Goal: Task Accomplishment & Management: Manage account settings

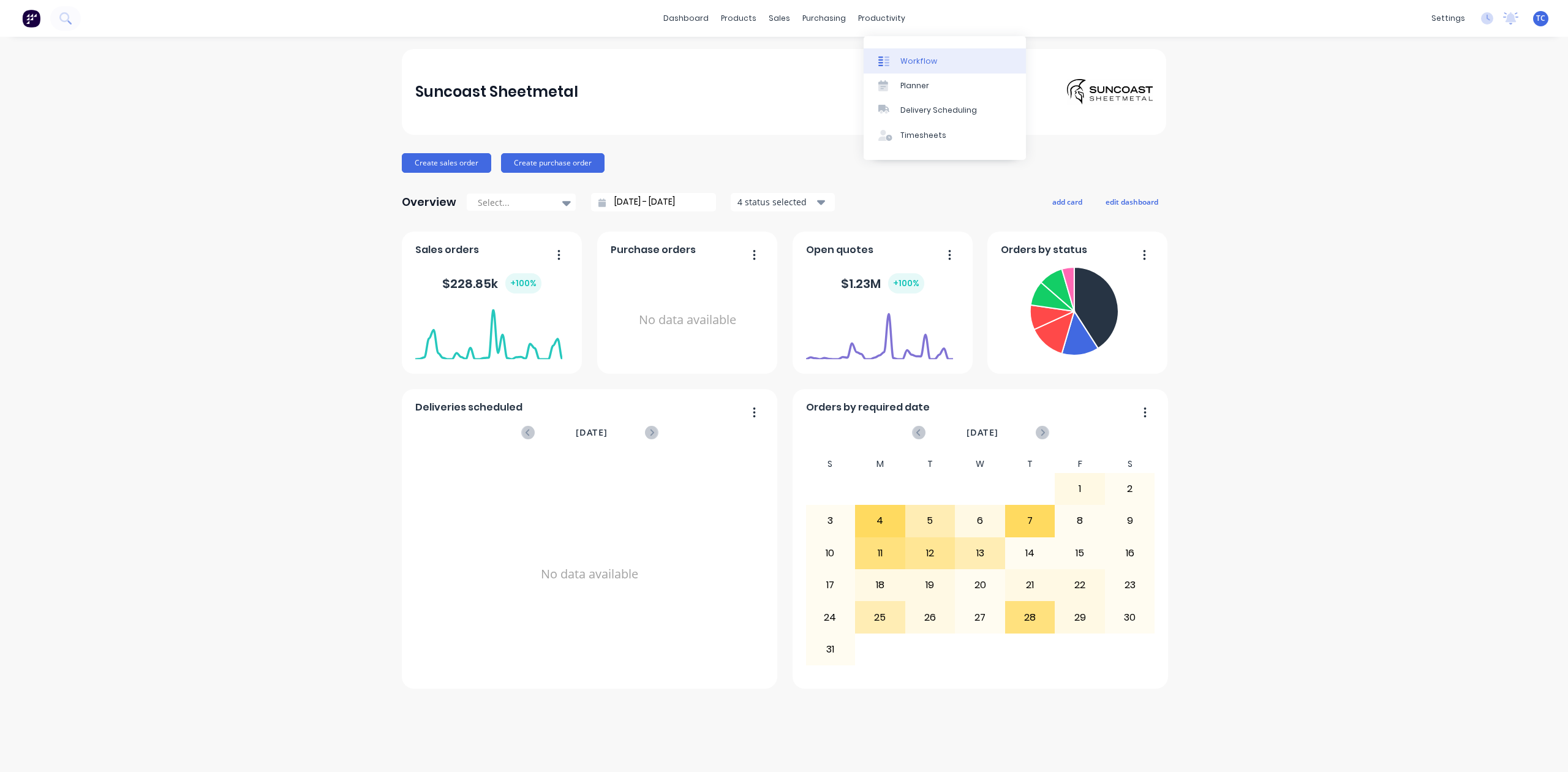
click at [927, 65] on div "Workflow" at bounding box center [918, 61] width 37 height 11
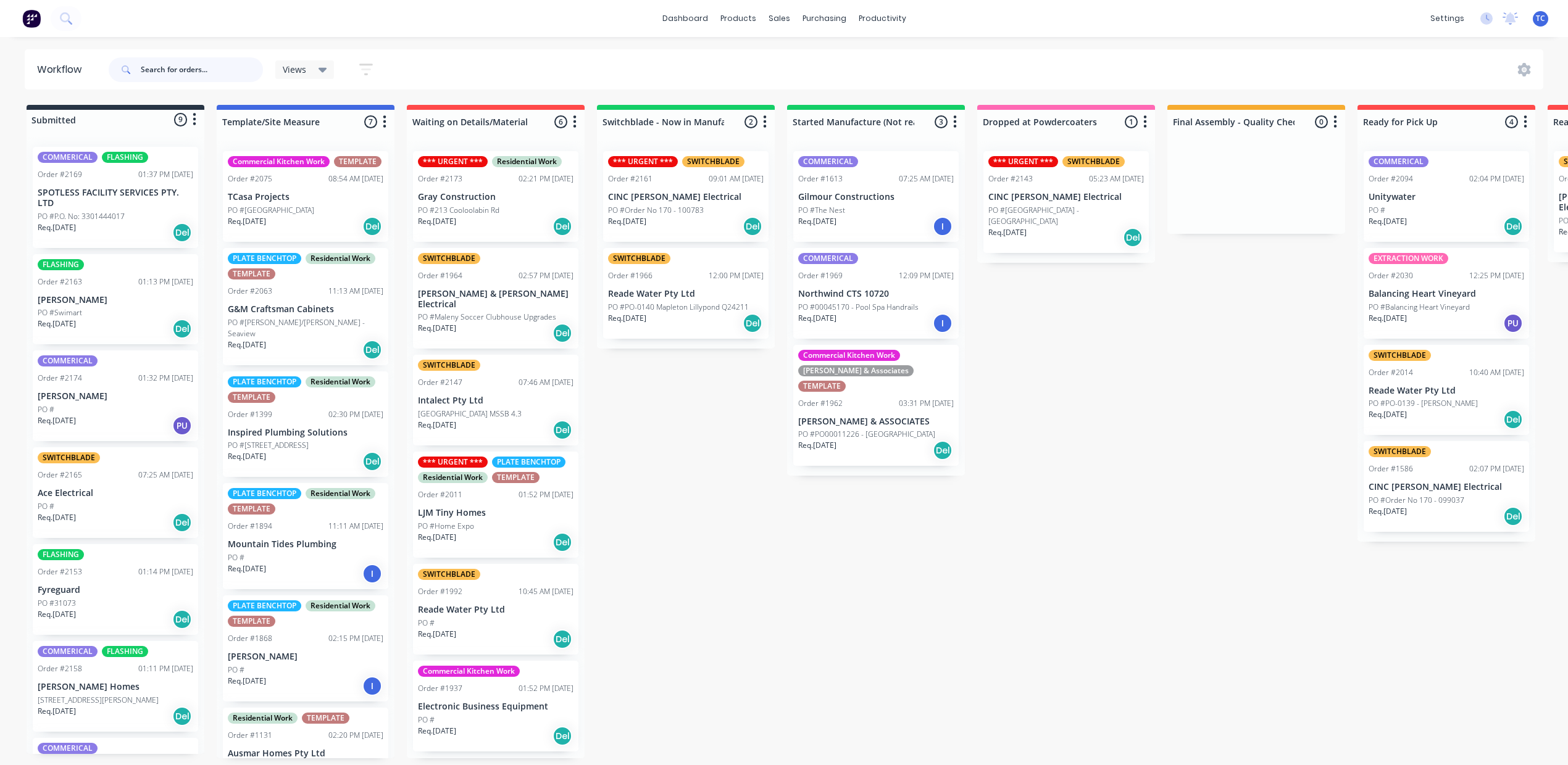
click at [245, 78] on input "text" at bounding box center [202, 70] width 122 height 24
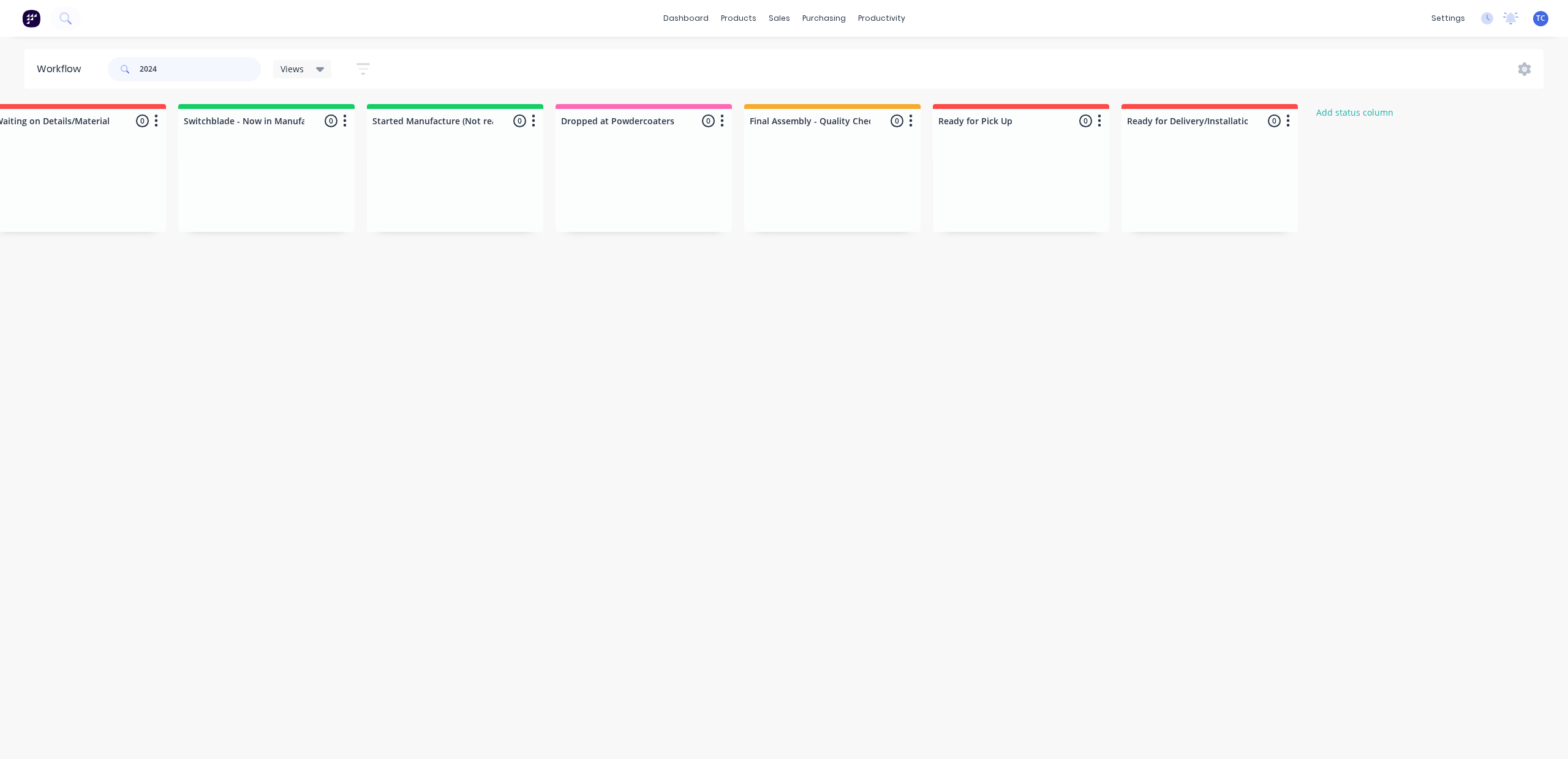
scroll to position [0, 810]
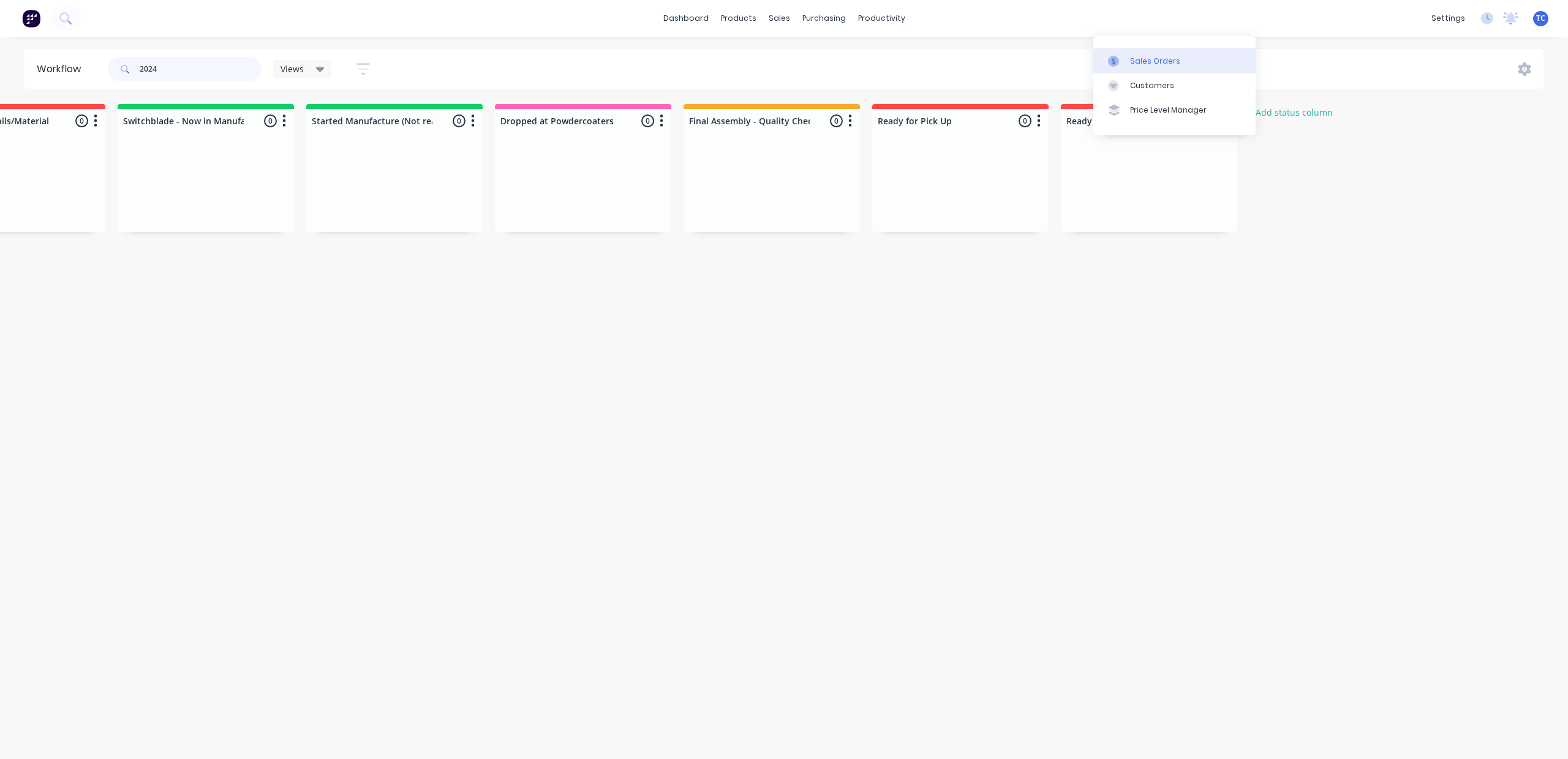
type input "2024"
click at [1130, 67] on div "Sales Orders" at bounding box center [1155, 61] width 51 height 11
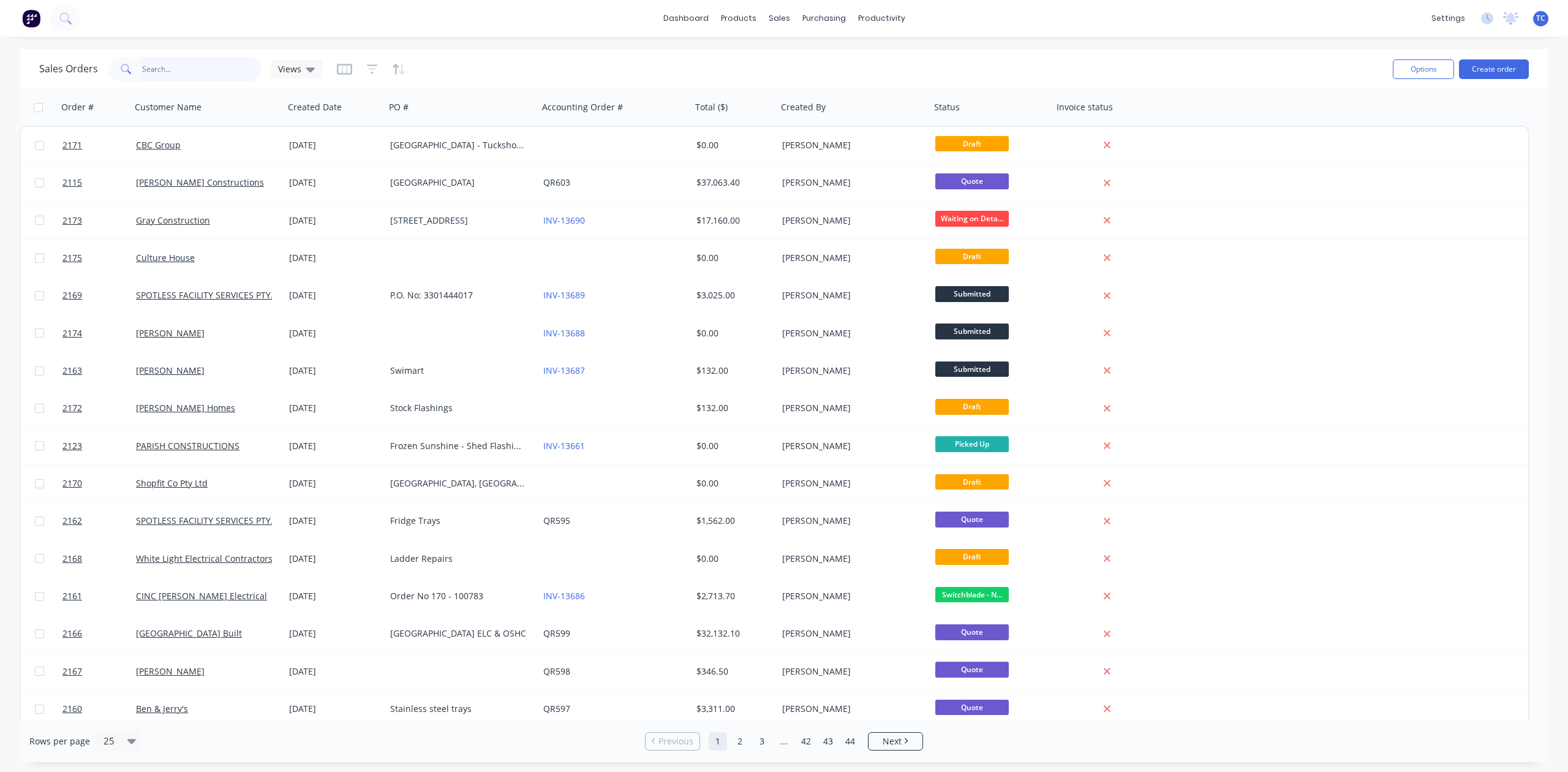
click at [216, 71] on input "text" at bounding box center [201, 69] width 119 height 24
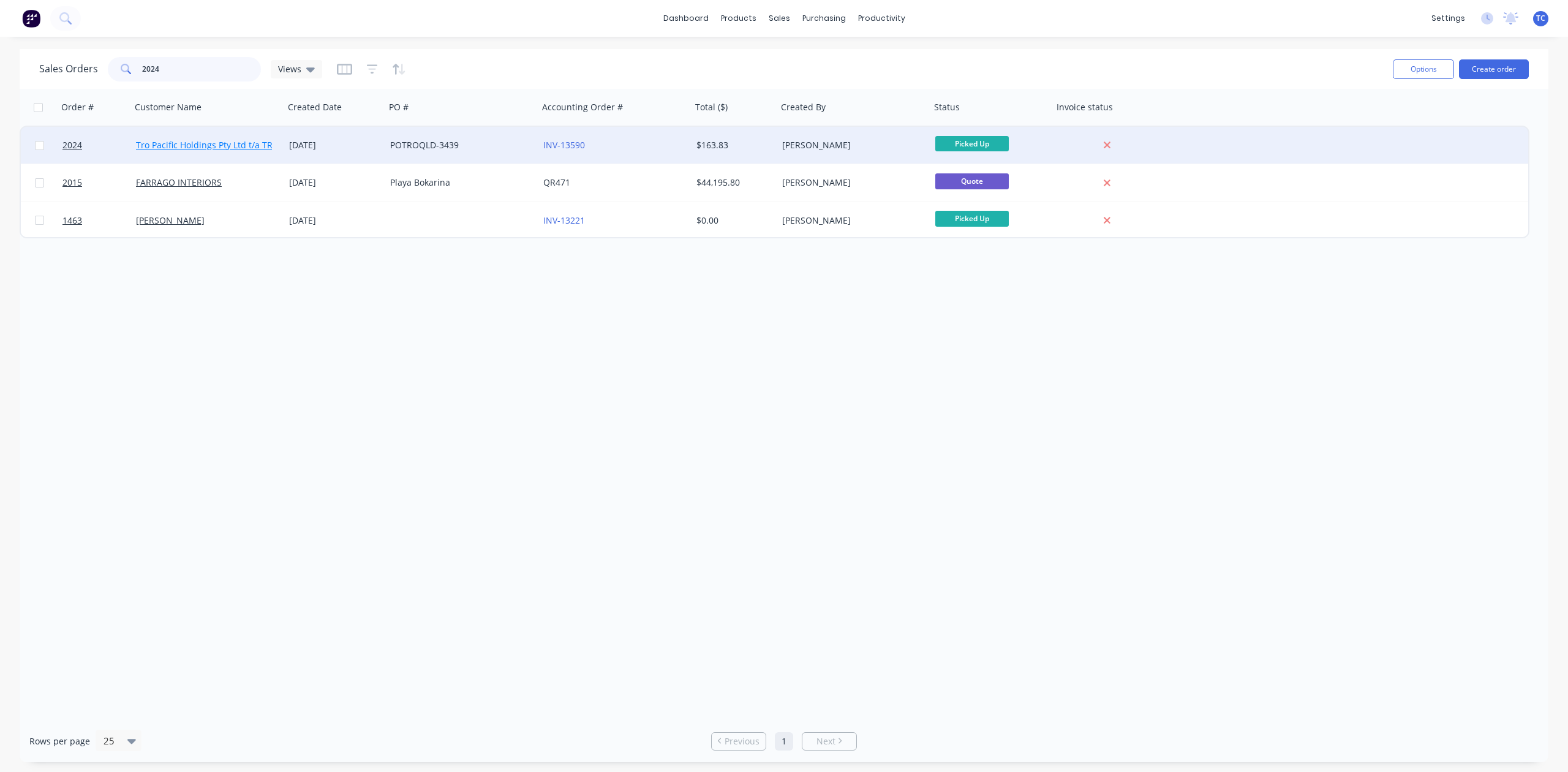
type input "2024"
click at [235, 142] on link "Tro Pacific Holdings Pty Ltd t/a TROPAC" at bounding box center [216, 144] width 159 height 11
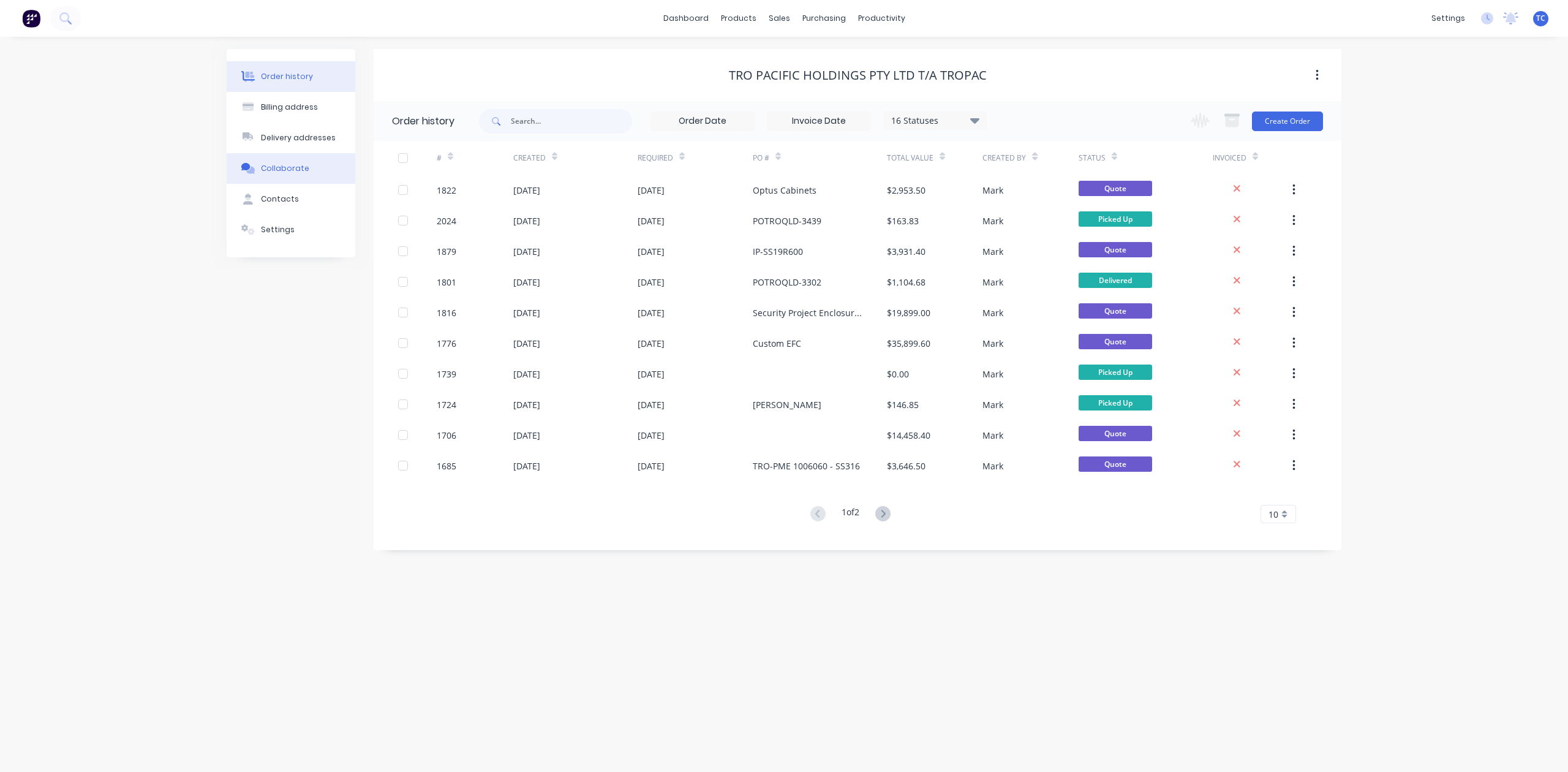
click at [300, 174] on div "Collaborate" at bounding box center [285, 169] width 49 height 11
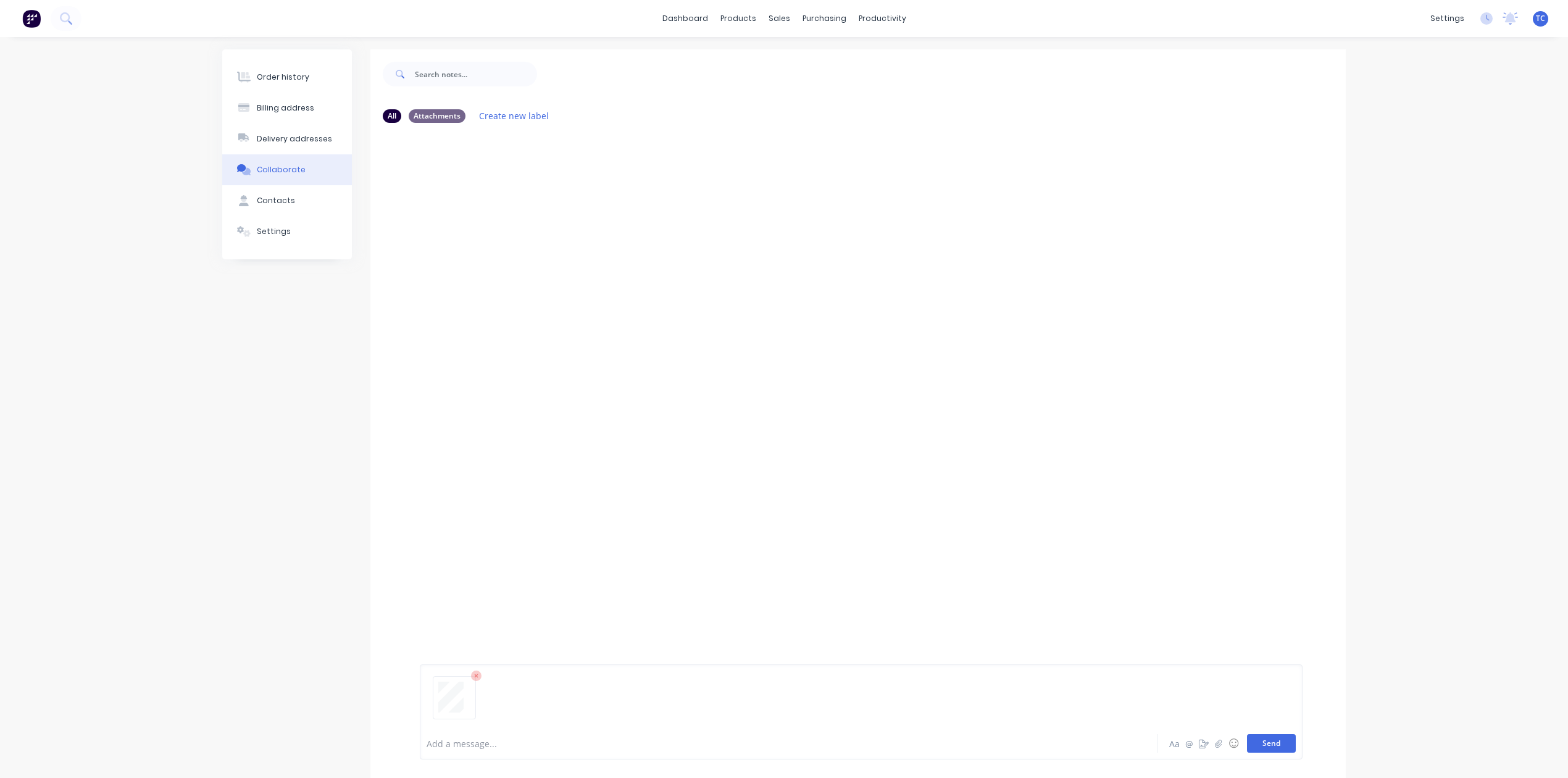
click at [1253, 743] on button "Send" at bounding box center [1271, 743] width 49 height 18
click at [521, 234] on icon "button" at bounding box center [519, 227] width 3 height 14
click at [600, 331] on button "Delete" at bounding box center [601, 317] width 139 height 28
click at [439, 738] on icon "button" at bounding box center [435, 743] width 8 height 11
click at [817, 60] on link "Sales Orders" at bounding box center [839, 61] width 164 height 24
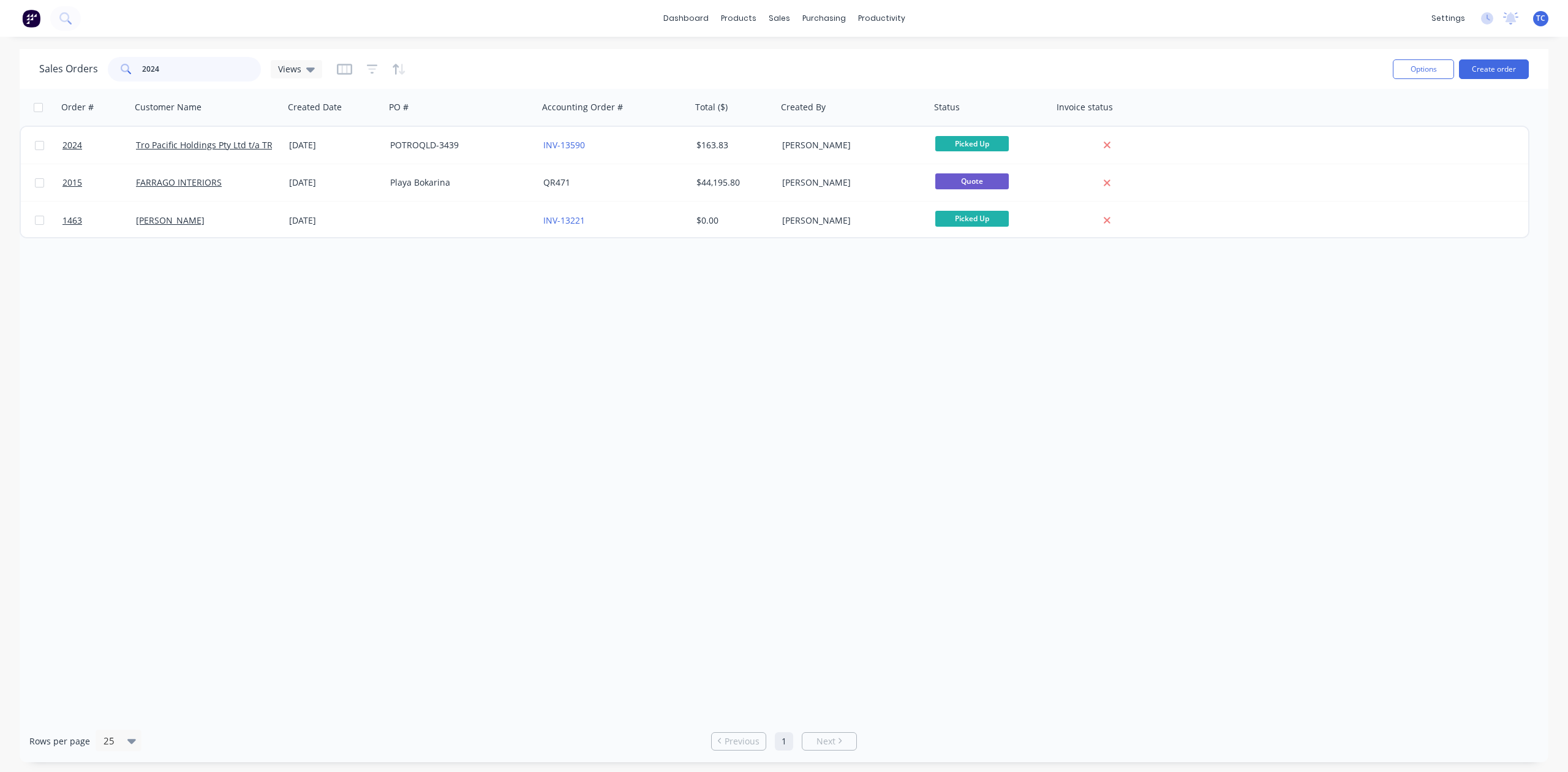
drag, startPoint x: 214, startPoint y: 73, endPoint x: 120, endPoint y: 71, distance: 94.0
click at [120, 71] on div "2024" at bounding box center [184, 69] width 153 height 24
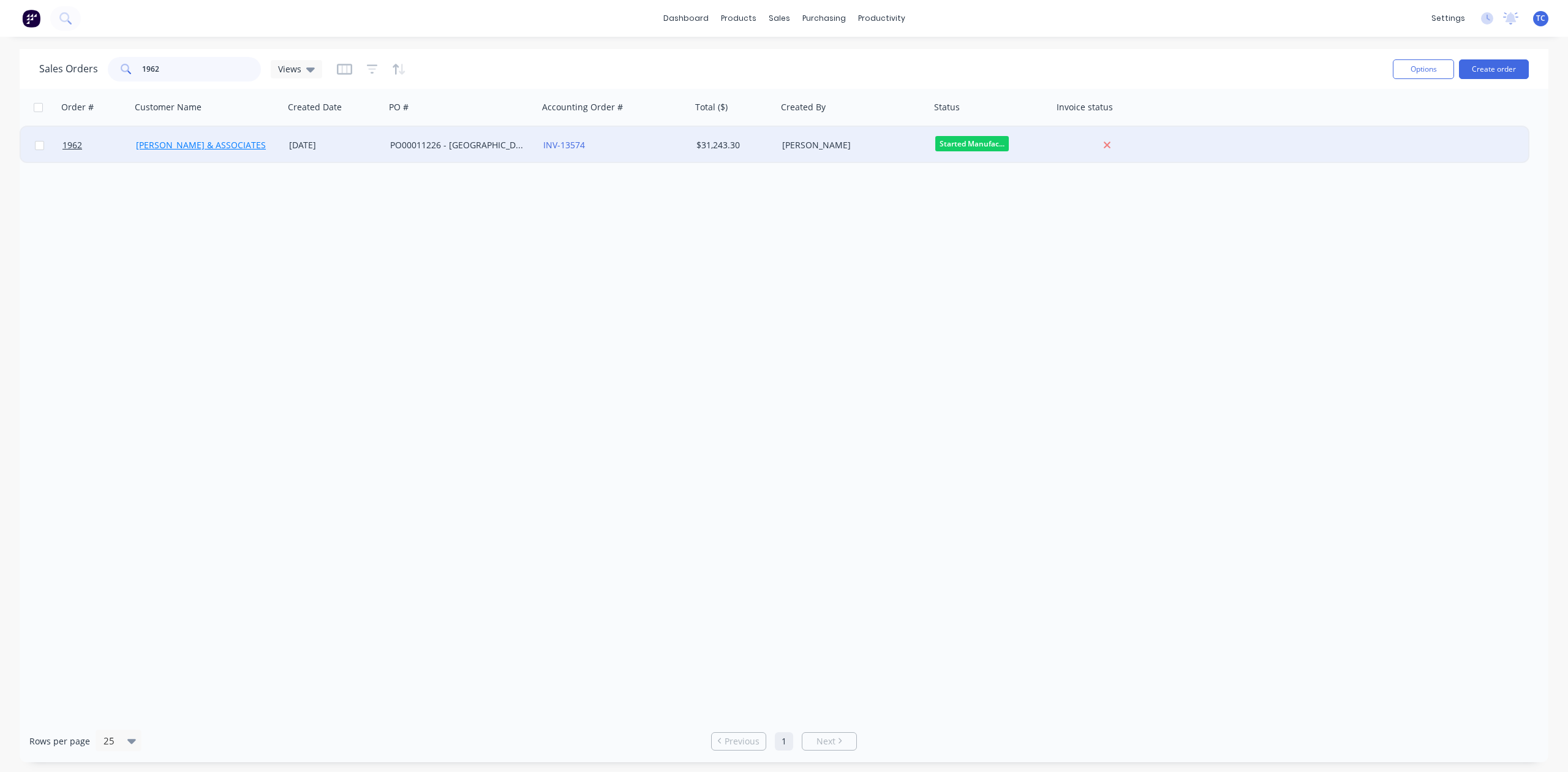
type input "1962"
click at [190, 145] on link "[PERSON_NAME] & ASSOCIATES" at bounding box center [201, 144] width 130 height 11
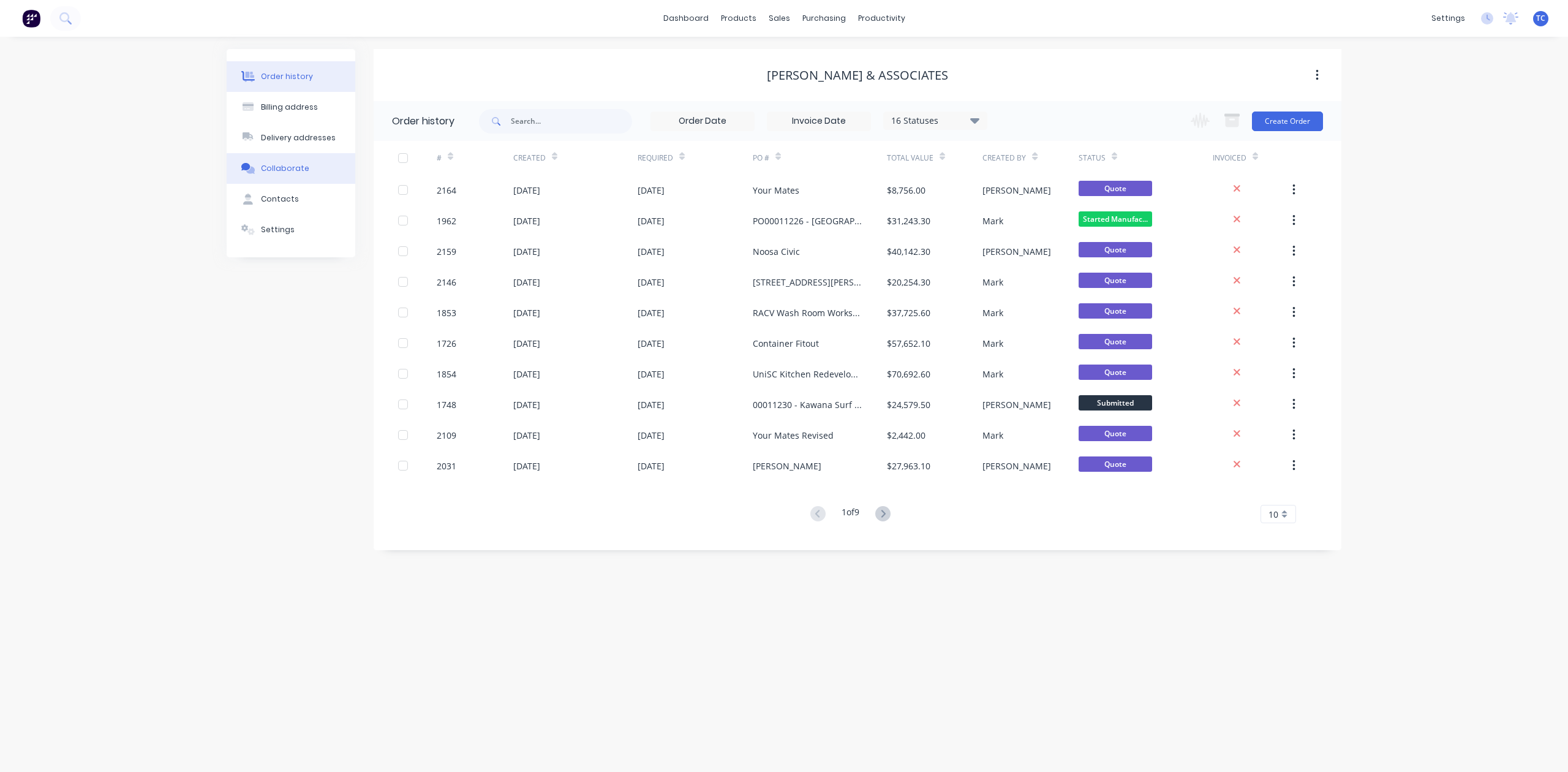
click at [278, 174] on div "Collaborate" at bounding box center [285, 169] width 49 height 11
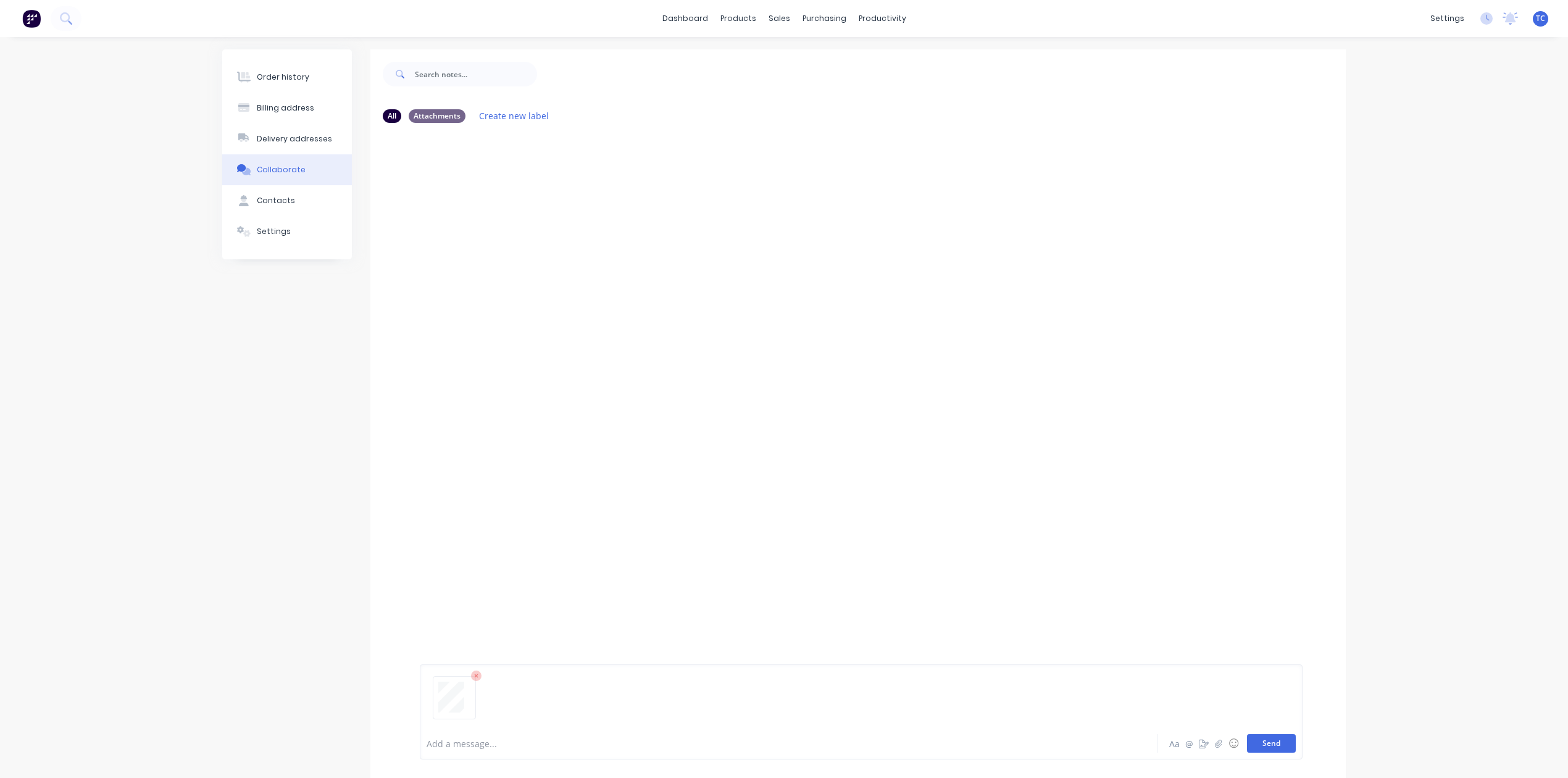
click at [1258, 735] on button "Send" at bounding box center [1271, 743] width 49 height 18
click at [919, 67] on div "Workflow" at bounding box center [919, 62] width 37 height 11
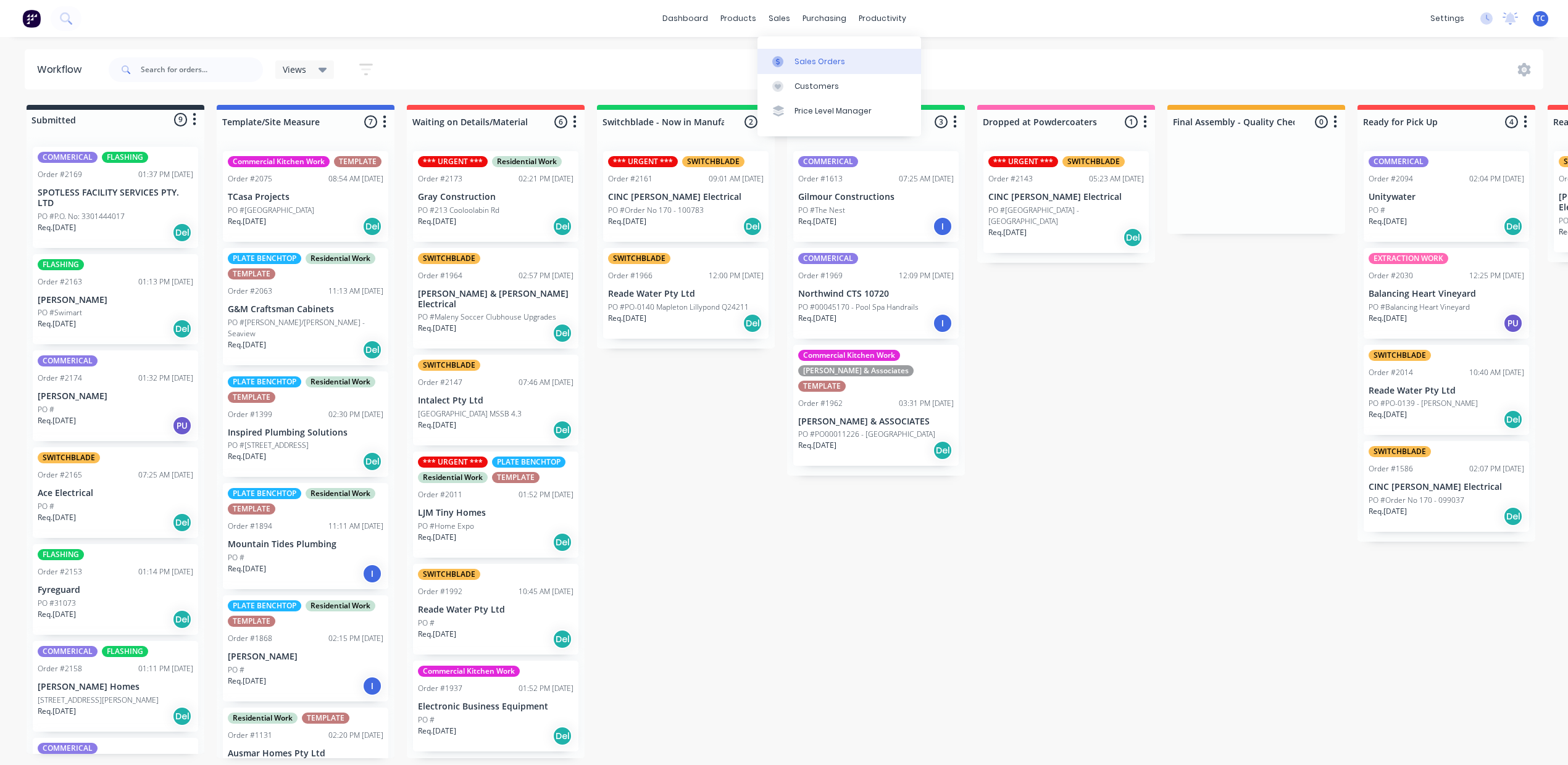
click at [816, 64] on div "Sales Orders" at bounding box center [820, 62] width 51 height 11
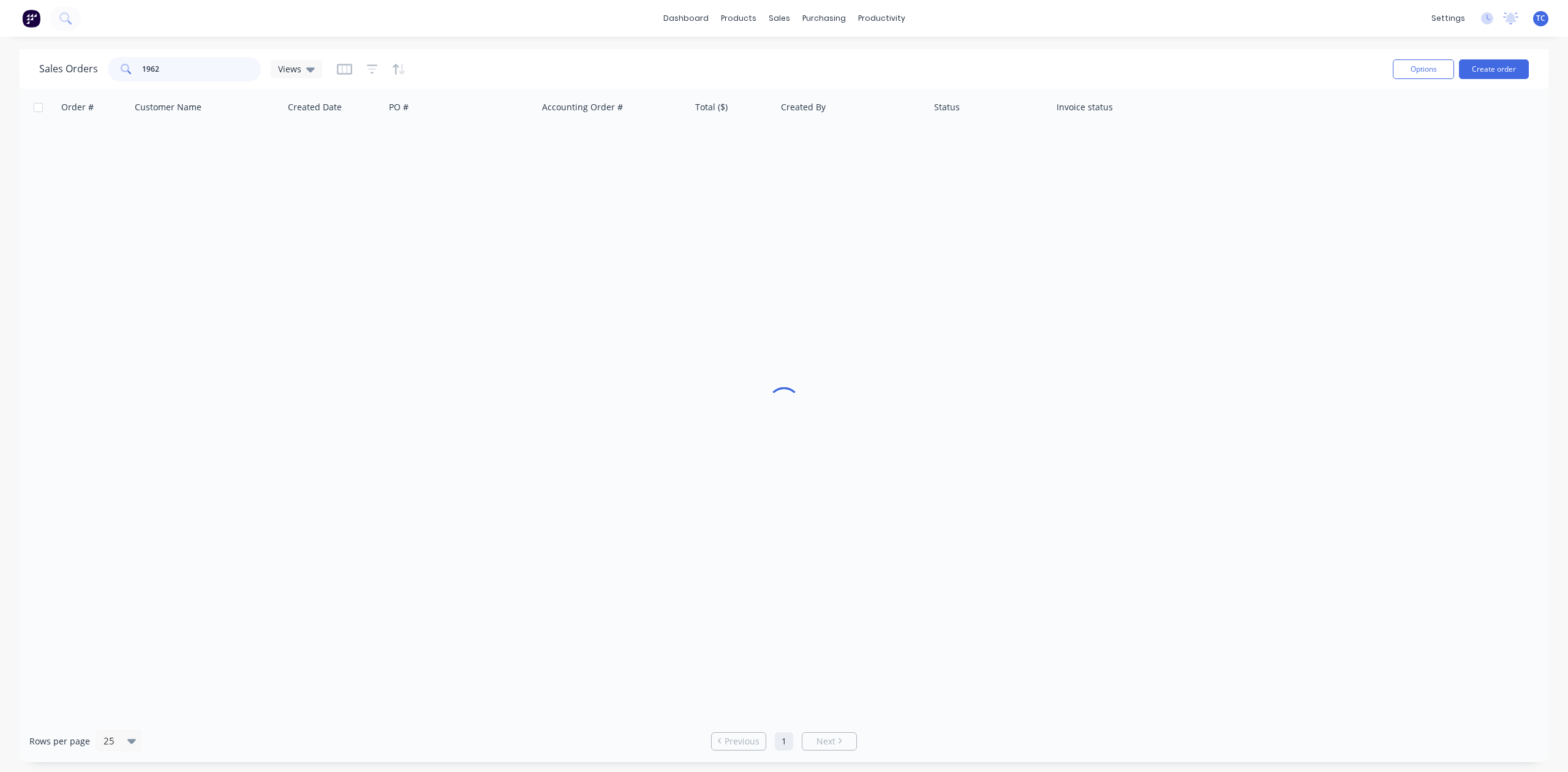
drag, startPoint x: 208, startPoint y: 70, endPoint x: 125, endPoint y: 69, distance: 83.0
click at [125, 69] on div "1962" at bounding box center [184, 69] width 153 height 24
type input "golden beach tavern"
click at [817, 67] on div "Sales Orders" at bounding box center [819, 61] width 51 height 11
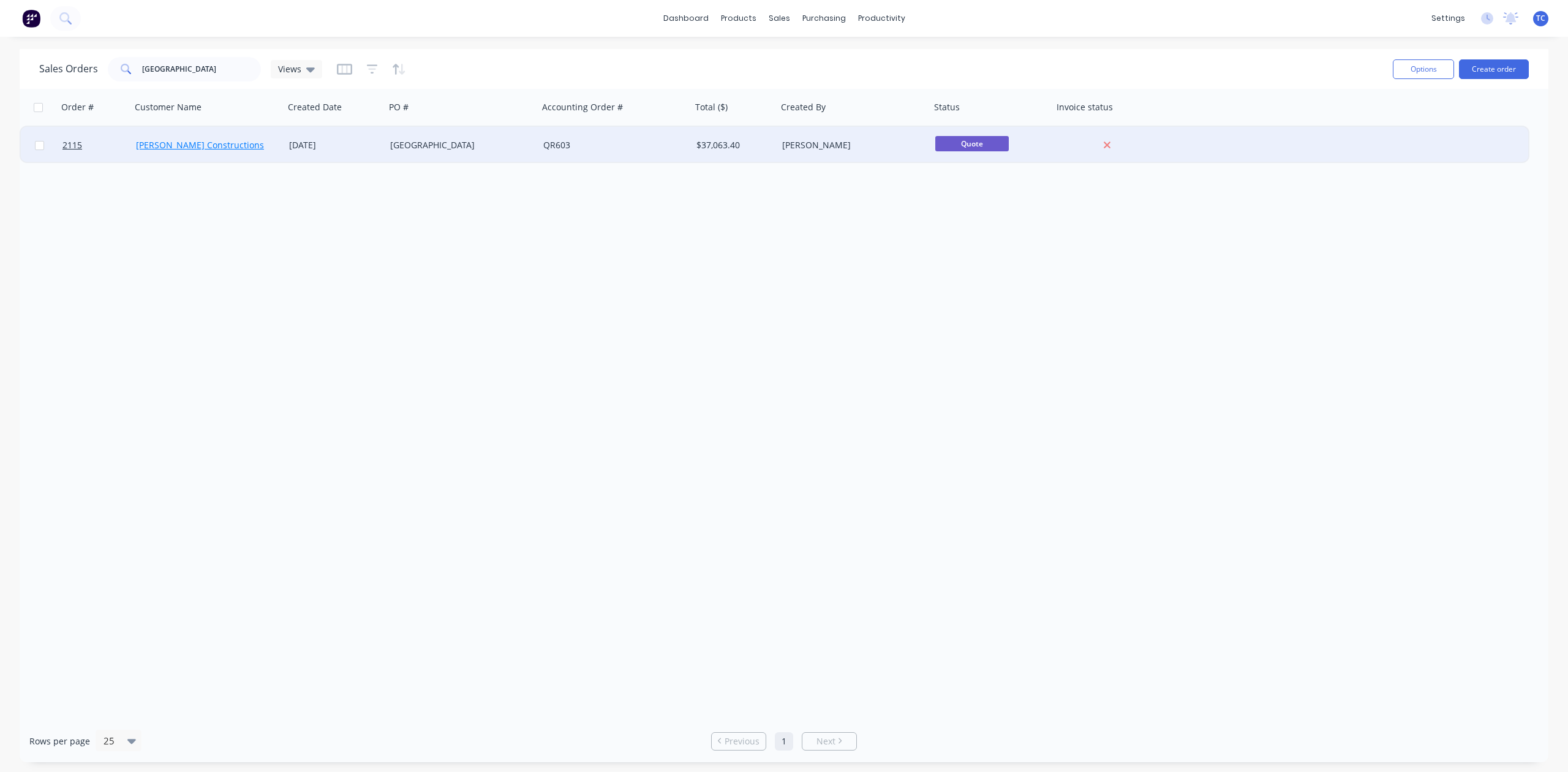
click at [220, 140] on link "[PERSON_NAME] Constructions" at bounding box center [200, 144] width 128 height 11
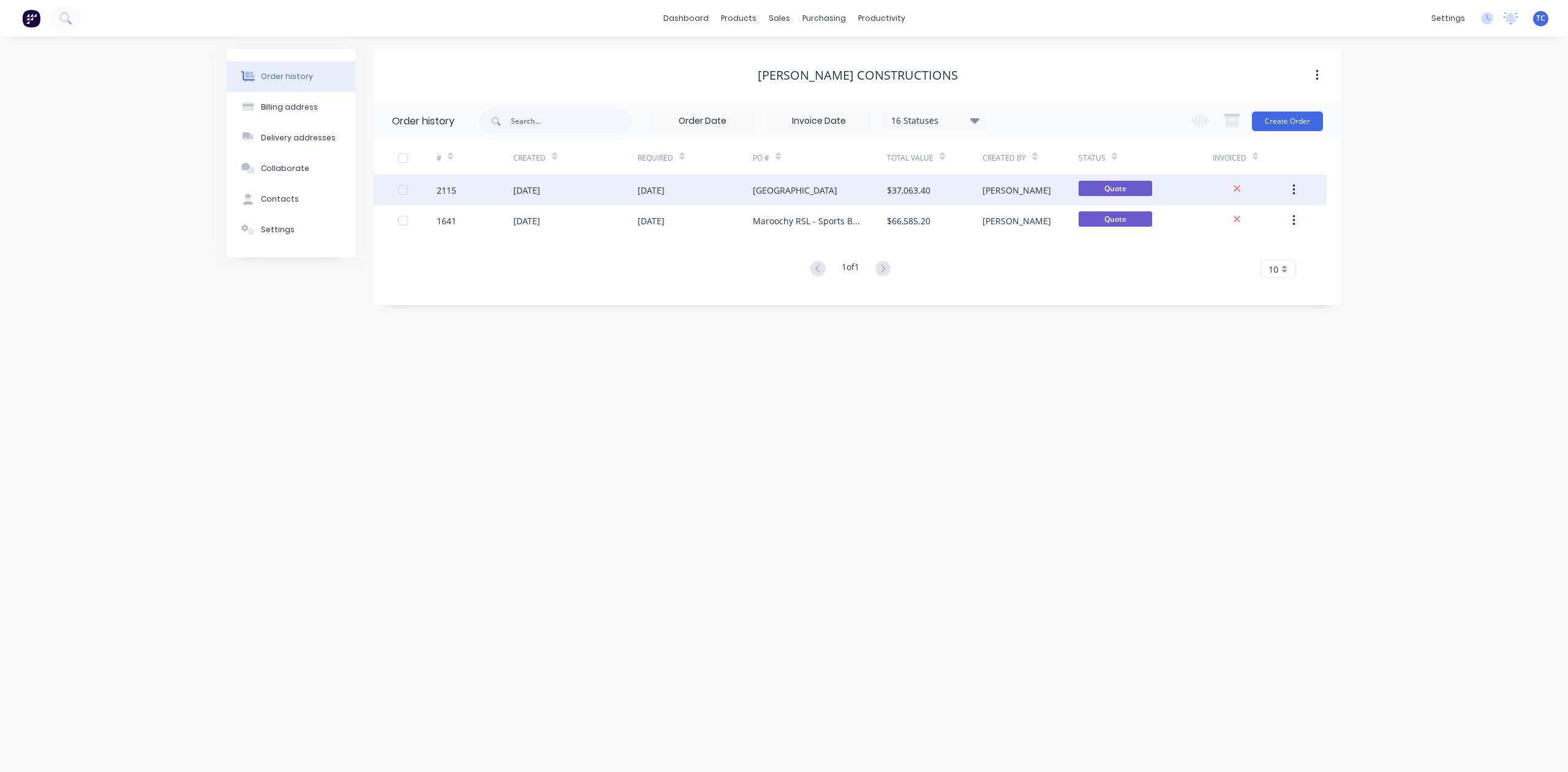
click at [540, 186] on div "[DATE]" at bounding box center [527, 190] width 27 height 13
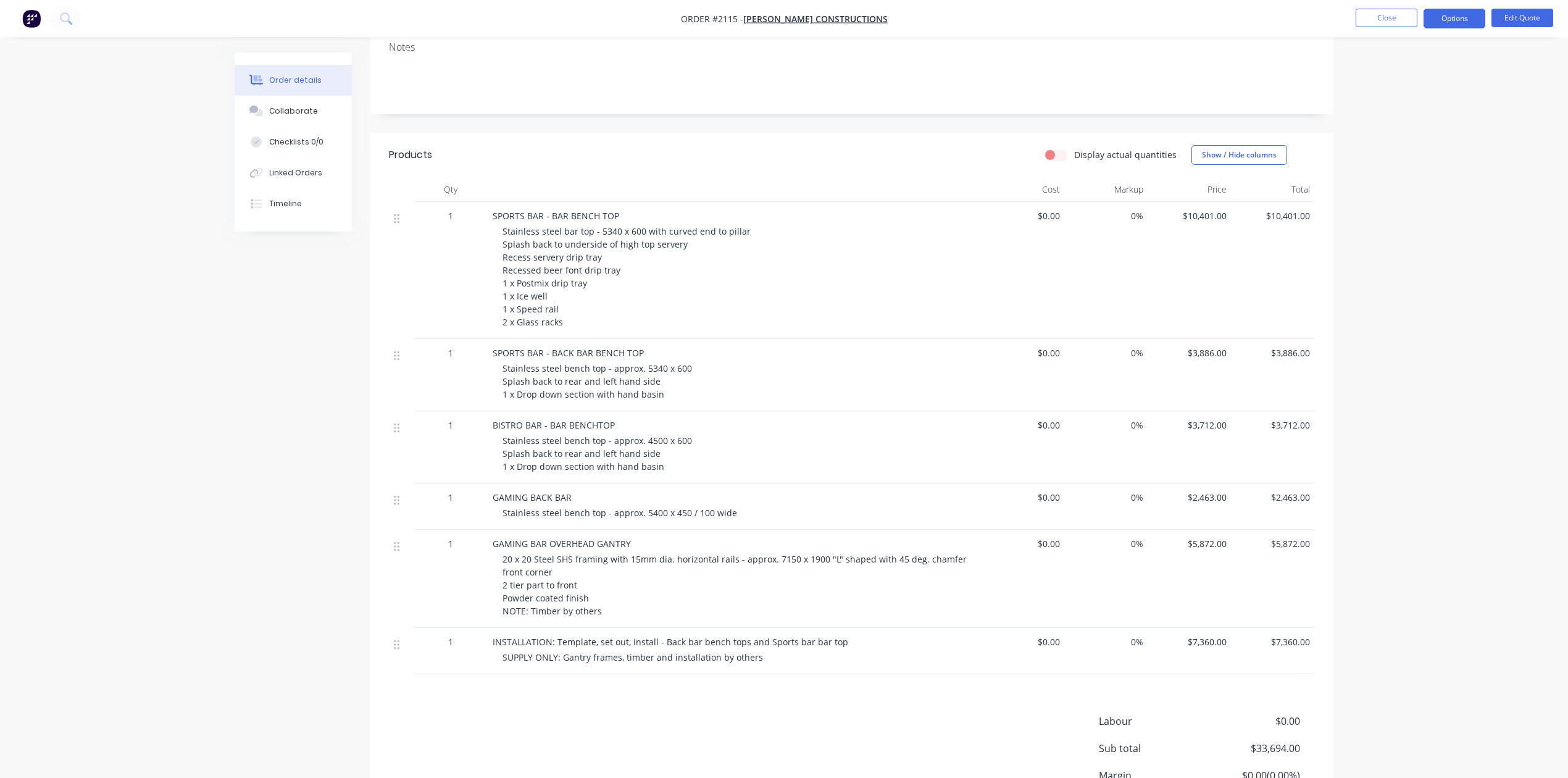
scroll to position [559, 0]
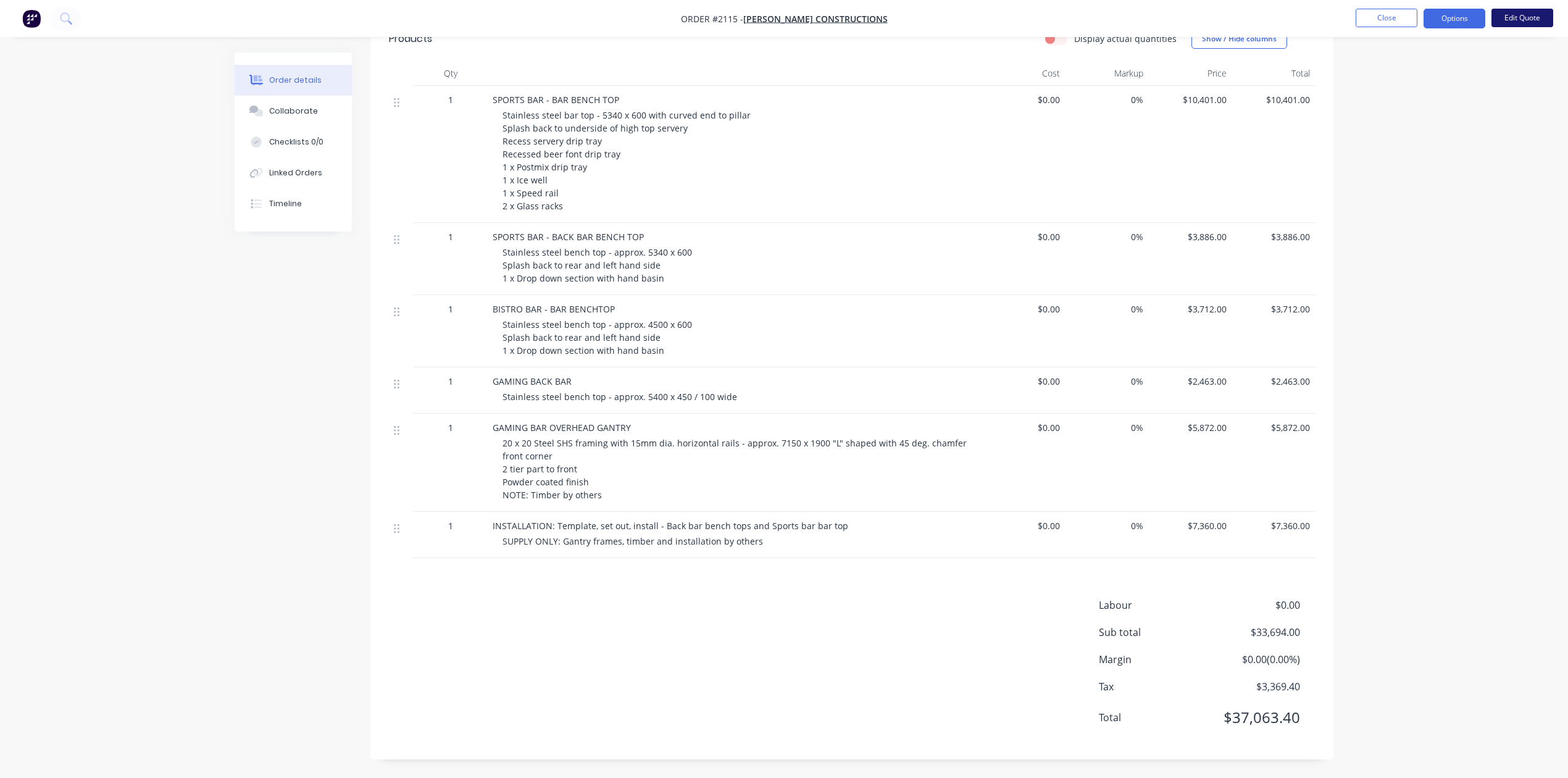
click at [1508, 16] on button "Edit Quote" at bounding box center [1522, 18] width 62 height 18
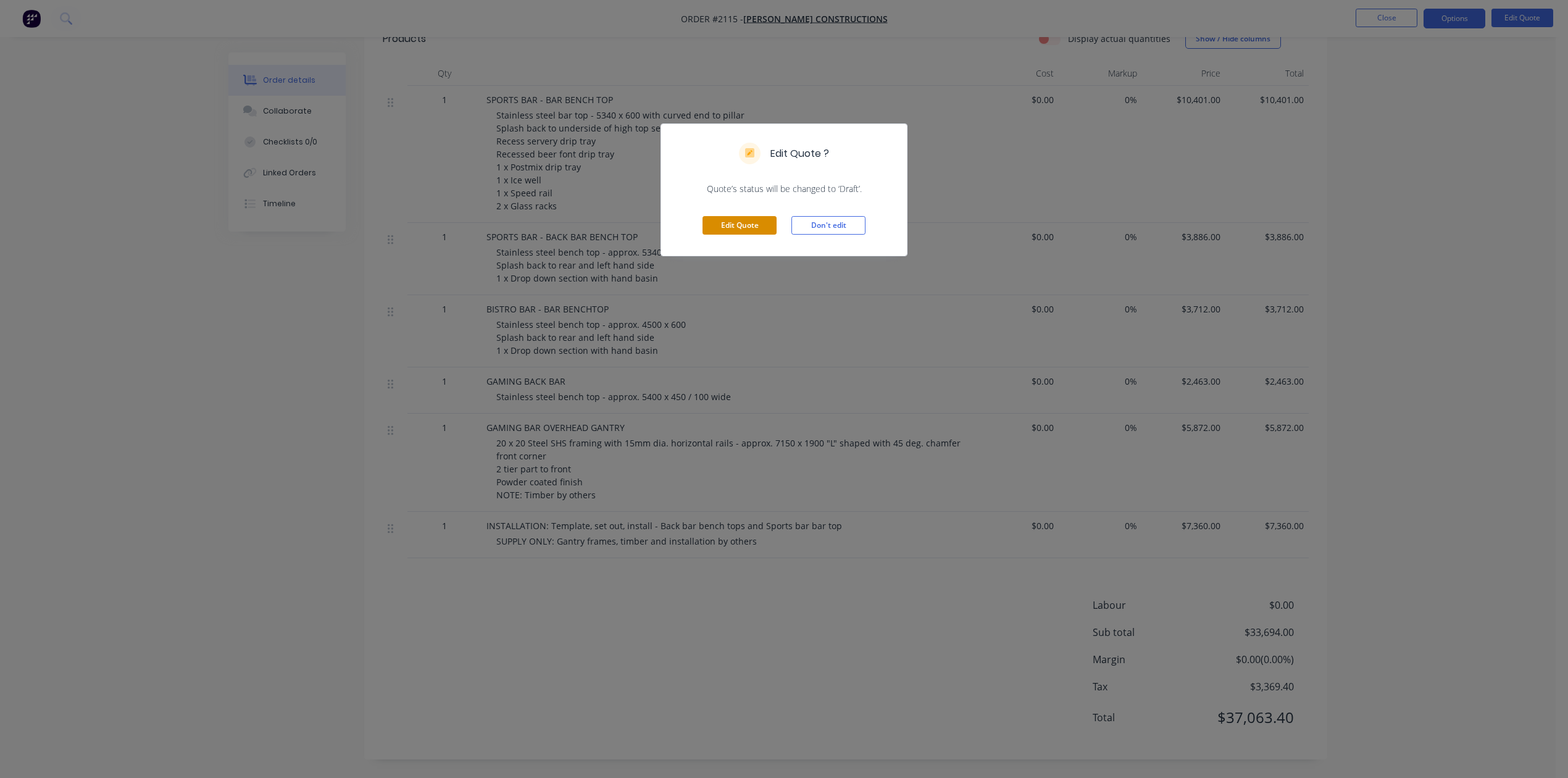
click at [731, 234] on button "Edit Quote" at bounding box center [739, 225] width 74 height 18
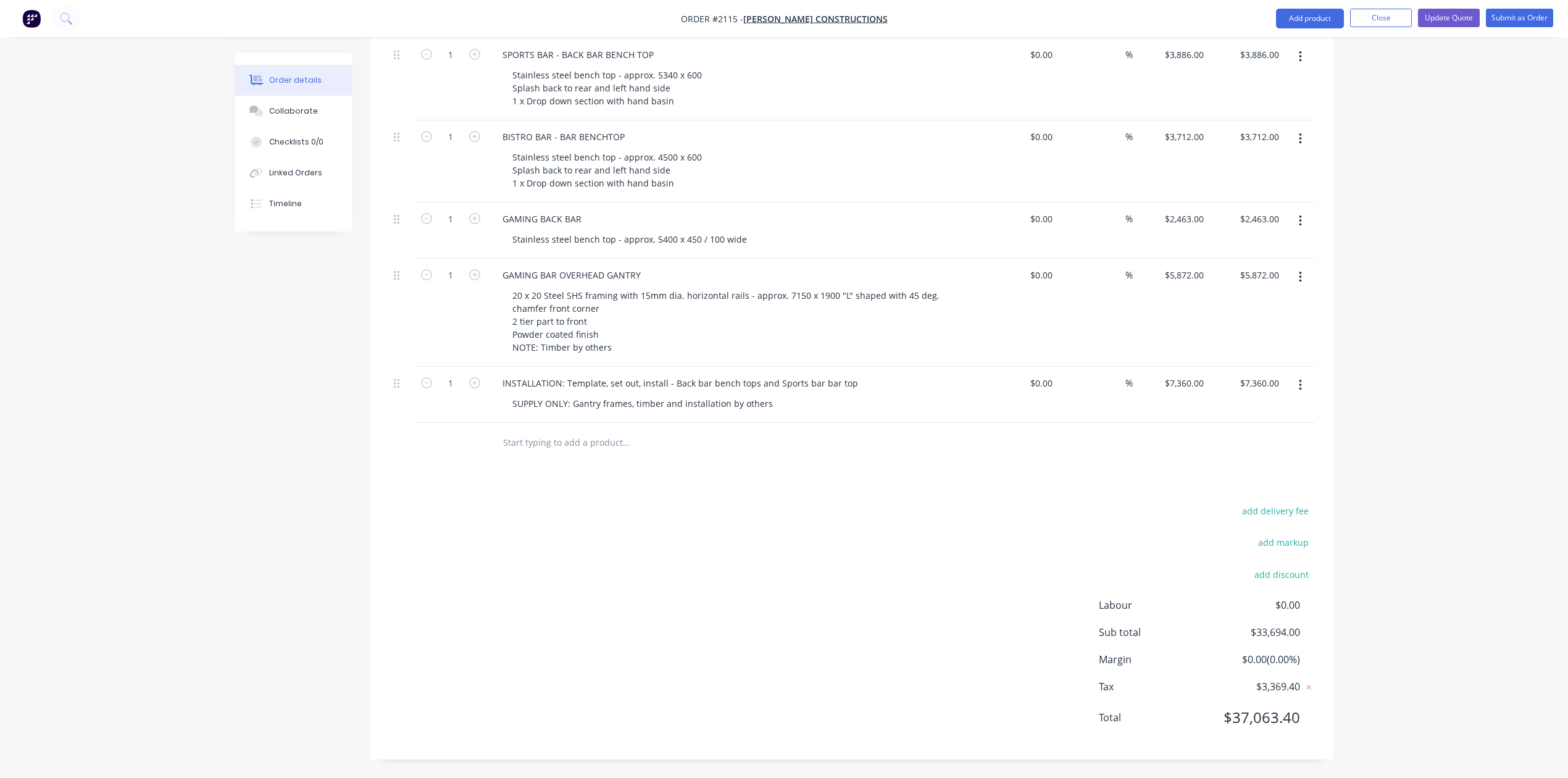
scroll to position [887, 0]
click at [564, 431] on input "text" at bounding box center [626, 443] width 247 height 24
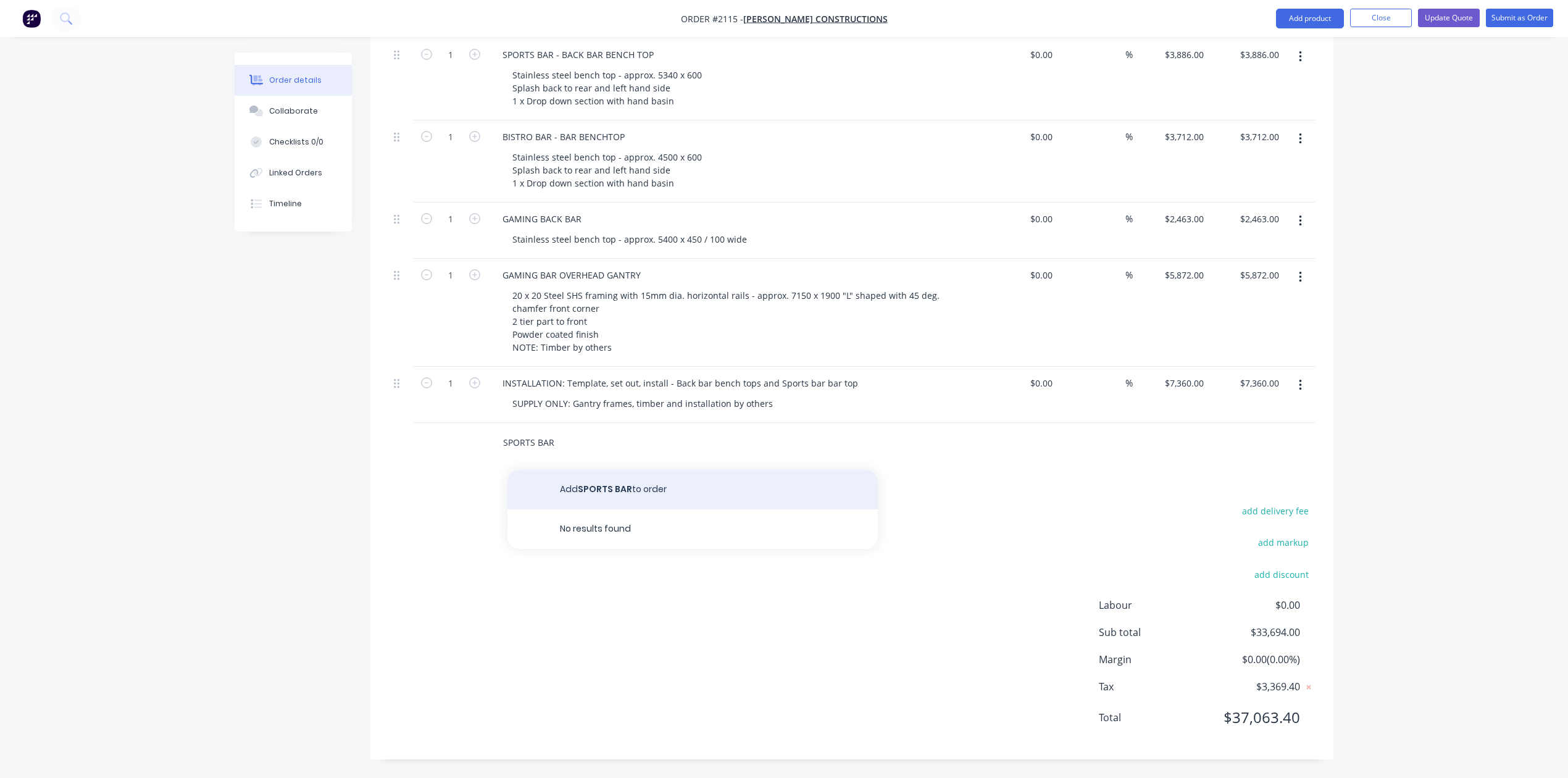
type input "SPORTS BAR"
click at [620, 470] on button "Add SPORTS BAR to order" at bounding box center [692, 490] width 370 height 39
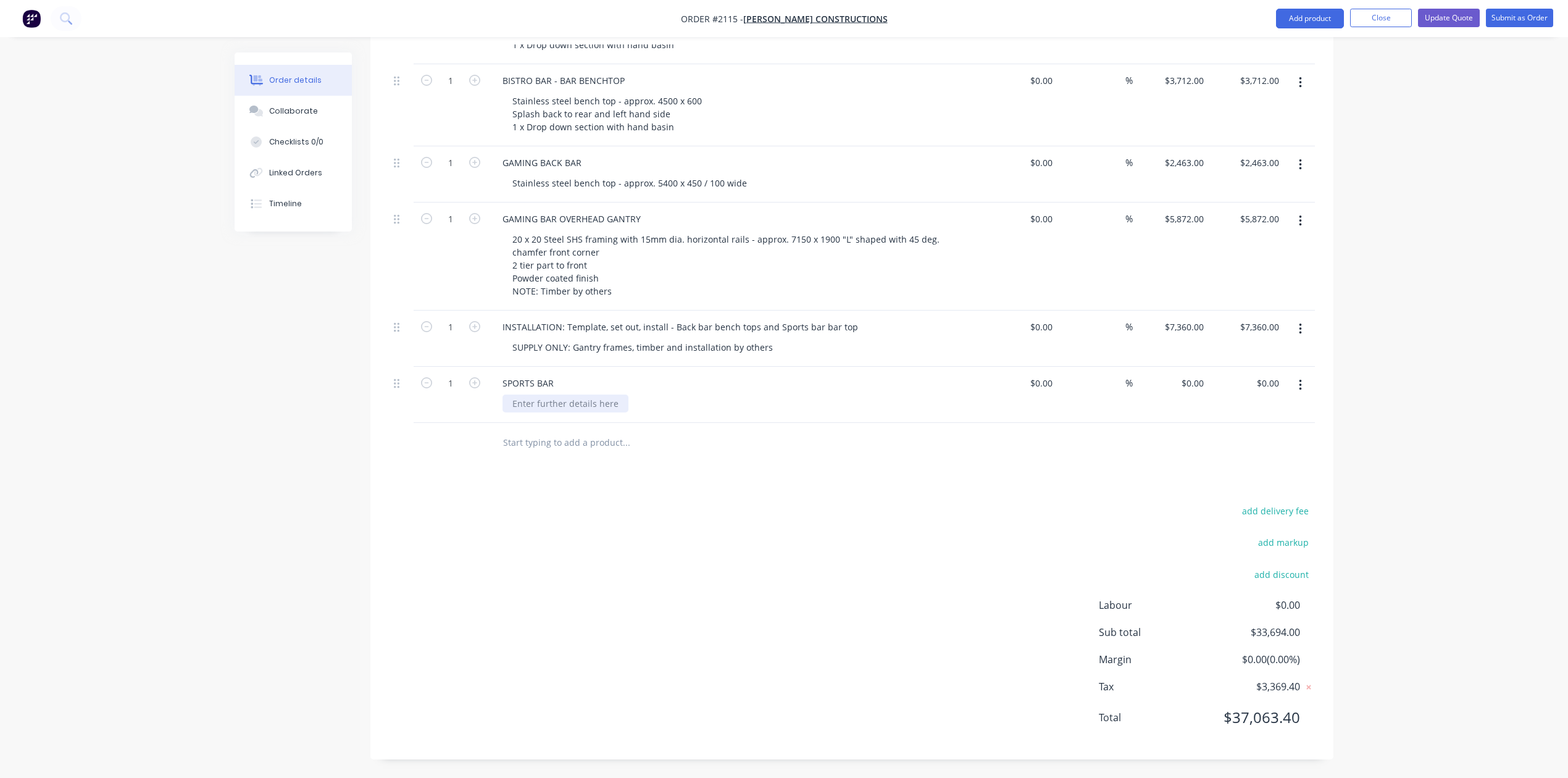
click at [554, 412] on div at bounding box center [565, 404] width 126 height 18
click at [518, 412] on div "Banquet dry bar frames" at bounding box center [562, 404] width 119 height 18
click at [636, 412] on div "4 x Banquet dry bar frames" at bounding box center [569, 404] width 133 height 18
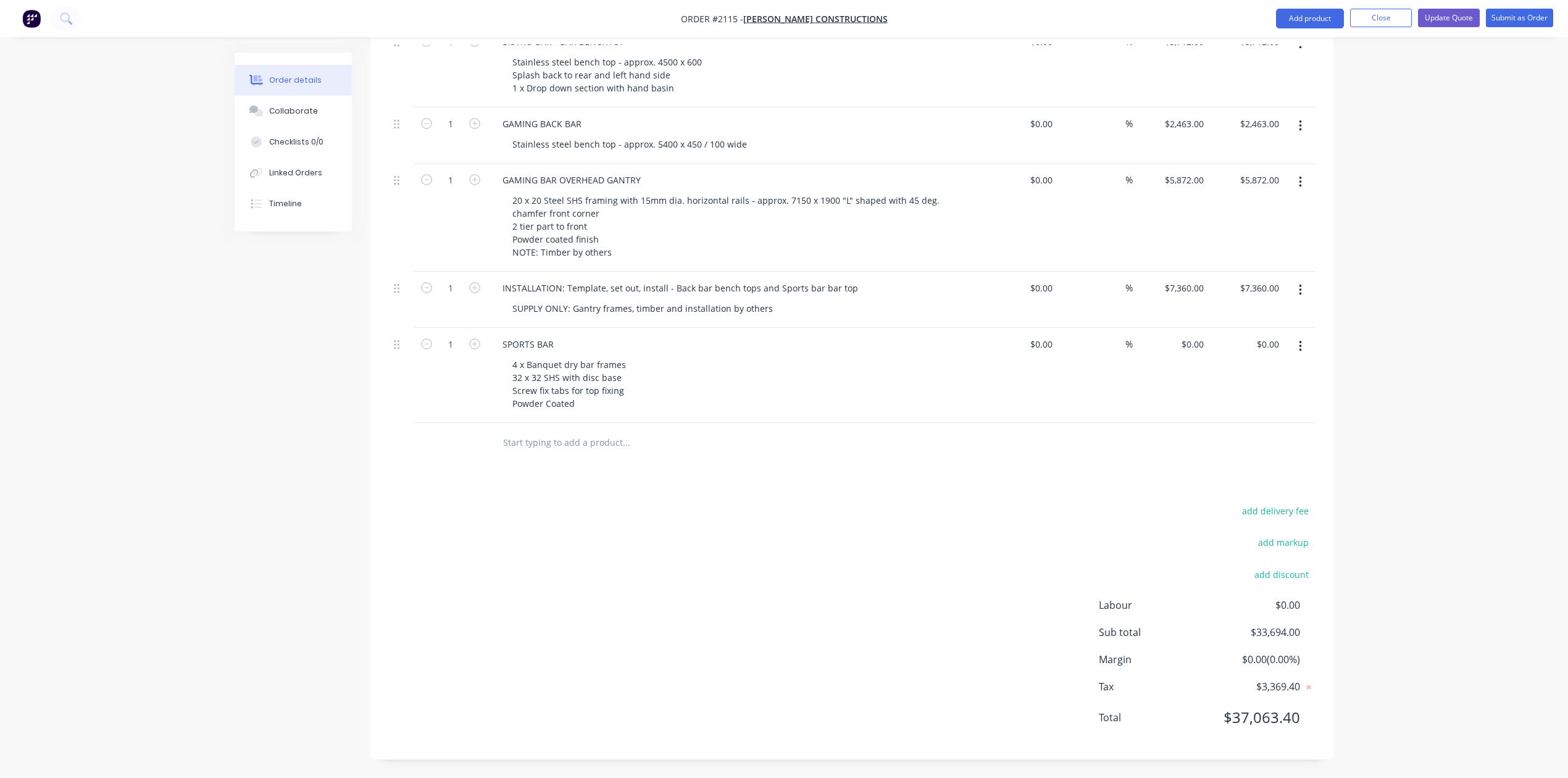
click at [591, 353] on div "SPORTS BAR" at bounding box center [734, 344] width 484 height 18
click at [590, 353] on div "SPORTS BAR" at bounding box center [734, 344] width 484 height 18
click at [564, 353] on div "SPORTS BAR" at bounding box center [528, 344] width 71 height 18
click at [1195, 353] on input "0" at bounding box center [1201, 344] width 14 height 18
type input "$5,110.00"
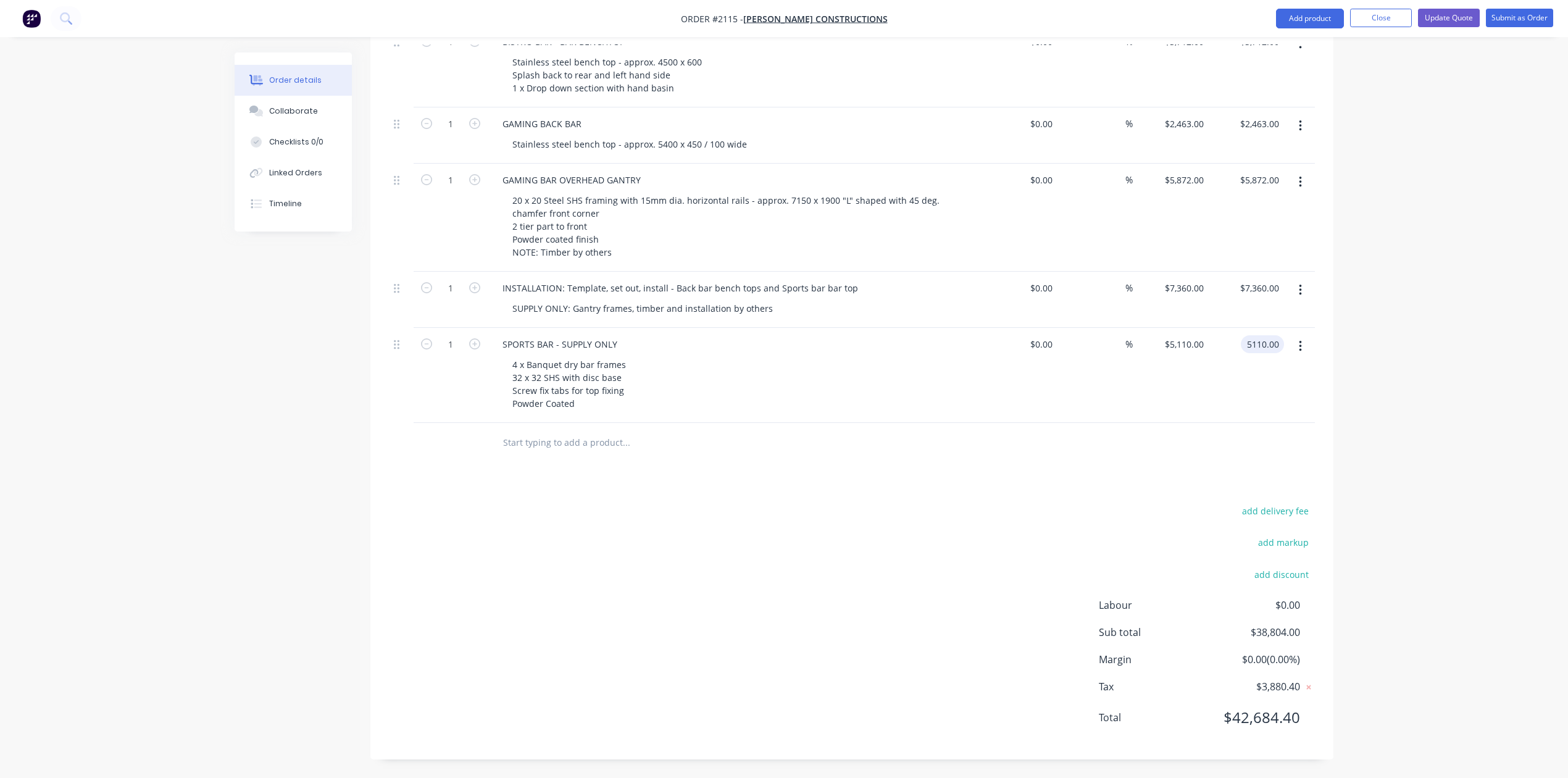
type input "$5,110.00"
click at [620, 455] on input "text" at bounding box center [626, 443] width 247 height 24
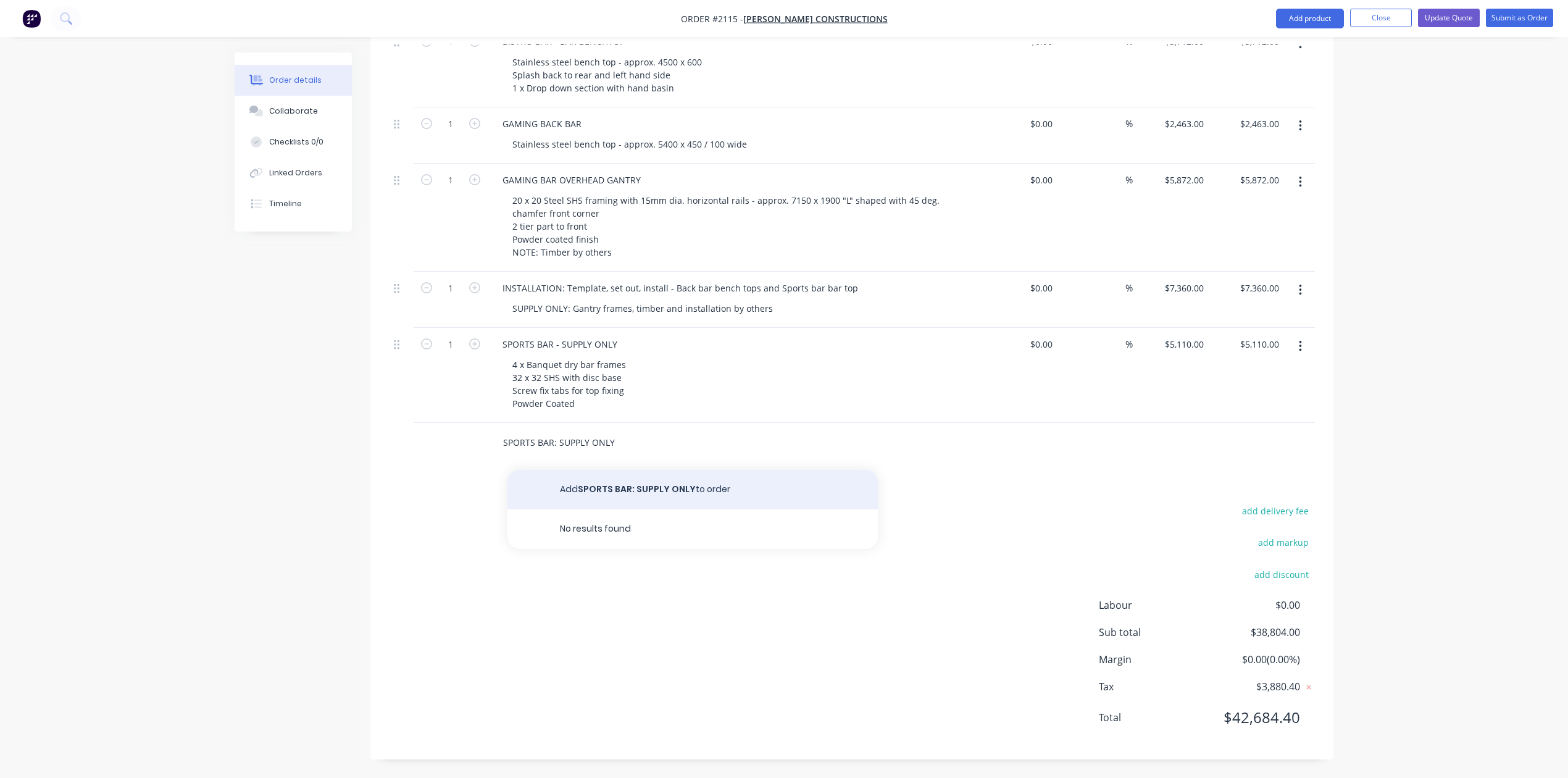
type input "SPORTS BAR: SUPPLY ONLY"
click at [642, 510] on button "Add SPORTS BAR: SUPPLY ONLY to order" at bounding box center [692, 490] width 370 height 39
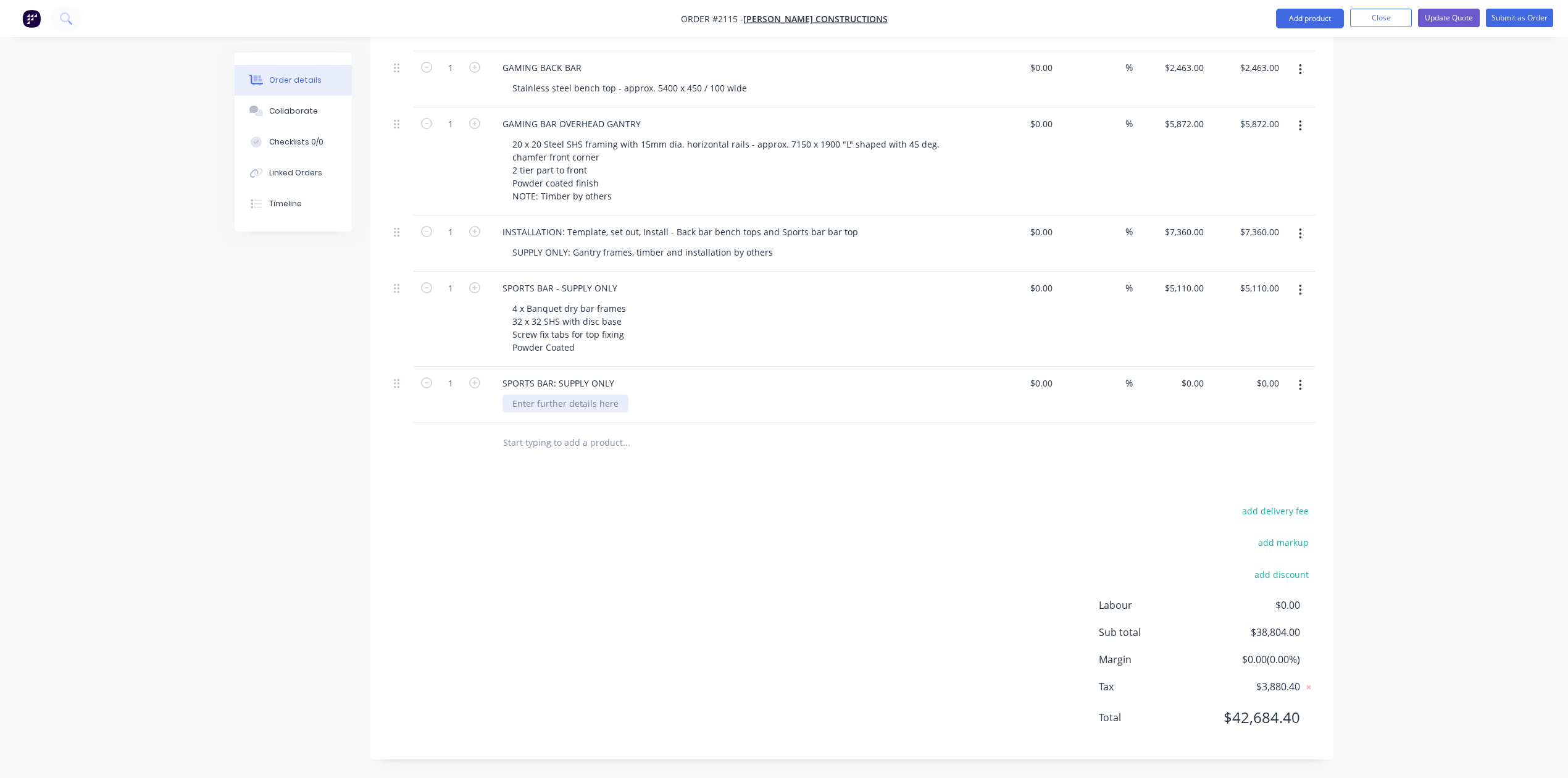
click at [628, 412] on div at bounding box center [565, 404] width 126 height 18
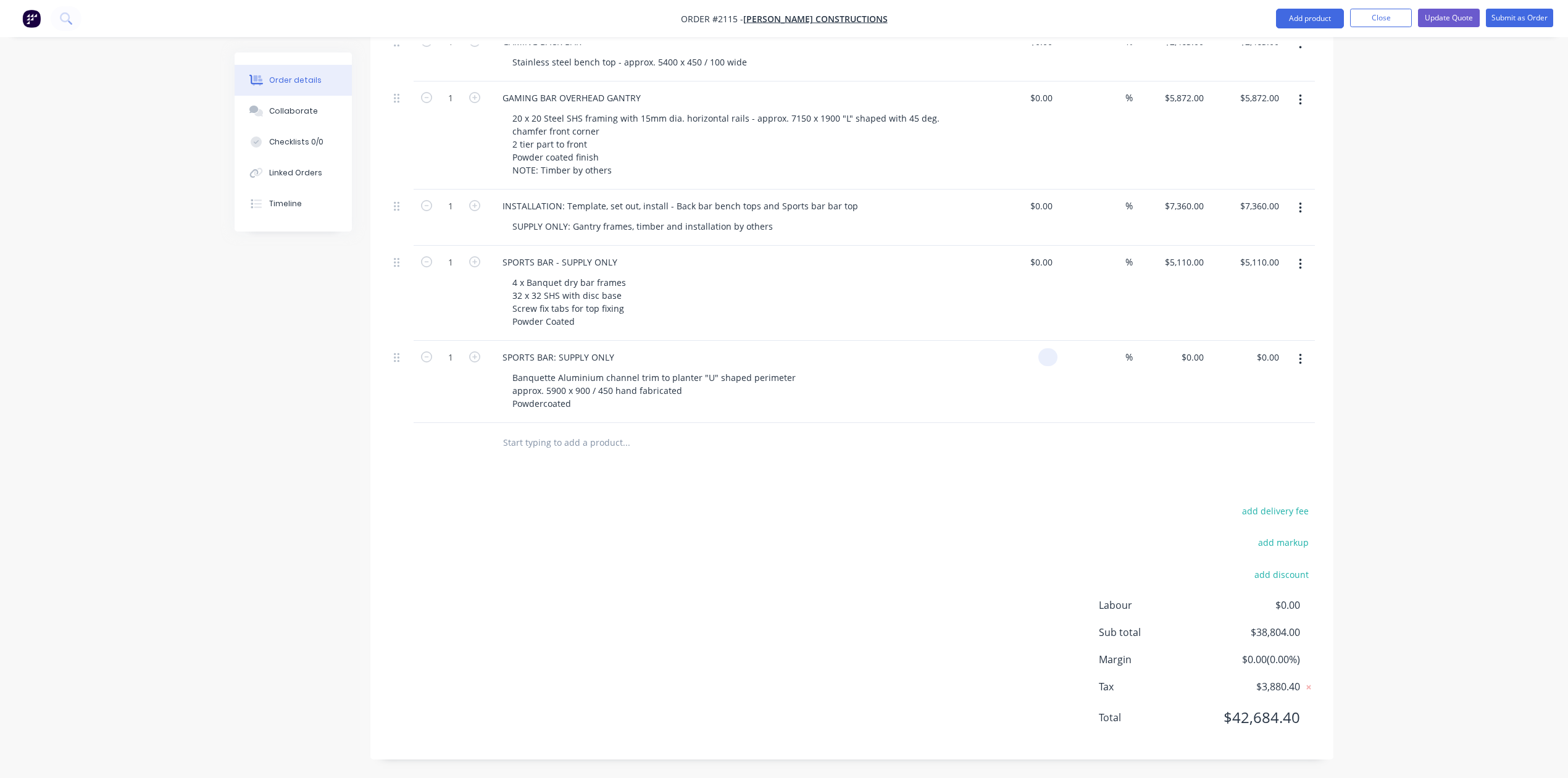
type input "$0.00"
type input "$2,920.00"
click at [548, 455] on input "text" at bounding box center [626, 443] width 247 height 24
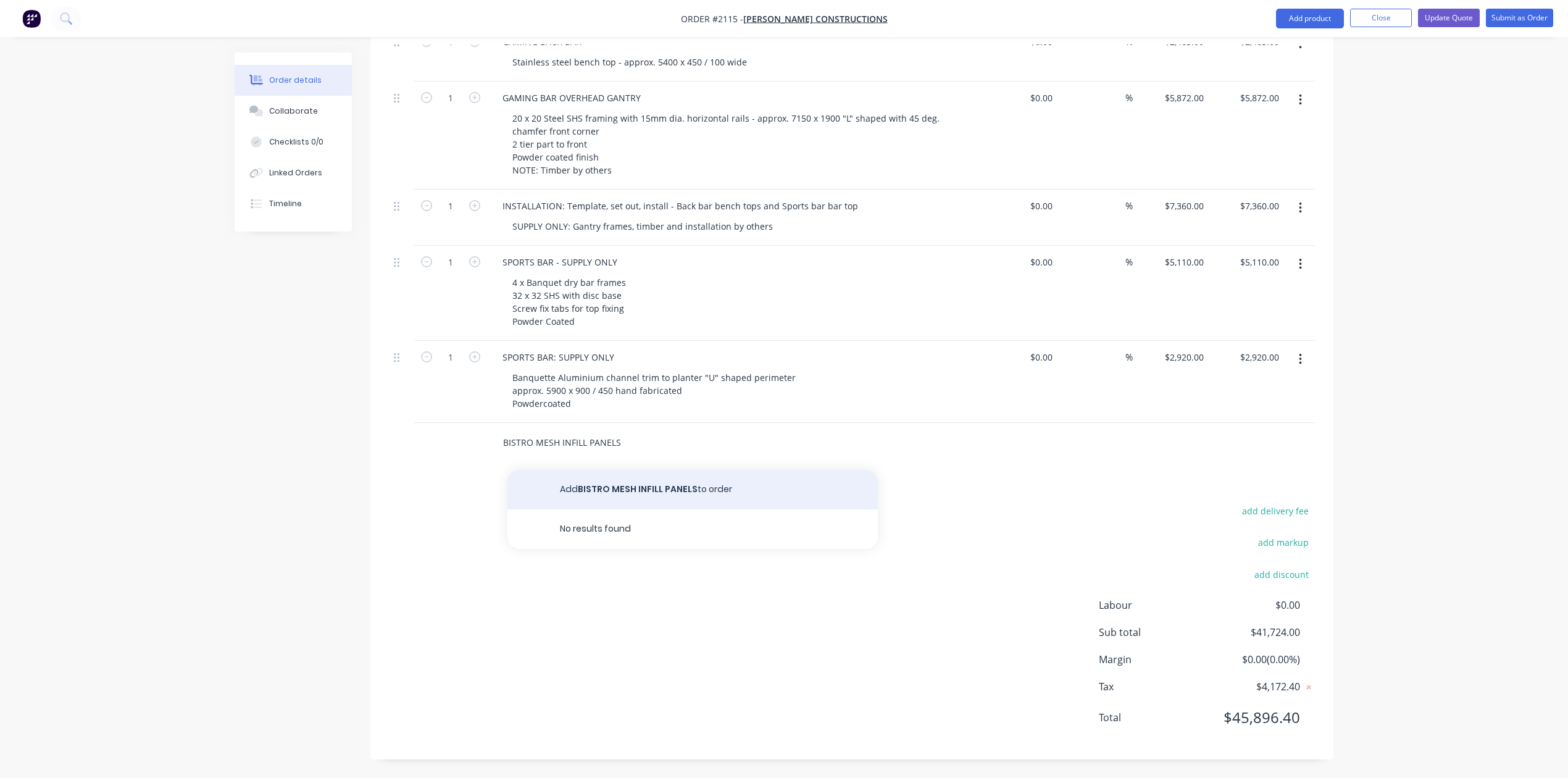
type input "BISTRO MESH INFILL PANELS"
click at [623, 510] on button "Add BISTRO MESH INFILL PANELS to order" at bounding box center [692, 490] width 370 height 39
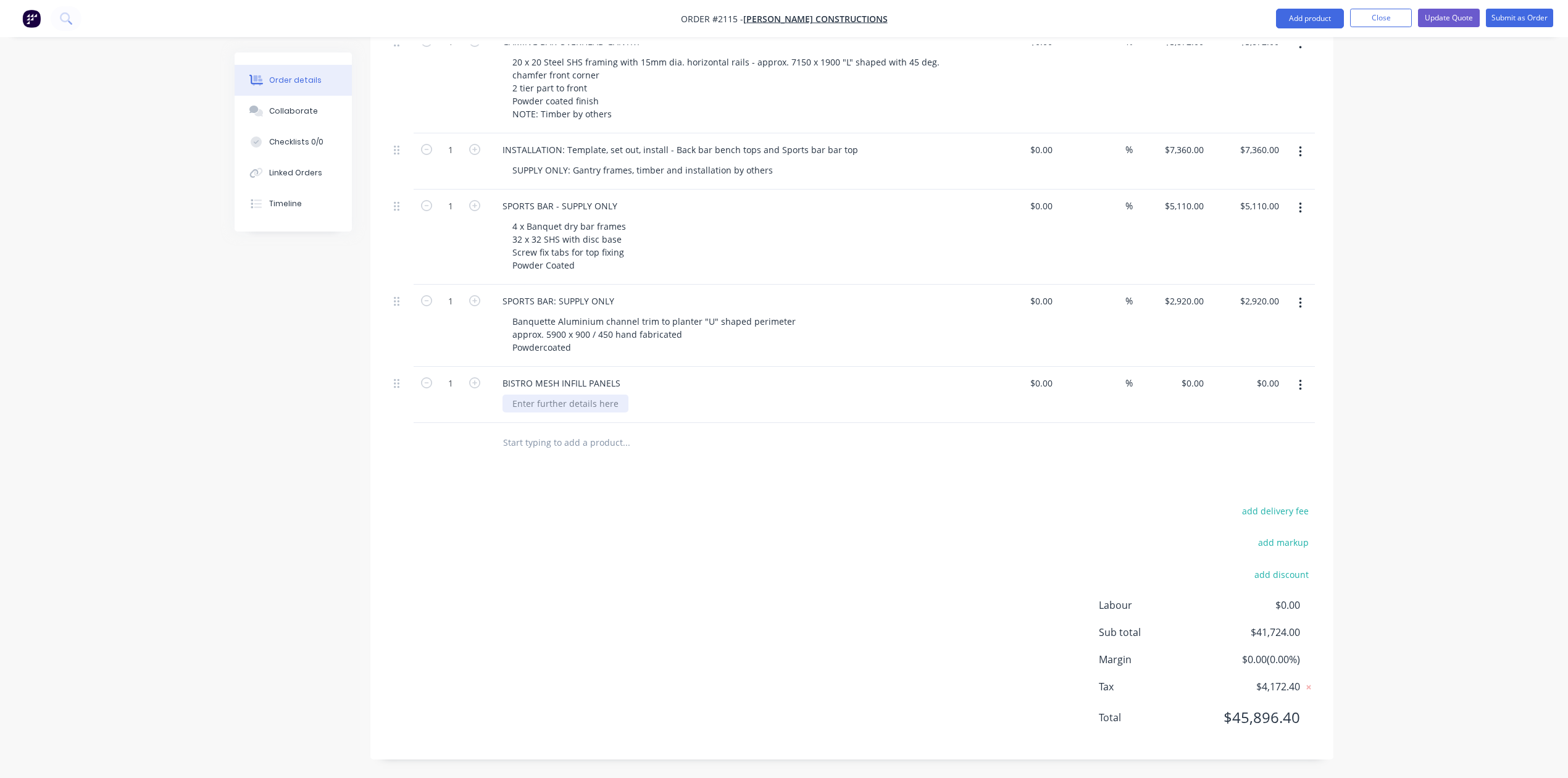
click at [589, 412] on div at bounding box center [565, 404] width 126 height 18
click at [507, 392] on div "BISTRO MESH INFILL PANELS" at bounding box center [561, 383] width 138 height 18
click at [555, 412] on div at bounding box center [740, 404] width 474 height 18
click at [557, 412] on div at bounding box center [740, 404] width 474 height 18
click at [645, 392] on div "8 X BISTRO MESH INFILL PANELS" at bounding box center [568, 383] width 153 height 18
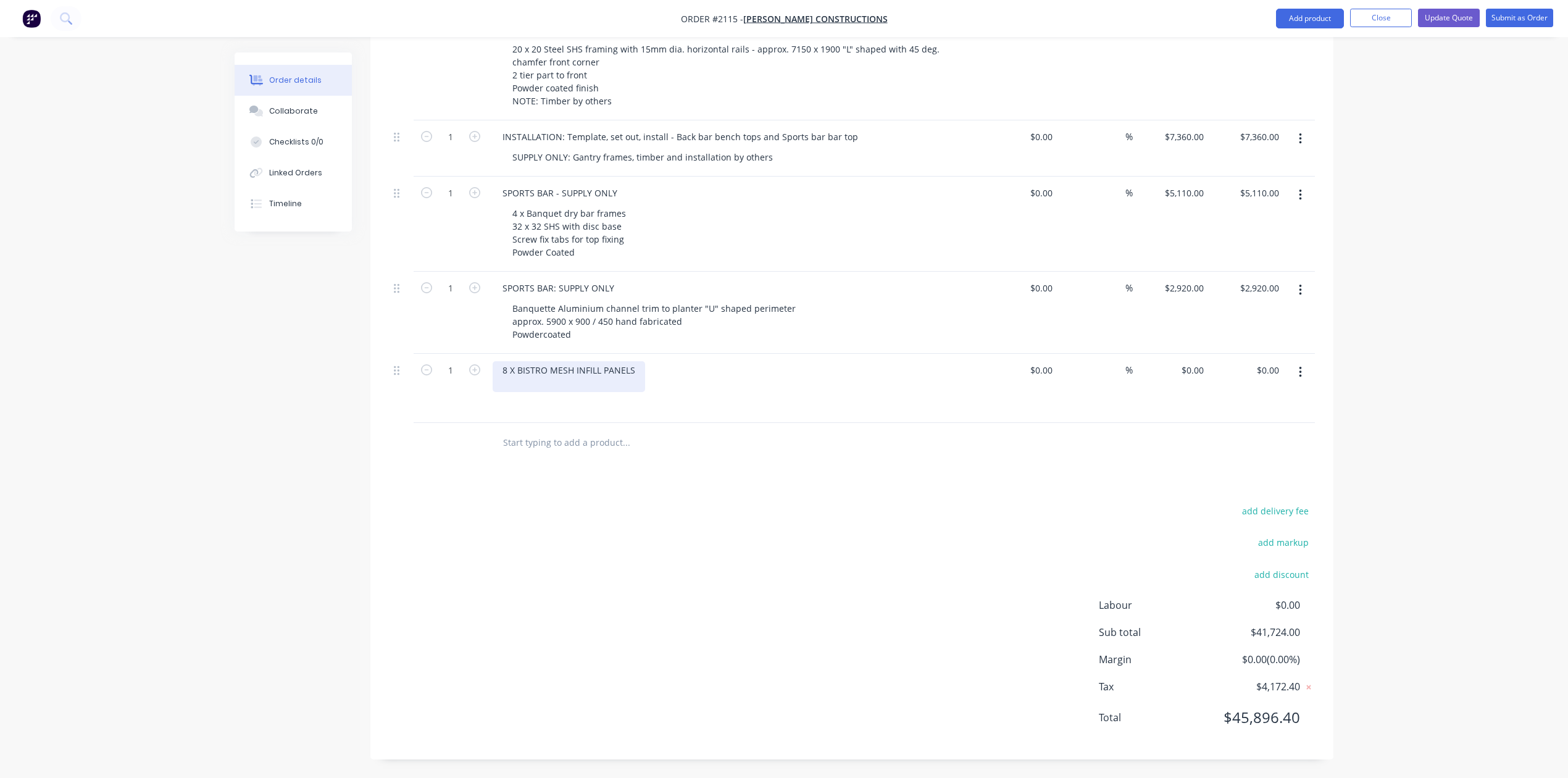
click at [645, 392] on div "8 X BISTRO MESH INFILL PANELS" at bounding box center [568, 376] width 153 height 31
click at [532, 392] on div "8 X BISTRO MESH INFILL PANELS X 8" at bounding box center [576, 376] width 167 height 31
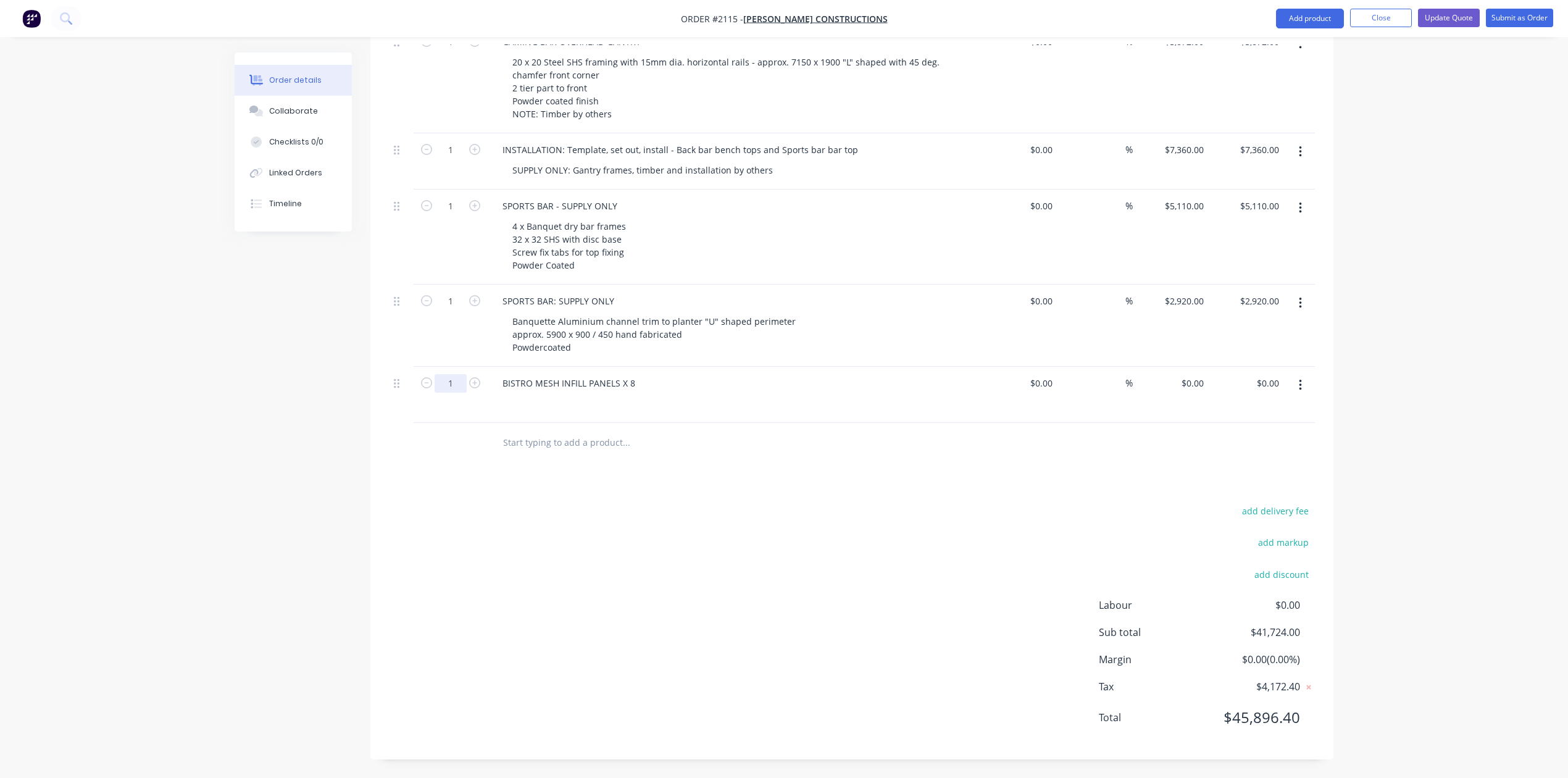
type input "8"
click at [645, 392] on div "BISTRO MESH INFILL PANELS X 8" at bounding box center [568, 383] width 153 height 18
click at [1197, 392] on input "0" at bounding box center [1201, 383] width 14 height 18
type input "$1,910.00"
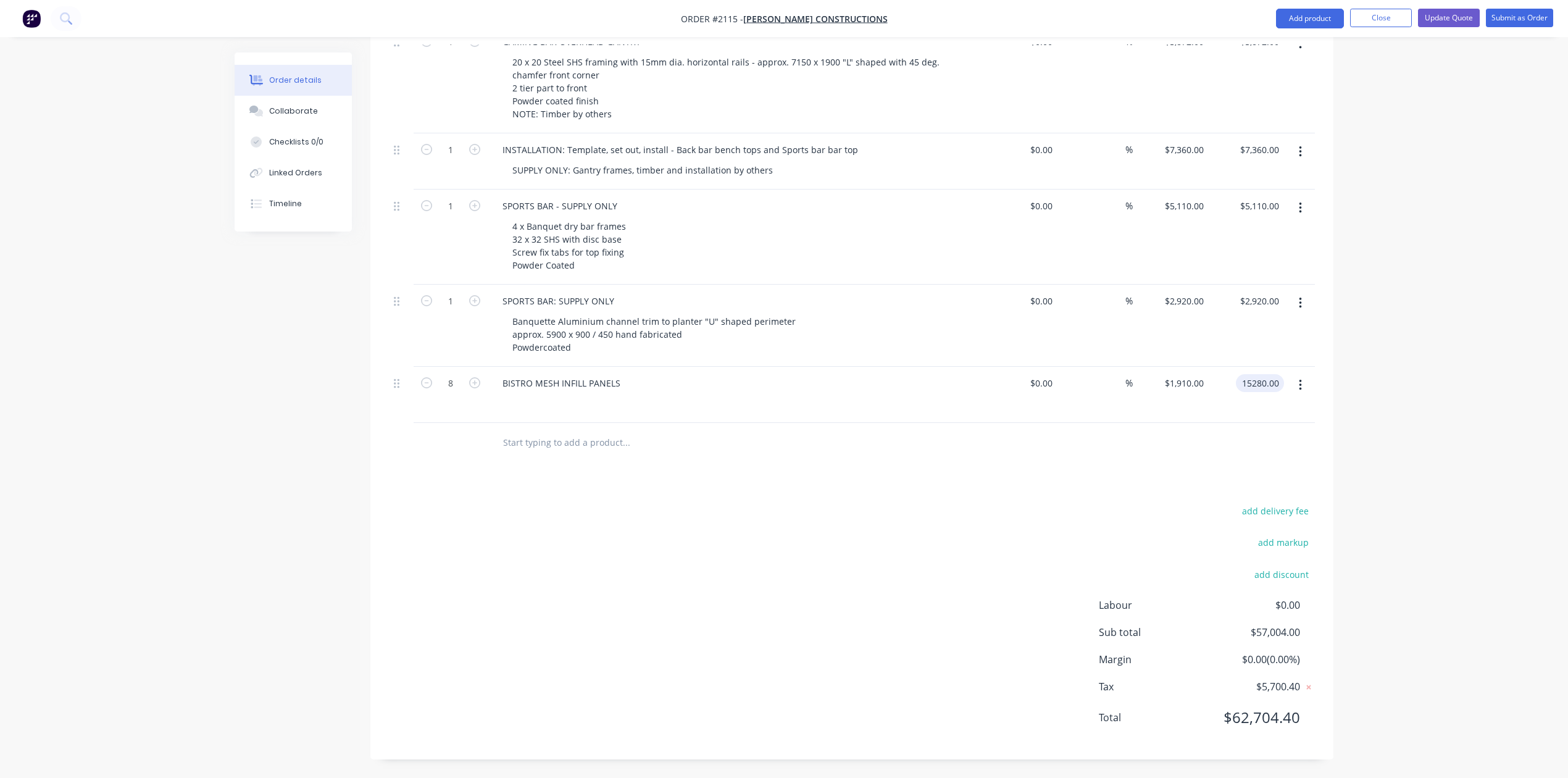
type input "$15,280.00"
click at [562, 412] on div at bounding box center [740, 404] width 474 height 18
click at [672, 392] on div "BISTRO MESH INFILL PANELS" at bounding box center [734, 383] width 484 height 18
click at [630, 392] on div "BISTRO MESH INFILL PANELS" at bounding box center [561, 383] width 138 height 18
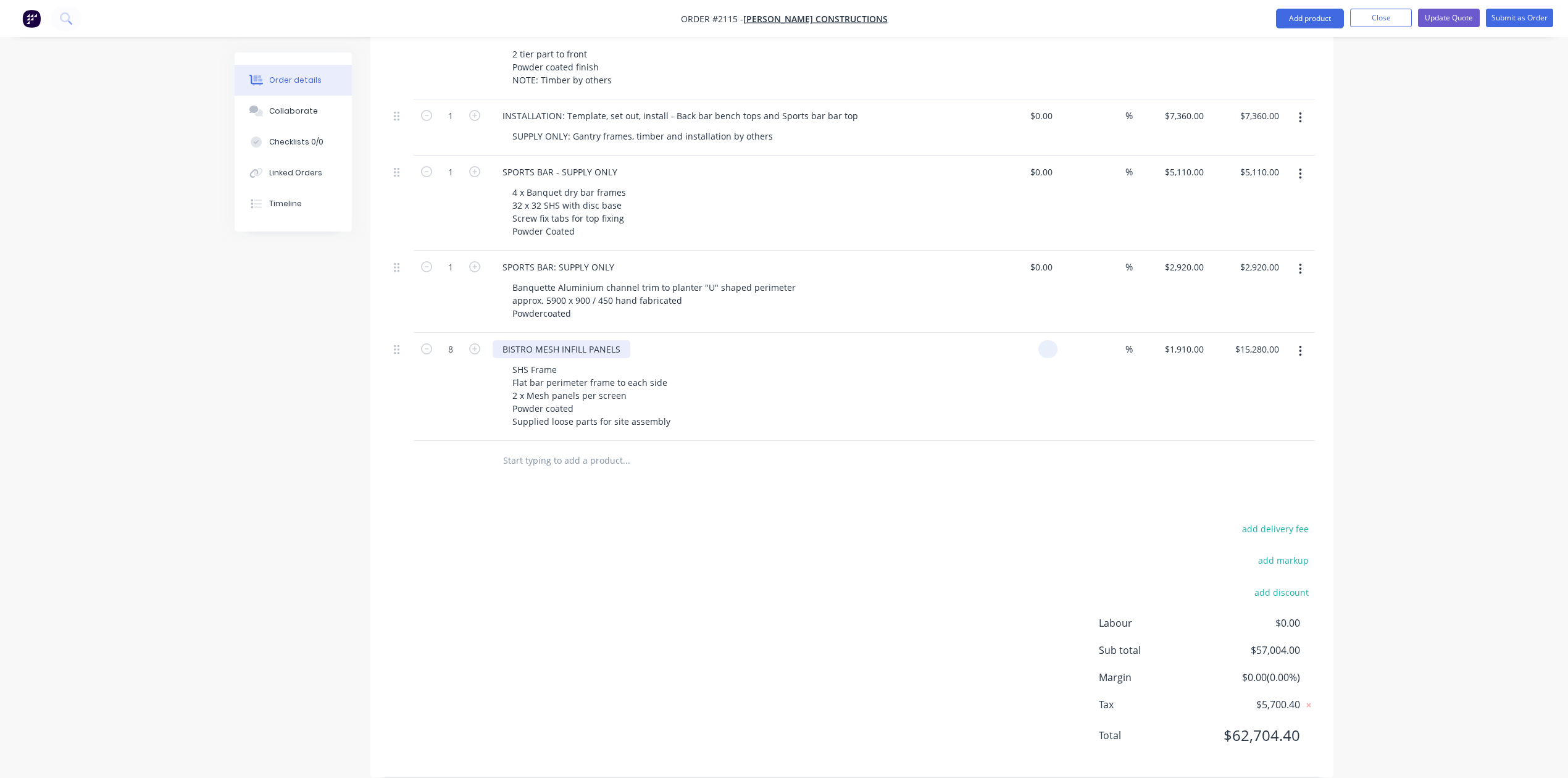
type input "$0.00"
click at [630, 358] on div "BISTRO MESH INFILL PANELS" at bounding box center [561, 349] width 138 height 18
click at [1181, 441] on div "0 $0.00" at bounding box center [1171, 387] width 76 height 108
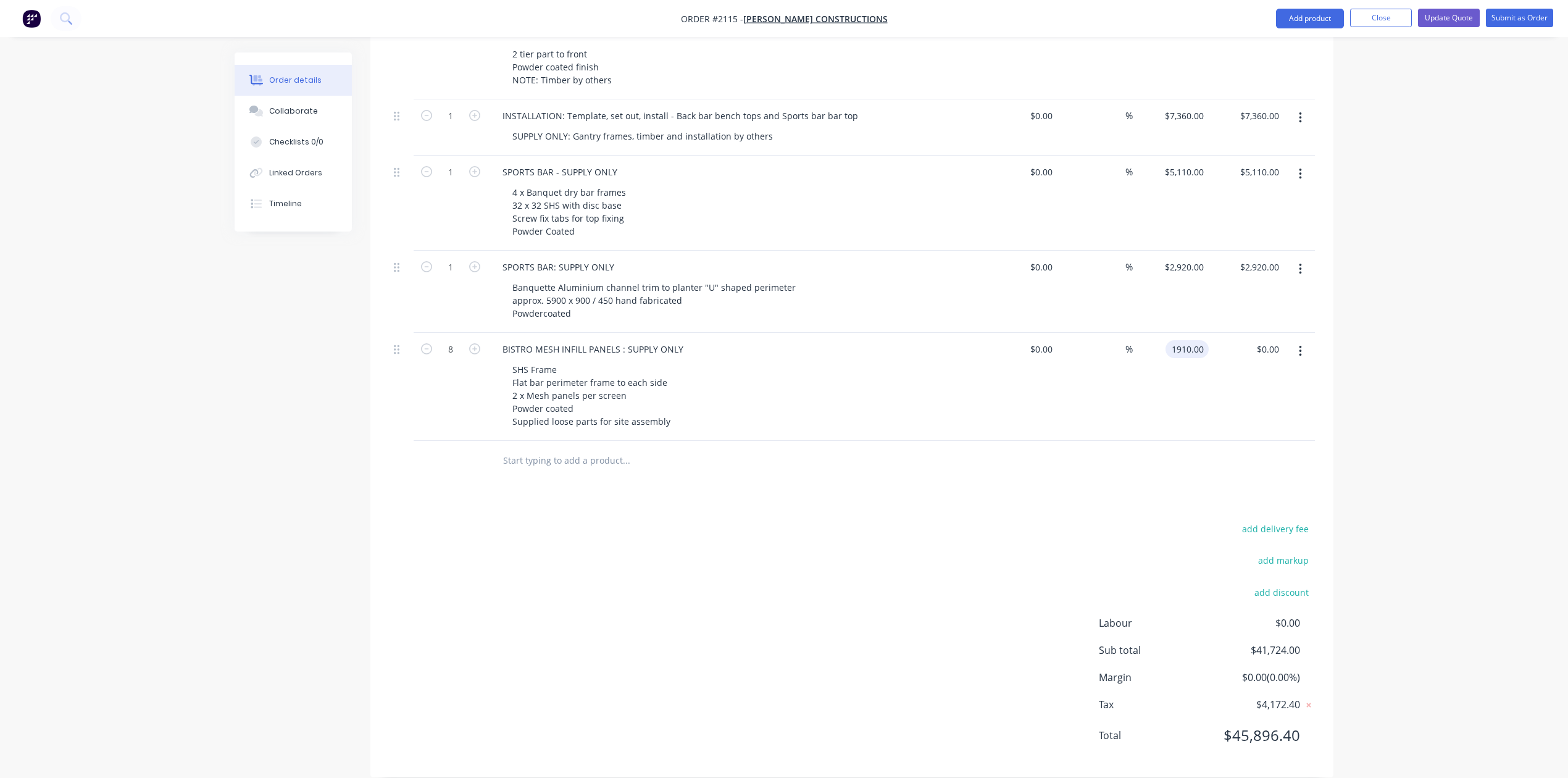
type input "$1,910.00"
type input "$15,280.00"
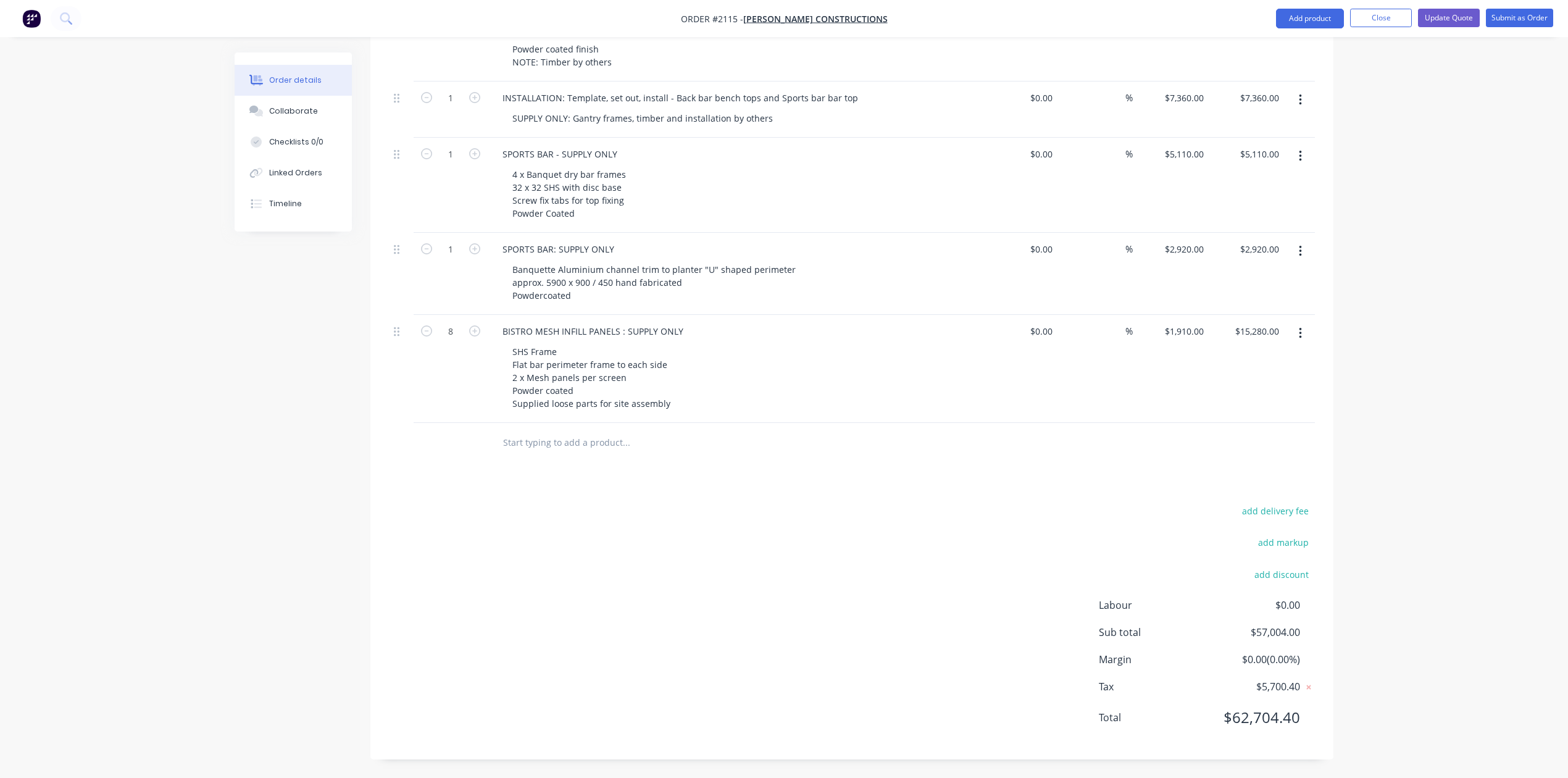
scroll to position [1135, 0]
click at [560, 304] on div "Banquette Aluminium channel trim to planter "U" shaped perimeter approx. 5900 x…" at bounding box center [654, 283] width 303 height 44
click at [564, 304] on div "Banquette Aluminium channel trim to planter "U" shaped perimeter approx. 5900 x…" at bounding box center [654, 283] width 303 height 44
click at [579, 431] on input "text" at bounding box center [626, 443] width 247 height 24
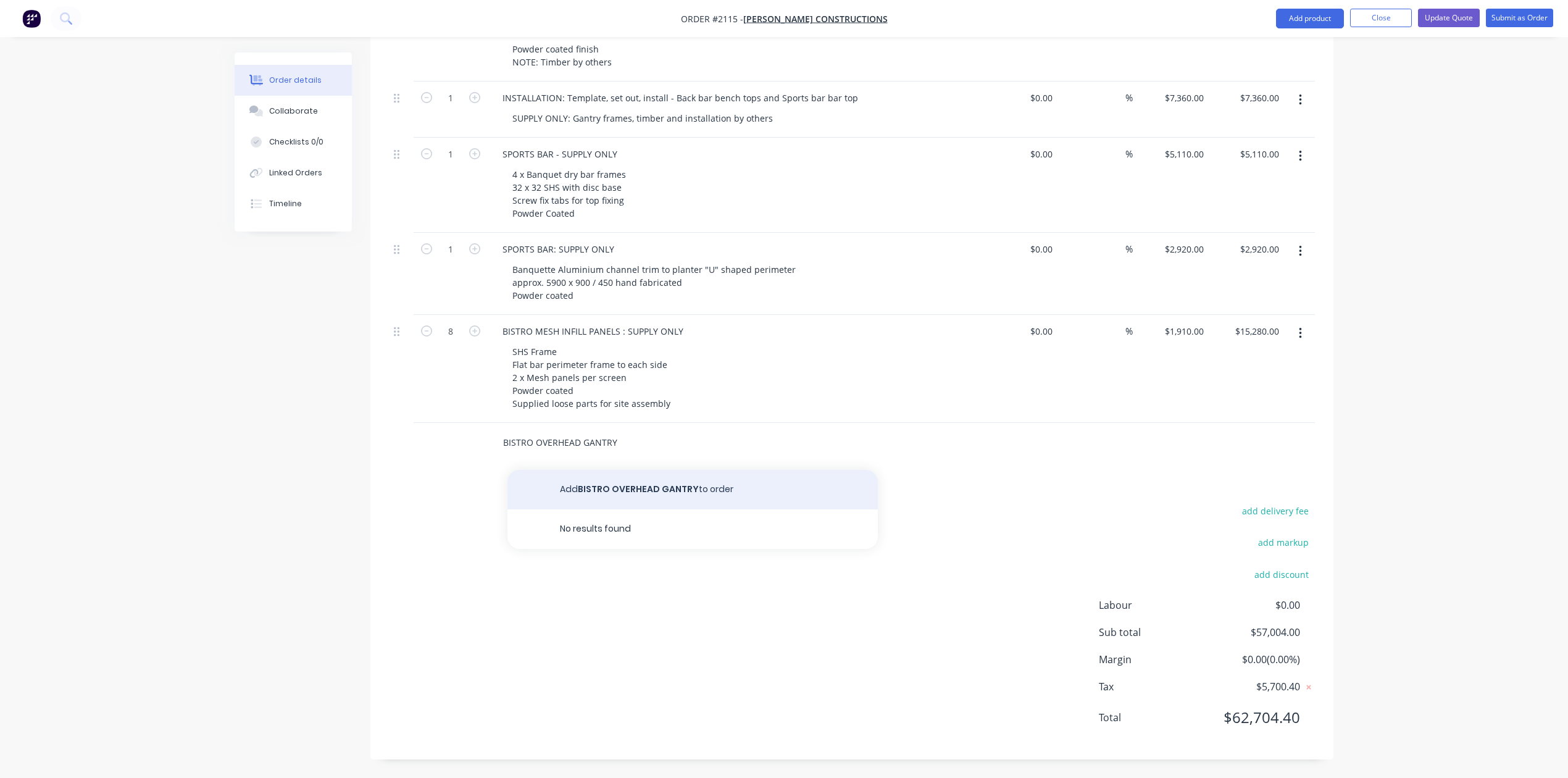
type input "BISTRO OVERHEAD GANTRY"
click at [596, 470] on button "Add BISTRO OVERHEAD GANTRY to order" at bounding box center [692, 490] width 370 height 39
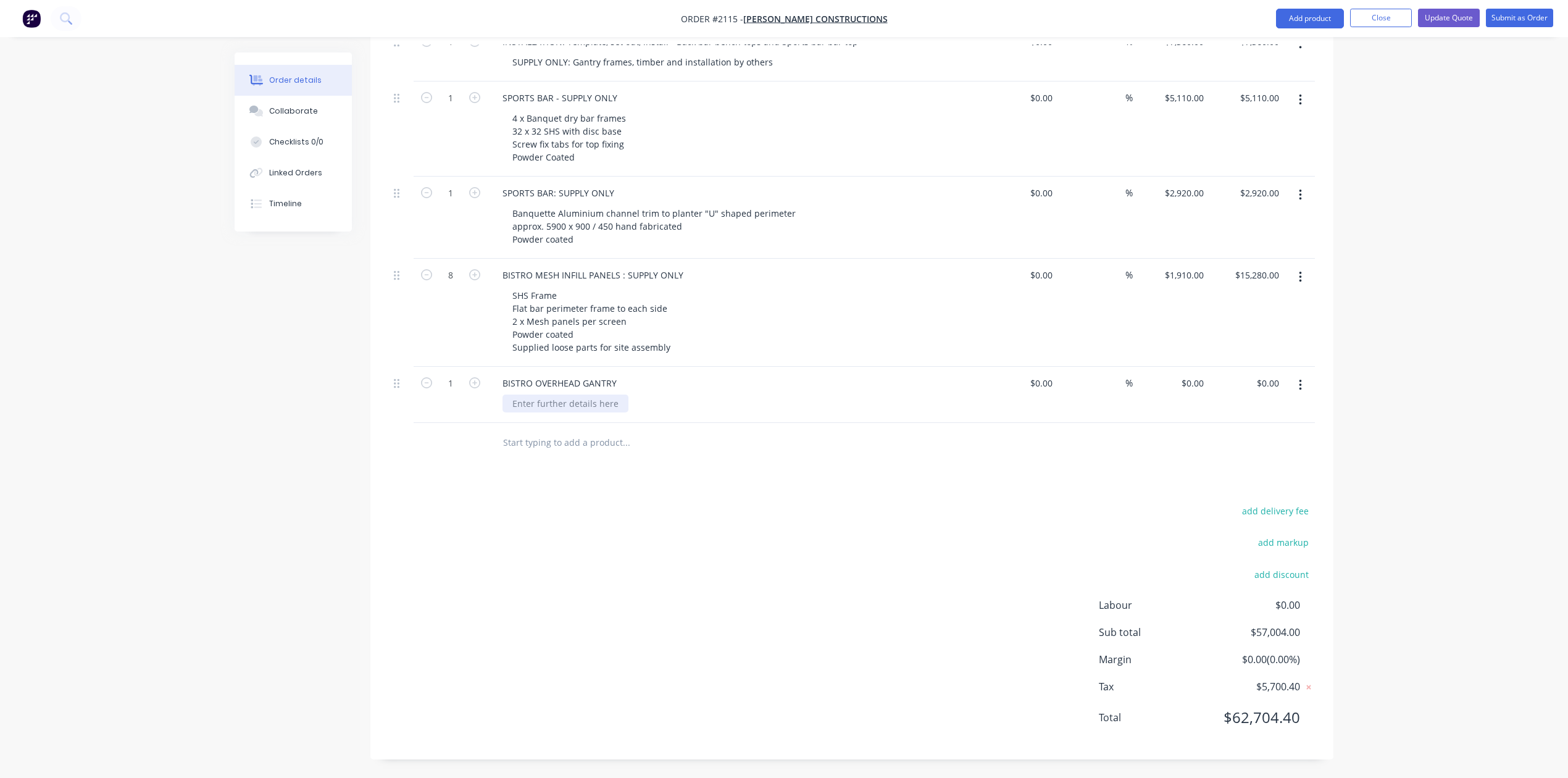
click at [617, 412] on div at bounding box center [565, 404] width 126 height 18
click at [627, 389] on div "BISTRO OVERHEAD GANTRY" at bounding box center [559, 383] width 134 height 18
click at [628, 412] on div at bounding box center [565, 404] width 126 height 18
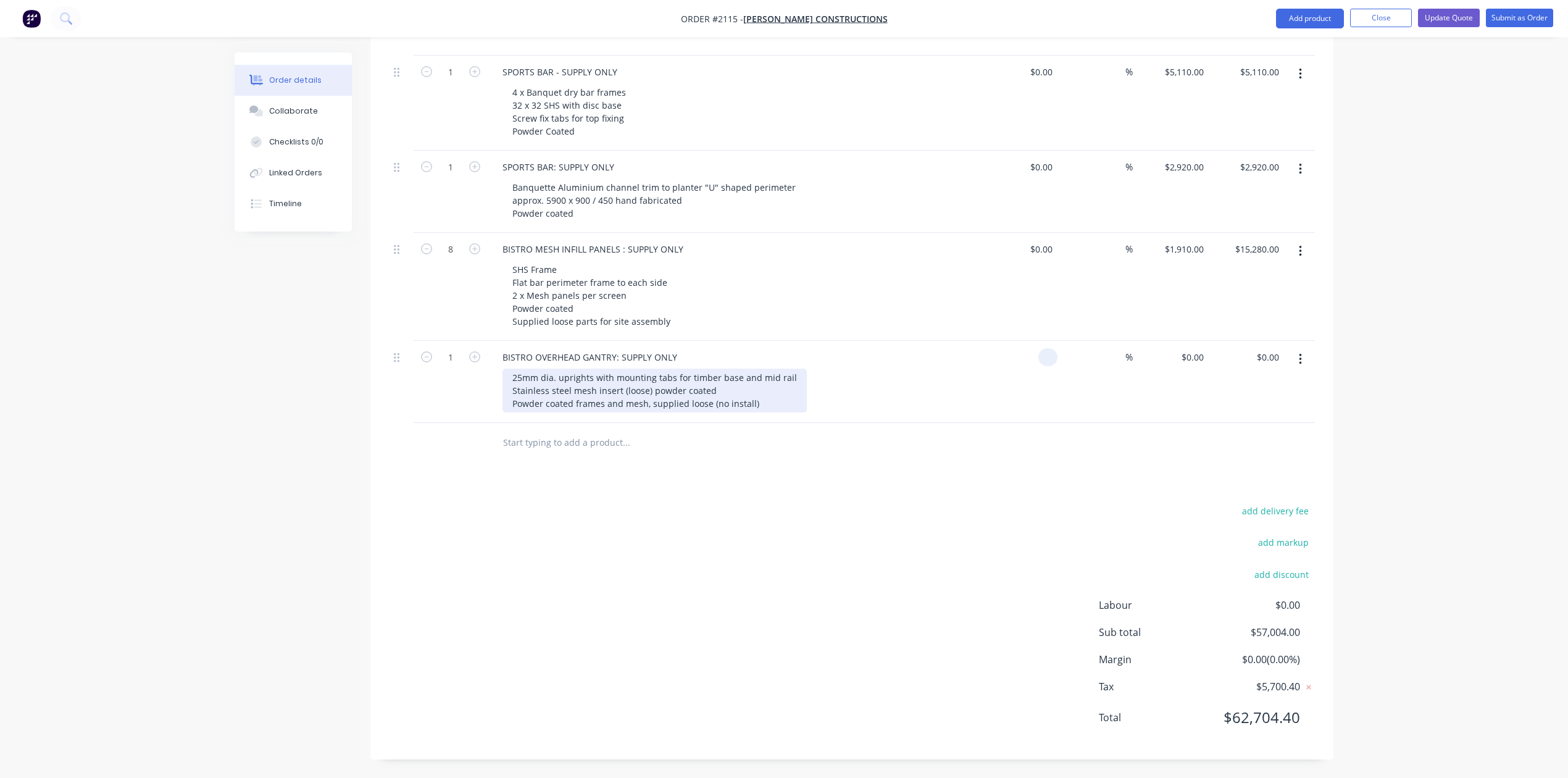
type input "$0.00"
type input "$4,165.00"
type input "4165.00"
type input "$4,165.00"
click at [596, 455] on input "text" at bounding box center [626, 443] width 247 height 24
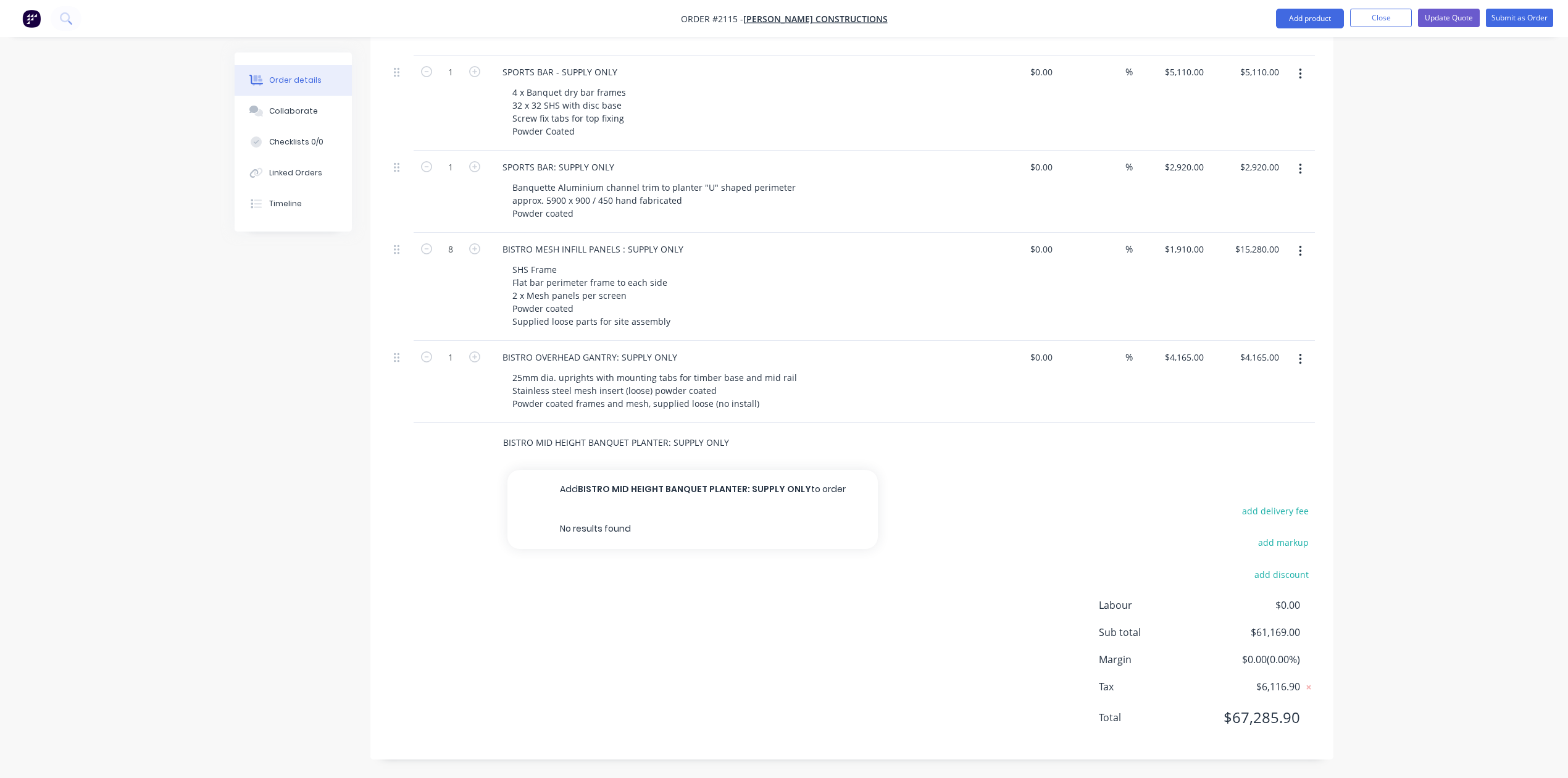
scroll to position [0, 33]
type input "BISTRO MID HEIGHT BANQUET PLANTER: SUPPLY ONLY"
click at [596, 510] on button "Add BISTRO MID HEIGHT BANQUET PLANTER: SUPPLY ONLY to order" at bounding box center [692, 490] width 370 height 39
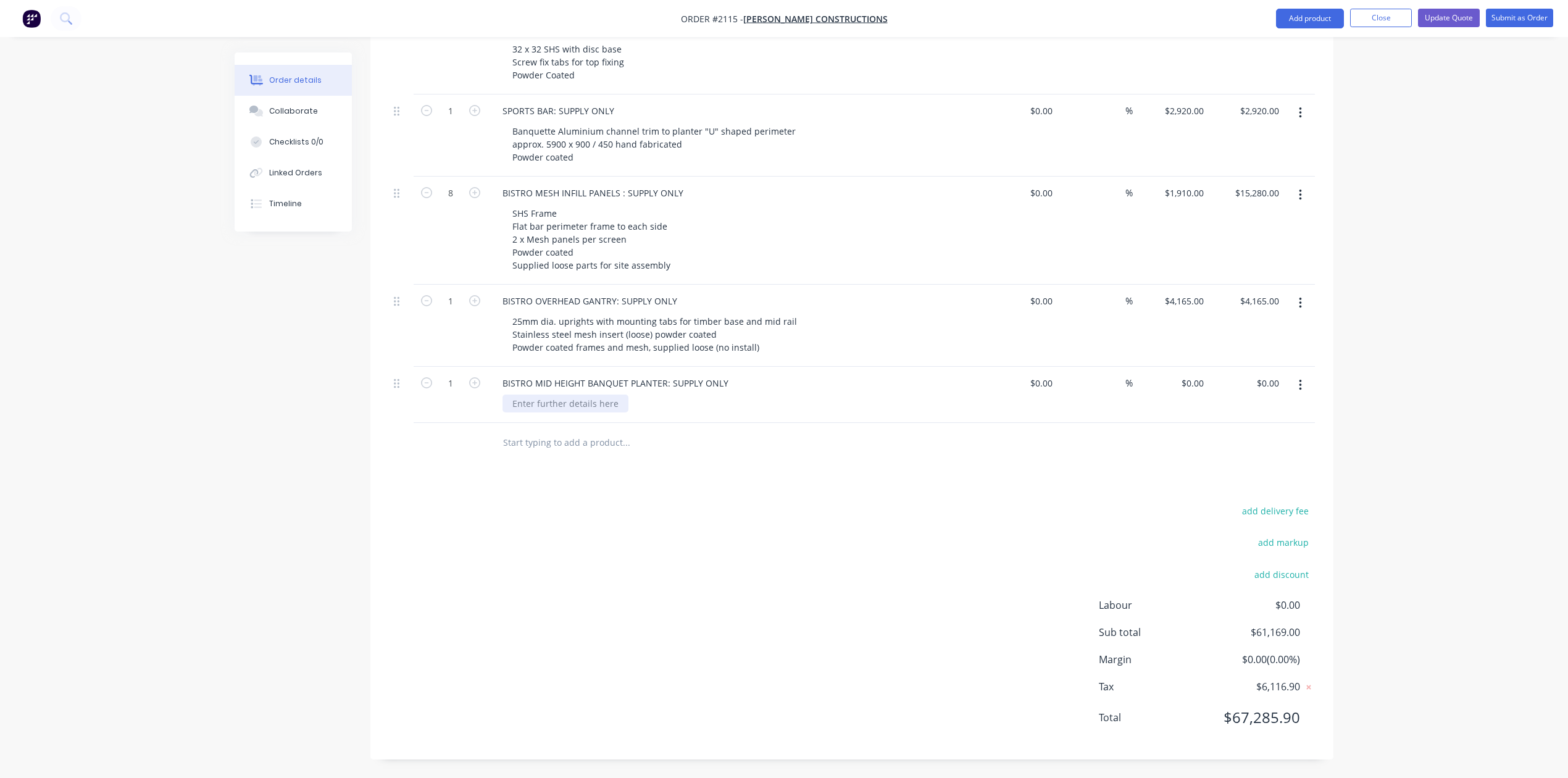
click at [572, 412] on div at bounding box center [565, 404] width 126 height 18
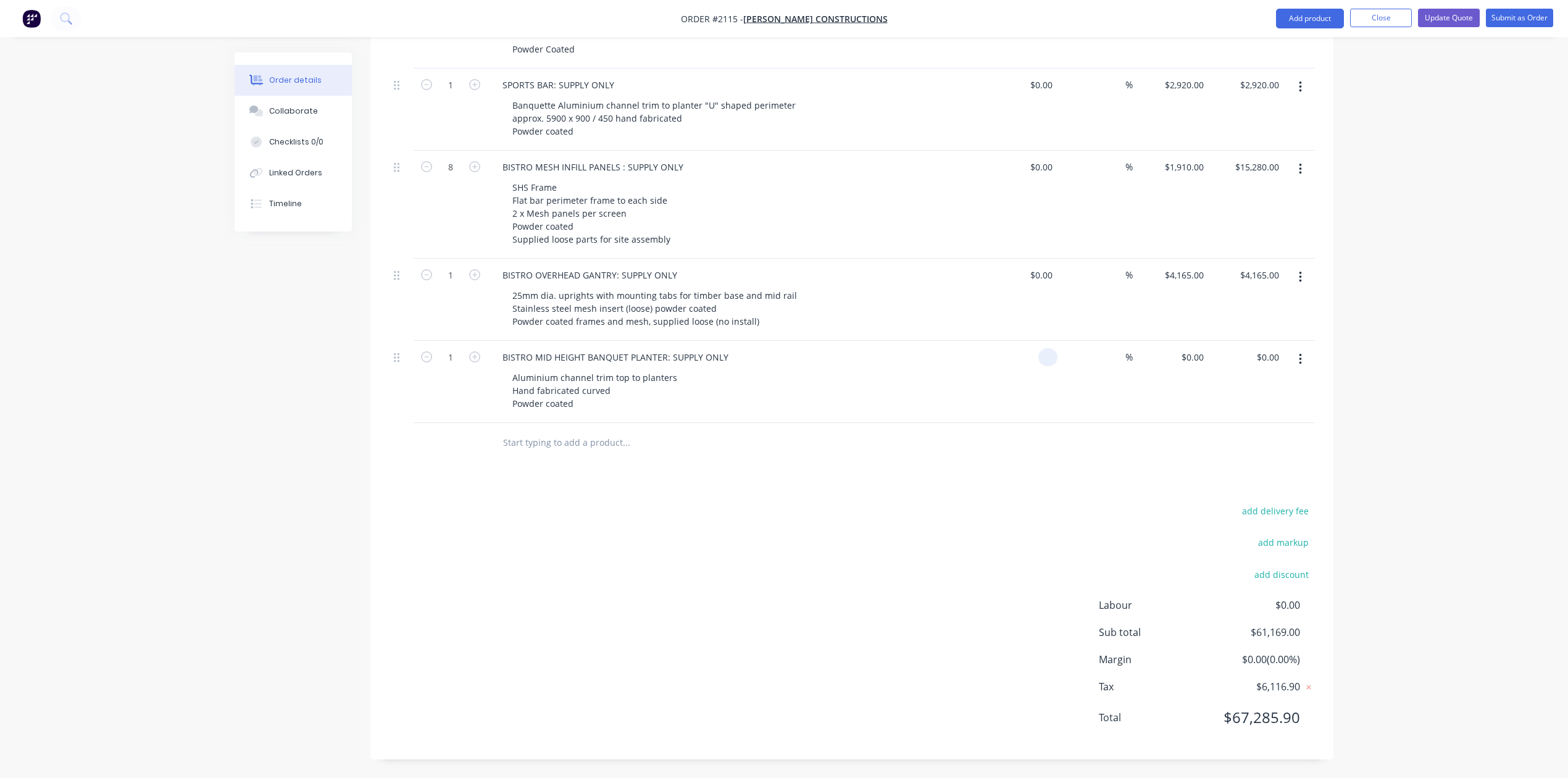
type input "$0.00"
type input "$1,252.00"
click at [479, 363] on icon "button" at bounding box center [475, 357] width 11 height 11
type input "2"
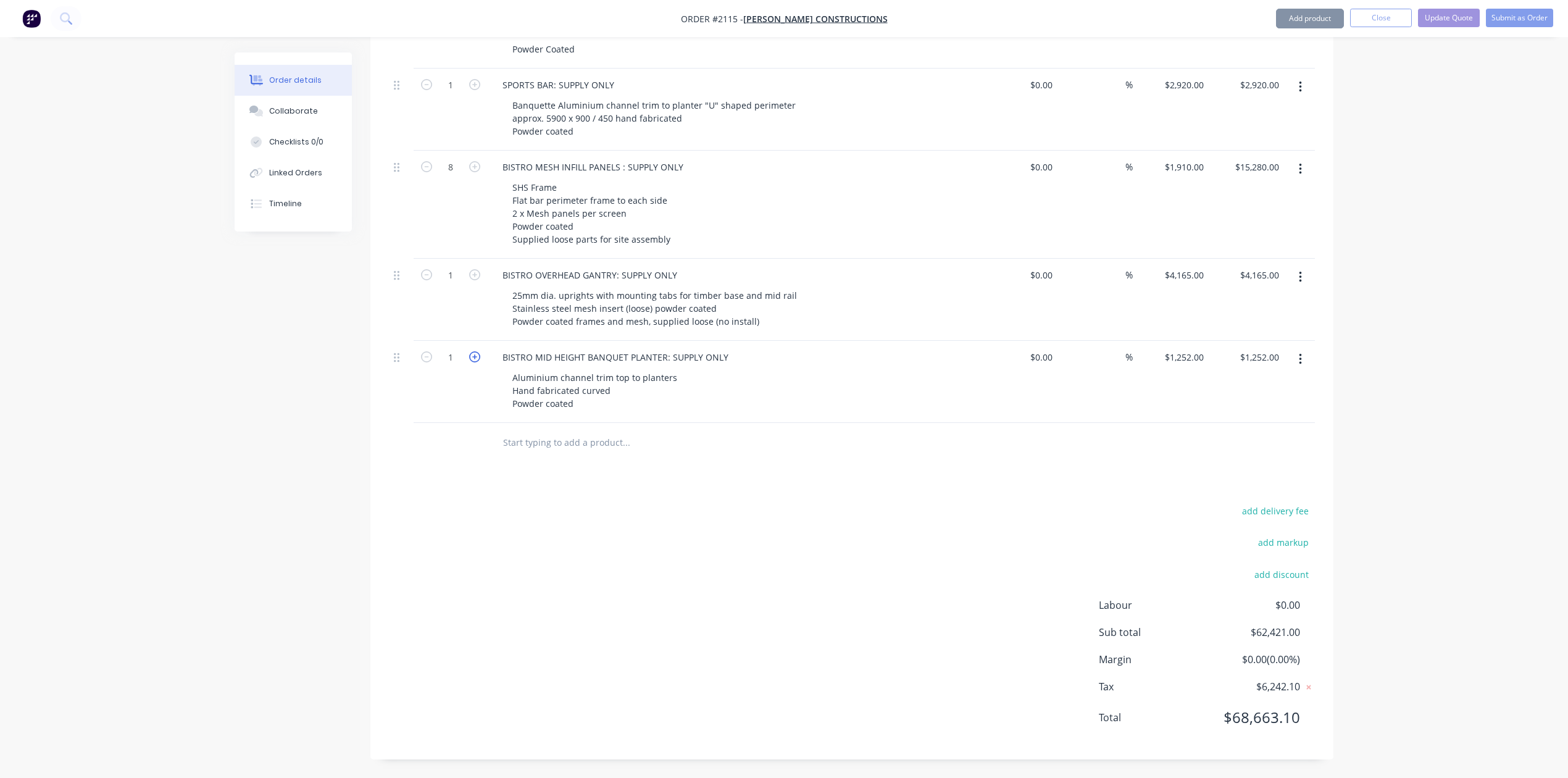
type input "$2,504.00"
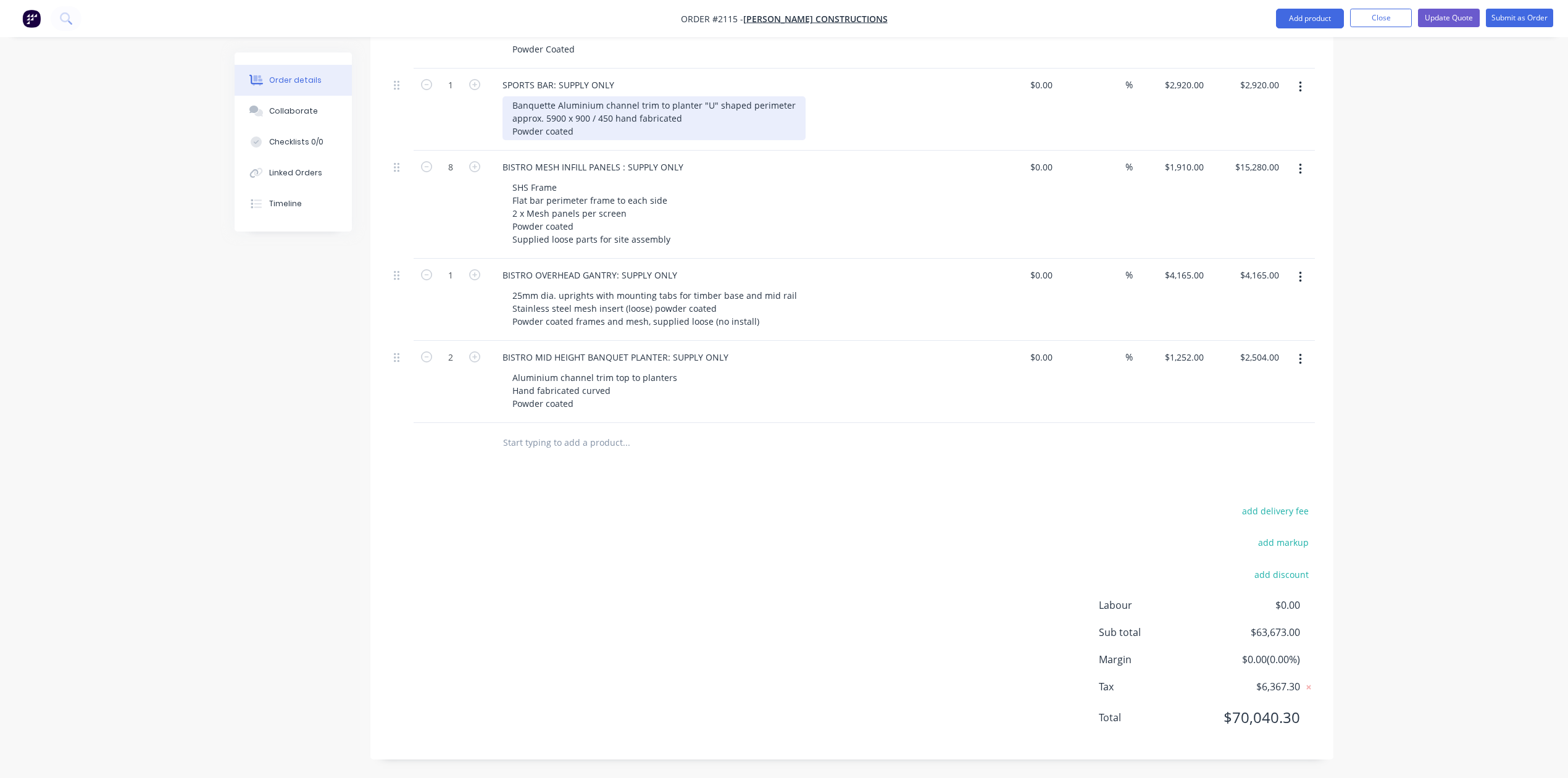
click at [578, 140] on div "Banquette Aluminium channel trim to planter "U" shaped perimeter approx. 5900 x…" at bounding box center [654, 118] width 303 height 44
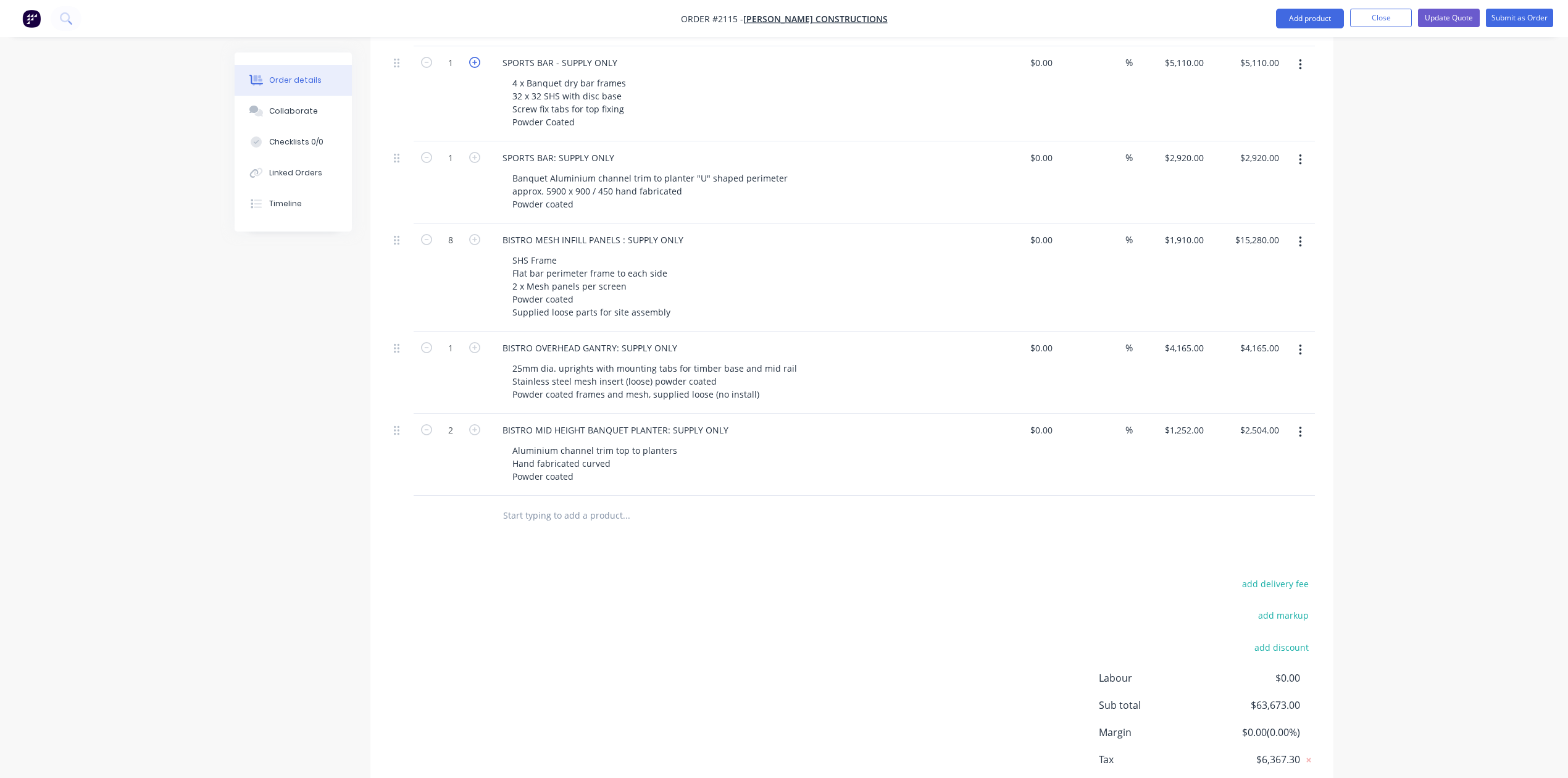
click at [479, 68] on icon "button" at bounding box center [475, 63] width 11 height 11
type input "2"
type input "$10,220.00"
click at [479, 68] on icon "button" at bounding box center [475, 63] width 11 height 11
type input "3"
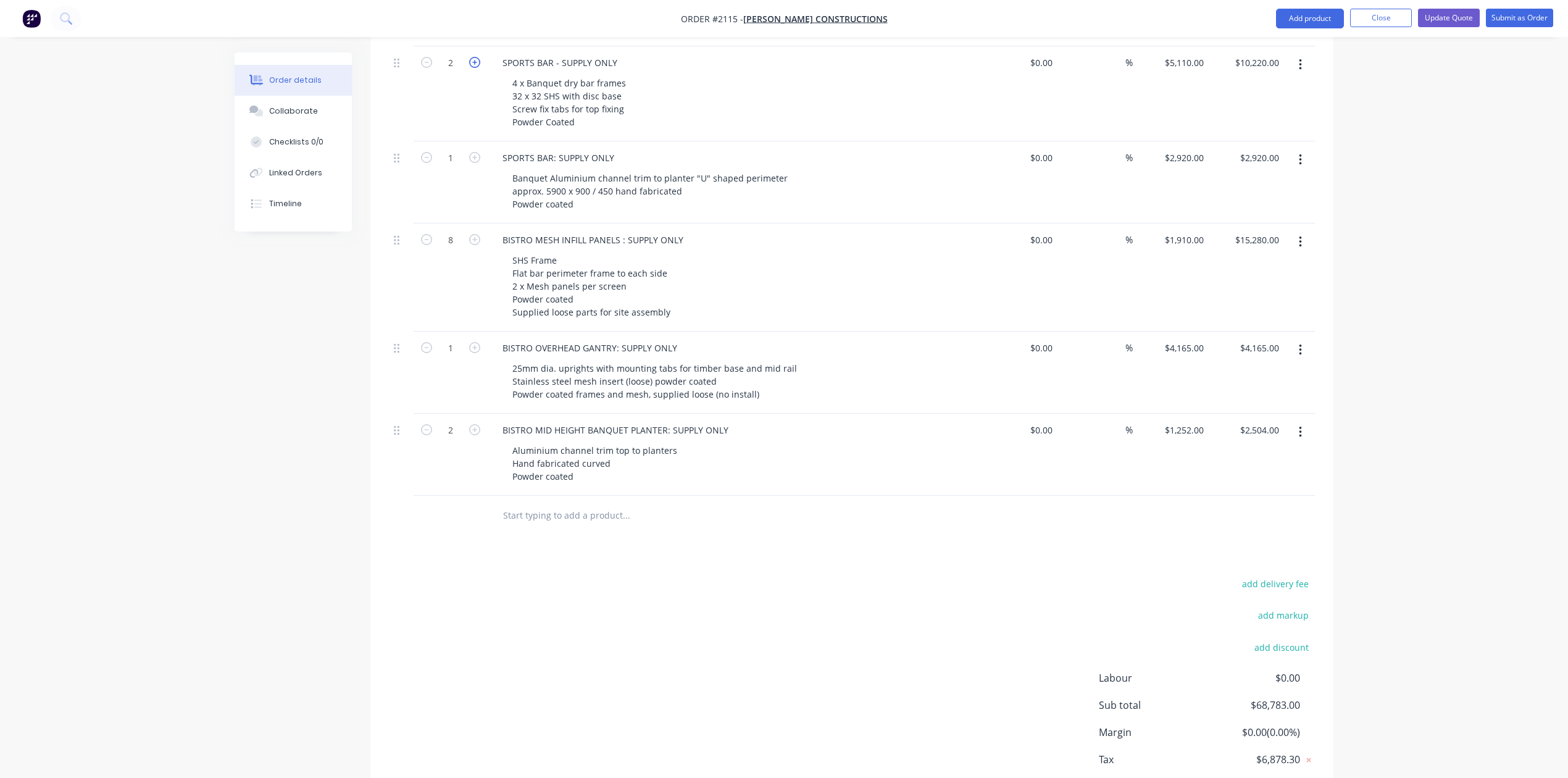
type input "$15,330.00"
click at [479, 68] on icon "button" at bounding box center [475, 63] width 11 height 11
type input "4"
type input "$20,440.00"
click at [1182, 71] on input "5110" at bounding box center [1186, 63] width 45 height 18
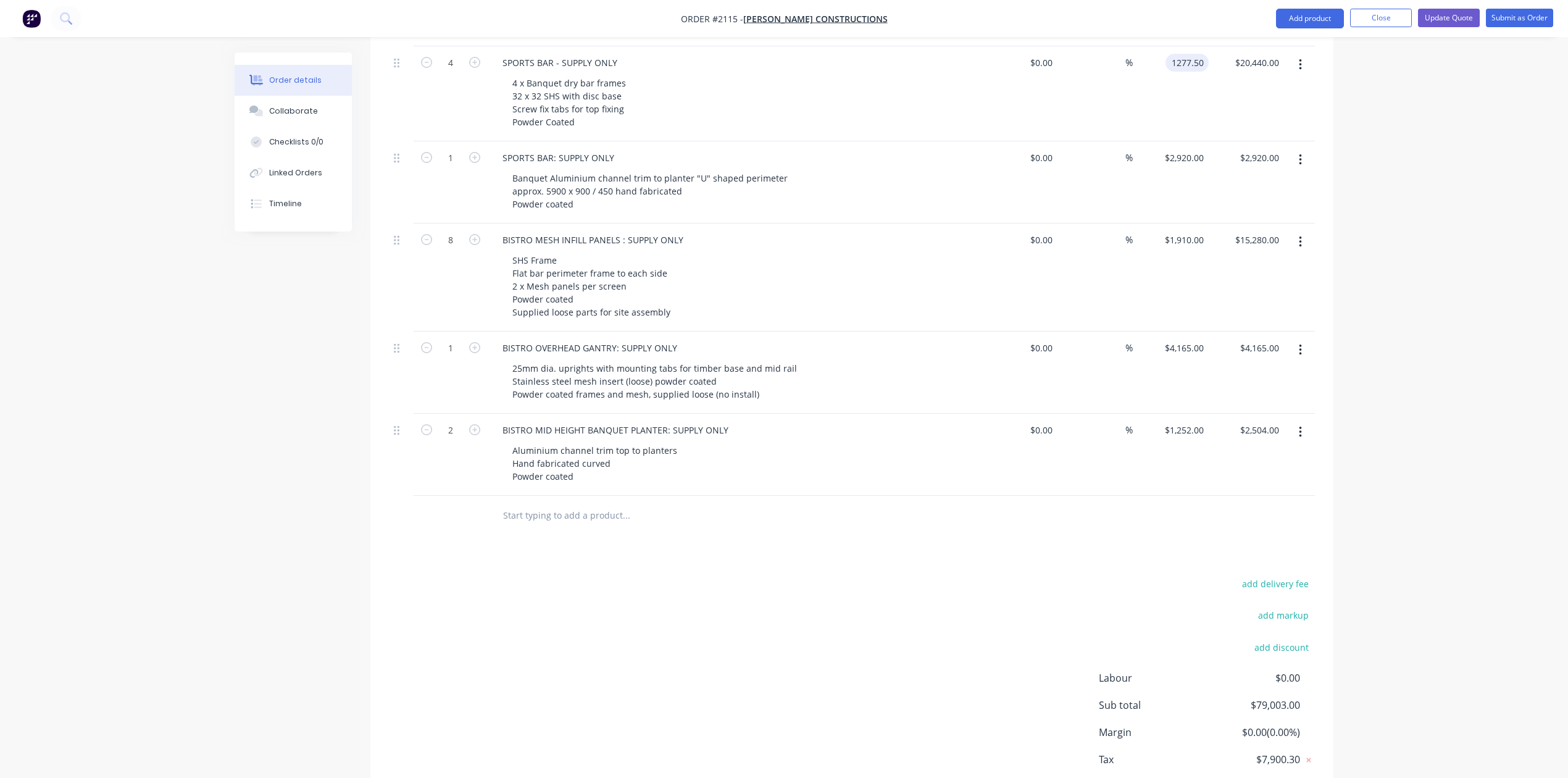
type input "$1,277.50"
type input "$5,110.00"
click at [544, 131] on div "4 x Banquet dry bar frames 32 x 32 SHS with disc base Screw fix tabs for top fi…" at bounding box center [569, 103] width 133 height 57
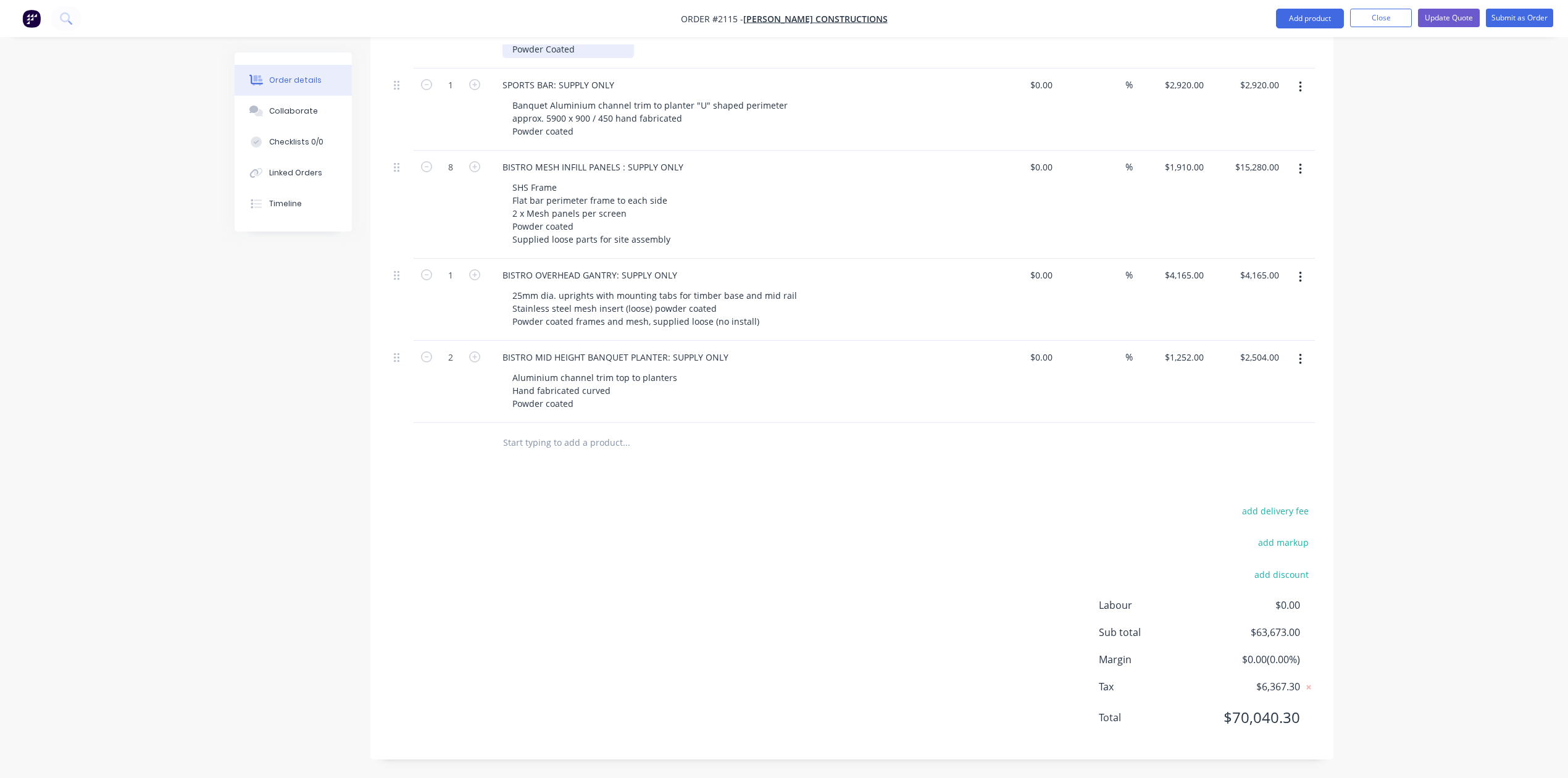
scroll to position [1244, 0]
click at [1420, 13] on button "Update Quote" at bounding box center [1448, 18] width 62 height 18
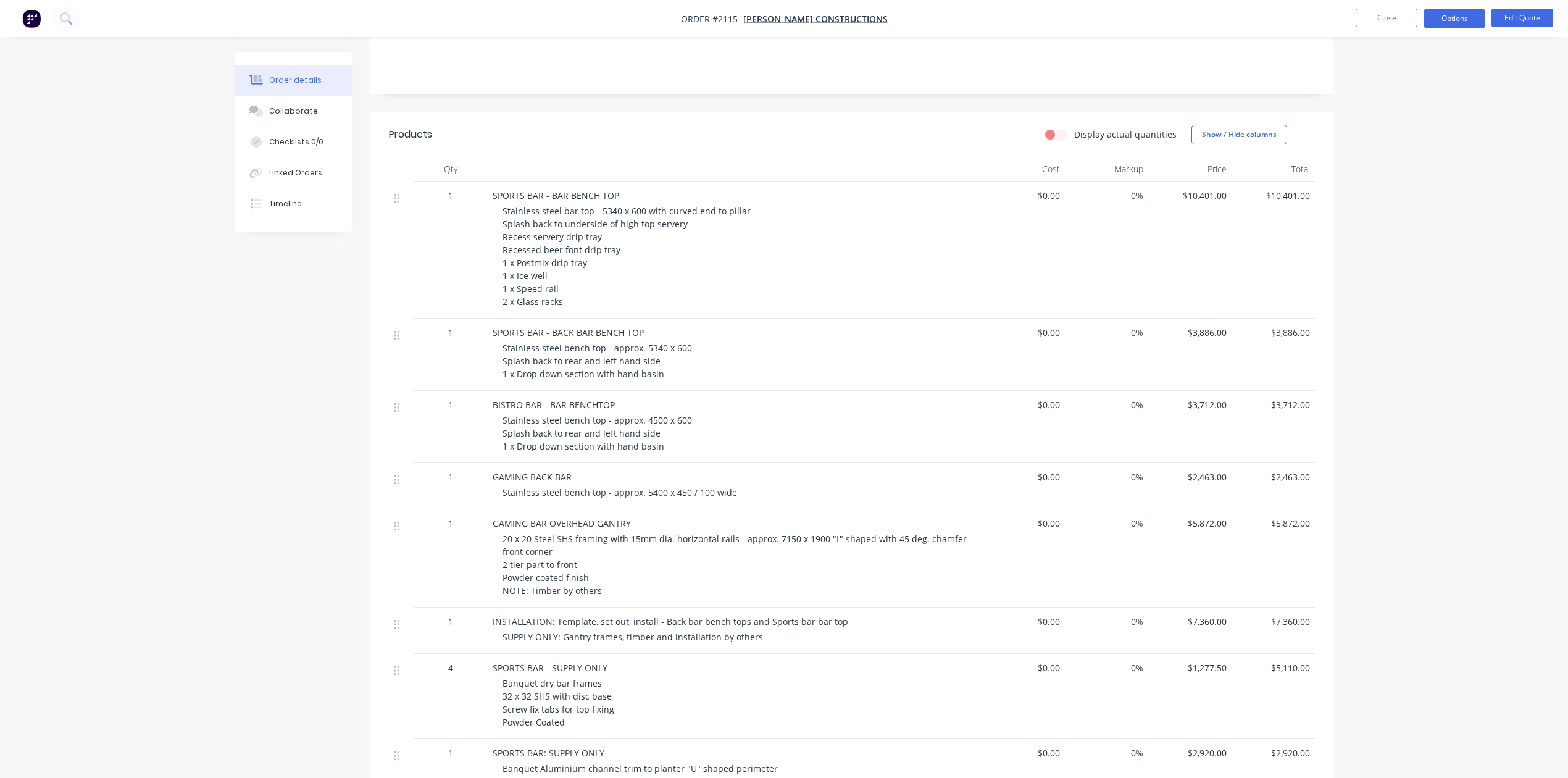
scroll to position [576, 0]
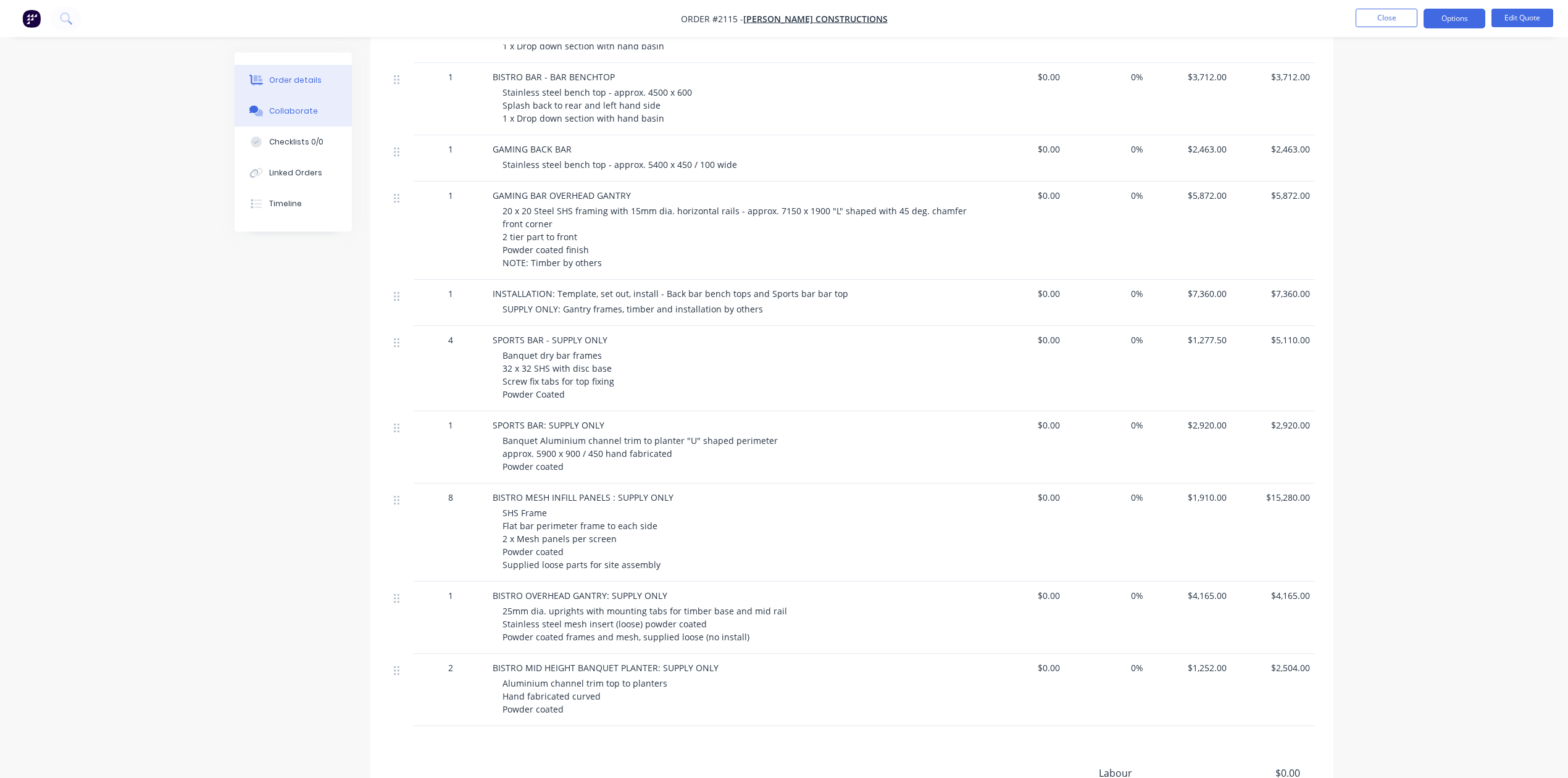
click at [312, 117] on div "Collaborate" at bounding box center [293, 111] width 49 height 11
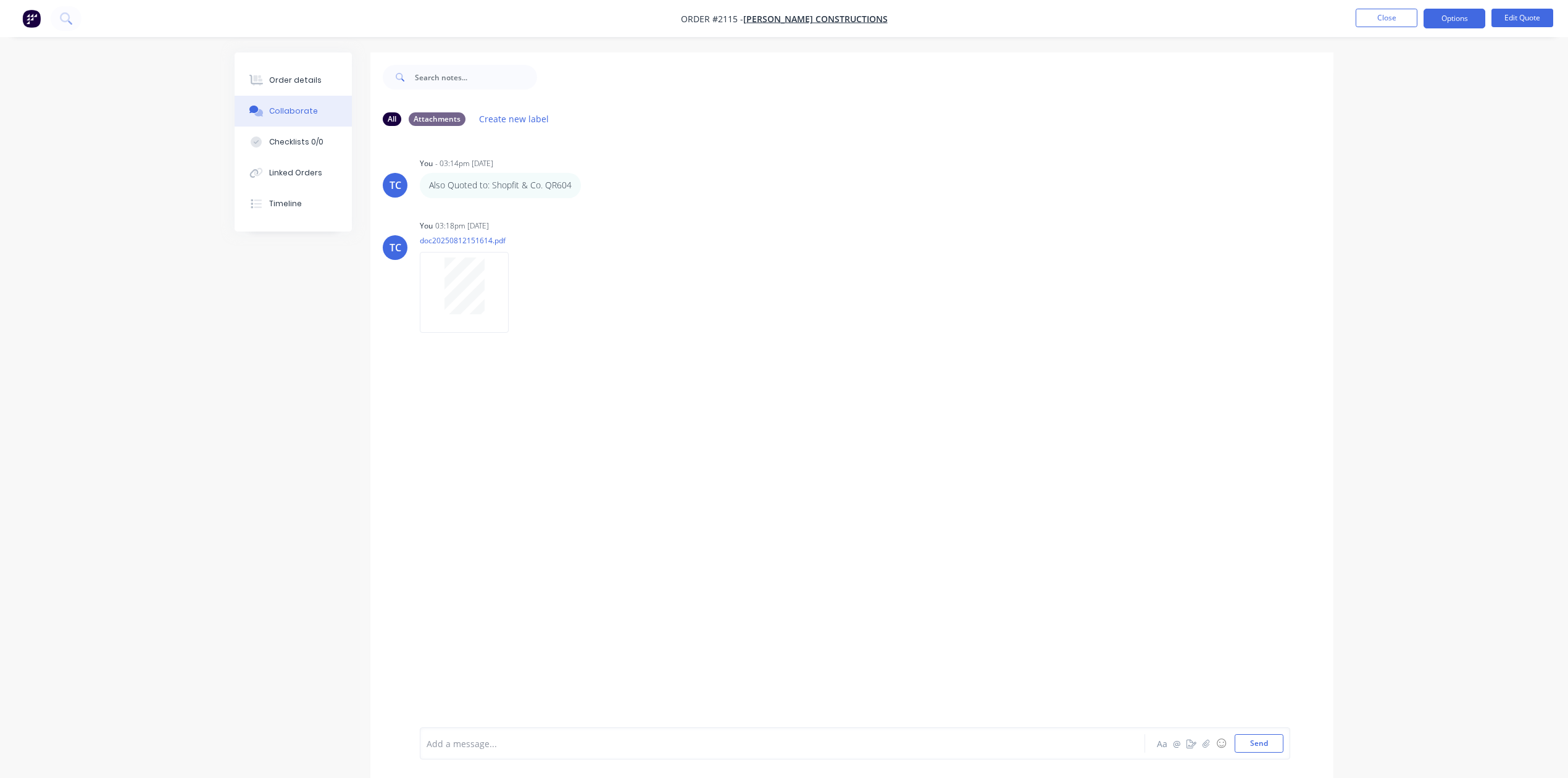
click at [433, 737] on div at bounding box center [748, 743] width 642 height 13
click at [662, 739] on div "Requoted Shopfit and Co. QR605 and Quoted Farraro" at bounding box center [748, 743] width 642 height 13
click at [1235, 735] on button "Send" at bounding box center [1259, 743] width 49 height 18
click at [1370, 21] on button "Close" at bounding box center [1386, 18] width 62 height 18
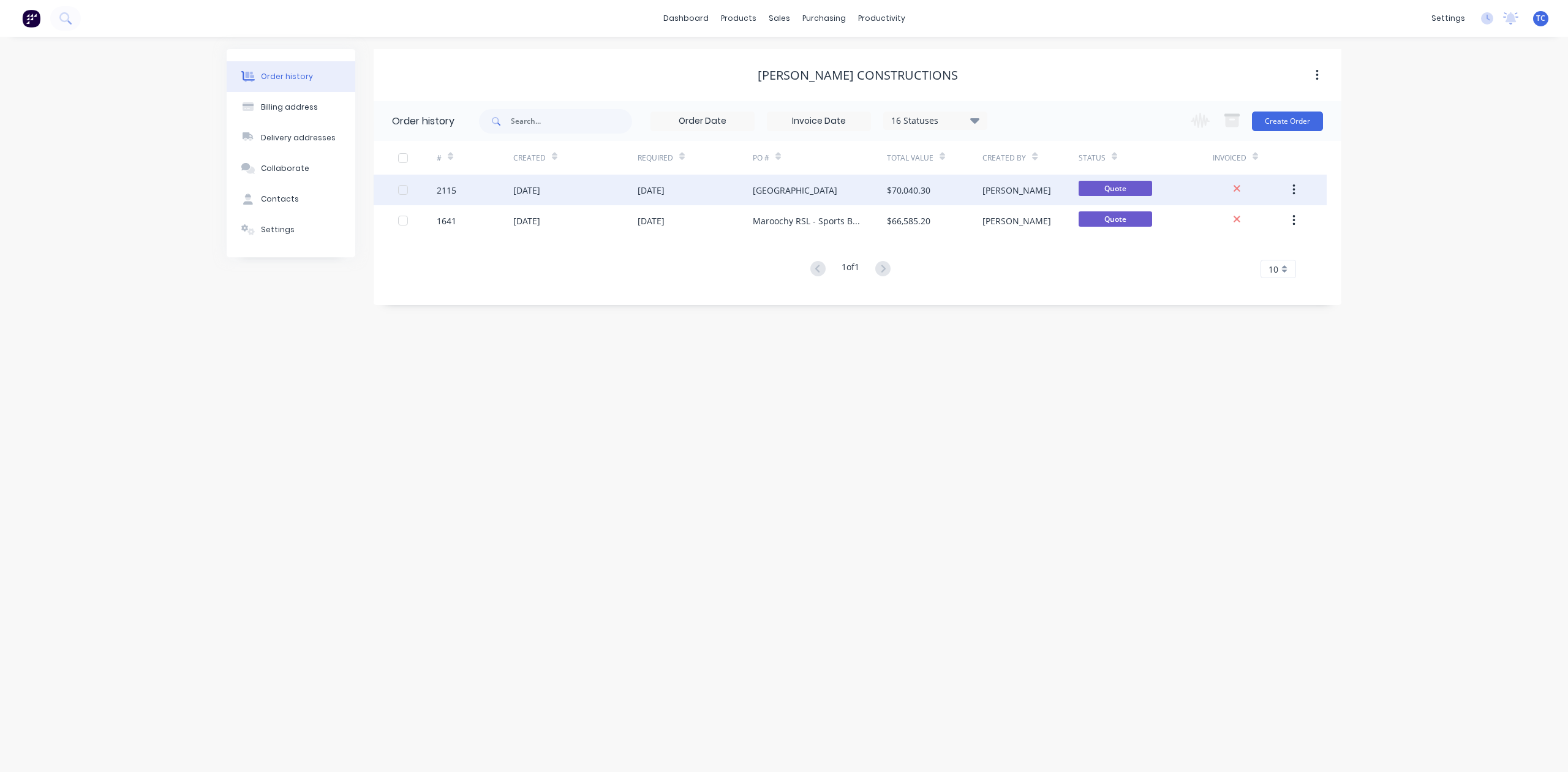
click at [779, 189] on div "[GEOGRAPHIC_DATA]" at bounding box center [794, 190] width 84 height 13
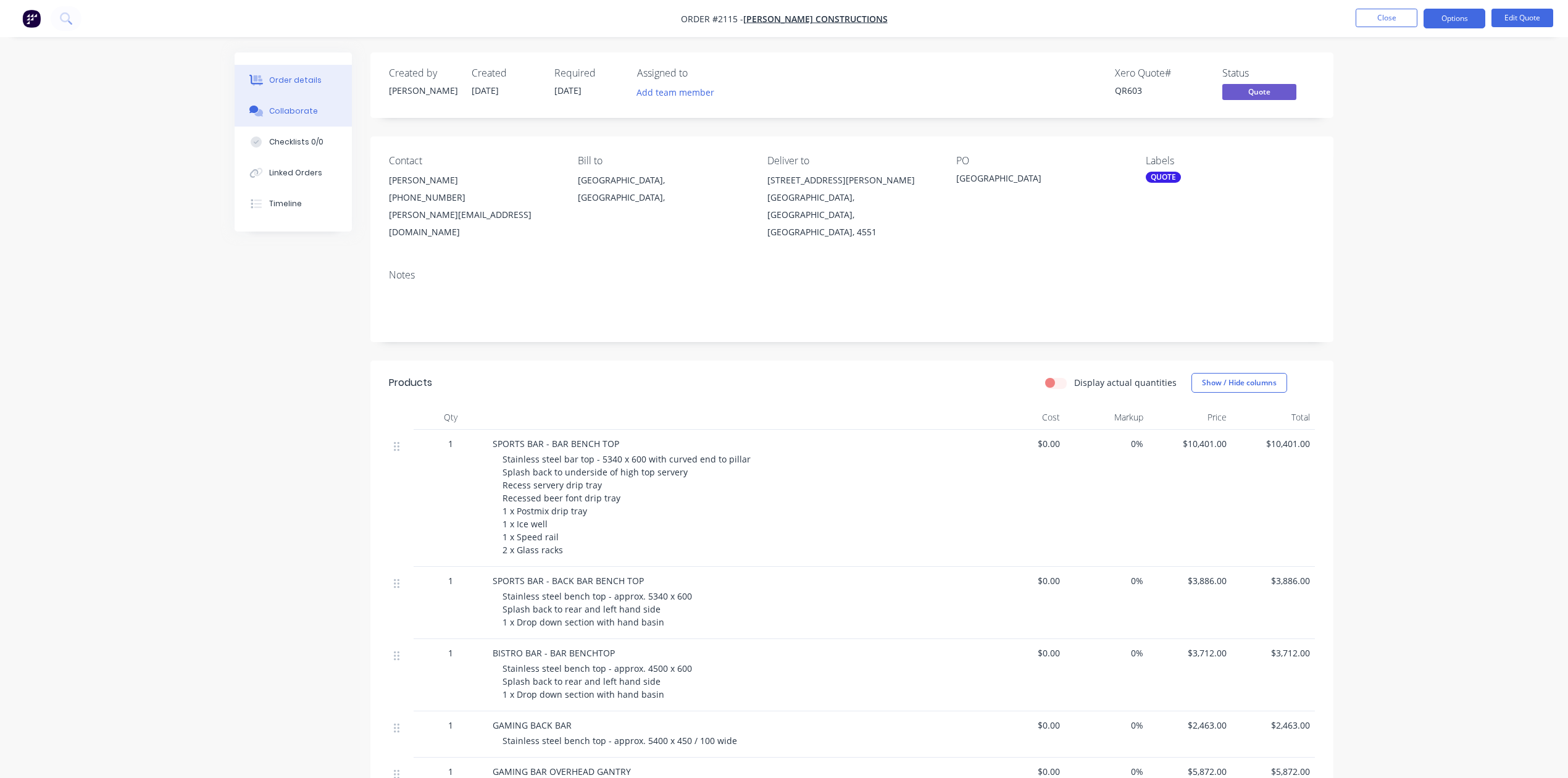
click at [295, 117] on div "Collaborate" at bounding box center [293, 111] width 49 height 11
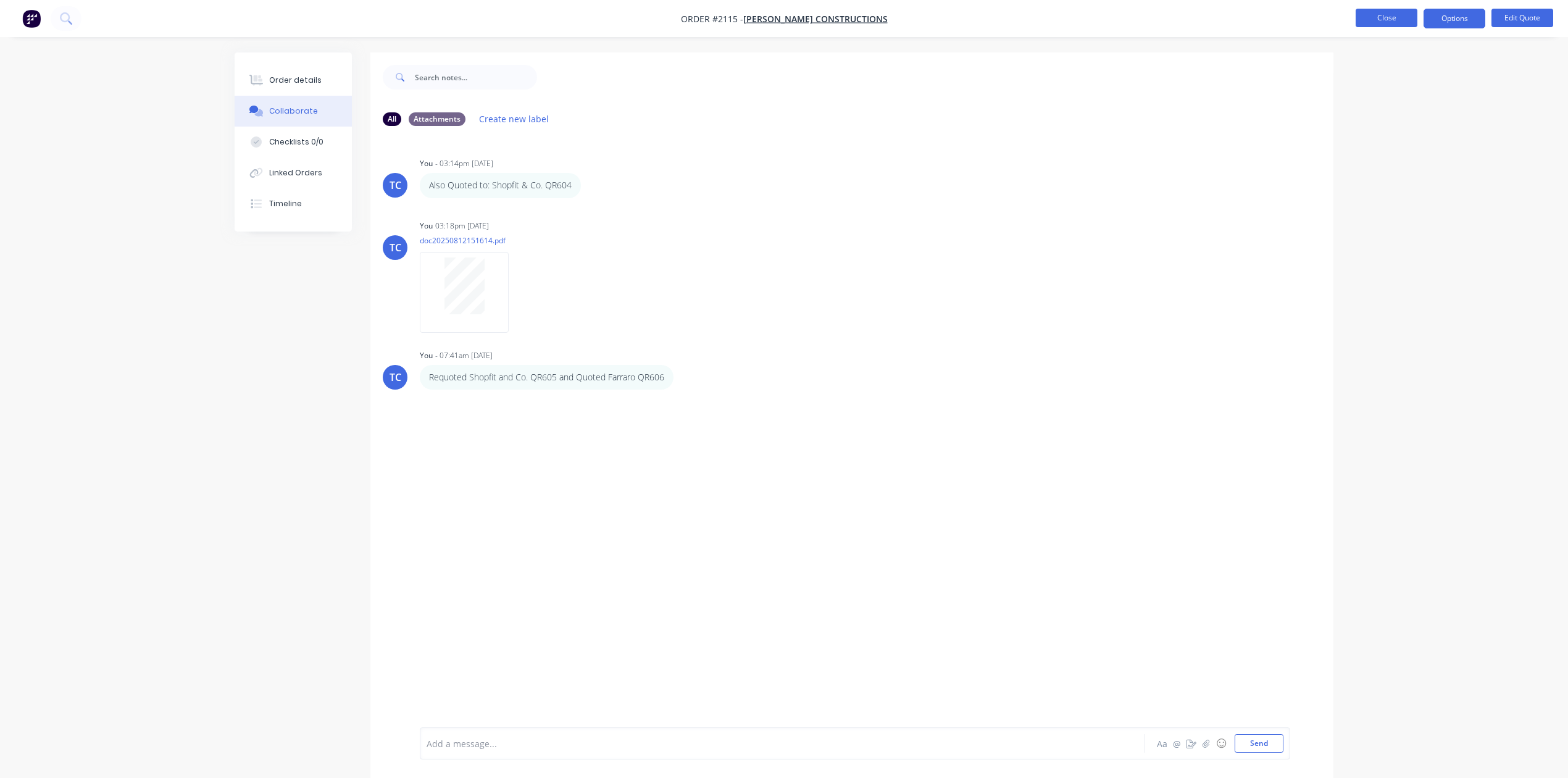
click at [1366, 16] on button "Close" at bounding box center [1386, 18] width 62 height 18
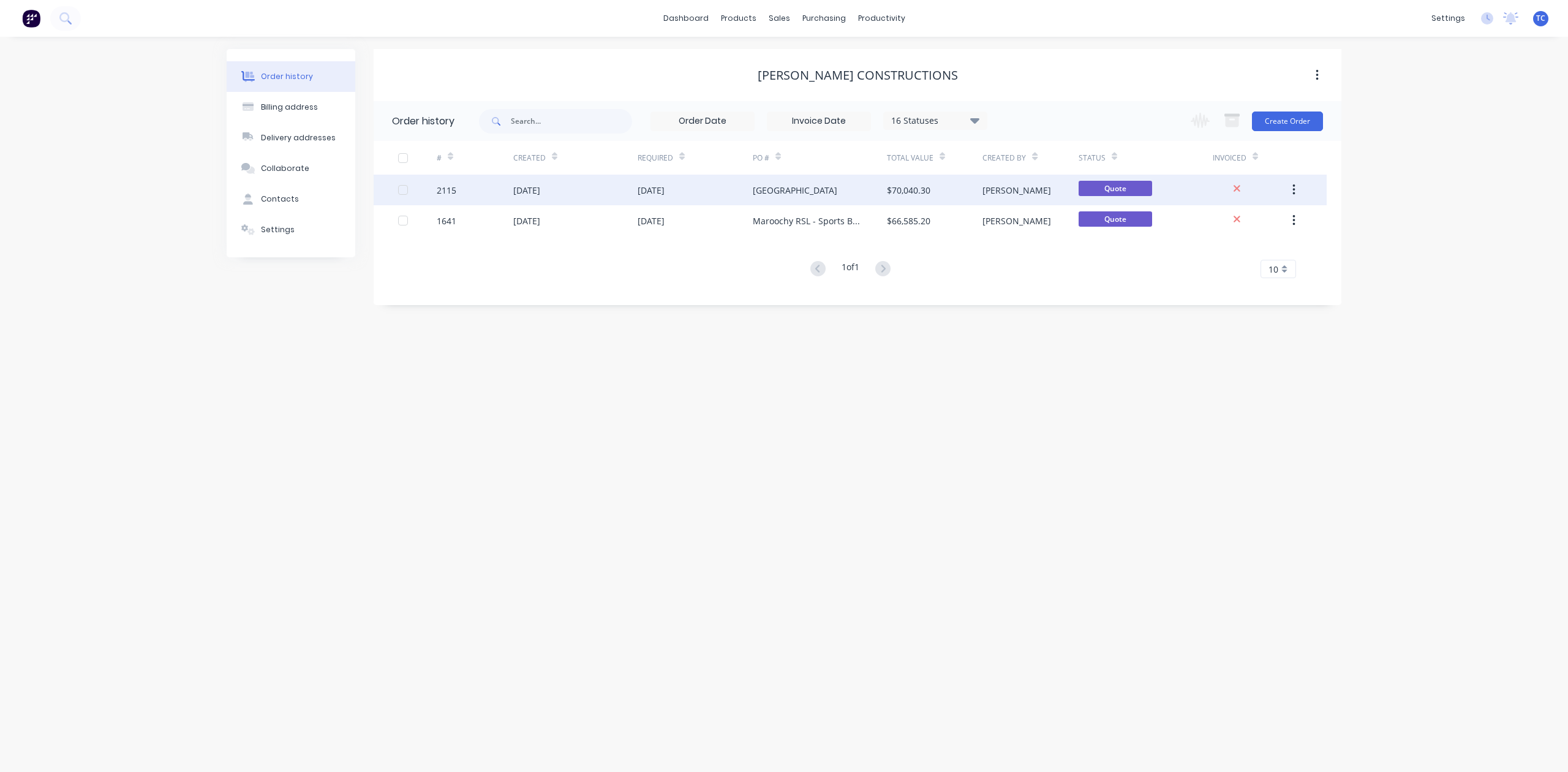
click at [664, 186] on div "[DATE]" at bounding box center [651, 190] width 27 height 13
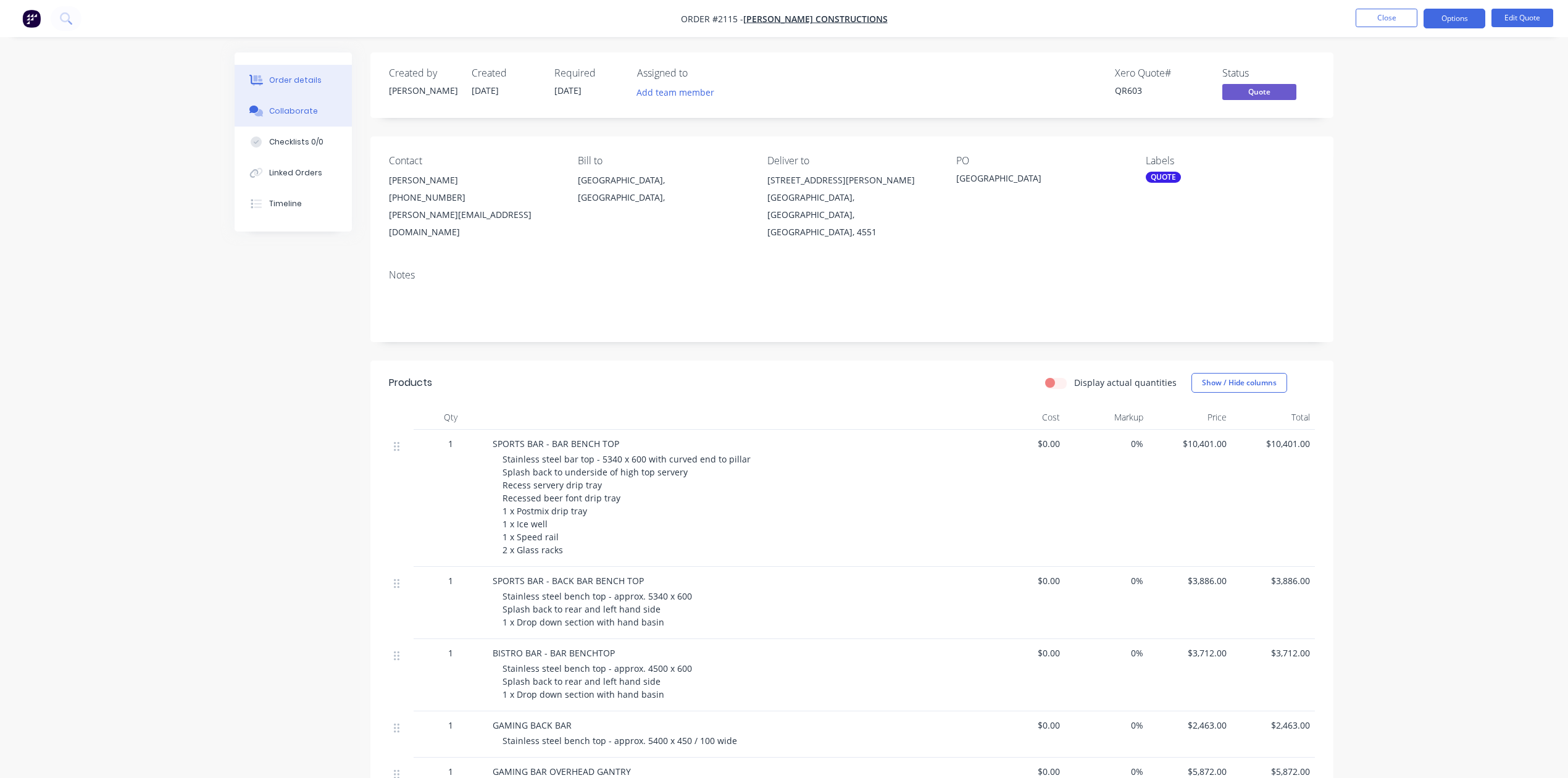
click at [305, 117] on div "Collaborate" at bounding box center [293, 111] width 49 height 11
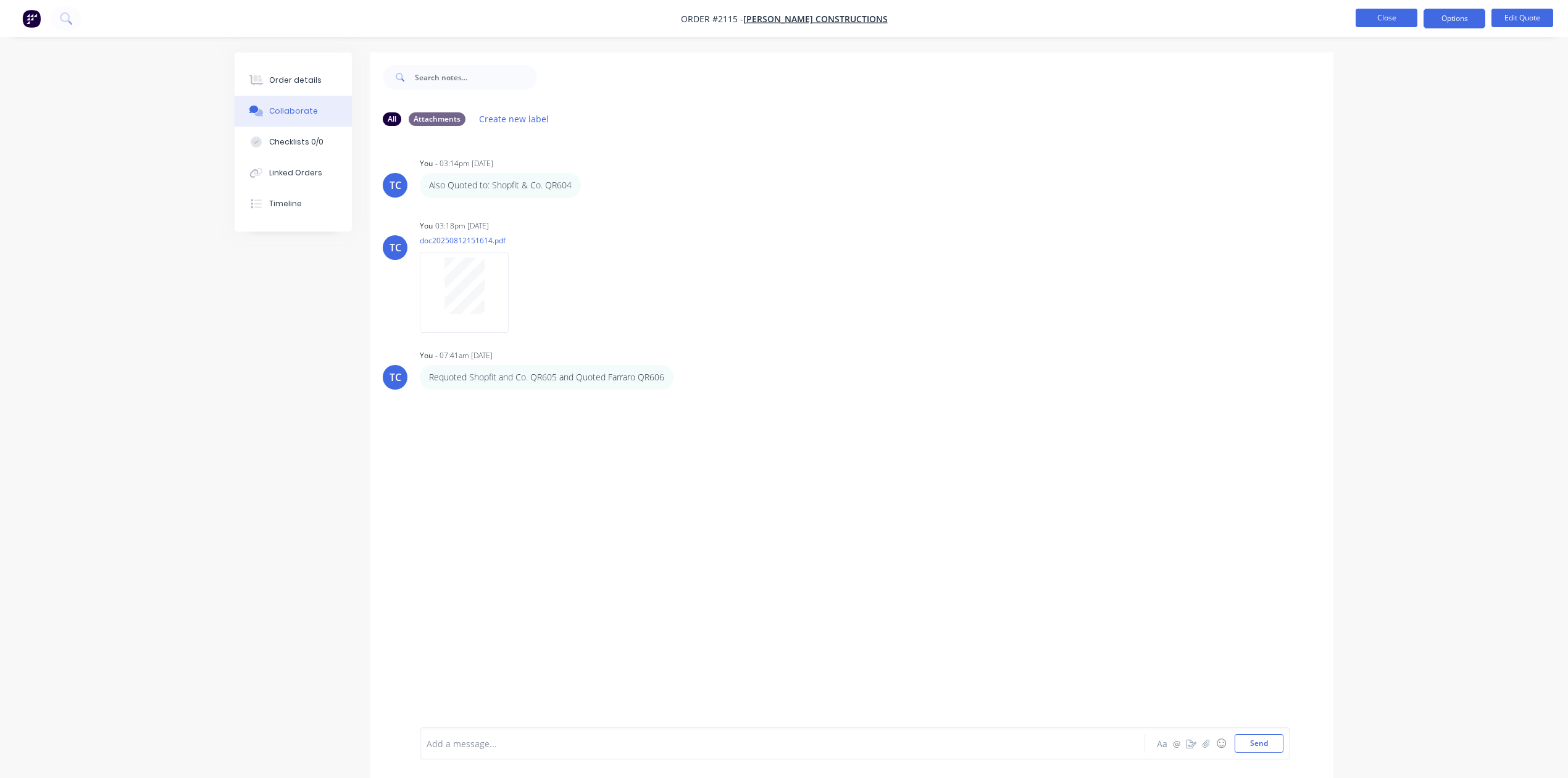
click at [1366, 14] on button "Close" at bounding box center [1386, 18] width 62 height 18
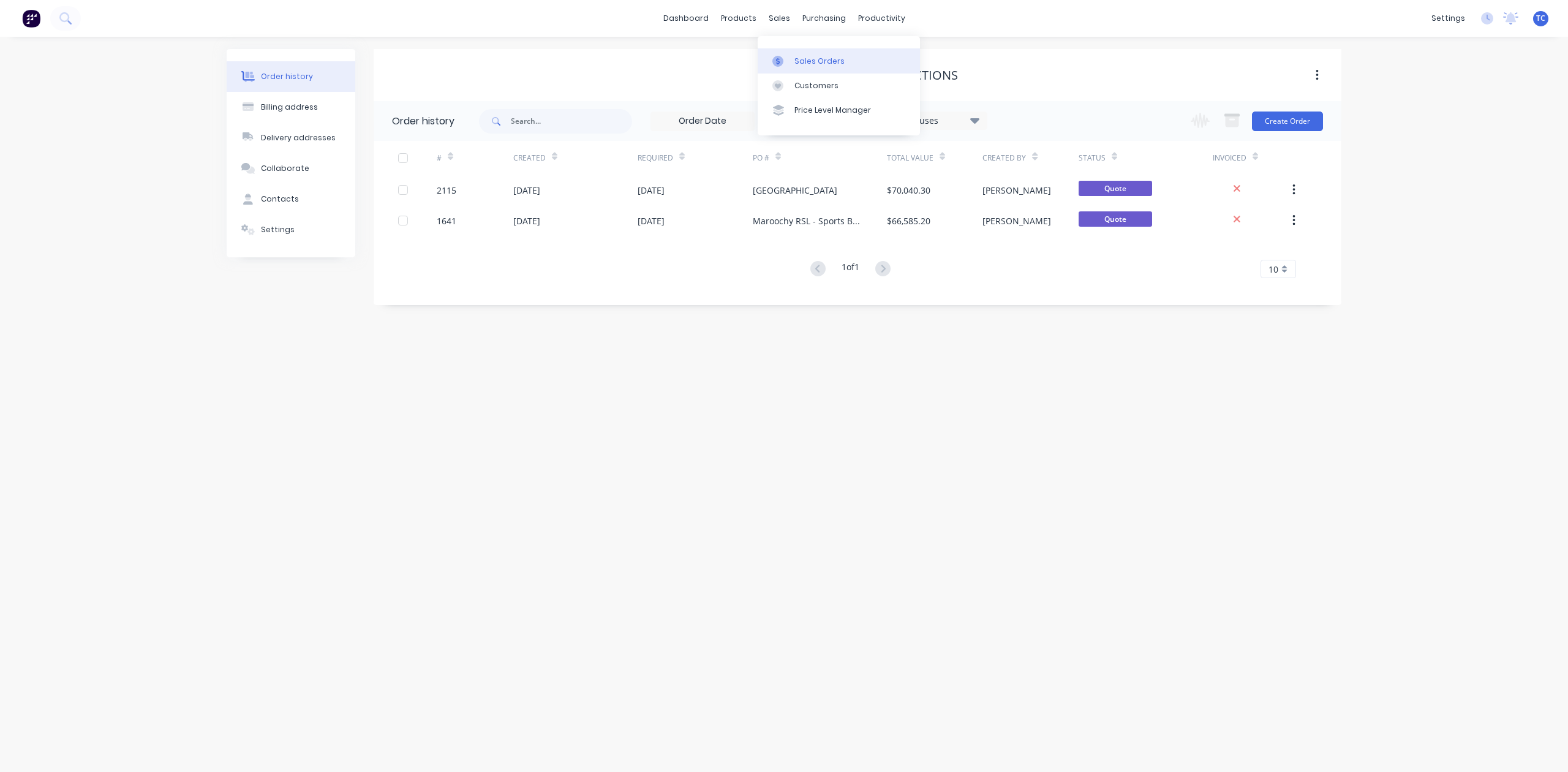
click at [831, 63] on div "Sales Orders" at bounding box center [819, 61] width 51 height 11
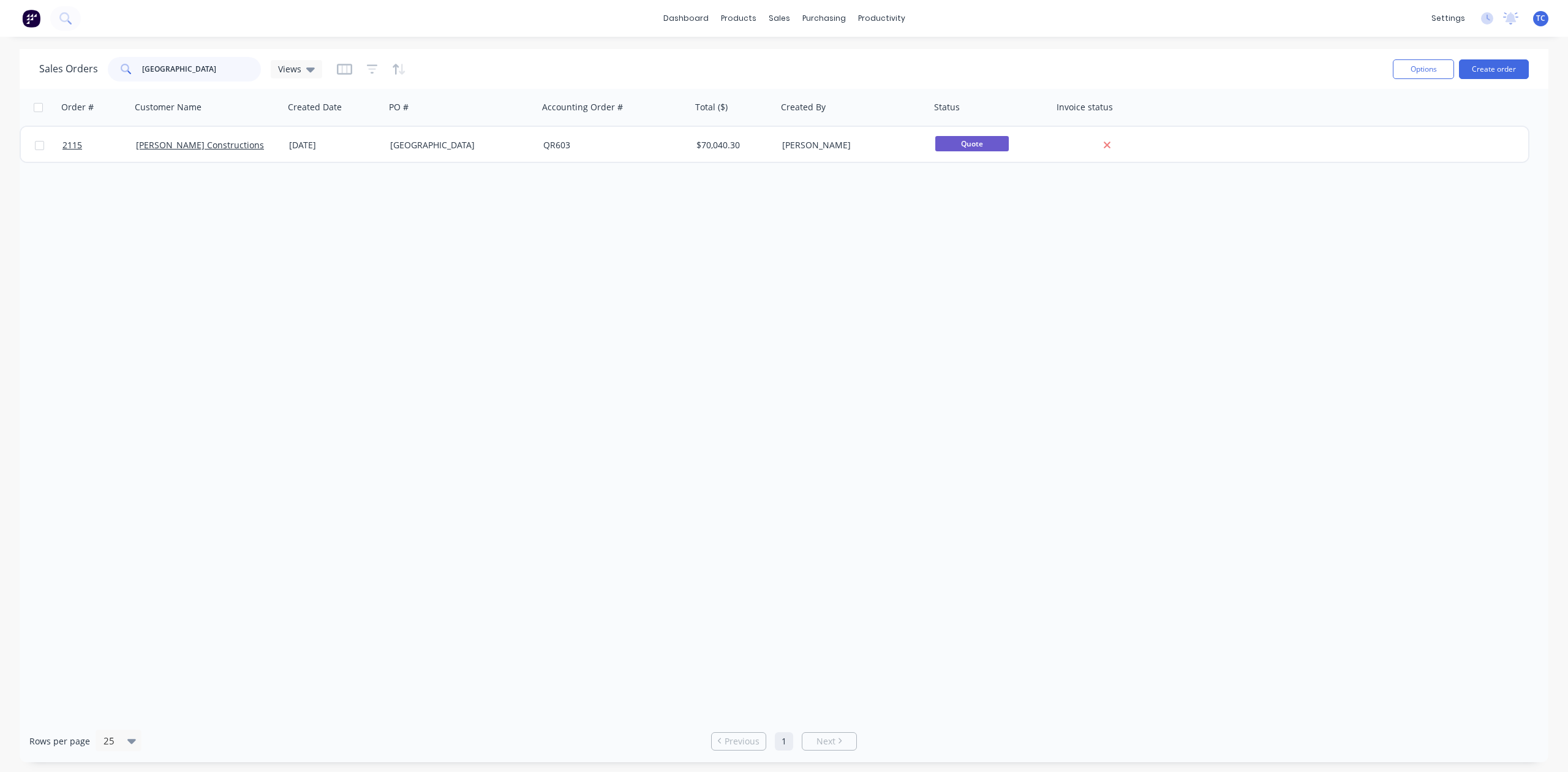
drag, startPoint x: 258, startPoint y: 64, endPoint x: 91, endPoint y: 71, distance: 167.1
click at [91, 71] on div "Sales Orders golden beach tavern Views" at bounding box center [181, 69] width 283 height 24
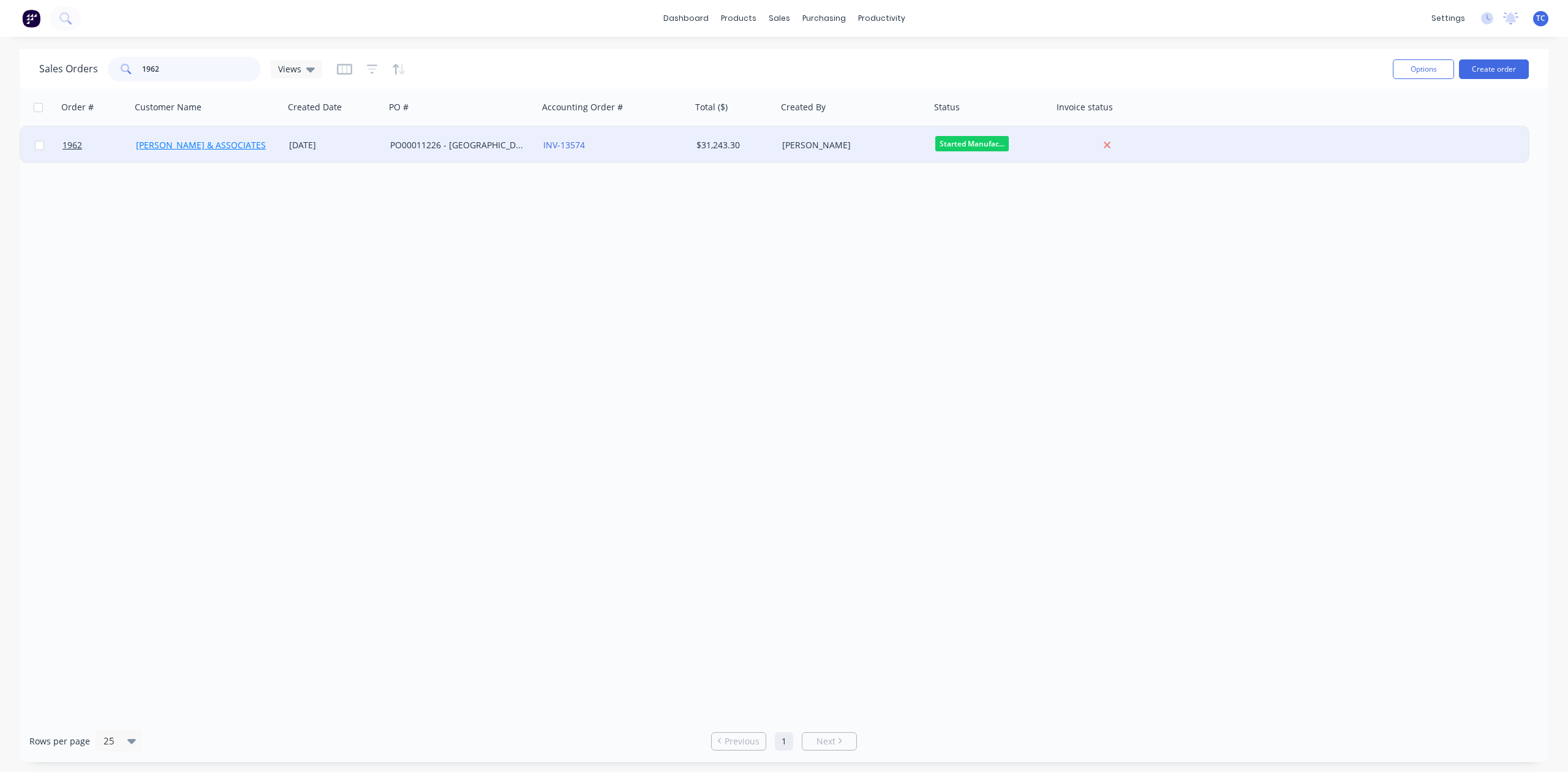
type input "1962"
click at [158, 140] on link "[PERSON_NAME] & ASSOCIATES" at bounding box center [201, 144] width 130 height 11
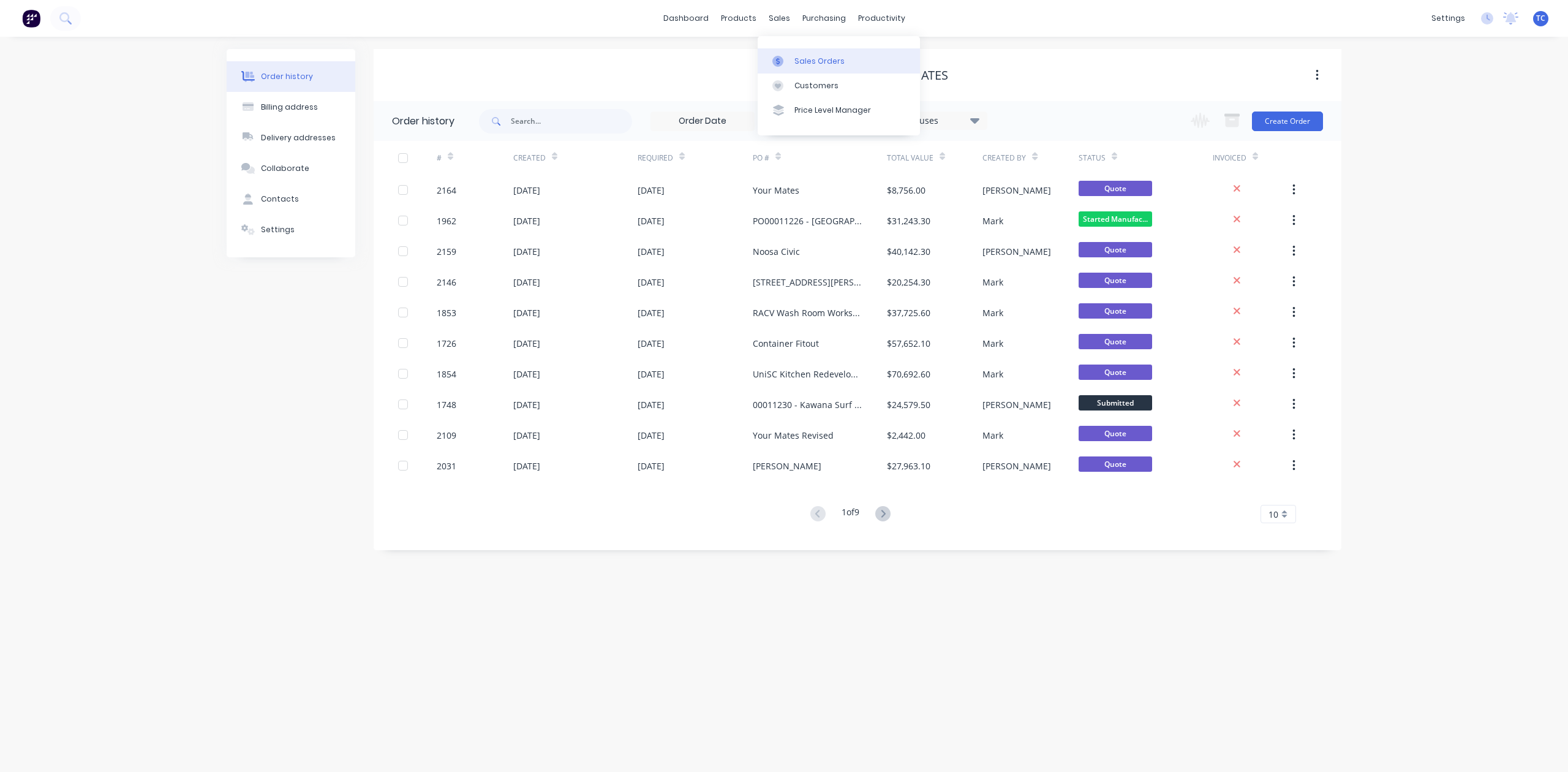
click at [817, 67] on div "Sales Orders" at bounding box center [819, 61] width 51 height 11
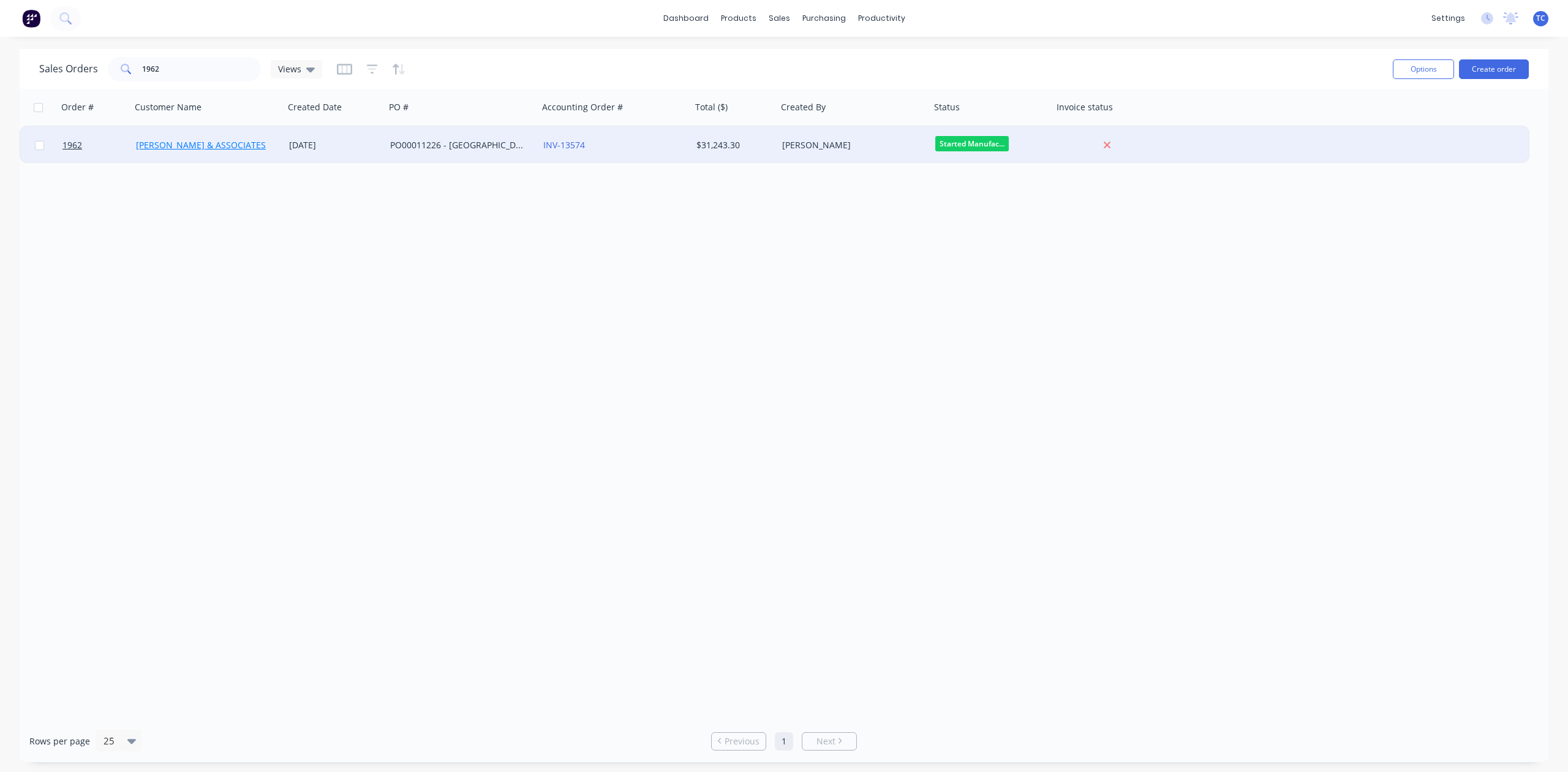
click at [177, 141] on link "[PERSON_NAME] & ASSOCIATES" at bounding box center [201, 144] width 130 height 11
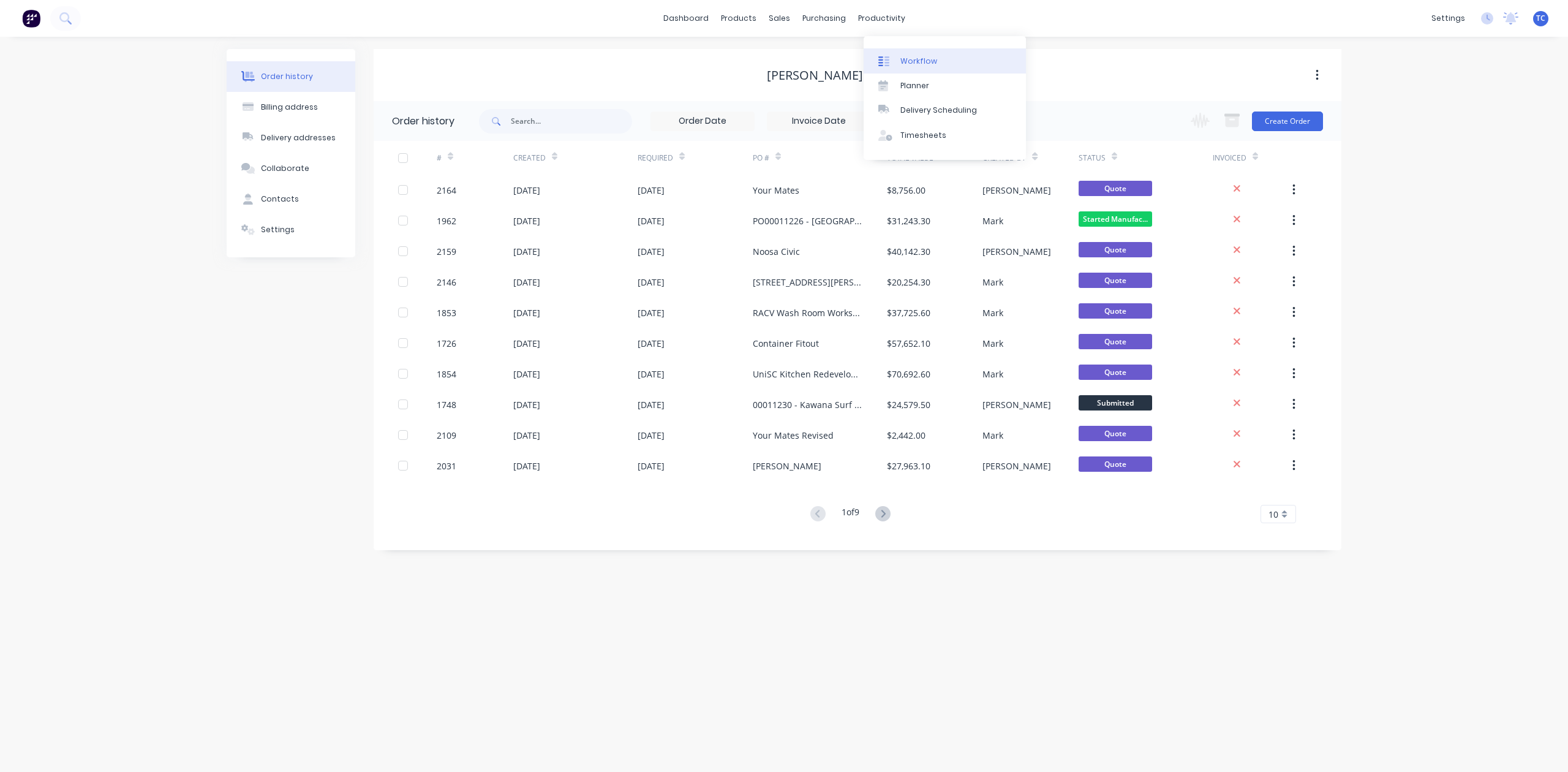
click at [921, 65] on div "Workflow" at bounding box center [918, 61] width 37 height 11
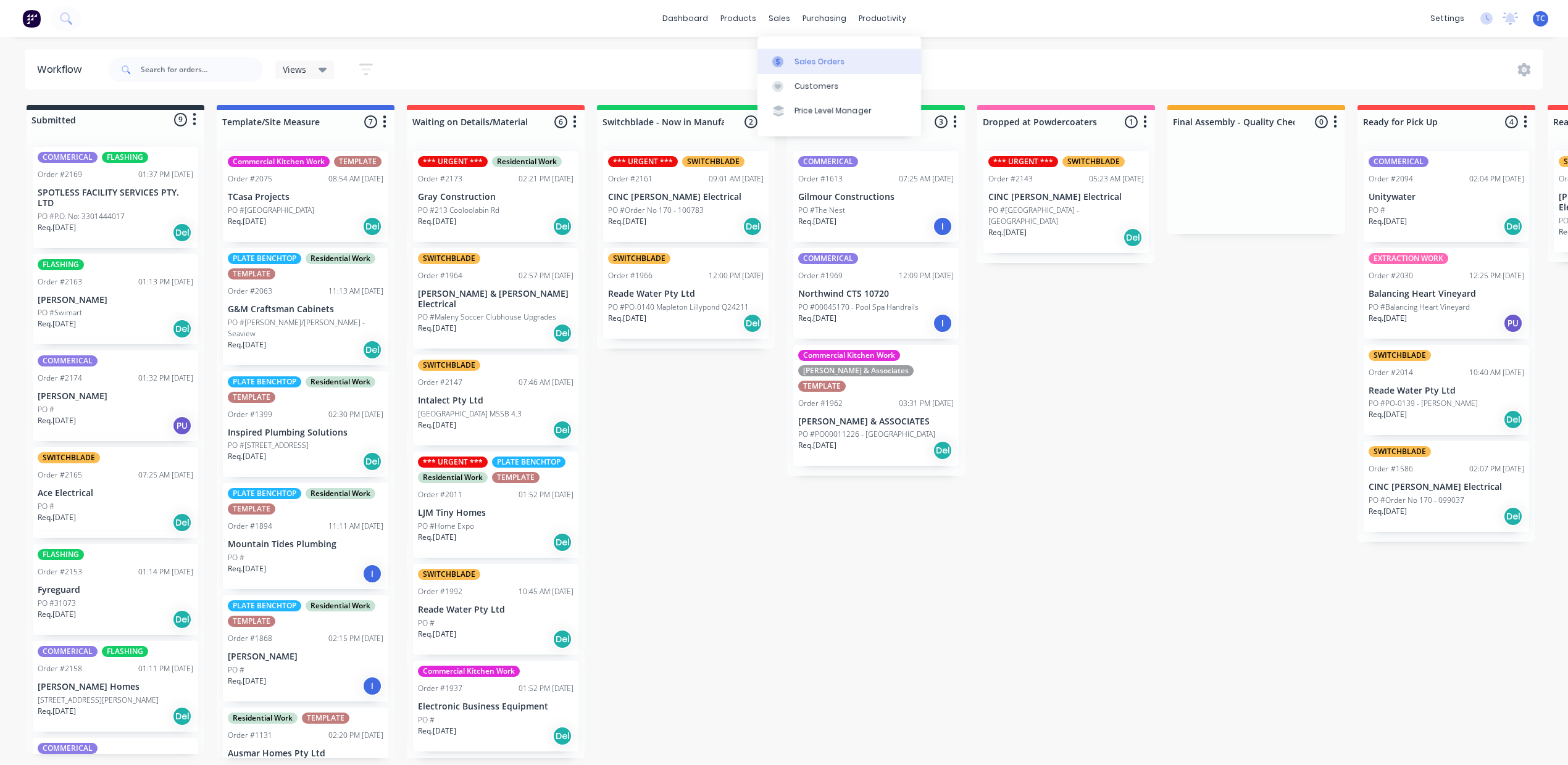
click at [810, 67] on div "Sales Orders" at bounding box center [820, 62] width 51 height 11
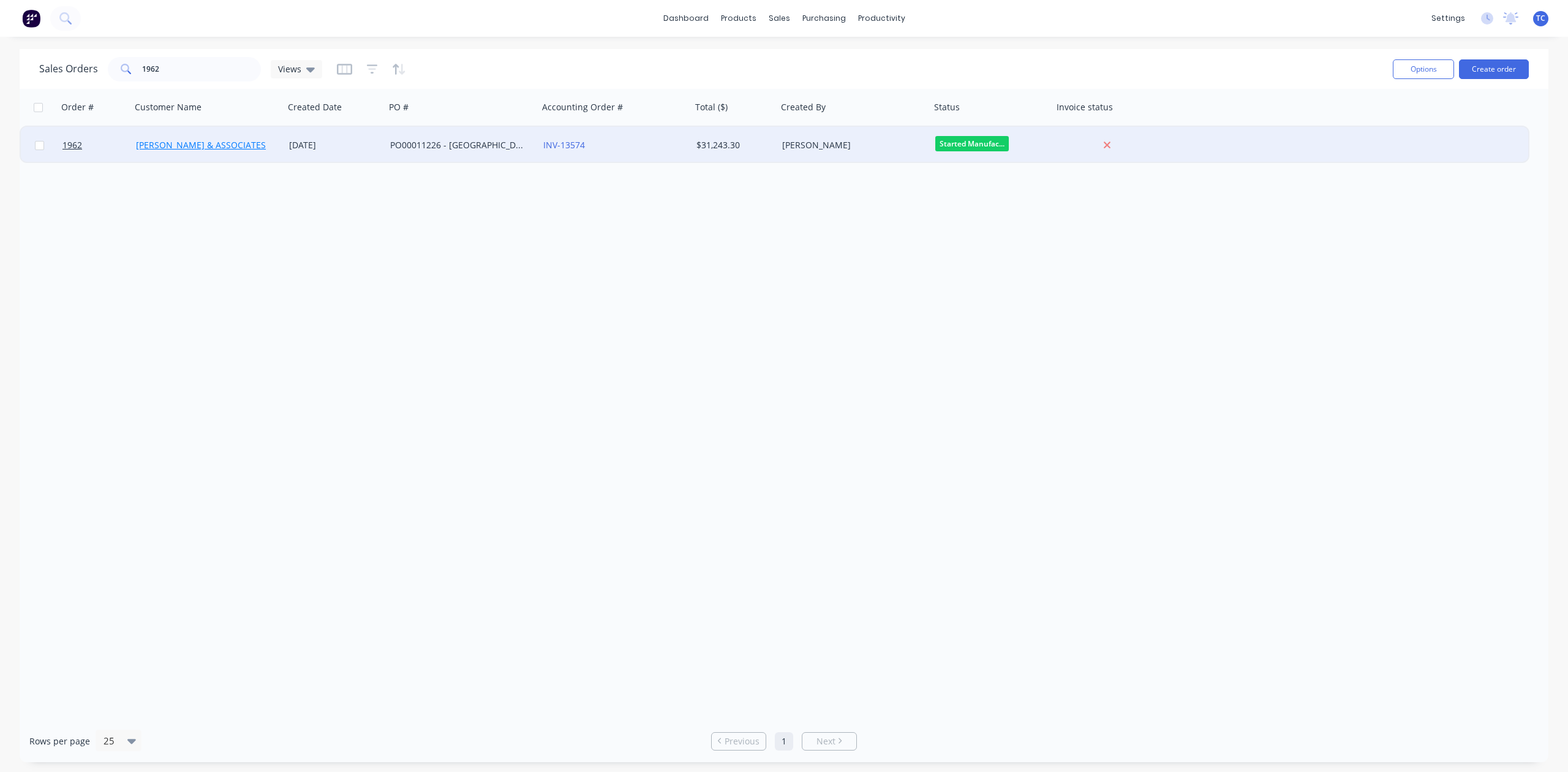
click at [196, 141] on link "[PERSON_NAME] & ASSOCIATES" at bounding box center [201, 144] width 130 height 11
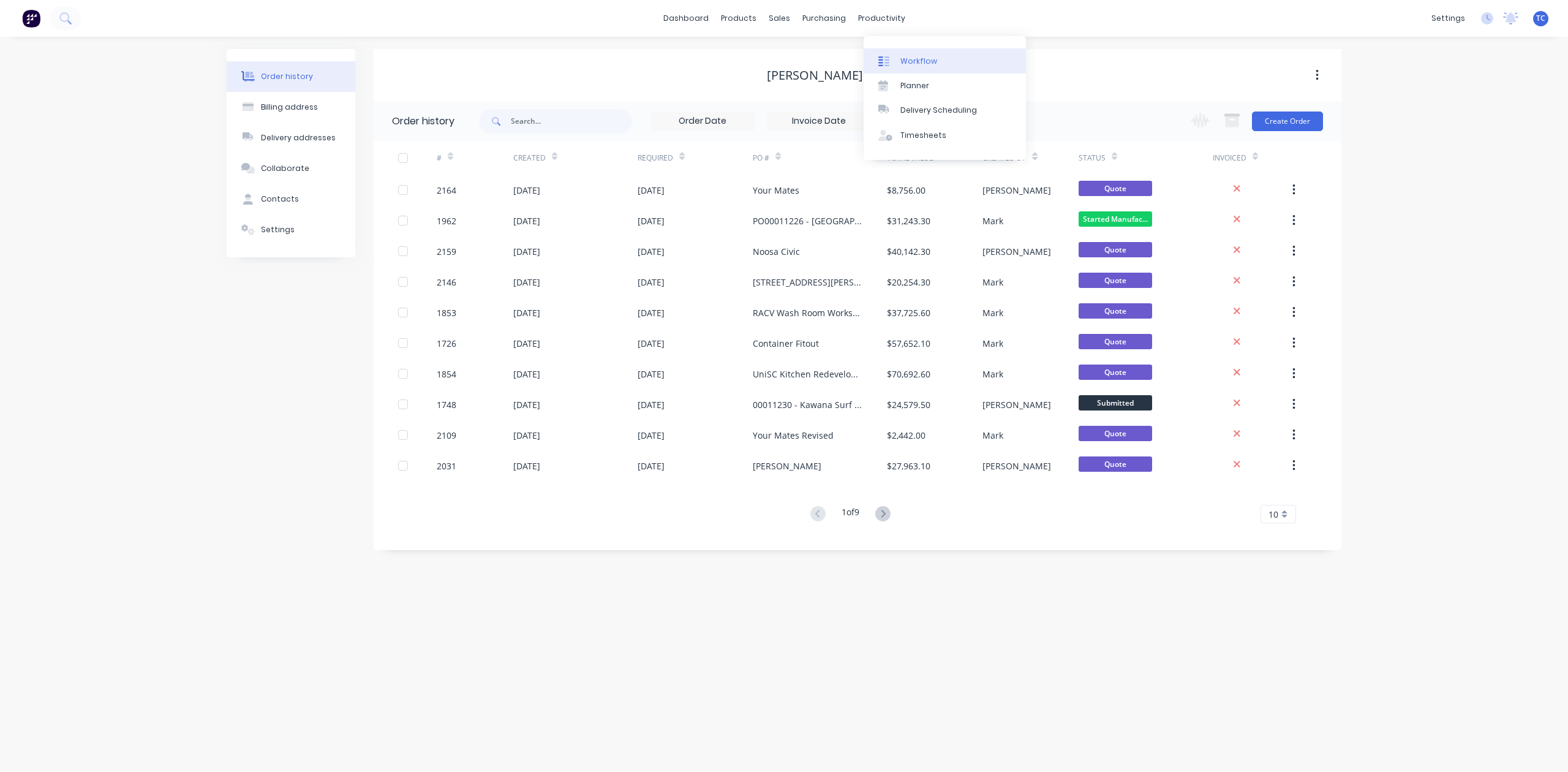
click at [922, 60] on link "Workflow" at bounding box center [945, 61] width 162 height 24
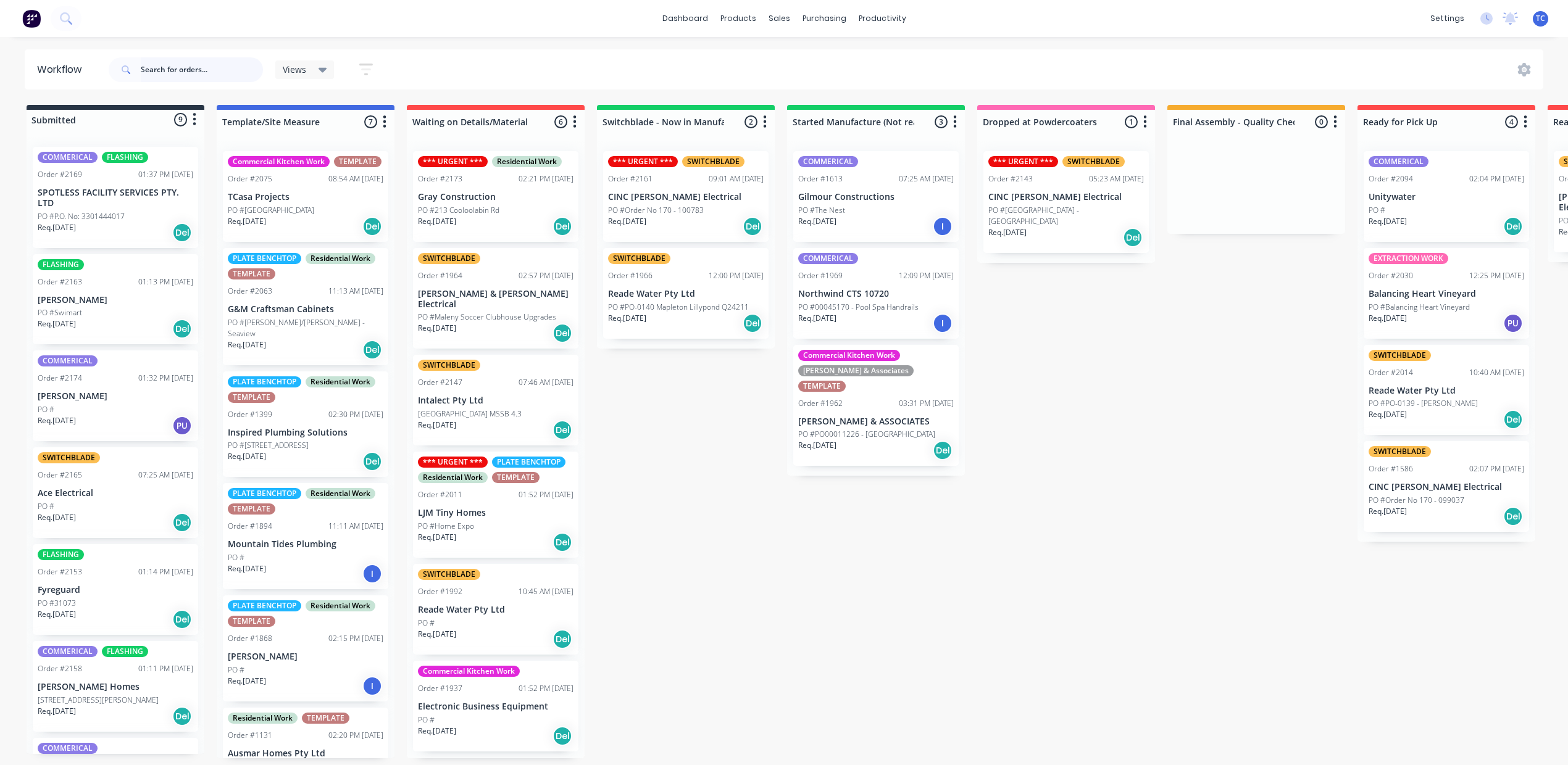
click at [213, 67] on input "text" at bounding box center [202, 70] width 122 height 24
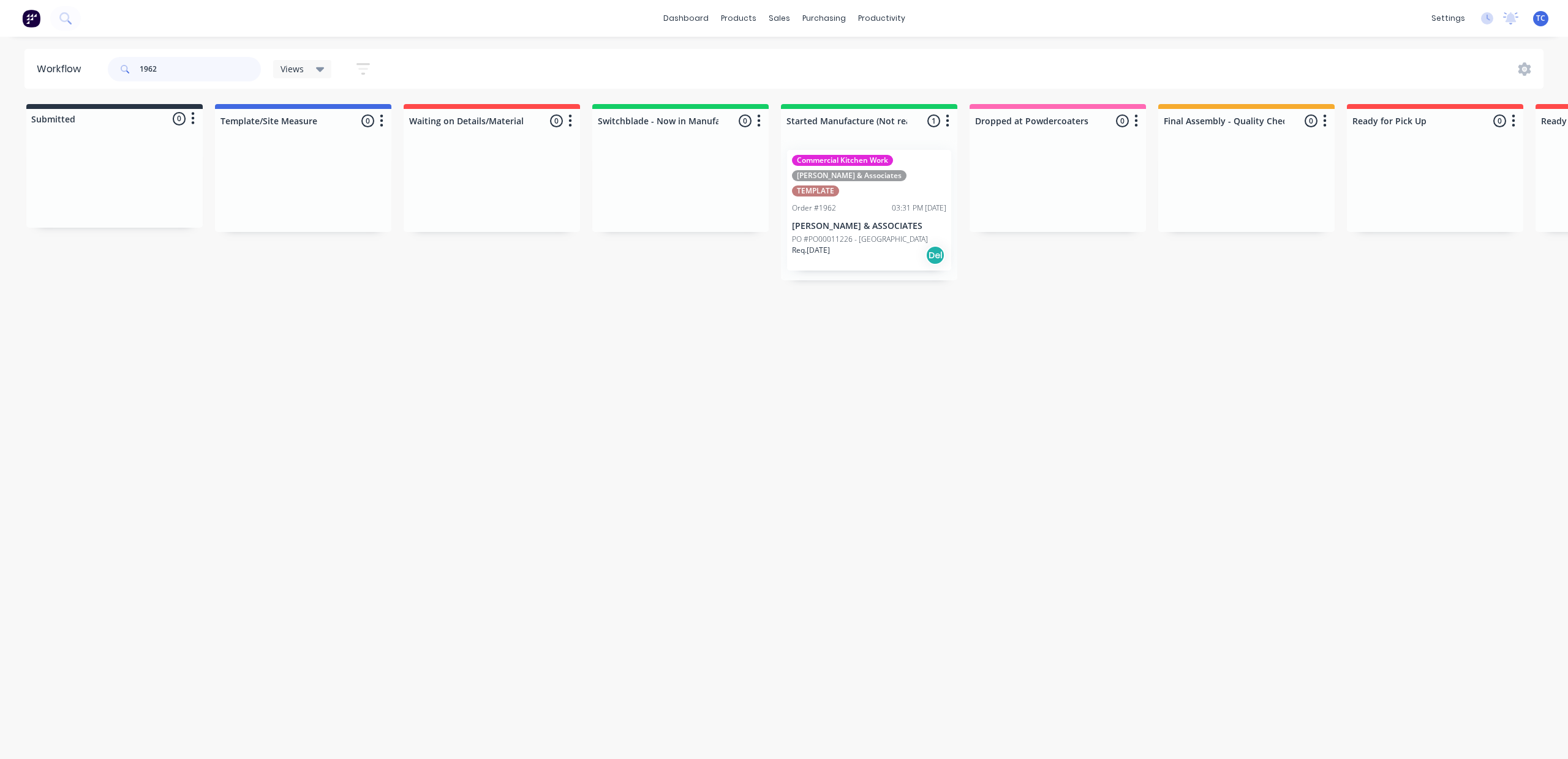
type input "1962"
click at [946, 222] on p "[PERSON_NAME] & ASSOCIATES" at bounding box center [869, 226] width 154 height 10
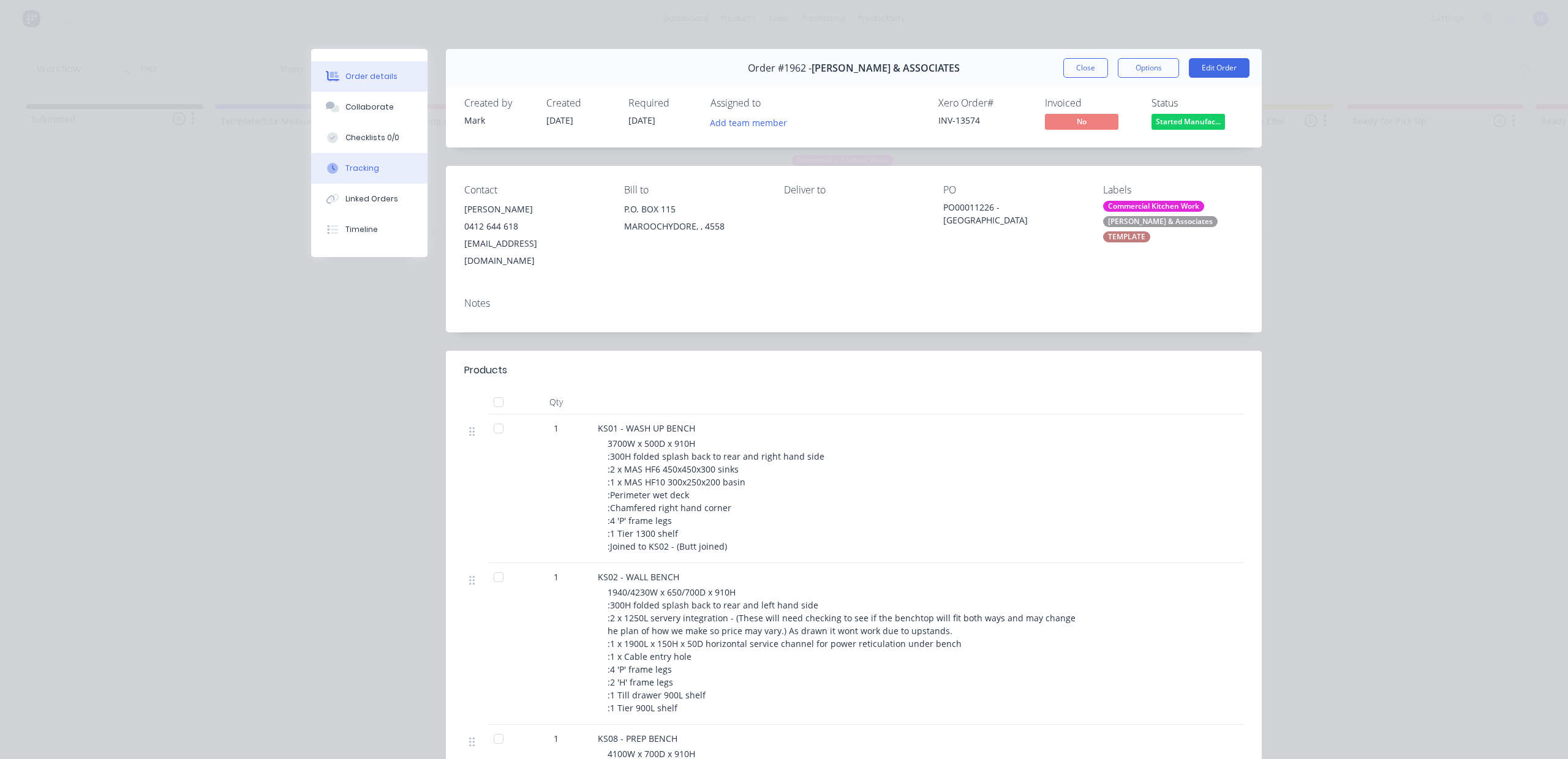
click at [353, 174] on div "Tracking" at bounding box center [363, 168] width 34 height 11
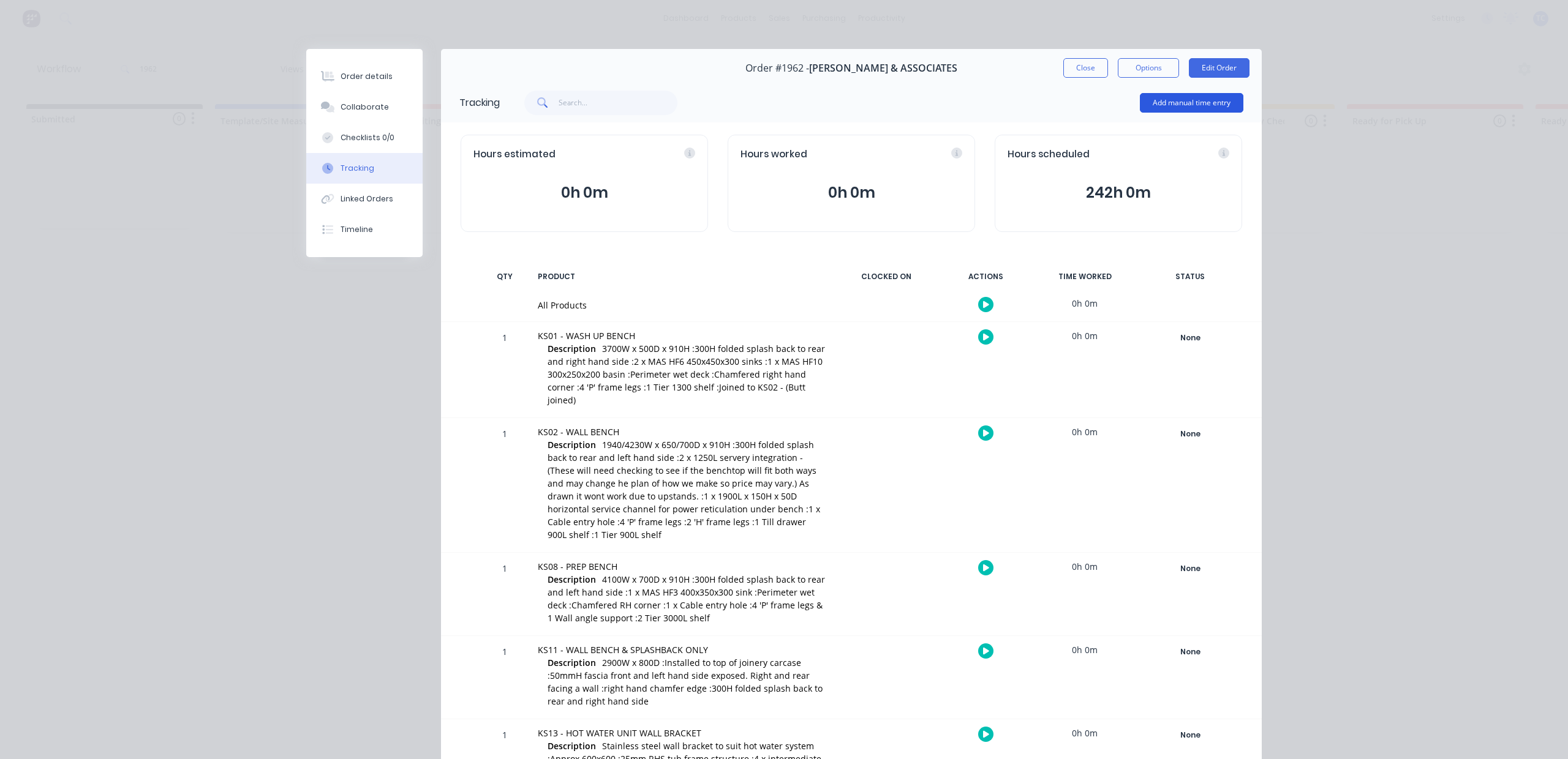
click at [1154, 112] on button "Add manual time entry" at bounding box center [1191, 102] width 104 height 20
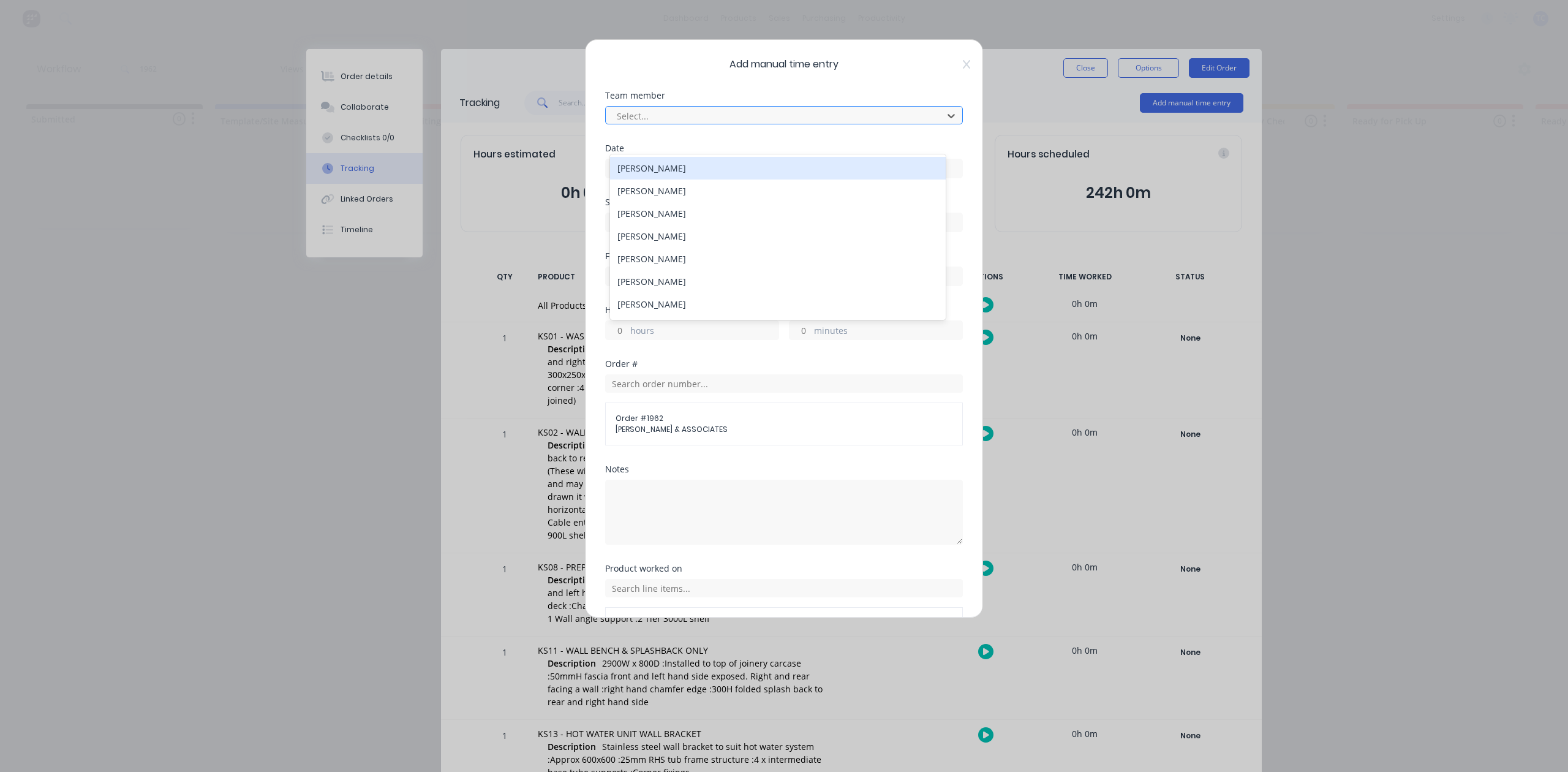
click at [782, 124] on div at bounding box center [776, 116] width 321 height 16
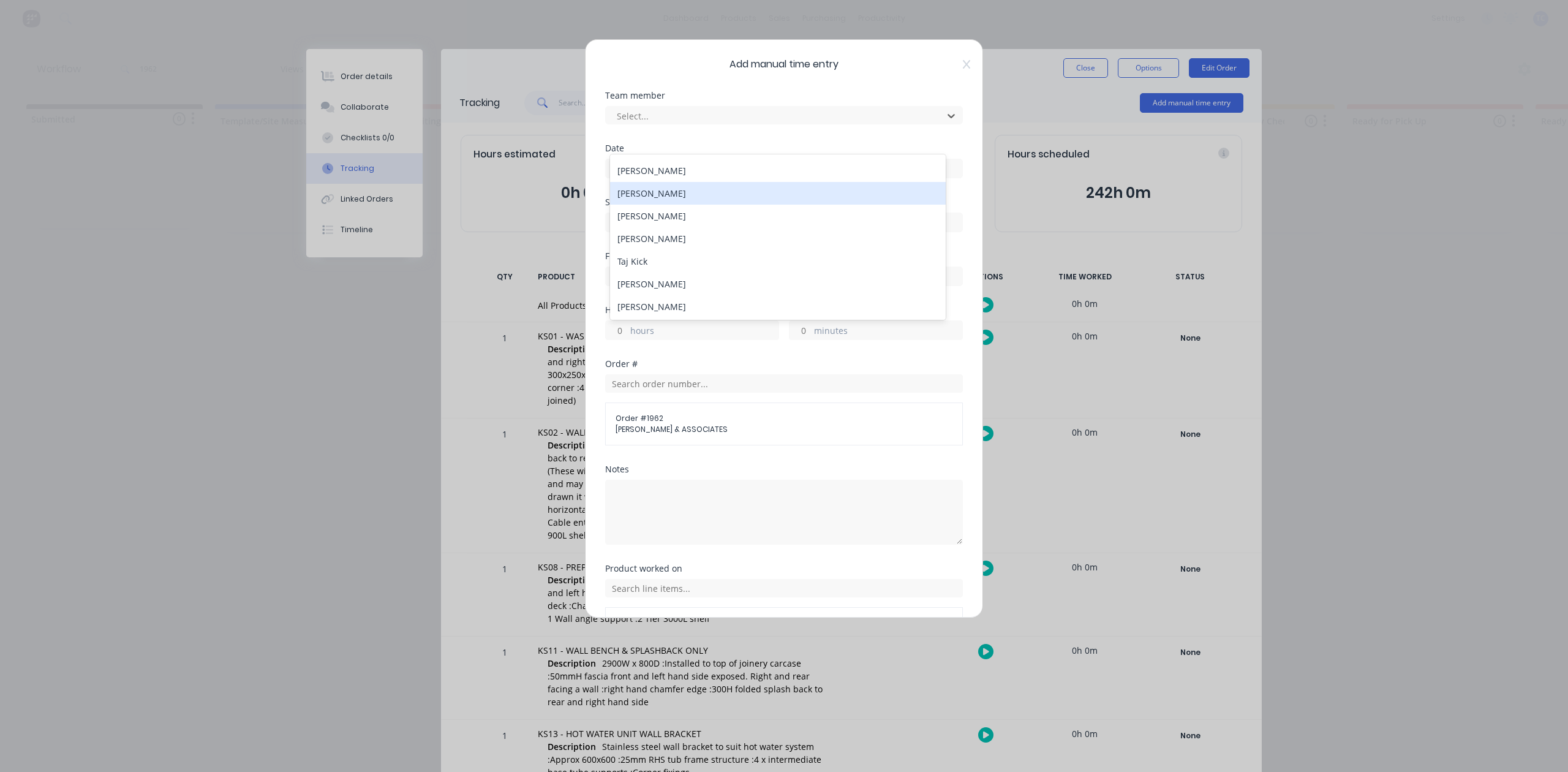
scroll to position [82, 0]
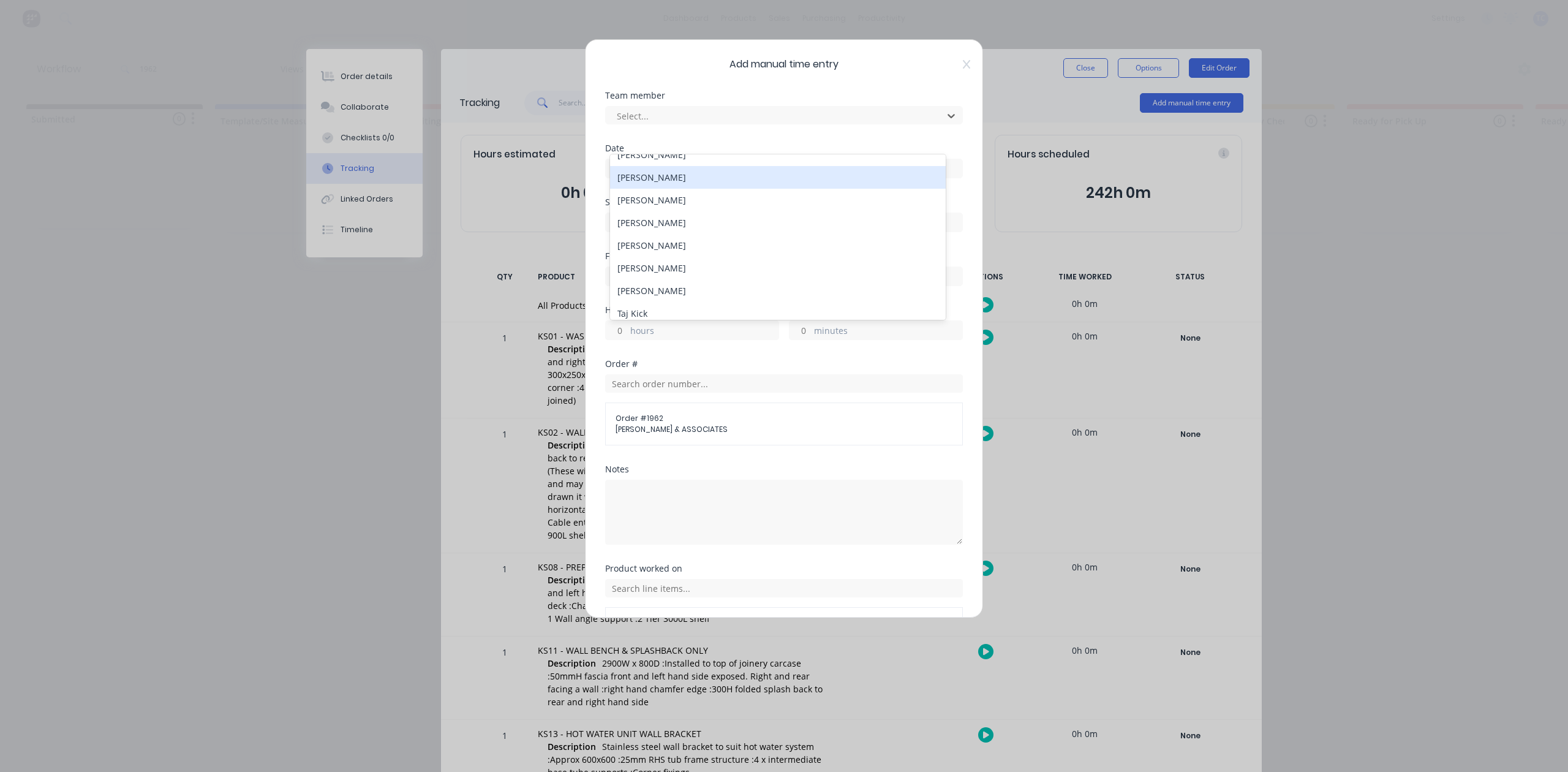
click at [664, 189] on div "Kael Balmer" at bounding box center [777, 177] width 335 height 23
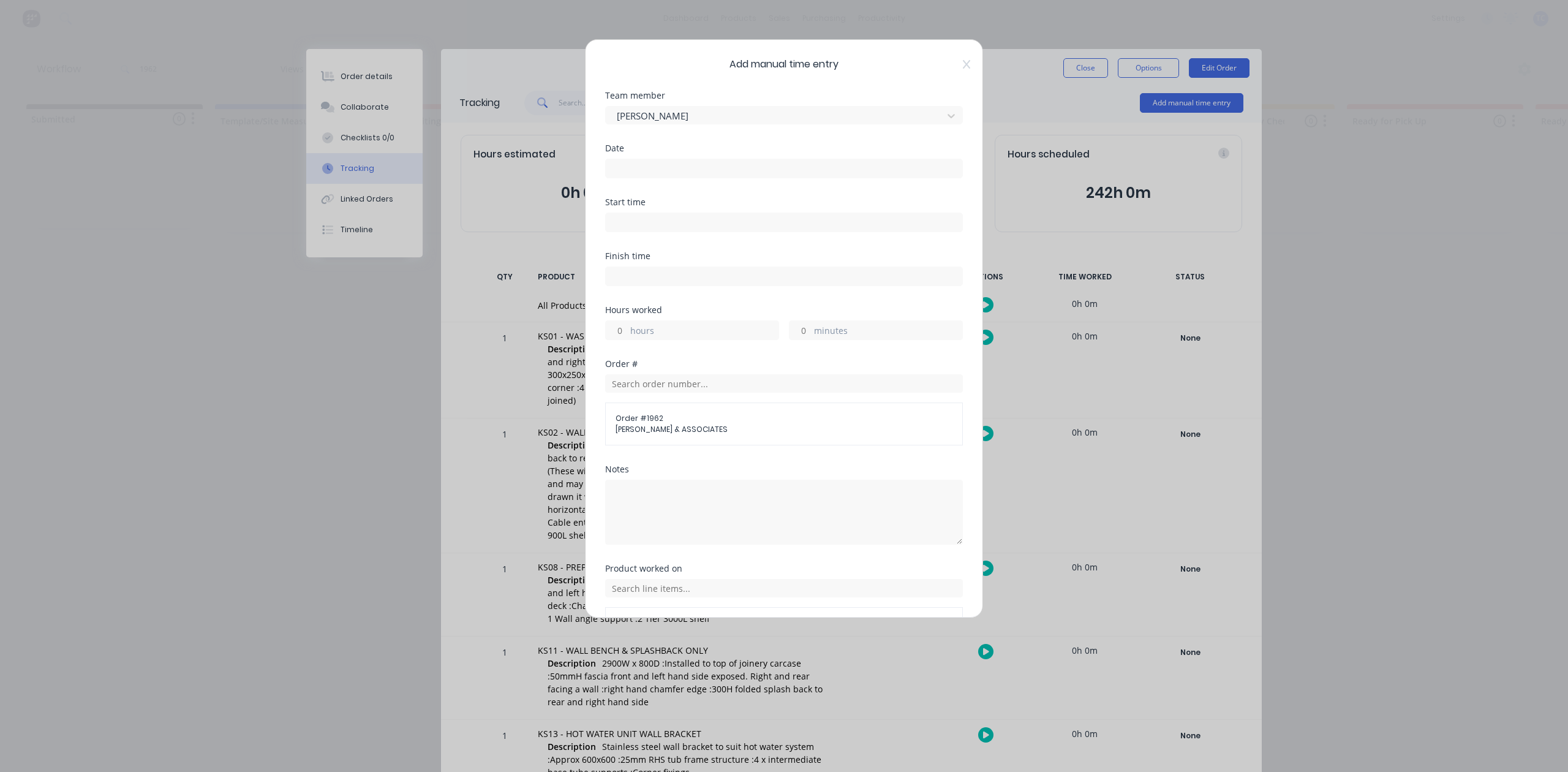
click at [677, 178] on input at bounding box center [784, 168] width 356 height 18
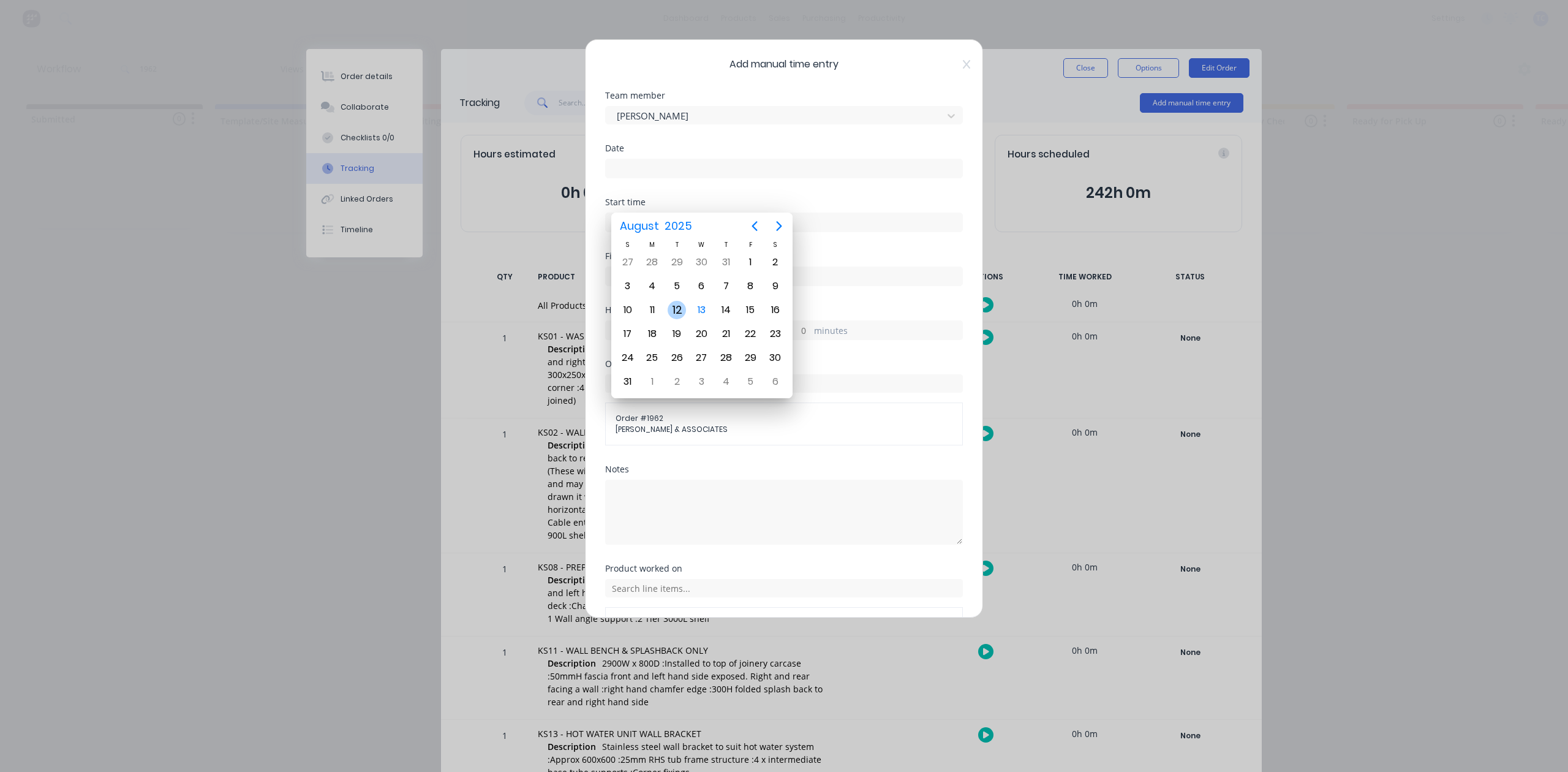
click at [677, 305] on div "12" at bounding box center [677, 309] width 18 height 18
type input "12/08/2025"
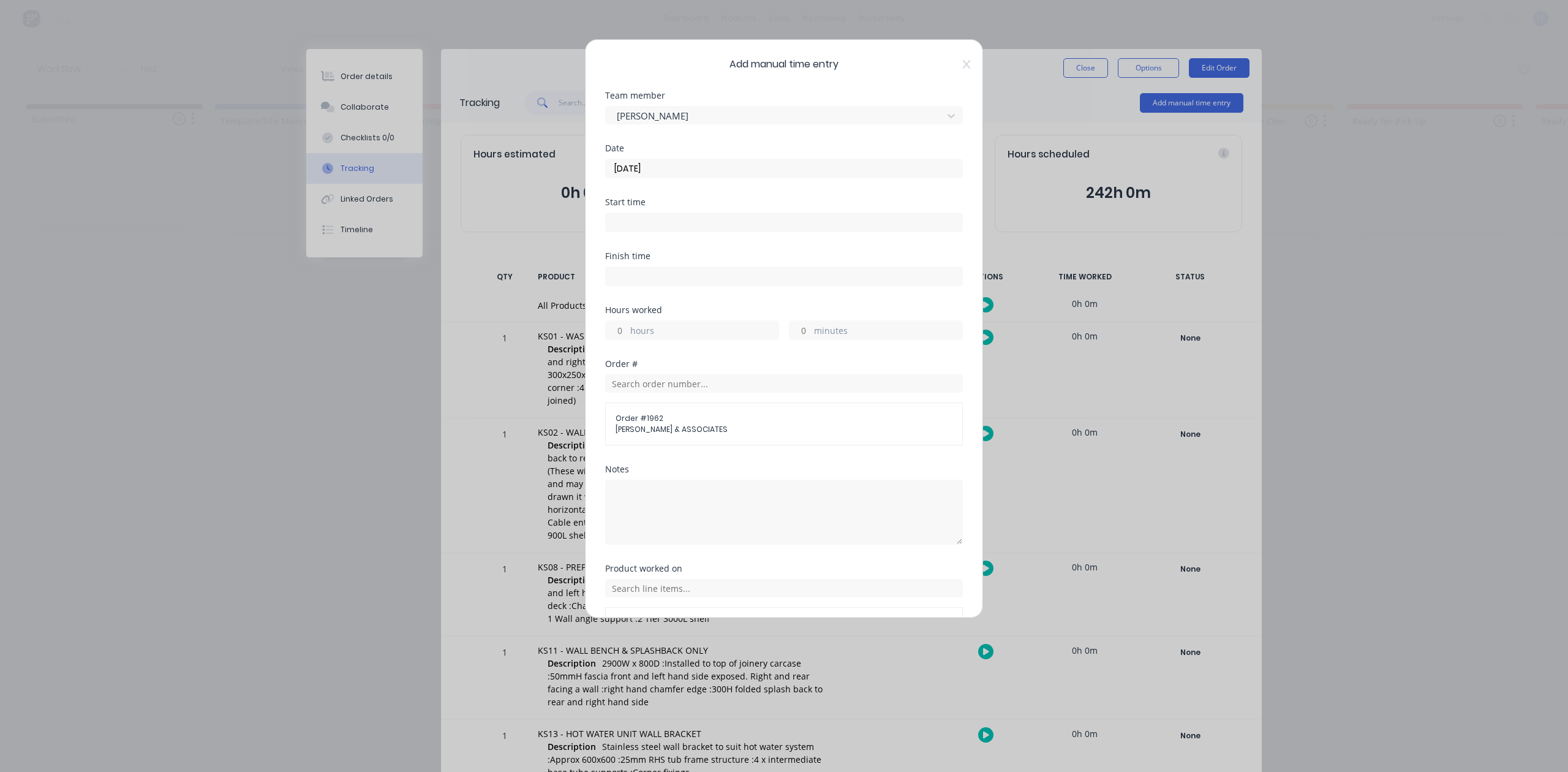
click at [625, 340] on input "hours" at bounding box center [617, 330] width 22 height 18
type input "4"
drag, startPoint x: 648, startPoint y: 576, endPoint x: 646, endPoint y: 568, distance: 8.2
click at [647, 545] on textarea at bounding box center [784, 512] width 358 height 65
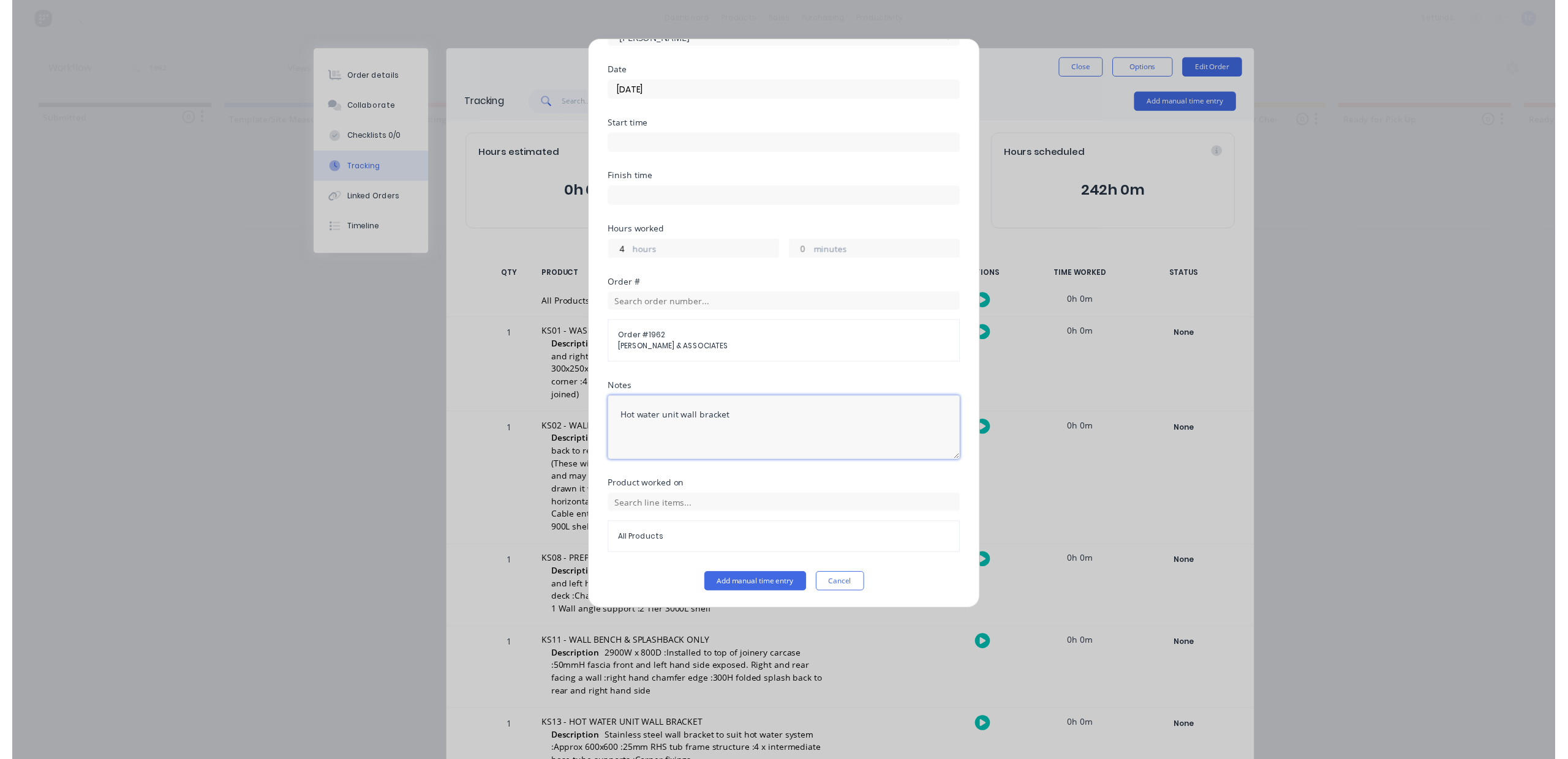
scroll to position [179, 0]
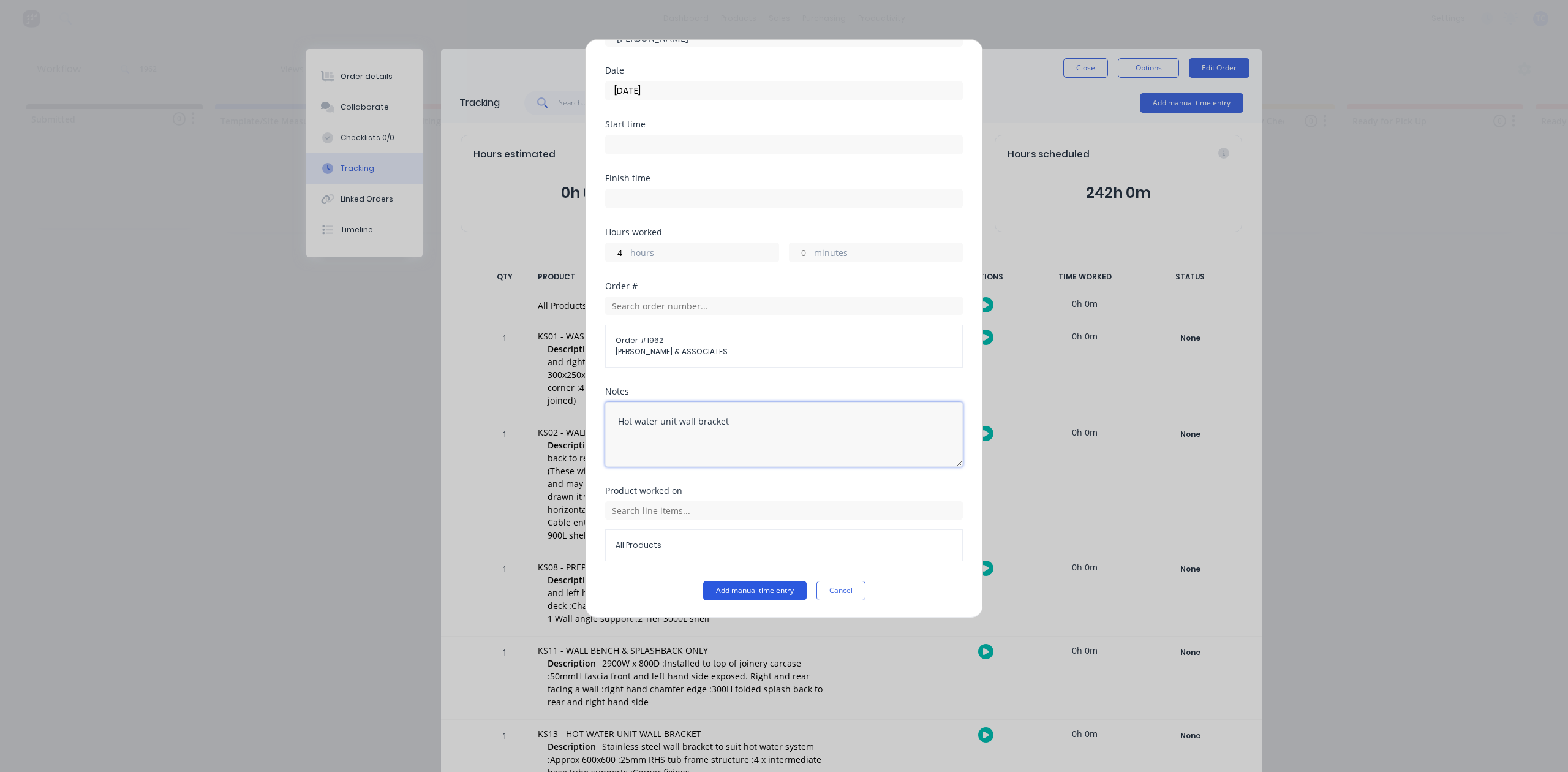
type textarea "Hot water unit wall bracket"
click at [760, 592] on button "Add manual time entry" at bounding box center [755, 591] width 104 height 20
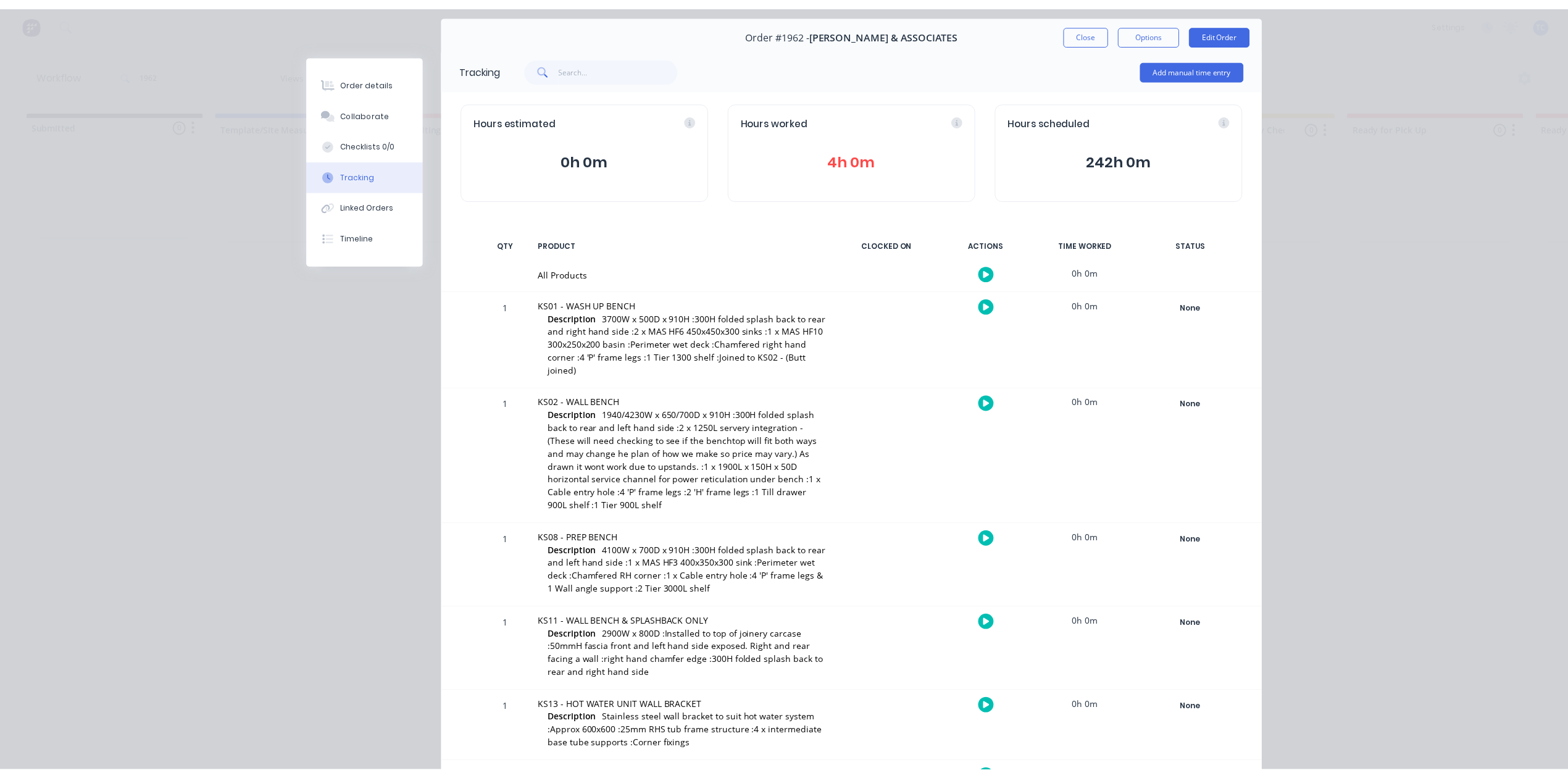
scroll to position [0, 0]
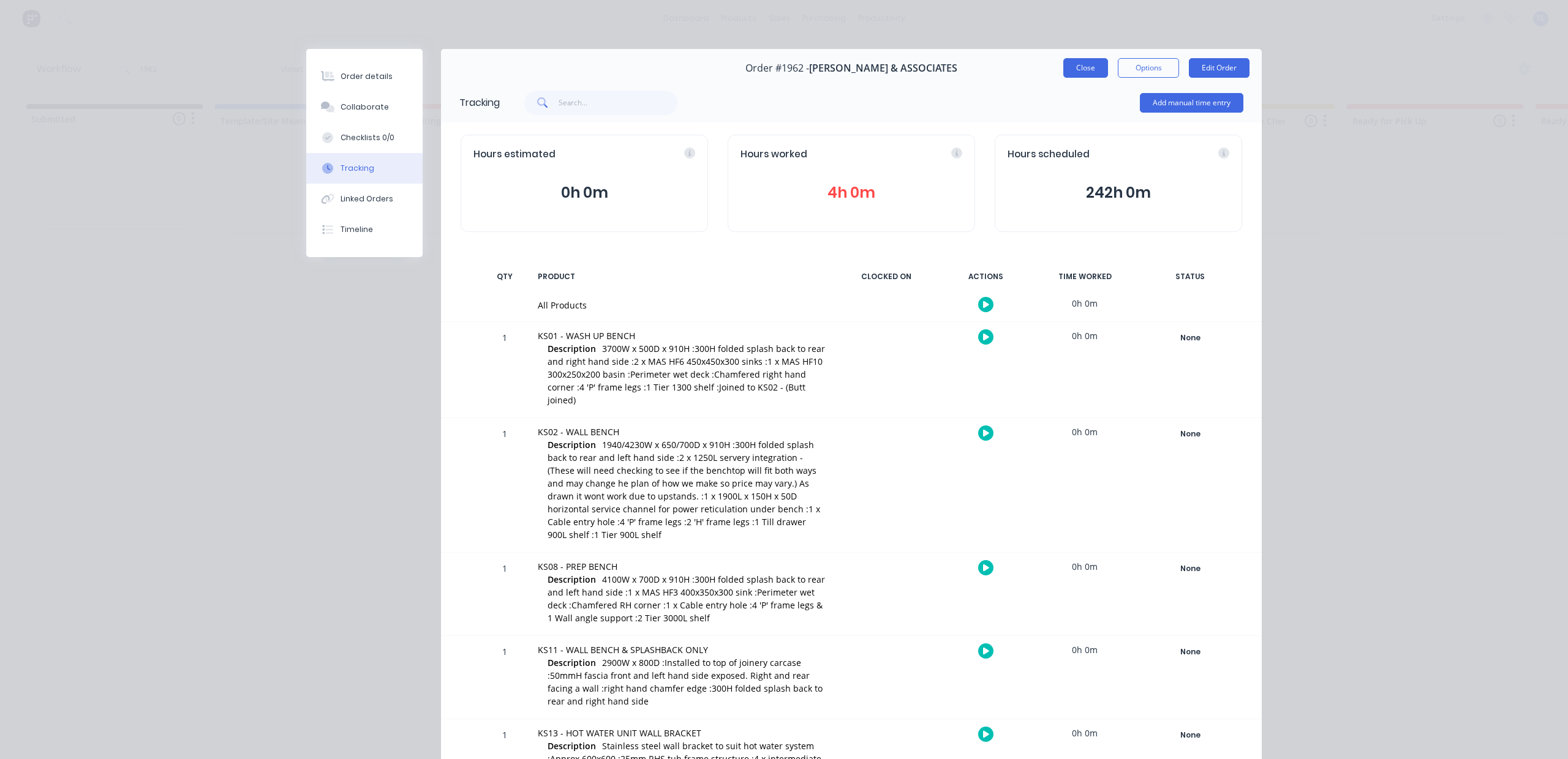
click at [1064, 77] on button "Close" at bounding box center [1086, 67] width 44 height 20
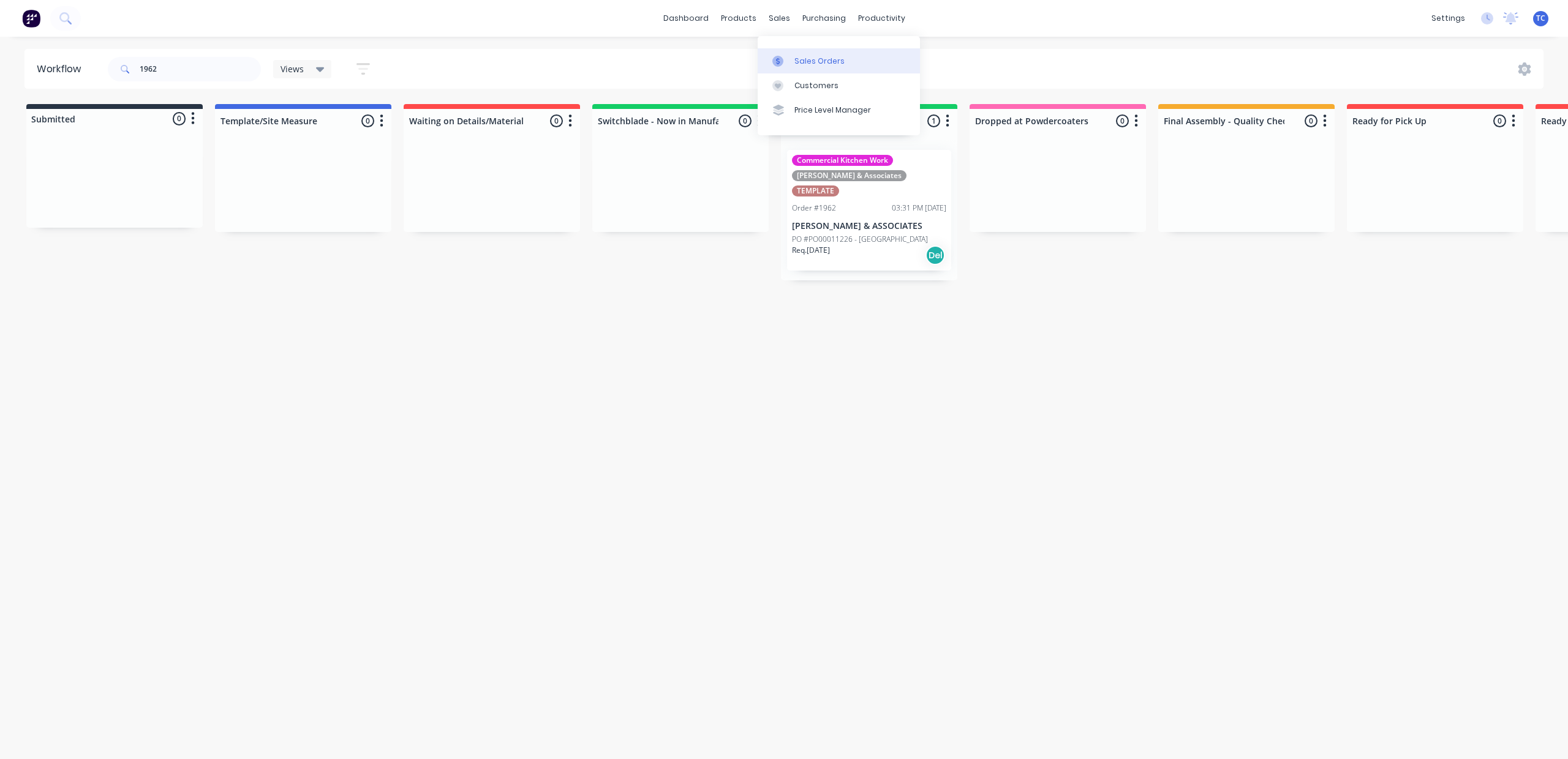
click at [814, 67] on div "Sales Orders" at bounding box center [819, 61] width 51 height 11
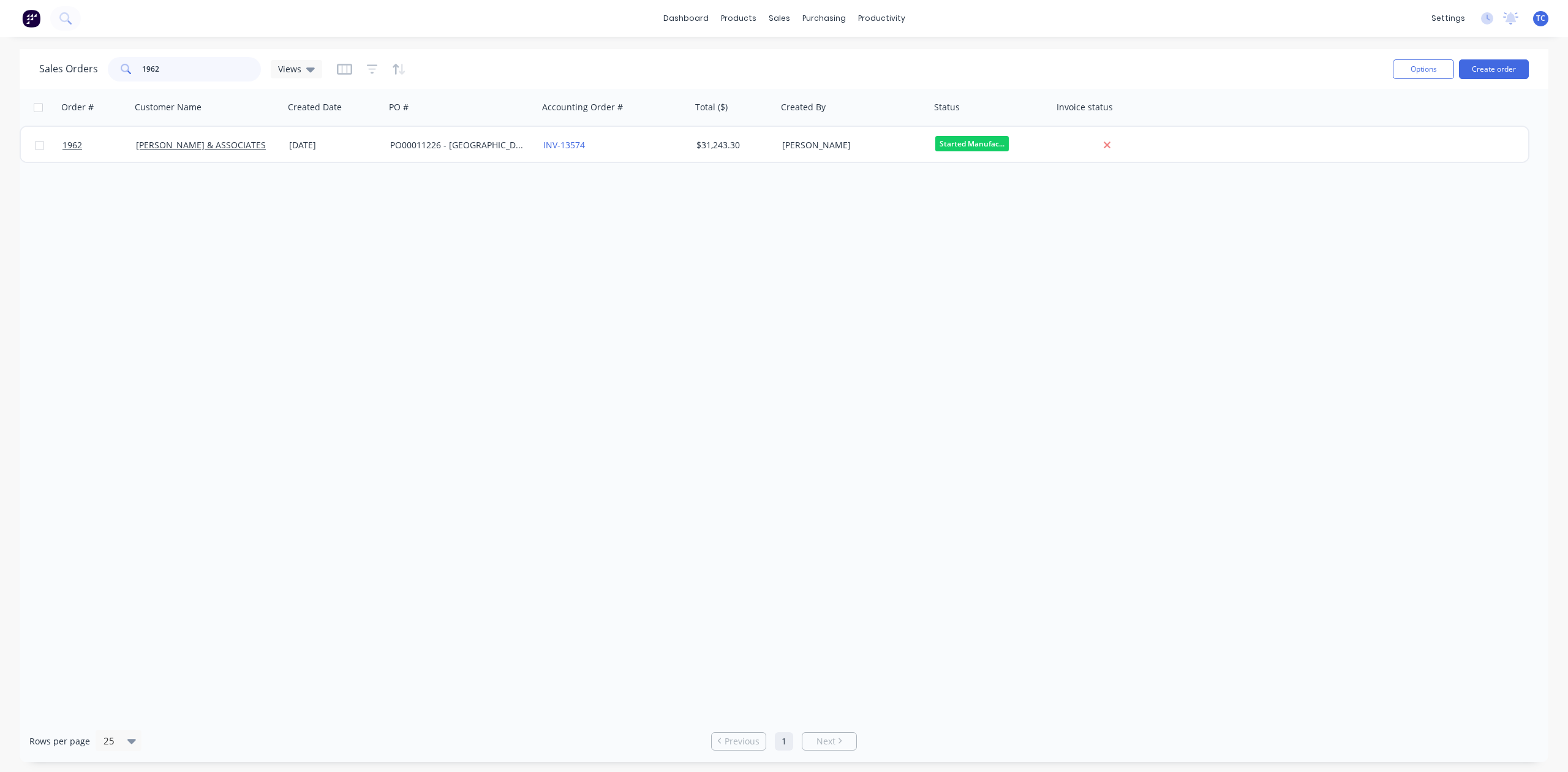
drag, startPoint x: 216, startPoint y: 63, endPoint x: 128, endPoint y: 67, distance: 88.1
click at [128, 67] on div "1962" at bounding box center [184, 69] width 153 height 24
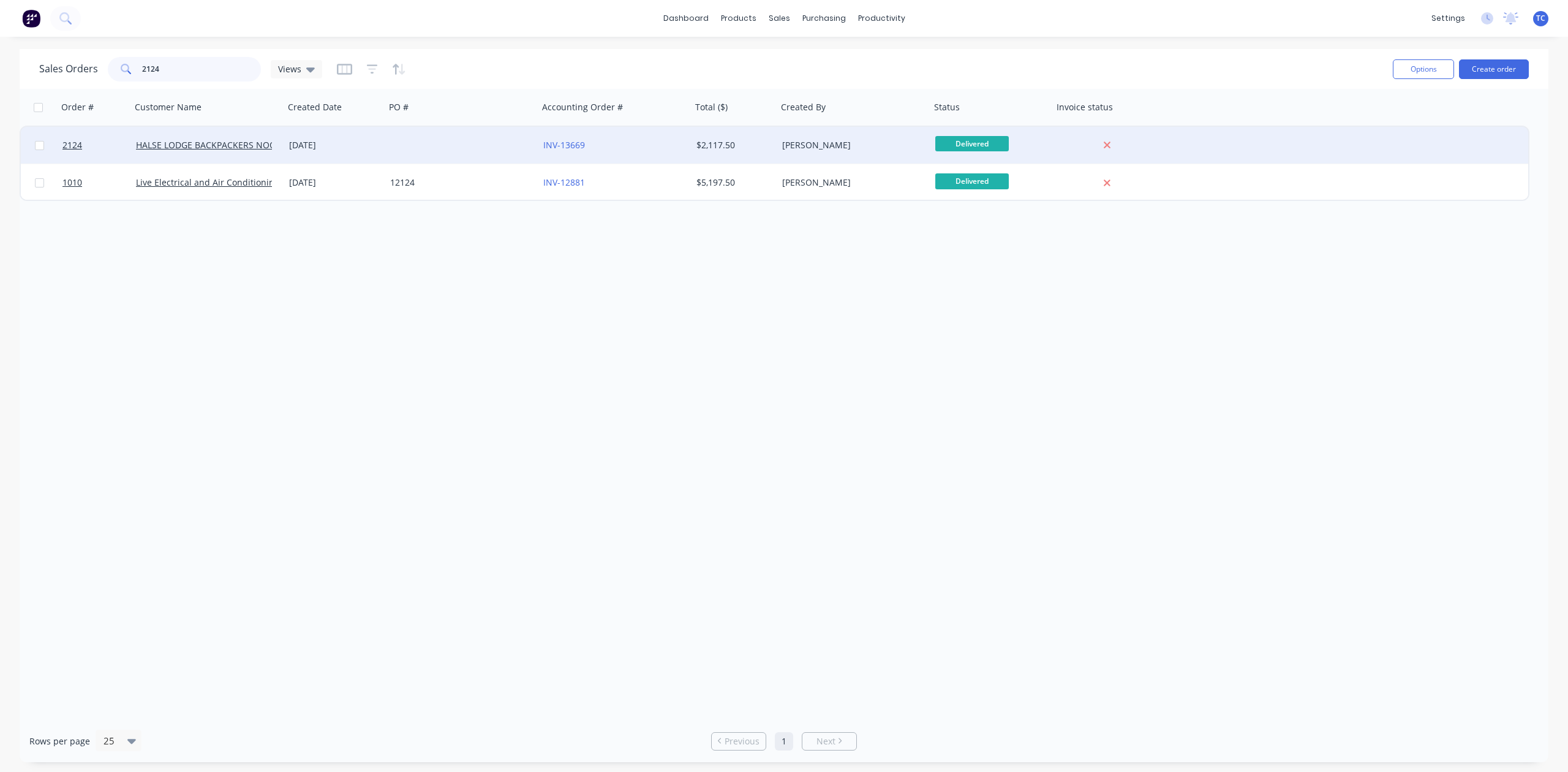
type input "2124"
click at [214, 138] on div "HALSE LODGE BACKPACKERS NOOSA" at bounding box center [208, 145] width 153 height 37
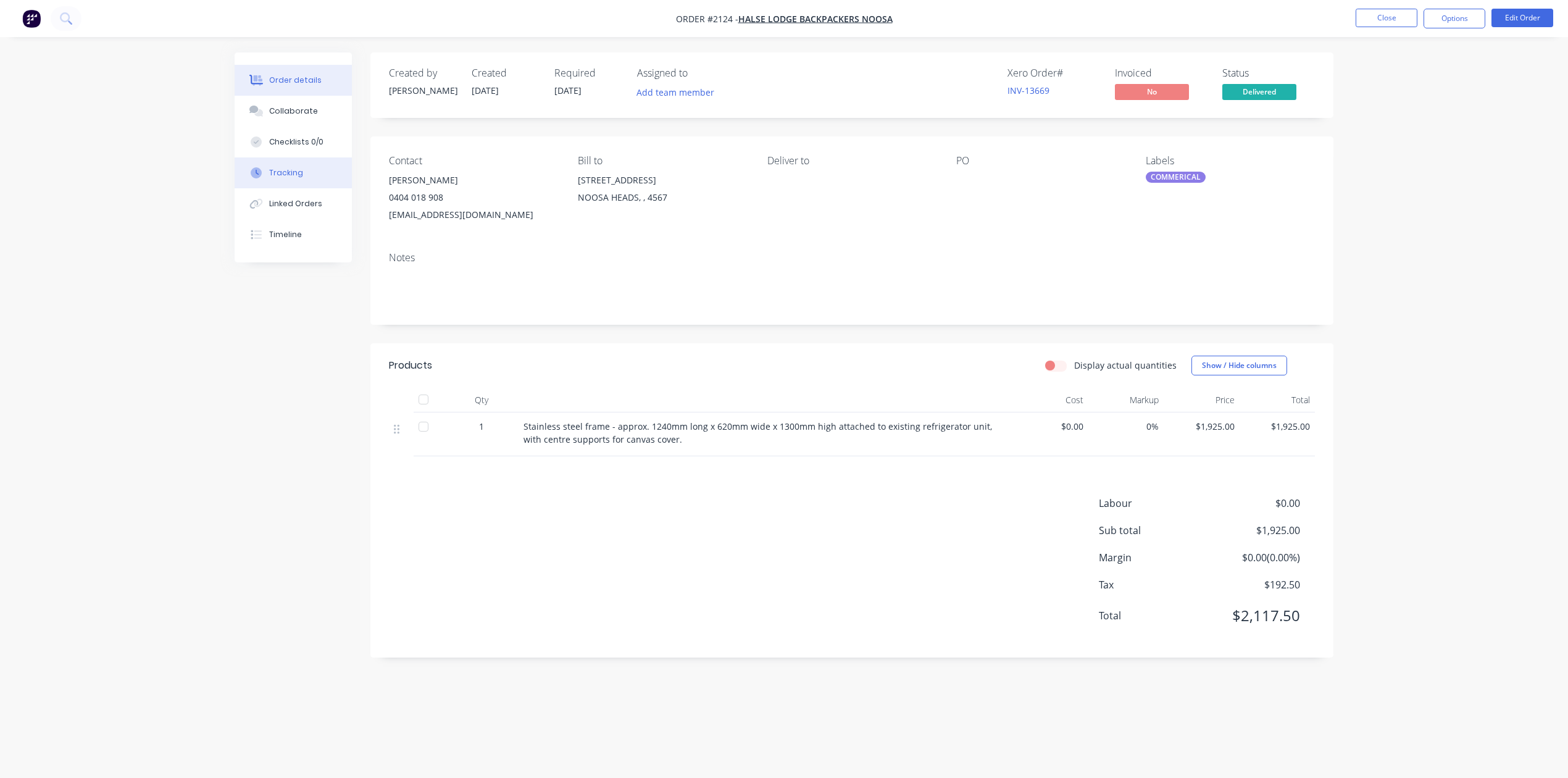
click at [294, 179] on div "Tracking" at bounding box center [286, 173] width 34 height 11
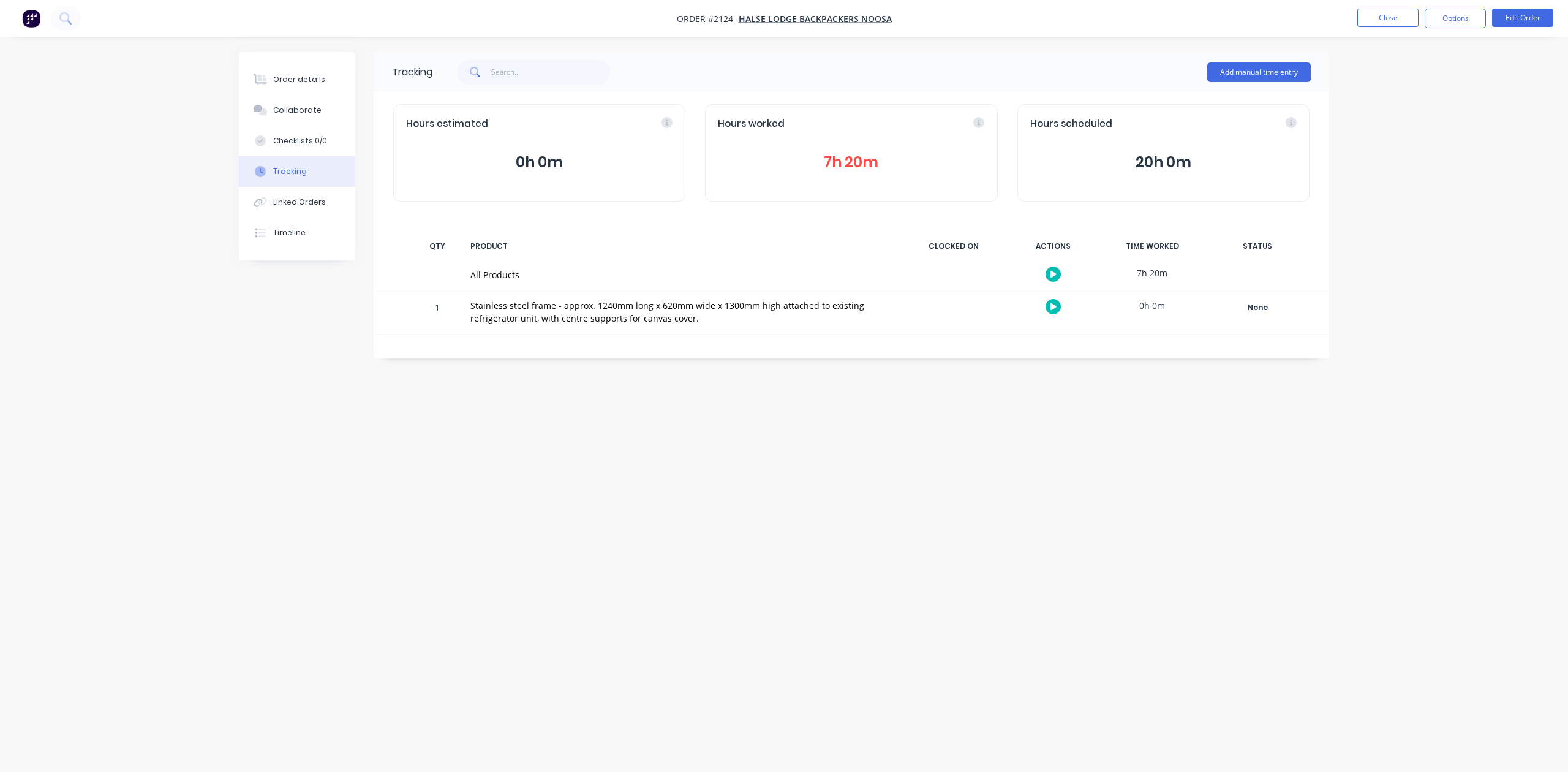
click at [837, 174] on button "7h 20m" at bounding box center [850, 162] width 266 height 24
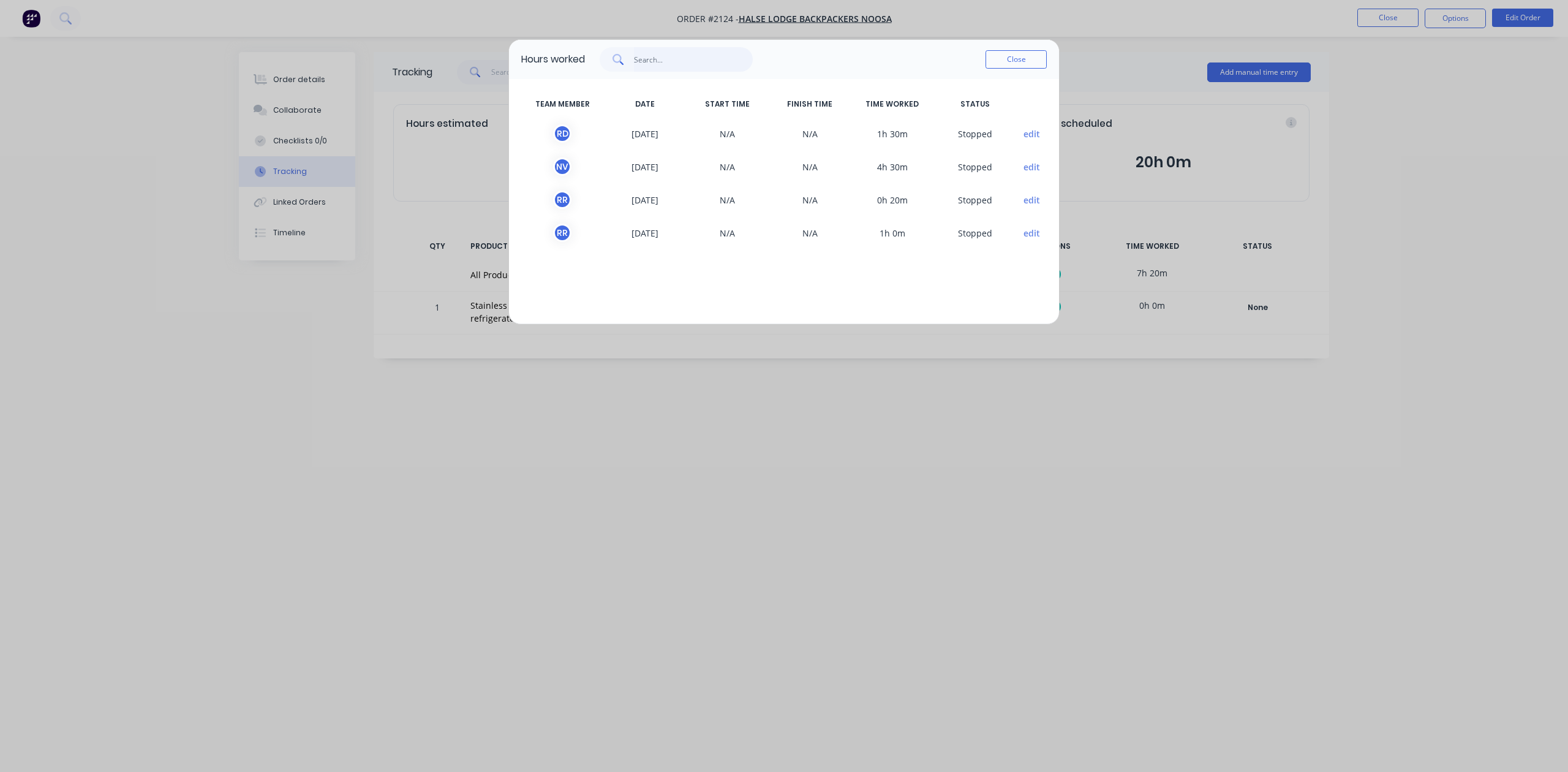
click at [670, 71] on input "text" at bounding box center [693, 59] width 119 height 24
type input "r"
type input "[PERSON_NAME]"
click at [1007, 69] on button "Close" at bounding box center [1015, 59] width 61 height 18
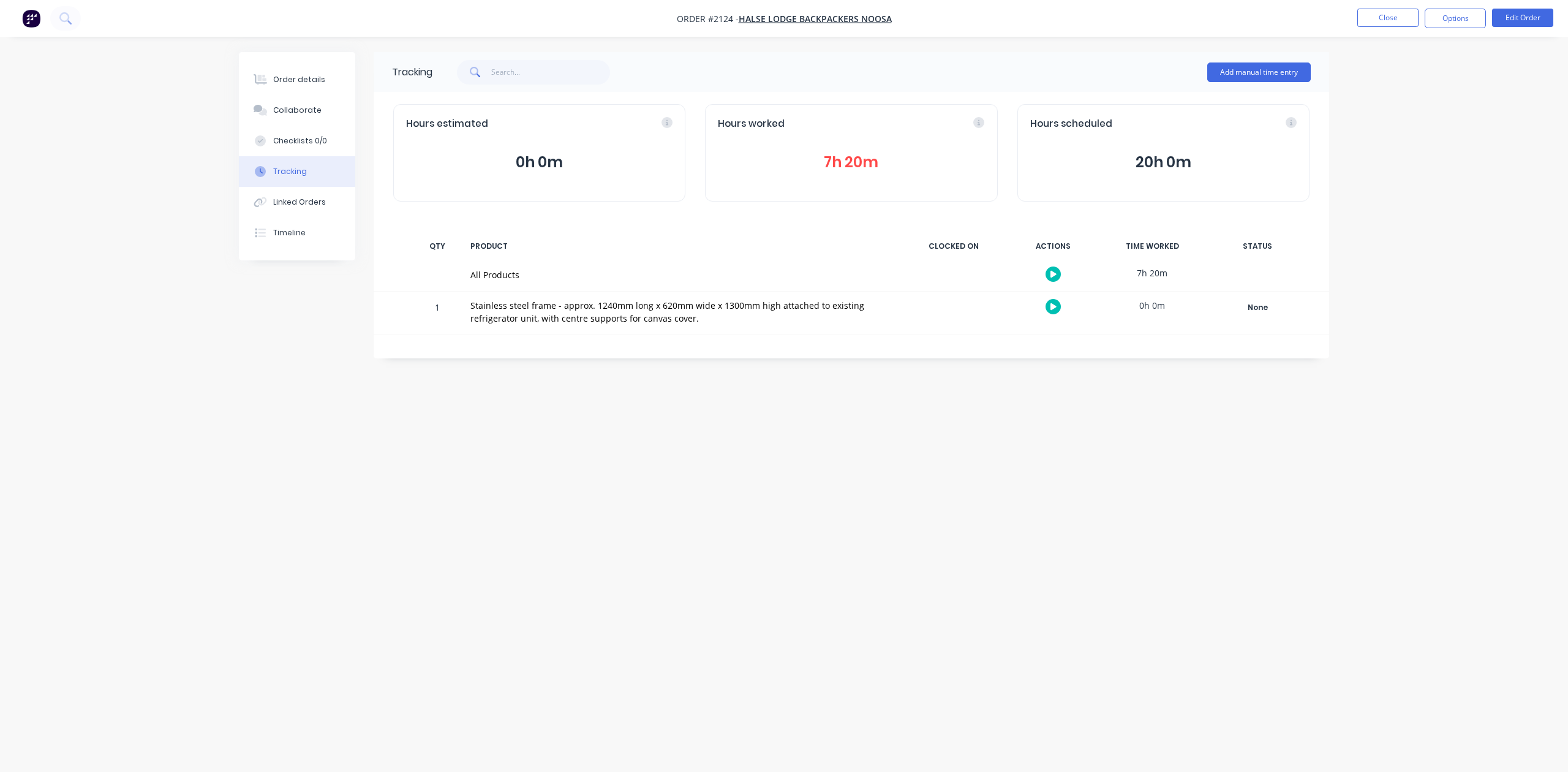
click at [838, 173] on button "7h 20m" at bounding box center [850, 162] width 266 height 24
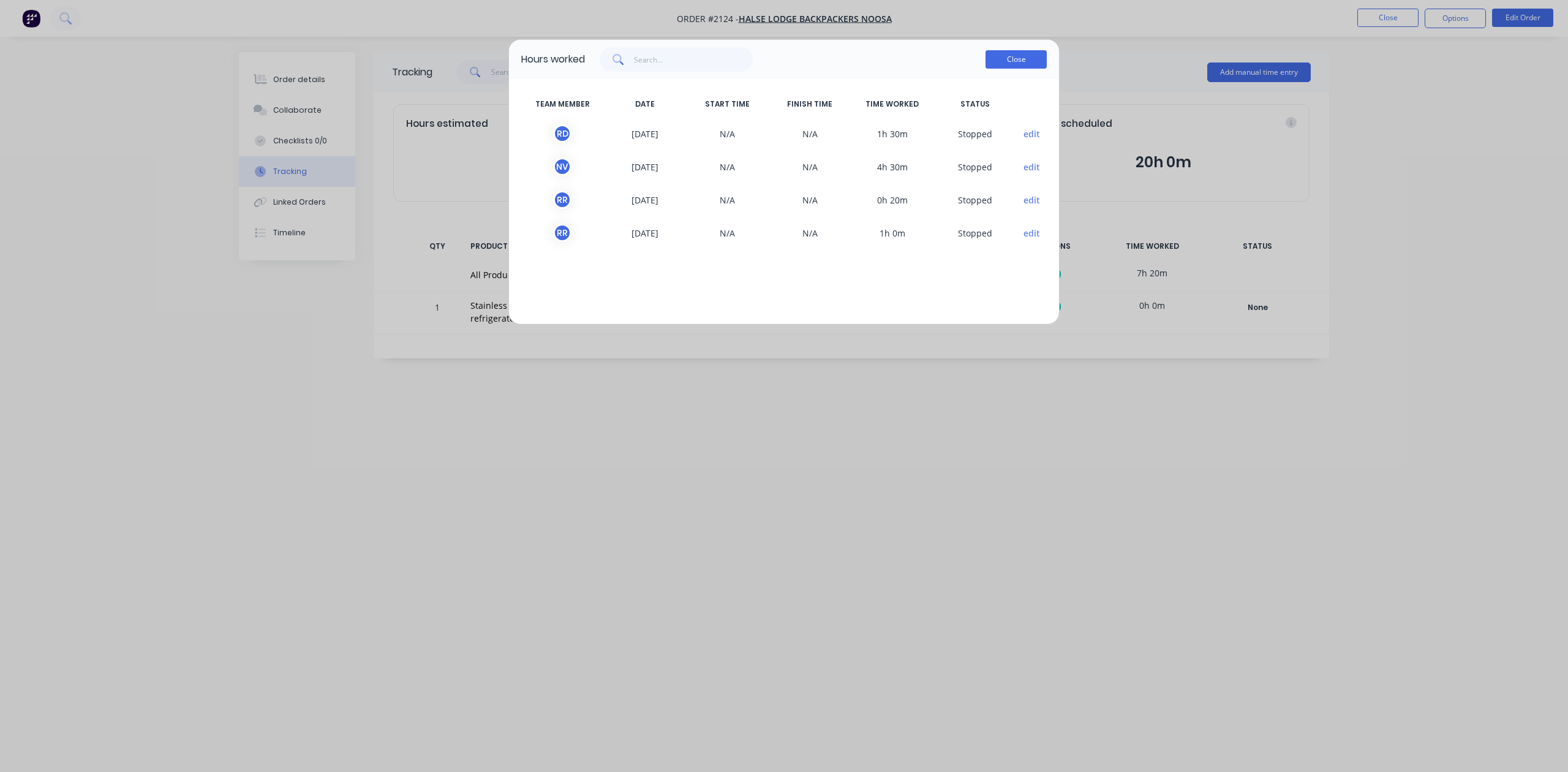
click at [1013, 69] on button "Close" at bounding box center [1015, 59] width 61 height 18
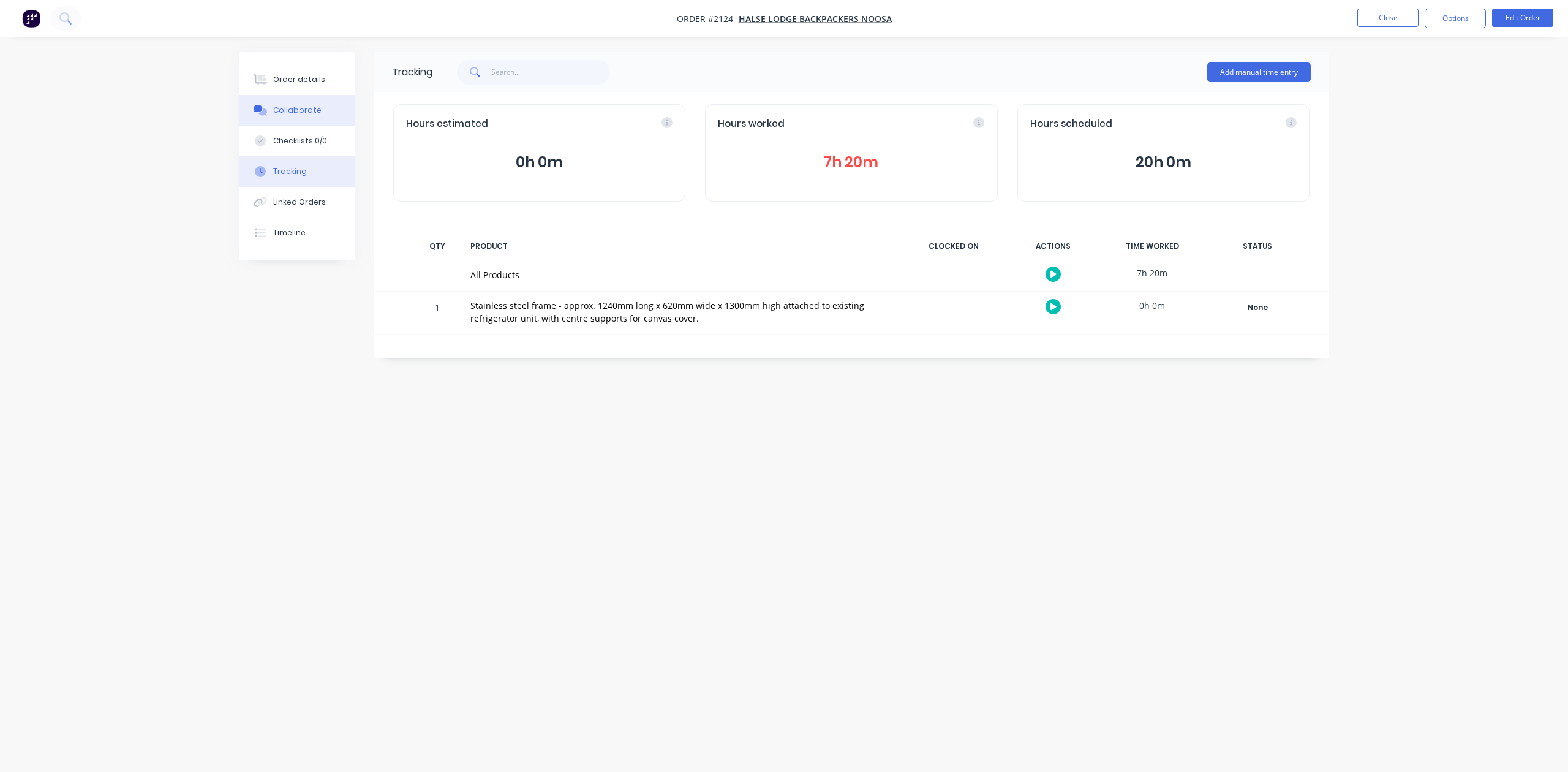
click at [287, 116] on div "Collaborate" at bounding box center [297, 110] width 49 height 11
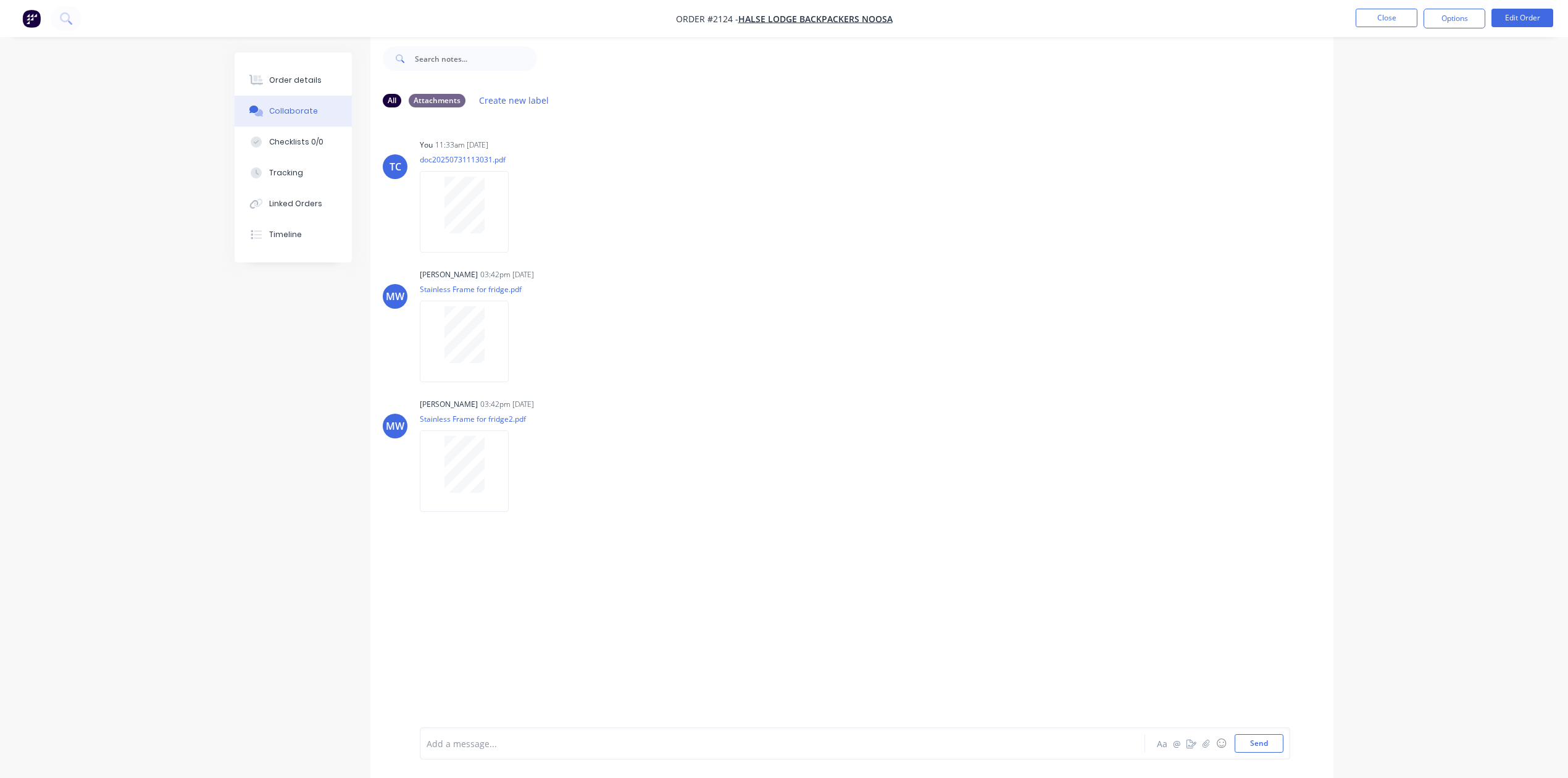
scroll to position [57, 0]
click at [1368, 21] on button "Close" at bounding box center [1386, 18] width 62 height 18
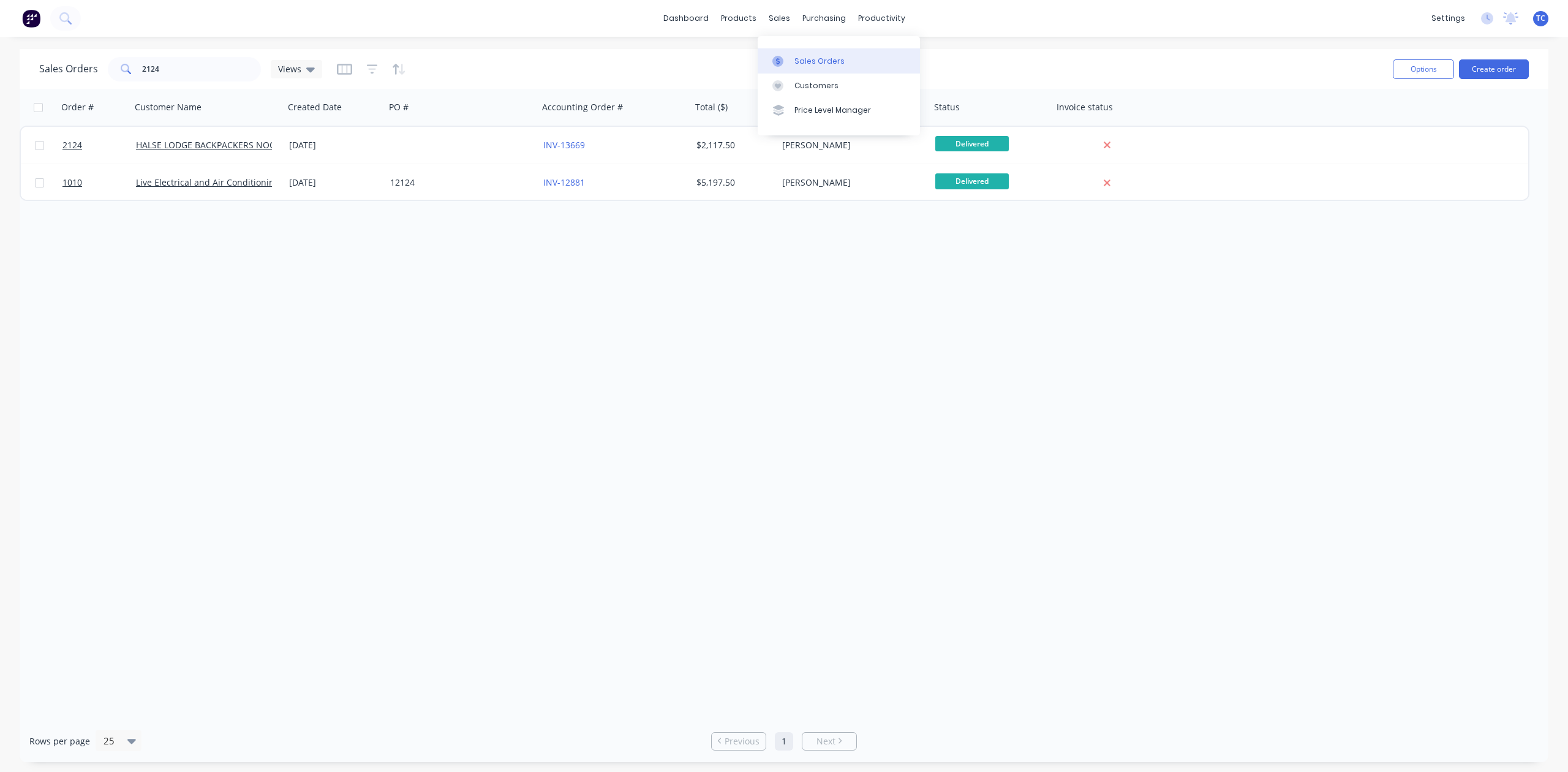
click at [814, 65] on div "Sales Orders" at bounding box center [819, 61] width 51 height 11
drag, startPoint x: 185, startPoint y: 75, endPoint x: 124, endPoint y: 72, distance: 61.1
click at [124, 72] on div "2124" at bounding box center [184, 69] width 153 height 24
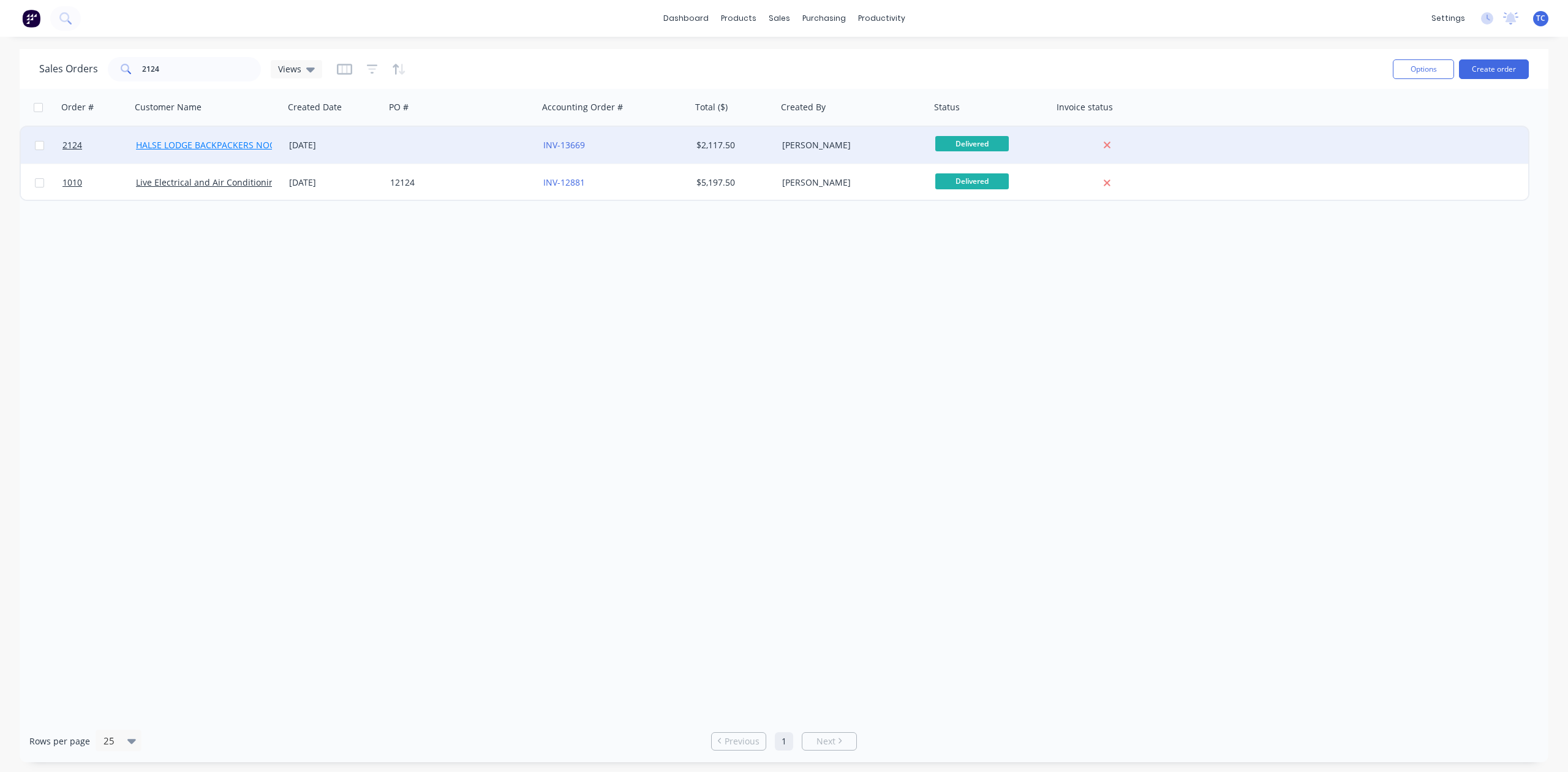
click at [171, 142] on link "HALSE LODGE BACKPACKERS NOOSA" at bounding box center [212, 144] width 151 height 11
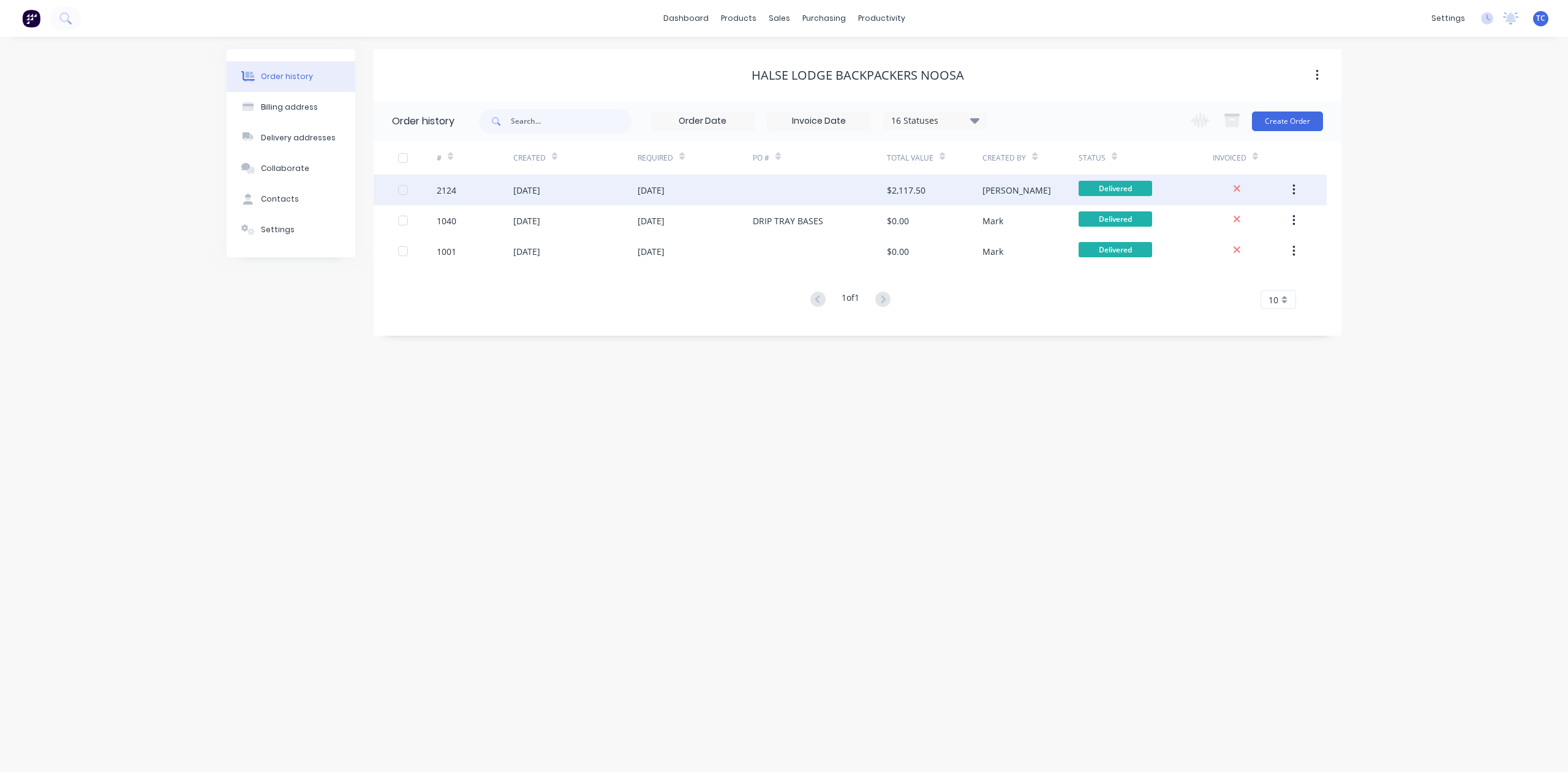
click at [534, 186] on div "[DATE]" at bounding box center [527, 190] width 27 height 13
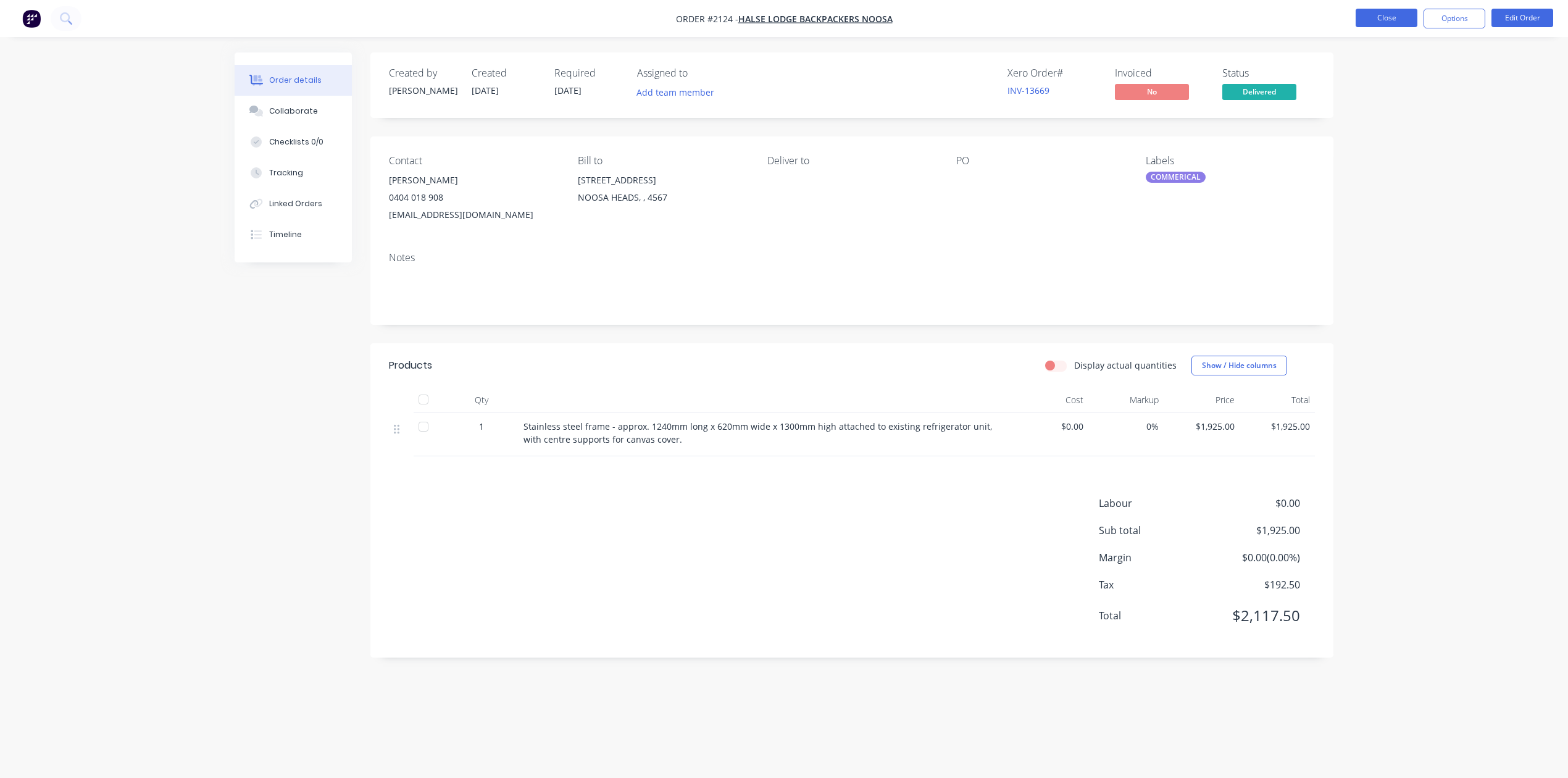
click at [1389, 17] on button "Close" at bounding box center [1386, 18] width 62 height 18
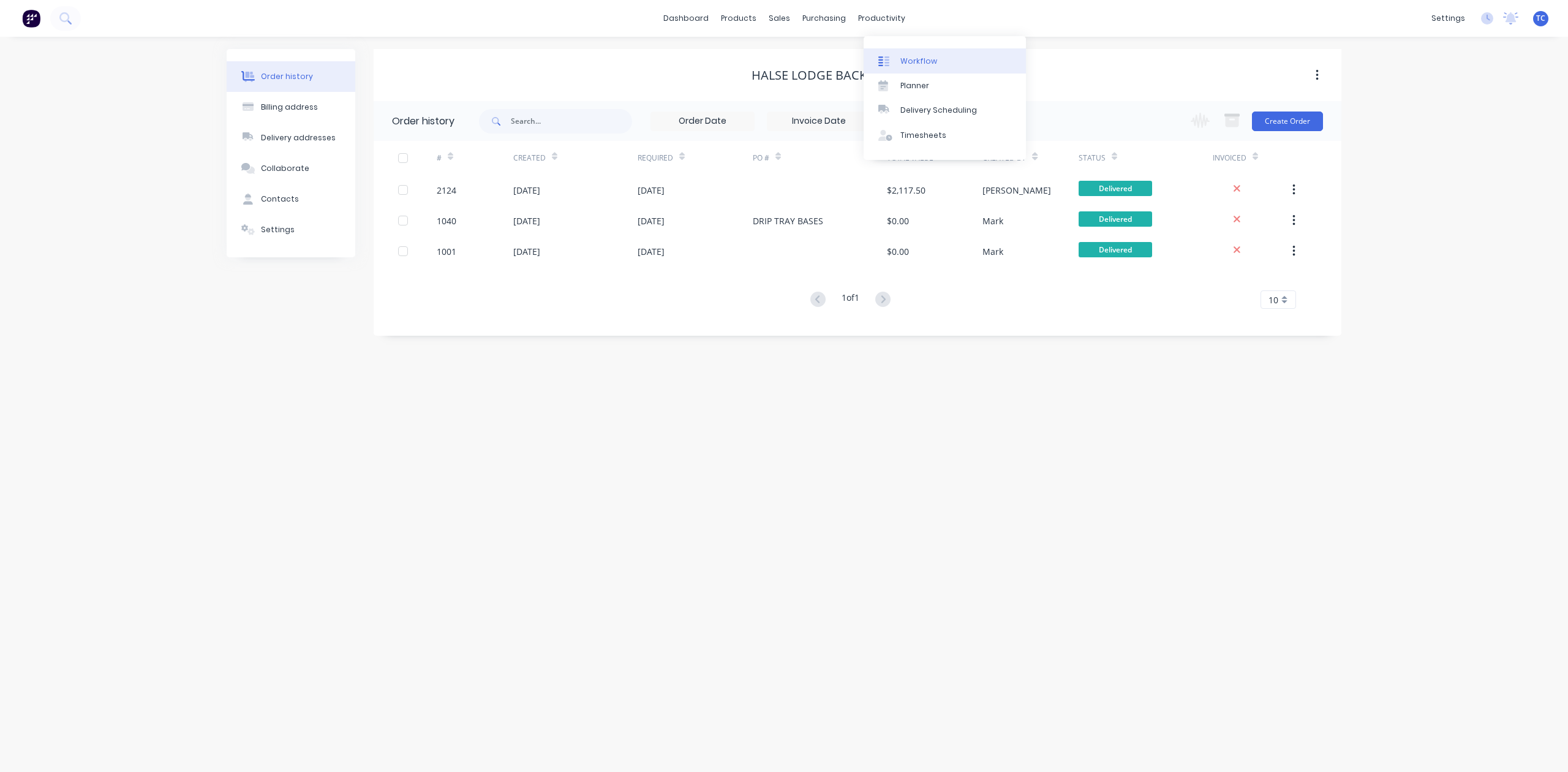
click at [927, 62] on div "Workflow" at bounding box center [918, 61] width 37 height 11
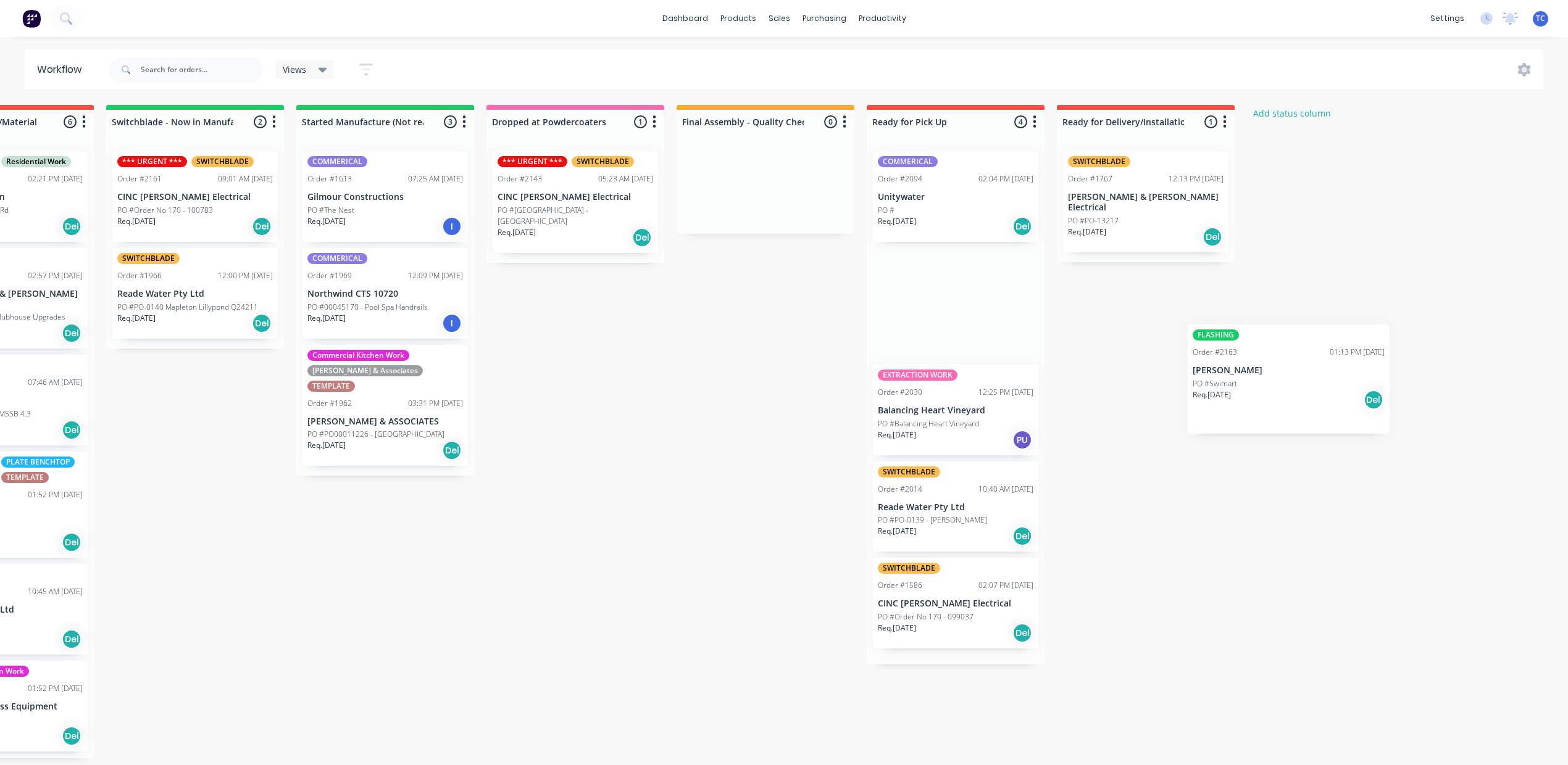
drag, startPoint x: 142, startPoint y: 329, endPoint x: 1291, endPoint y: 369, distance: 1149.7
click at [1291, 369] on div "Submitted 9 Status colour #273444 hex #273444 Save Cancel Summaries Total order…" at bounding box center [529, 432] width 2058 height 654
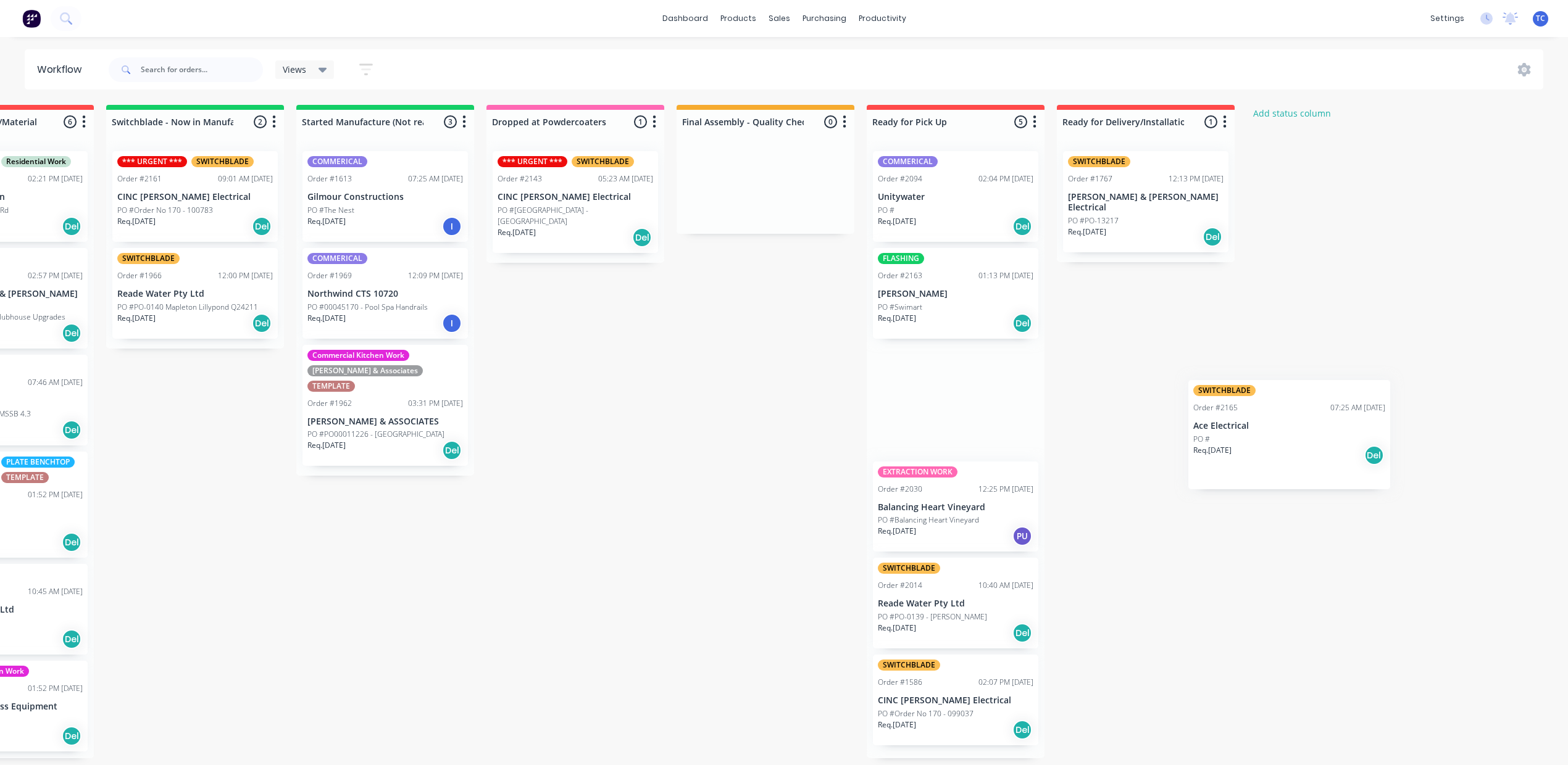
drag, startPoint x: 117, startPoint y: 464, endPoint x: 1264, endPoint y: 439, distance: 1147.3
click at [1267, 445] on div "Submitted 8 Status colour #273444 hex #273444 Save Cancel Summaries Total order…" at bounding box center [529, 432] width 2058 height 654
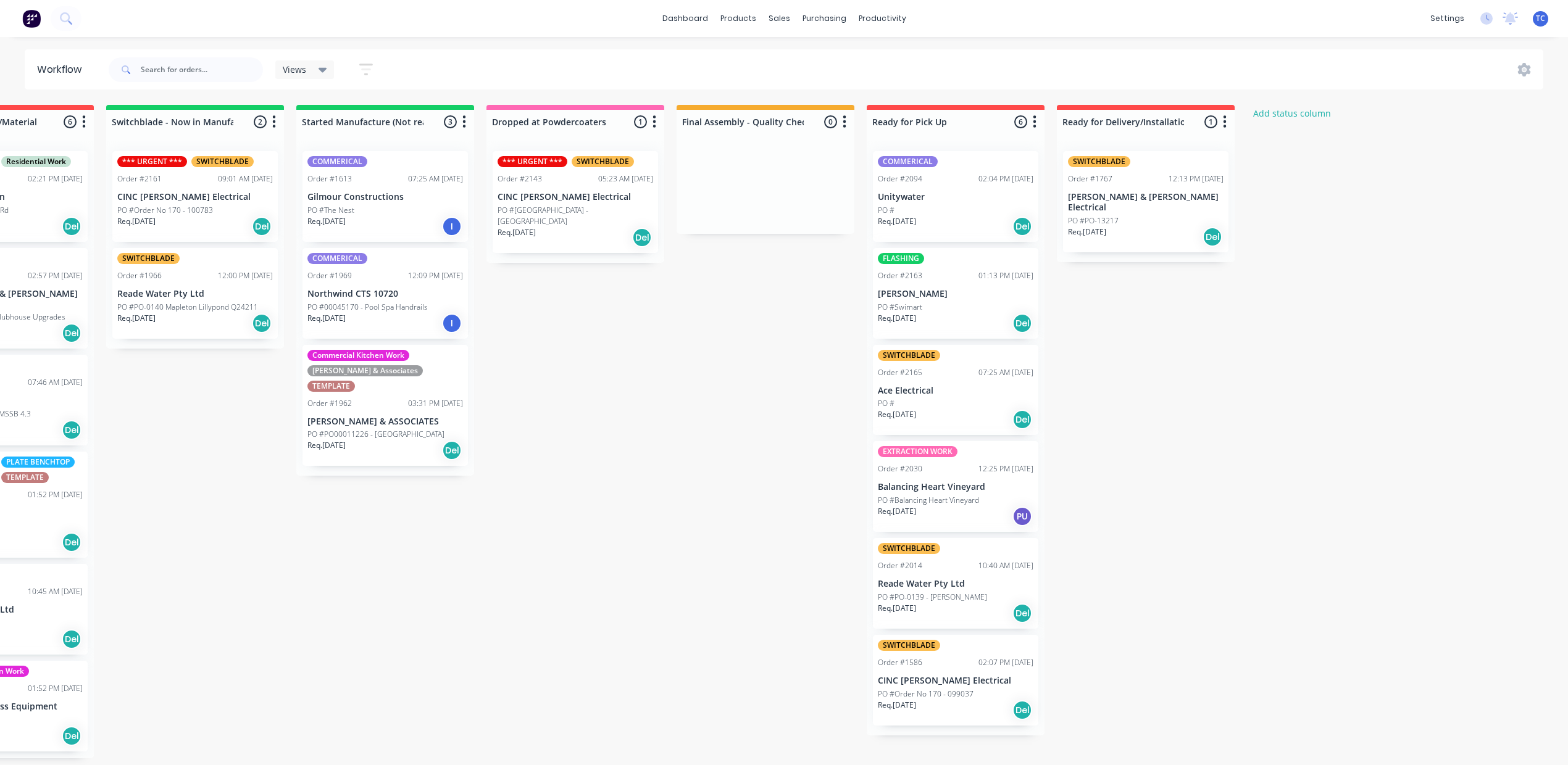
click at [922, 313] on p "PO #Swimart" at bounding box center [899, 307] width 44 height 11
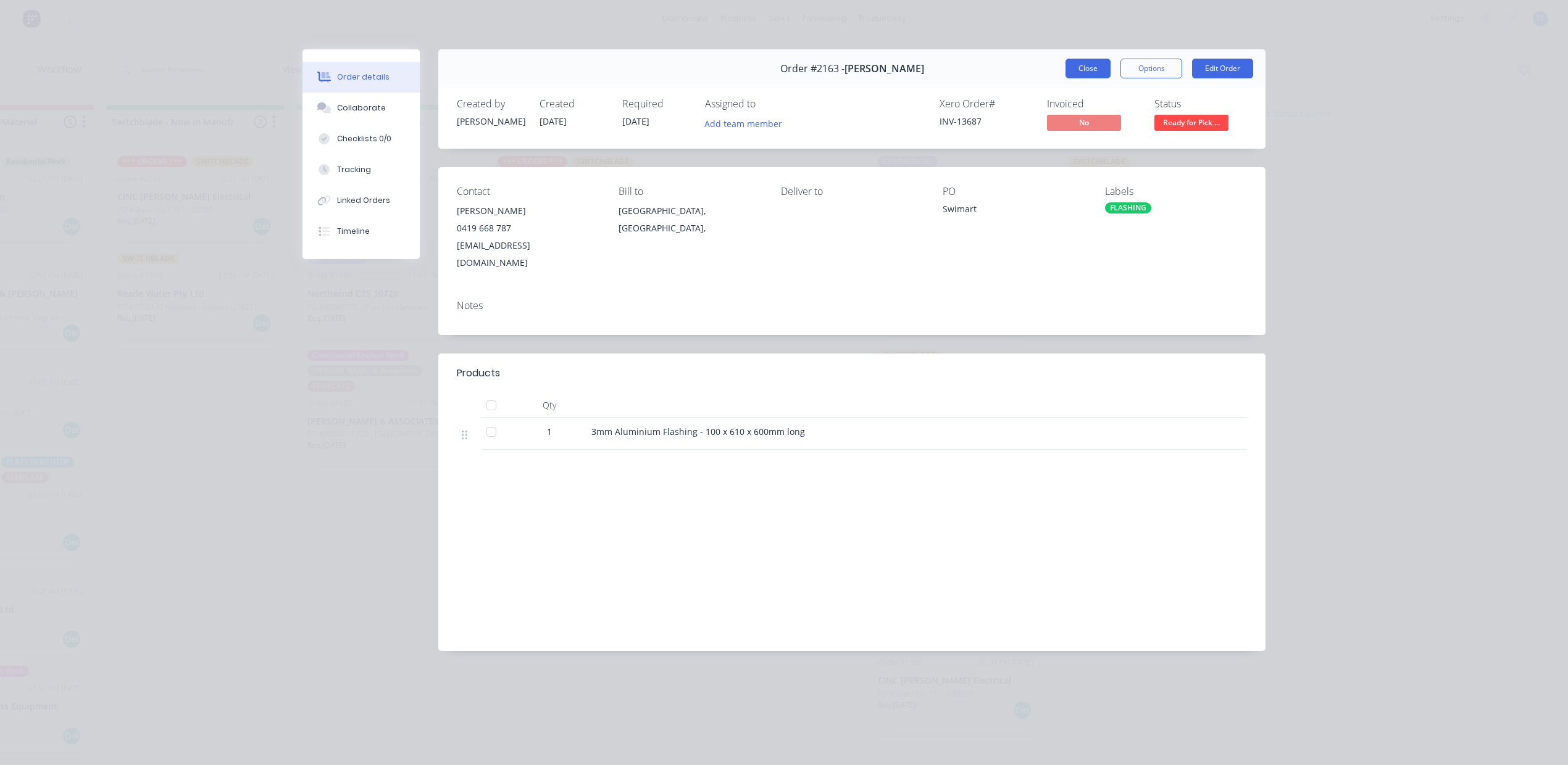
click at [1070, 78] on button "Close" at bounding box center [1088, 68] width 45 height 20
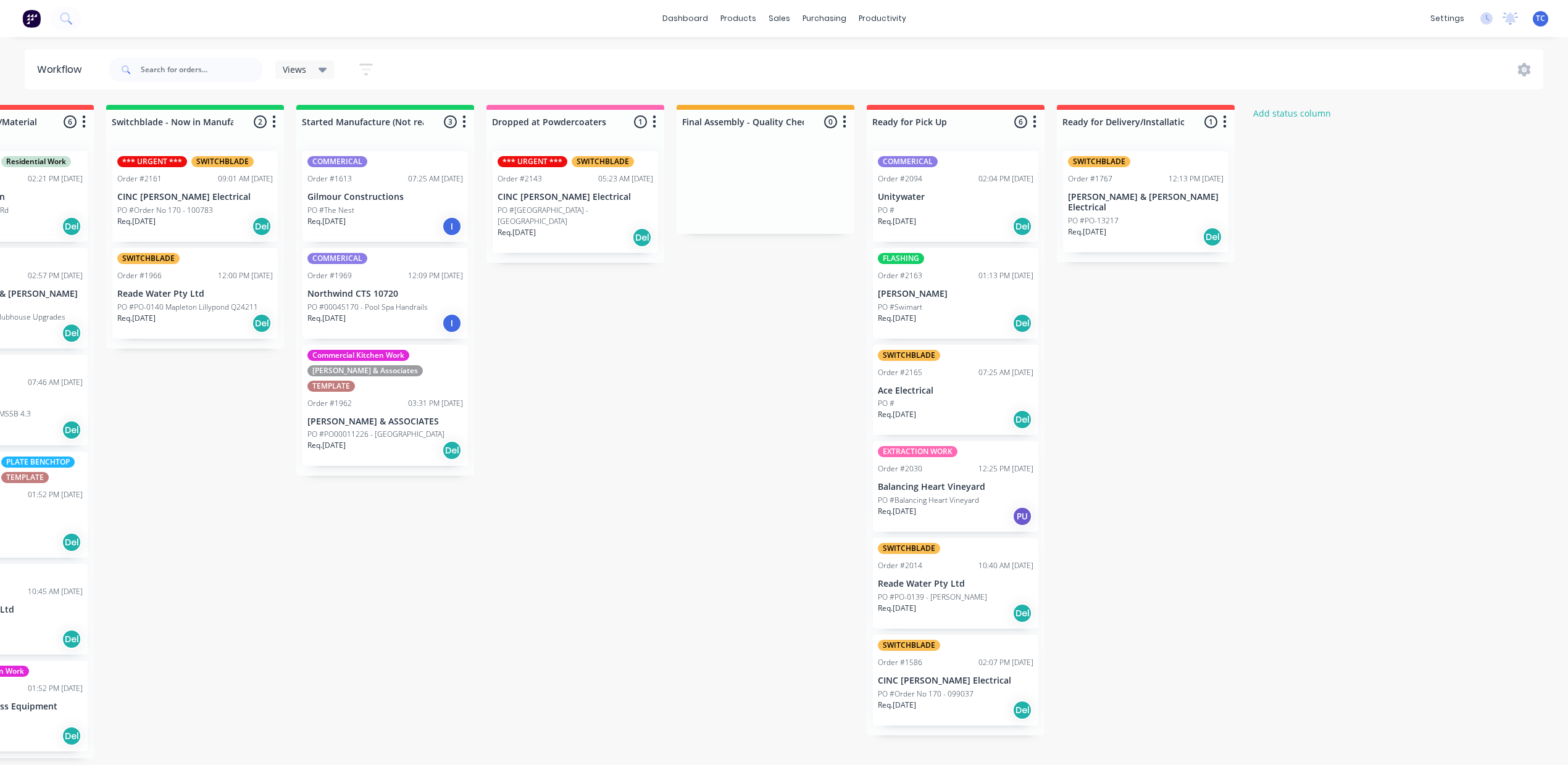
click at [1034, 396] on p "Ace Electrical" at bounding box center [955, 390] width 156 height 10
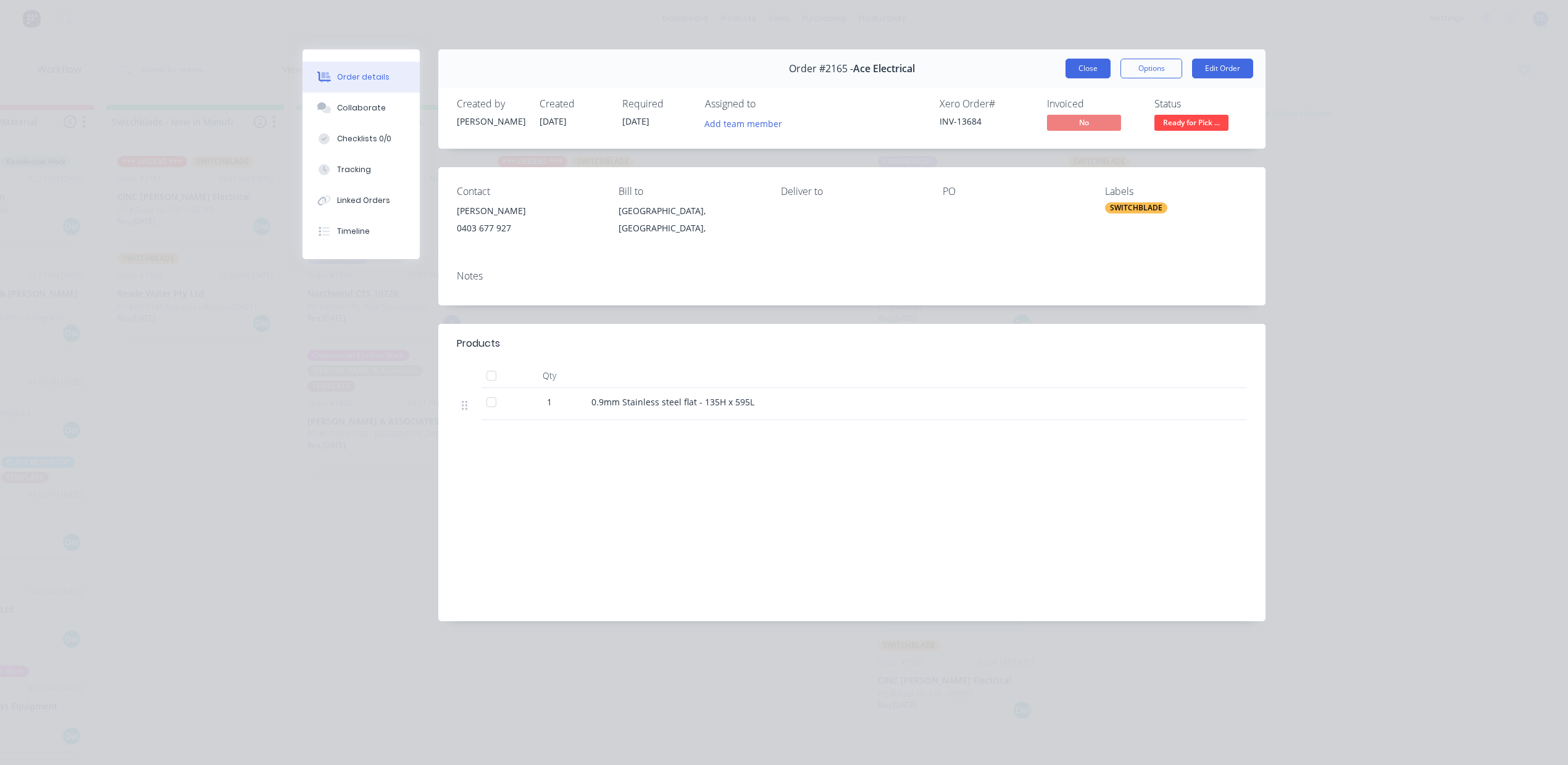
click at [1065, 78] on button "Close" at bounding box center [1088, 68] width 45 height 20
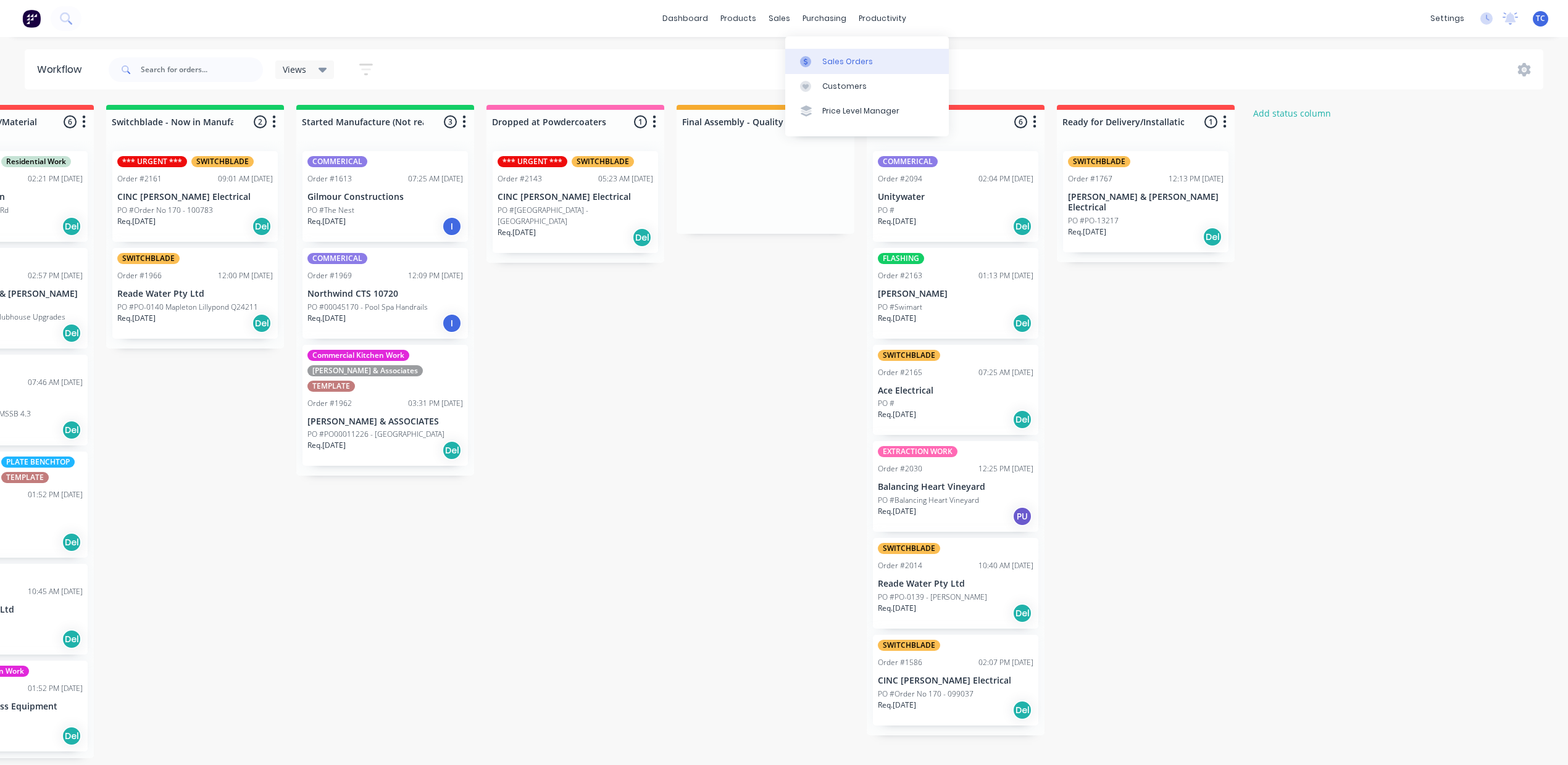
click at [830, 67] on div "Sales Orders" at bounding box center [847, 62] width 51 height 11
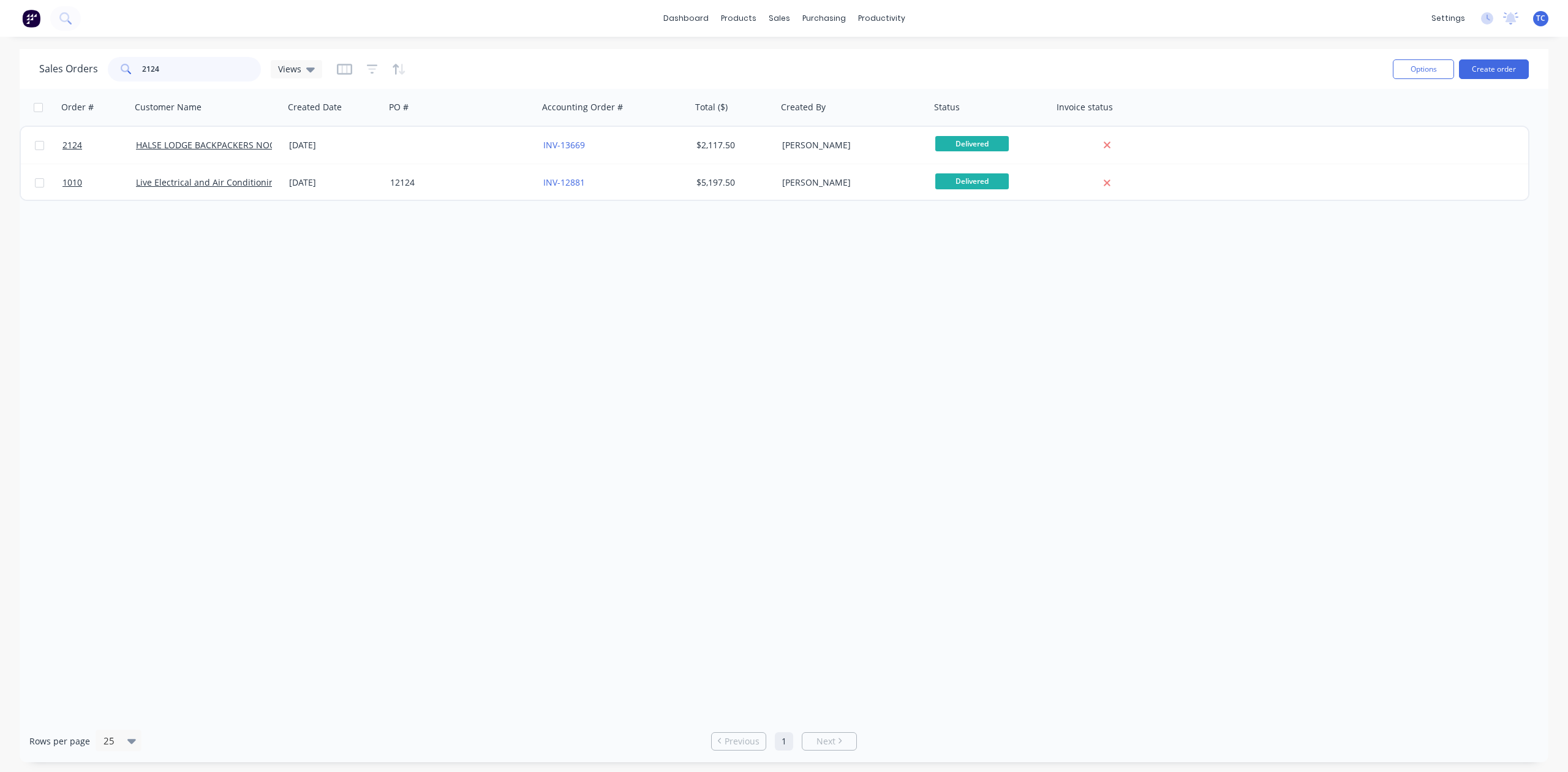
drag, startPoint x: 194, startPoint y: 74, endPoint x: 125, endPoint y: 78, distance: 69.1
click at [125, 78] on div "2124" at bounding box center [184, 69] width 153 height 24
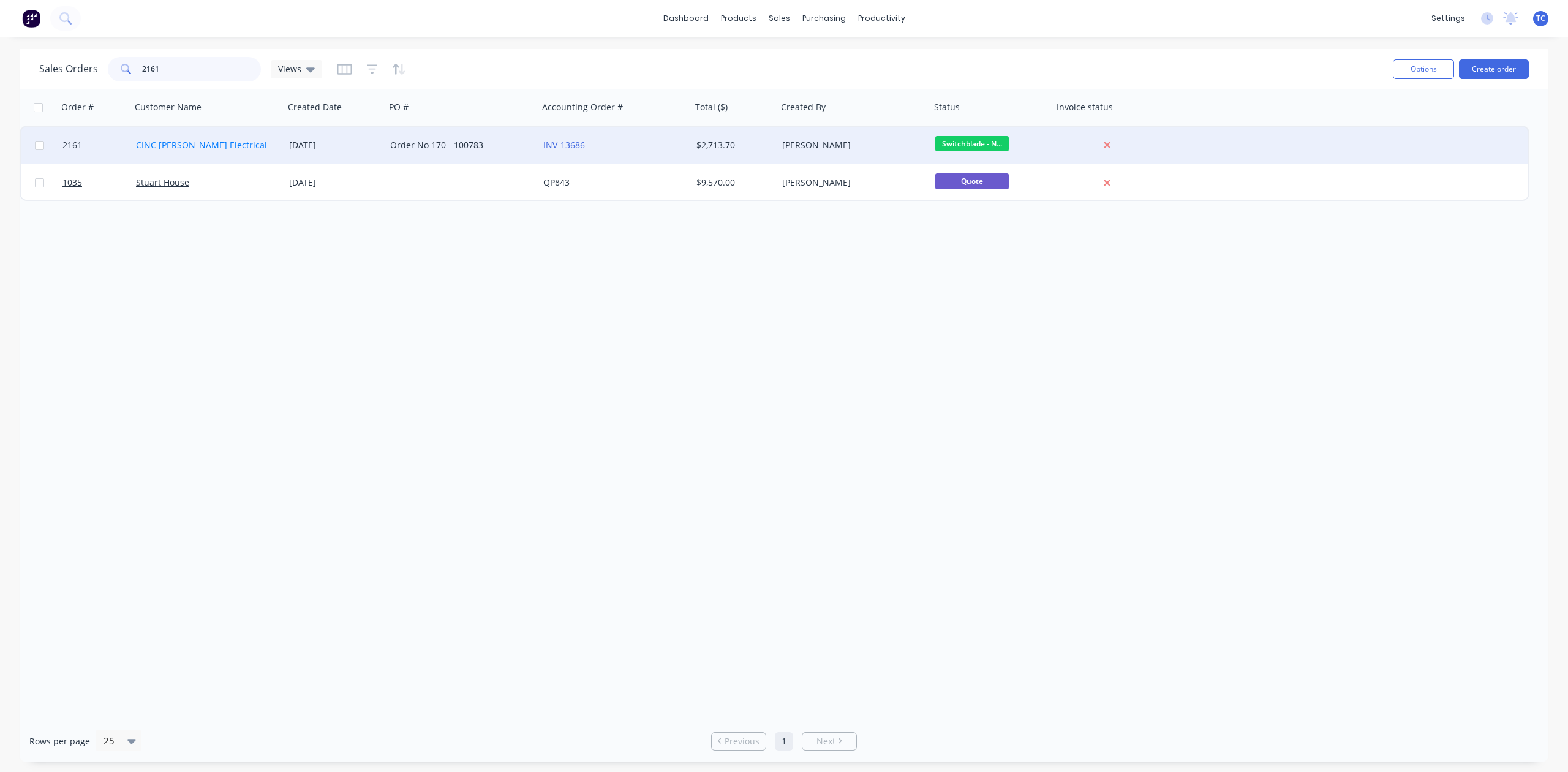
type input "2161"
click at [174, 140] on link "CINC [PERSON_NAME] Electrical" at bounding box center [201, 144] width 131 height 11
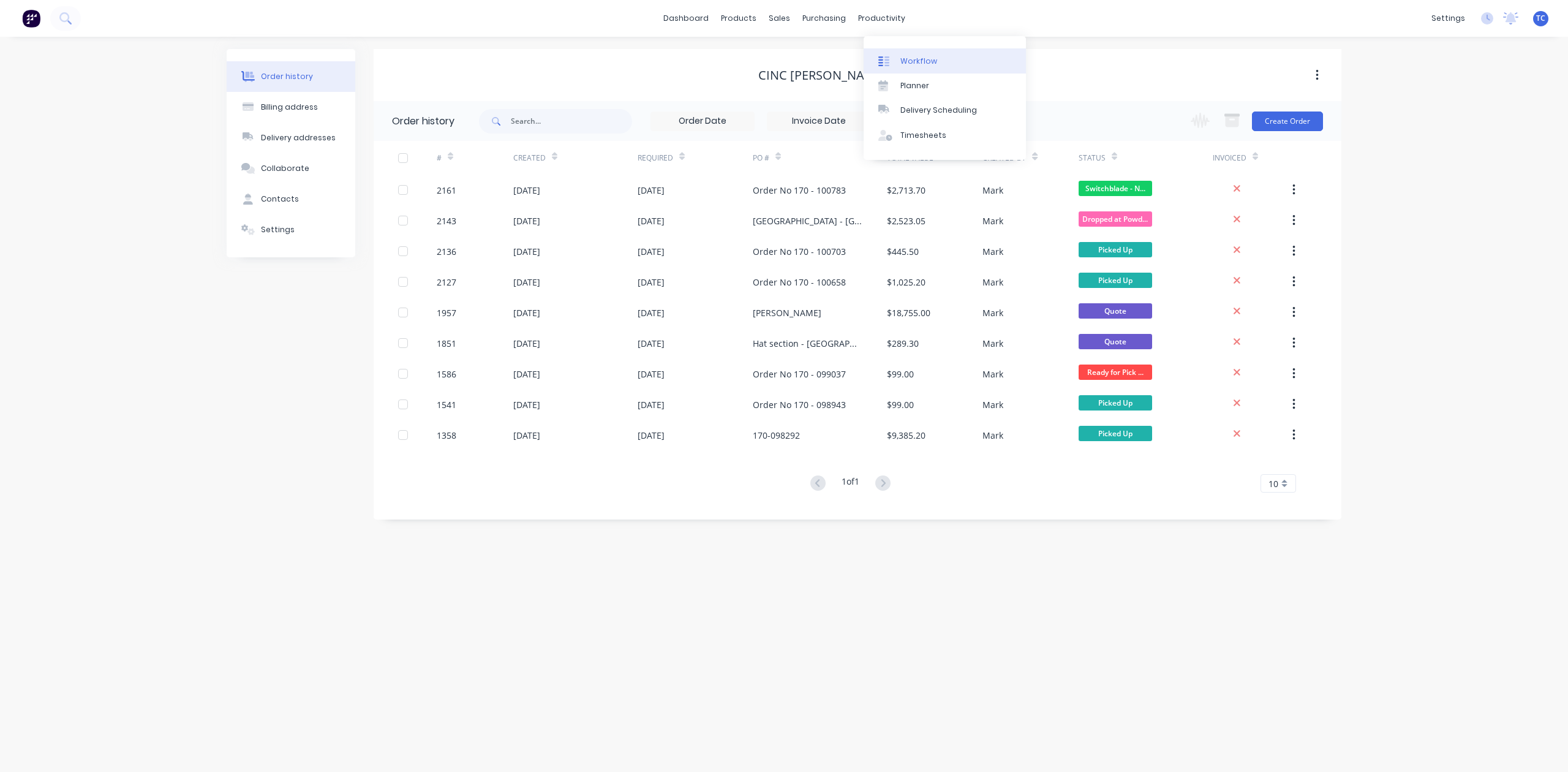
click at [918, 63] on div "Workflow" at bounding box center [918, 61] width 37 height 11
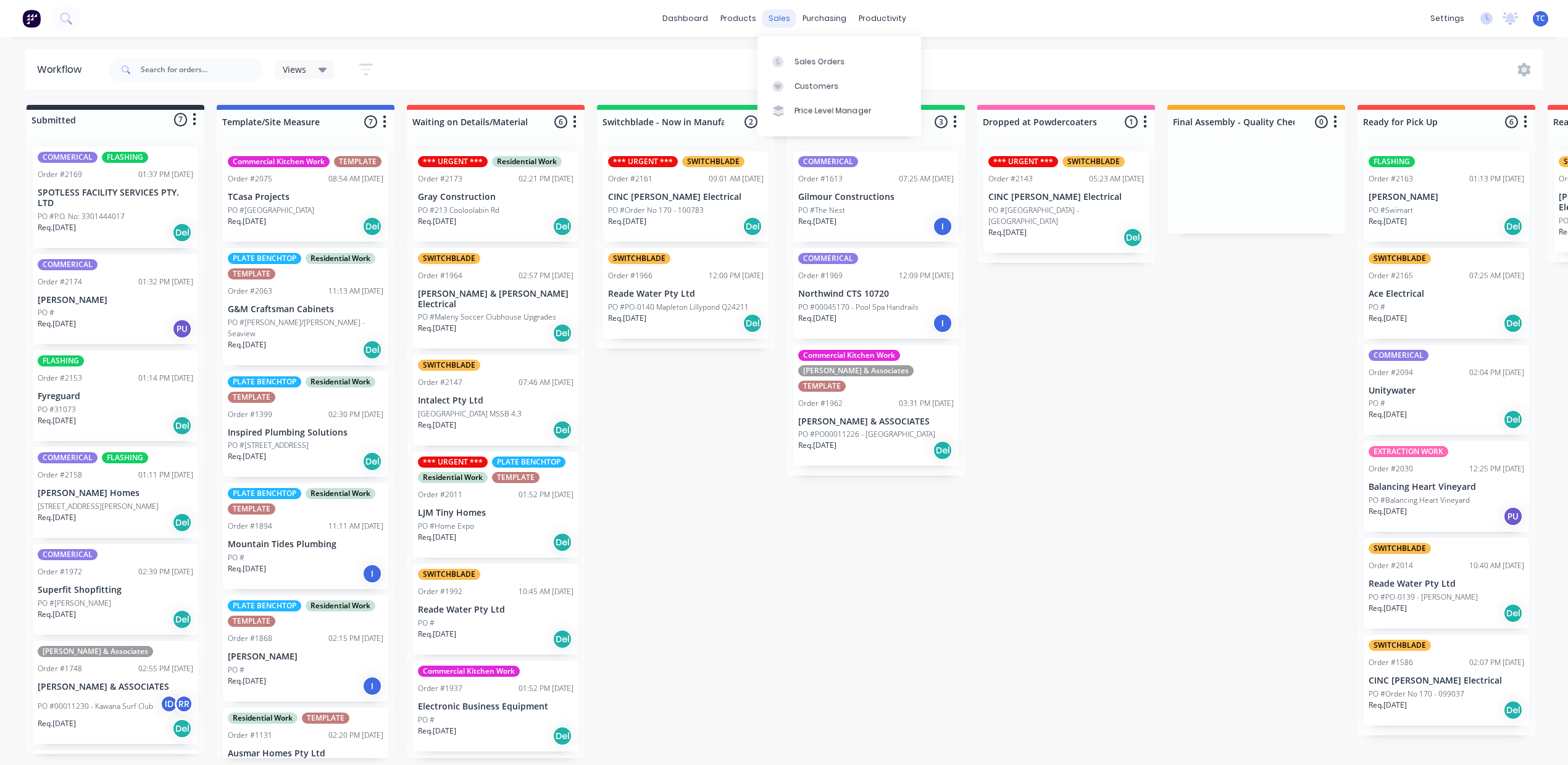
click at [776, 16] on div "sales" at bounding box center [780, 18] width 34 height 18
click at [823, 63] on div "Sales Orders" at bounding box center [820, 62] width 51 height 11
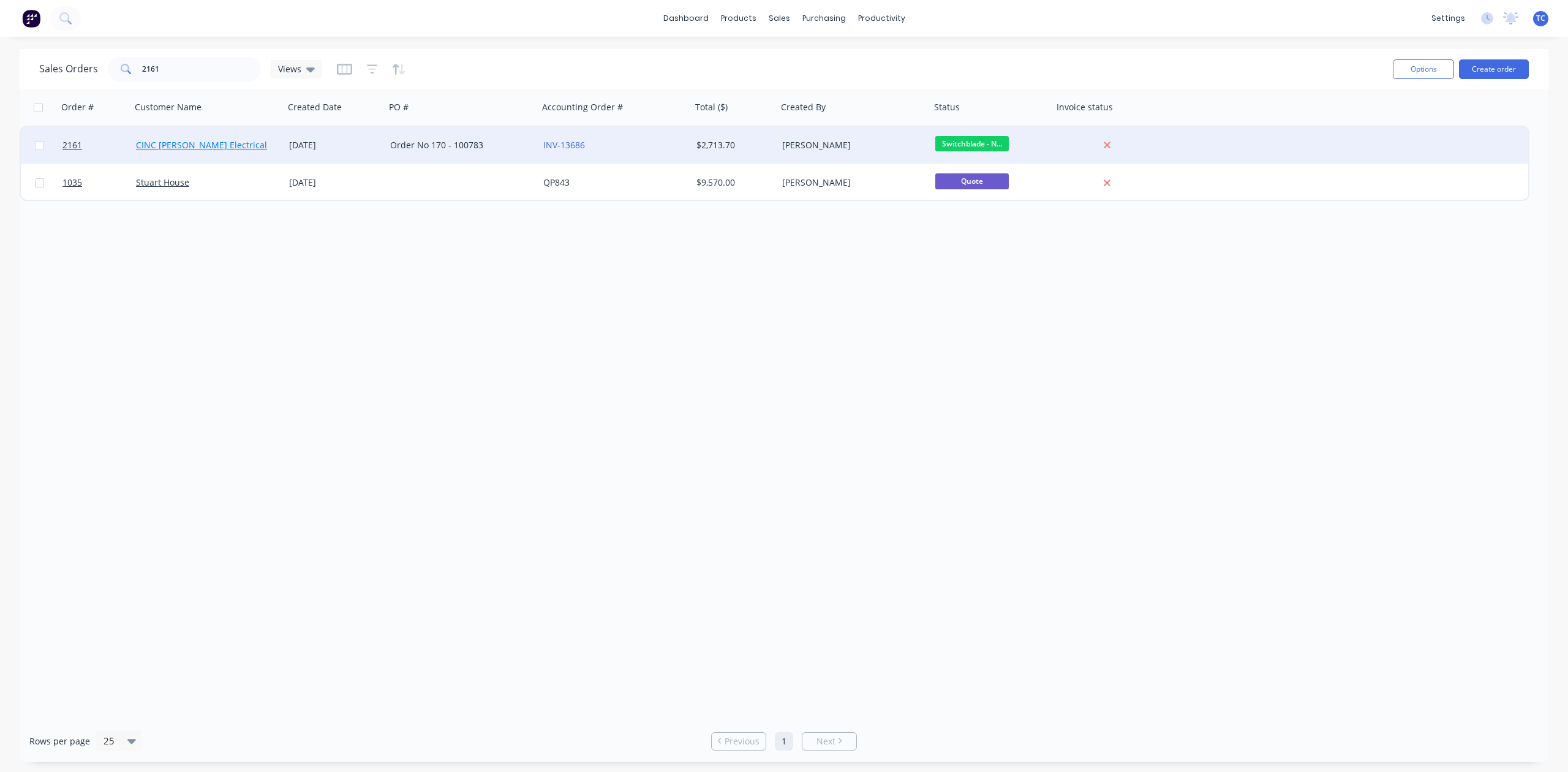
click at [175, 143] on link "CINC [PERSON_NAME] Electrical" at bounding box center [201, 144] width 131 height 11
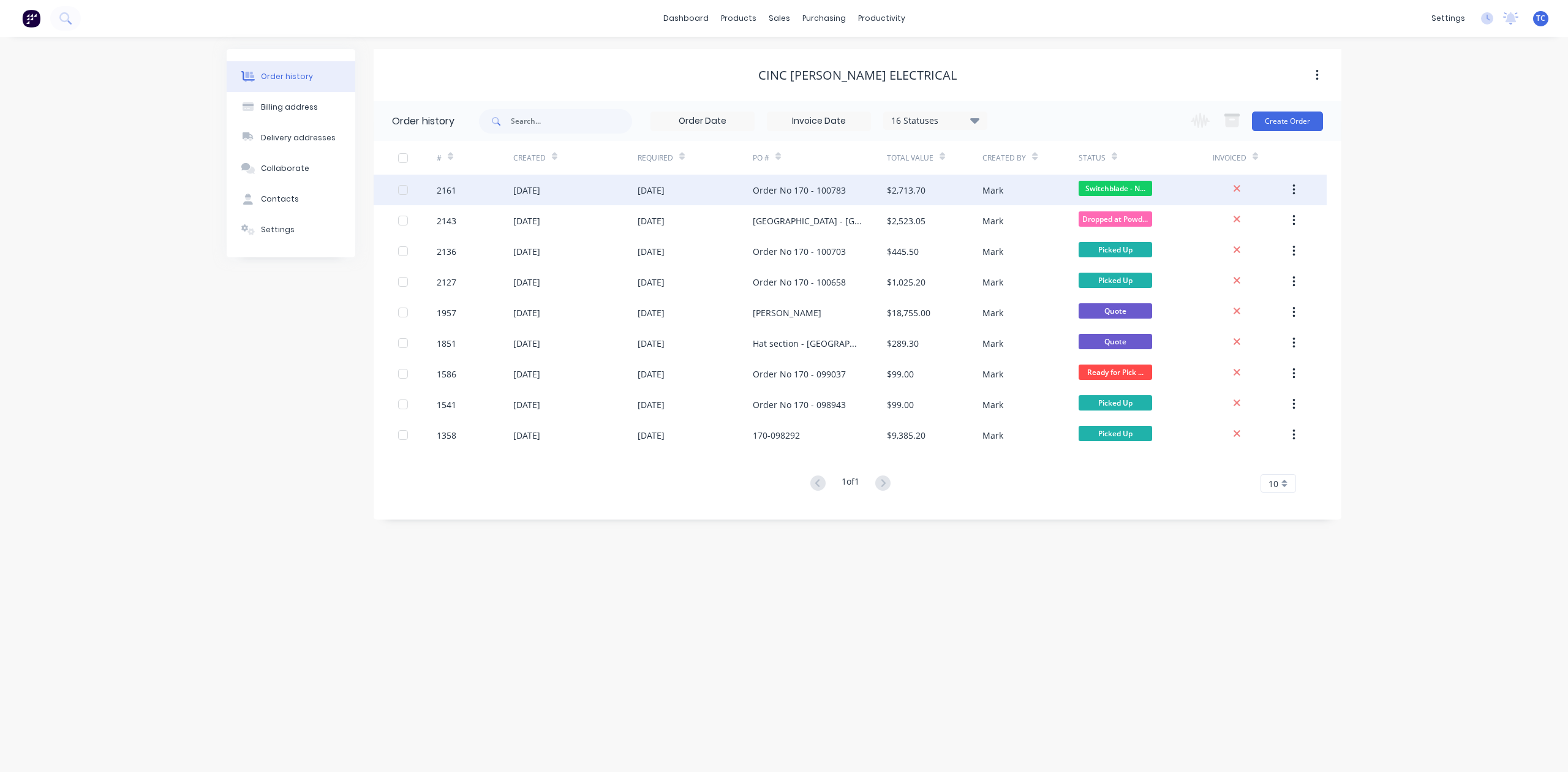
click at [540, 187] on div "[DATE]" at bounding box center [527, 190] width 27 height 13
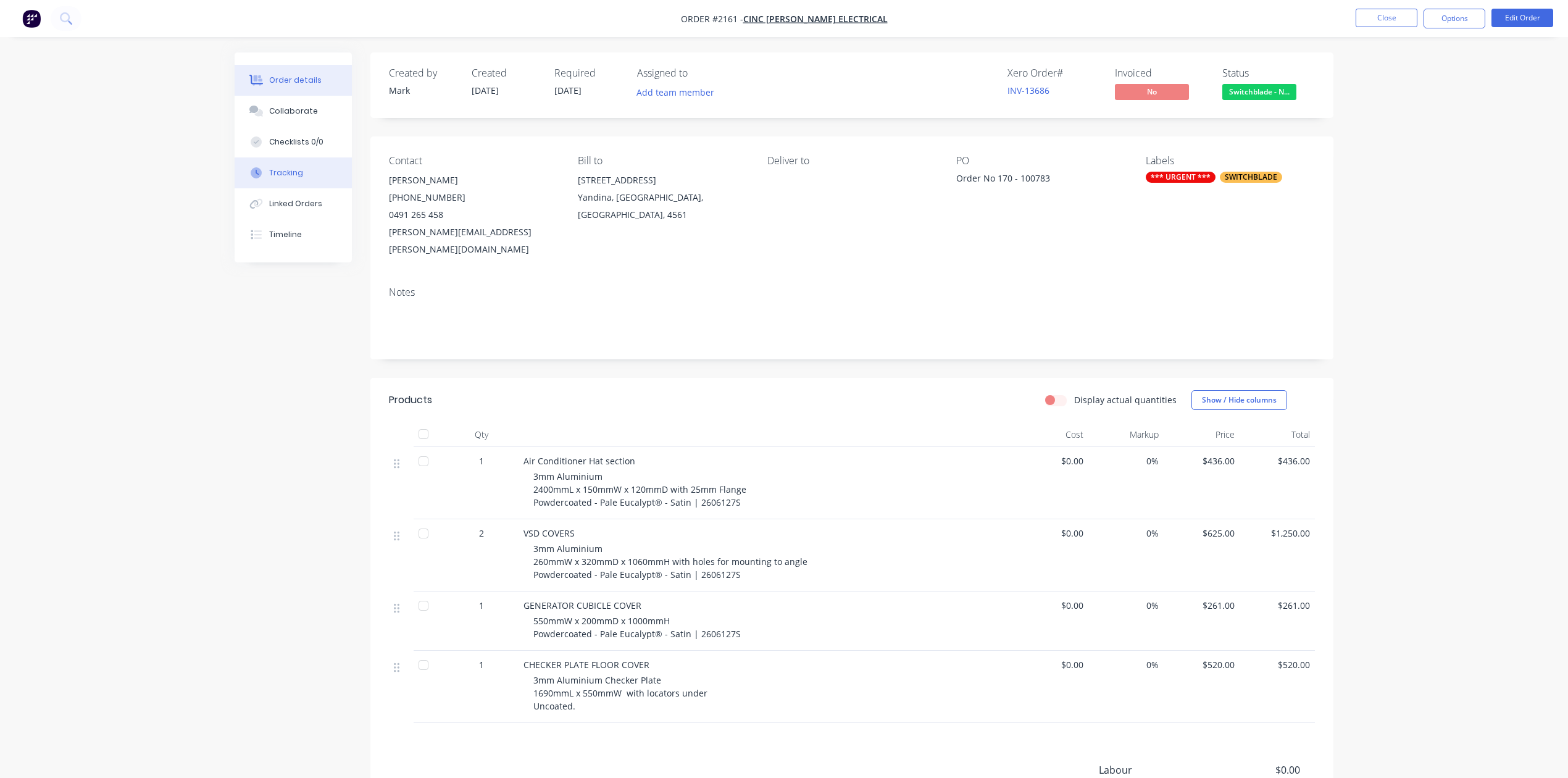
click at [290, 179] on div "Tracking" at bounding box center [286, 173] width 34 height 11
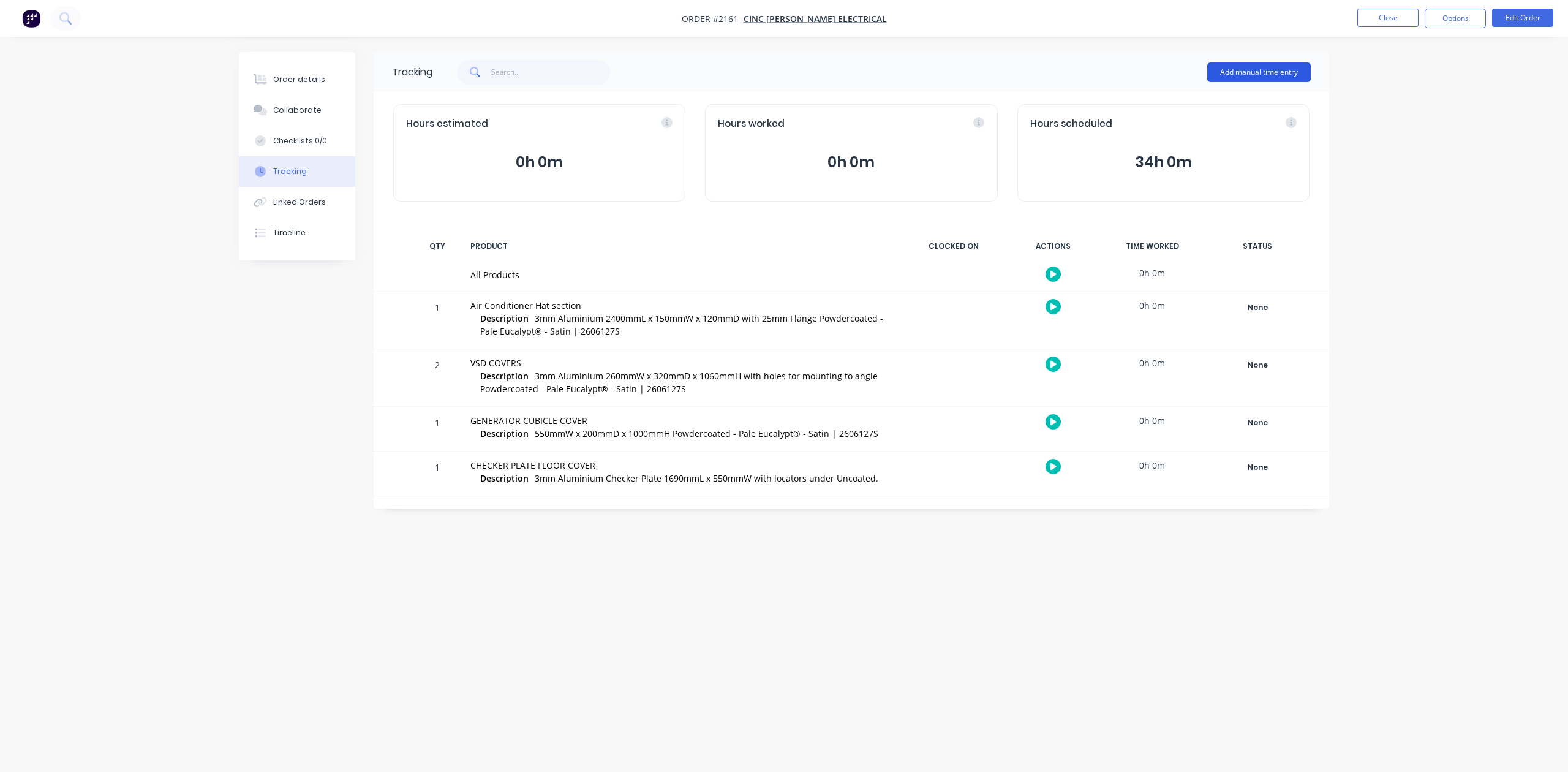
click at [1274, 67] on button "Add manual time entry" at bounding box center [1259, 72] width 104 height 20
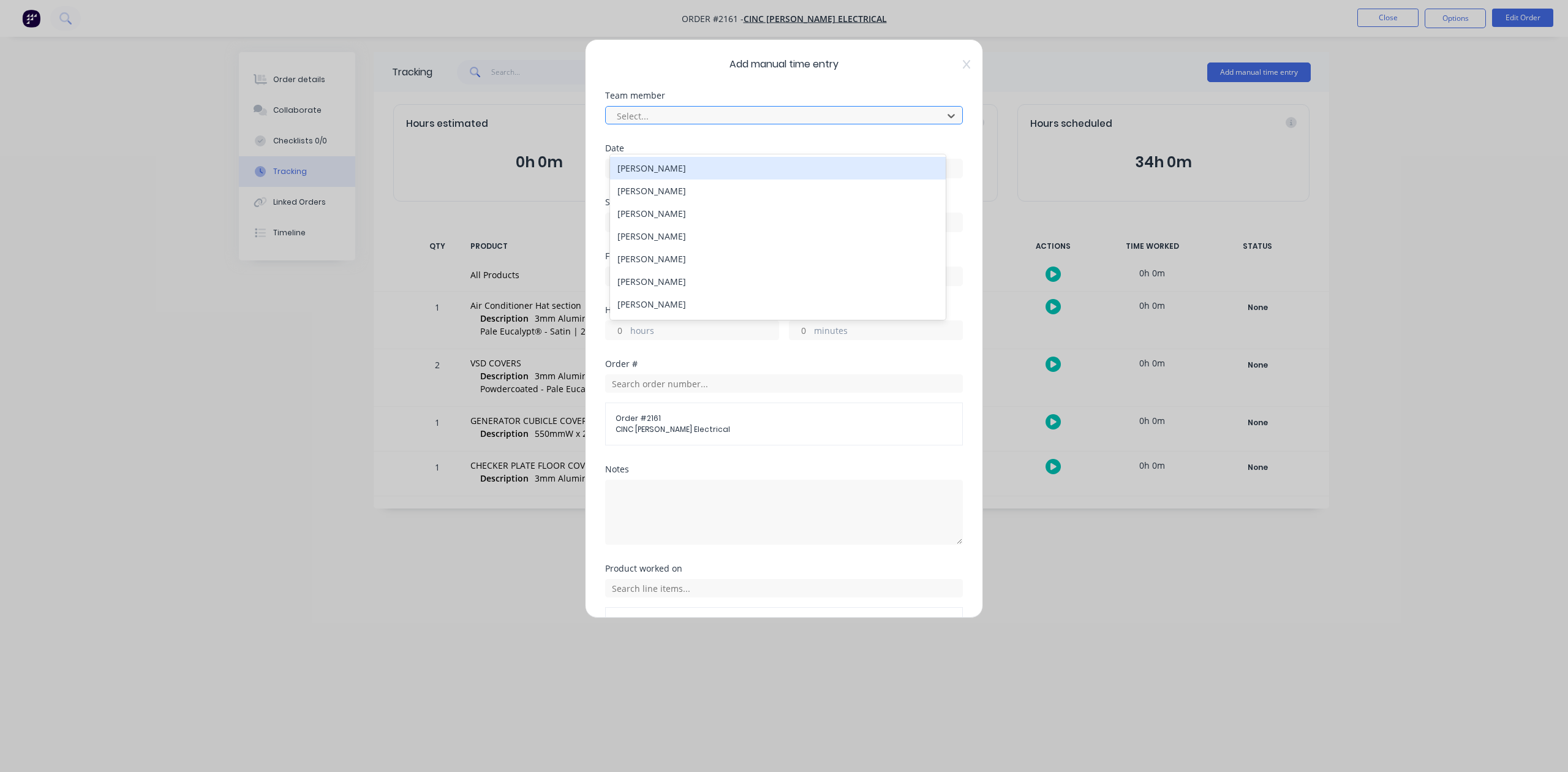
click at [748, 124] on div at bounding box center [776, 116] width 321 height 16
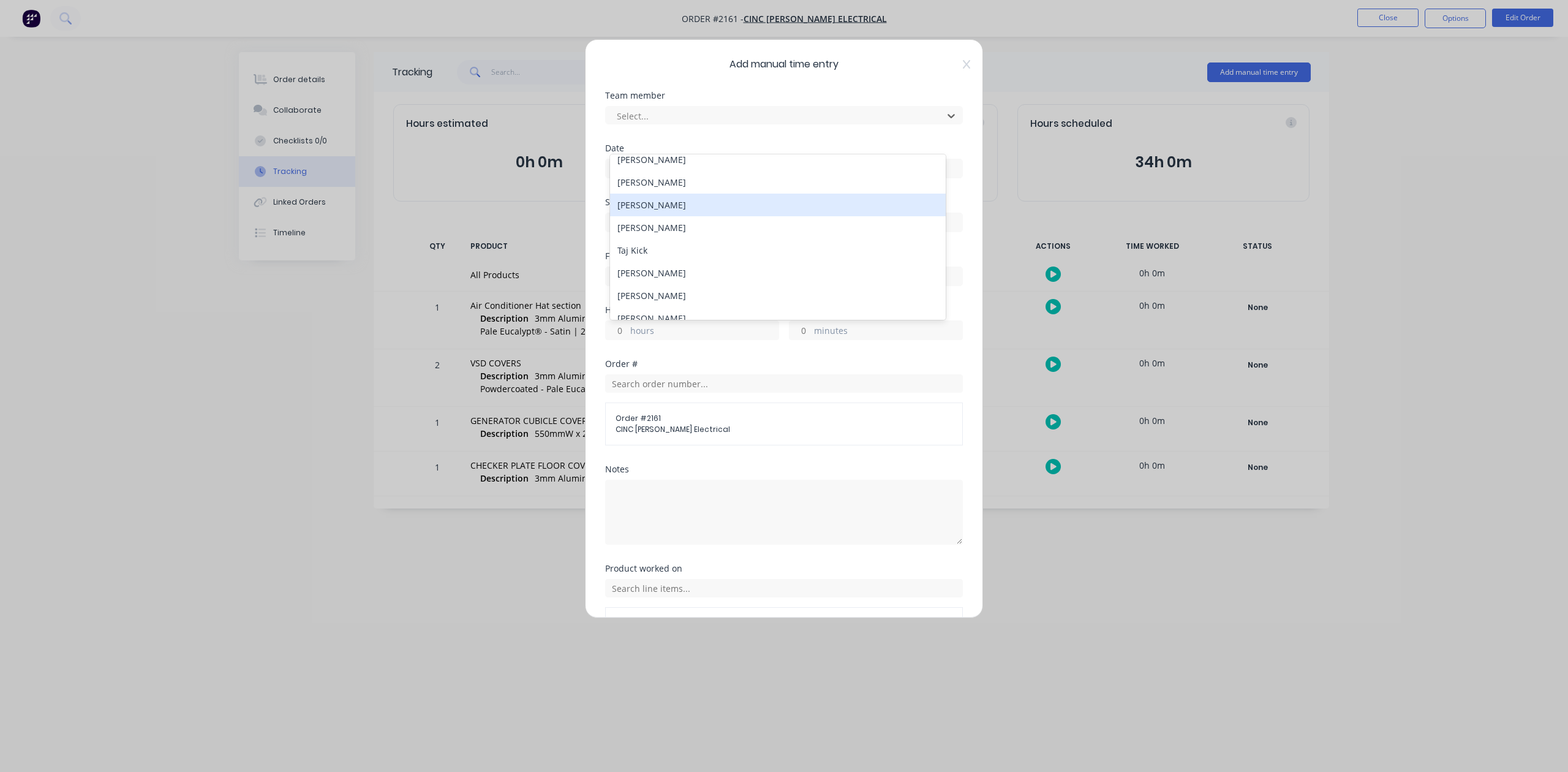
scroll to position [163, 0]
click at [664, 220] on div "[PERSON_NAME]" at bounding box center [777, 210] width 335 height 23
click at [622, 340] on input "hours" at bounding box center [617, 330] width 22 height 18
type input "1"
click at [629, 178] on label at bounding box center [784, 168] width 358 height 20
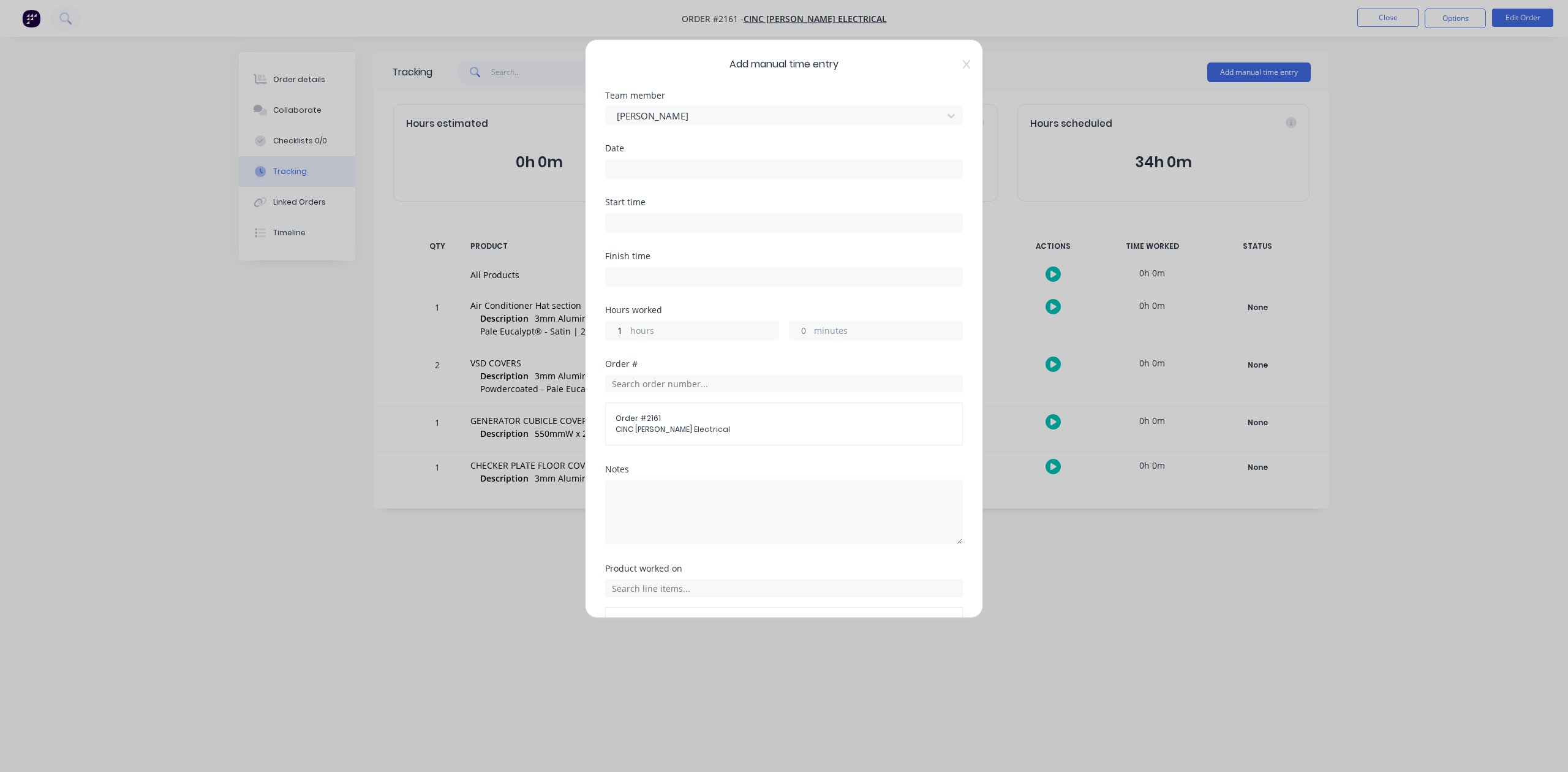
click at [629, 178] on input at bounding box center [784, 168] width 356 height 18
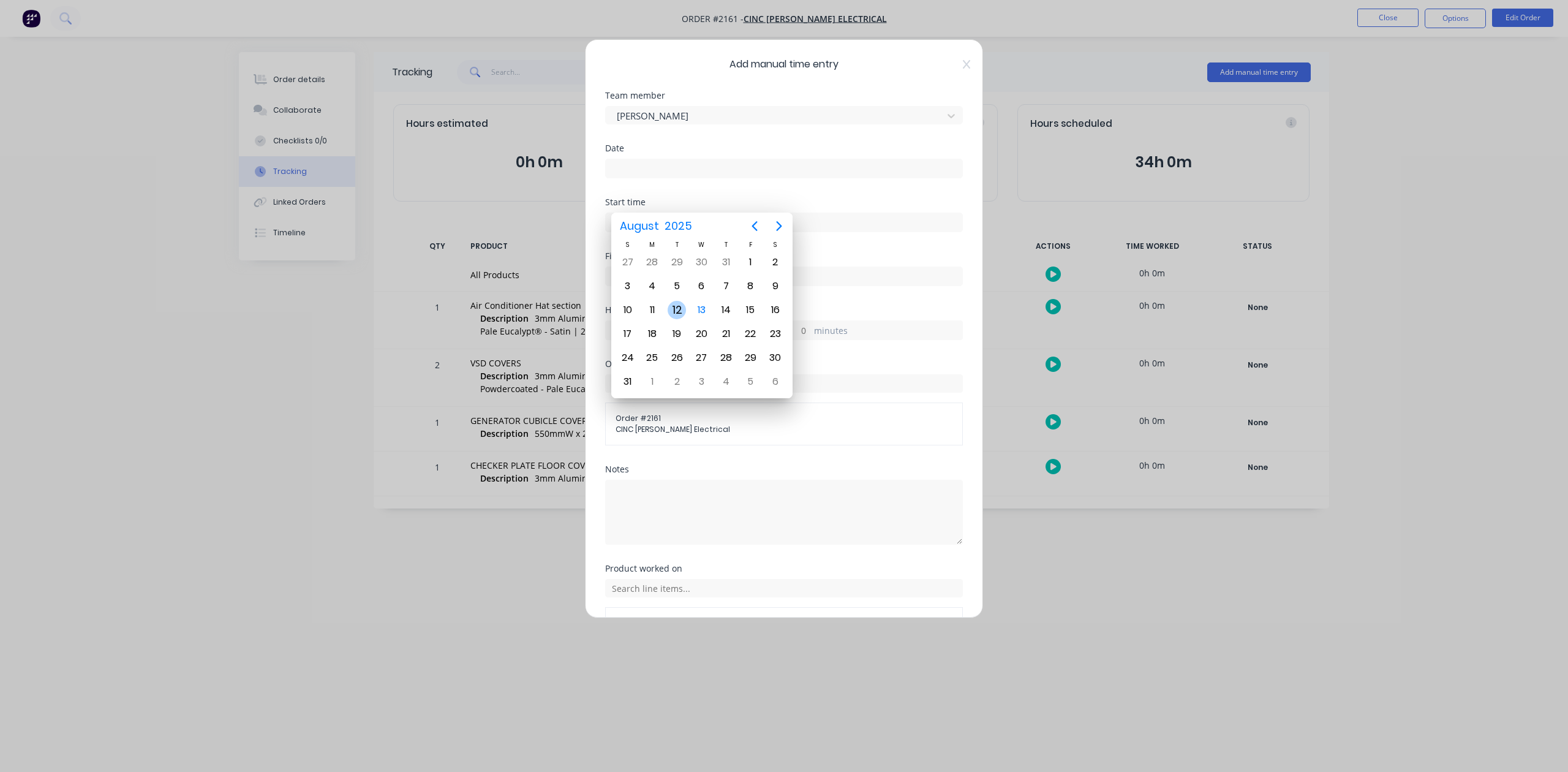
click at [677, 307] on div "12" at bounding box center [677, 309] width 18 height 18
type input "12/08/2025"
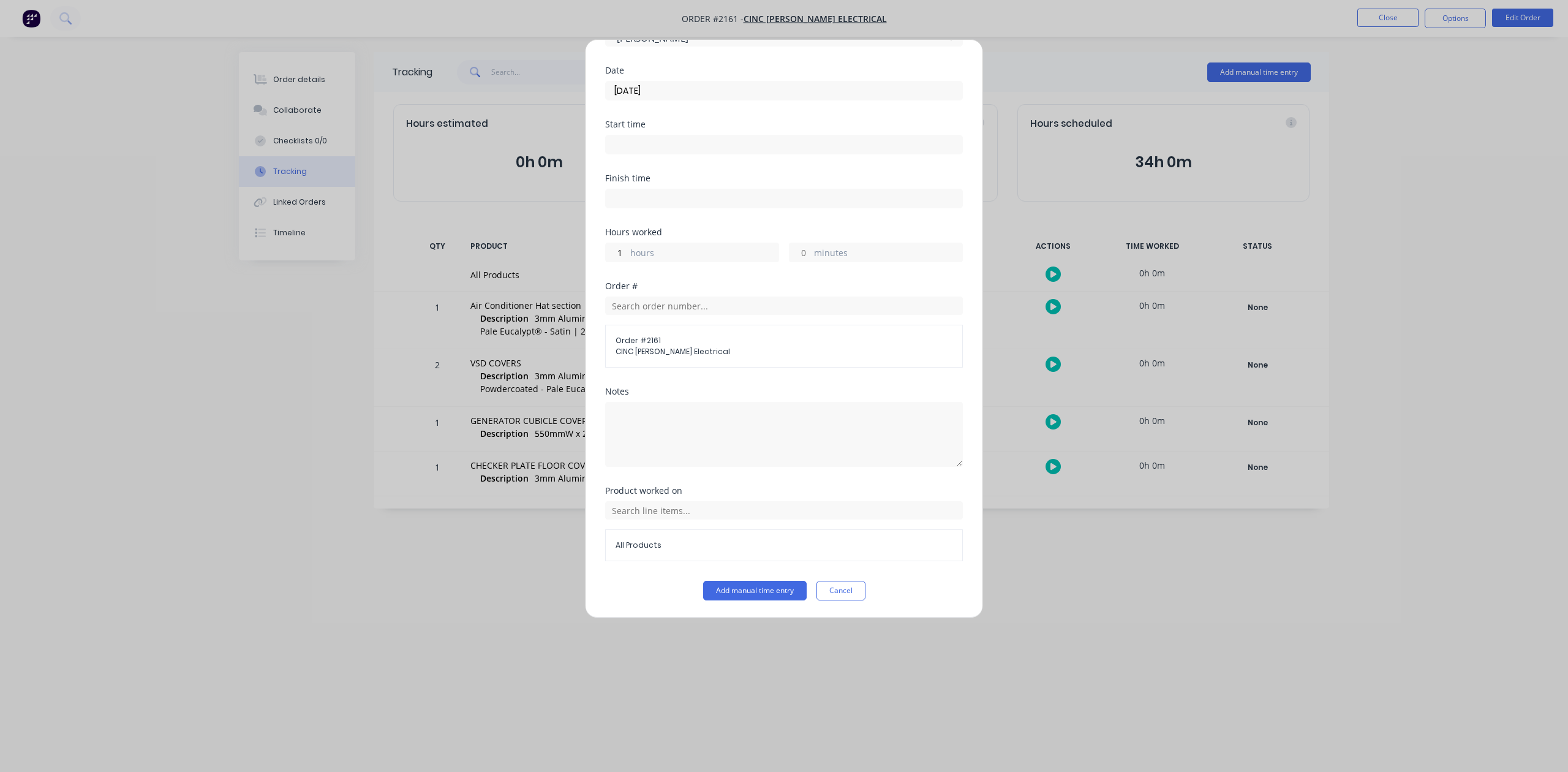
scroll to position [179, 0]
click at [755, 597] on button "Add manual time entry" at bounding box center [755, 591] width 104 height 20
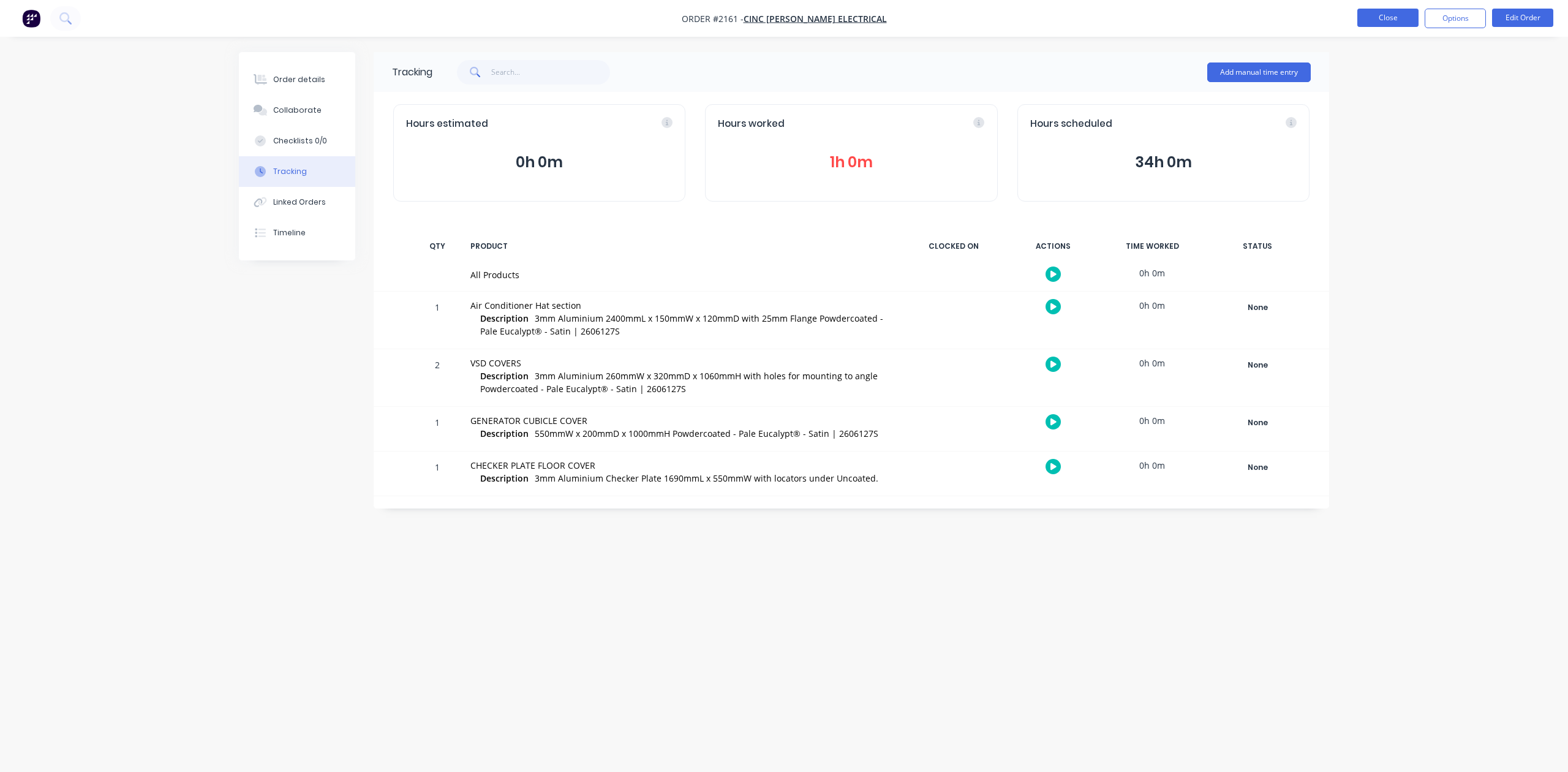
click at [1373, 18] on button "Close" at bounding box center [1387, 18] width 61 height 18
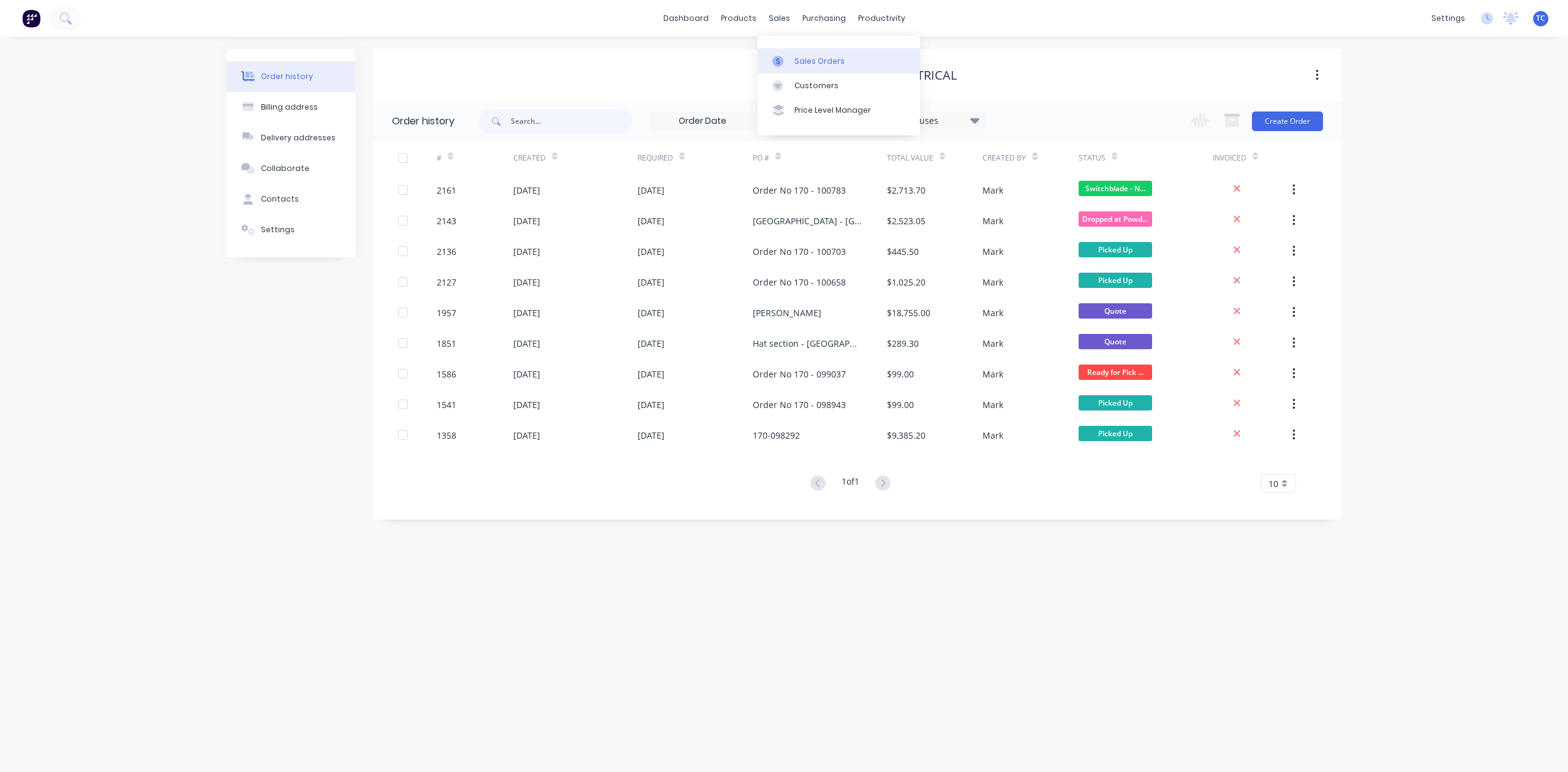
click at [807, 64] on div "Sales Orders" at bounding box center [819, 61] width 51 height 11
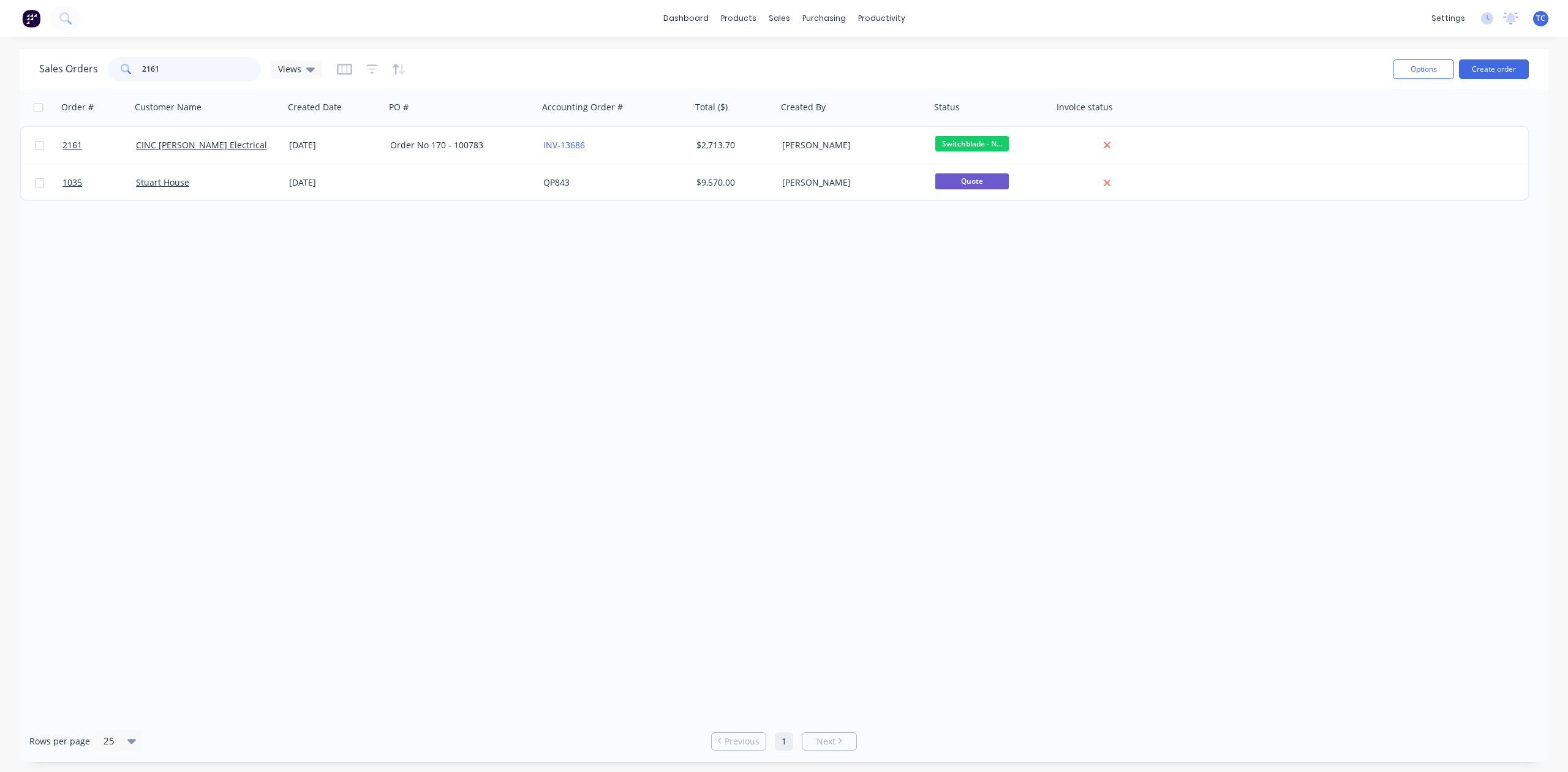
drag, startPoint x: 216, startPoint y: 67, endPoint x: 118, endPoint y: 63, distance: 98.1
click at [118, 64] on div "2161" at bounding box center [184, 69] width 153 height 24
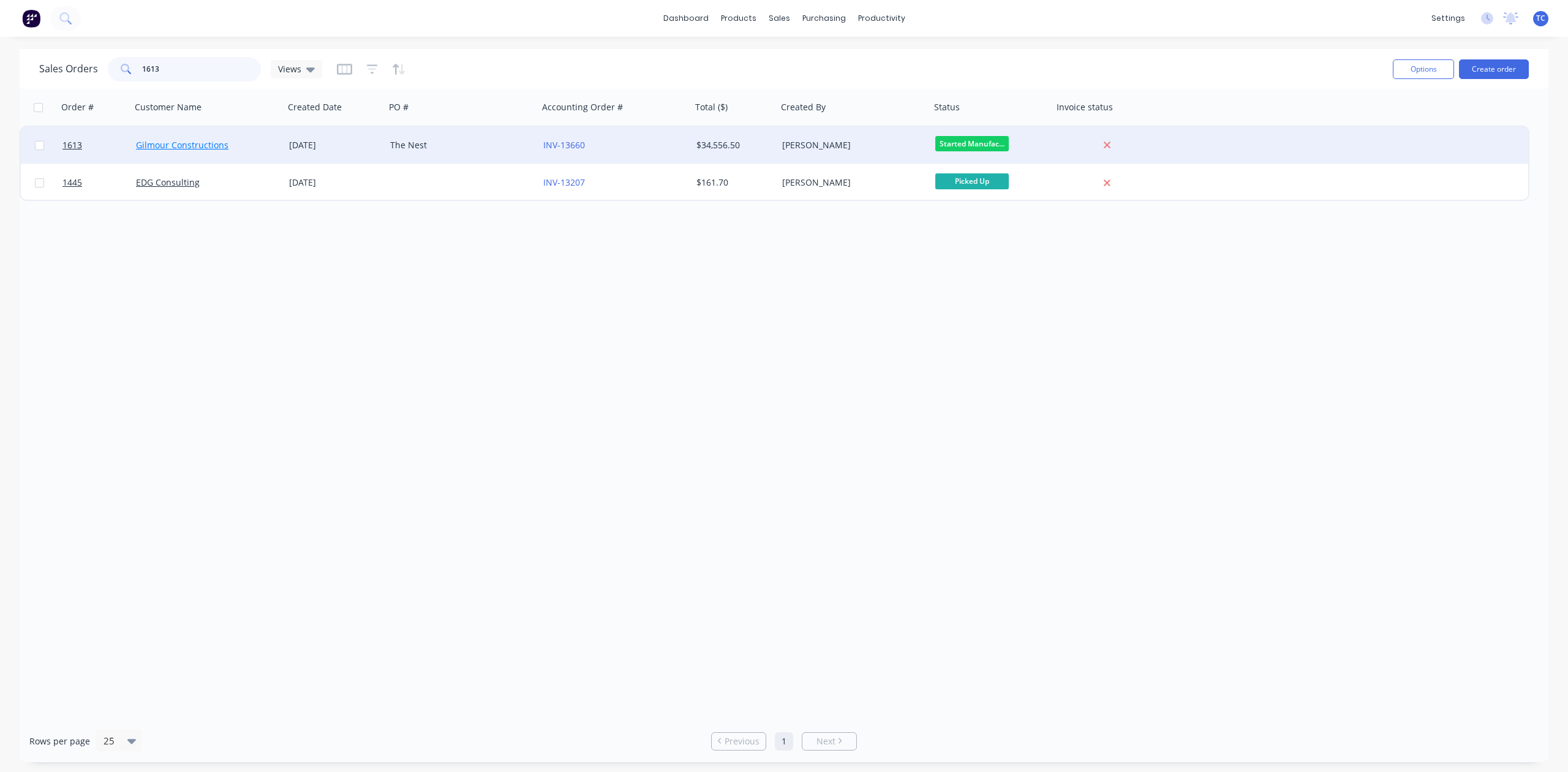
type input "1613"
click at [180, 140] on link "Gilmour Constructions" at bounding box center [182, 144] width 92 height 11
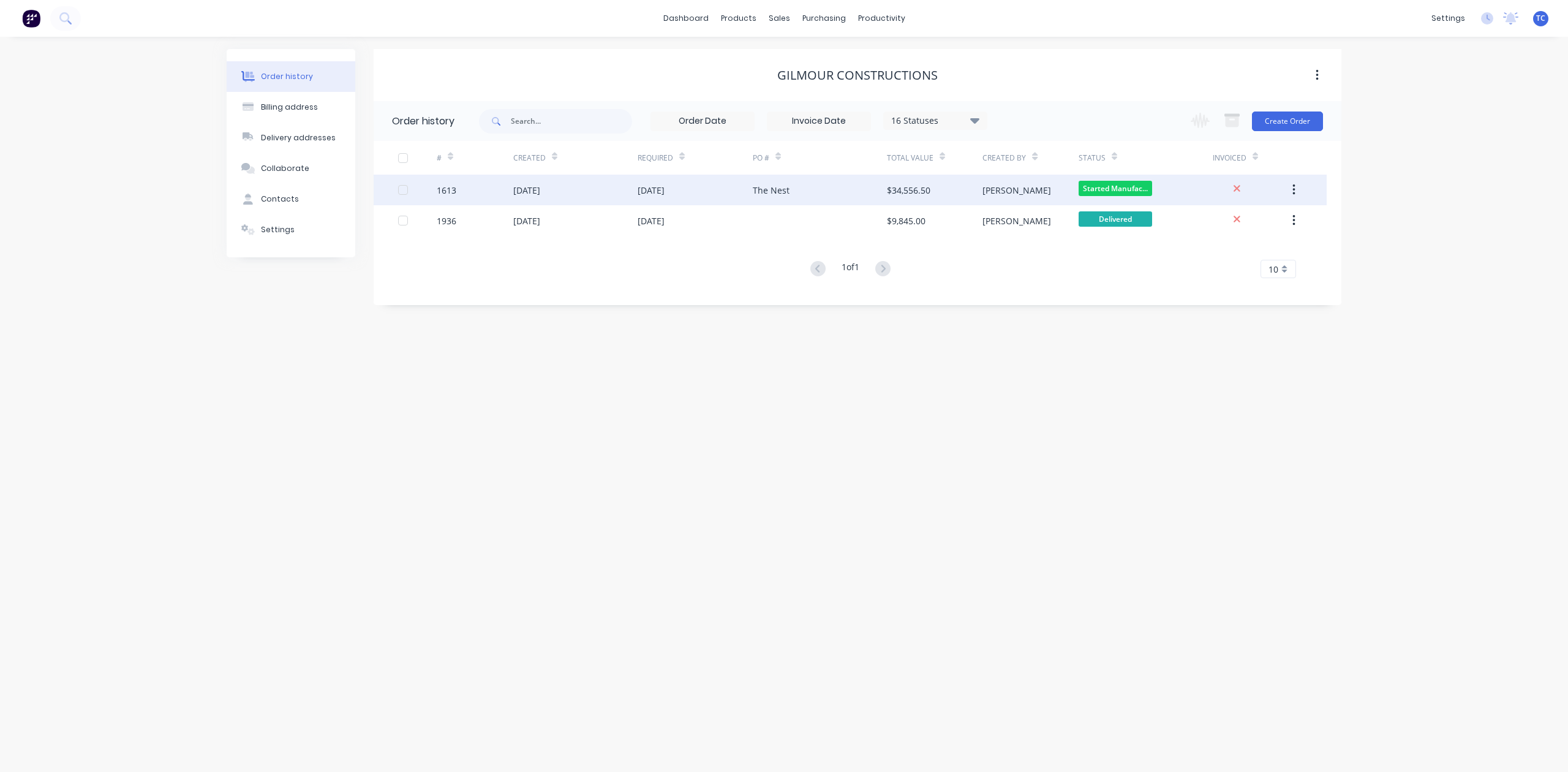
click at [514, 187] on div "[DATE]" at bounding box center [527, 190] width 27 height 13
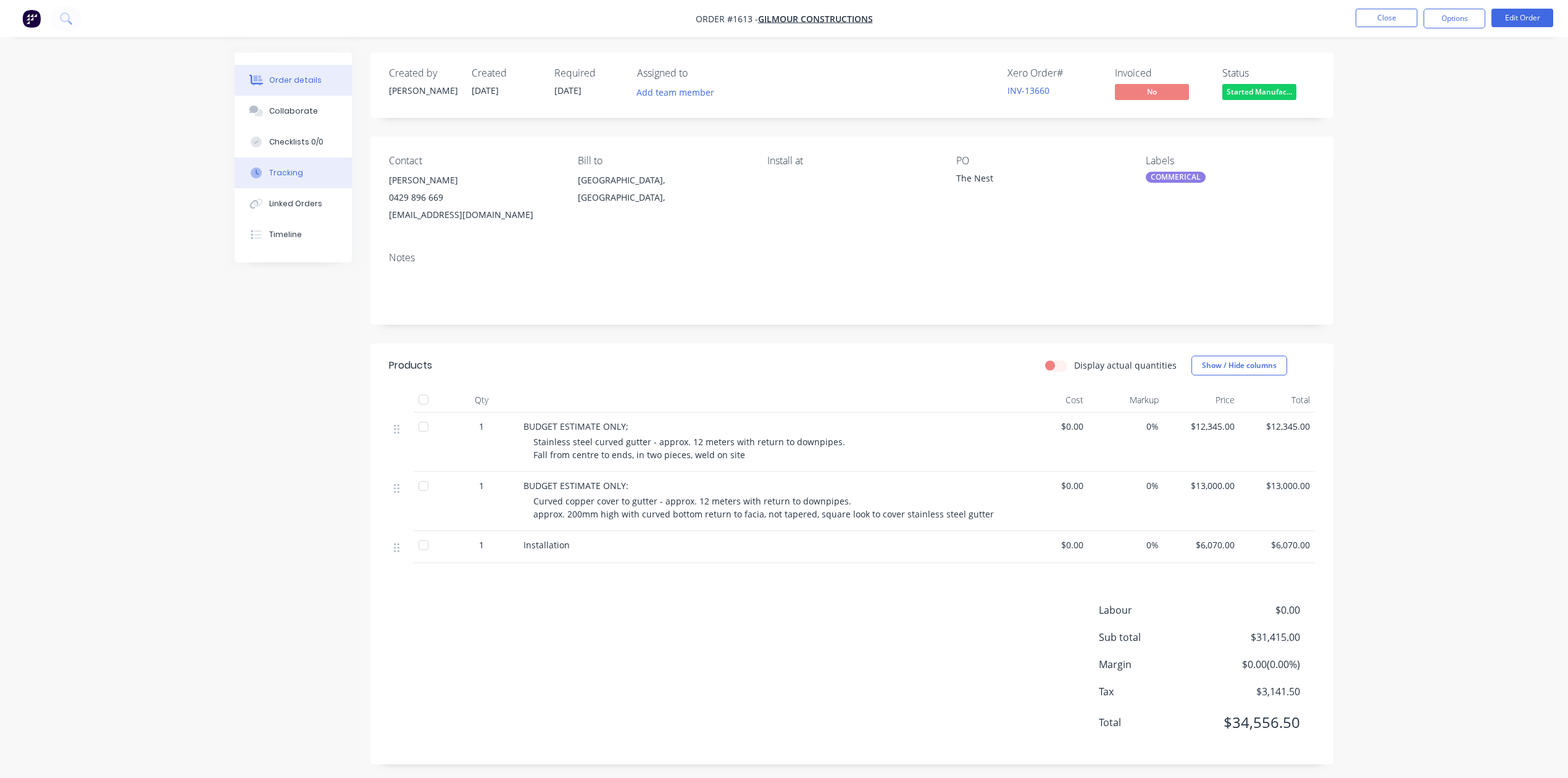
click at [302, 179] on div "Tracking" at bounding box center [286, 173] width 34 height 11
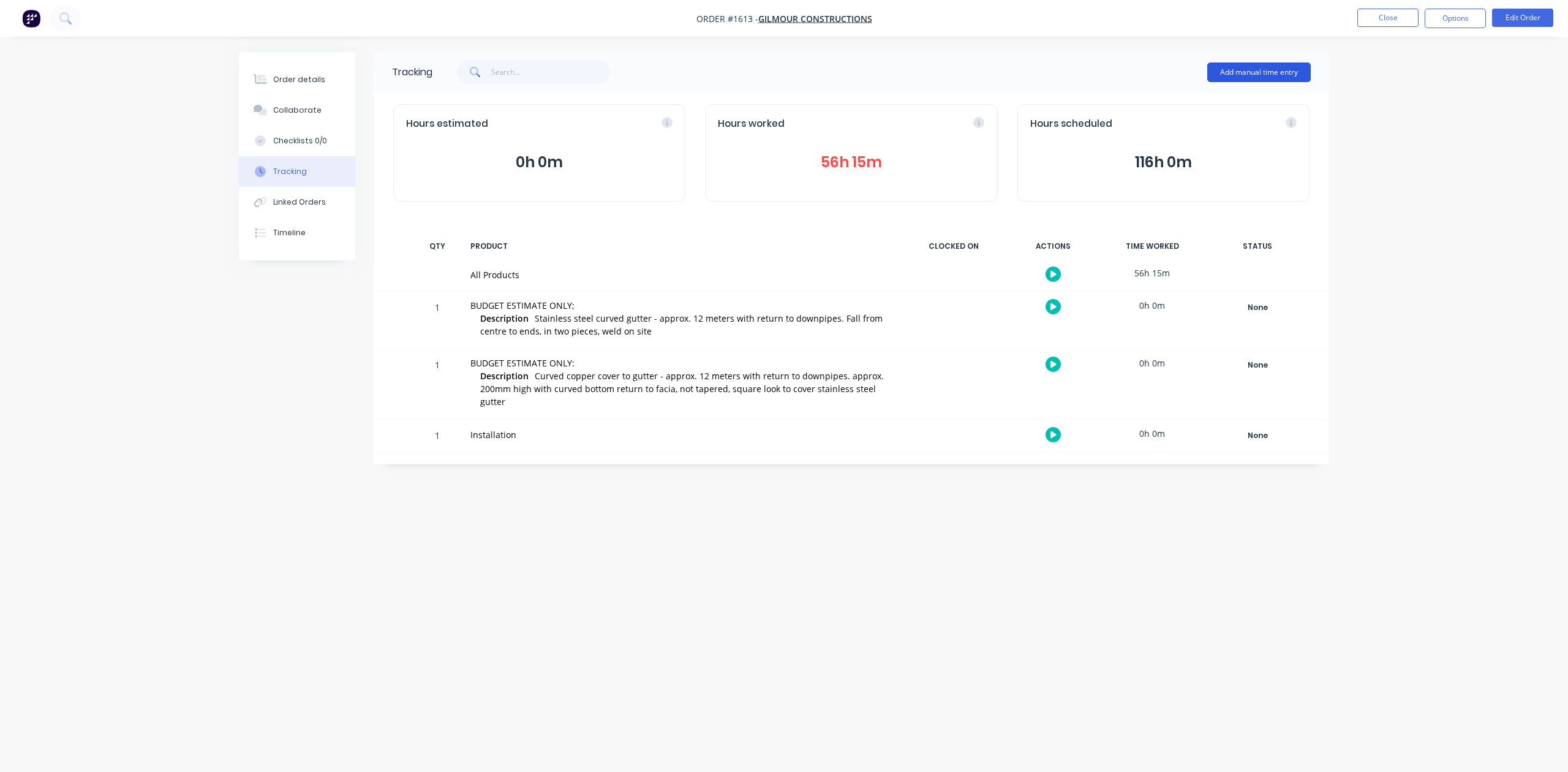
click at [1241, 71] on button "Add manual time entry" at bounding box center [1259, 72] width 104 height 20
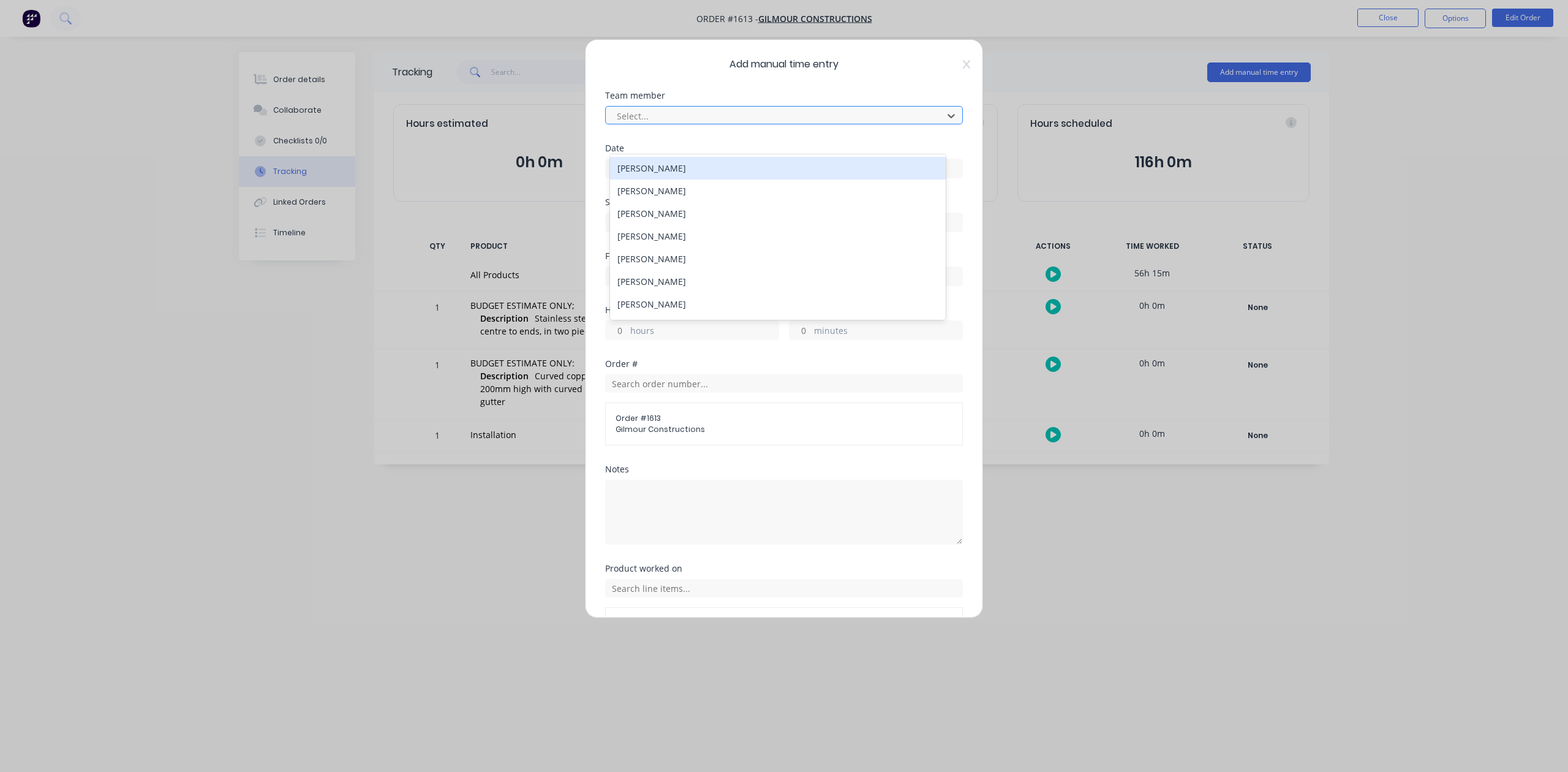
click at [640, 124] on div at bounding box center [776, 116] width 321 height 16
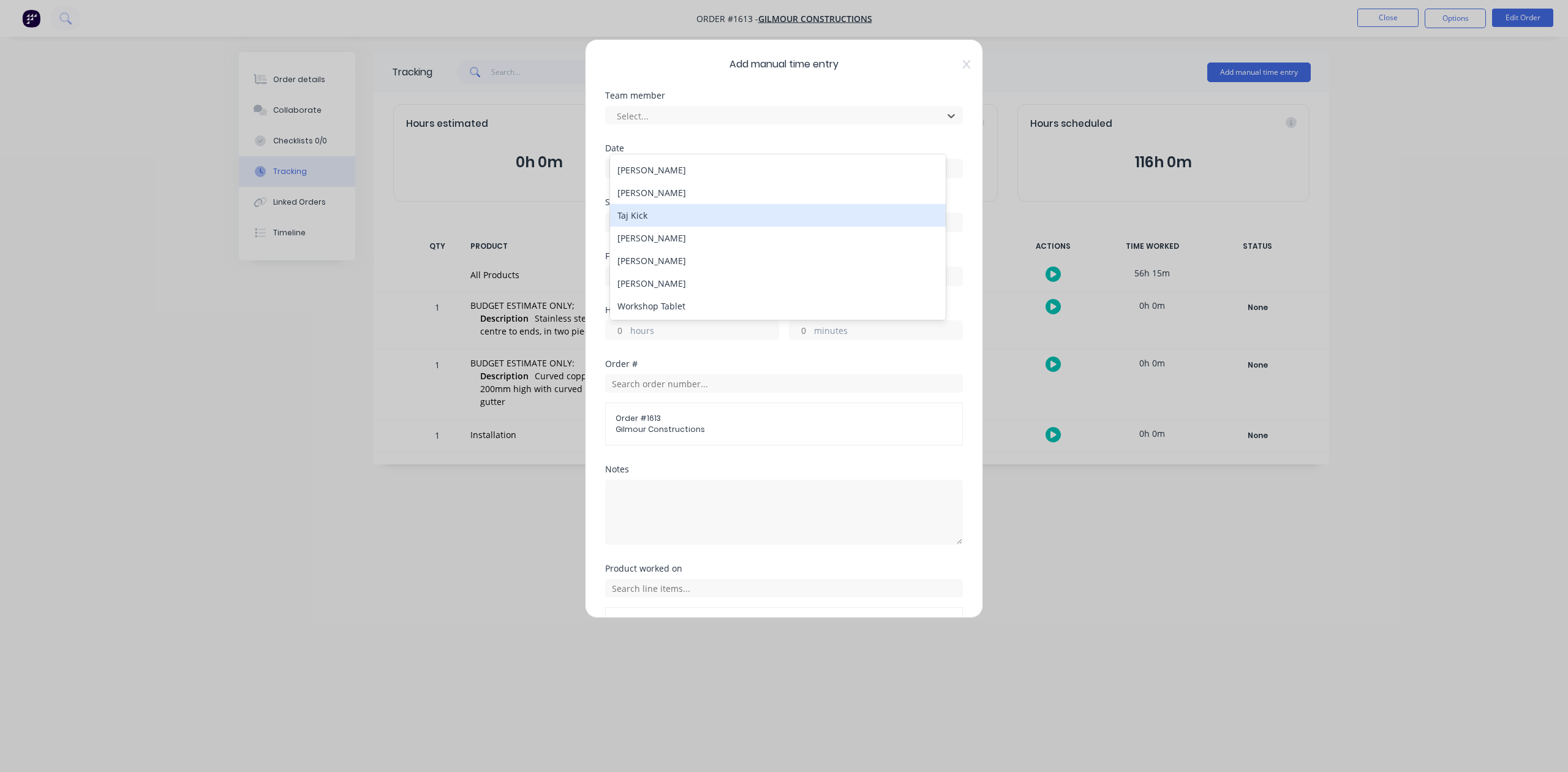
scroll to position [145, 0]
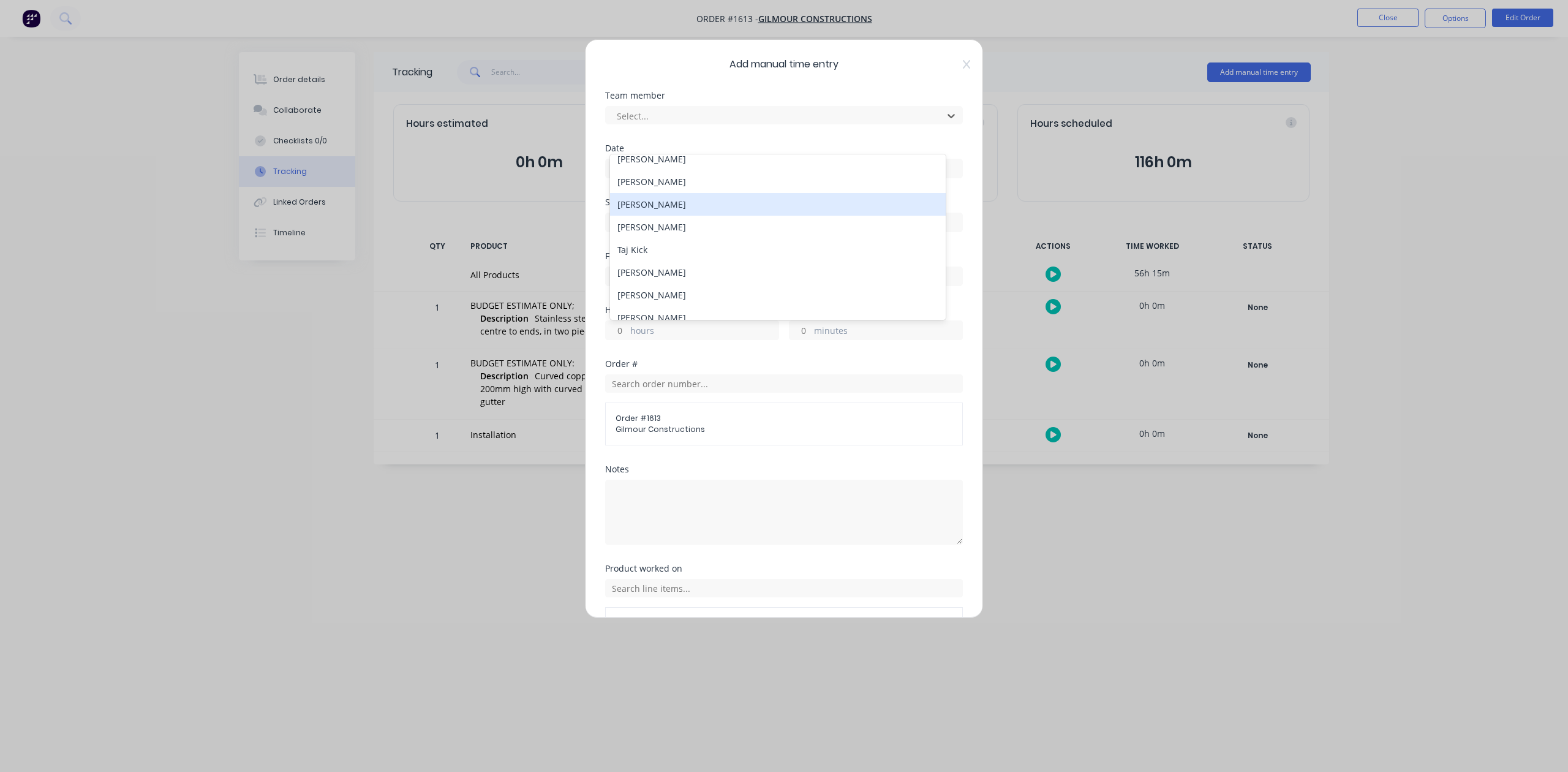
click at [660, 216] on div "Rex De Vaney" at bounding box center [777, 204] width 335 height 23
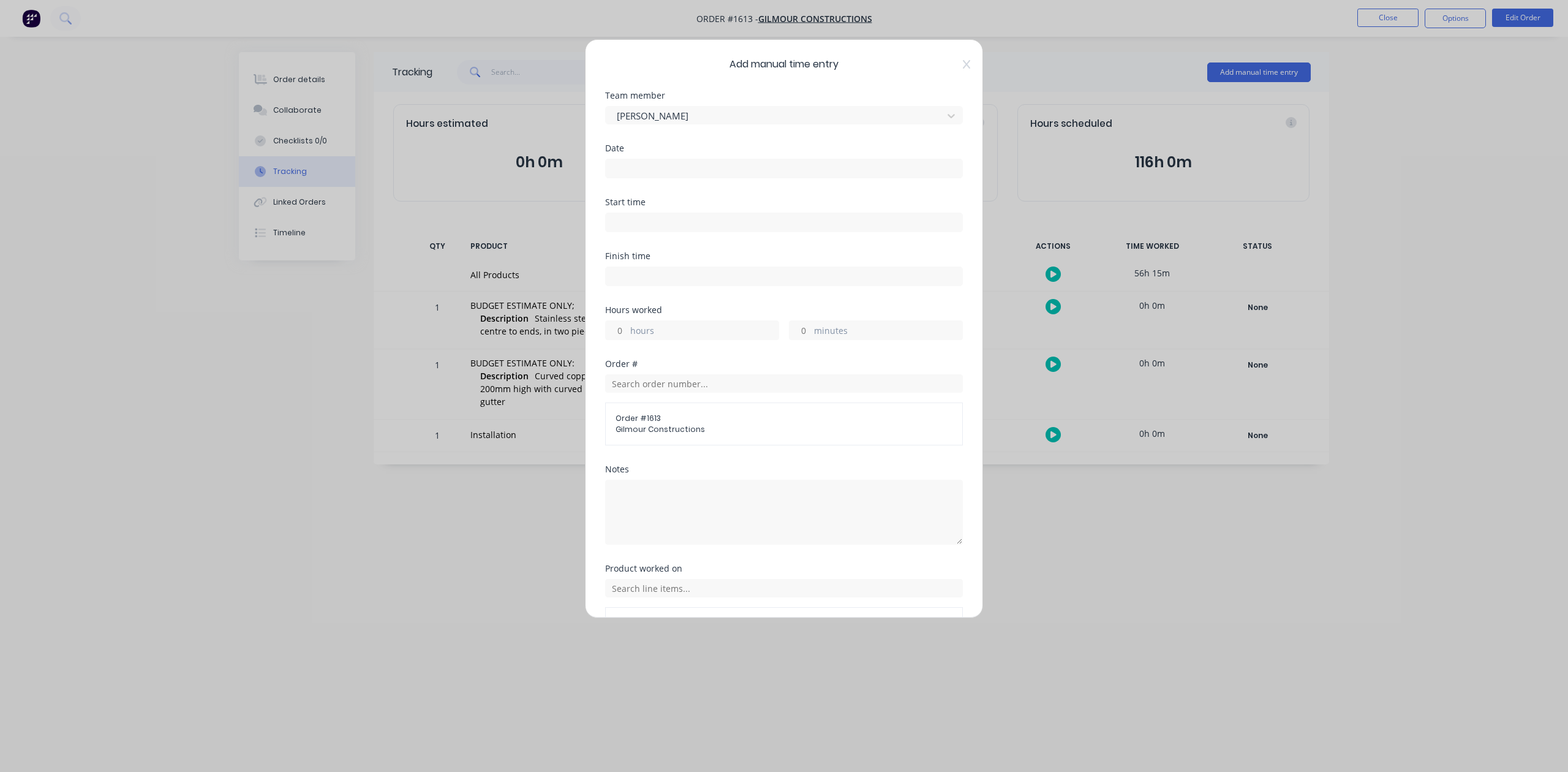
click at [626, 178] on input at bounding box center [784, 168] width 356 height 18
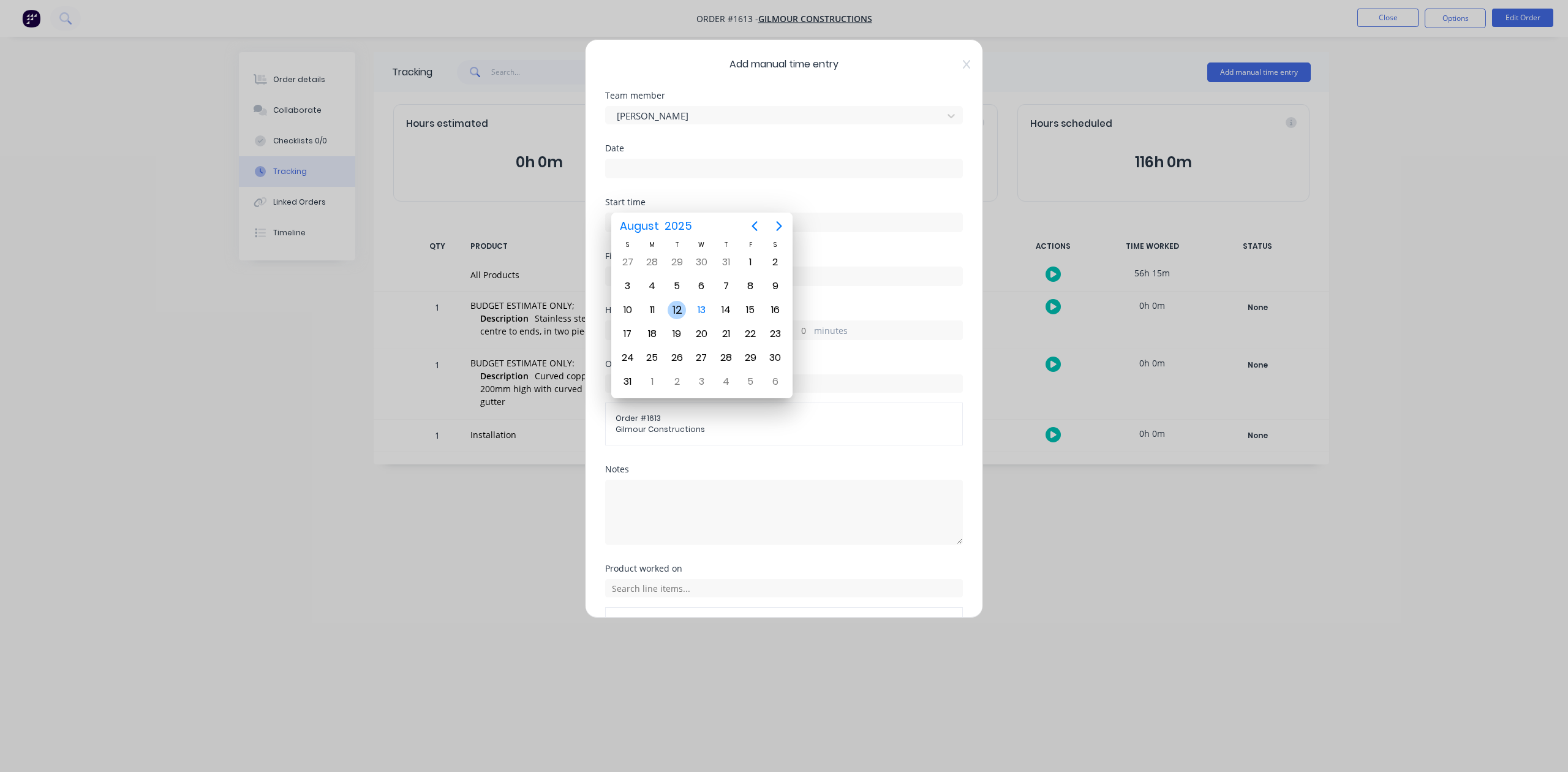
click at [676, 305] on div "12" at bounding box center [677, 309] width 18 height 18
type input "12/08/2025"
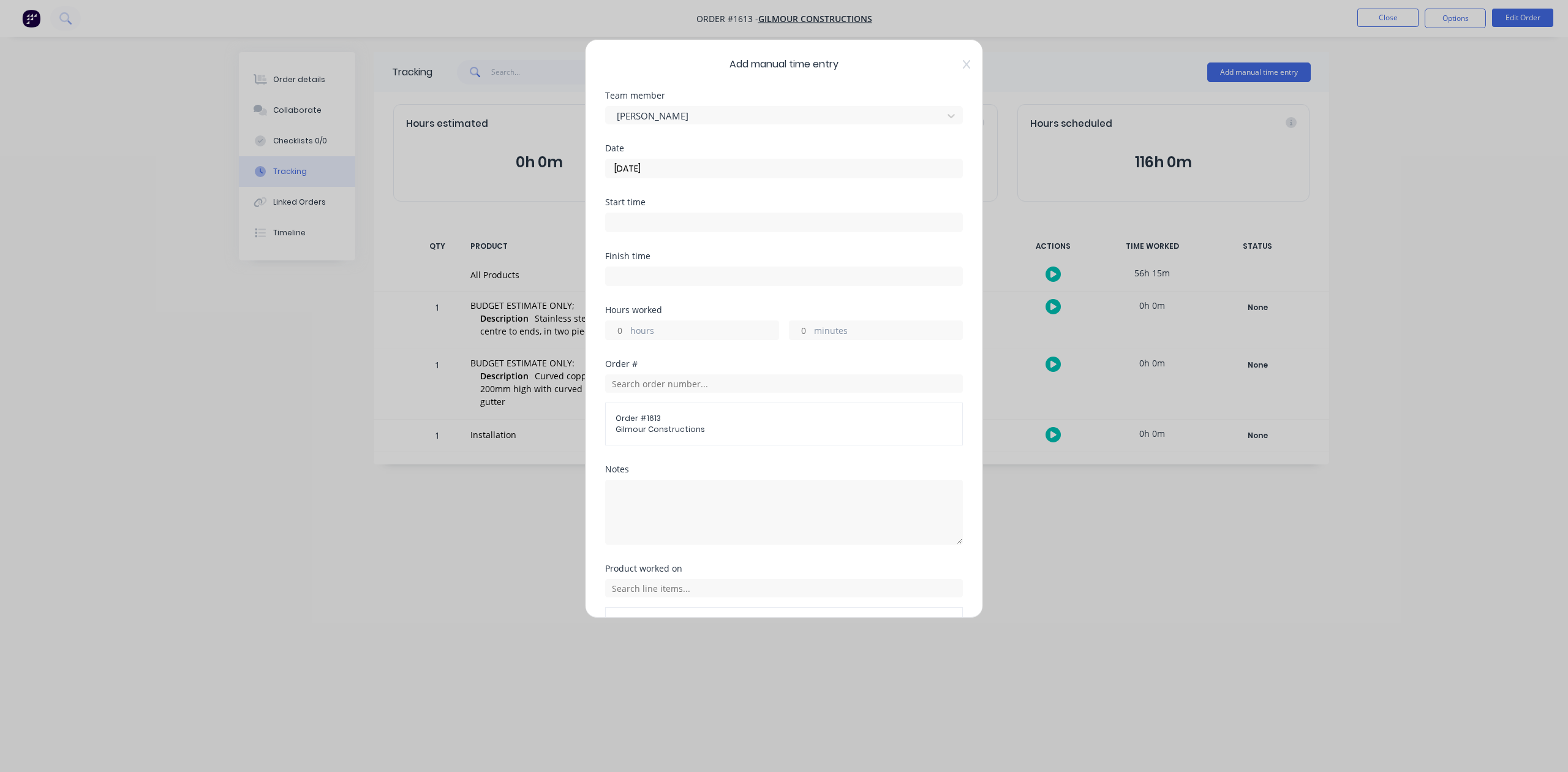
click at [626, 340] on input "hours" at bounding box center [617, 330] width 22 height 18
type input "8"
click at [800, 340] on input "minutes" at bounding box center [801, 330] width 22 height 18
type input "30"
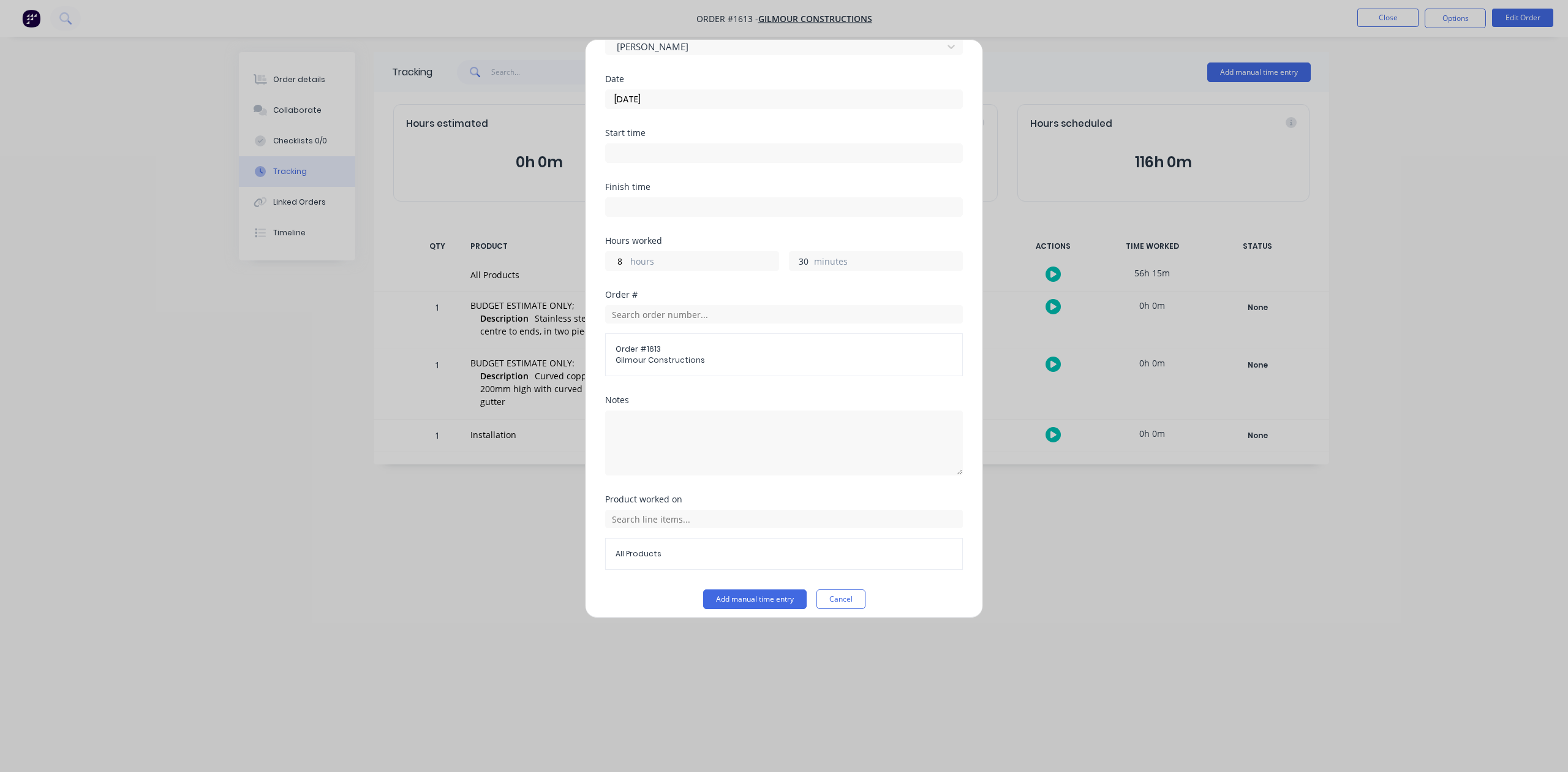
scroll to position [179, 0]
click at [716, 591] on button "Add manual time entry" at bounding box center [755, 591] width 104 height 20
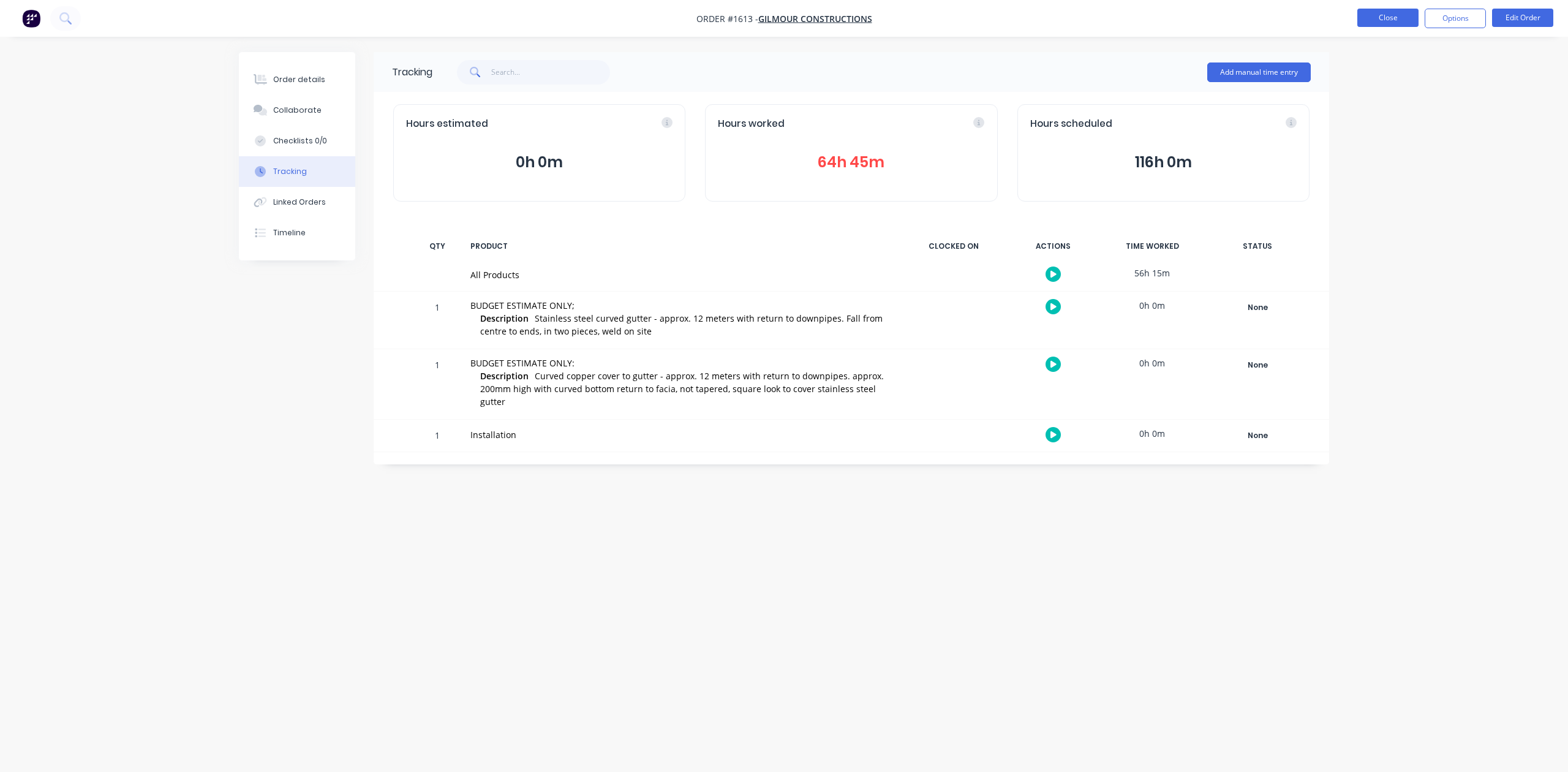
click at [1365, 21] on button "Close" at bounding box center [1387, 18] width 61 height 18
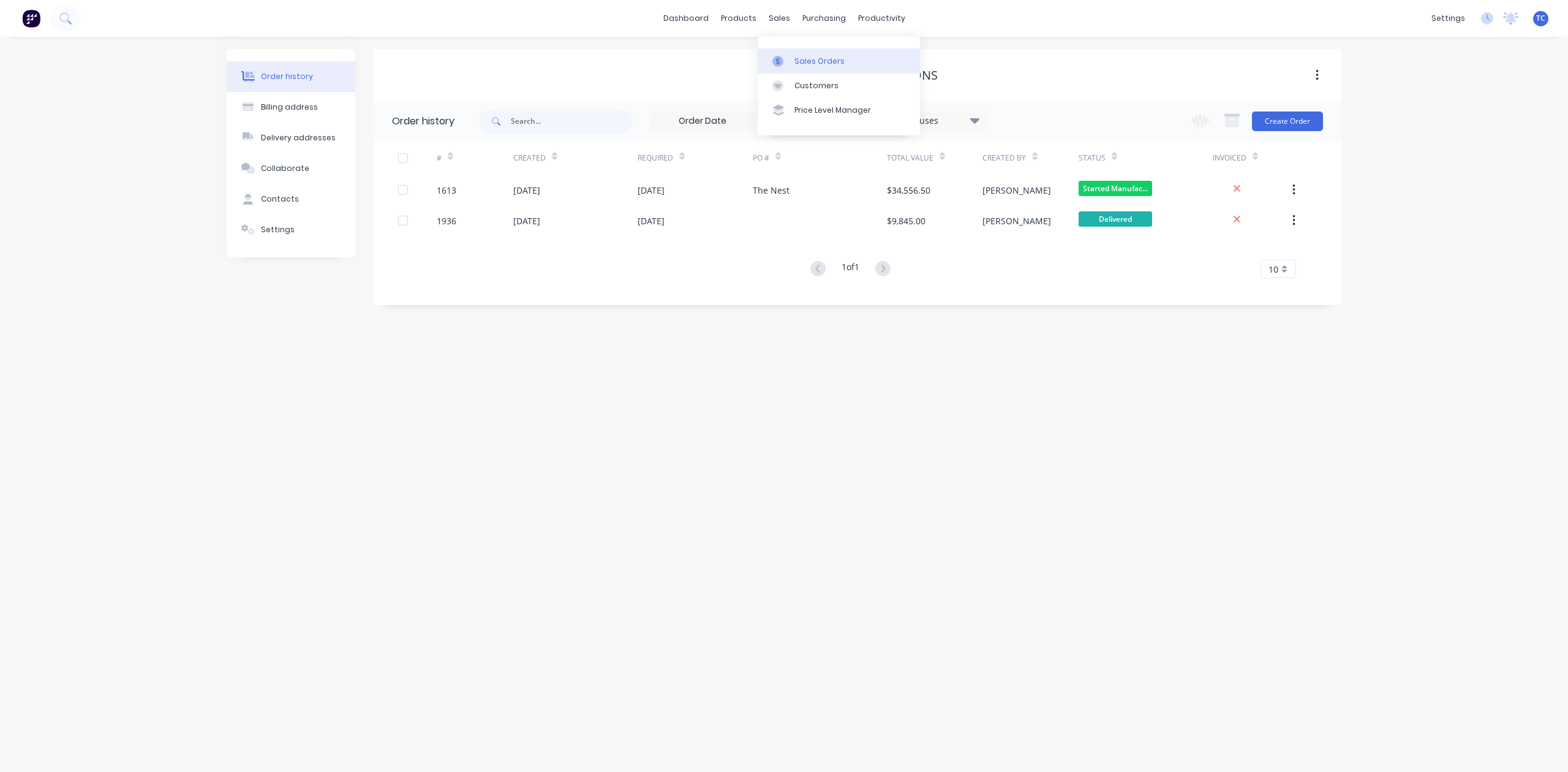
click at [811, 65] on div "Sales Orders" at bounding box center [819, 61] width 51 height 11
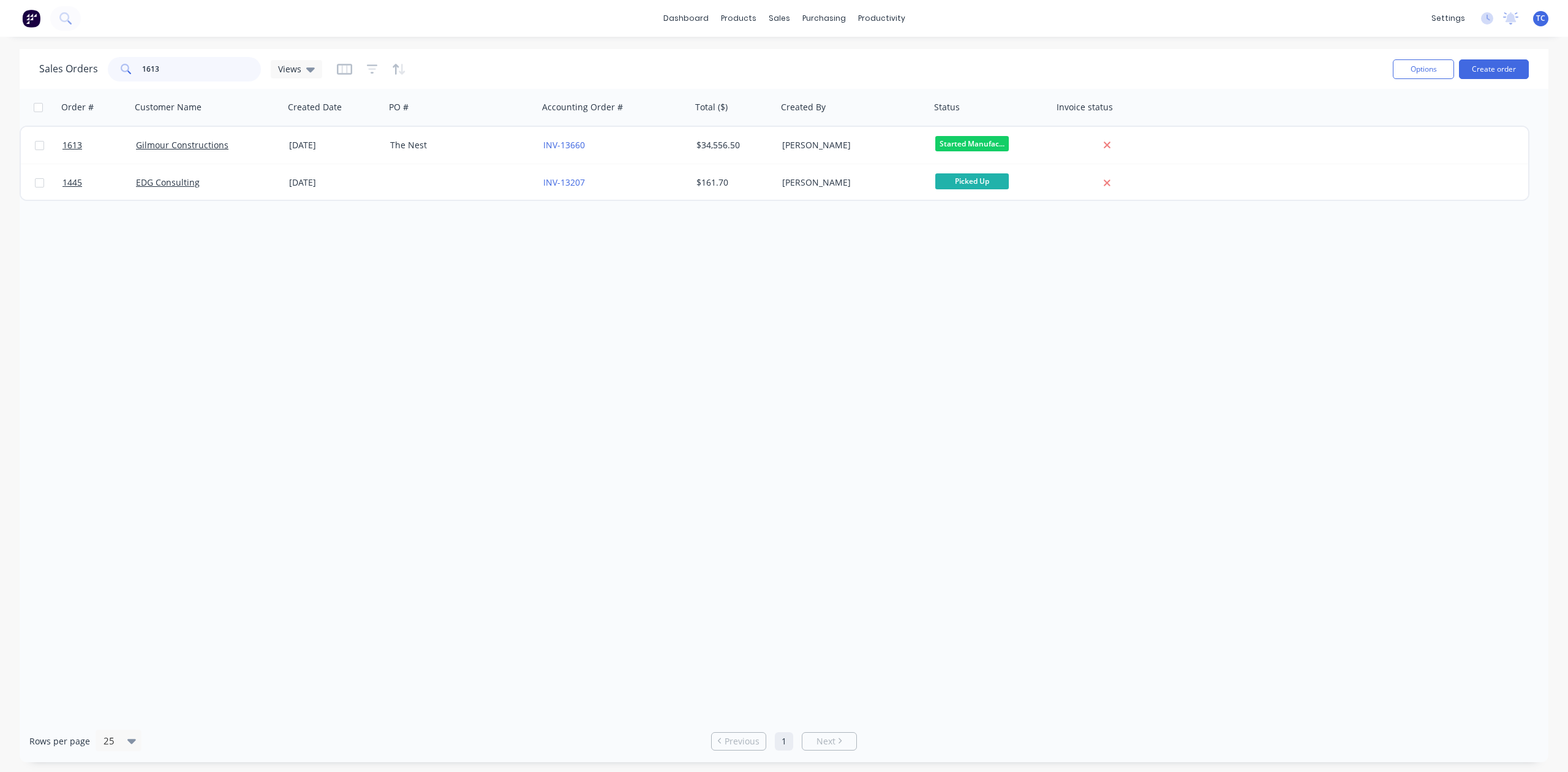
click at [123, 77] on div "1613" at bounding box center [184, 69] width 153 height 24
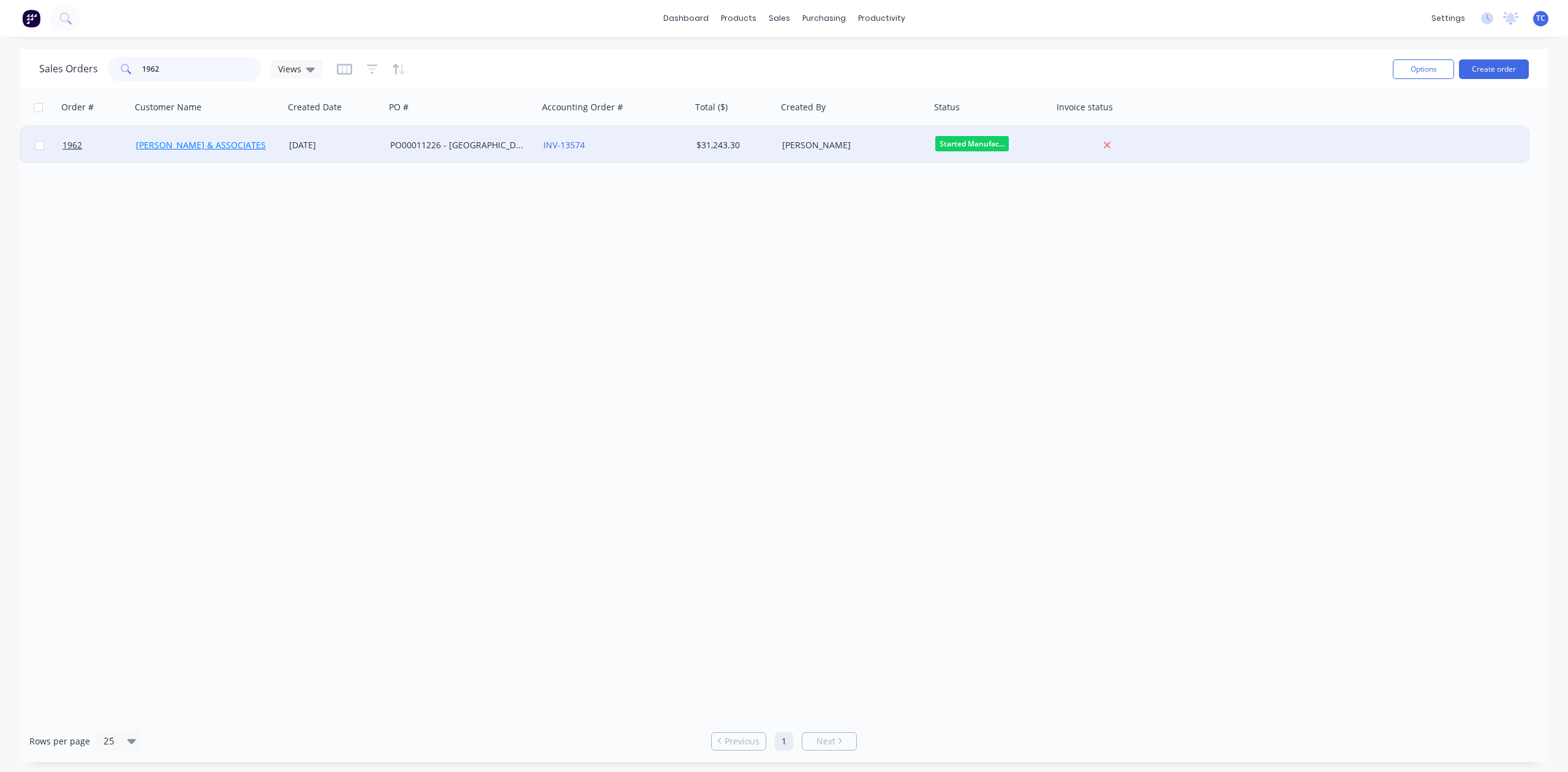
type input "1962"
click at [171, 144] on link "[PERSON_NAME] & ASSOCIATES" at bounding box center [201, 144] width 130 height 11
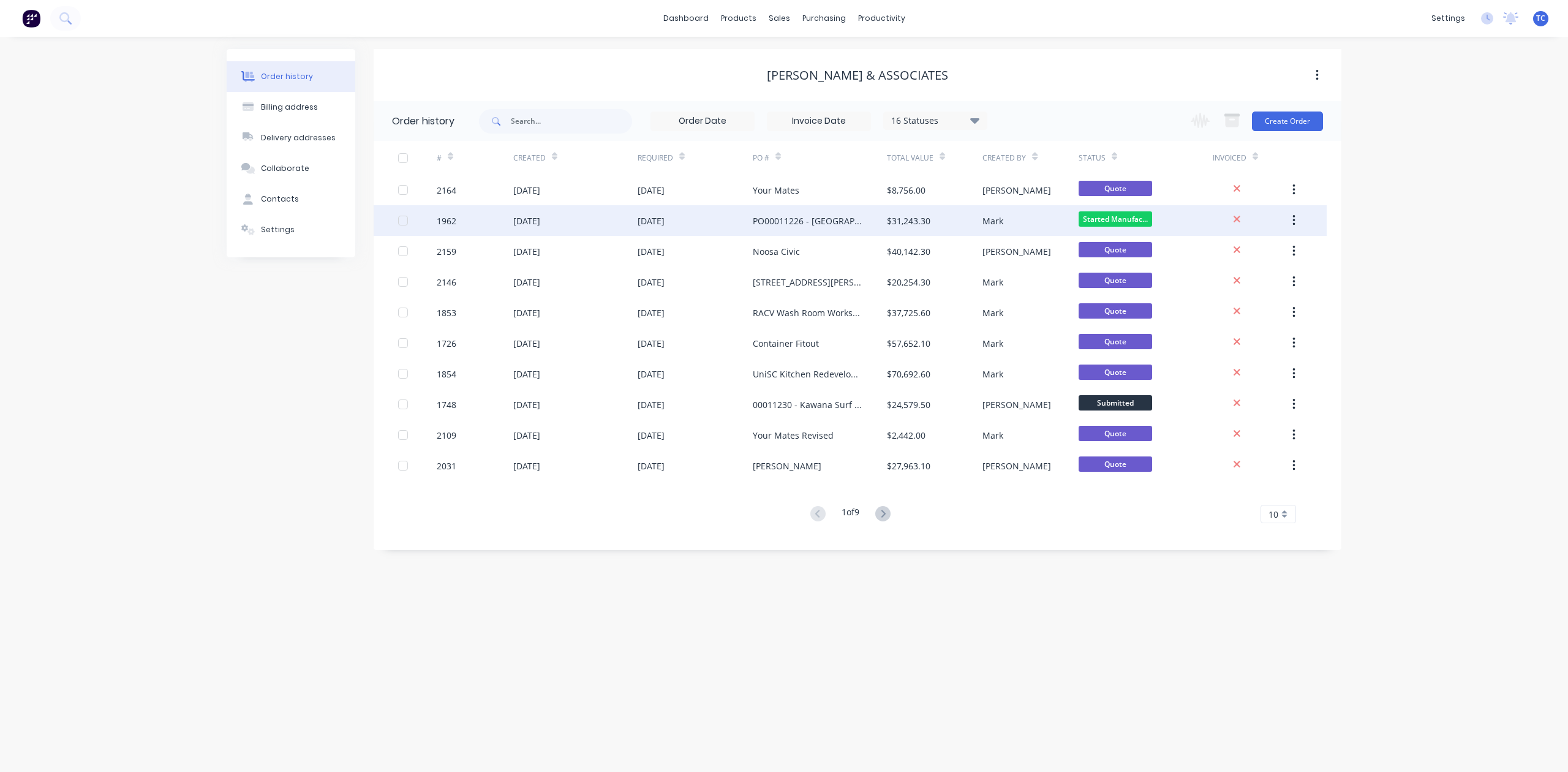
click at [528, 218] on div "[DATE]" at bounding box center [527, 220] width 27 height 13
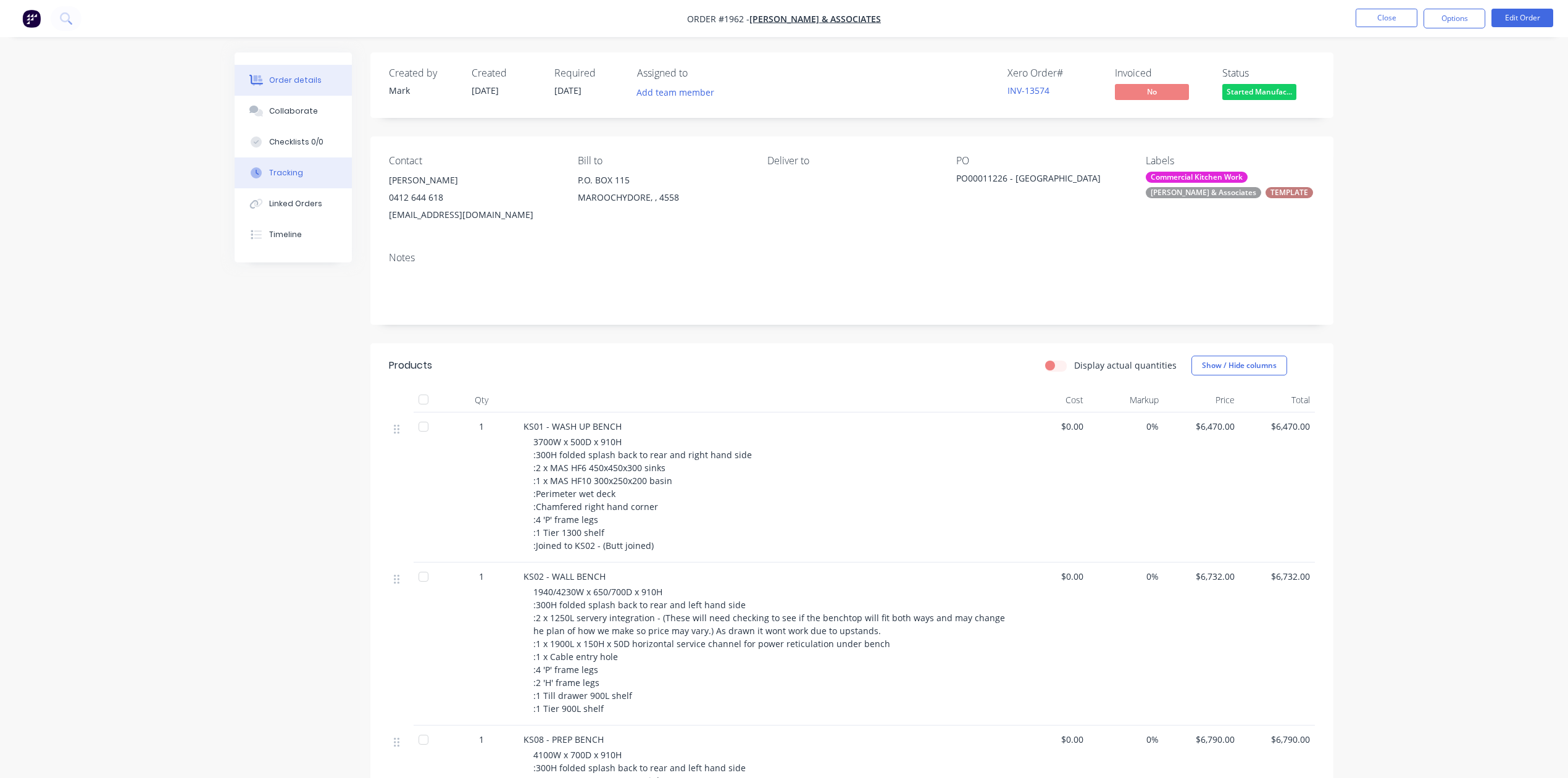
click at [296, 179] on div "Tracking" at bounding box center [286, 173] width 34 height 11
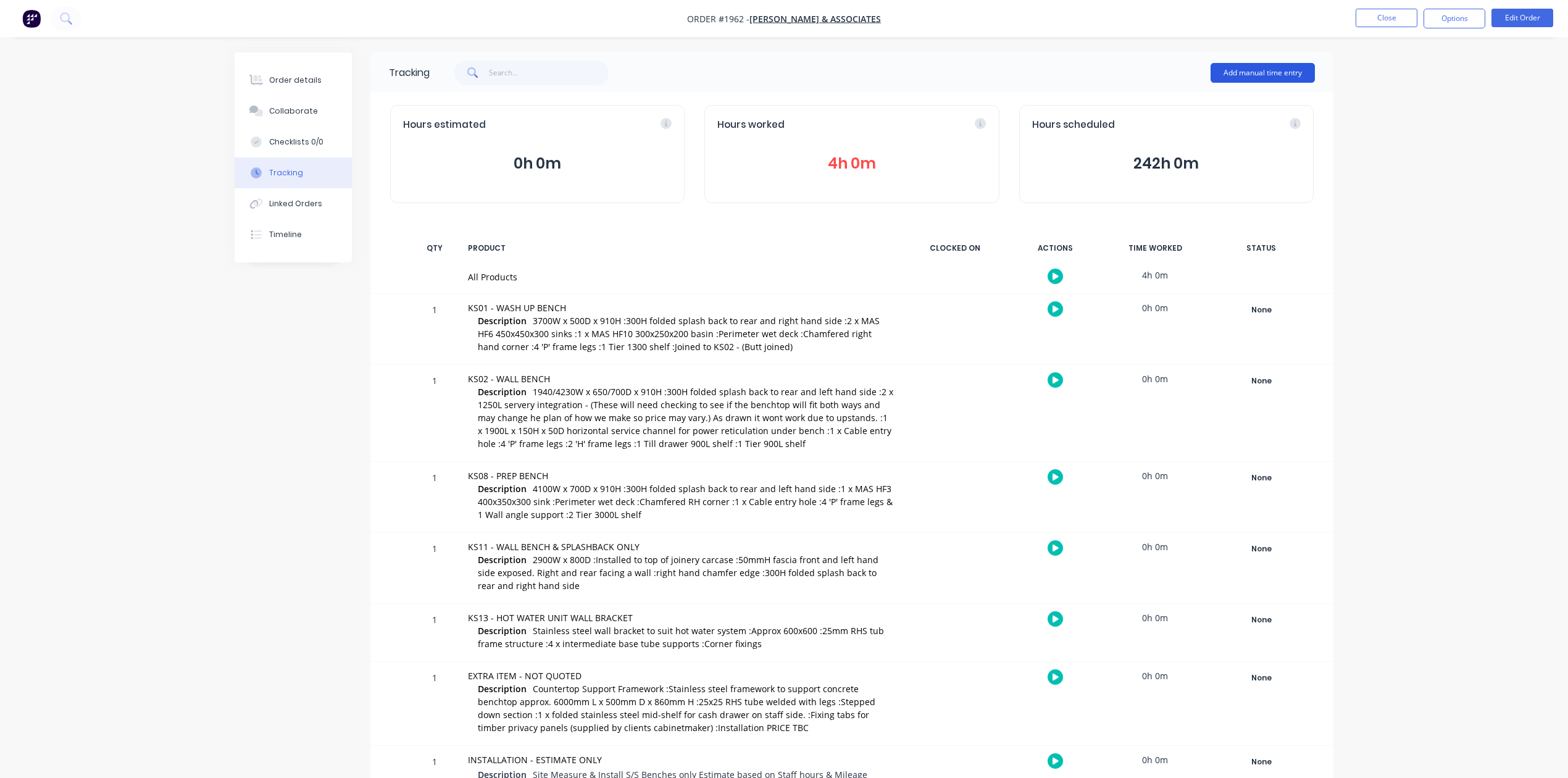
click at [1239, 69] on button "Add manual time entry" at bounding box center [1262, 73] width 105 height 20
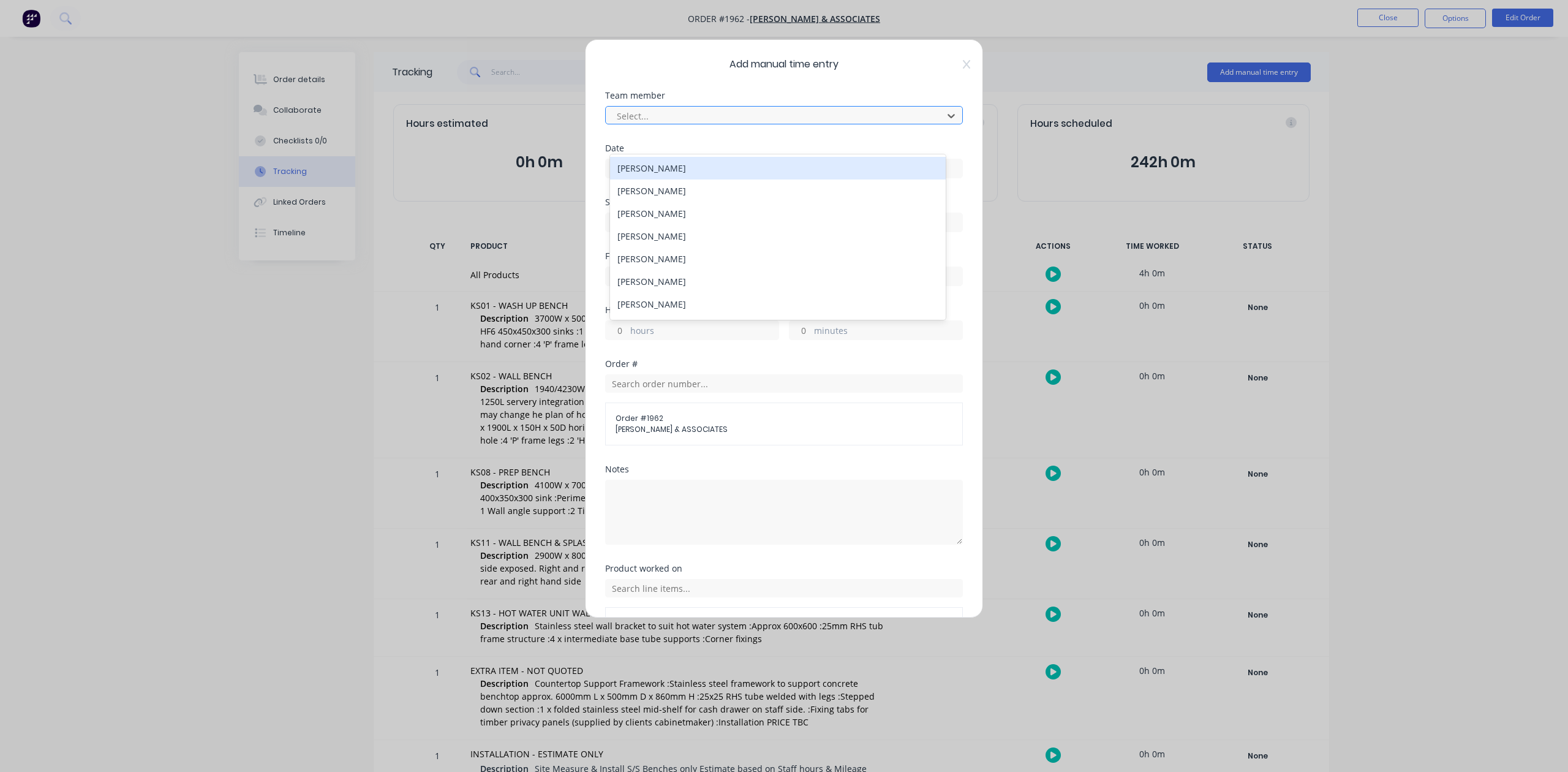
click at [692, 124] on div at bounding box center [776, 116] width 321 height 16
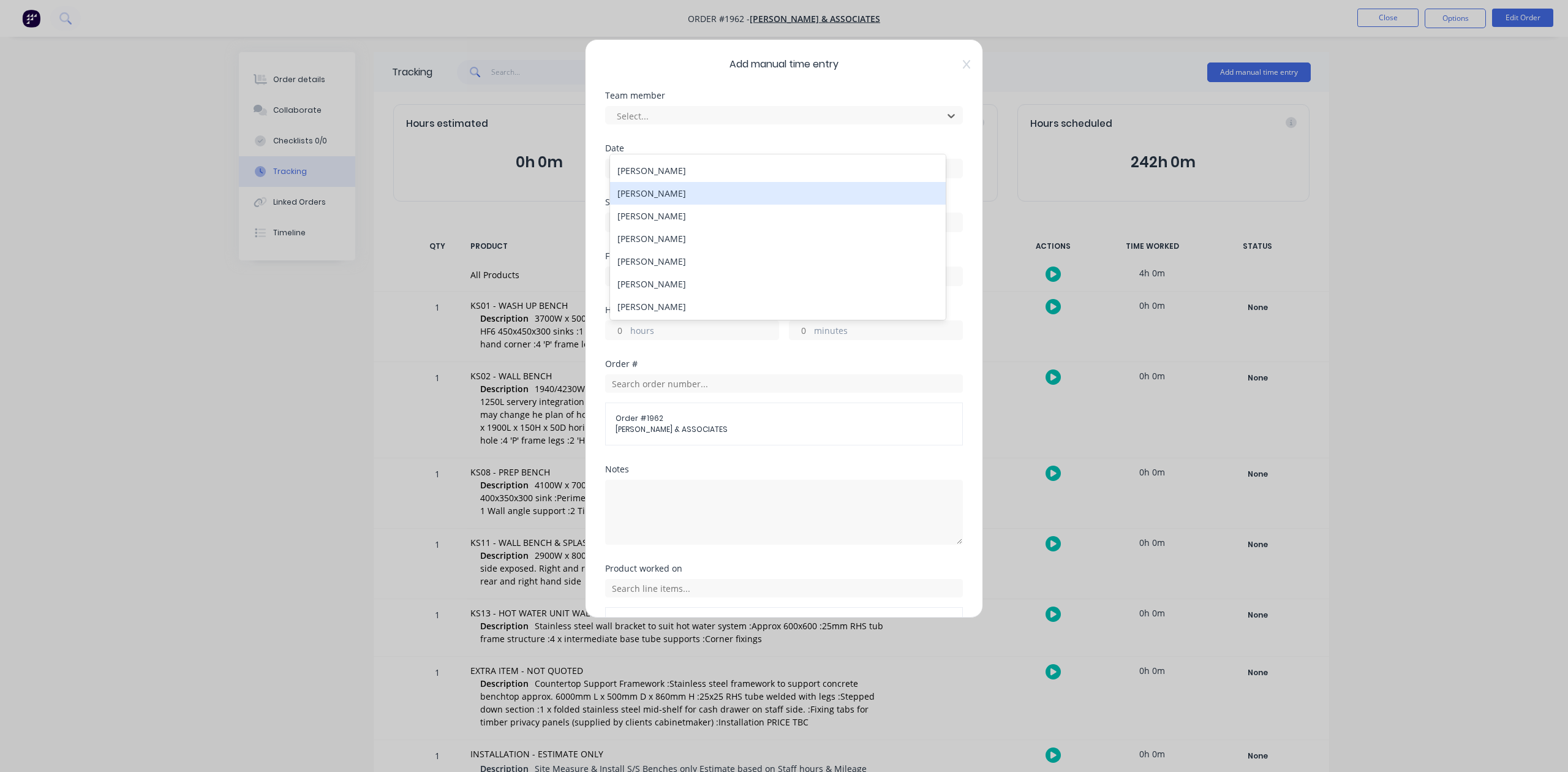
scroll to position [82, 0]
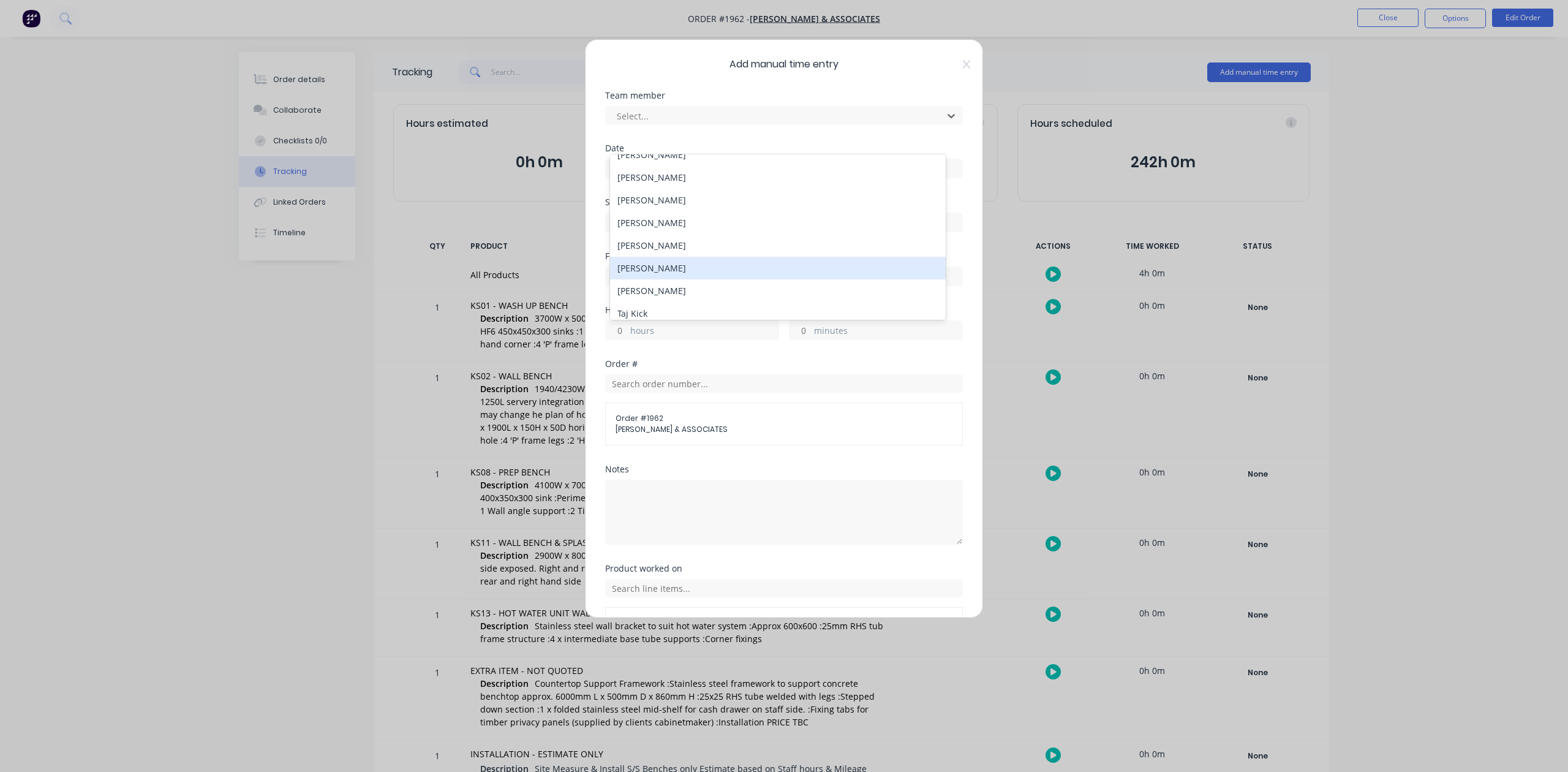
click at [665, 279] on div "Rex De Vaney" at bounding box center [777, 268] width 335 height 23
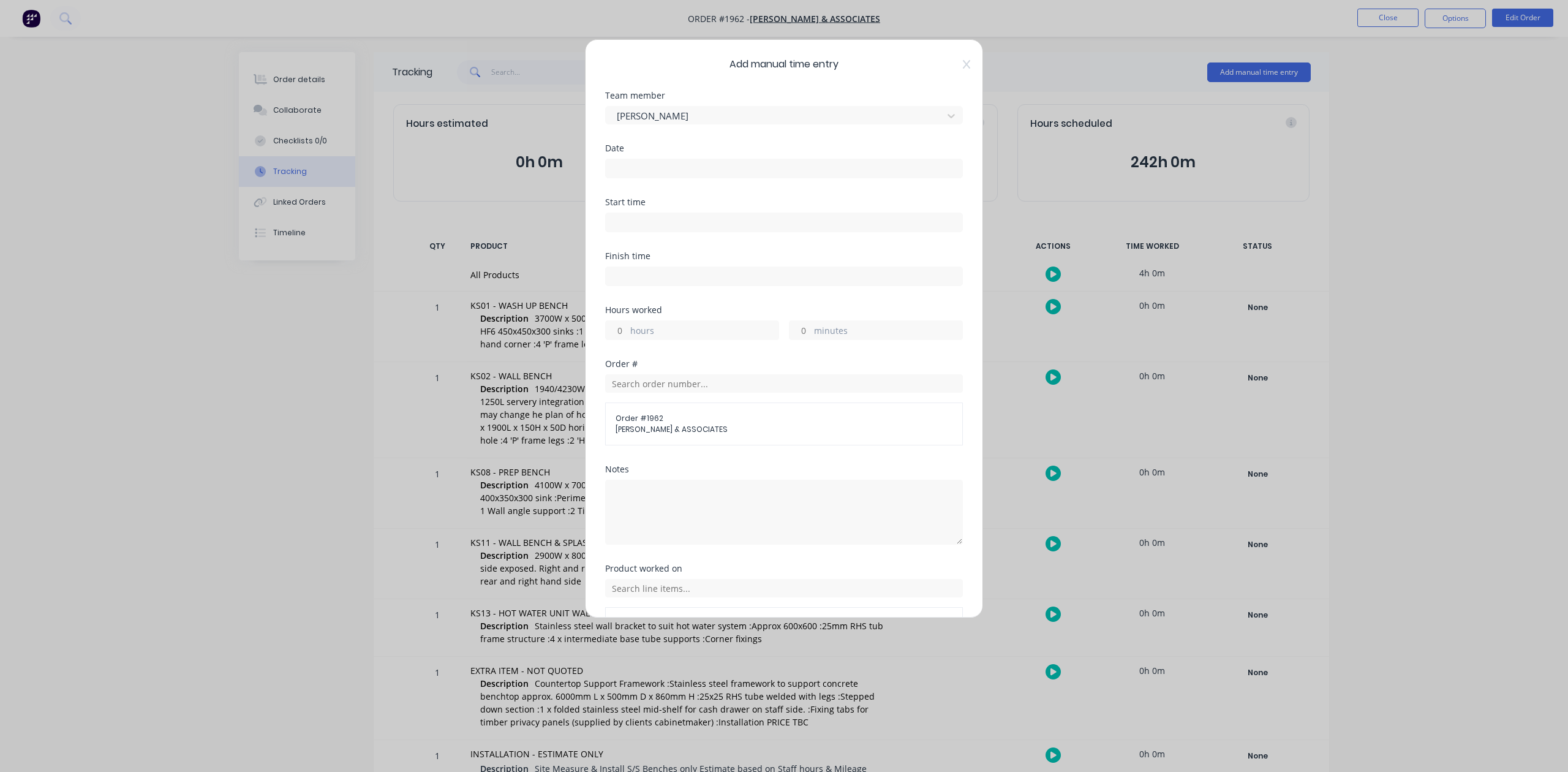
click at [647, 178] on input at bounding box center [784, 168] width 356 height 18
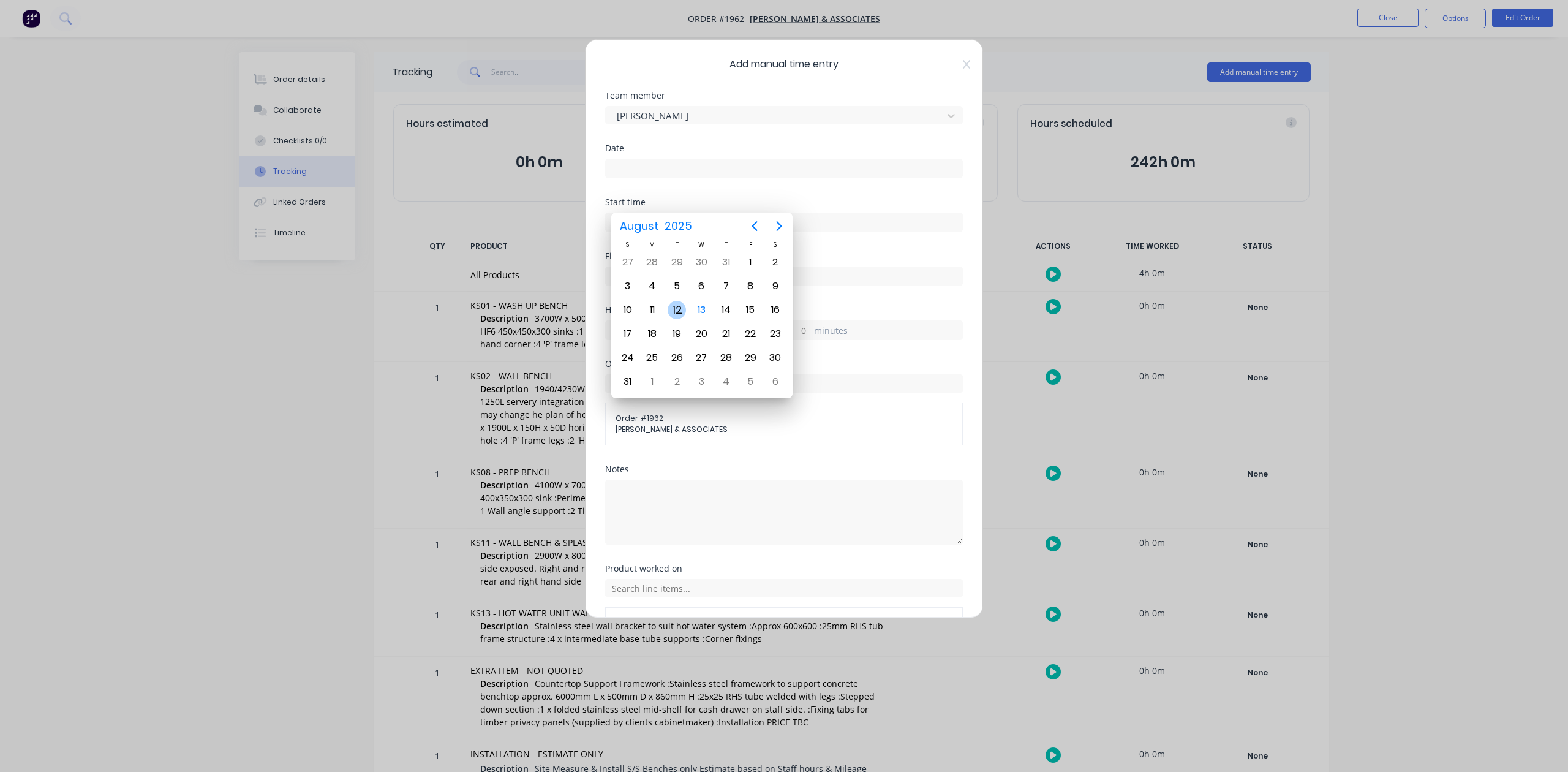
click at [675, 309] on div "12" at bounding box center [677, 309] width 18 height 18
type input "12/08/2025"
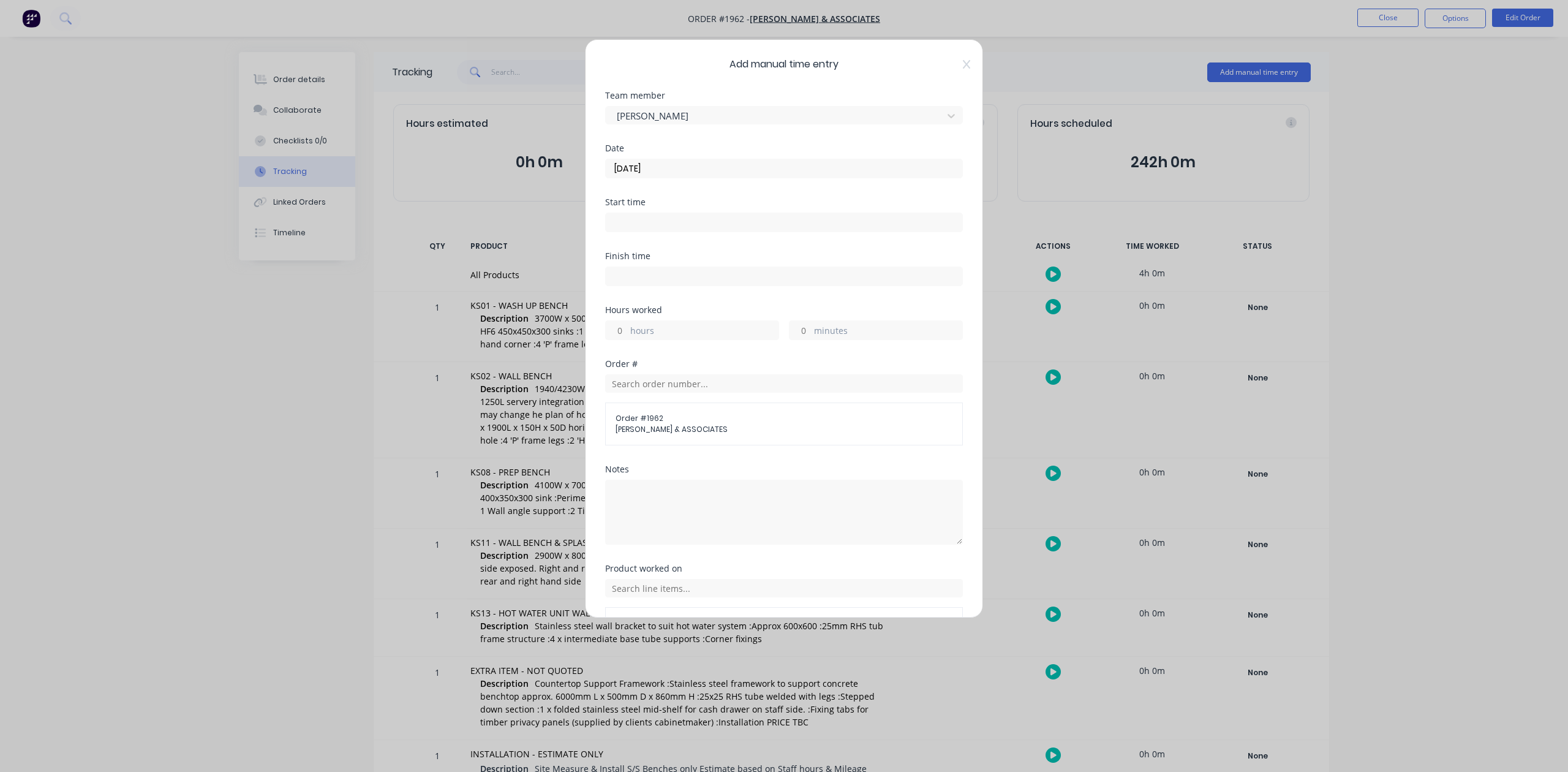
click at [794, 340] on input "minutes" at bounding box center [801, 330] width 22 height 18
type input "30"
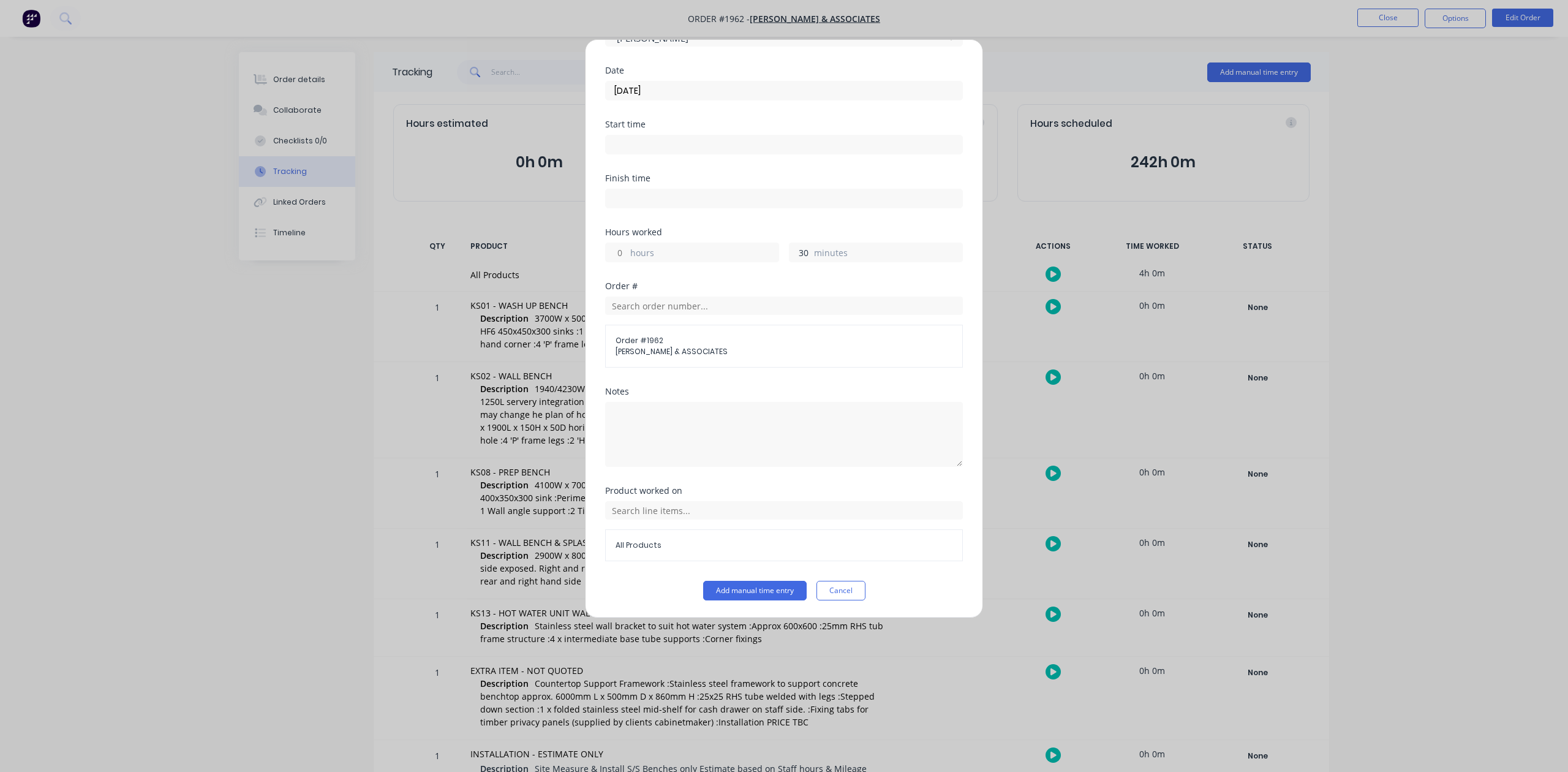
scroll to position [179, 0]
click at [764, 591] on button "Add manual time entry" at bounding box center [755, 591] width 104 height 20
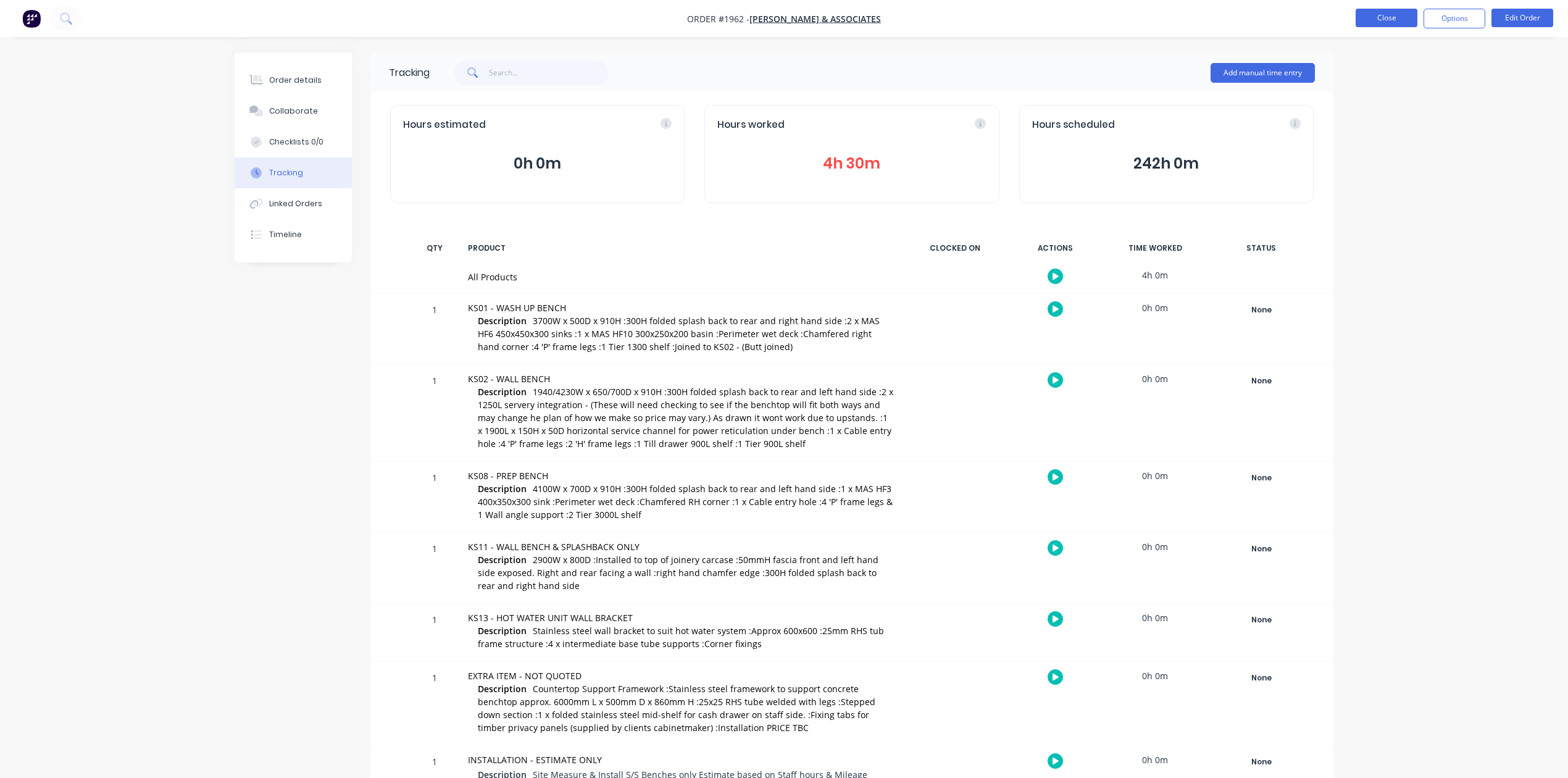
click at [1390, 16] on button "Close" at bounding box center [1386, 18] width 62 height 18
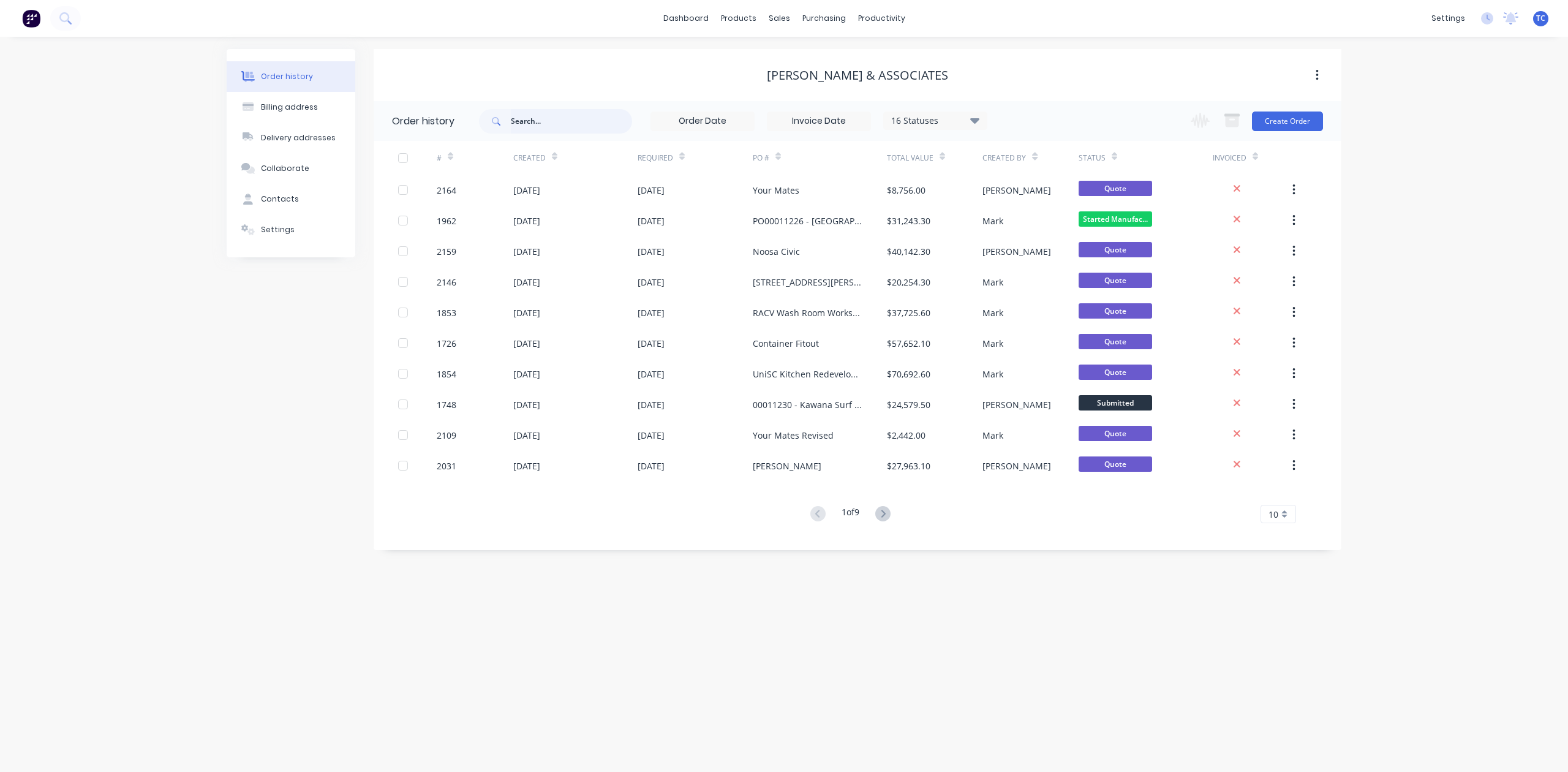
click at [557, 121] on input "text" at bounding box center [571, 121] width 121 height 24
type input "2145"
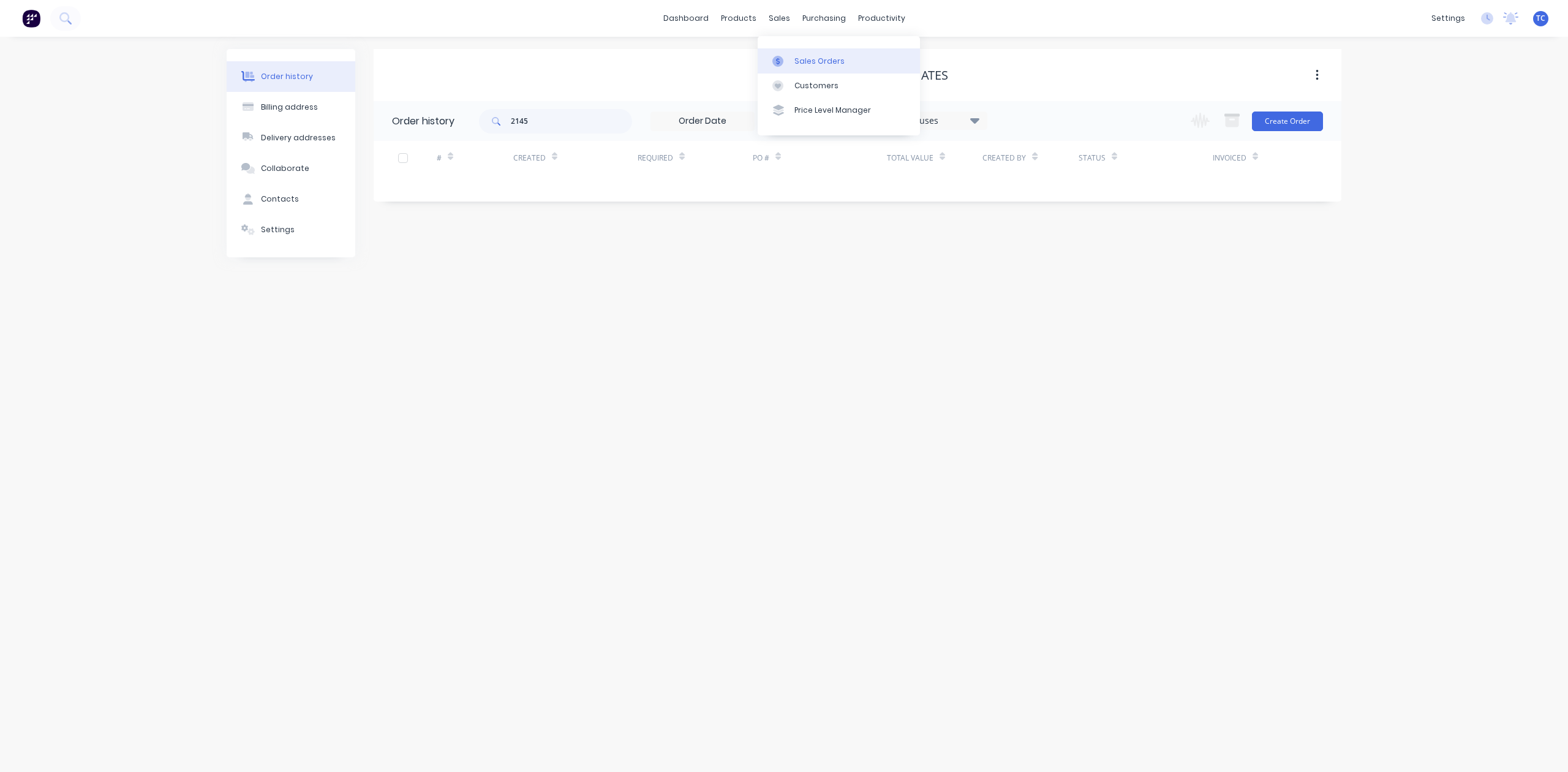
click at [821, 62] on div "Sales Orders" at bounding box center [819, 61] width 51 height 11
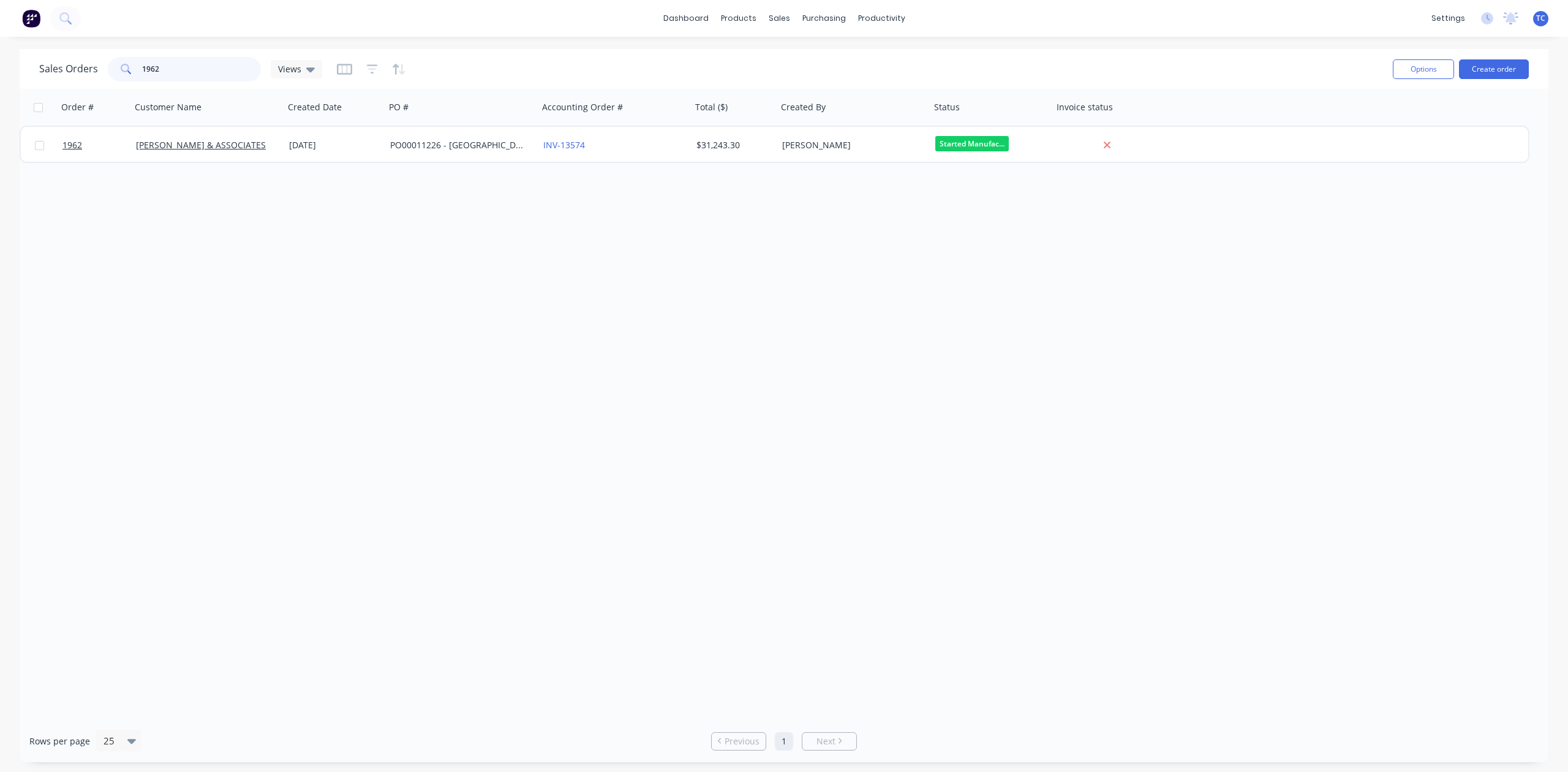
drag, startPoint x: 209, startPoint y: 73, endPoint x: 140, endPoint y: 61, distance: 70.0
click at [144, 62] on div "1962" at bounding box center [184, 69] width 153 height 24
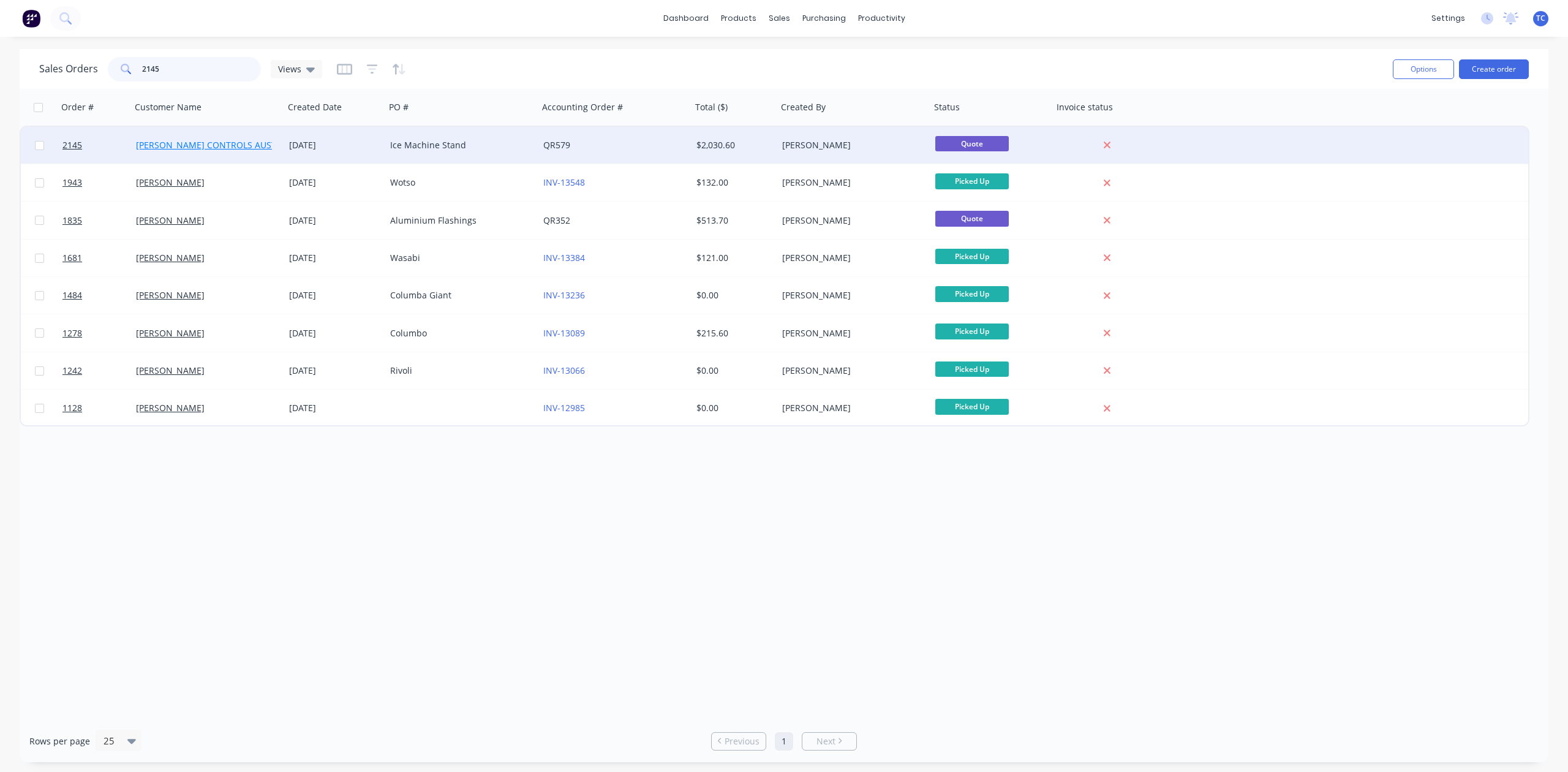
type input "2145"
click at [174, 141] on link "[PERSON_NAME] CONTROLS AUSTRALIA PTY. LTD." at bounding box center [238, 144] width 203 height 11
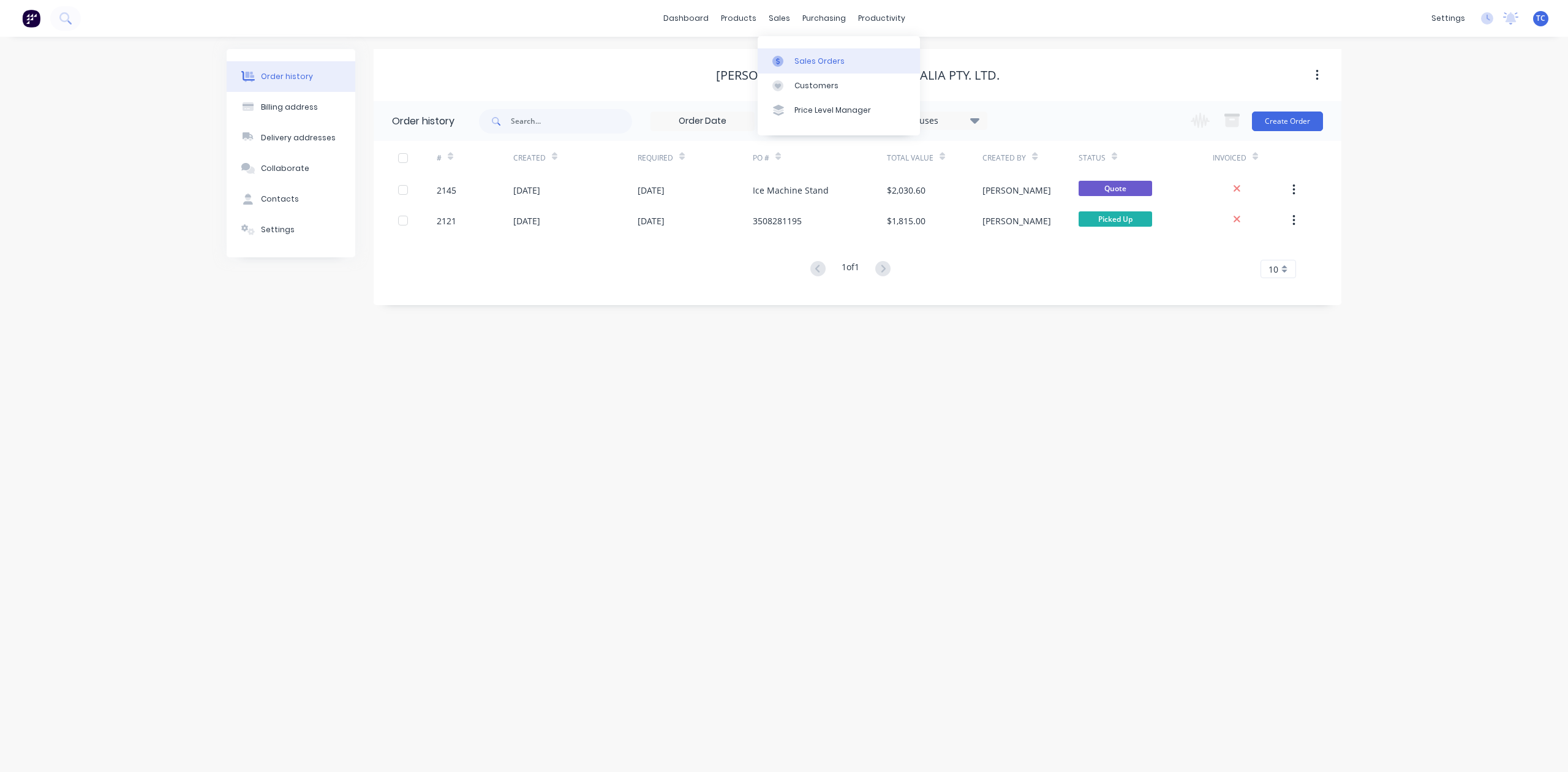
click at [819, 67] on div "Sales Orders" at bounding box center [819, 61] width 51 height 11
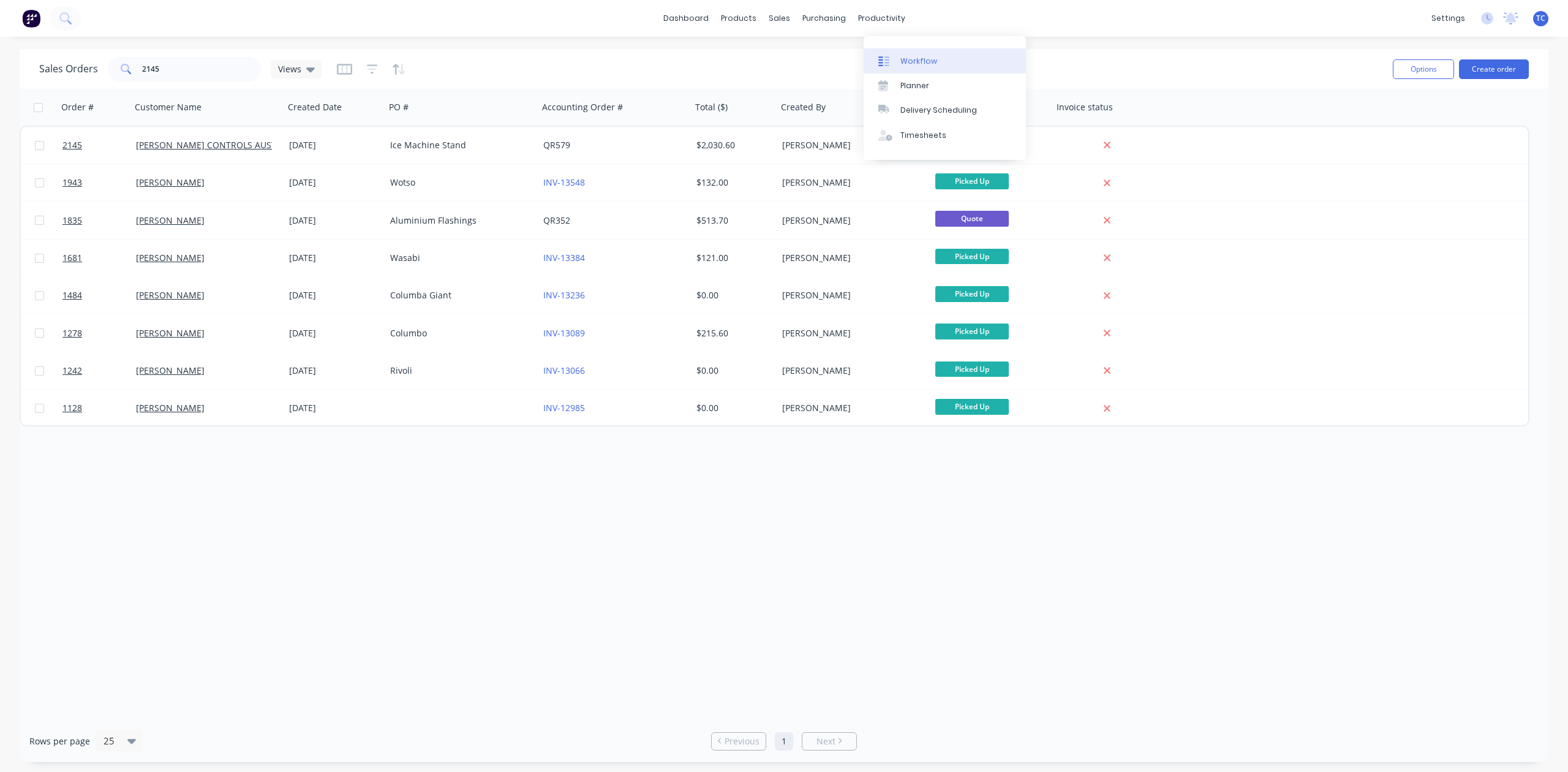
click at [929, 67] on div "Workflow" at bounding box center [918, 61] width 37 height 11
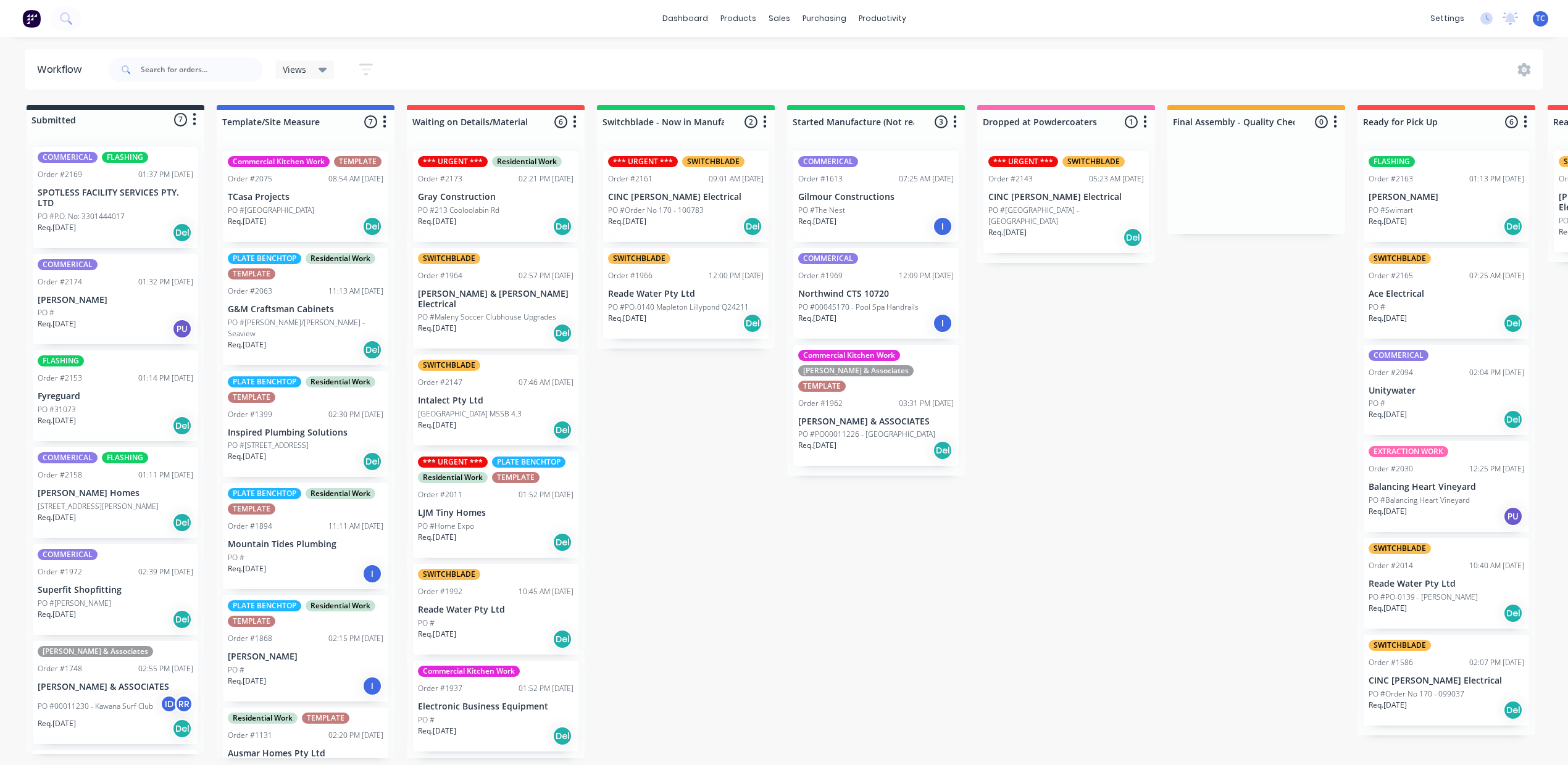
click at [522, 419] on p "[GEOGRAPHIC_DATA] MSSB 4.3" at bounding box center [469, 414] width 104 height 11
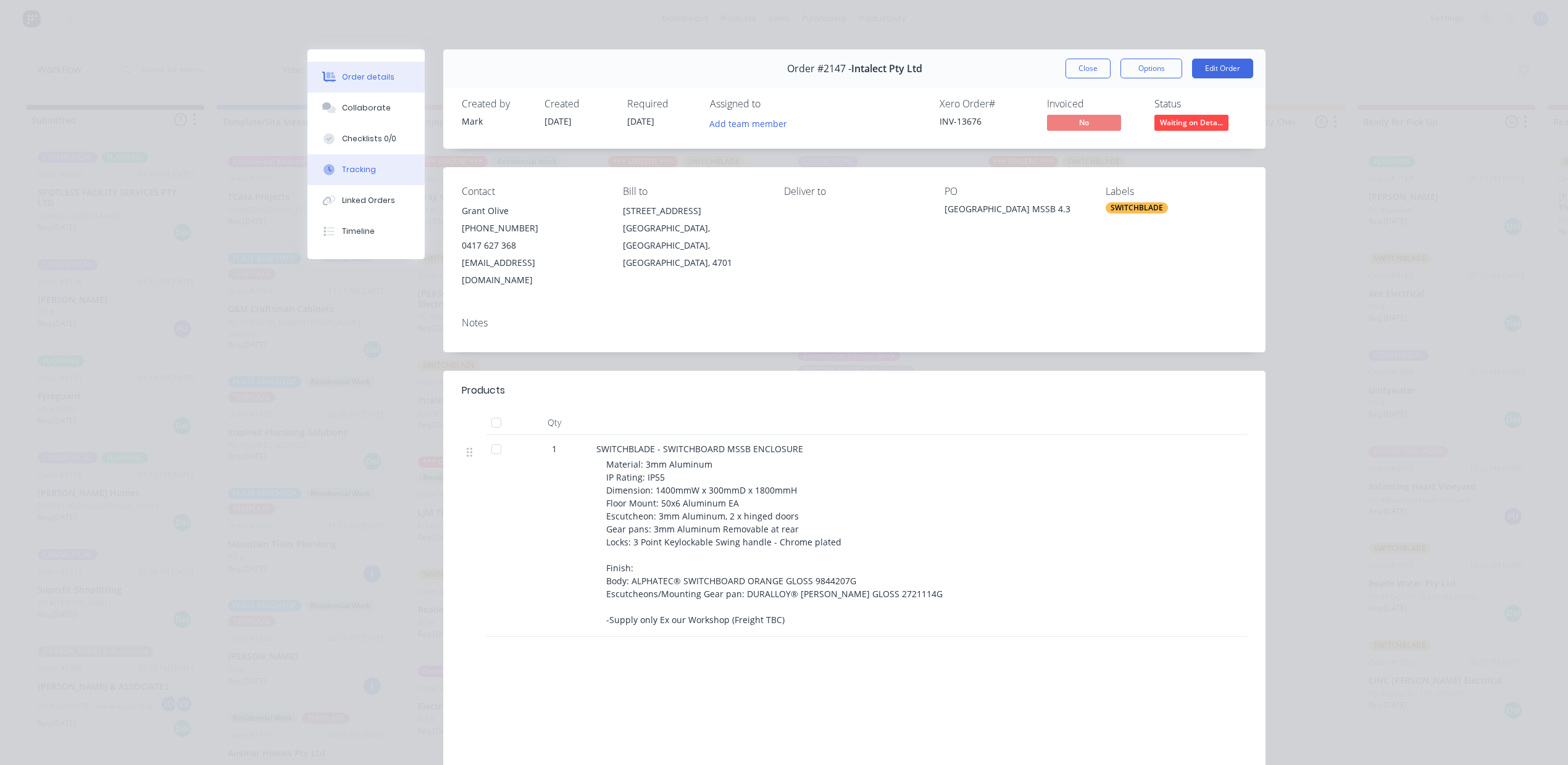
drag, startPoint x: 364, startPoint y: 208, endPoint x: 363, endPoint y: 214, distance: 6.1
click at [363, 175] on div "Tracking" at bounding box center [359, 170] width 34 height 11
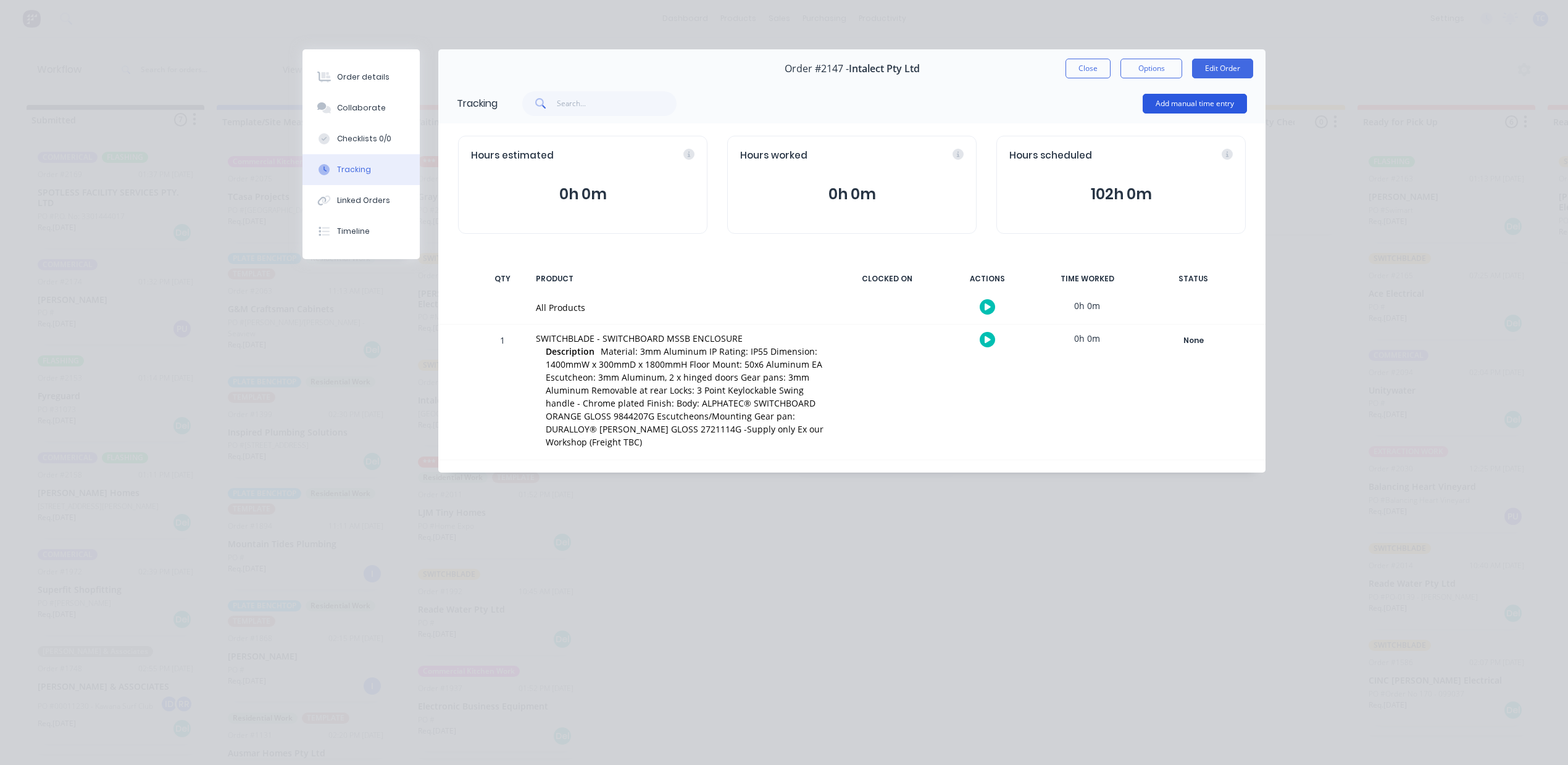
click at [1209, 113] on button "Add manual time entry" at bounding box center [1195, 103] width 105 height 20
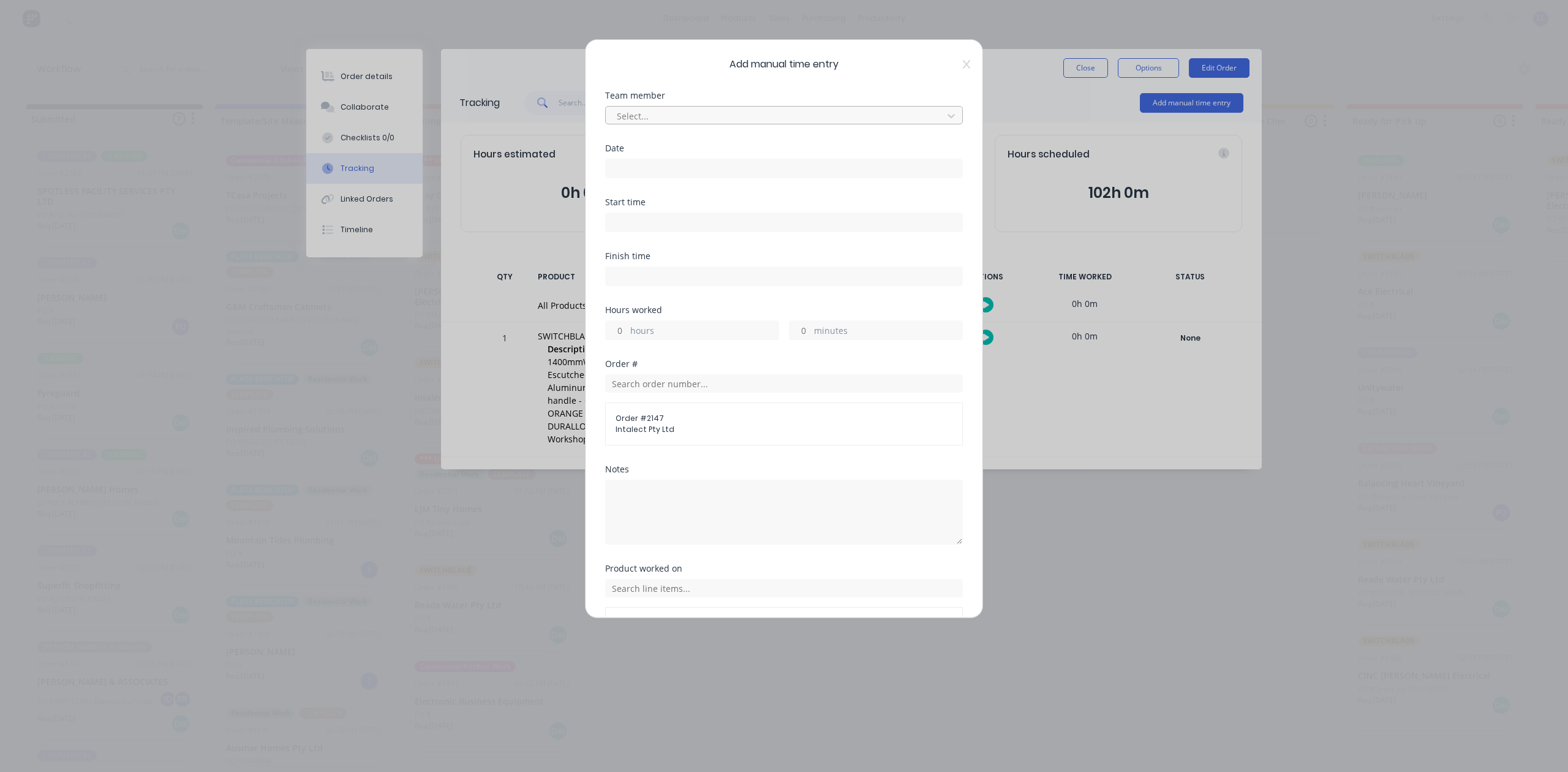
click at [805, 124] on div at bounding box center [776, 116] width 321 height 16
click at [666, 196] on div "[PERSON_NAME]" at bounding box center [777, 191] width 335 height 23
click at [666, 178] on input at bounding box center [784, 168] width 356 height 18
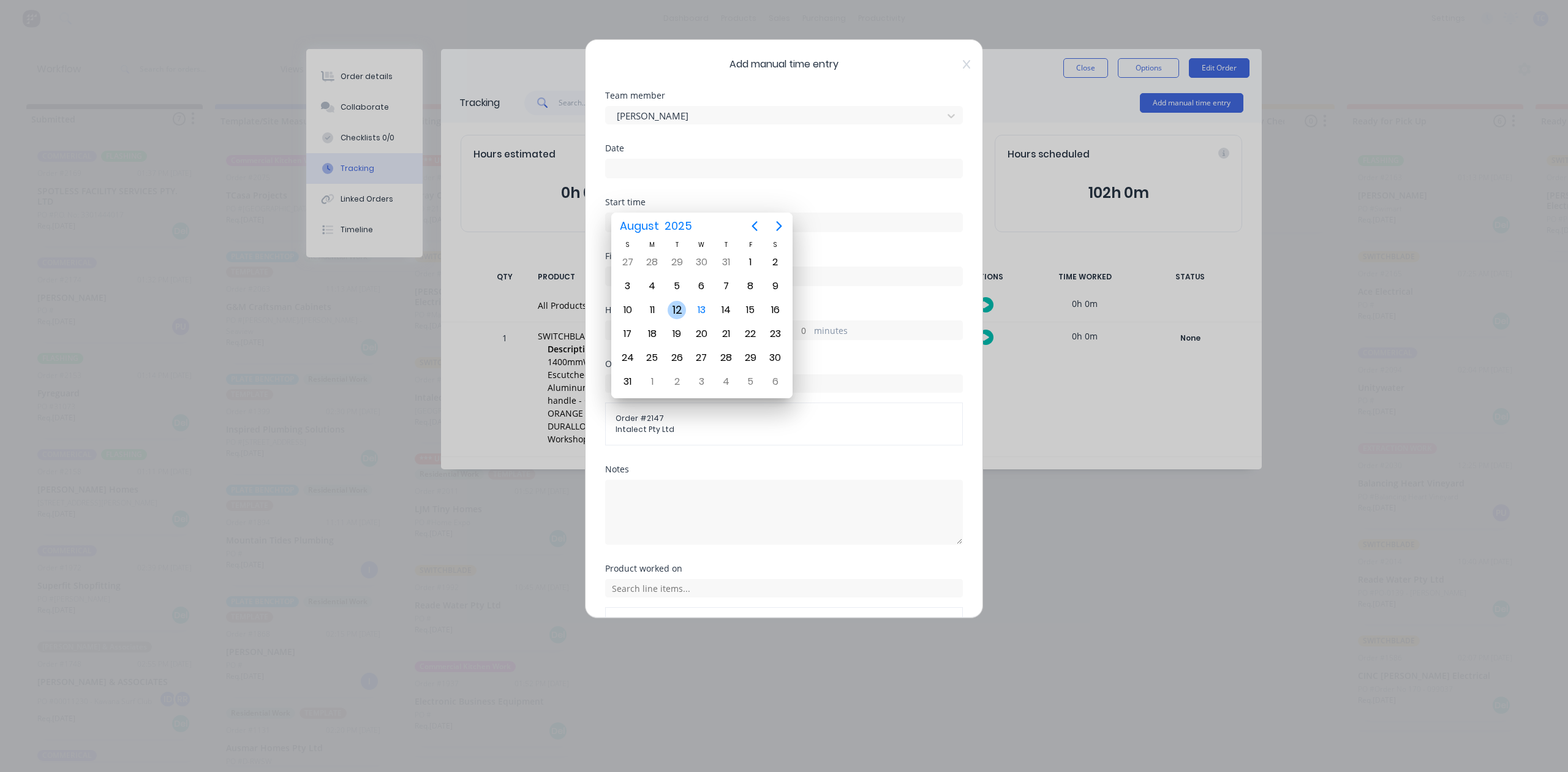
click at [676, 307] on div "12" at bounding box center [677, 309] width 18 height 18
type input "12/08/2025"
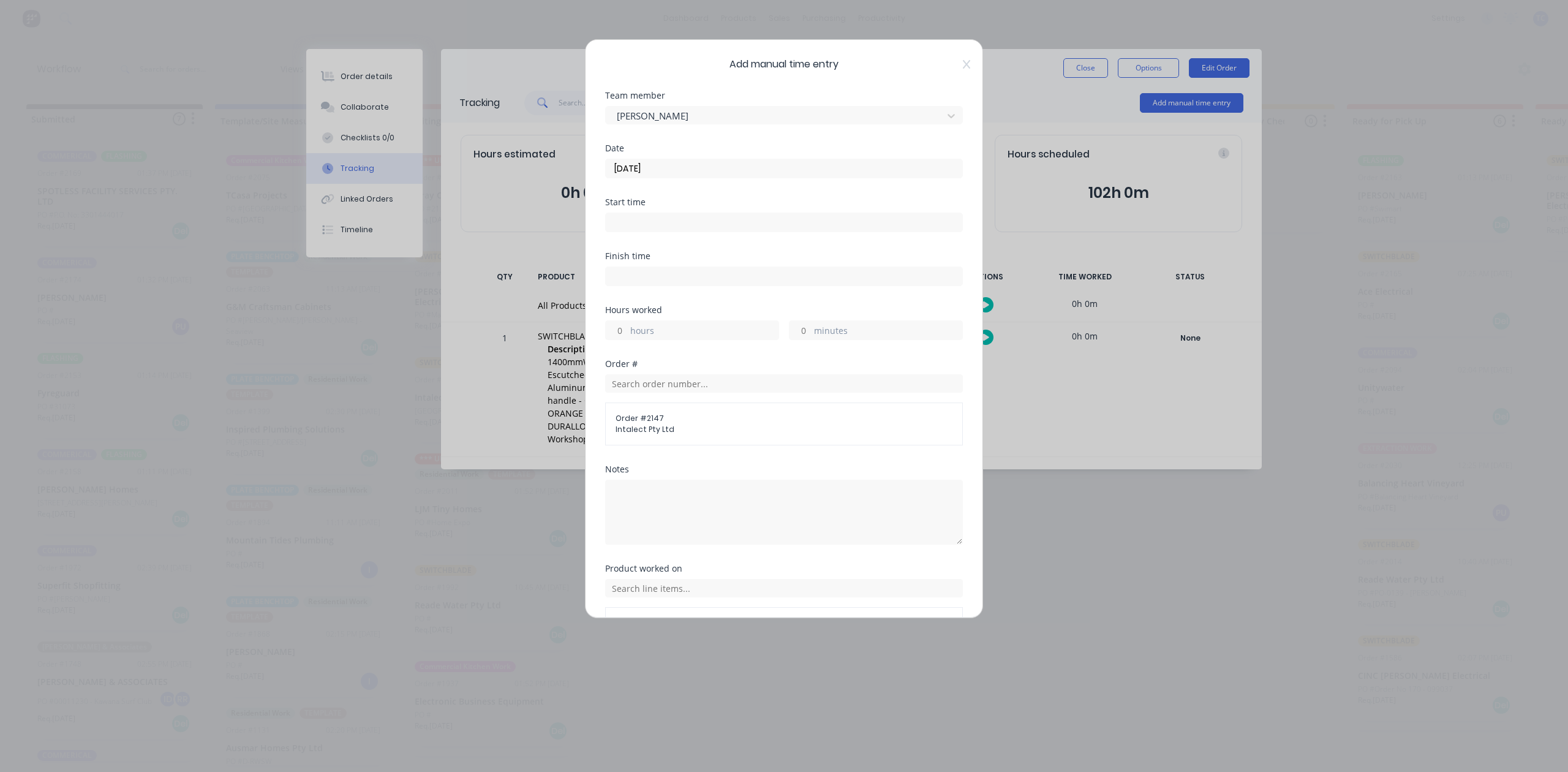
click at [619, 340] on input "hours" at bounding box center [617, 330] width 22 height 18
type input "9"
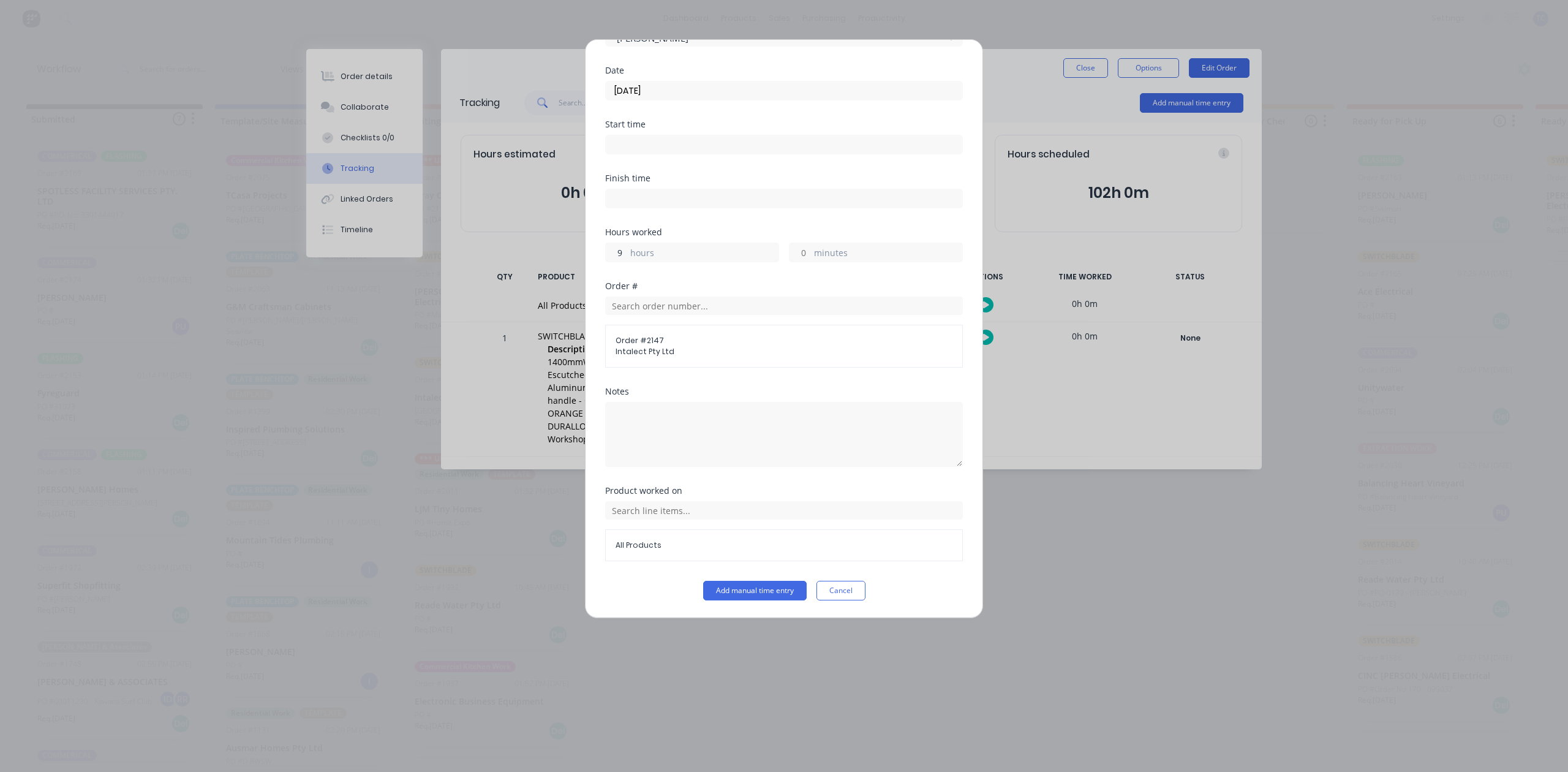
scroll to position [179, 0]
click at [703, 593] on button "Add manual time entry" at bounding box center [755, 591] width 104 height 20
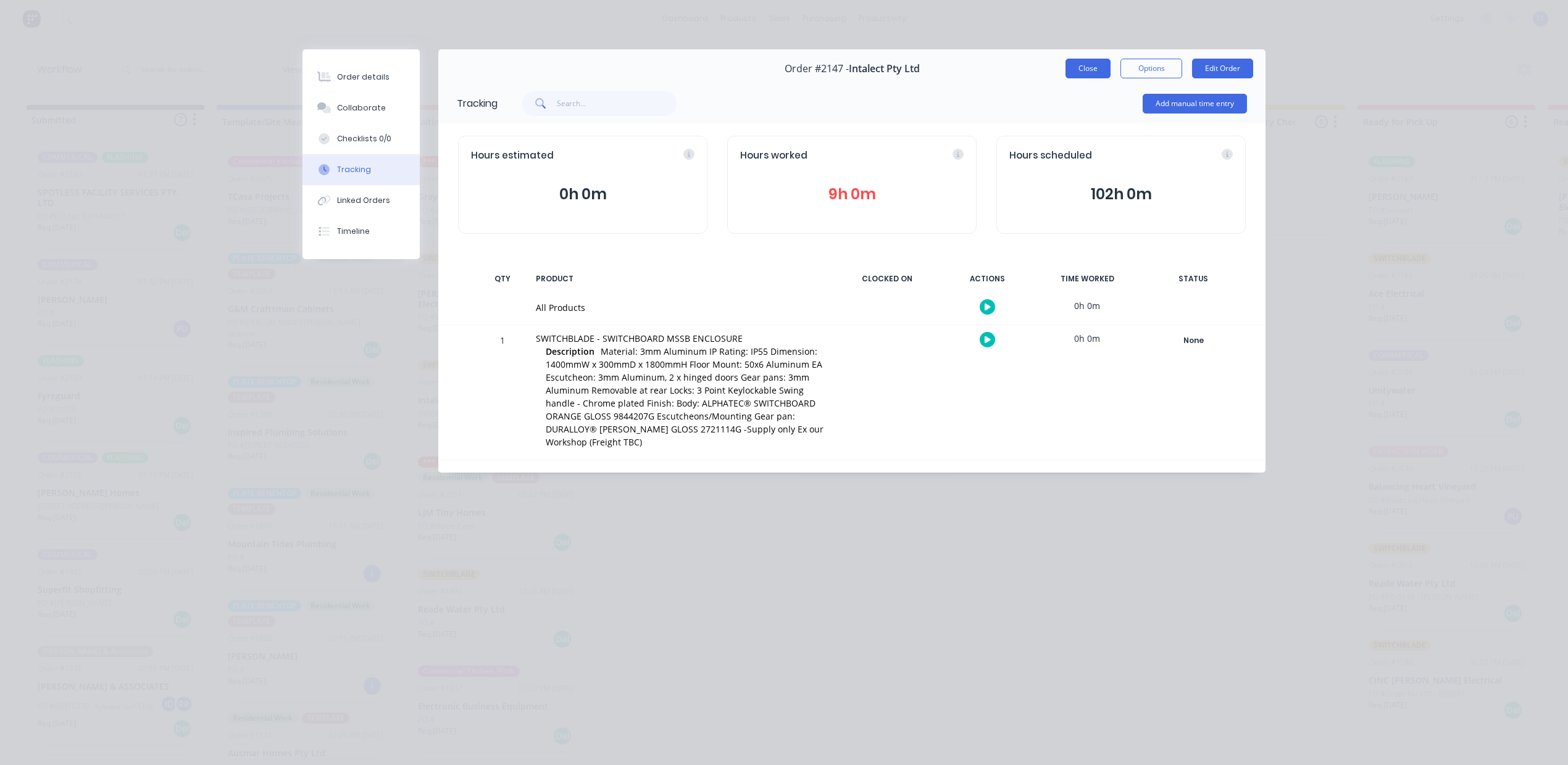
click at [1075, 78] on button "Close" at bounding box center [1088, 68] width 45 height 20
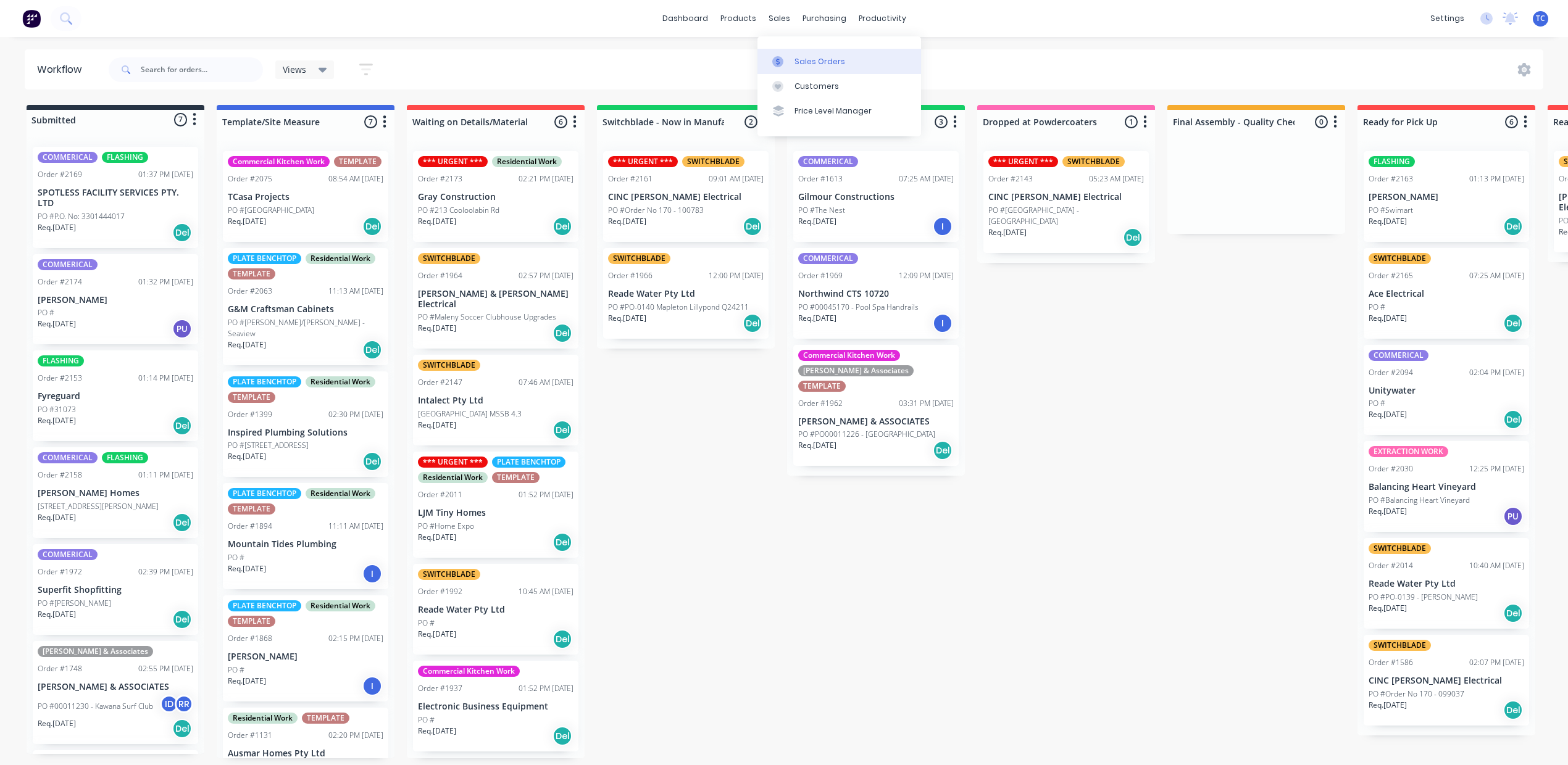
click at [816, 67] on div "Sales Orders" at bounding box center [820, 62] width 51 height 11
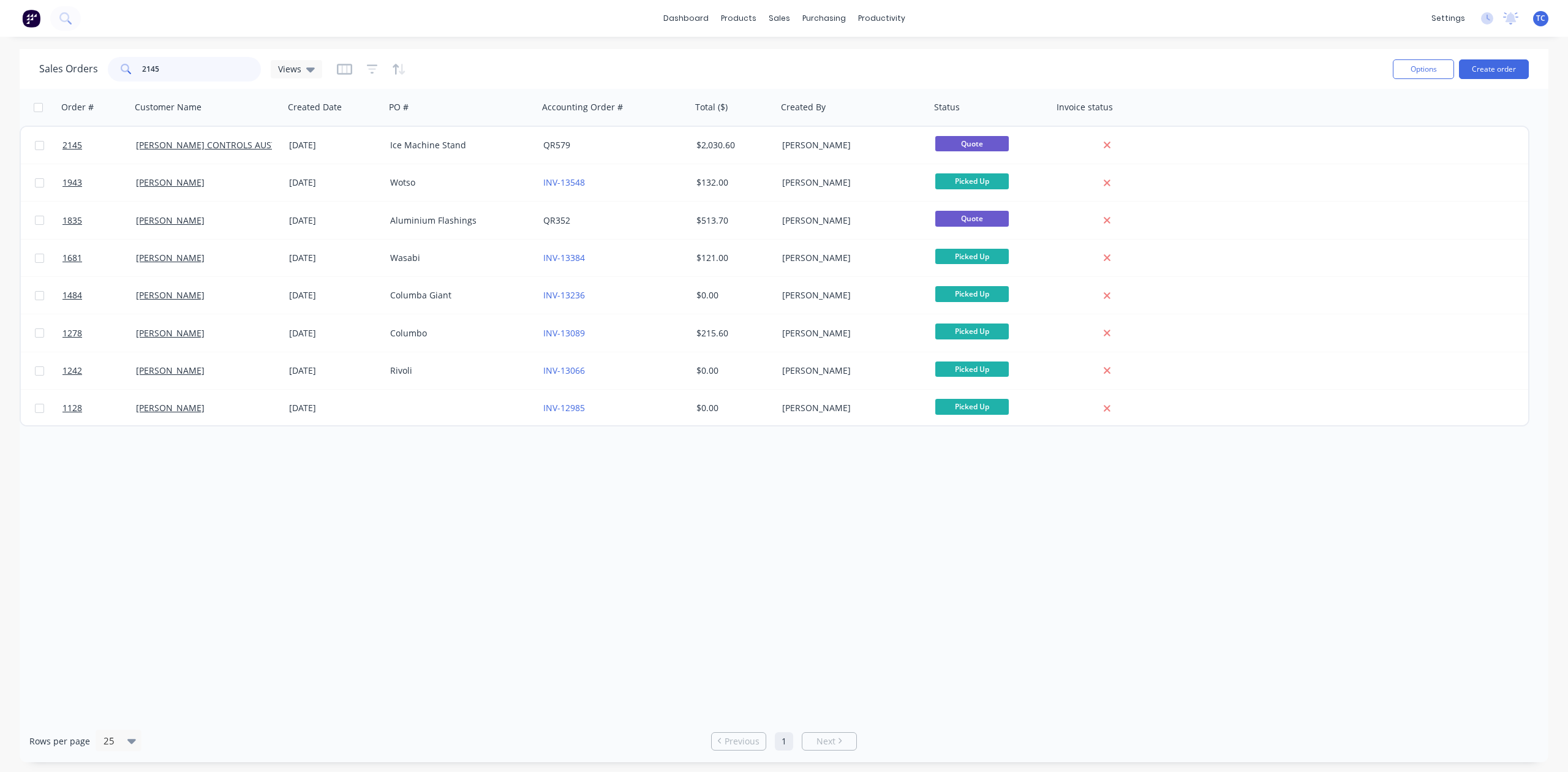
drag, startPoint x: 181, startPoint y: 57, endPoint x: 136, endPoint y: 74, distance: 48.1
click at [133, 74] on div "2145" at bounding box center [184, 69] width 153 height 24
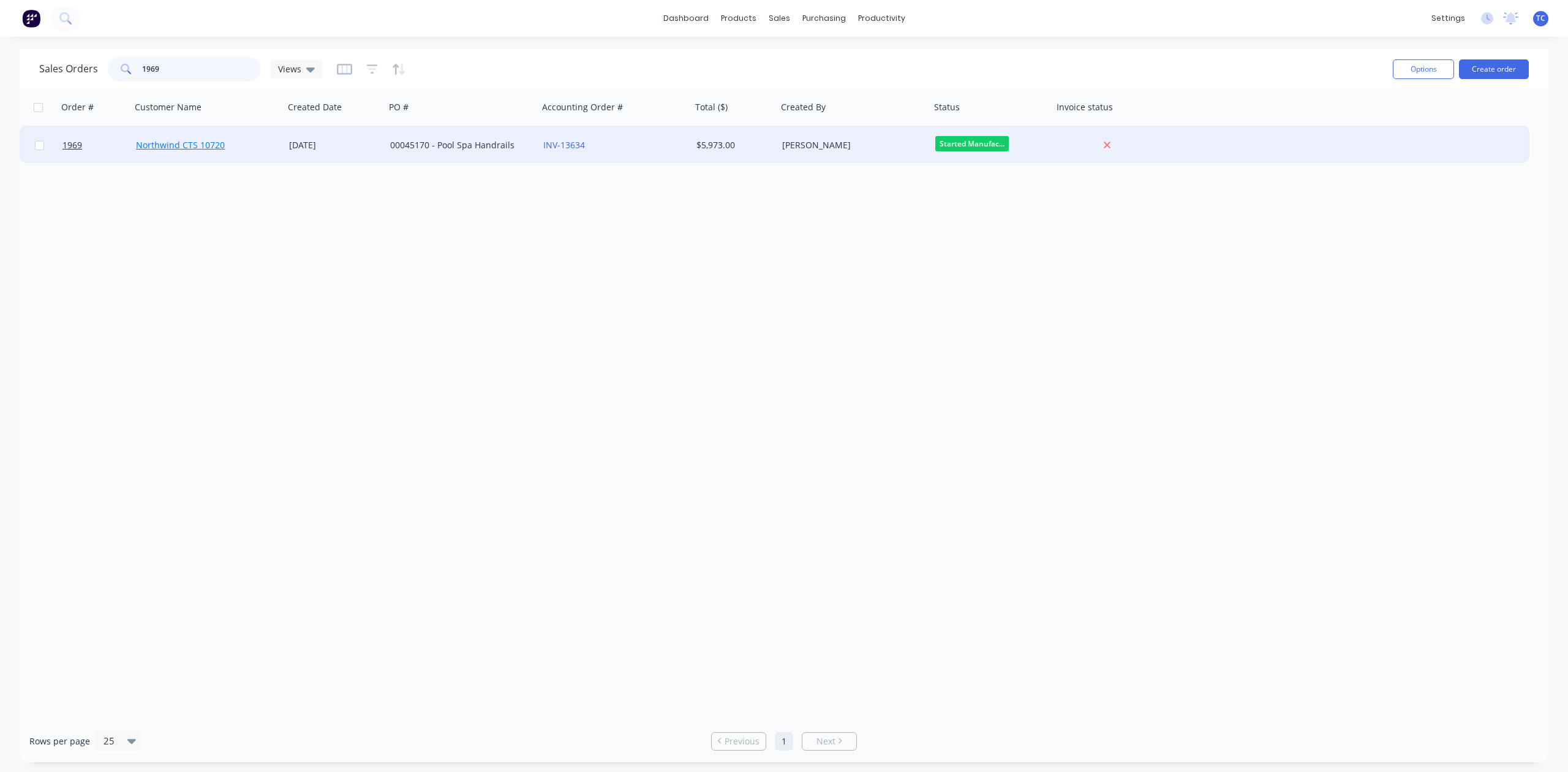
type input "1969"
click at [162, 144] on link "Northwind CTS 10720" at bounding box center [181, 144] width 89 height 11
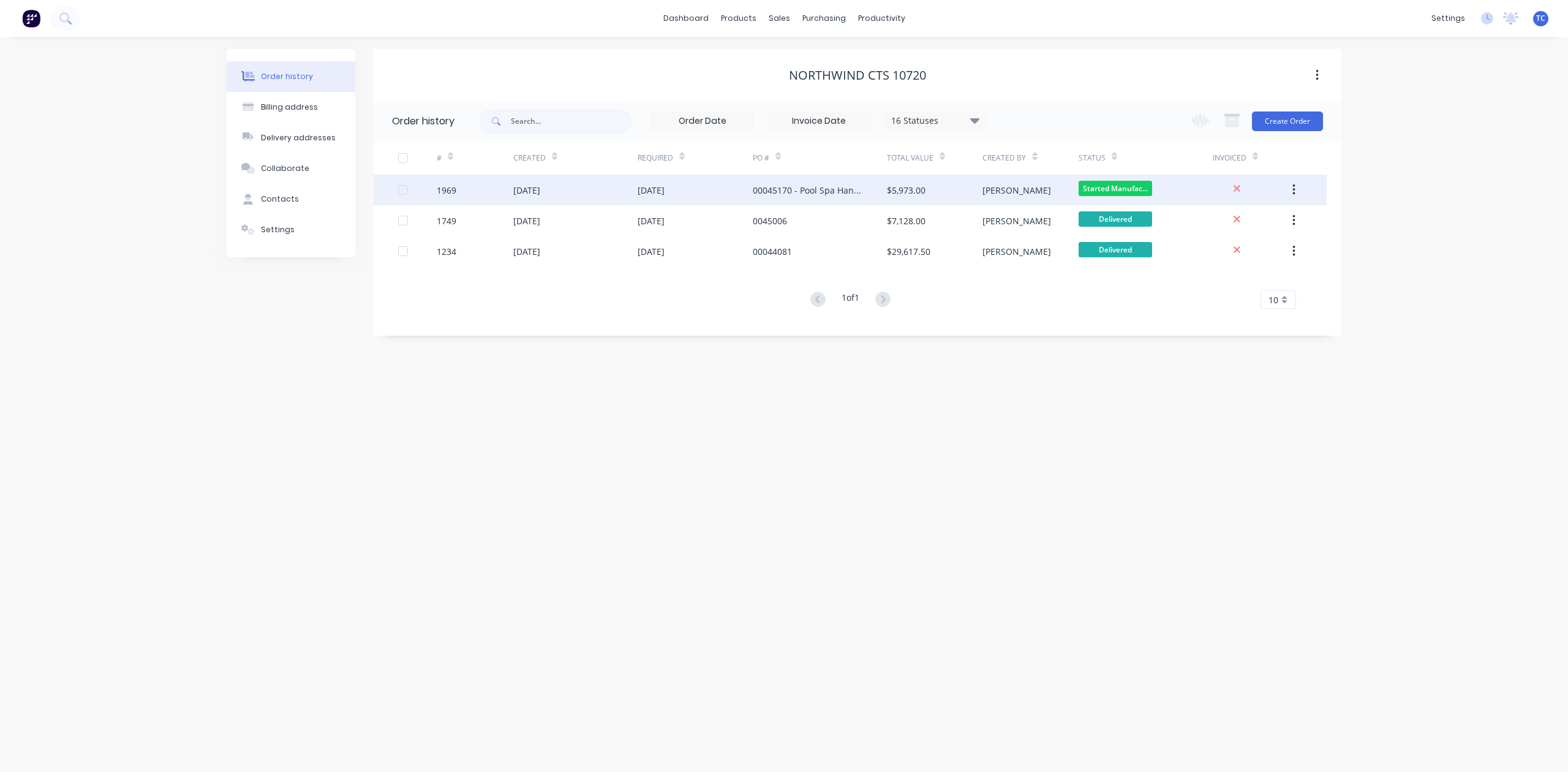
click at [523, 187] on div "[DATE]" at bounding box center [527, 190] width 27 height 13
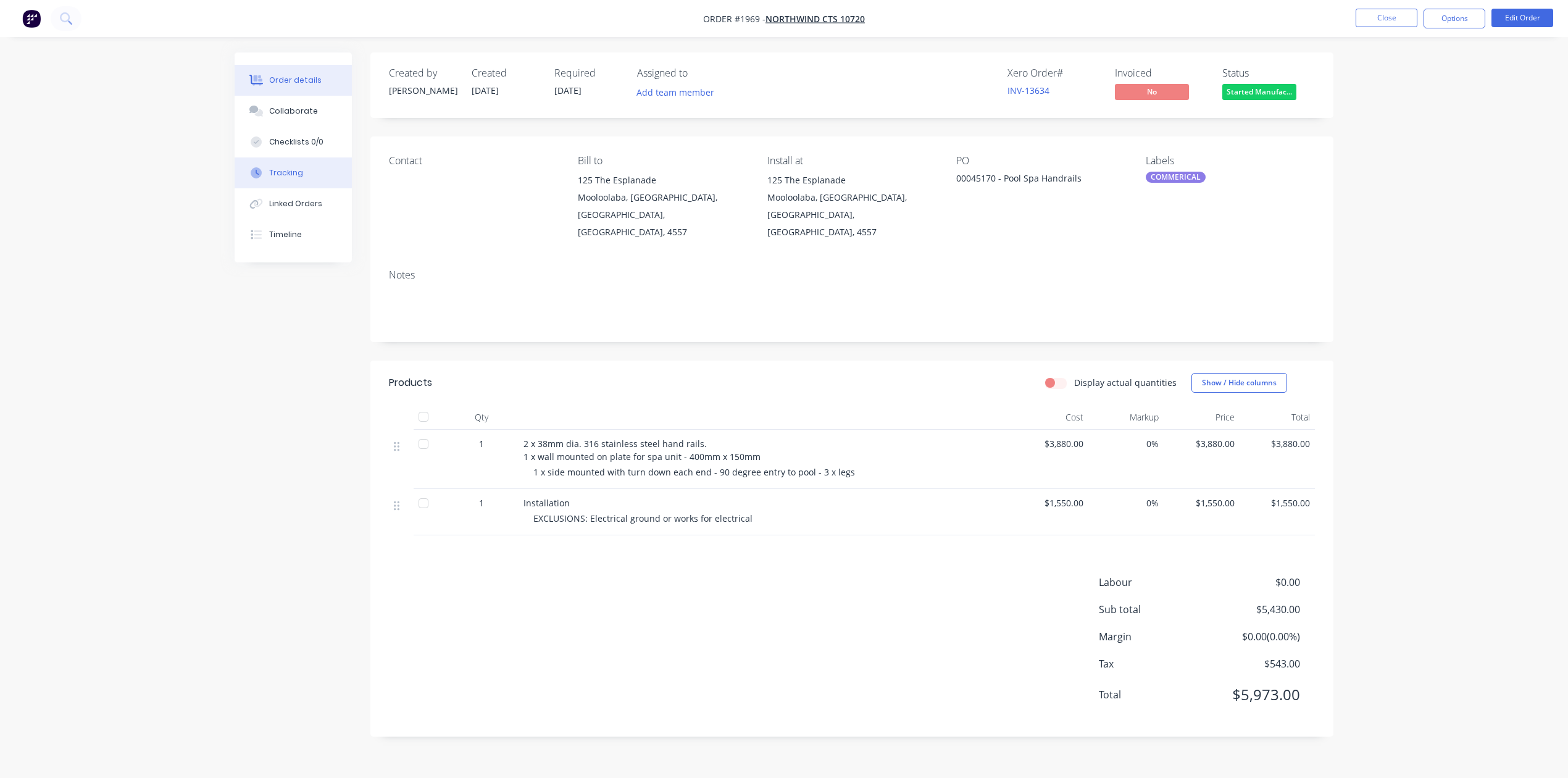
click at [294, 179] on div "Tracking" at bounding box center [286, 173] width 34 height 11
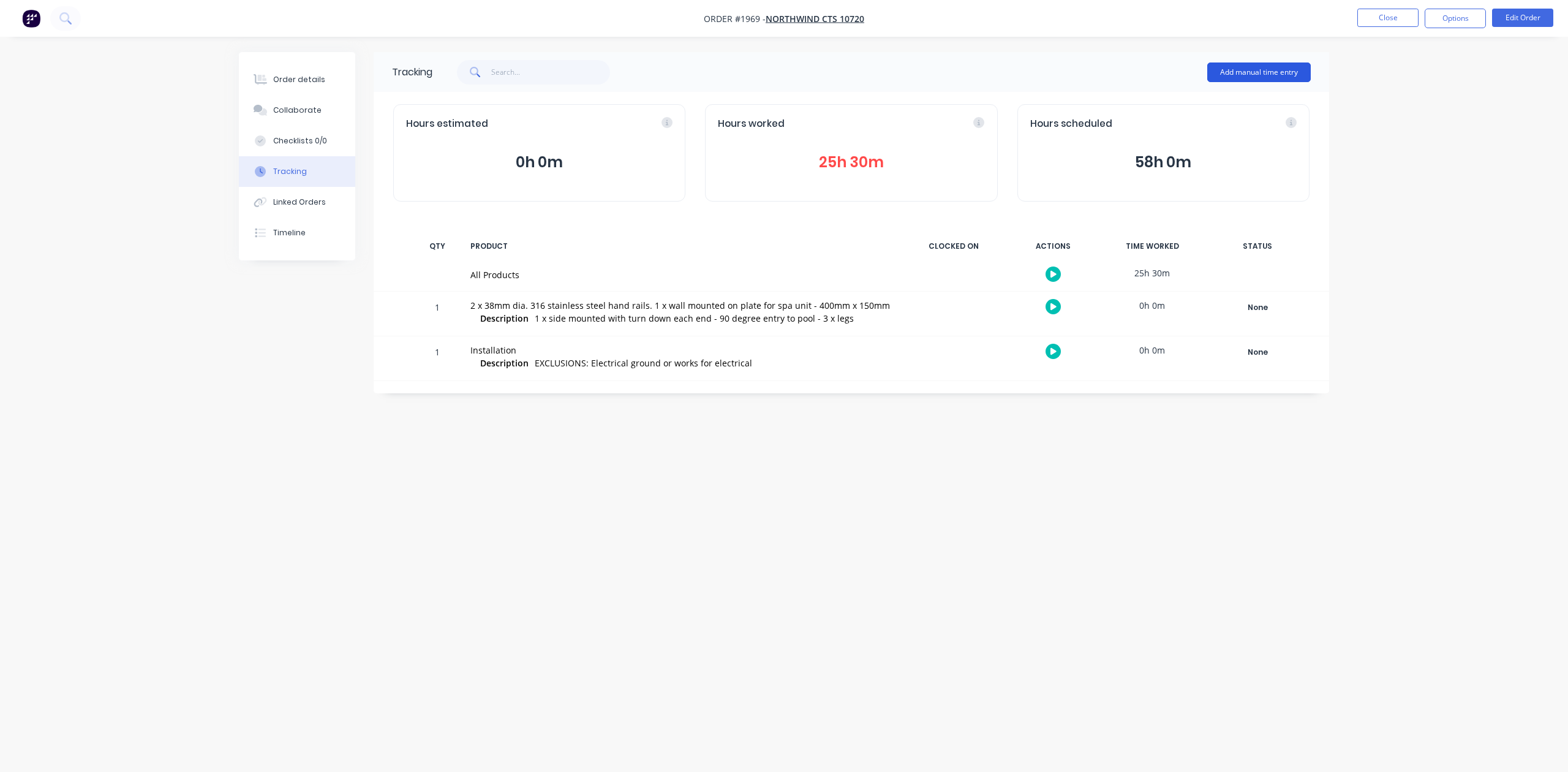
click at [1228, 70] on button "Add manual time entry" at bounding box center [1259, 72] width 104 height 20
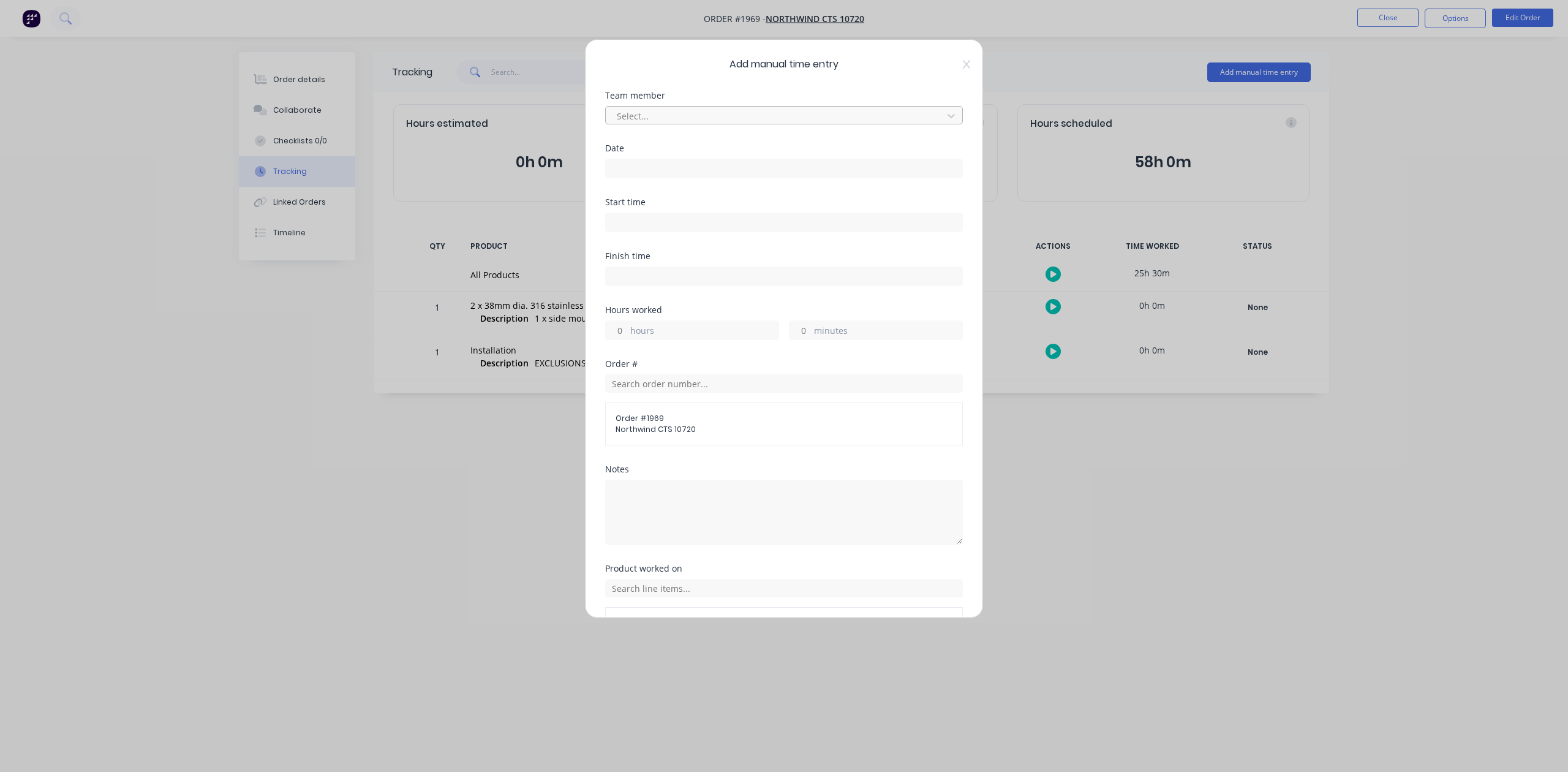
click at [815, 124] on div at bounding box center [776, 116] width 321 height 16
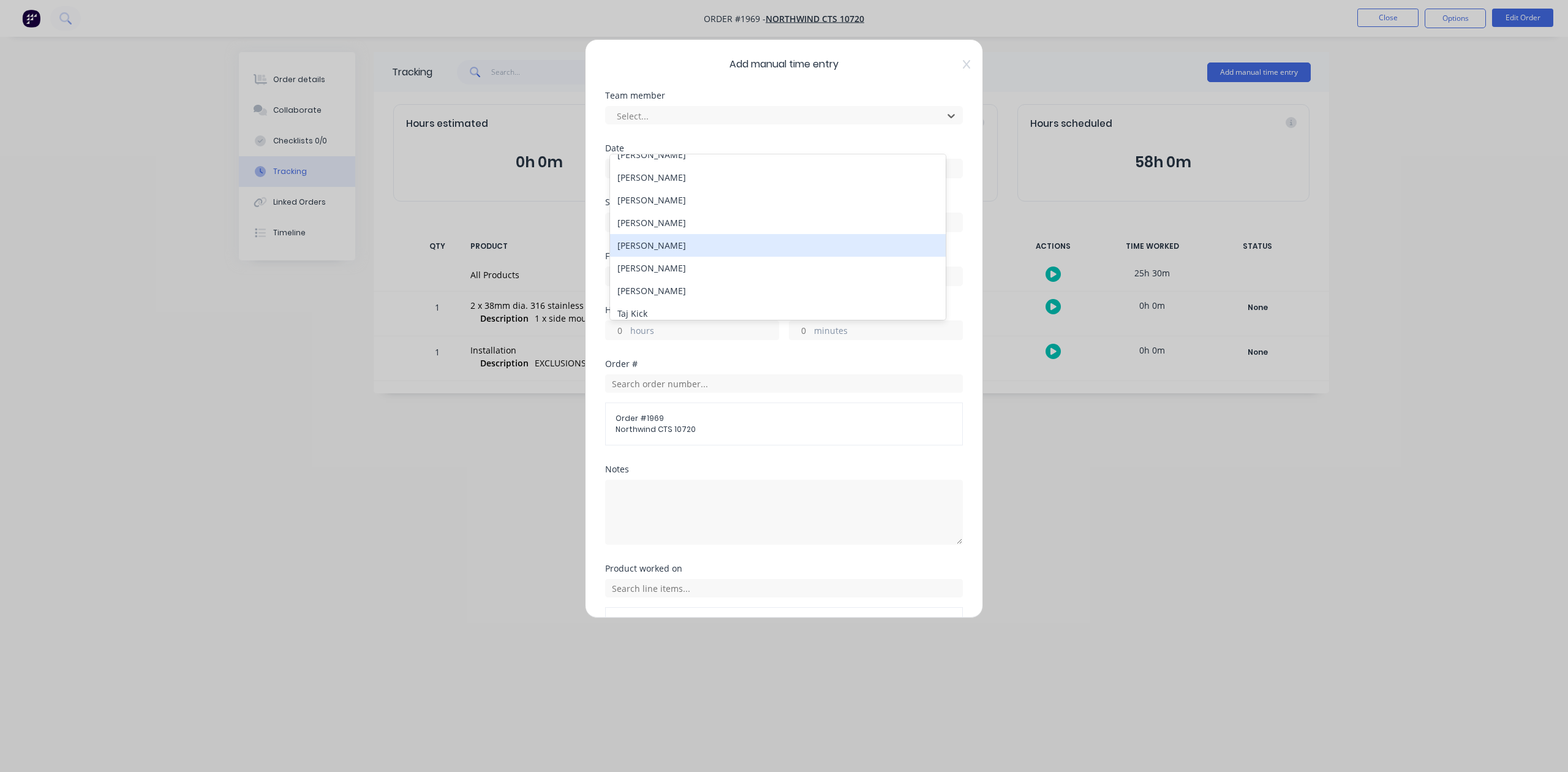
click at [669, 257] on div "Nathan Vipond" at bounding box center [777, 245] width 335 height 23
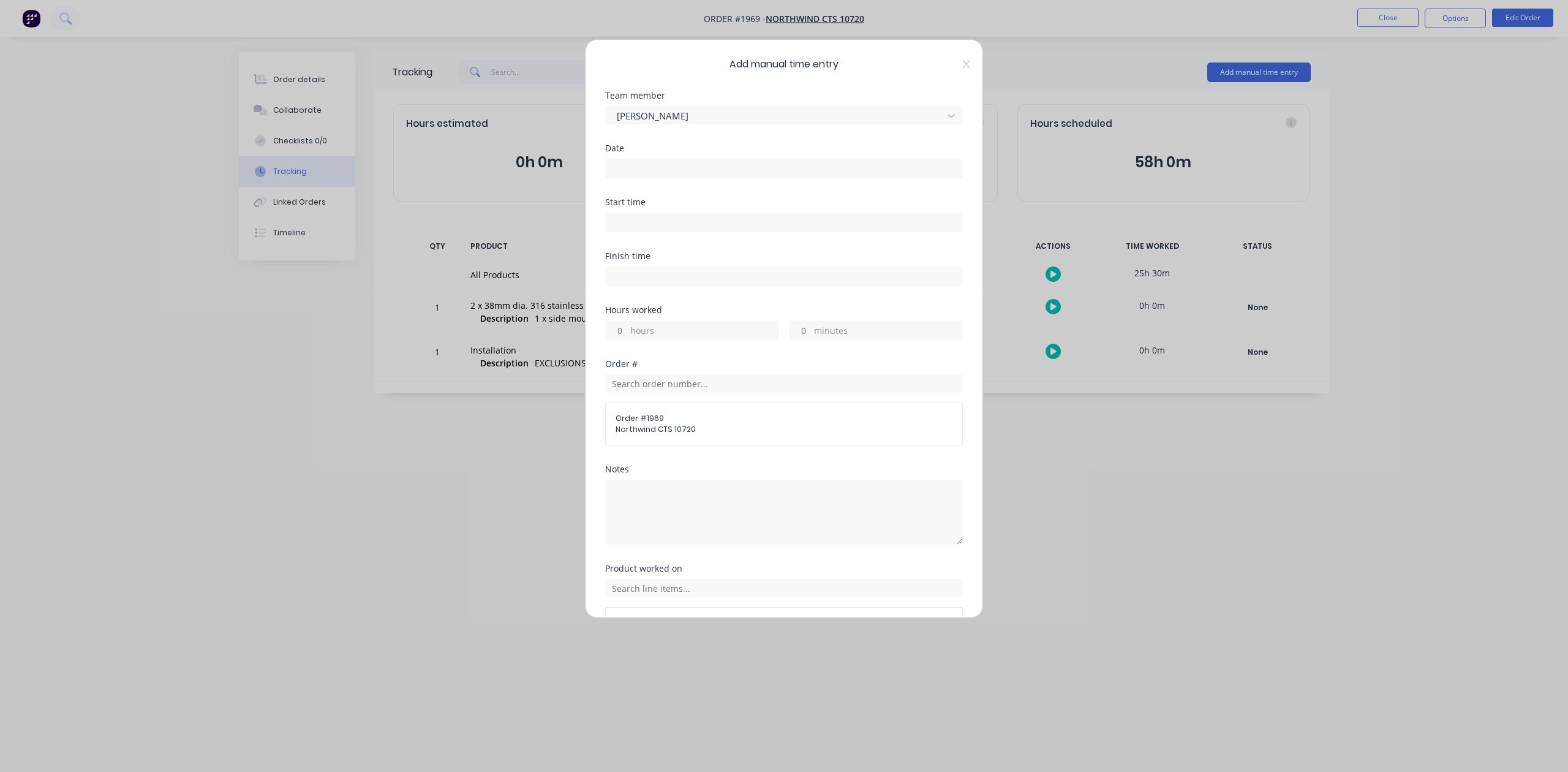
click at [642, 178] on input at bounding box center [784, 168] width 356 height 18
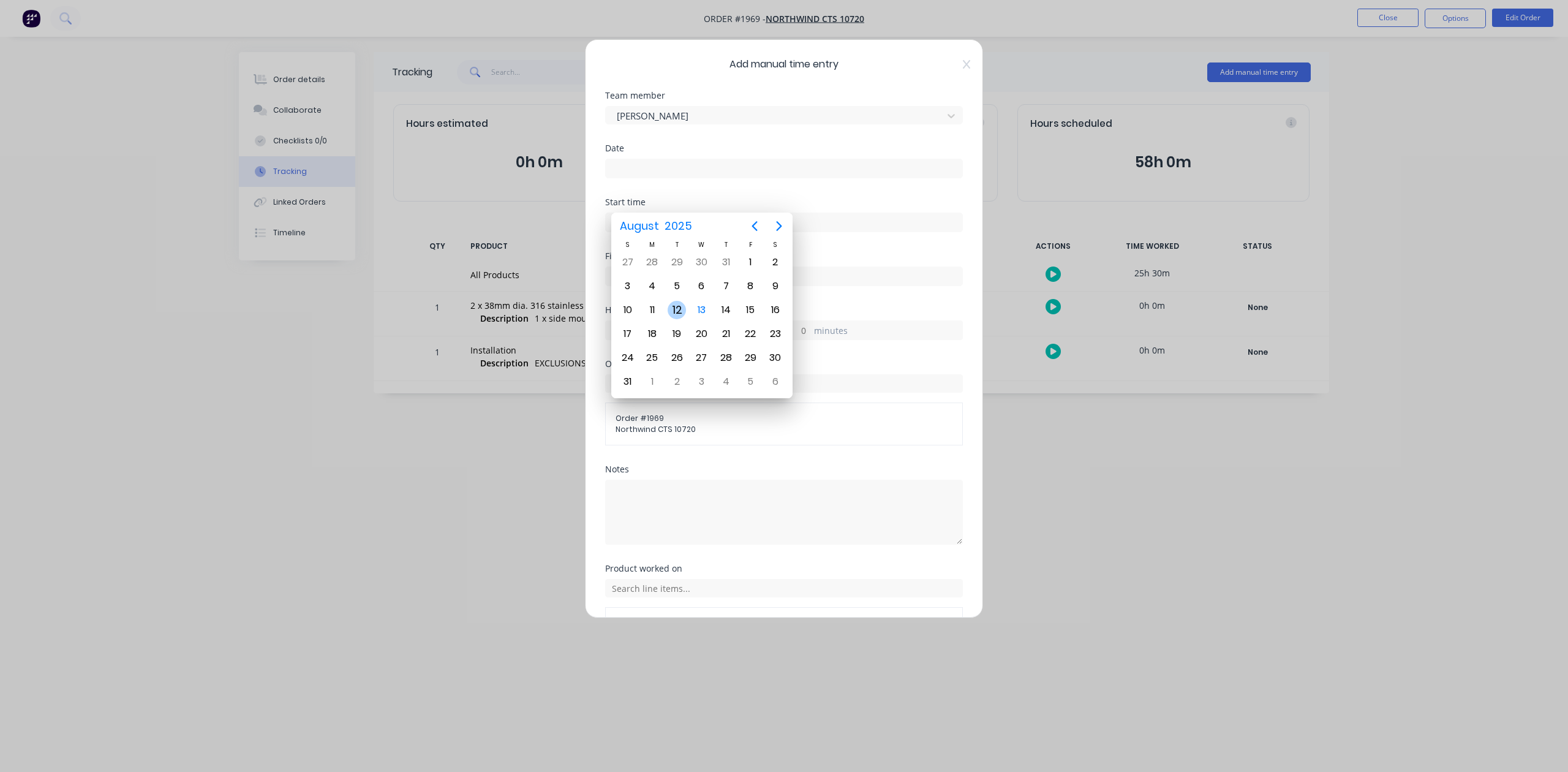
click at [679, 307] on div "12" at bounding box center [677, 309] width 18 height 18
type input "12/08/2025"
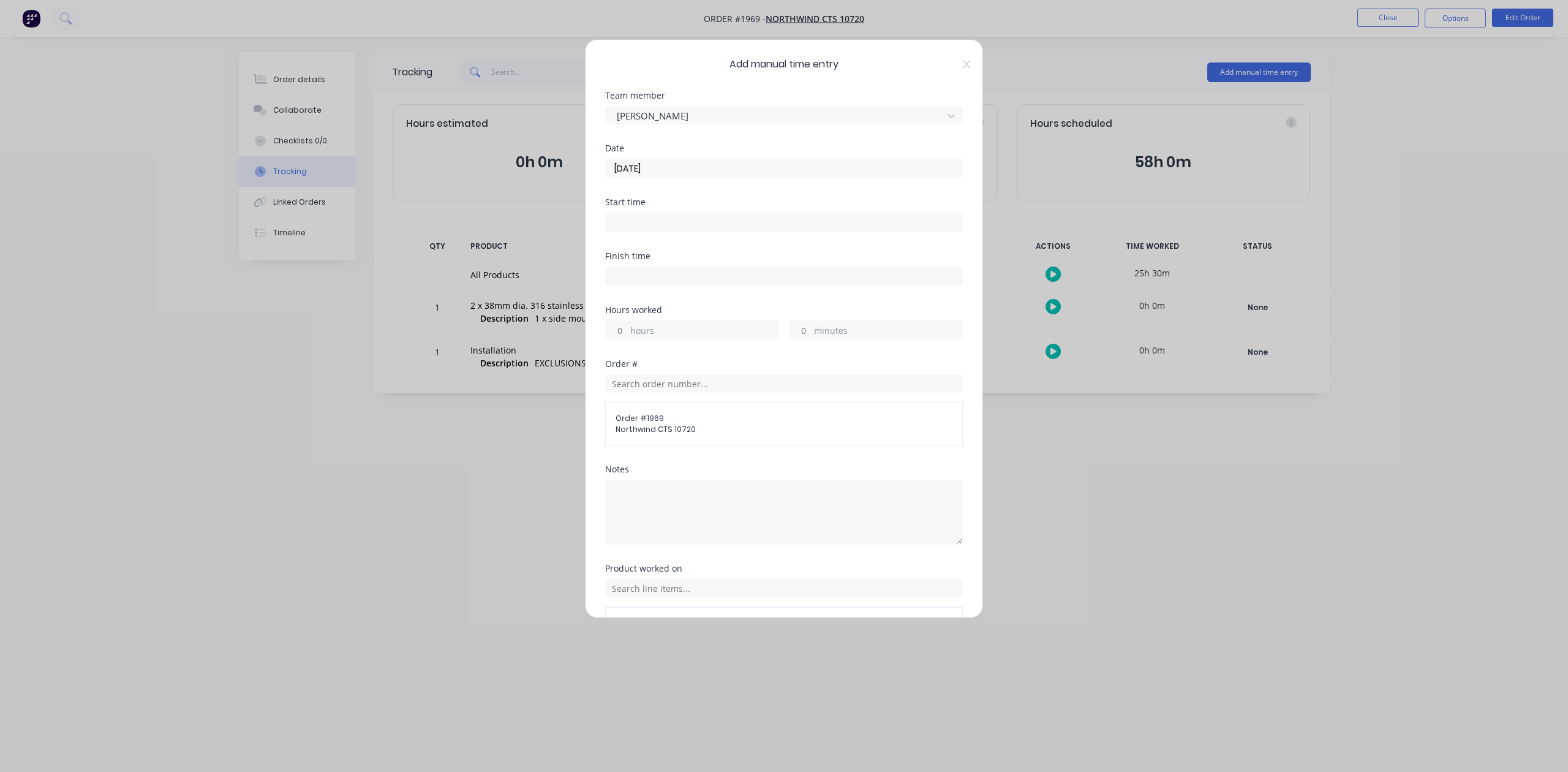
click at [620, 340] on input "hours" at bounding box center [617, 330] width 22 height 18
type input "5"
click at [792, 340] on input "minutes" at bounding box center [801, 330] width 22 height 18
type input "45"
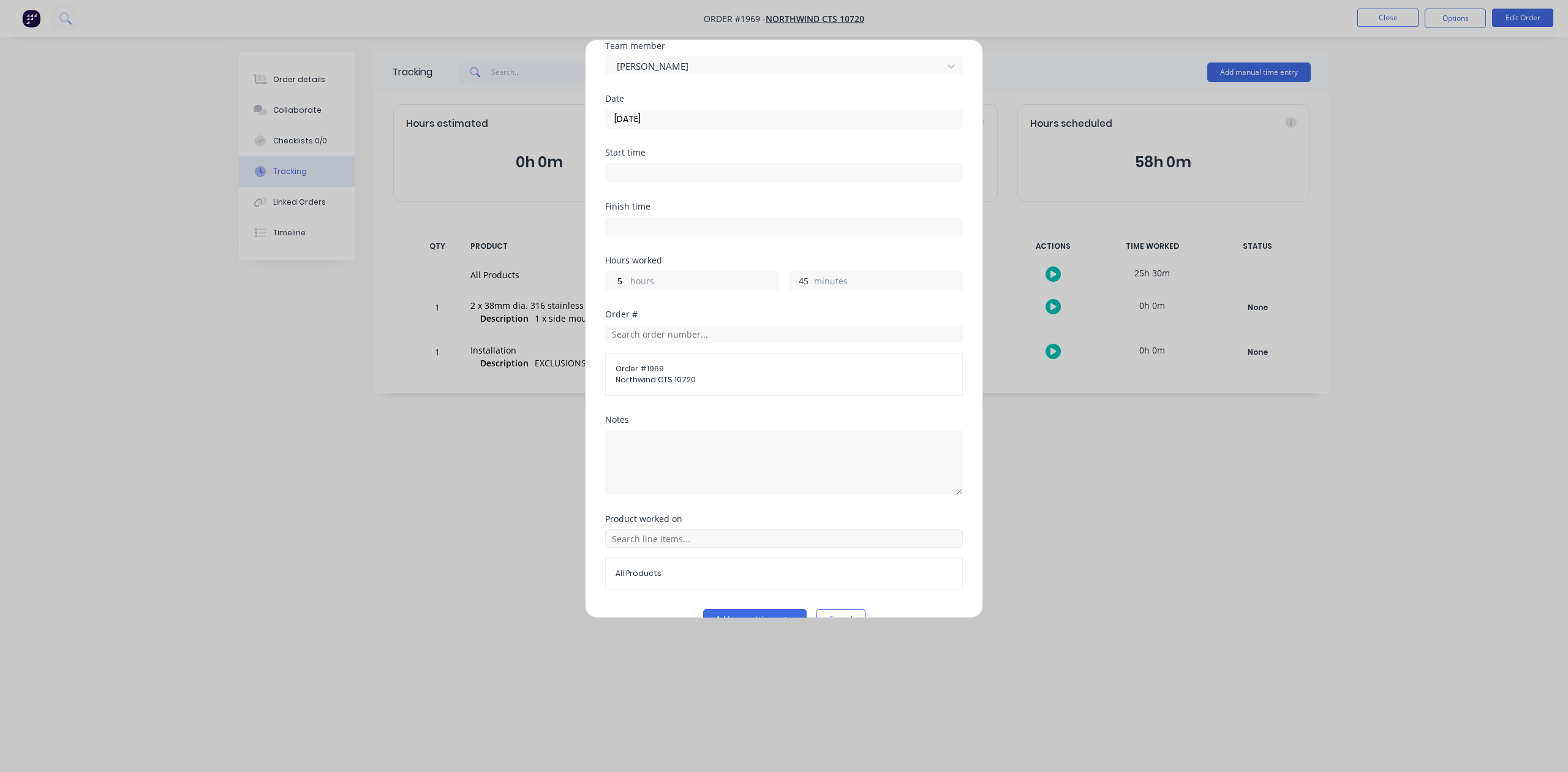
scroll to position [179, 0]
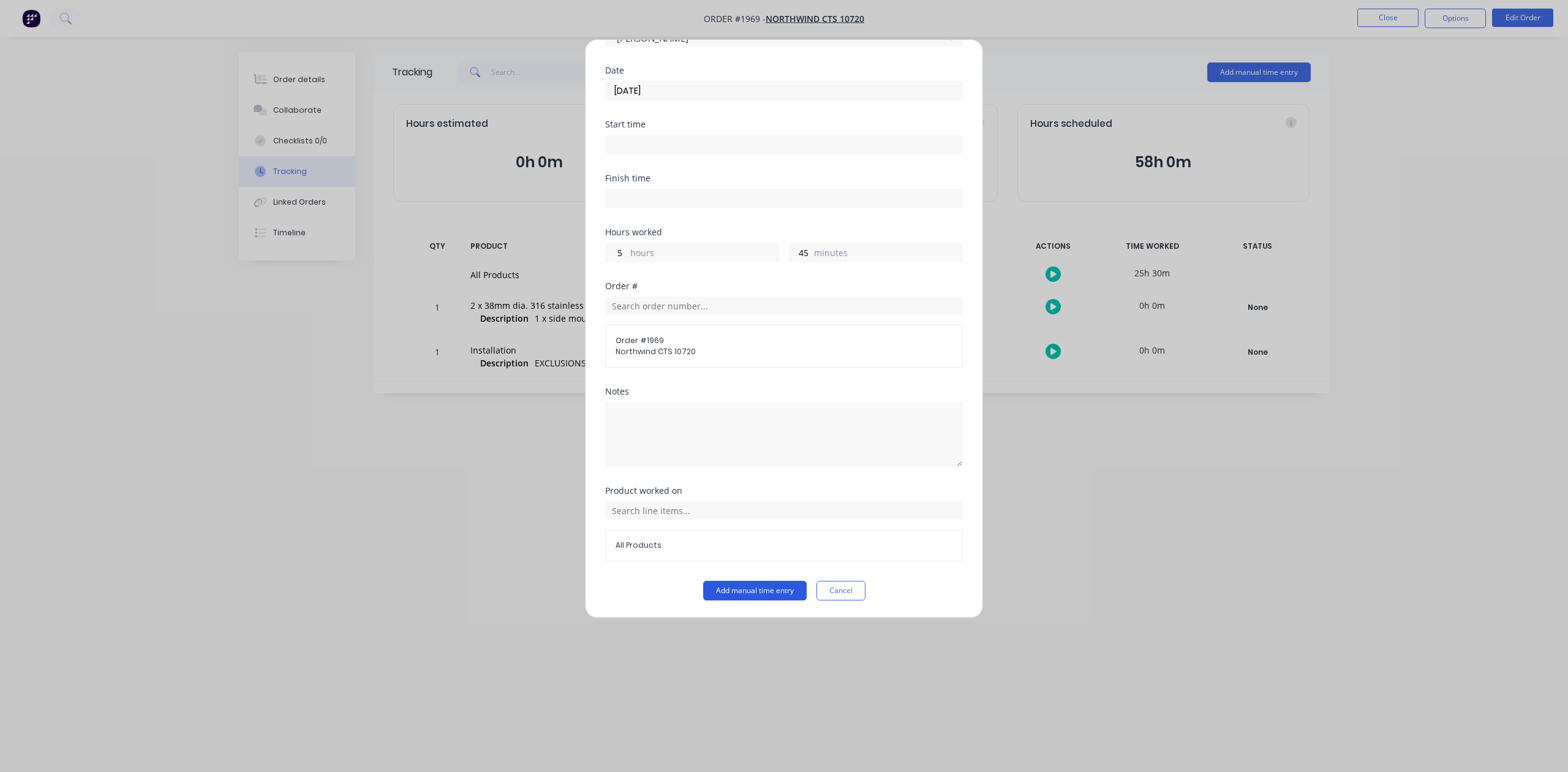
click at [763, 597] on button "Add manual time entry" at bounding box center [755, 591] width 104 height 20
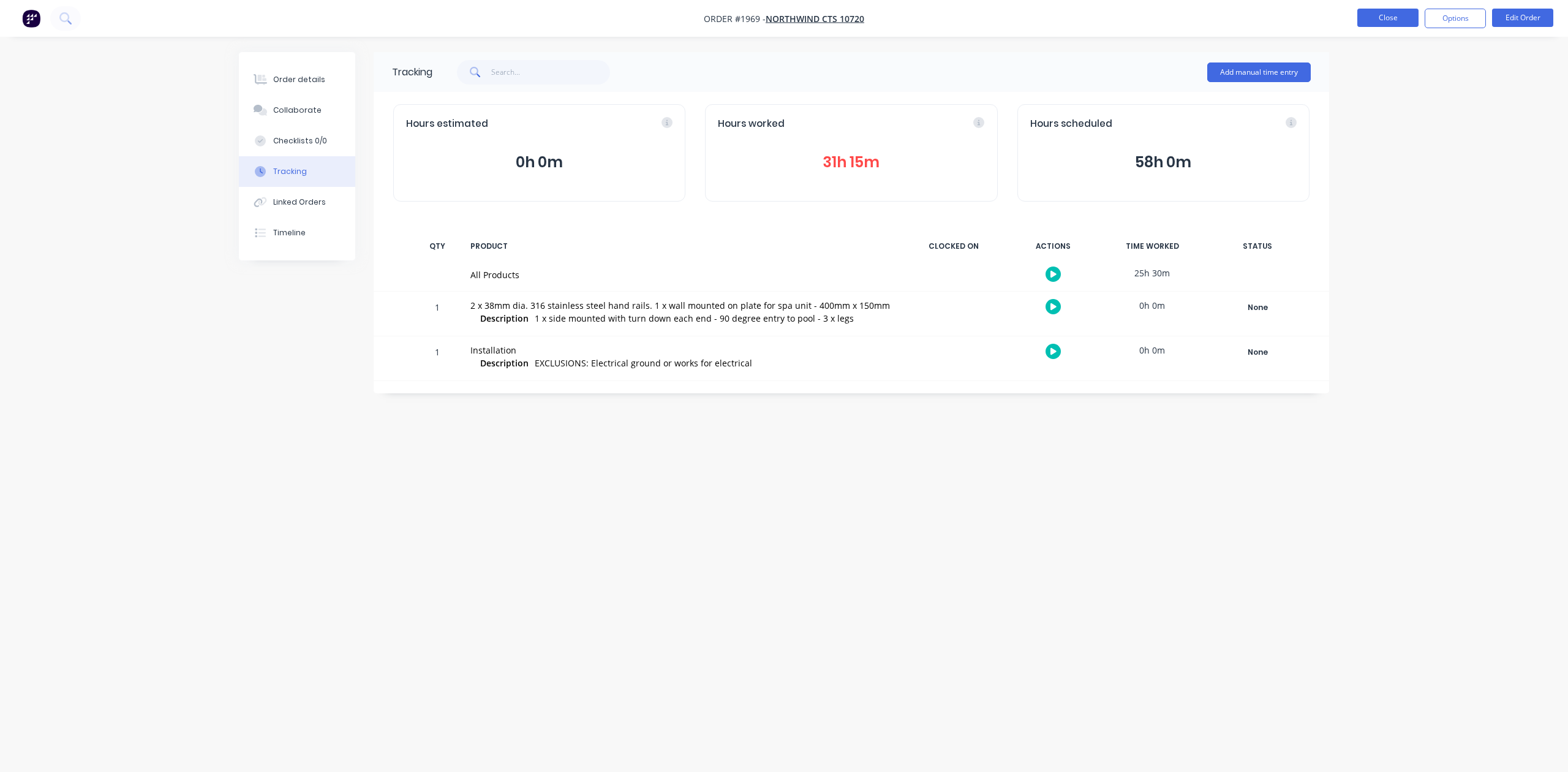
click at [1375, 20] on button "Close" at bounding box center [1387, 18] width 61 height 18
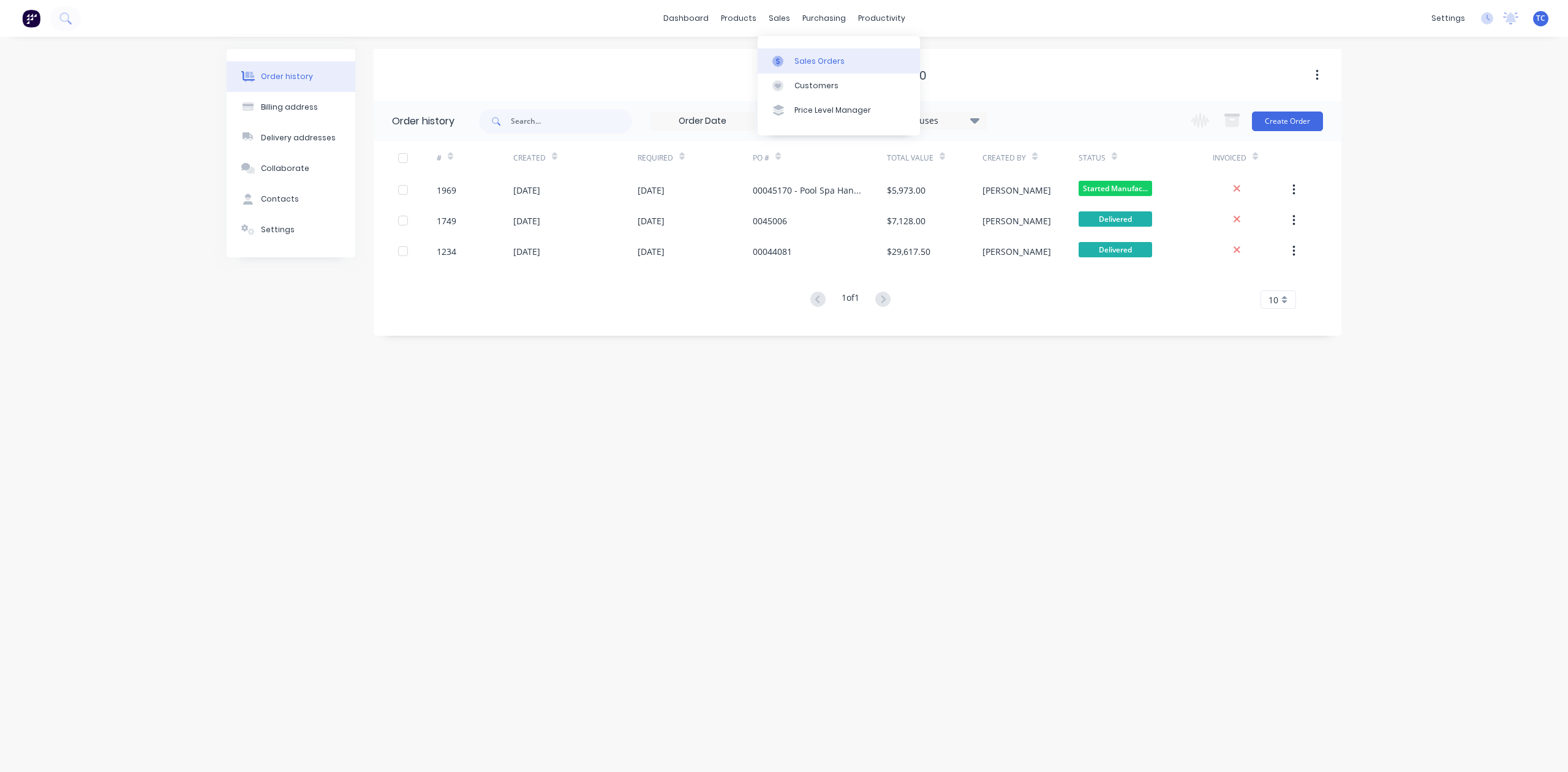
click at [816, 67] on div "Sales Orders" at bounding box center [819, 61] width 51 height 11
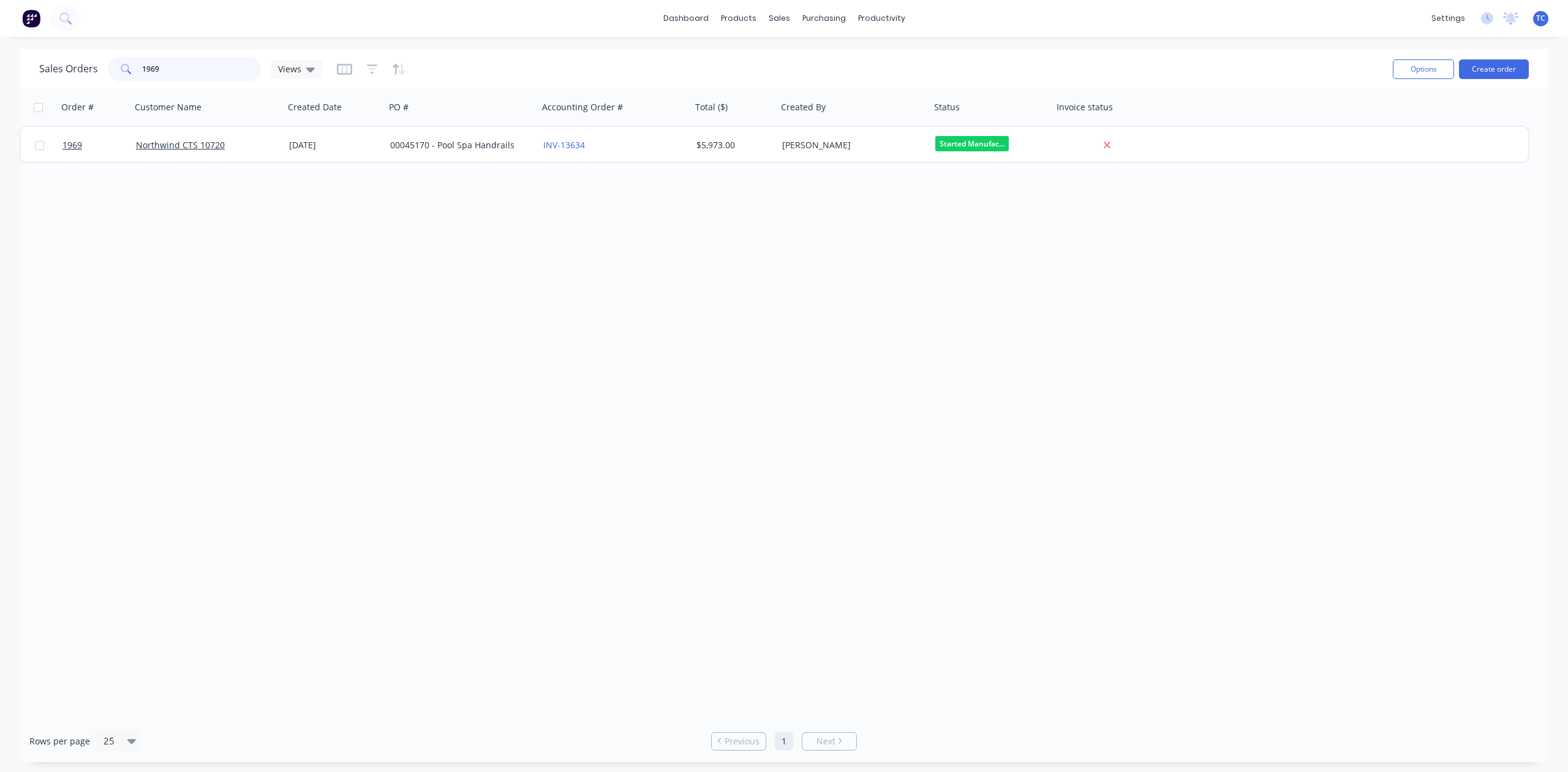
drag, startPoint x: 189, startPoint y: 65, endPoint x: 125, endPoint y: 69, distance: 64.1
click at [125, 69] on div "1969" at bounding box center [184, 69] width 153 height 24
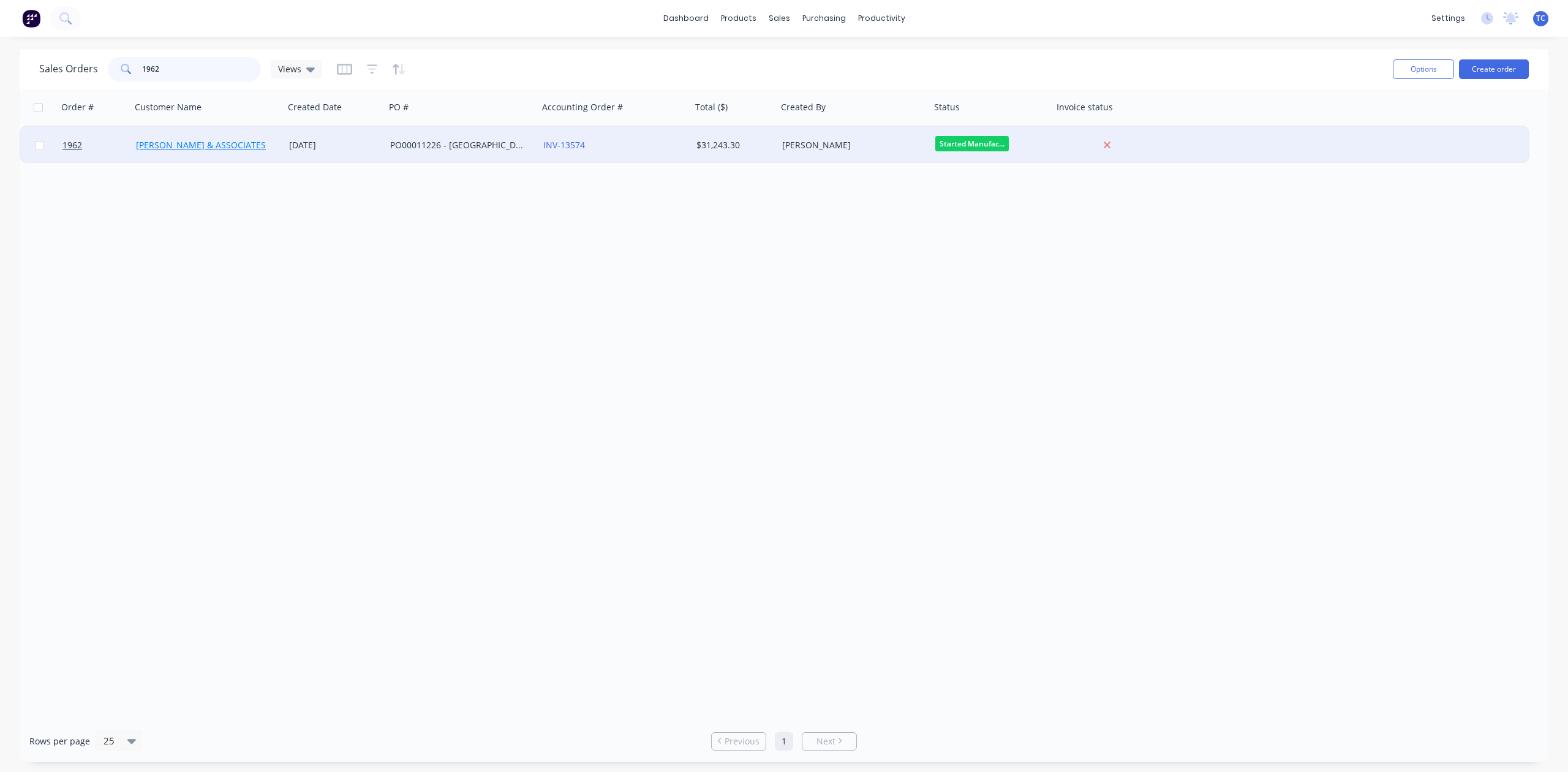
type input "1962"
click at [152, 143] on link "[PERSON_NAME] & ASSOCIATES" at bounding box center [201, 144] width 130 height 11
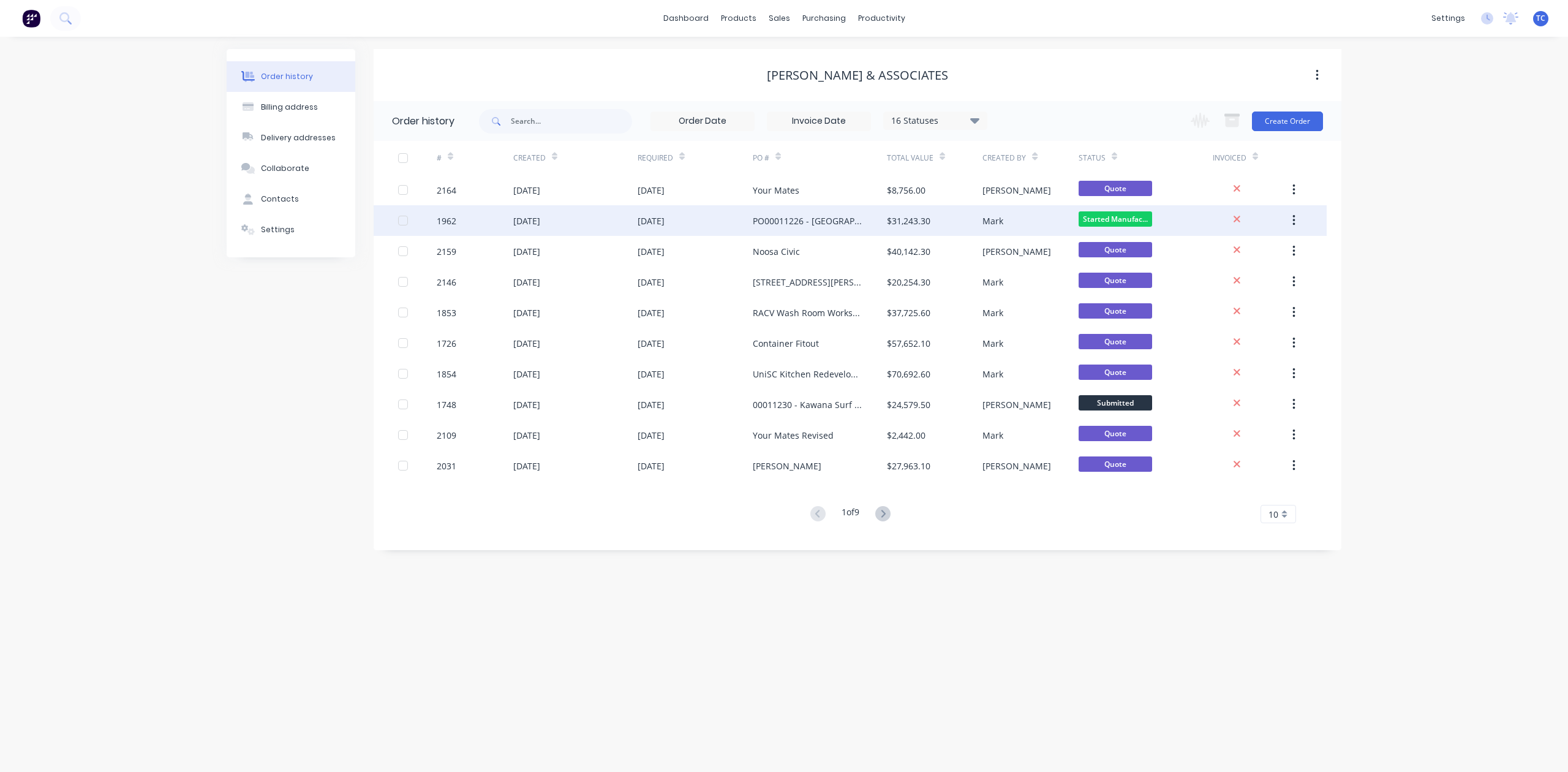
click at [514, 219] on div "[DATE]" at bounding box center [527, 220] width 27 height 13
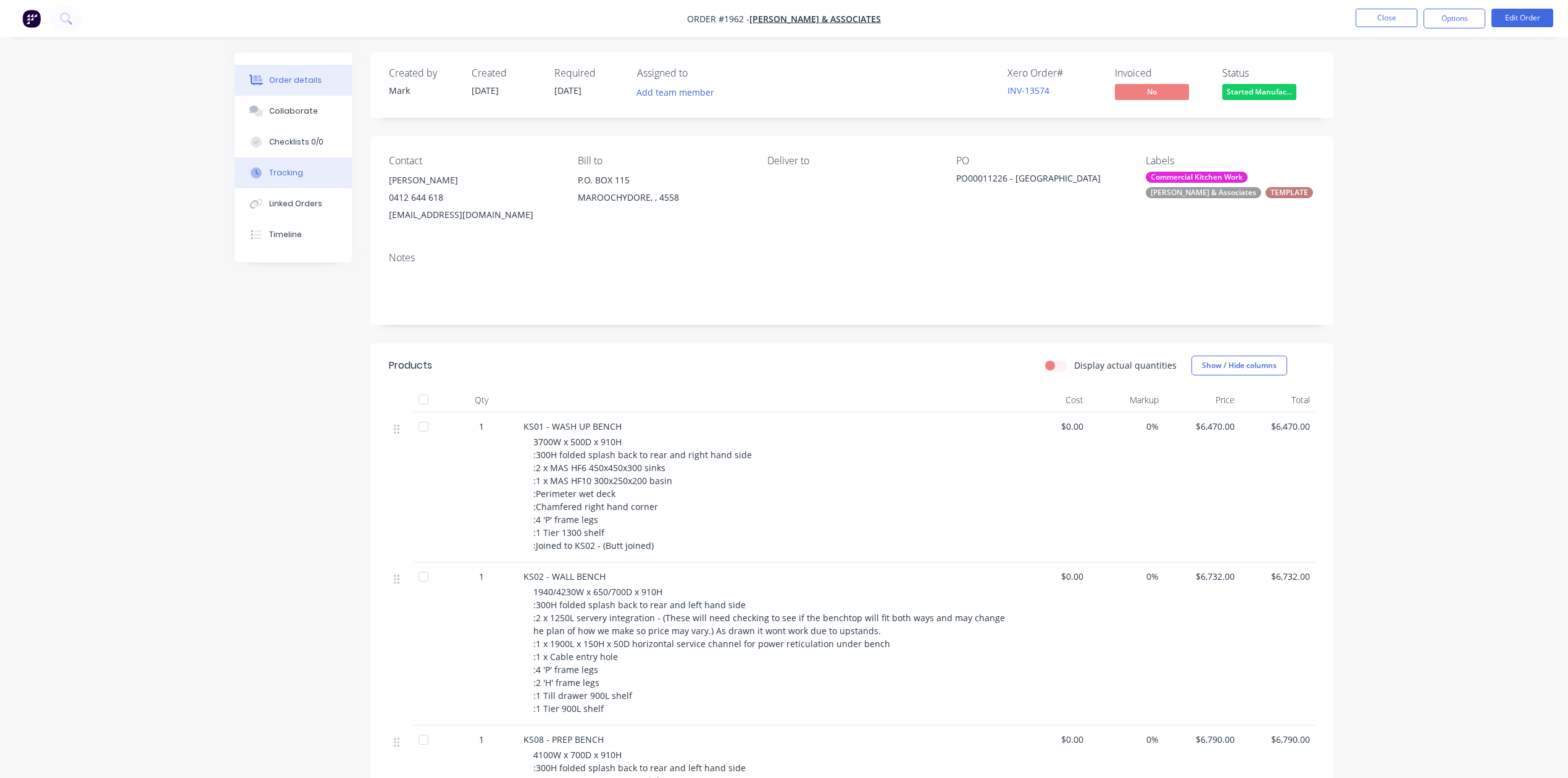
click at [302, 179] on div "Tracking" at bounding box center [286, 173] width 34 height 11
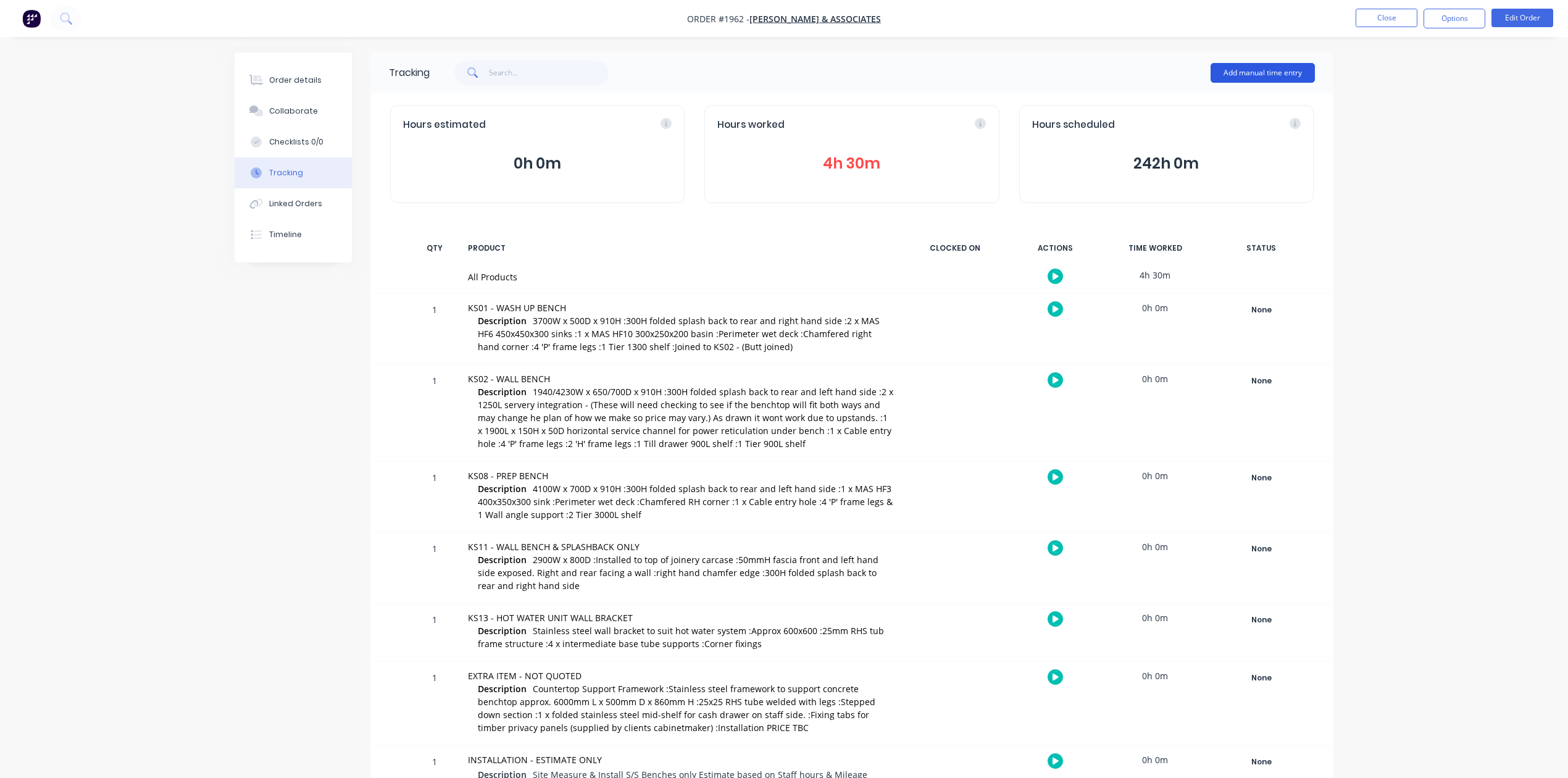
click at [1217, 73] on button "Add manual time entry" at bounding box center [1262, 73] width 105 height 20
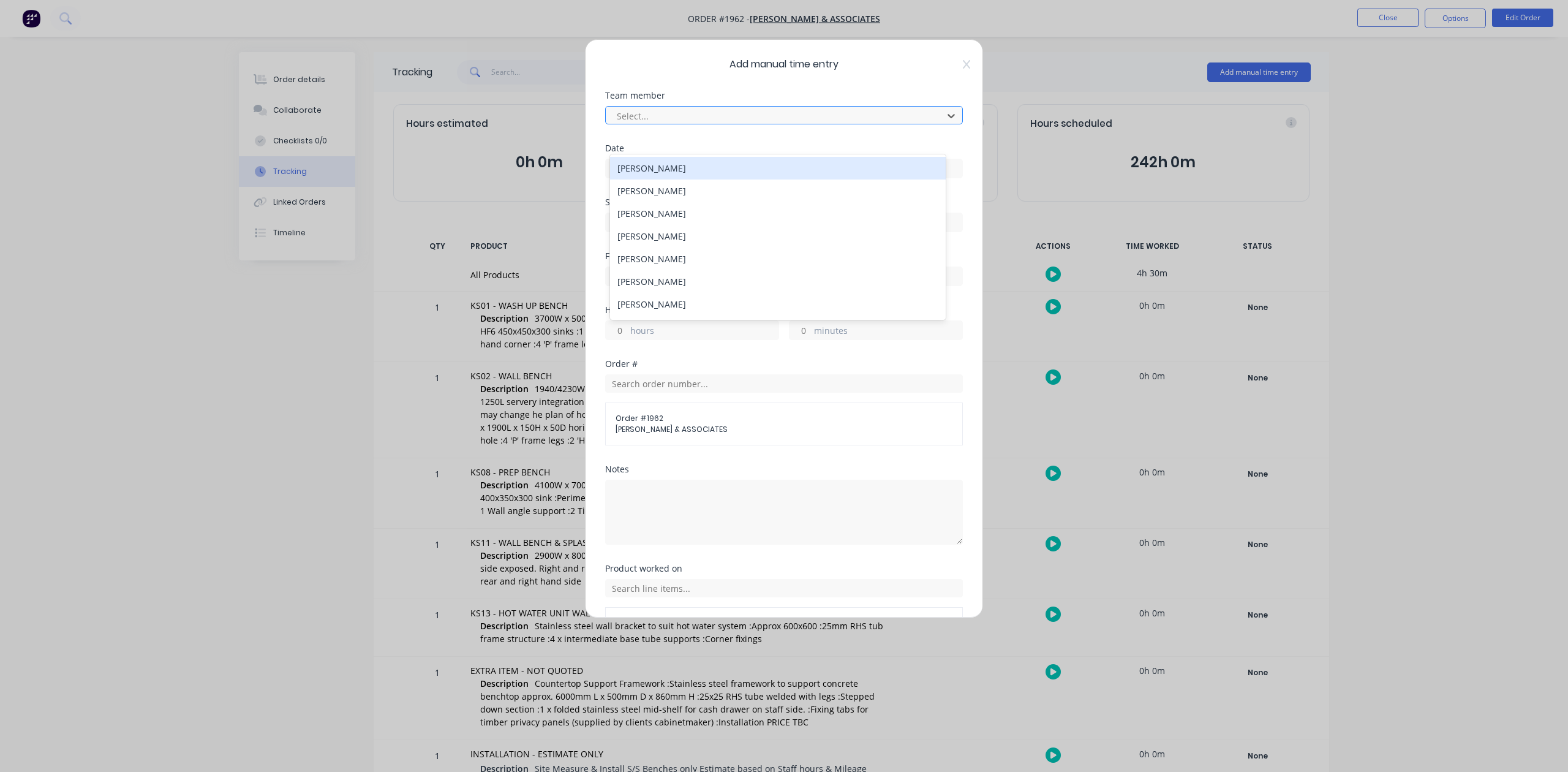
click at [707, 124] on div at bounding box center [776, 116] width 321 height 16
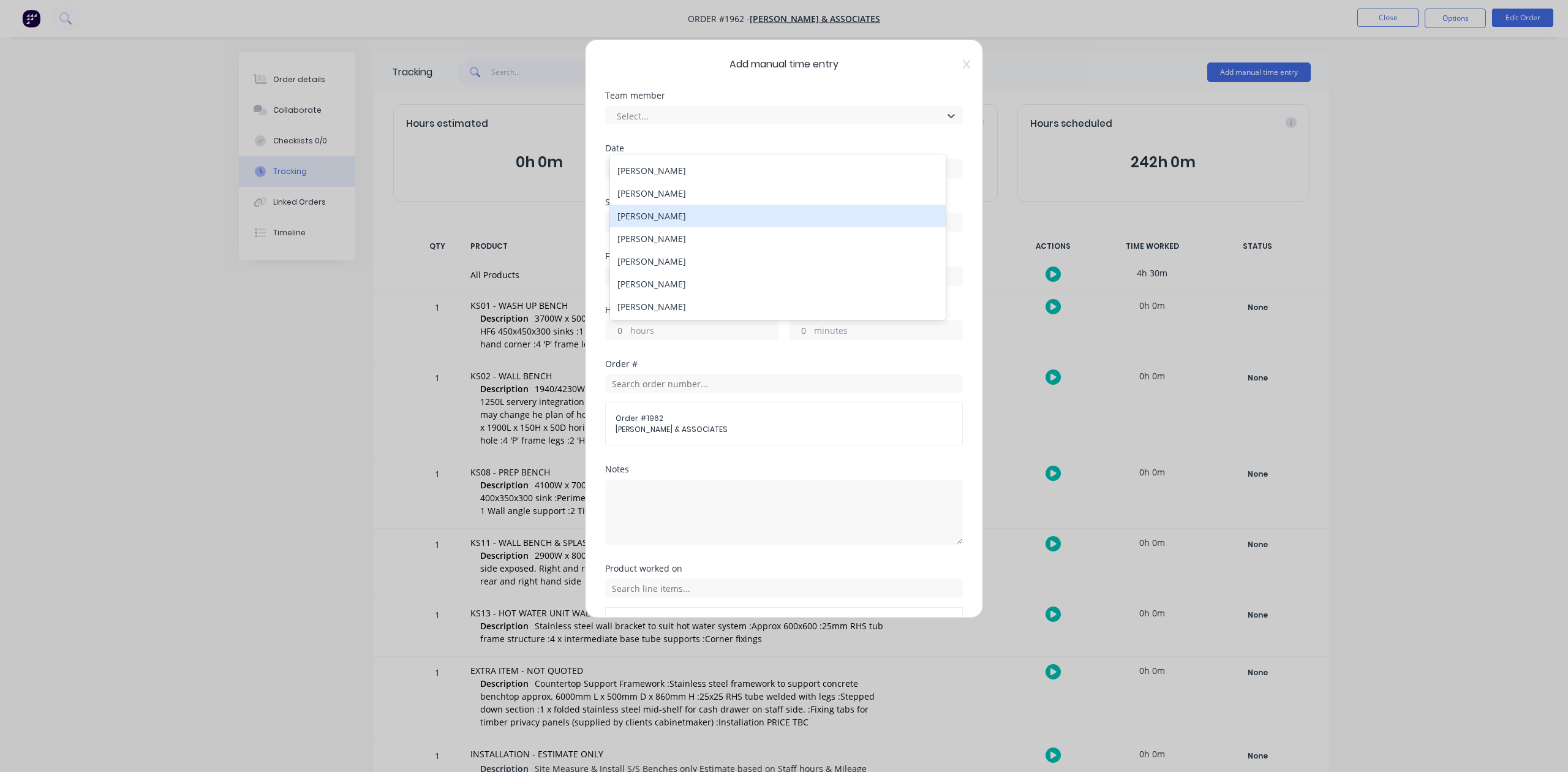
scroll to position [82, 0]
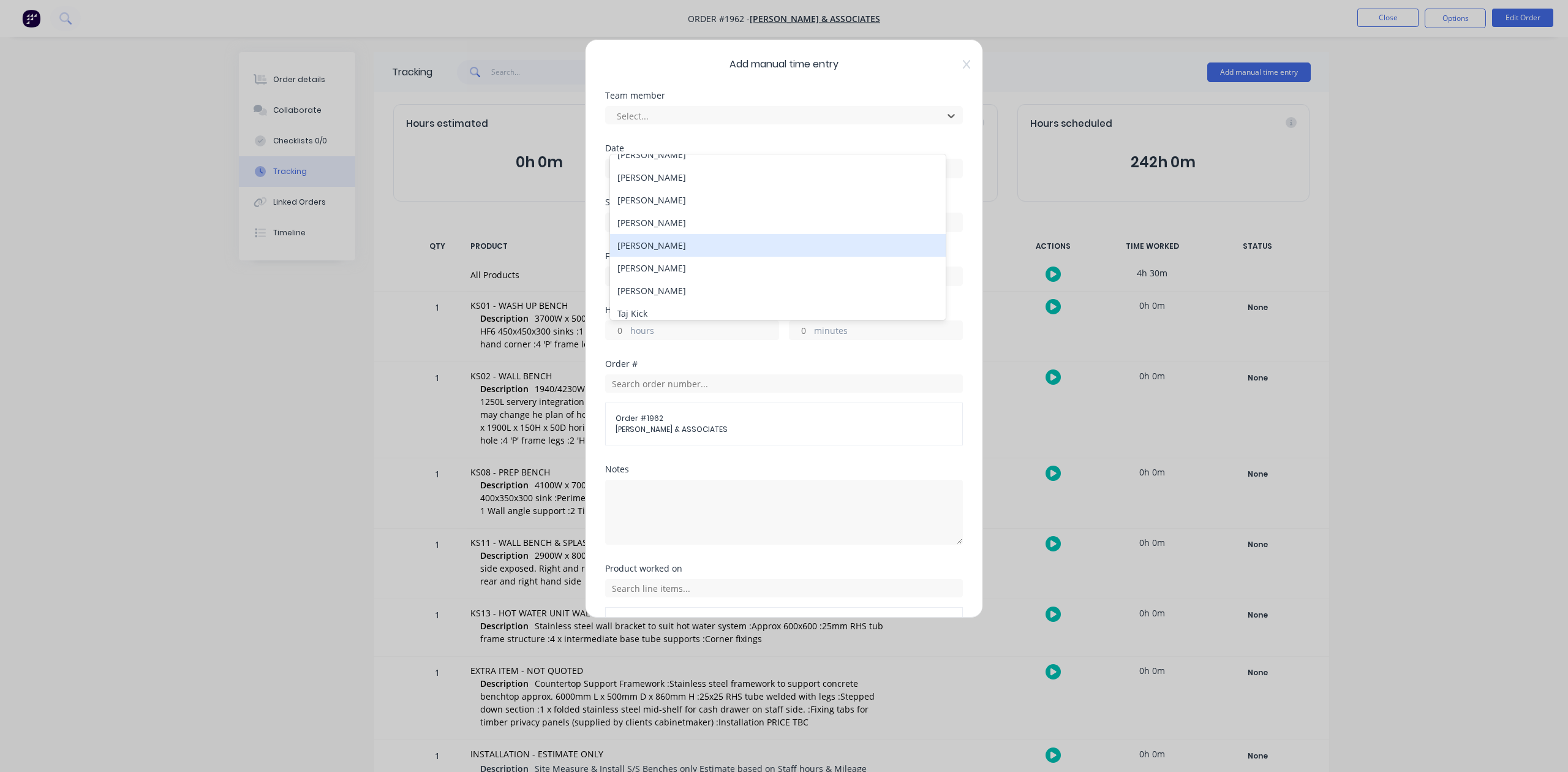
click at [662, 257] on div "Nathan Vipond" at bounding box center [777, 245] width 335 height 23
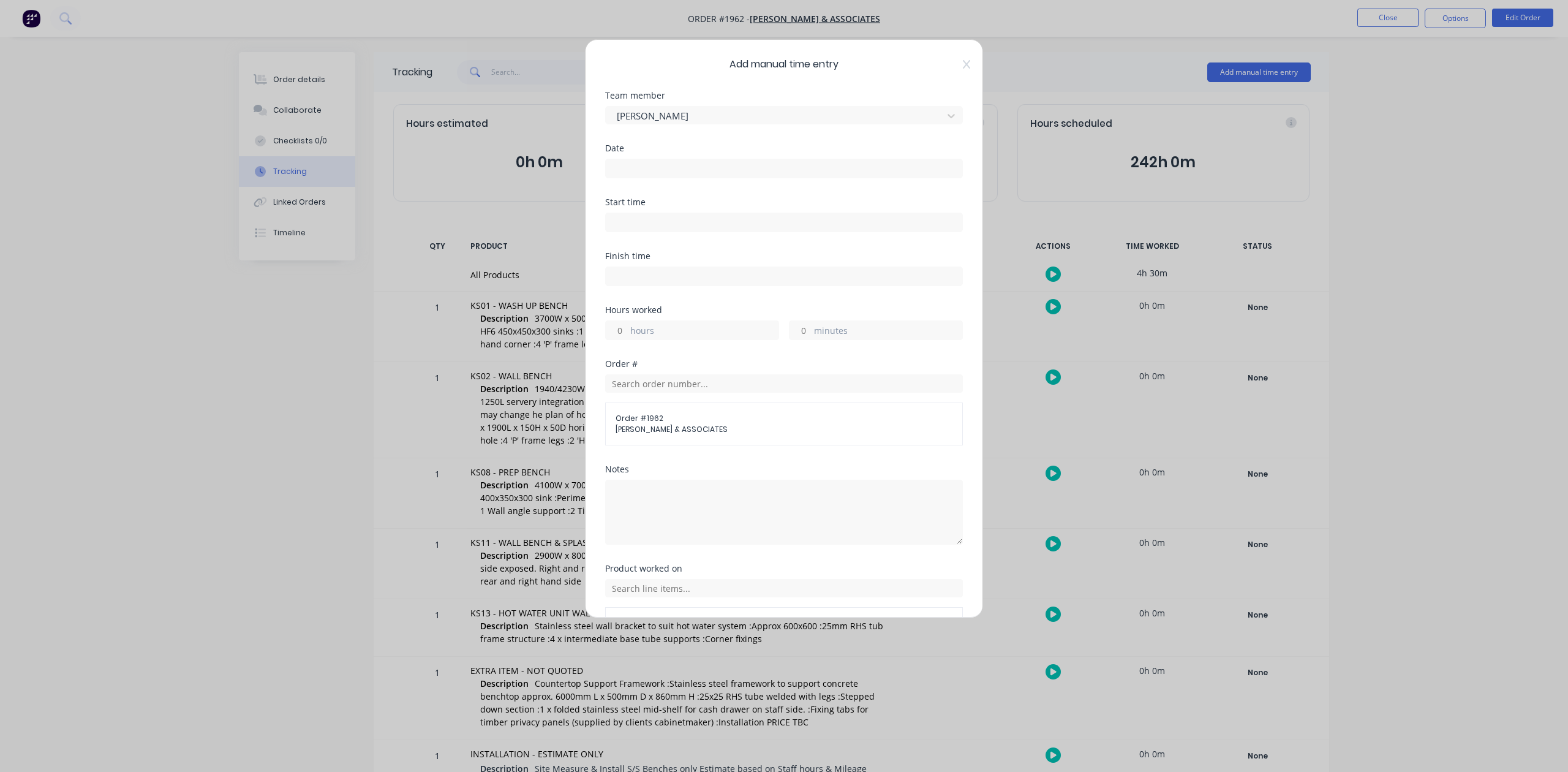
click at [648, 178] on input at bounding box center [784, 168] width 356 height 18
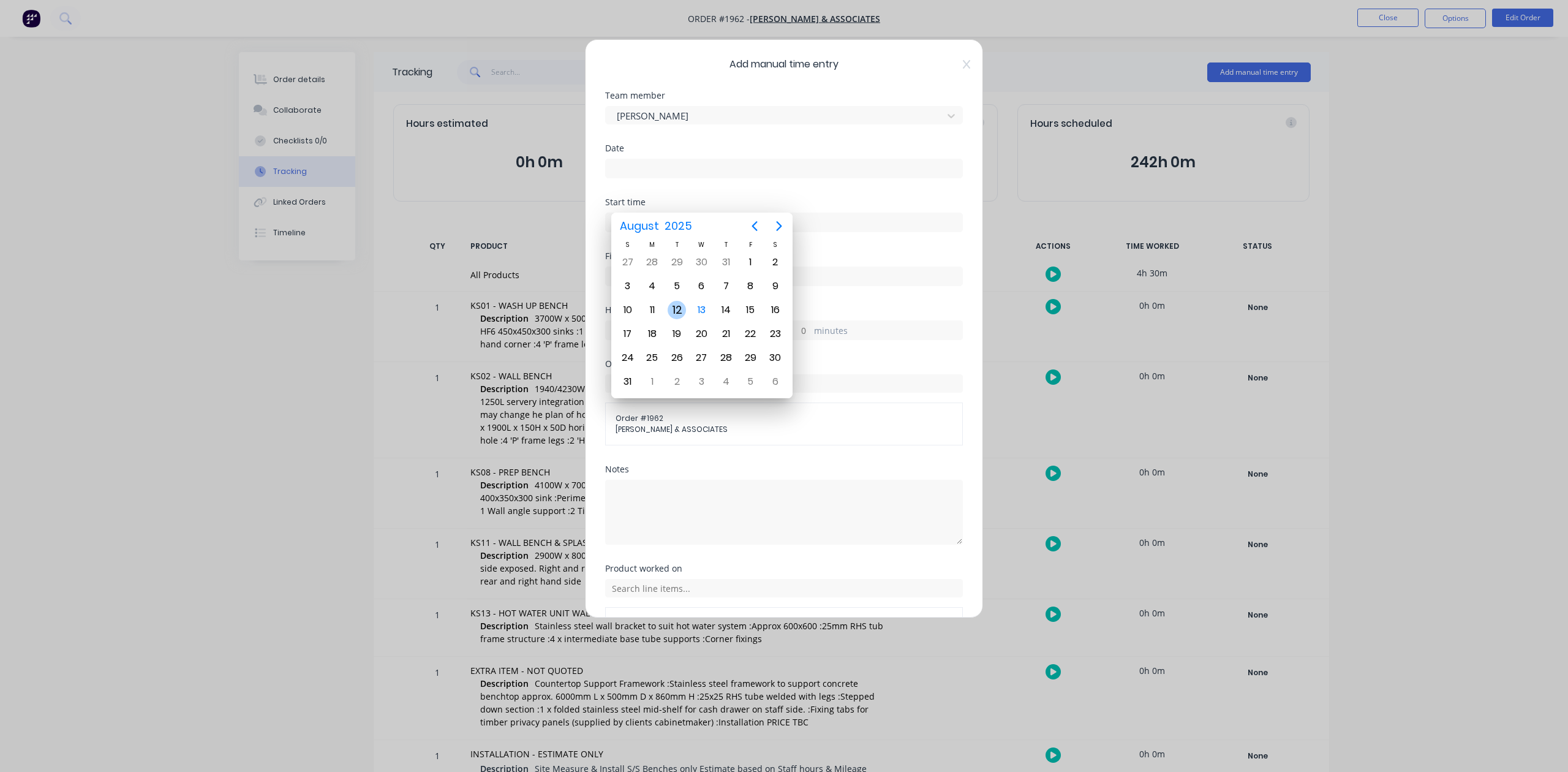
click at [679, 307] on div "12" at bounding box center [677, 309] width 18 height 18
type input "12/08/2025"
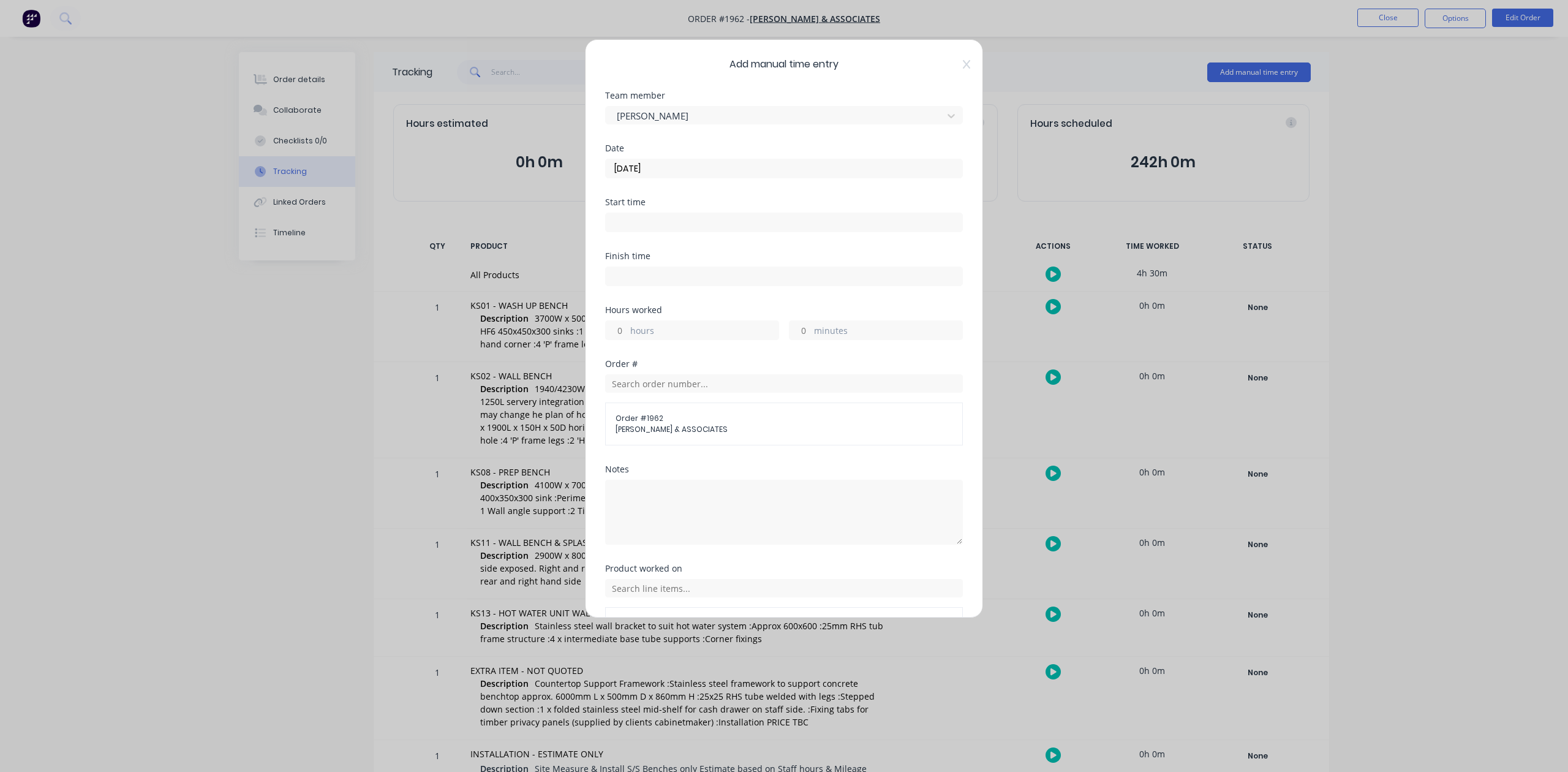
click at [625, 340] on input "hours" at bounding box center [617, 330] width 22 height 18
type input "3"
click at [801, 340] on input "minutes" at bounding box center [801, 330] width 22 height 18
type input "15"
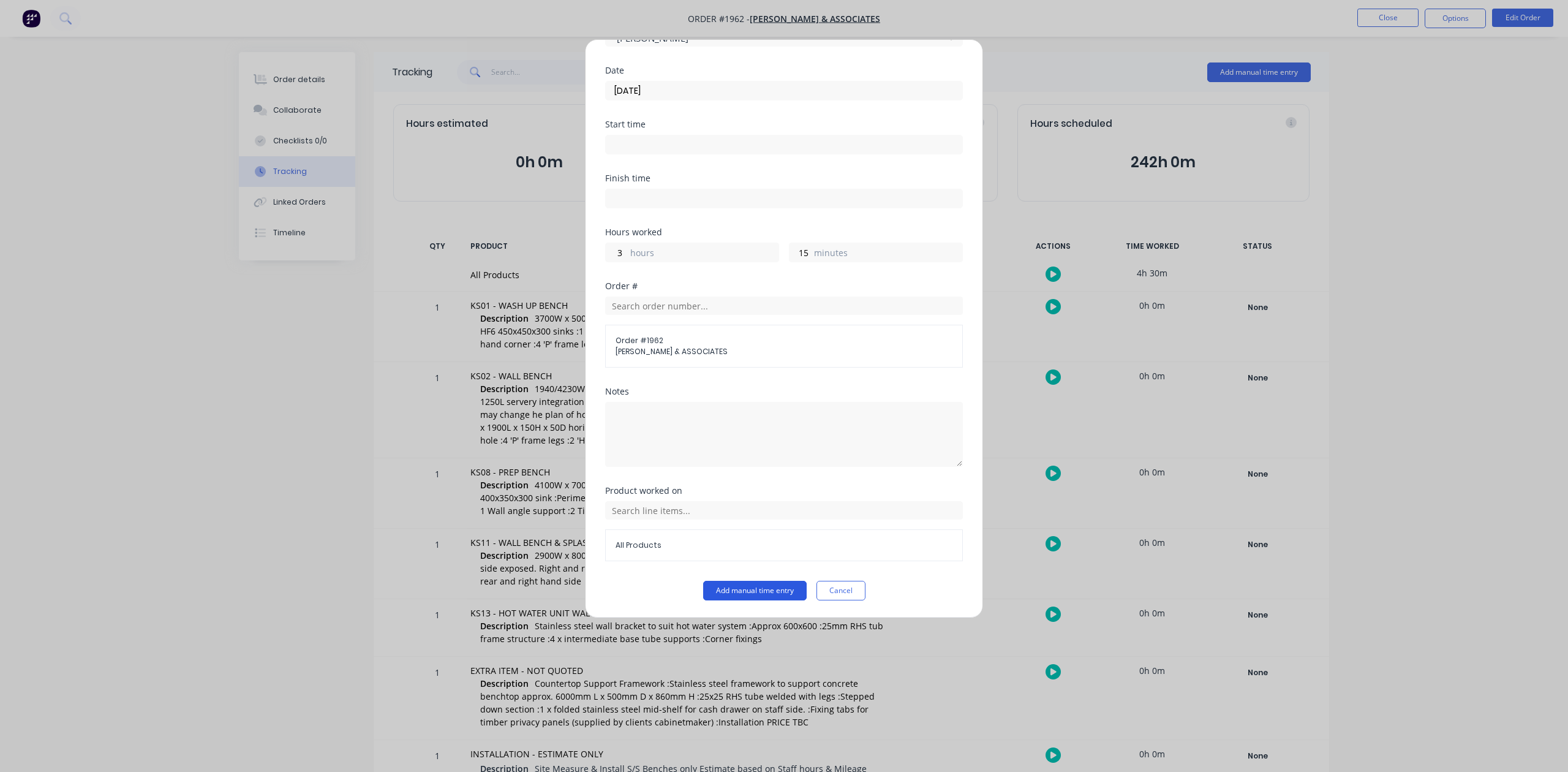
click at [733, 594] on button "Add manual time entry" at bounding box center [755, 591] width 104 height 20
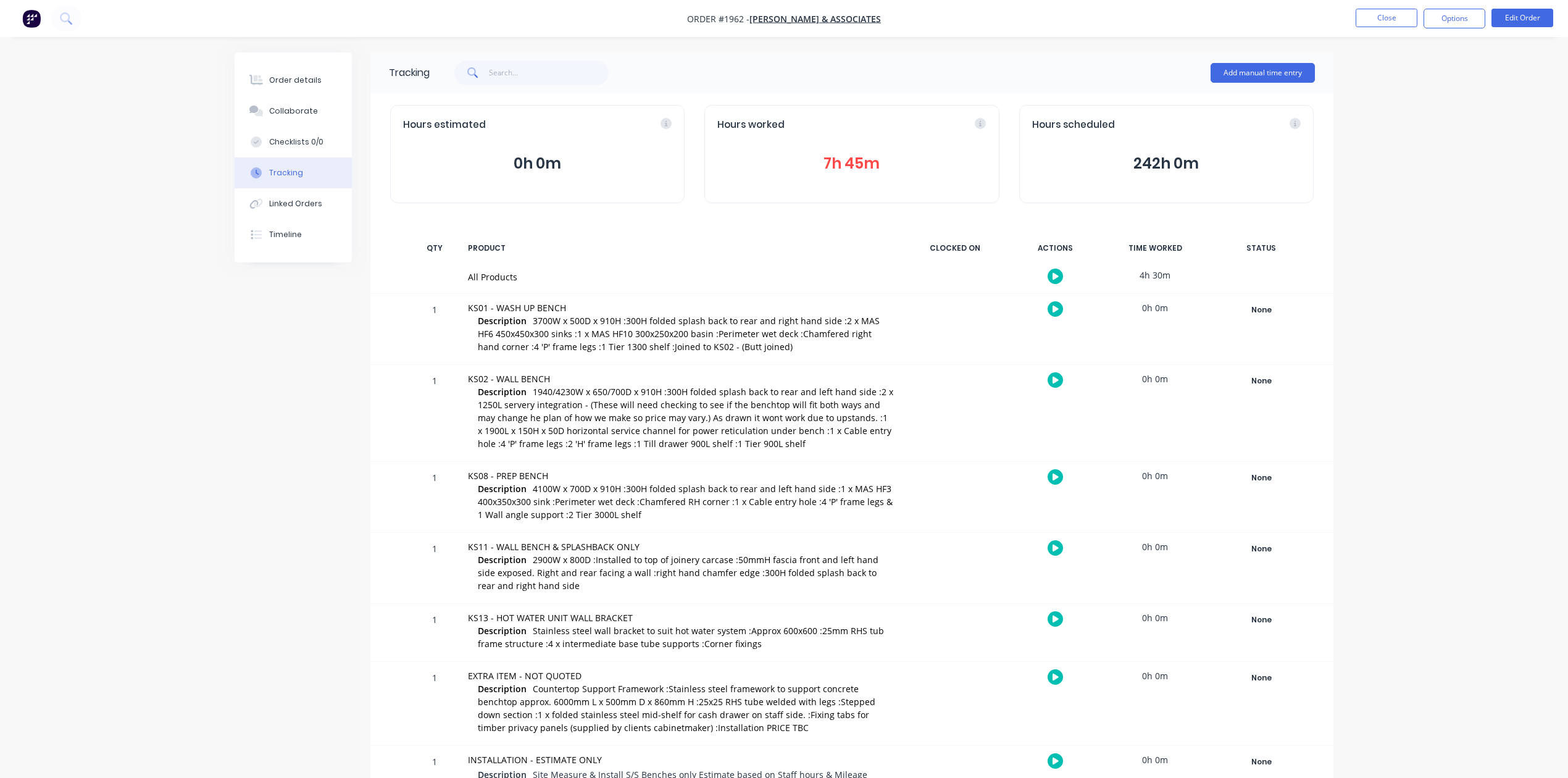
click at [852, 175] on button "7h 45m" at bounding box center [851, 164] width 268 height 24
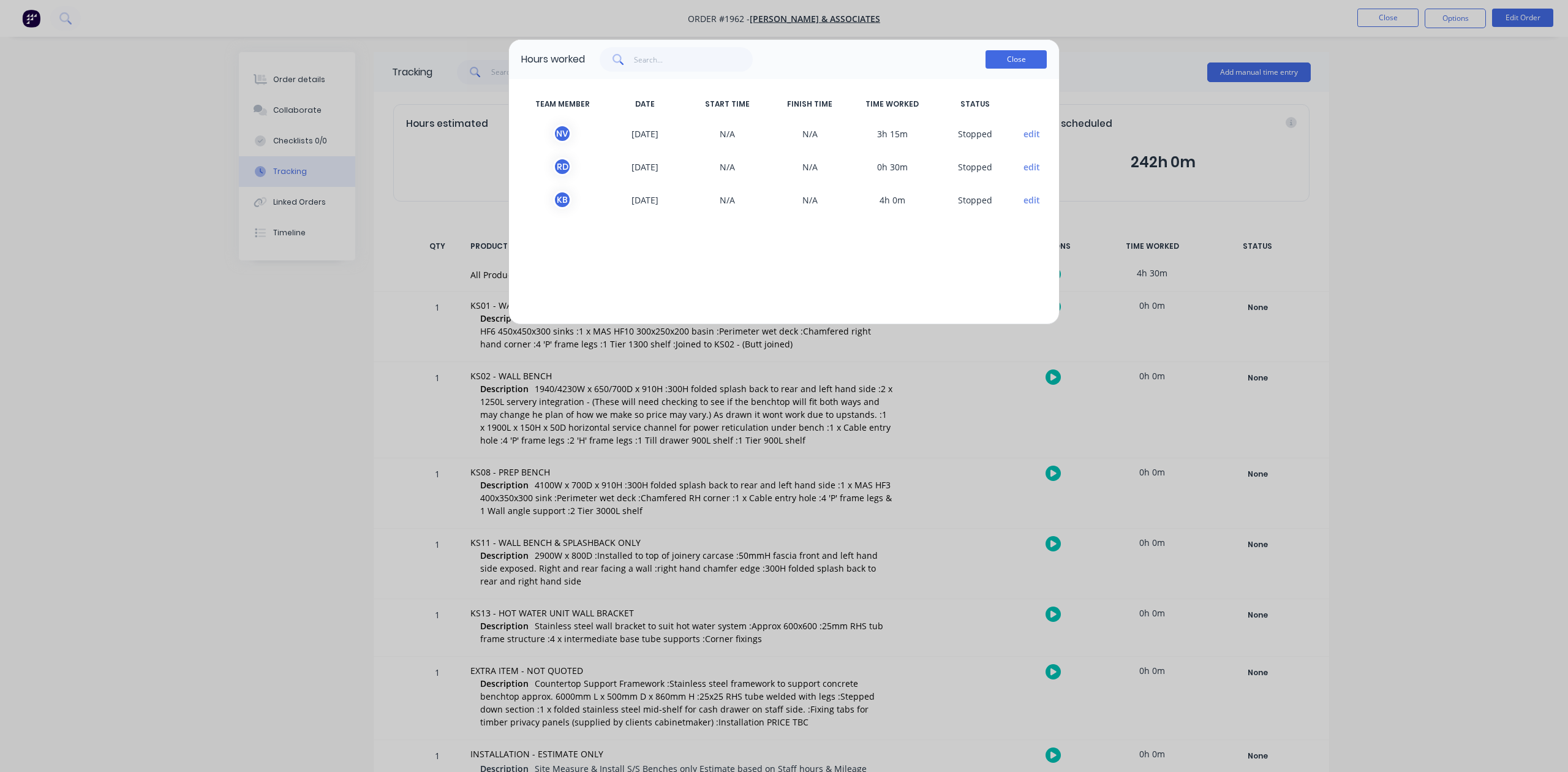
click at [1020, 69] on button "Close" at bounding box center [1015, 59] width 61 height 18
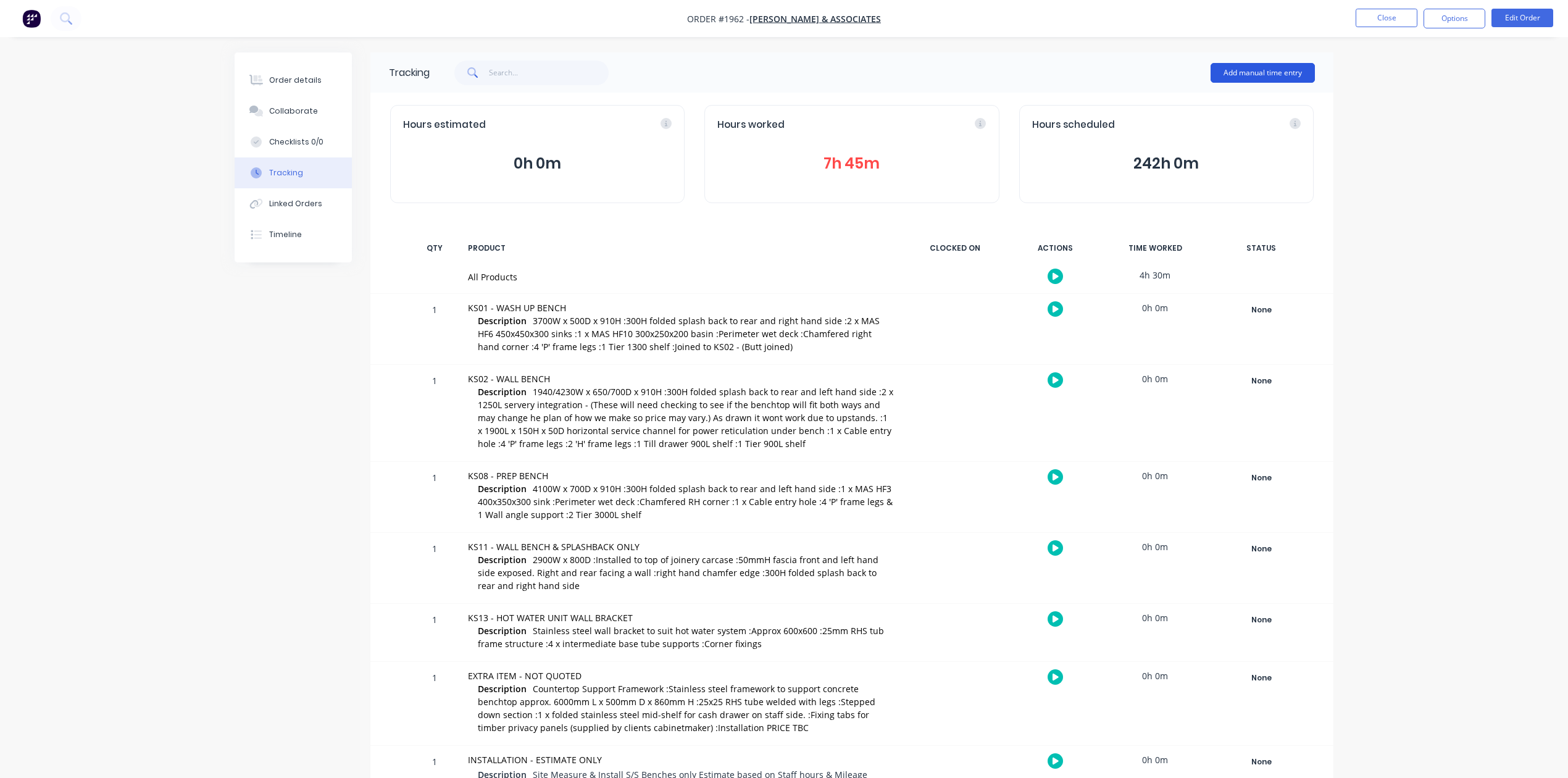
click at [1266, 72] on button "Add manual time entry" at bounding box center [1262, 73] width 105 height 20
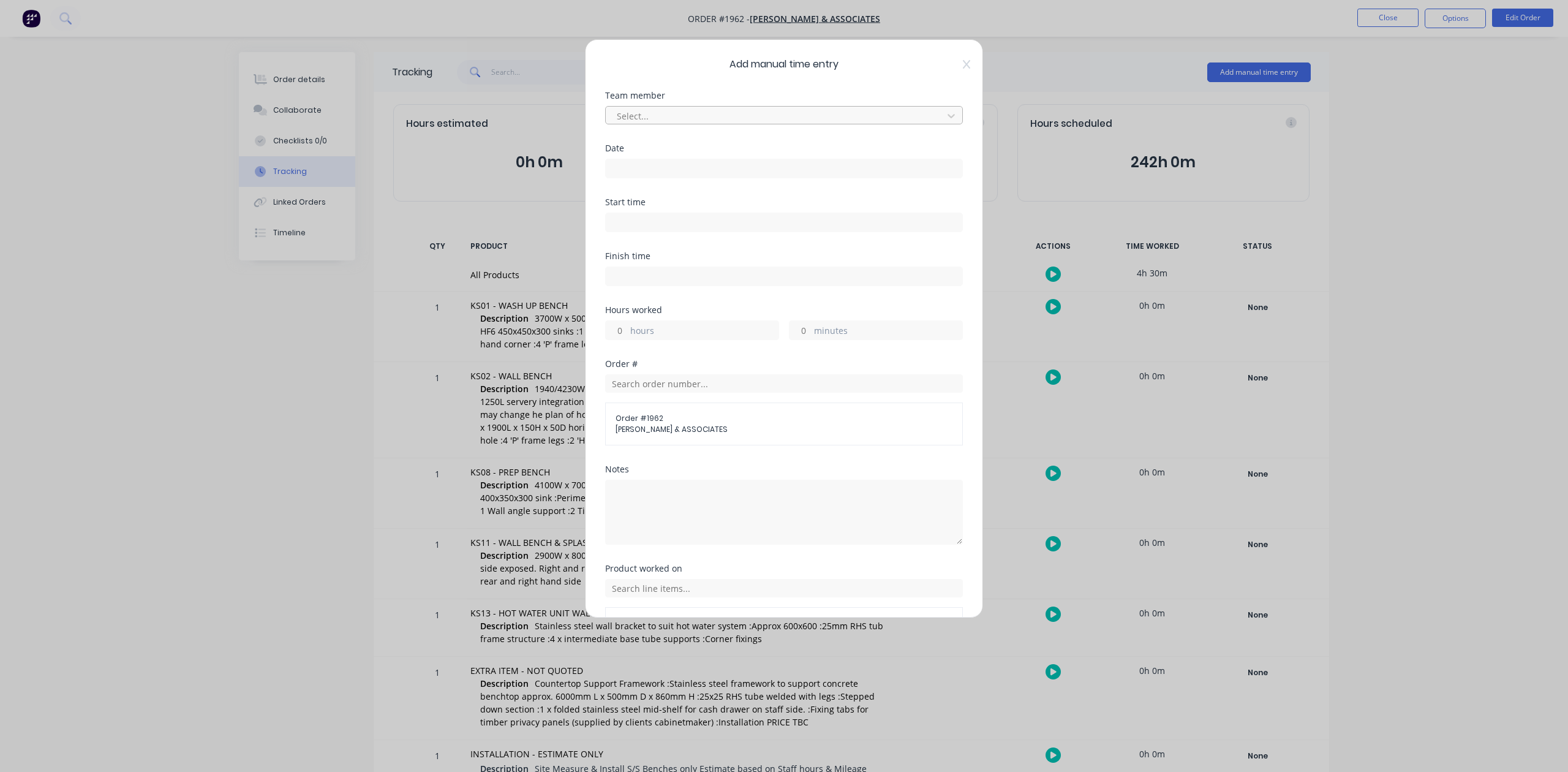
click at [718, 124] on div at bounding box center [776, 116] width 321 height 16
click at [672, 184] on div "Joseph Storey" at bounding box center [777, 173] width 335 height 23
click at [670, 152] on div "Date" at bounding box center [784, 148] width 358 height 9
click at [671, 178] on label at bounding box center [784, 168] width 358 height 20
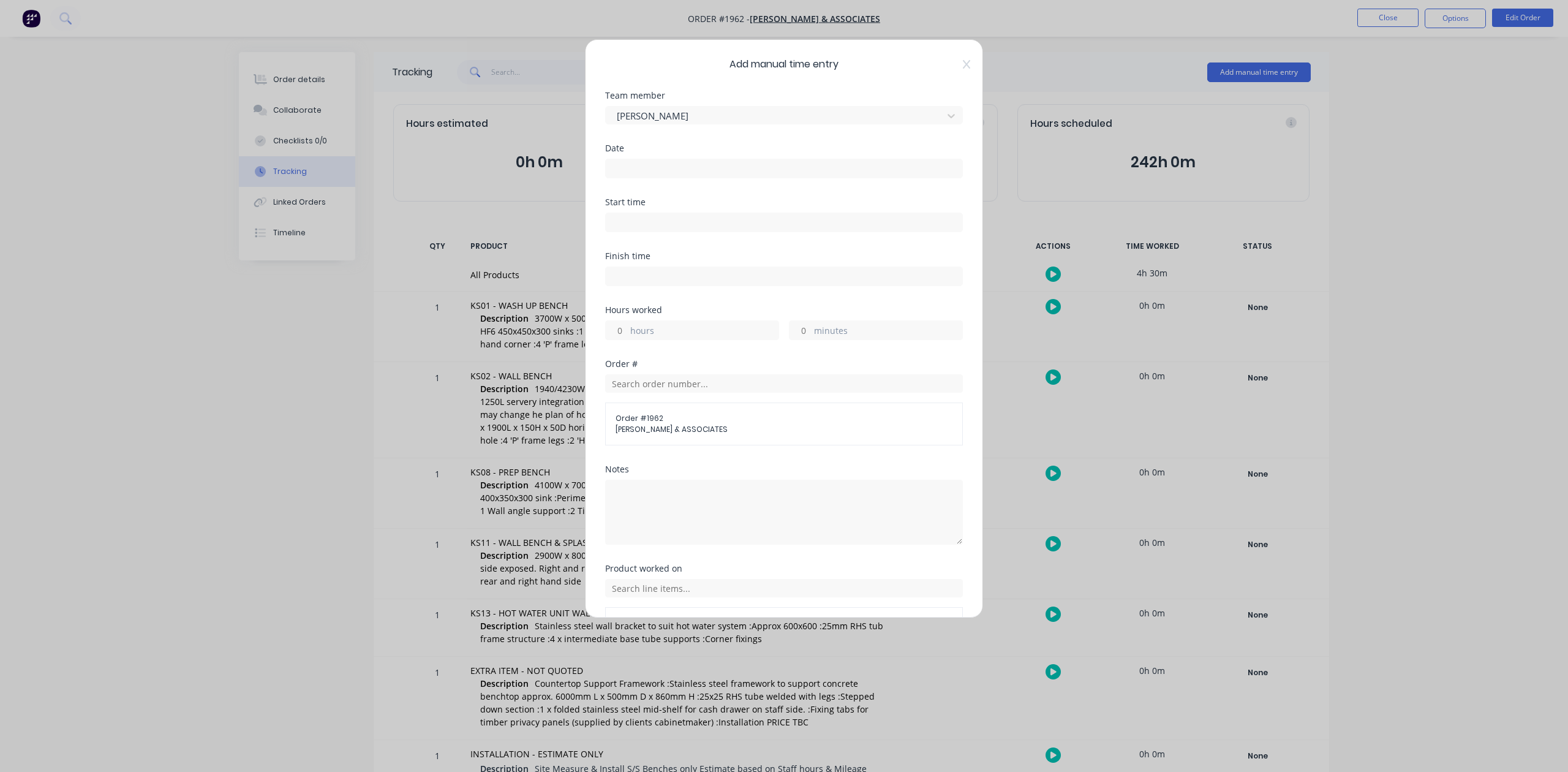
click at [671, 178] on input at bounding box center [784, 168] width 356 height 18
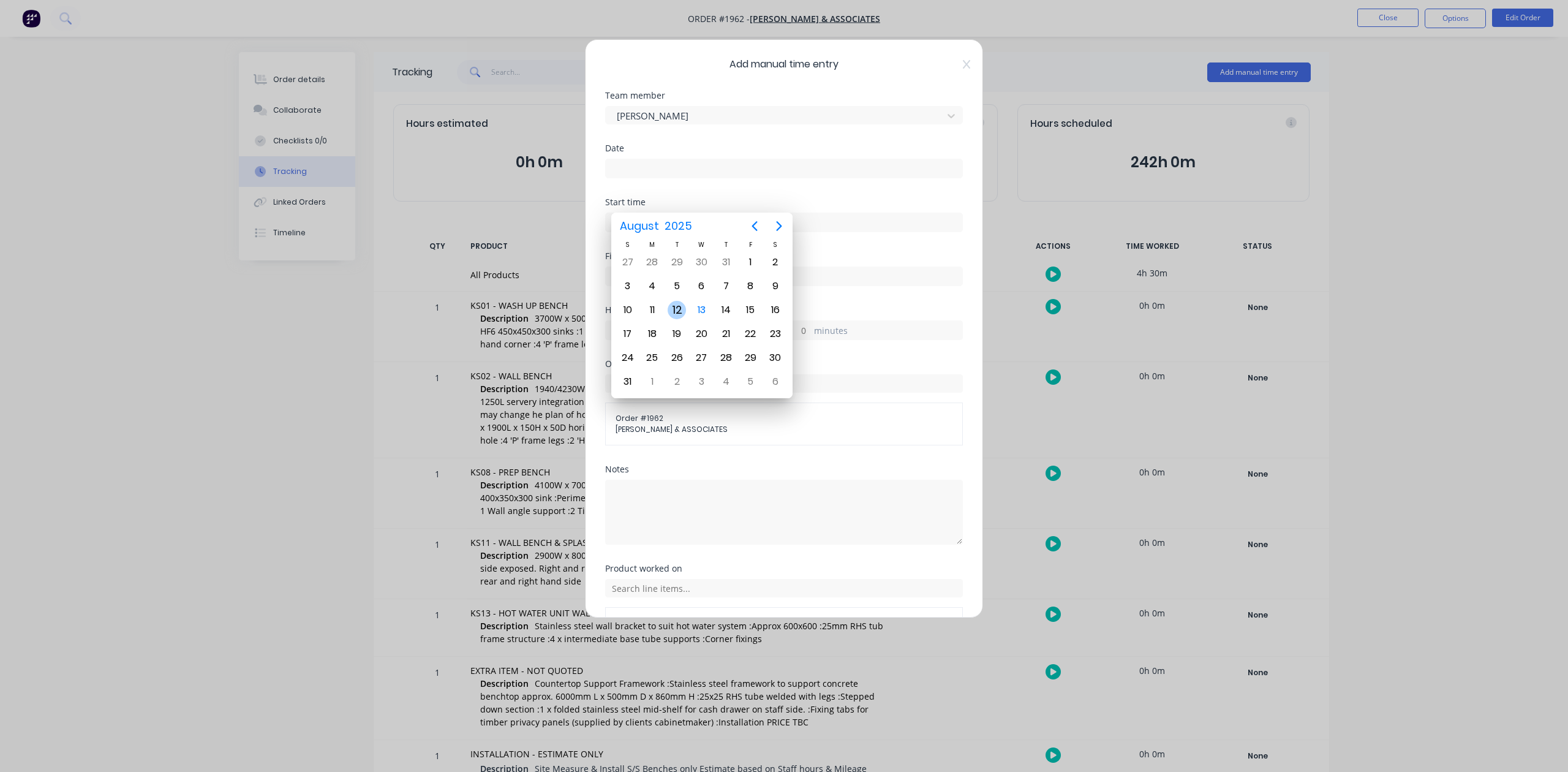
click at [679, 306] on div "12" at bounding box center [677, 309] width 18 height 18
type input "12/08/2025"
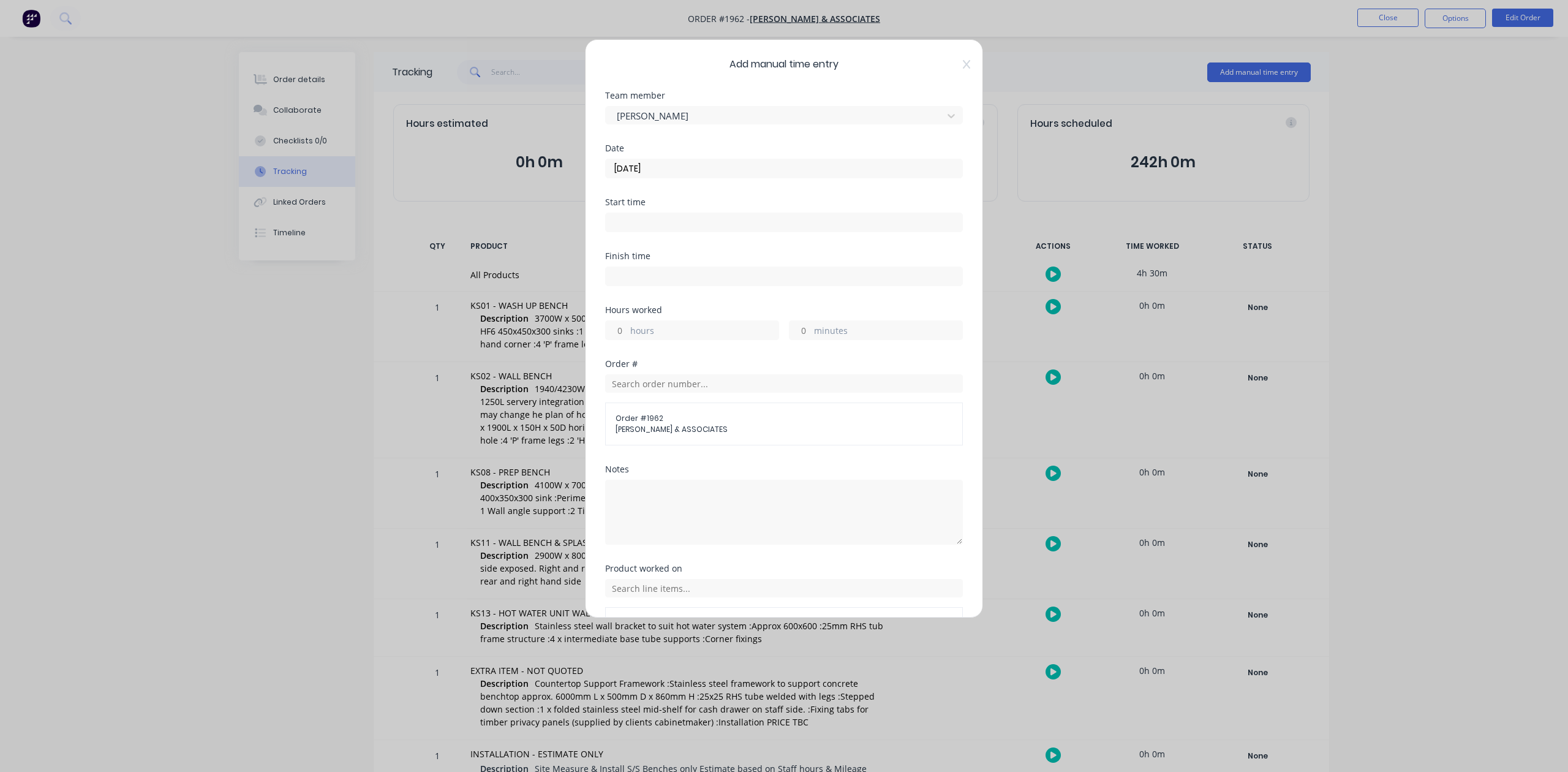
click at [621, 340] on input "hours" at bounding box center [617, 330] width 22 height 18
type input "8"
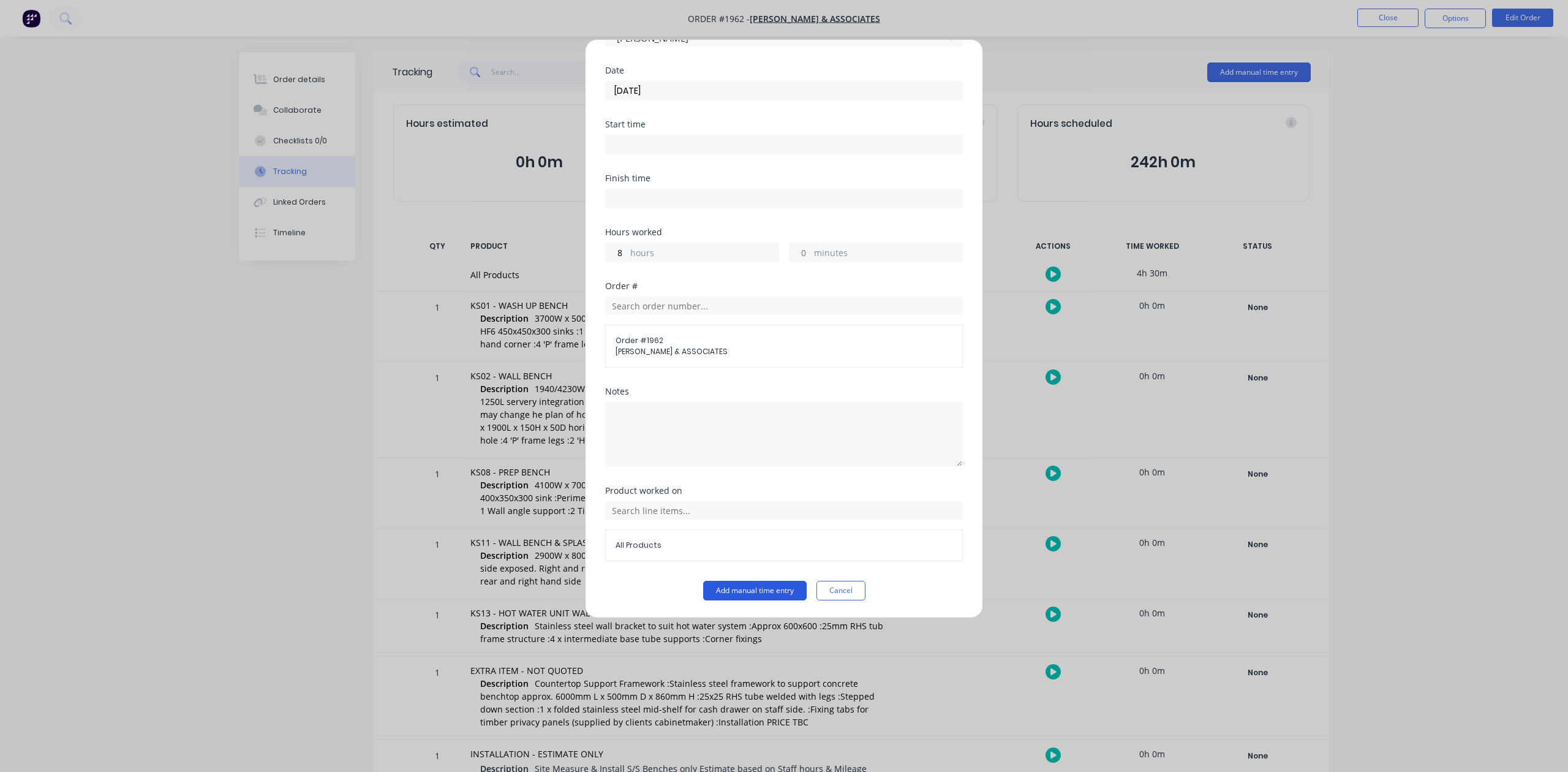
click at [718, 591] on button "Add manual time entry" at bounding box center [755, 591] width 104 height 20
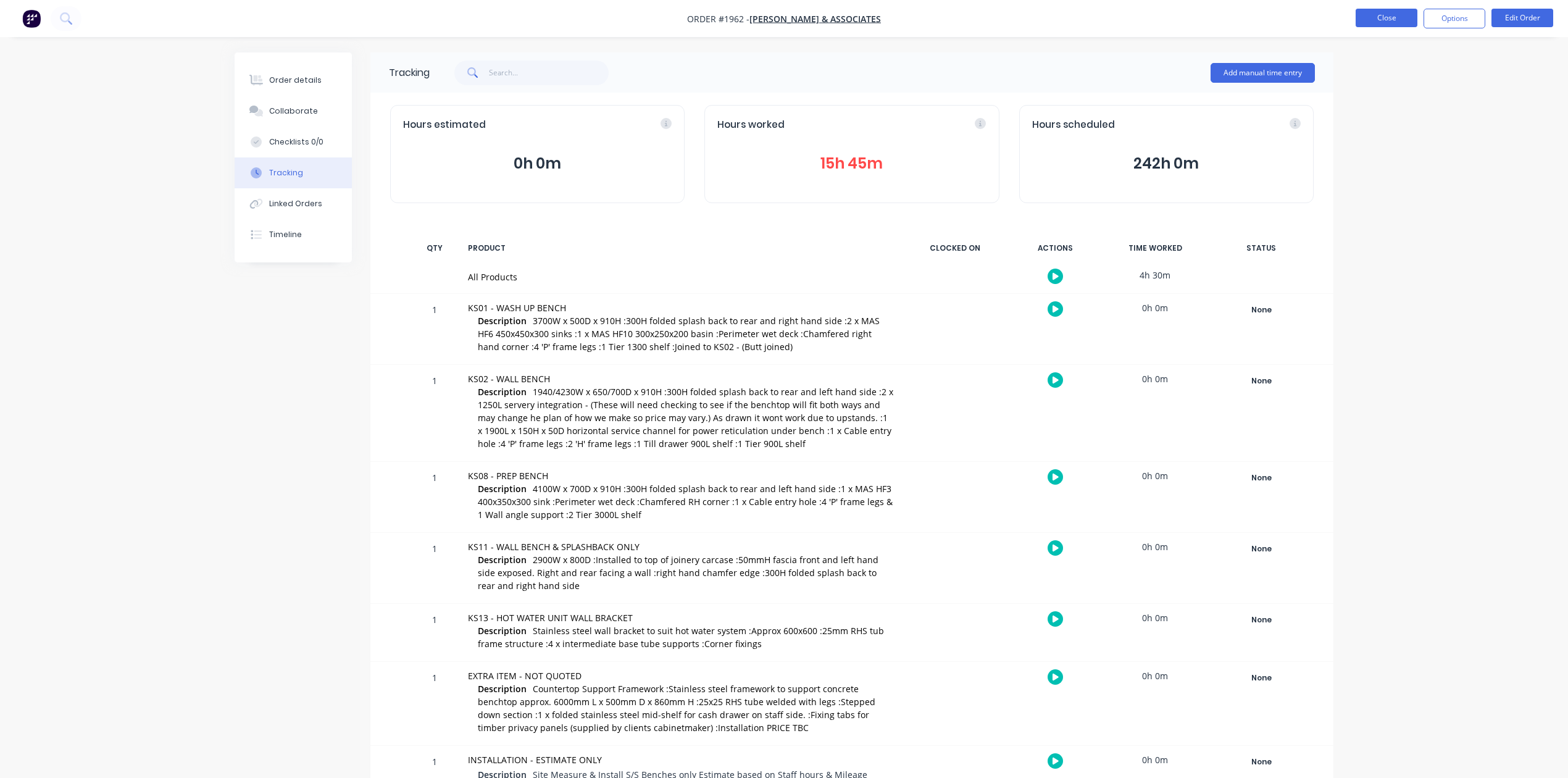
click at [1383, 12] on button "Close" at bounding box center [1386, 18] width 62 height 18
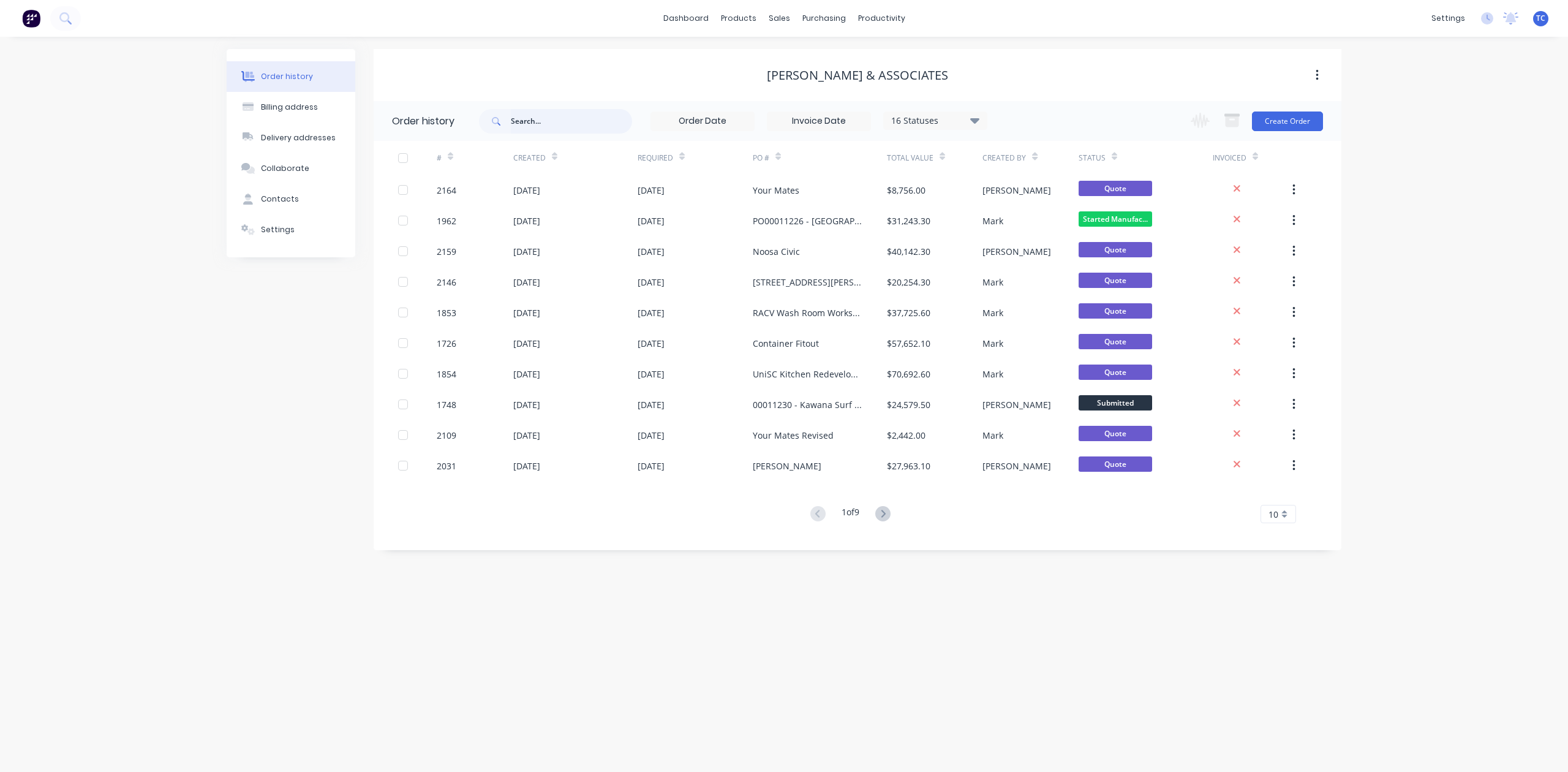
click at [549, 118] on input "text" at bounding box center [571, 121] width 121 height 24
type input "2153"
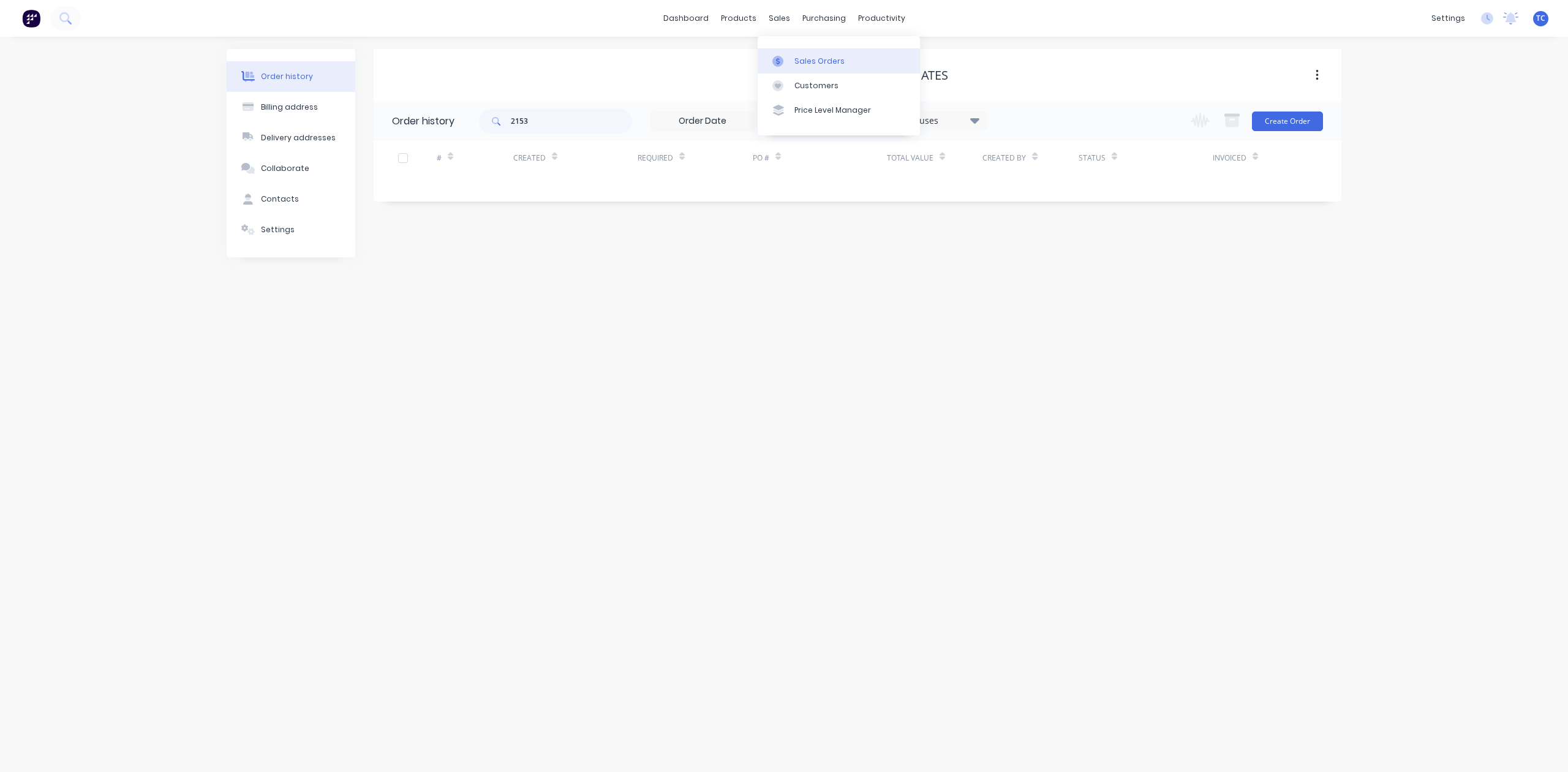
click at [817, 61] on div "Sales Orders" at bounding box center [819, 61] width 51 height 11
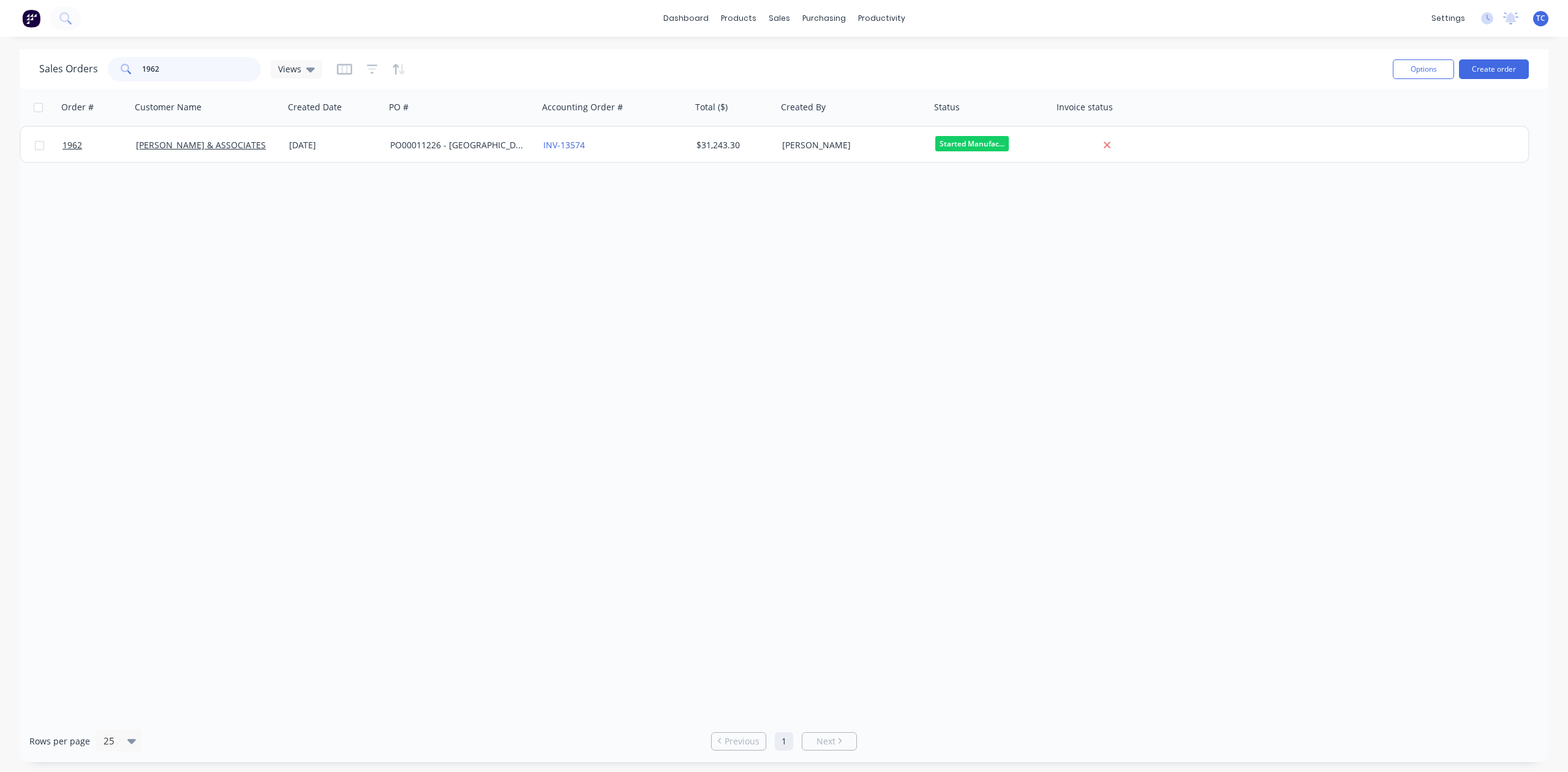
drag, startPoint x: 159, startPoint y: 69, endPoint x: 123, endPoint y: 75, distance: 36.5
click at [118, 74] on div "1962" at bounding box center [184, 69] width 153 height 24
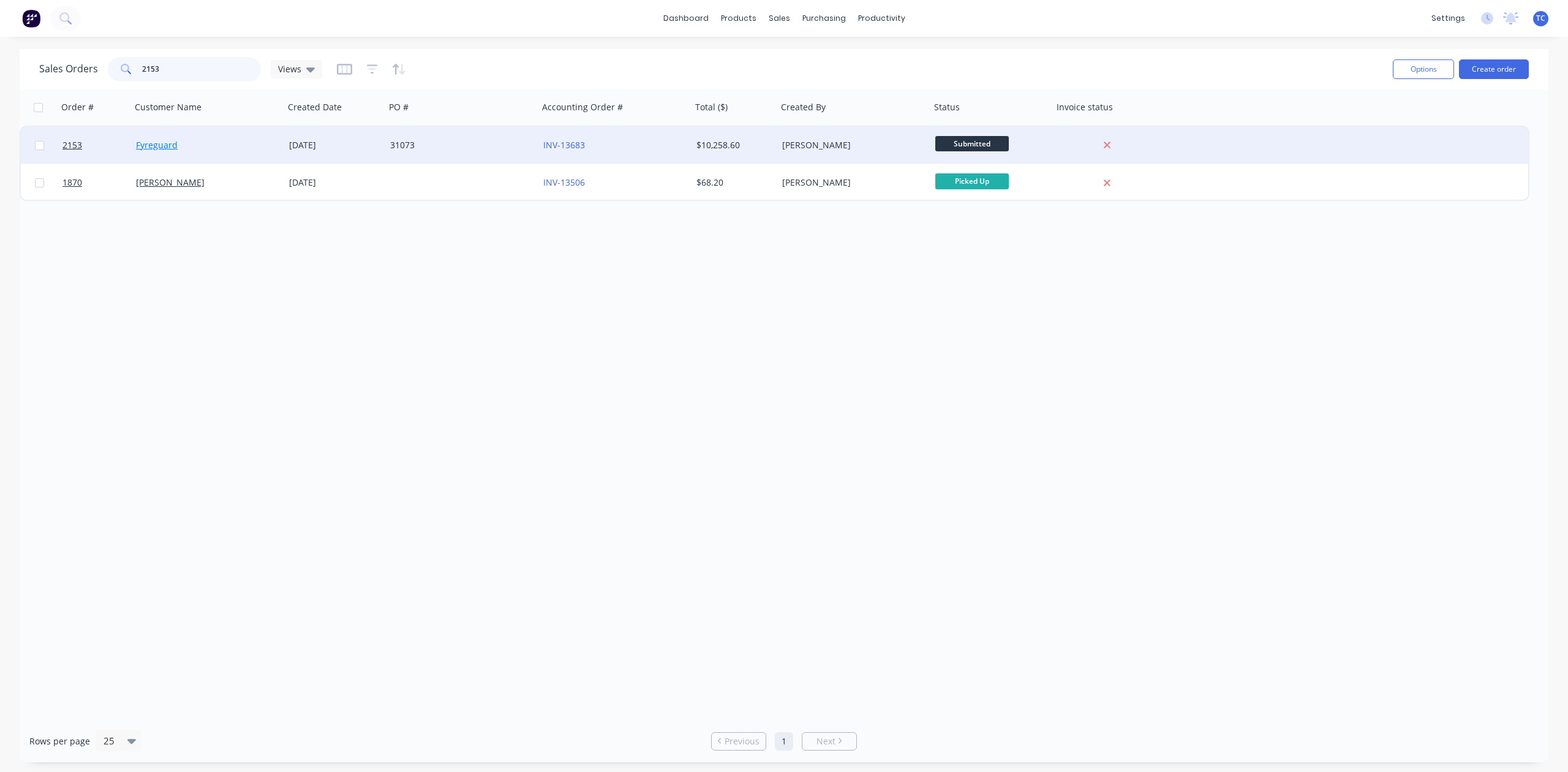
type input "2153"
click at [155, 142] on link "Fyreguard" at bounding box center [157, 144] width 42 height 11
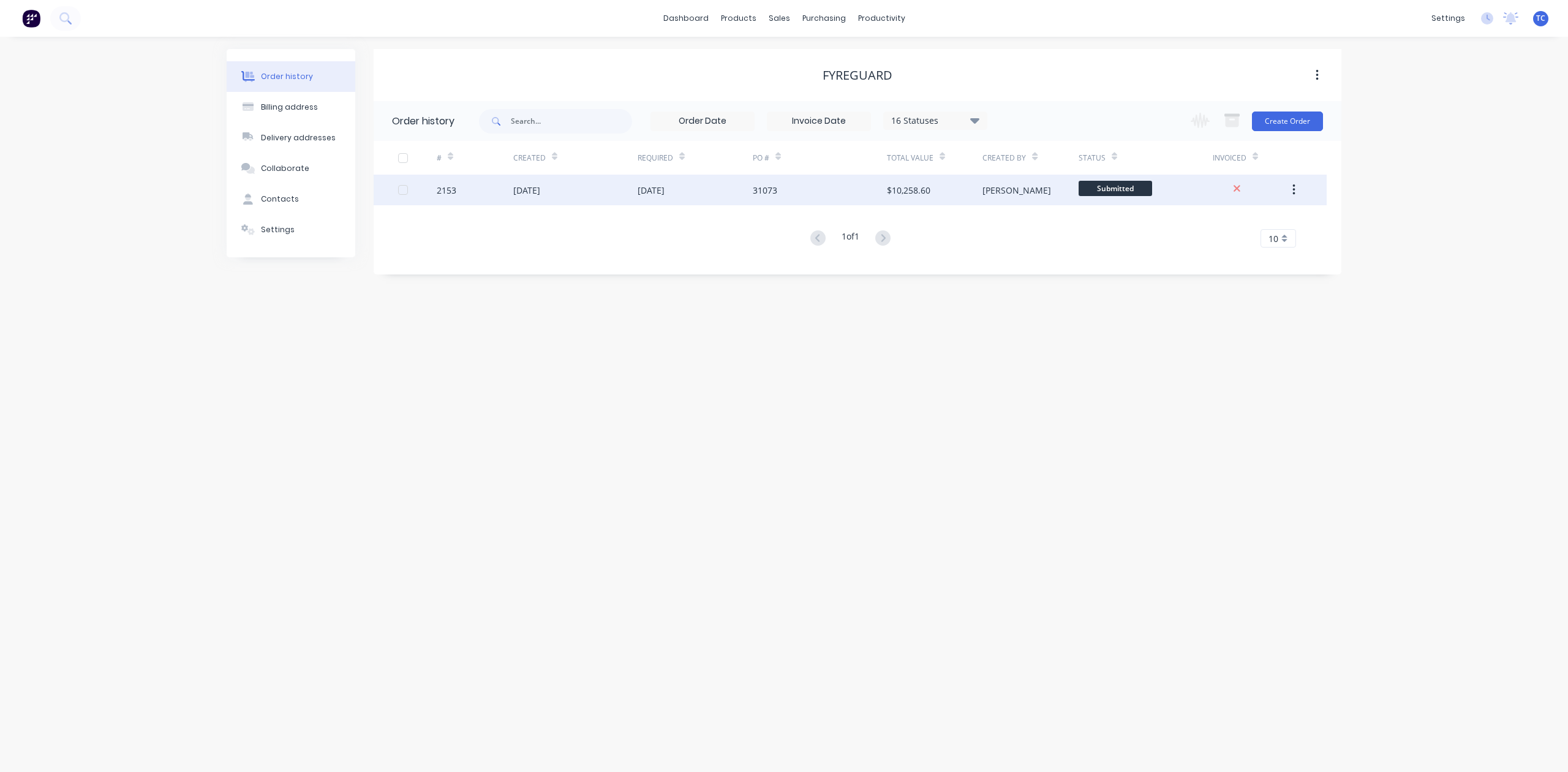
click at [540, 189] on div "[DATE]" at bounding box center [527, 190] width 27 height 13
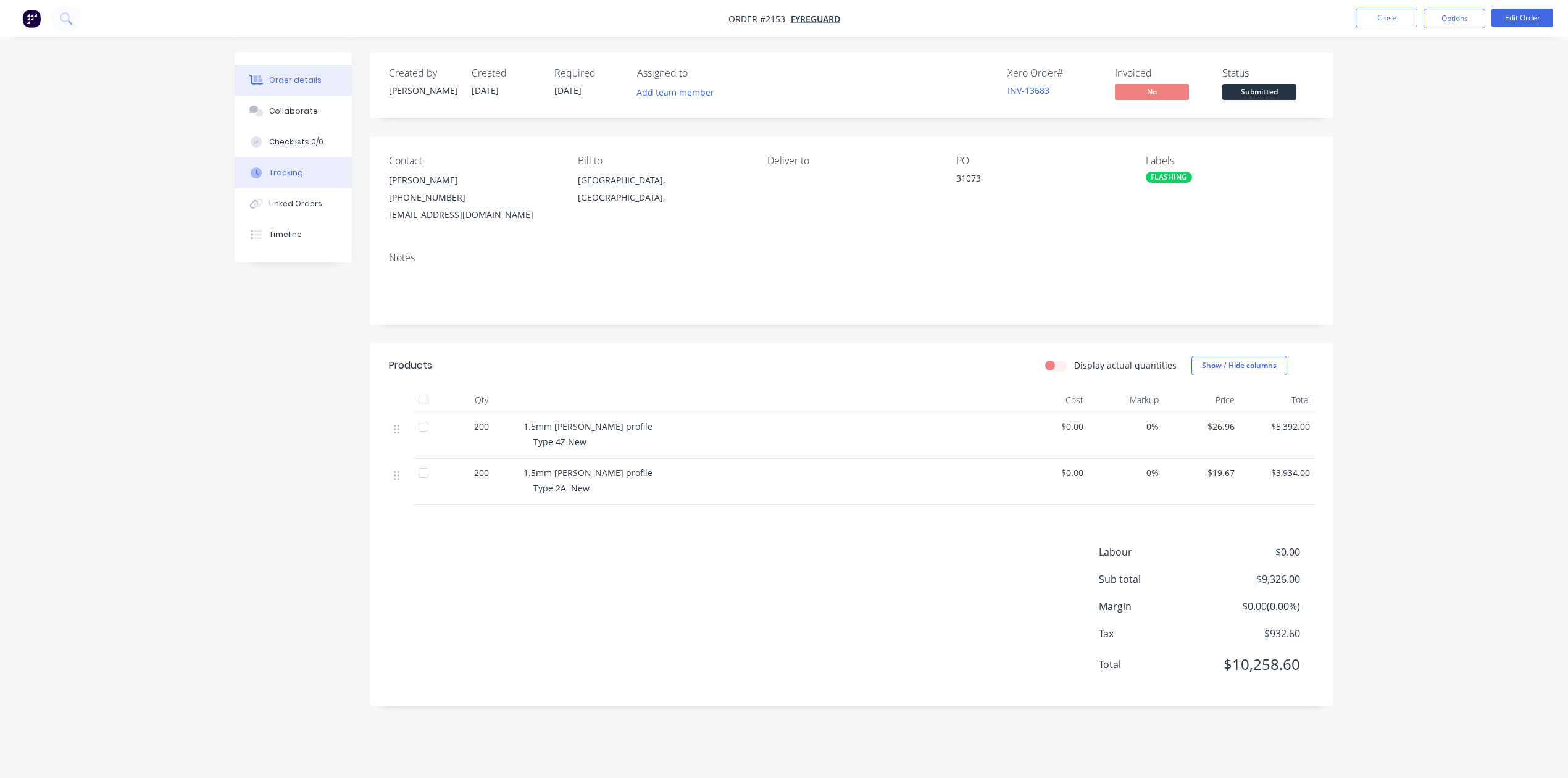
click at [302, 179] on div "Tracking" at bounding box center [286, 173] width 34 height 11
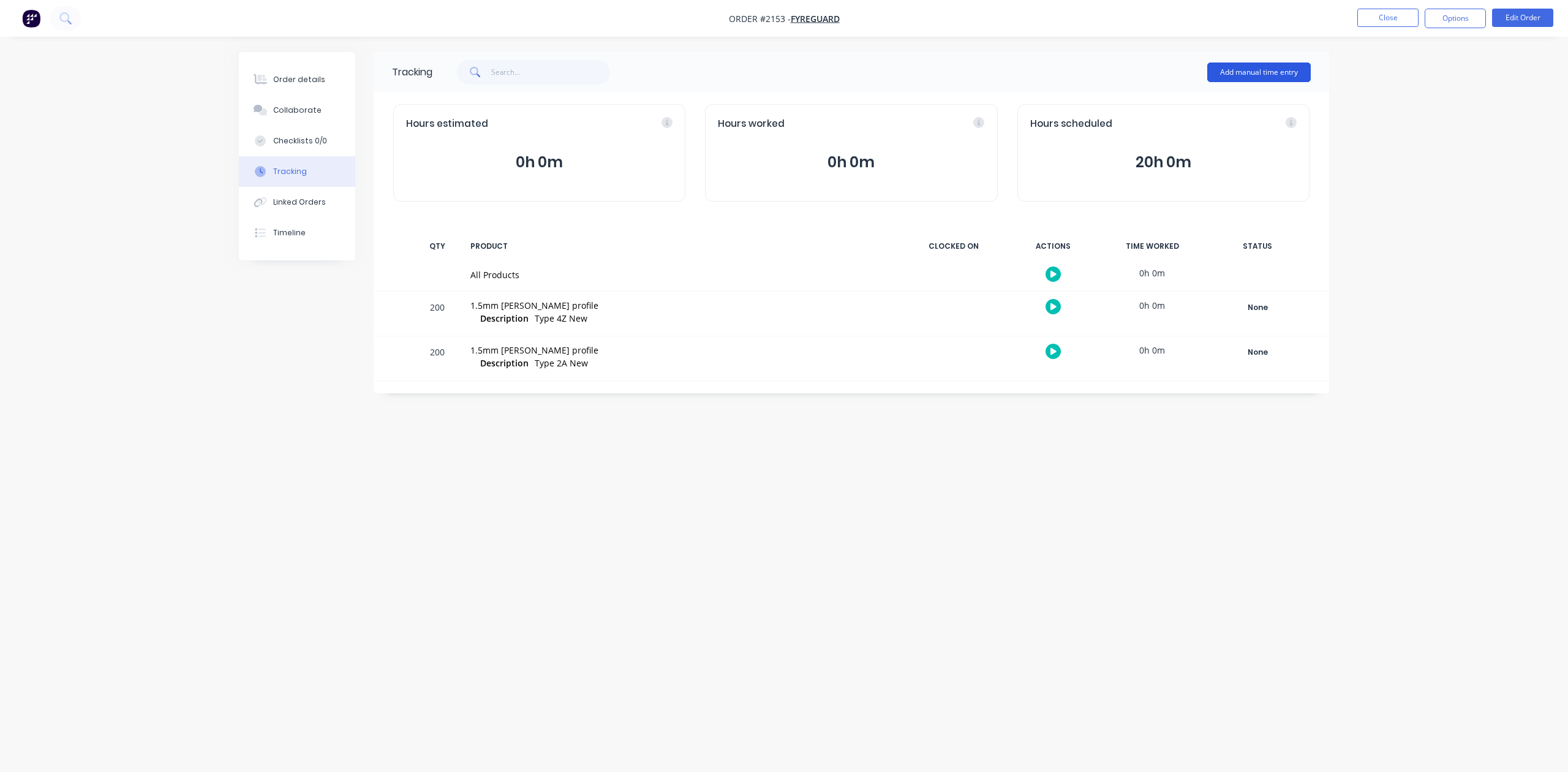
click at [1224, 64] on button "Add manual time entry" at bounding box center [1259, 72] width 104 height 20
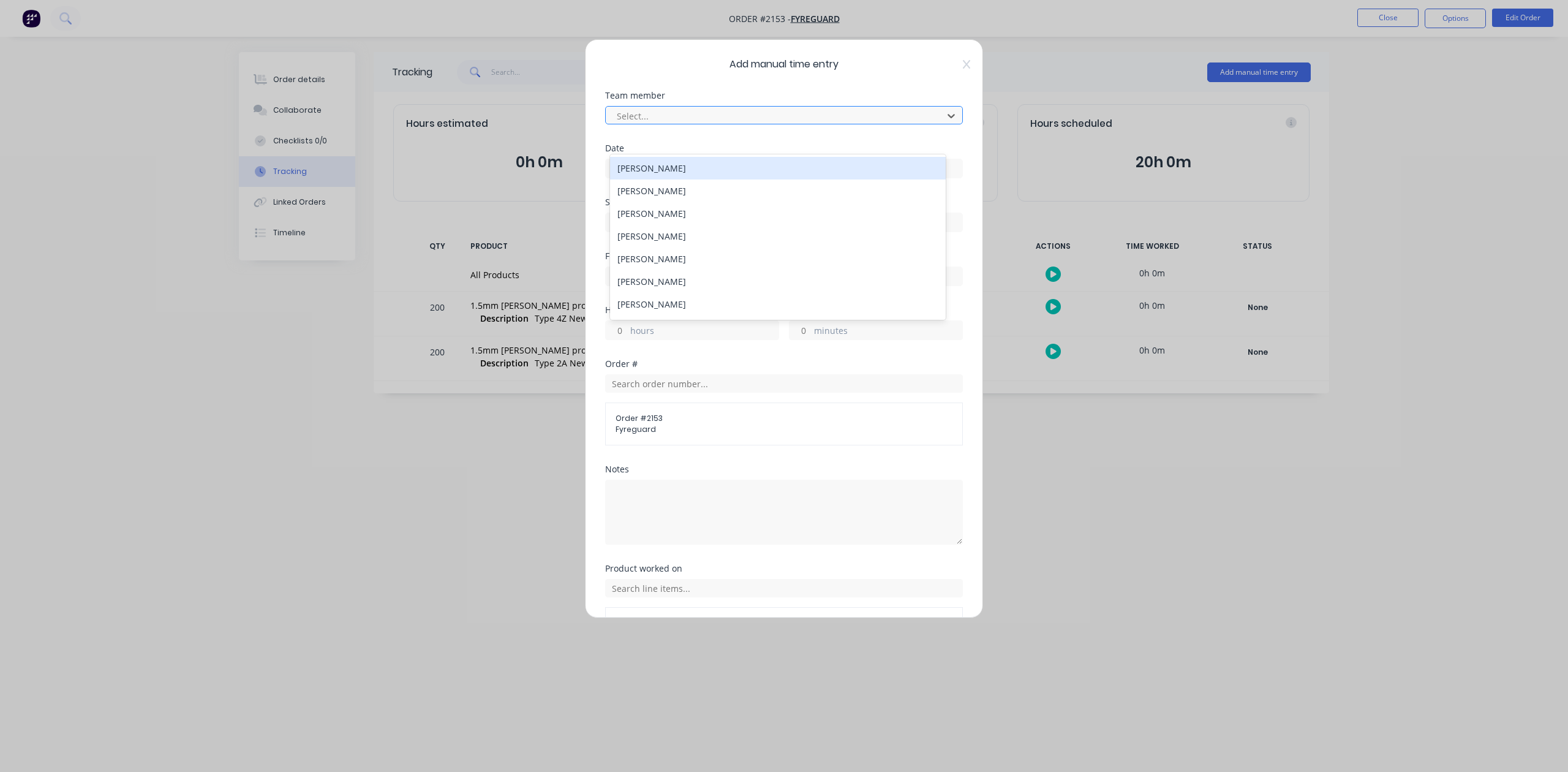
click at [760, 124] on div at bounding box center [776, 116] width 321 height 16
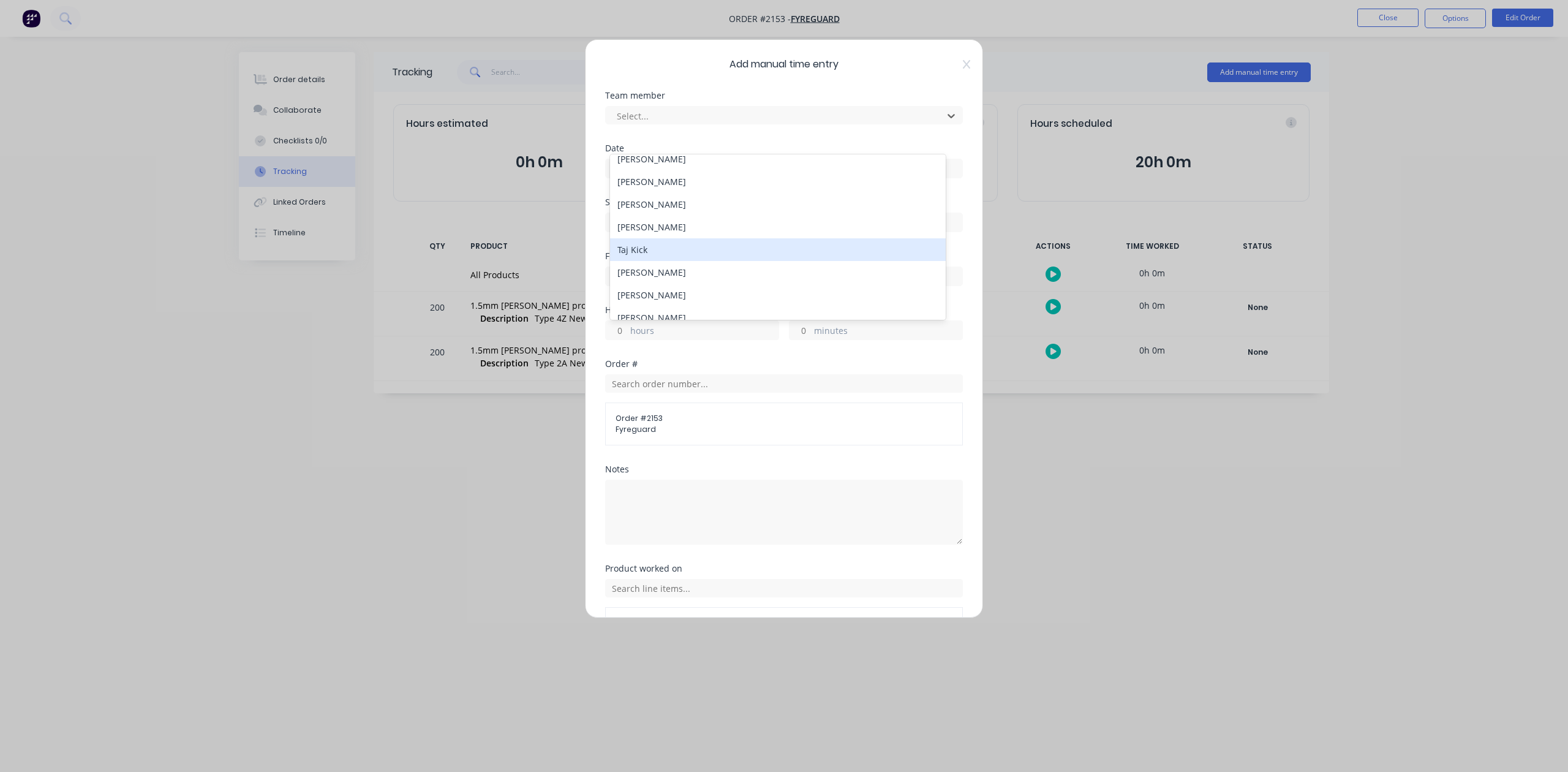
scroll to position [64, 0]
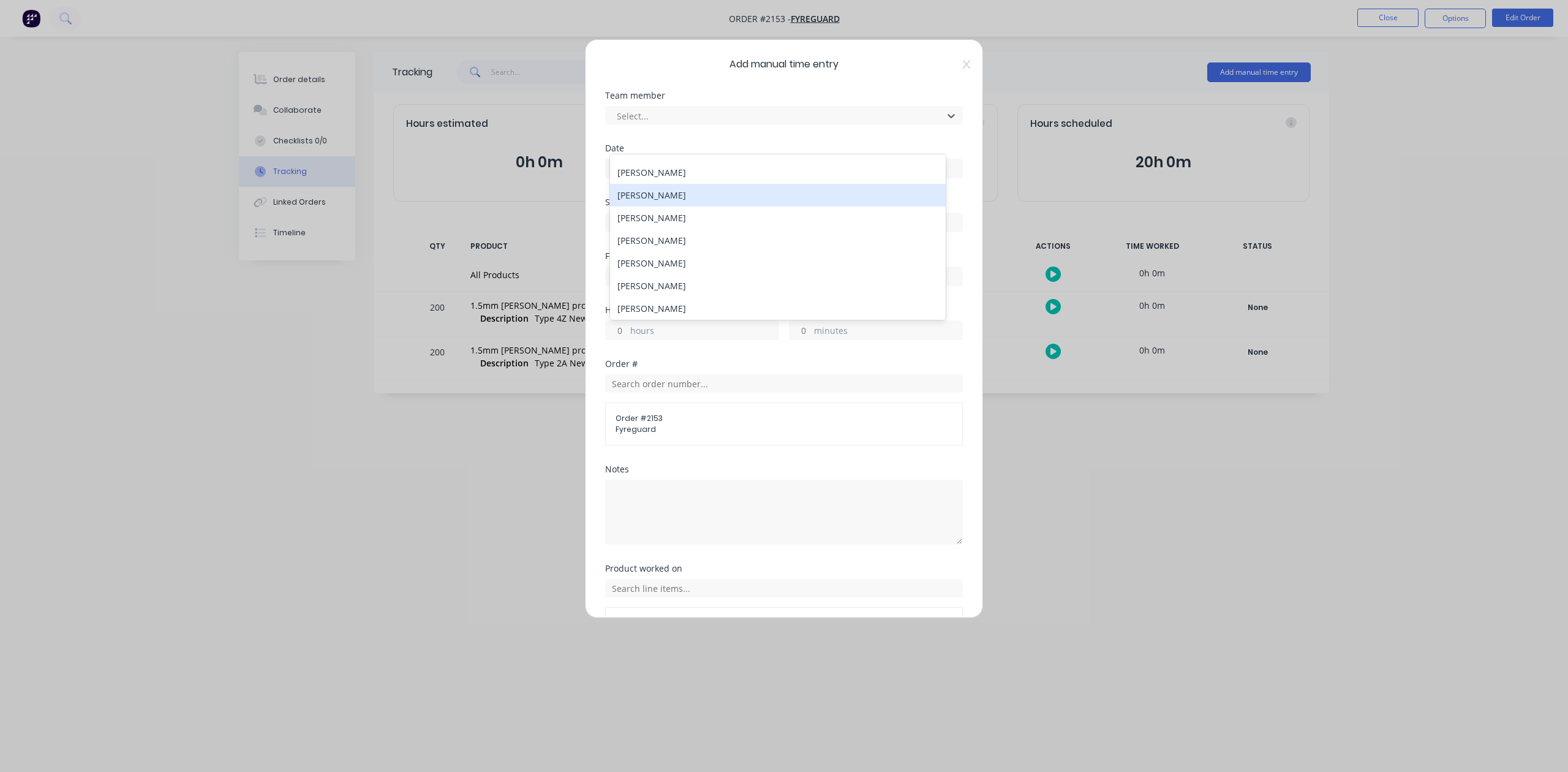
click at [640, 206] on div "Kael Balmer" at bounding box center [777, 196] width 335 height 23
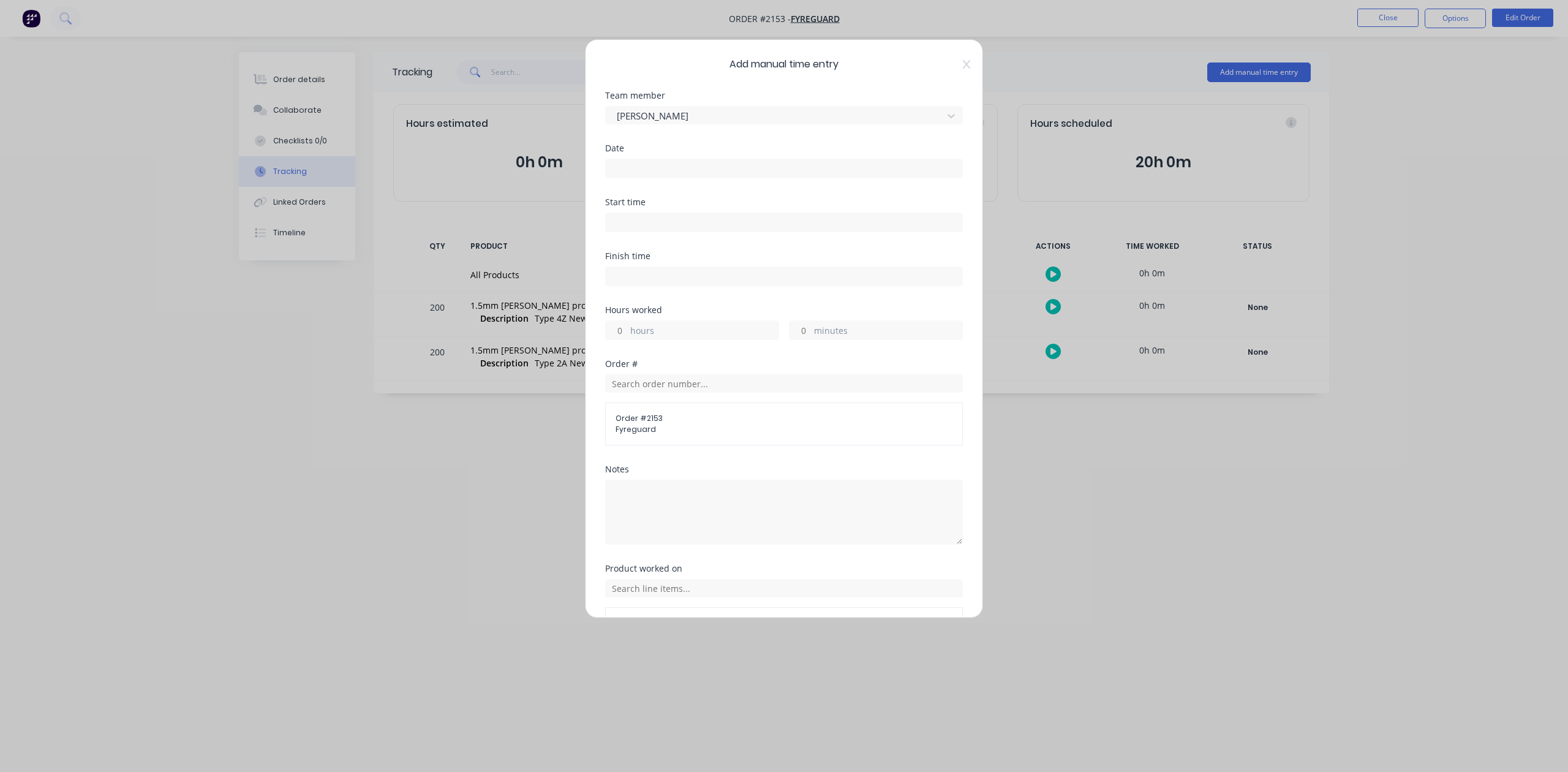
click at [662, 178] on input at bounding box center [784, 168] width 356 height 18
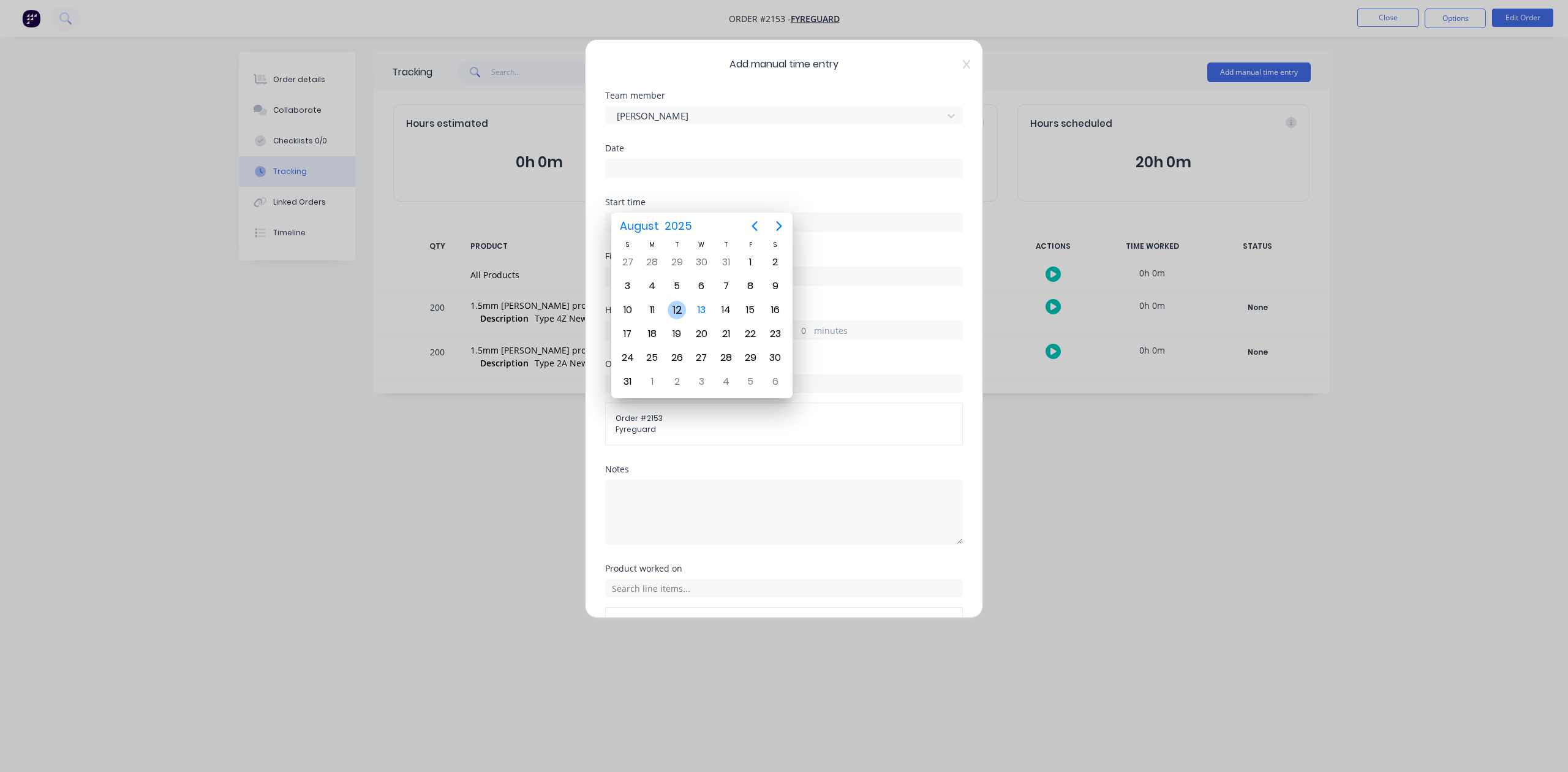
click at [675, 307] on div "12" at bounding box center [677, 309] width 18 height 18
type input "12/08/2025"
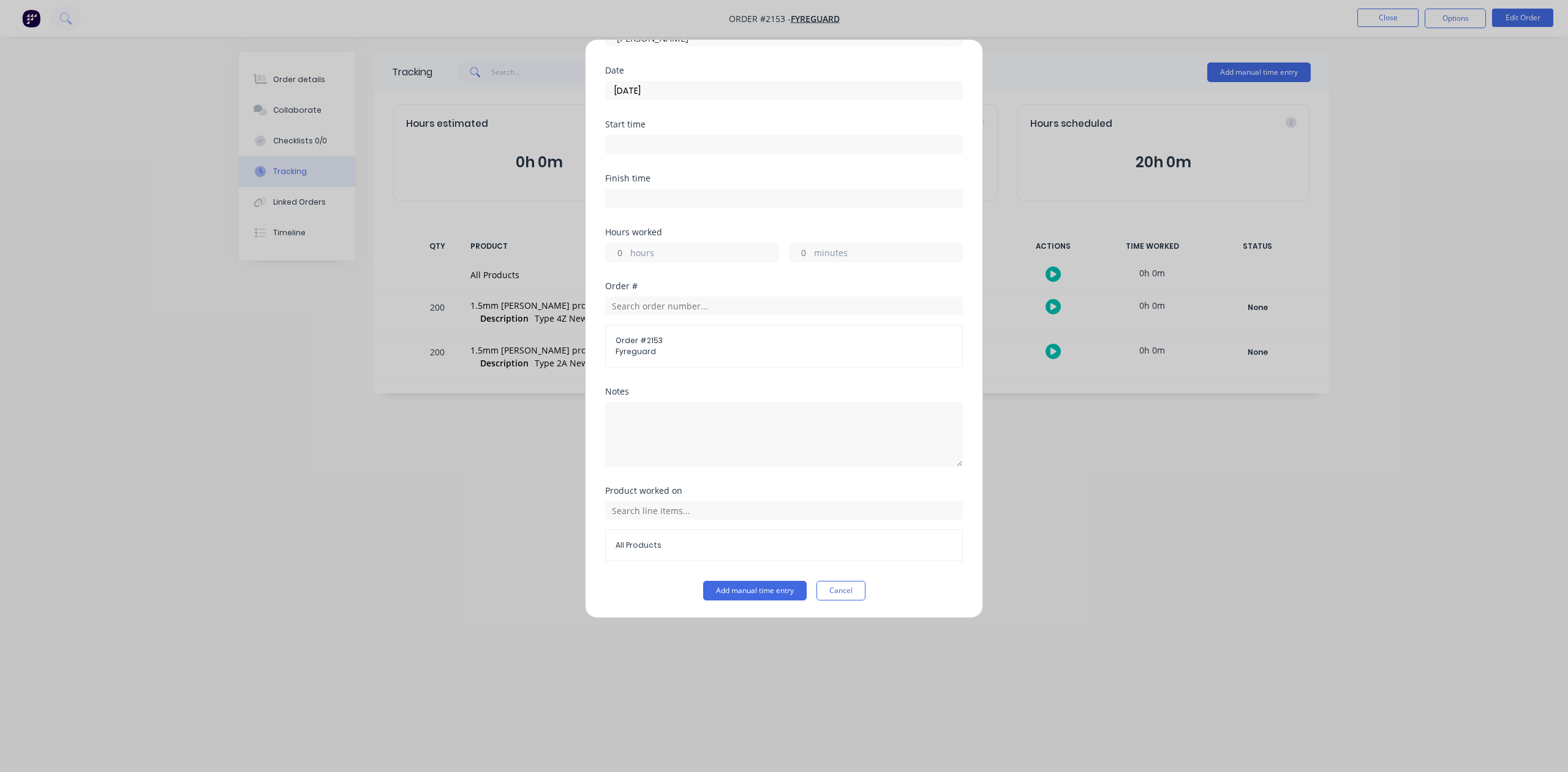
scroll to position [179, 0]
click at [623, 243] on input "hours" at bounding box center [617, 252] width 22 height 18
type input "1"
click at [763, 594] on button "Add manual time entry" at bounding box center [755, 591] width 104 height 20
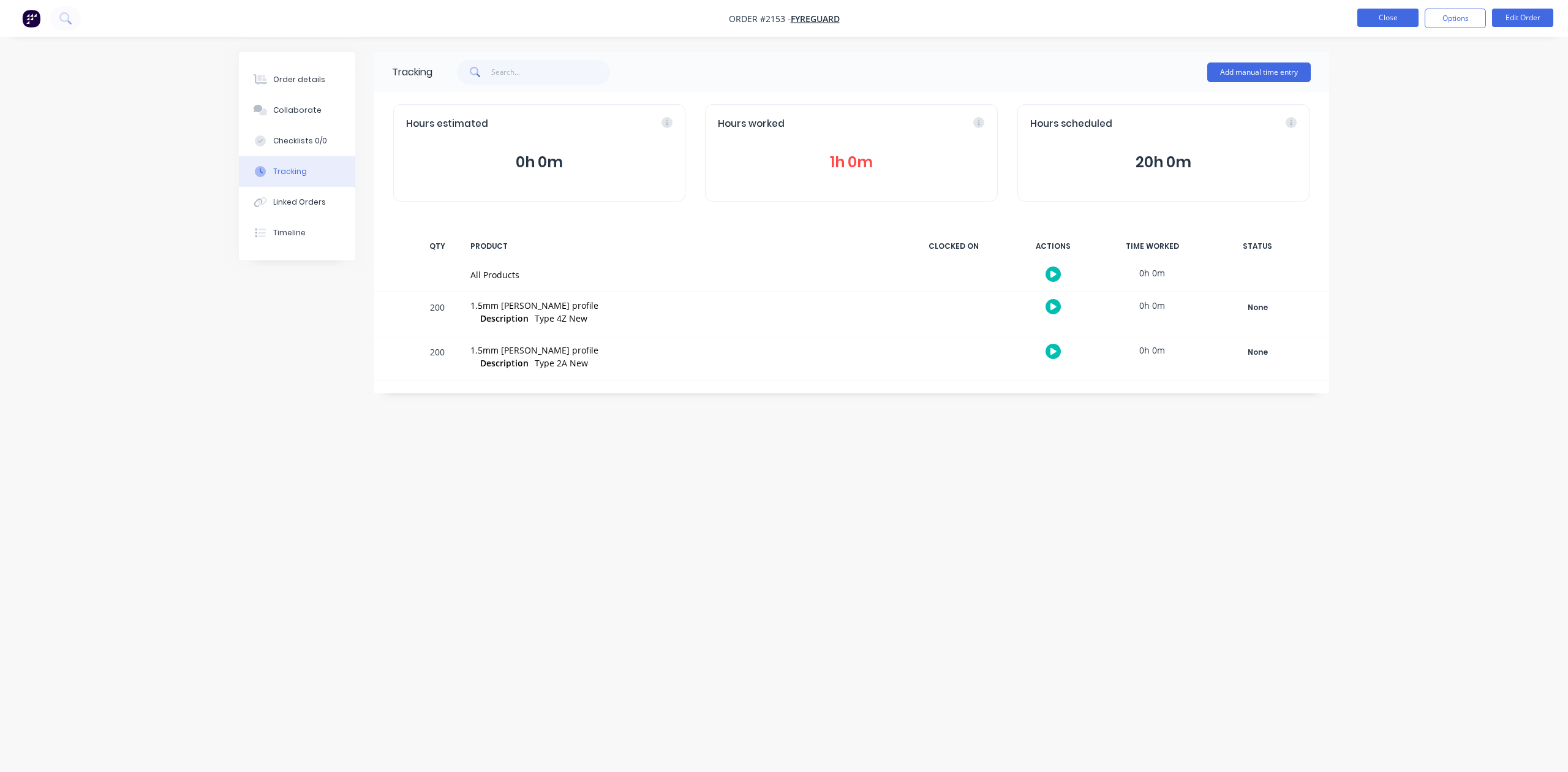
click at [1365, 16] on button "Close" at bounding box center [1387, 18] width 61 height 18
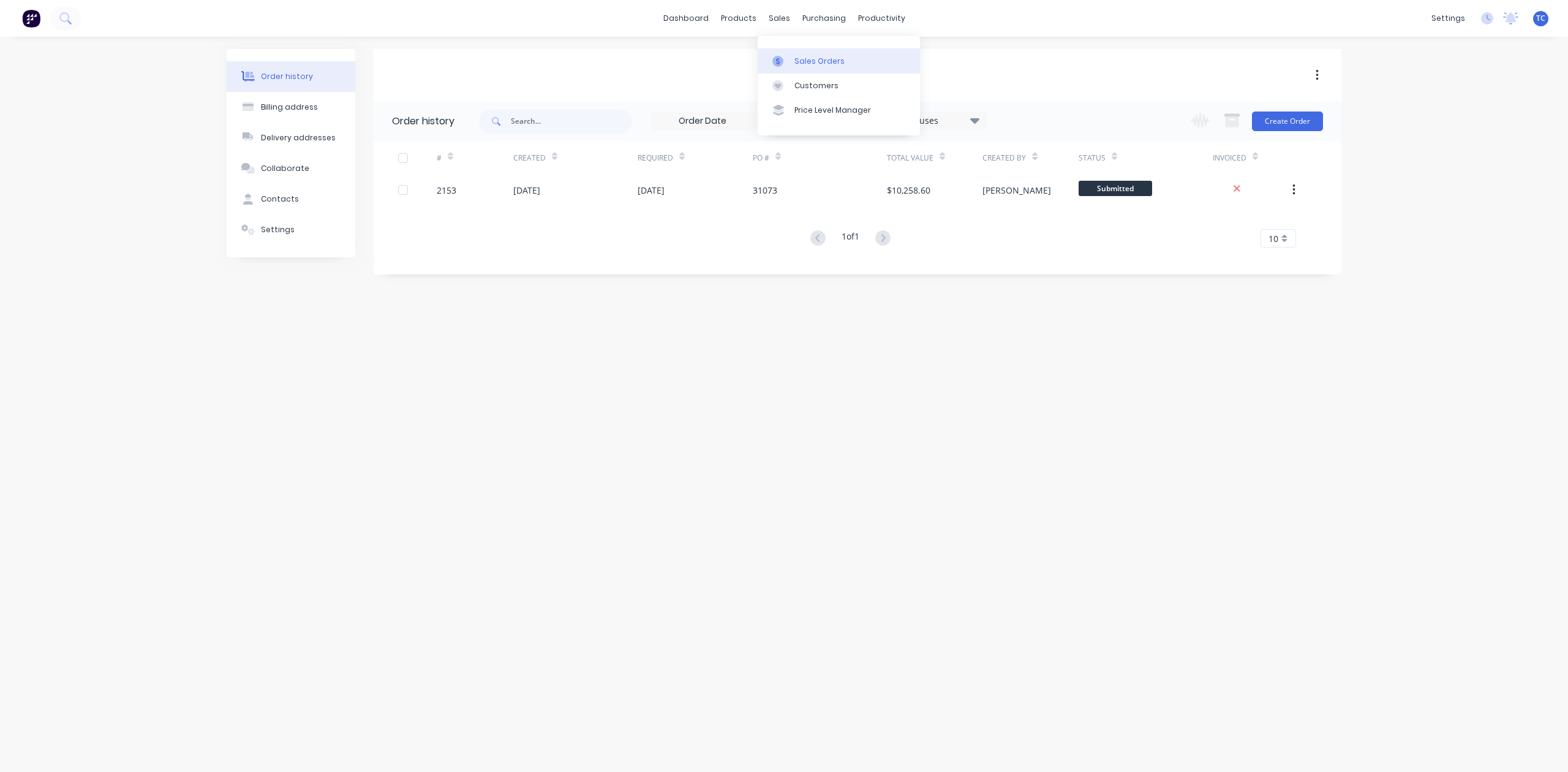
click at [818, 66] on div "Sales Orders" at bounding box center [819, 61] width 51 height 11
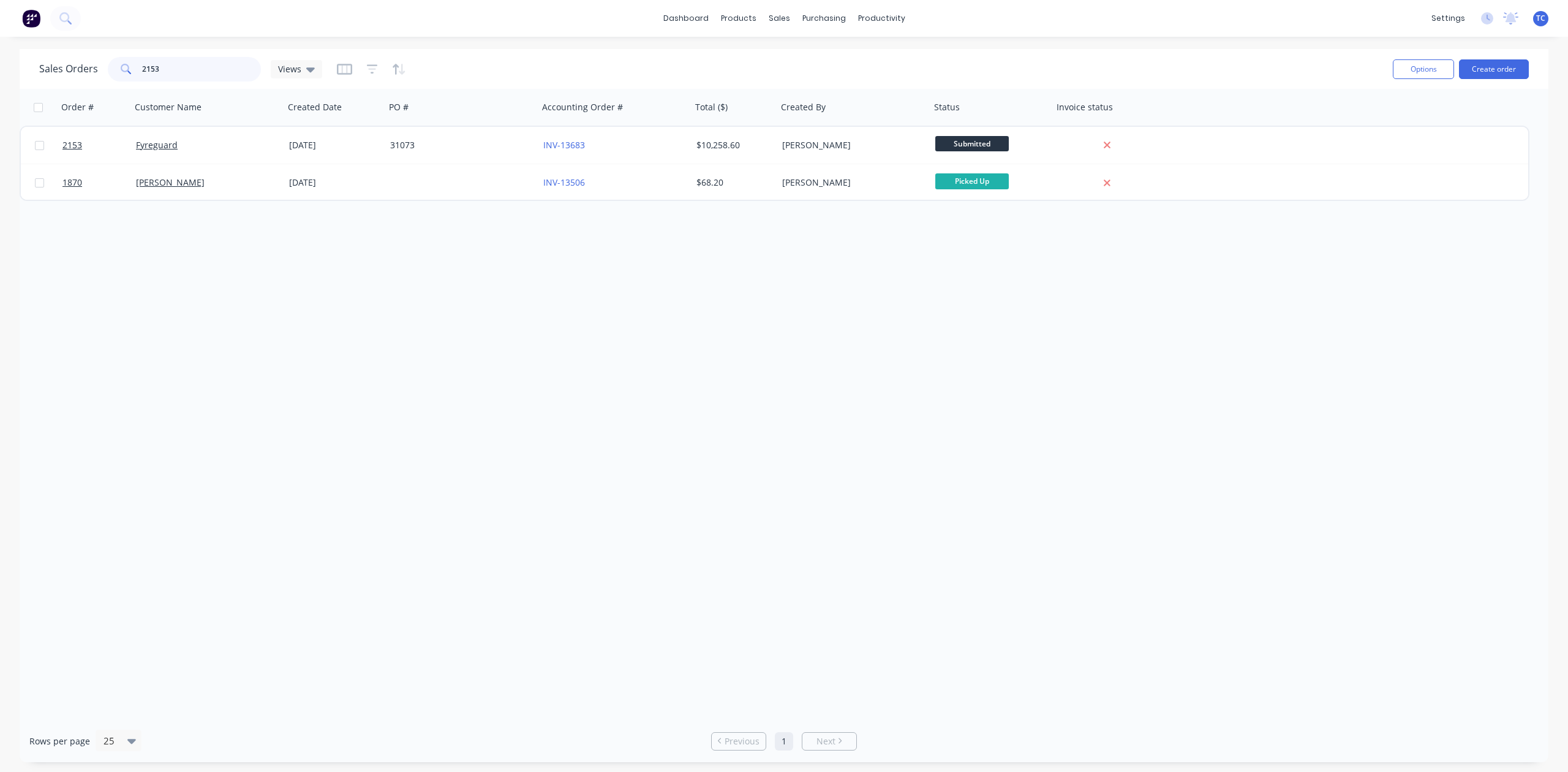
drag, startPoint x: 196, startPoint y: 76, endPoint x: 82, endPoint y: 69, distance: 114.2
click at [82, 69] on div "Sales Orders 2153 Views" at bounding box center [181, 69] width 283 height 24
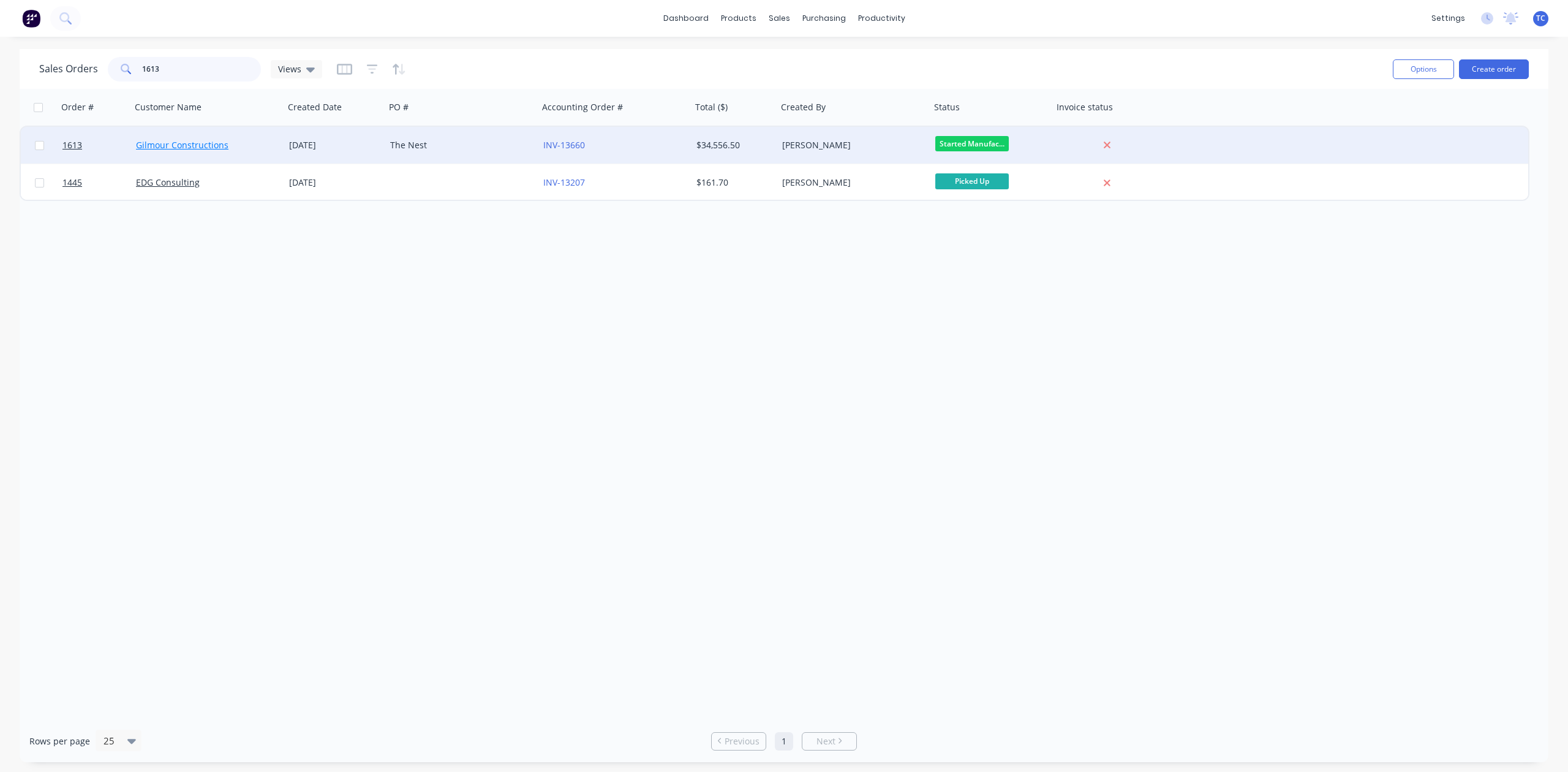
type input "1613"
click at [201, 143] on link "Gilmour Constructions" at bounding box center [182, 144] width 92 height 11
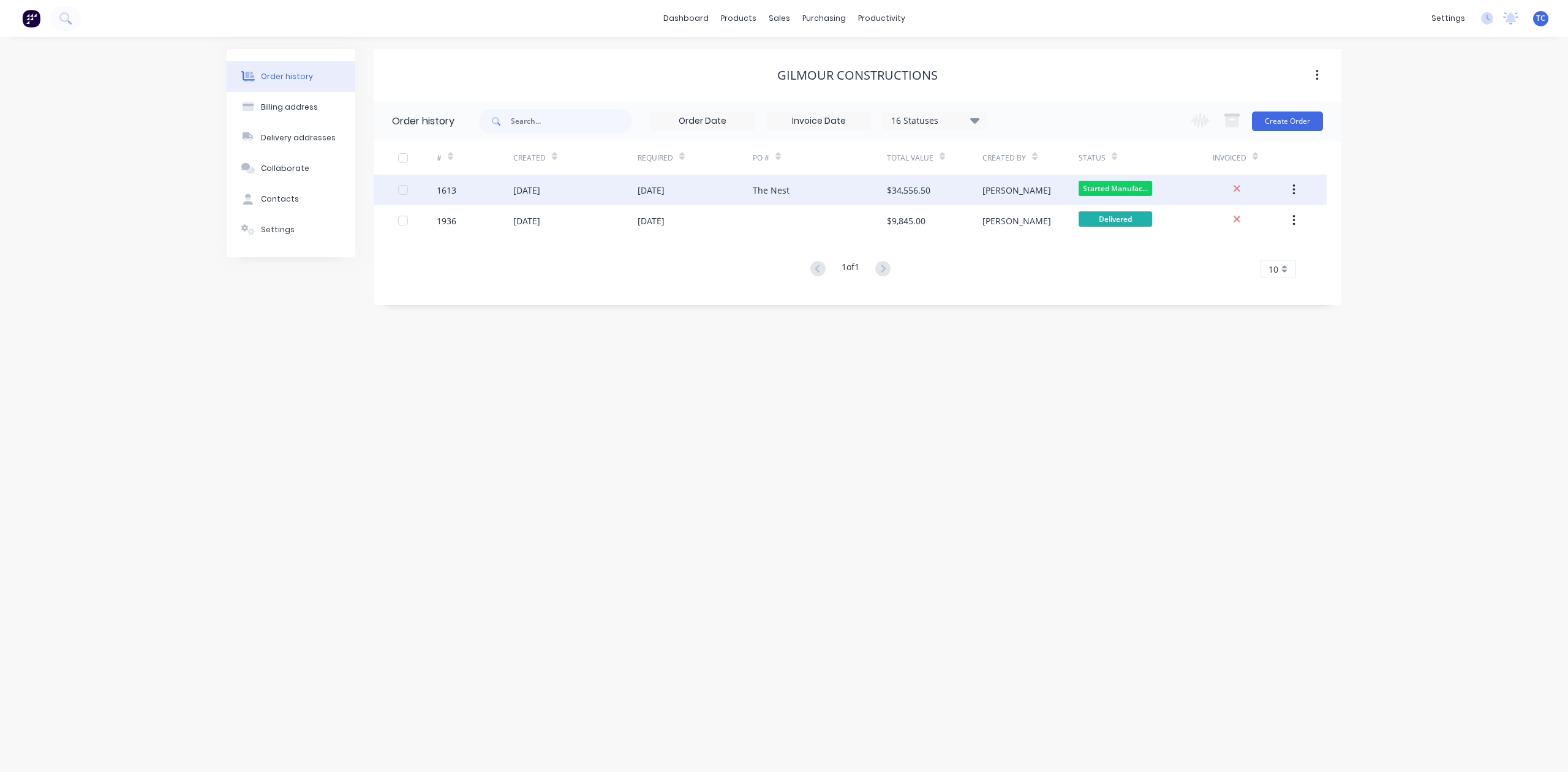
click at [540, 191] on div "[DATE]" at bounding box center [527, 190] width 27 height 13
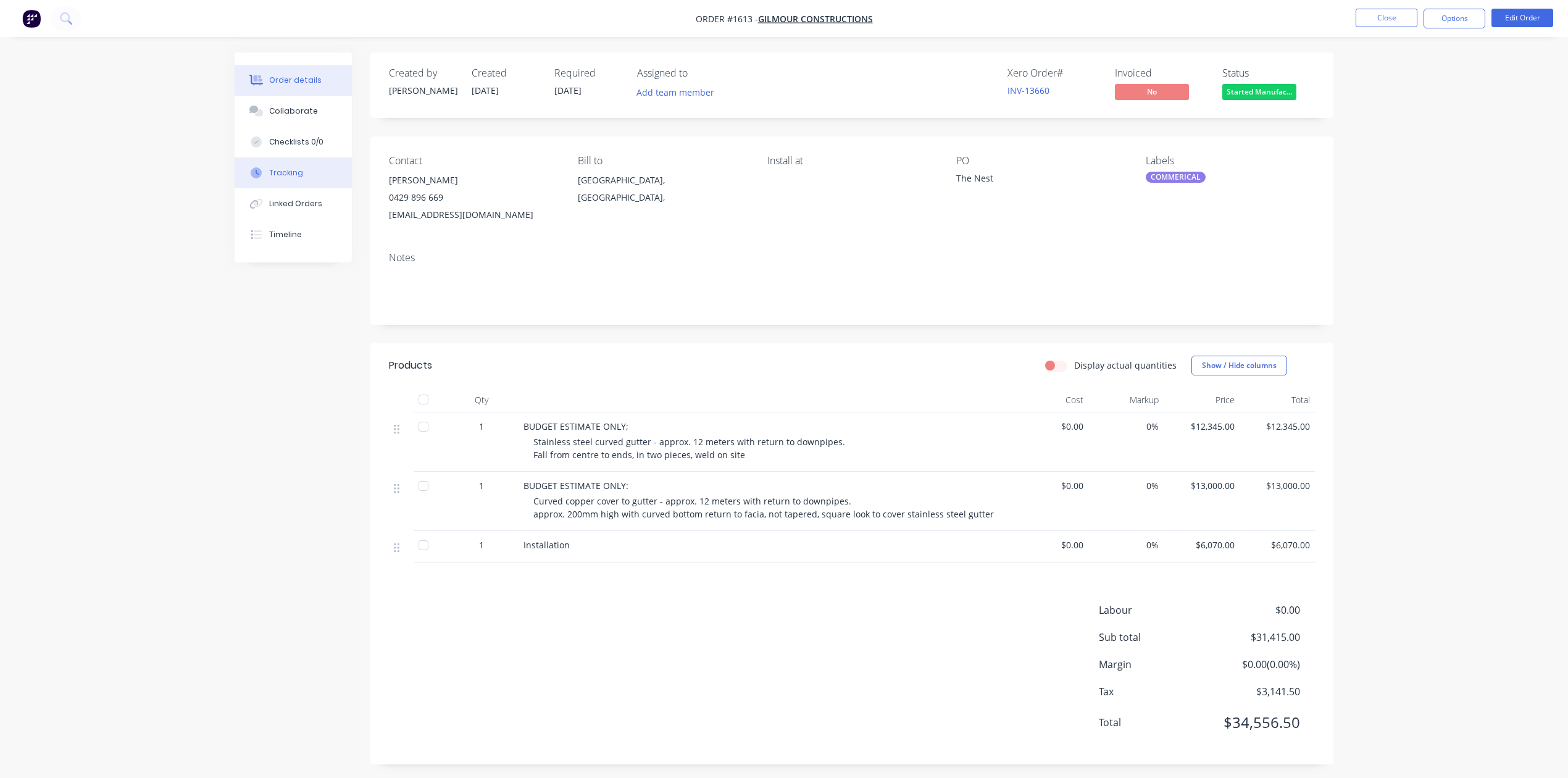
click at [303, 179] on div "Tracking" at bounding box center [286, 173] width 34 height 11
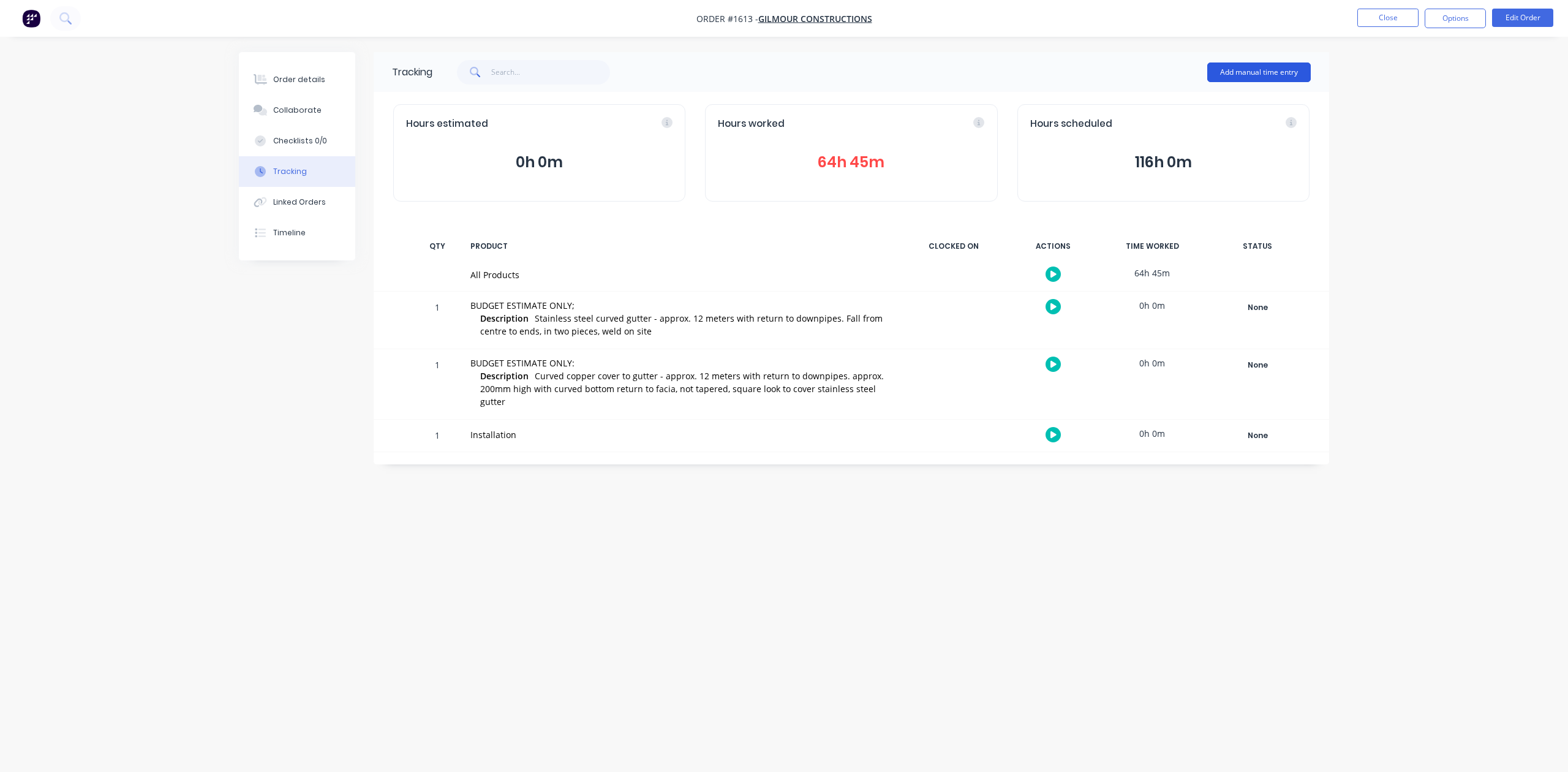
click at [1231, 73] on button "Add manual time entry" at bounding box center [1259, 72] width 104 height 20
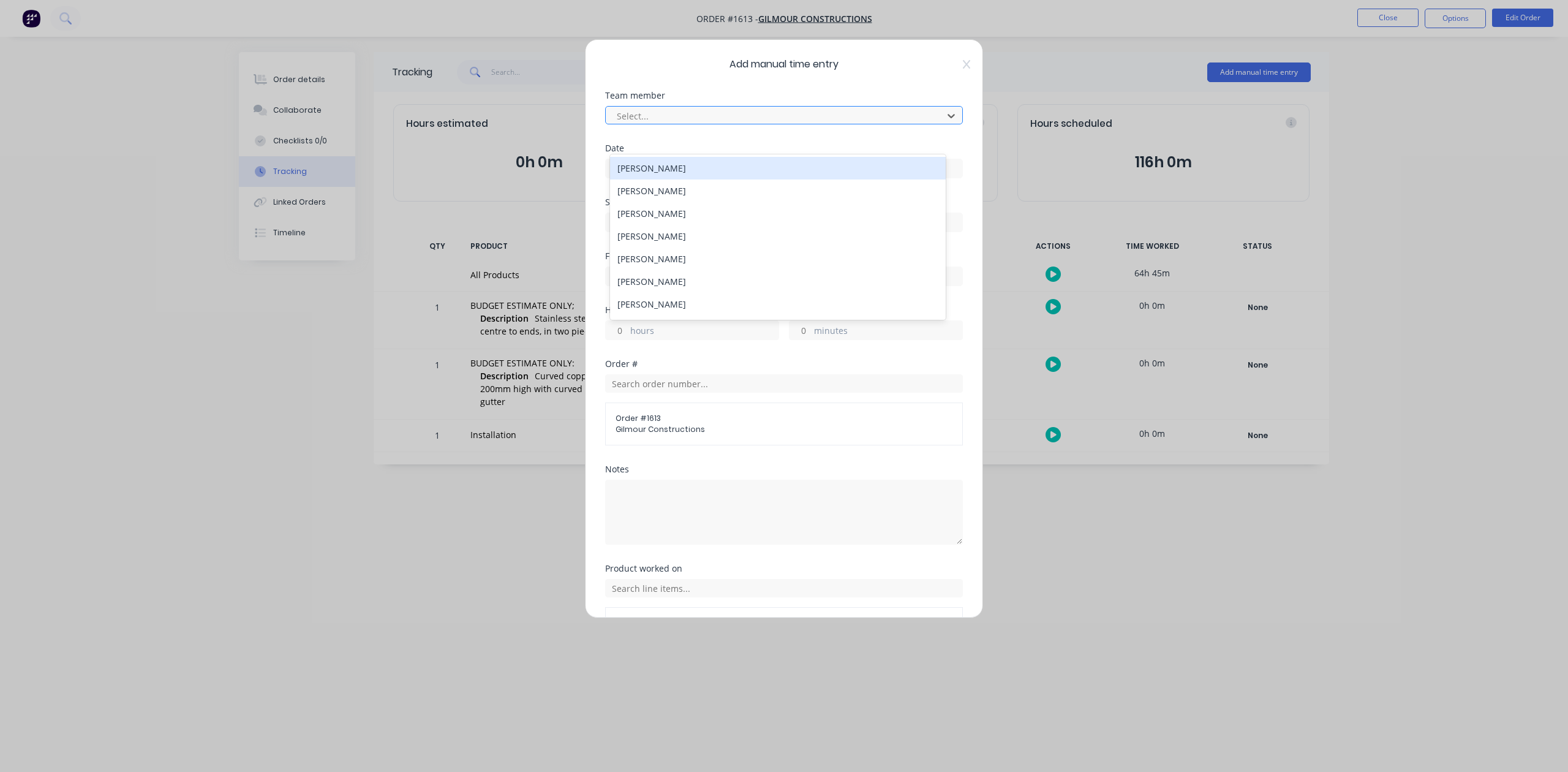
click at [720, 124] on div at bounding box center [776, 116] width 321 height 16
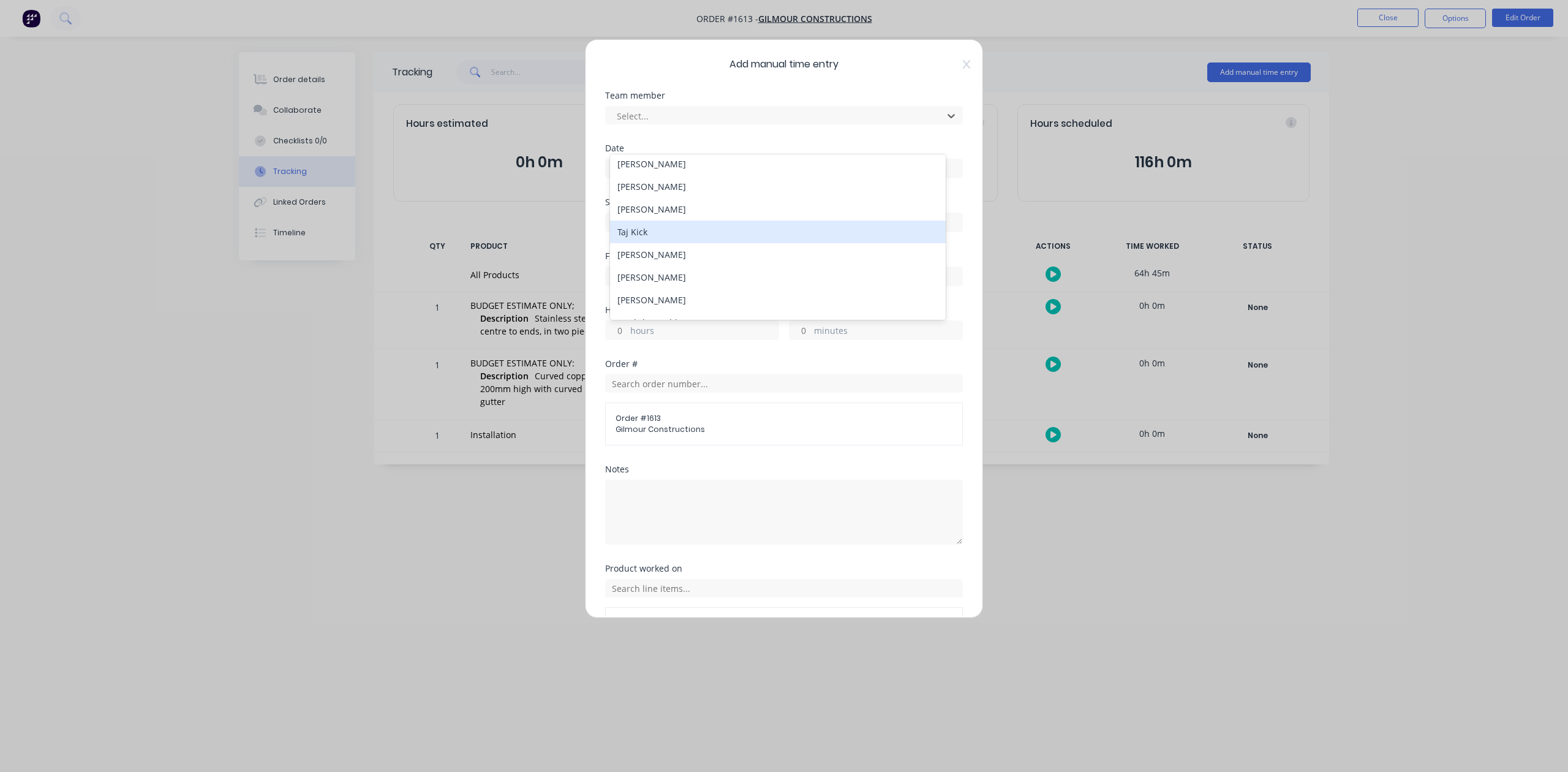
click at [639, 243] on div "Taj Kick" at bounding box center [777, 232] width 335 height 23
click at [619, 178] on input at bounding box center [784, 168] width 356 height 18
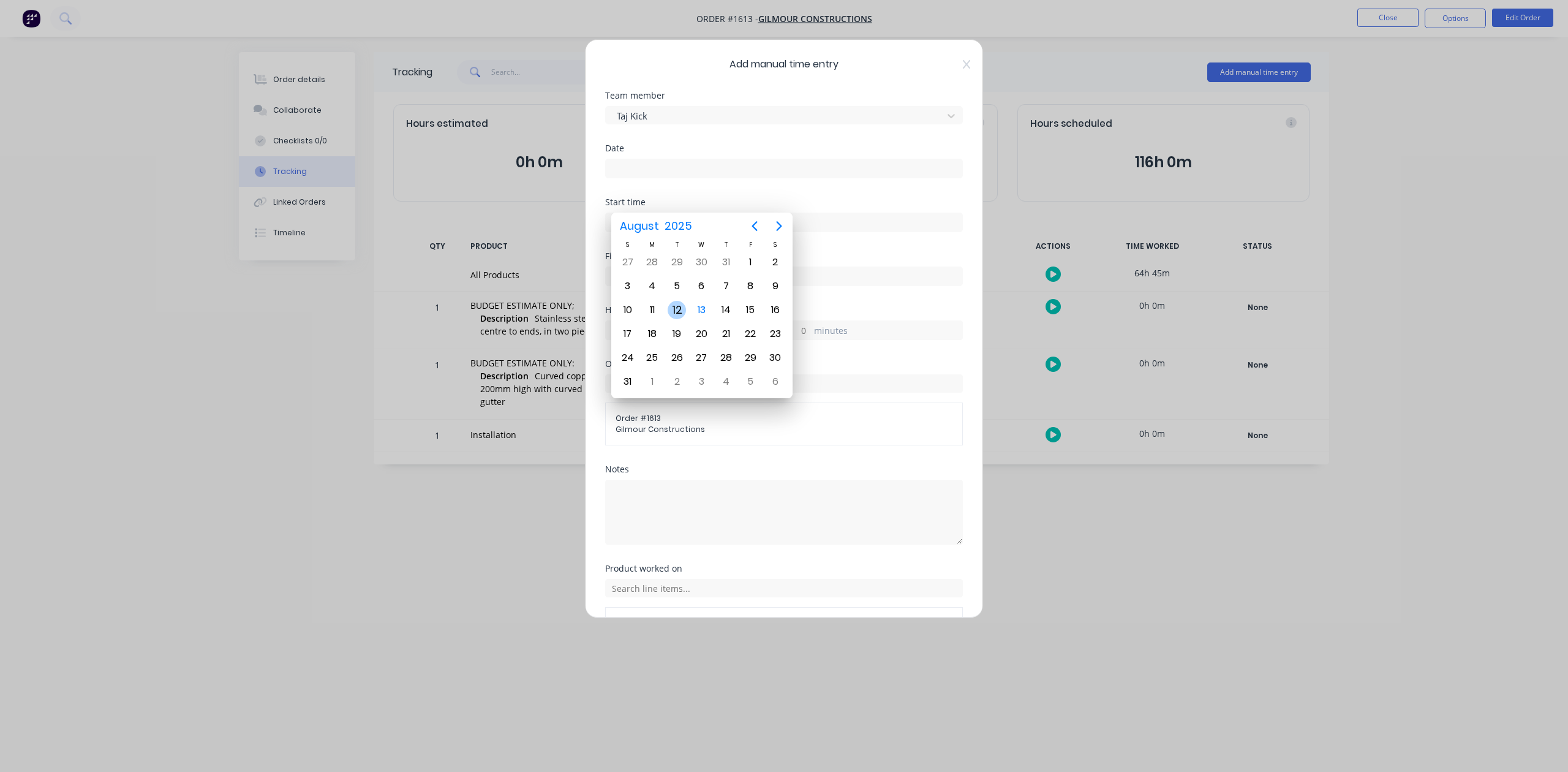
click at [677, 307] on div "12" at bounding box center [677, 309] width 18 height 18
type input "12/08/2025"
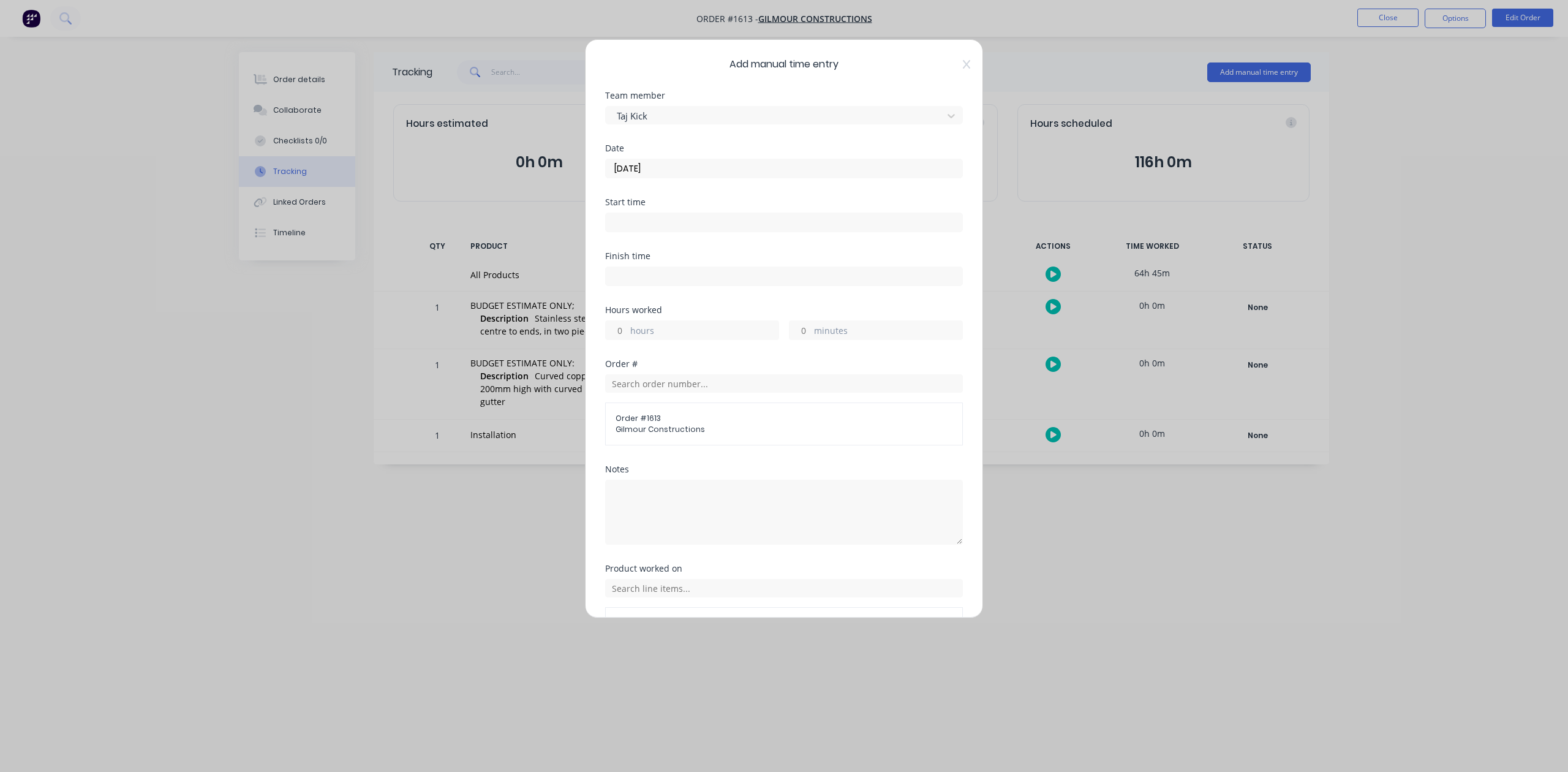
click at [799, 340] on input "minutes" at bounding box center [801, 330] width 22 height 18
type input "30"
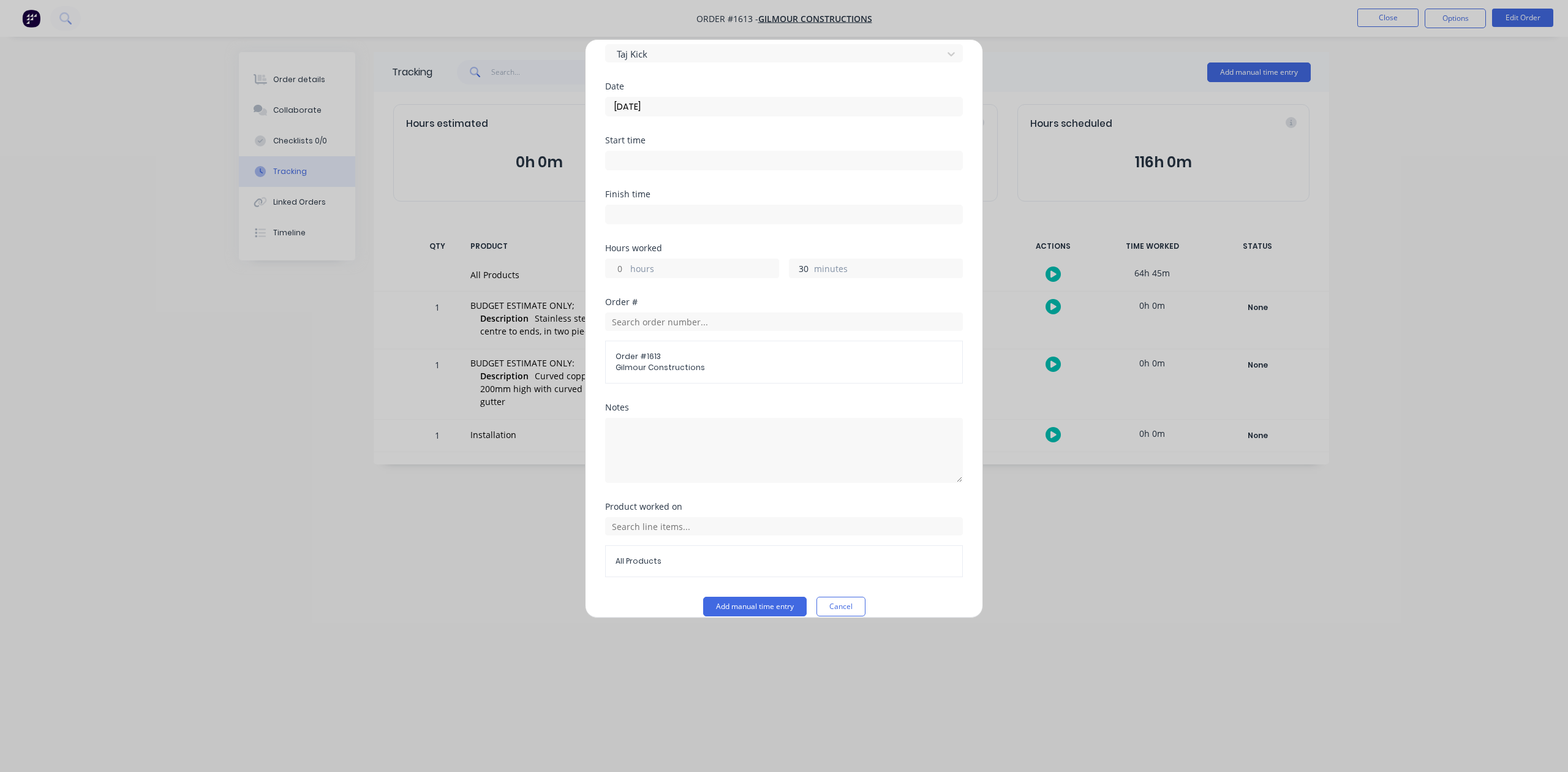
scroll to position [179, 0]
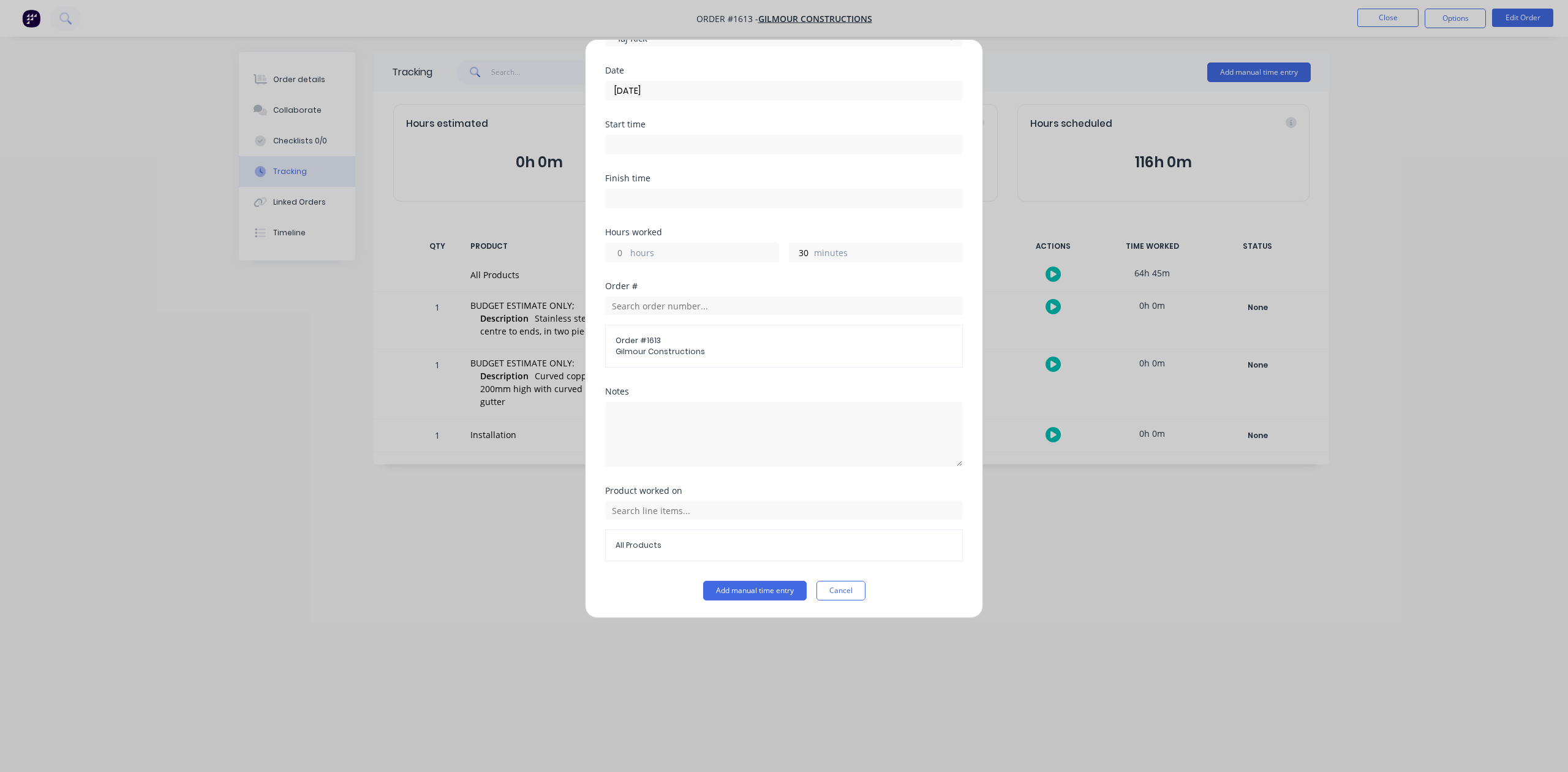
drag, startPoint x: 743, startPoint y: 596, endPoint x: 753, endPoint y: 589, distance: 12.2
click at [745, 595] on button "Add manual time entry" at bounding box center [755, 591] width 104 height 20
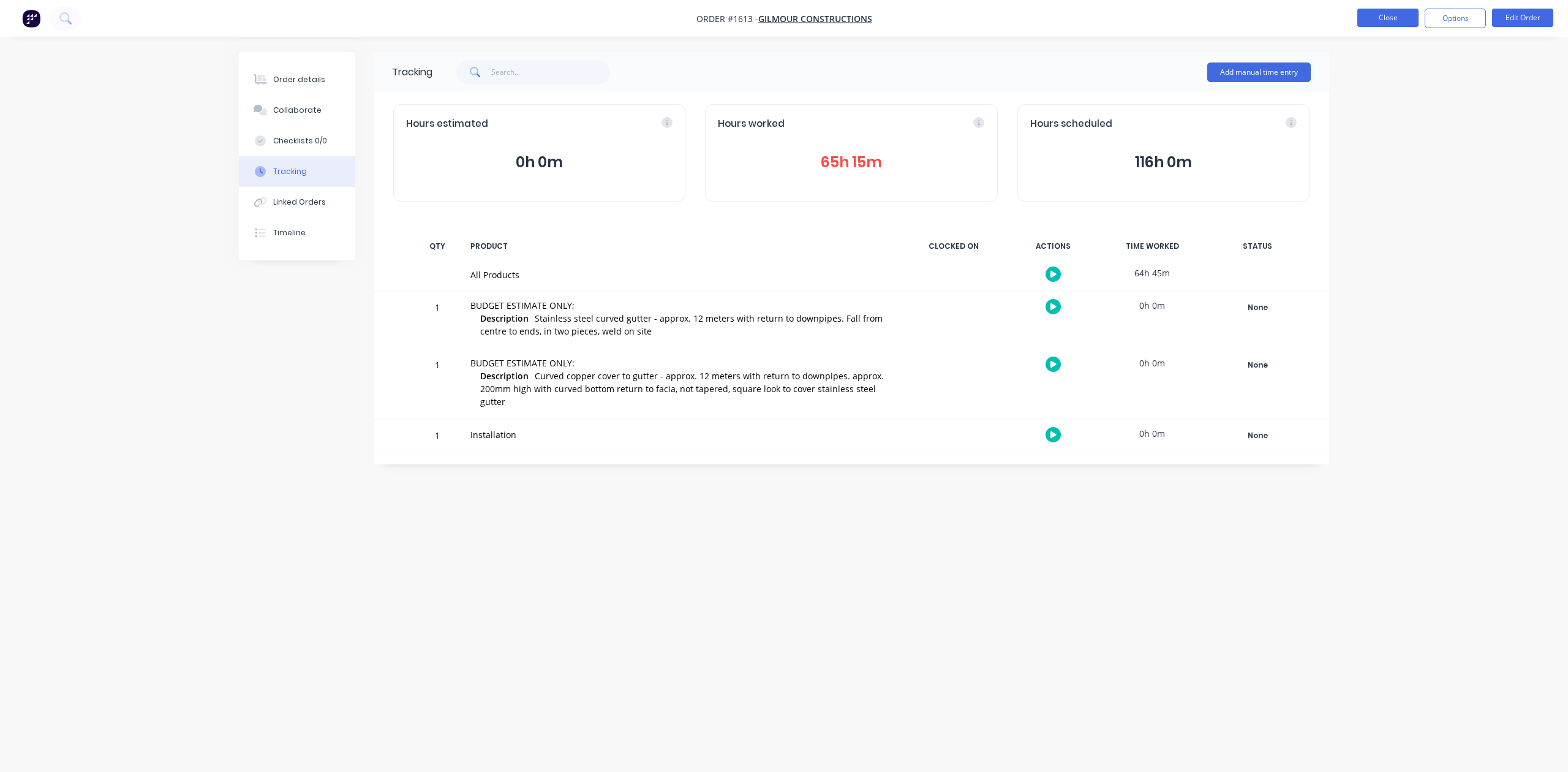
click at [1365, 17] on button "Close" at bounding box center [1387, 18] width 61 height 18
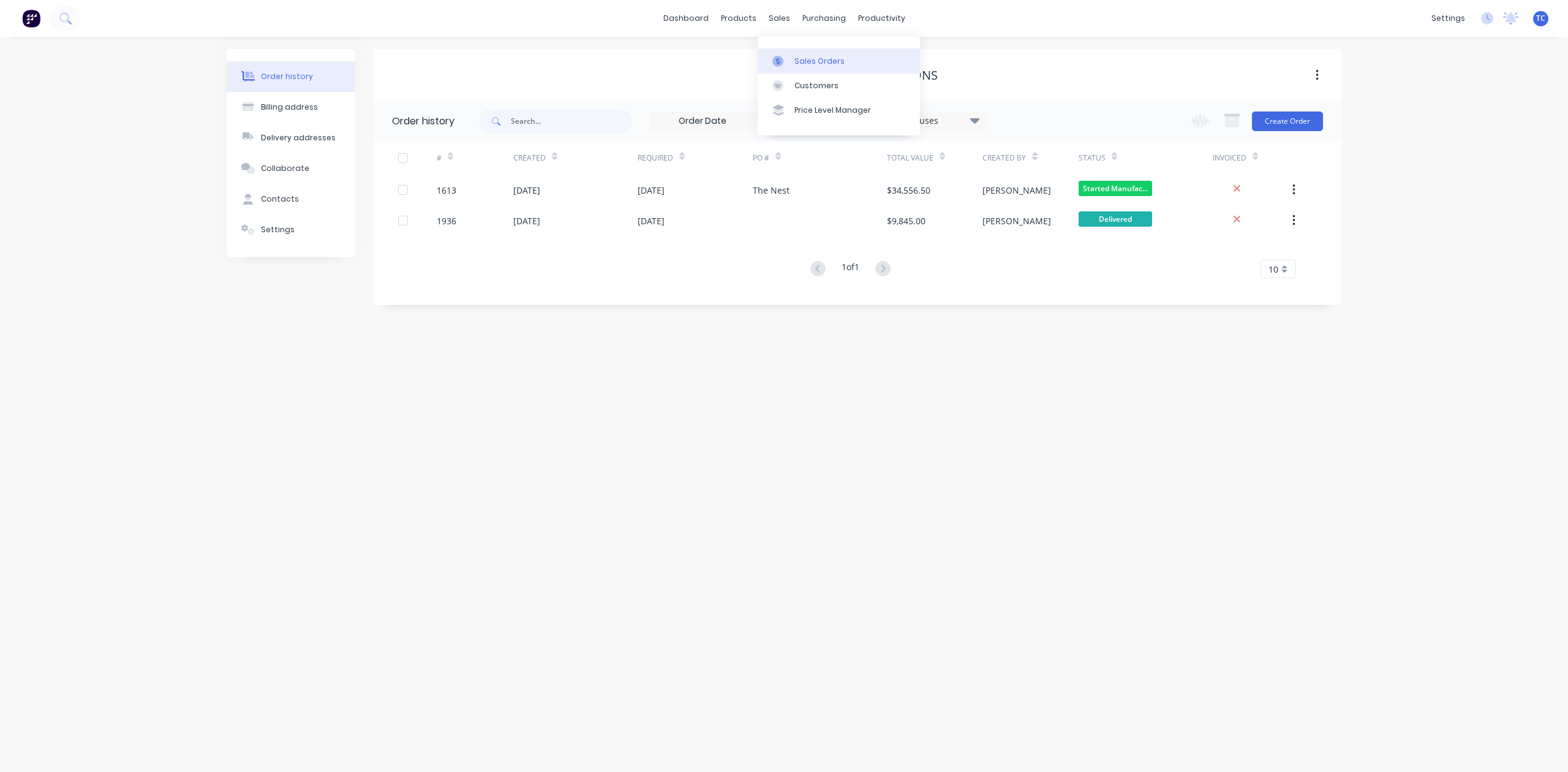
click at [813, 64] on div "Sales Orders" at bounding box center [819, 61] width 51 height 11
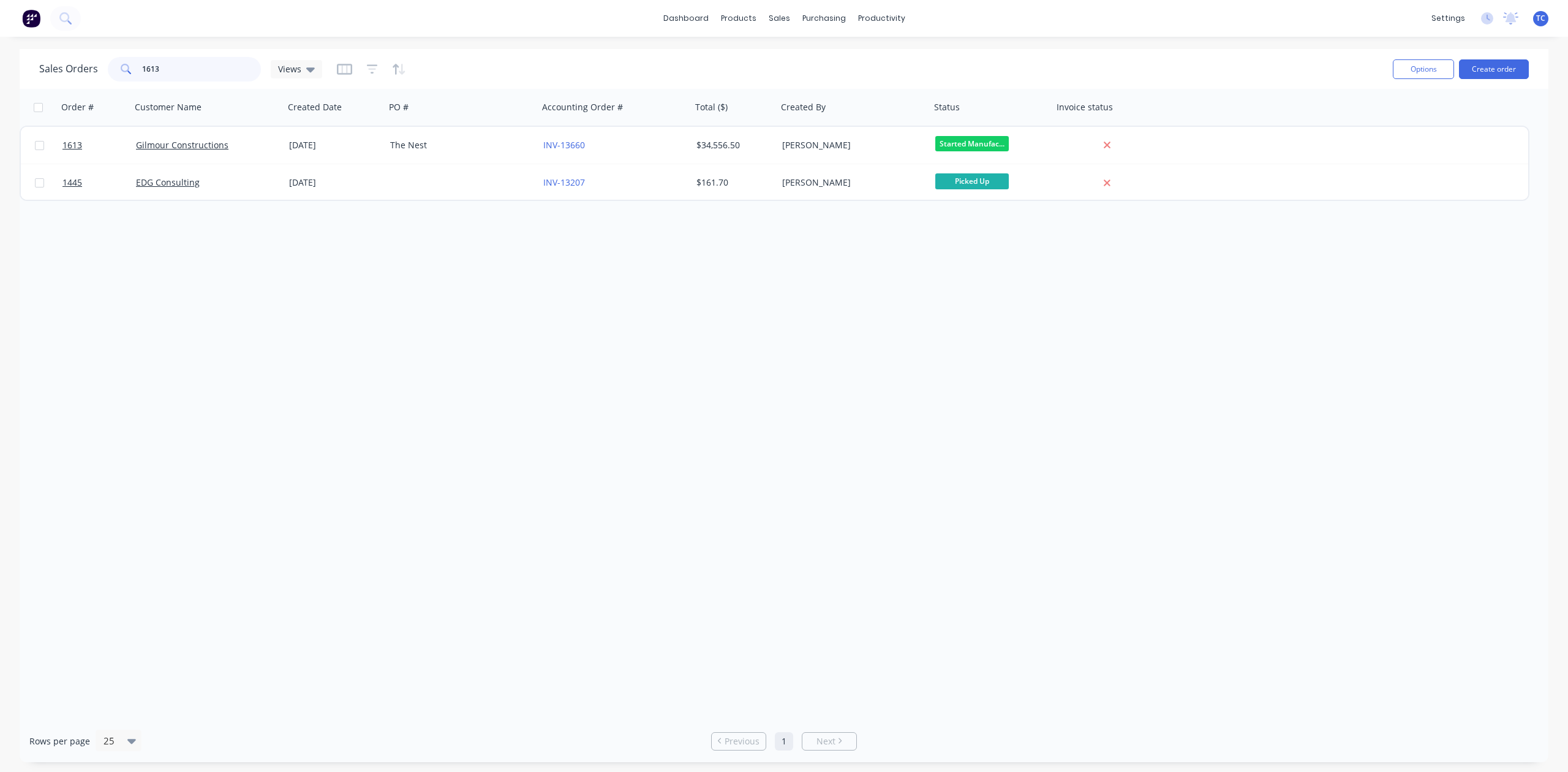
drag, startPoint x: 195, startPoint y: 59, endPoint x: 140, endPoint y: 70, distance: 56.1
click at [140, 70] on div "1613" at bounding box center [184, 69] width 153 height 24
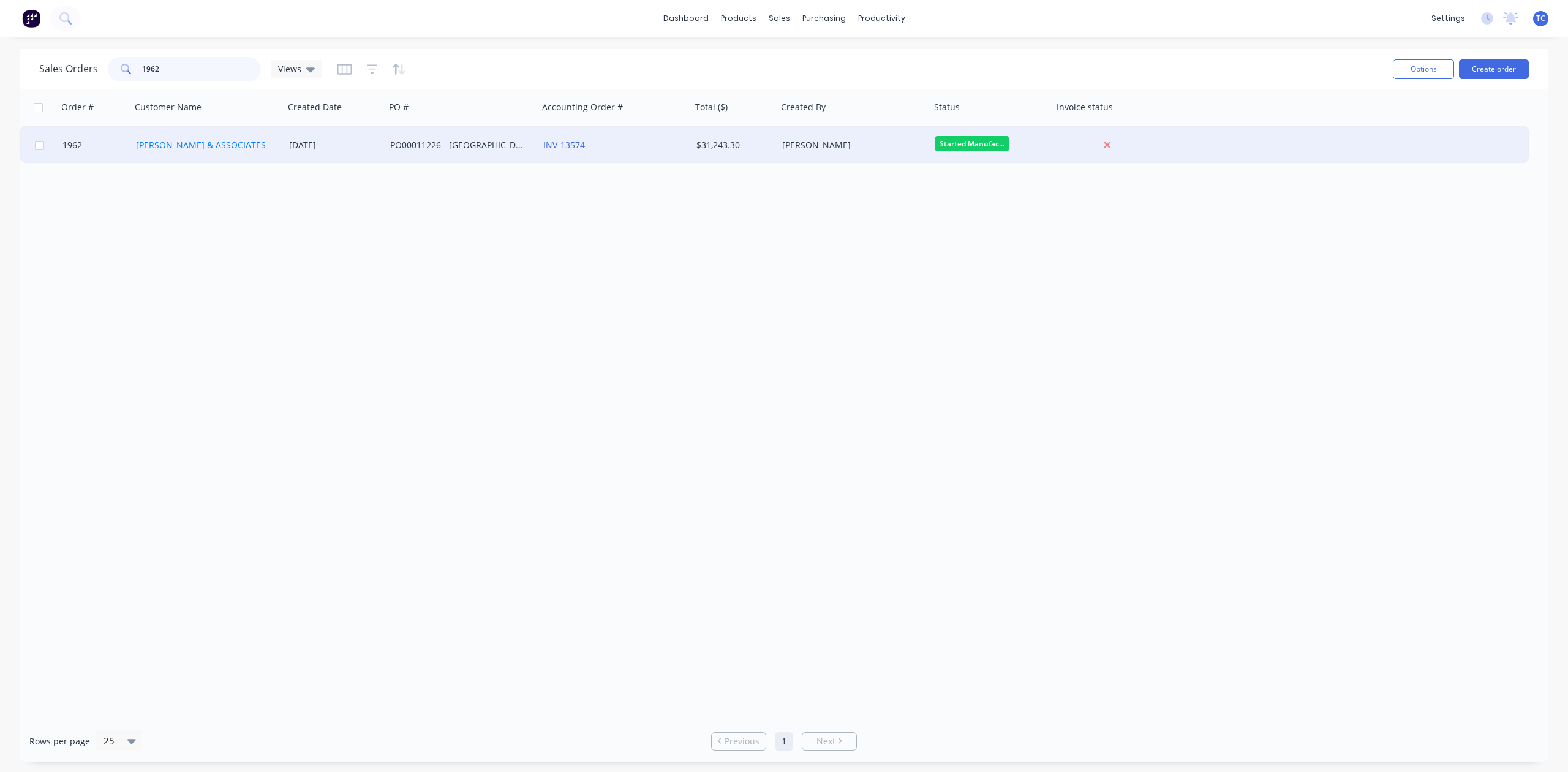
type input "1962"
click at [172, 142] on link "[PERSON_NAME] & ASSOCIATES" at bounding box center [201, 144] width 130 height 11
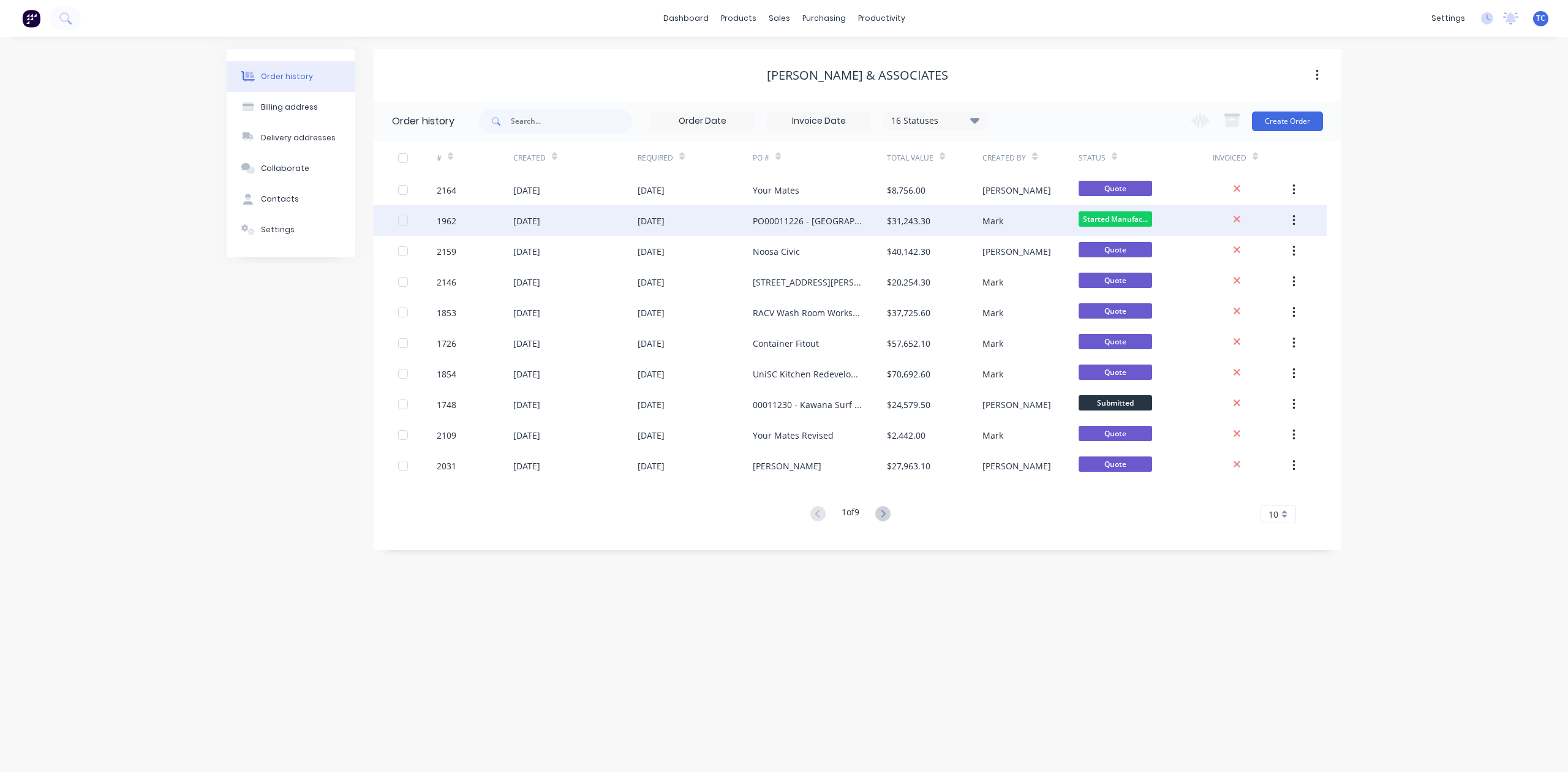
click at [532, 222] on div "[DATE]" at bounding box center [527, 220] width 27 height 13
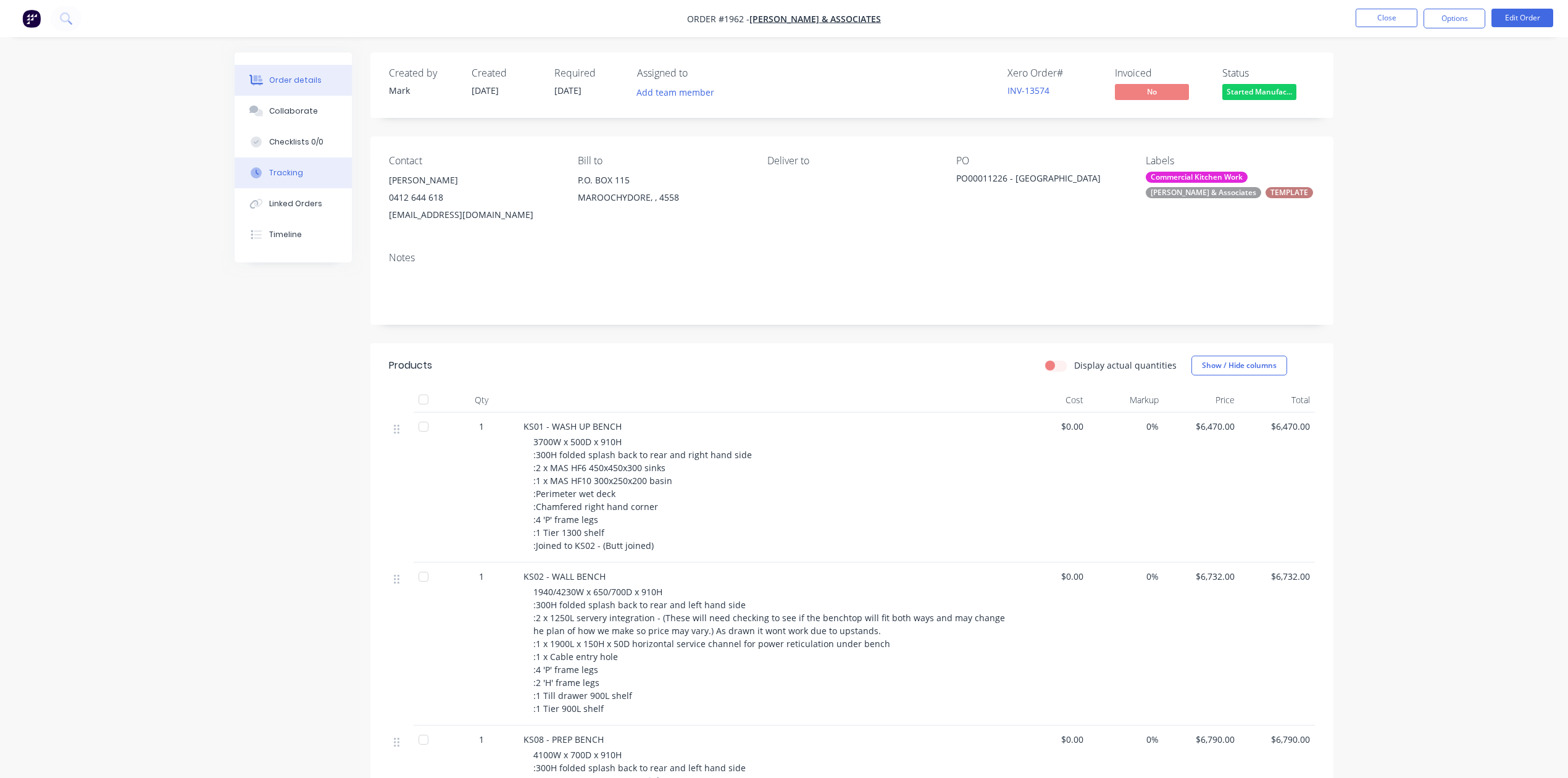
click at [297, 179] on div "Tracking" at bounding box center [286, 173] width 34 height 11
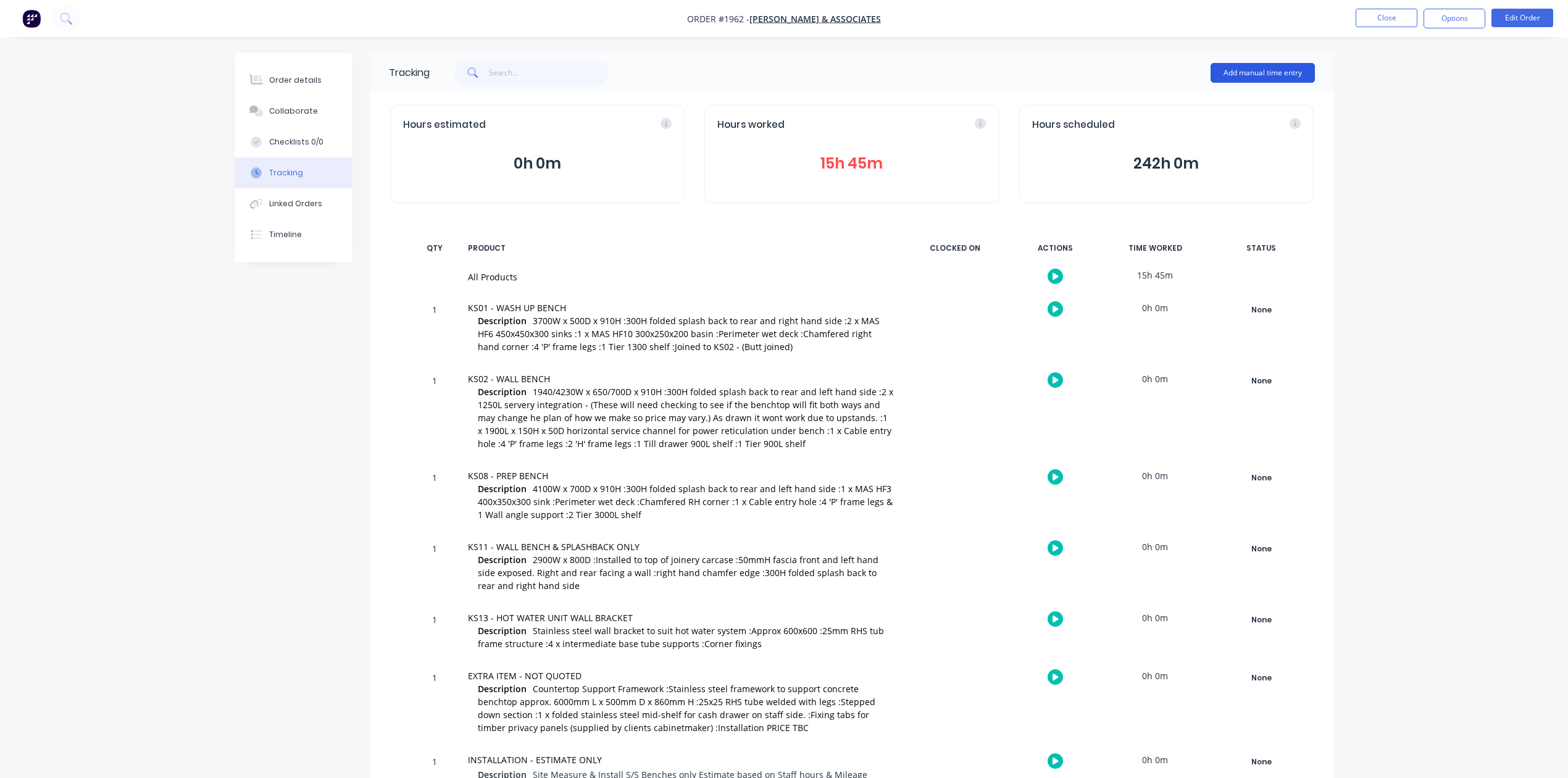
click at [1228, 71] on button "Add manual time entry" at bounding box center [1262, 73] width 105 height 20
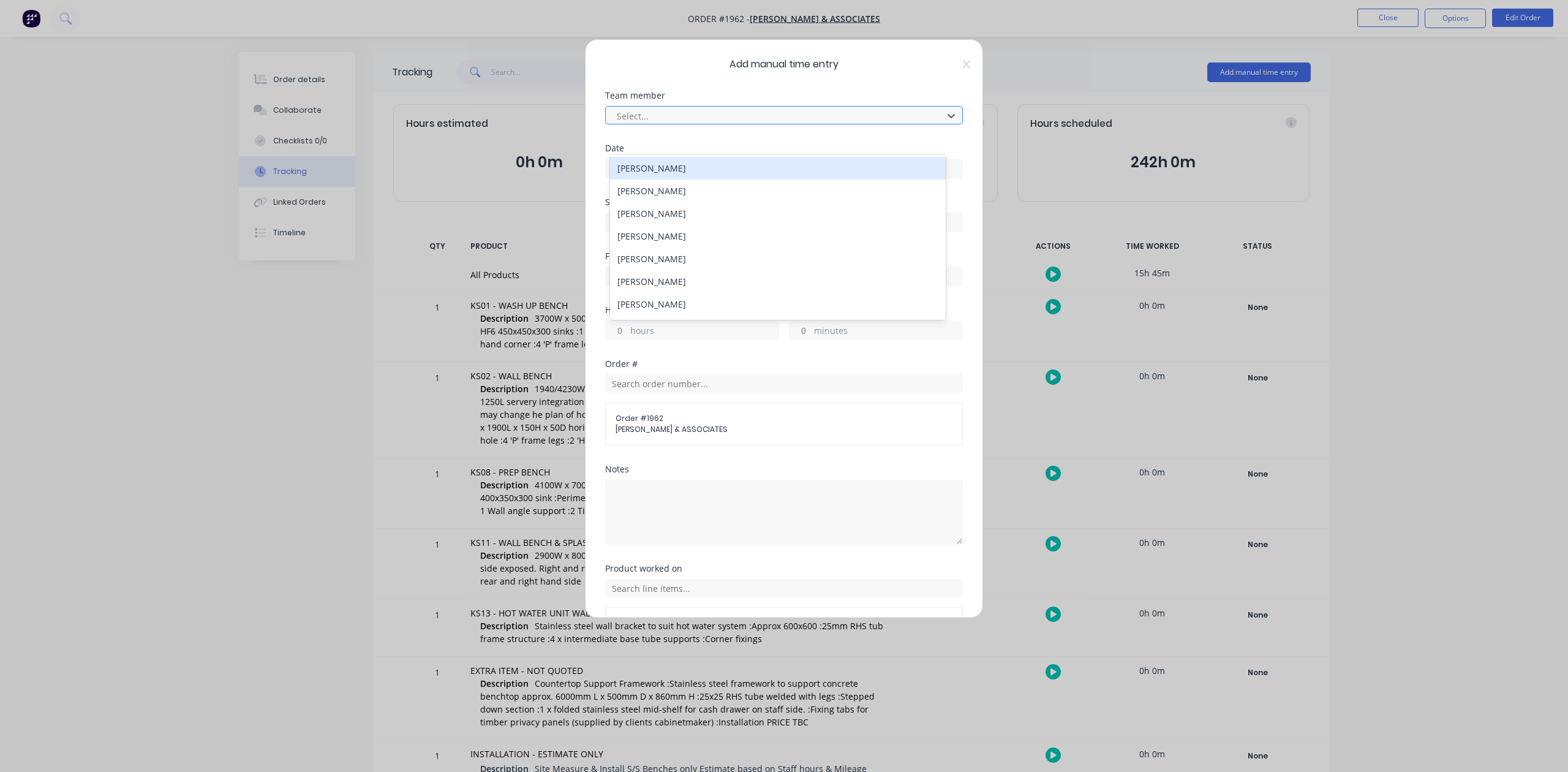
click at [639, 124] on div at bounding box center [776, 116] width 321 height 16
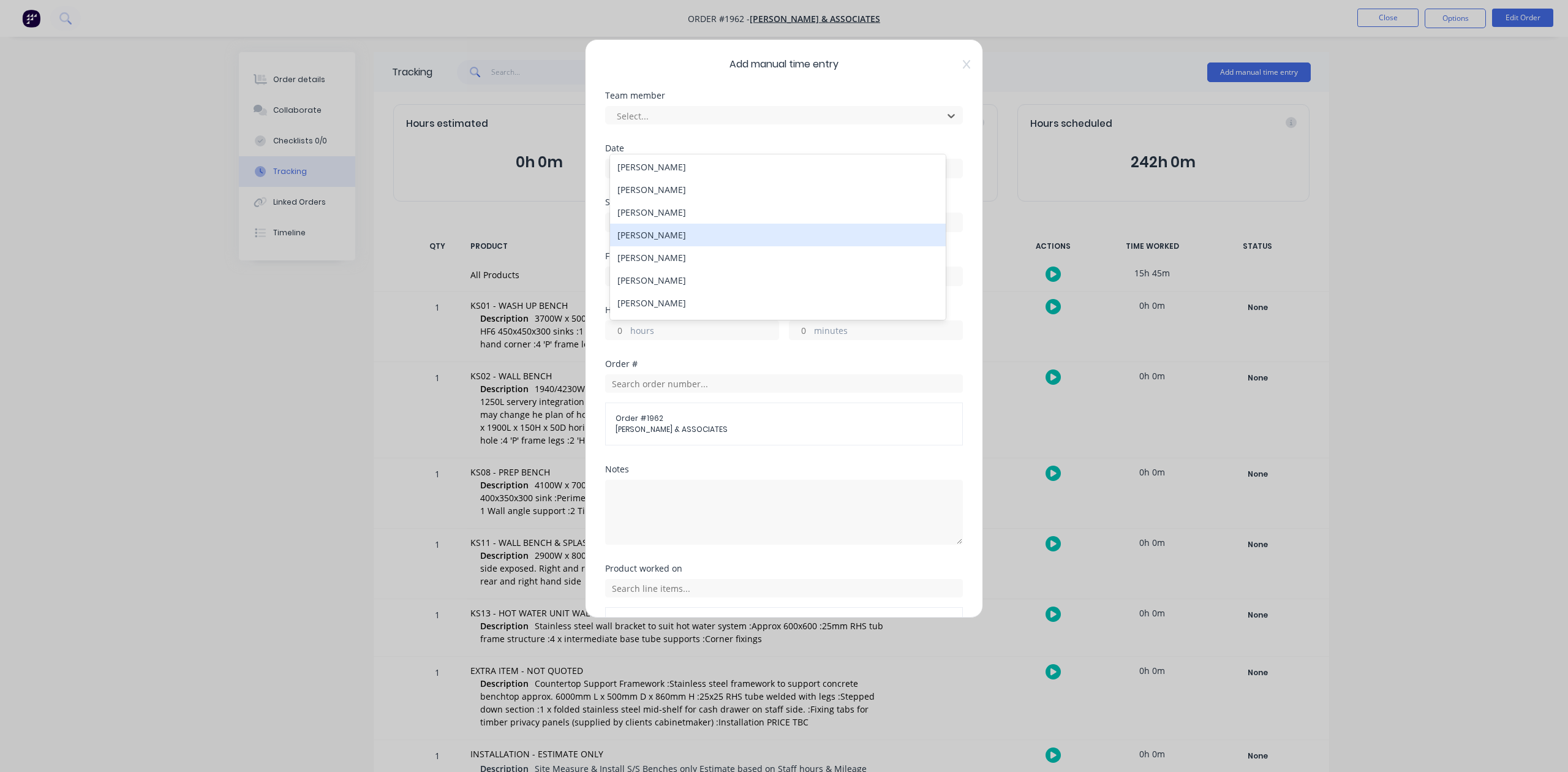
scroll to position [163, 0]
click at [658, 243] on div "Taj Kick" at bounding box center [777, 232] width 335 height 23
click at [641, 178] on input at bounding box center [784, 168] width 356 height 18
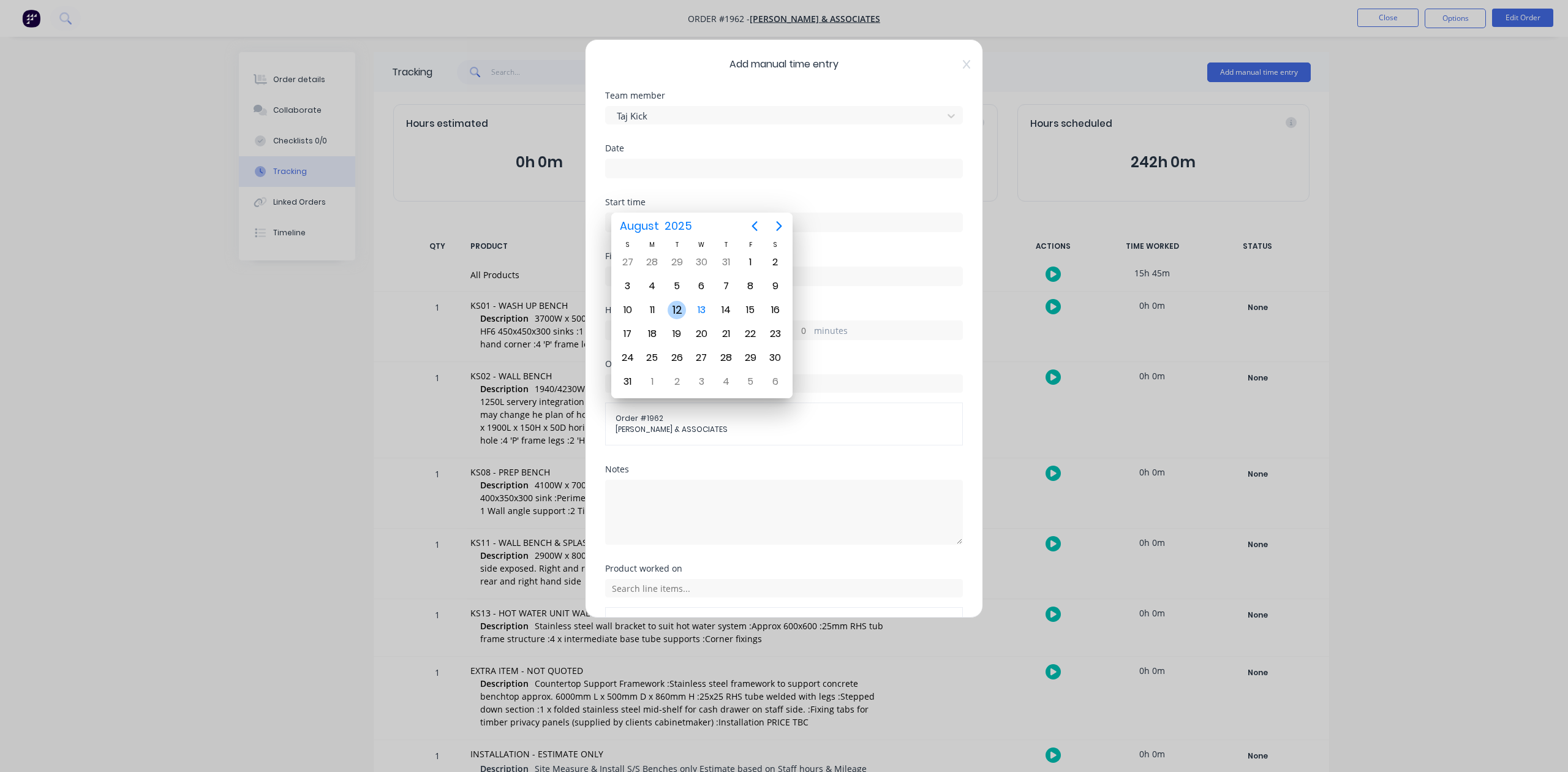
click at [679, 309] on div "12" at bounding box center [677, 309] width 18 height 18
type input "12/08/2025"
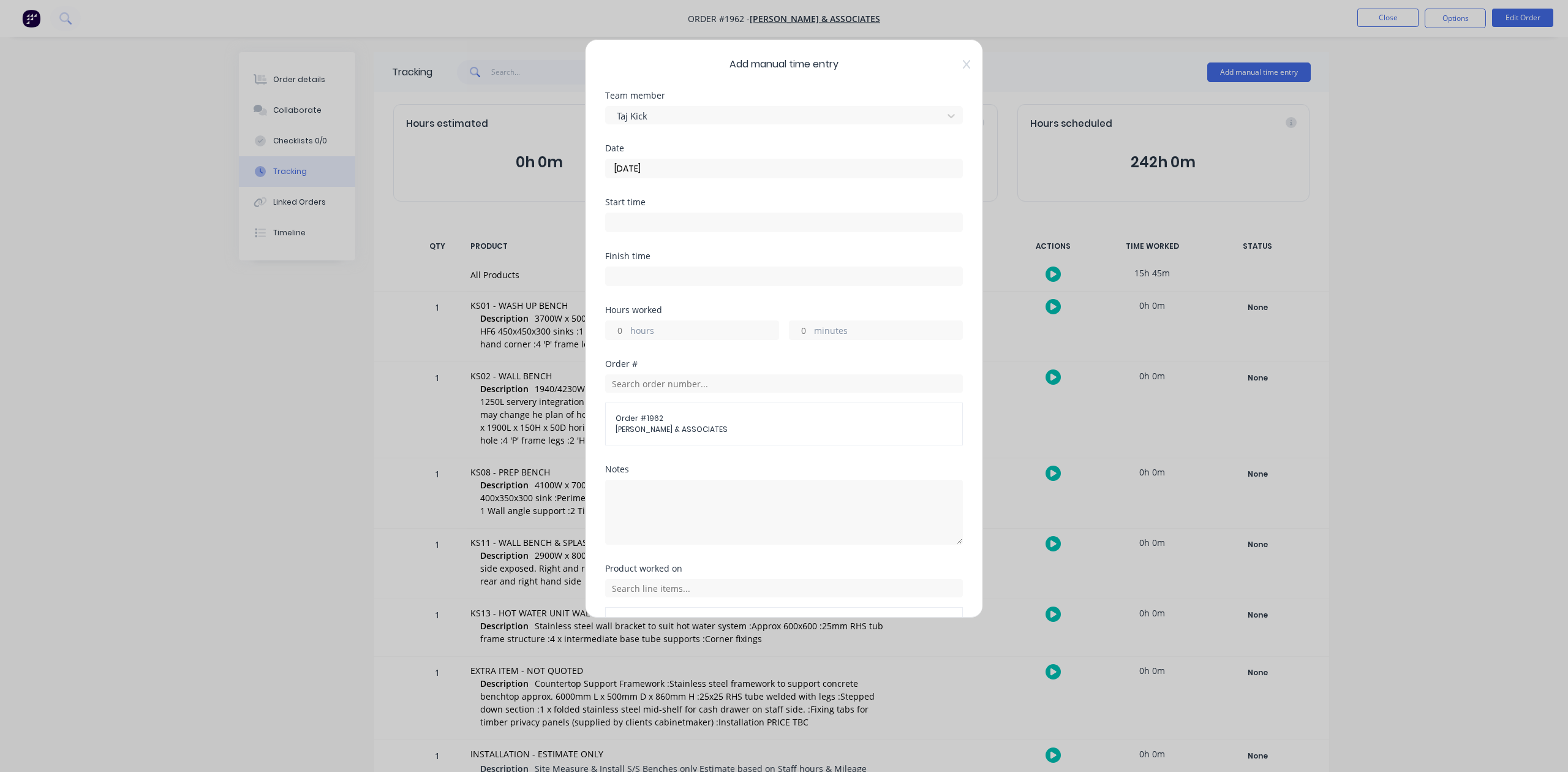
click at [804, 340] on input "minutes" at bounding box center [801, 330] width 22 height 18
type input "30"
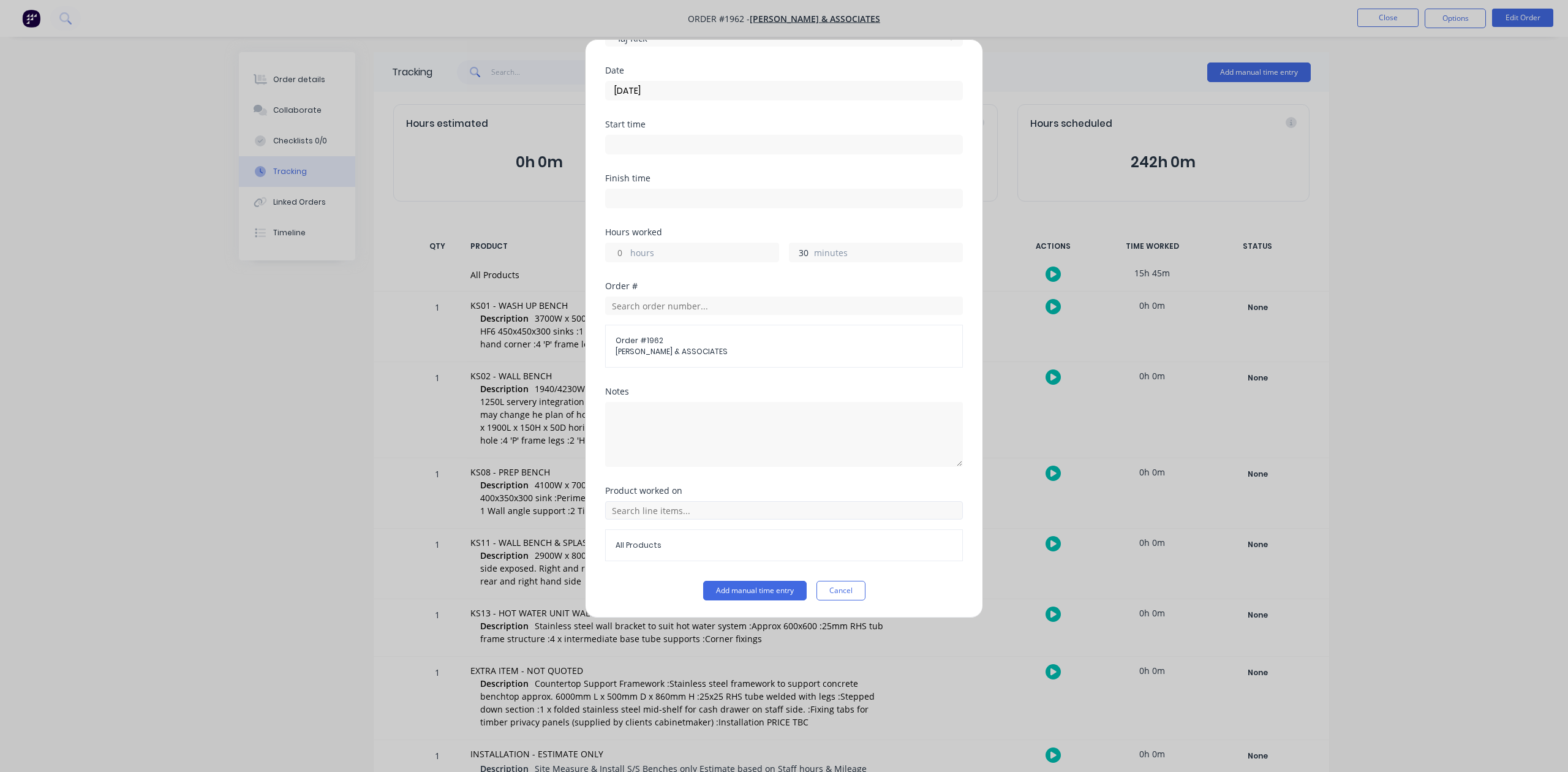
scroll to position [179, 0]
click at [714, 595] on button "Add manual time entry" at bounding box center [755, 591] width 104 height 20
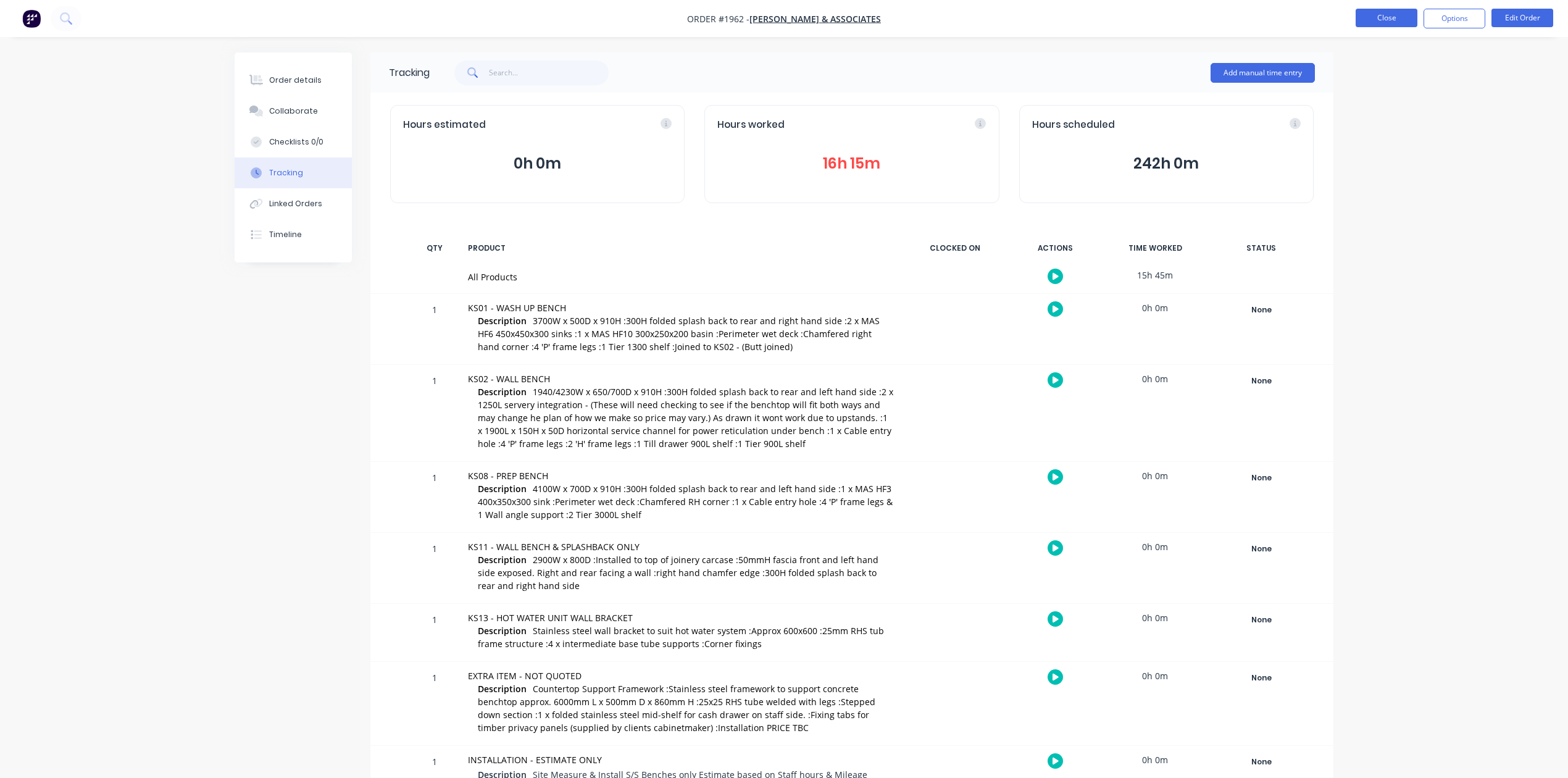
click at [1376, 18] on button "Close" at bounding box center [1386, 18] width 62 height 18
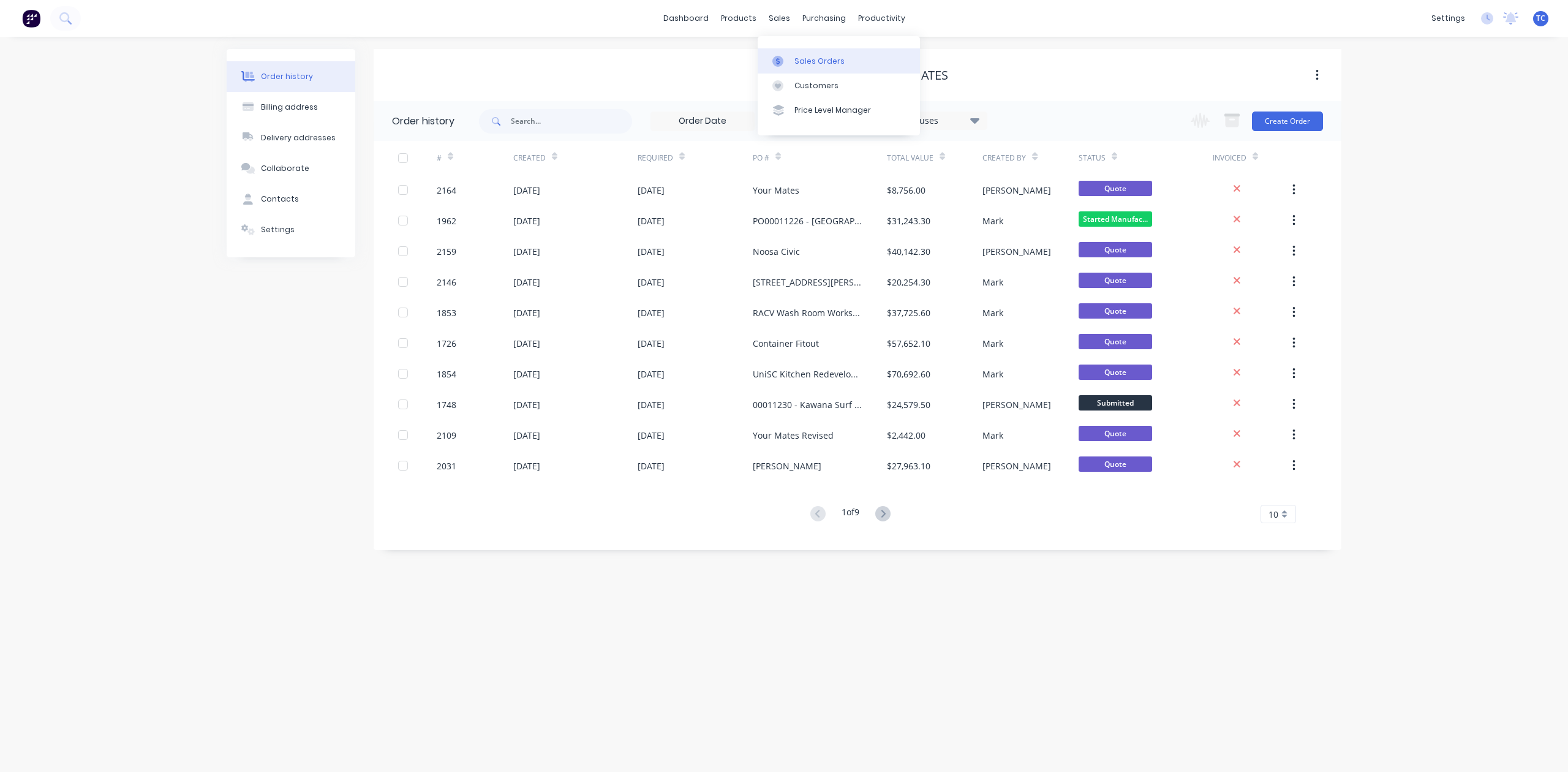
click at [819, 67] on div "Sales Orders" at bounding box center [819, 61] width 51 height 11
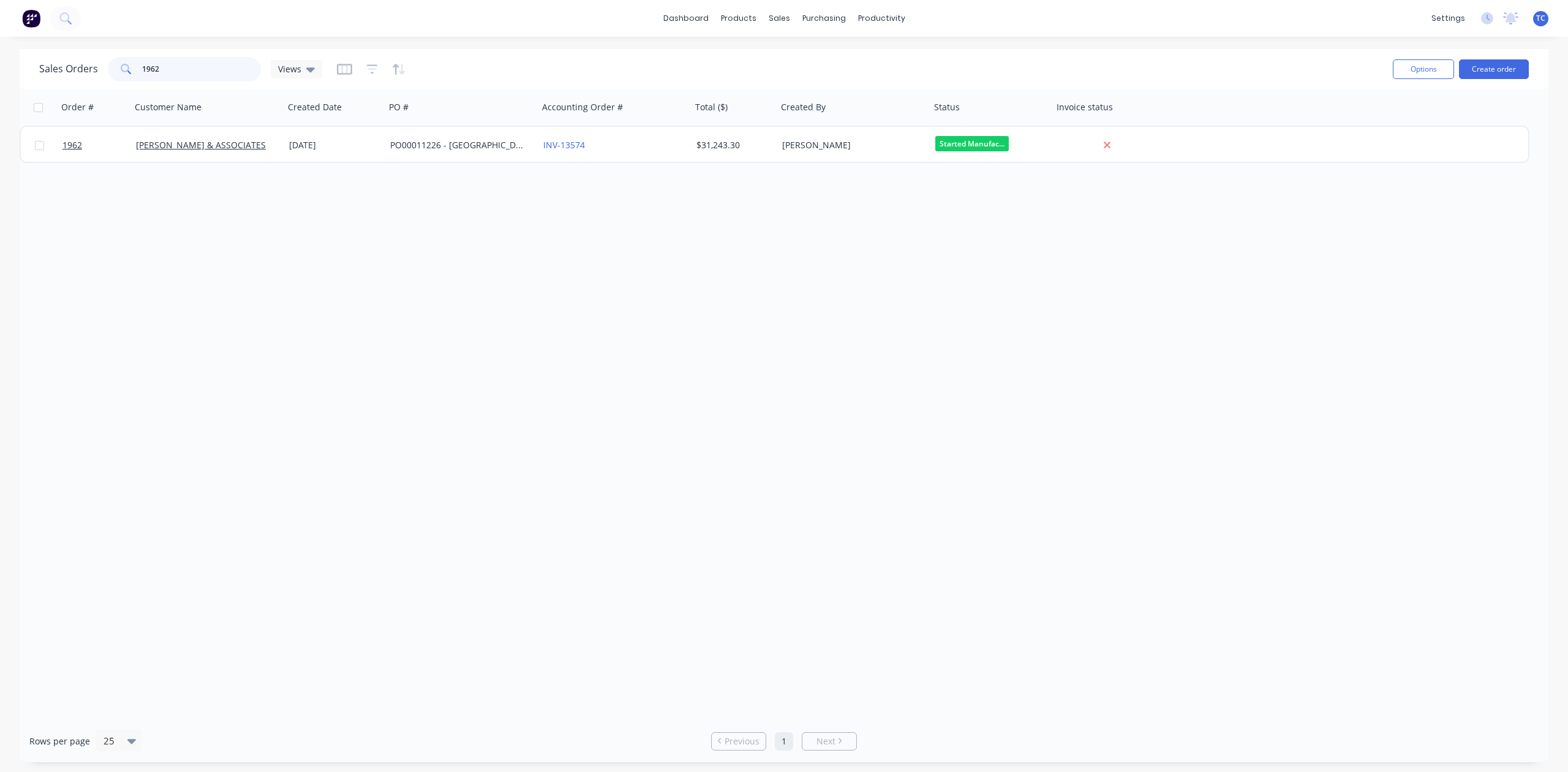
drag, startPoint x: 197, startPoint y: 67, endPoint x: 131, endPoint y: 78, distance: 66.9
click at [131, 78] on div "1962" at bounding box center [184, 69] width 153 height 24
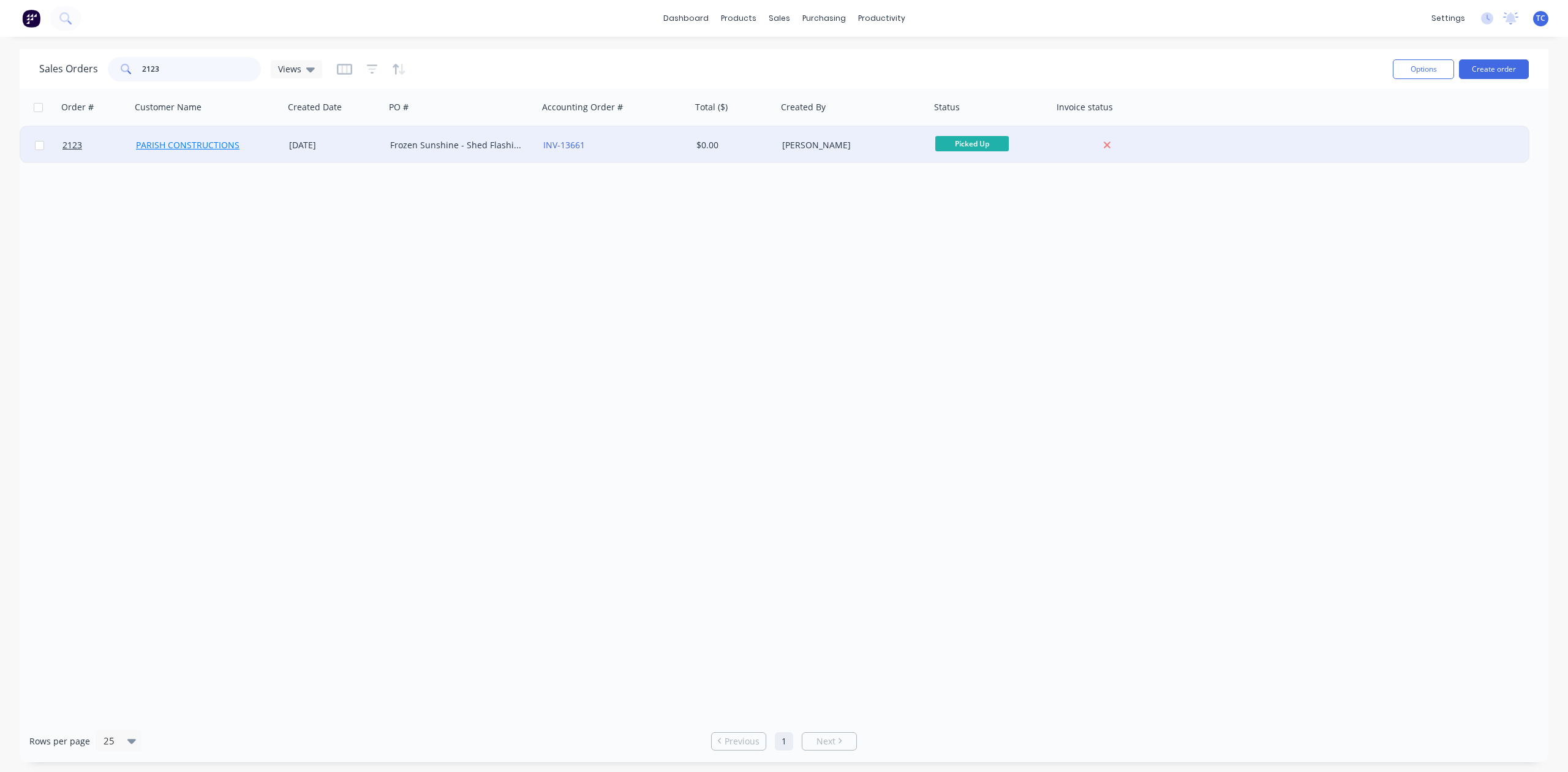
type input "2123"
click at [175, 140] on link "PARISH CONSTRUCTIONS" at bounding box center [188, 144] width 104 height 11
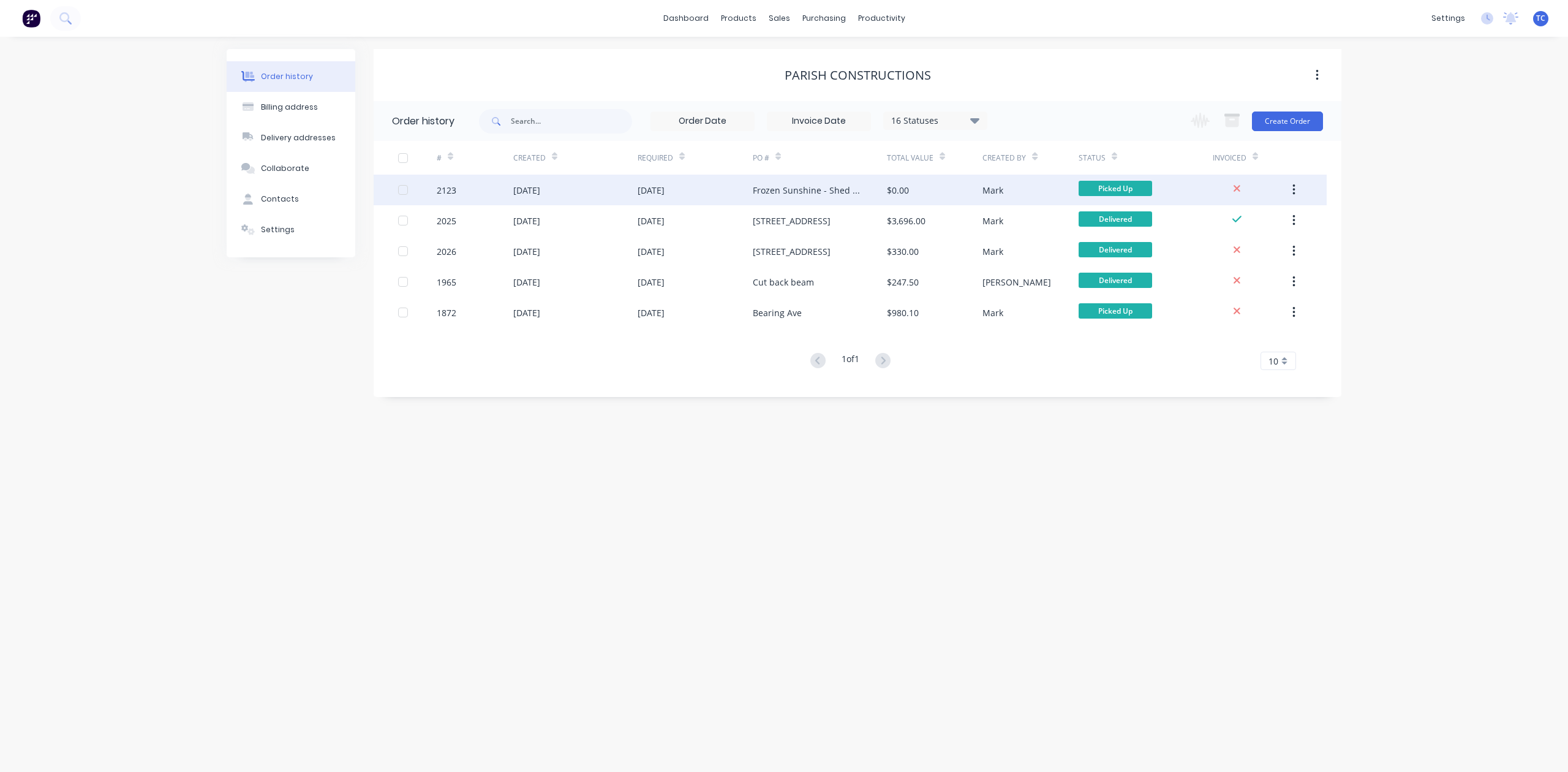
click at [535, 185] on div "[DATE]" at bounding box center [527, 190] width 27 height 13
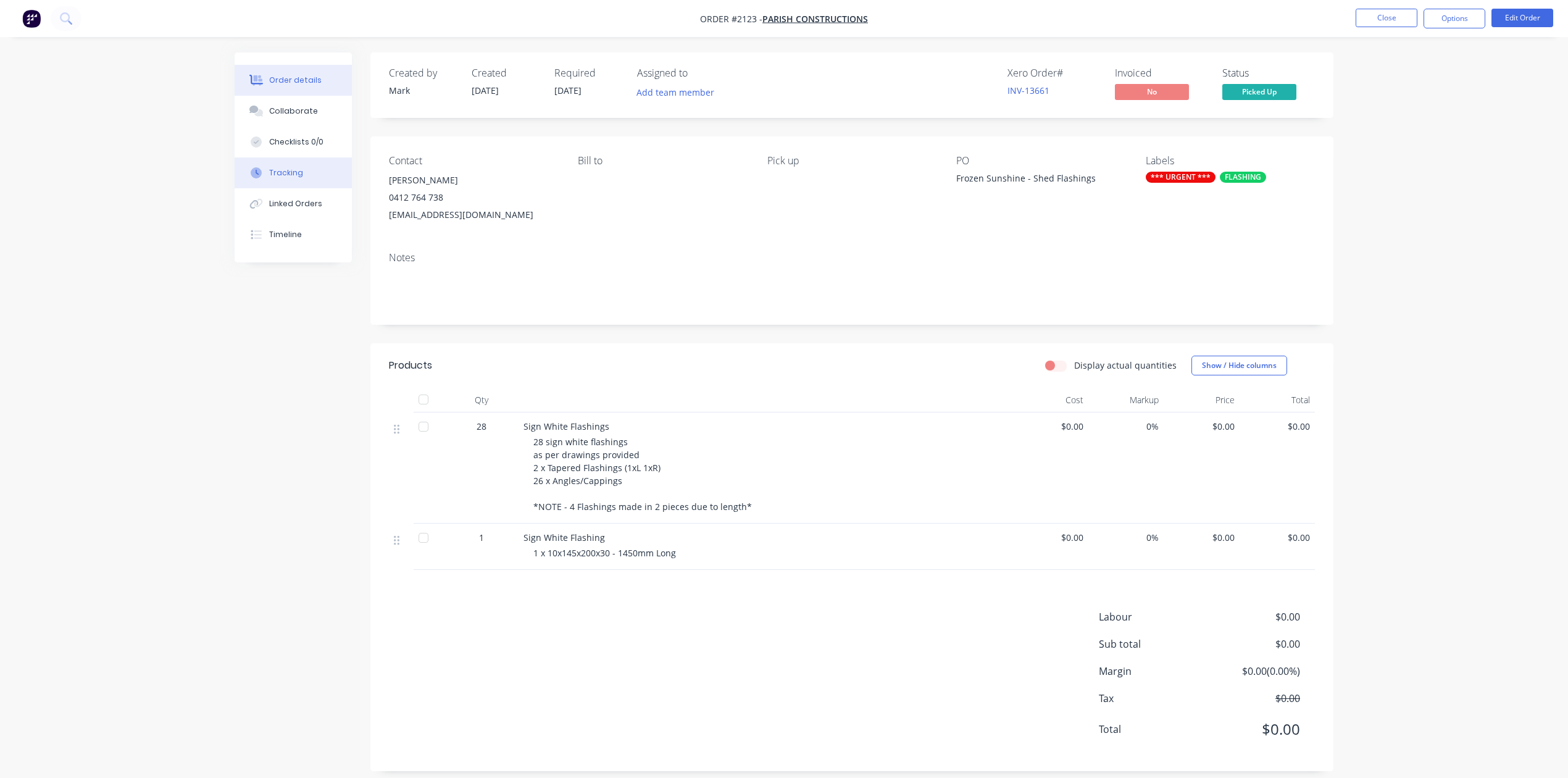
click at [303, 179] on div "Tracking" at bounding box center [286, 173] width 34 height 11
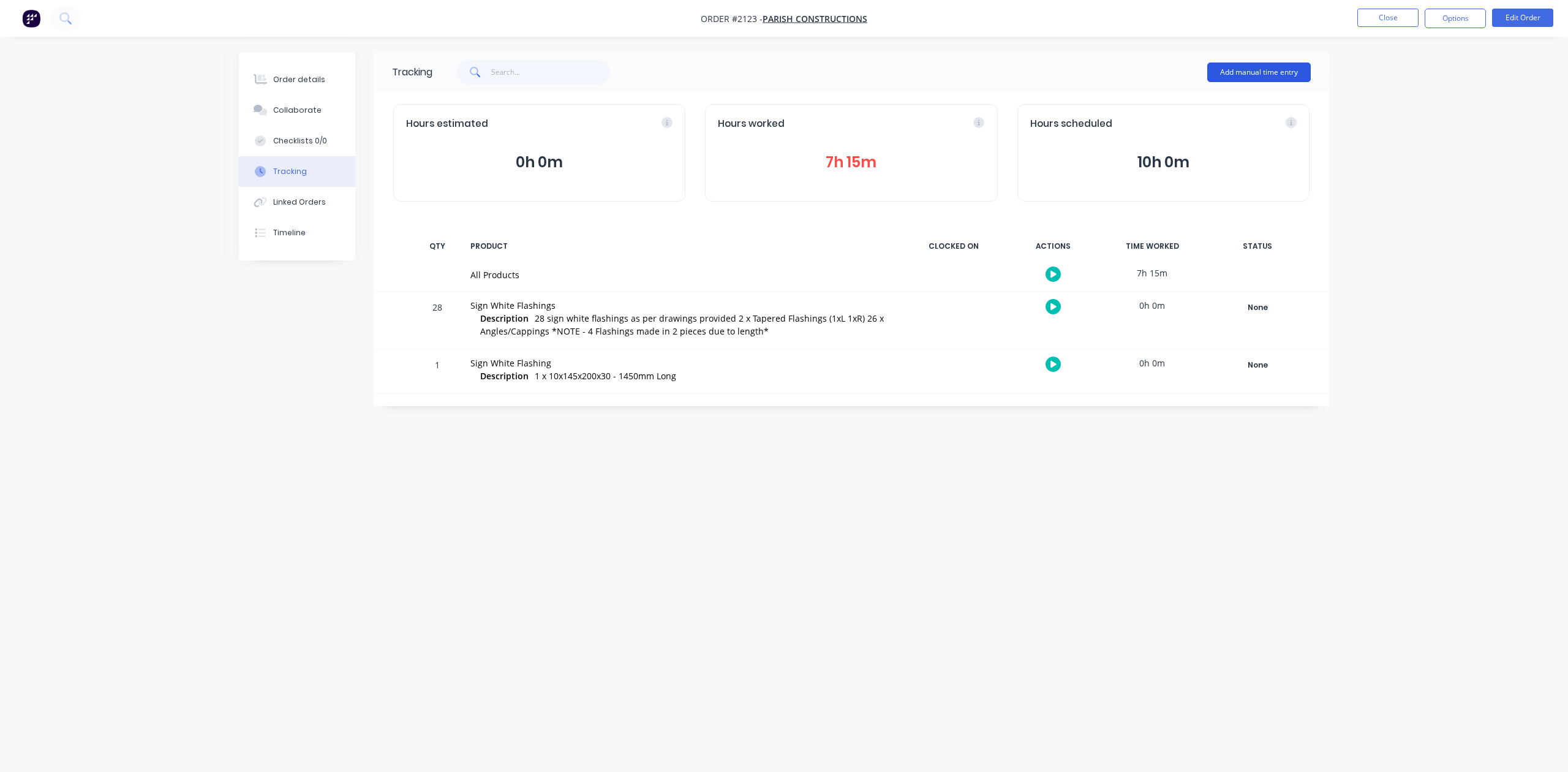
click at [1230, 67] on button "Add manual time entry" at bounding box center [1259, 72] width 104 height 20
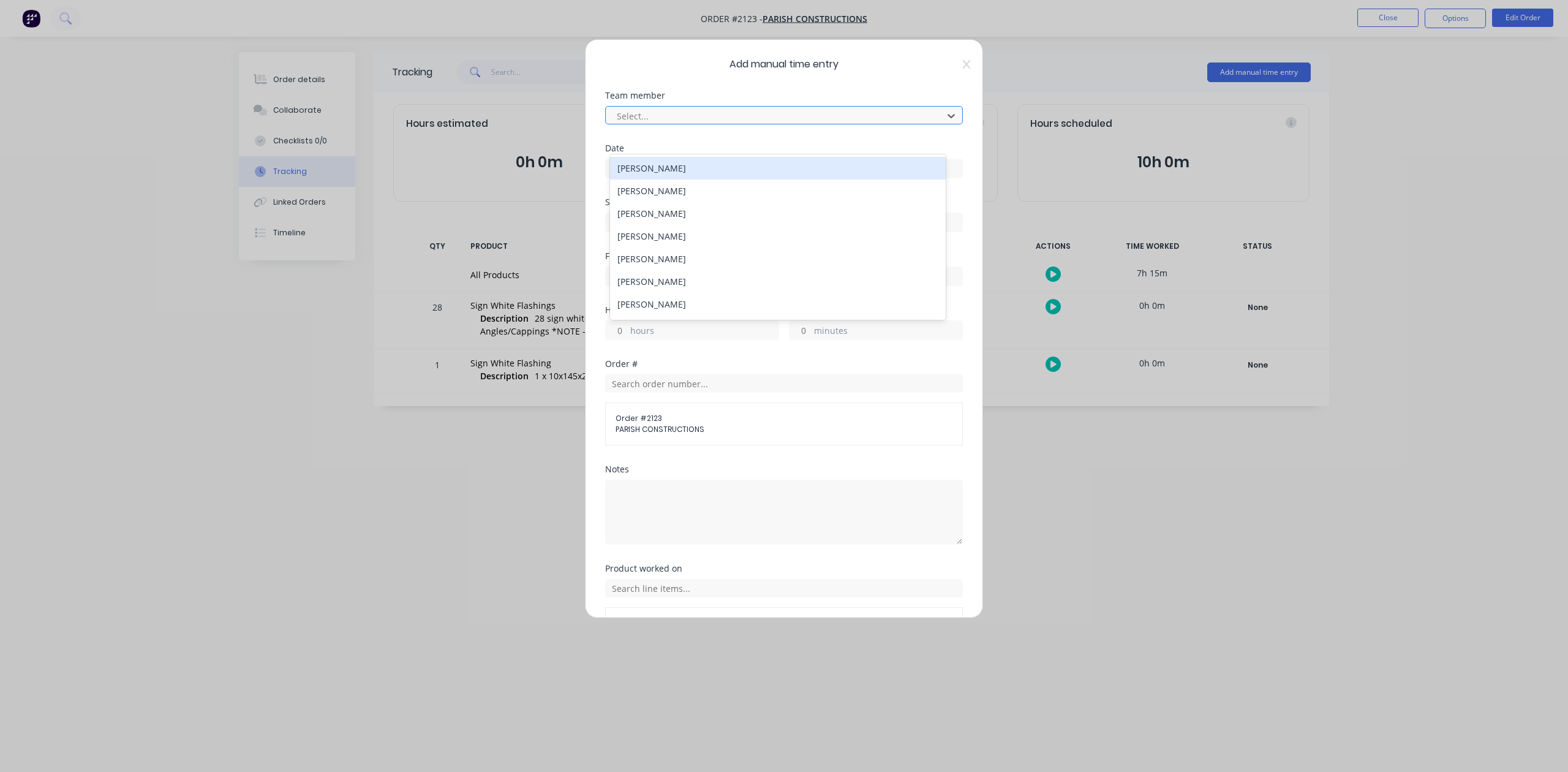
click at [714, 124] on div at bounding box center [776, 116] width 321 height 16
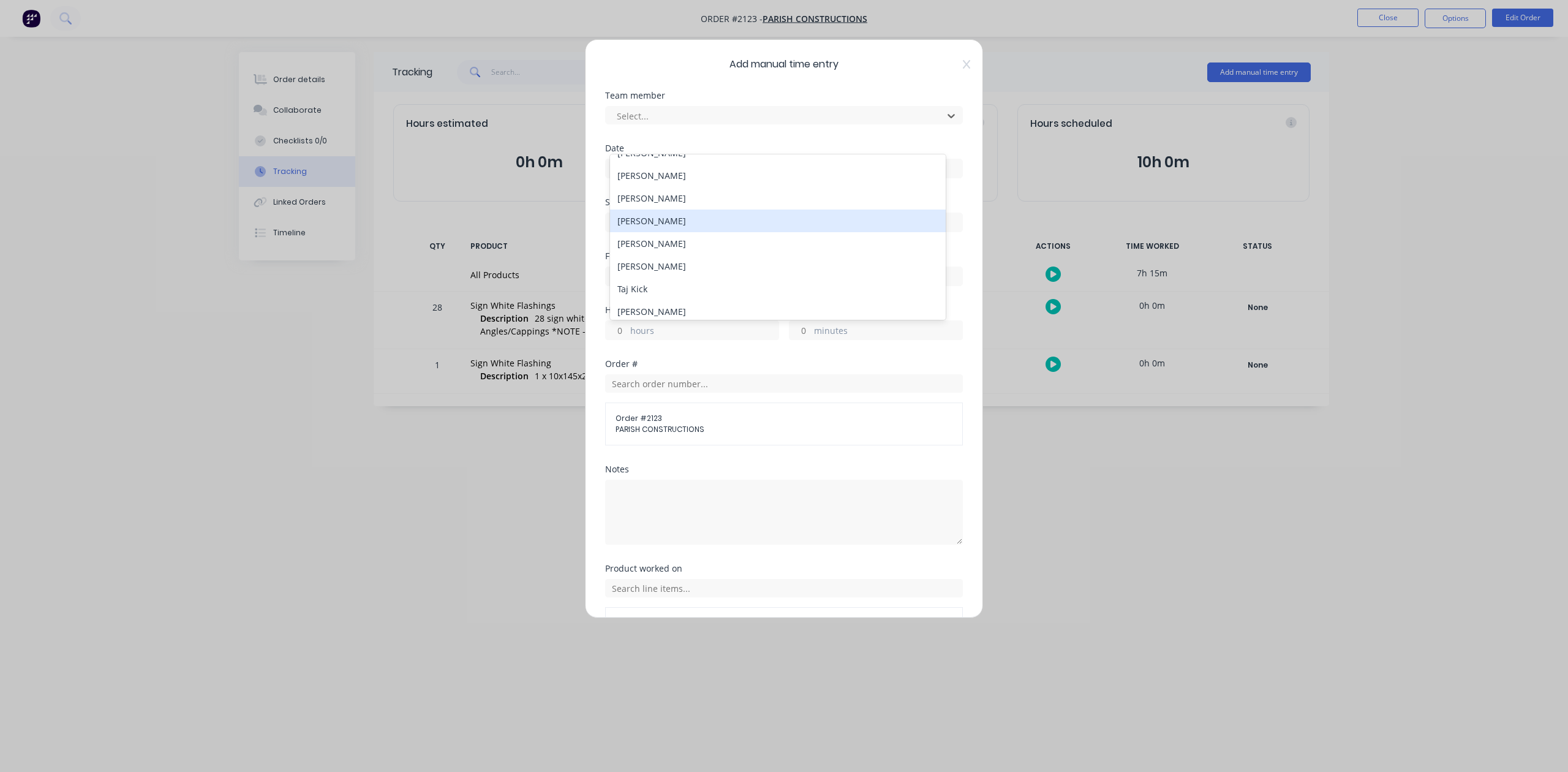
scroll to position [227, 0]
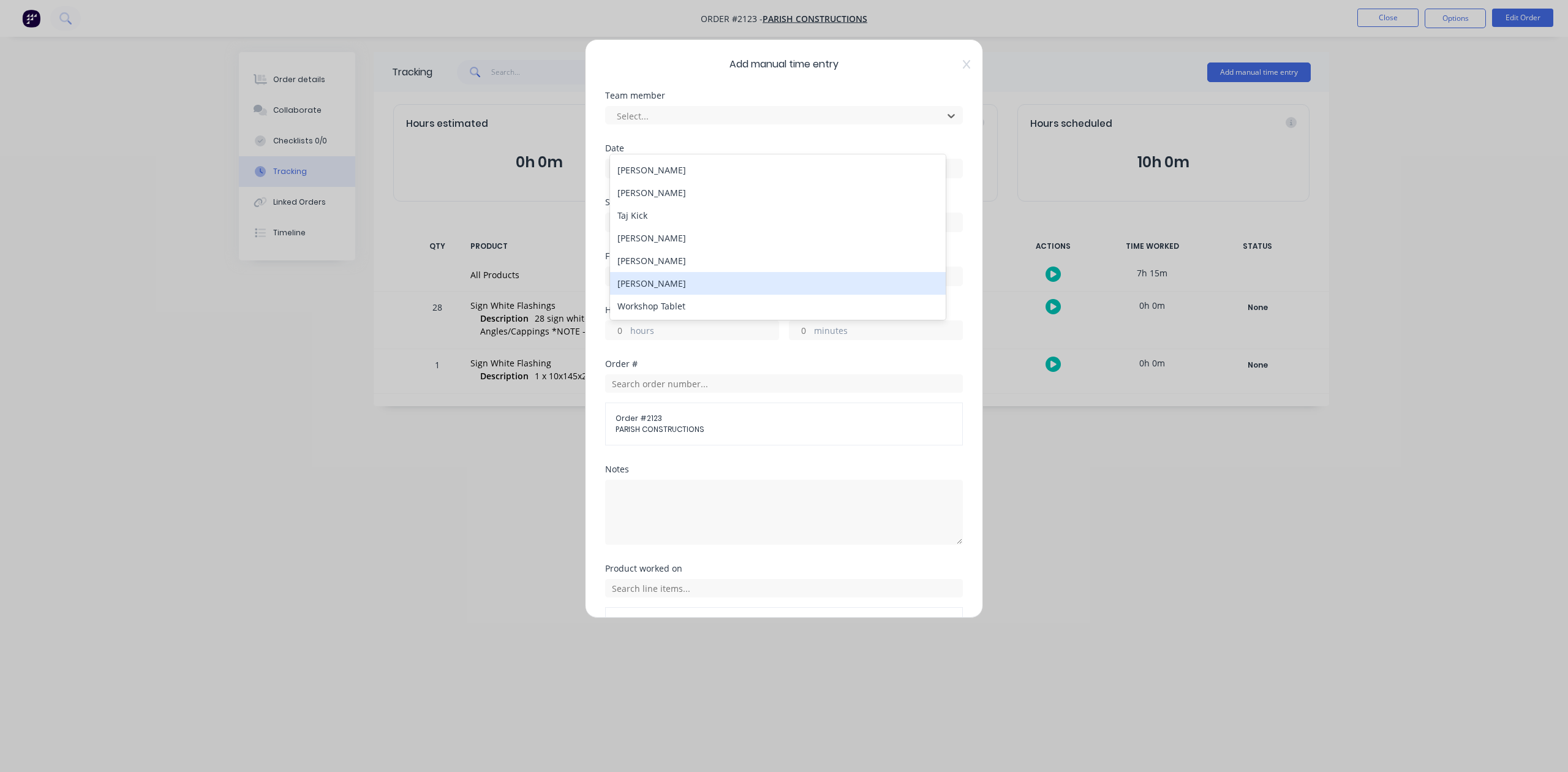
click at [667, 283] on div "William Giddey" at bounding box center [777, 284] width 335 height 23
click at [650, 178] on input at bounding box center [784, 168] width 356 height 18
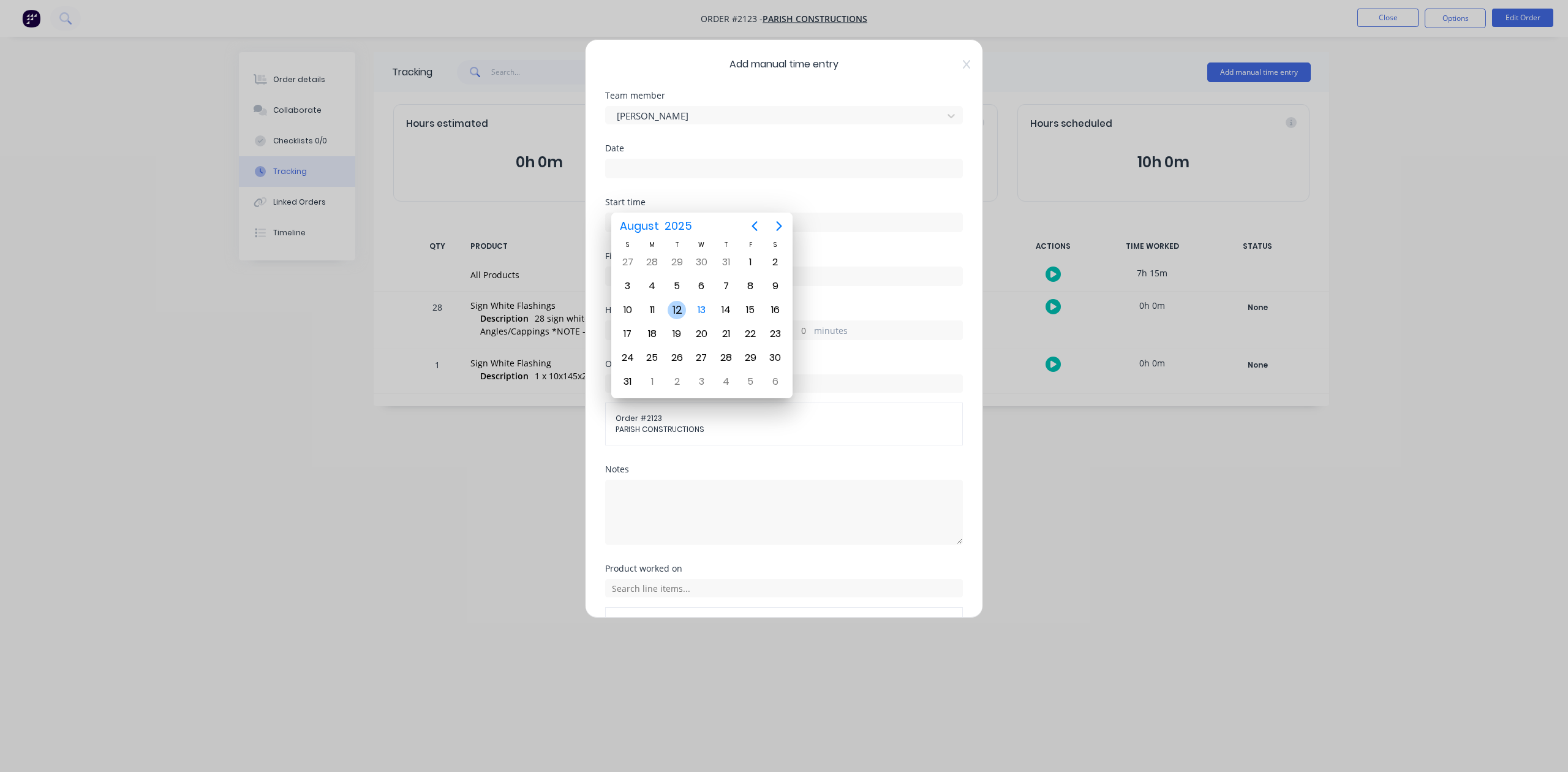
click at [675, 305] on div "12" at bounding box center [677, 309] width 18 height 18
type input "12/08/2025"
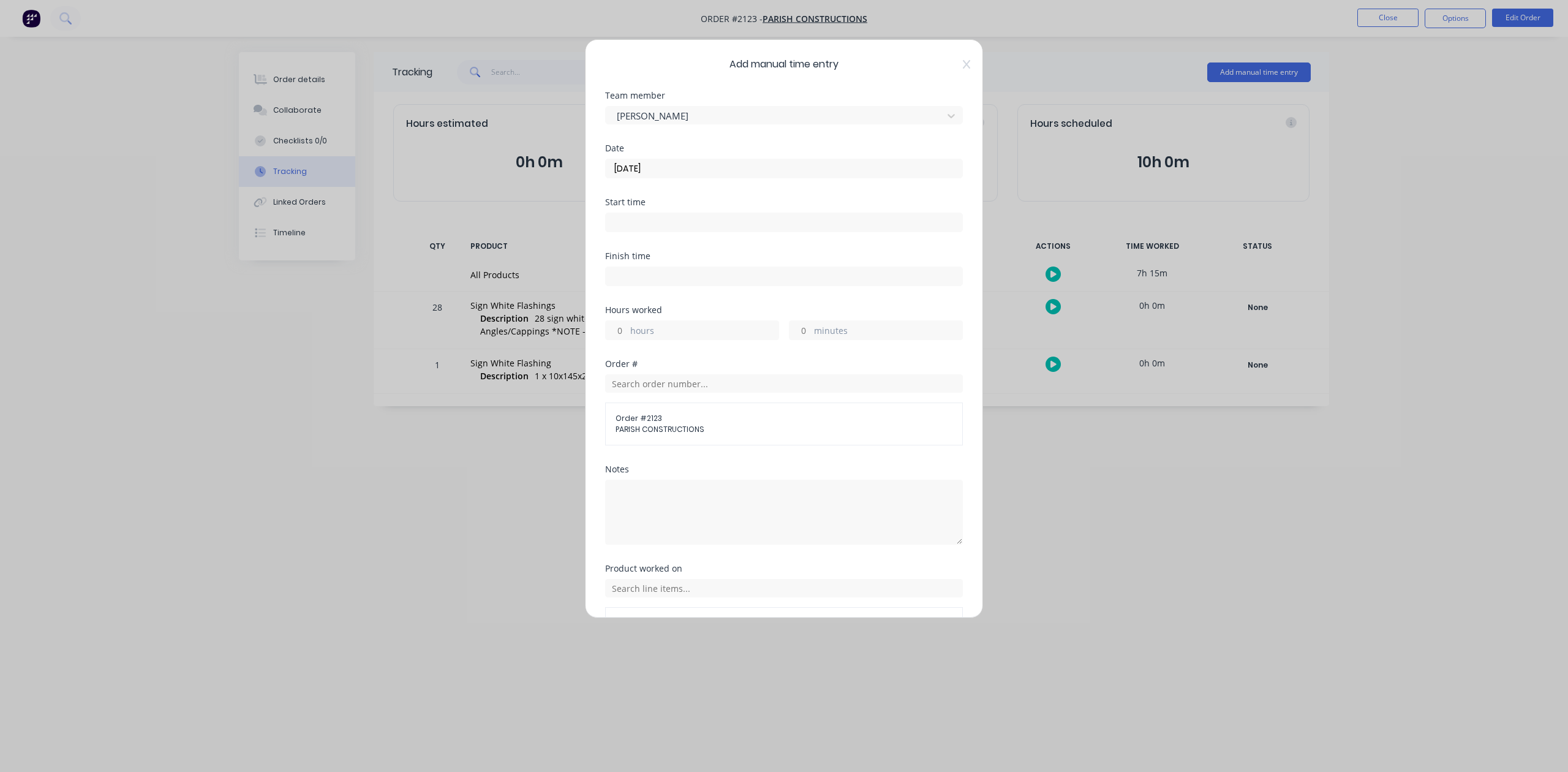
click at [795, 340] on input "minutes" at bounding box center [801, 330] width 22 height 18
type input "30"
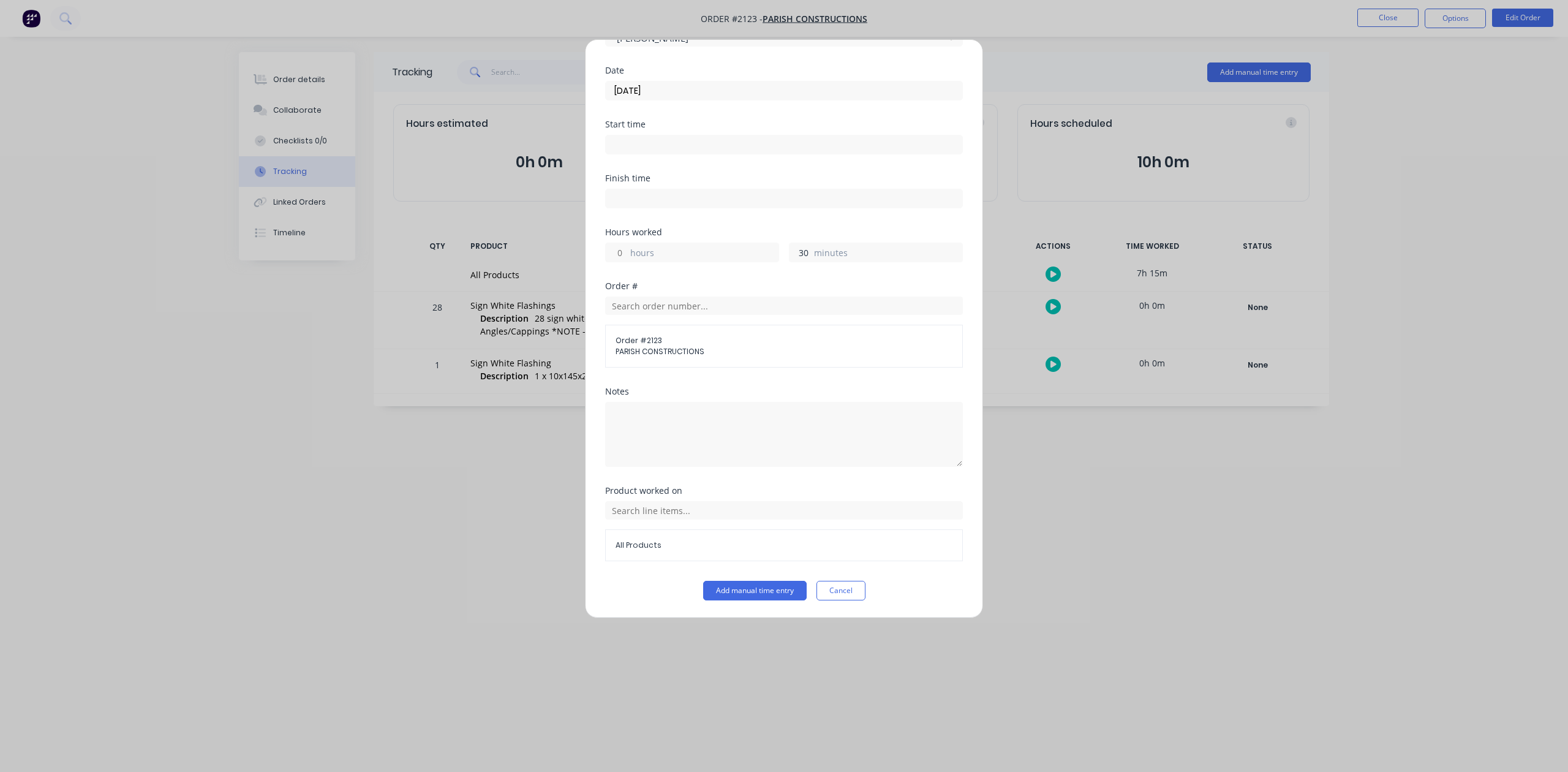
scroll to position [179, 0]
click at [757, 596] on button "Add manual time entry" at bounding box center [755, 591] width 104 height 20
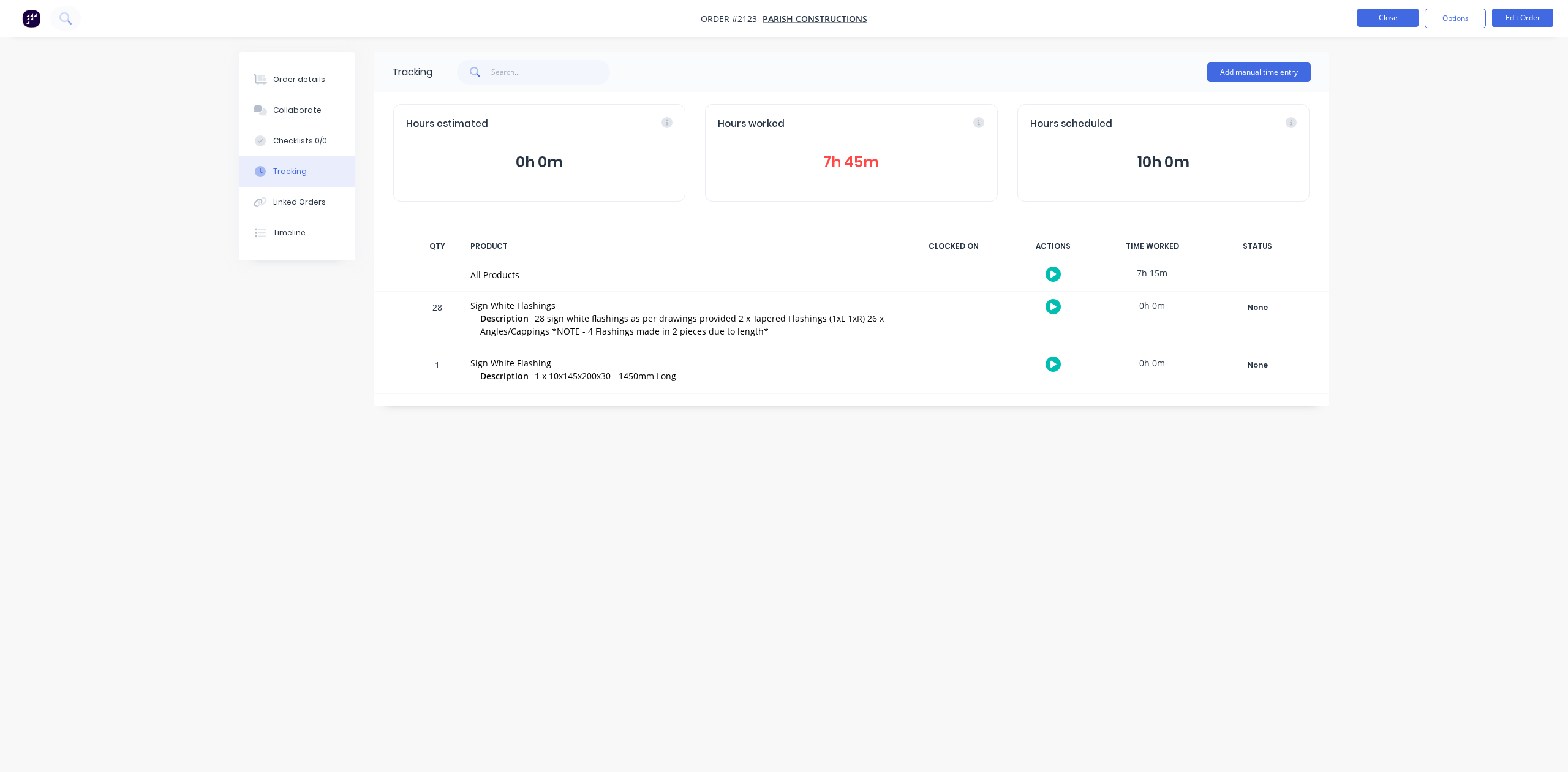
click at [1370, 22] on button "Close" at bounding box center [1387, 18] width 61 height 18
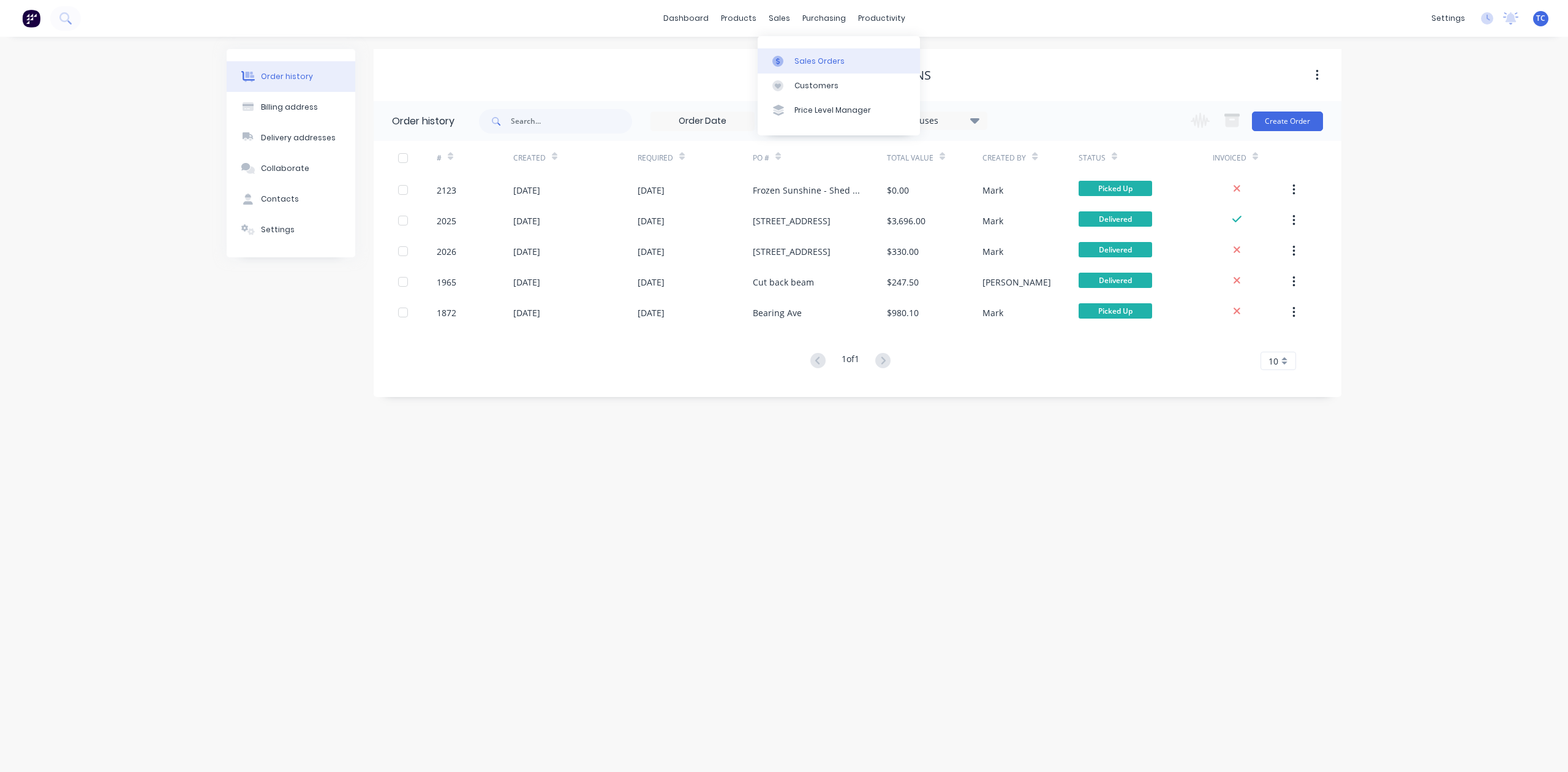
click at [819, 67] on div "Sales Orders" at bounding box center [819, 61] width 51 height 11
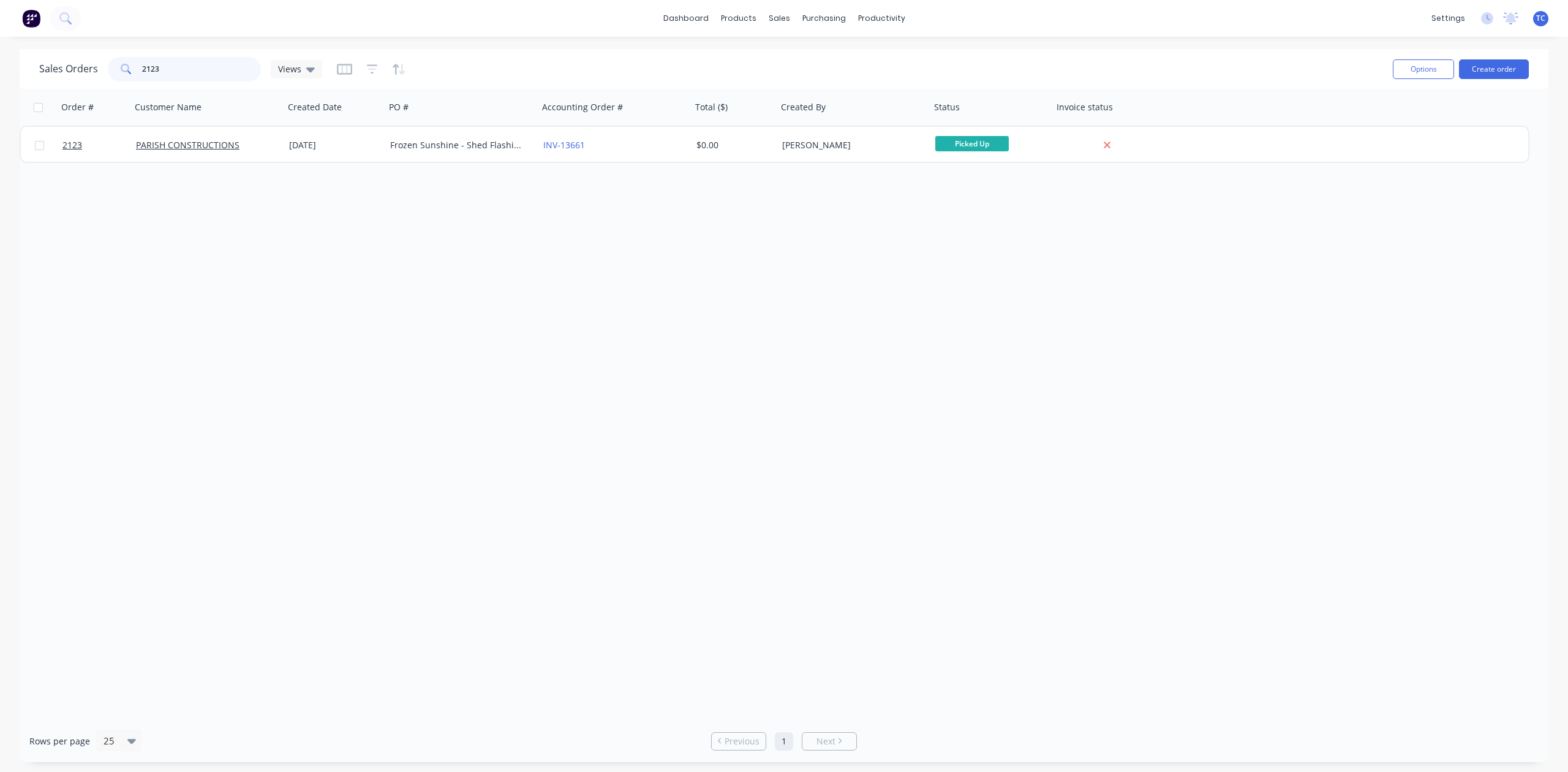
drag, startPoint x: 229, startPoint y: 60, endPoint x: 123, endPoint y: 66, distance: 106.2
click at [123, 66] on div "2123" at bounding box center [184, 69] width 153 height 24
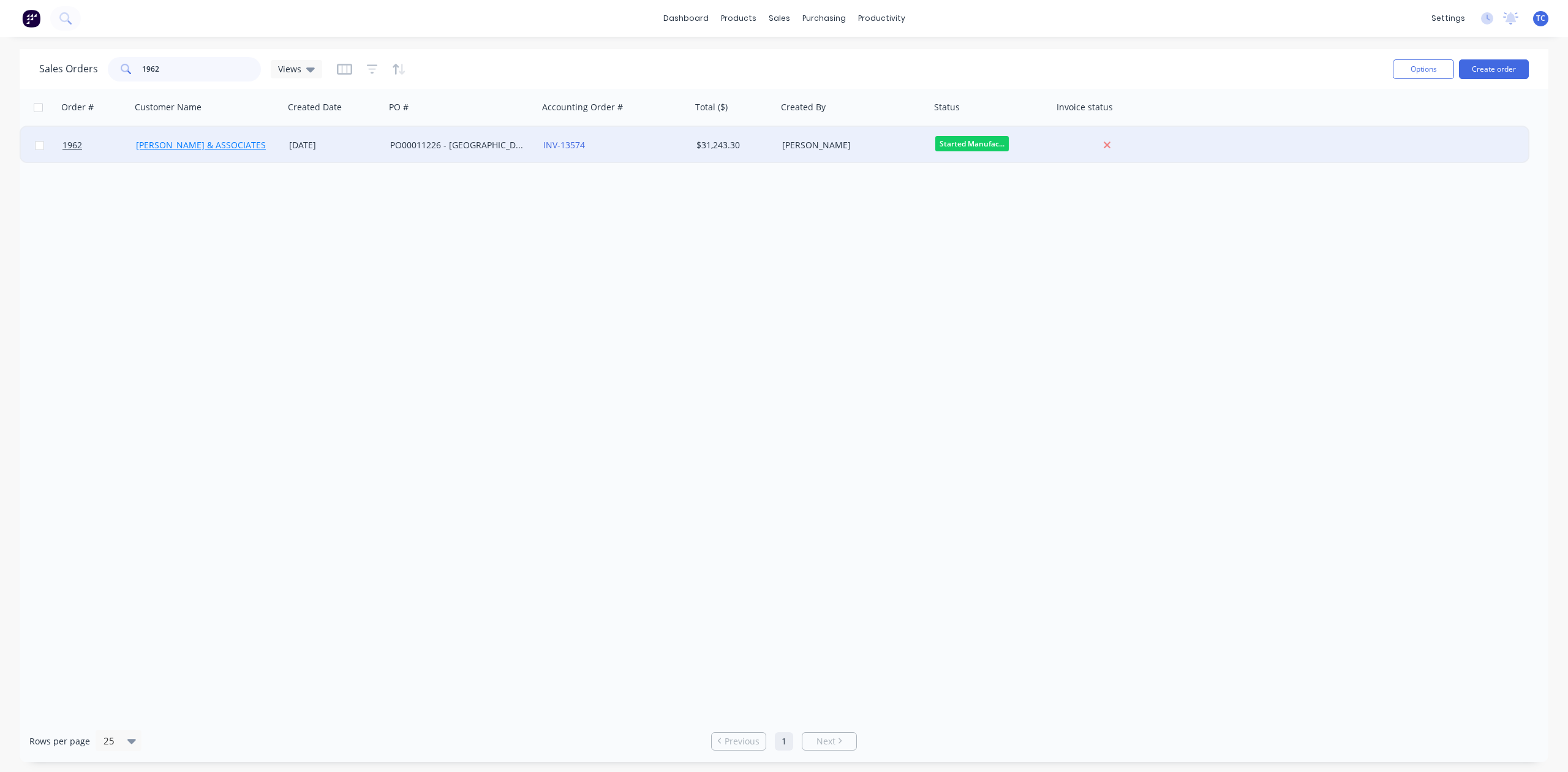
type input "1962"
click at [185, 145] on link "[PERSON_NAME] & ASSOCIATES" at bounding box center [201, 144] width 130 height 11
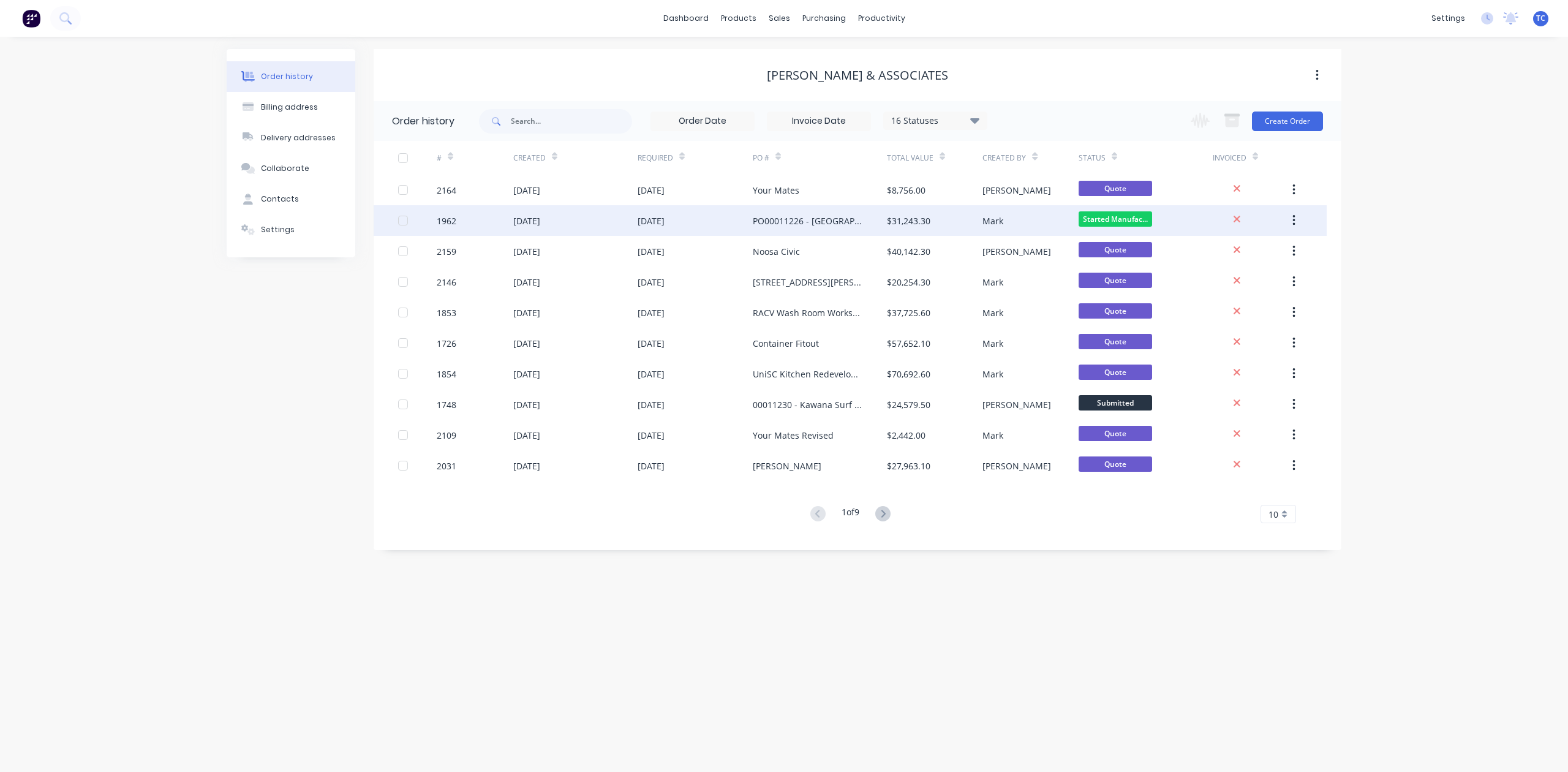
click at [528, 216] on div "[DATE]" at bounding box center [527, 220] width 27 height 13
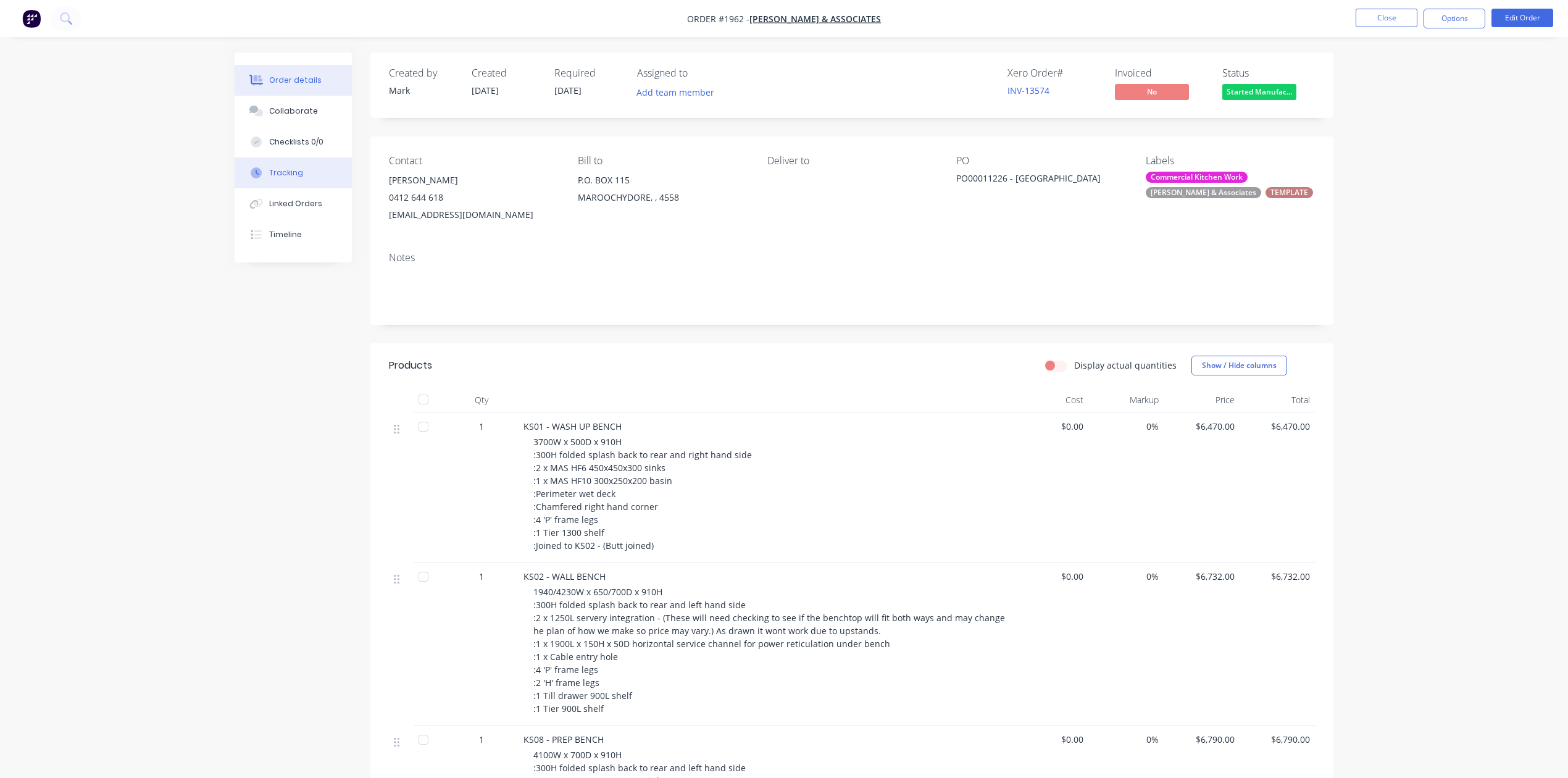
click at [303, 179] on div "Tracking" at bounding box center [286, 173] width 34 height 11
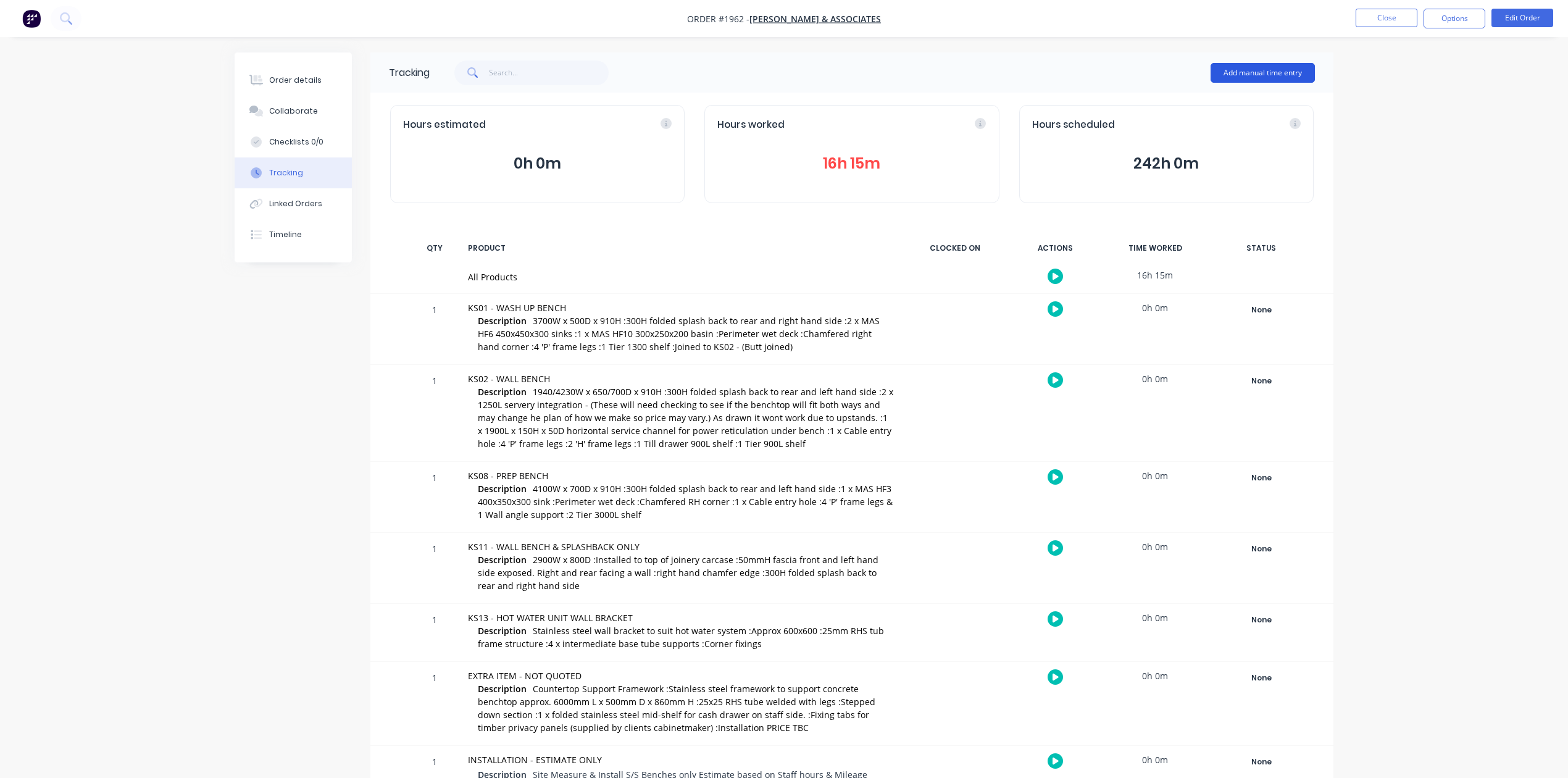
click at [1220, 72] on button "Add manual time entry" at bounding box center [1262, 73] width 105 height 20
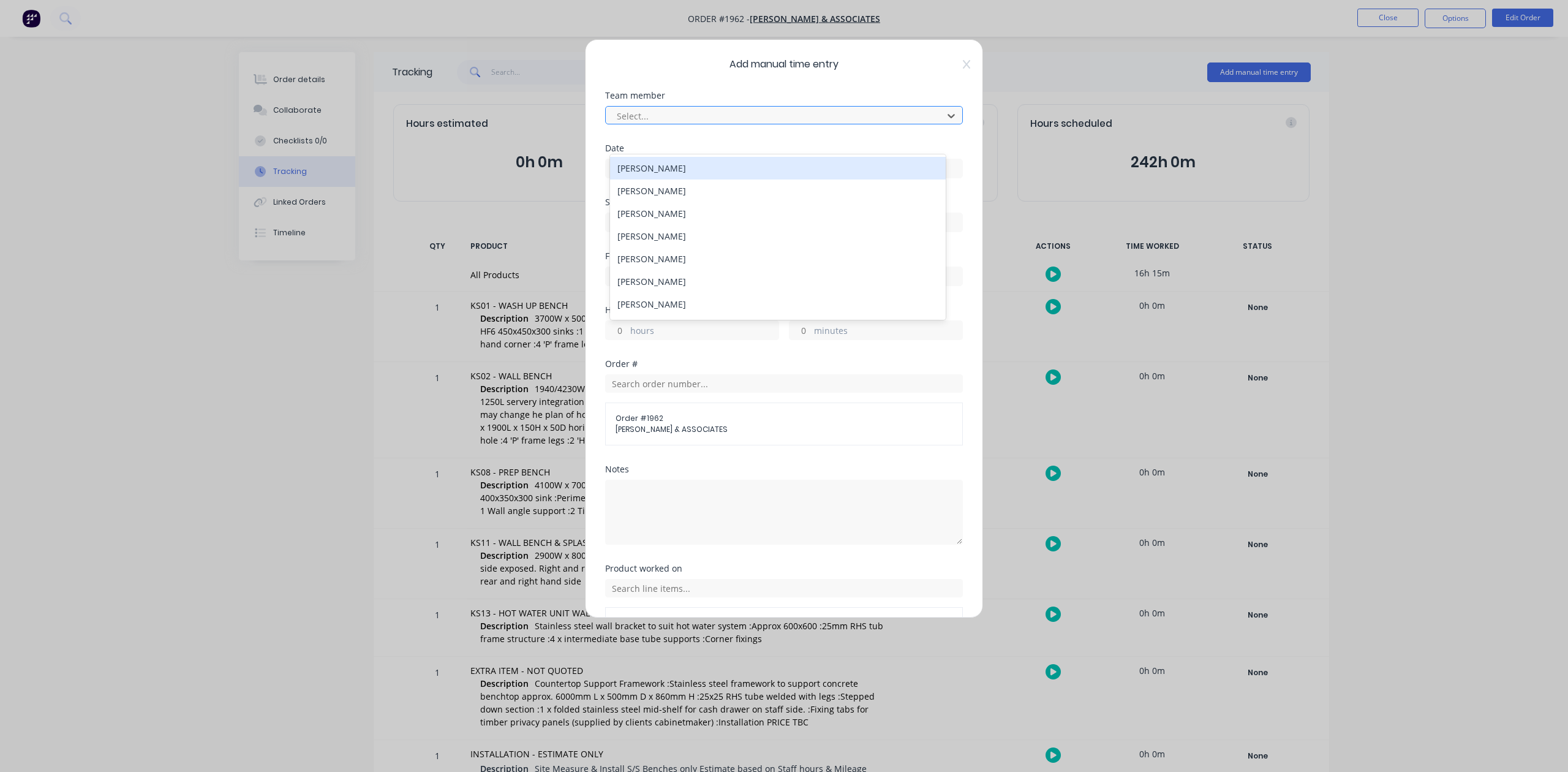
click at [743, 124] on div at bounding box center [776, 116] width 321 height 16
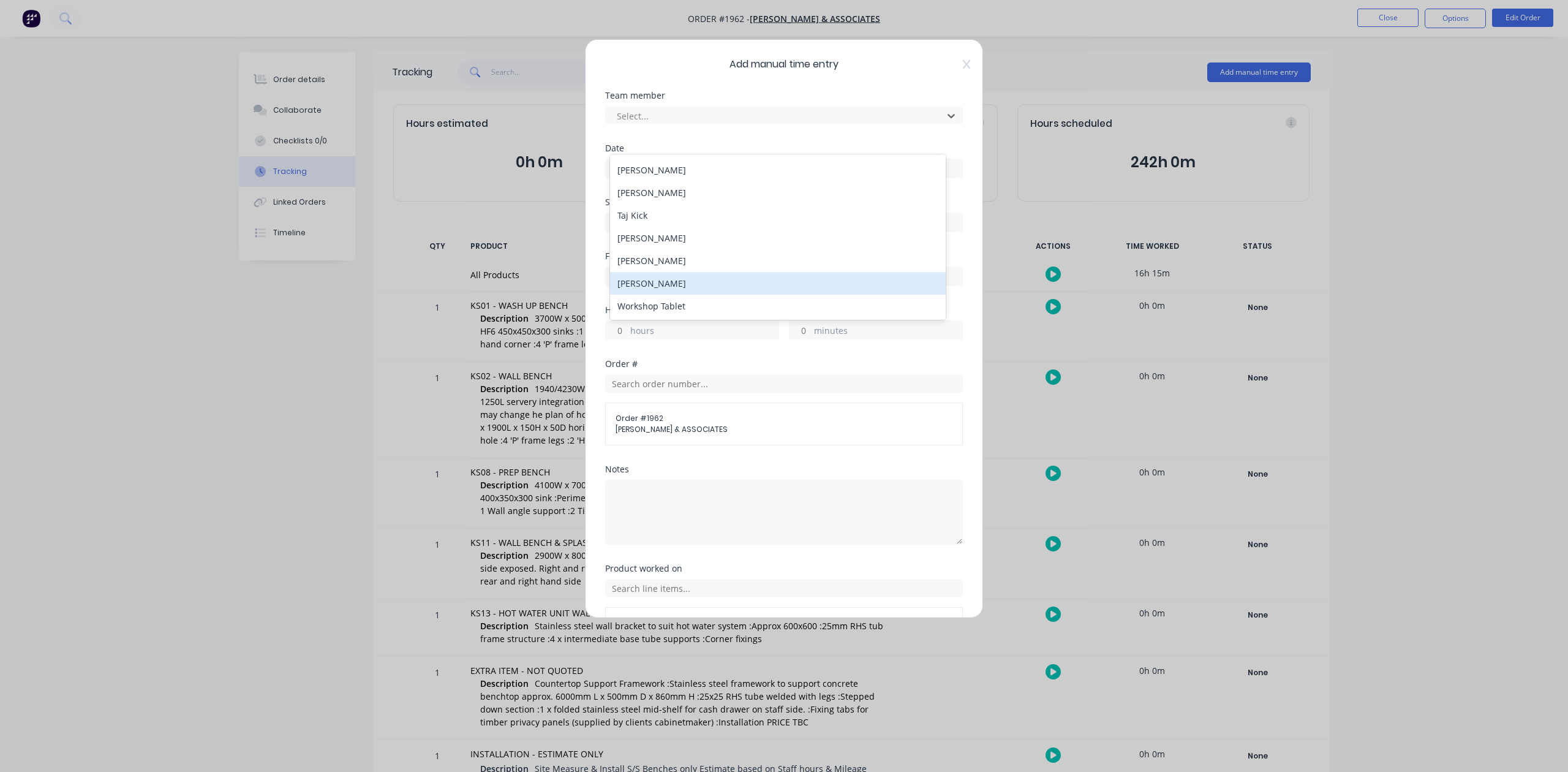
click at [708, 285] on div "William Giddey" at bounding box center [777, 284] width 335 height 23
click at [689, 178] on input at bounding box center [784, 168] width 356 height 18
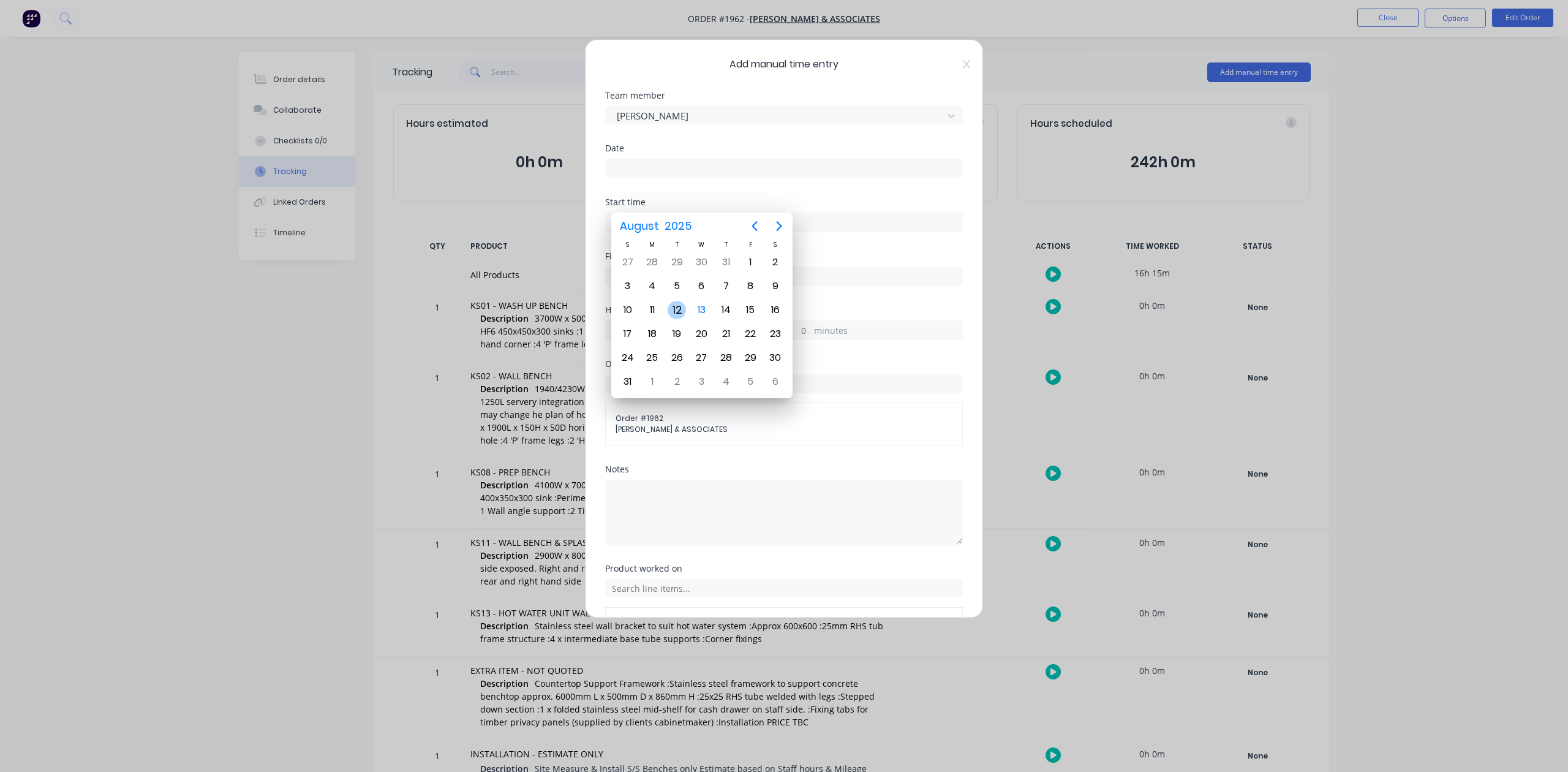
click at [675, 306] on div "12" at bounding box center [677, 309] width 18 height 18
type input "12/08/2025"
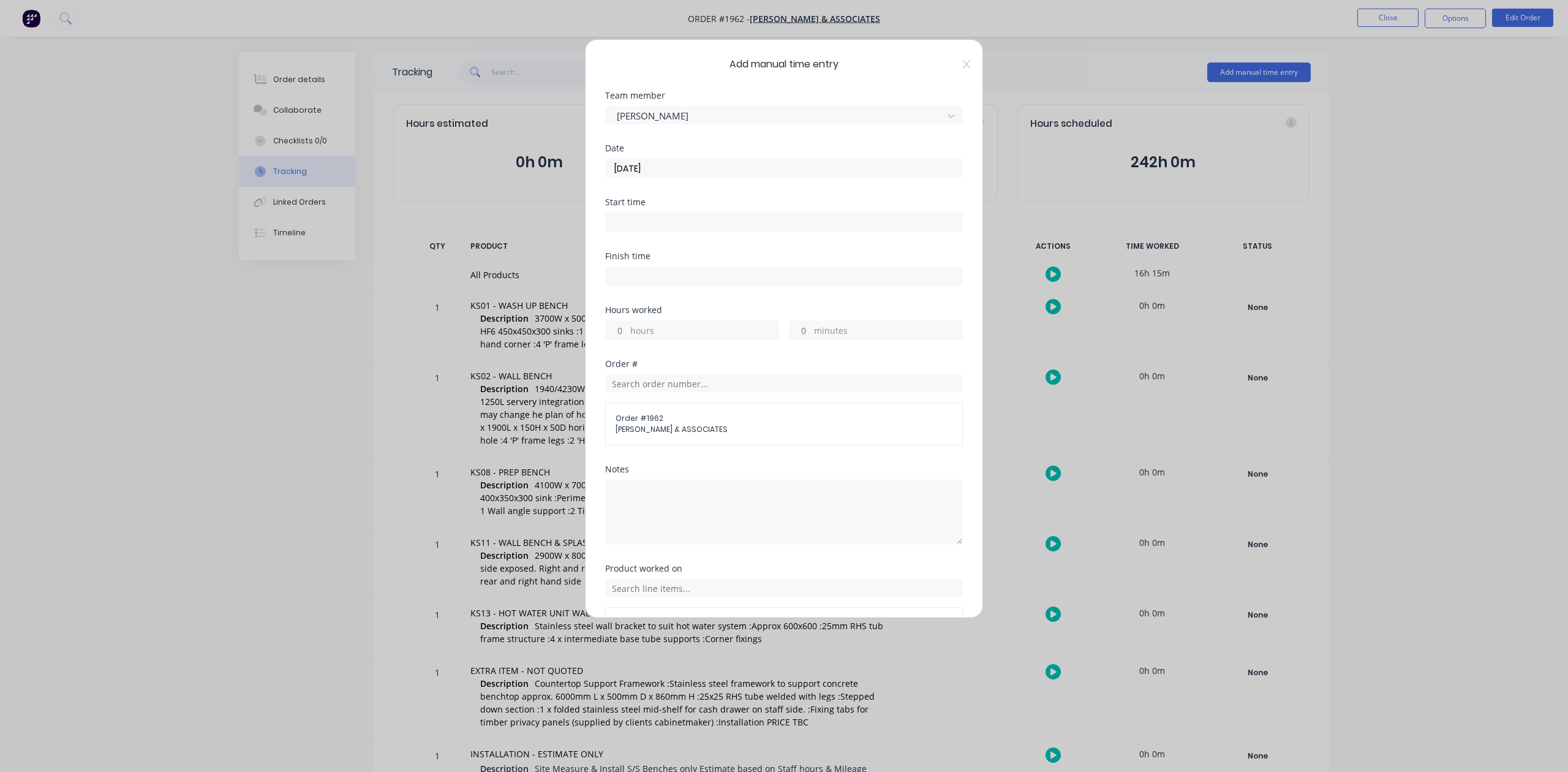
click at [625, 340] on input "hours" at bounding box center [617, 330] width 22 height 18
type input "2"
click at [794, 340] on input "minutes" at bounding box center [801, 330] width 22 height 18
type input "45"
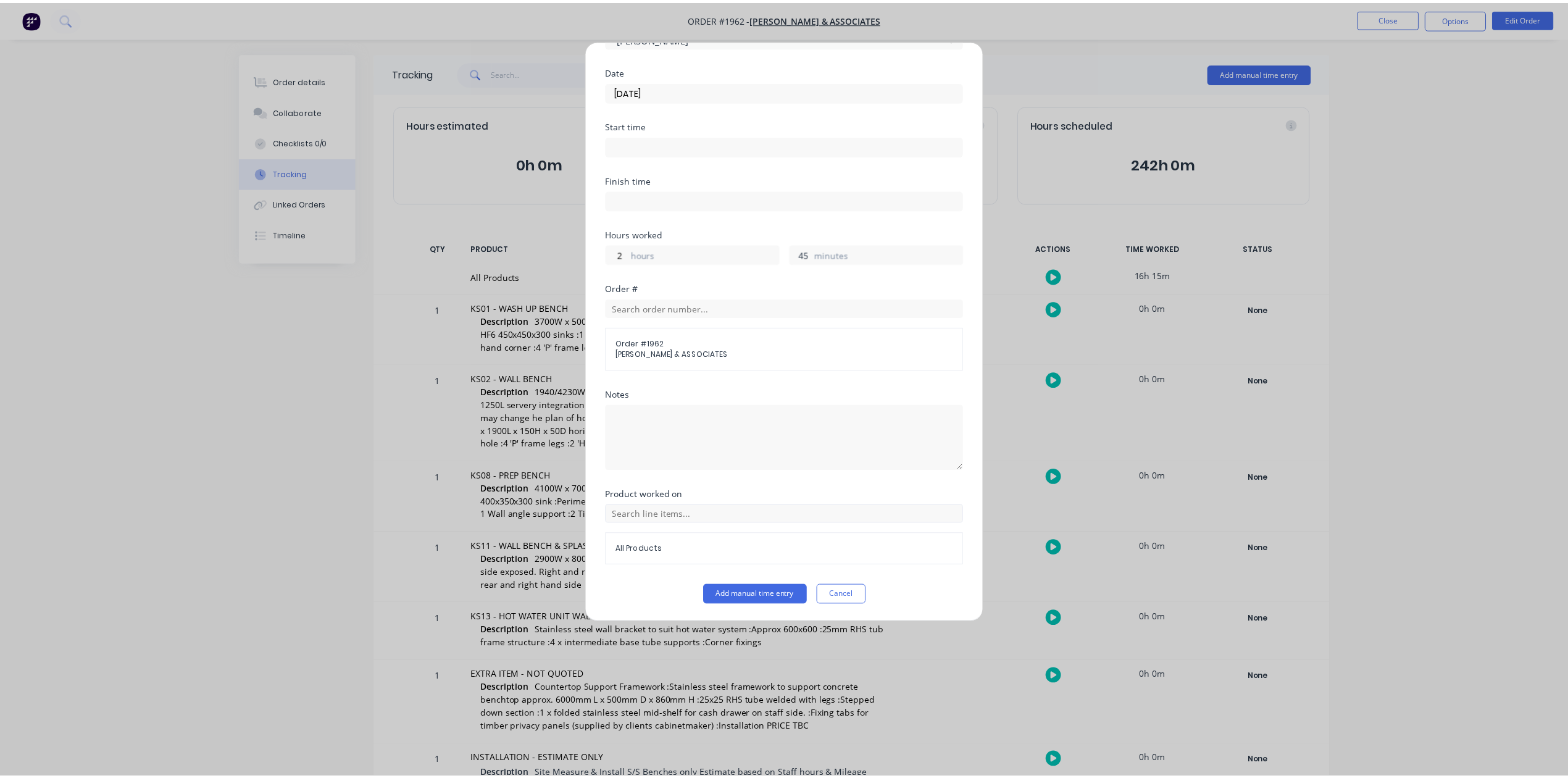
scroll to position [181, 0]
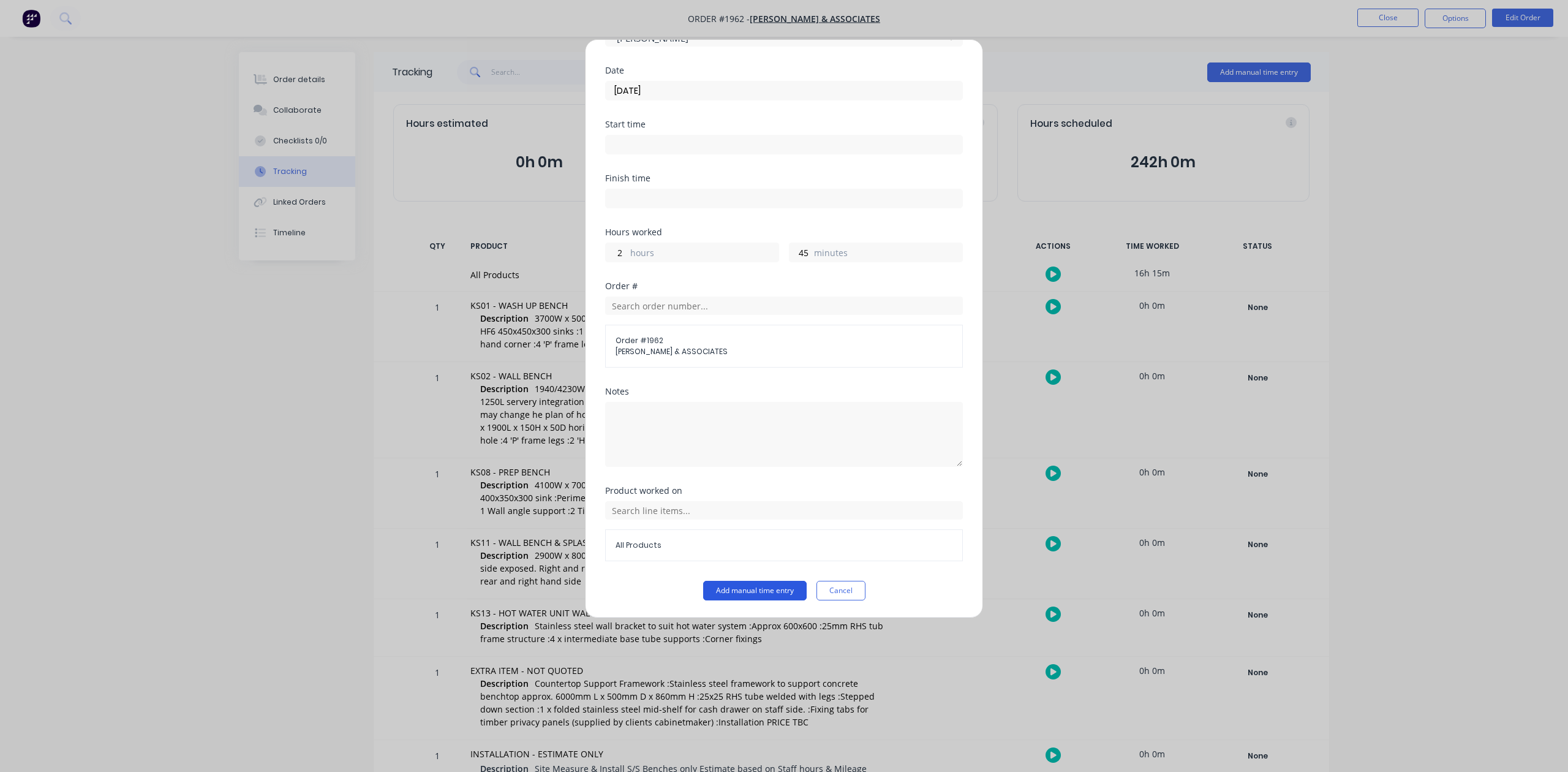
click at [767, 593] on button "Add manual time entry" at bounding box center [755, 591] width 104 height 20
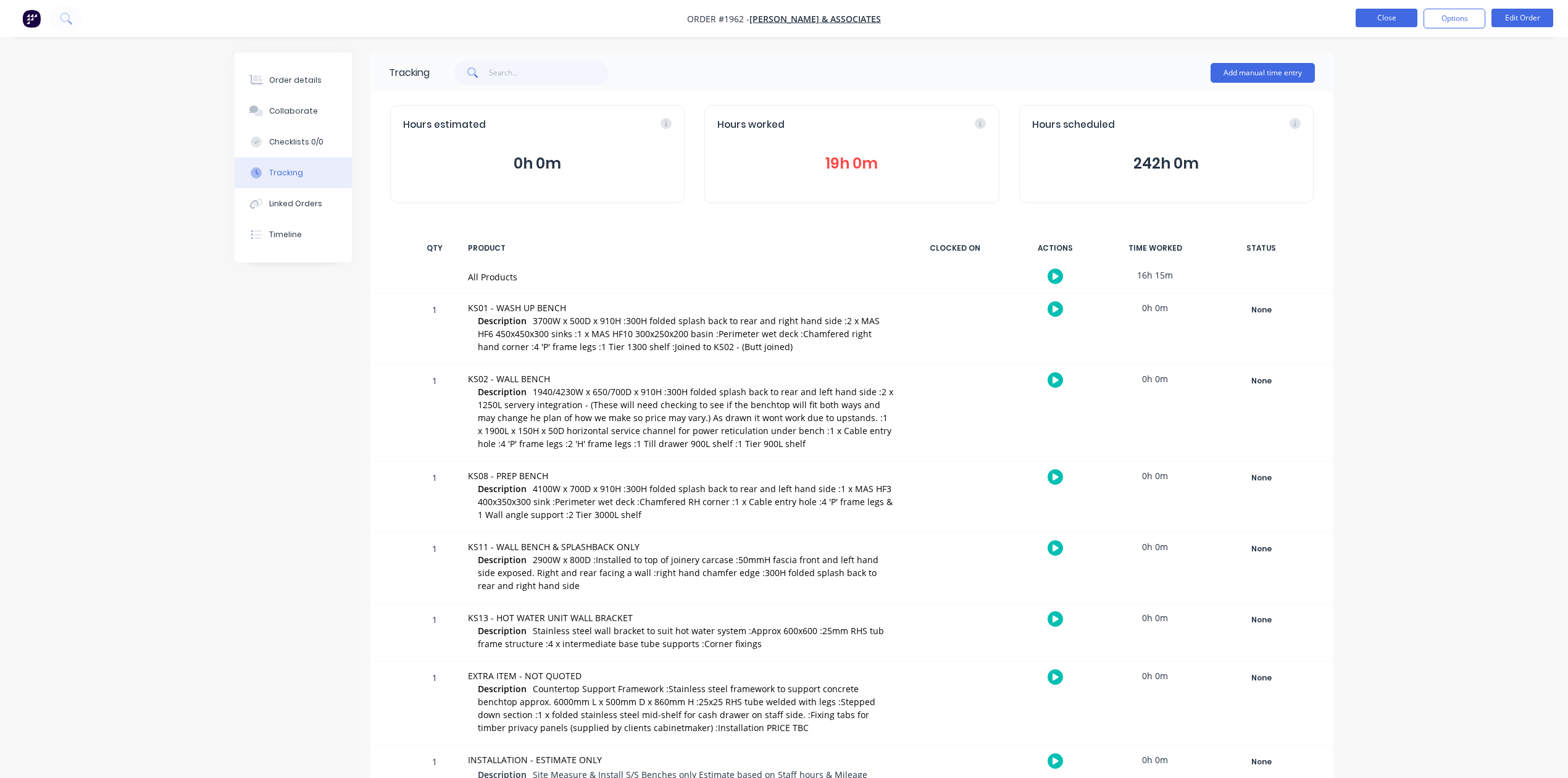
click at [1389, 17] on button "Close" at bounding box center [1386, 18] width 62 height 18
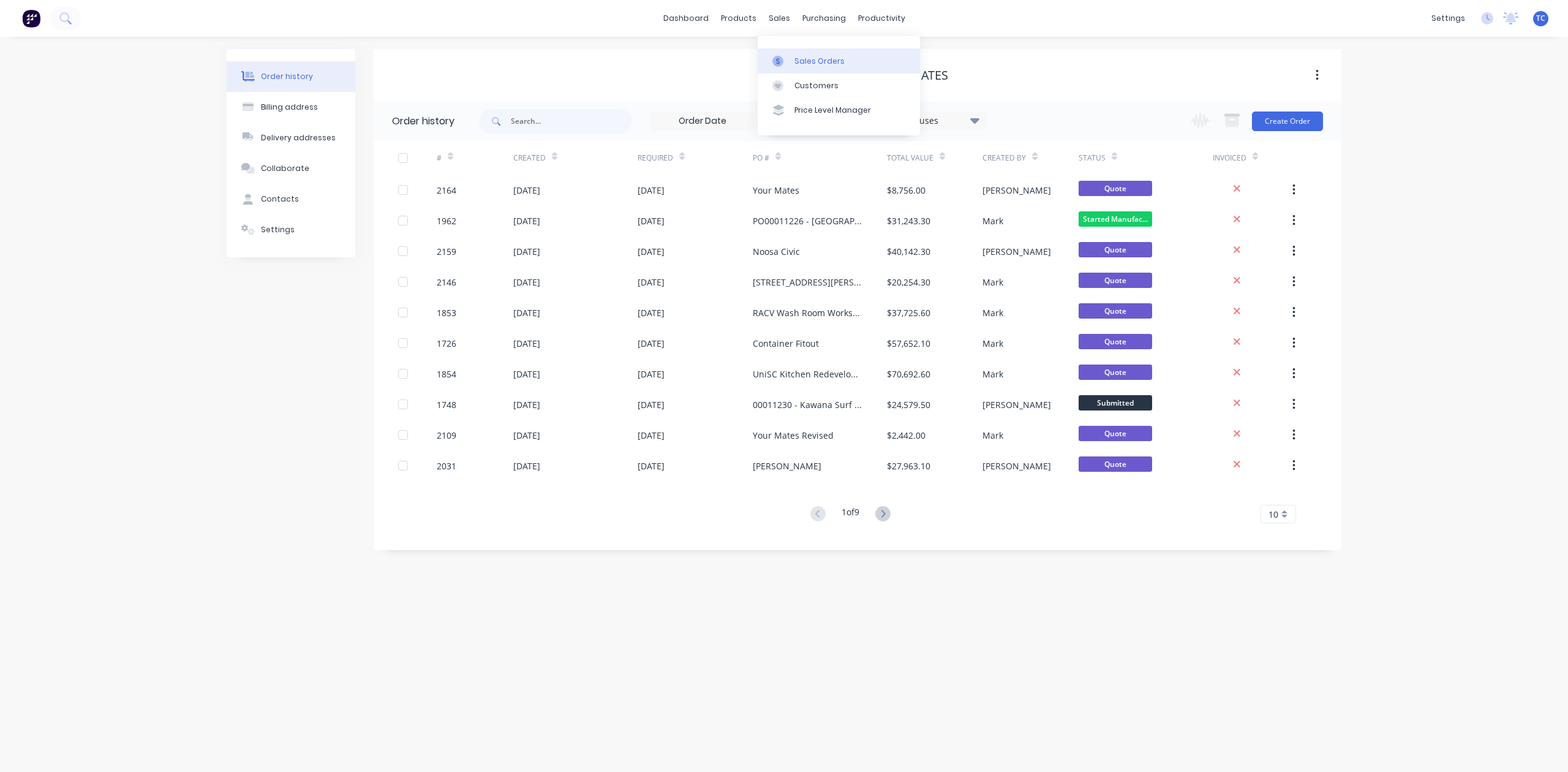
click at [807, 65] on div "Sales Orders" at bounding box center [819, 61] width 51 height 11
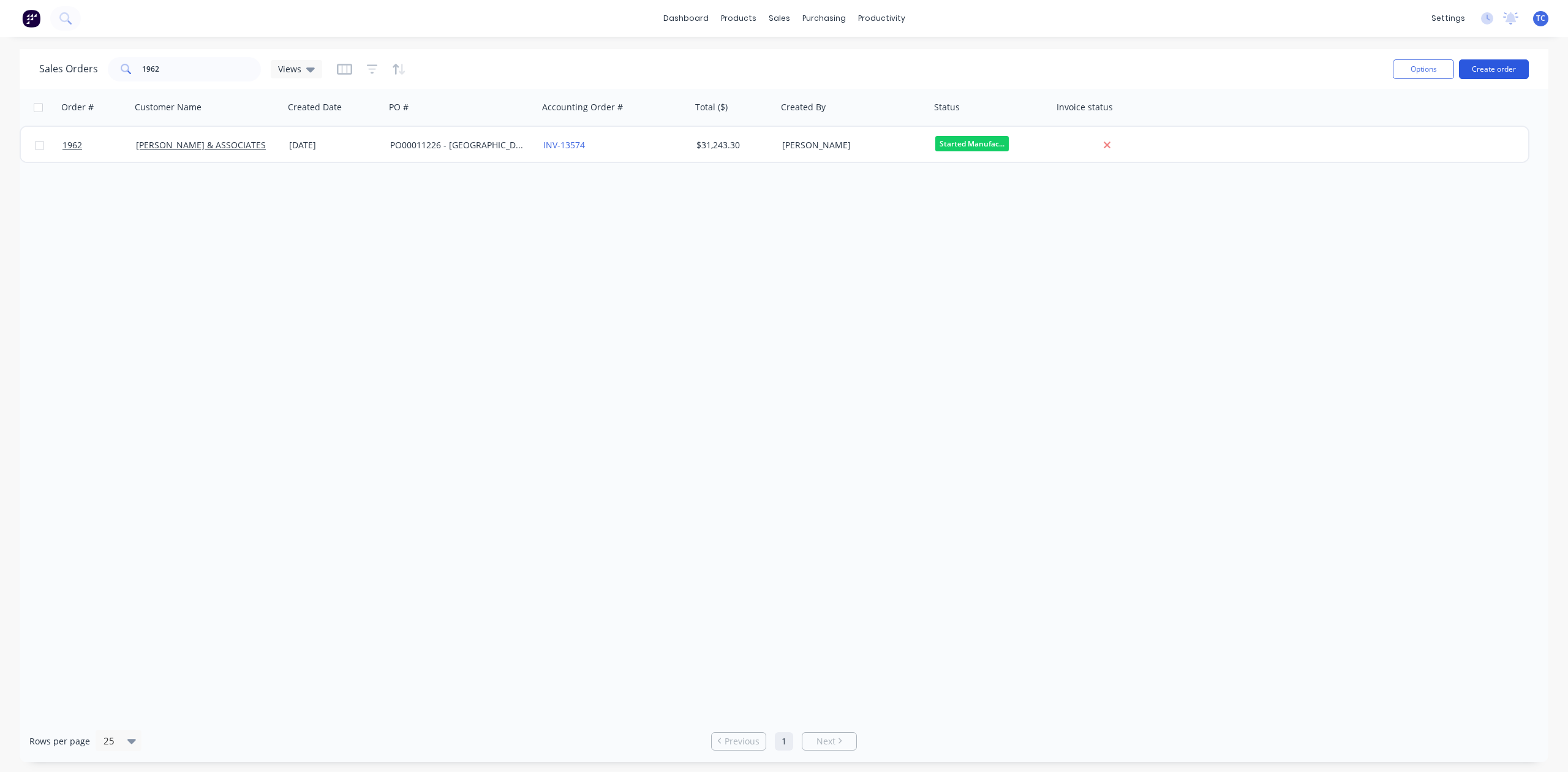
click at [1470, 75] on button "Create order" at bounding box center [1494, 69] width 70 height 20
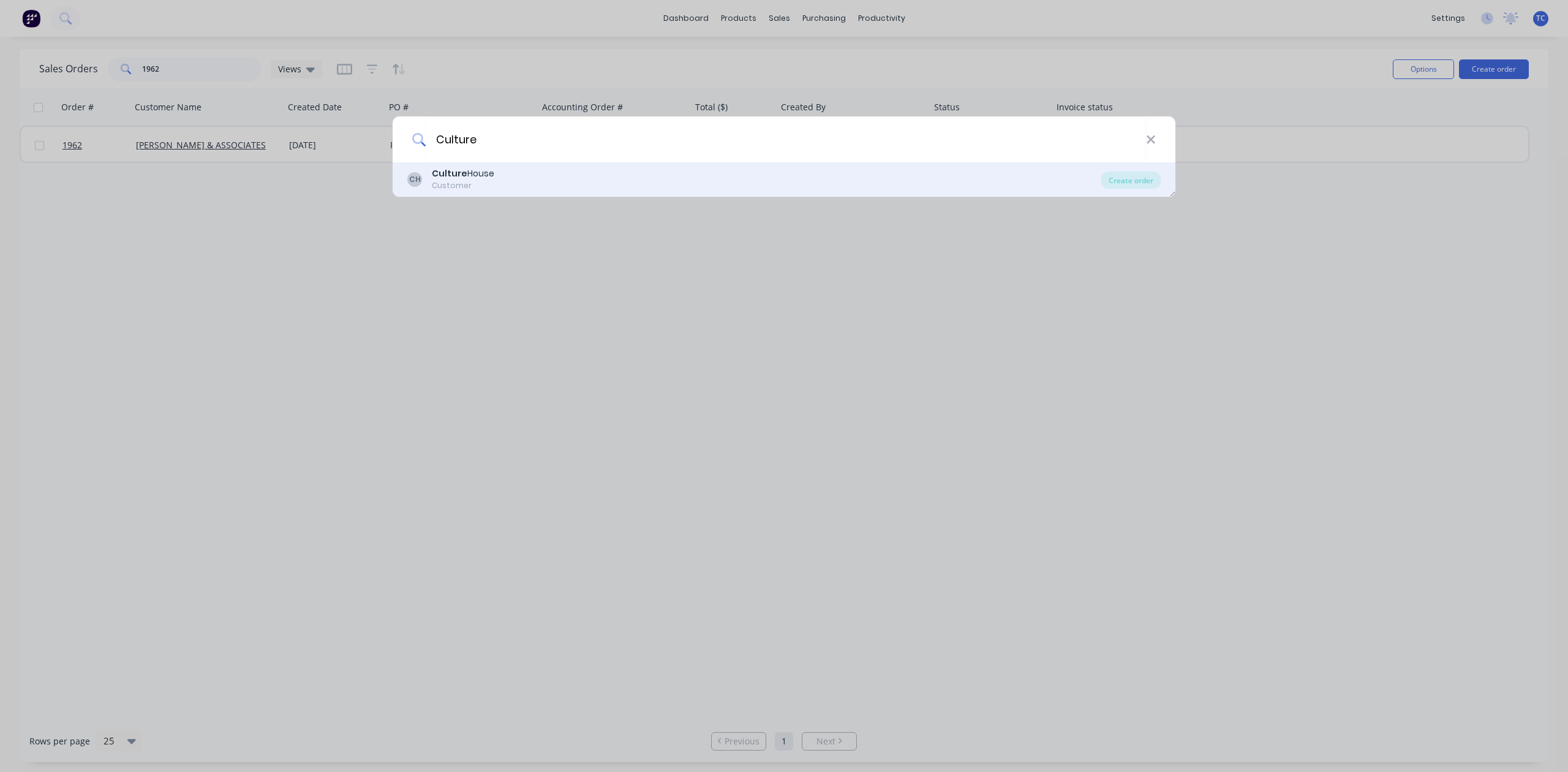
type input "Culture"
click at [563, 174] on div "CH Culture House Customer" at bounding box center [754, 179] width 694 height 24
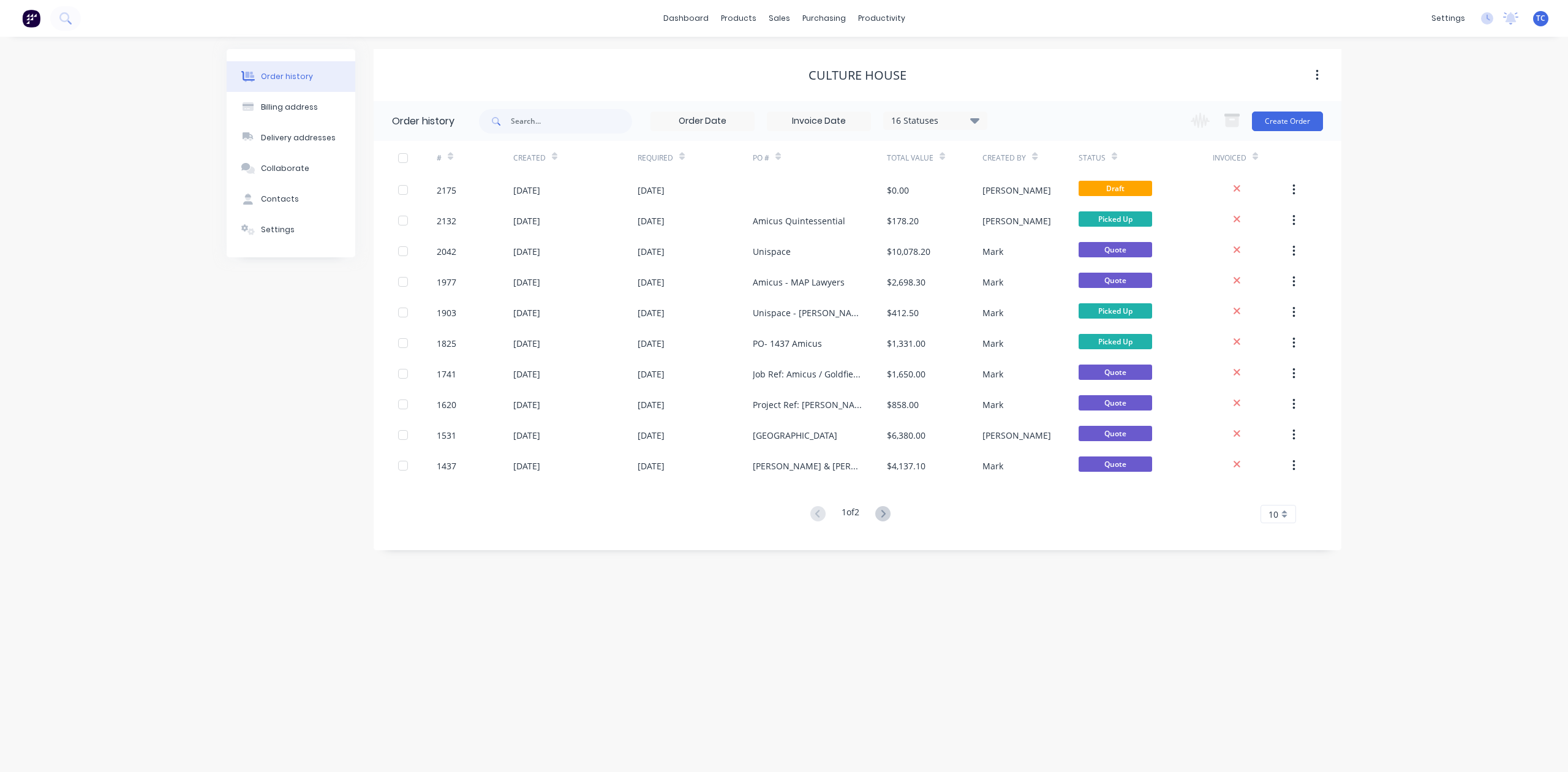
click at [1280, 106] on div "Change order status Submitted Template/Site Measure Waiting on Details/Material…" at bounding box center [1253, 121] width 139 height 40
click at [1272, 113] on button "Create Order" at bounding box center [1287, 121] width 71 height 20
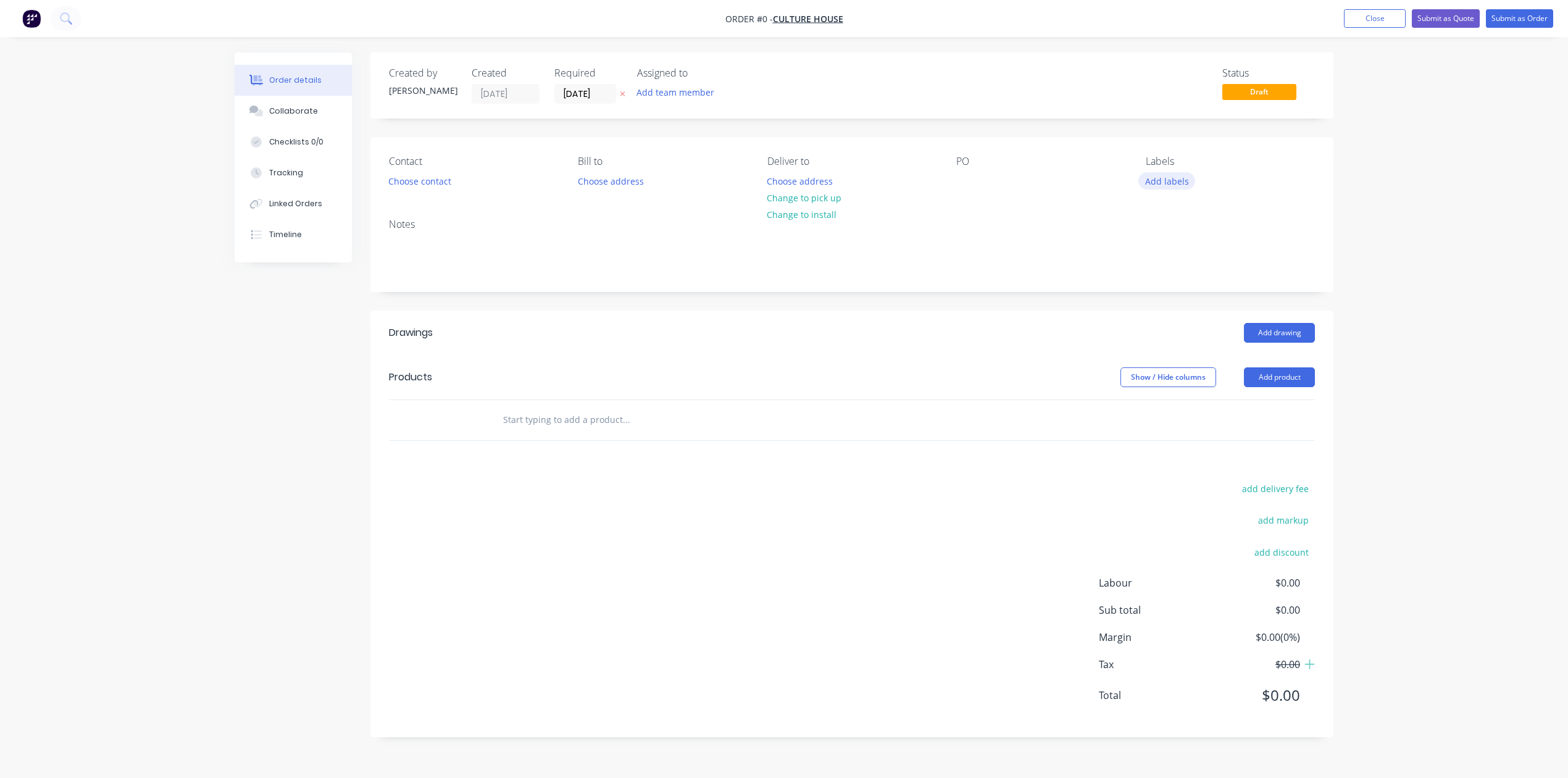
click at [1176, 189] on button "Add labels" at bounding box center [1167, 181] width 57 height 17
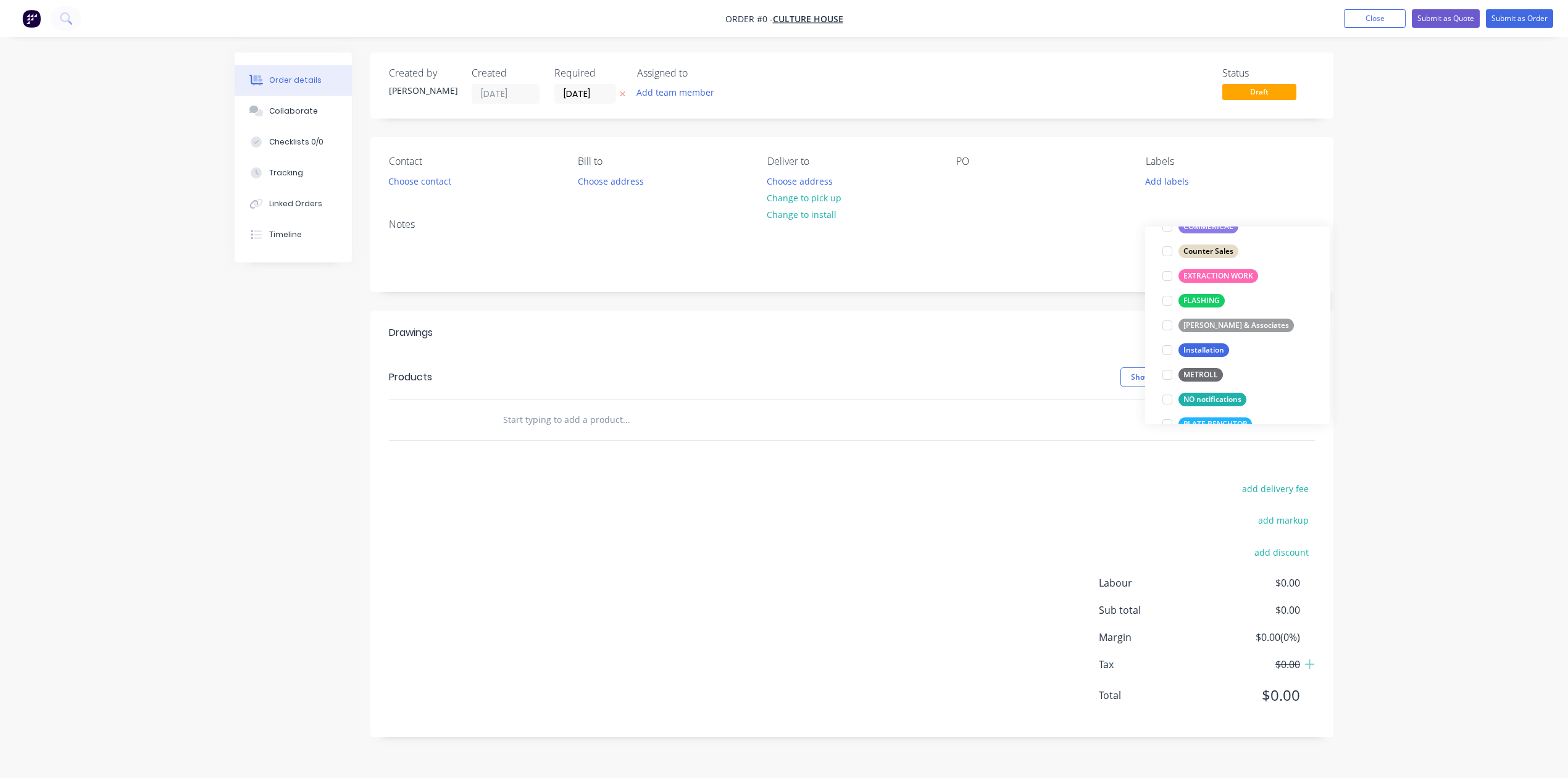
scroll to position [329, 0]
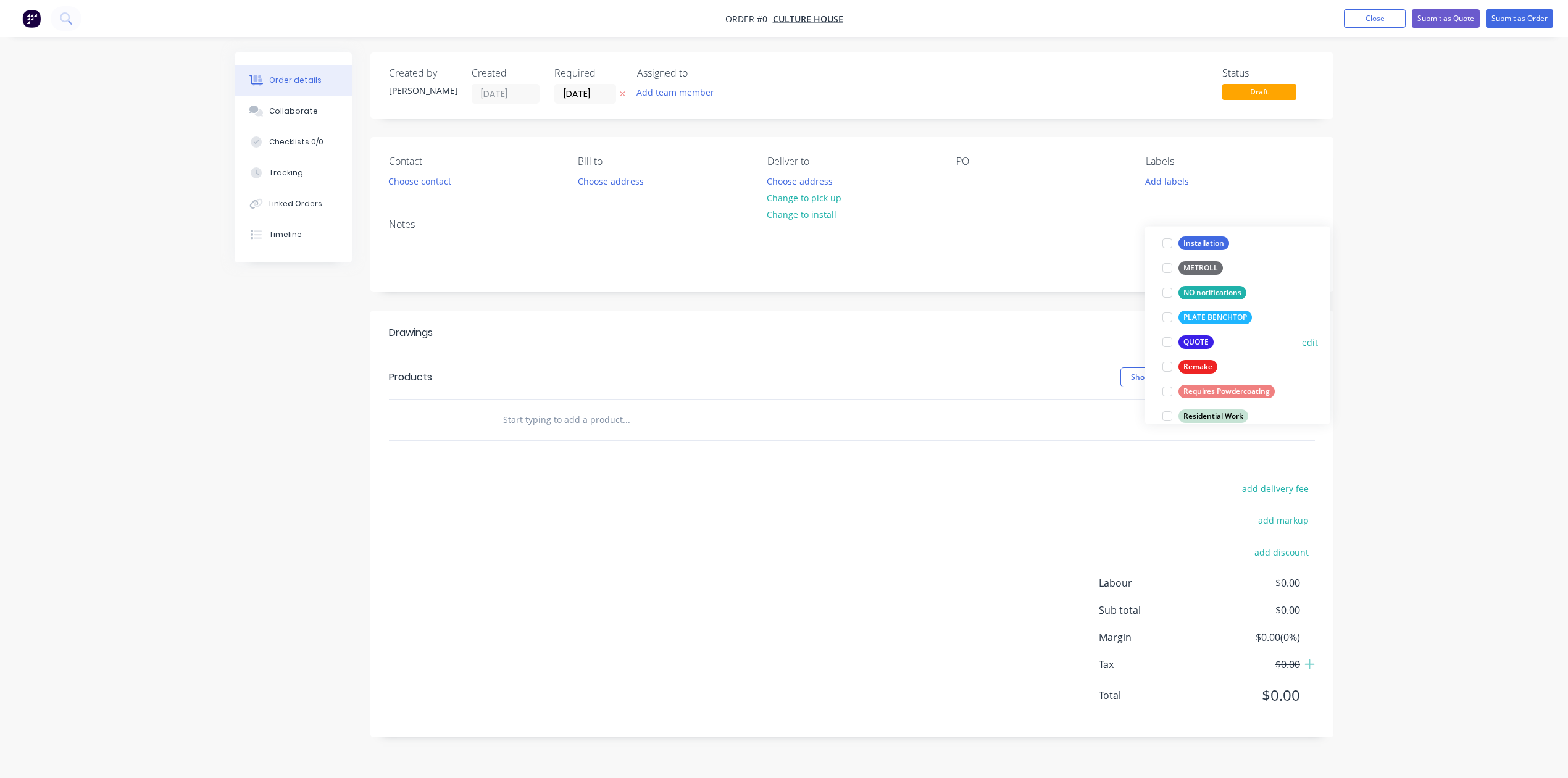
click at [1169, 347] on div at bounding box center [1167, 342] width 24 height 24
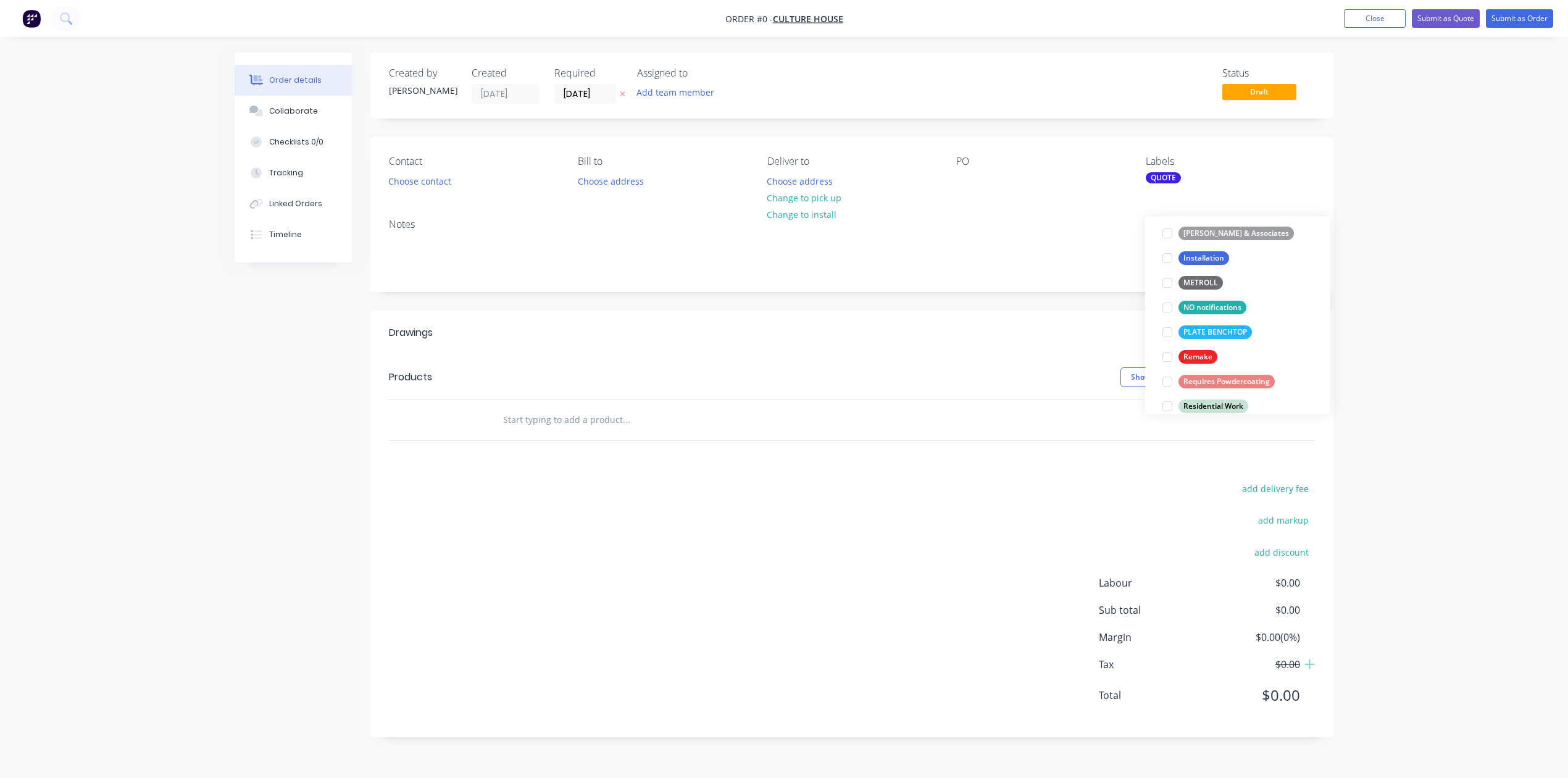
scroll to position [0, 0]
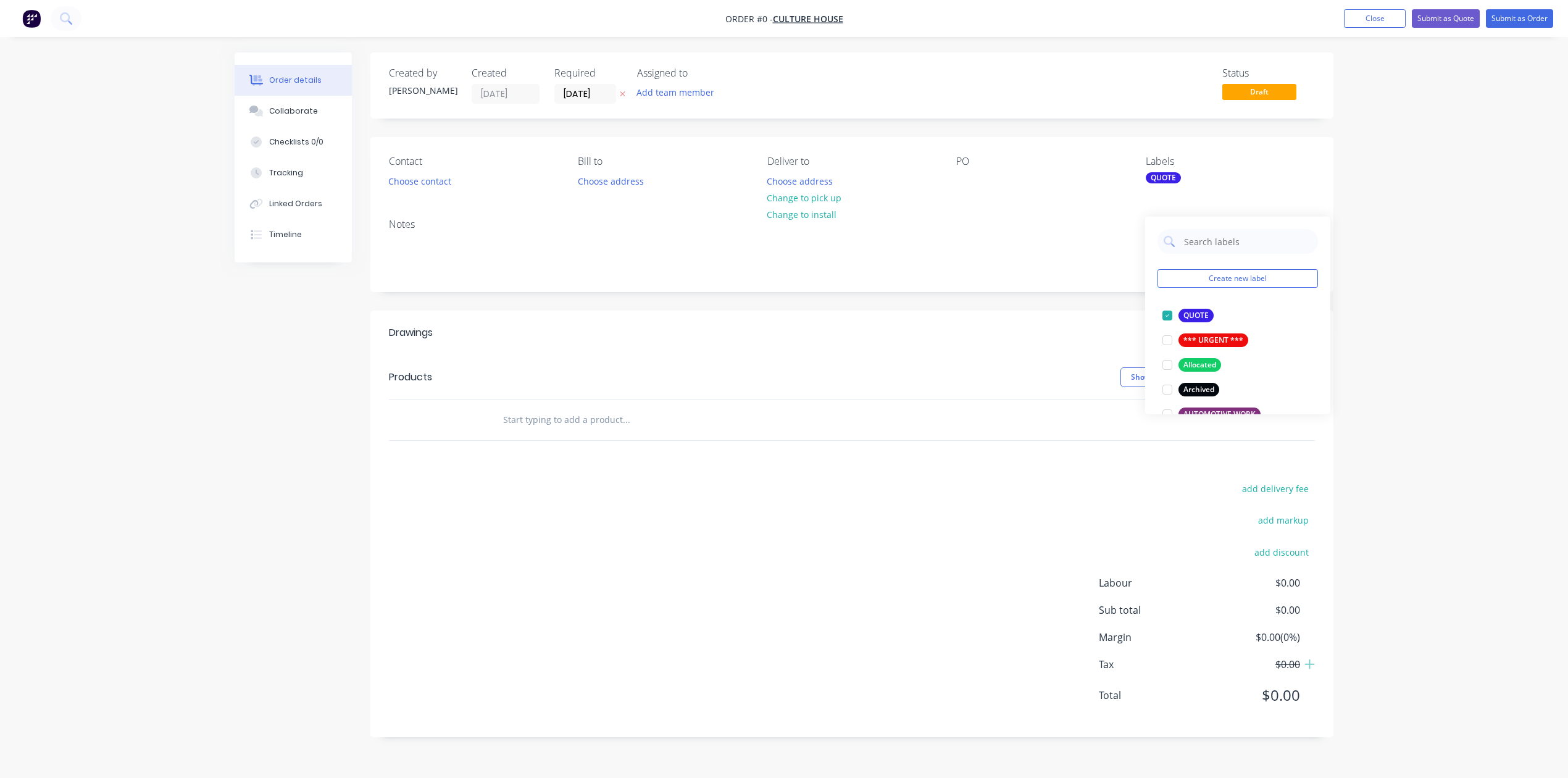
click at [987, 209] on div "Order details Collaborate Checklists 0/0 Tracking Linked Orders Timeline Order …" at bounding box center [784, 404] width 1123 height 703
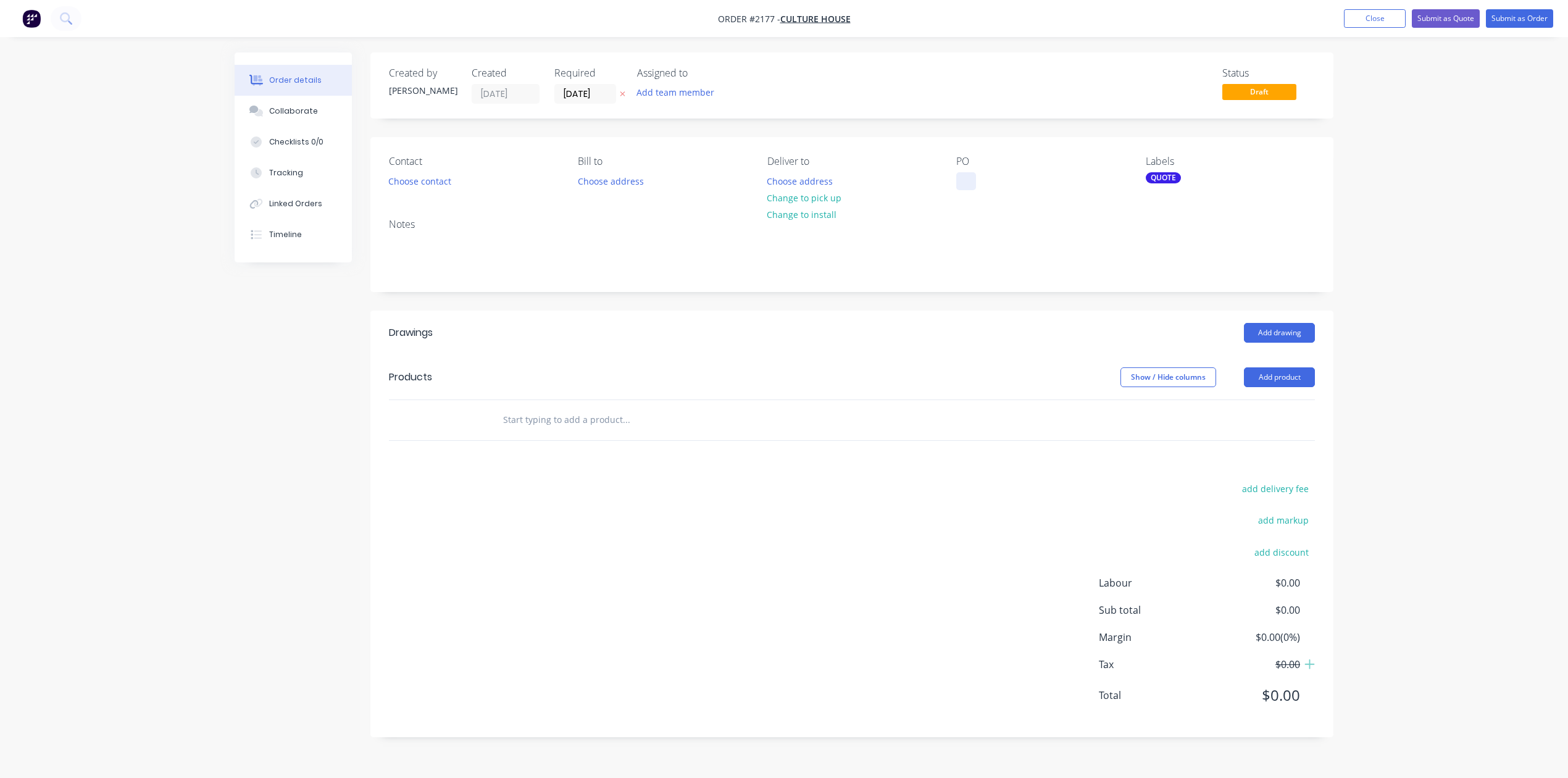
click at [968, 190] on div at bounding box center [966, 181] width 20 height 18
click at [604, 103] on input "[DATE]" at bounding box center [585, 94] width 60 height 18
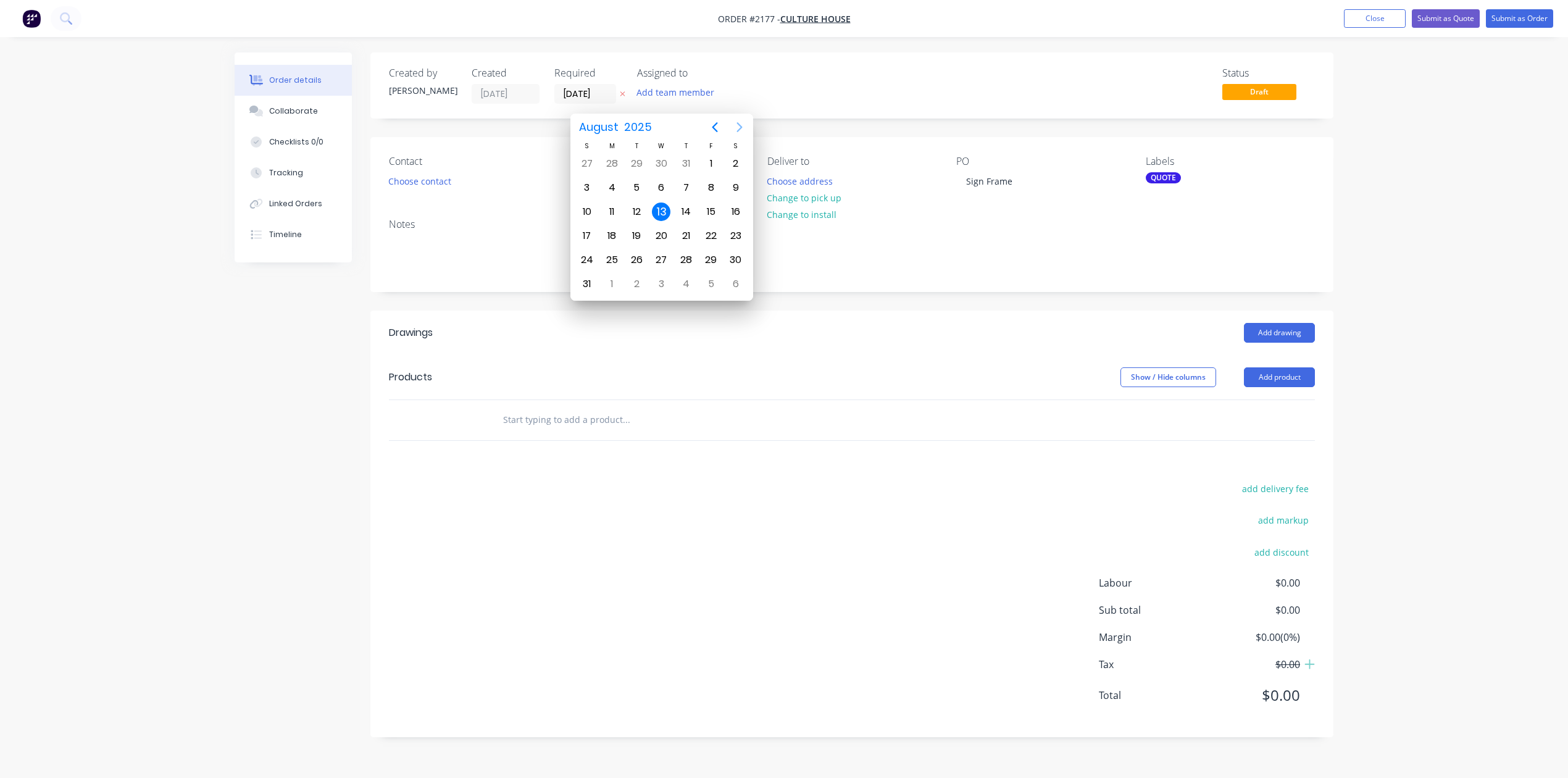
click at [739, 128] on icon "Next page" at bounding box center [740, 127] width 15 height 15
click at [705, 189] on div "12" at bounding box center [710, 188] width 18 height 18
type input "[DATE]"
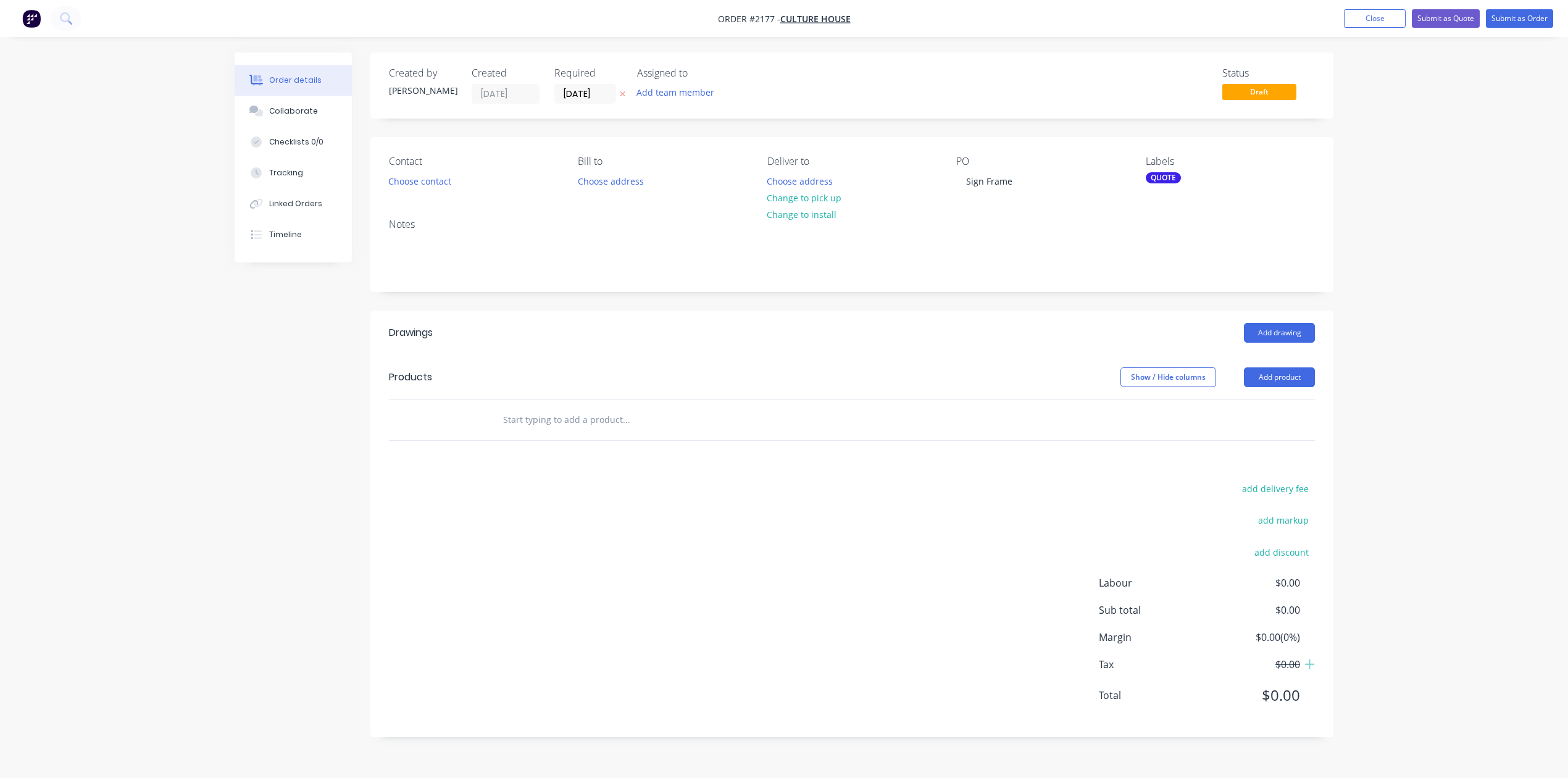
click at [578, 432] on input "text" at bounding box center [626, 420] width 247 height 24
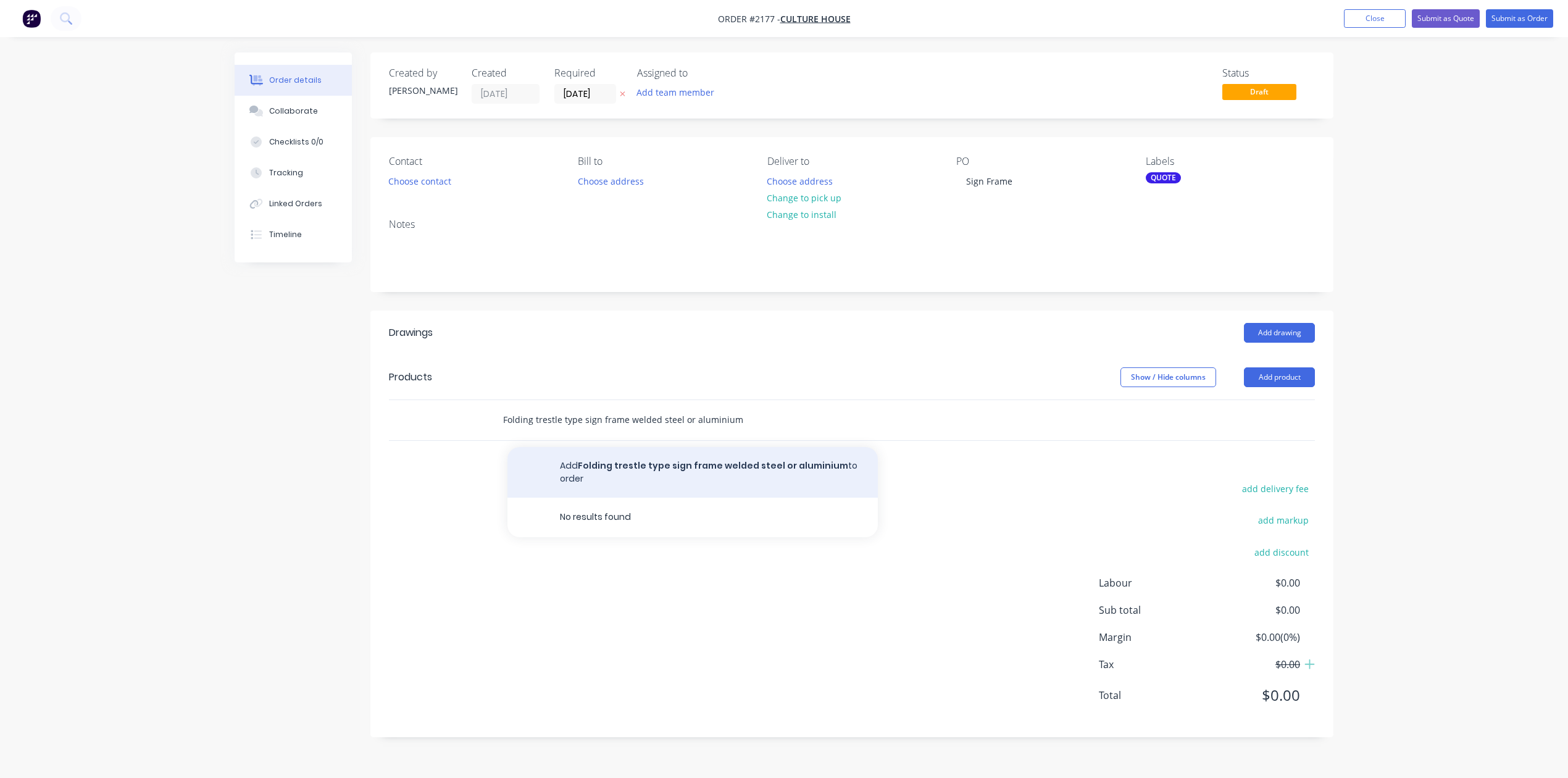
type input "Folding trestle type sign frame welded steel or aluminium"
click at [636, 498] on button "Add Folding trestle type sign frame welded steel or aluminium to order" at bounding box center [692, 472] width 370 height 51
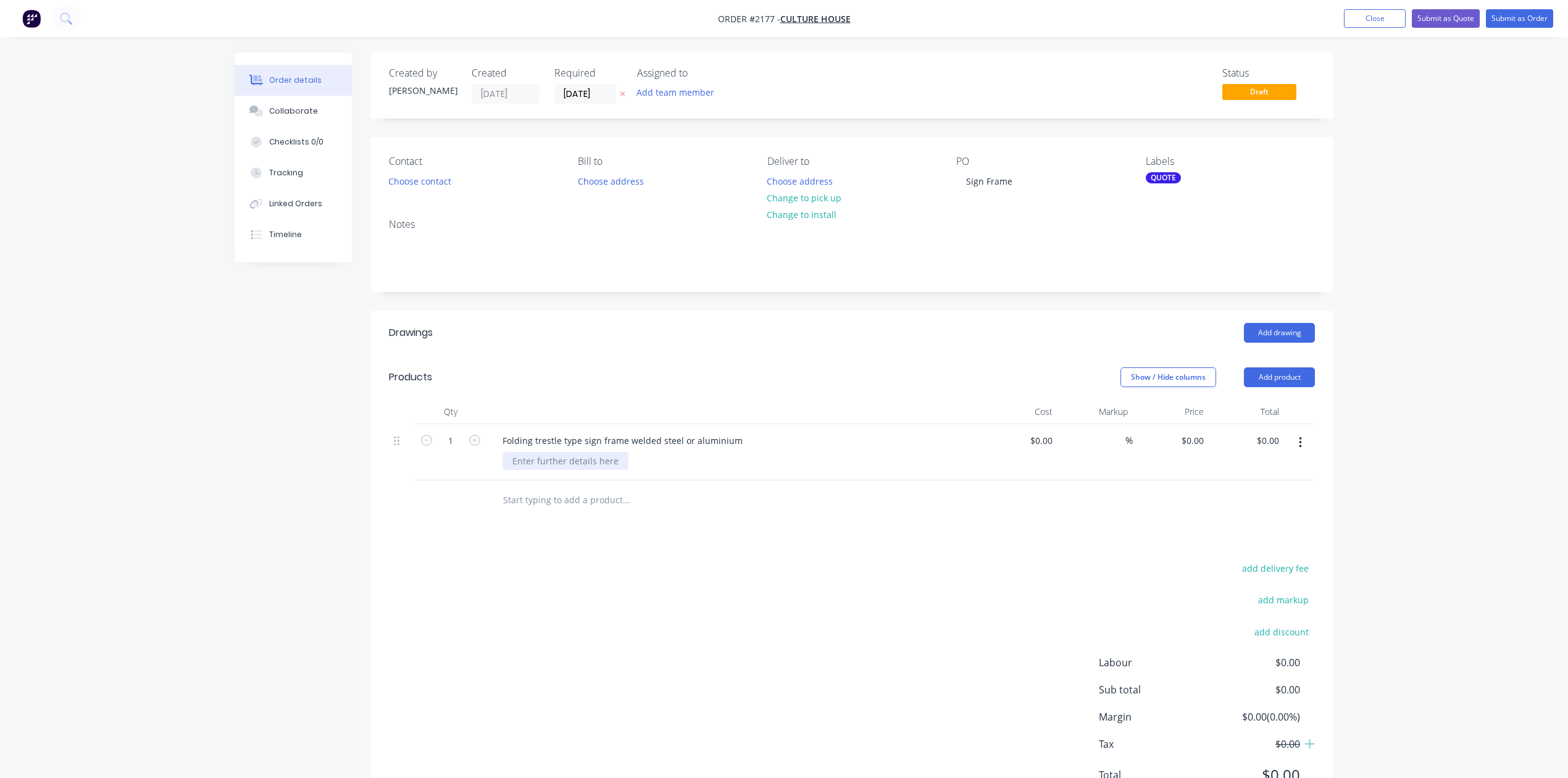
click at [610, 470] on div at bounding box center [565, 461] width 126 height 18
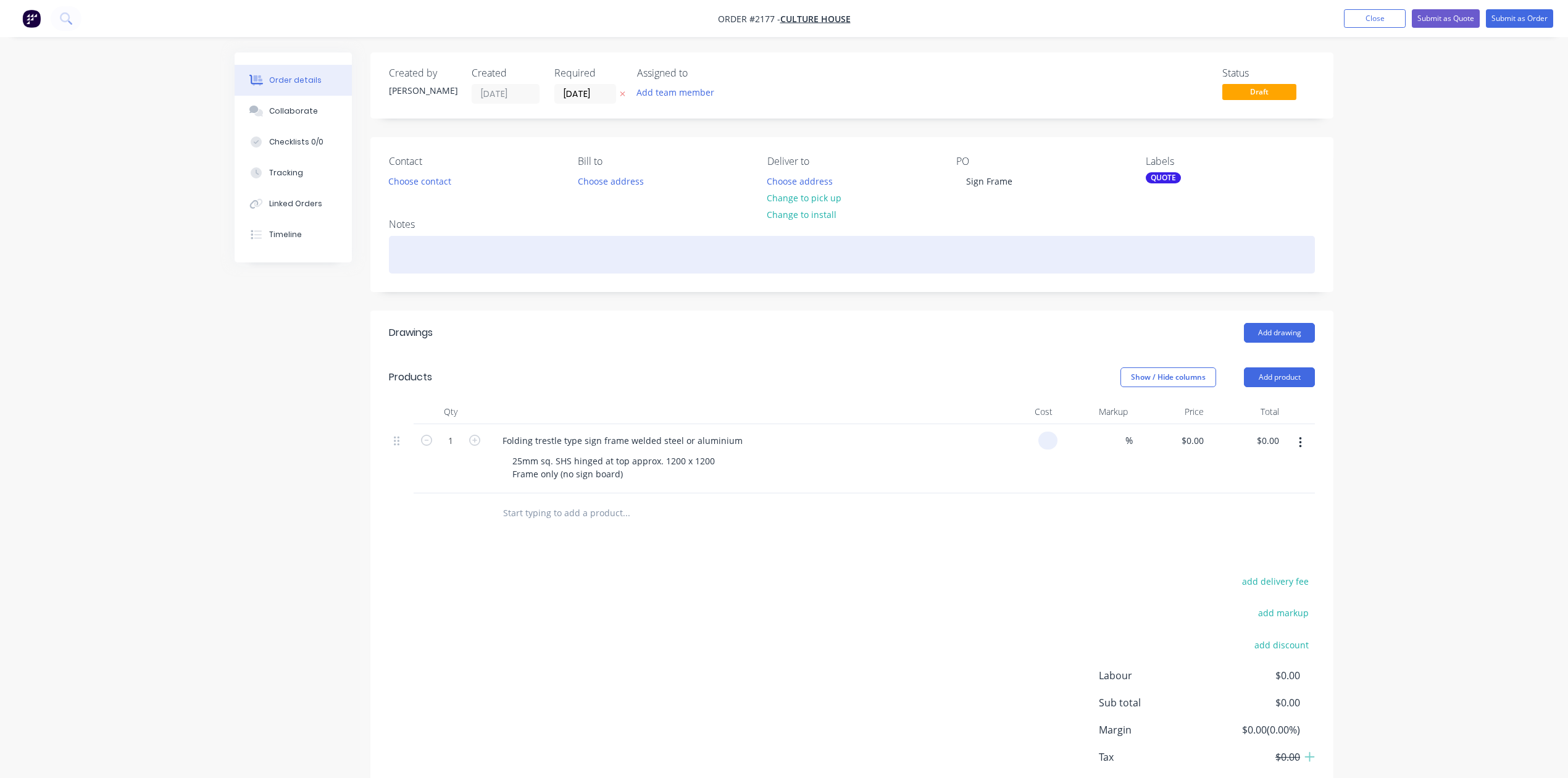
type input "$0.00"
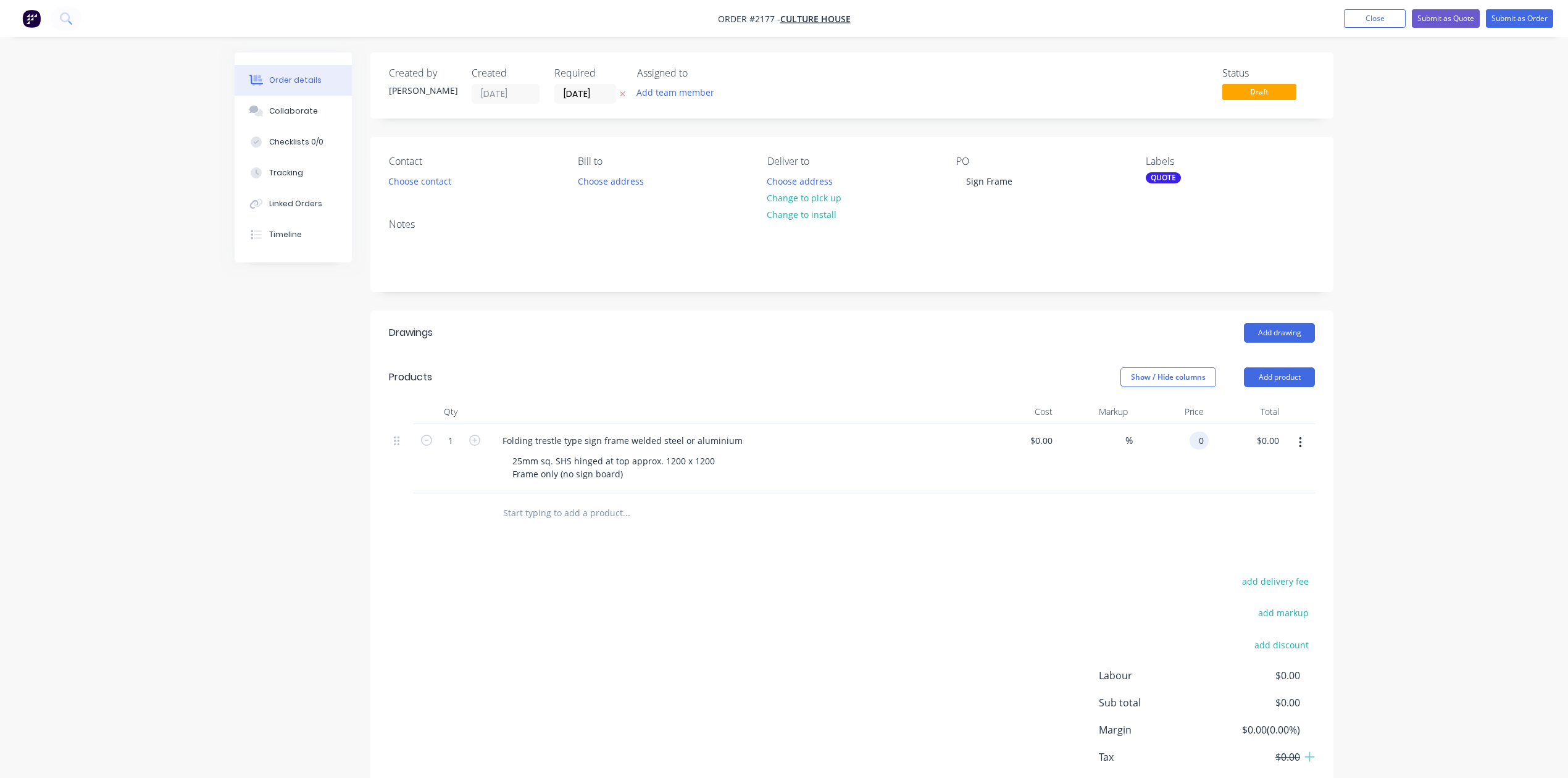
type input "$0.00"
click at [606, 525] on input "text" at bounding box center [626, 513] width 247 height 24
type input "A"
type input "P"
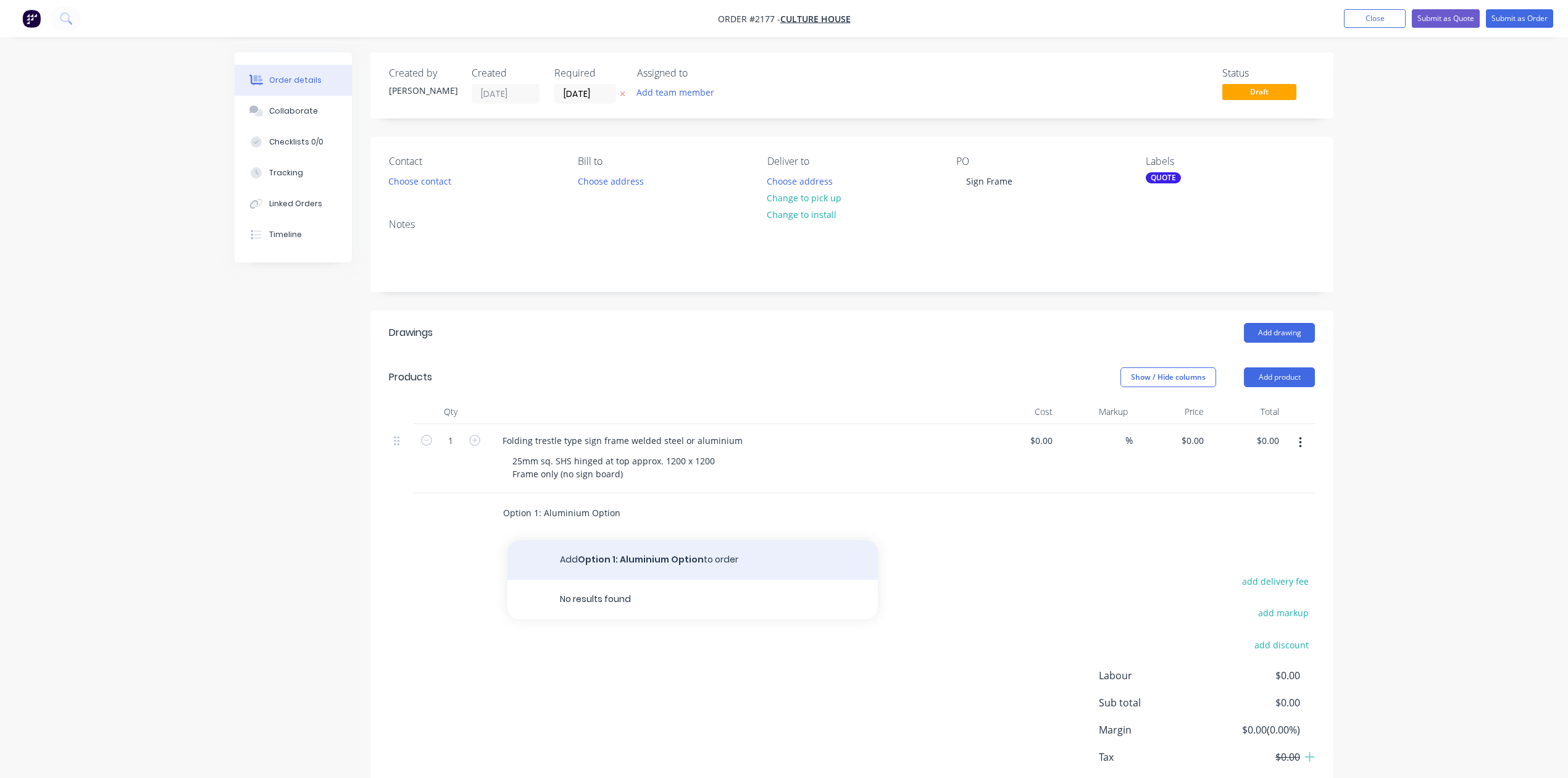
type input "Option 1: Aluminium Option"
click at [630, 580] on button "Add Option 1: Aluminium Option to order" at bounding box center [692, 560] width 370 height 39
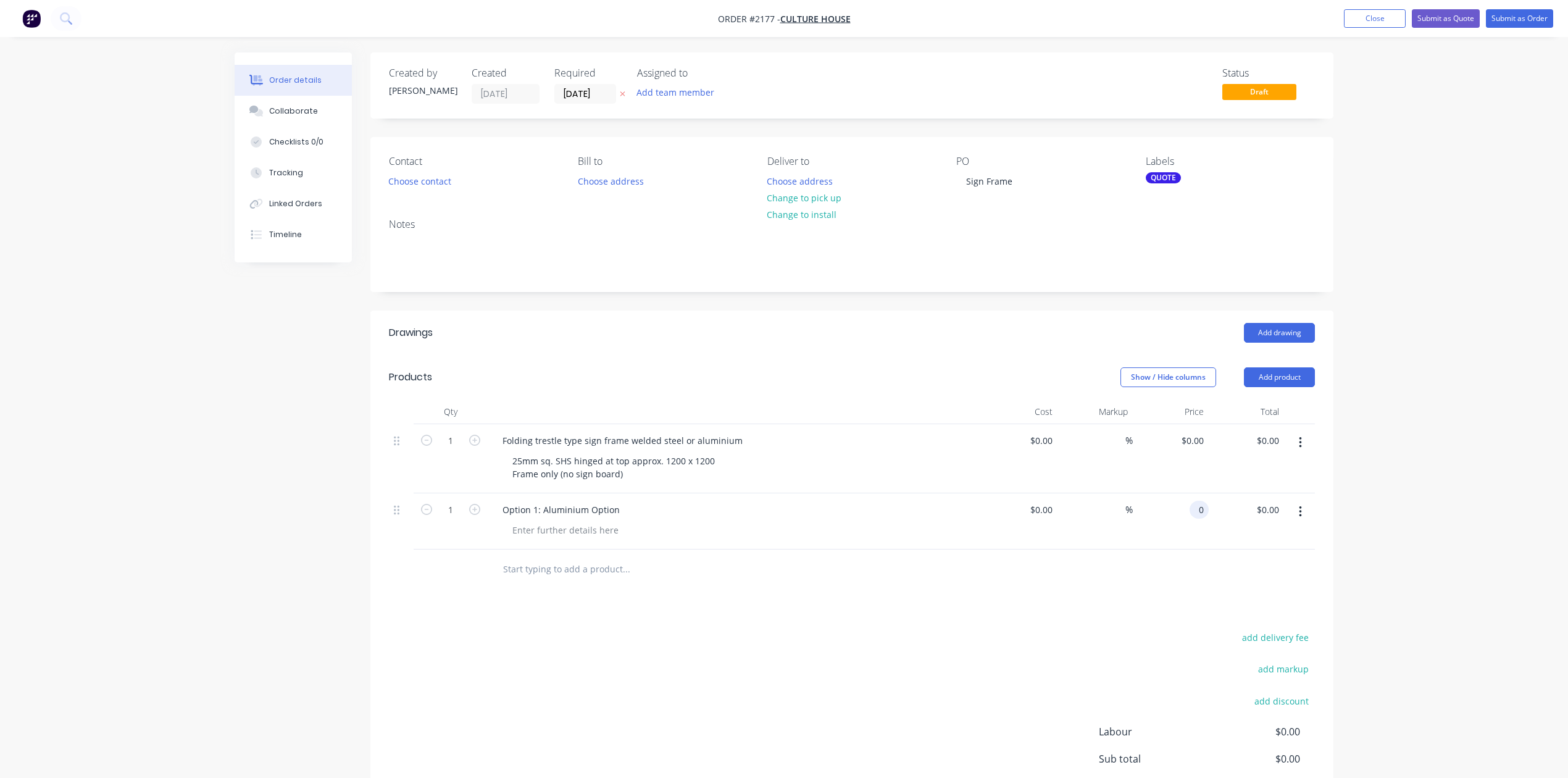
click at [1200, 518] on input "0" at bounding box center [1201, 510] width 14 height 18
type input "$682.00"
click at [620, 582] on input "text" at bounding box center [626, 569] width 247 height 24
type input "Option 2: Steel (Galvanised)"
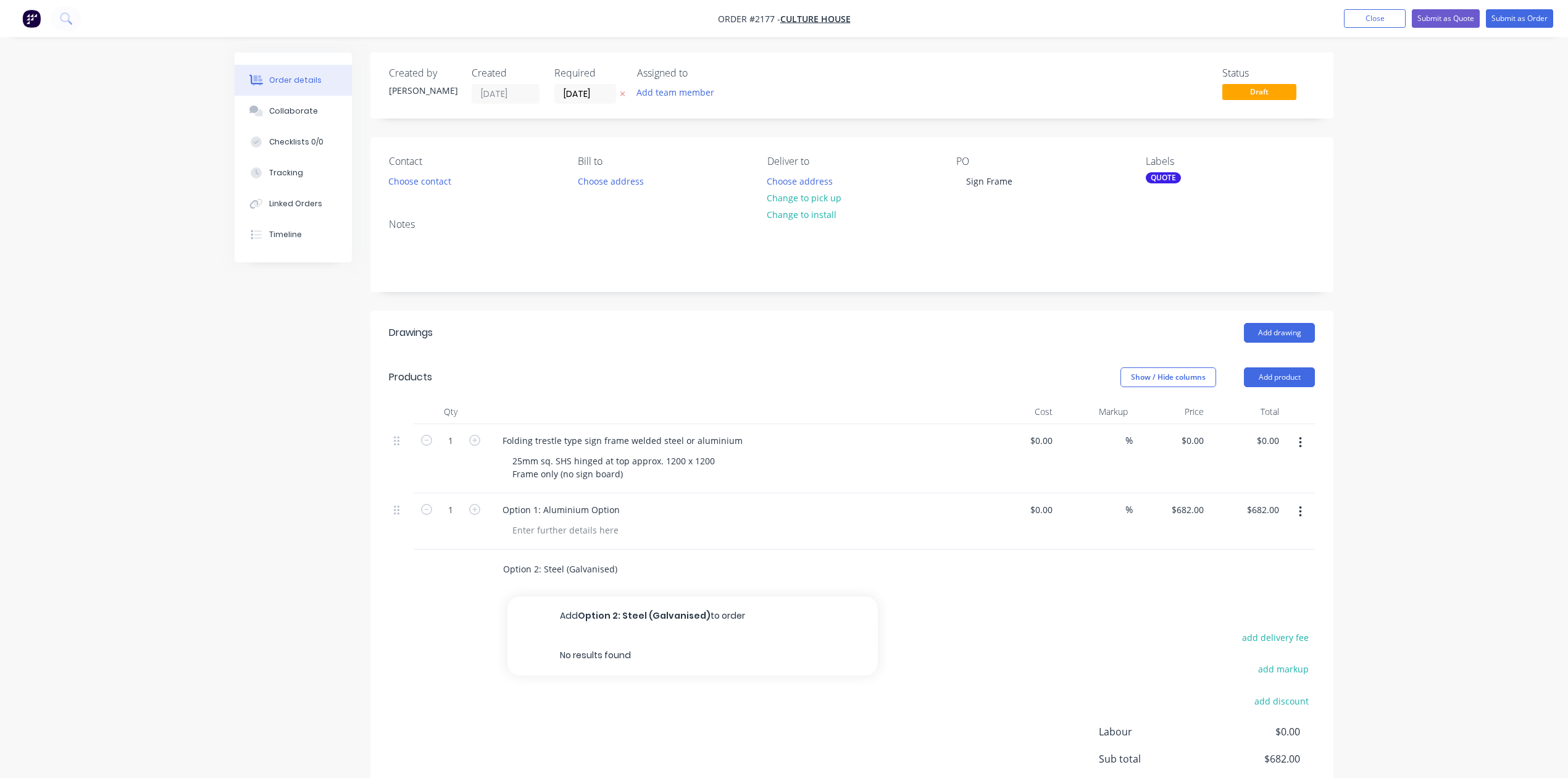
scroll to position [11, 0]
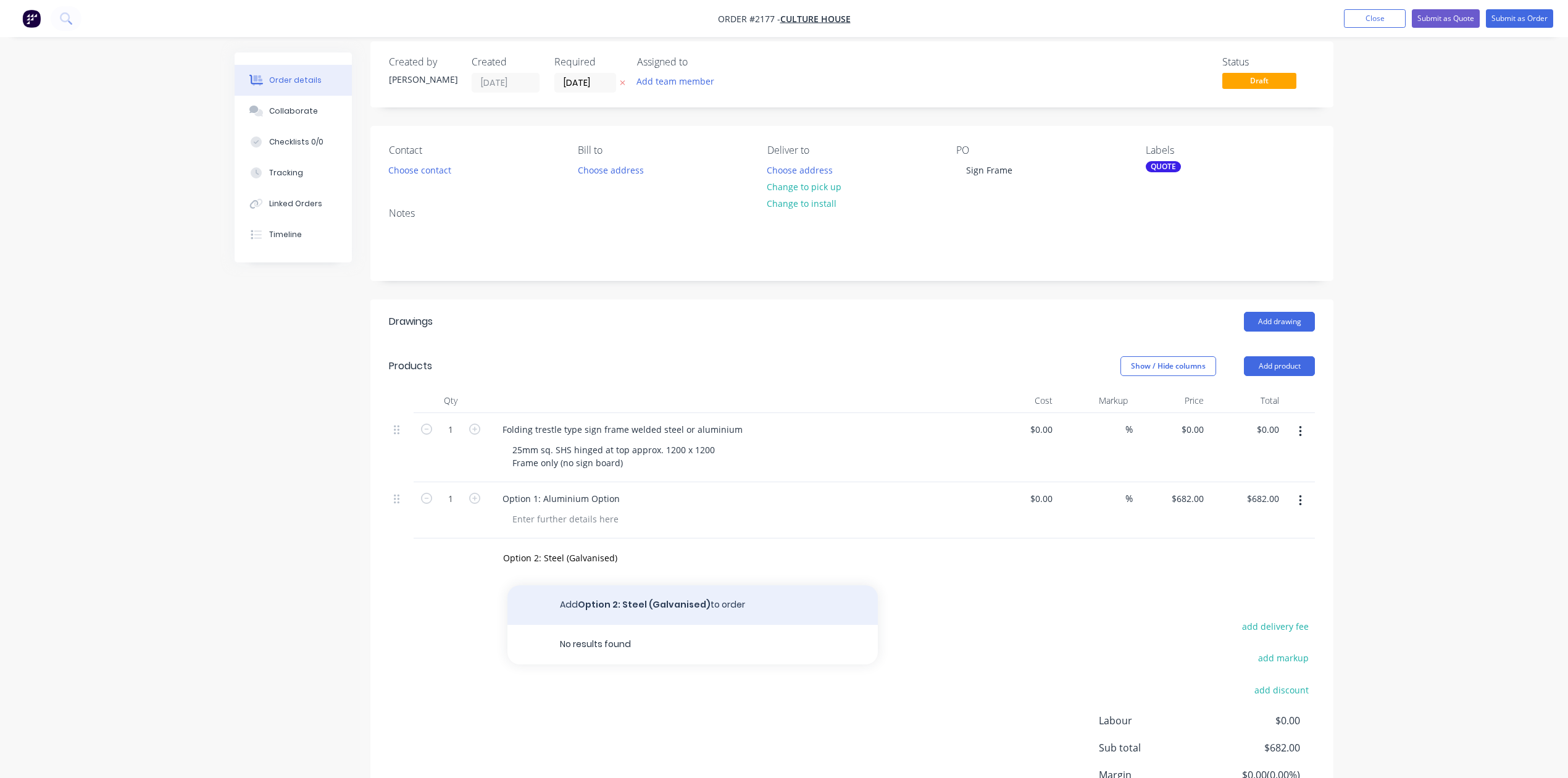
click at [664, 625] on button "Add Option 2: Steel (Galvanised) to order" at bounding box center [692, 605] width 370 height 39
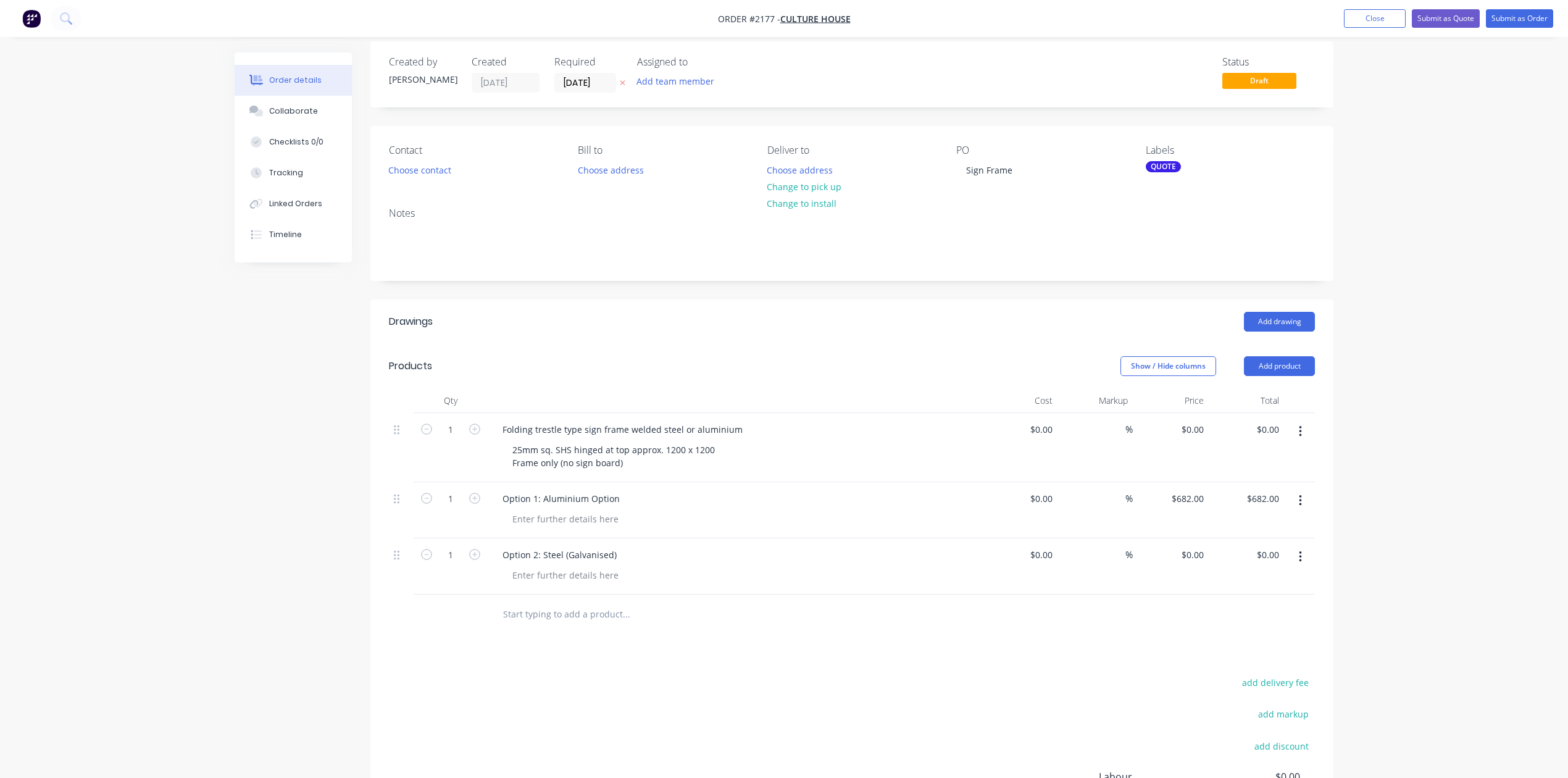
scroll to position [383, 0]
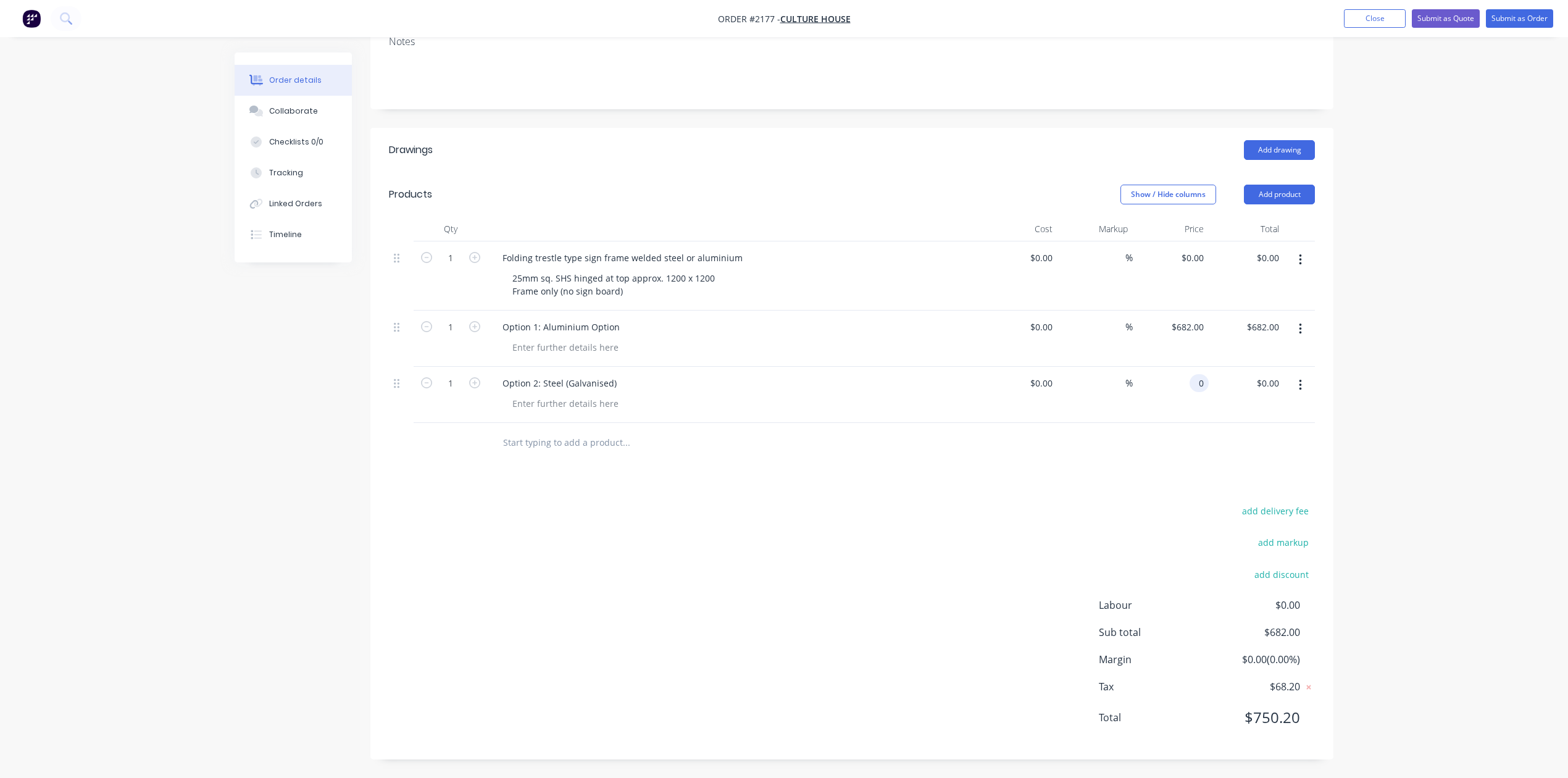
click at [1180, 367] on div "0 0" at bounding box center [1171, 395] width 76 height 56
type input "$600.00"
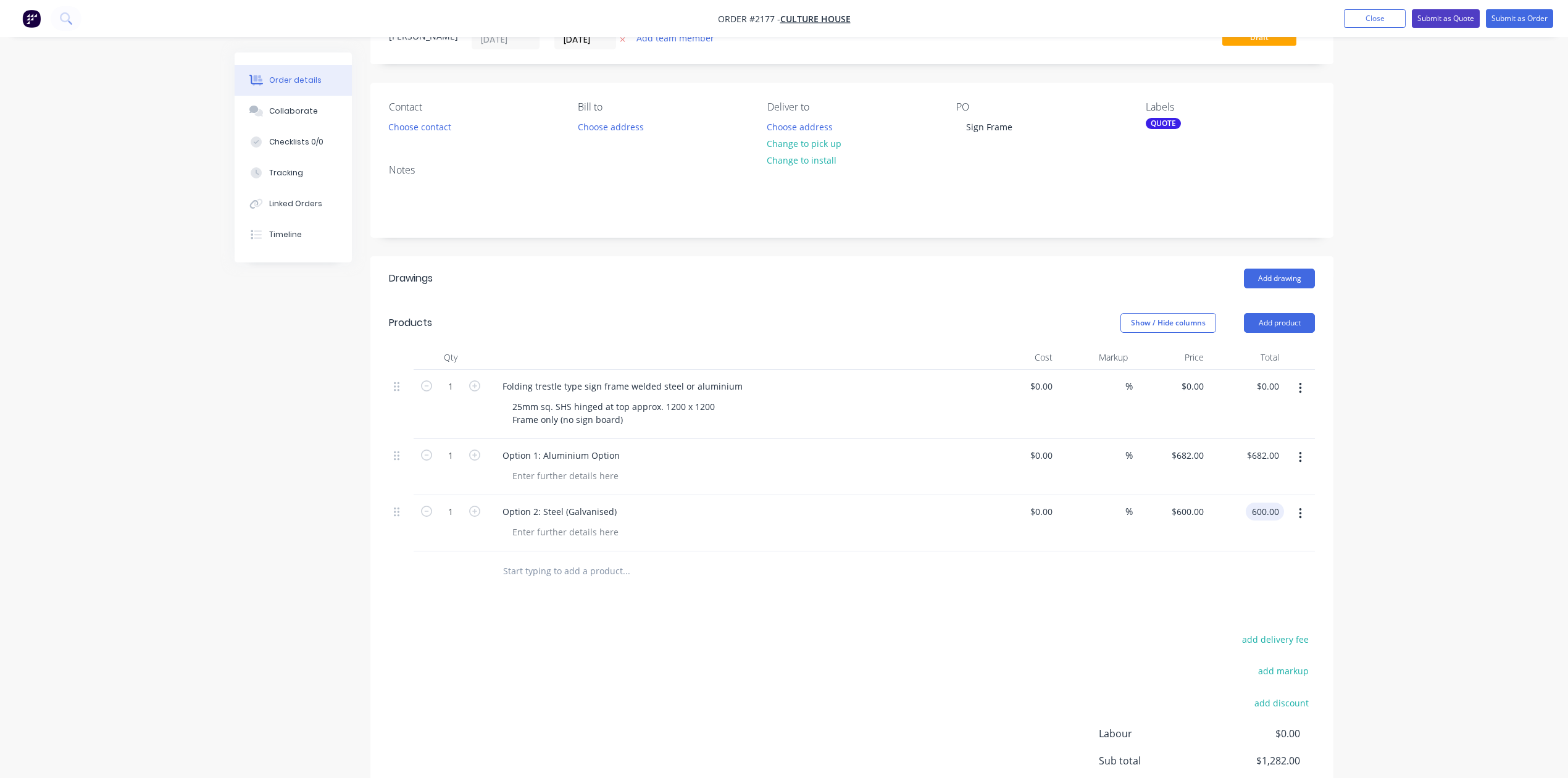
type input "$600.00"
click at [1412, 15] on button "Submit as Quote" at bounding box center [1446, 18] width 68 height 18
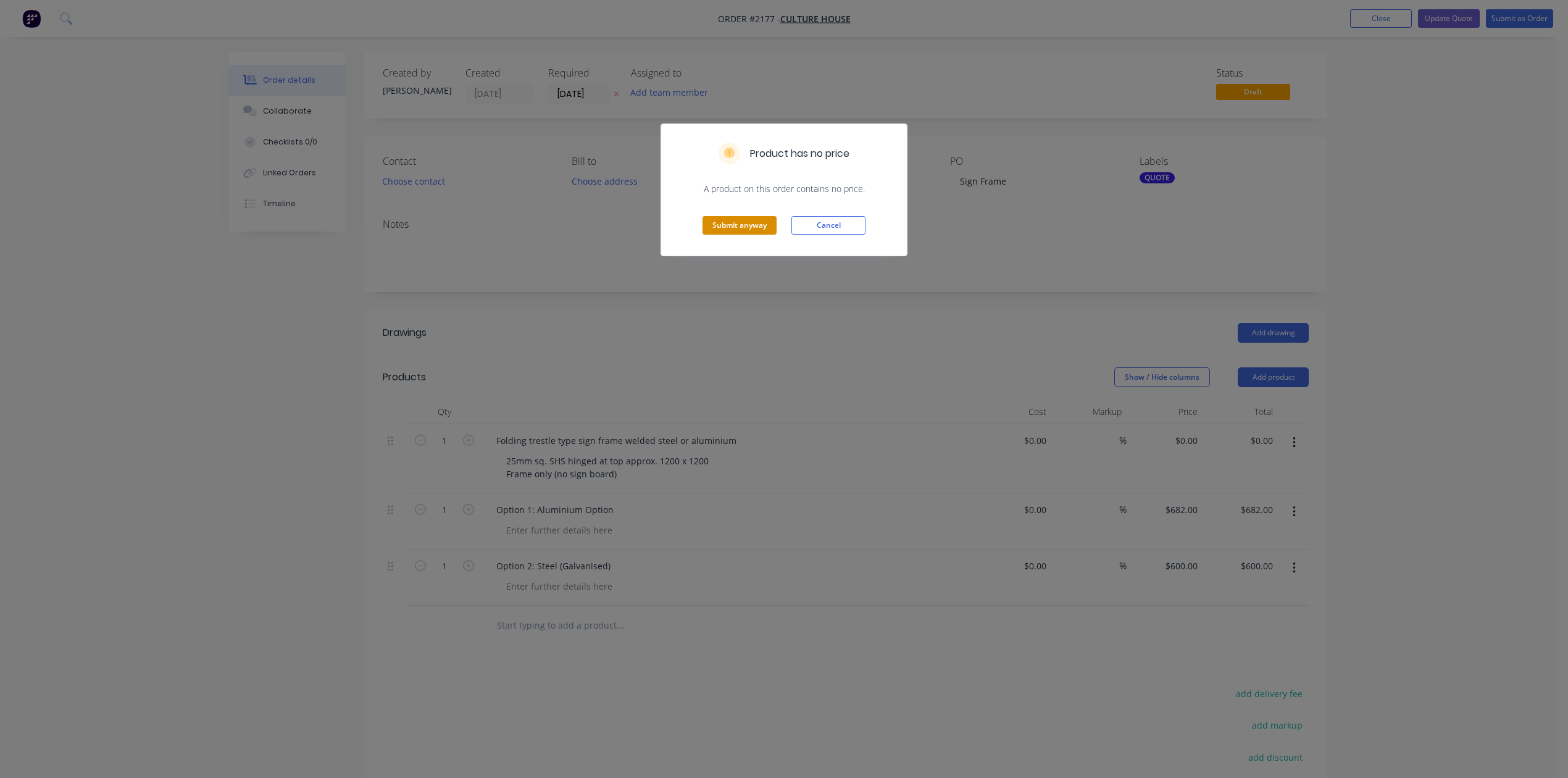
click at [742, 234] on button "Submit anyway" at bounding box center [739, 225] width 74 height 18
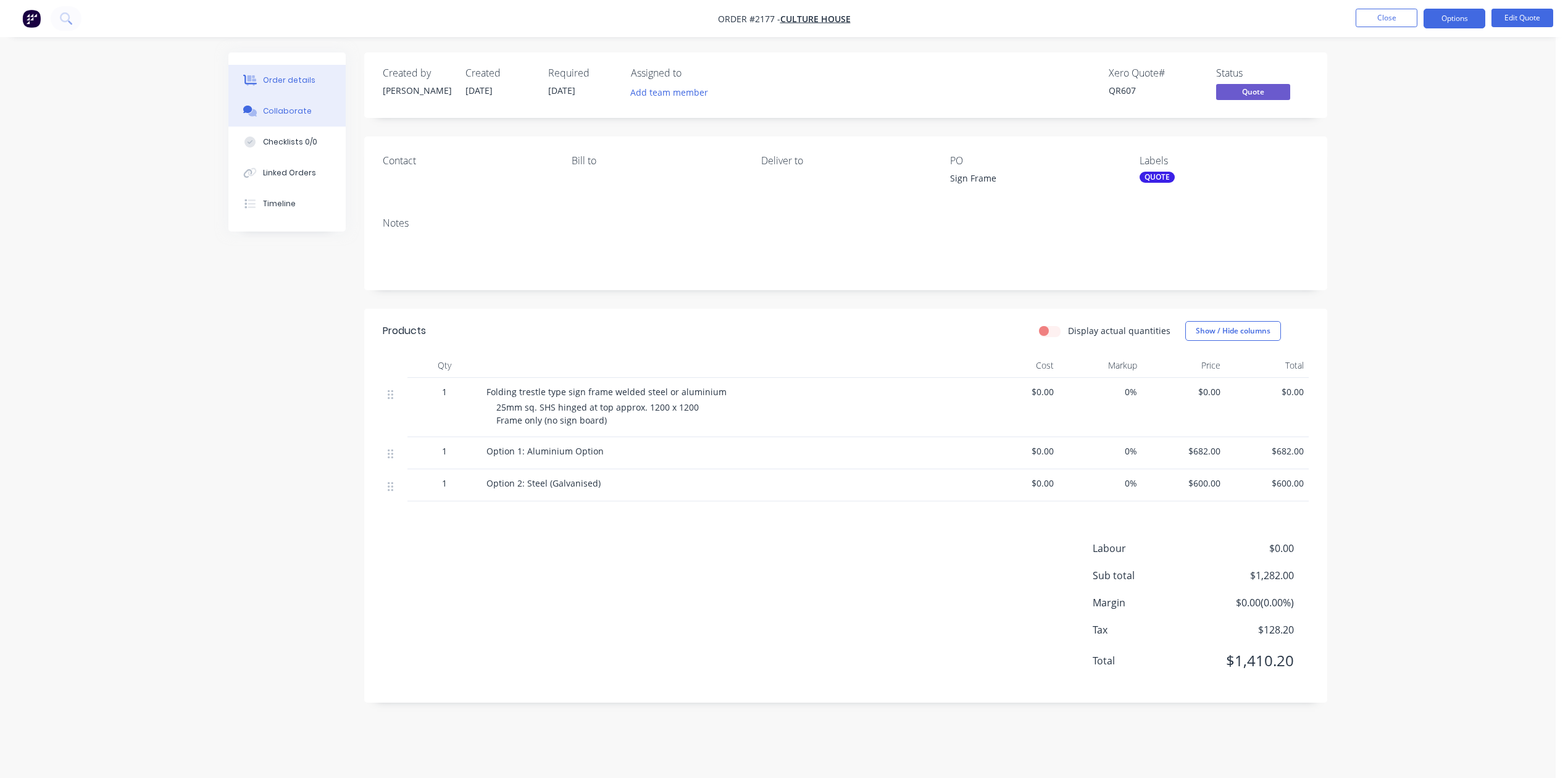
click at [289, 117] on div "Collaborate" at bounding box center [287, 111] width 49 height 11
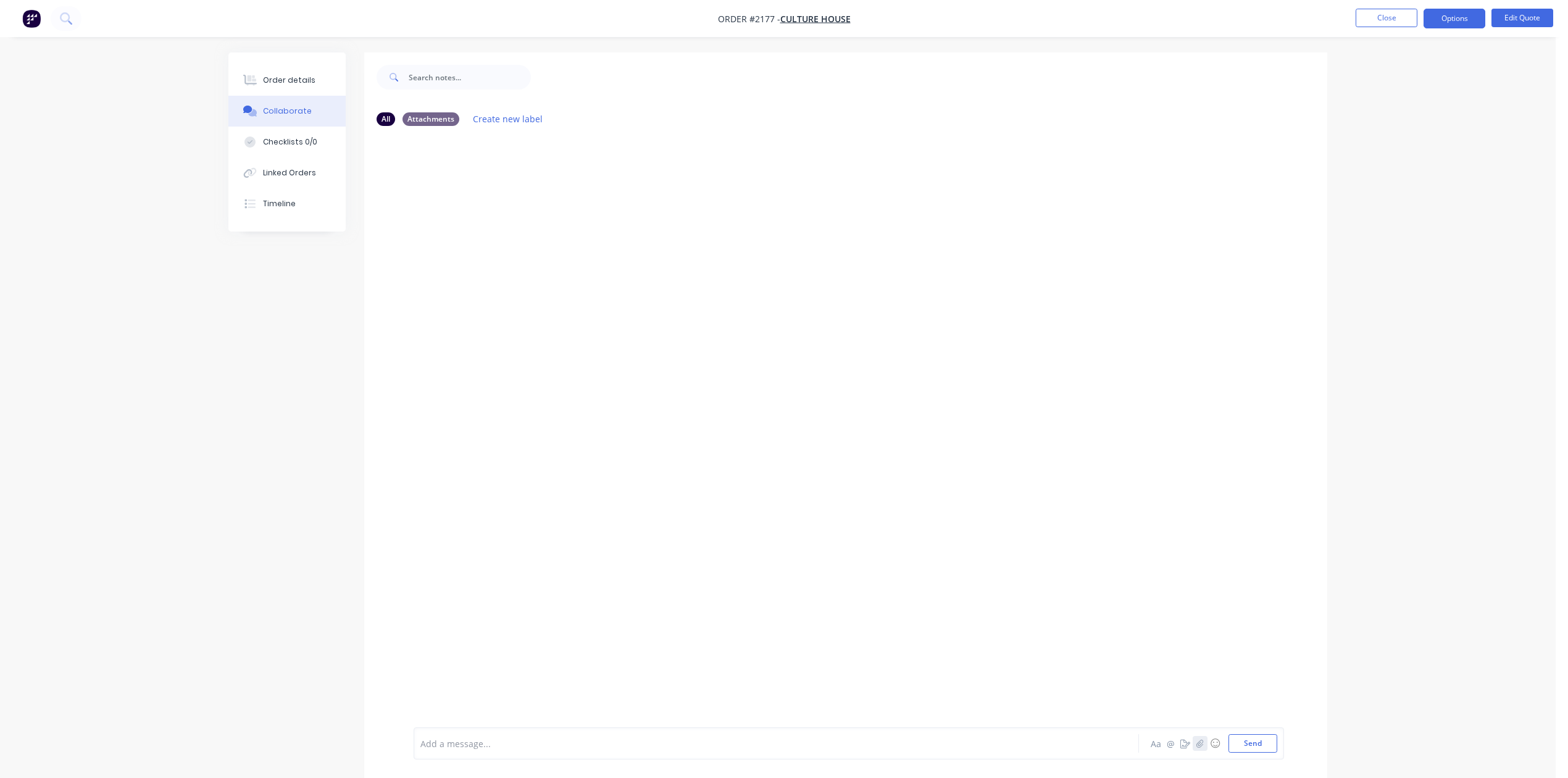
click at [1196, 739] on icon "button" at bounding box center [1199, 743] width 7 height 9
click at [1228, 736] on button "Send" at bounding box center [1253, 743] width 49 height 18
click at [458, 252] on div at bounding box center [458, 224] width 78 height 57
click at [1384, 20] on button "Close" at bounding box center [1386, 18] width 62 height 18
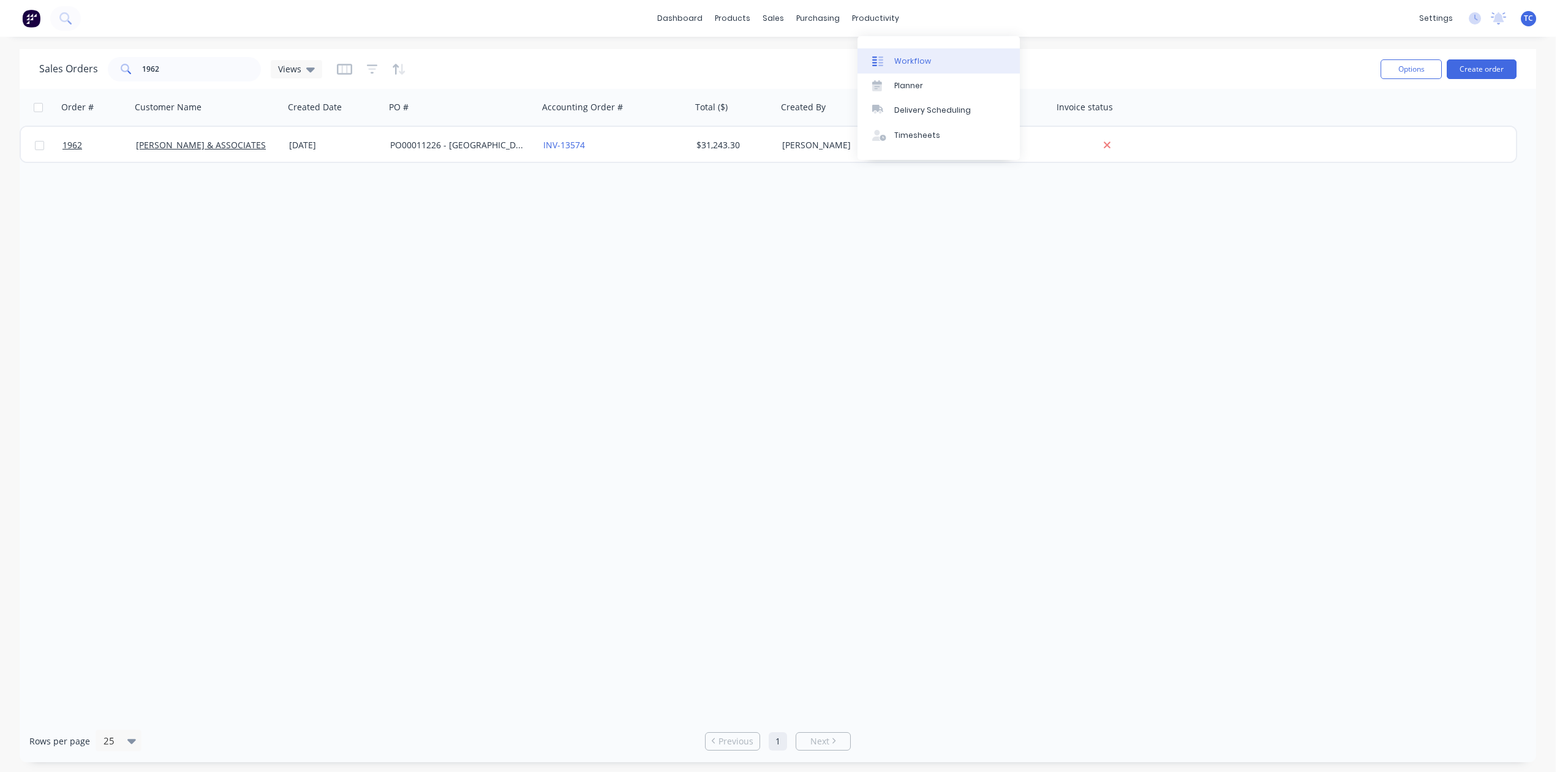
click at [918, 60] on link "Workflow" at bounding box center [938, 61] width 162 height 24
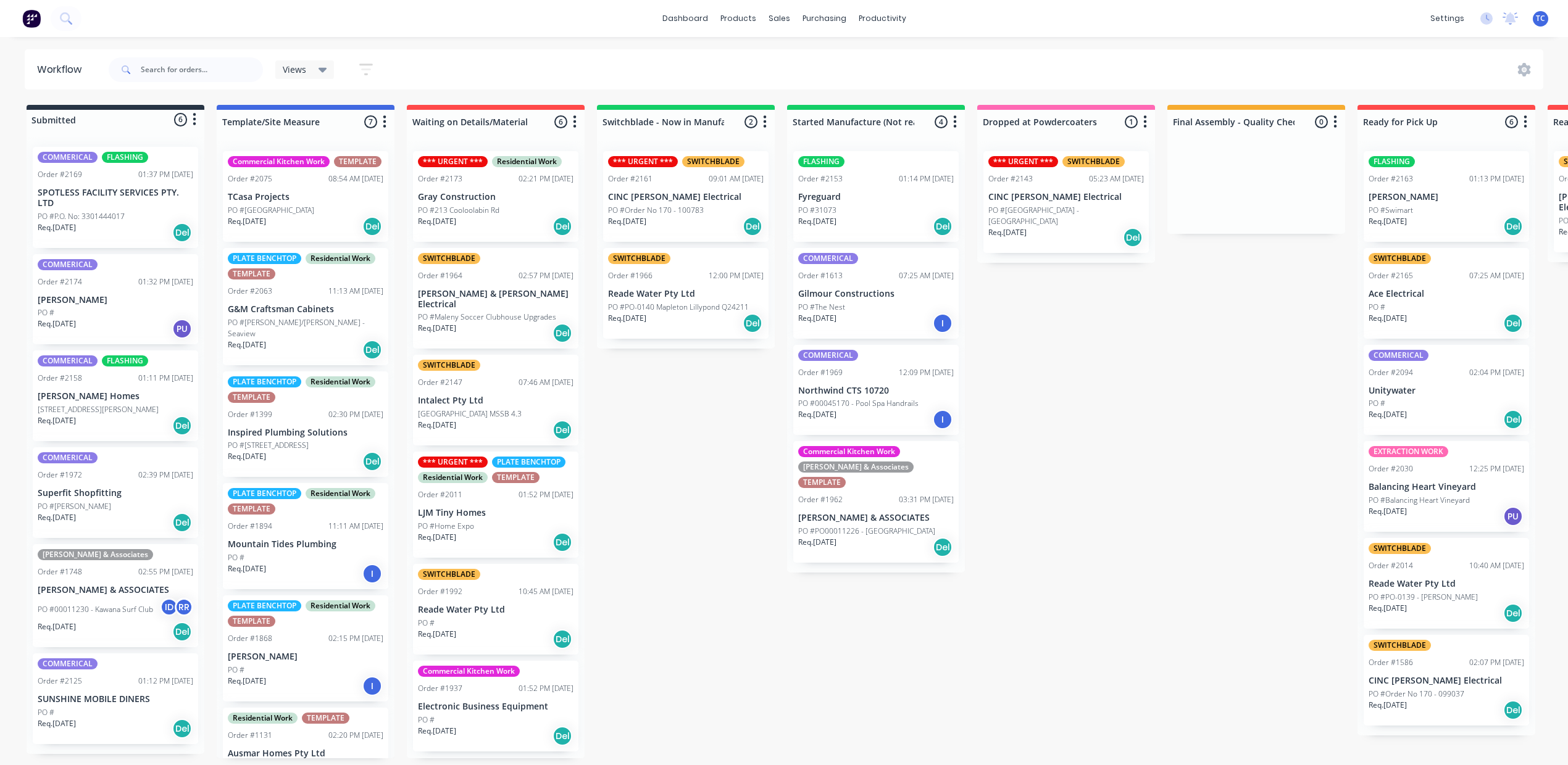
click at [314, 211] on p "PO #[GEOGRAPHIC_DATA]" at bounding box center [270, 210] width 86 height 11
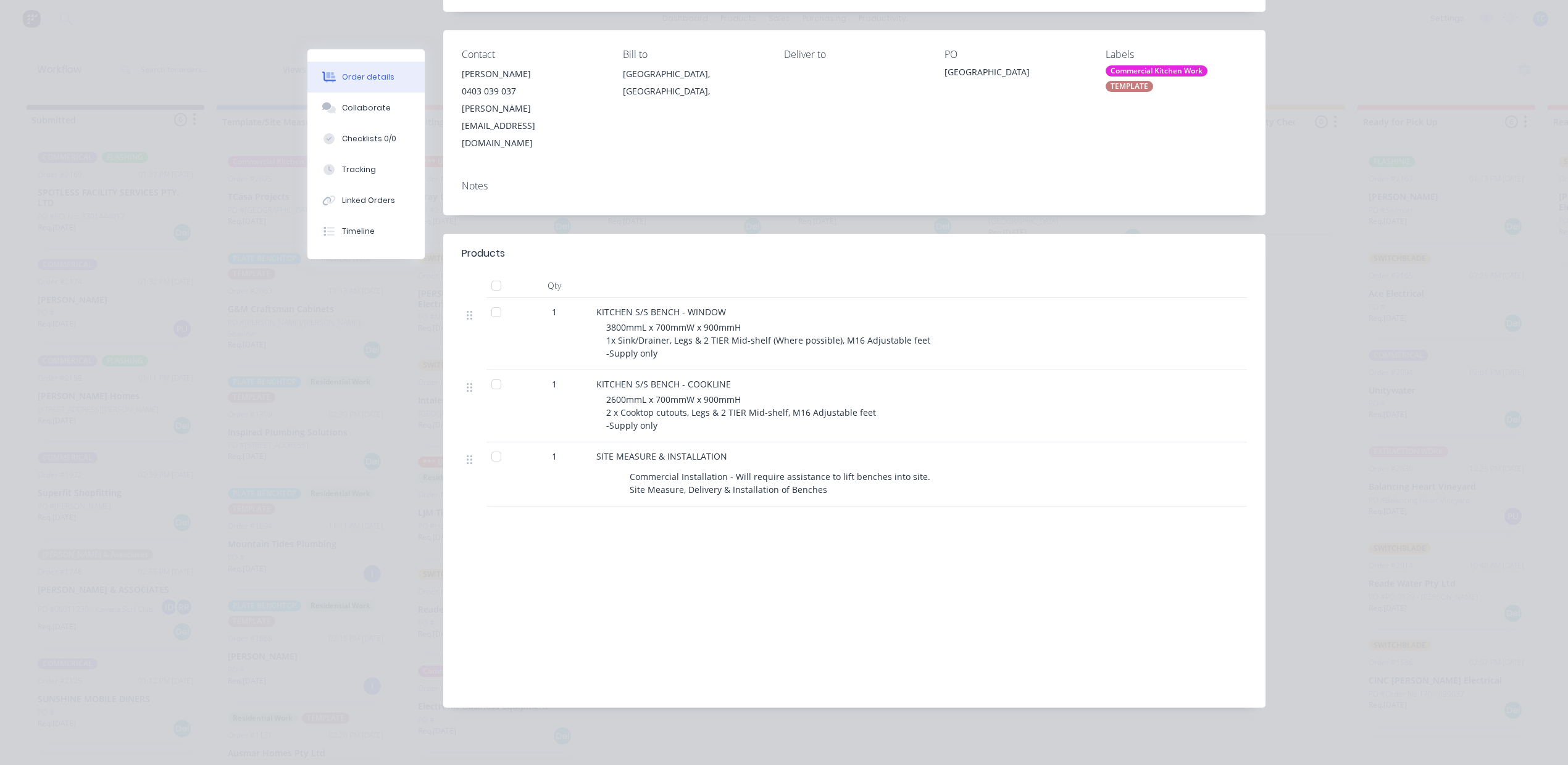
scroll to position [295, 0]
click at [361, 113] on div "Collaborate" at bounding box center [367, 108] width 49 height 11
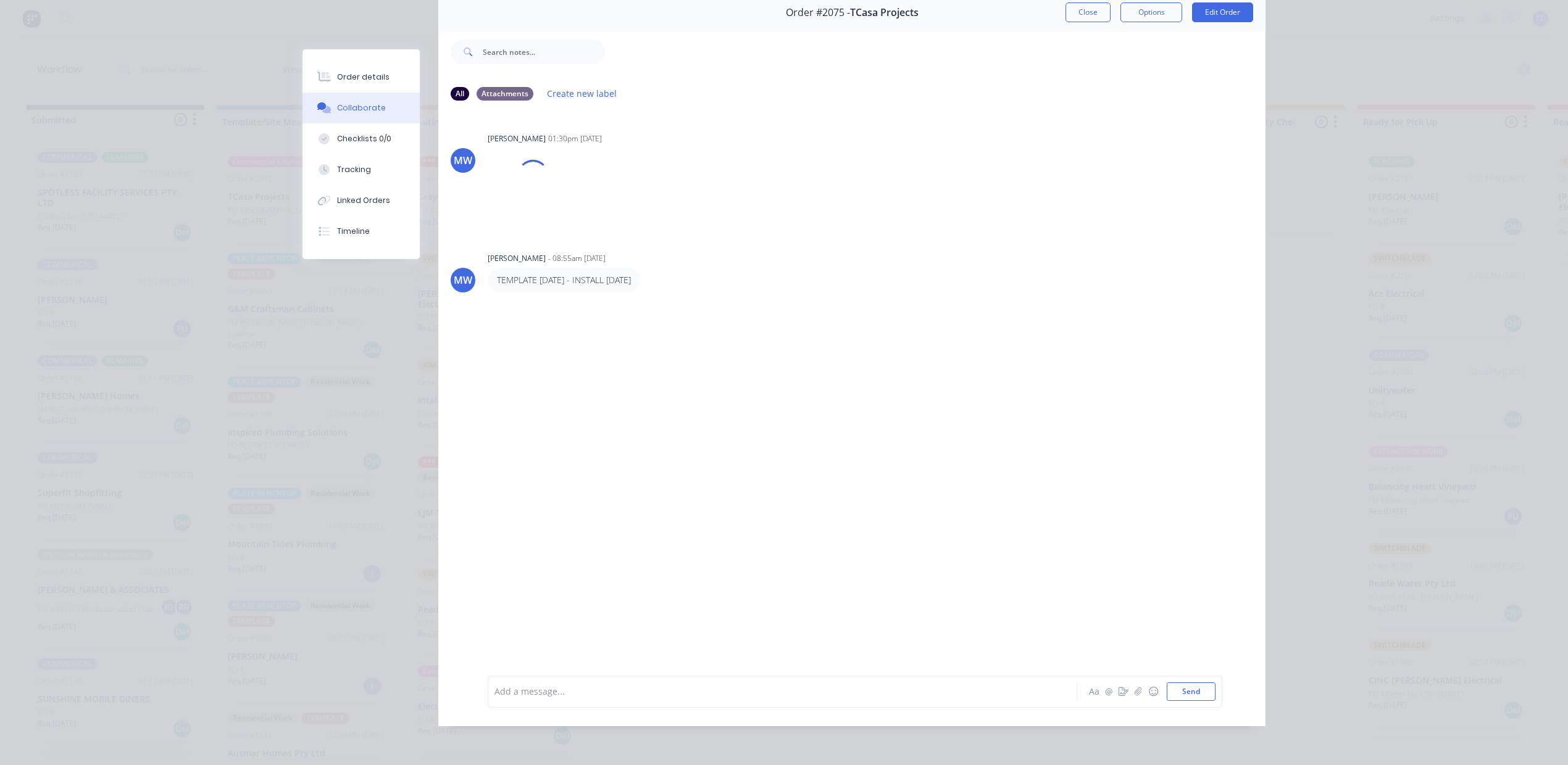
scroll to position [0, 0]
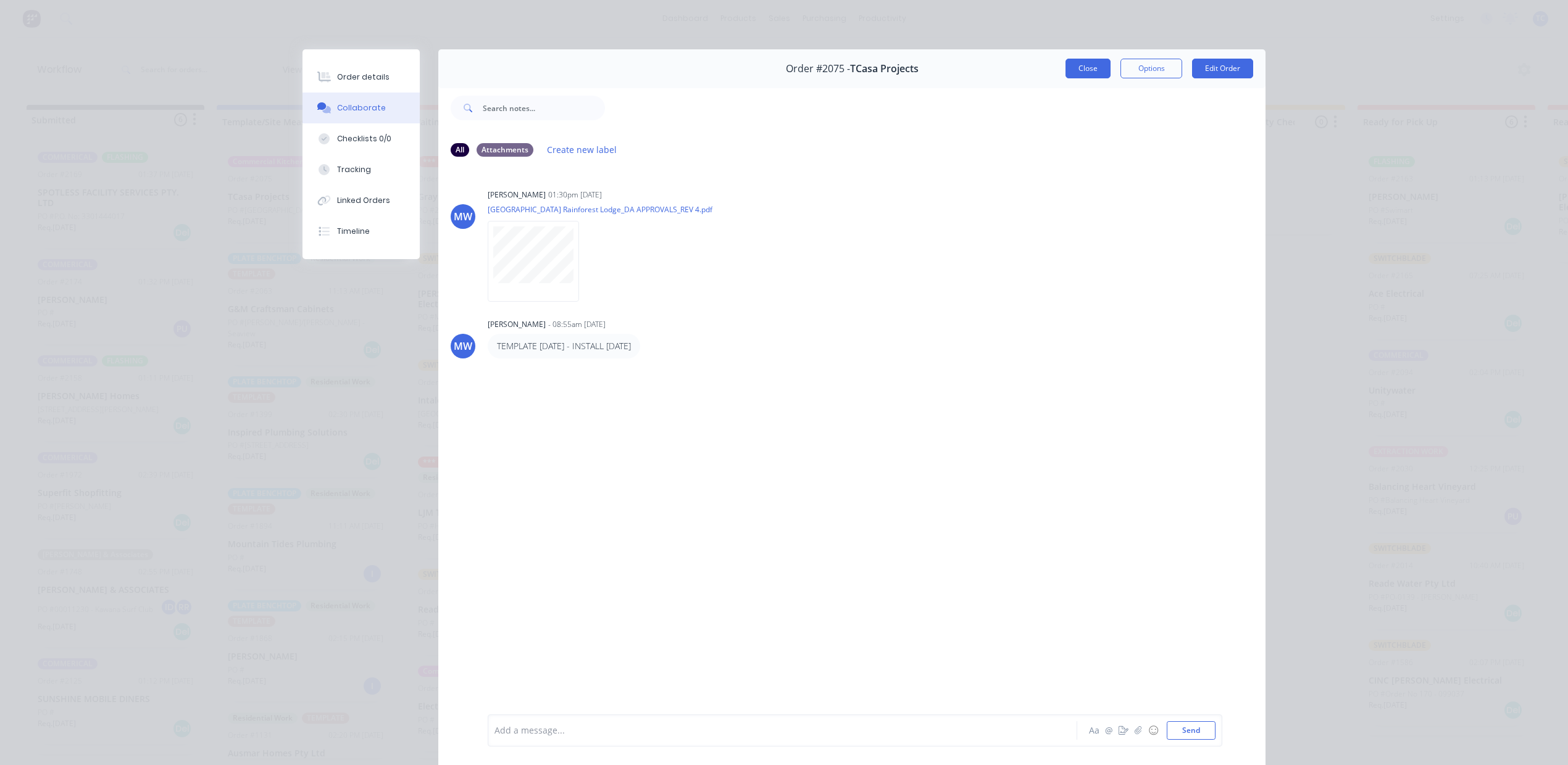
click at [1065, 78] on button "Close" at bounding box center [1088, 68] width 45 height 20
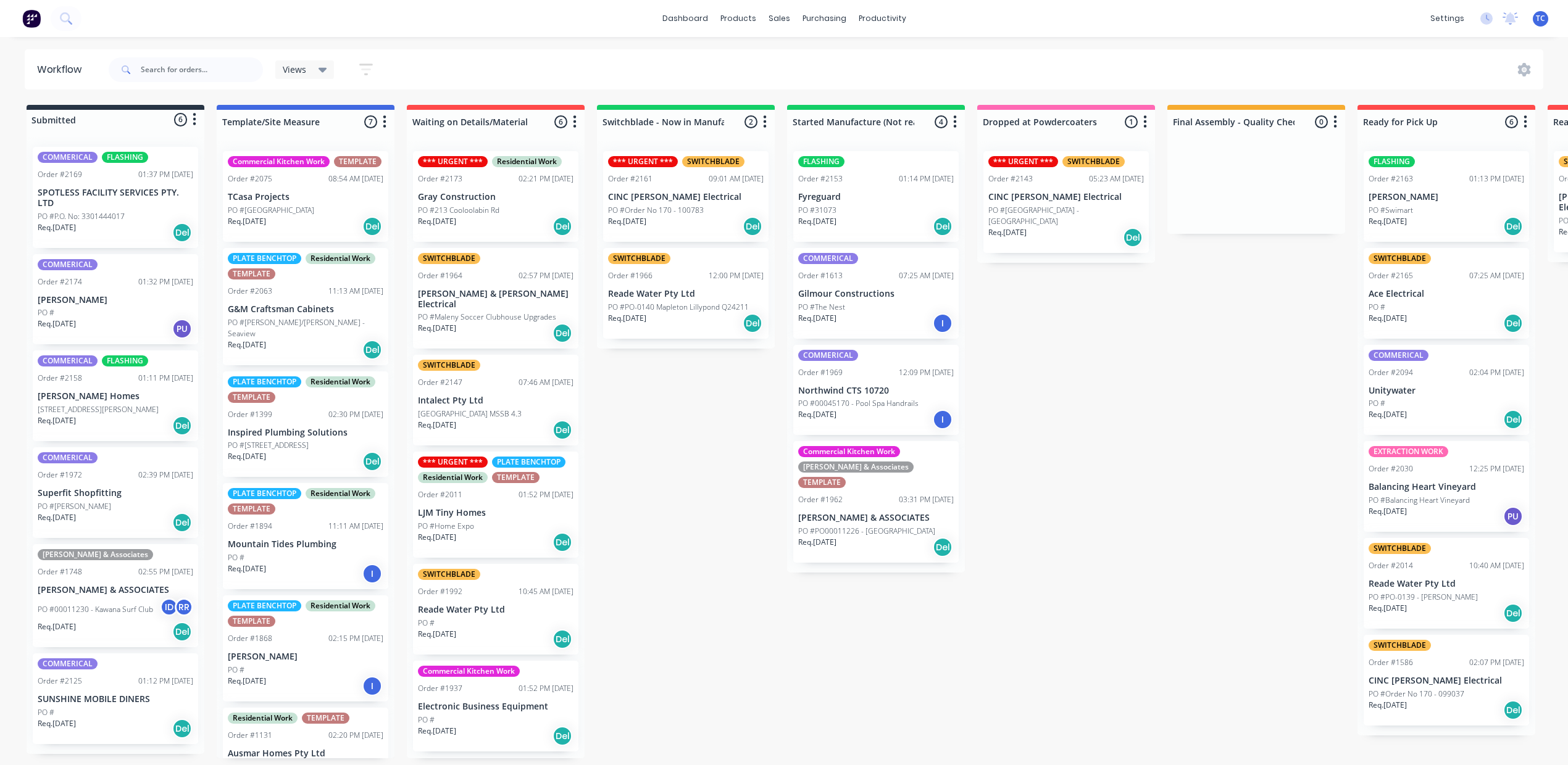
click at [369, 341] on div "PLATE BENCHTOP Residential Work TEMPLATE Order #2063 11:13 AM 17/07/25 G&M Craf…" at bounding box center [306, 306] width 166 height 117
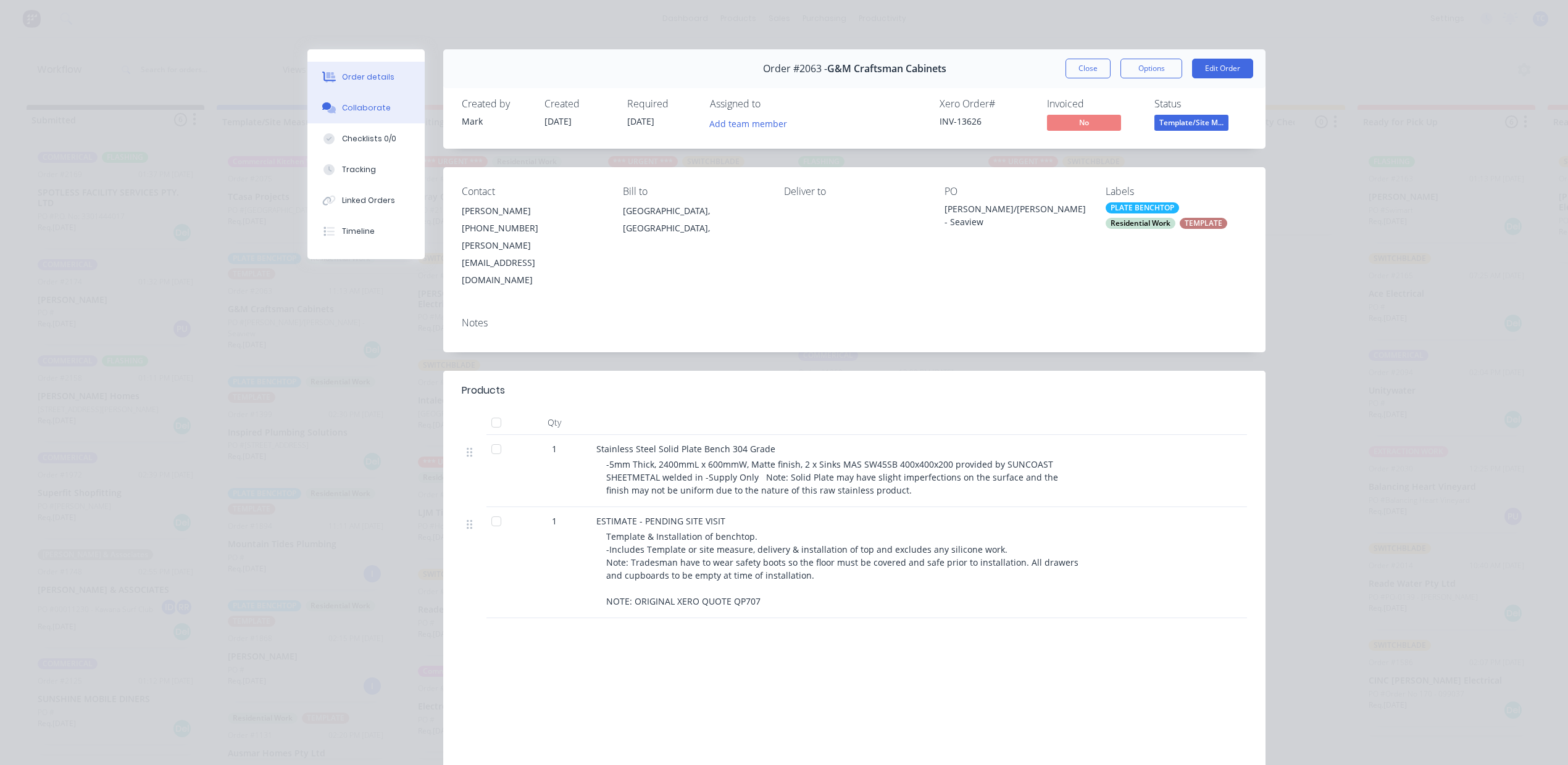
click at [357, 113] on div "Collaborate" at bounding box center [367, 108] width 49 height 11
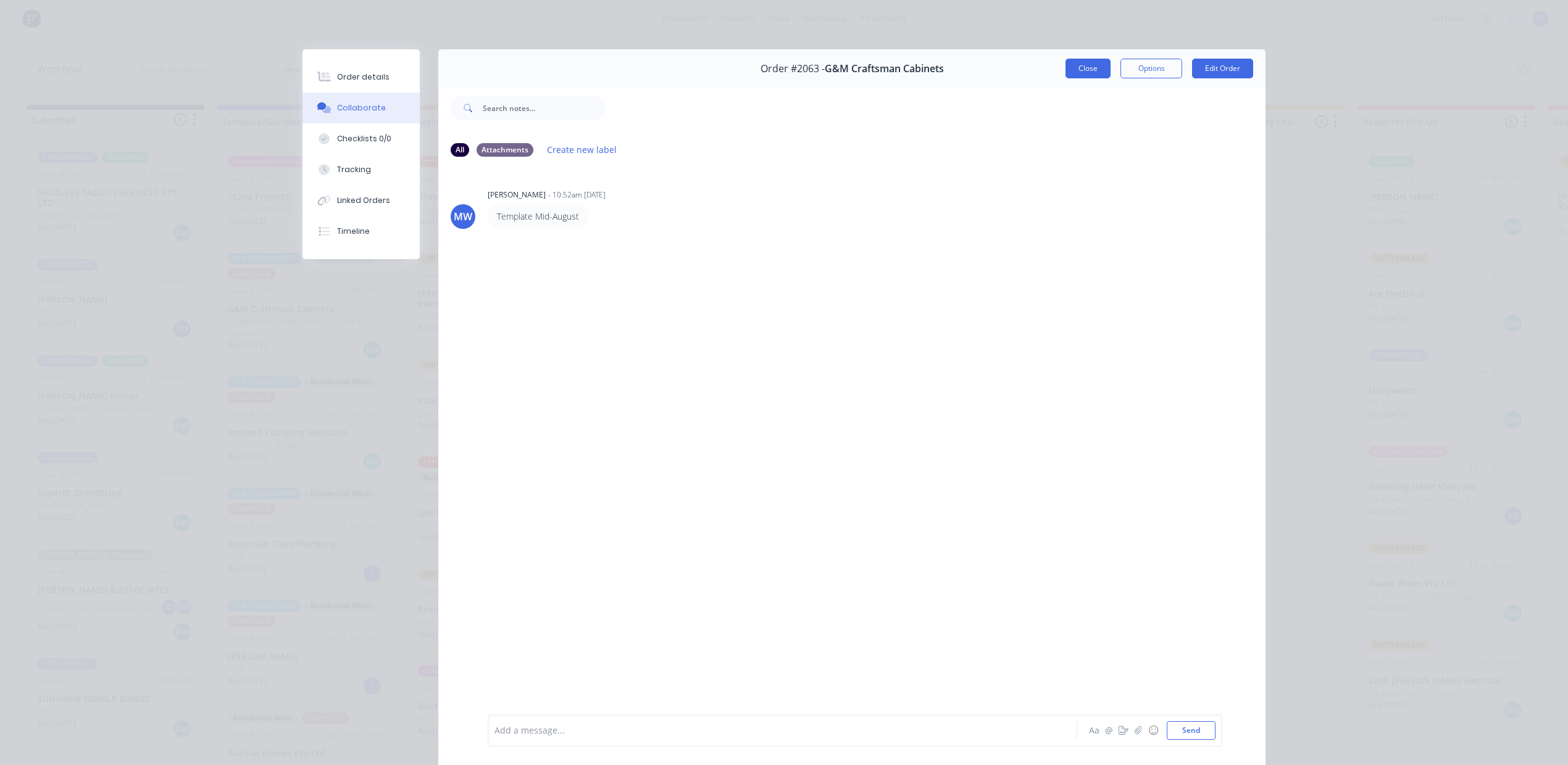
click at [1070, 78] on button "Close" at bounding box center [1088, 68] width 45 height 20
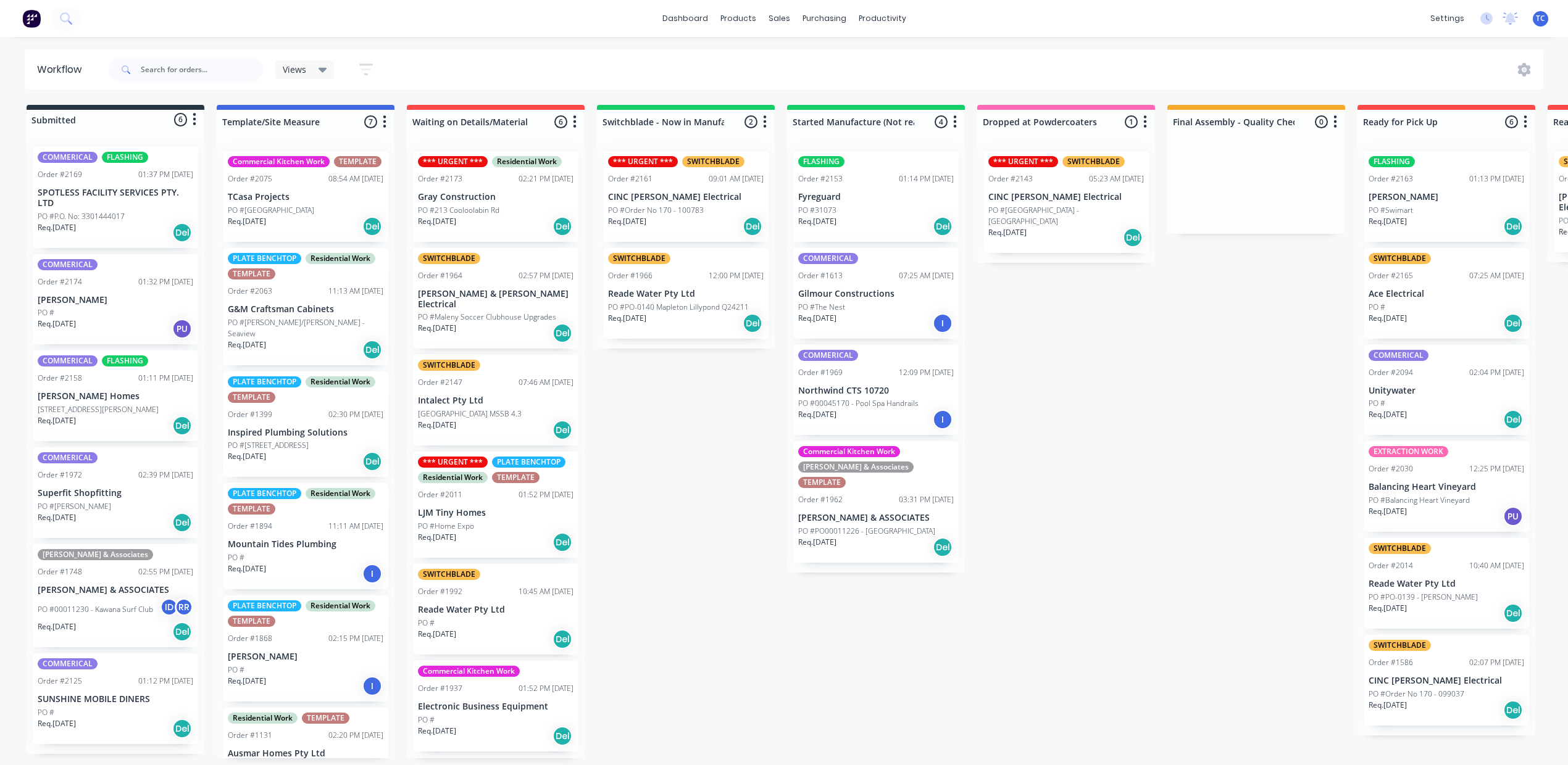
click at [308, 451] on p "PO #[STREET_ADDRESS]" at bounding box center [268, 445] width 81 height 11
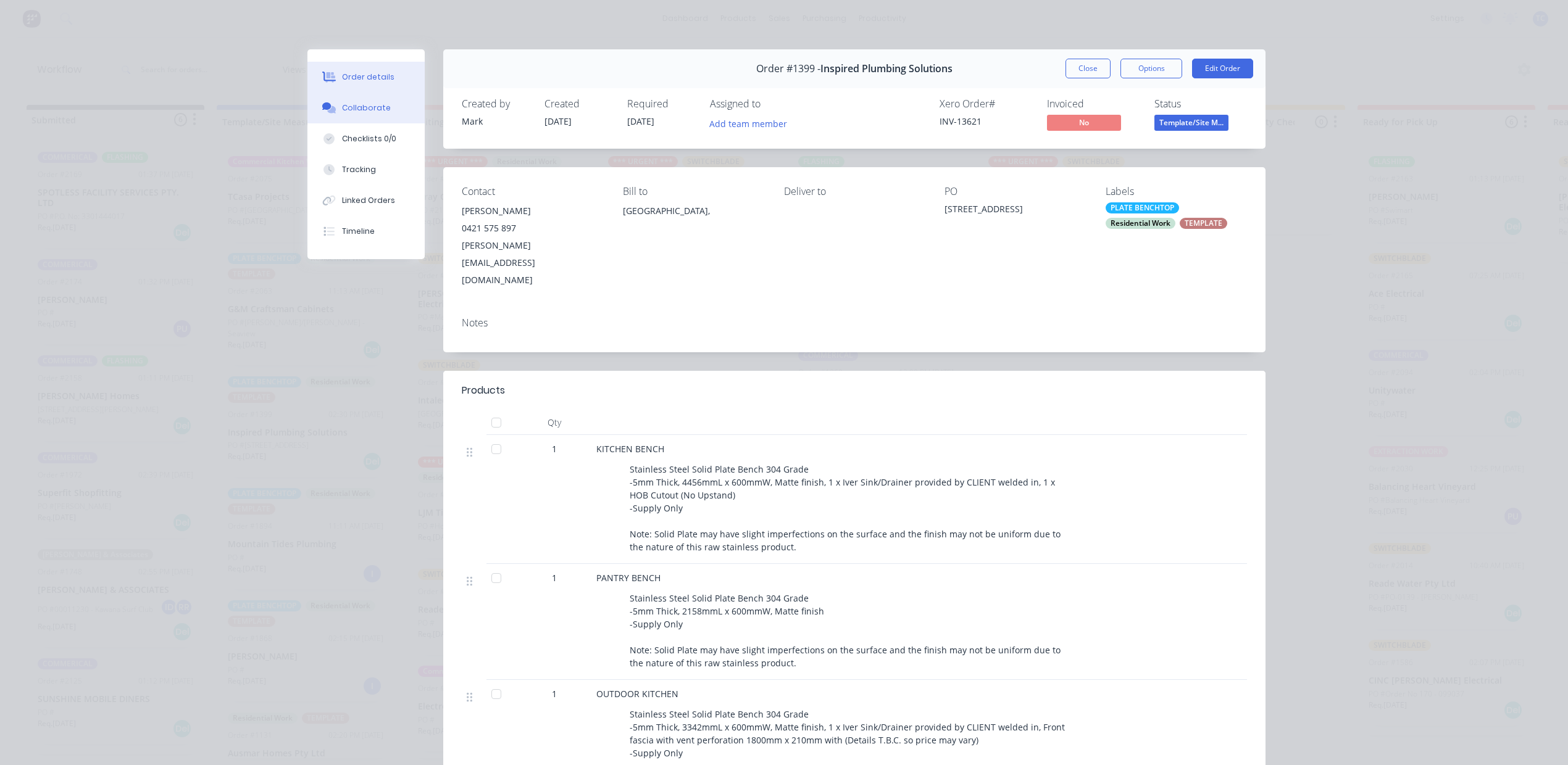
click at [354, 113] on div "Collaborate" at bounding box center [367, 108] width 49 height 11
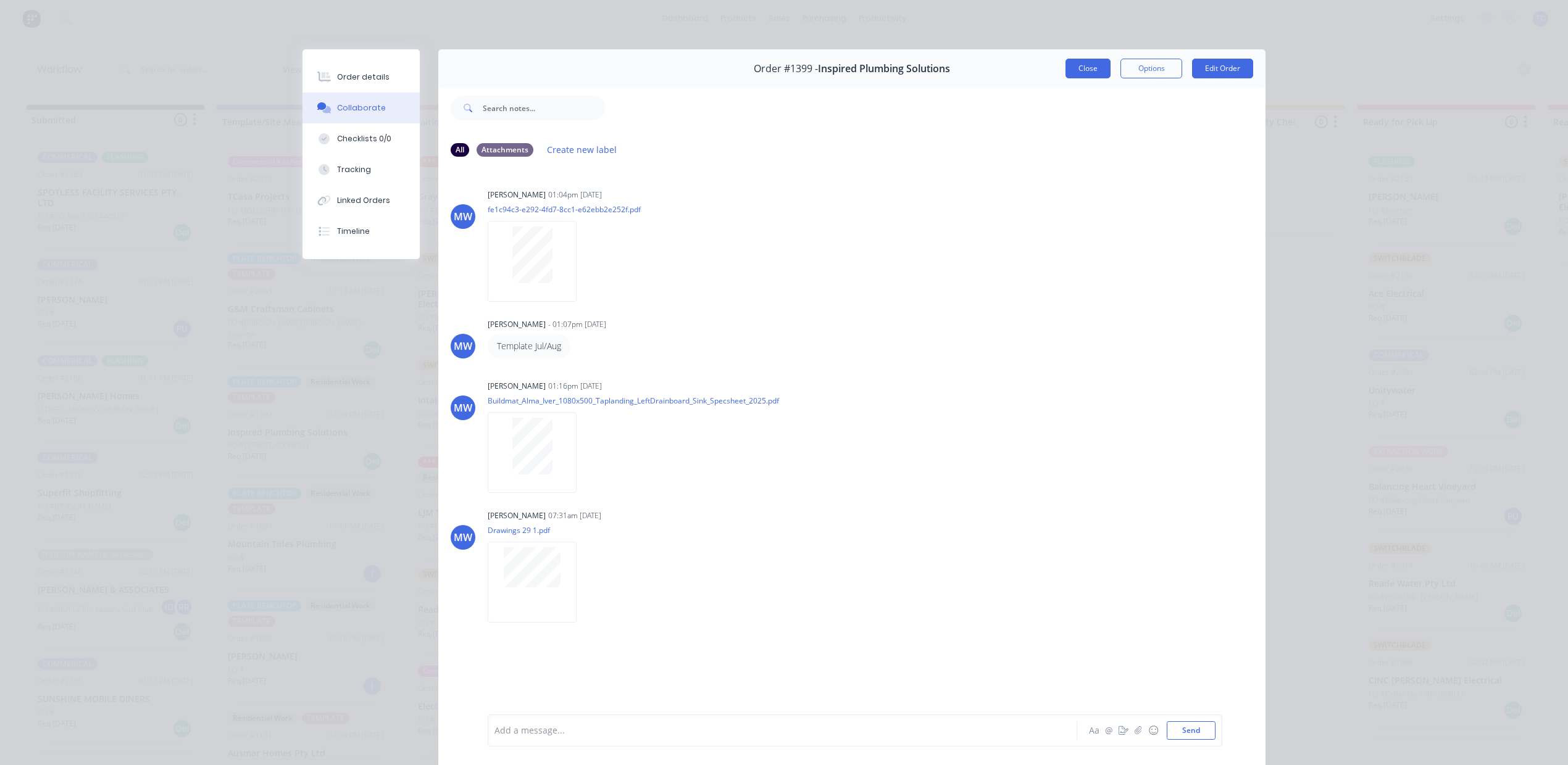
click at [1065, 78] on button "Close" at bounding box center [1088, 68] width 45 height 20
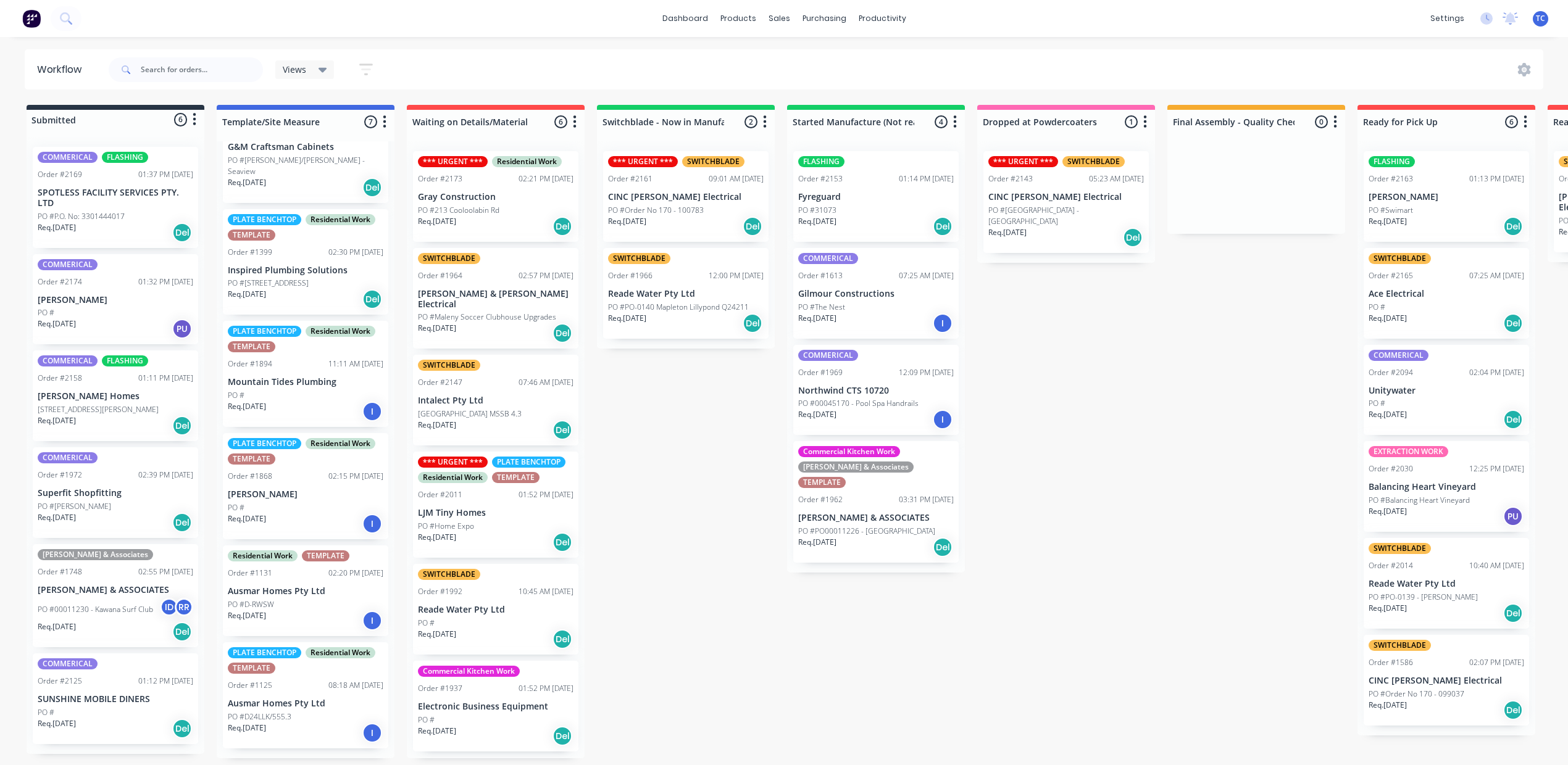
scroll to position [247, 0]
click at [367, 377] on p "Mountain Tides Plumbing" at bounding box center [305, 381] width 156 height 10
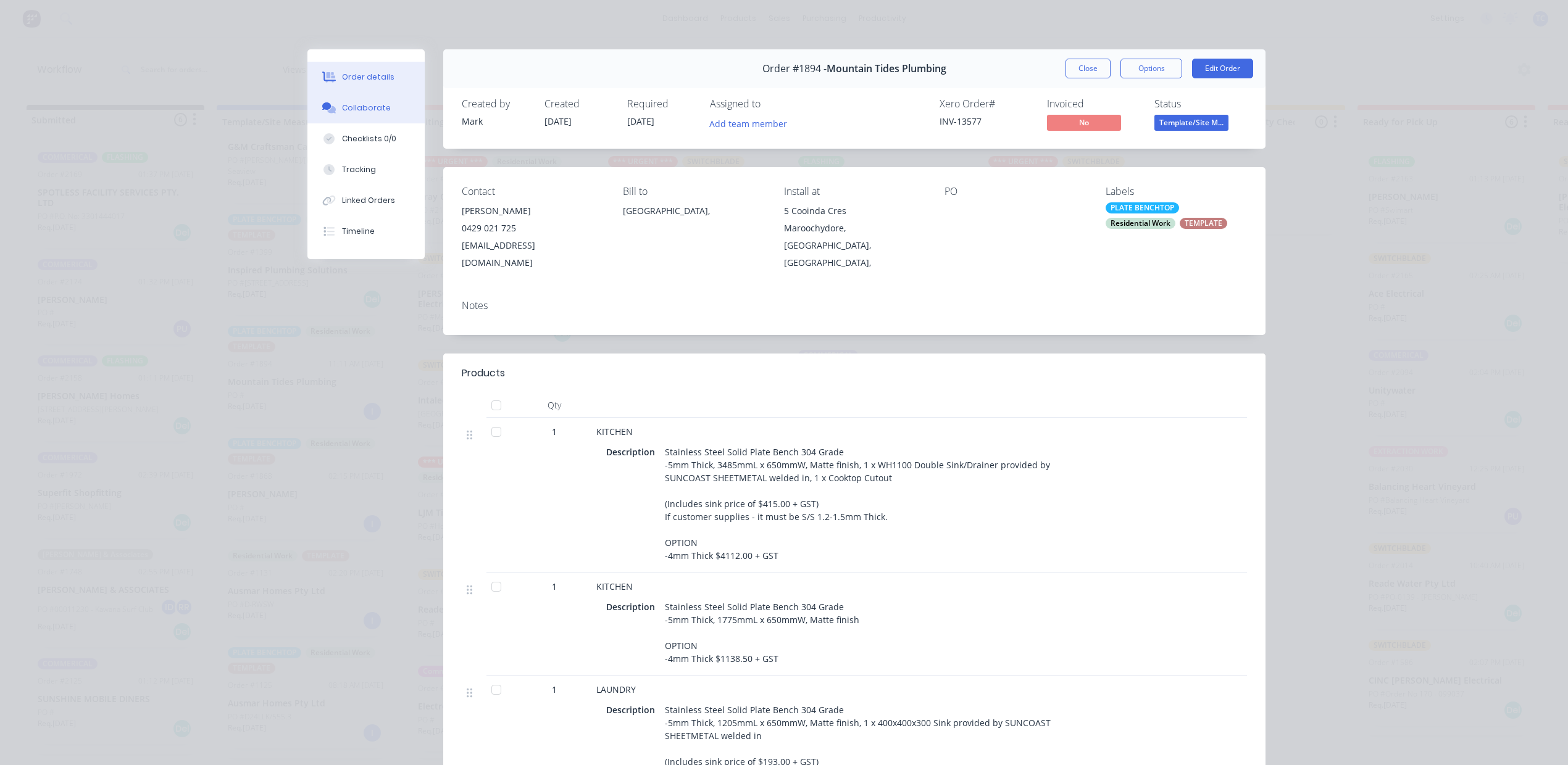
click at [363, 113] on div "Collaborate" at bounding box center [367, 108] width 49 height 11
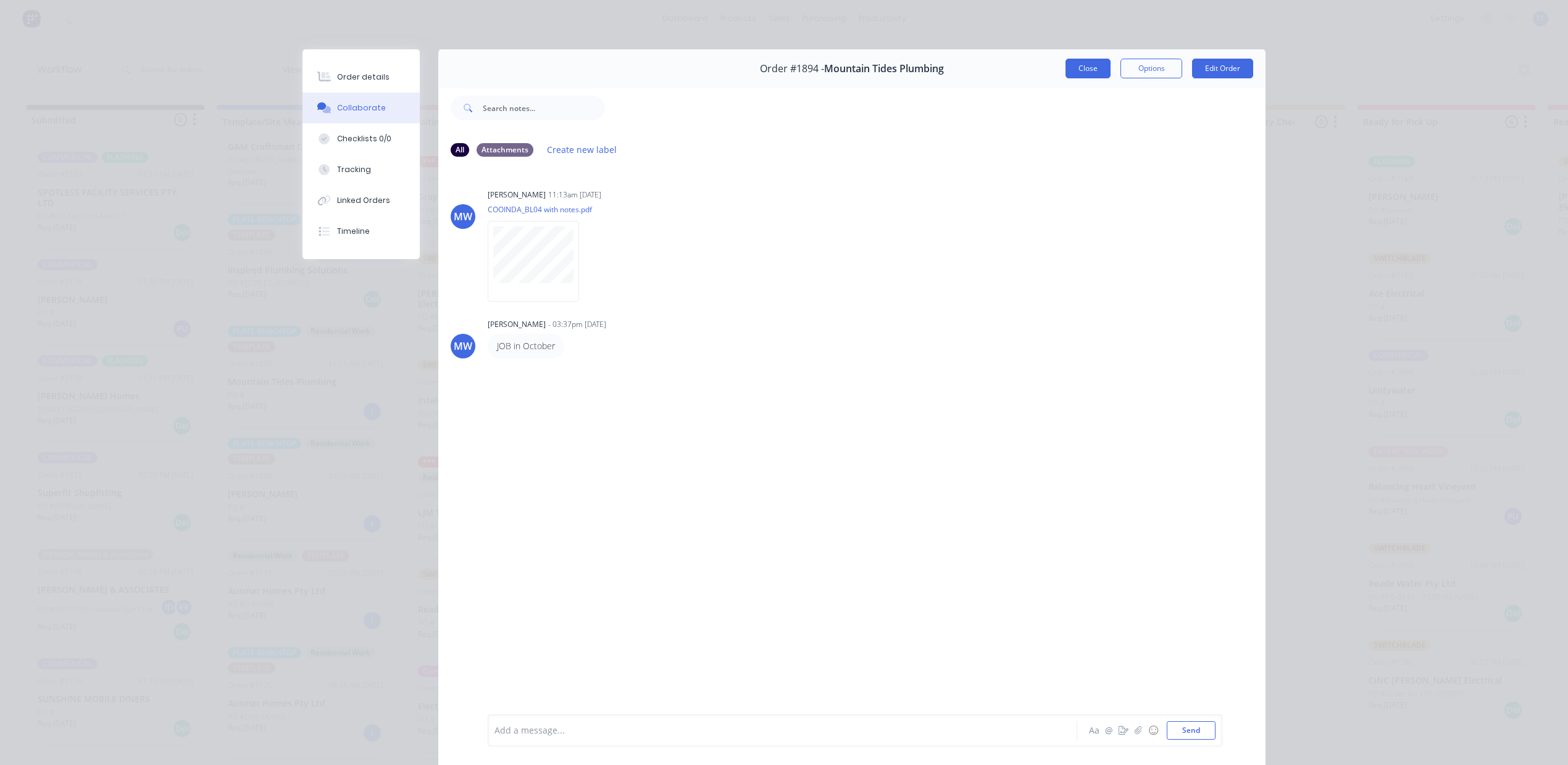
click at [1065, 78] on button "Close" at bounding box center [1088, 68] width 45 height 20
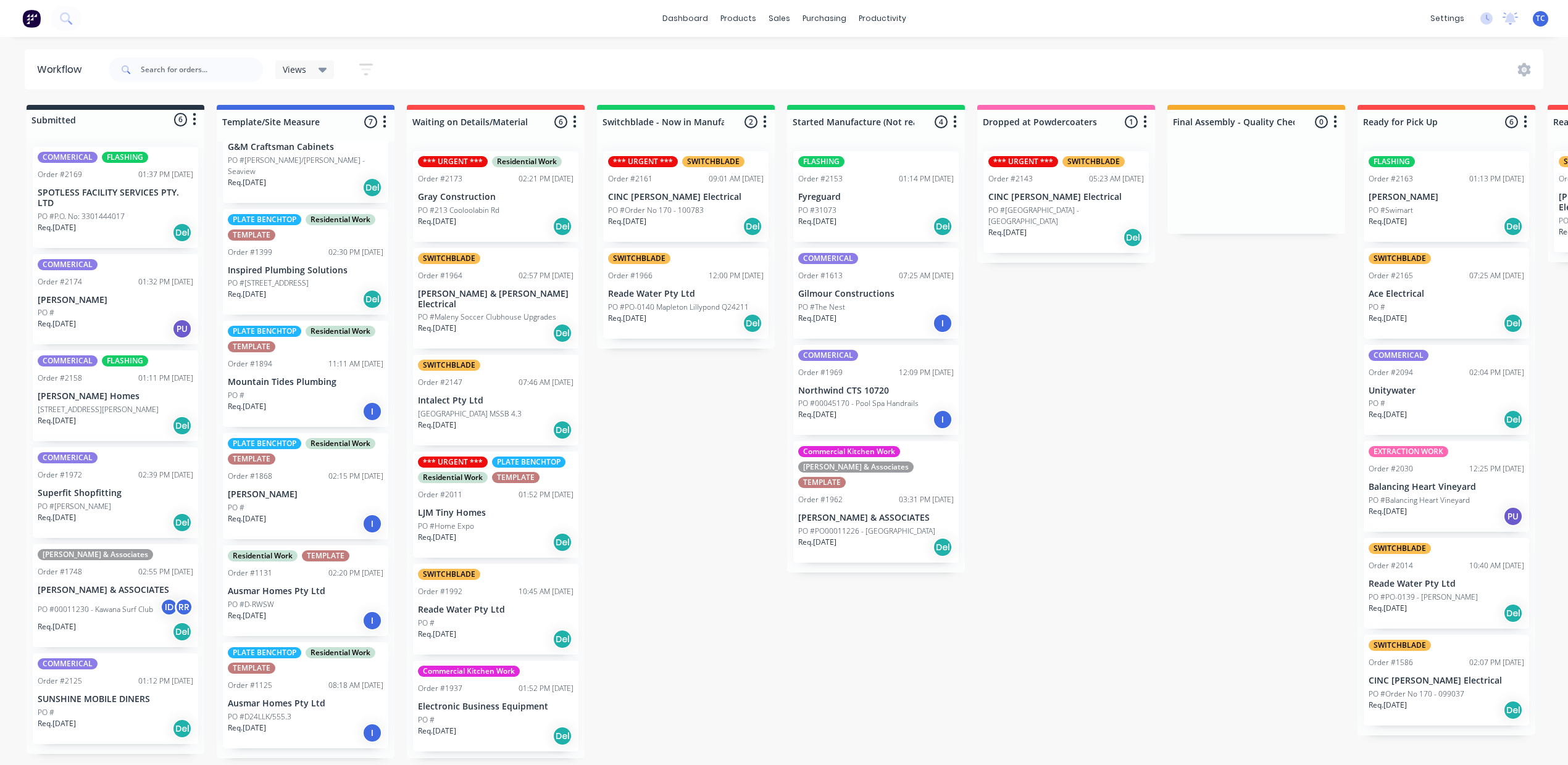
scroll to position [281, 0]
click at [356, 599] on div "PO #D-RWSW" at bounding box center [305, 605] width 156 height 11
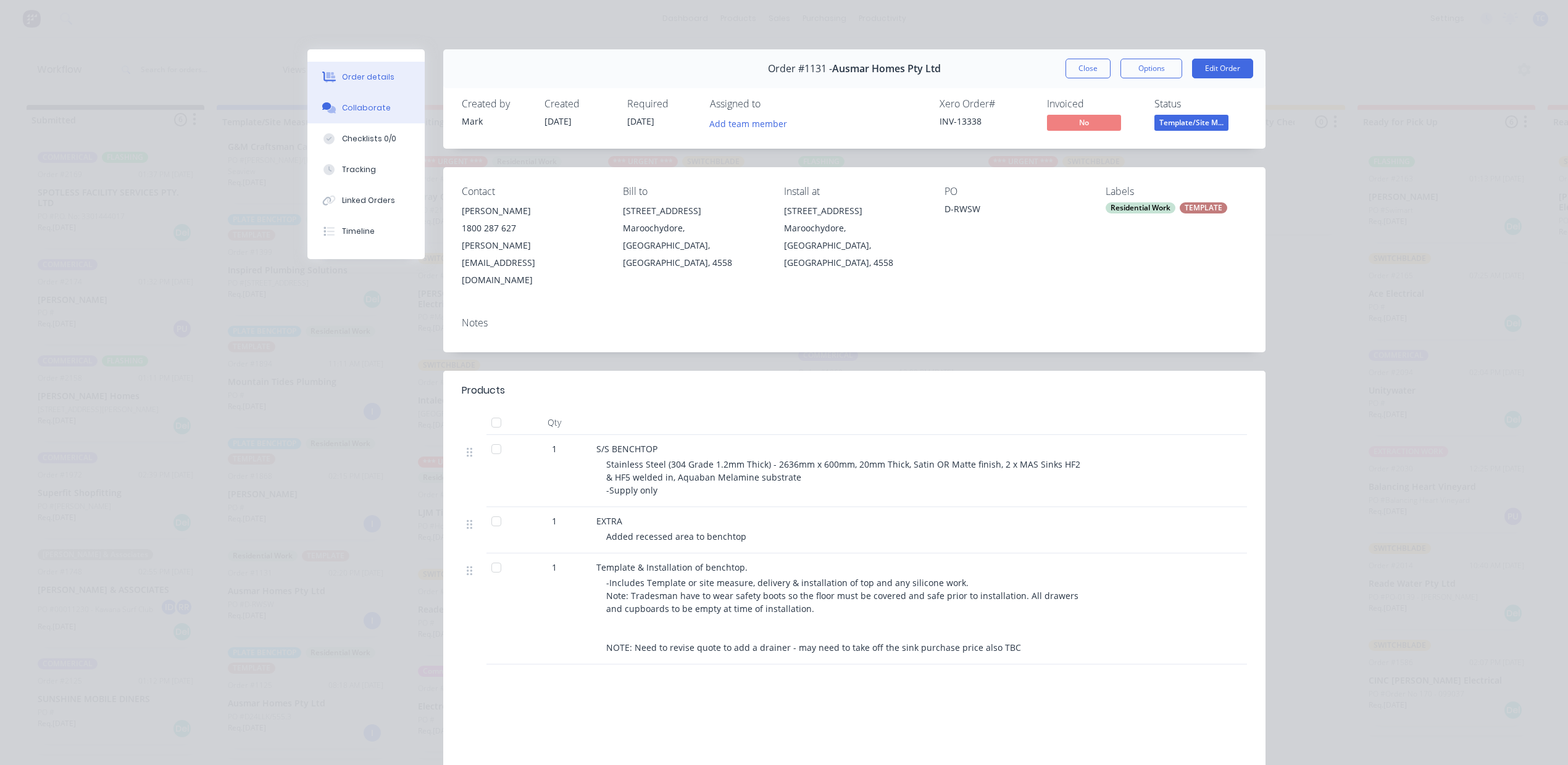
click at [361, 113] on div "Collaborate" at bounding box center [367, 108] width 49 height 11
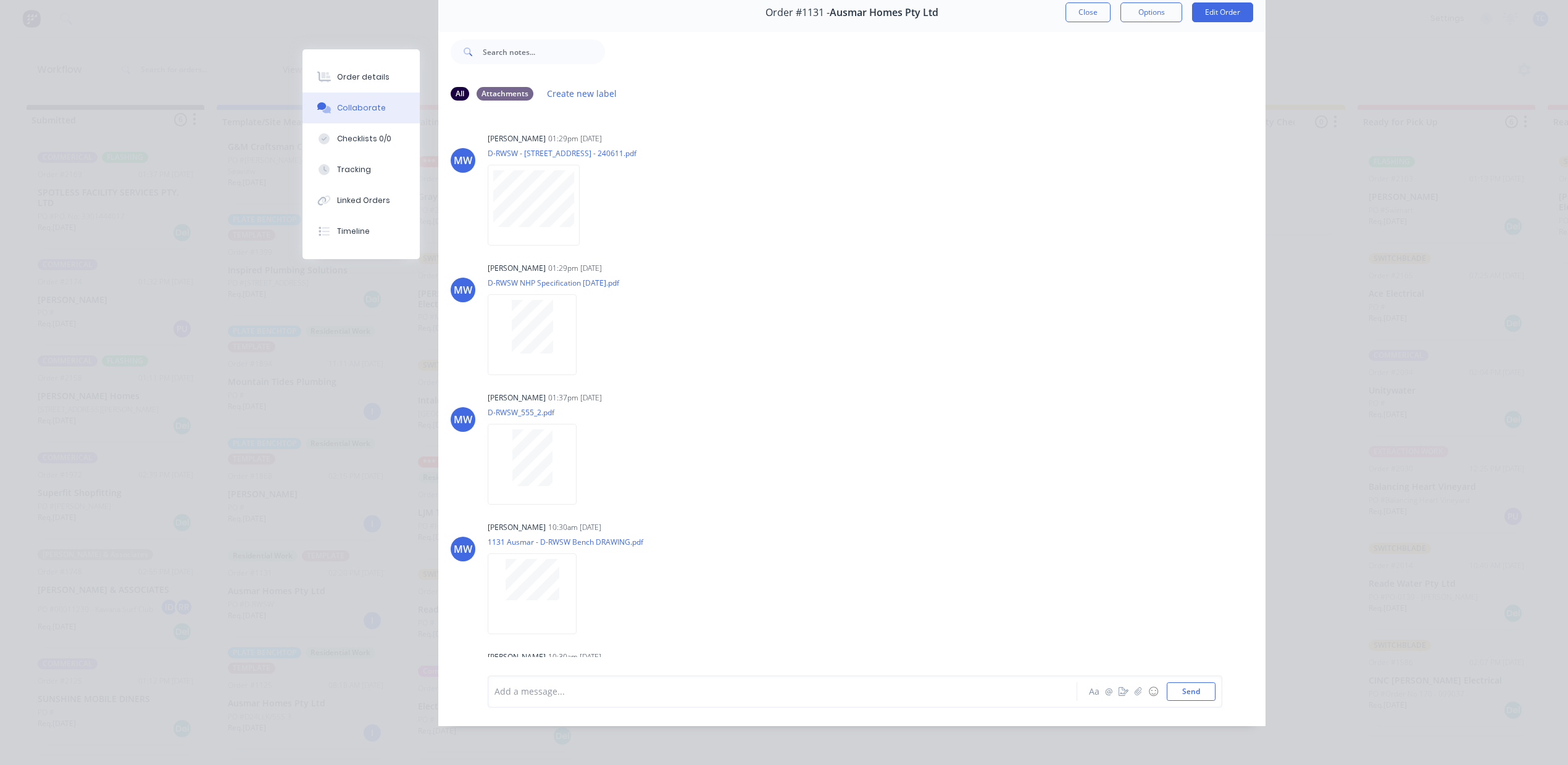
scroll to position [0, 0]
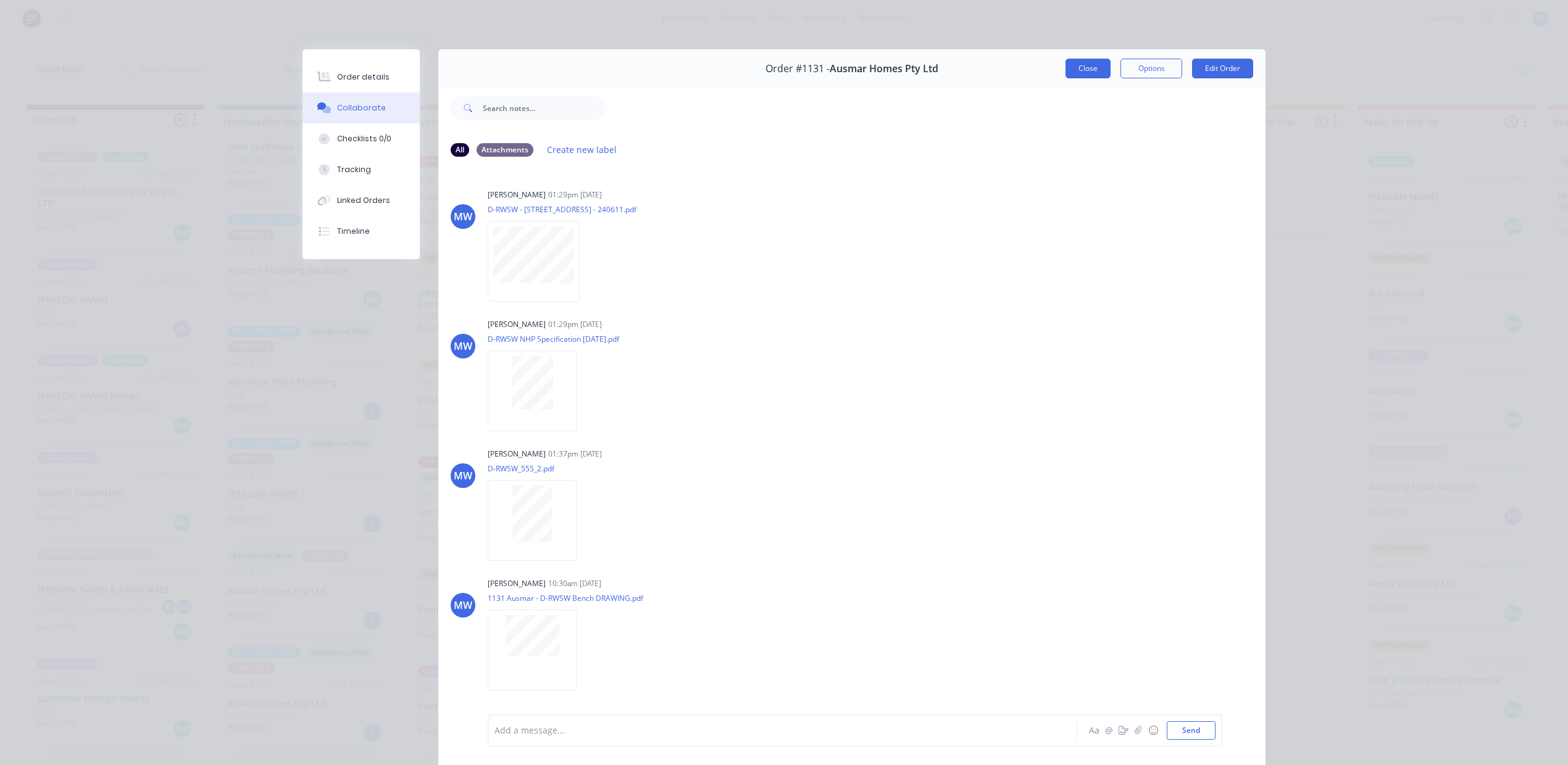
click at [1065, 78] on button "Close" at bounding box center [1088, 68] width 45 height 20
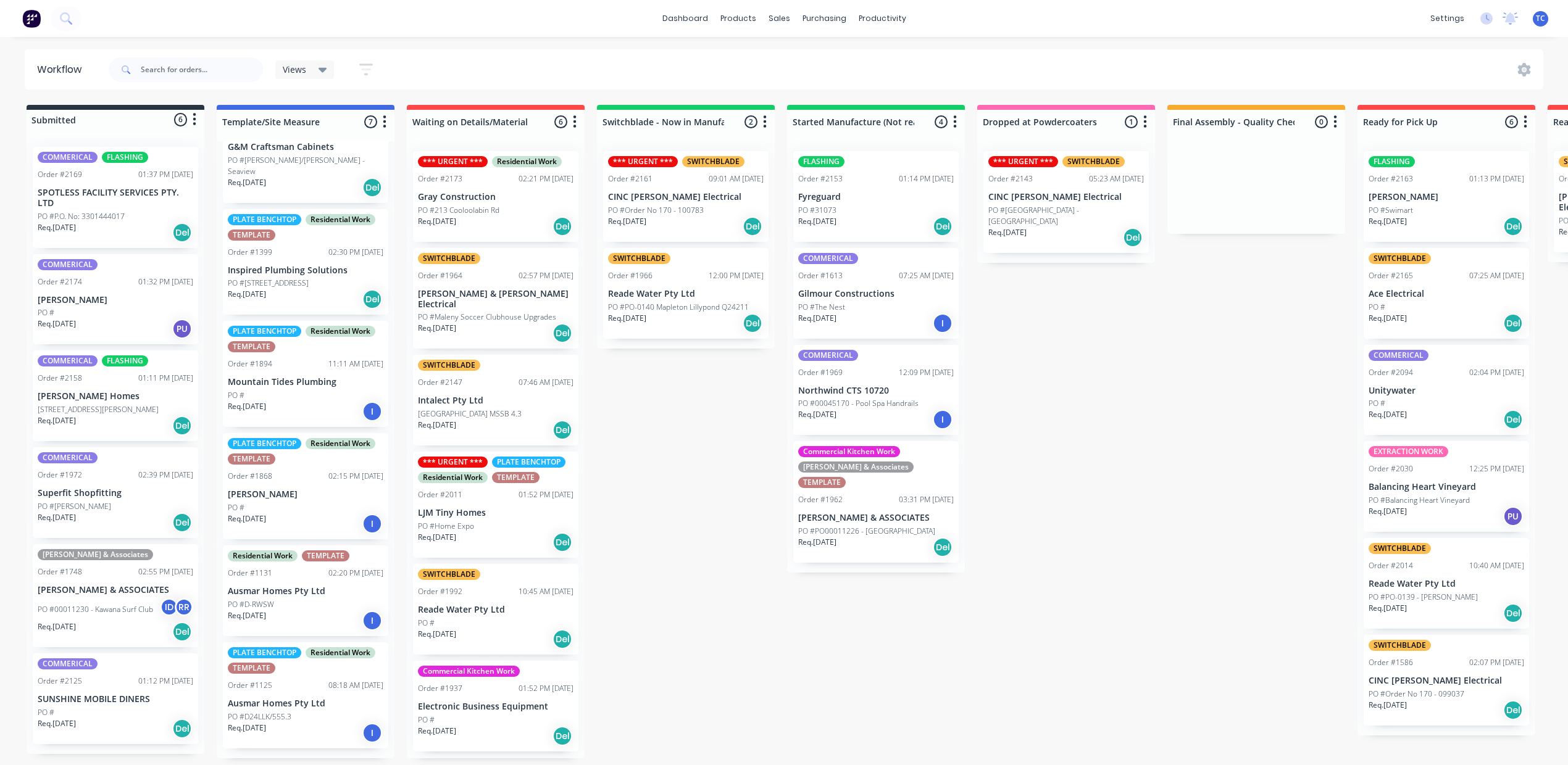
click at [368, 701] on p "Ausmar Homes Pty Ltd" at bounding box center [305, 703] width 156 height 10
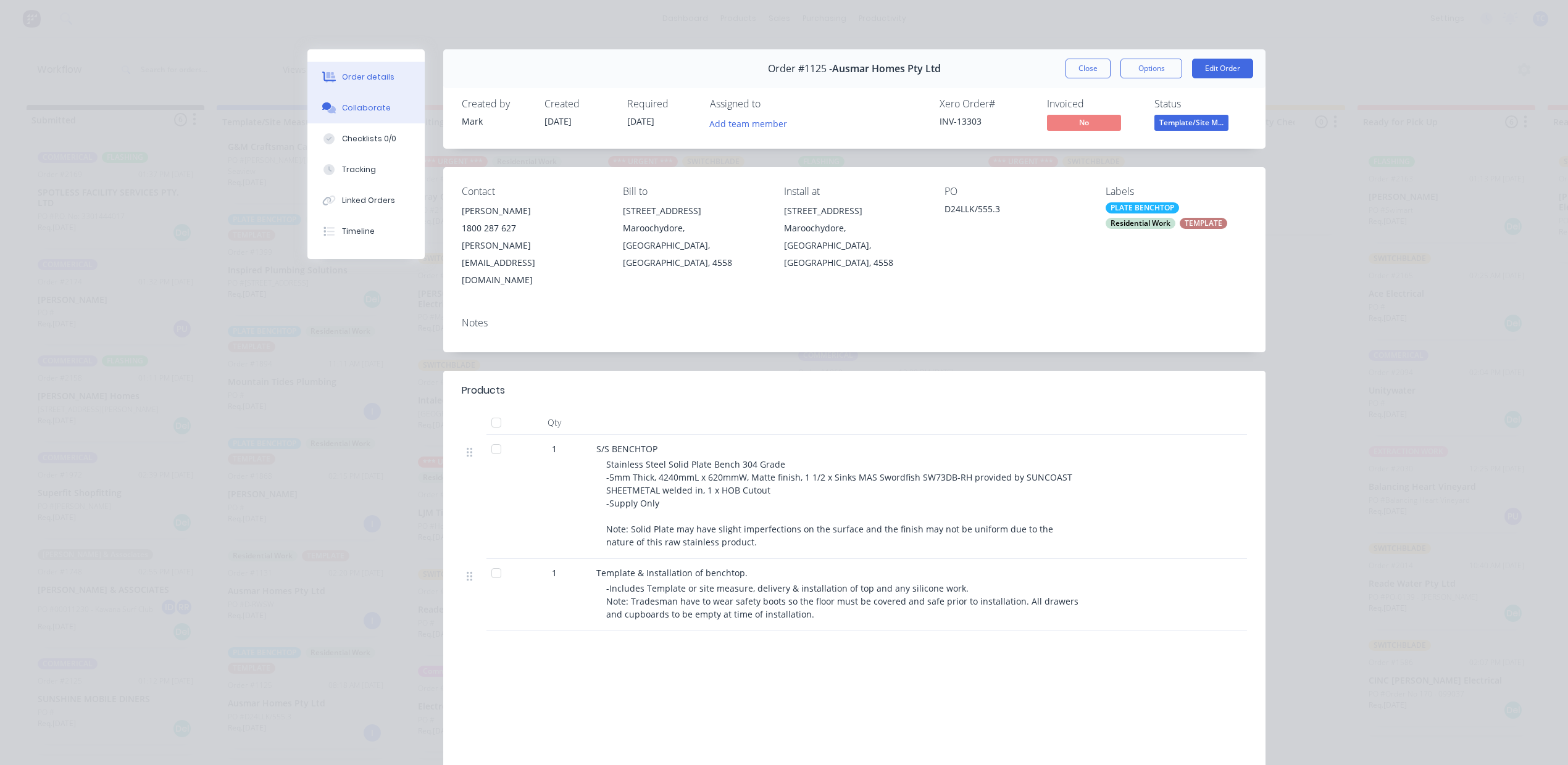
click at [356, 113] on div "Collaborate" at bounding box center [367, 108] width 49 height 11
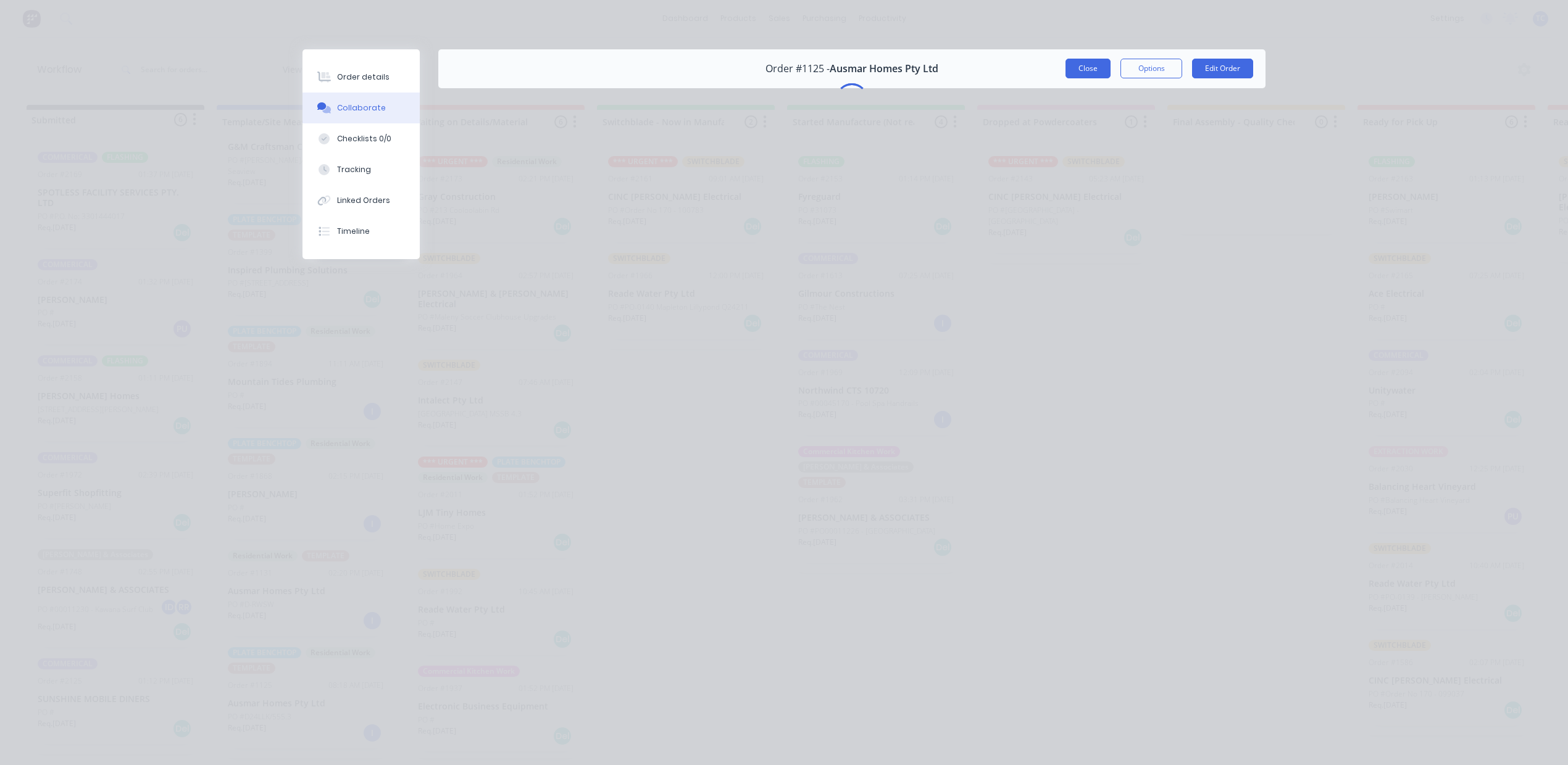
click at [1068, 78] on button "Close" at bounding box center [1088, 68] width 45 height 20
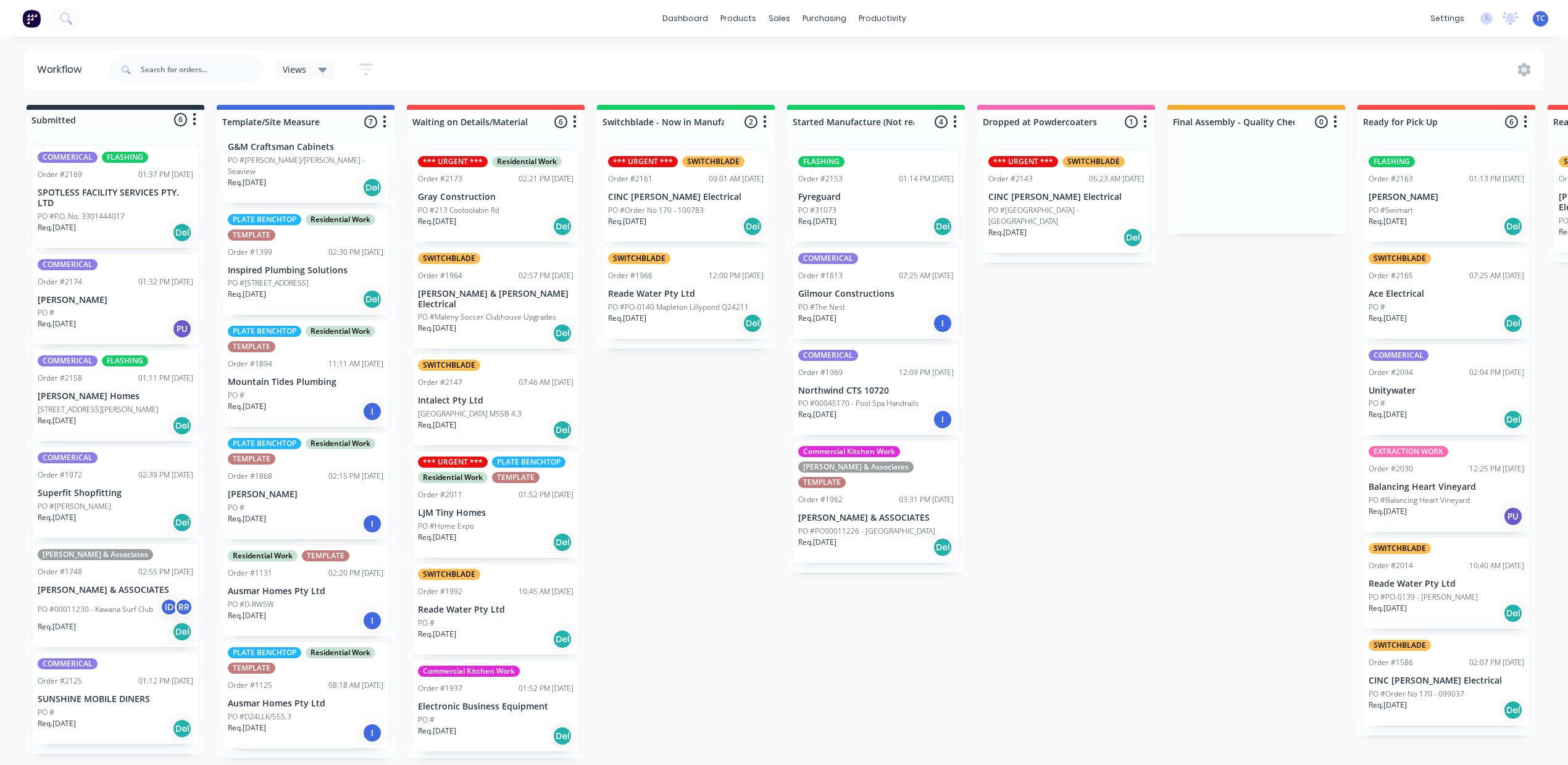
click at [291, 711] on p "PO #D24LLK/555.3" at bounding box center [259, 717] width 64 height 11
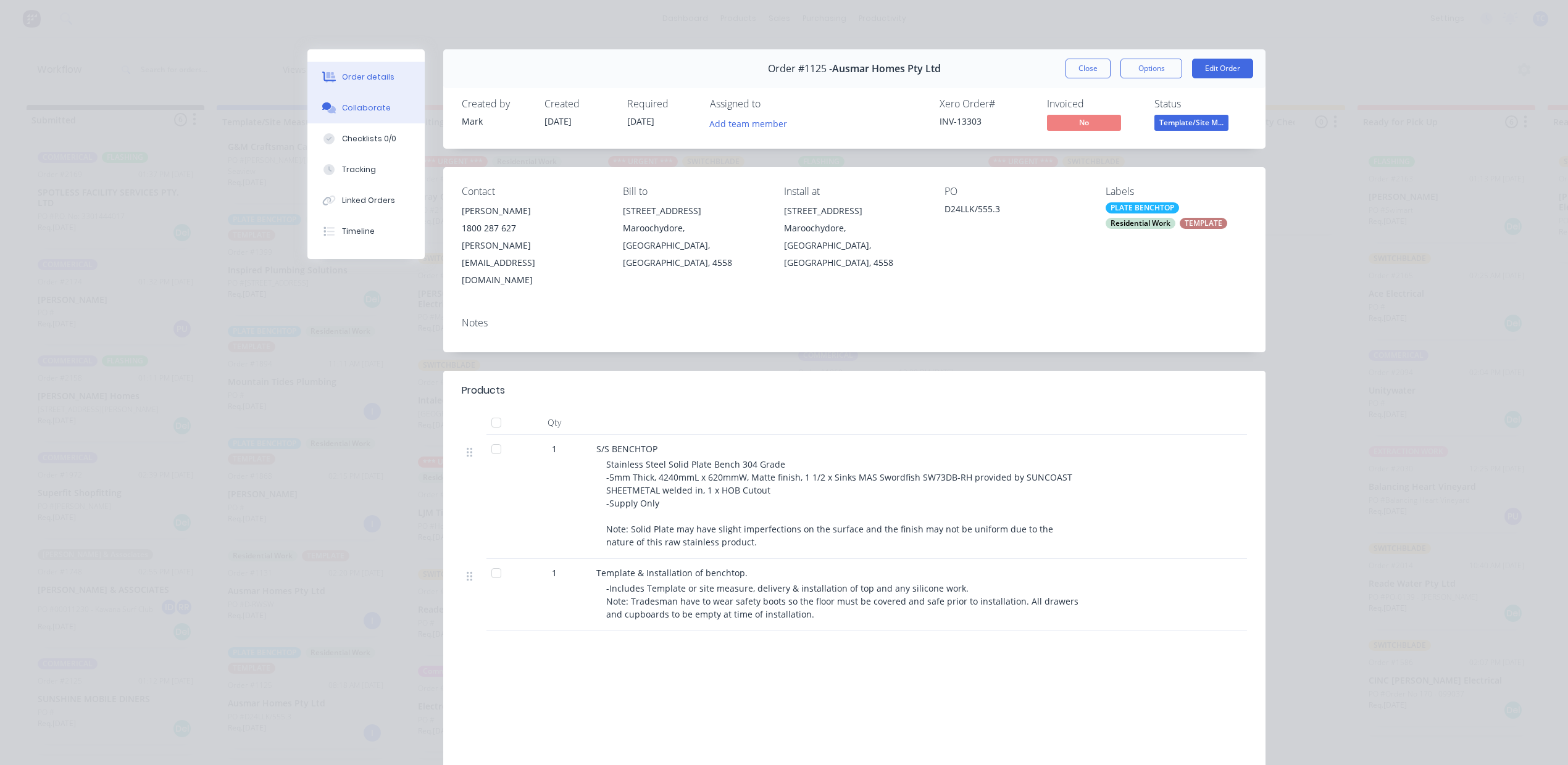
click at [356, 113] on div "Collaborate" at bounding box center [367, 108] width 49 height 11
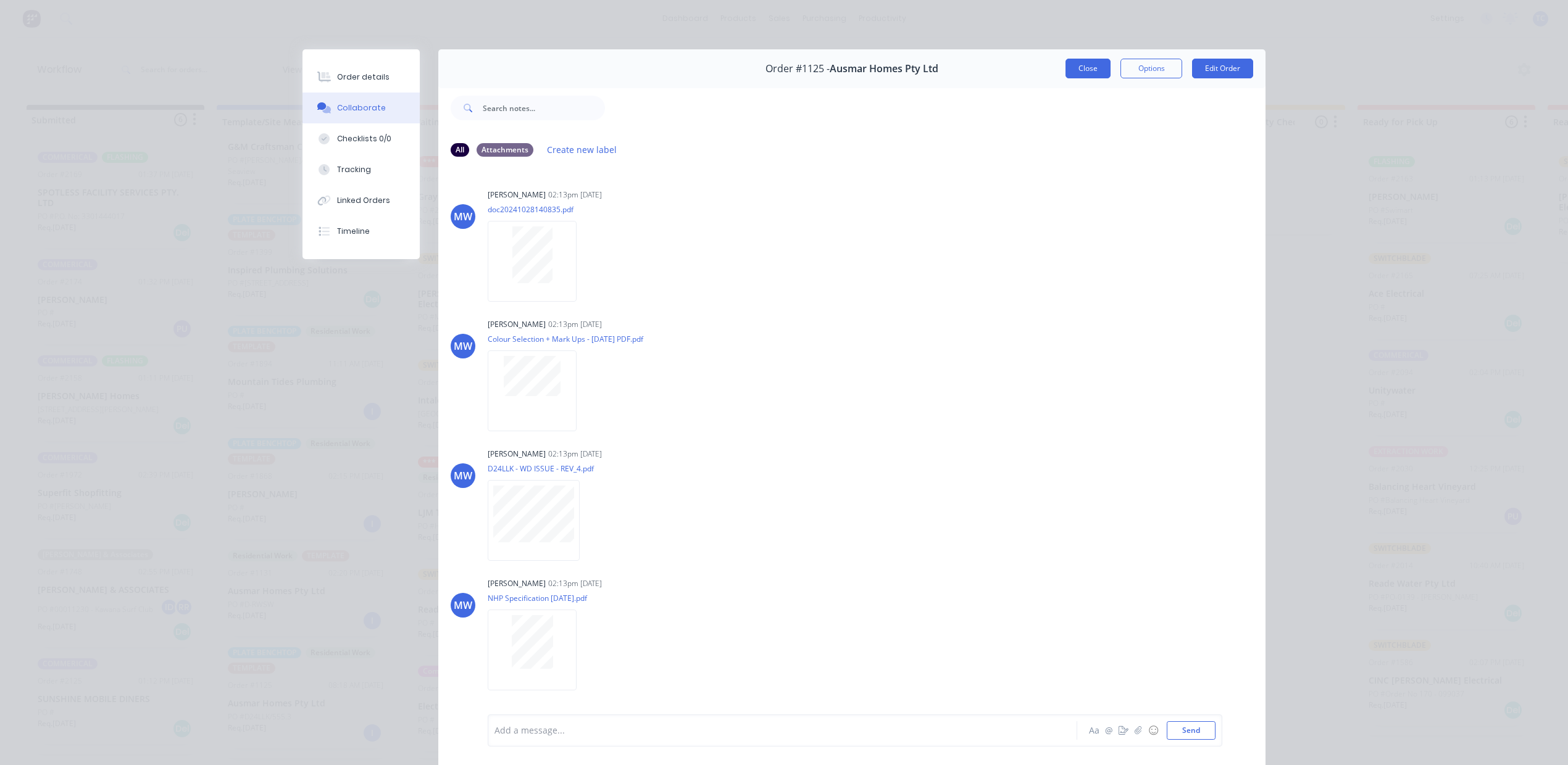
click at [1065, 78] on button "Close" at bounding box center [1088, 68] width 45 height 20
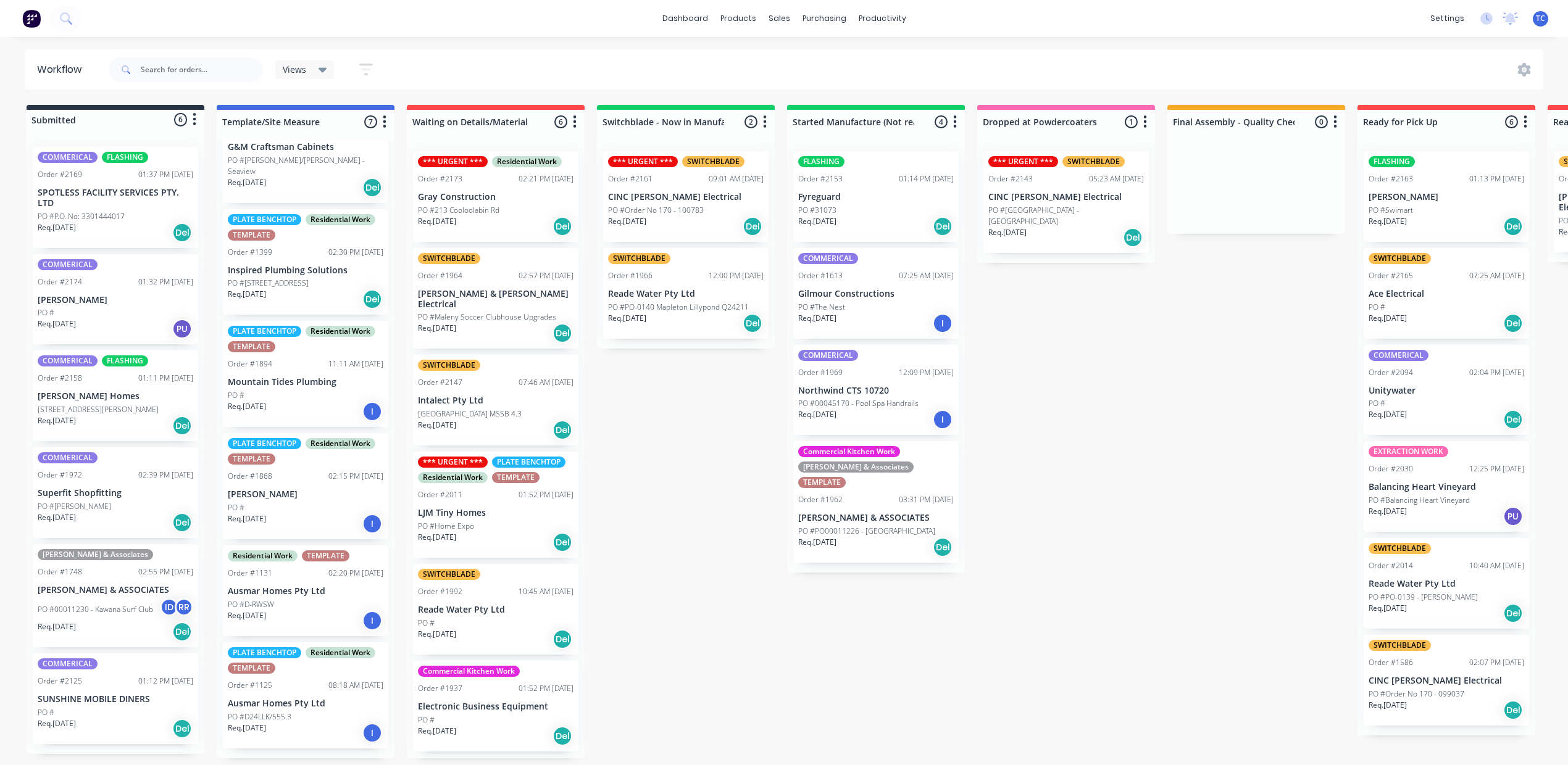
click at [573, 202] on p "Gray Construction" at bounding box center [495, 197] width 156 height 10
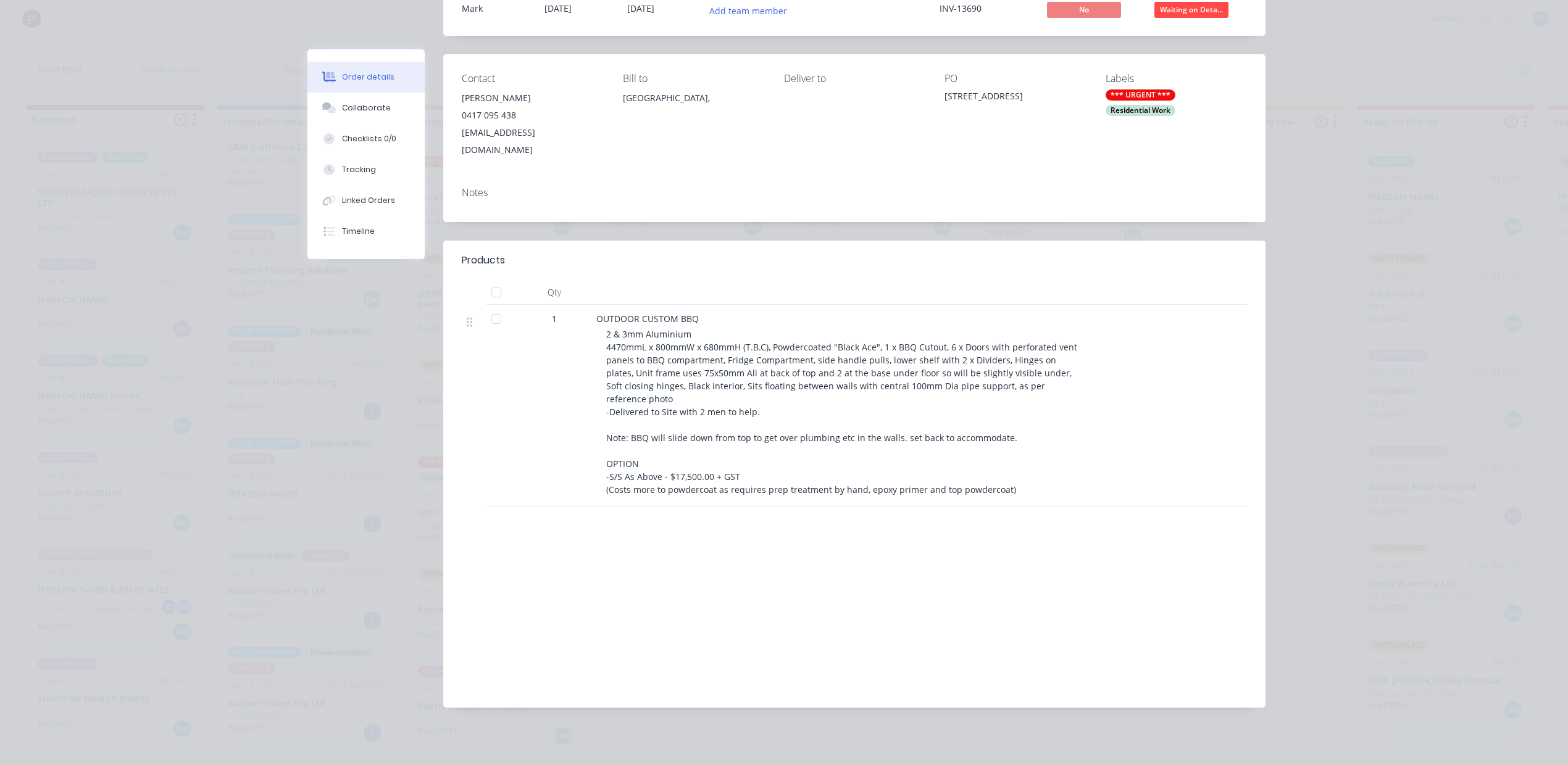
scroll to position [5, 0]
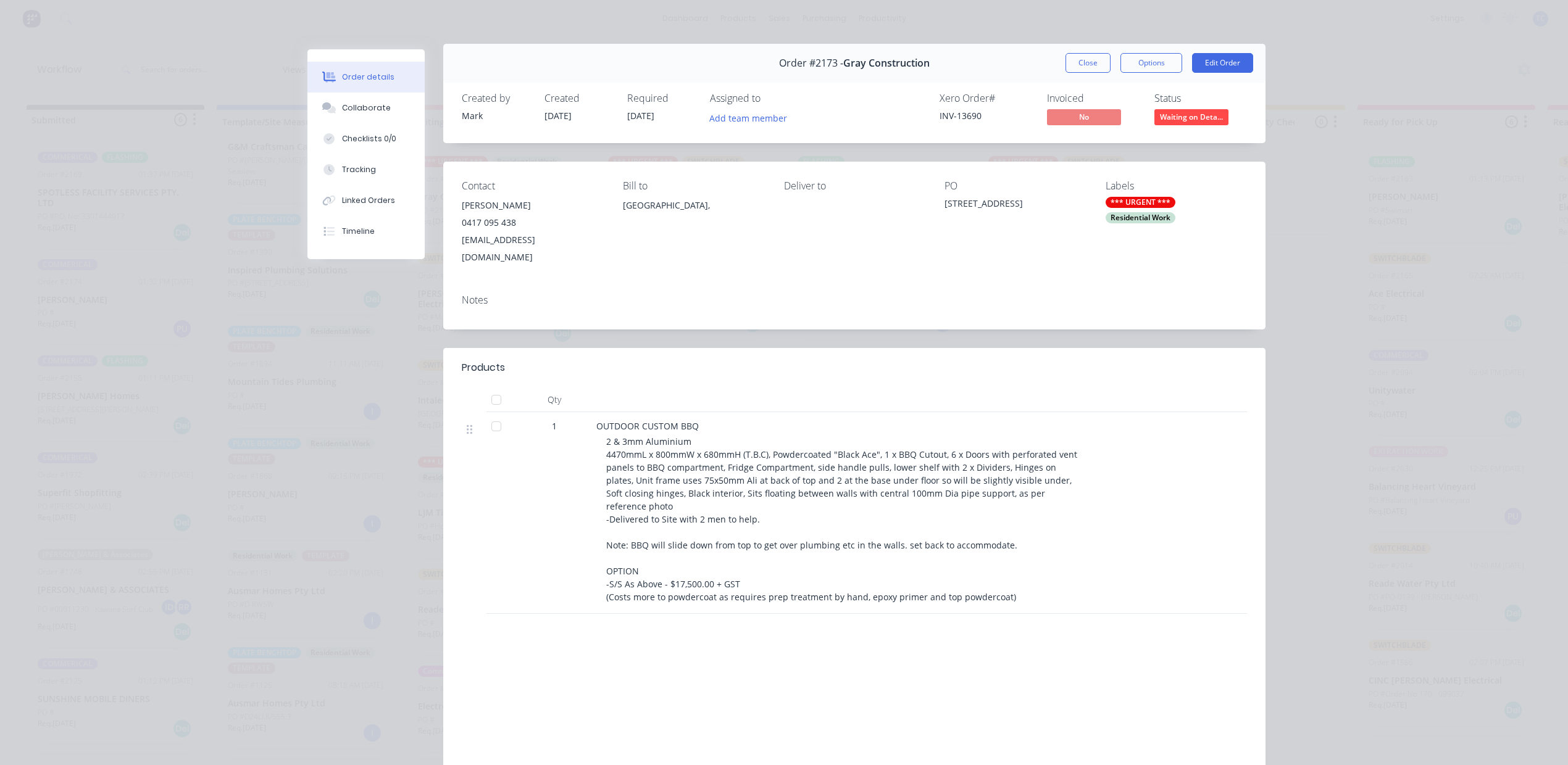
drag, startPoint x: 1055, startPoint y: 78, endPoint x: 1061, endPoint y: 77, distance: 6.1
click at [1065, 73] on button "Close" at bounding box center [1088, 62] width 45 height 20
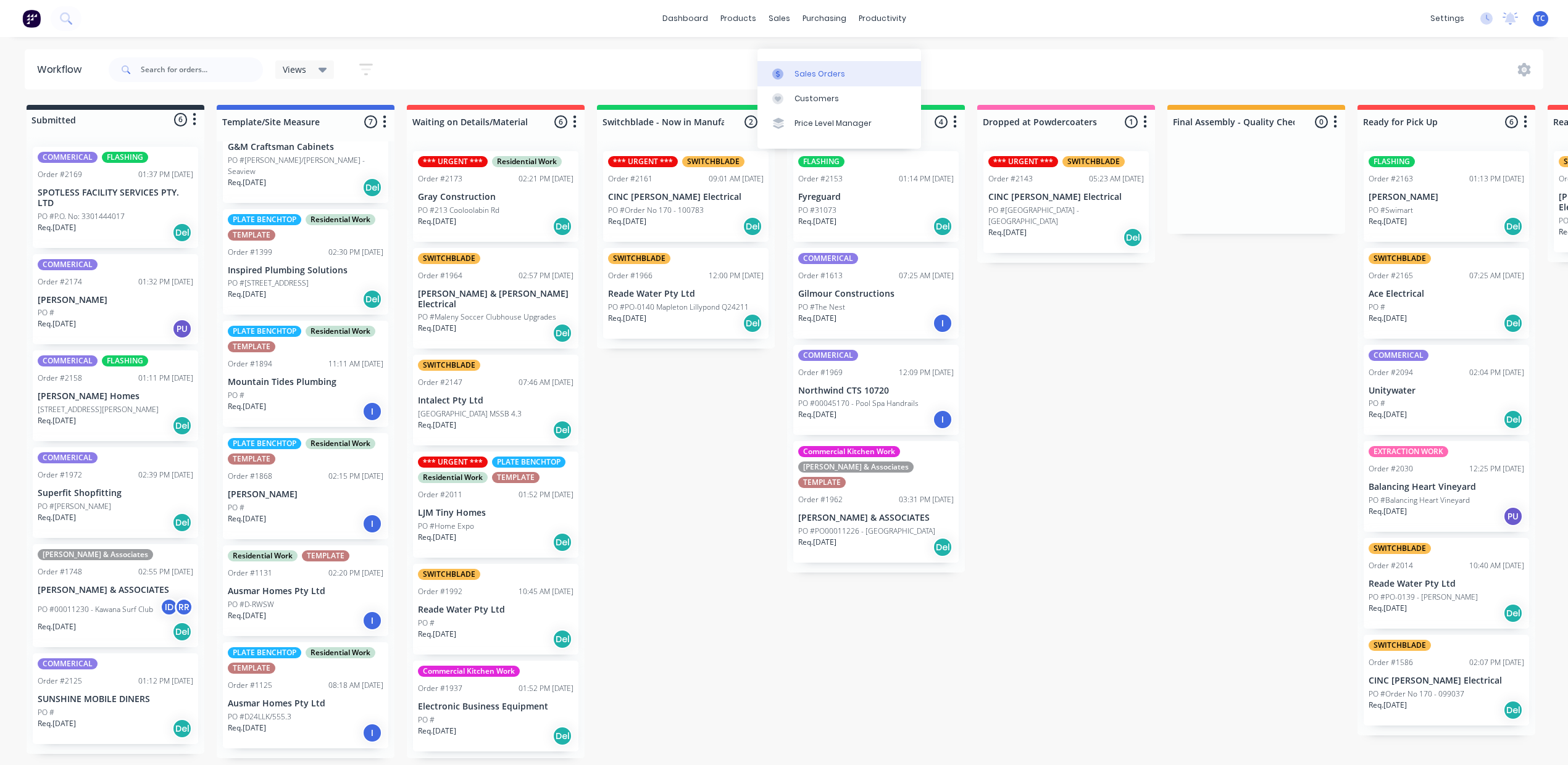
click at [835, 69] on div "Sales Orders" at bounding box center [820, 74] width 51 height 11
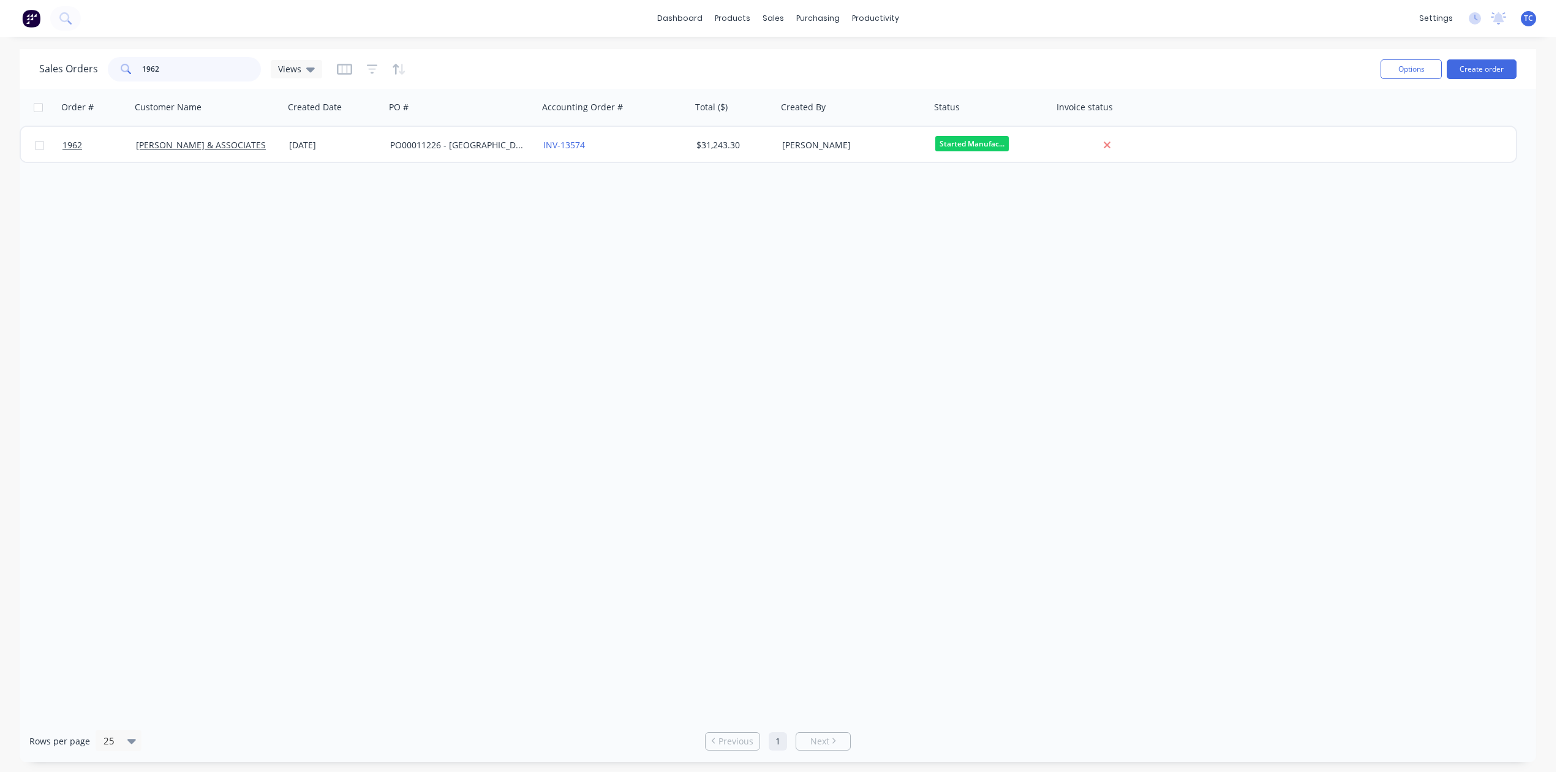
drag, startPoint x: 223, startPoint y: 69, endPoint x: 121, endPoint y: 65, distance: 102.1
click at [121, 65] on div "1962" at bounding box center [184, 69] width 153 height 24
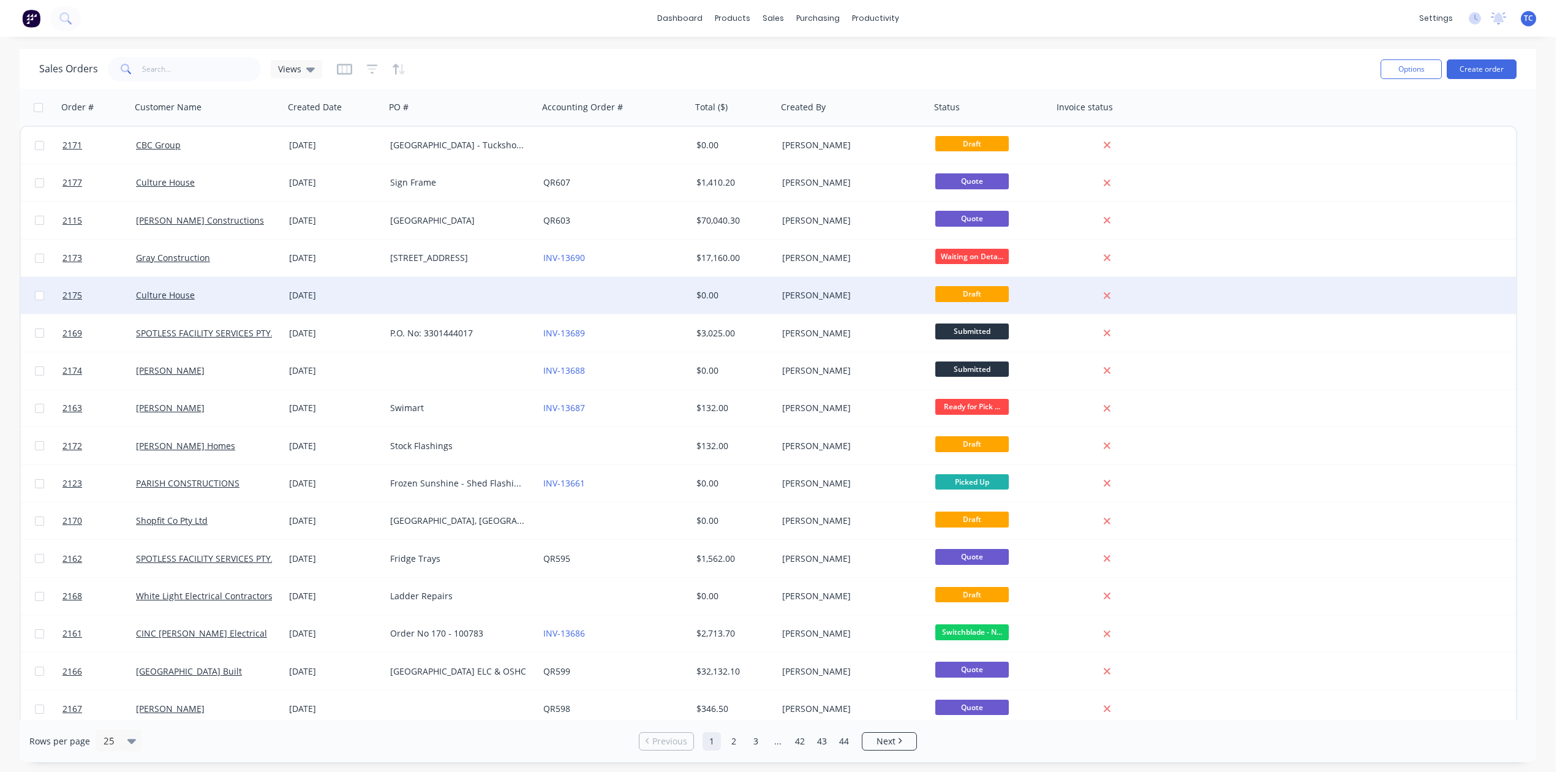
click at [980, 288] on span "Draft" at bounding box center [972, 293] width 73 height 16
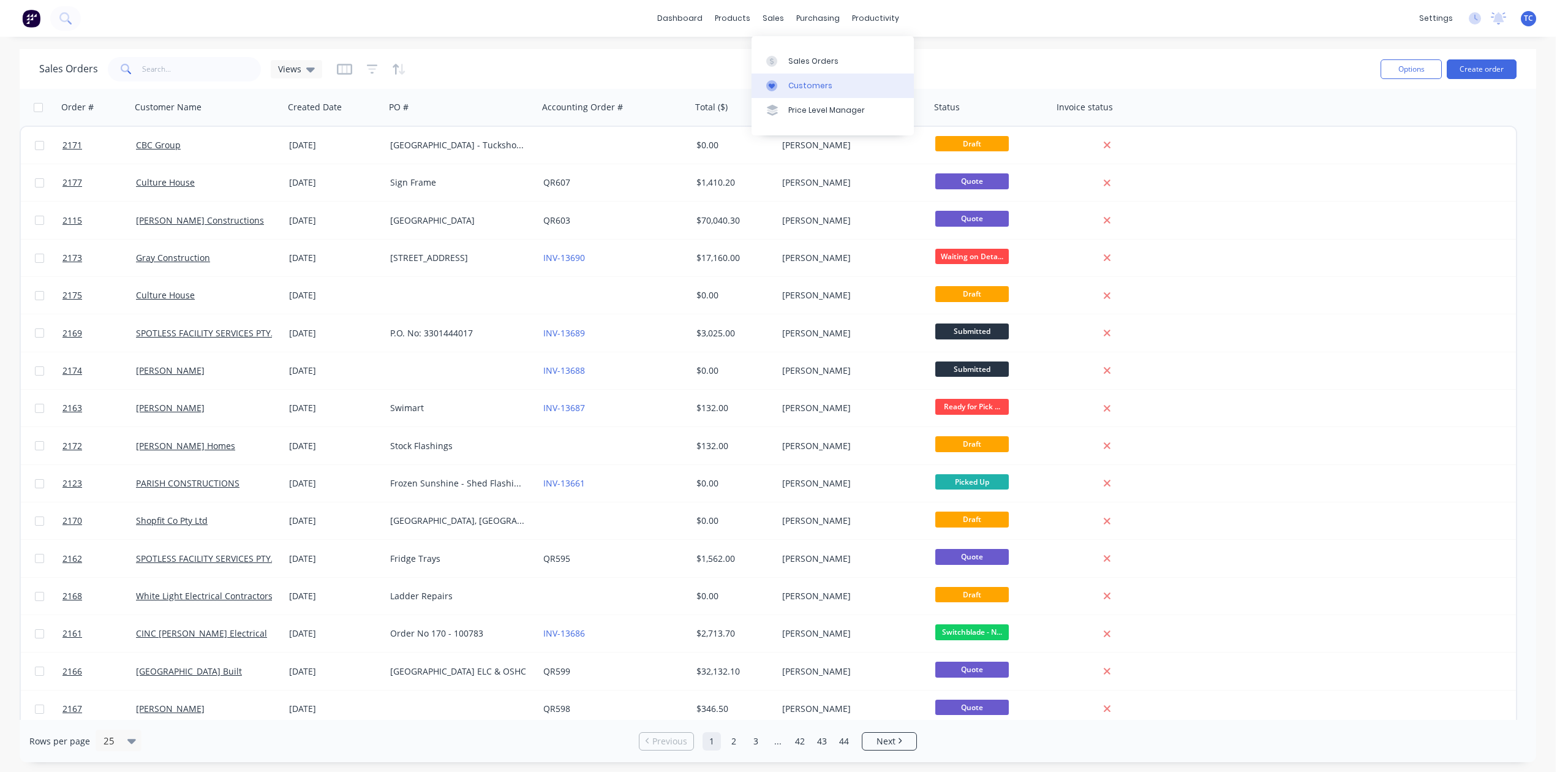
click at [813, 91] on div "Customers" at bounding box center [810, 86] width 44 height 11
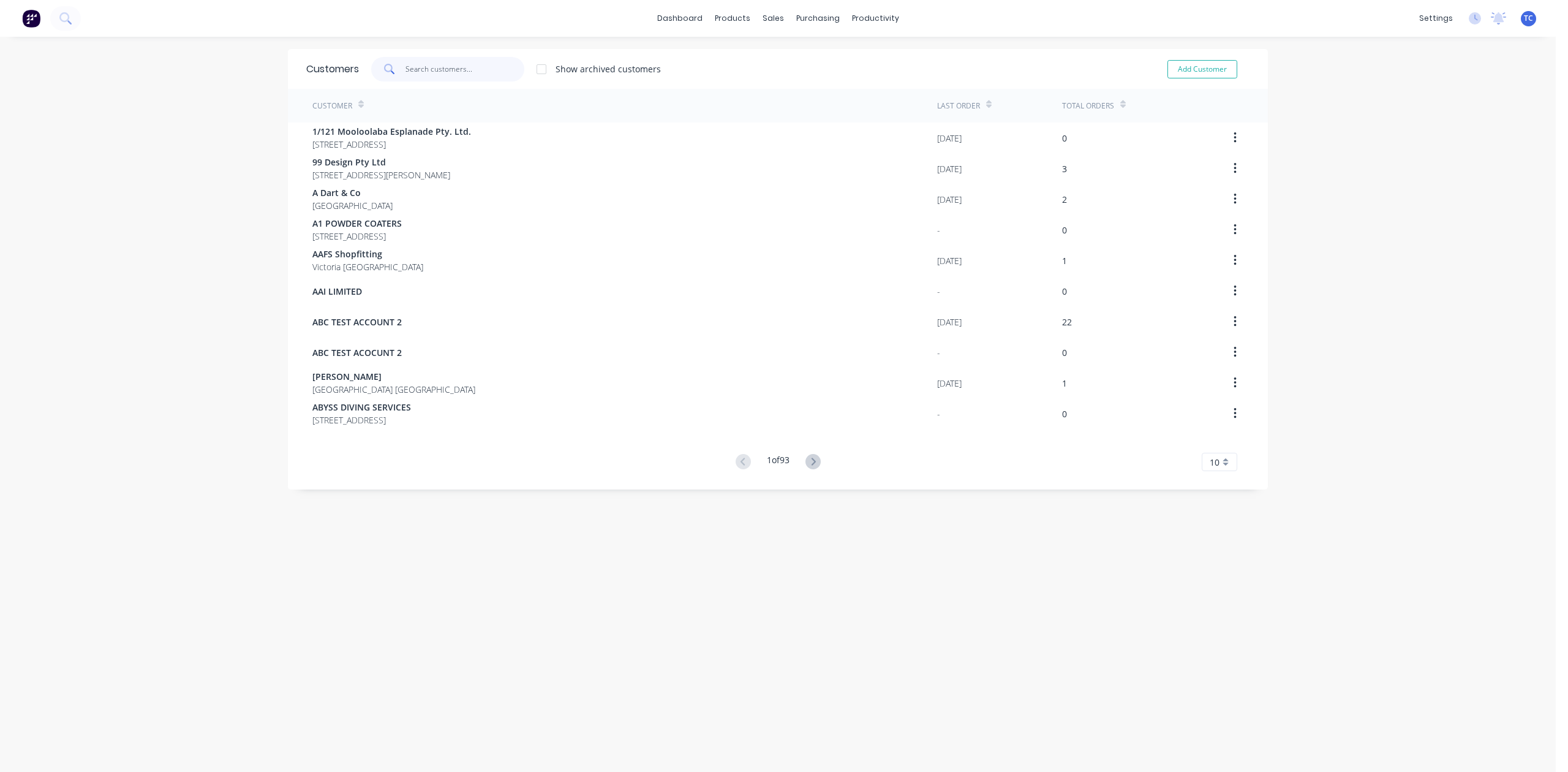
click at [462, 75] on input "text" at bounding box center [465, 69] width 119 height 24
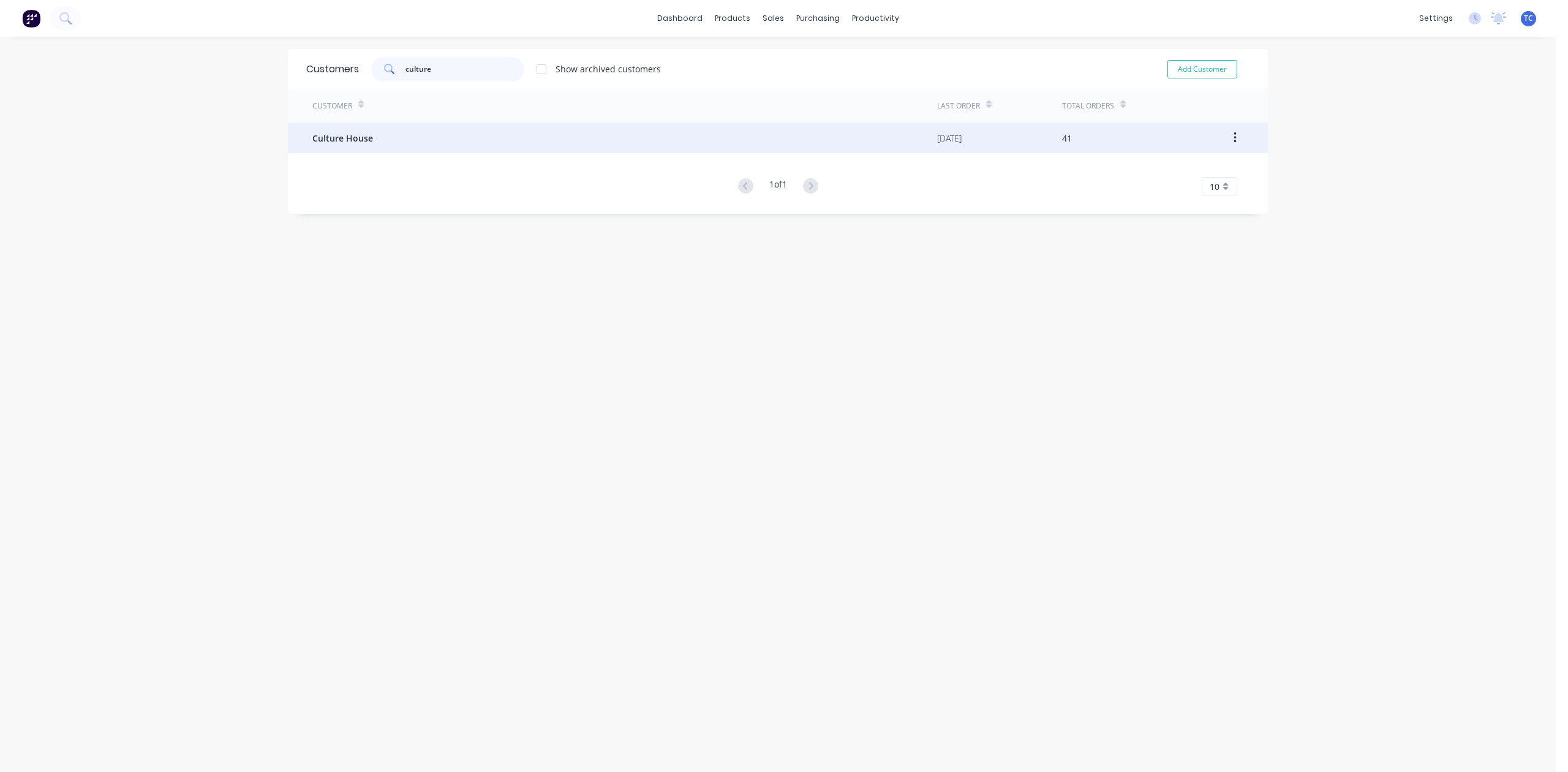
type input "culture"
click at [319, 138] on span "Culture House" at bounding box center [343, 138] width 61 height 13
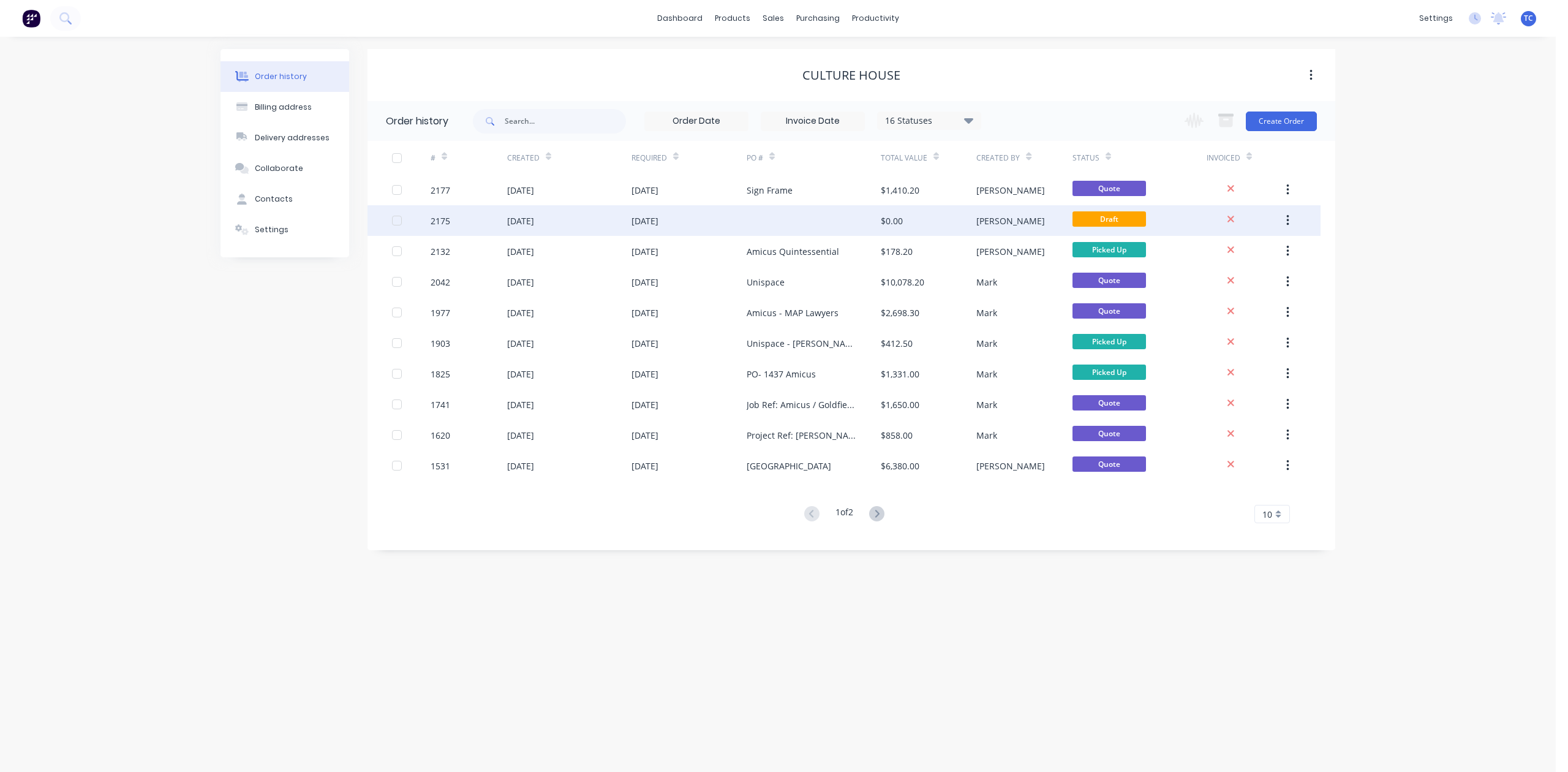
click at [1284, 214] on button "button" at bounding box center [1288, 220] width 29 height 22
click at [1214, 254] on div "Archive" at bounding box center [1244, 253] width 94 height 18
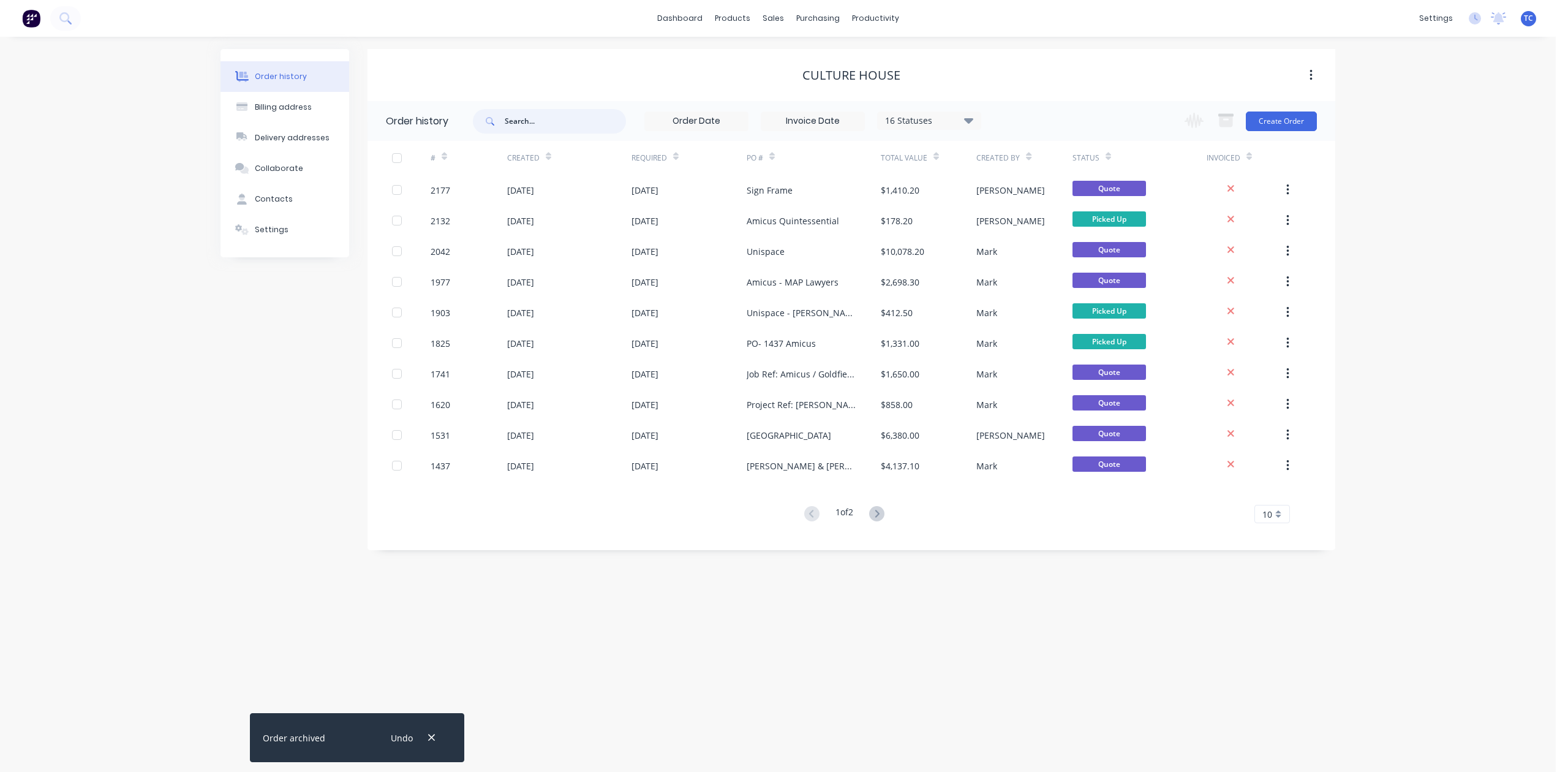
click at [557, 113] on input "text" at bounding box center [565, 121] width 121 height 24
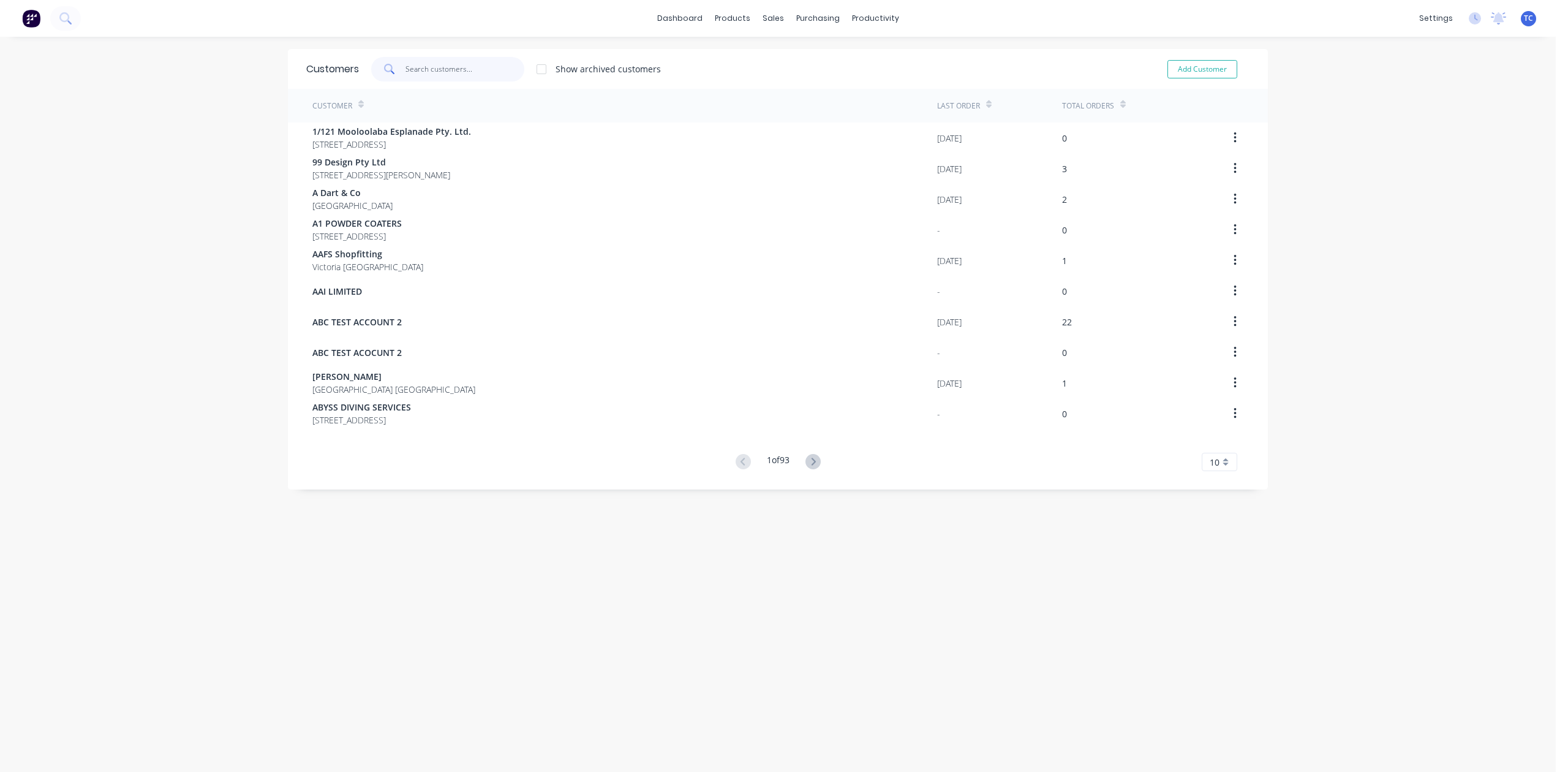
click at [452, 63] on input "text" at bounding box center [465, 69] width 119 height 24
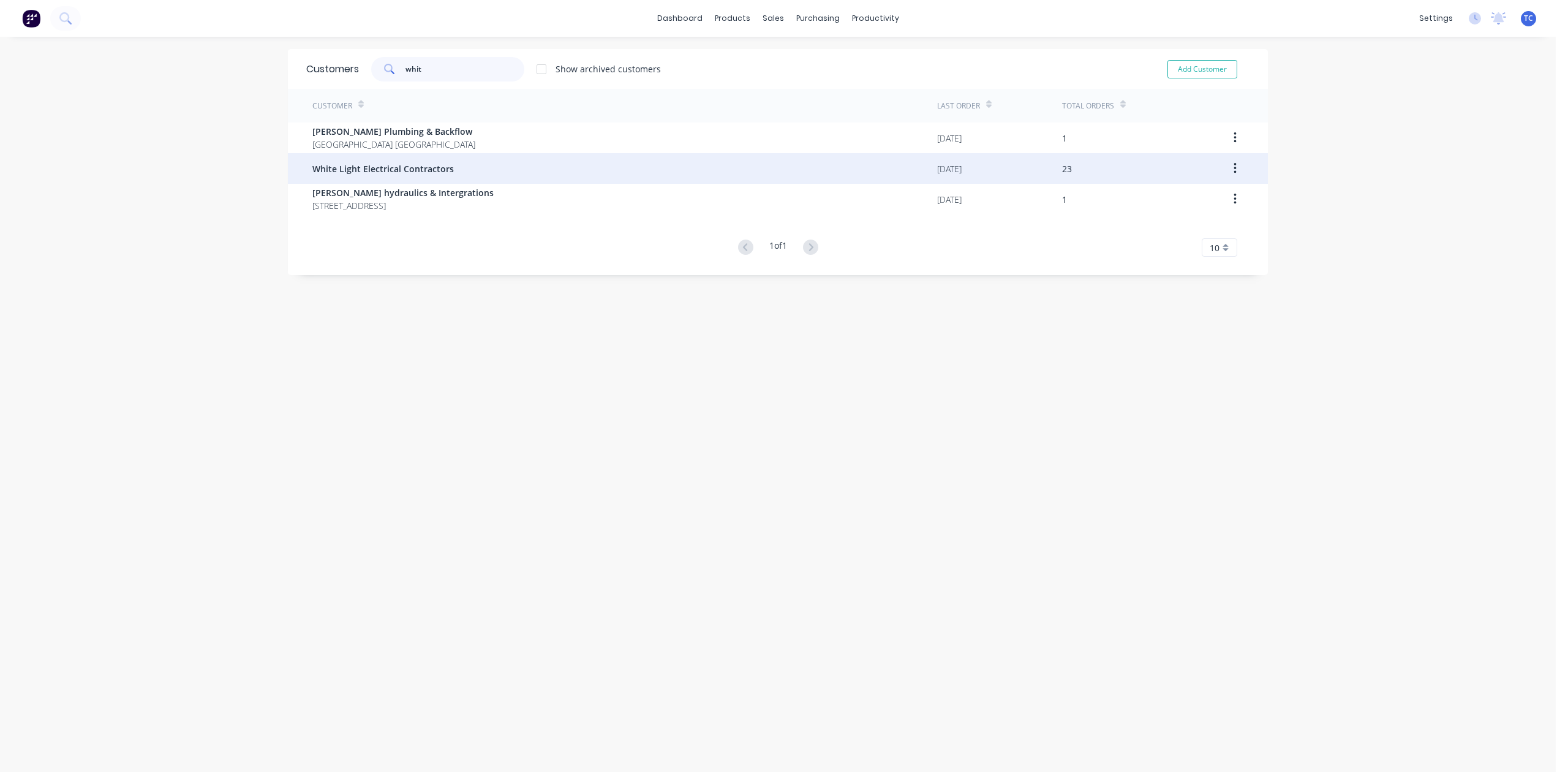
type input "whit"
click at [441, 169] on span "White Light Electrical Contractors" at bounding box center [383, 169] width 142 height 13
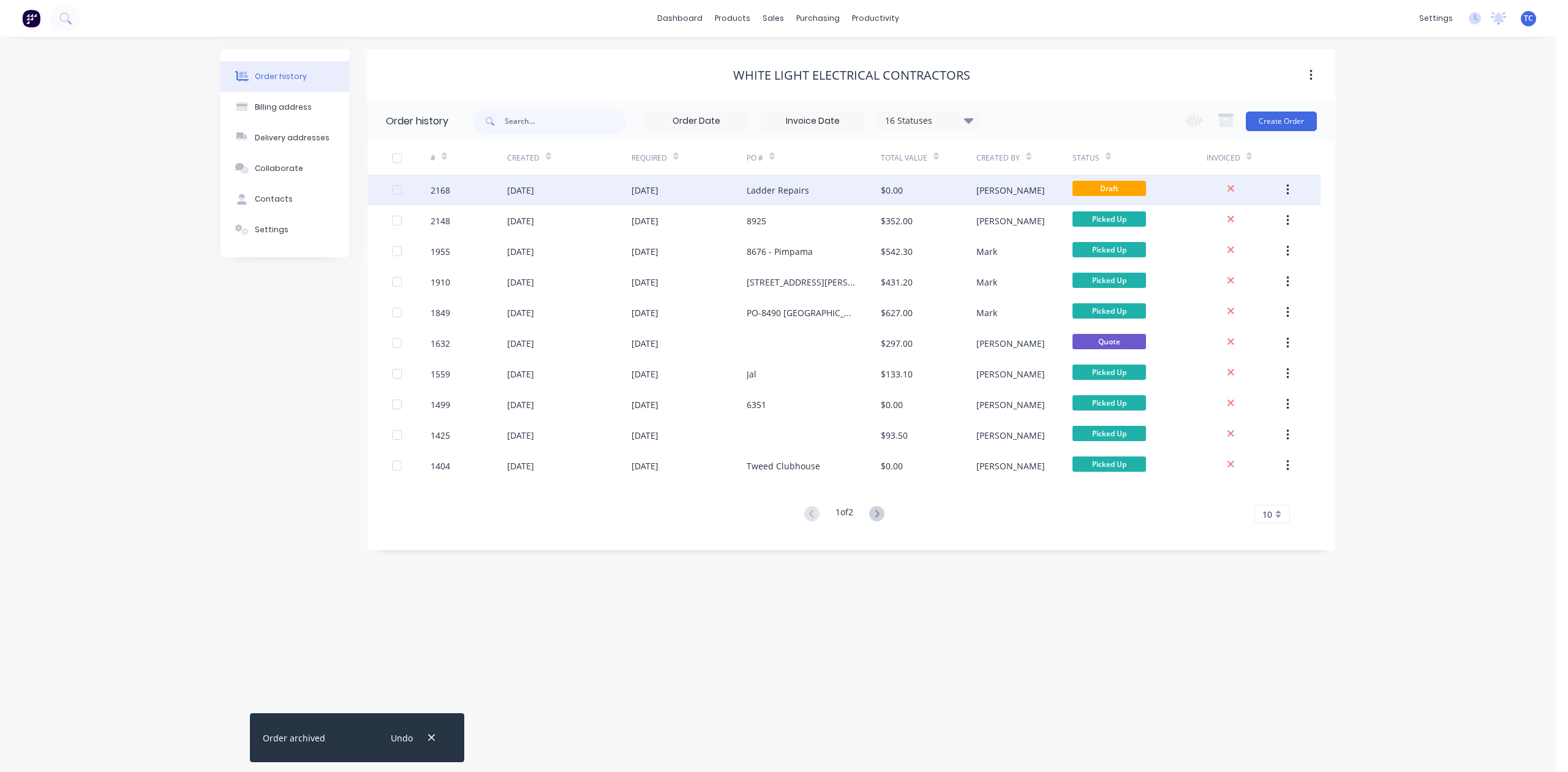
click at [1286, 185] on icon "button" at bounding box center [1288, 190] width 3 height 11
click at [1247, 229] on div "Archive" at bounding box center [1244, 222] width 94 height 18
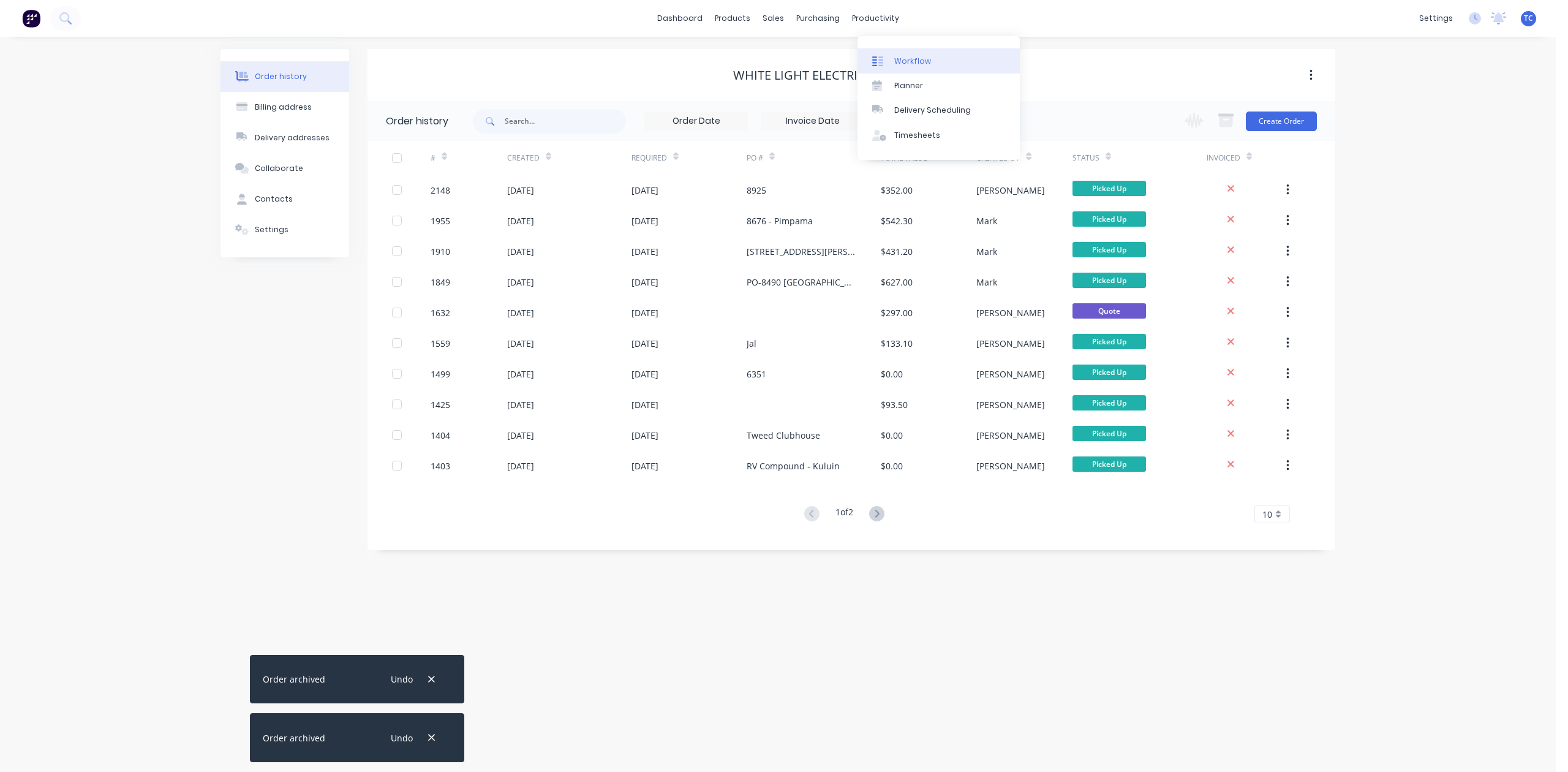
click at [912, 67] on div "Workflow" at bounding box center [912, 61] width 37 height 11
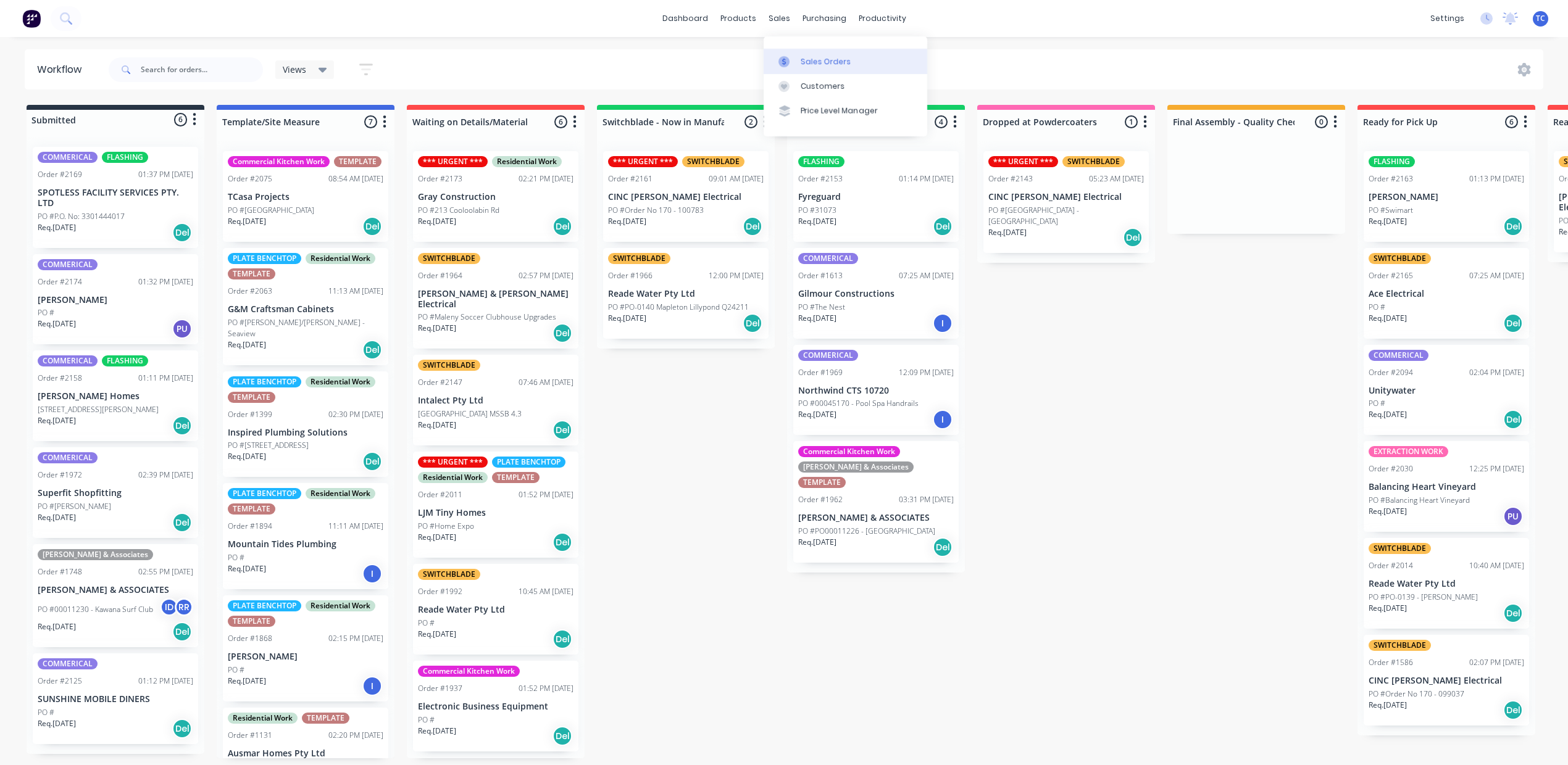
click at [840, 67] on div "Sales Orders" at bounding box center [826, 62] width 51 height 11
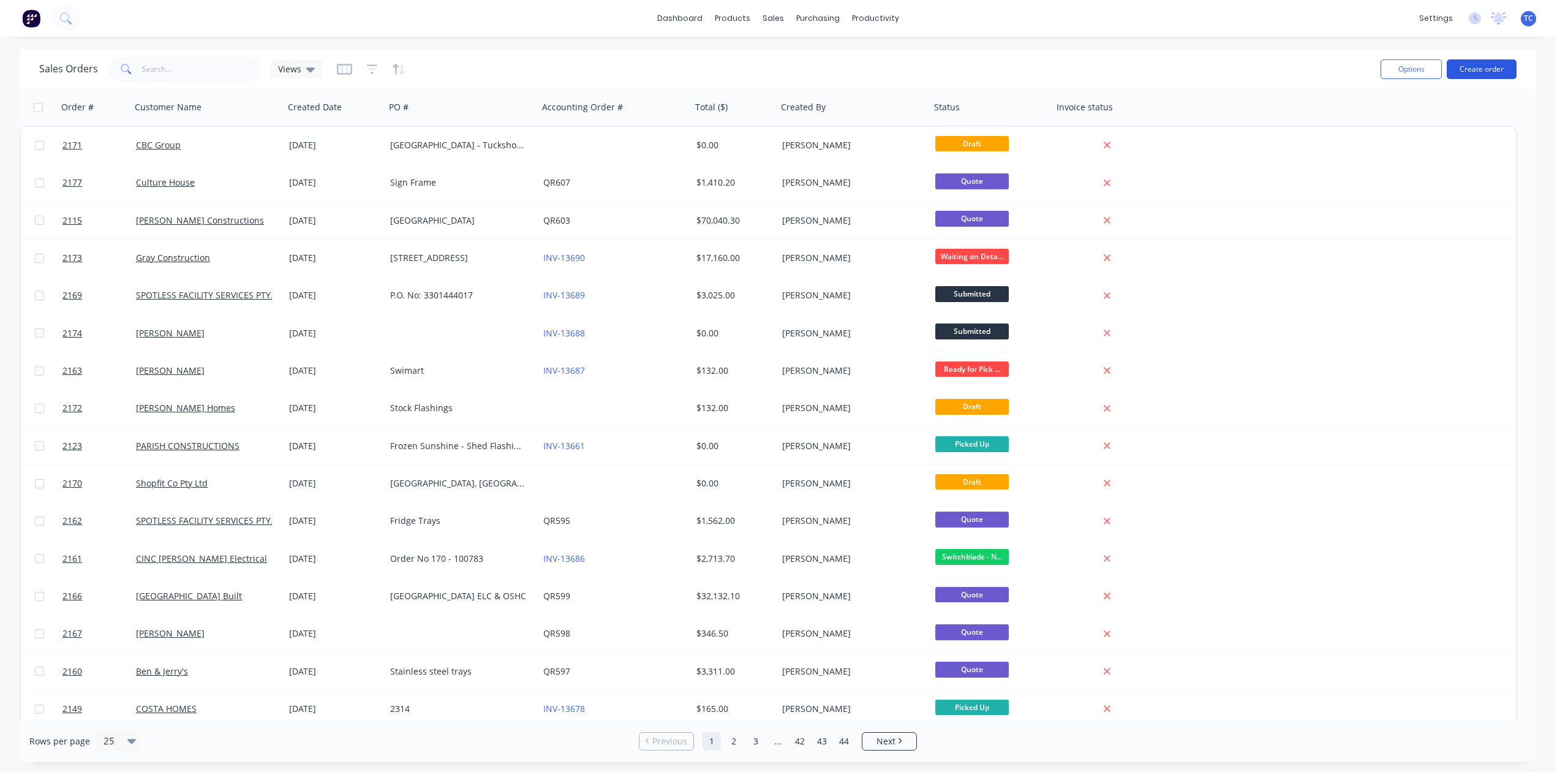
click at [1469, 64] on button "Create order" at bounding box center [1482, 69] width 70 height 20
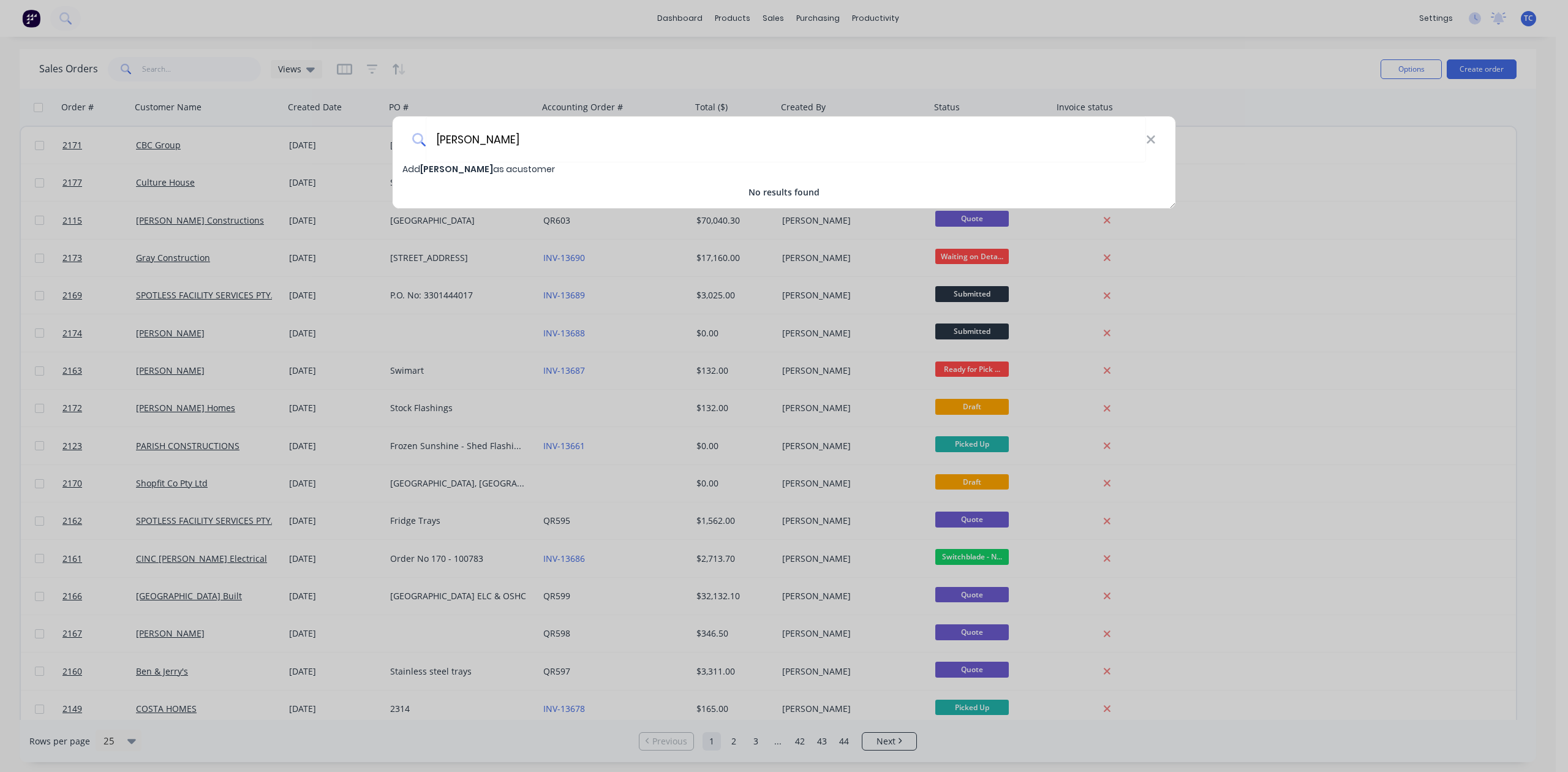
type input "[PERSON_NAME]"
click at [530, 167] on span "Add Damian Muscat as a customer" at bounding box center [478, 169] width 152 height 12
select select "AU"
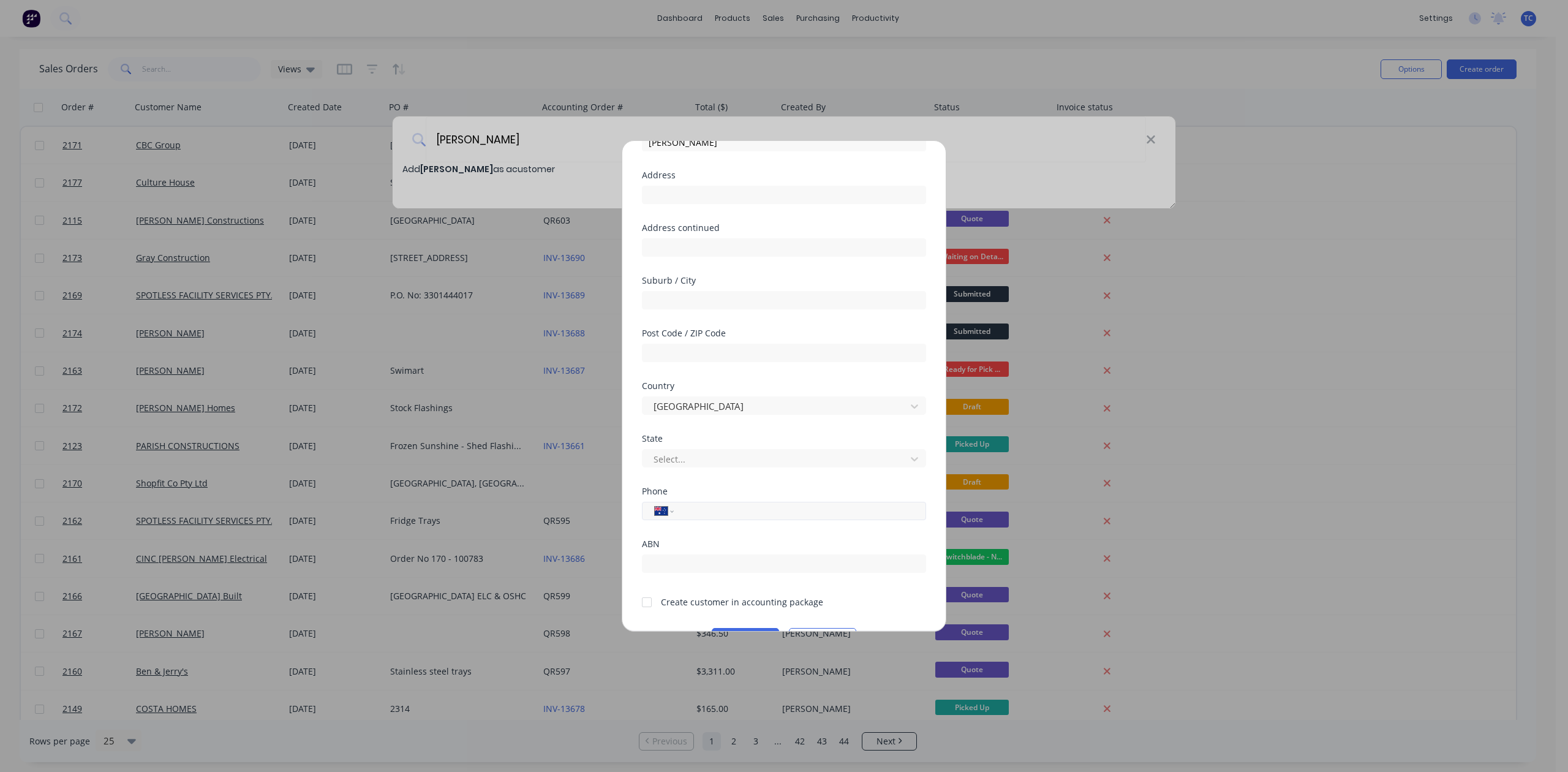
scroll to position [163, 0]
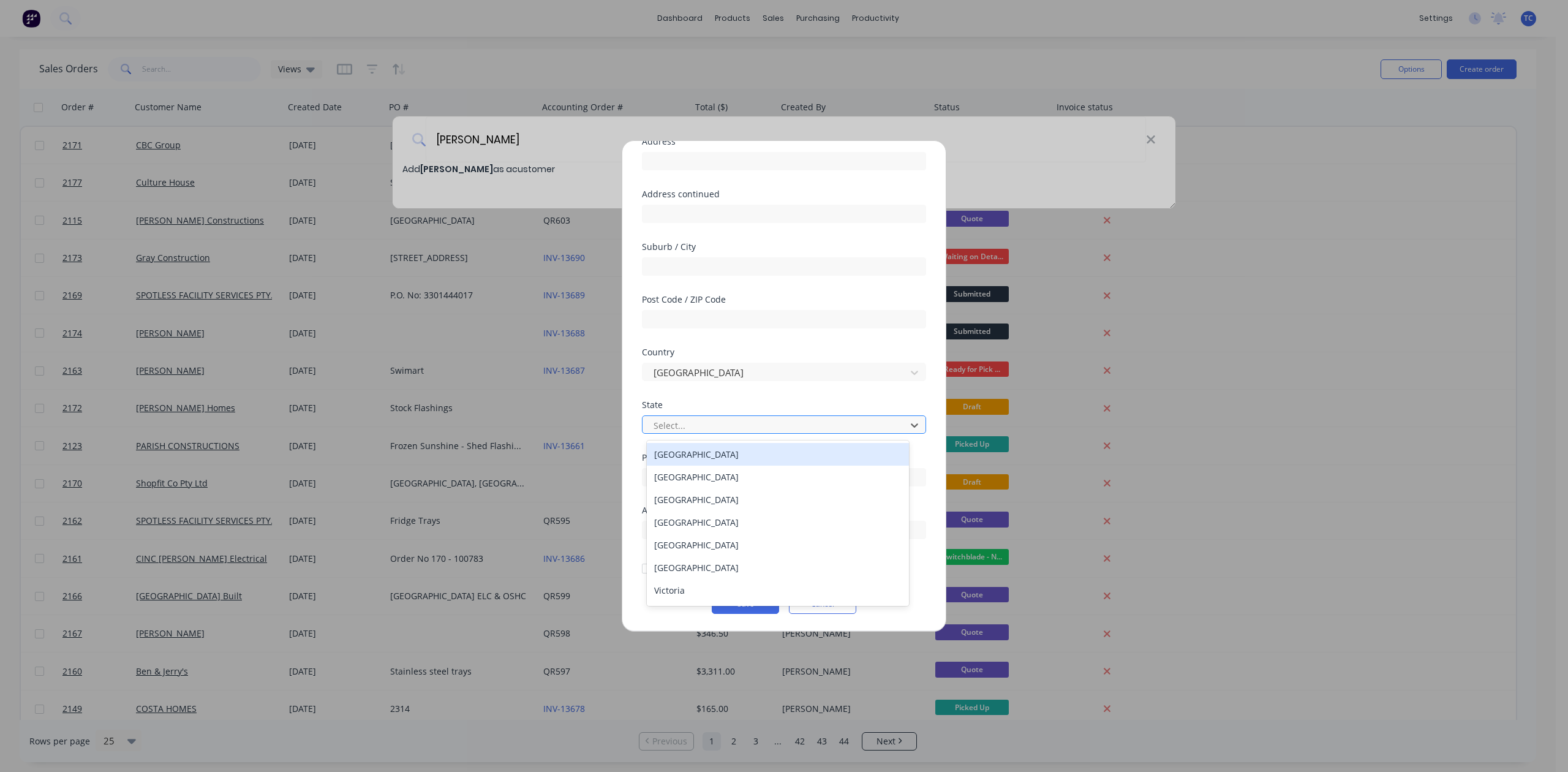
click at [723, 427] on div at bounding box center [776, 425] width 247 height 16
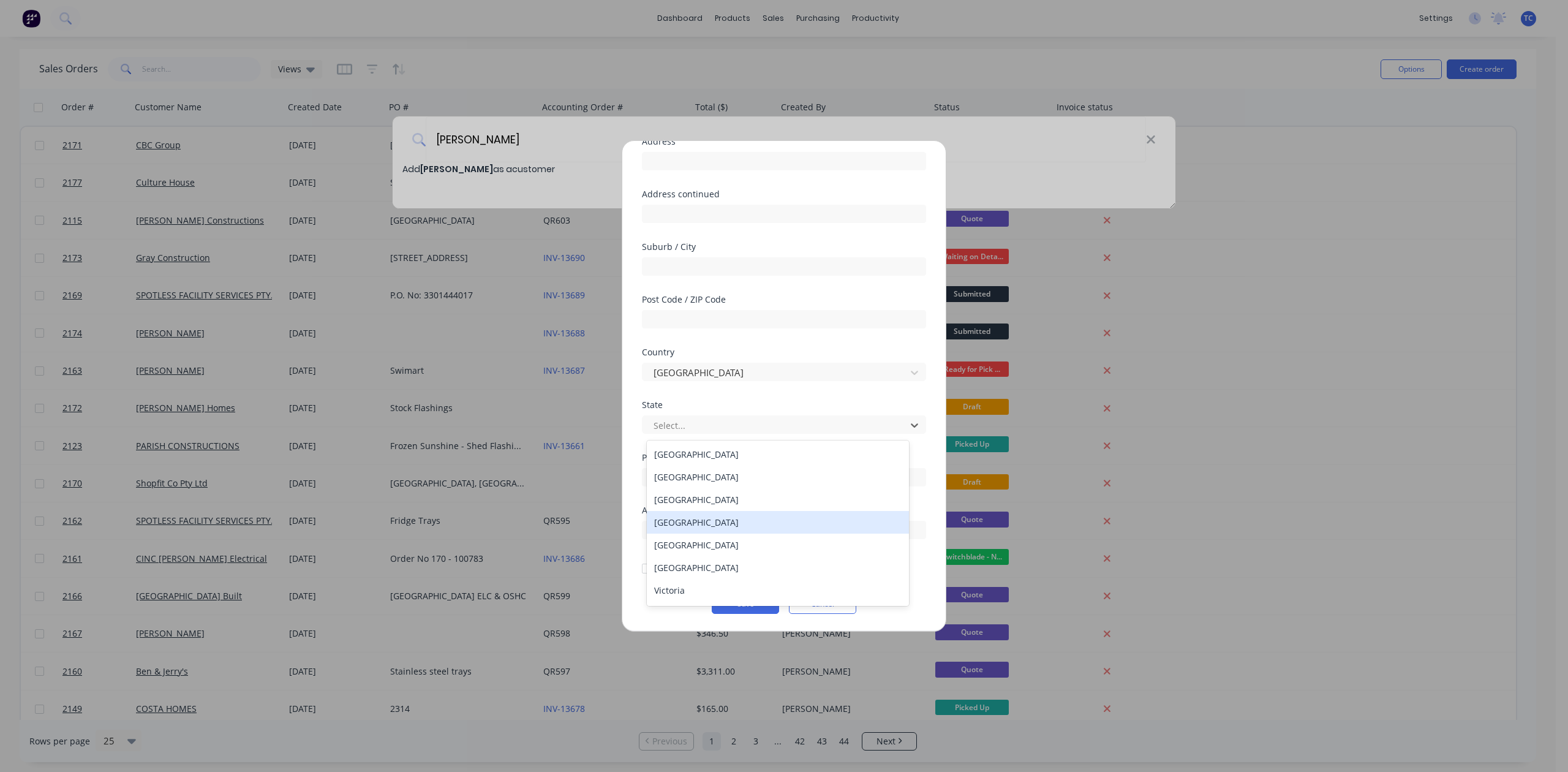
click at [716, 534] on div "[GEOGRAPHIC_DATA]" at bounding box center [778, 523] width 261 height 23
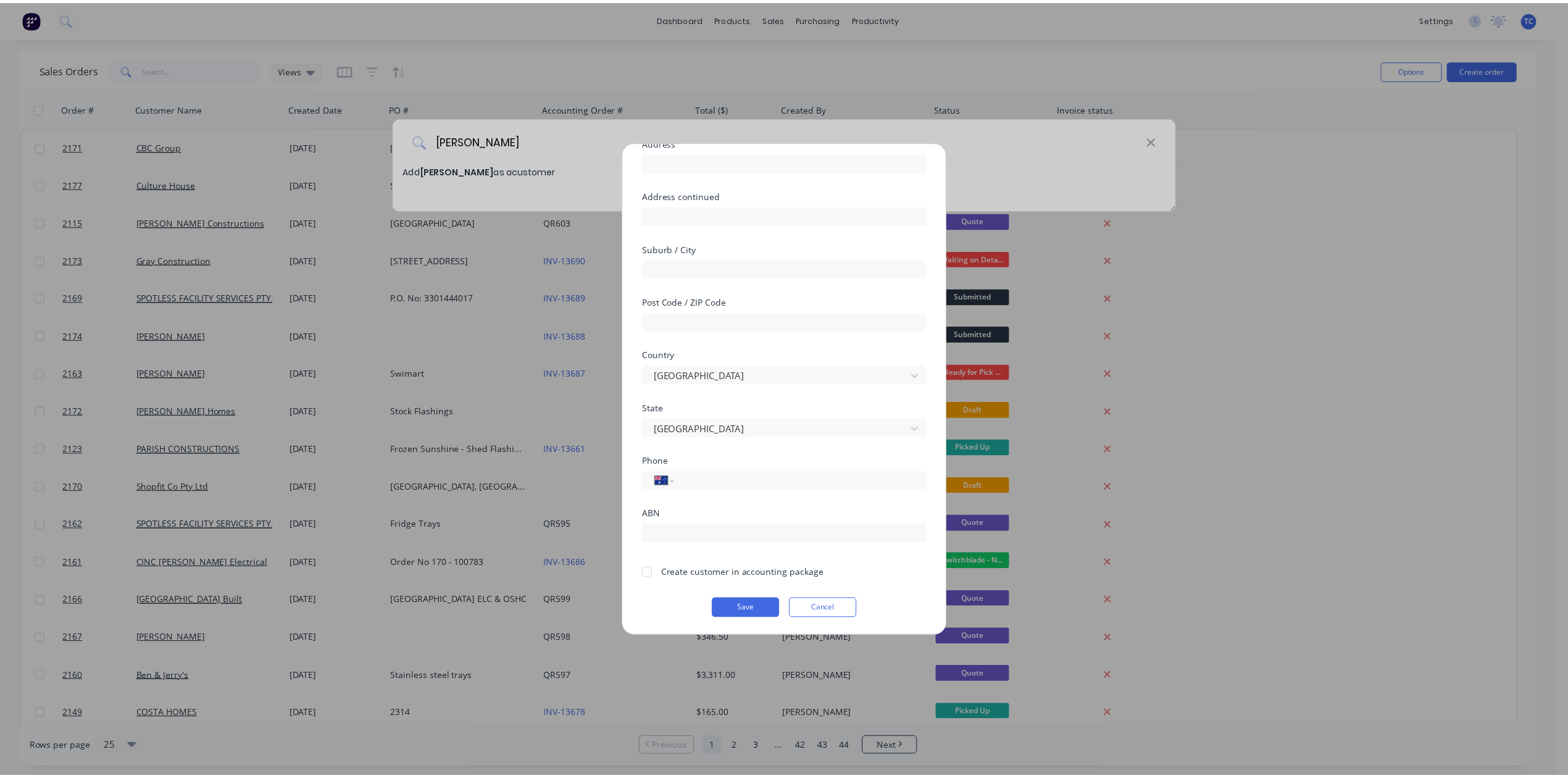
scroll to position [200, 0]
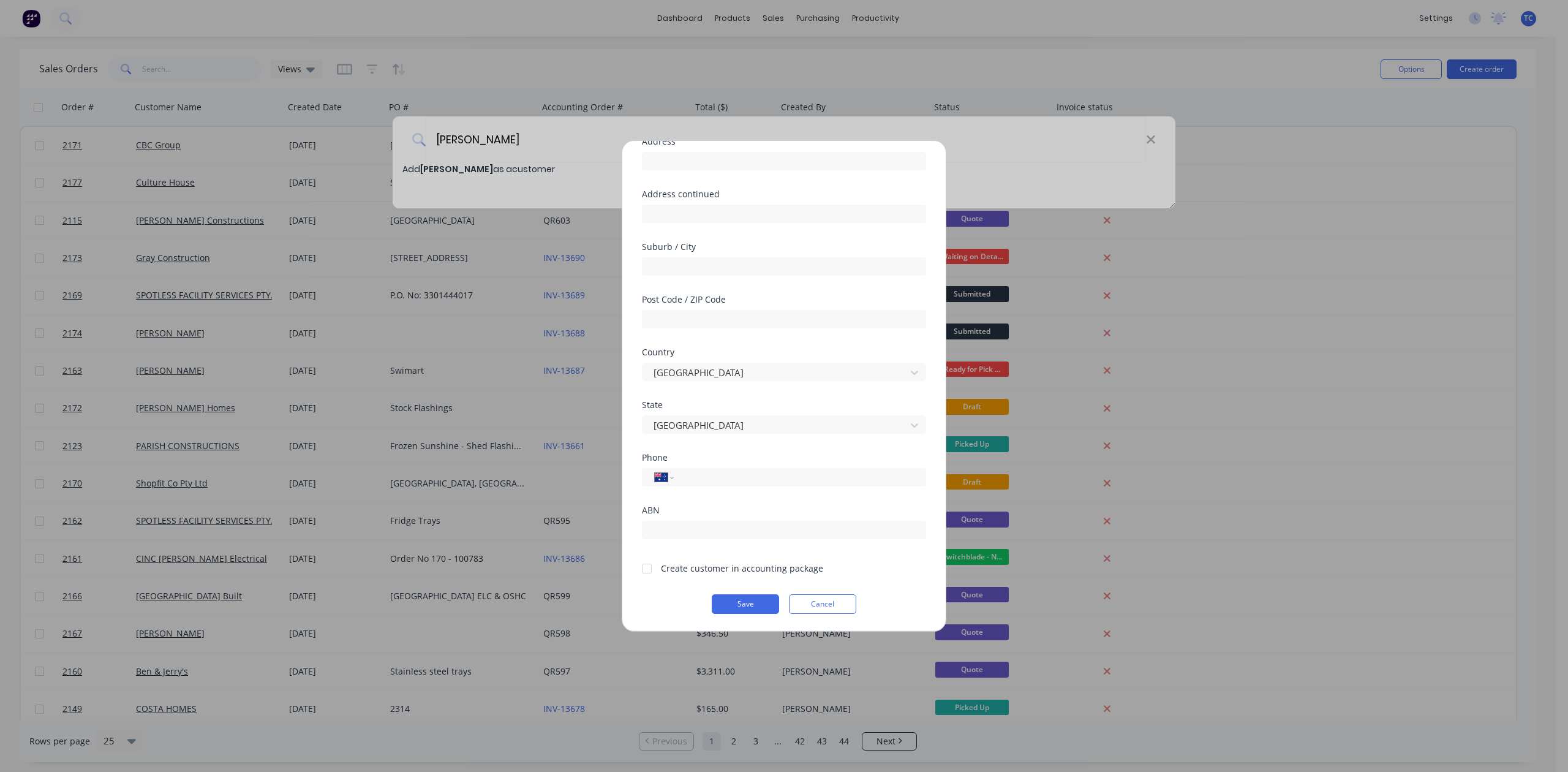
click at [650, 556] on div at bounding box center [647, 568] width 24 height 24
click at [695, 471] on input "tel" at bounding box center [798, 477] width 231 height 14
type input "0437 554 409"
click at [749, 596] on button "Save" at bounding box center [745, 604] width 67 height 20
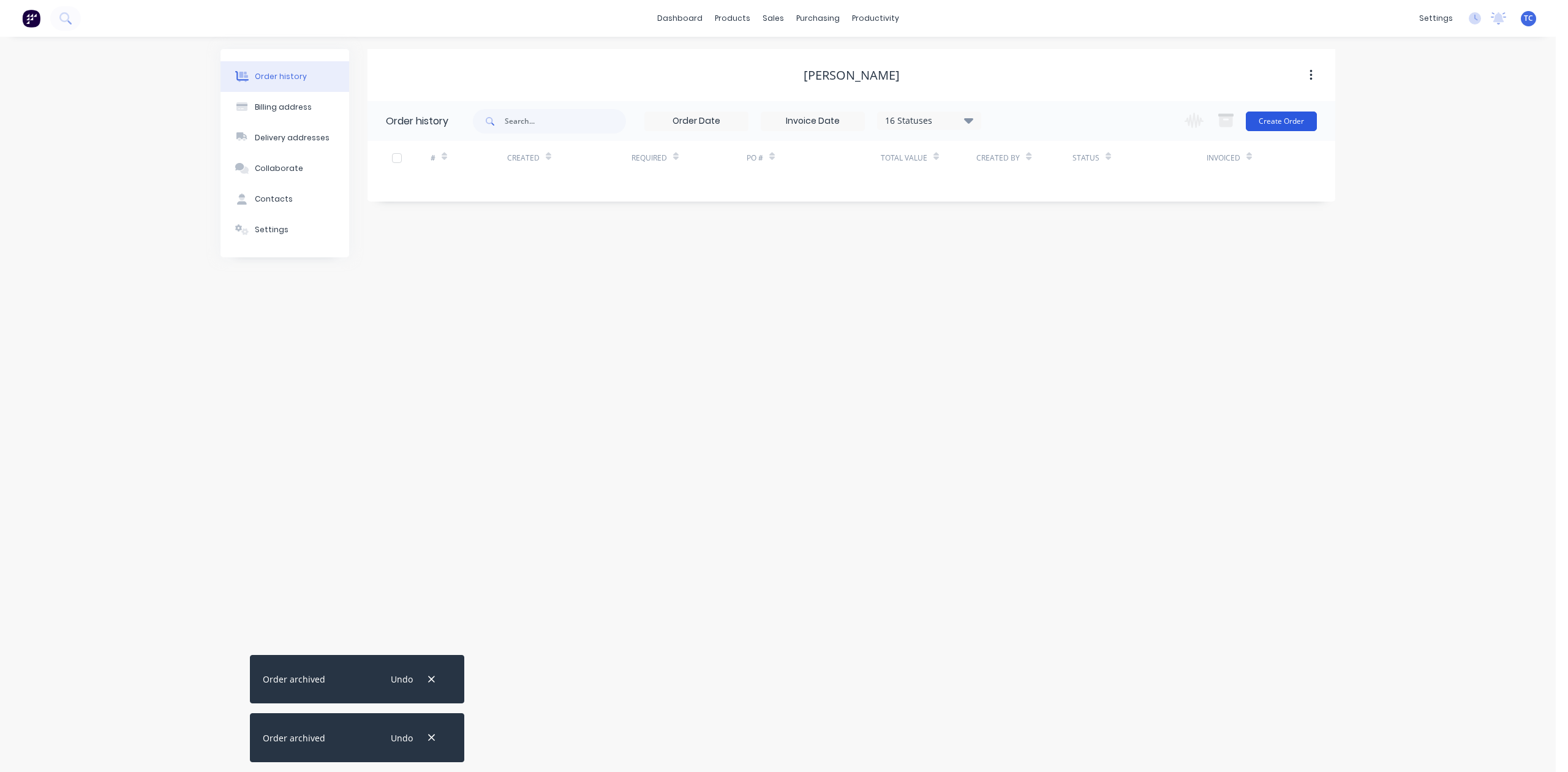
click at [1269, 113] on button "Create Order" at bounding box center [1281, 121] width 71 height 20
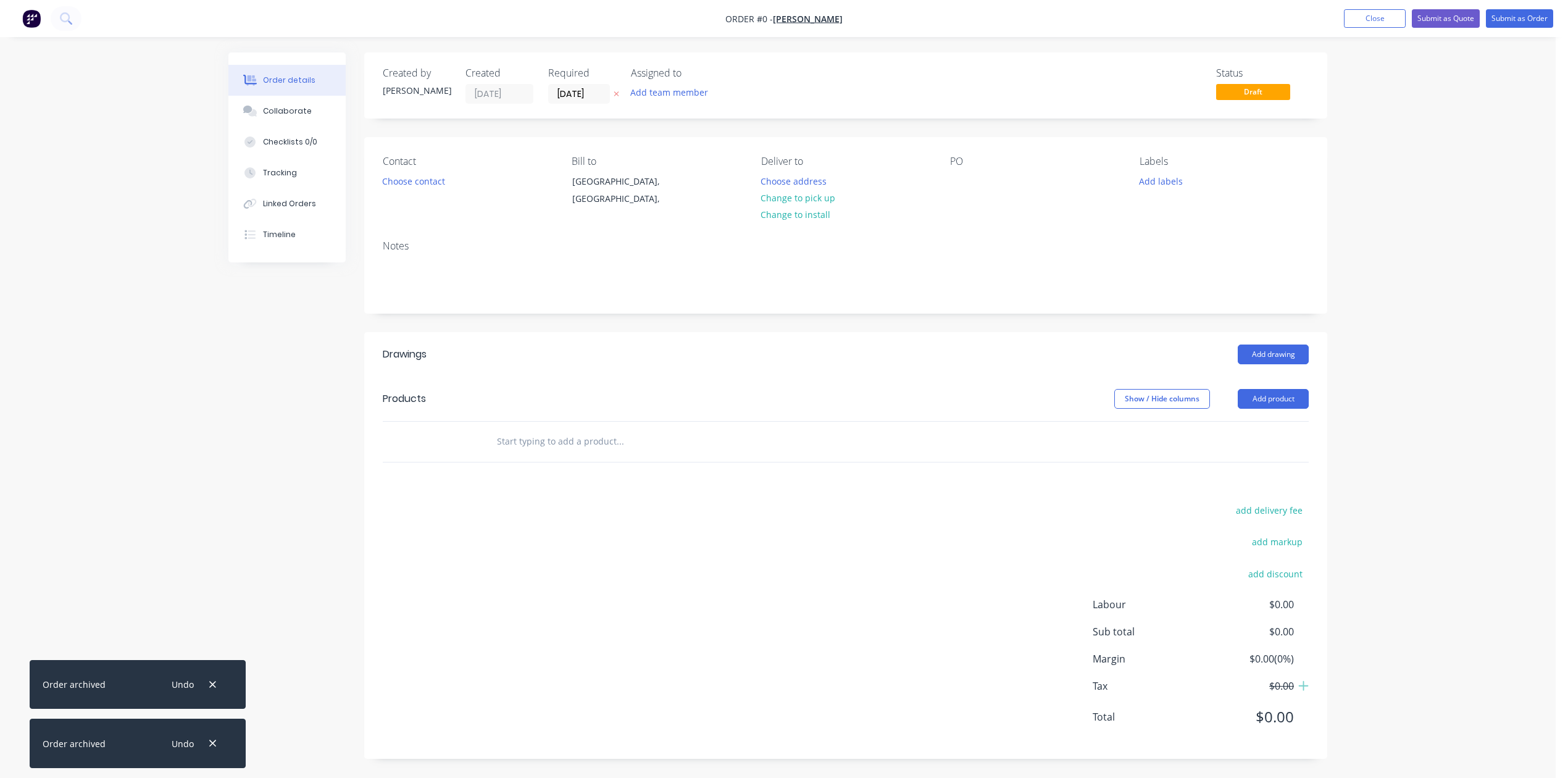
click at [217, 679] on icon "button" at bounding box center [213, 685] width 8 height 11
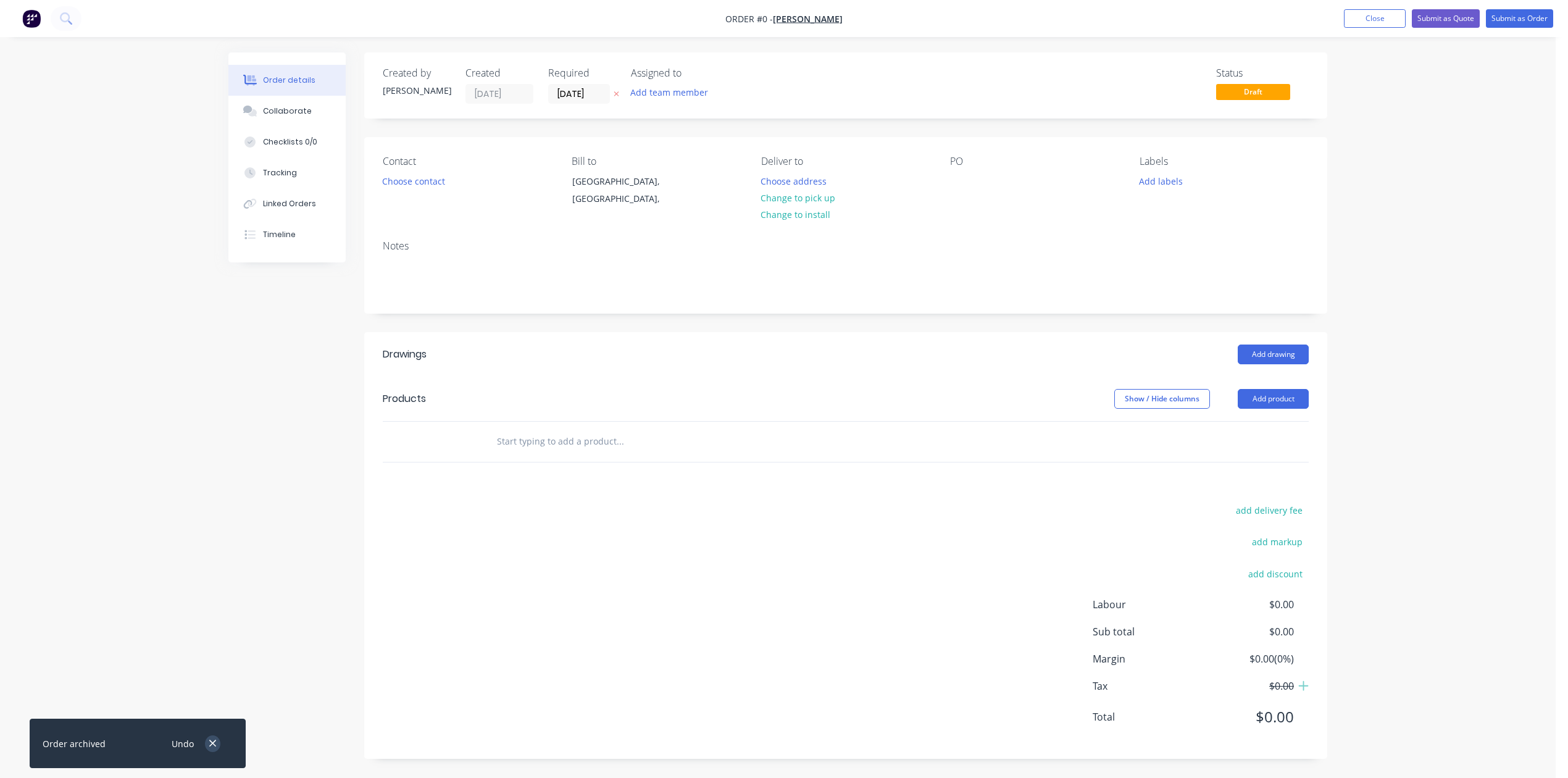
click at [216, 741] on icon "button" at bounding box center [213, 744] width 7 height 7
click at [410, 189] on button "Choose contact" at bounding box center [414, 181] width 76 height 17
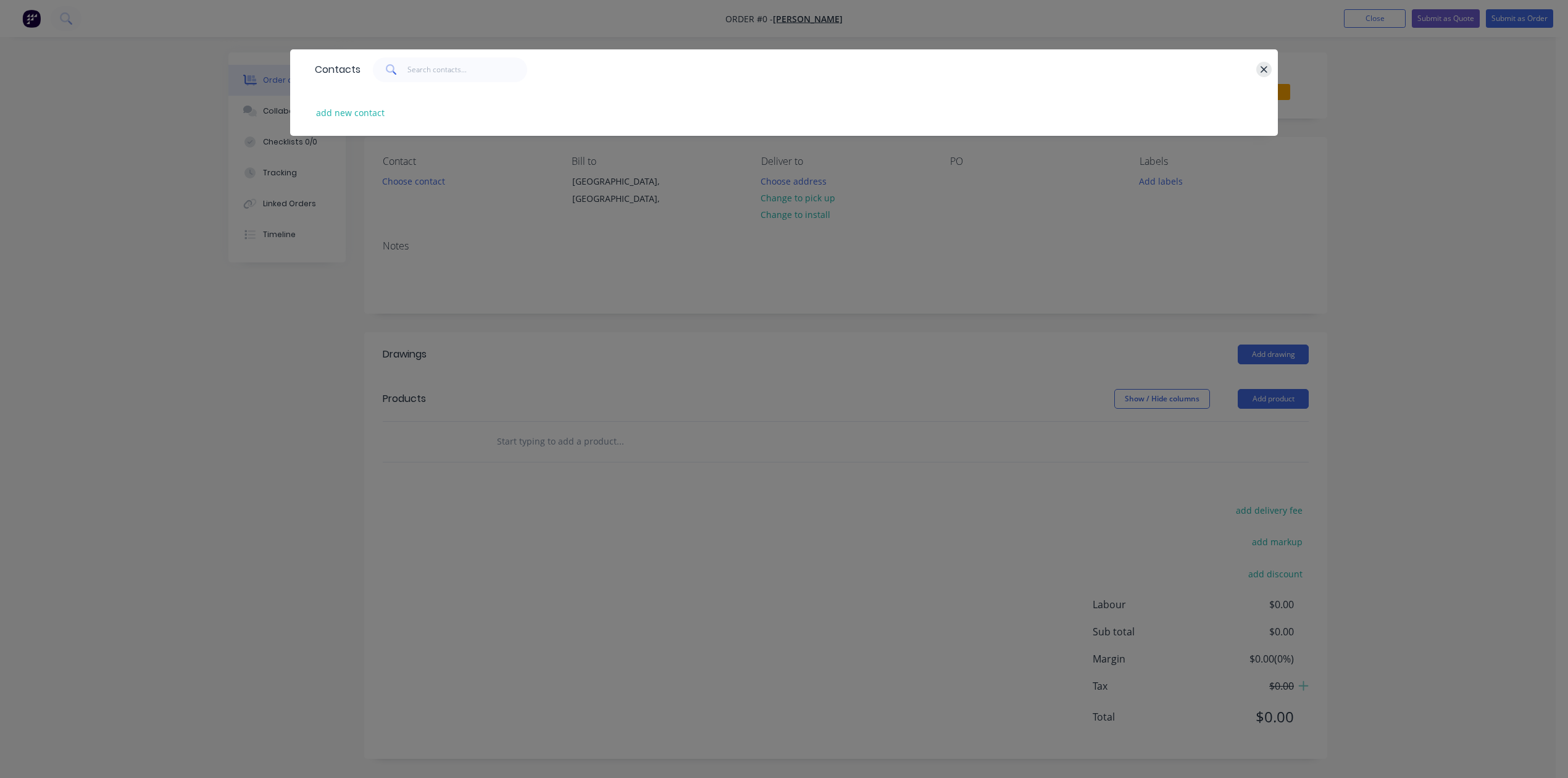
click at [1263, 75] on icon "button" at bounding box center [1264, 70] width 8 height 11
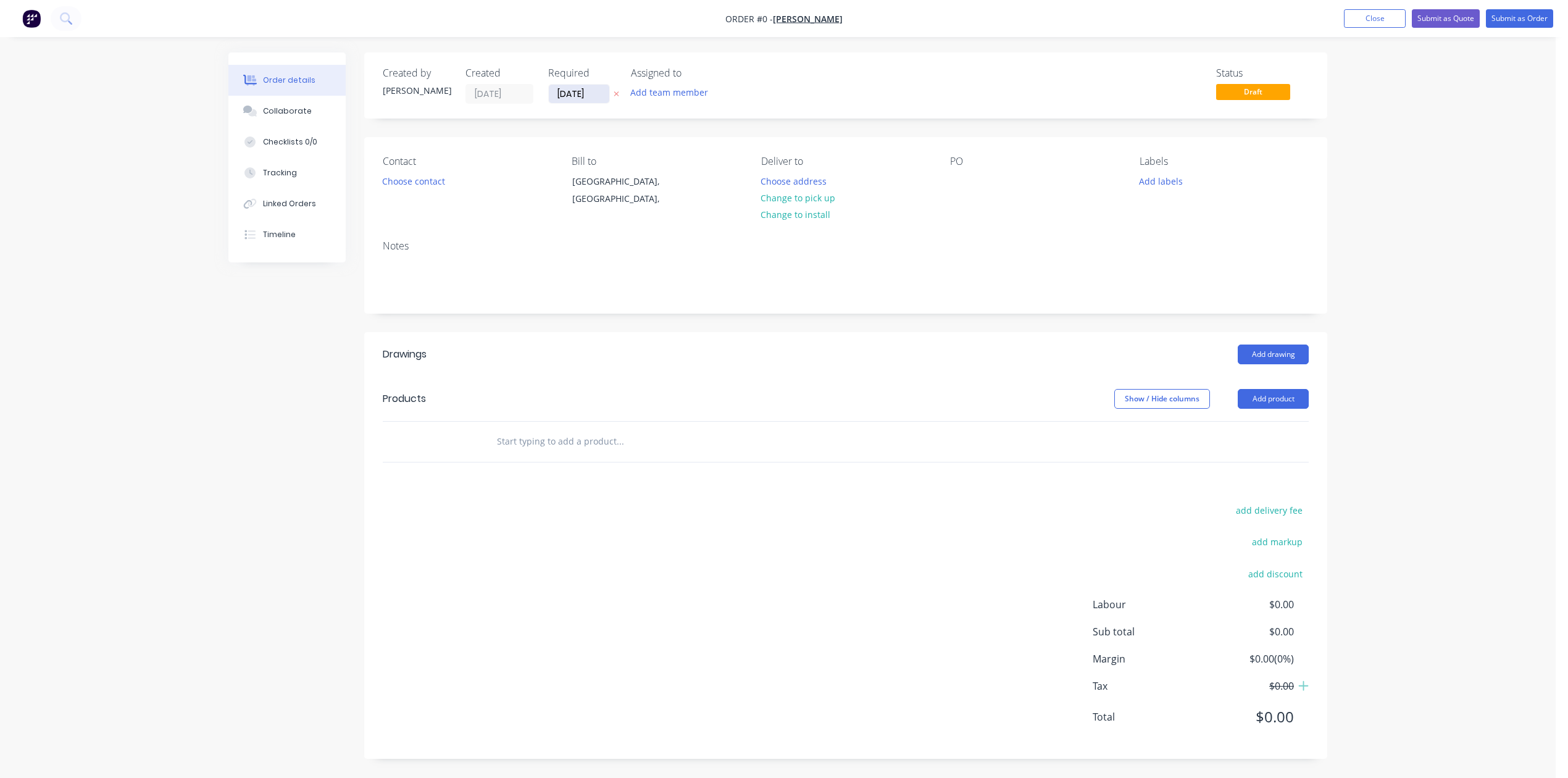
click at [600, 103] on input "[DATE]" at bounding box center [579, 94] width 60 height 18
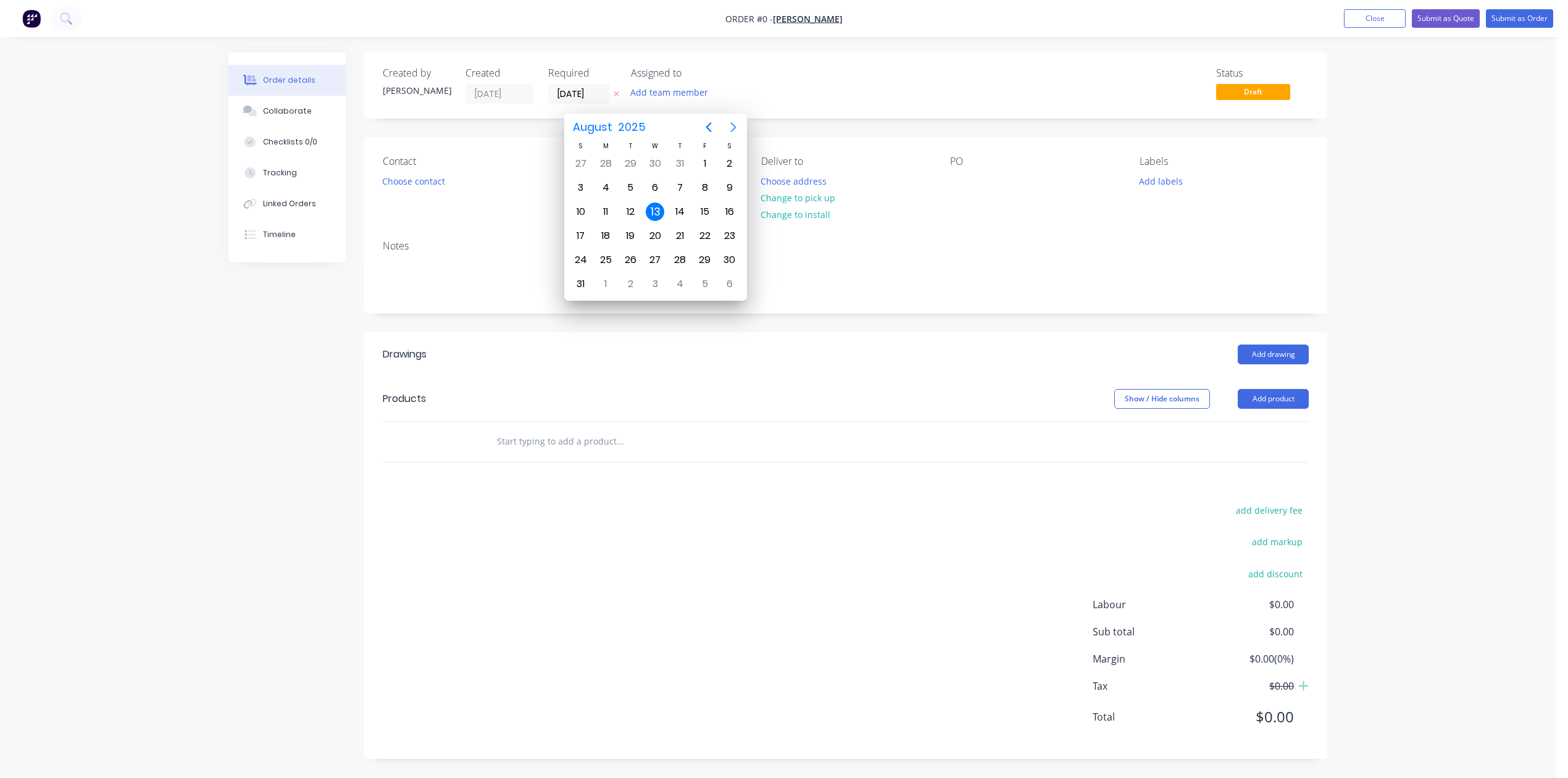
click at [732, 127] on icon "Next page" at bounding box center [733, 127] width 15 height 15
click at [702, 186] on div "12" at bounding box center [704, 188] width 18 height 18
type input "[DATE]"
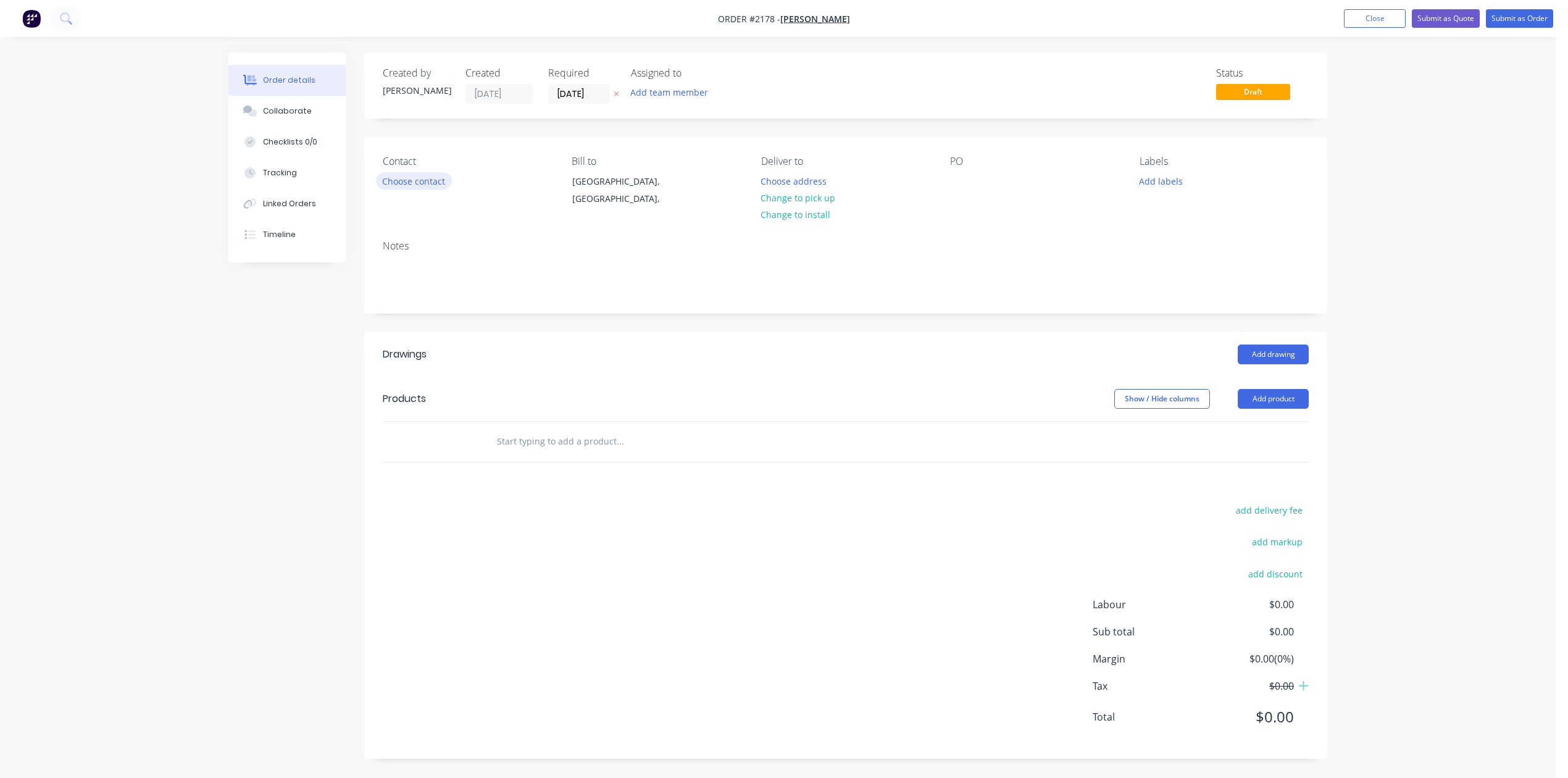
click at [452, 189] on button "Choose contact" at bounding box center [414, 181] width 76 height 17
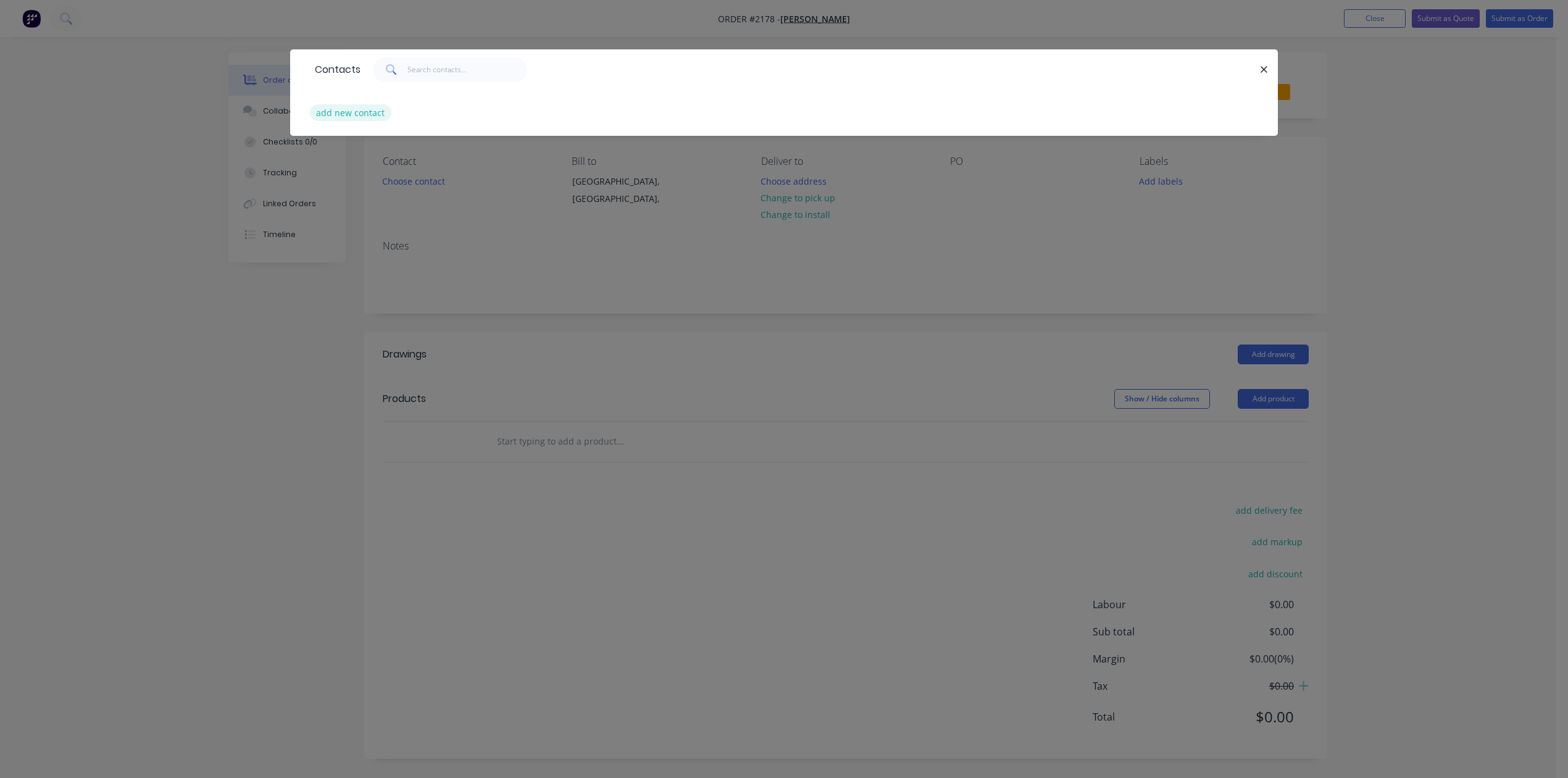
click at [376, 121] on button "add new contact" at bounding box center [350, 113] width 81 height 17
select select "AU"
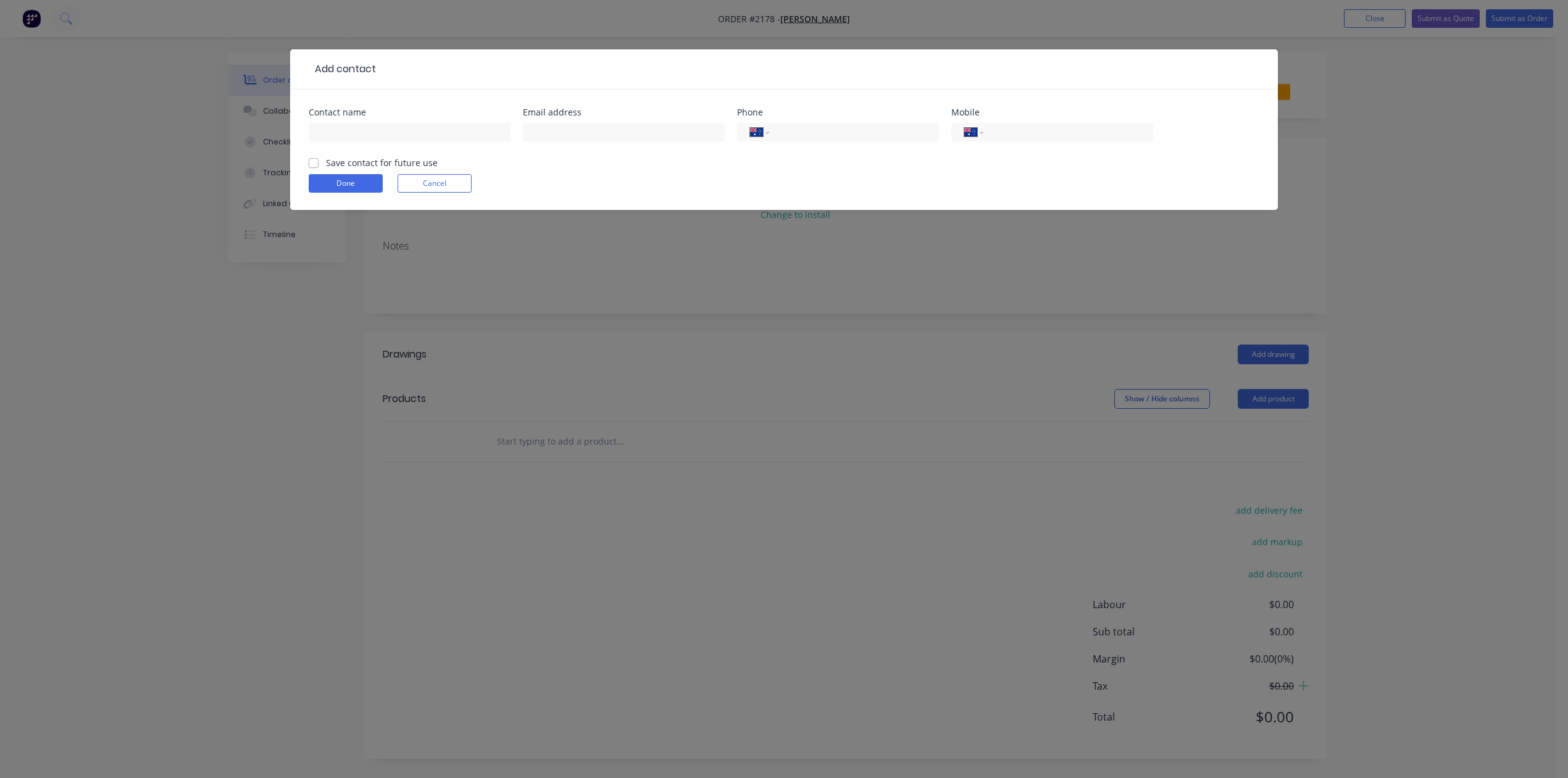
click at [418, 146] on div "Contact name" at bounding box center [409, 132] width 202 height 48
click at [423, 141] on input "text" at bounding box center [409, 132] width 202 height 18
click at [435, 141] on input "Damien Muscan" at bounding box center [409, 132] width 202 height 18
type input "[PERSON_NAME]"
click at [551, 141] on input "text" at bounding box center [623, 132] width 202 height 18
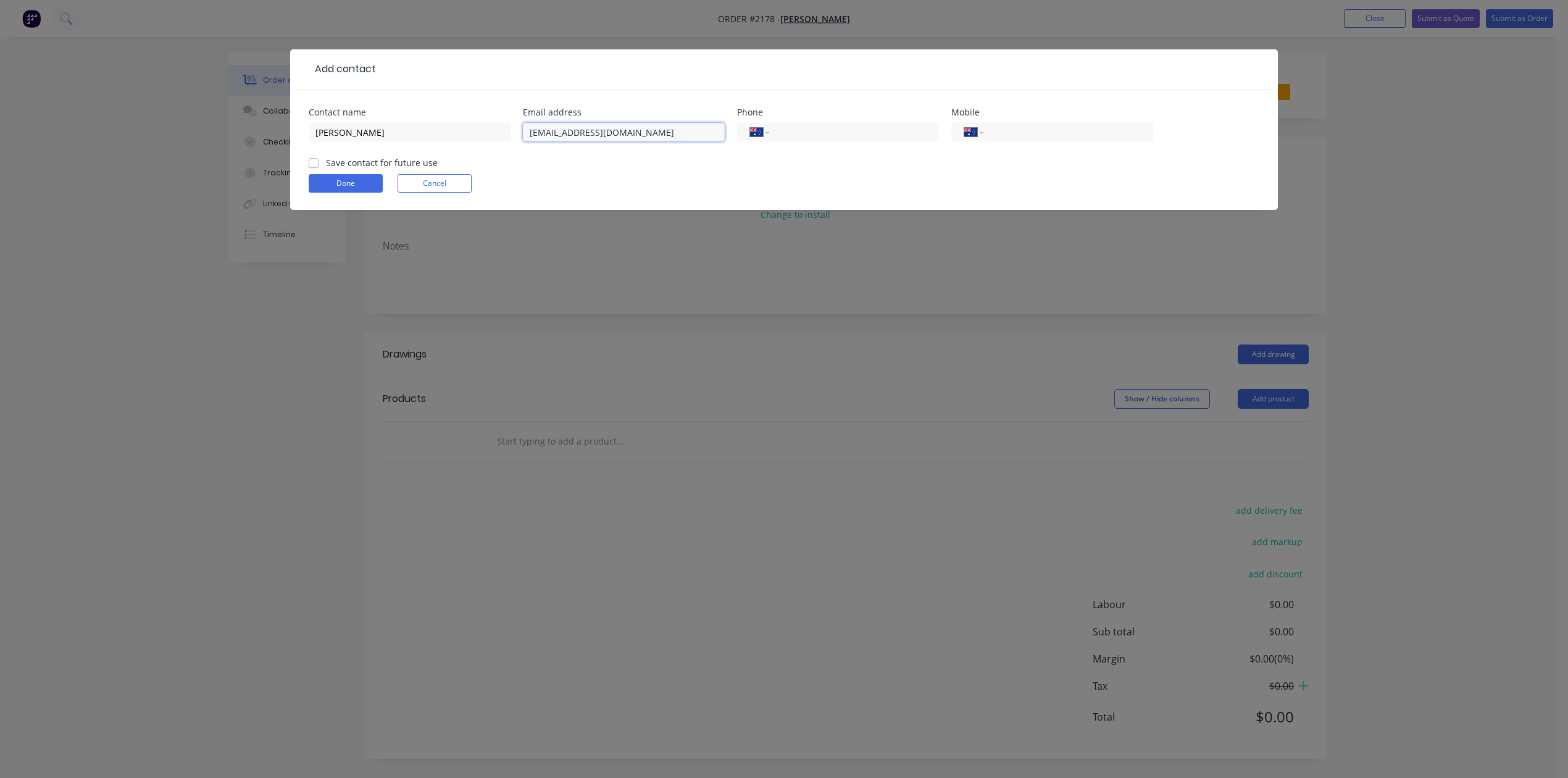
type input "[EMAIL_ADDRESS][DOMAIN_NAME]"
type input "0437 554 409"
click at [326, 169] on label "Save contact for future use" at bounding box center [382, 162] width 112 height 13
click at [315, 168] on input "Save contact for future use" at bounding box center [313, 162] width 10 height 12
checkbox input "true"
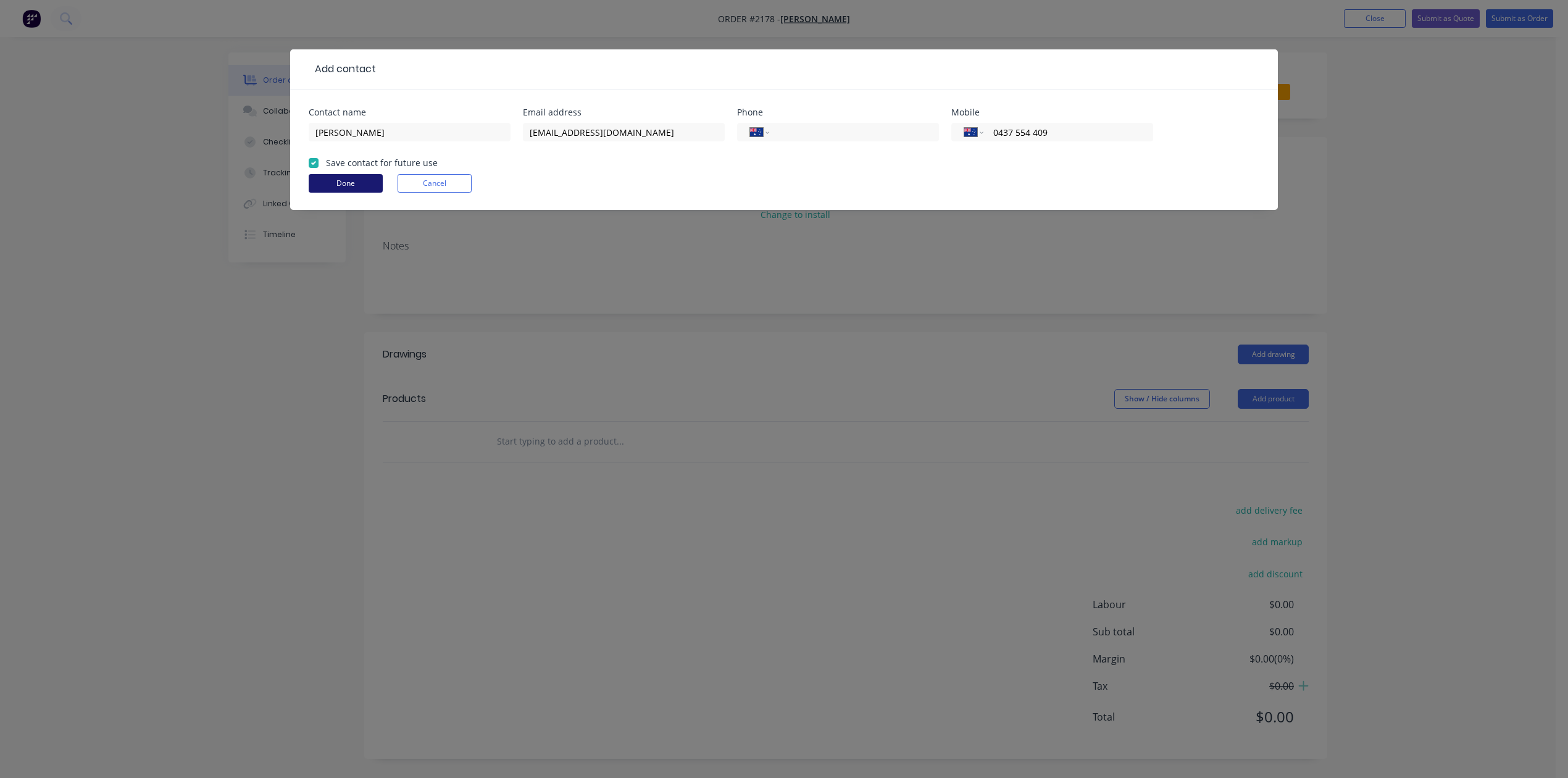
click at [331, 193] on button "Done" at bounding box center [345, 183] width 74 height 18
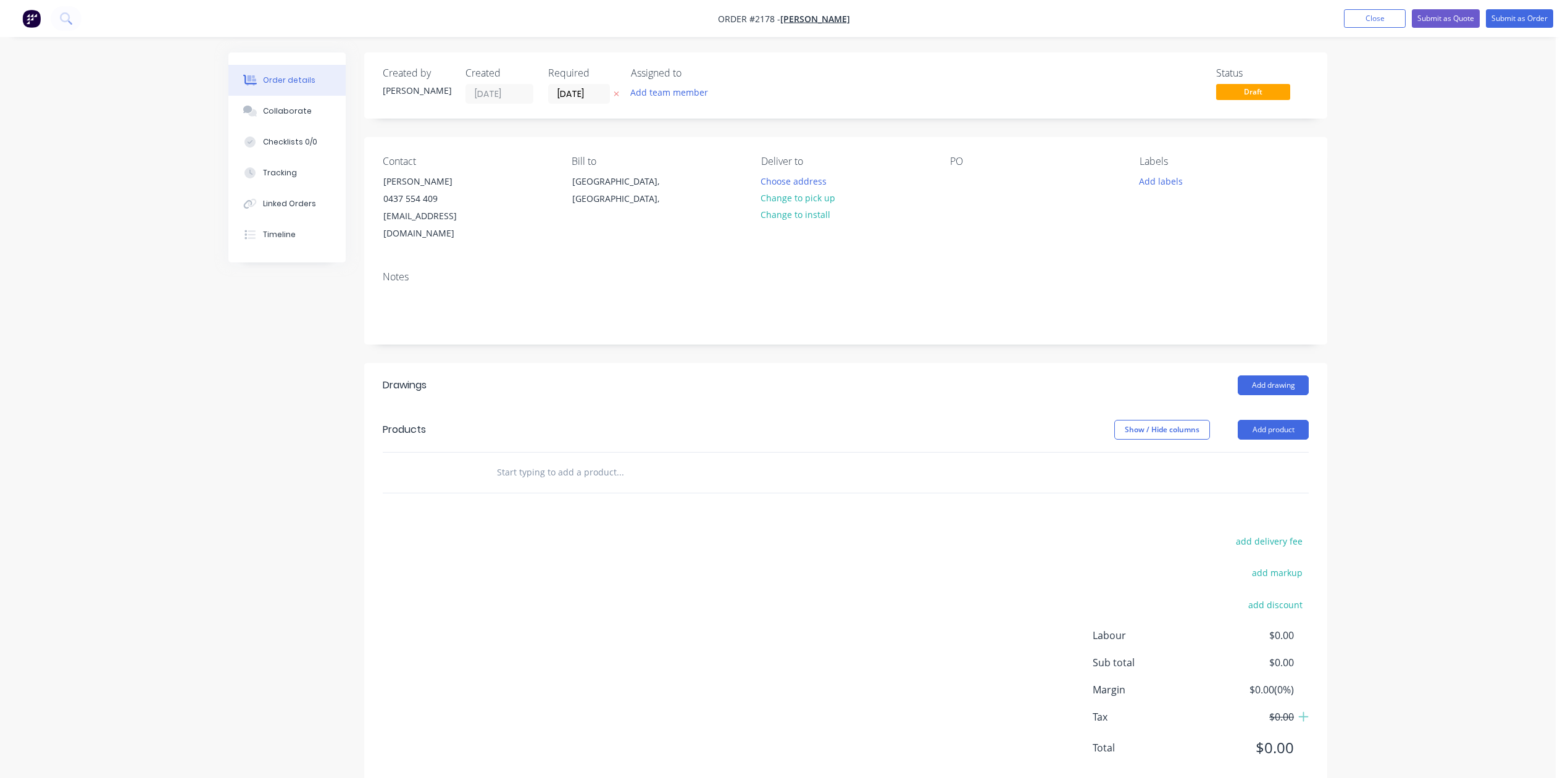
click at [539, 485] on input "text" at bounding box center [620, 472] width 247 height 24
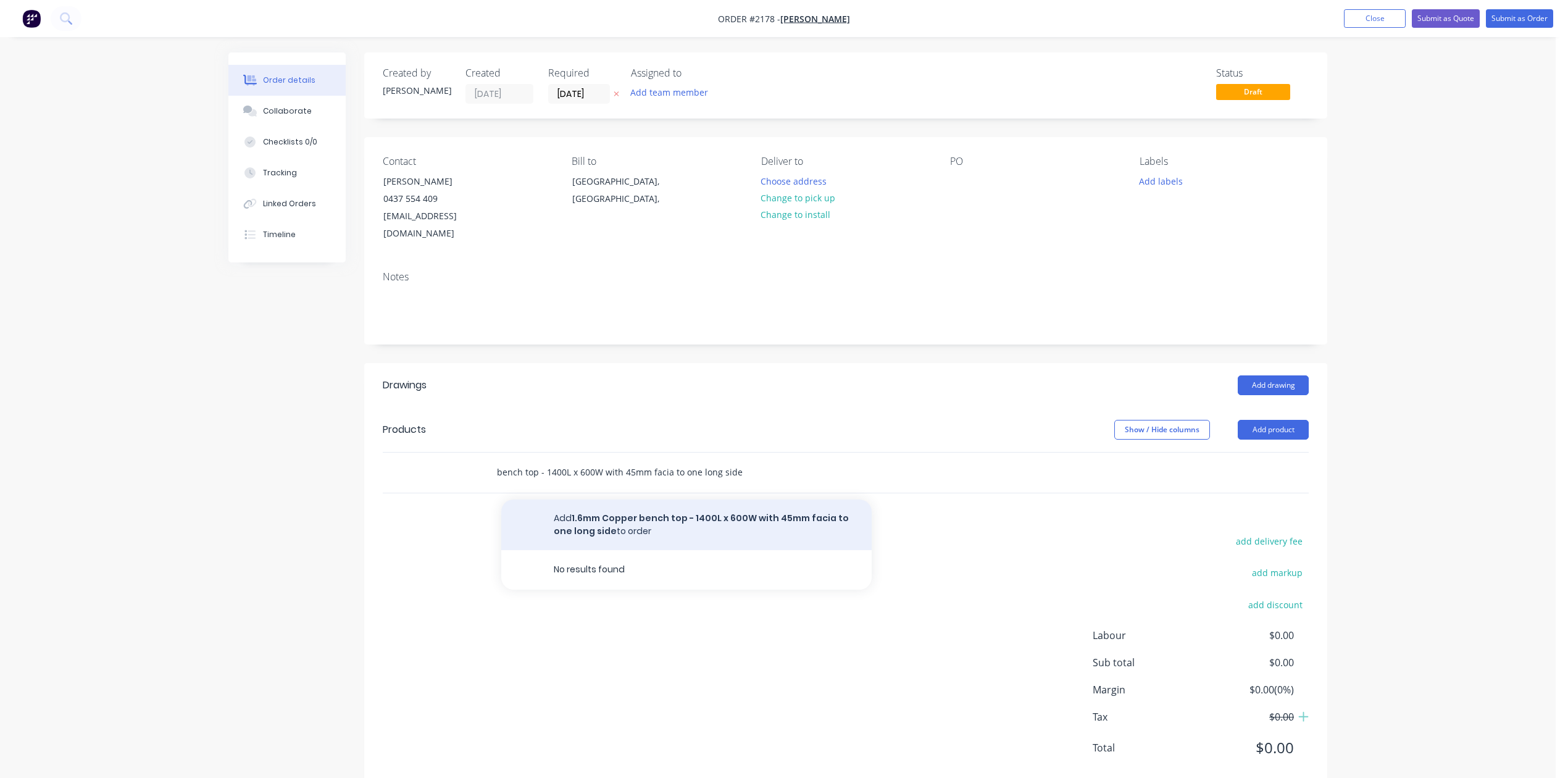
type input "1.6mm Copper bench top - 1400L x 600W with 45mm facia to one long side"
click at [668, 550] on button "Add 1.6mm Copper bench top - 1400L x 600W with 45mm facia to one long side to o…" at bounding box center [686, 525] width 370 height 51
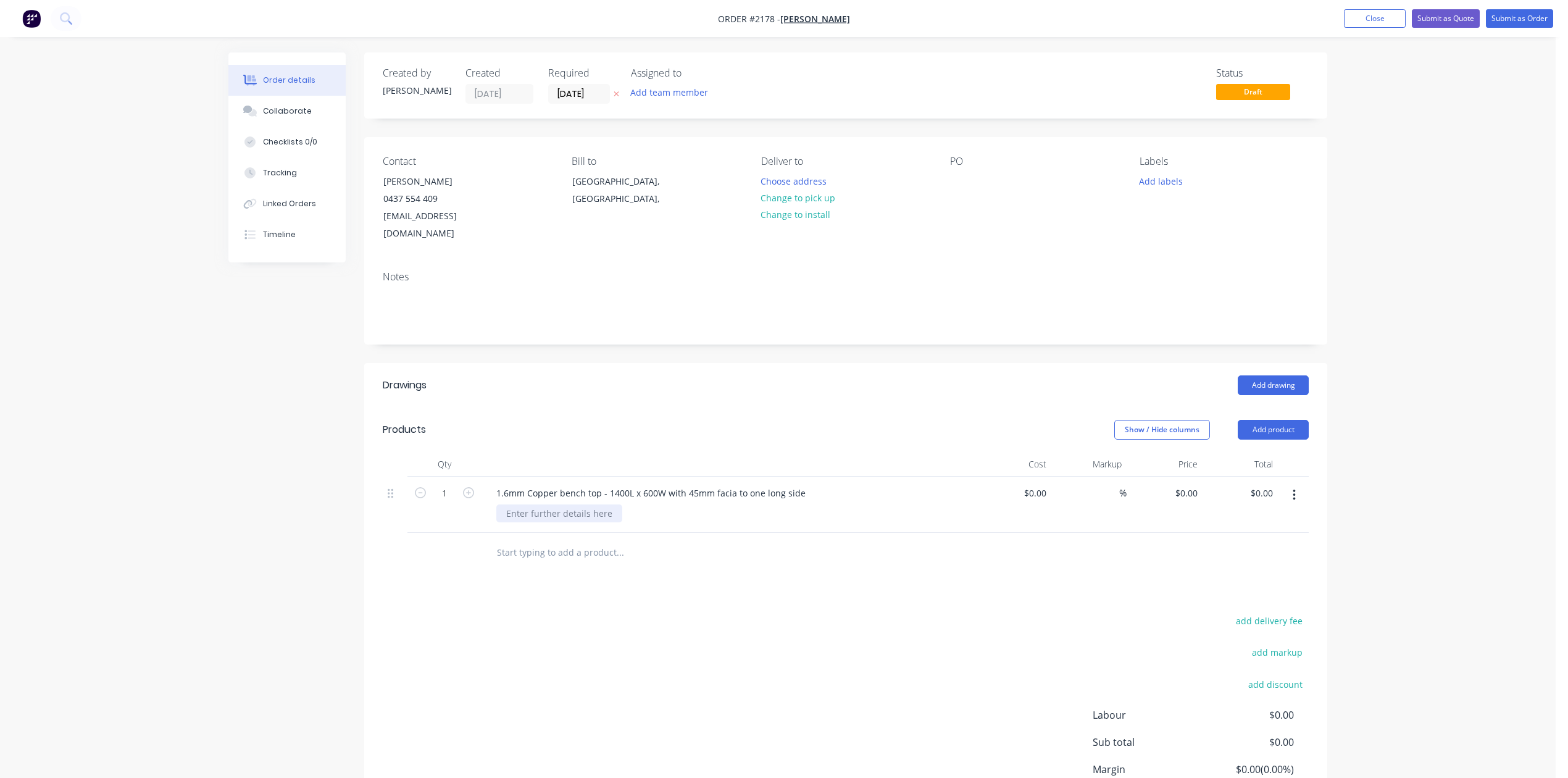
click at [595, 523] on div at bounding box center [559, 514] width 126 height 18
type input "$0.00"
type input "$1,510.00"
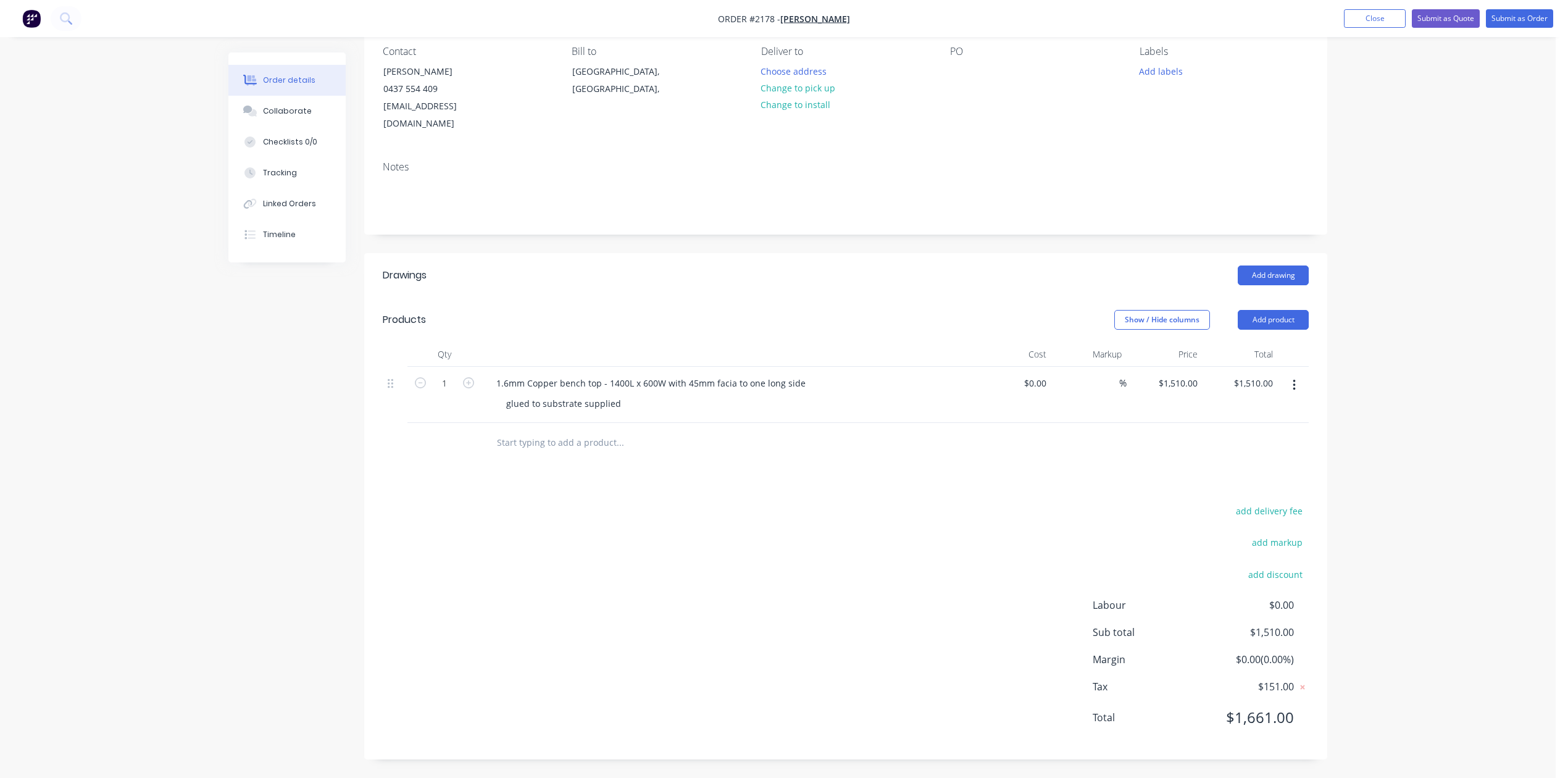
scroll to position [247, 0]
click at [603, 431] on input "text" at bounding box center [620, 443] width 247 height 24
click at [509, 431] on input "1.6mm Copper High Top" at bounding box center [620, 443] width 247 height 24
click at [689, 431] on input "Option 1: 1.6mm Copper High Top" at bounding box center [620, 443] width 247 height 24
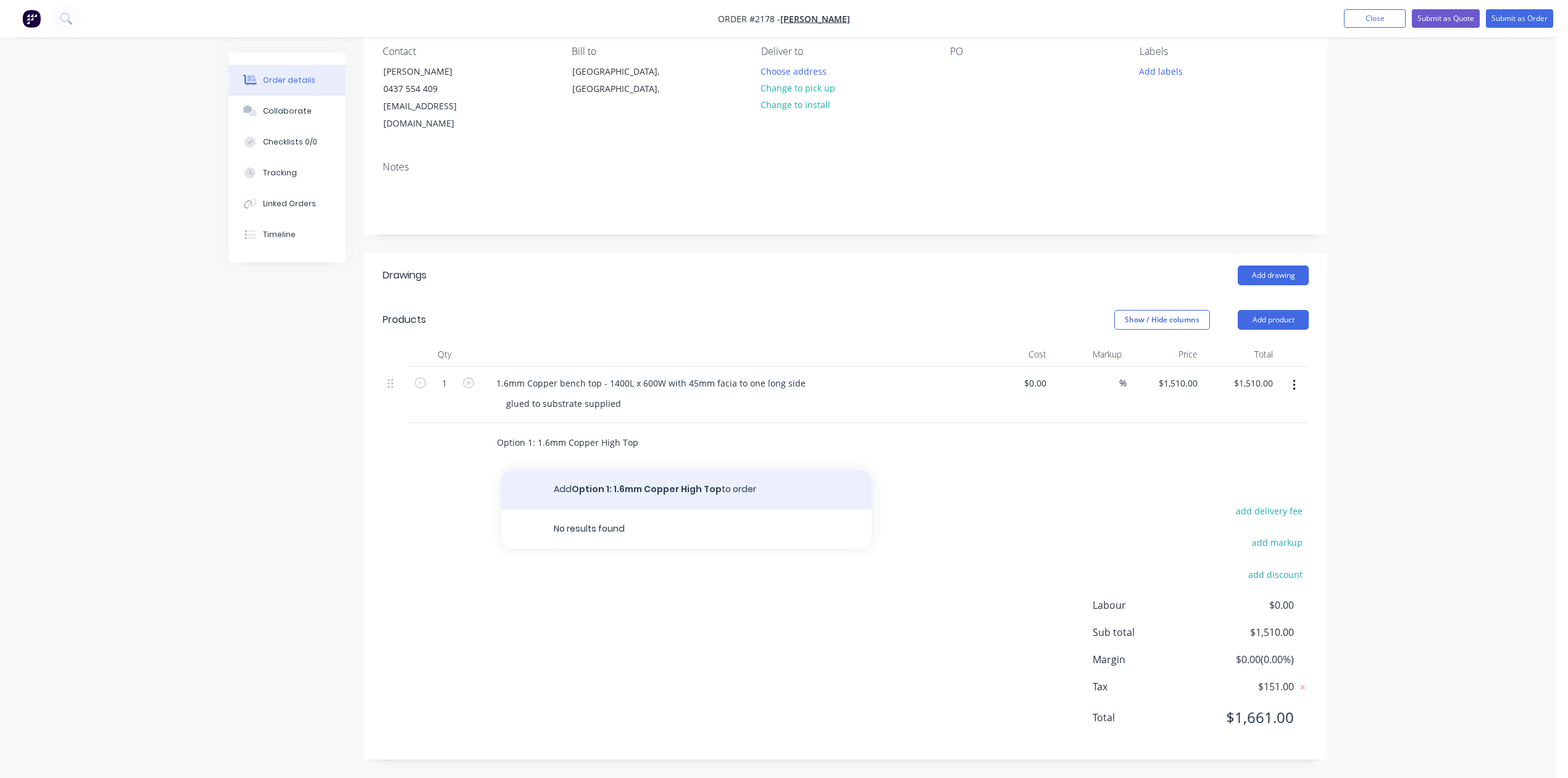
type input "Option 1: 1.6mm Copper High Top"
click at [642, 470] on button "Add Option 1: 1.6mm Copper High Top to order" at bounding box center [686, 490] width 370 height 39
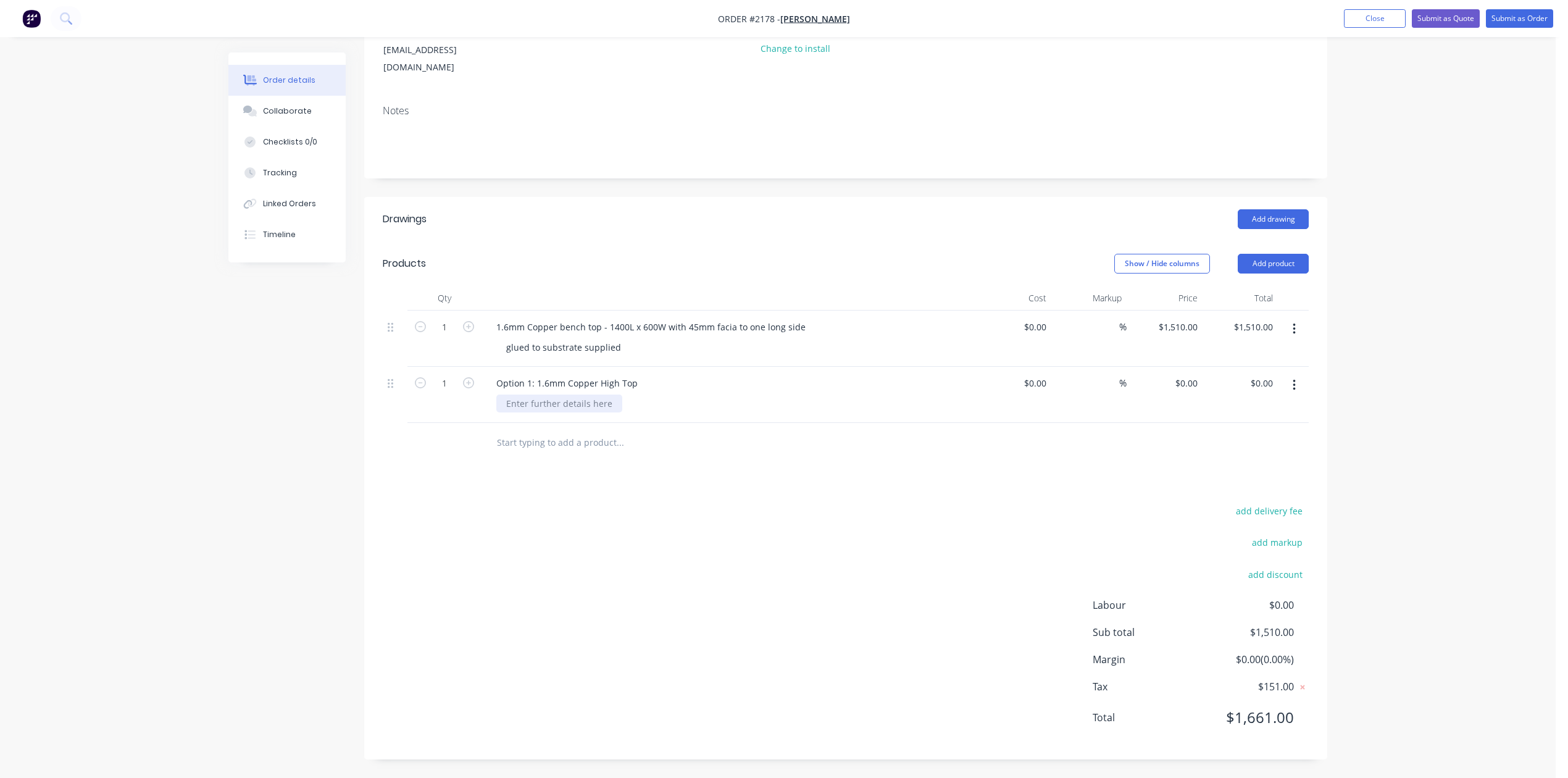
click at [593, 412] on div at bounding box center [559, 404] width 126 height 18
click at [602, 412] on div ""U" shaped - 826 x 1696 x 826 x 300 wide" at bounding box center [591, 404] width 189 height 18
click at [645, 412] on div ""U" shaped - 826L x 1696 x 826 x 300 wide" at bounding box center [593, 404] width 193 height 18
click at [680, 412] on div ""U" shaped - 826L x 1696L x 826 x 300 wide" at bounding box center [595, 404] width 198 height 18
click at [698, 412] on div ""U" shaped - 826L x 1696L x 826L x 300 wide" at bounding box center [597, 404] width 202 height 18
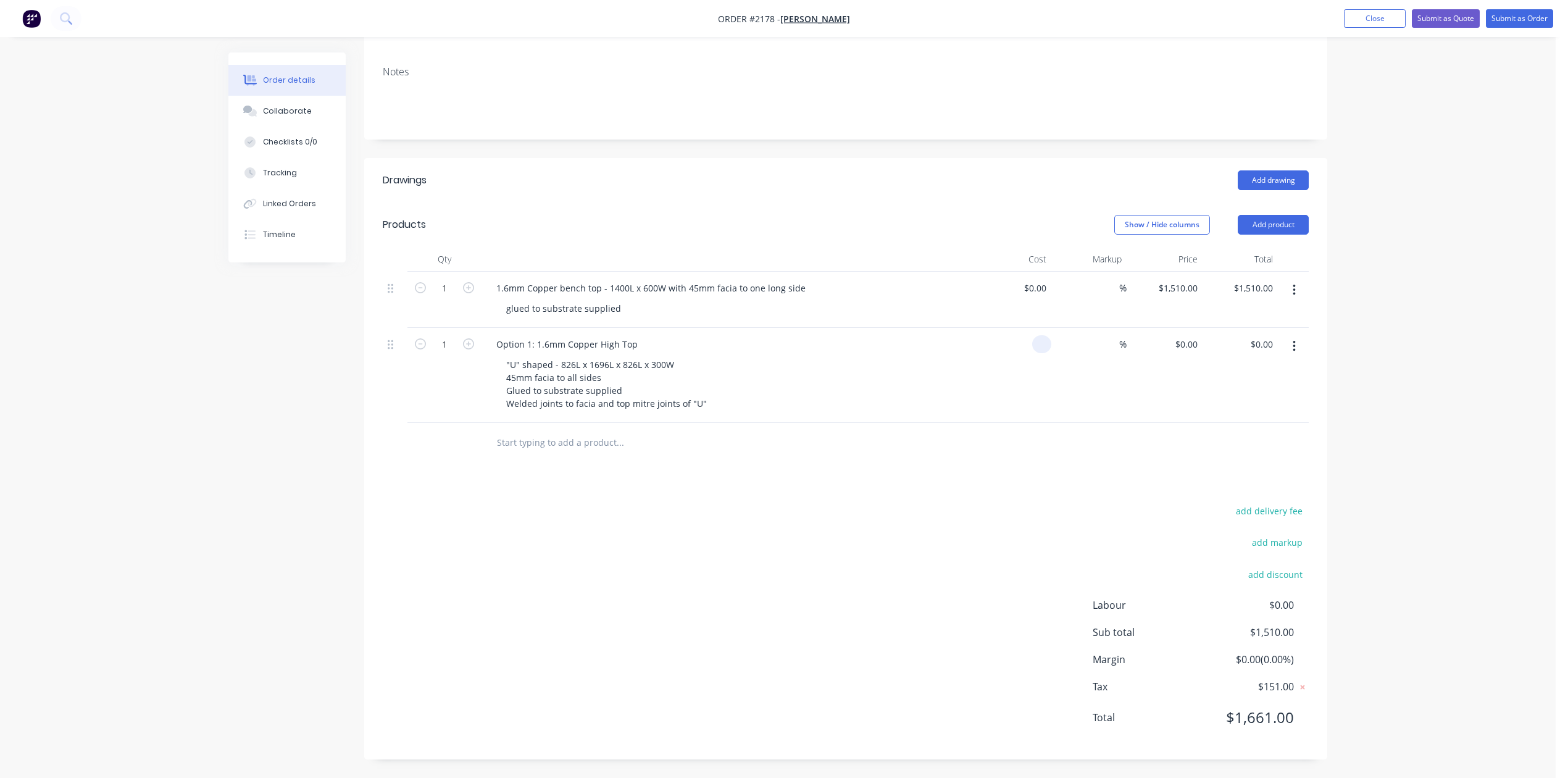
type input "$0.00"
type input "$2,935.00"
drag, startPoint x: 516, startPoint y: 438, endPoint x: 644, endPoint y: 453, distance: 128.9
click at [642, 412] on div ""U" shaped - 826L x 1696L x 826L x 300W 45mm facia to all sides Glued to substr…" at bounding box center [606, 385] width 220 height 57
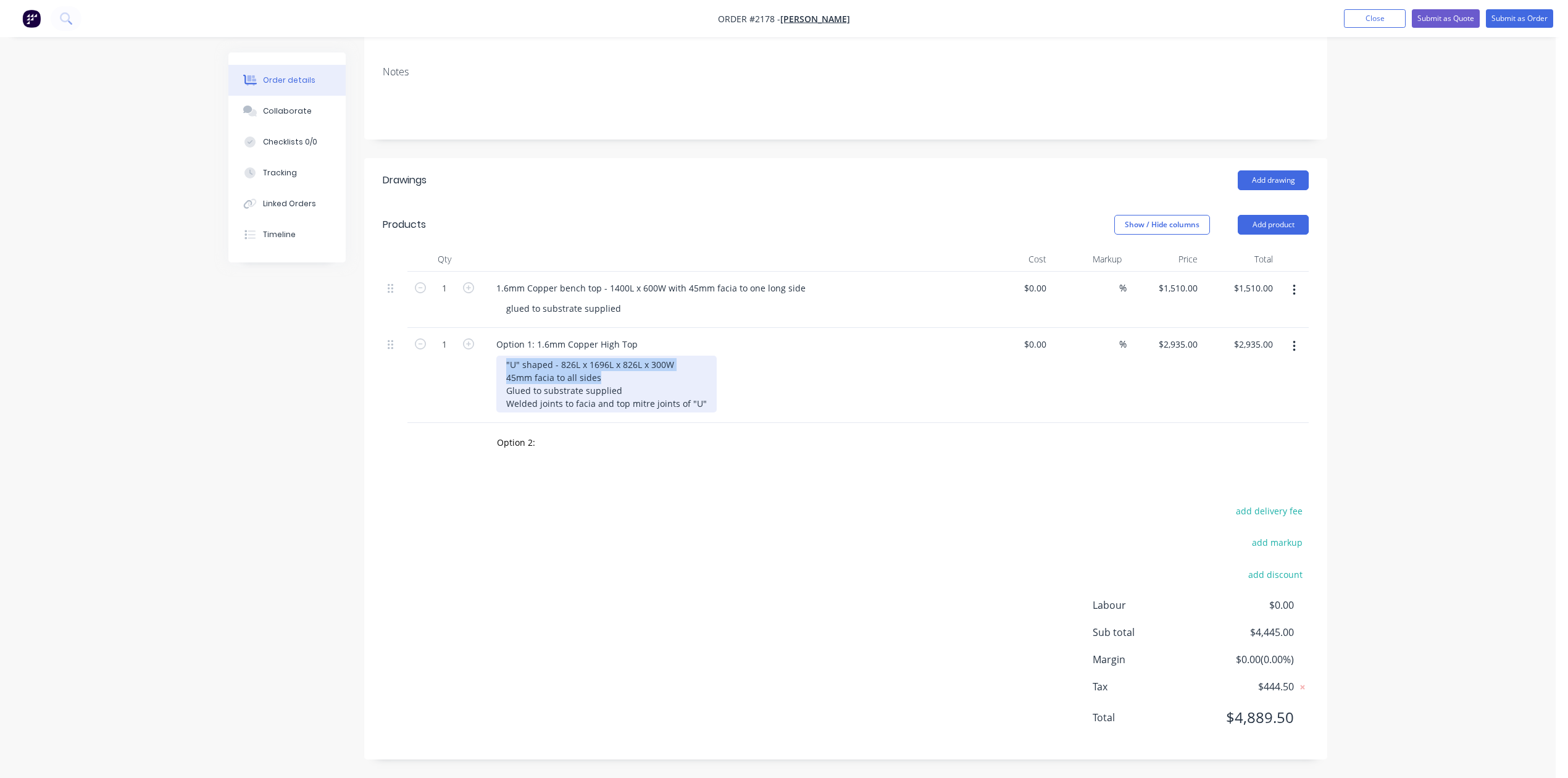
copy div ""U" shaped - 826L x 1696L x 826L x 300W 45mm facia to all sides"
click at [572, 455] on input "Option 2:" at bounding box center [620, 443] width 247 height 24
paste input ""U" shaped - 826L x 1696L x 826L x 300W 45mm facia to all sides"
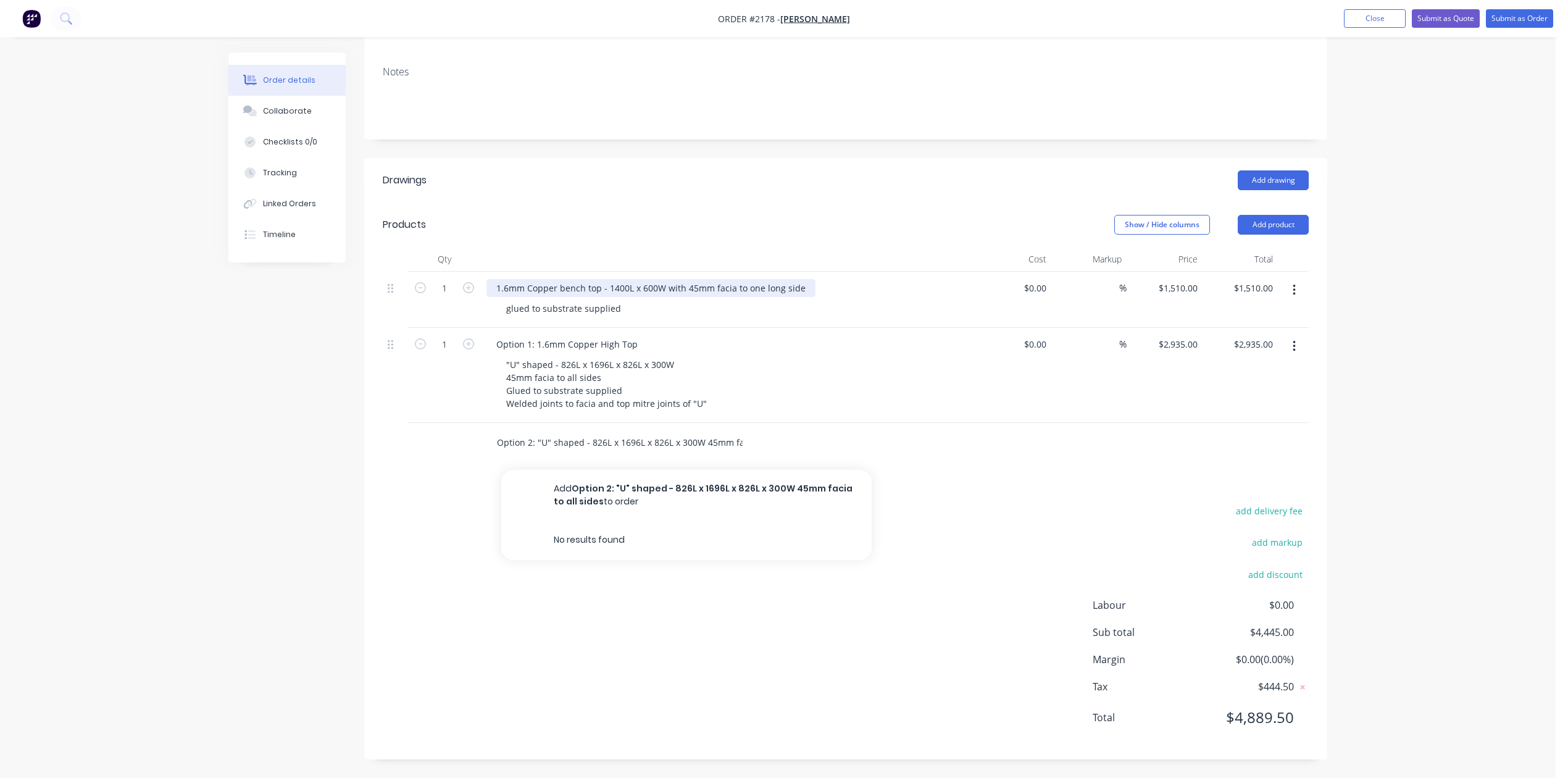
scroll to position [0, 127]
click at [532, 455] on input "Option 2: "U" shaped - 826L x 1696L x 826L x 300W 45mm facia to all sides" at bounding box center [620, 443] width 247 height 24
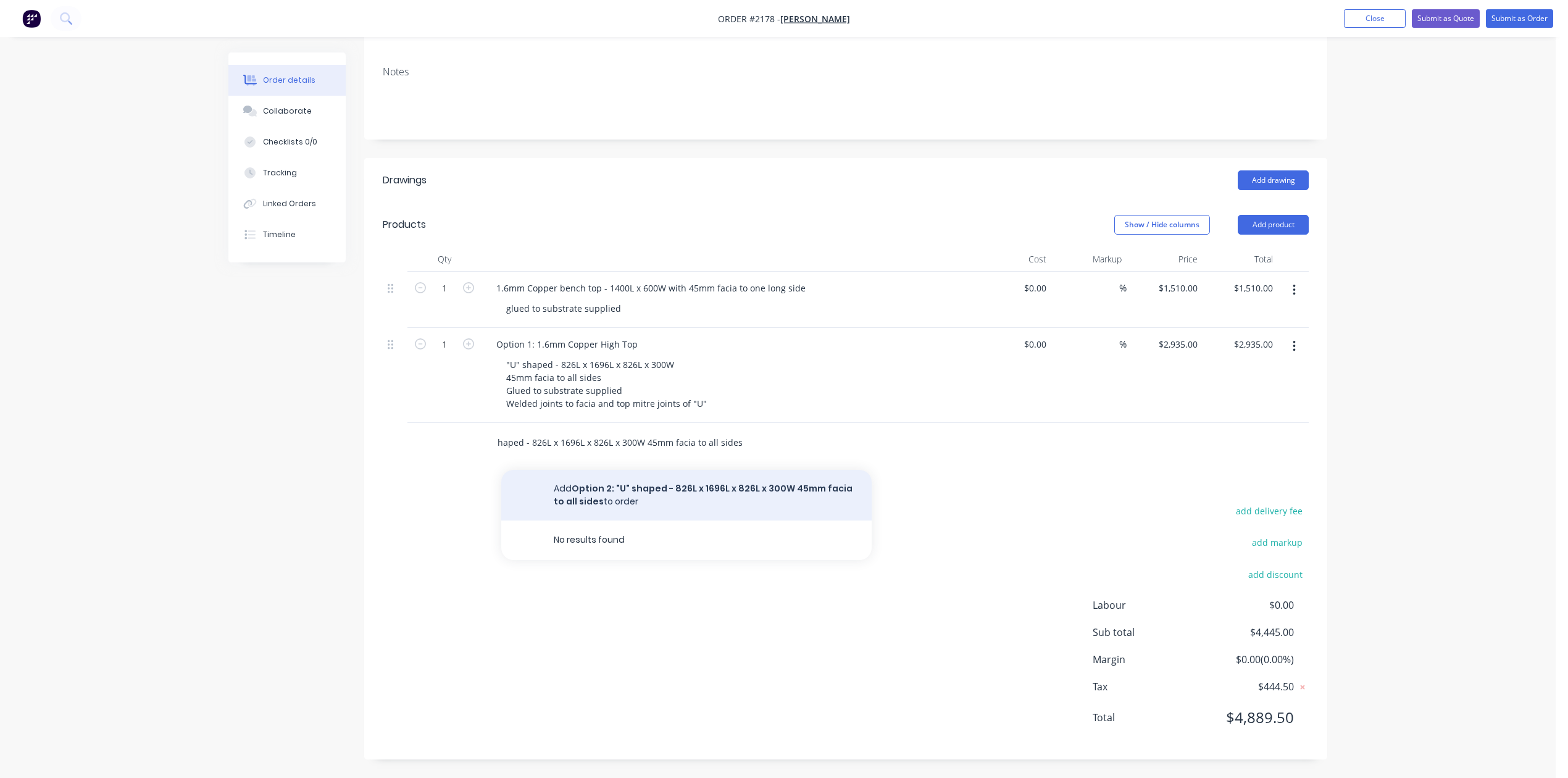
type input "Option 2: "U" shaped - 826L x 1696L x 826L x 300W 45mm facia to all sides"
click at [708, 520] on button "Add Option 2: "U" shaped - 826L x 1696L x 826L x 300W 45mm facia to all sides t…" at bounding box center [686, 495] width 370 height 51
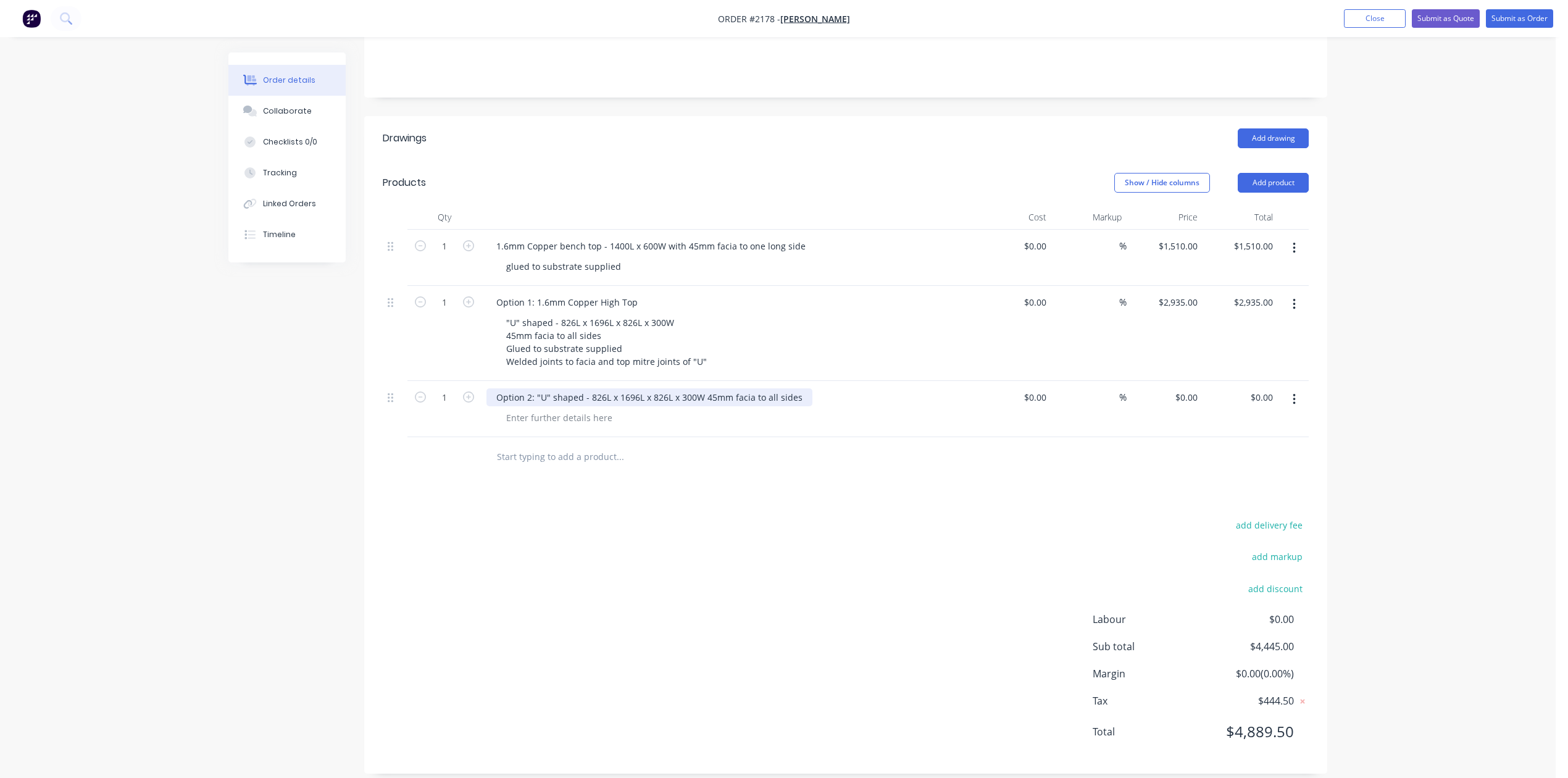
click at [763, 406] on div "Option 2: "U" shaped - 826L x 1696L x 826L x 300W 45mm facia to all sides" at bounding box center [649, 397] width 326 height 18
click at [555, 419] on div "Option 2: "U" shaped - 826L x 1696L x 826L x 300W 45mm facia to all sides" at bounding box center [600, 404] width 228 height 31
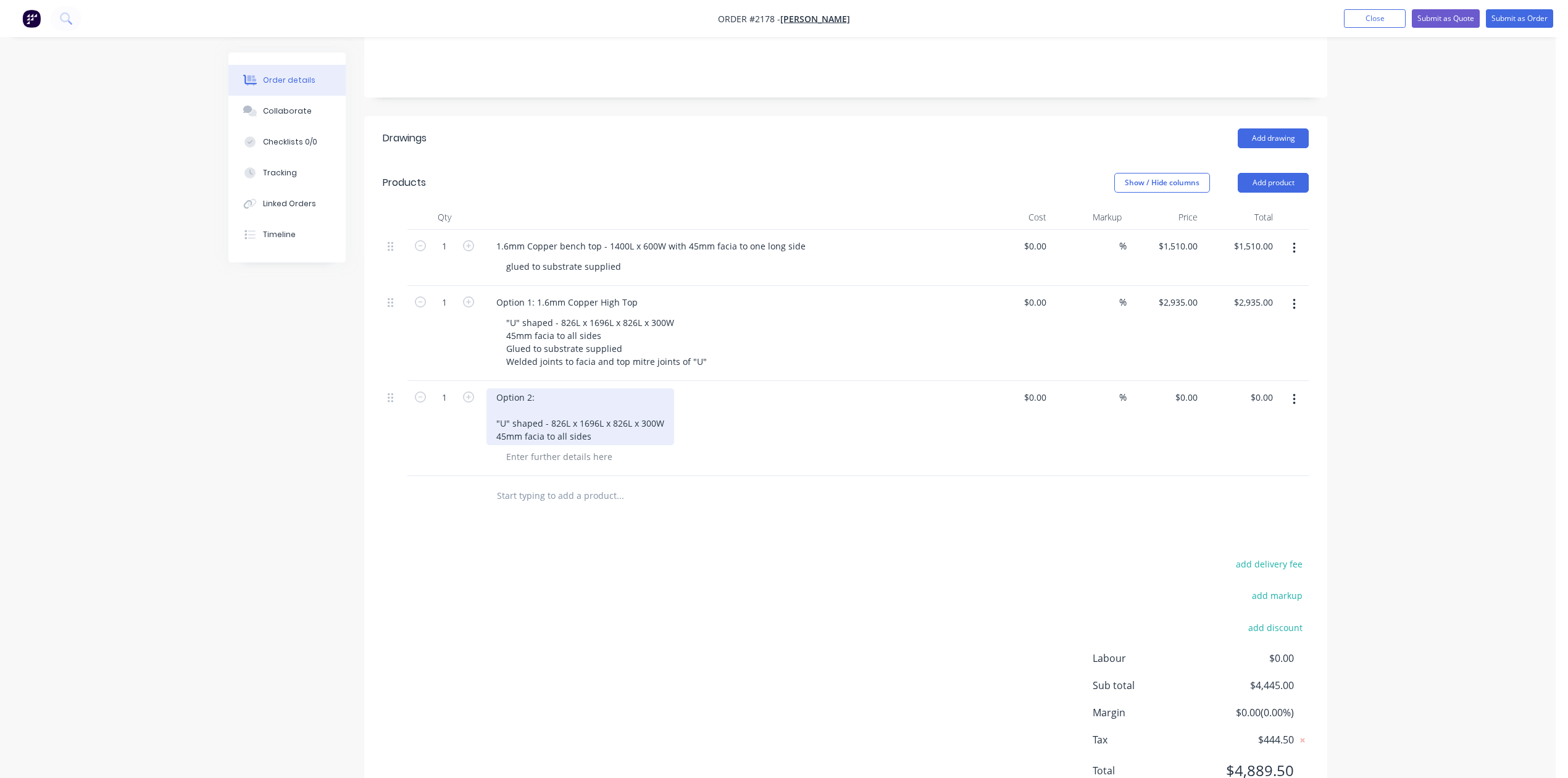
click at [633, 445] on div "Option 2: "U" shaped - 826L x 1696L x 826L x 300W 45mm facia to all sides" at bounding box center [580, 417] width 187 height 57
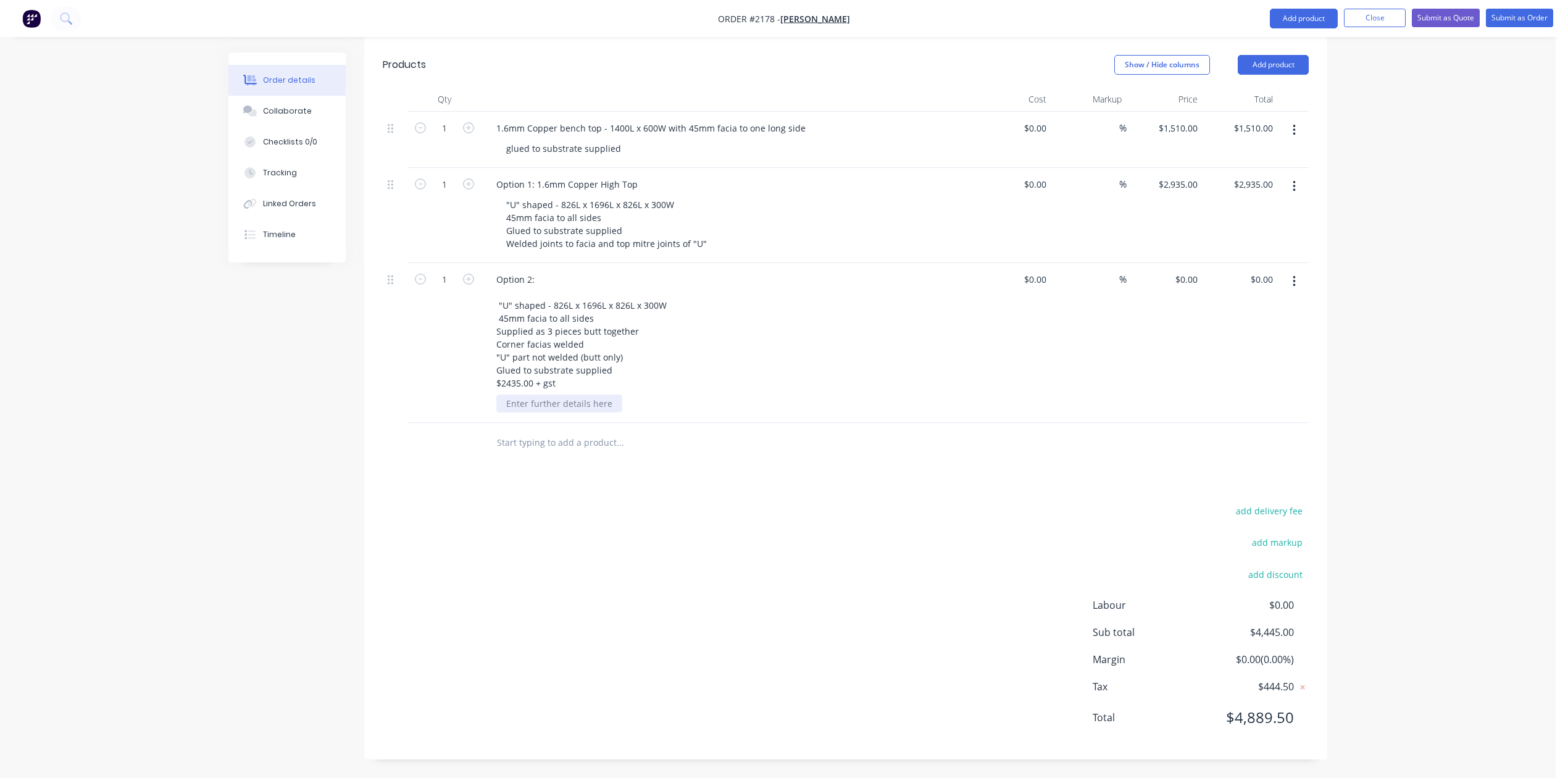
scroll to position [494, 0]
click at [537, 455] on input "text" at bounding box center [620, 443] width 247 height 24
type input "Option 3:"
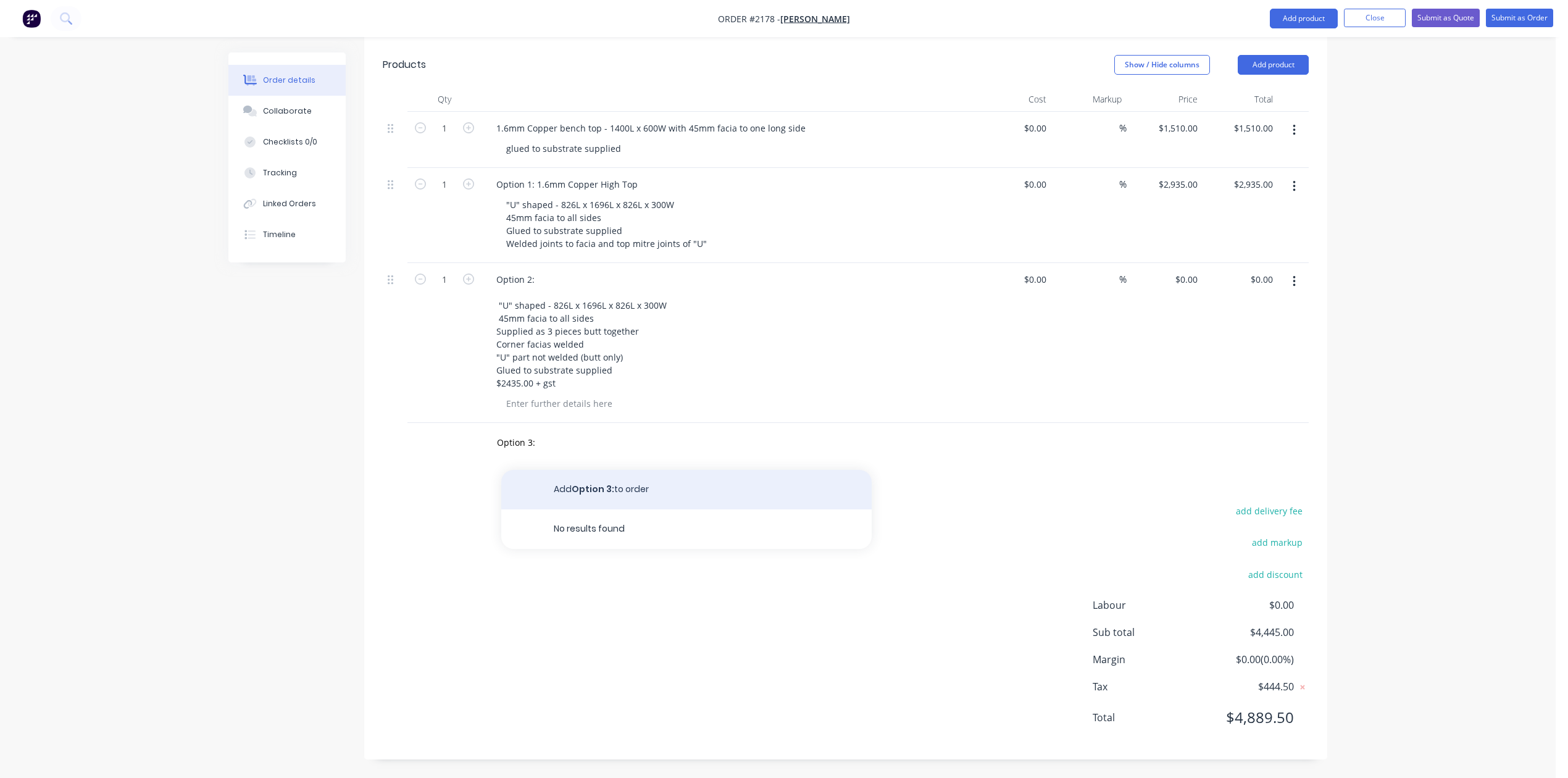
click at [643, 470] on button "Add Option 3: to order" at bounding box center [686, 490] width 370 height 39
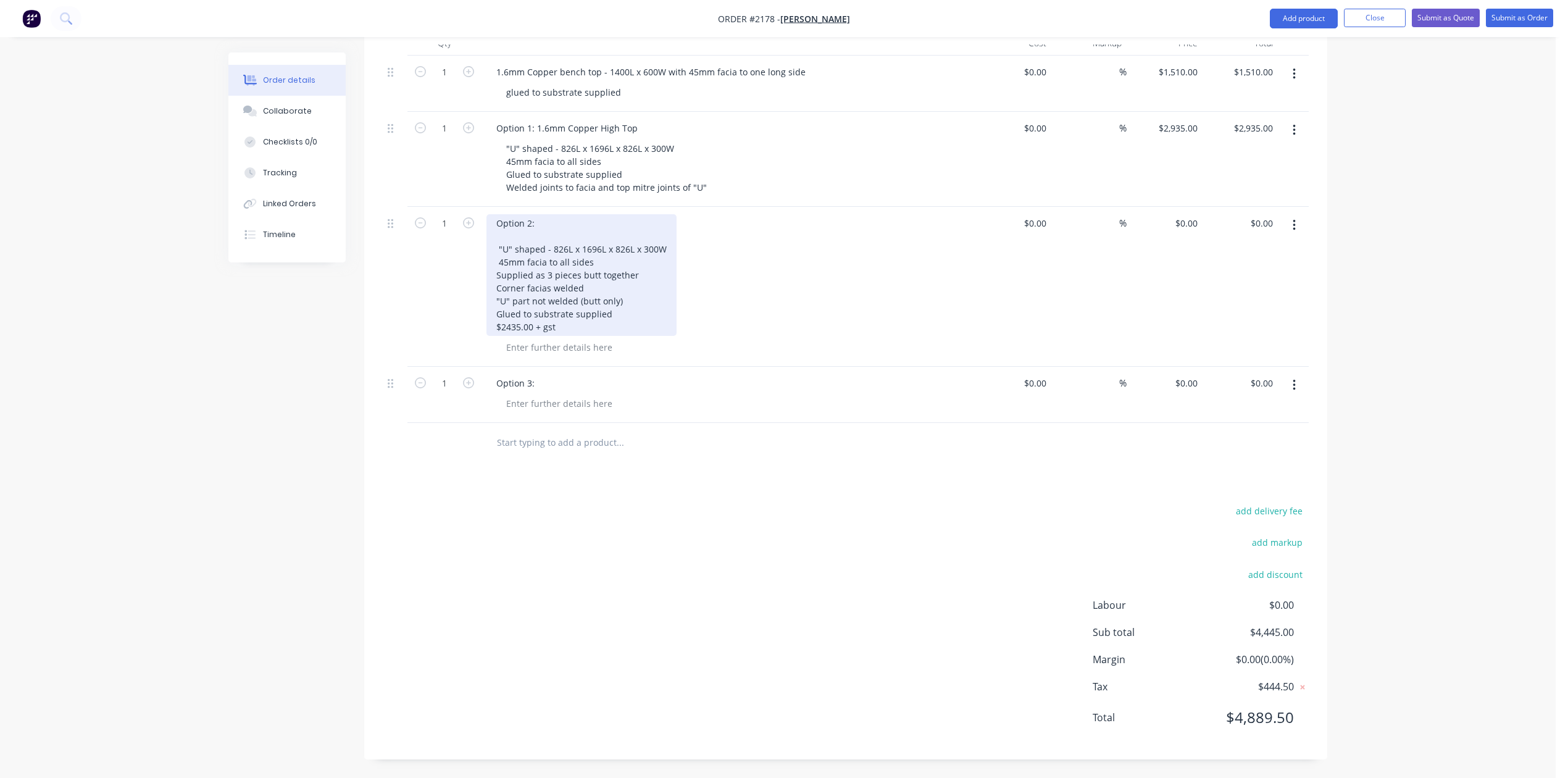
scroll to position [329, 0]
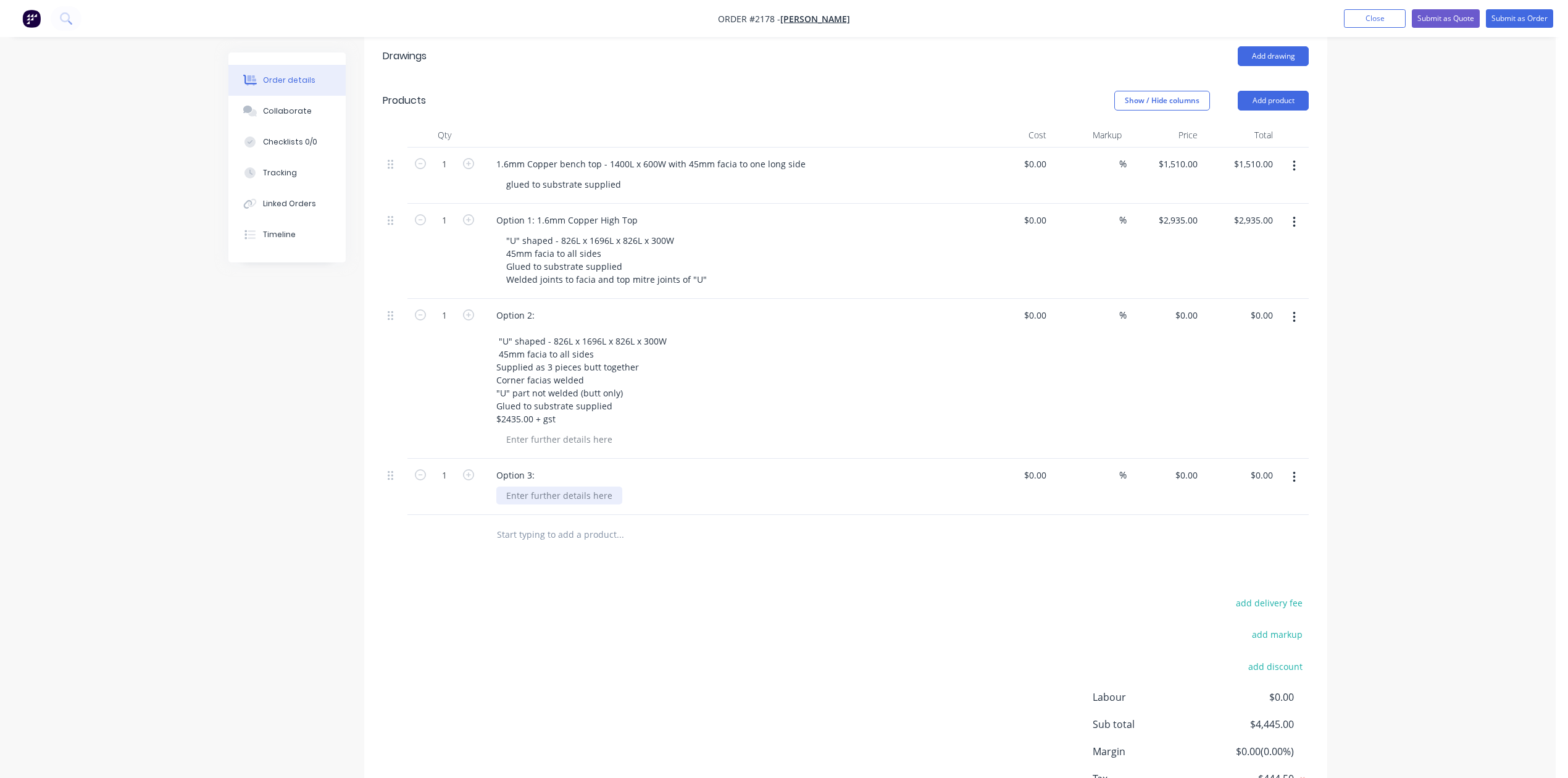
click at [549, 505] on div at bounding box center [559, 495] width 126 height 18
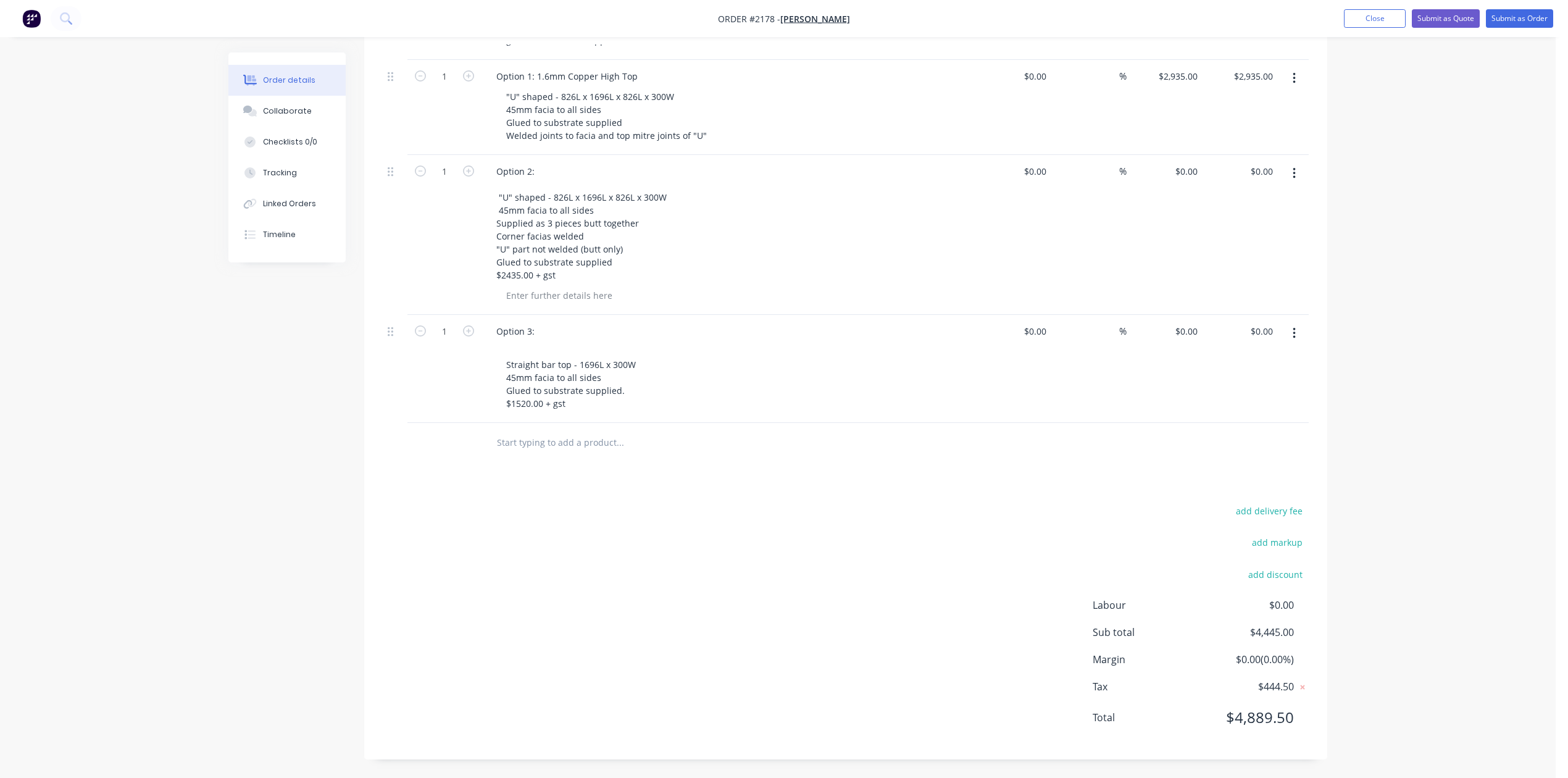
scroll to position [576, 0]
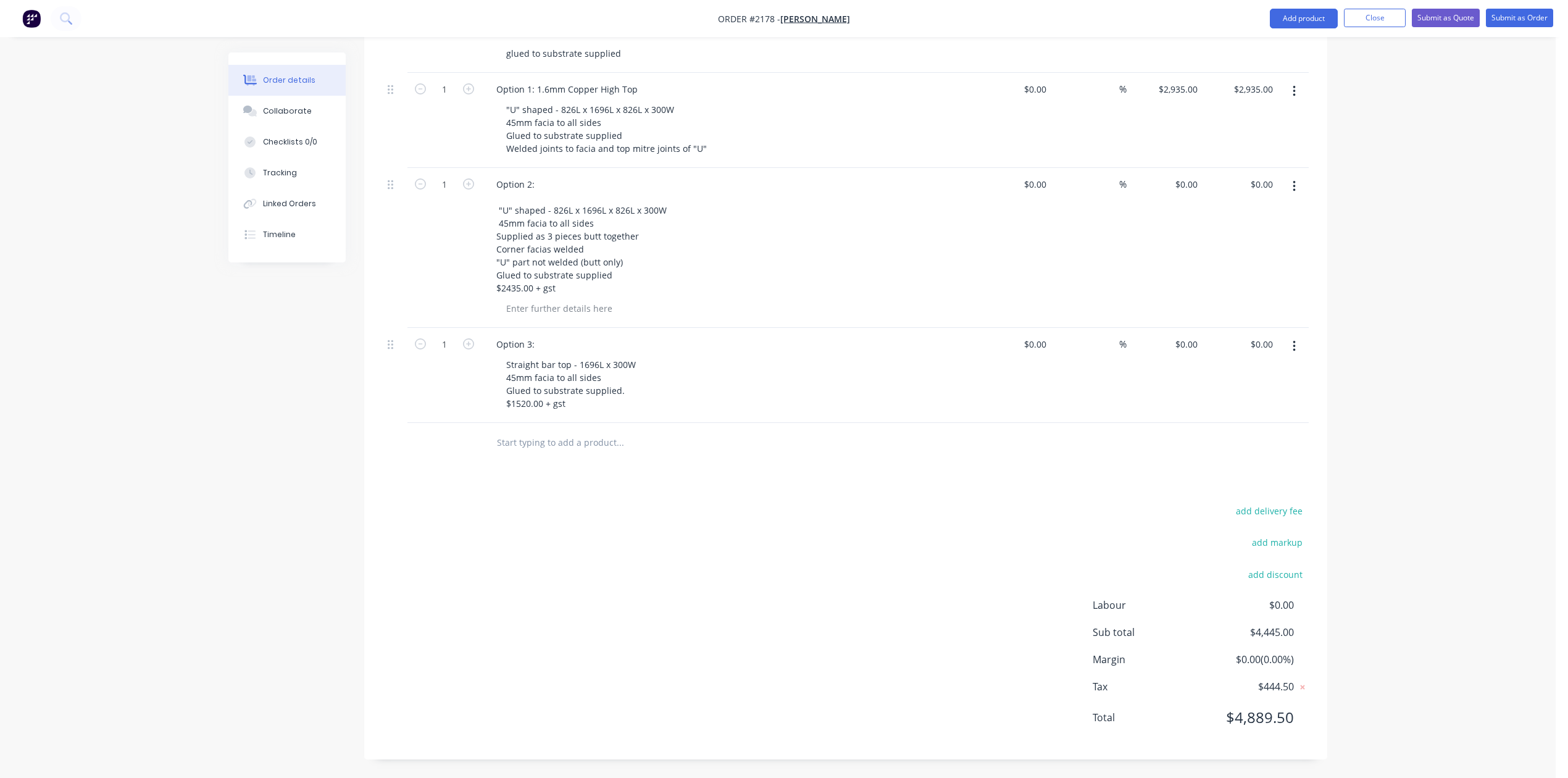
click at [596, 463] on div at bounding box center [704, 443] width 444 height 40
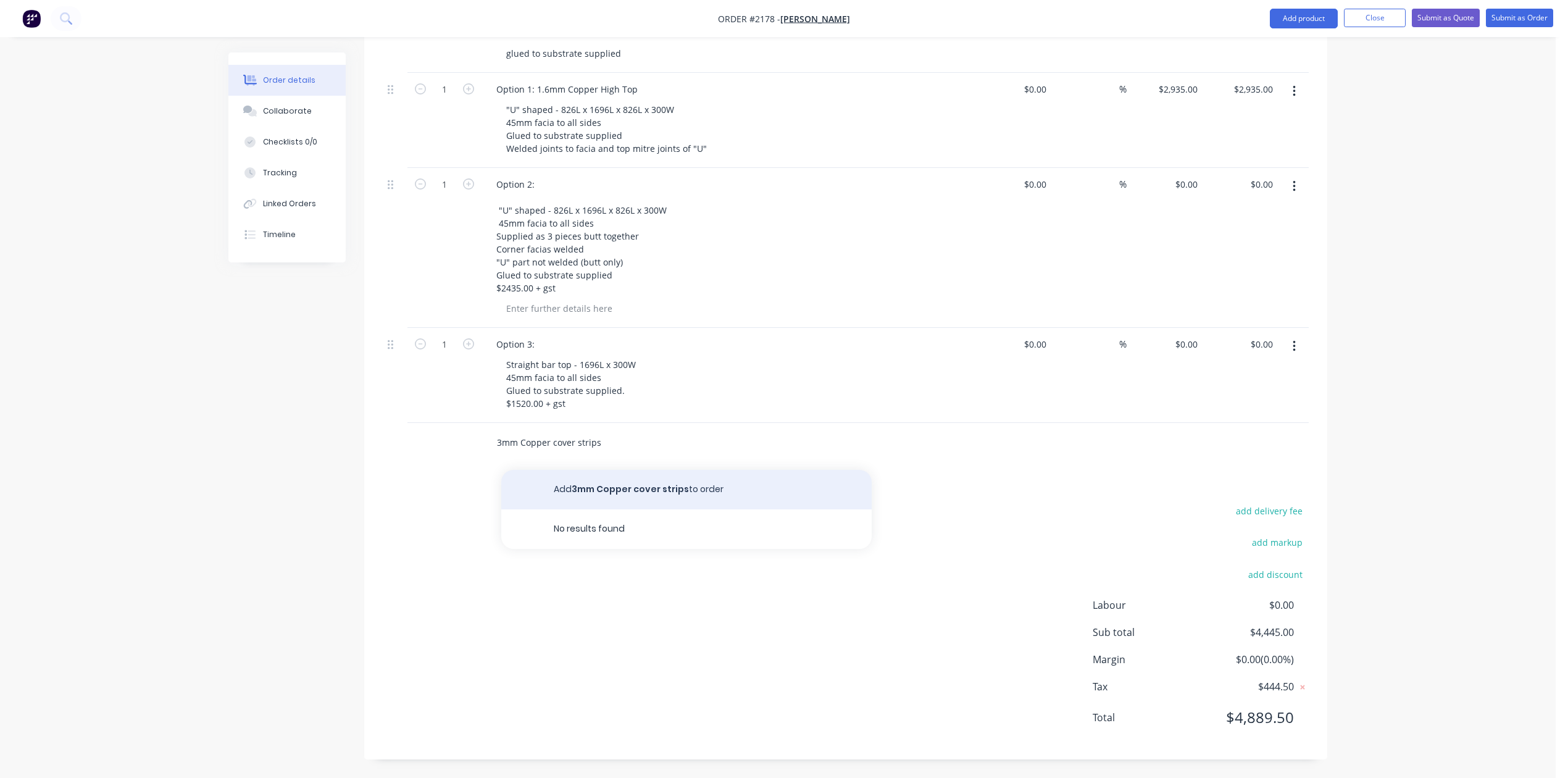
type input "3mm Copper cover strips"
click at [620, 510] on button "Add 3mm Copper cover strips to order" at bounding box center [686, 490] width 370 height 39
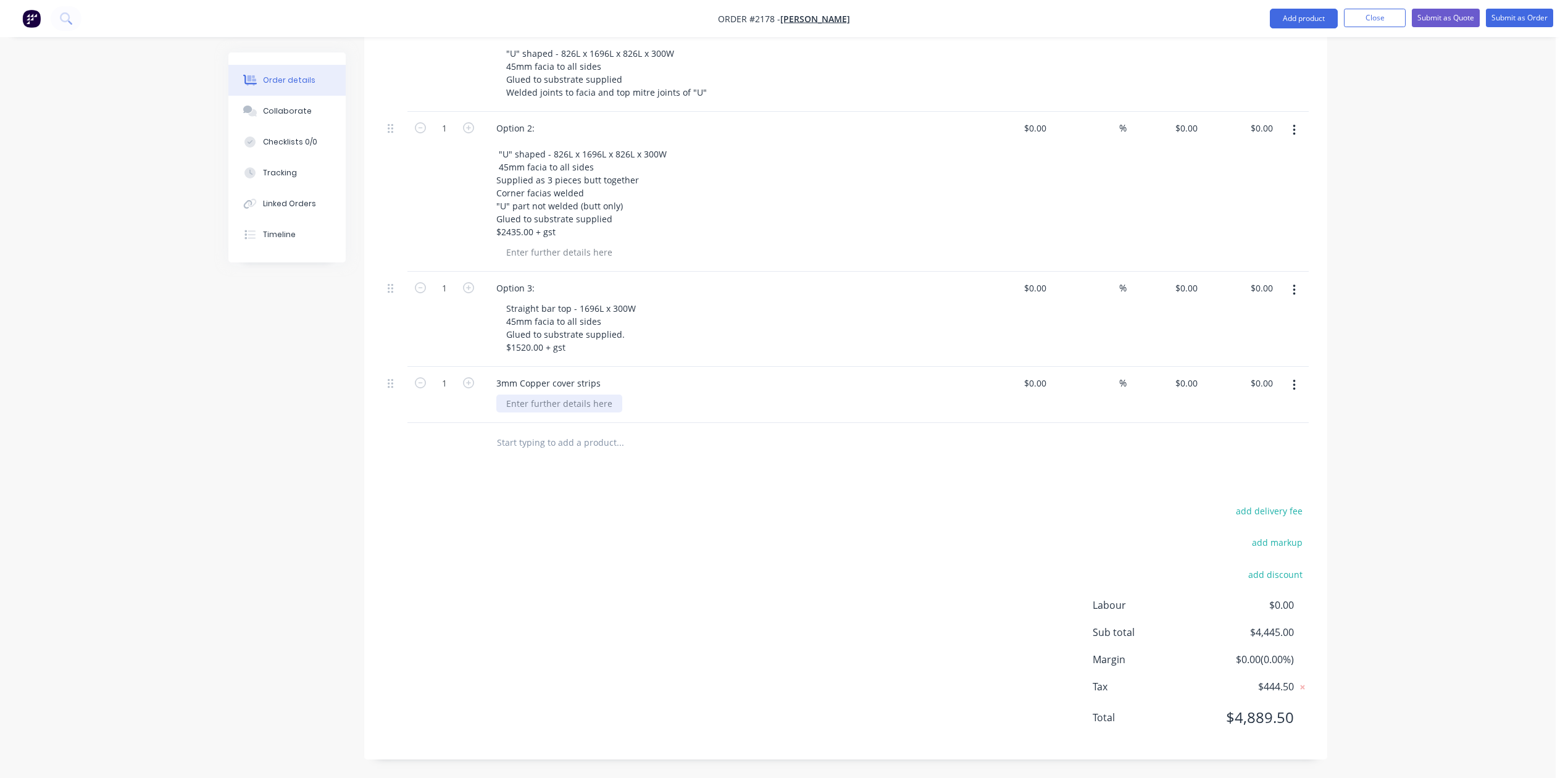
click at [603, 412] on div at bounding box center [559, 404] width 126 height 18
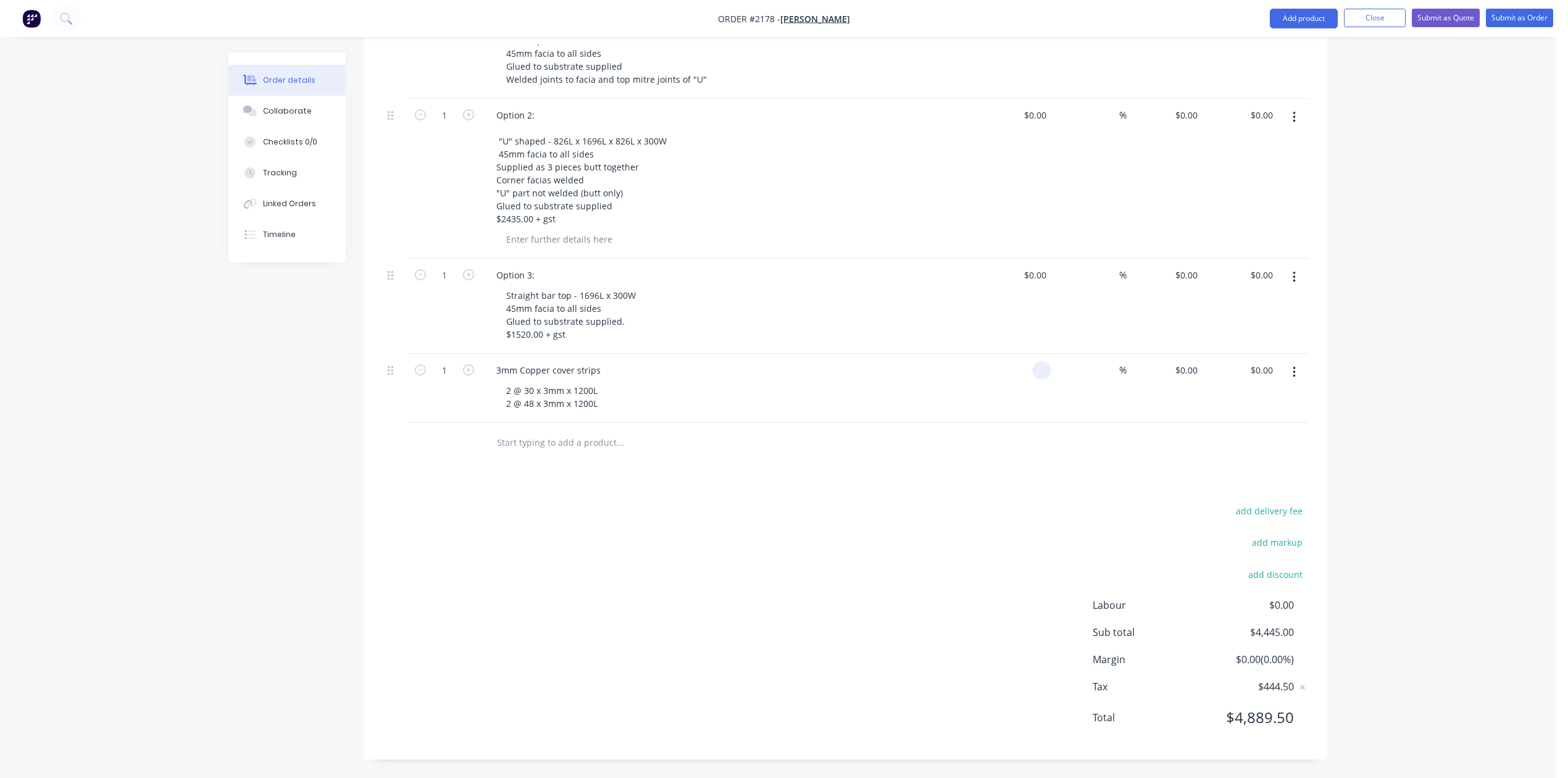
type input "$0.00"
type input "$150.00"
click at [566, 455] on input "text" at bounding box center [620, 443] width 247 height 24
type input "Option 2:"
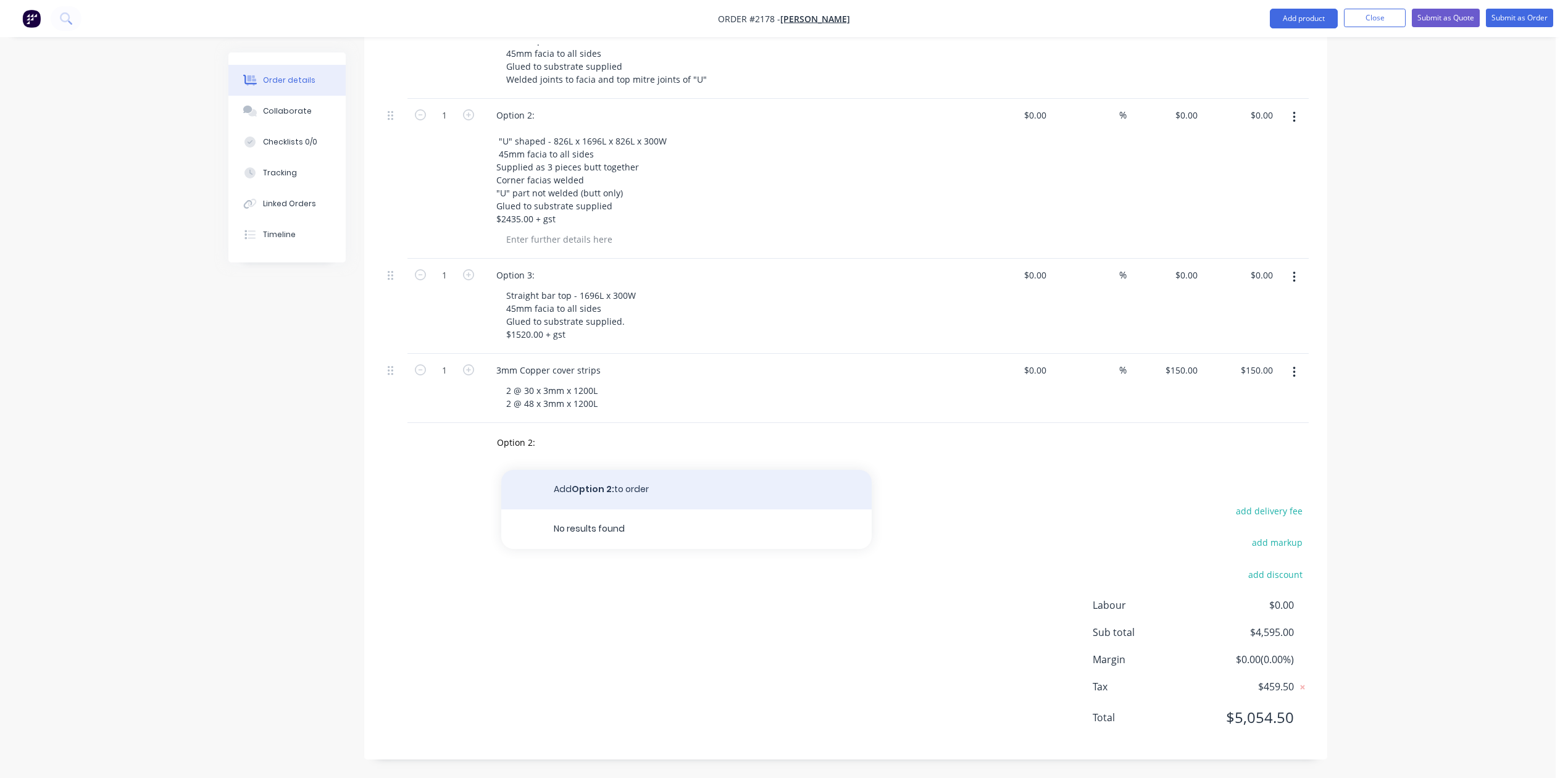
click at [638, 510] on button "Add Option 2: to order" at bounding box center [686, 490] width 370 height 39
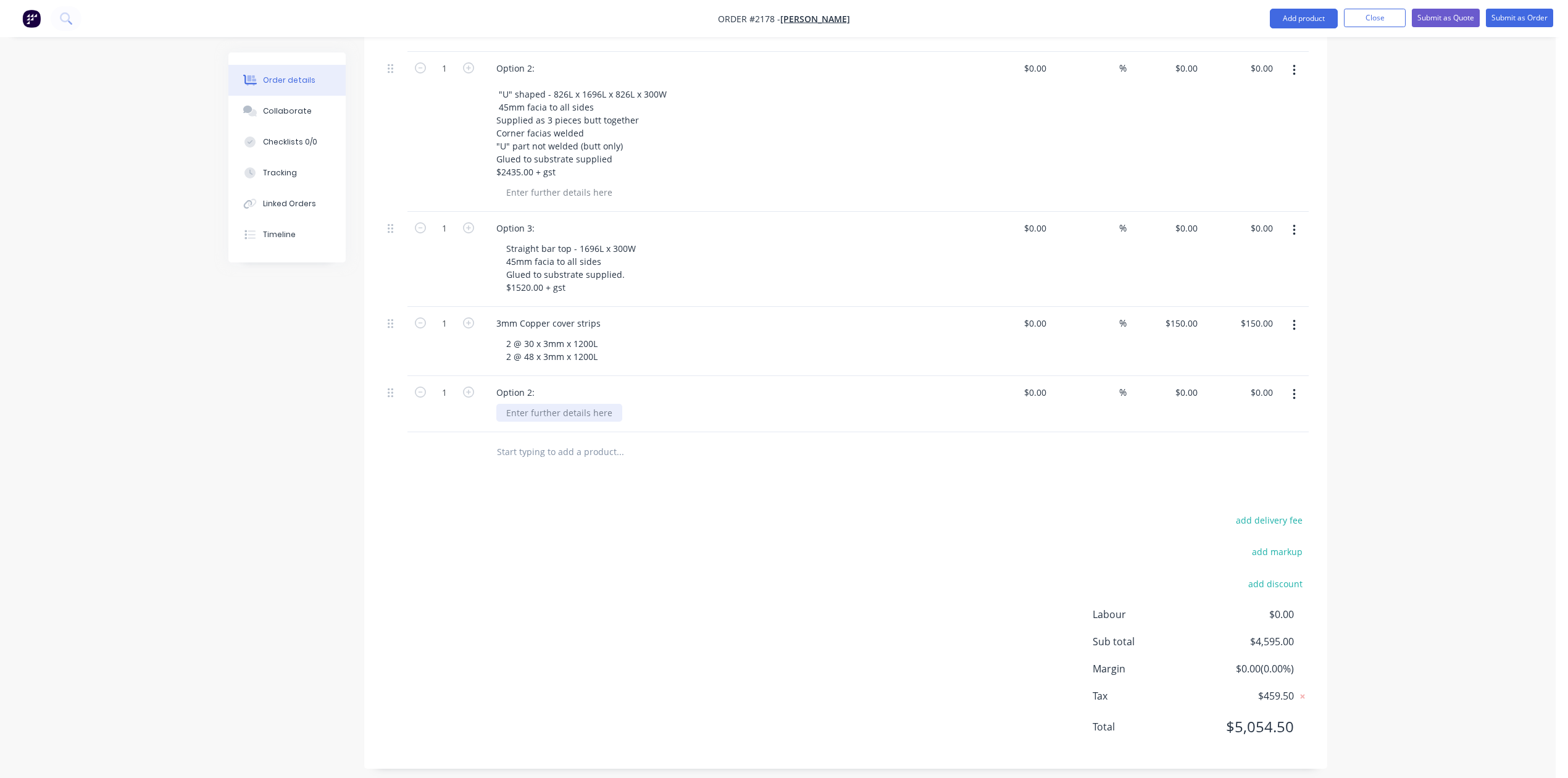
click at [578, 422] on div at bounding box center [559, 412] width 126 height 18
click at [545, 402] on div "Option 2:" at bounding box center [515, 392] width 58 height 18
click at [555, 402] on div "Option 2: Copper cover strips" at bounding box center [557, 392] width 141 height 18
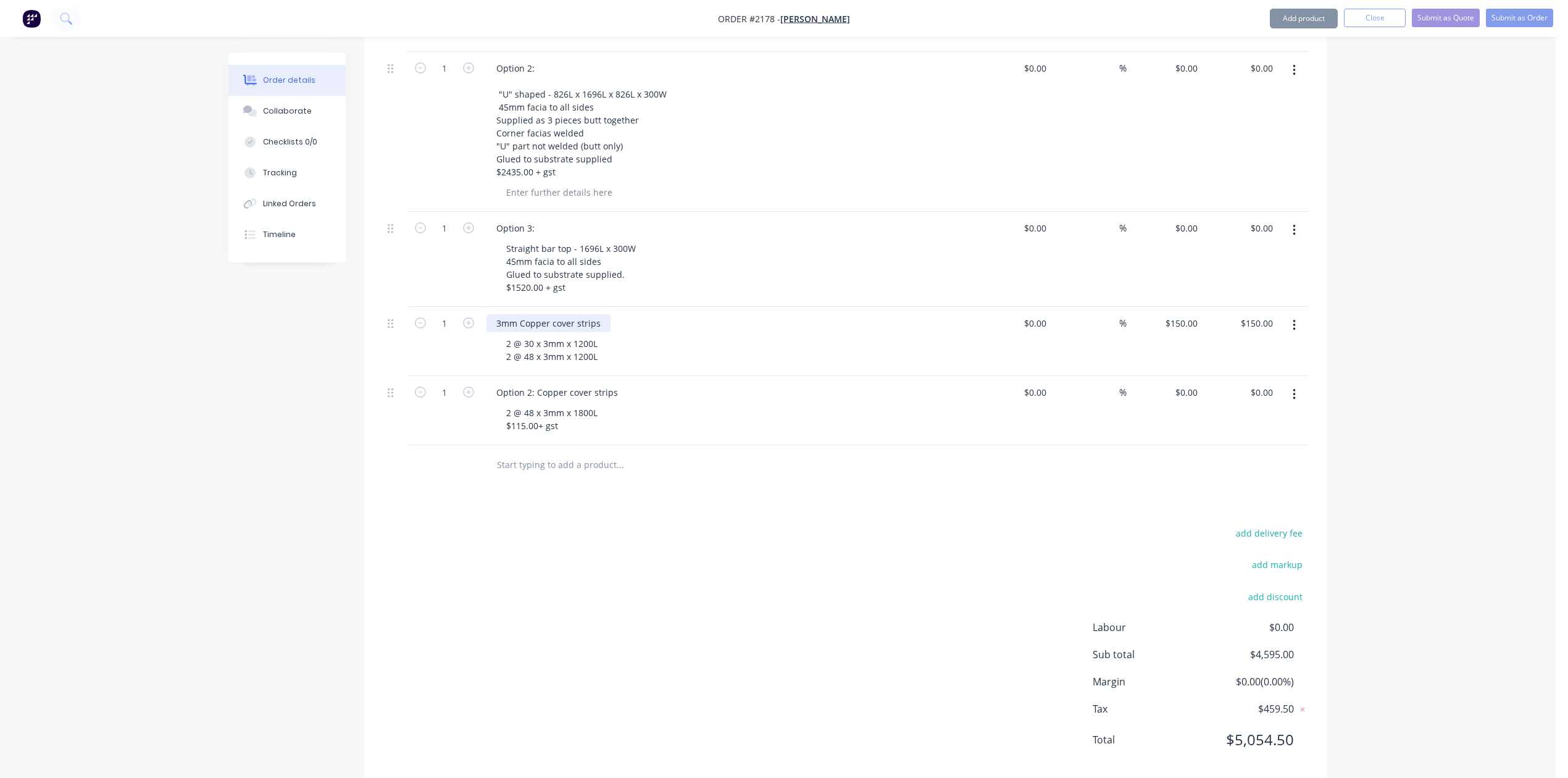
click at [610, 332] on div "3mm Copper cover strips" at bounding box center [548, 323] width 124 height 18
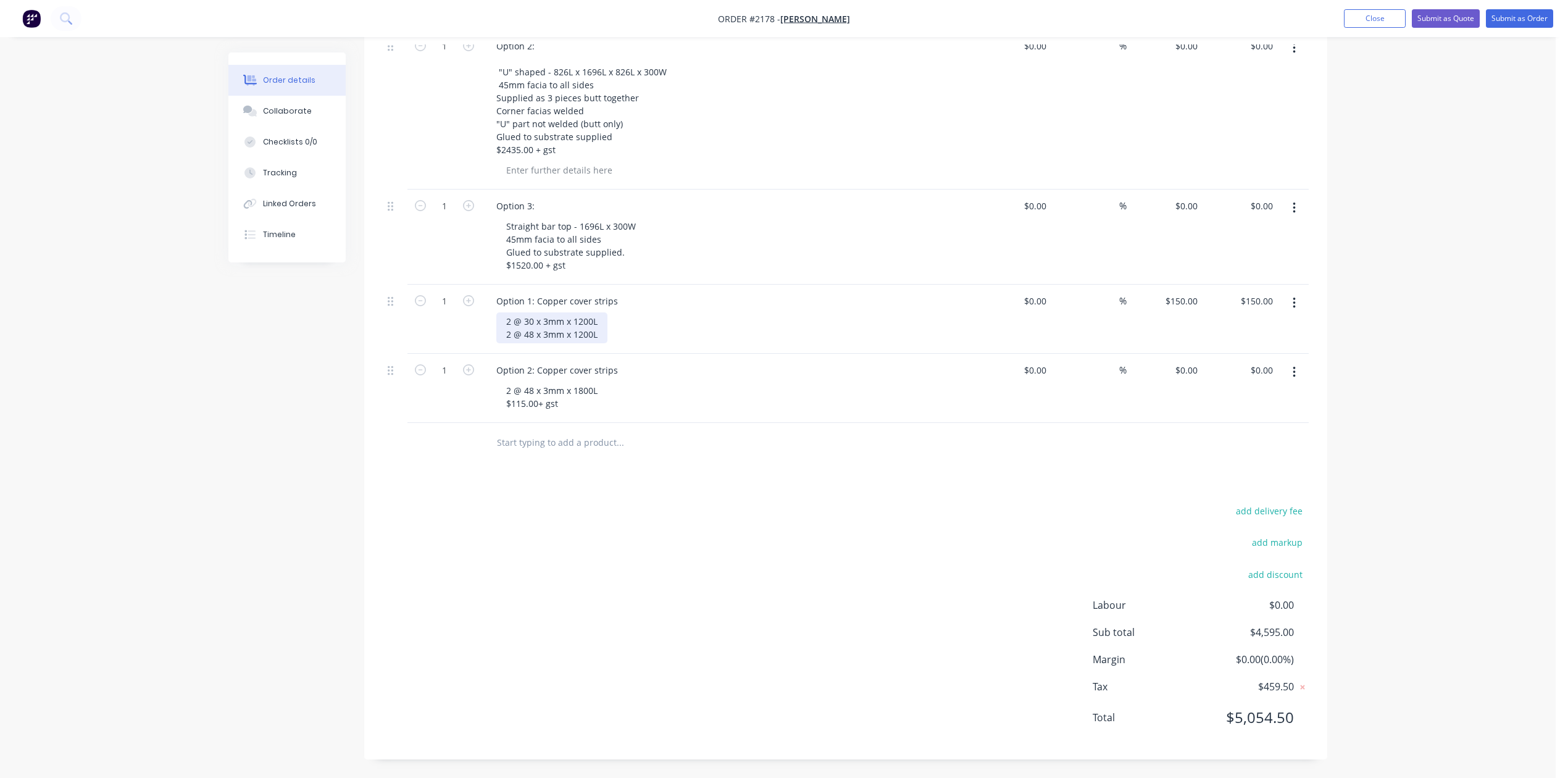
scroll to position [470, 0]
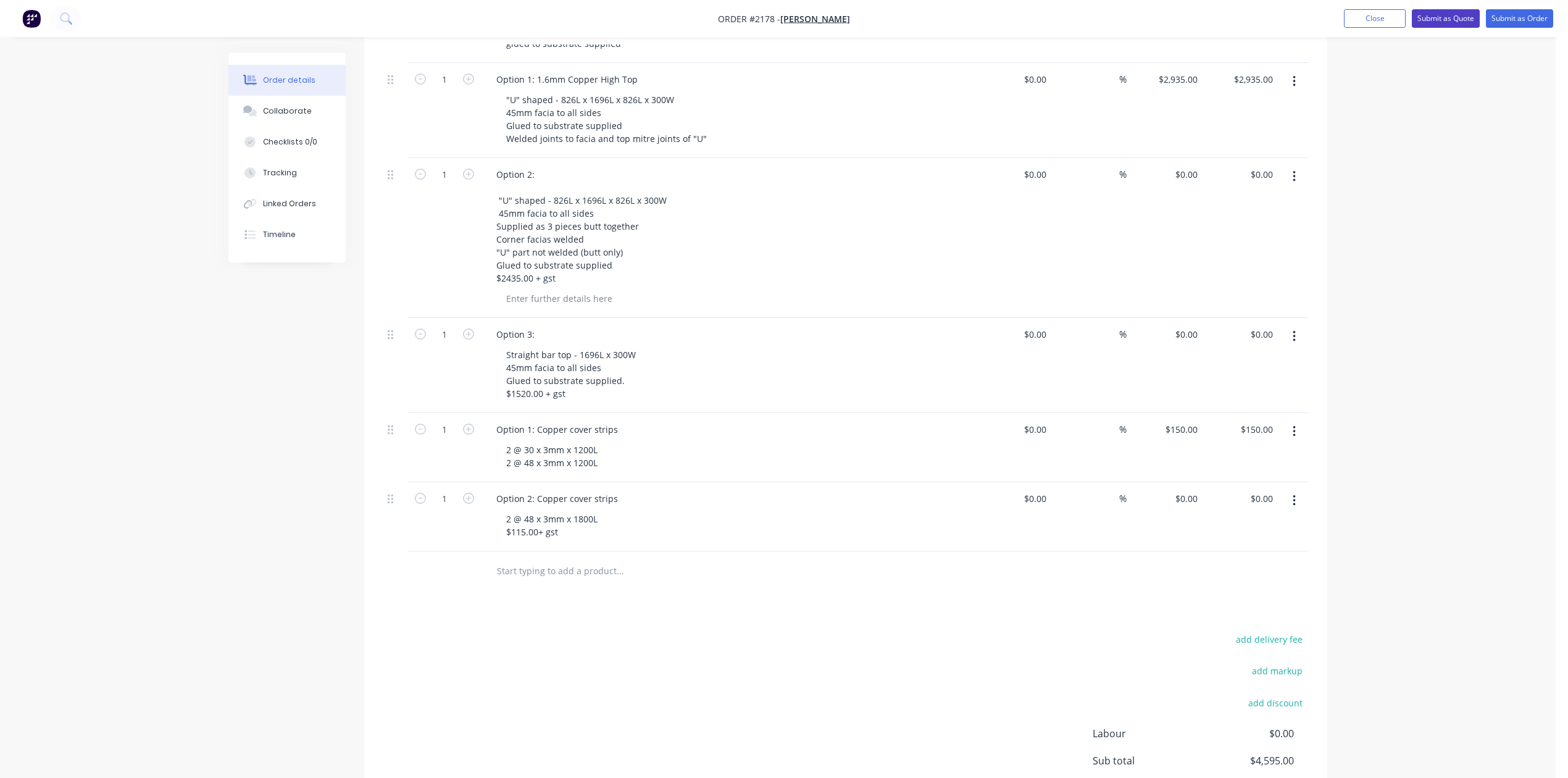
click at [1427, 22] on button "Submit as Quote" at bounding box center [1446, 18] width 68 height 18
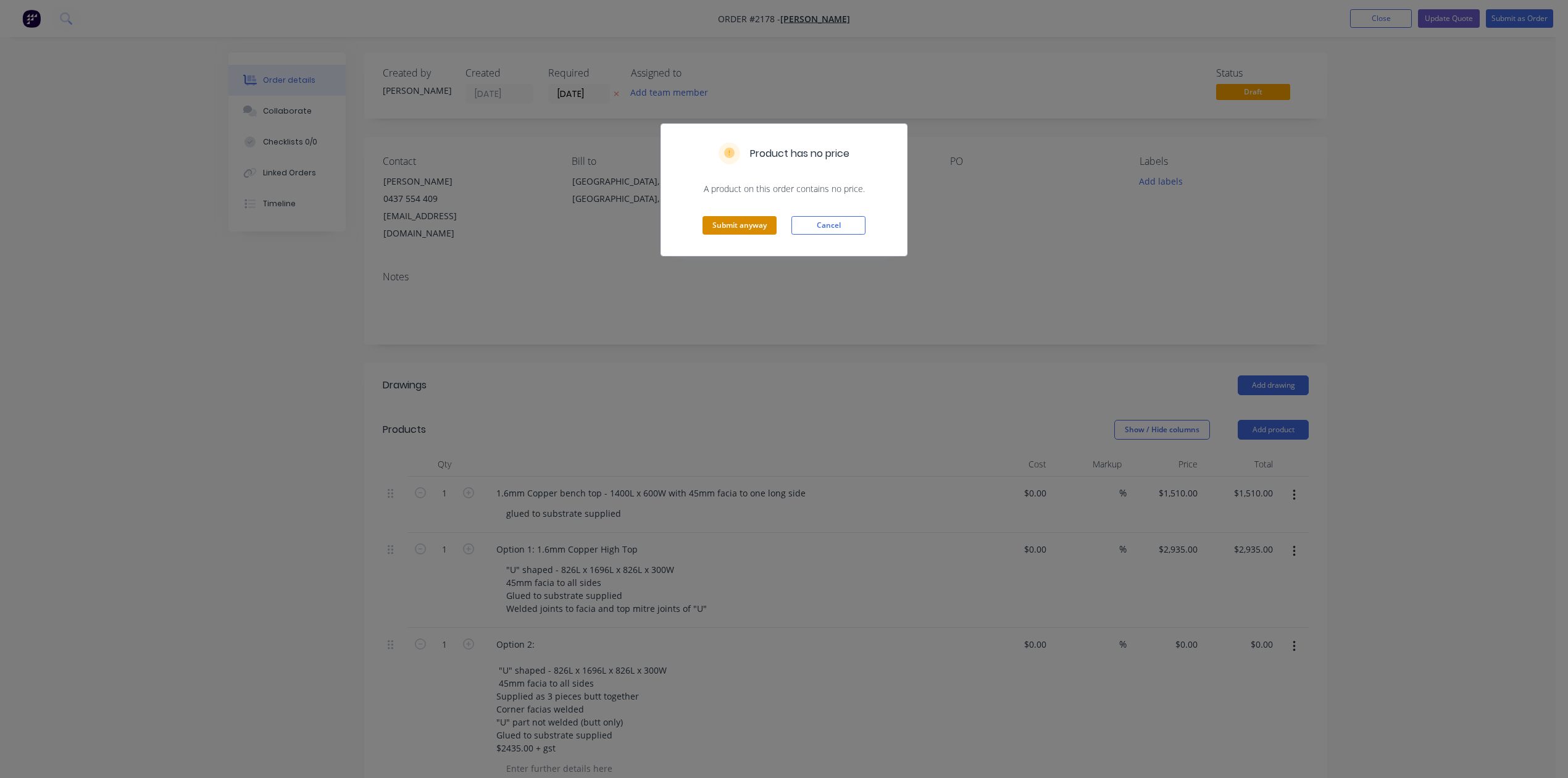
click at [736, 234] on button "Submit anyway" at bounding box center [739, 225] width 74 height 18
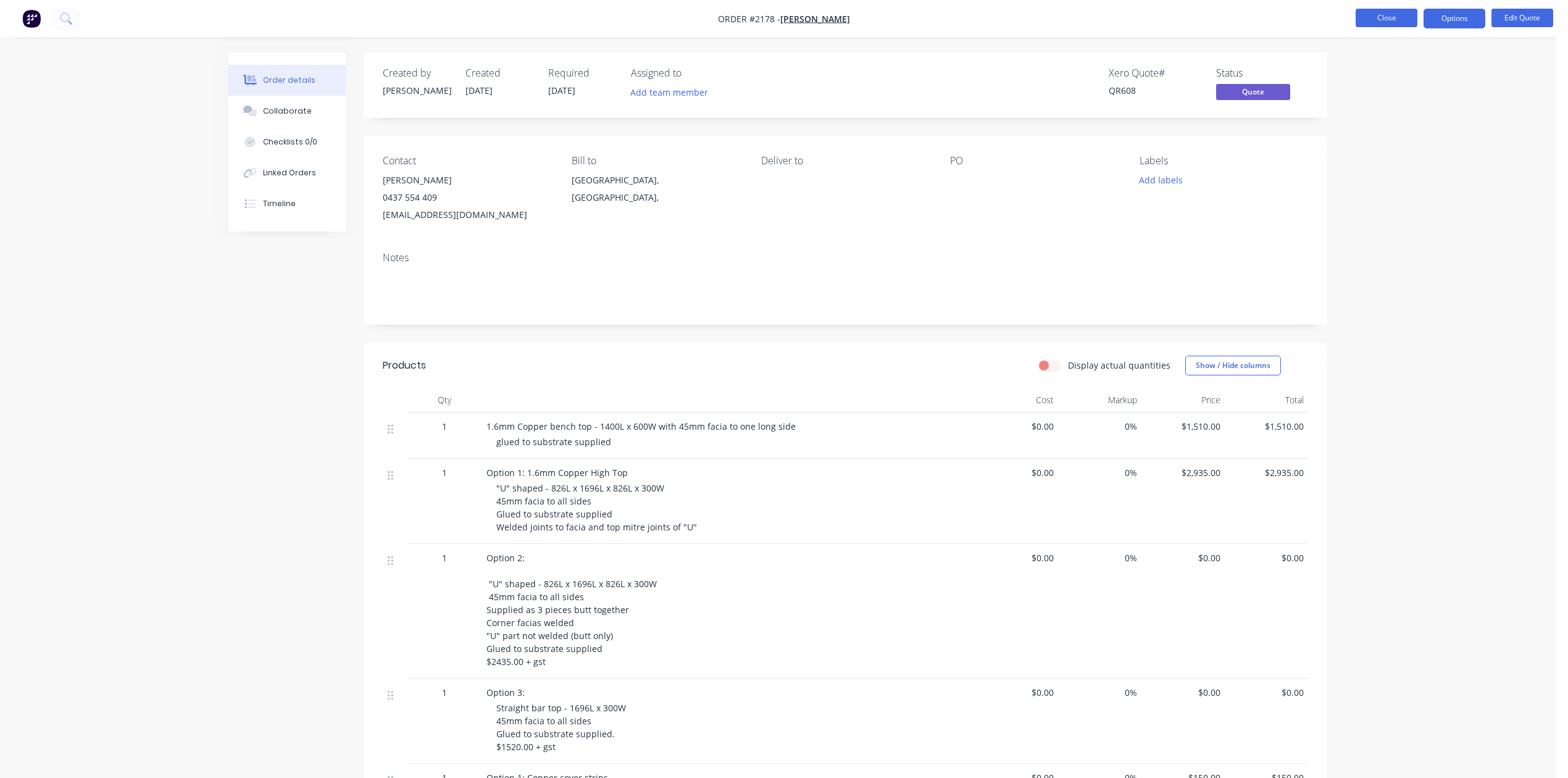
click at [1363, 16] on button "Close" at bounding box center [1386, 18] width 62 height 18
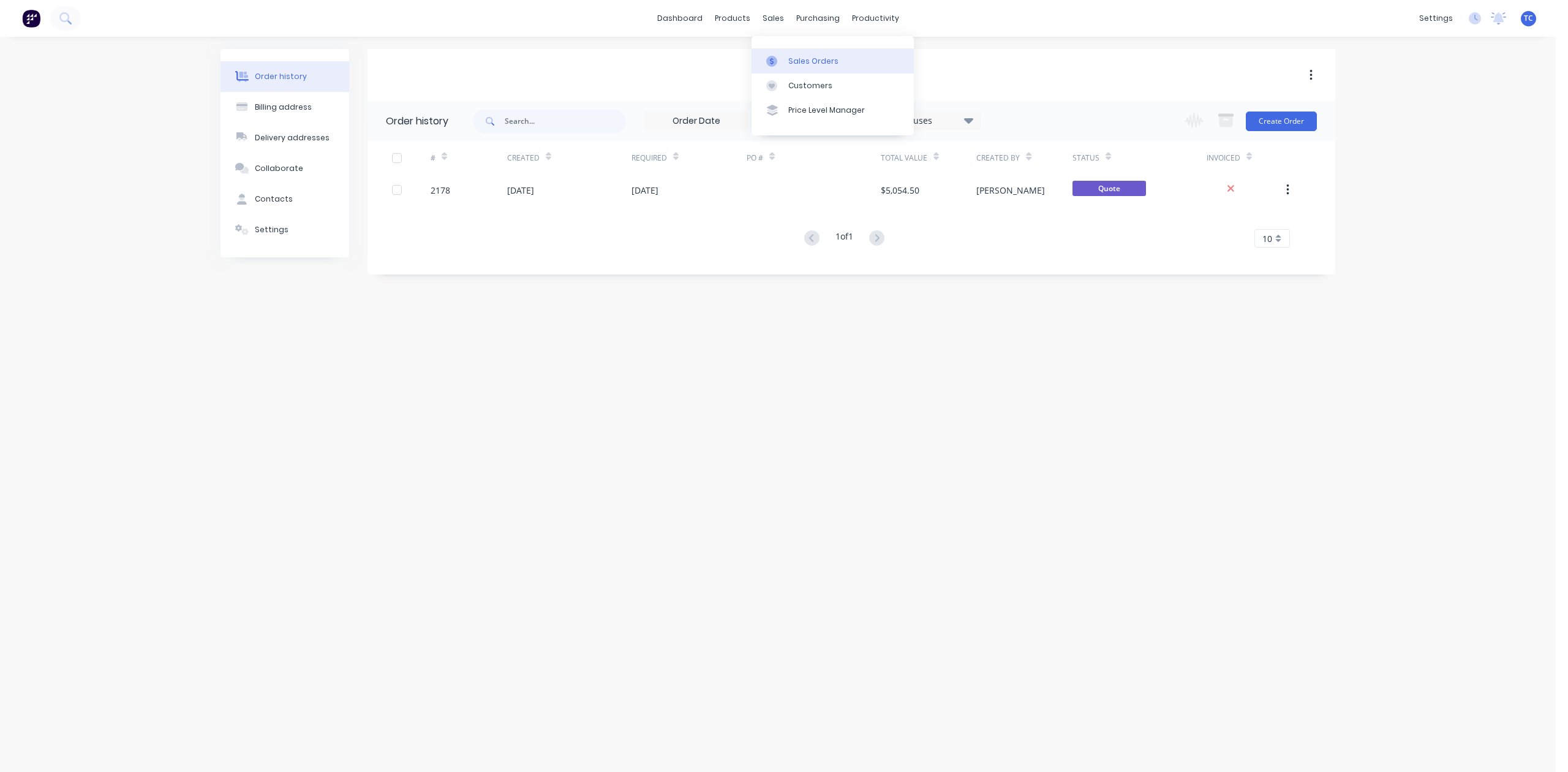
click at [811, 62] on div "Sales Orders" at bounding box center [813, 61] width 51 height 11
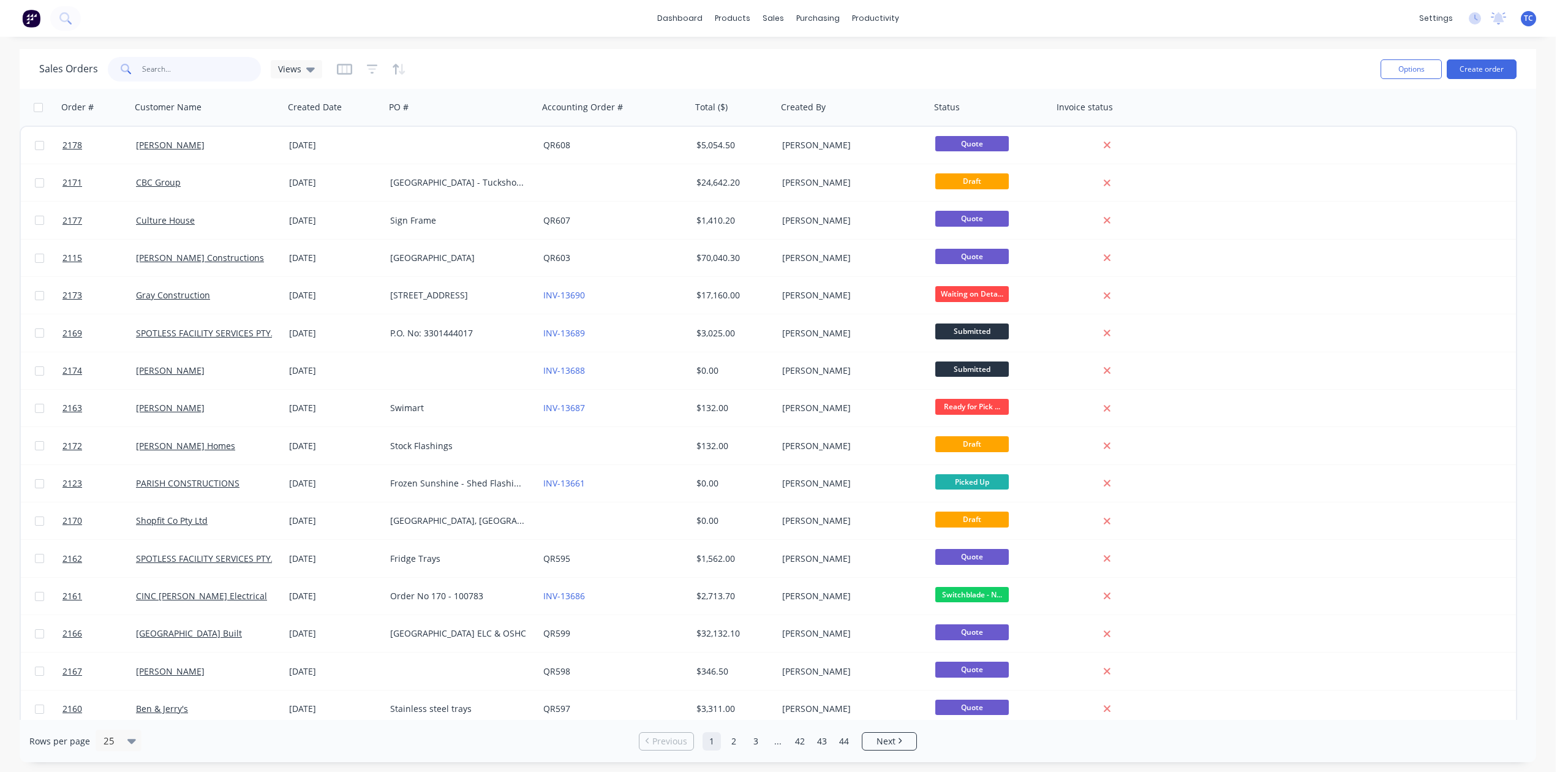
click at [178, 66] on input "text" at bounding box center [201, 69] width 119 height 24
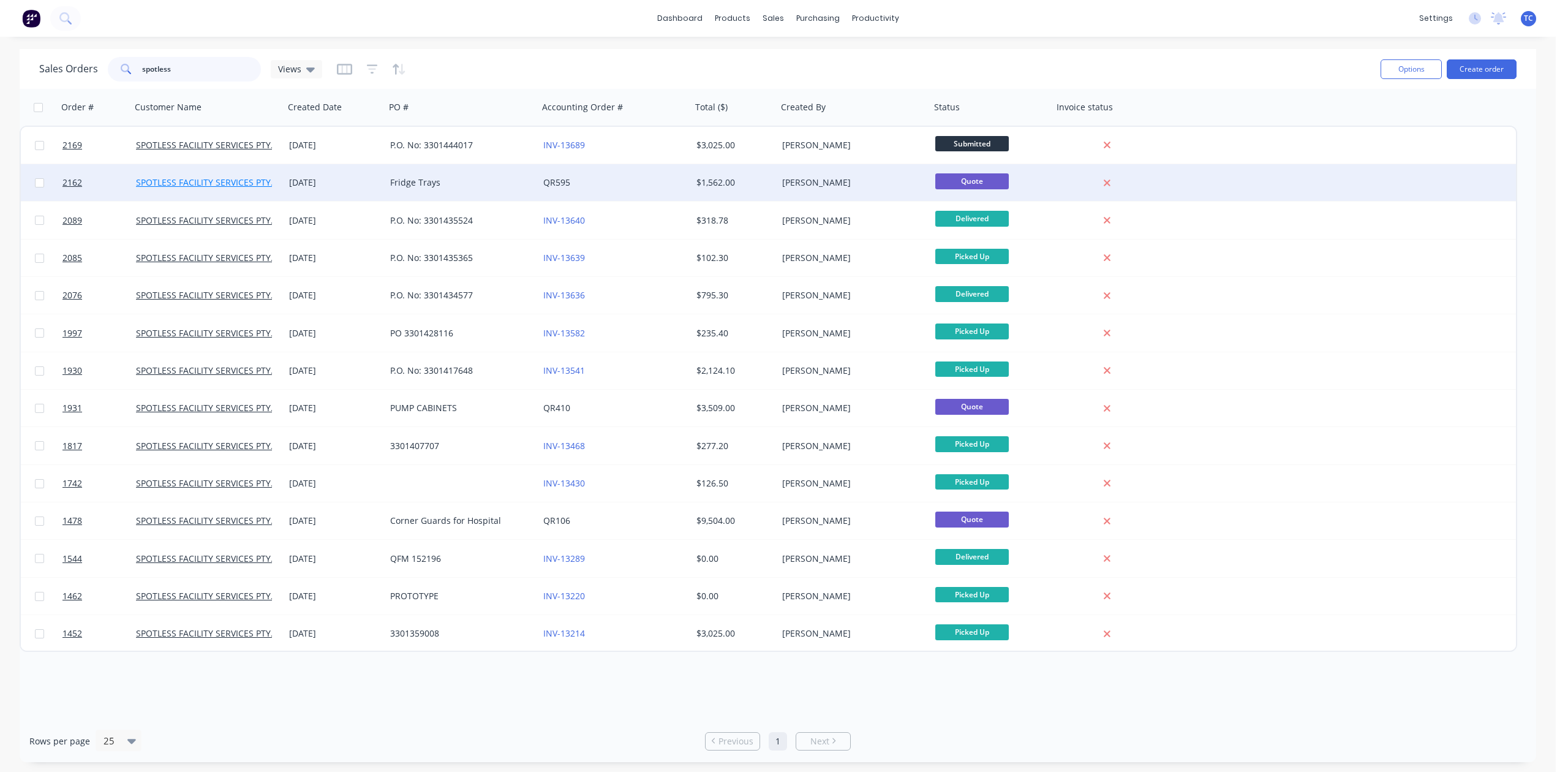
type input "spotless"
click at [224, 181] on link "SPOTLESS FACILITY SERVICES PTY. LTD" at bounding box center [214, 182] width 155 height 11
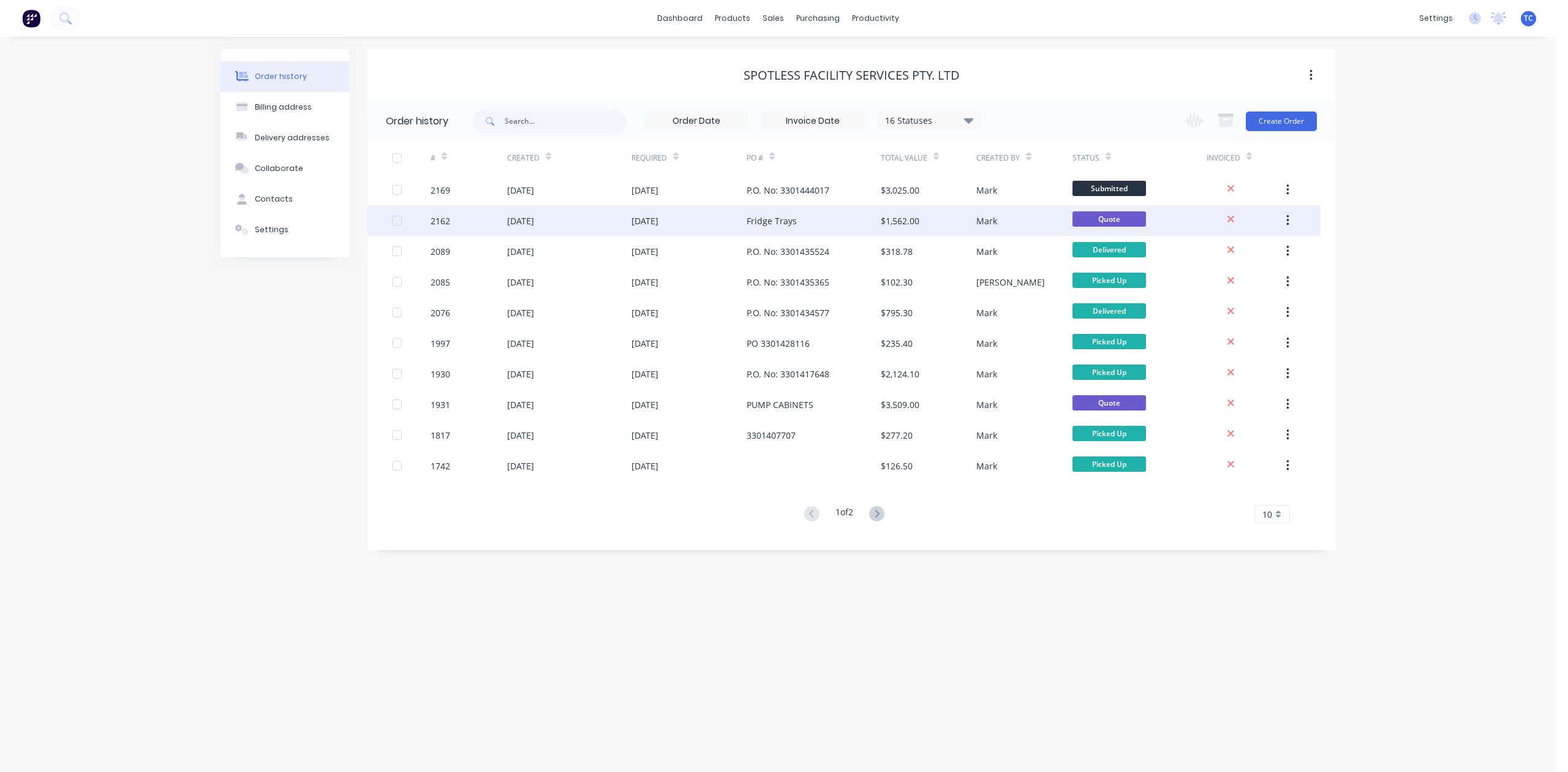
click at [439, 218] on div "2162" at bounding box center [440, 220] width 20 height 13
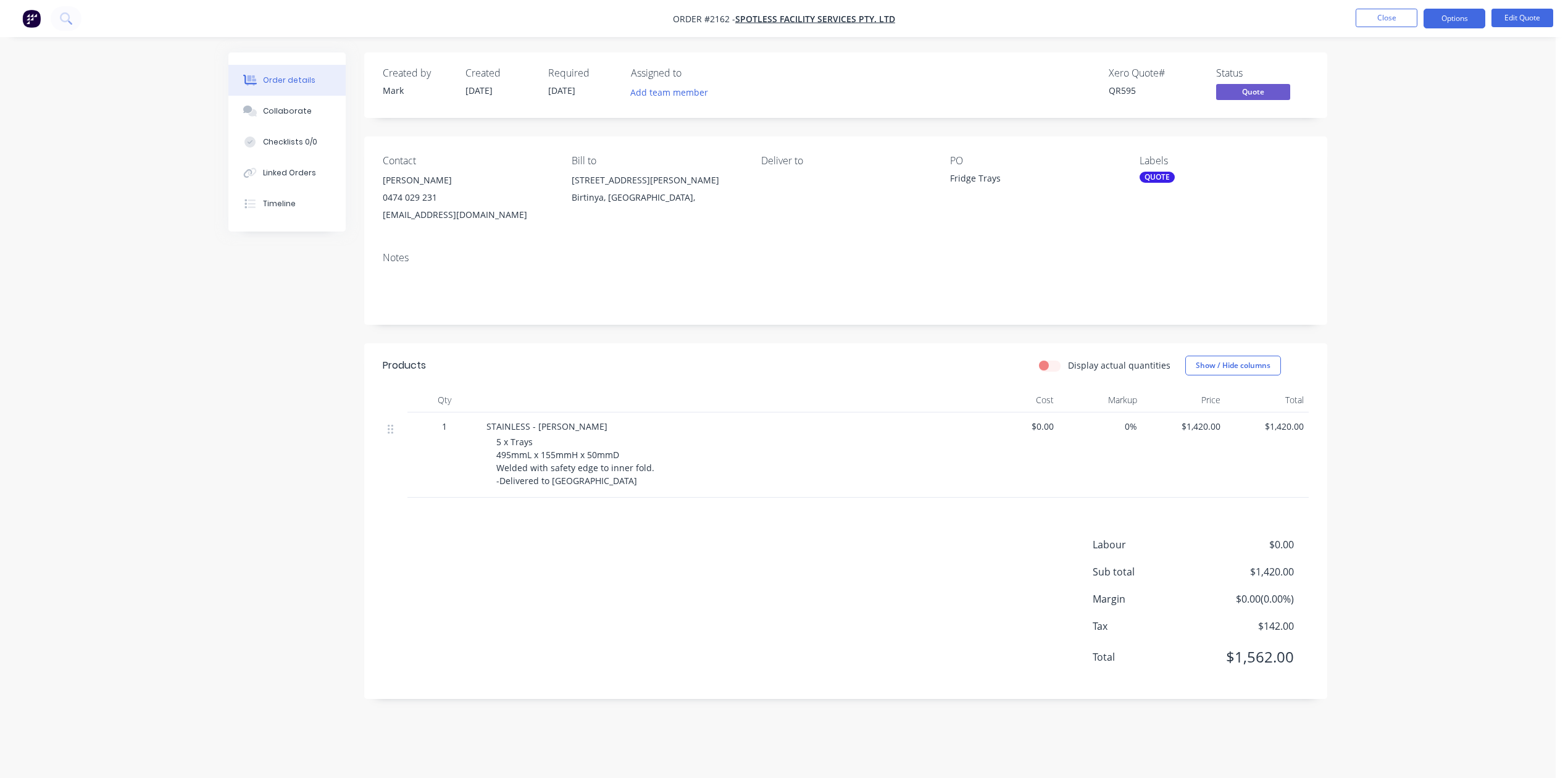
click at [1152, 183] on div "QUOTE" at bounding box center [1157, 177] width 35 height 11
click at [1159, 319] on div at bounding box center [1161, 315] width 24 height 24
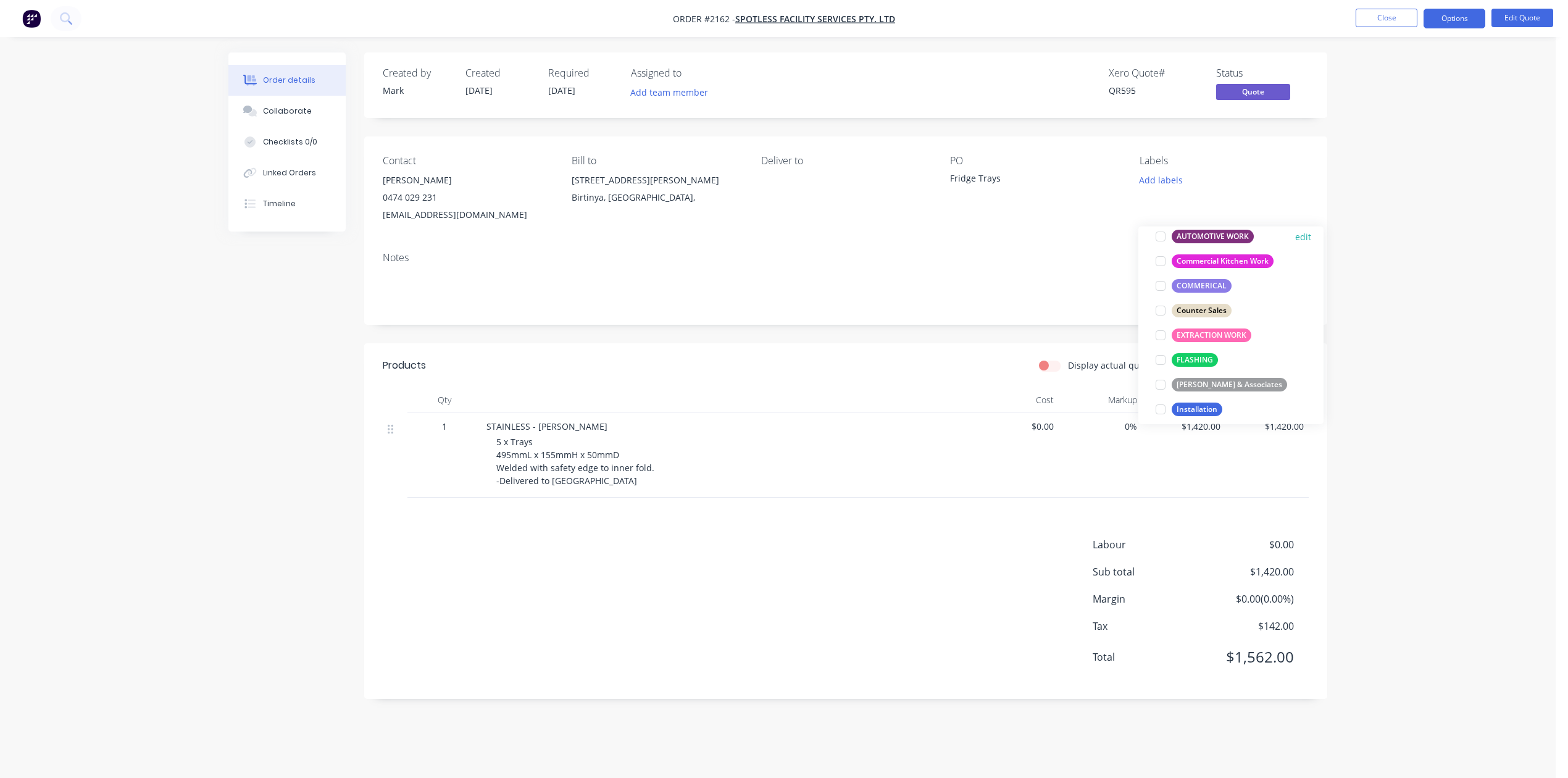
scroll to position [164, 0]
click at [1159, 292] on div at bounding box center [1161, 285] width 24 height 24
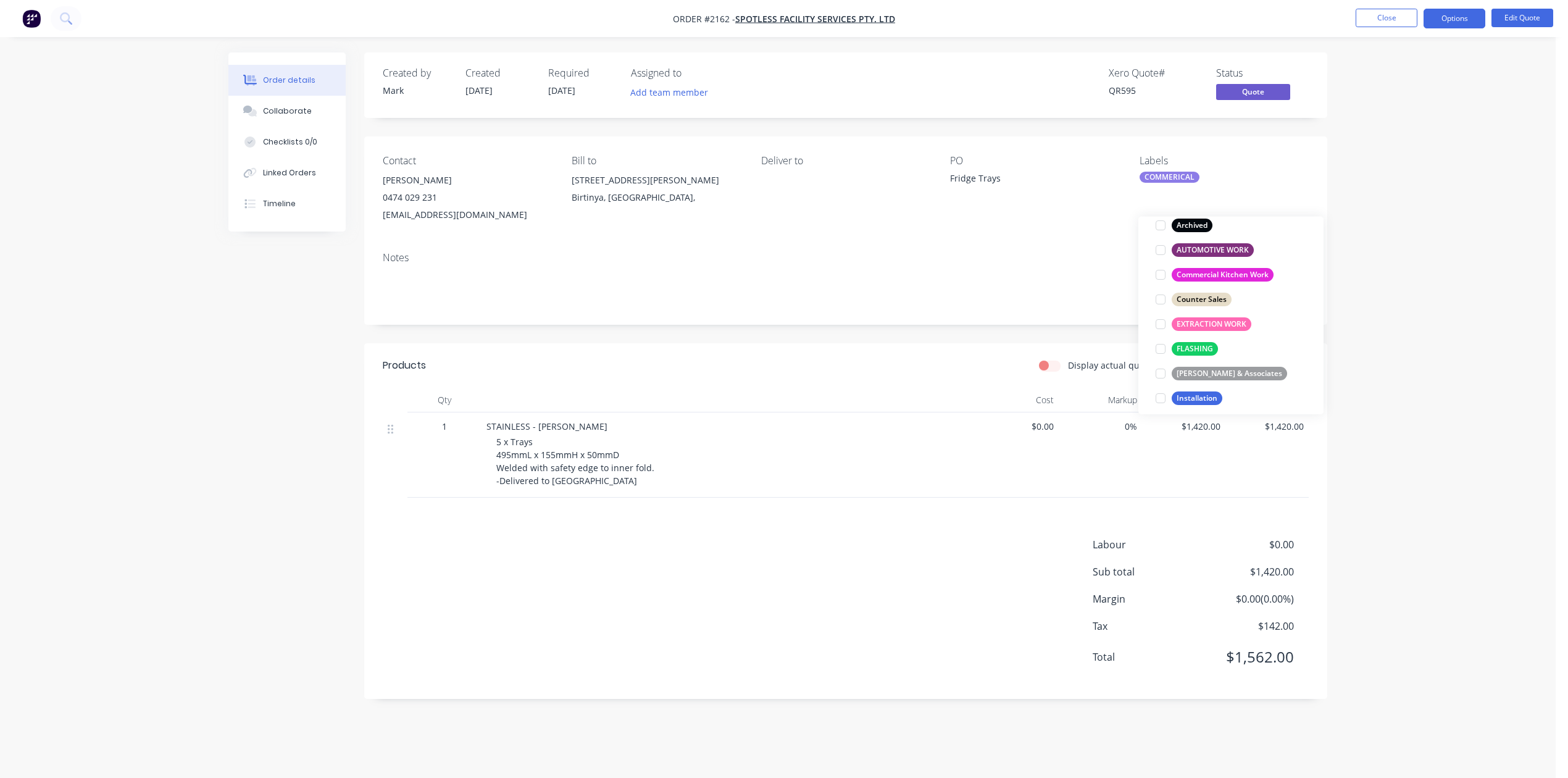
scroll to position [41, 0]
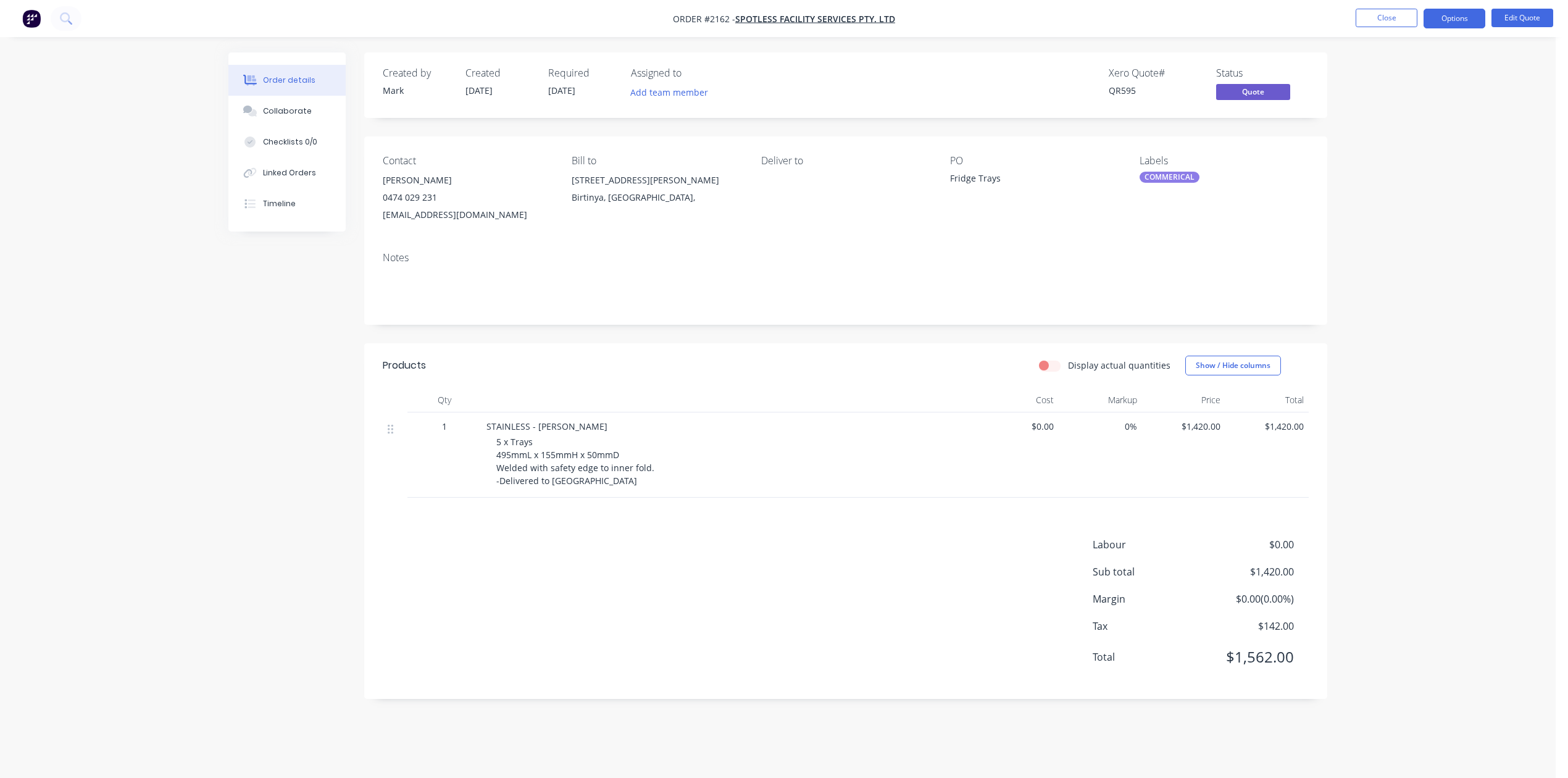
click at [993, 290] on div "Notes" at bounding box center [845, 283] width 963 height 83
click at [1437, 22] on button "Options" at bounding box center [1454, 18] width 62 height 20
click at [1406, 147] on div "Convert to Order" at bounding box center [1417, 149] width 113 height 18
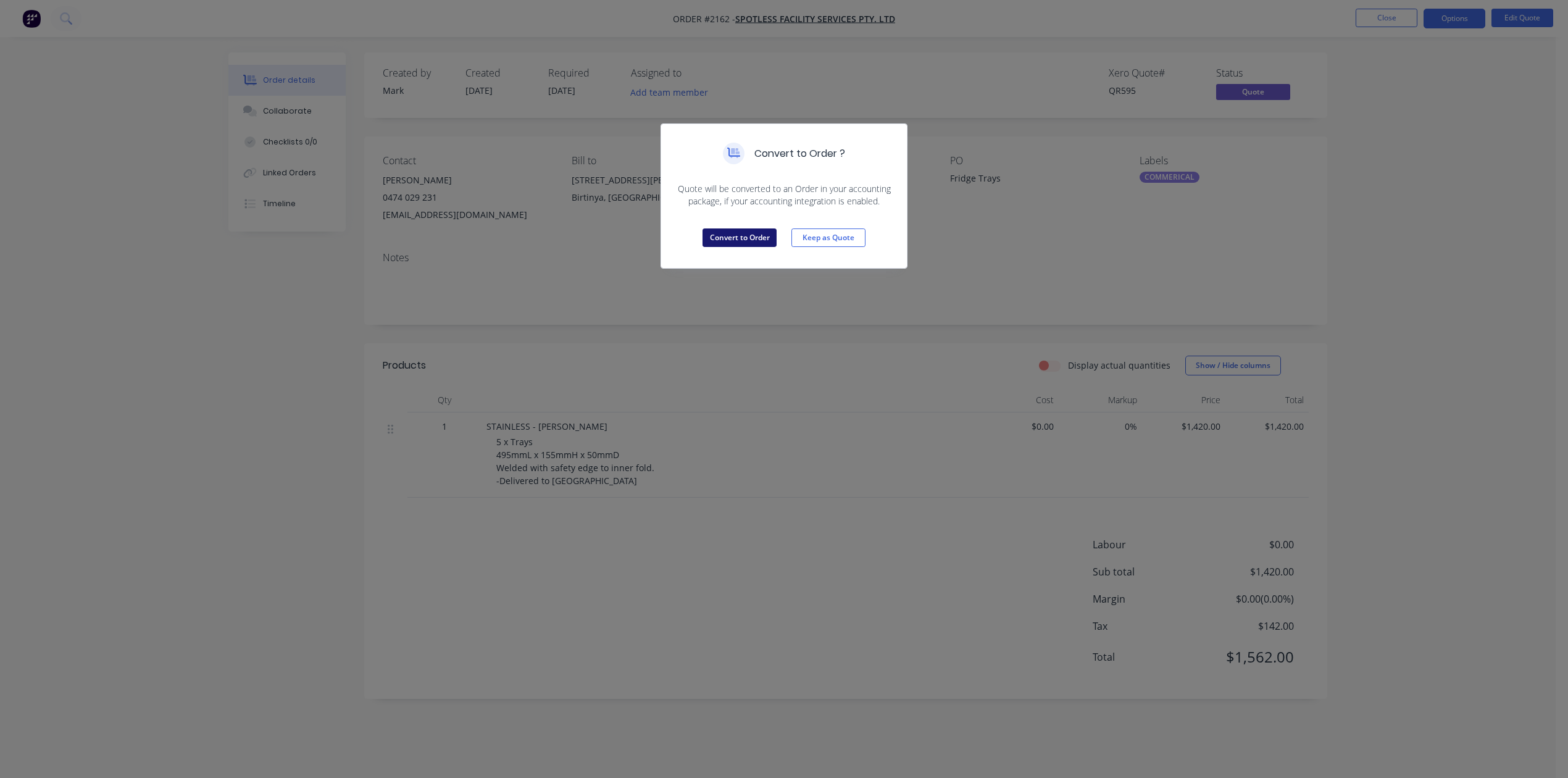
click at [758, 247] on button "Convert to Order" at bounding box center [739, 237] width 74 height 18
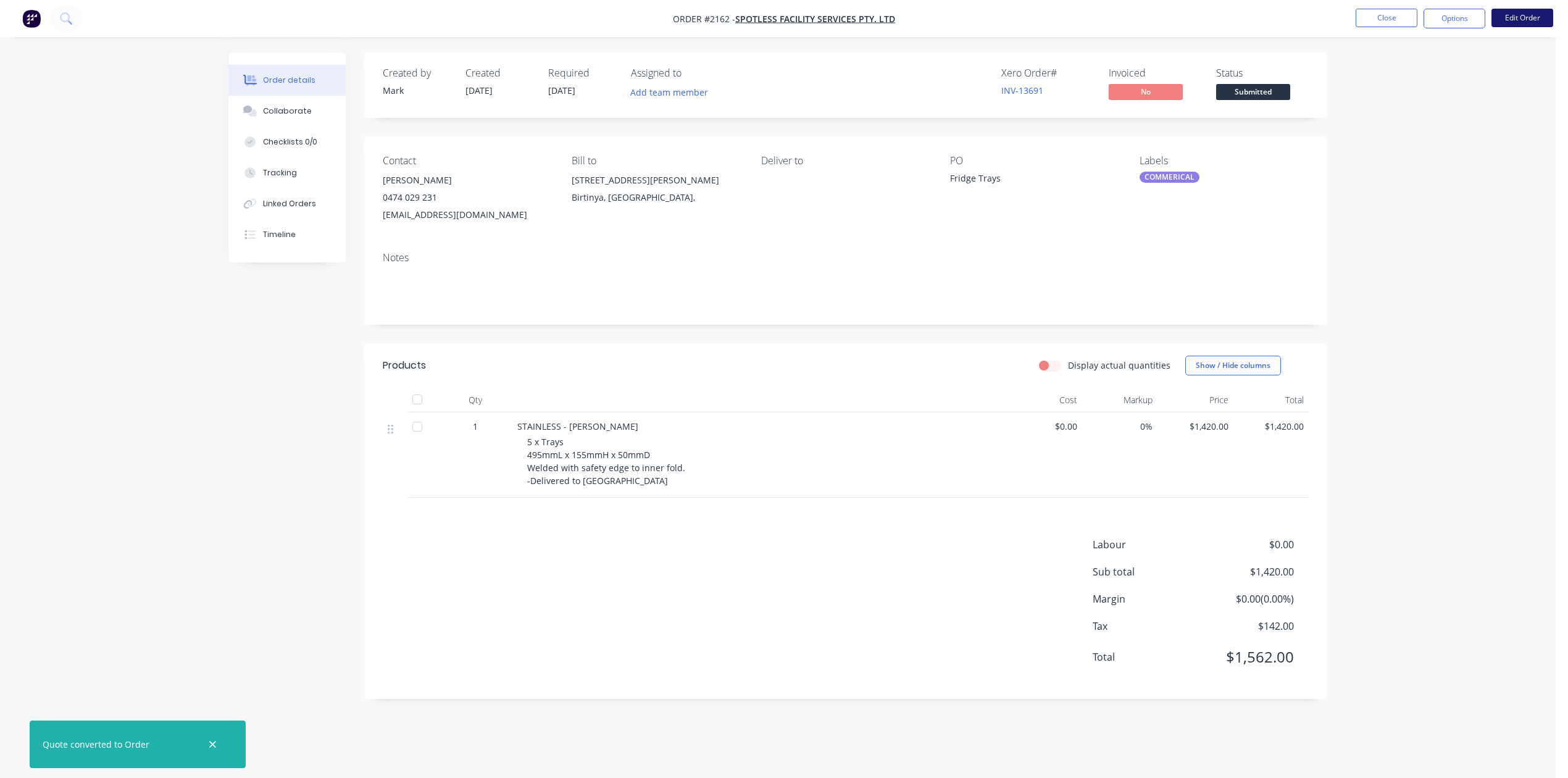
click at [1522, 16] on button "Edit Order" at bounding box center [1522, 18] width 62 height 18
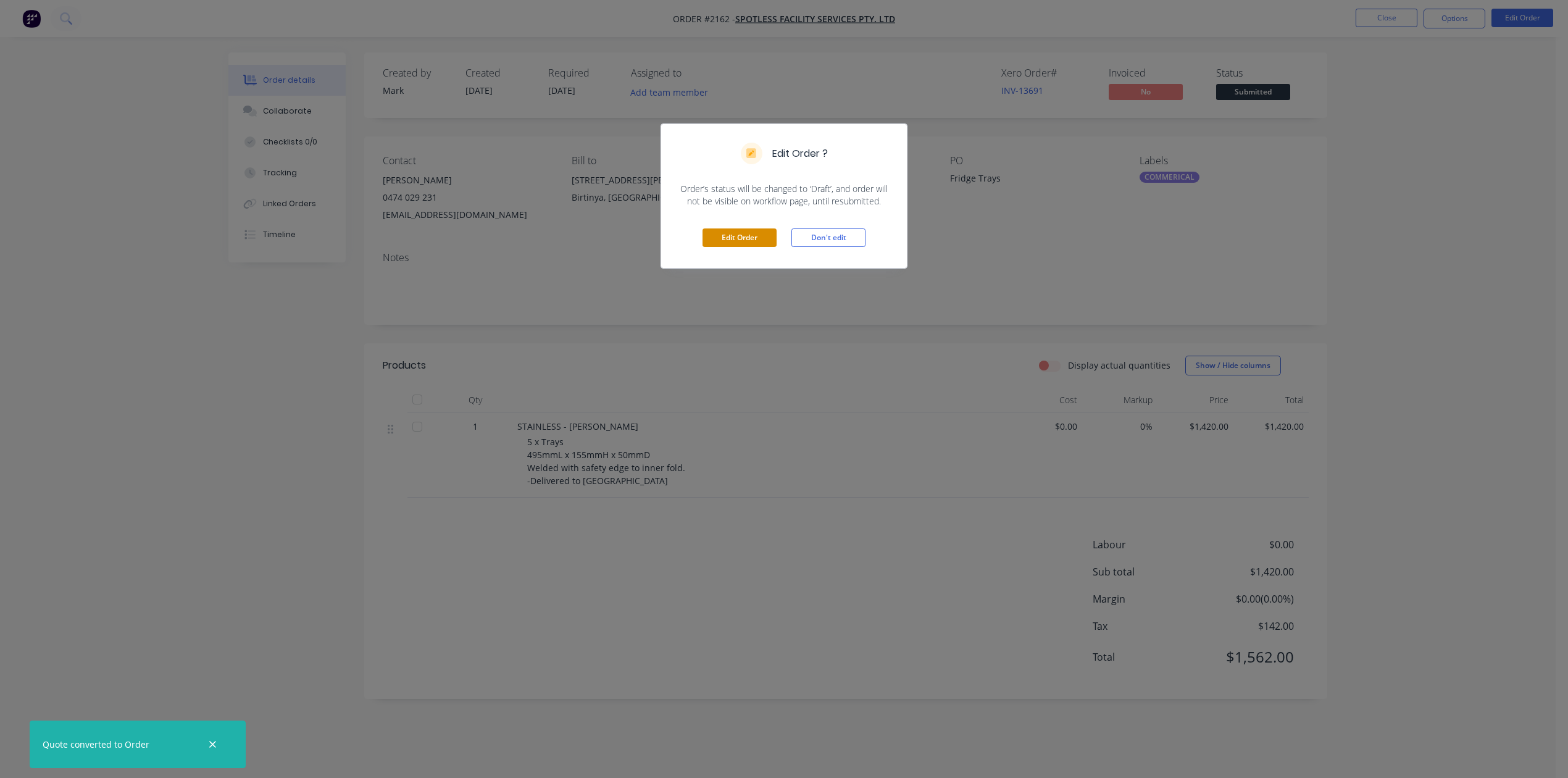
click at [752, 247] on button "Edit Order" at bounding box center [739, 237] width 74 height 18
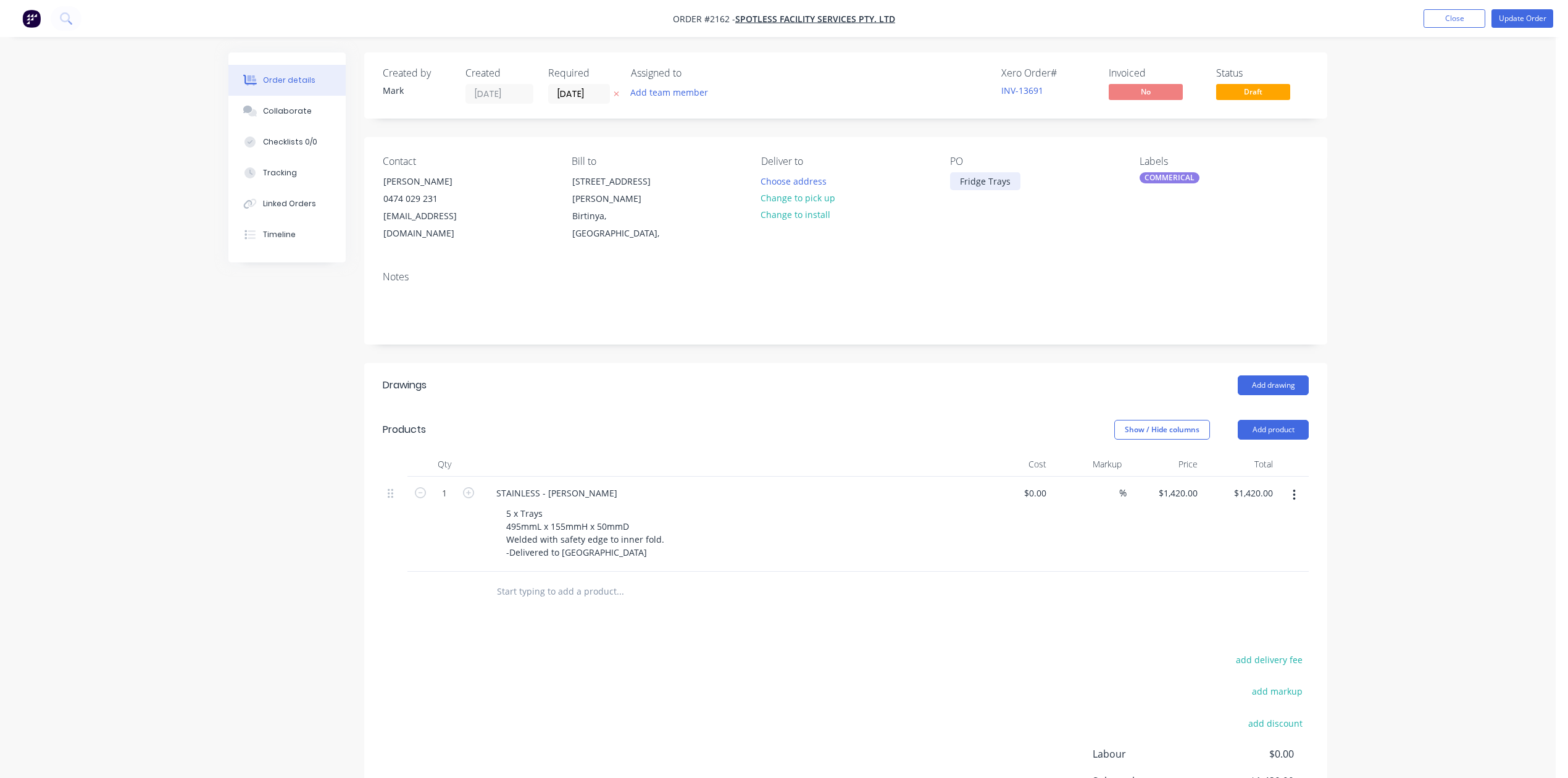
click at [1020, 190] on div "Fridge Trays" at bounding box center [985, 181] width 71 height 18
click at [609, 99] on input "[DATE]" at bounding box center [579, 94] width 60 height 18
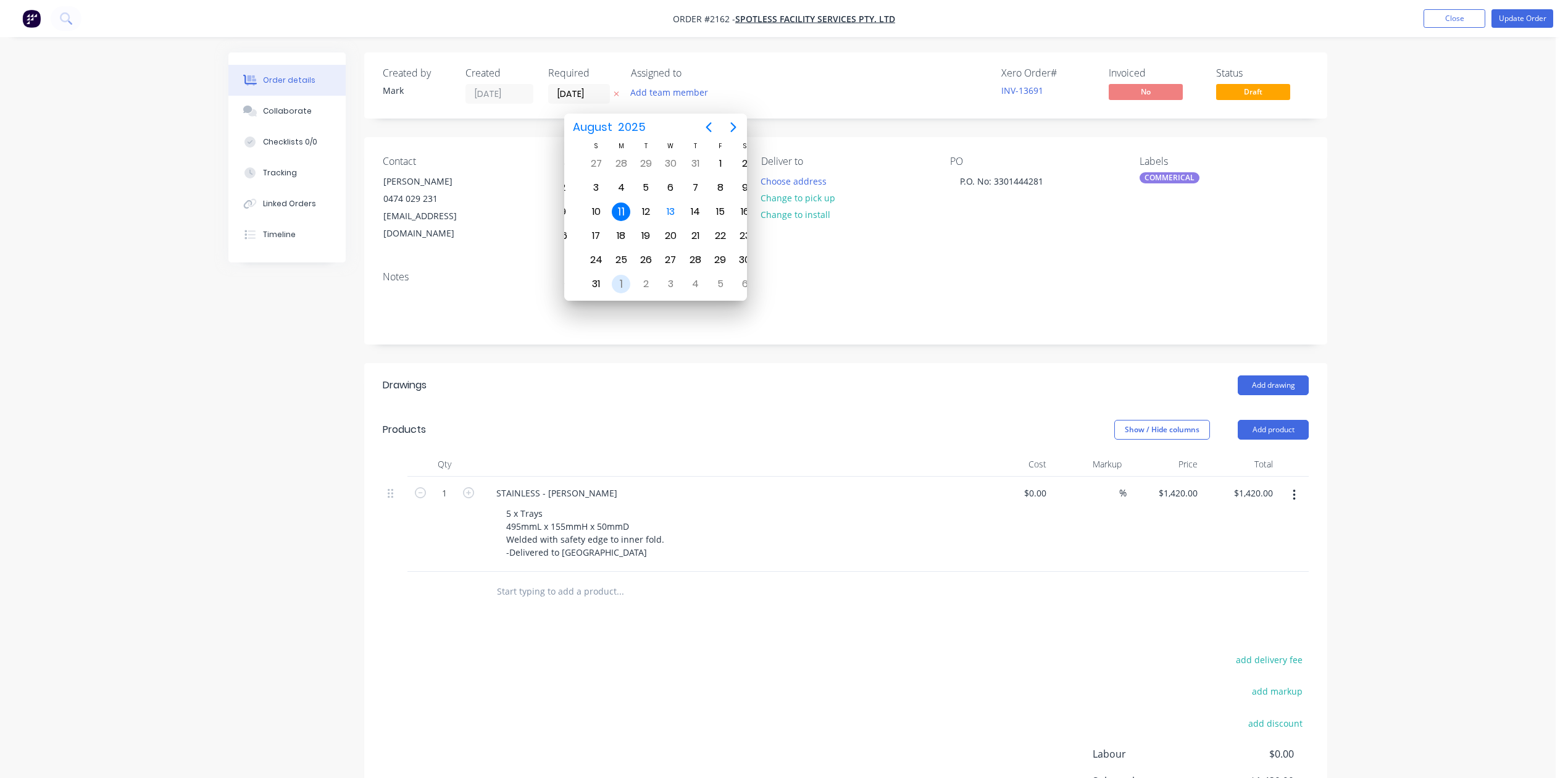
click at [612, 283] on div "1" at bounding box center [621, 283] width 18 height 18
click at [653, 281] on div "3" at bounding box center [655, 283] width 18 height 18
type input "[DATE]"
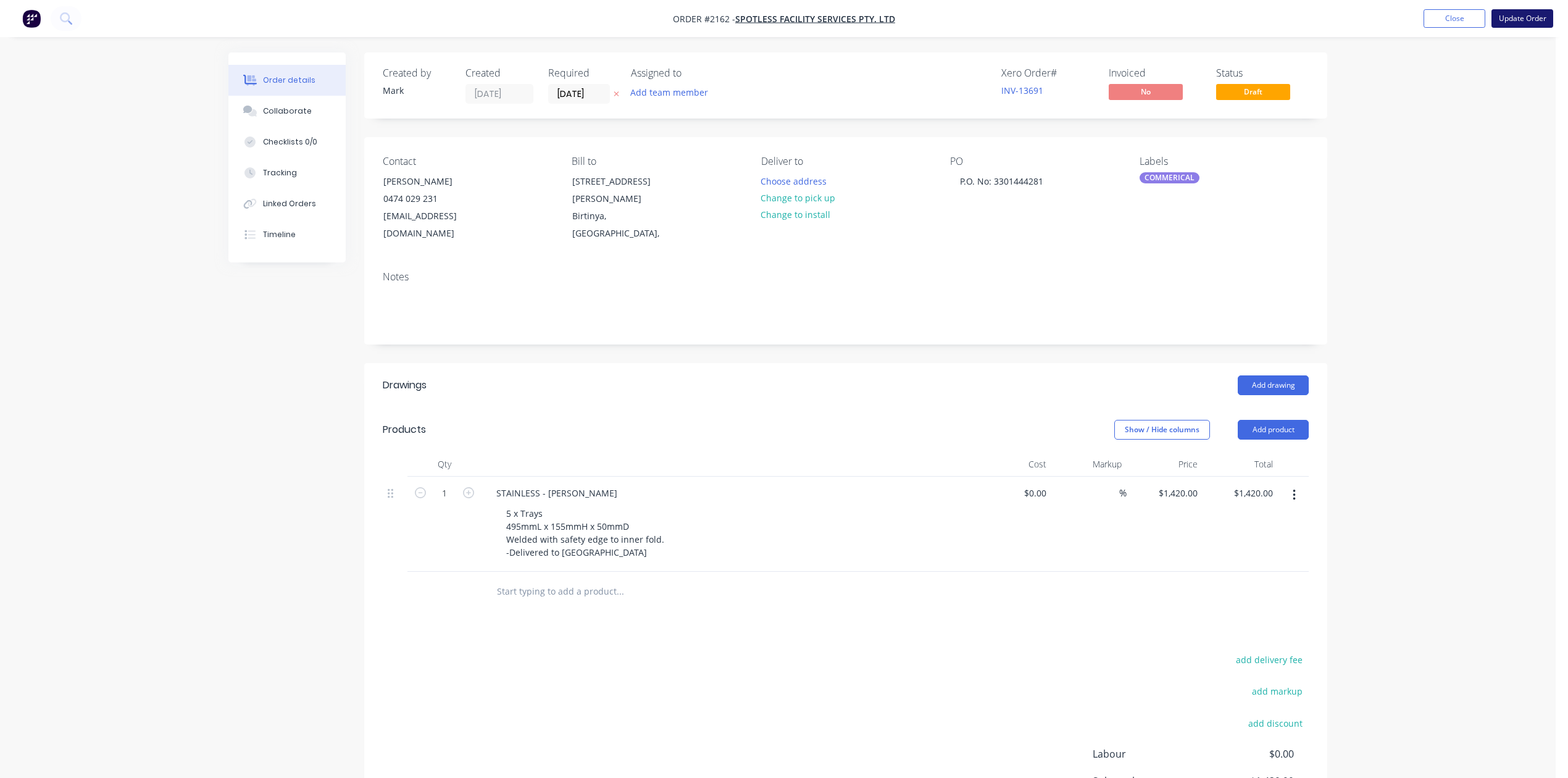
click at [1512, 16] on button "Update Order" at bounding box center [1522, 18] width 62 height 18
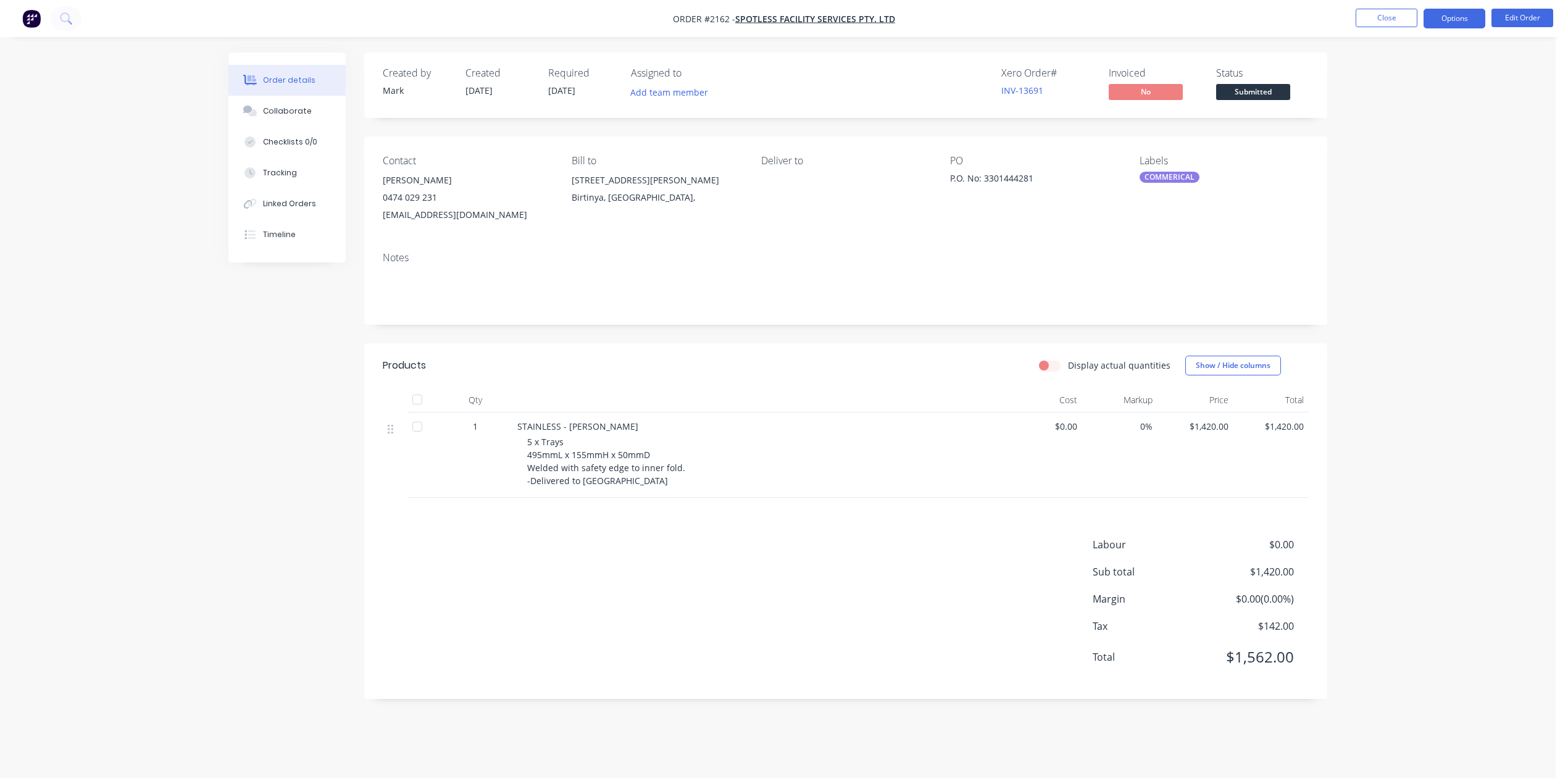
click at [1448, 13] on button "Options" at bounding box center [1454, 18] width 62 height 20
click at [1396, 153] on div "Work Order" at bounding box center [1417, 149] width 113 height 18
click at [1393, 122] on div "Without pricing" at bounding box center [1417, 124] width 113 height 18
click at [290, 117] on div "Collaborate" at bounding box center [287, 111] width 49 height 11
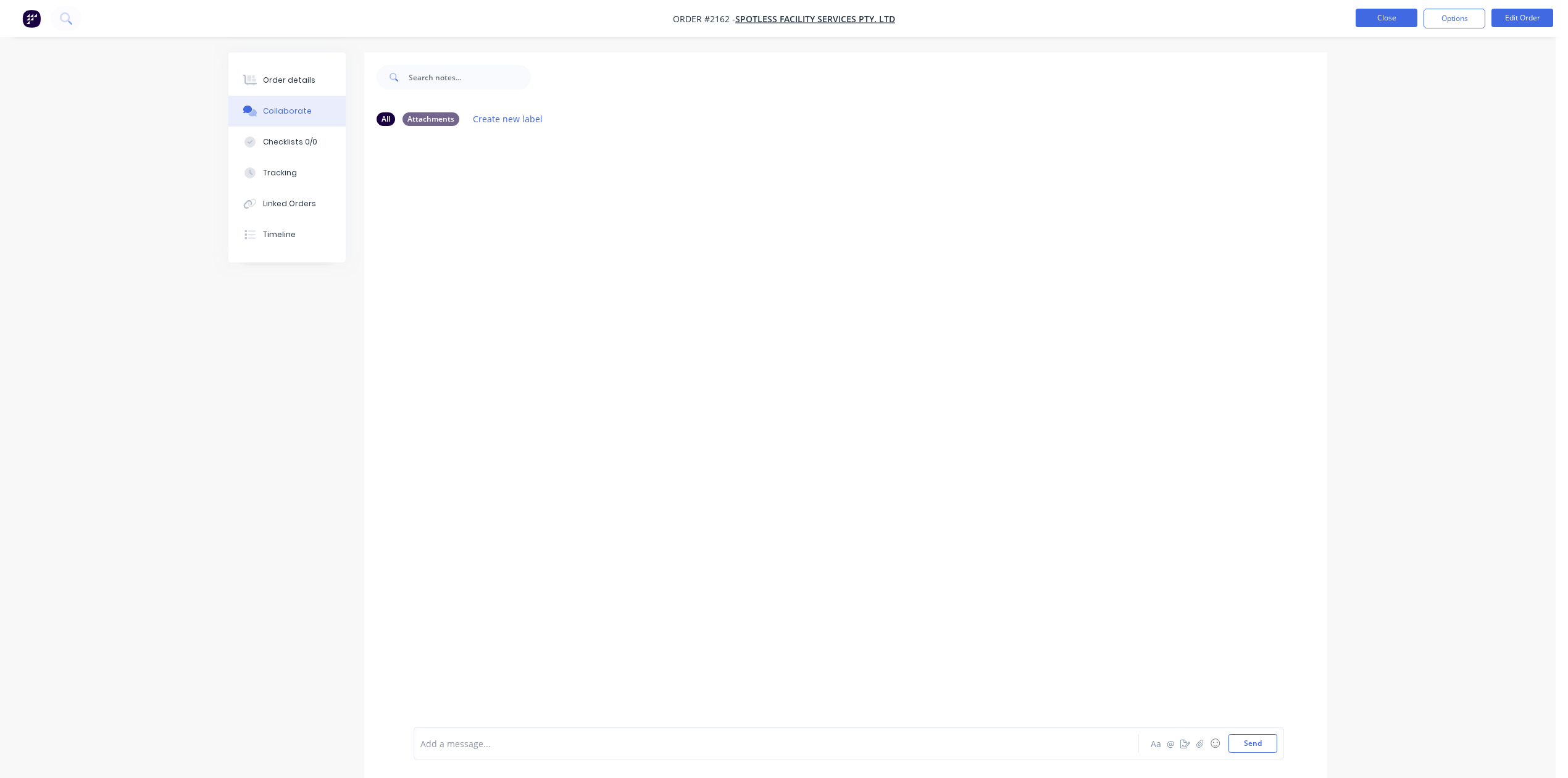
click at [1376, 21] on button "Close" at bounding box center [1386, 18] width 62 height 18
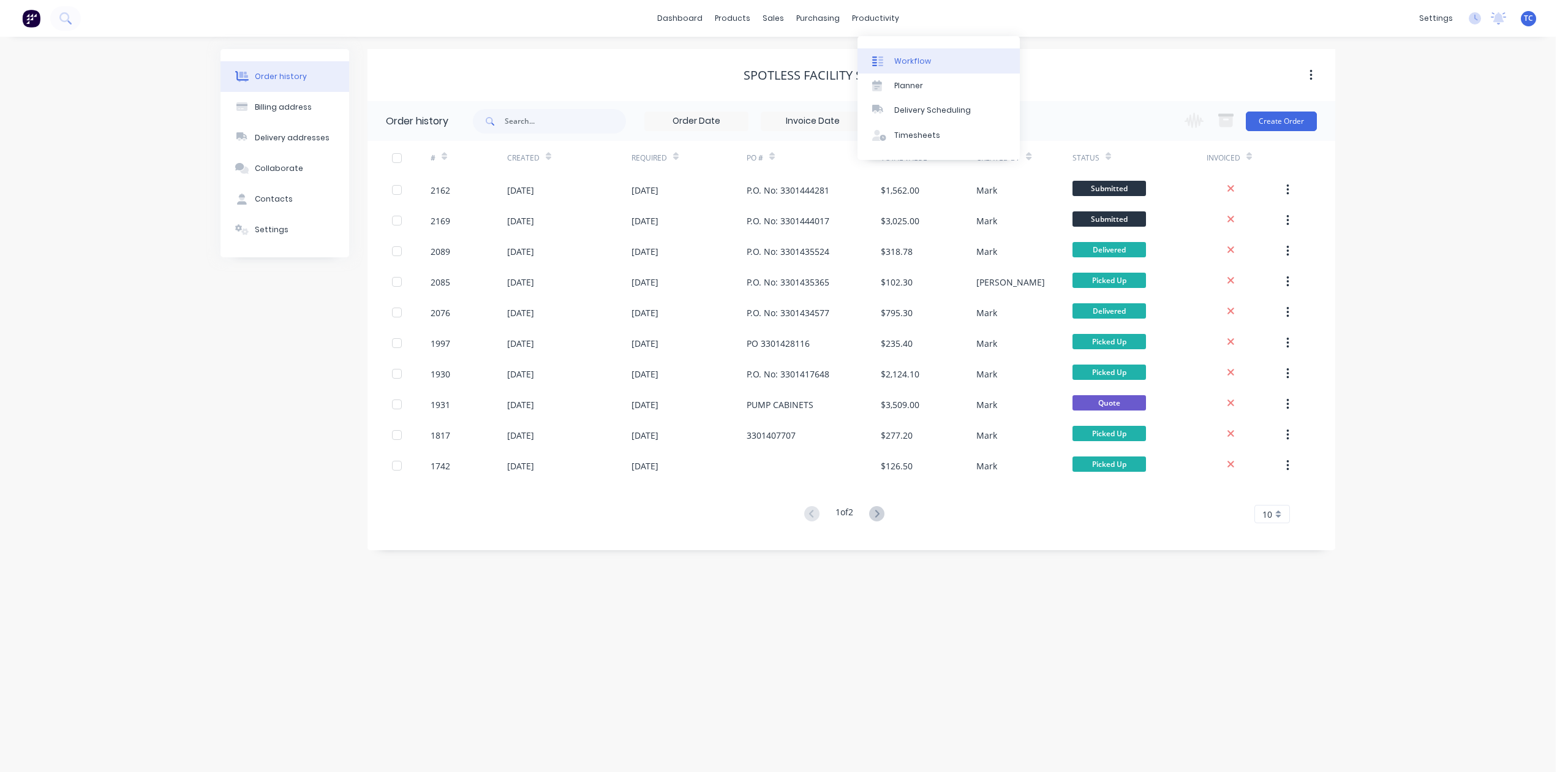
click at [912, 63] on div "Workflow" at bounding box center [912, 61] width 37 height 11
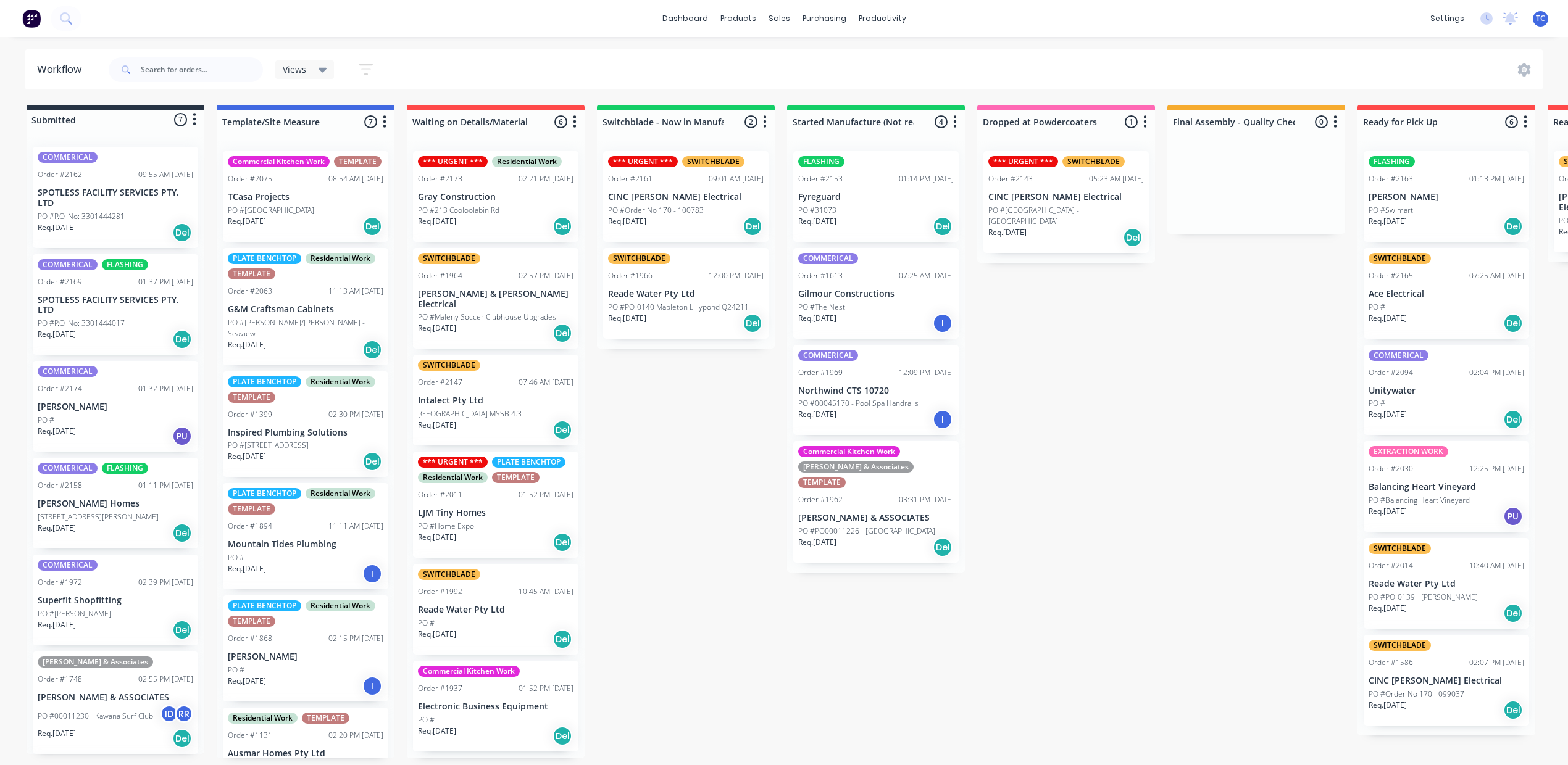
click at [156, 208] on p "SPOTLESS FACILITY SERVICES PTY. LTD" at bounding box center [115, 198] width 156 height 21
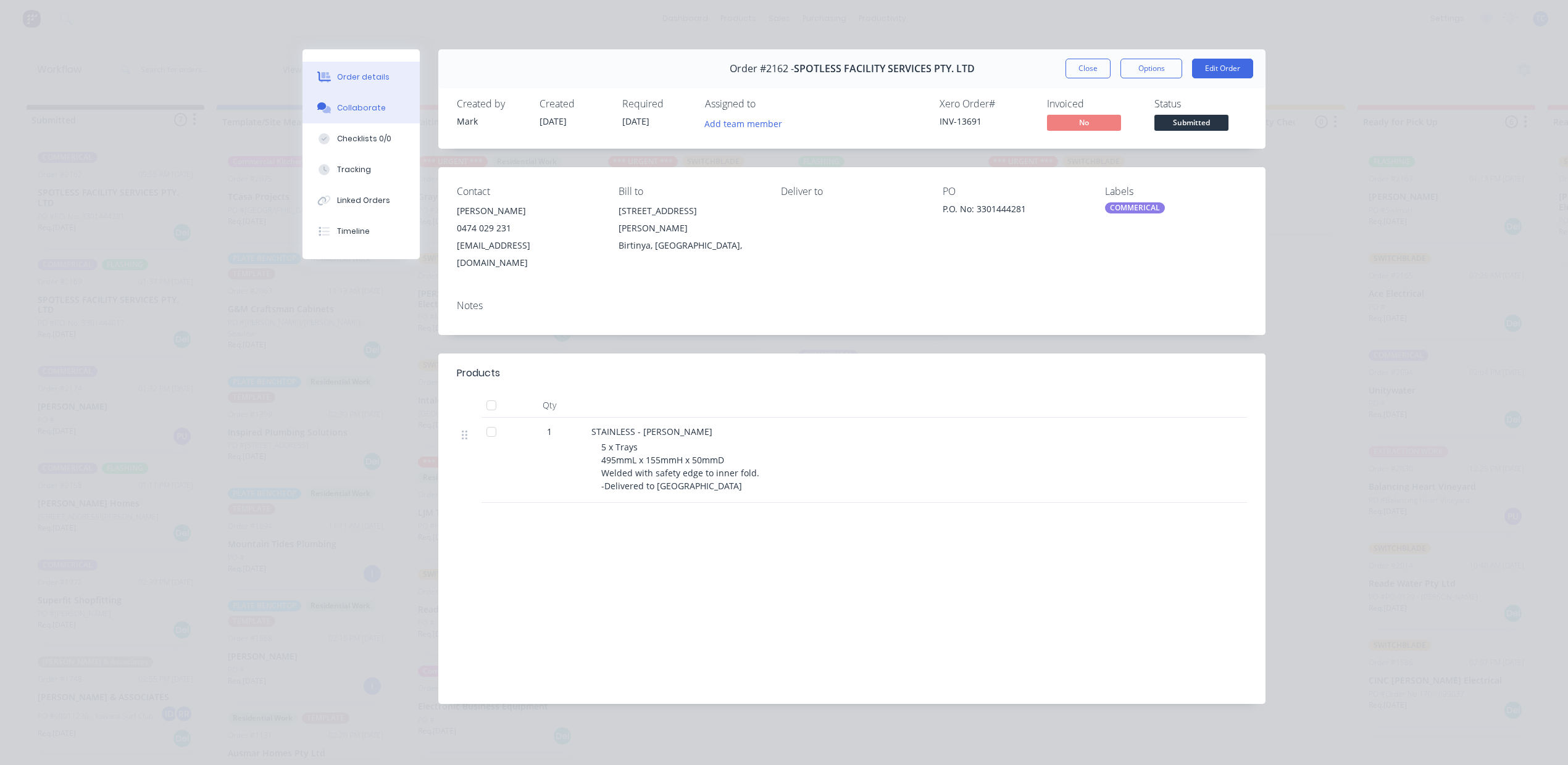
click at [364, 113] on div "Collaborate" at bounding box center [361, 108] width 49 height 11
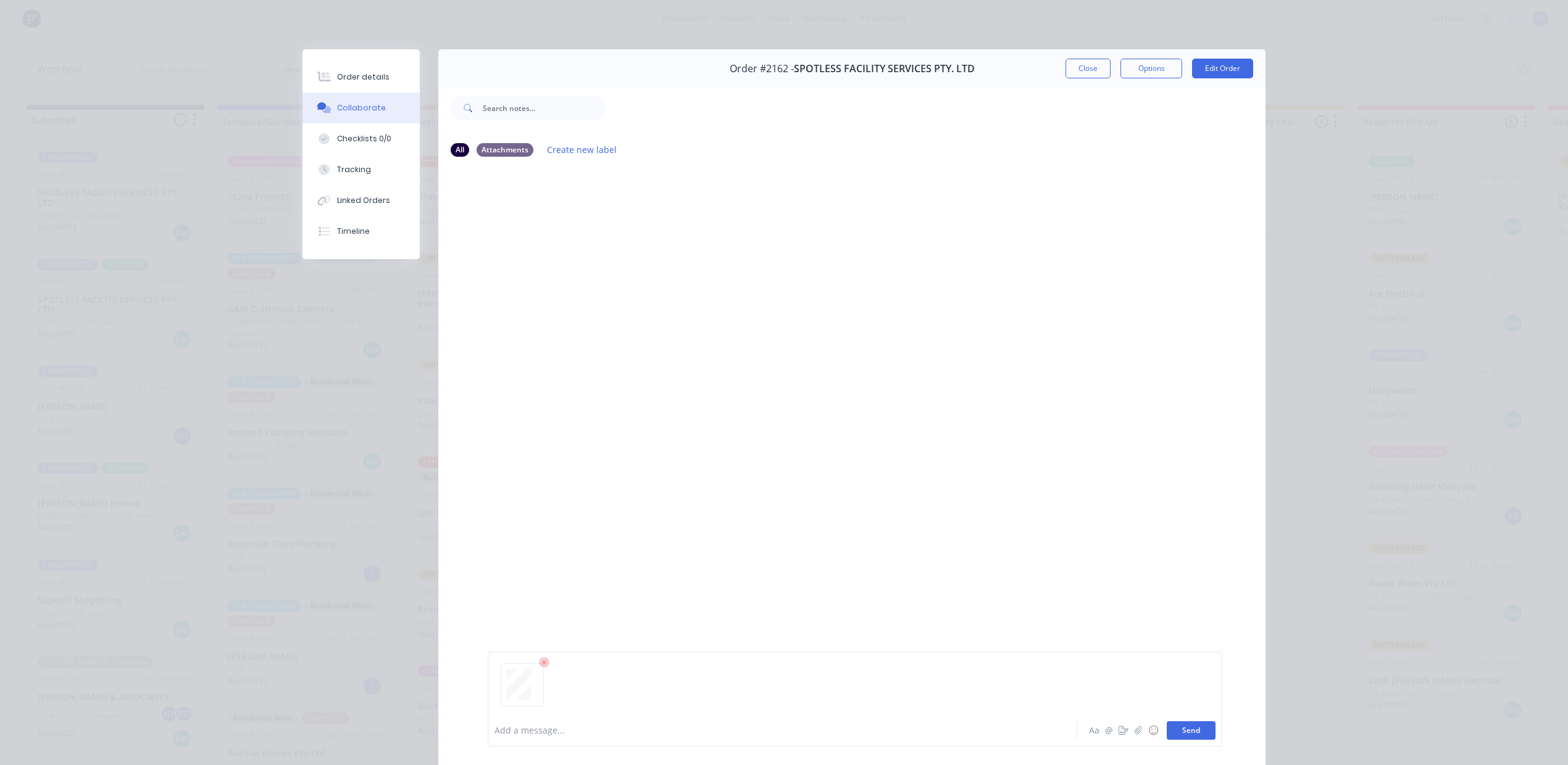
click at [1167, 722] on button "Send" at bounding box center [1191, 730] width 49 height 18
click at [1065, 78] on button "Close" at bounding box center [1088, 68] width 45 height 20
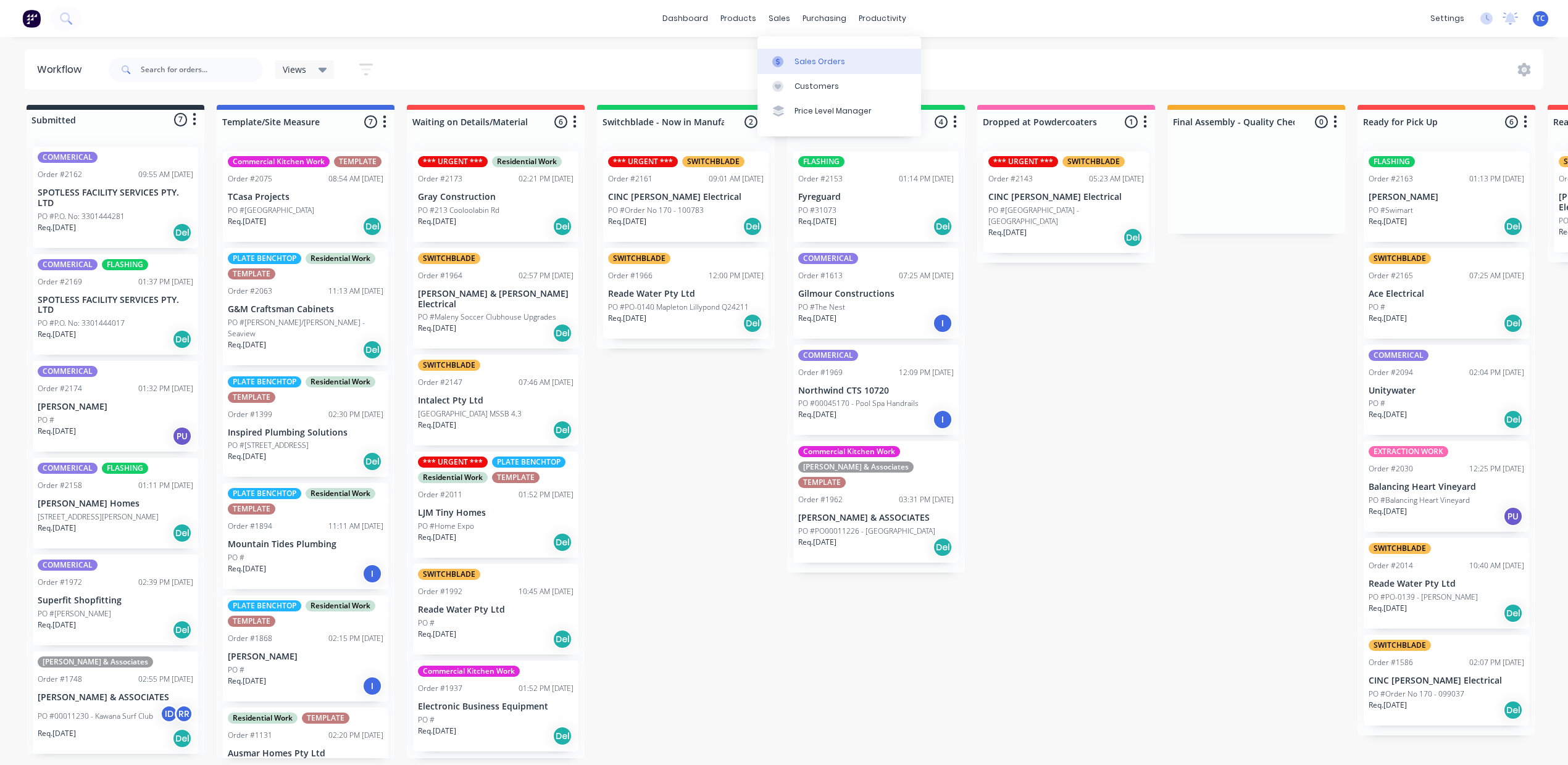
click at [813, 63] on div "Sales Orders" at bounding box center [820, 62] width 51 height 11
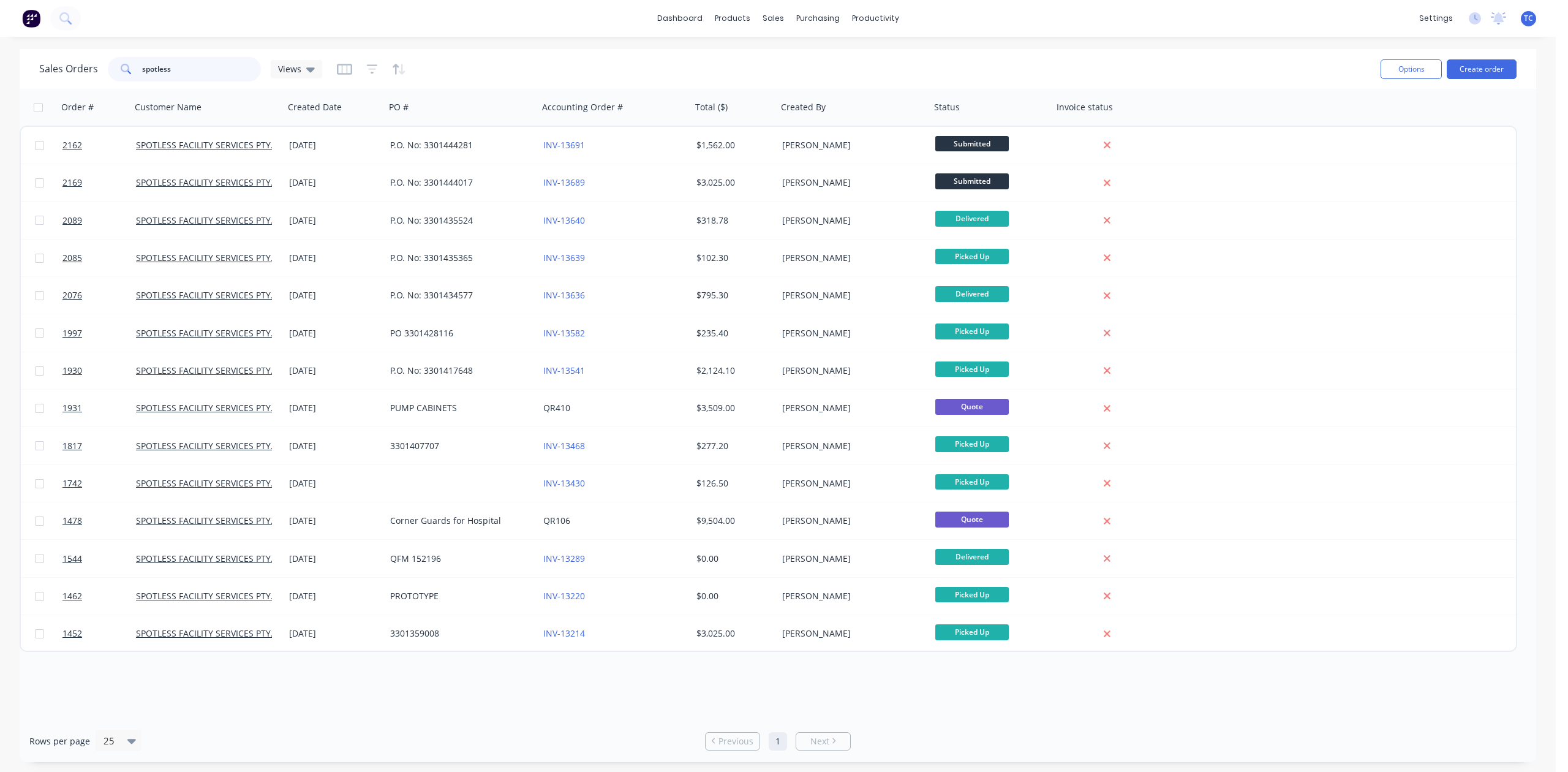
drag, startPoint x: 226, startPoint y: 71, endPoint x: 148, endPoint y: 70, distance: 78.0
click at [148, 70] on div "spotless" at bounding box center [184, 69] width 153 height 24
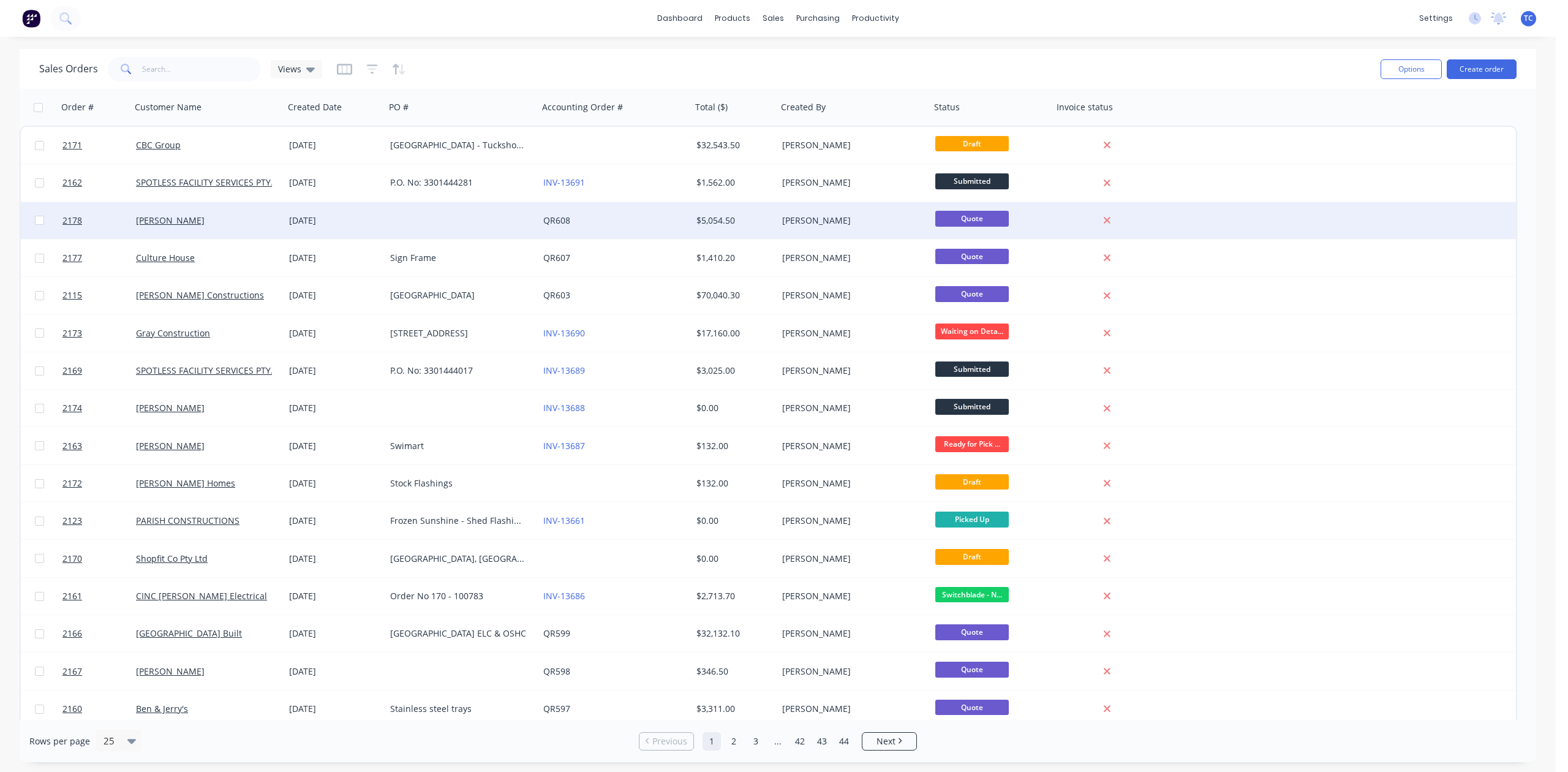
click at [306, 216] on div "[DATE]" at bounding box center [334, 220] width 91 height 12
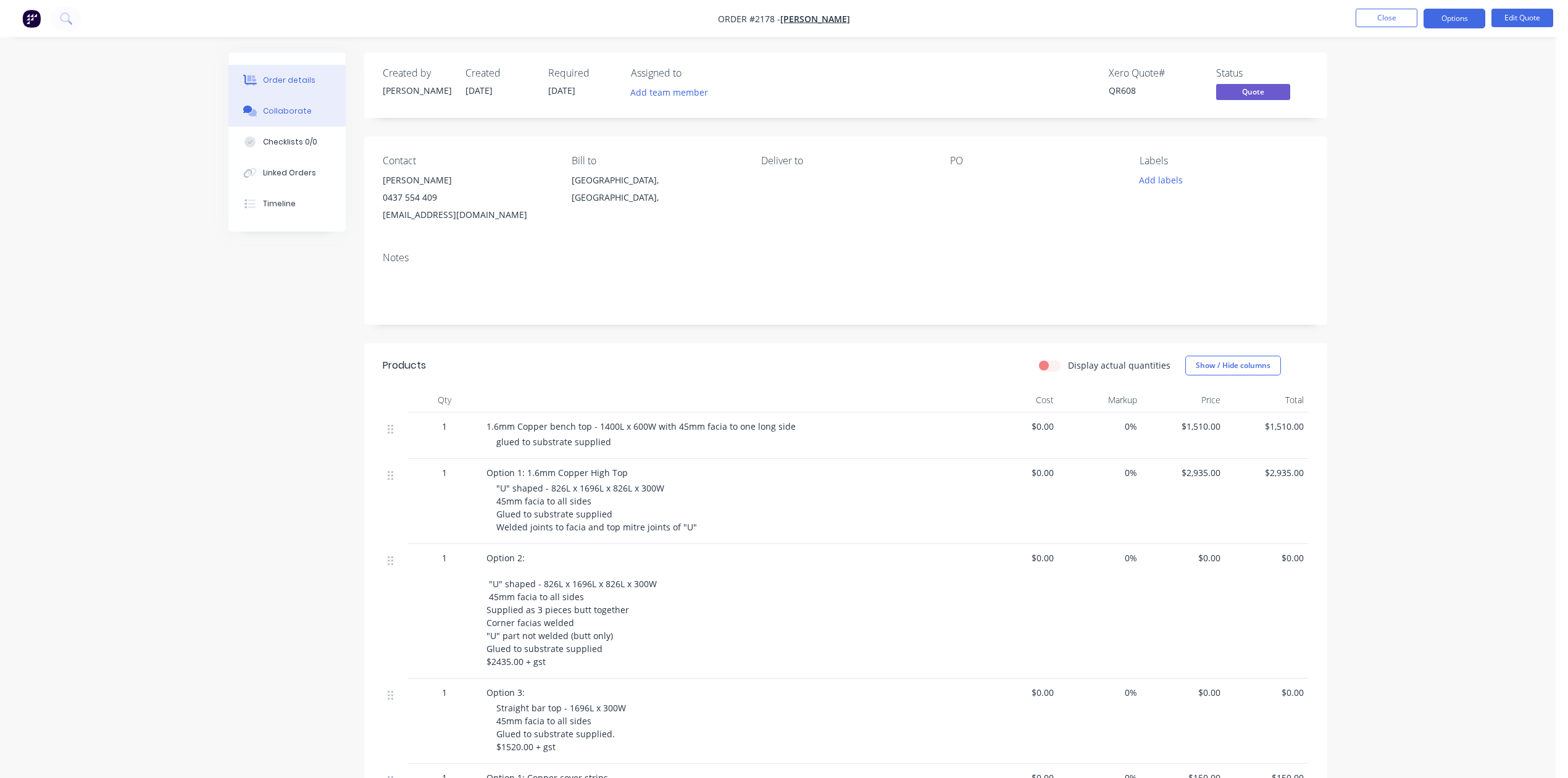
click at [297, 117] on div "Collaborate" at bounding box center [287, 111] width 49 height 11
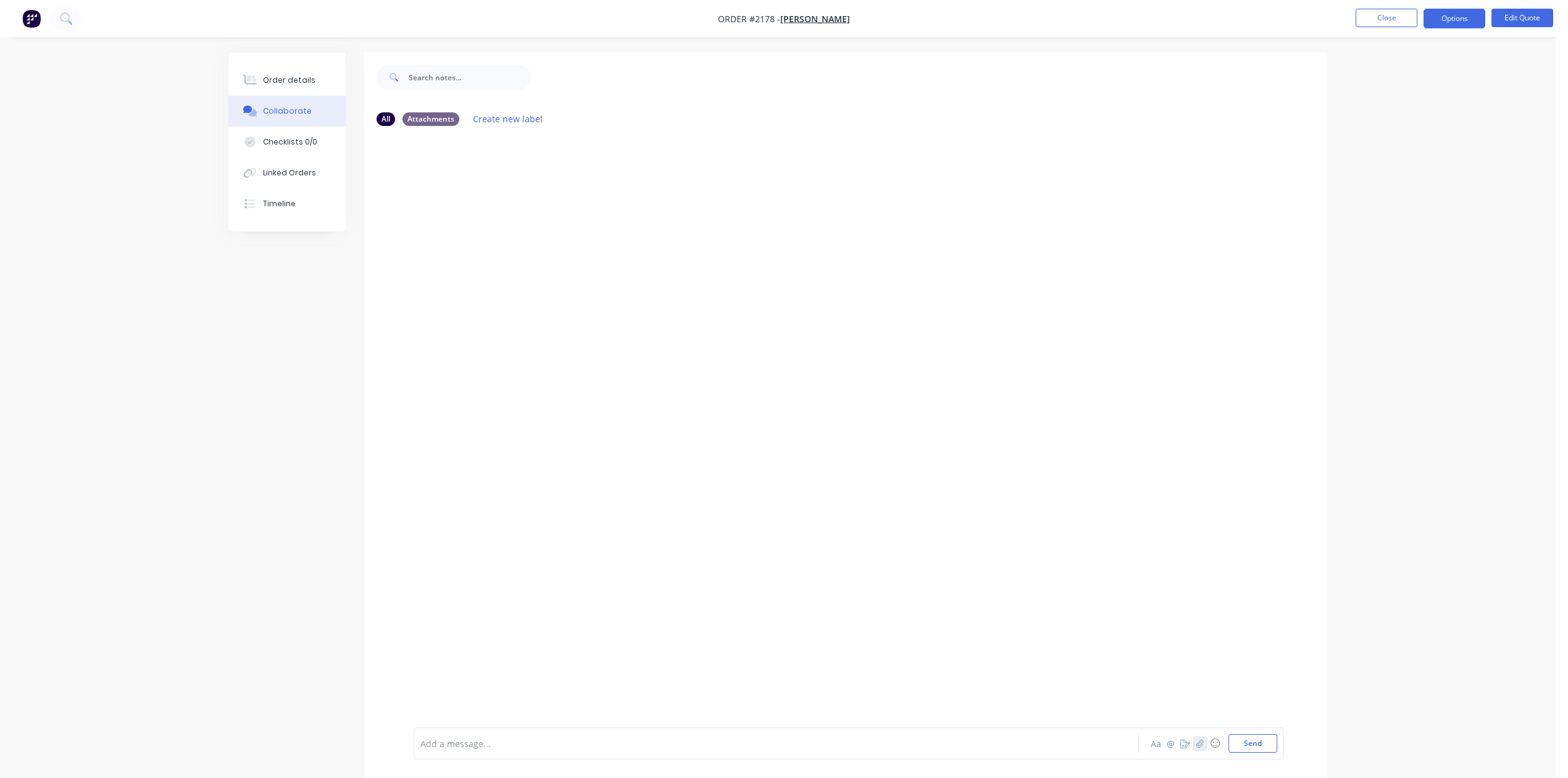
click at [1196, 739] on icon "button" at bounding box center [1199, 743] width 7 height 9
click at [1228, 736] on button "Send" at bounding box center [1253, 743] width 49 height 18
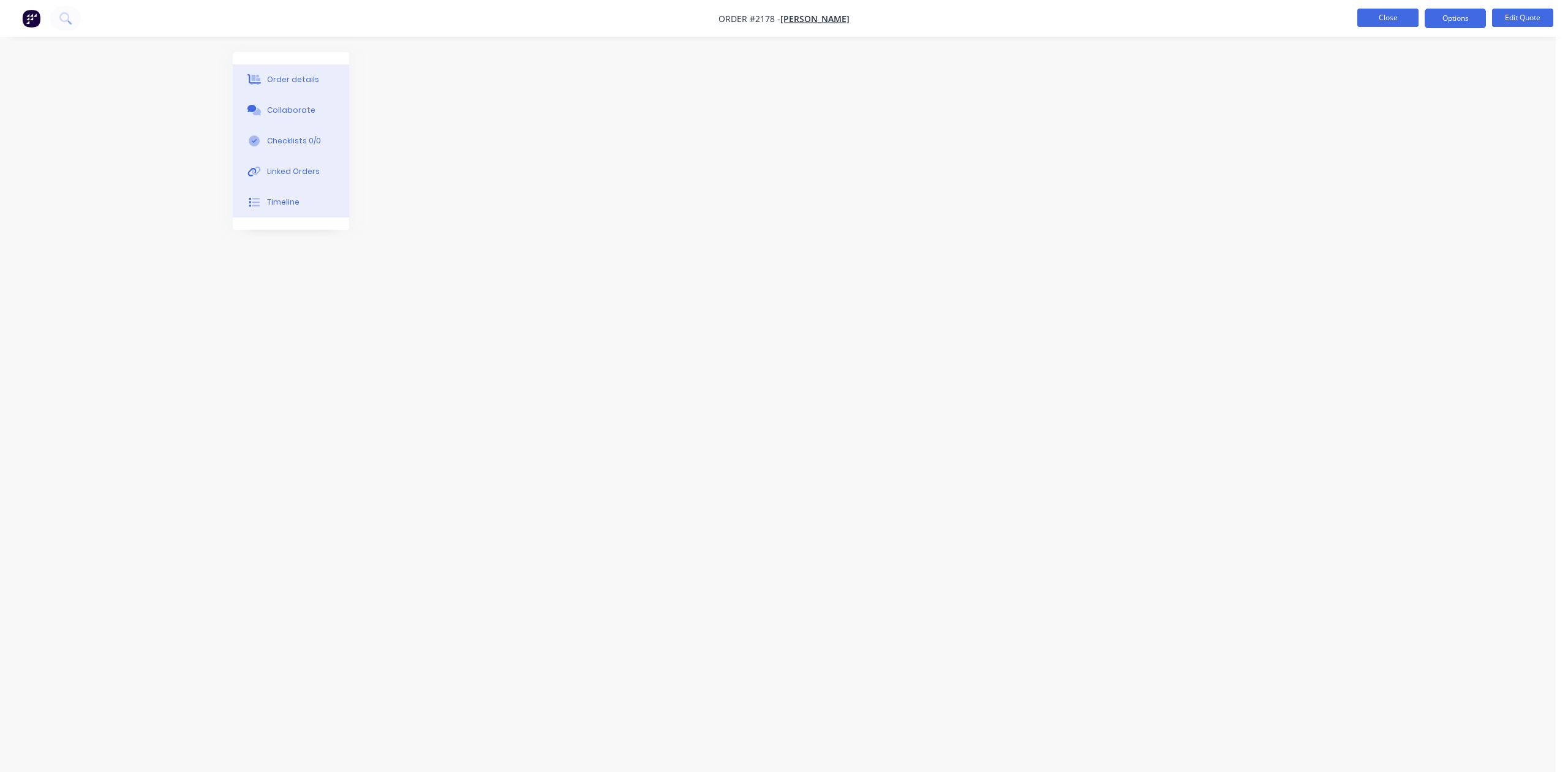
click at [1382, 13] on button "Close" at bounding box center [1387, 18] width 61 height 18
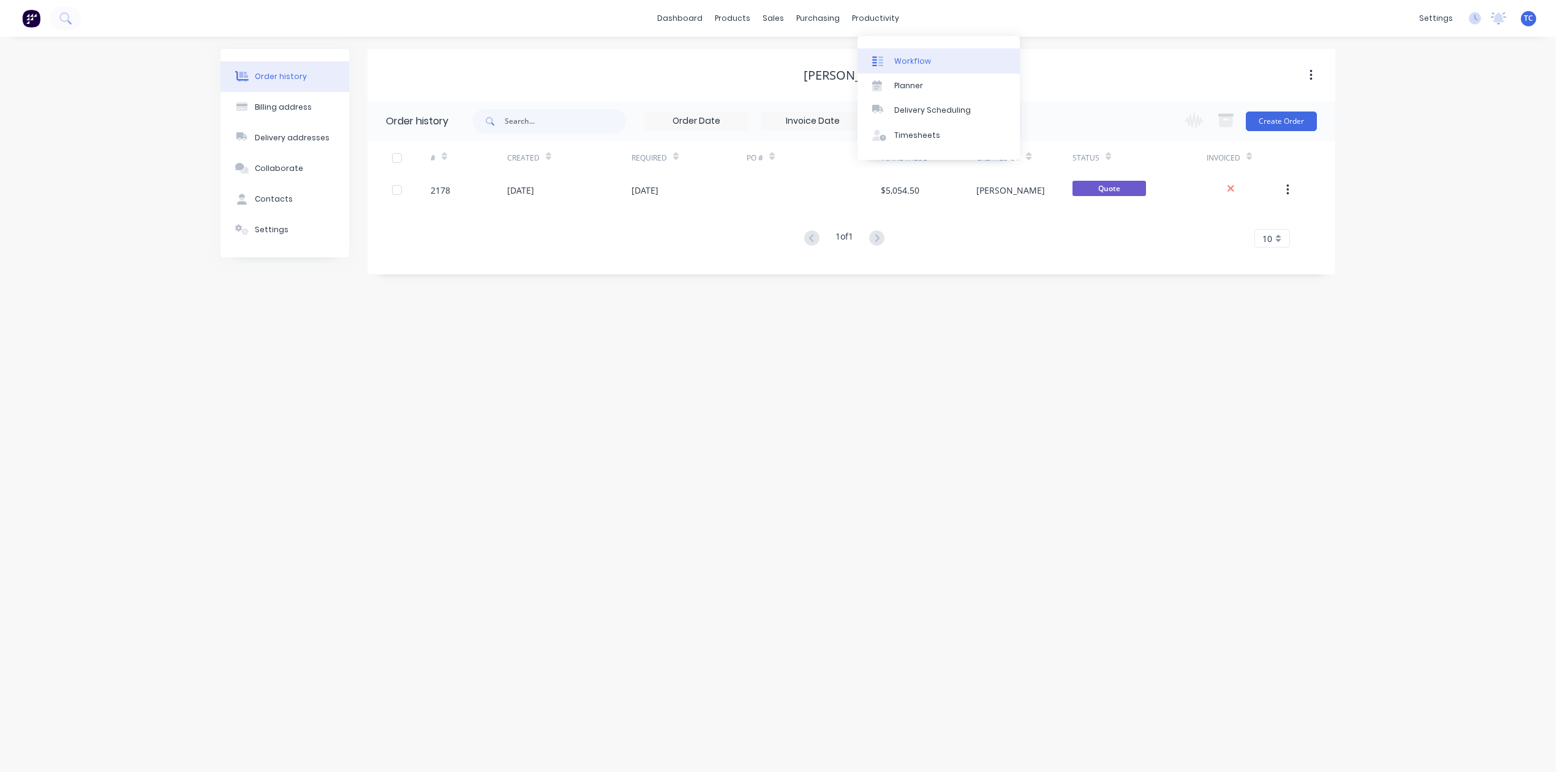
click at [924, 65] on div "Workflow" at bounding box center [912, 61] width 37 height 11
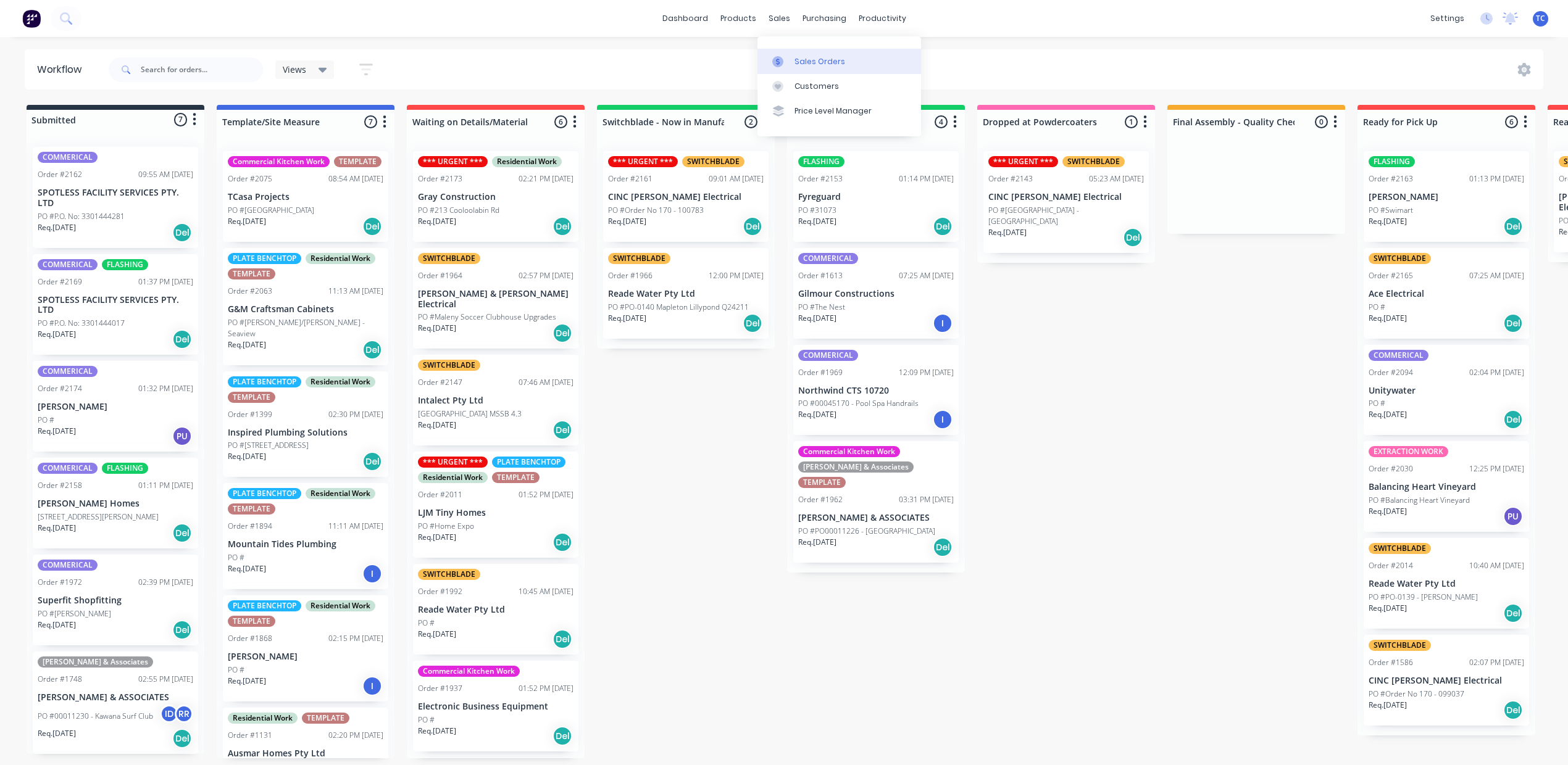
click at [818, 67] on div "Sales Orders" at bounding box center [820, 62] width 51 height 11
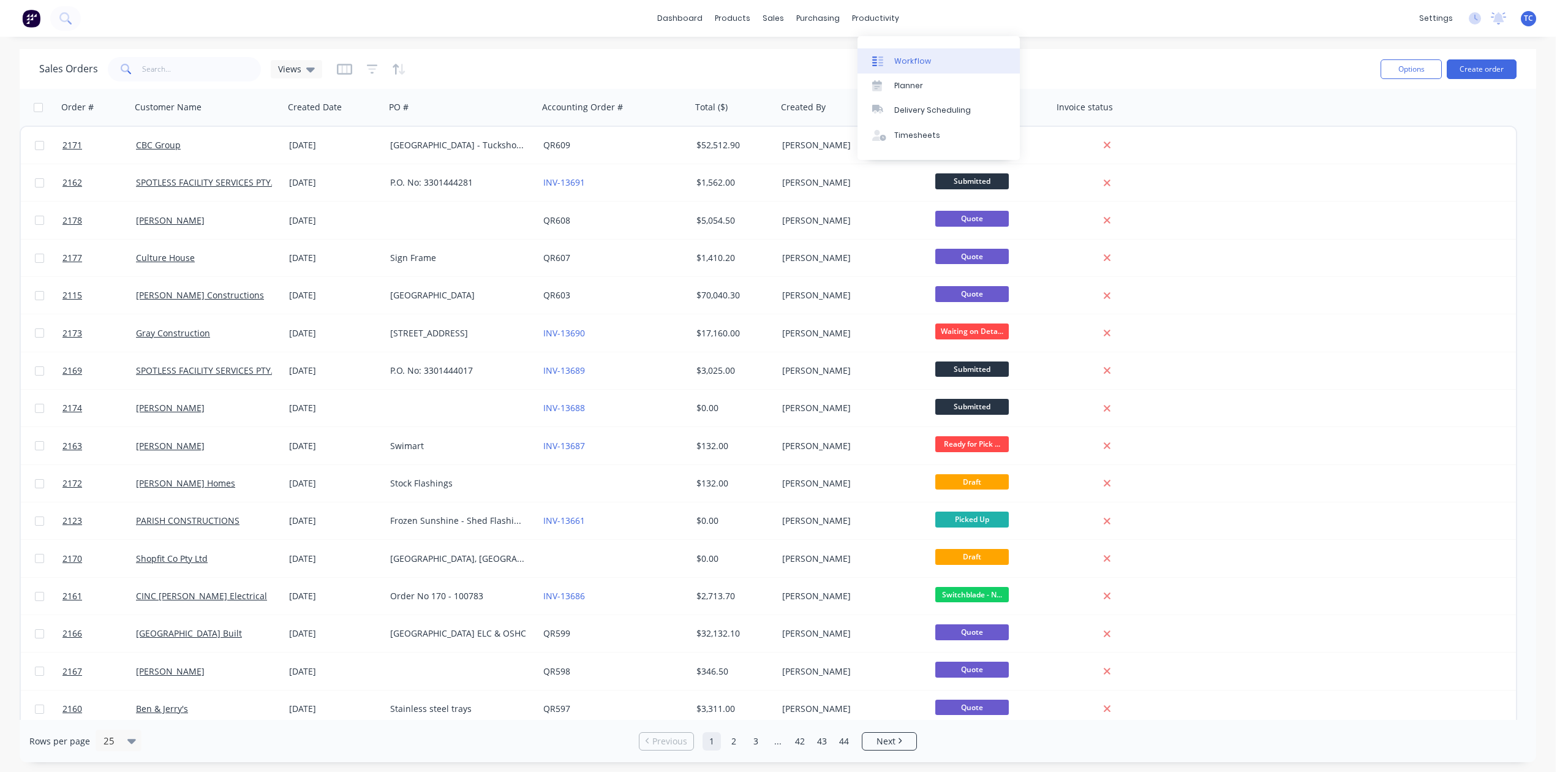
click at [921, 67] on div "Workflow" at bounding box center [912, 61] width 37 height 11
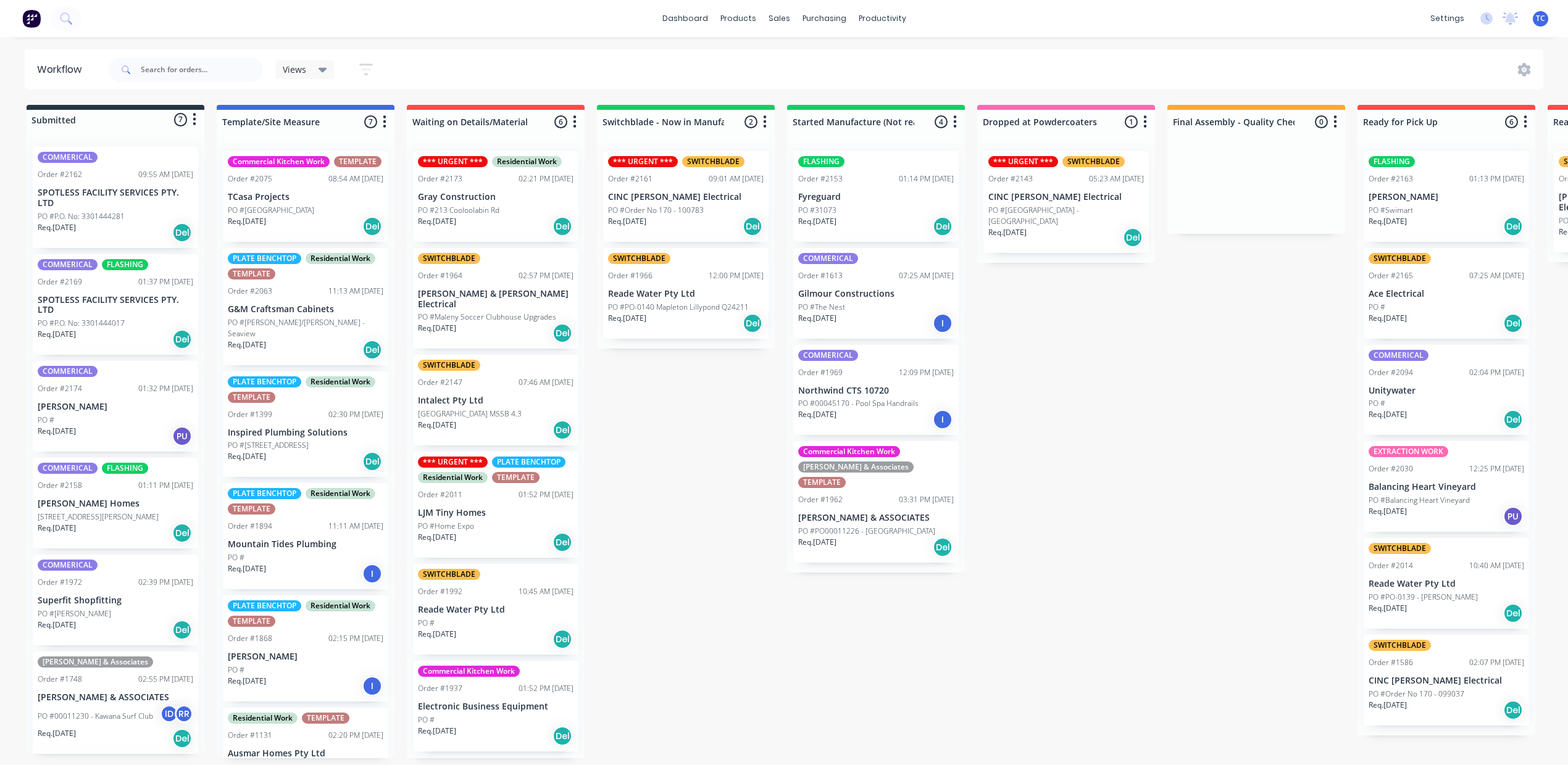
click at [134, 523] on div "[STREET_ADDRESS][PERSON_NAME]" at bounding box center [115, 517] width 156 height 11
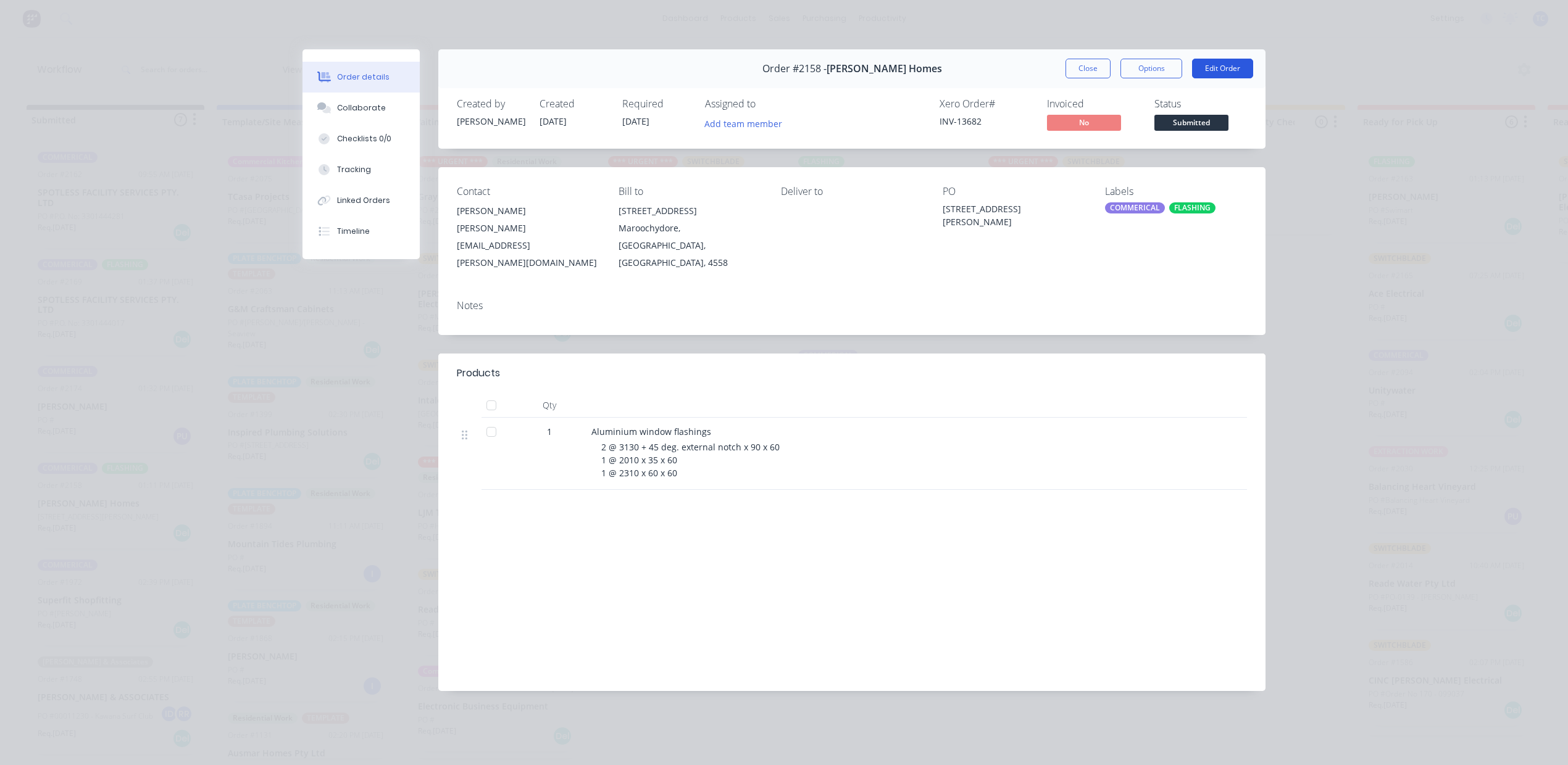
click at [1209, 78] on button "Edit Order" at bounding box center [1222, 68] width 61 height 20
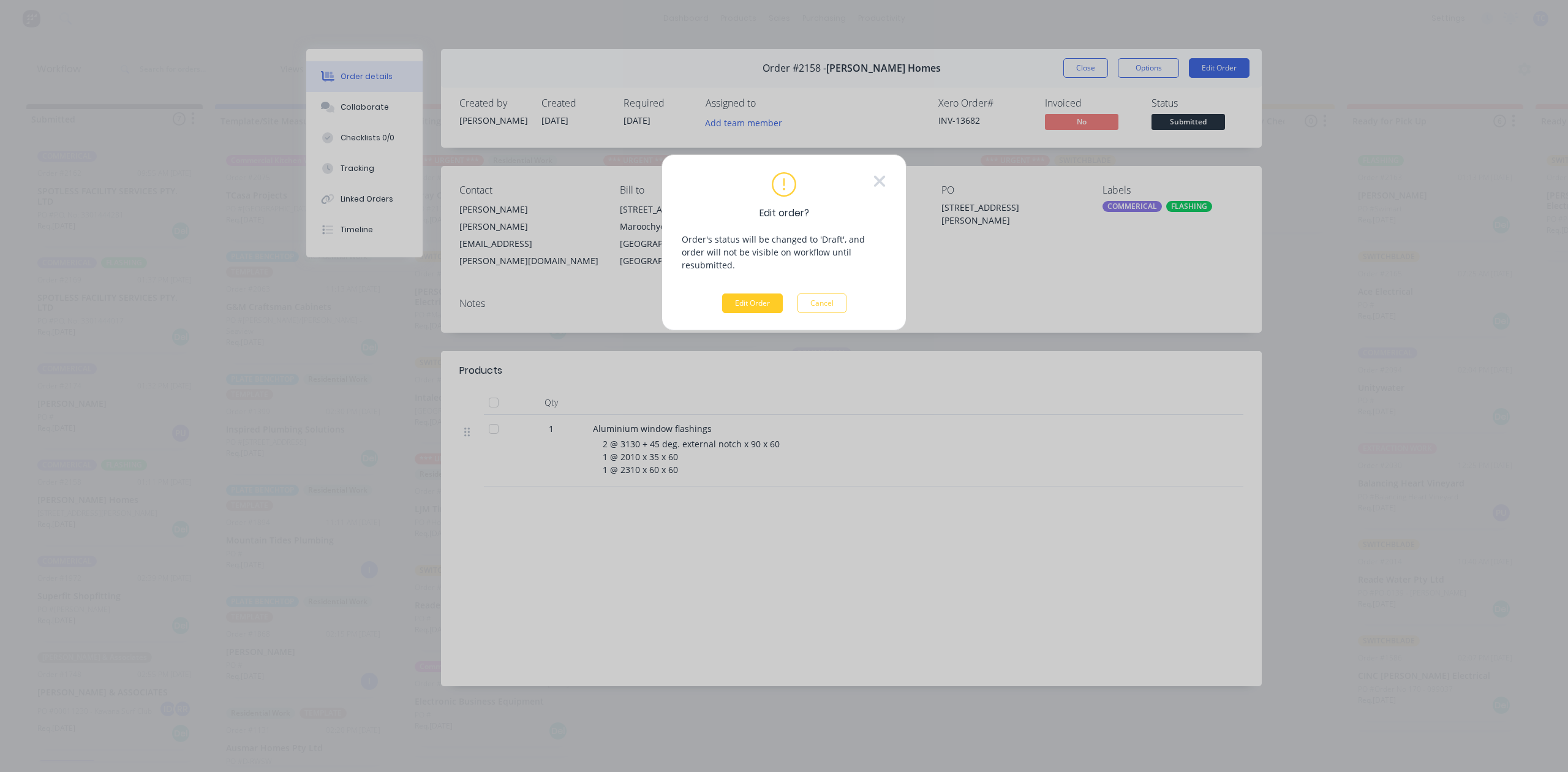
click at [726, 313] on button "Edit Order" at bounding box center [753, 303] width 61 height 20
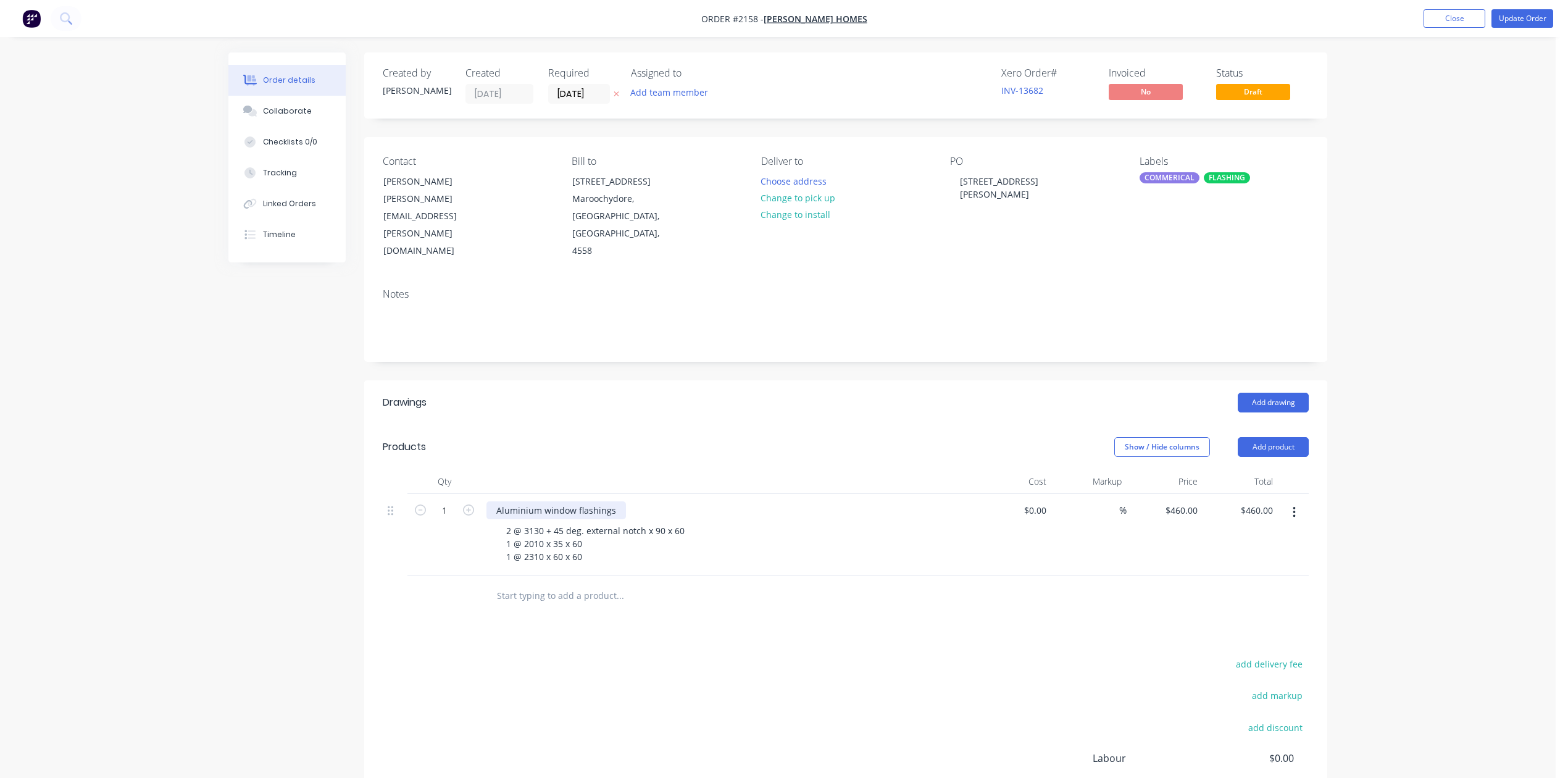
click at [560, 519] on div "Aluminium window flashings" at bounding box center [555, 510] width 139 height 18
click at [1514, 230] on div "Order details Collaborate Checklists 0/0 Tracking Linked Orders Timeline Order …" at bounding box center [778, 465] width 1555 height 932
click at [308, 117] on div "Collaborate" at bounding box center [287, 111] width 49 height 11
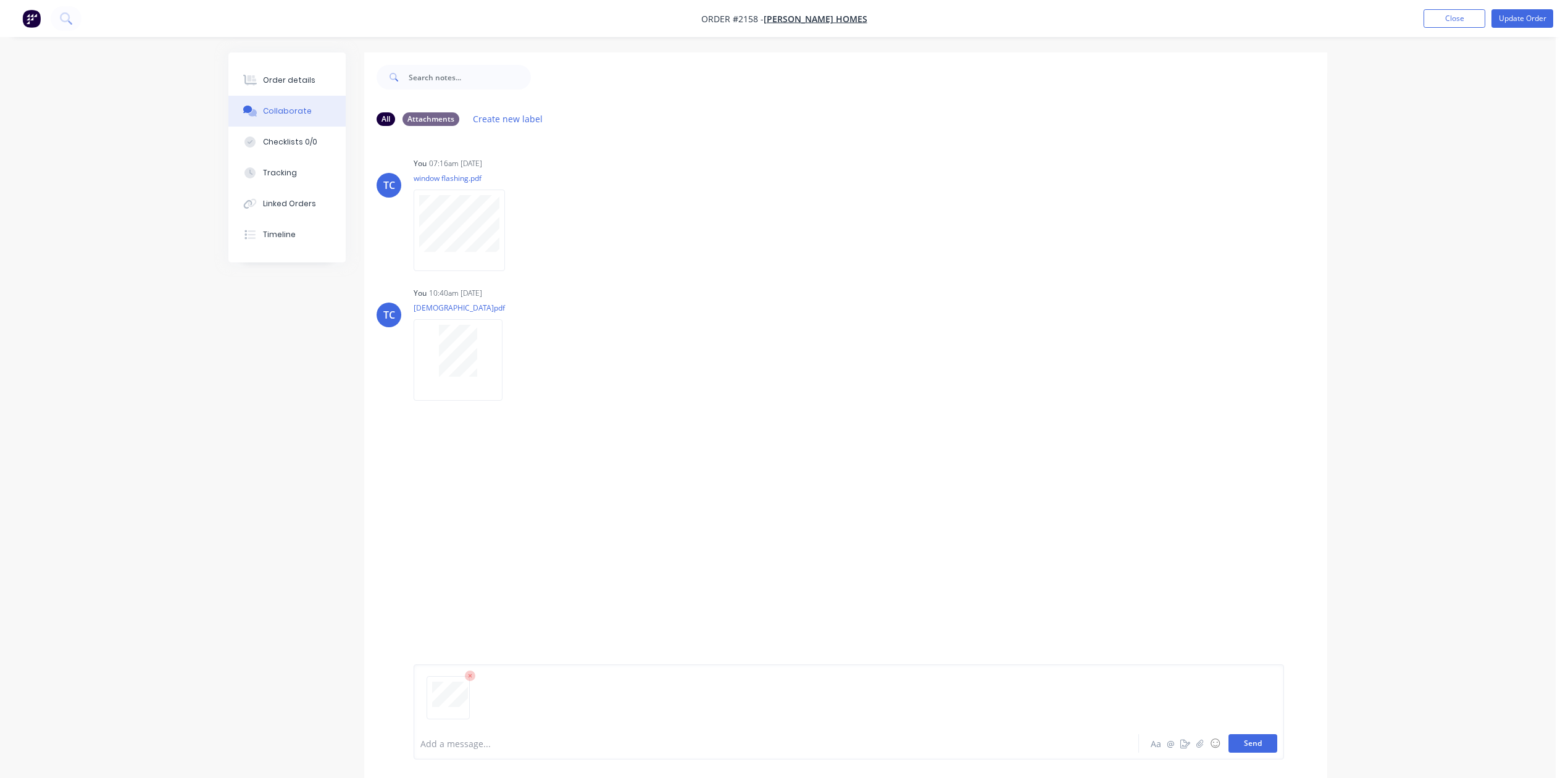
click at [1228, 735] on button "Send" at bounding box center [1253, 743] width 49 height 18
click at [484, 737] on div at bounding box center [742, 743] width 642 height 13
click at [1447, 16] on button "Close" at bounding box center [1454, 18] width 62 height 18
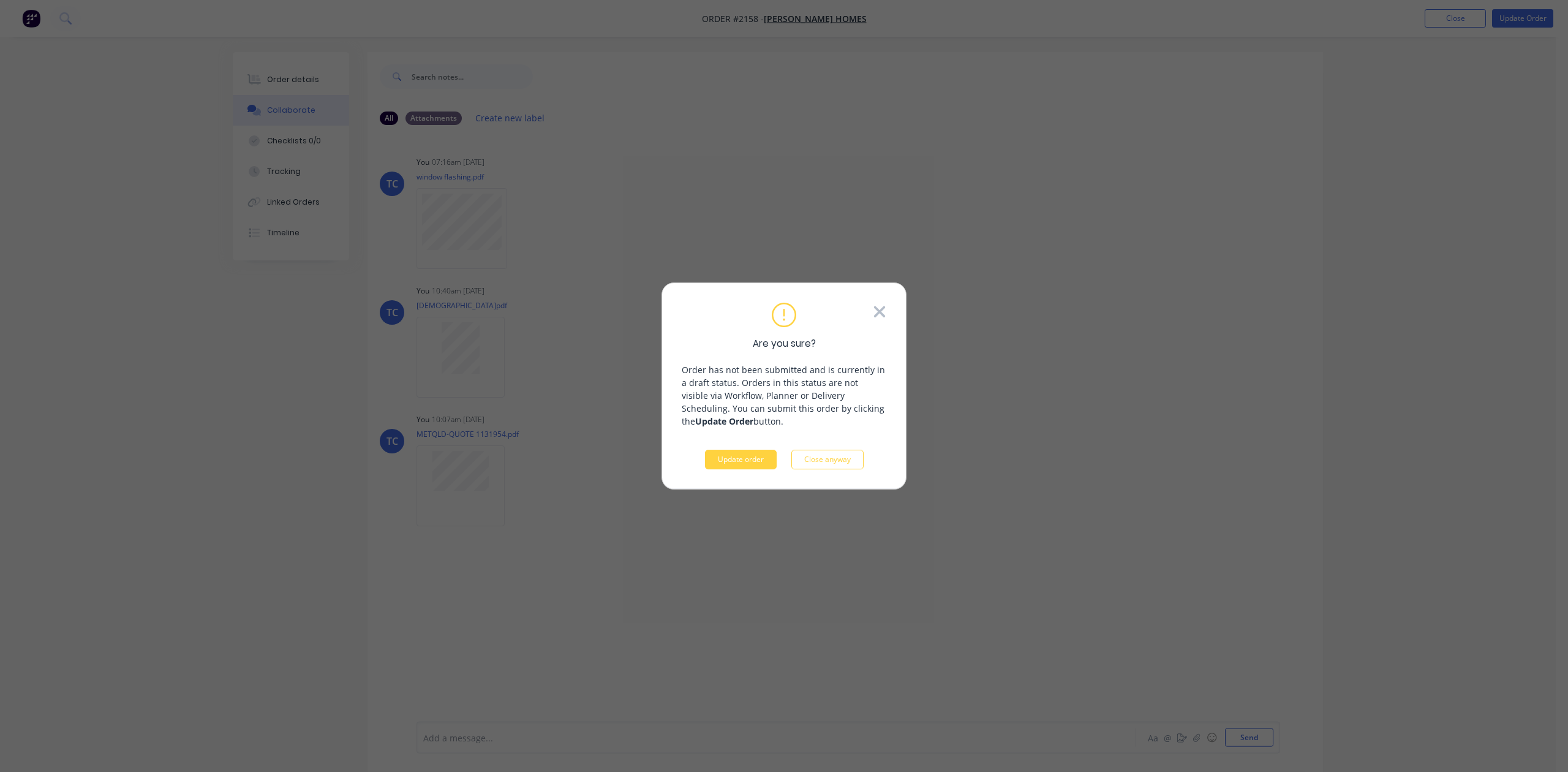
click at [873, 303] on icon at bounding box center [879, 311] width 13 height 18
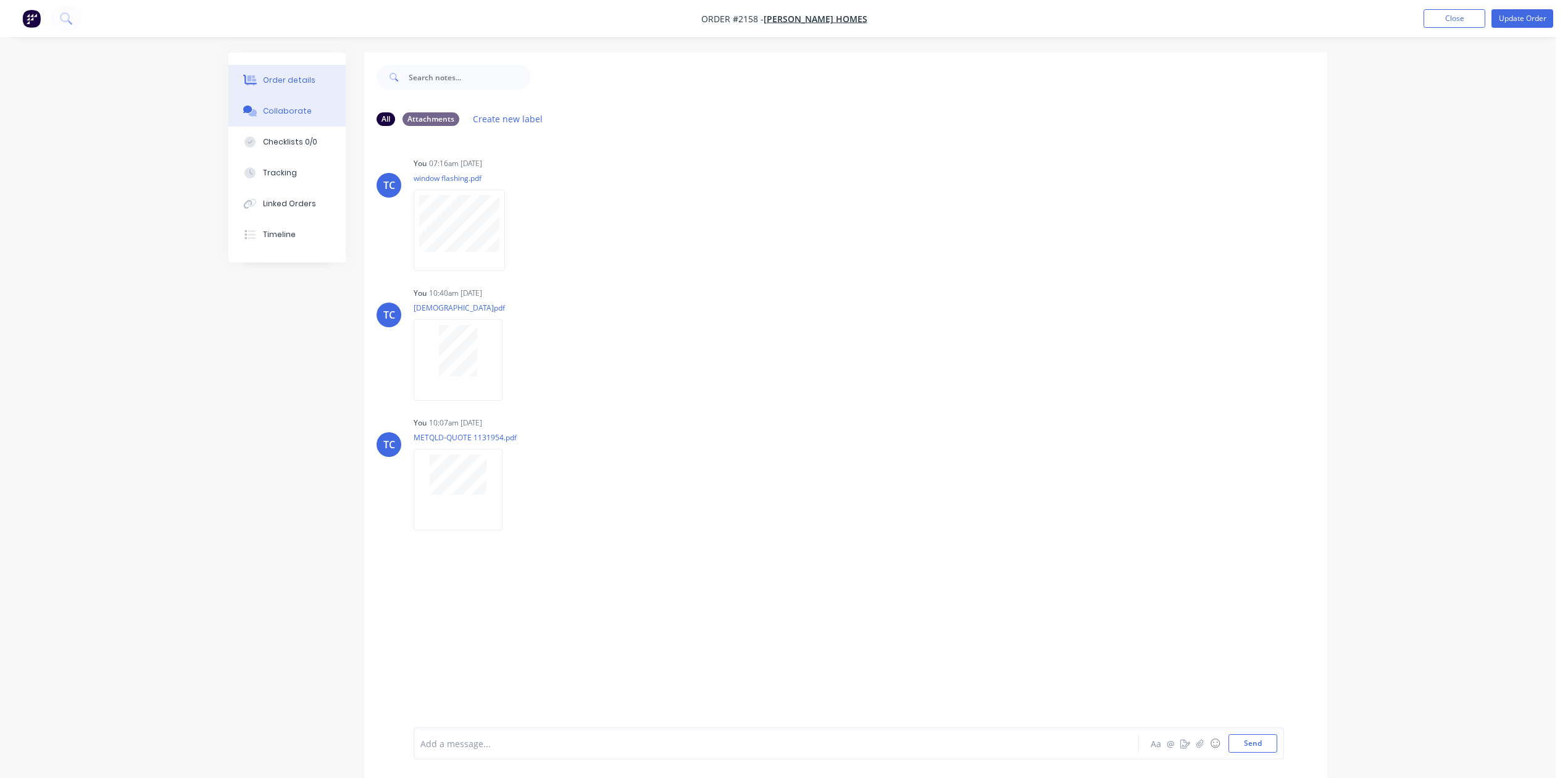
click at [285, 85] on div "Order details" at bounding box center [289, 80] width 52 height 11
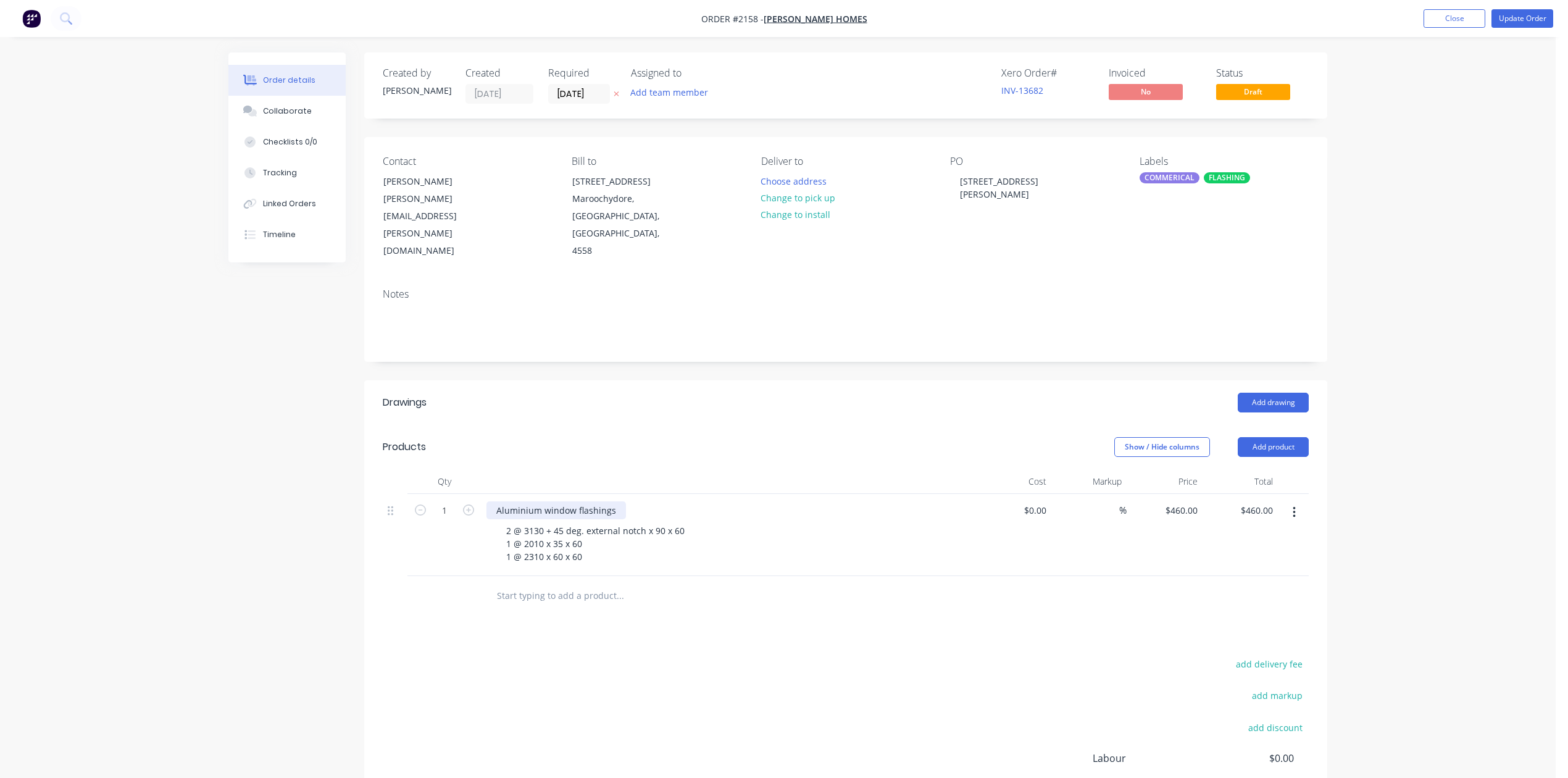
click at [564, 519] on div "Aluminium window flashings" at bounding box center [555, 510] width 139 height 18
click at [1186, 519] on input "460" at bounding box center [1192, 510] width 21 height 18
type input "$360.00"
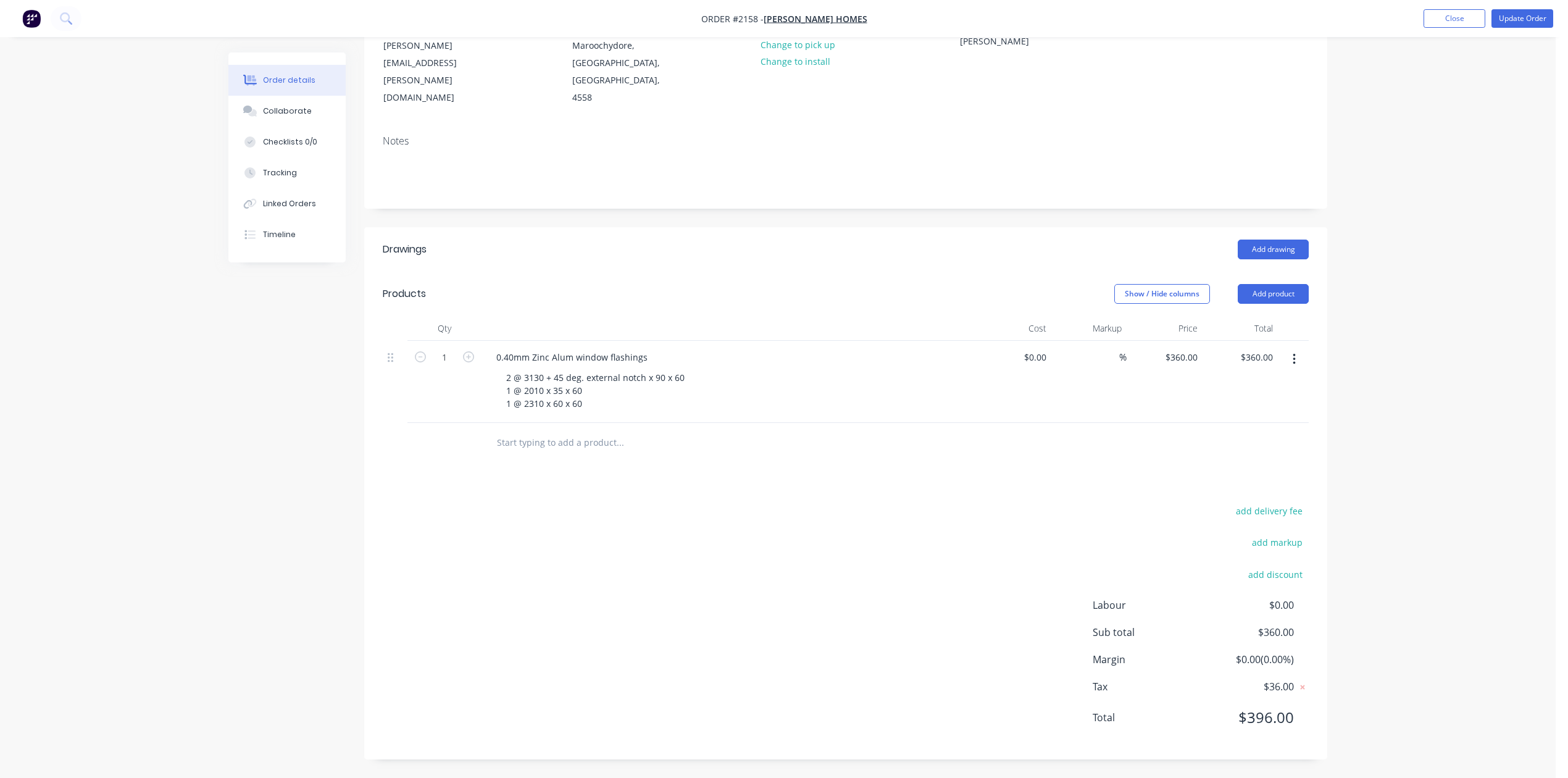
scroll to position [325, 0]
click at [1506, 18] on button "Update Order" at bounding box center [1522, 18] width 62 height 18
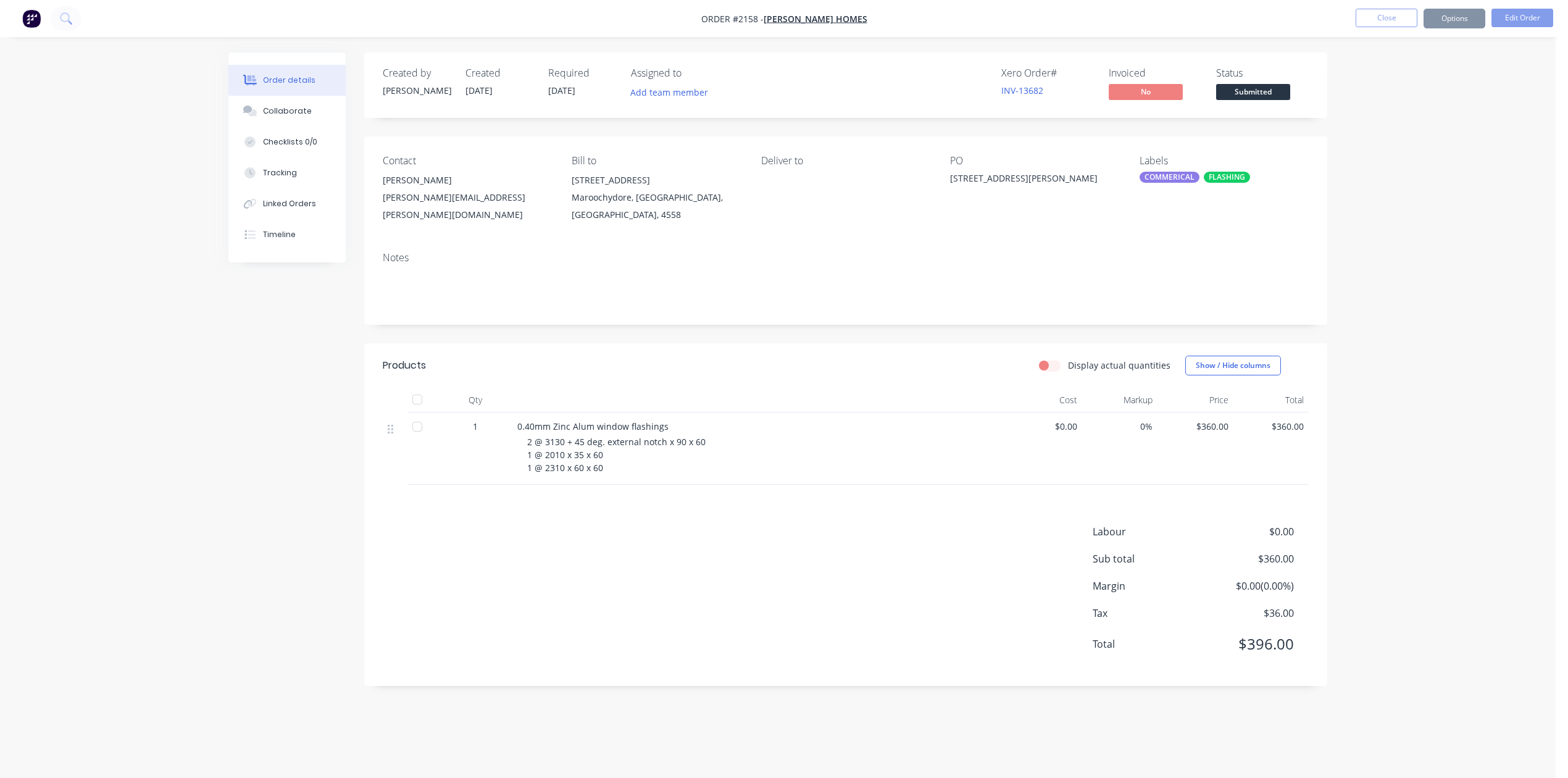
scroll to position [0, 0]
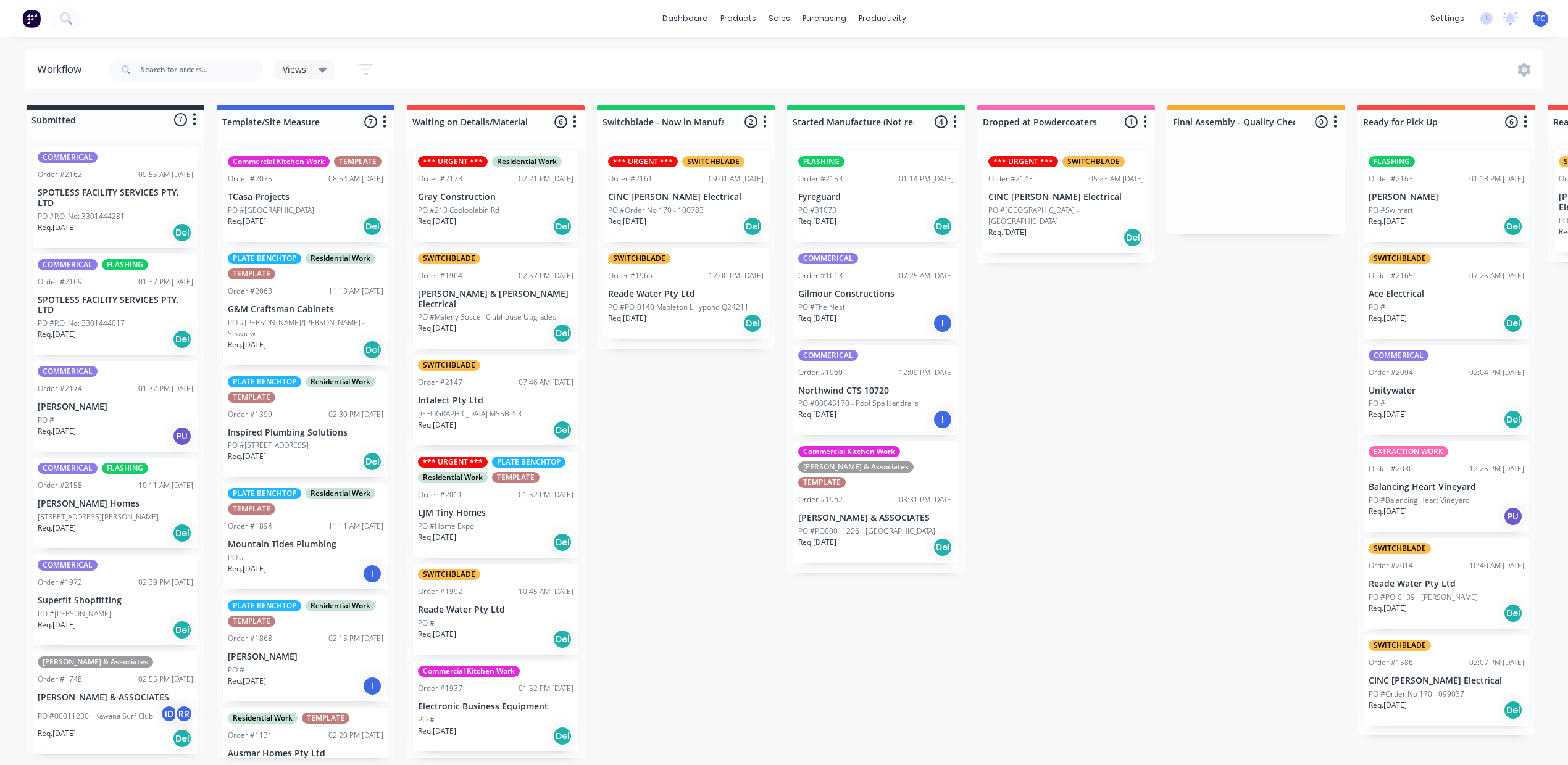
click at [134, 523] on div "[STREET_ADDRESS][PERSON_NAME]" at bounding box center [115, 517] width 156 height 11
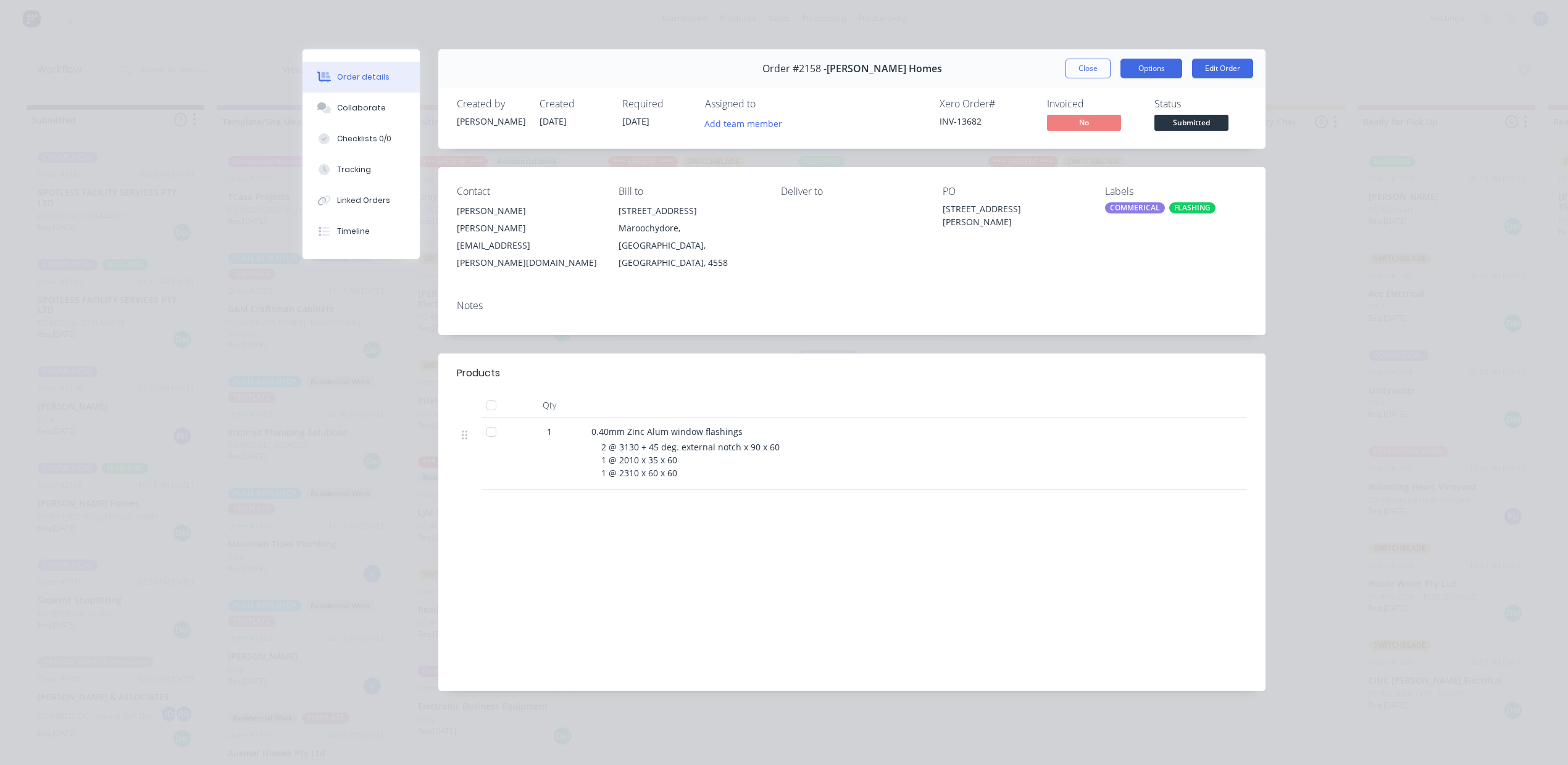
click at [1139, 78] on button "Options" at bounding box center [1151, 68] width 62 height 20
click at [1114, 134] on div "Work Order" at bounding box center [1117, 125] width 107 height 18
click at [1117, 134] on div "Back" at bounding box center [1117, 125] width 107 height 18
click at [1105, 134] on div "Work Order" at bounding box center [1117, 125] width 107 height 18
click at [1099, 159] on div "Standard" at bounding box center [1117, 149] width 107 height 18
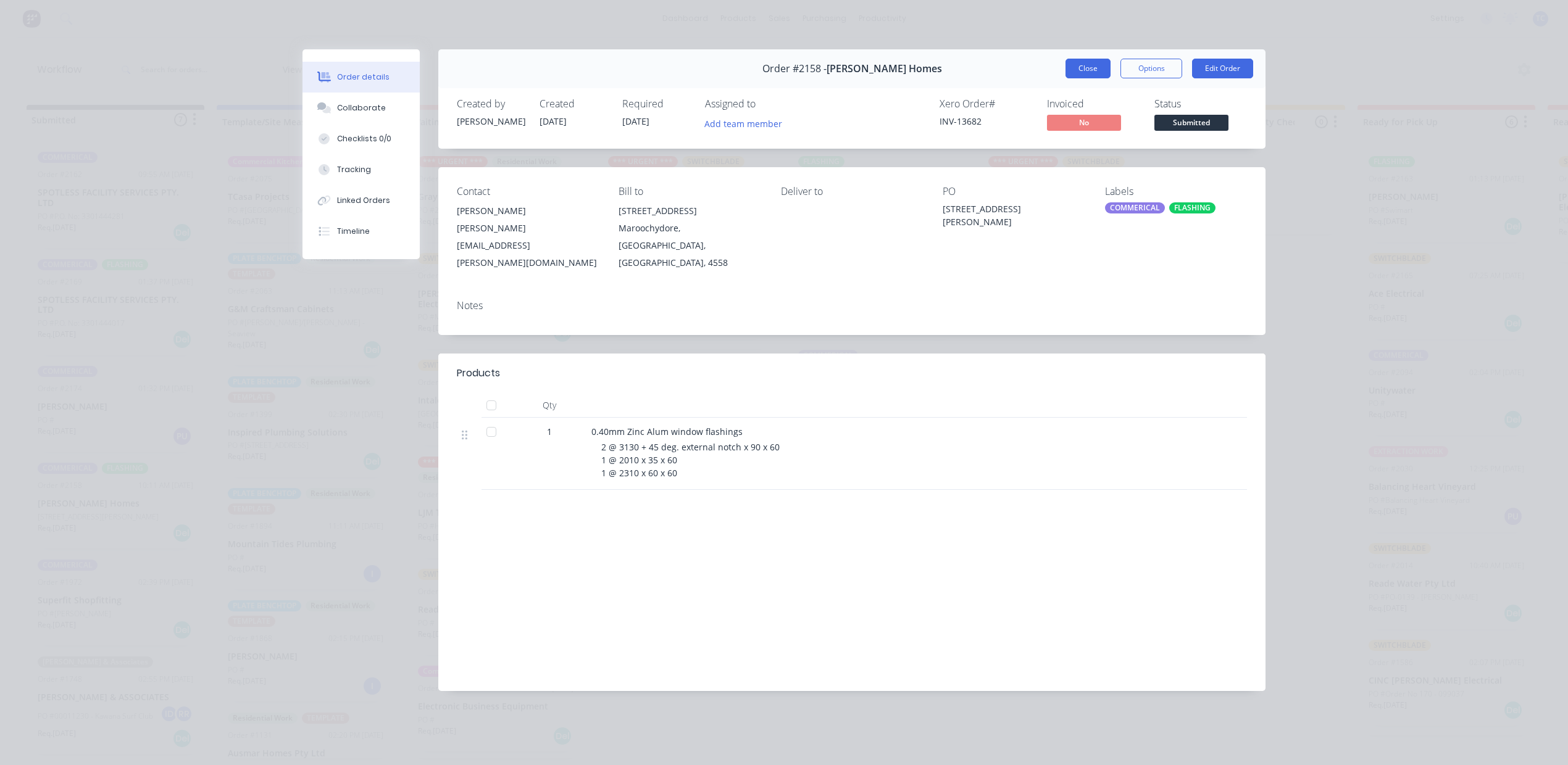
click at [1074, 77] on button "Close" at bounding box center [1088, 68] width 45 height 20
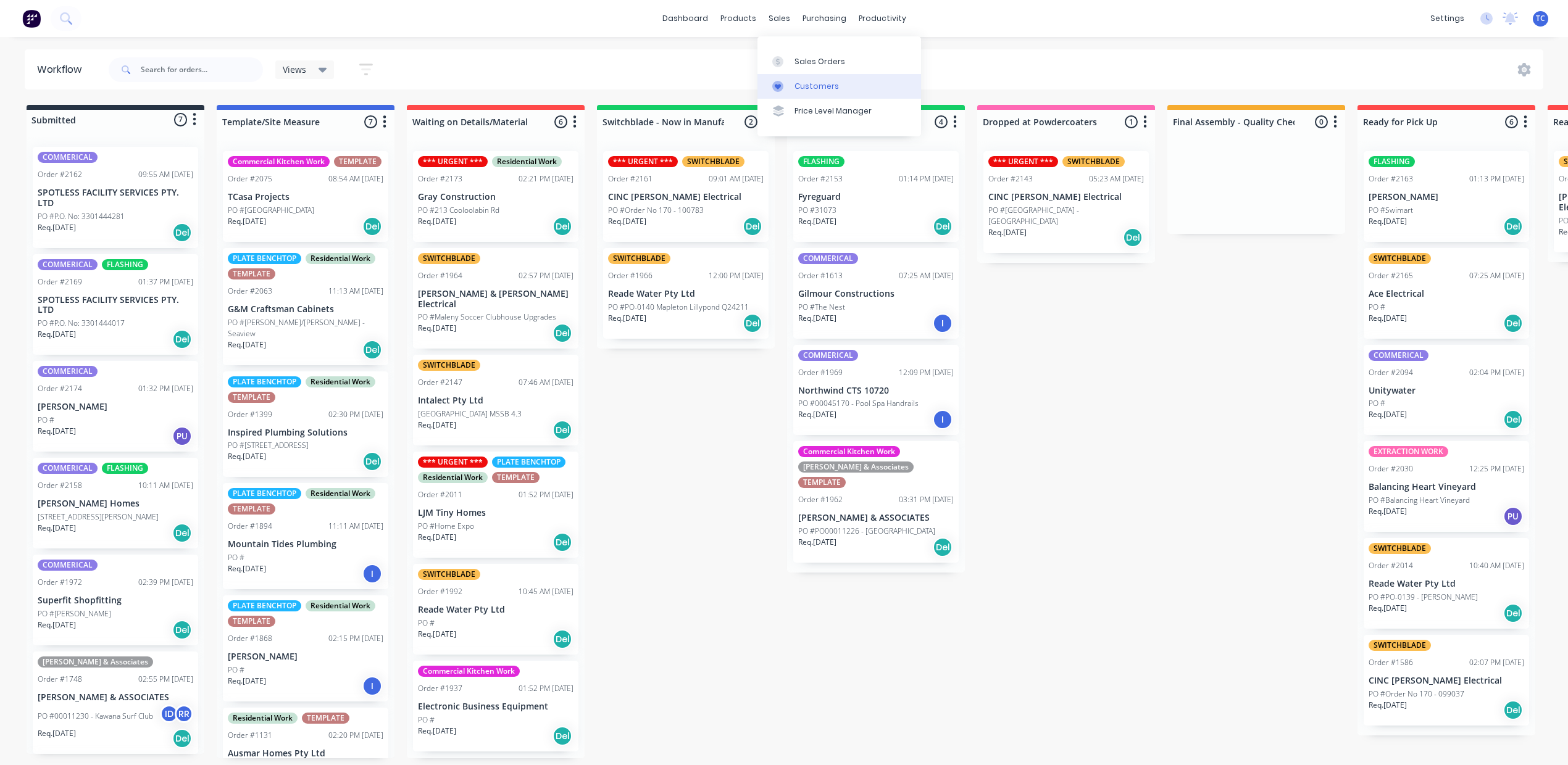
click at [817, 92] on div "Customers" at bounding box center [816, 86] width 44 height 11
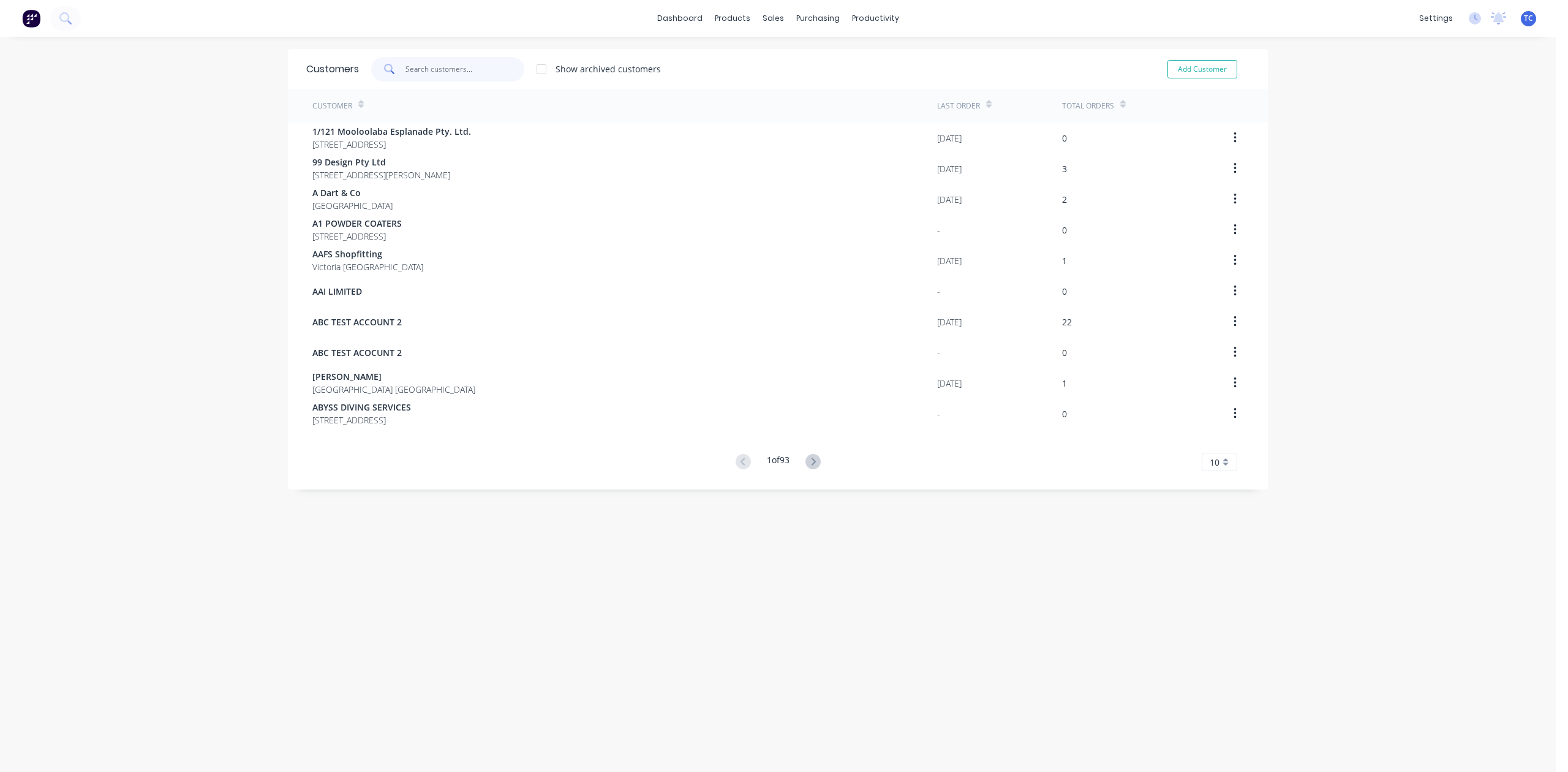
click at [484, 65] on input "text" at bounding box center [465, 69] width 119 height 24
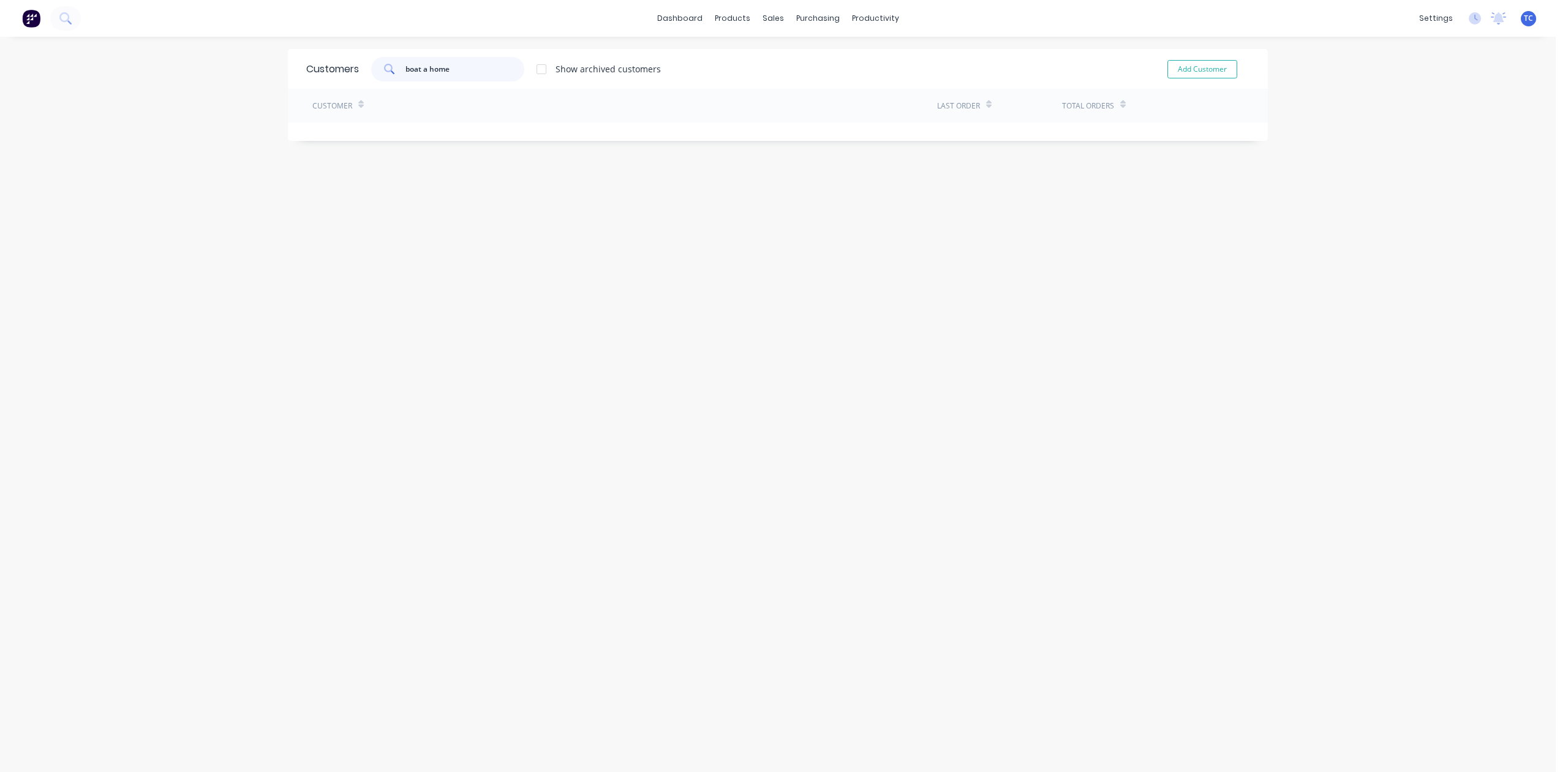
drag, startPoint x: 481, startPoint y: 65, endPoint x: 358, endPoint y: 71, distance: 123.1
click at [359, 73] on div "boat a home Show archived customers" at bounding box center [510, 69] width 302 height 24
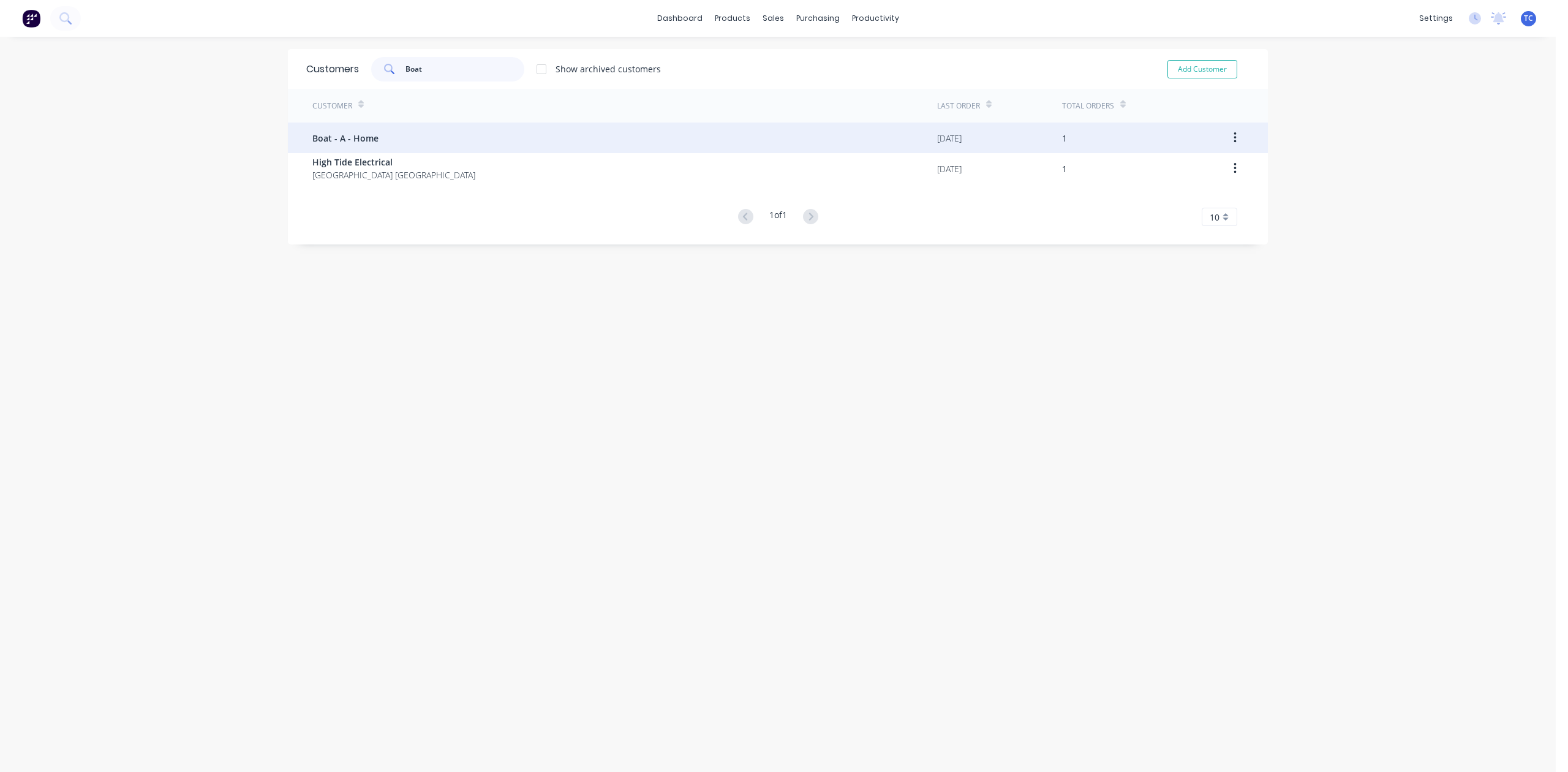
type input "Boat"
click at [366, 133] on span "Boat - A - Home" at bounding box center [346, 138] width 66 height 13
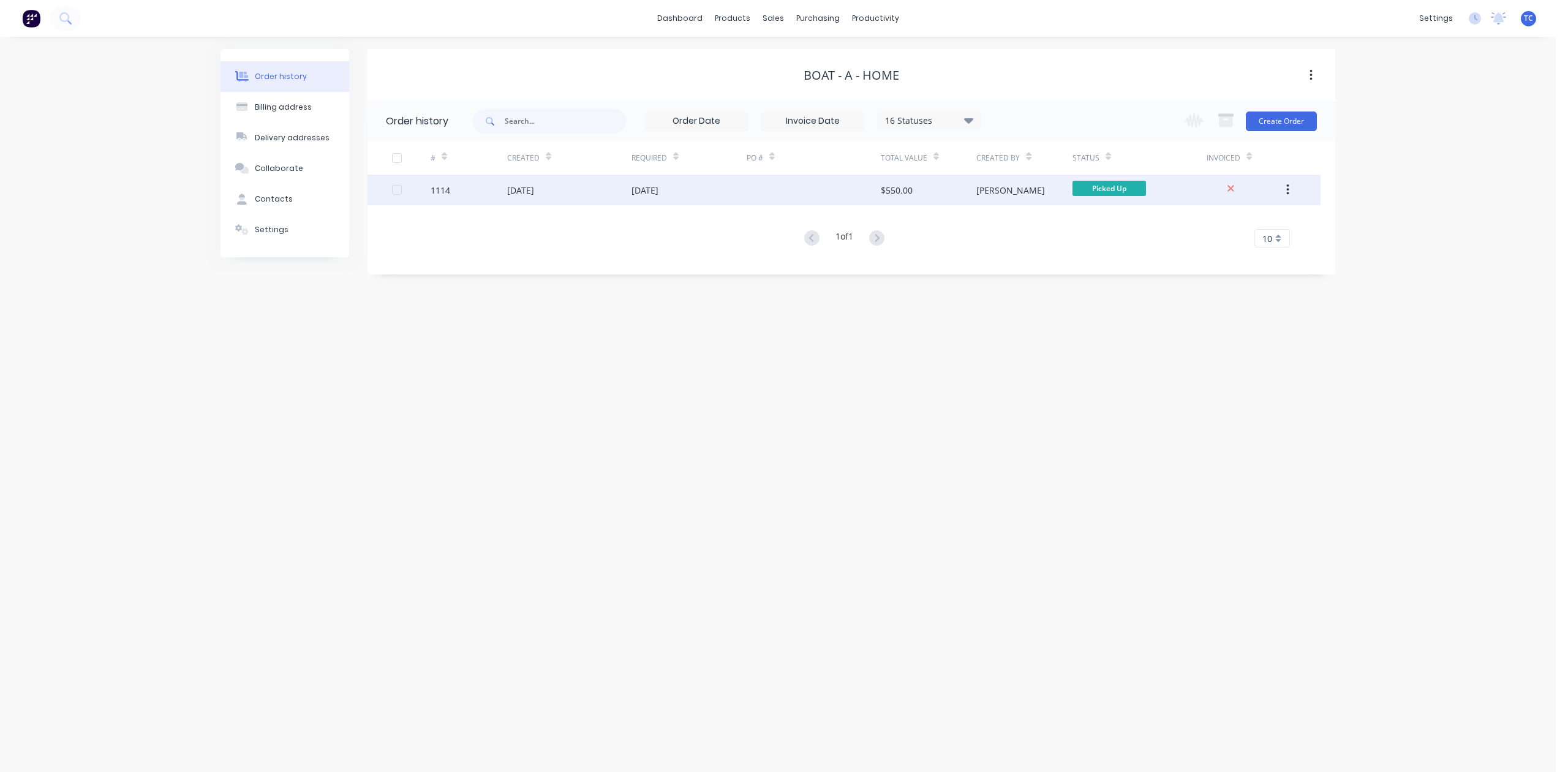
click at [658, 185] on div "[DATE]" at bounding box center [645, 190] width 27 height 13
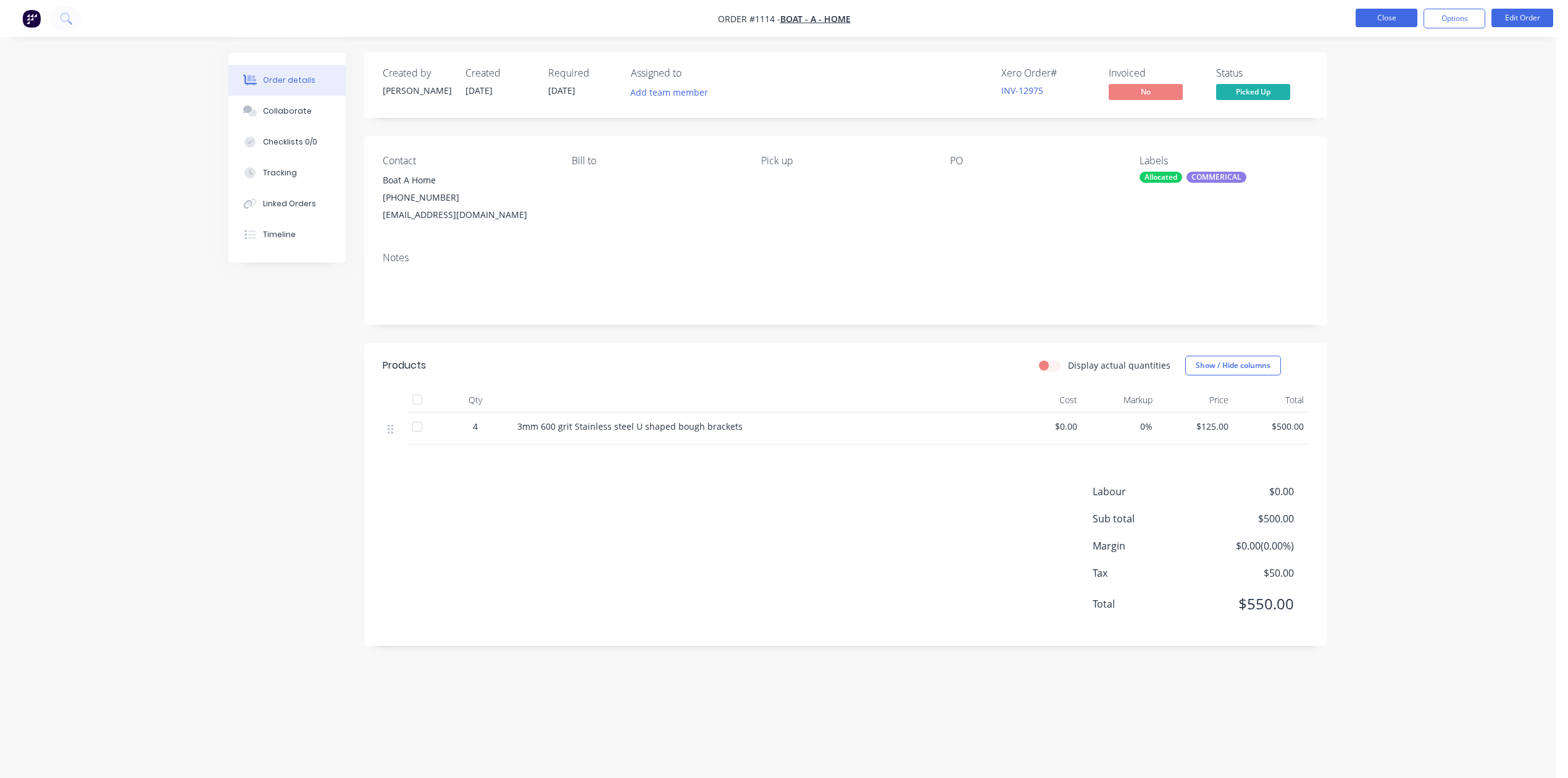
click at [1376, 11] on button "Close" at bounding box center [1386, 18] width 62 height 18
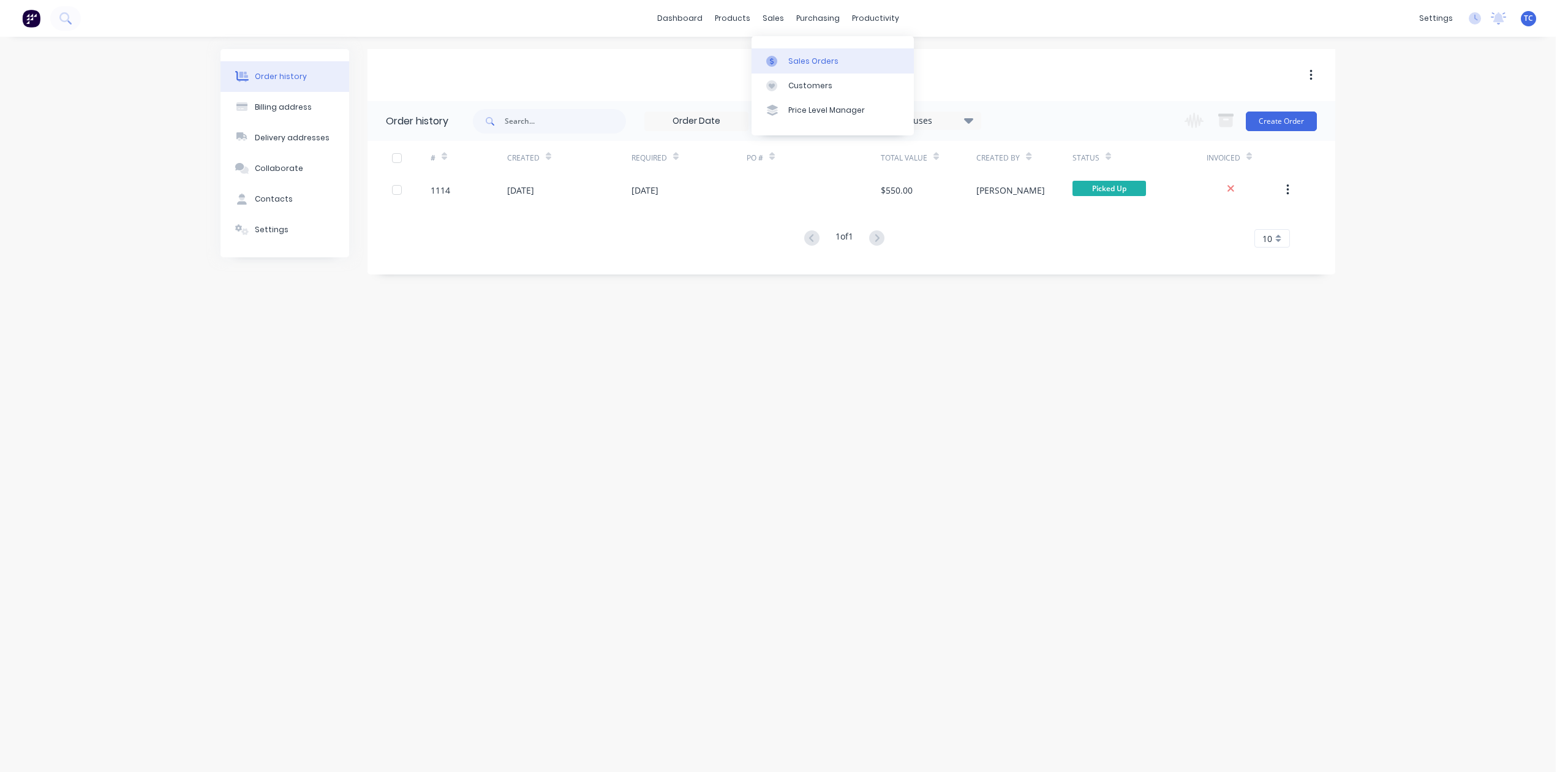
click at [801, 66] on div "Sales Orders" at bounding box center [813, 61] width 51 height 11
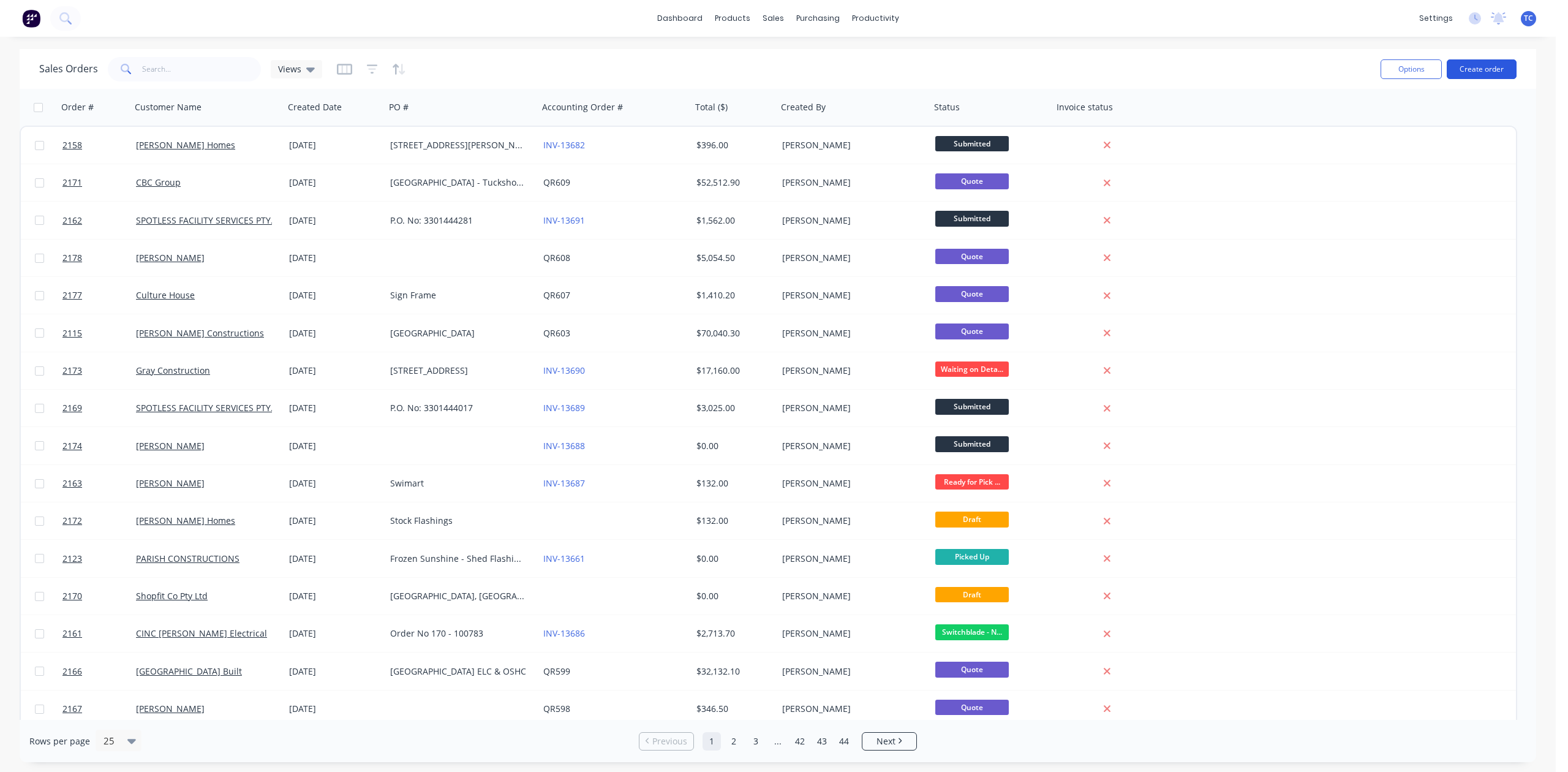
click at [1476, 64] on button "Create order" at bounding box center [1482, 69] width 70 height 20
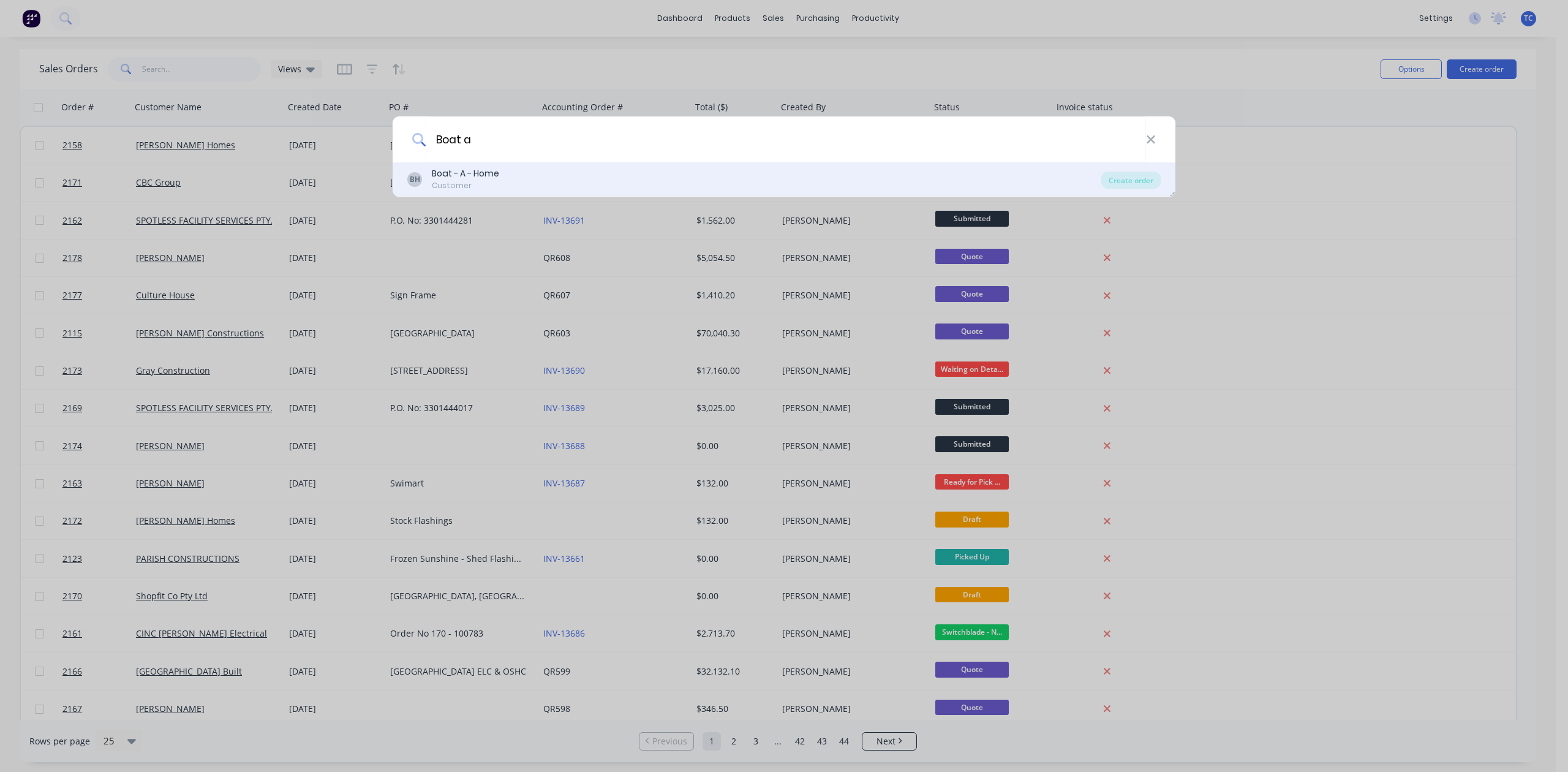
type input "Boat a"
click at [478, 175] on div "Boat - A - Home" at bounding box center [466, 173] width 67 height 13
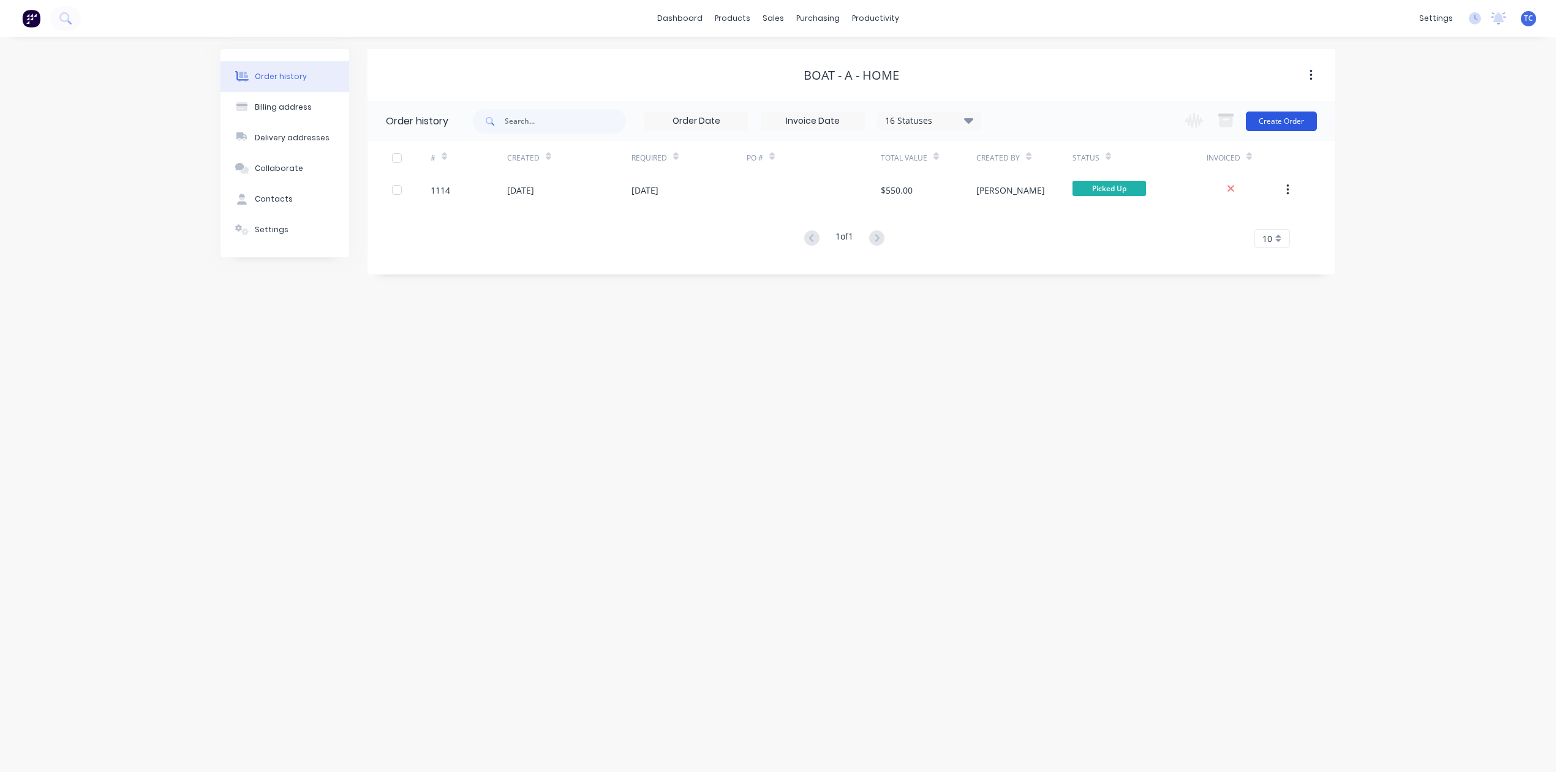
click at [1276, 116] on button "Create Order" at bounding box center [1281, 121] width 71 height 20
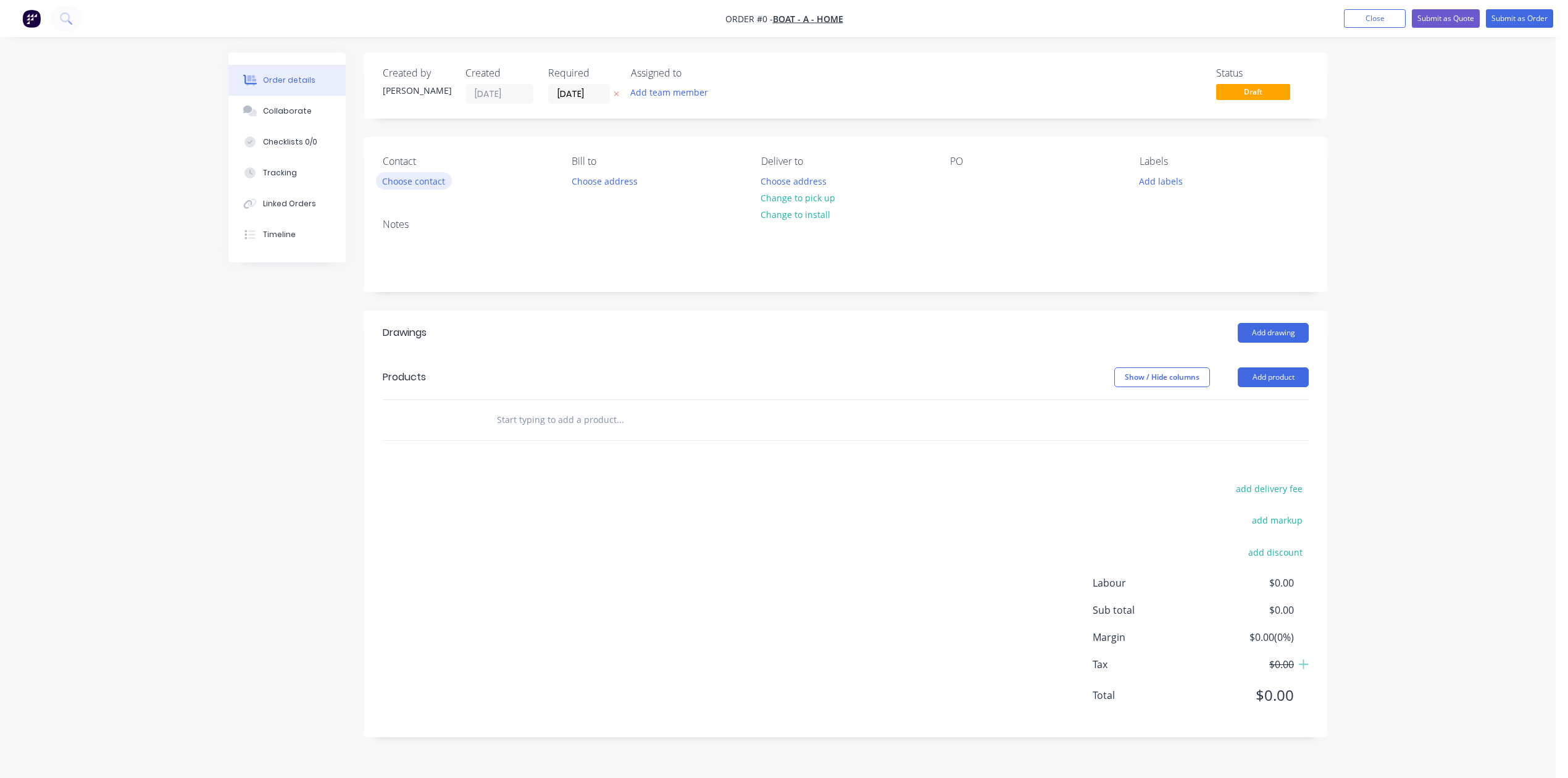
click at [447, 189] on button "Choose contact" at bounding box center [414, 181] width 76 height 17
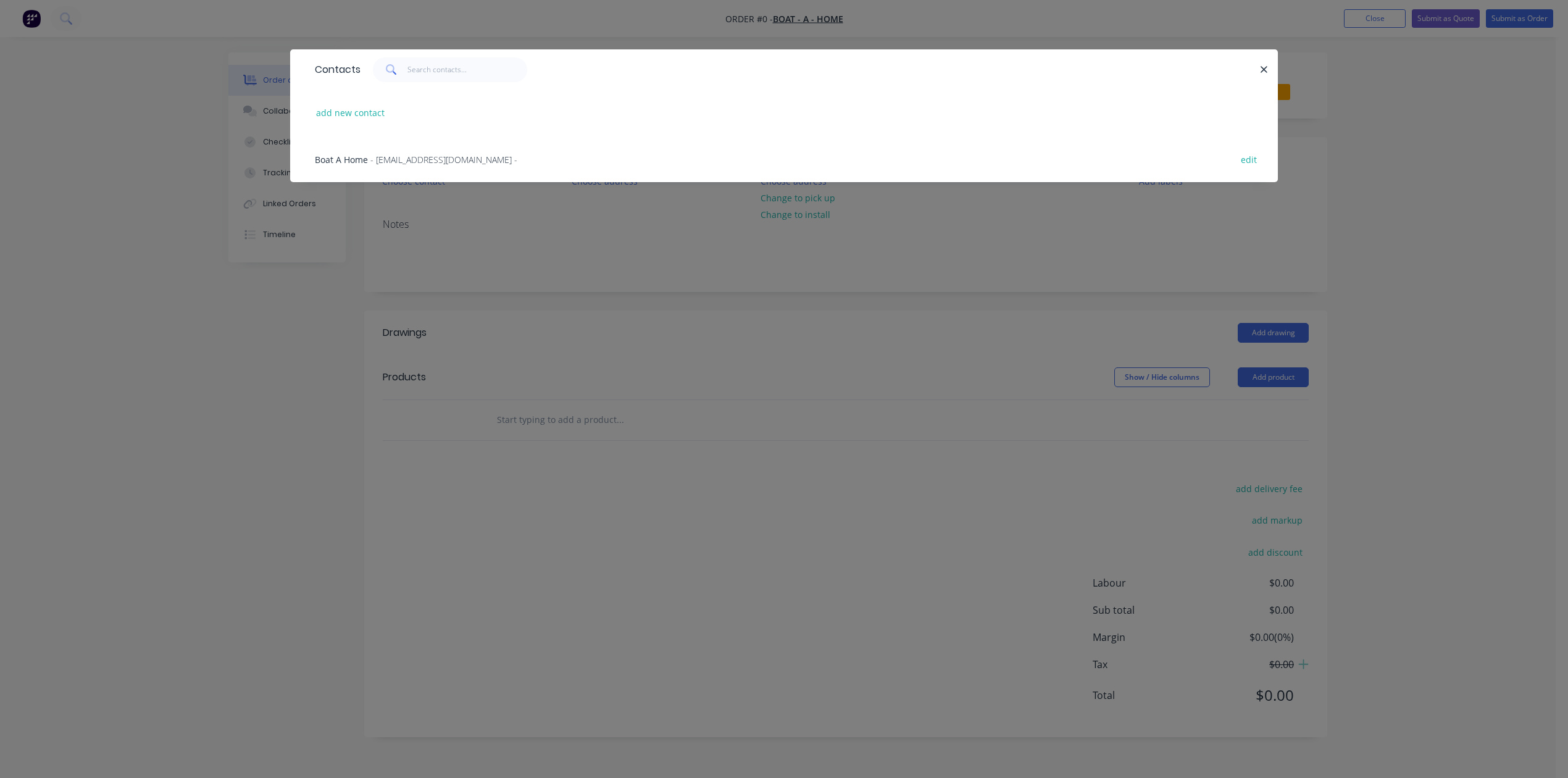
click at [441, 166] on span "- [EMAIL_ADDRESS][DOMAIN_NAME] -" at bounding box center [443, 159] width 147 height 12
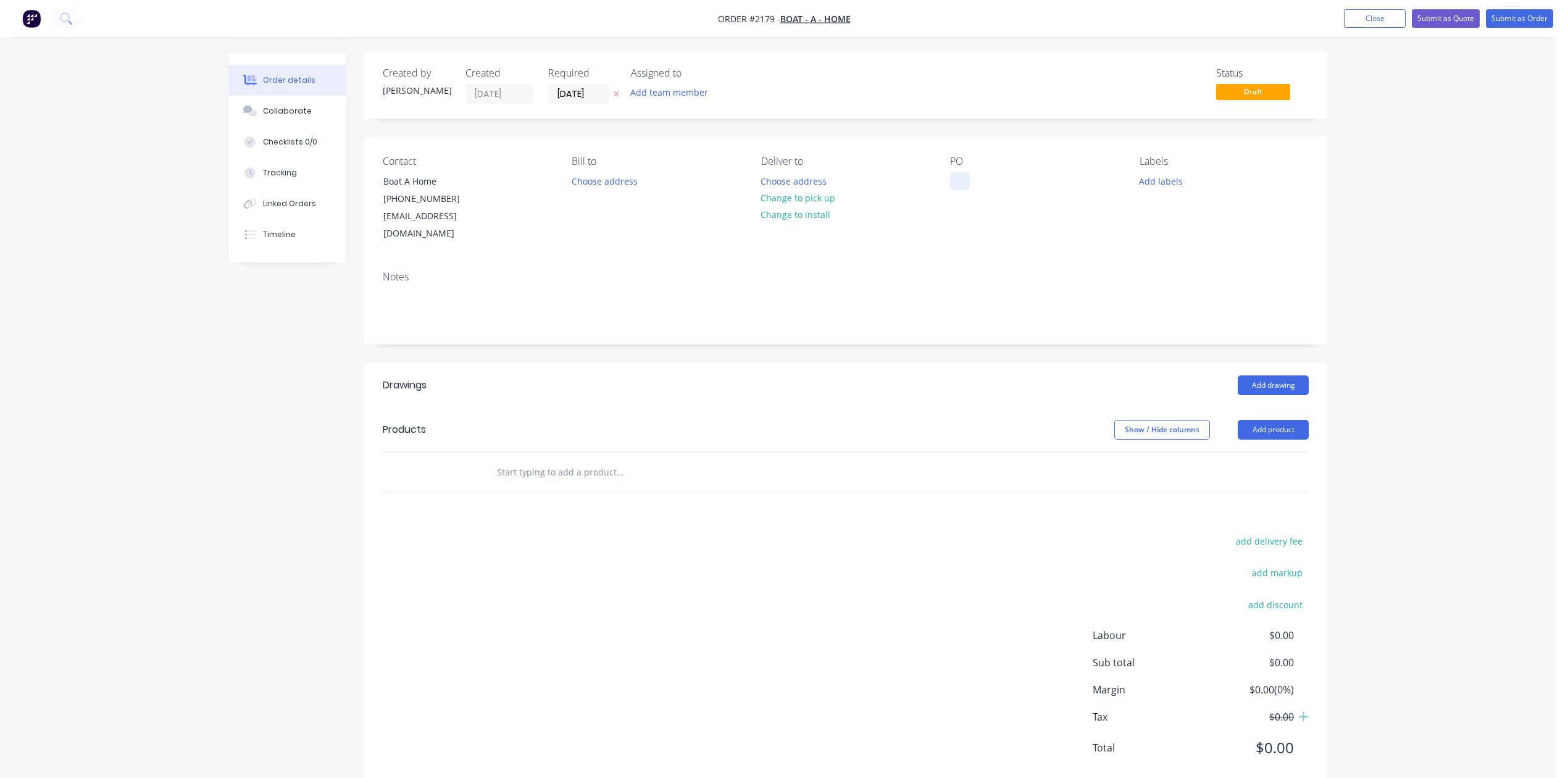
click at [961, 190] on div at bounding box center [960, 181] width 20 height 18
click at [571, 485] on input "text" at bounding box center [620, 472] width 247 height 24
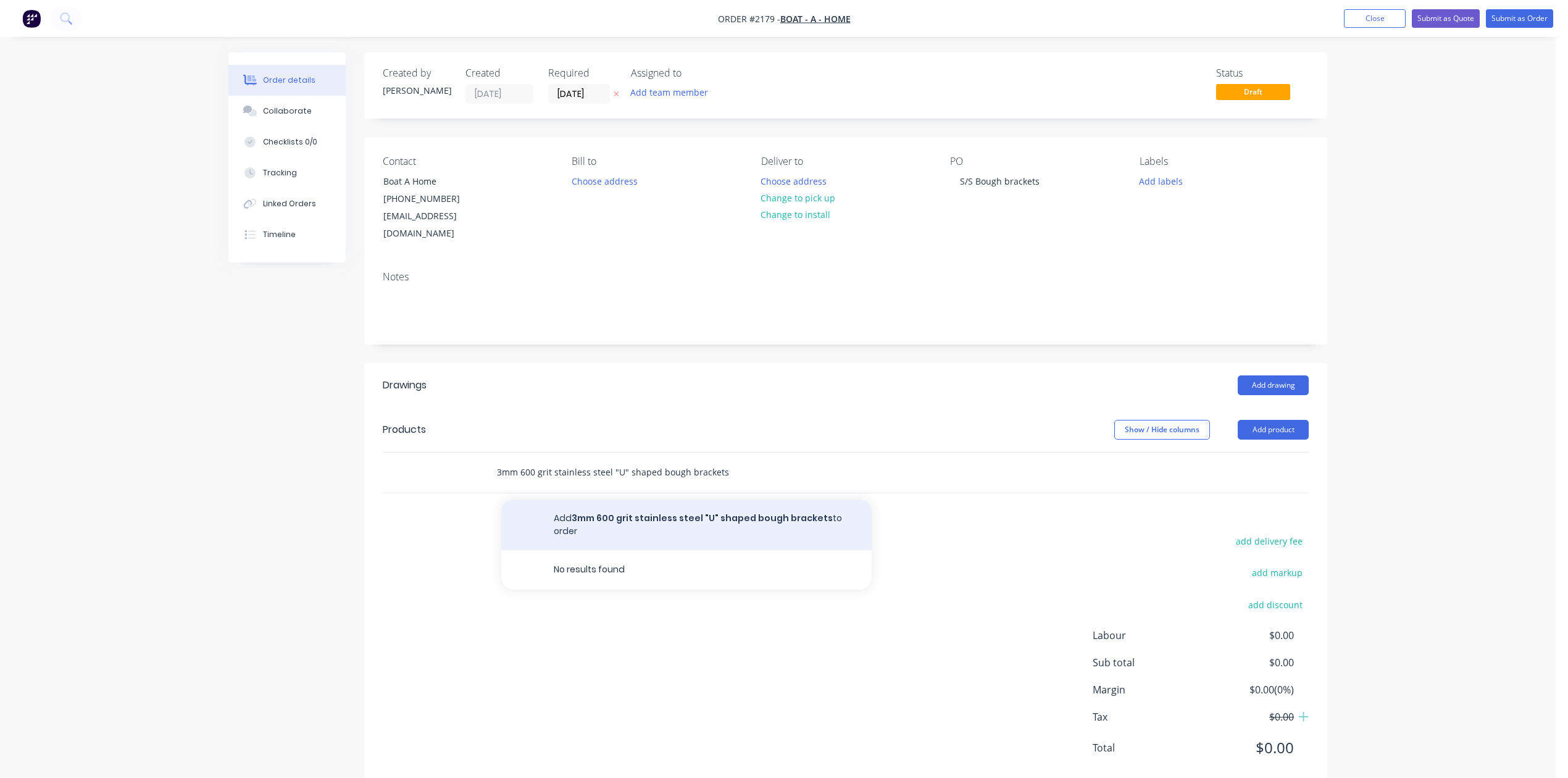
type input "3mm 600 grit stainless steel "U" shaped bough brackets"
click at [630, 550] on button "Add 3mm 600 grit stainless steel "U" shaped bough brackets to order" at bounding box center [686, 525] width 370 height 51
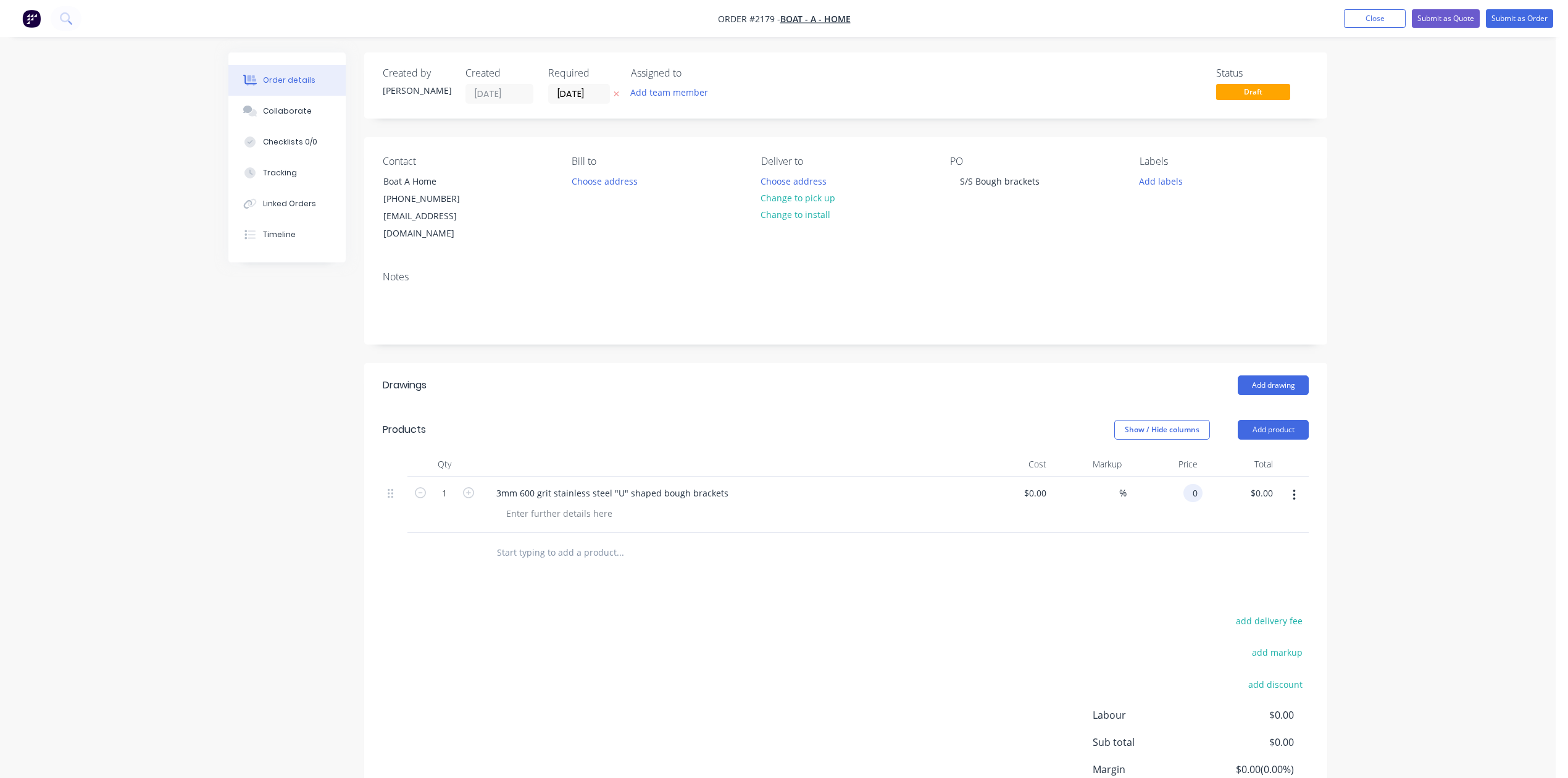
click at [1183, 502] on div "0 0" at bounding box center [1192, 493] width 19 height 18
type input "$125.00"
click at [471, 498] on icon "button" at bounding box center [469, 493] width 11 height 11
type input "2"
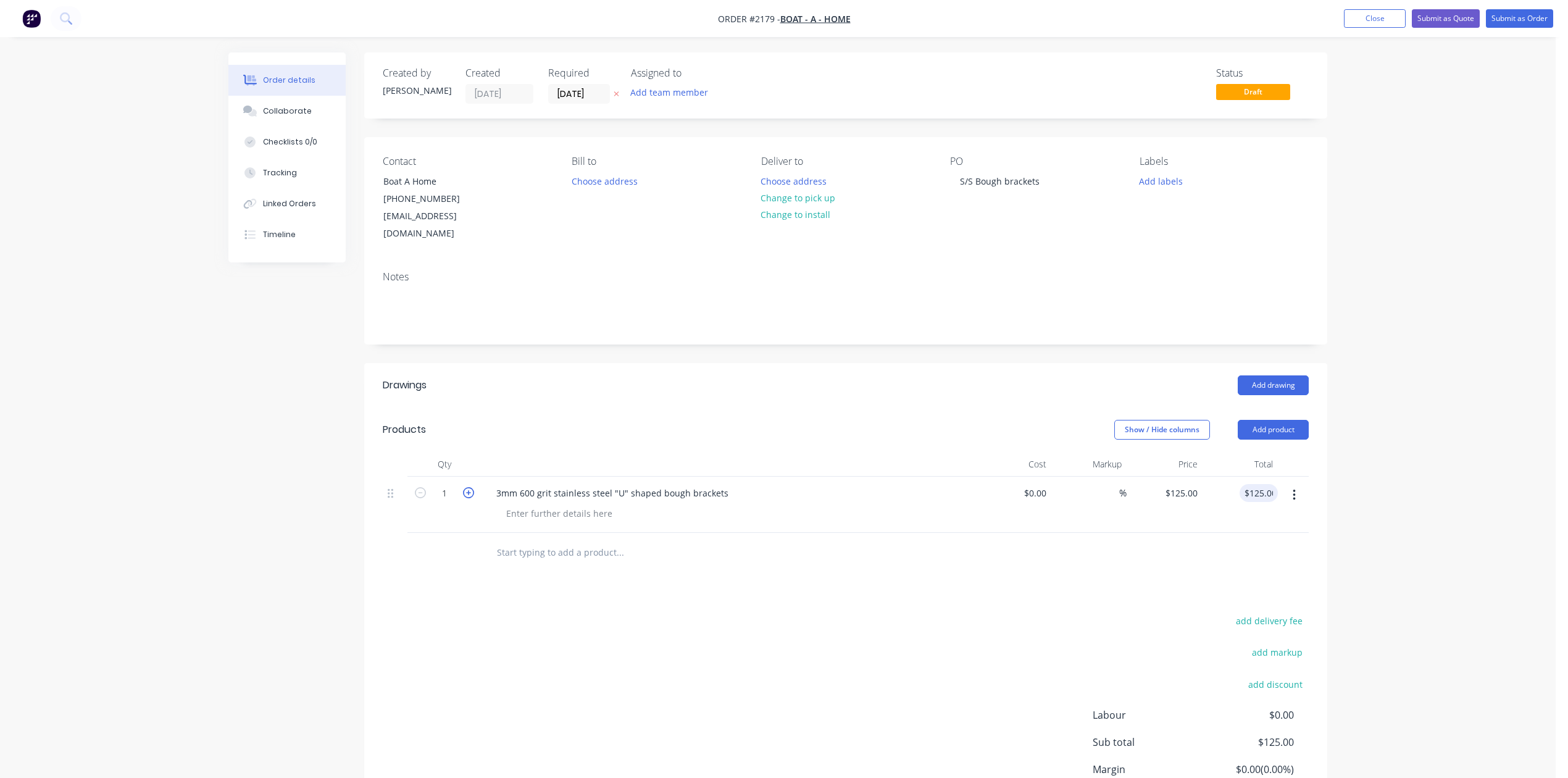
type input "$250.00"
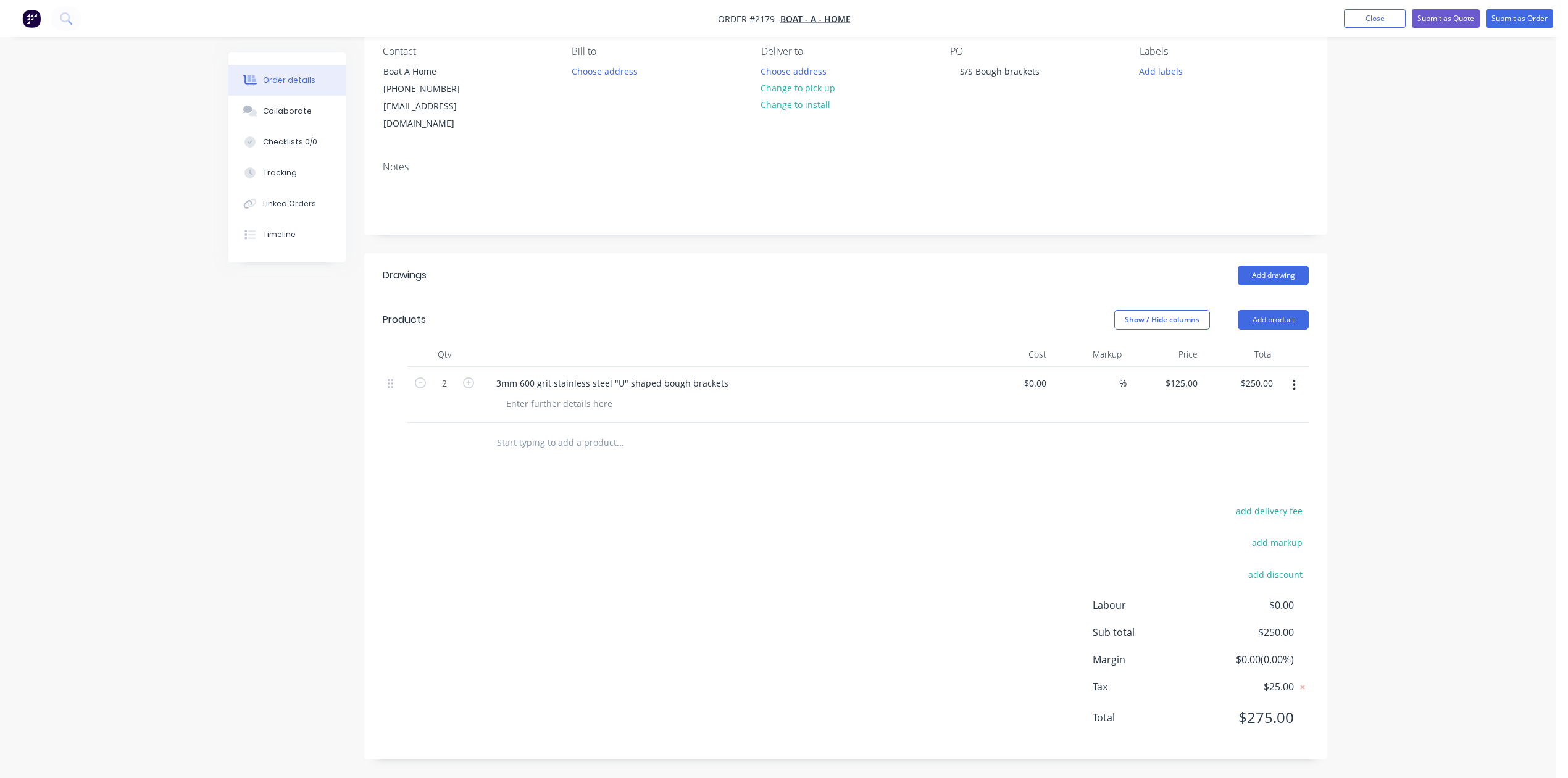
scroll to position [164, 0]
click at [549, 455] on input "text" at bounding box center [620, 443] width 247 height 24
click at [628, 455] on input "Note: pricing based" at bounding box center [620, 443] width 247 height 24
type input "N"
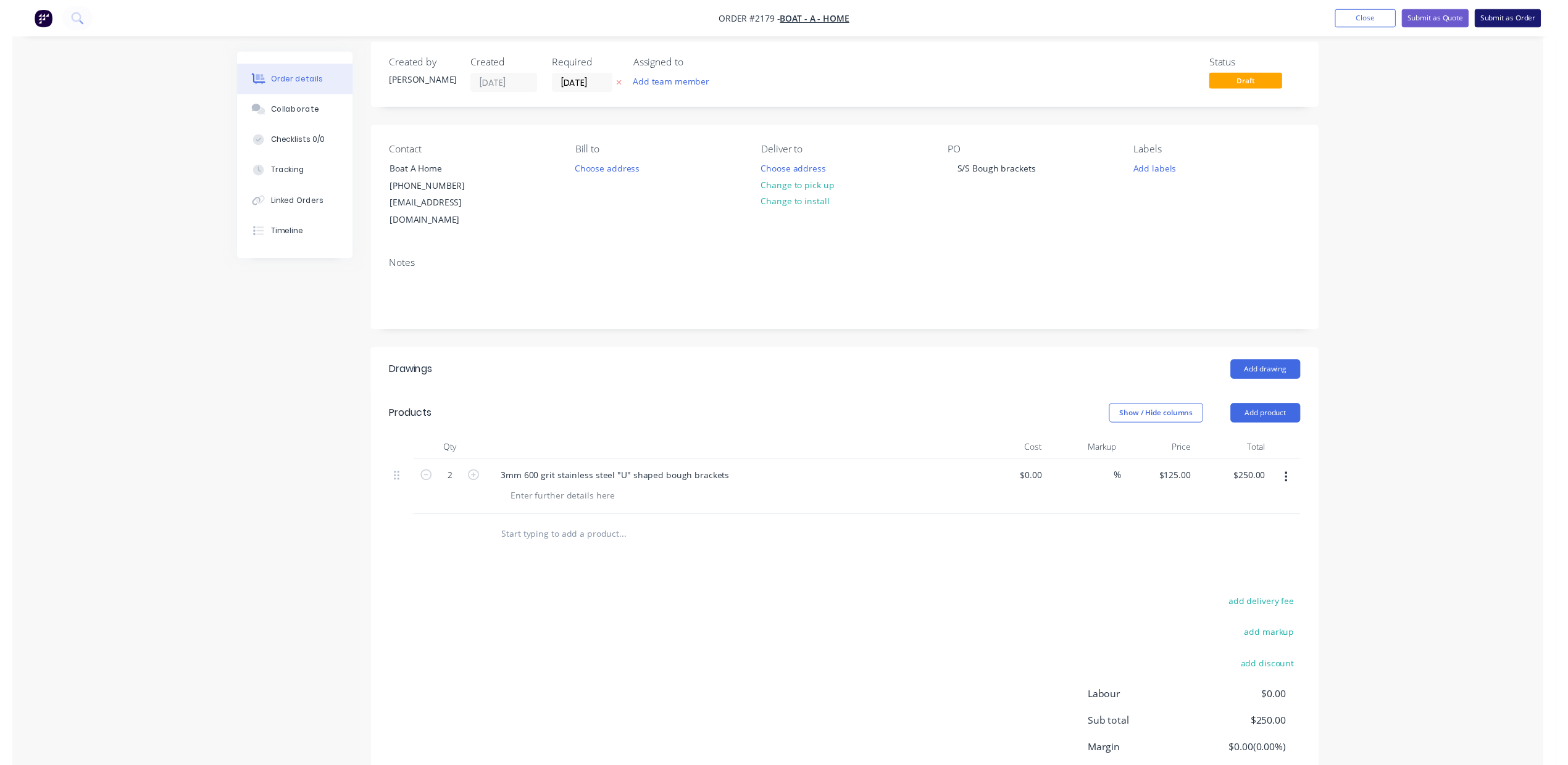
scroll to position [0, 0]
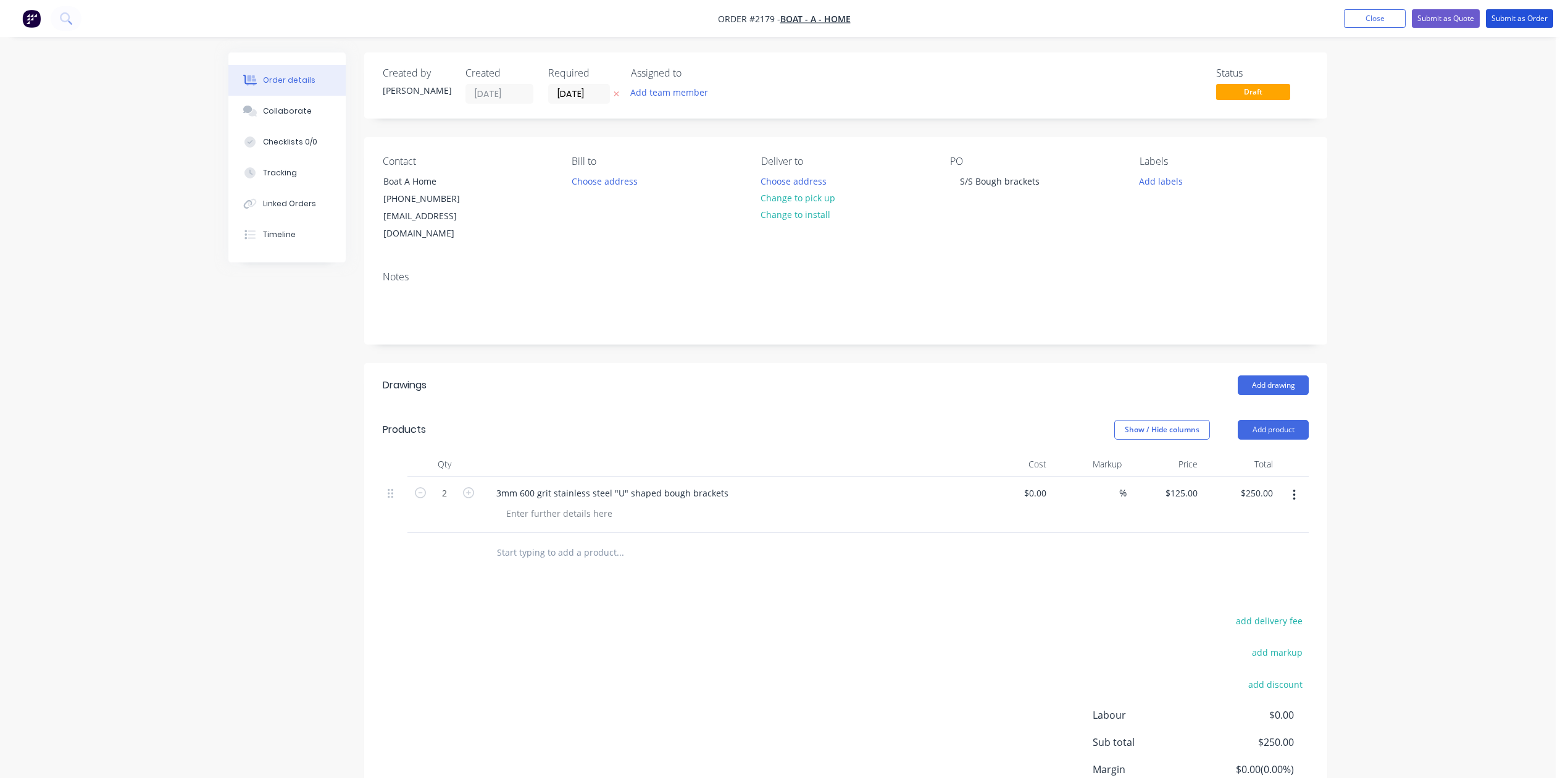
drag, startPoint x: 1503, startPoint y: 18, endPoint x: 1010, endPoint y: 241, distance: 541.1
click at [1279, 201] on div "Order #2179 - Boat - A - Home Add product Close Submit as Quote Submit as Order…" at bounding box center [778, 444] width 1555 height 888
click at [842, 207] on button "Change to pick up" at bounding box center [798, 198] width 88 height 17
click at [1497, 17] on button "Submit as Order" at bounding box center [1519, 18] width 67 height 18
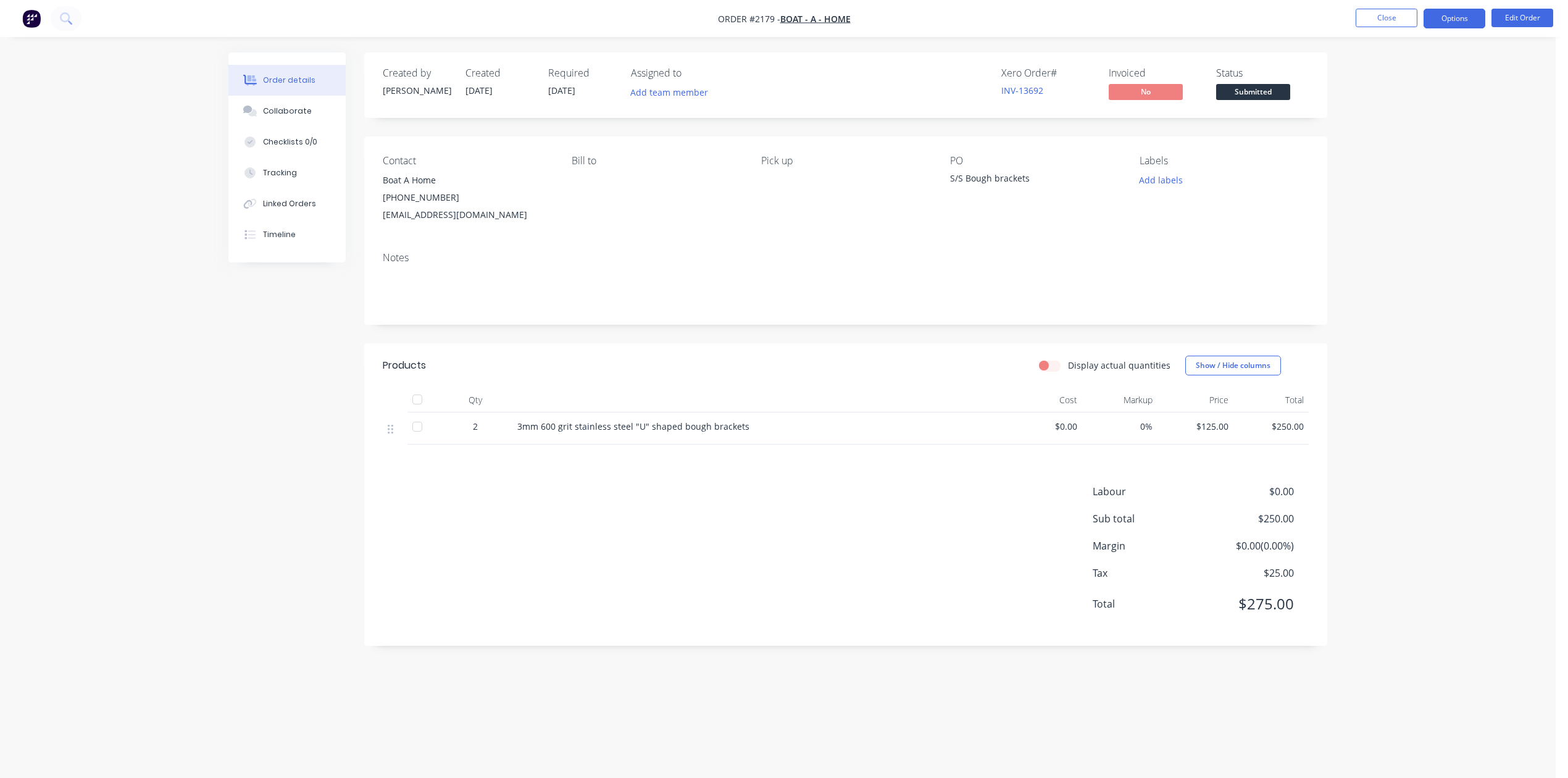
click at [1445, 23] on button "Options" at bounding box center [1454, 18] width 62 height 20
click at [1393, 152] on div "Work Order" at bounding box center [1417, 149] width 113 height 18
click at [1398, 124] on div "Without pricing" at bounding box center [1417, 124] width 113 height 18
click at [1381, 20] on button "Close" at bounding box center [1386, 18] width 62 height 18
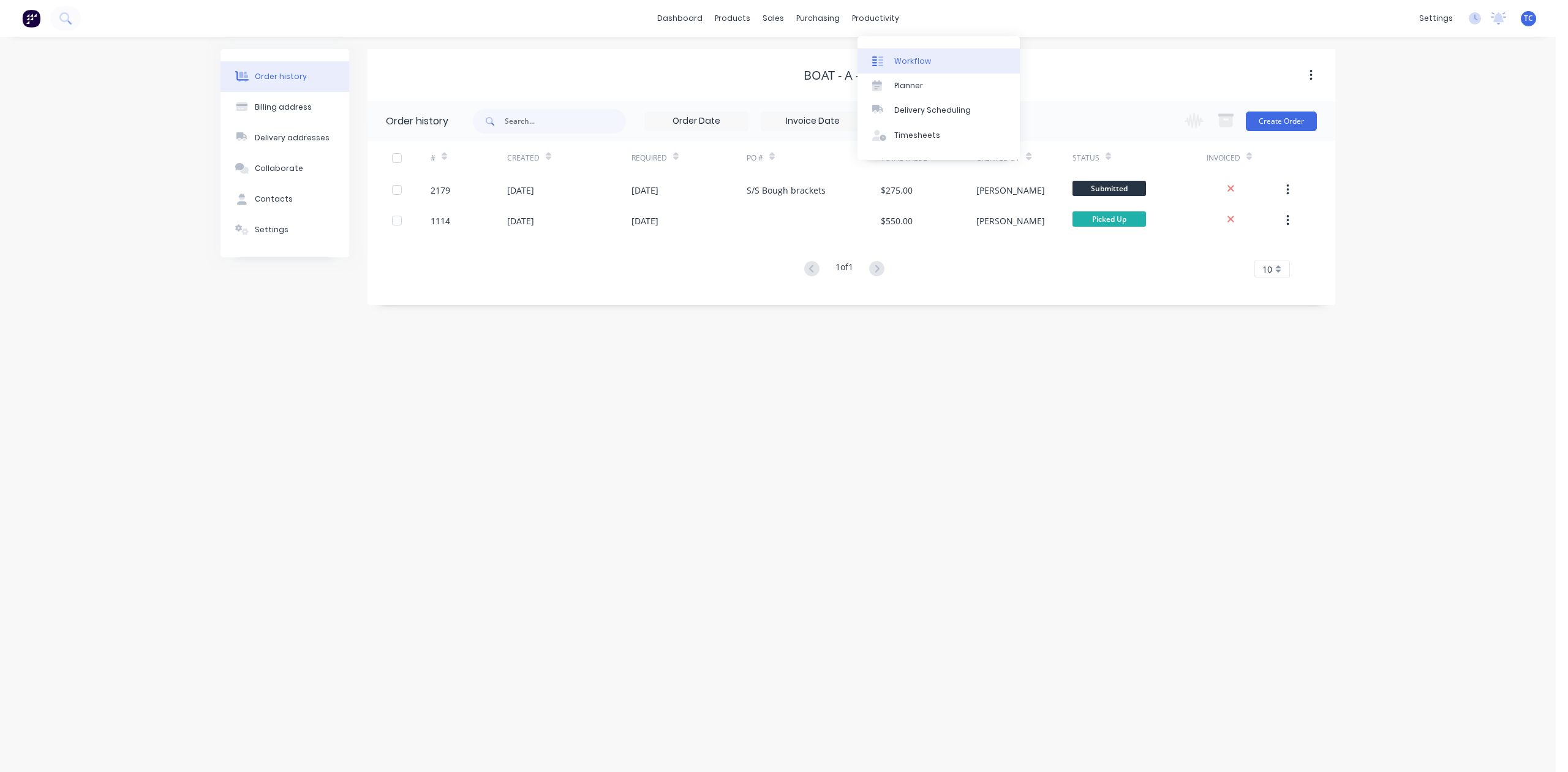
click at [924, 65] on div "Workflow" at bounding box center [912, 61] width 37 height 11
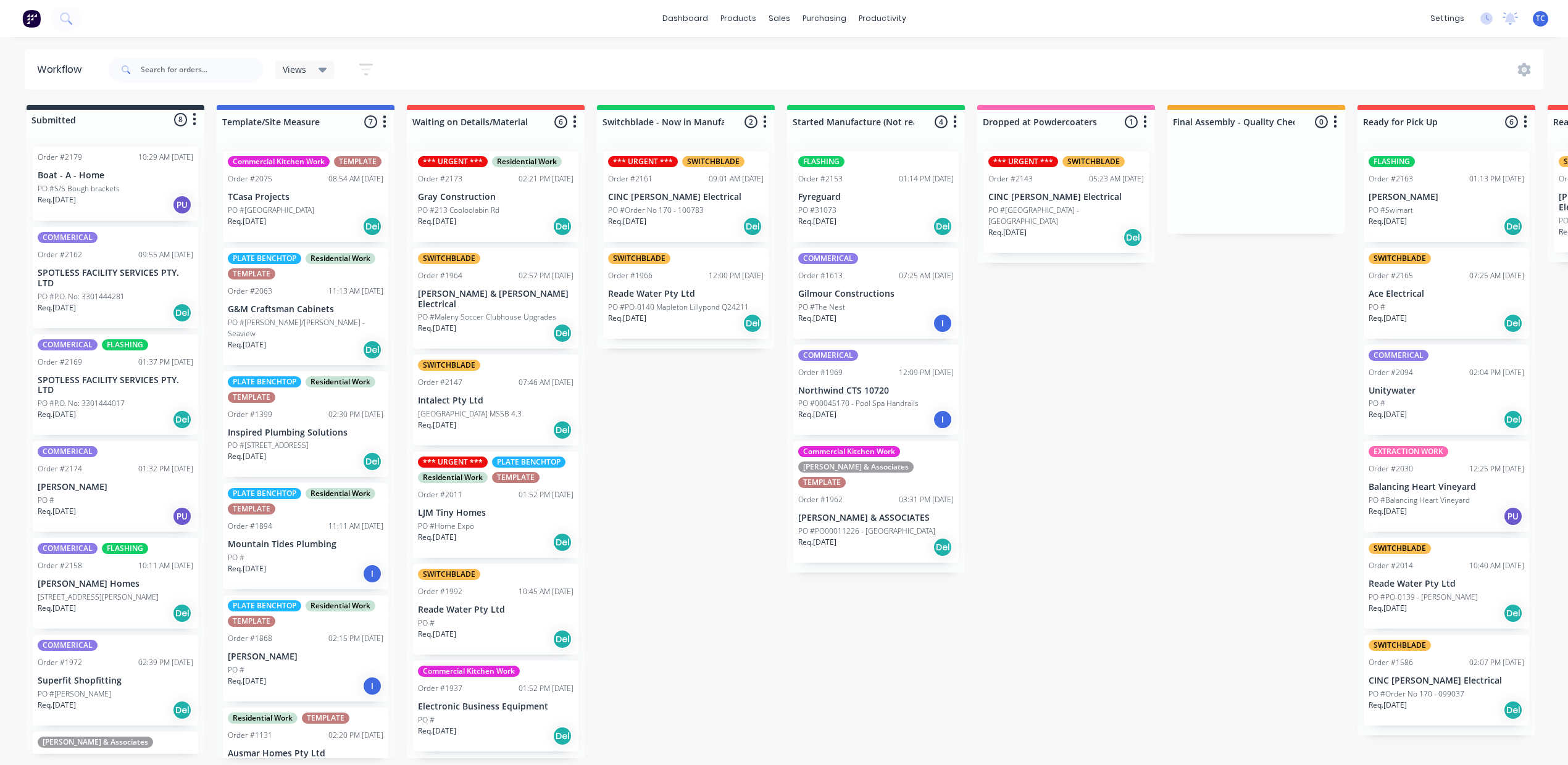
click at [837, 324] on p "Req. [DATE]" at bounding box center [817, 318] width 38 height 11
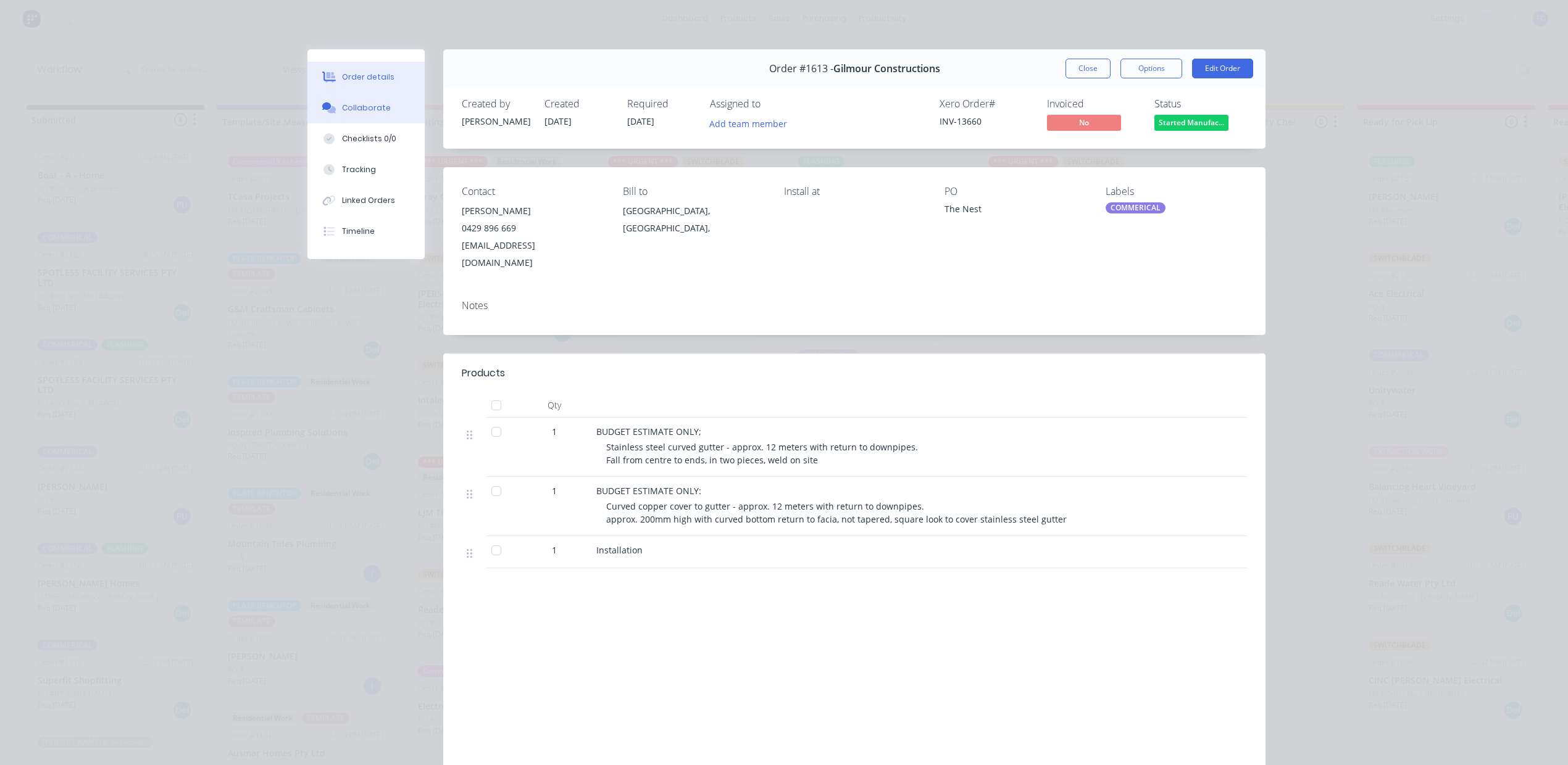
click at [354, 113] on div "Collaborate" at bounding box center [367, 108] width 49 height 11
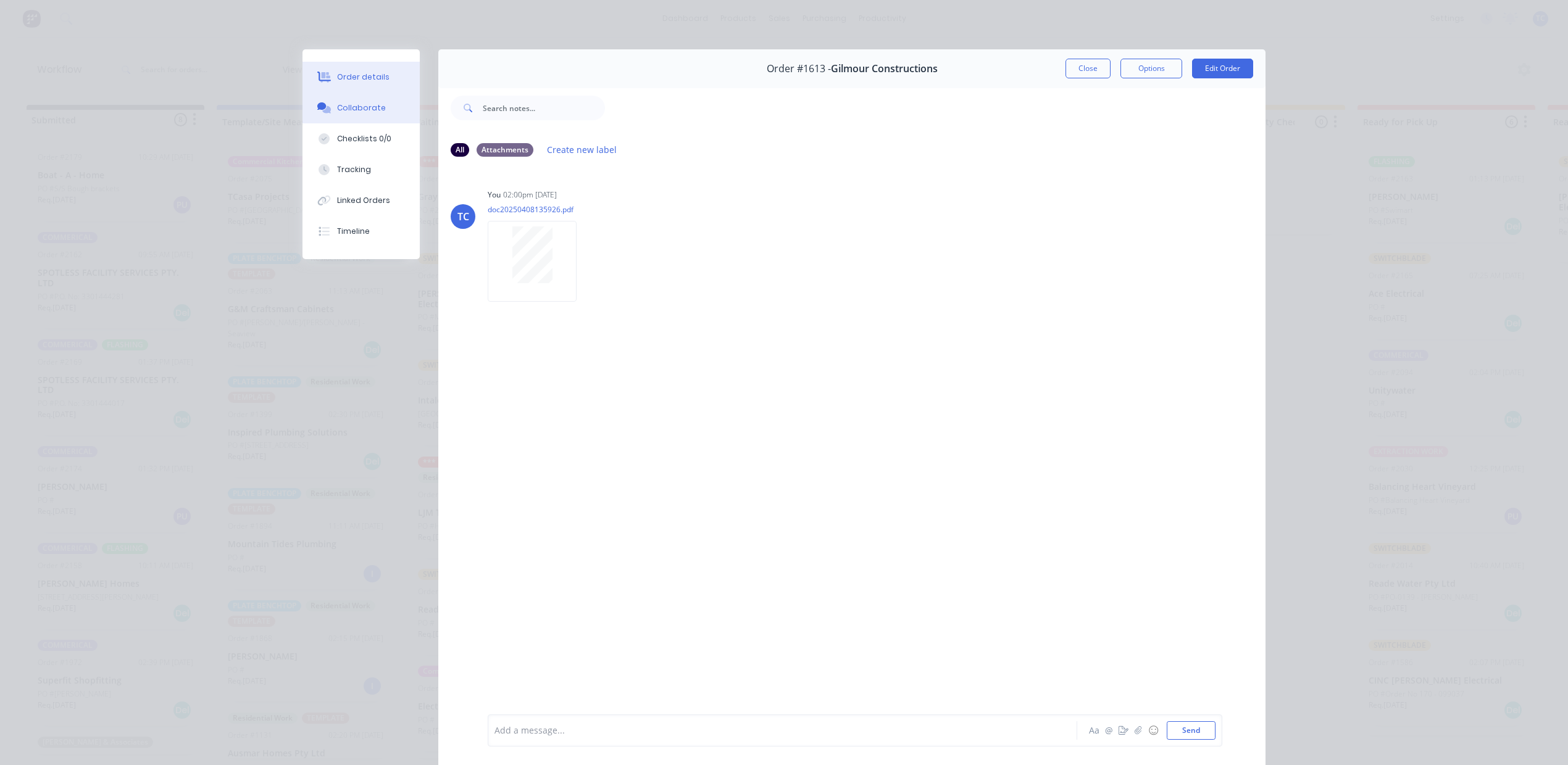
click at [368, 83] on div "Order details" at bounding box center [363, 77] width 52 height 11
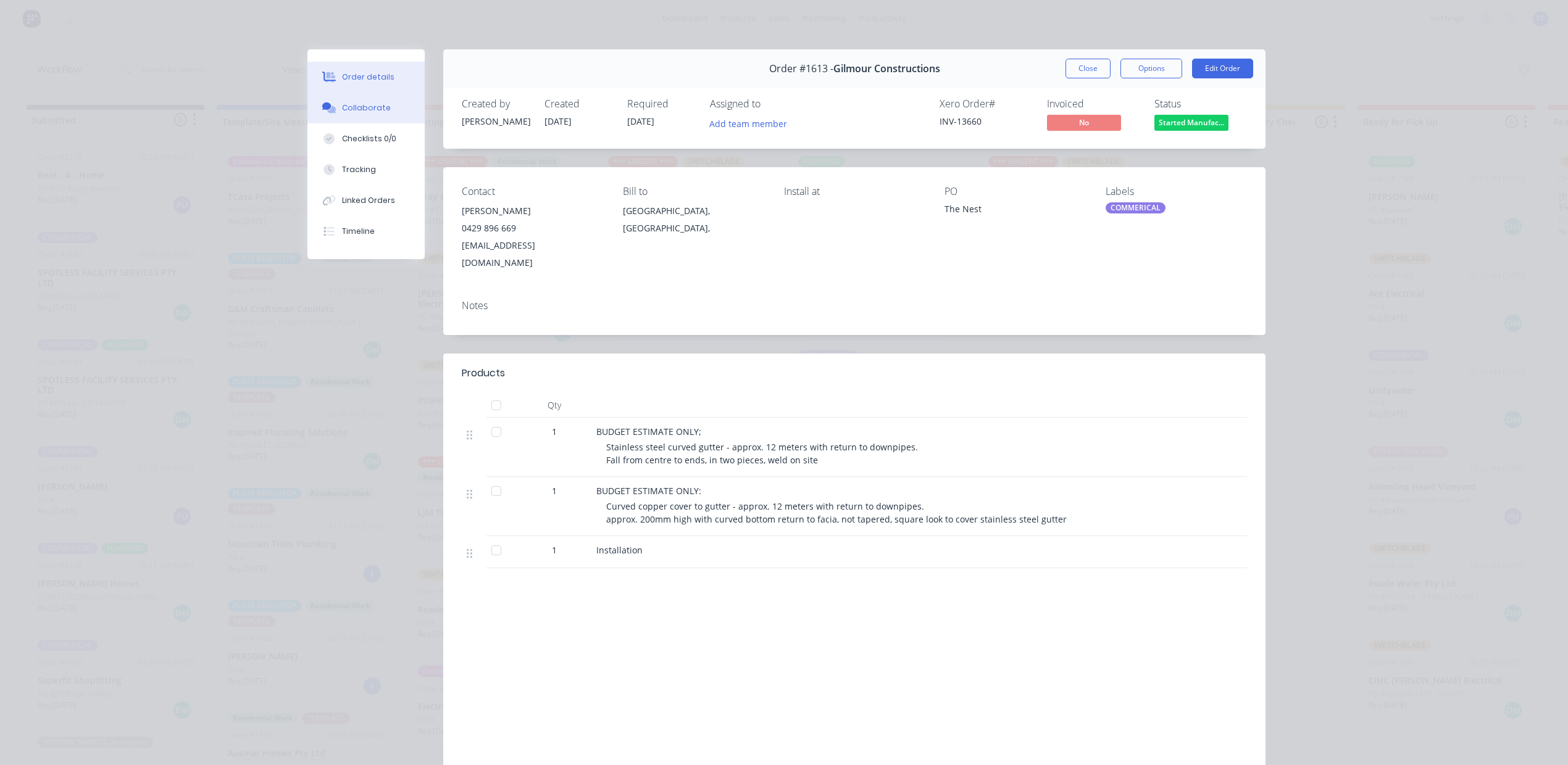
click at [366, 113] on div "Collaborate" at bounding box center [367, 108] width 49 height 11
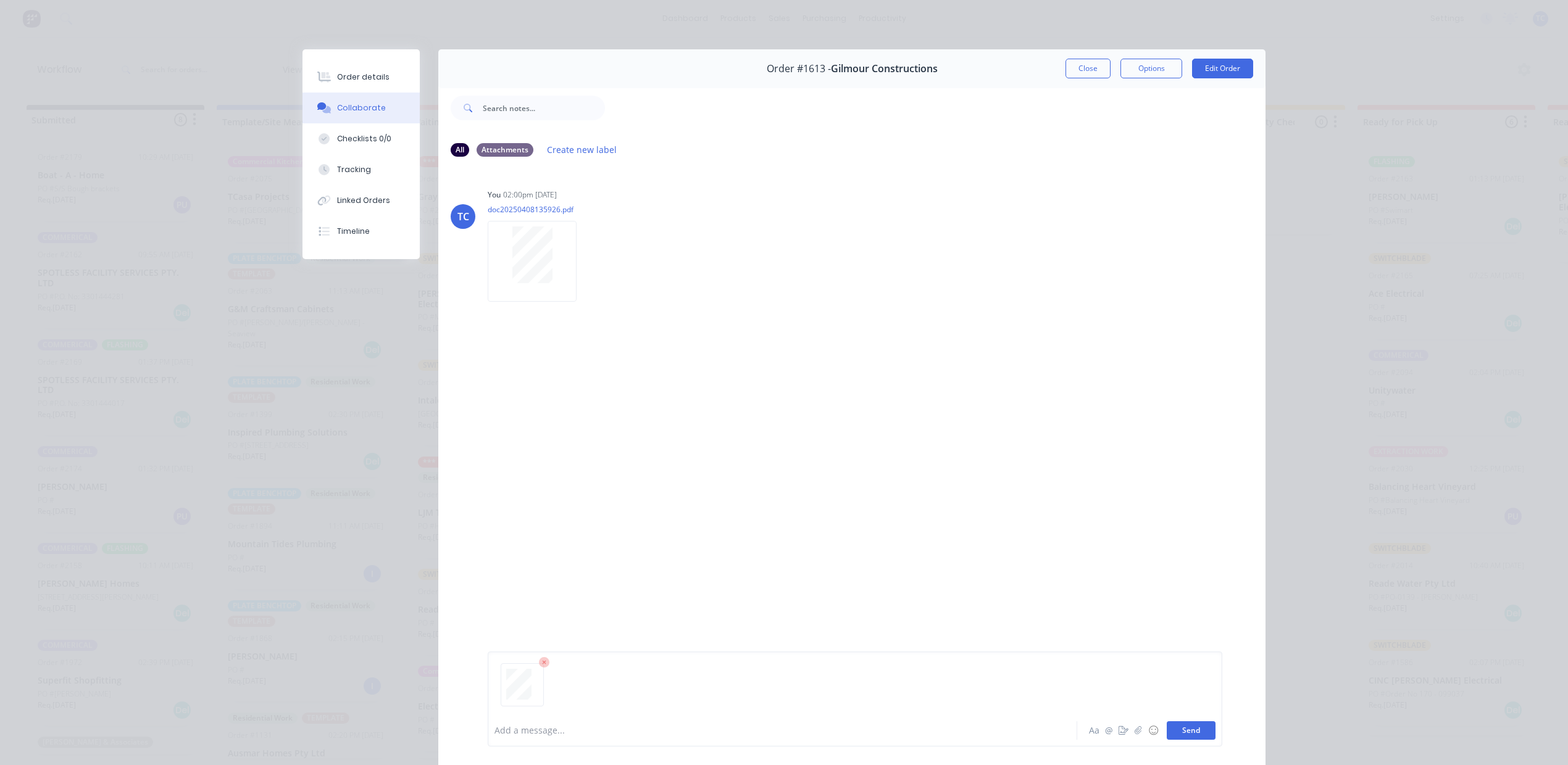
click at [1182, 722] on button "Send" at bounding box center [1191, 730] width 49 height 18
drag, startPoint x: 1222, startPoint y: 373, endPoint x: 1305, endPoint y: 368, distance: 83.2
click at [1305, 368] on div "Order details Collaborate Checklists 0/0 Tracking Linked Orders Timeline Order …" at bounding box center [784, 382] width 1568 height 765
click at [1065, 78] on button "Close" at bounding box center [1088, 68] width 45 height 20
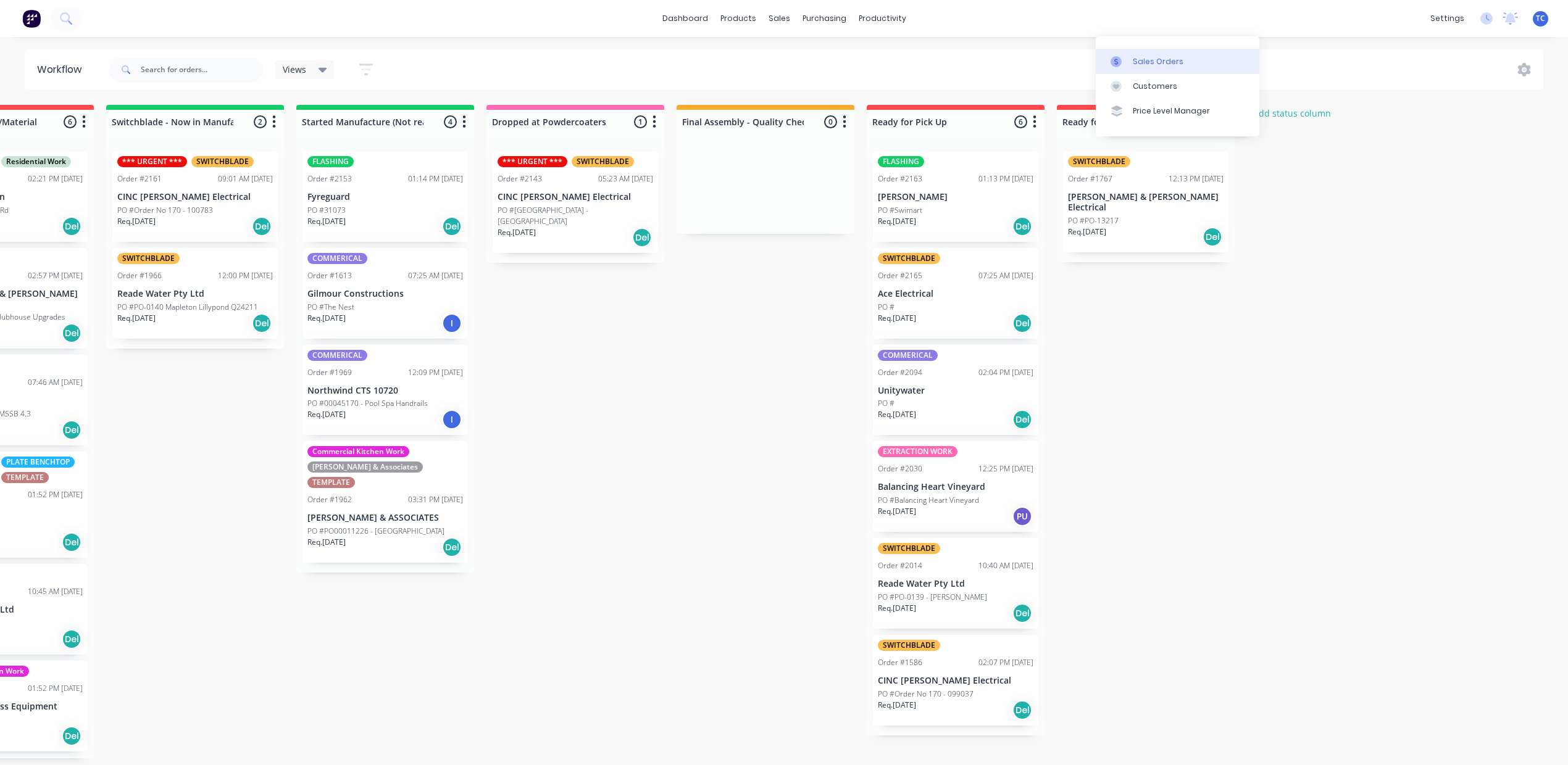
click at [1133, 64] on div "Sales Orders" at bounding box center [1158, 62] width 51 height 11
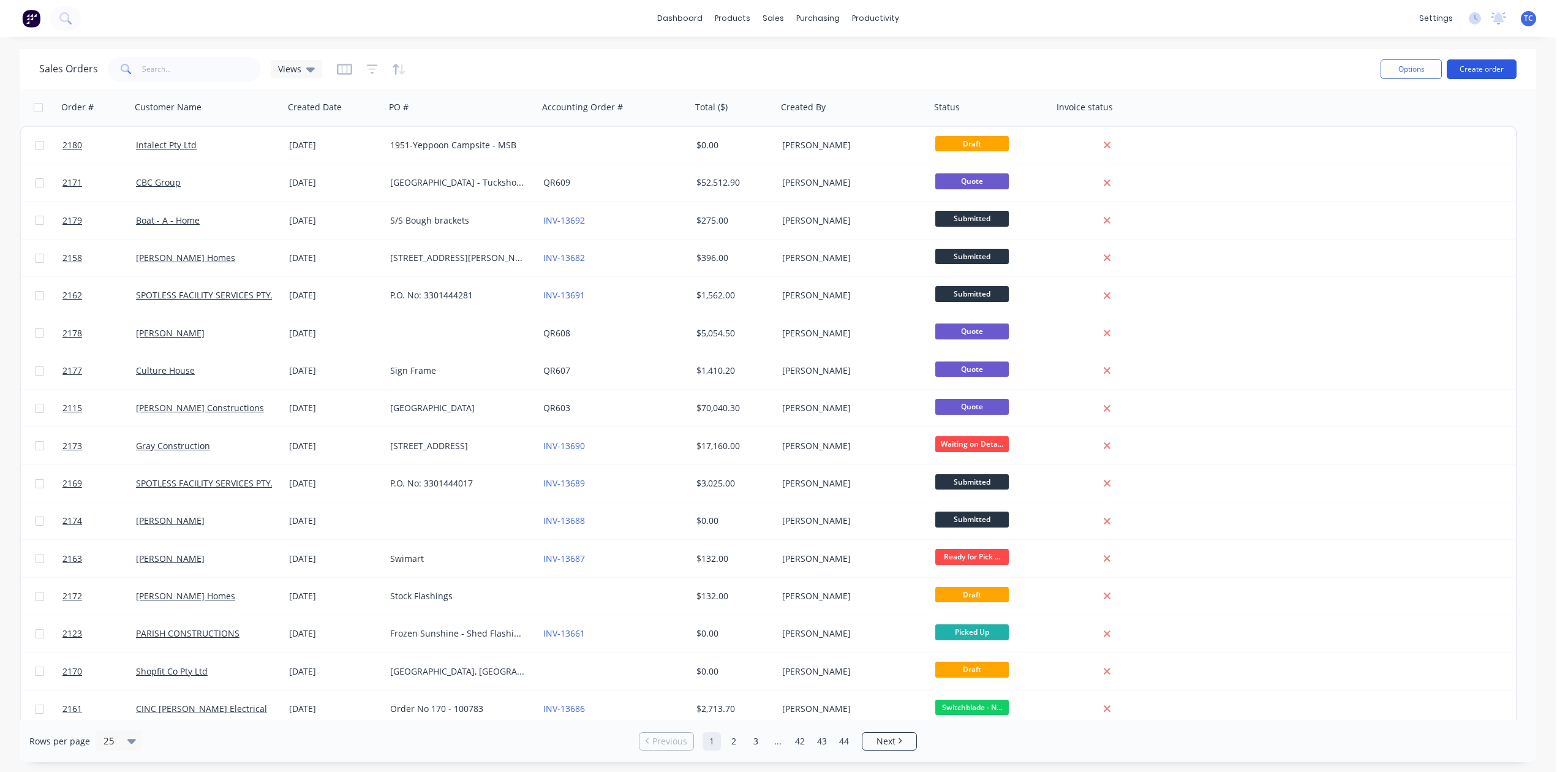
click at [1462, 67] on button "Create order" at bounding box center [1482, 69] width 70 height 20
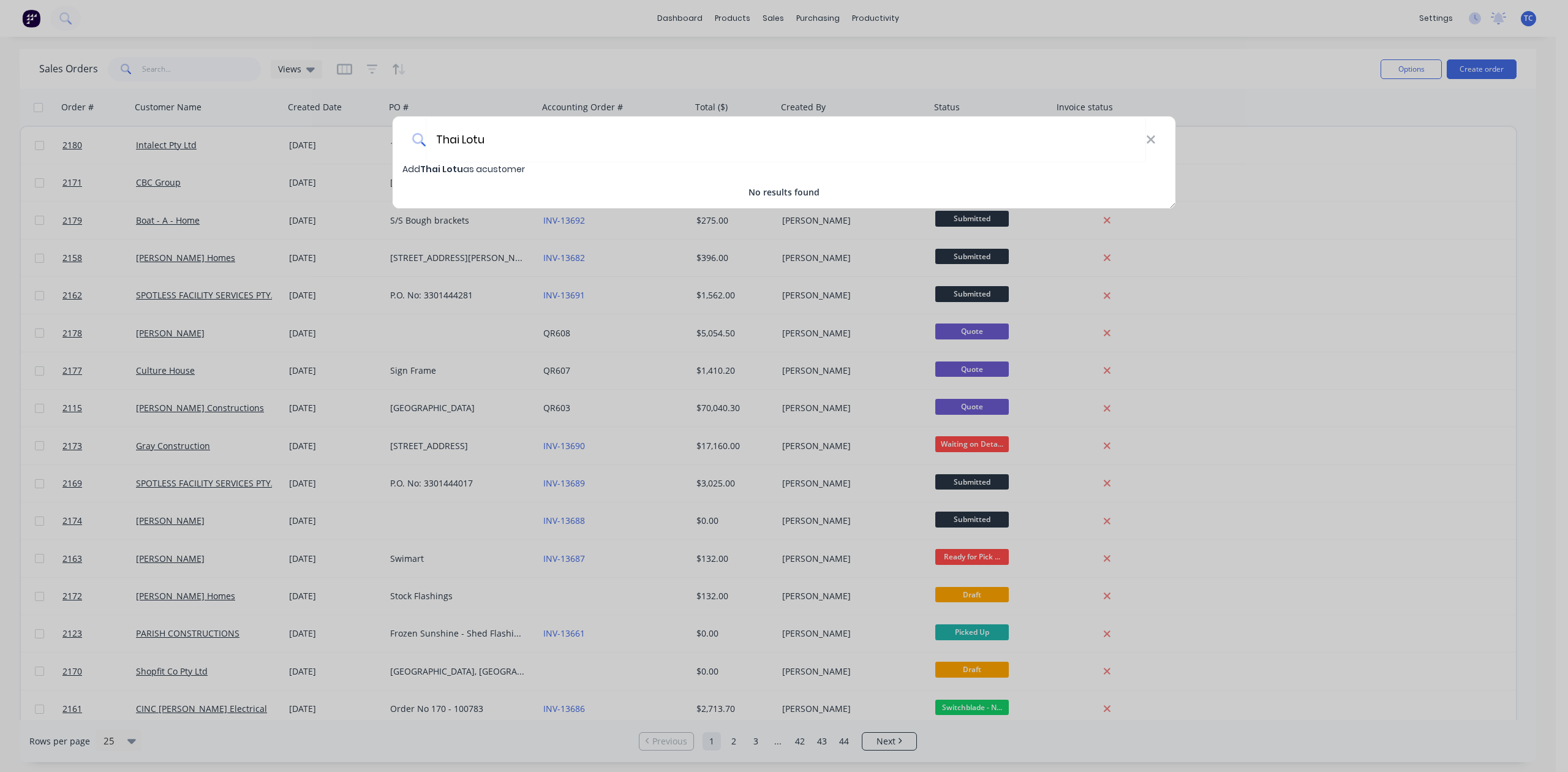
type input "Thai Lotu"
click at [453, 172] on span "Thai Lotu" at bounding box center [442, 169] width 43 height 12
select select "AU"
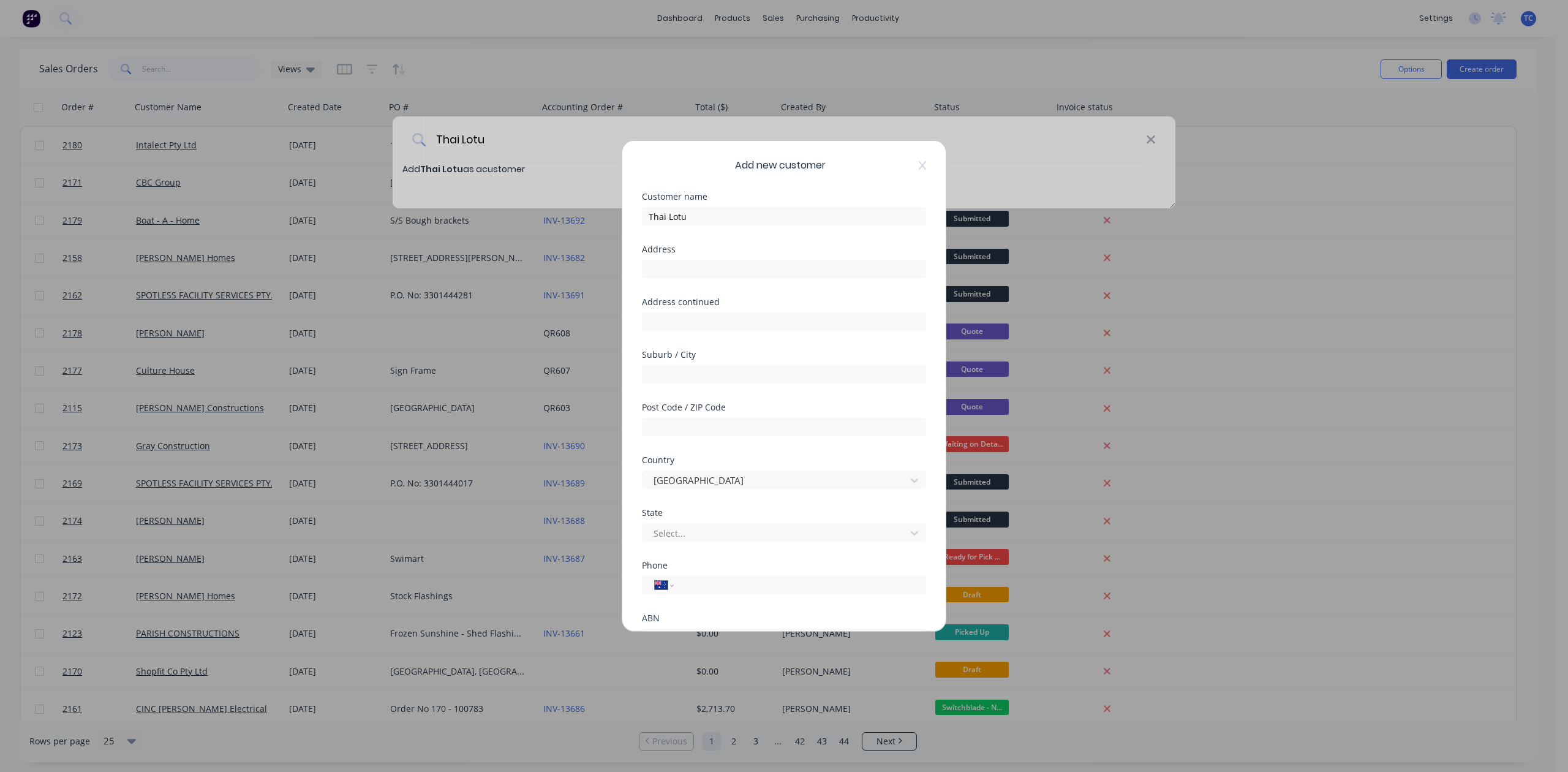
click at [520, 138] on div "Add new customer Customer name Thai Lotu Address Address continued Suburb / Cit…" at bounding box center [784, 386] width 1568 height 772
click at [918, 170] on icon at bounding box center [922, 165] width 7 height 10
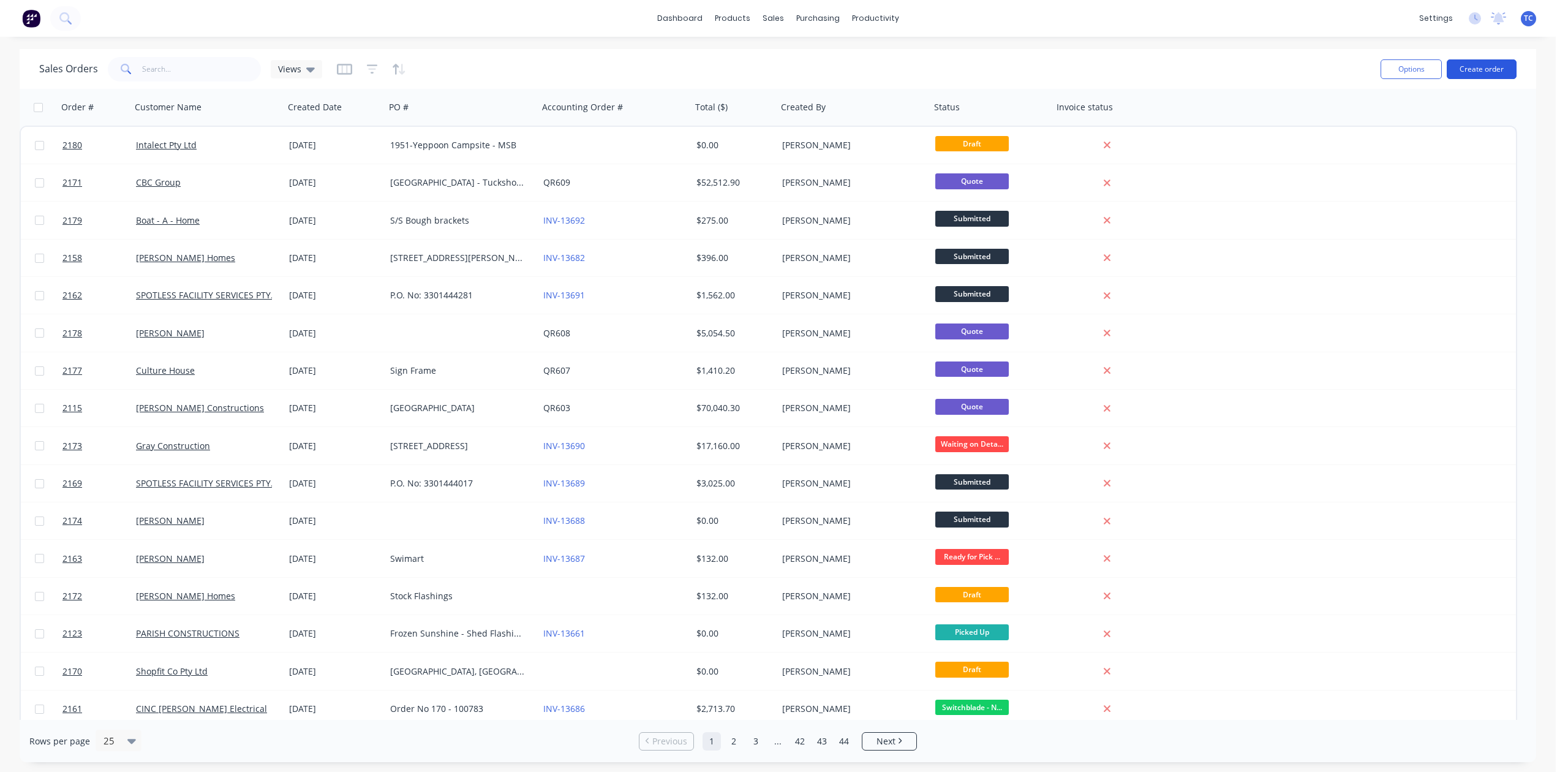
click at [1471, 71] on button "Create order" at bounding box center [1482, 69] width 70 height 20
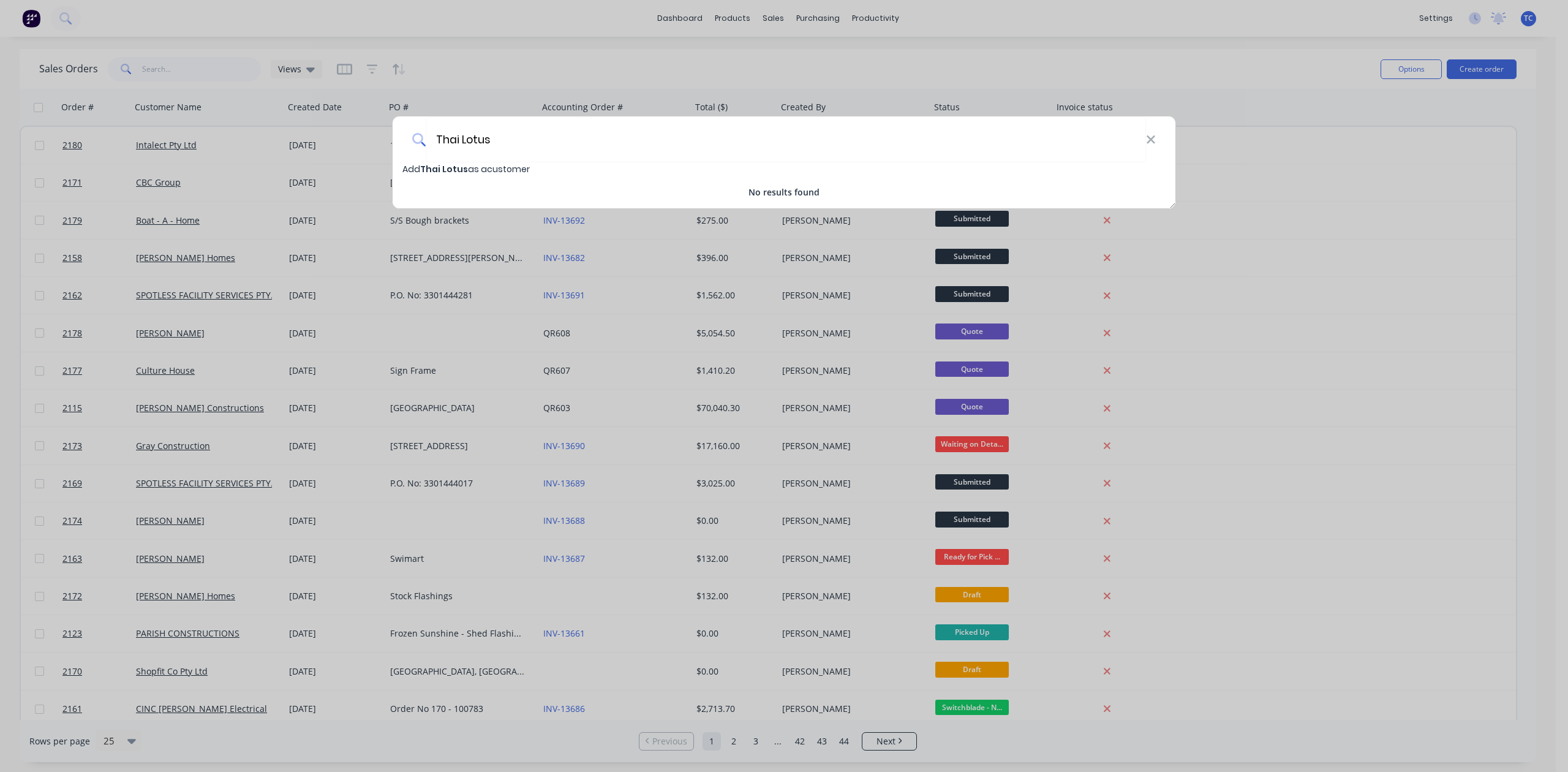
type input "Thai Lotus"
click at [484, 169] on span "Add Thai Lotus as a customer" at bounding box center [466, 169] width 127 height 12
select select "AU"
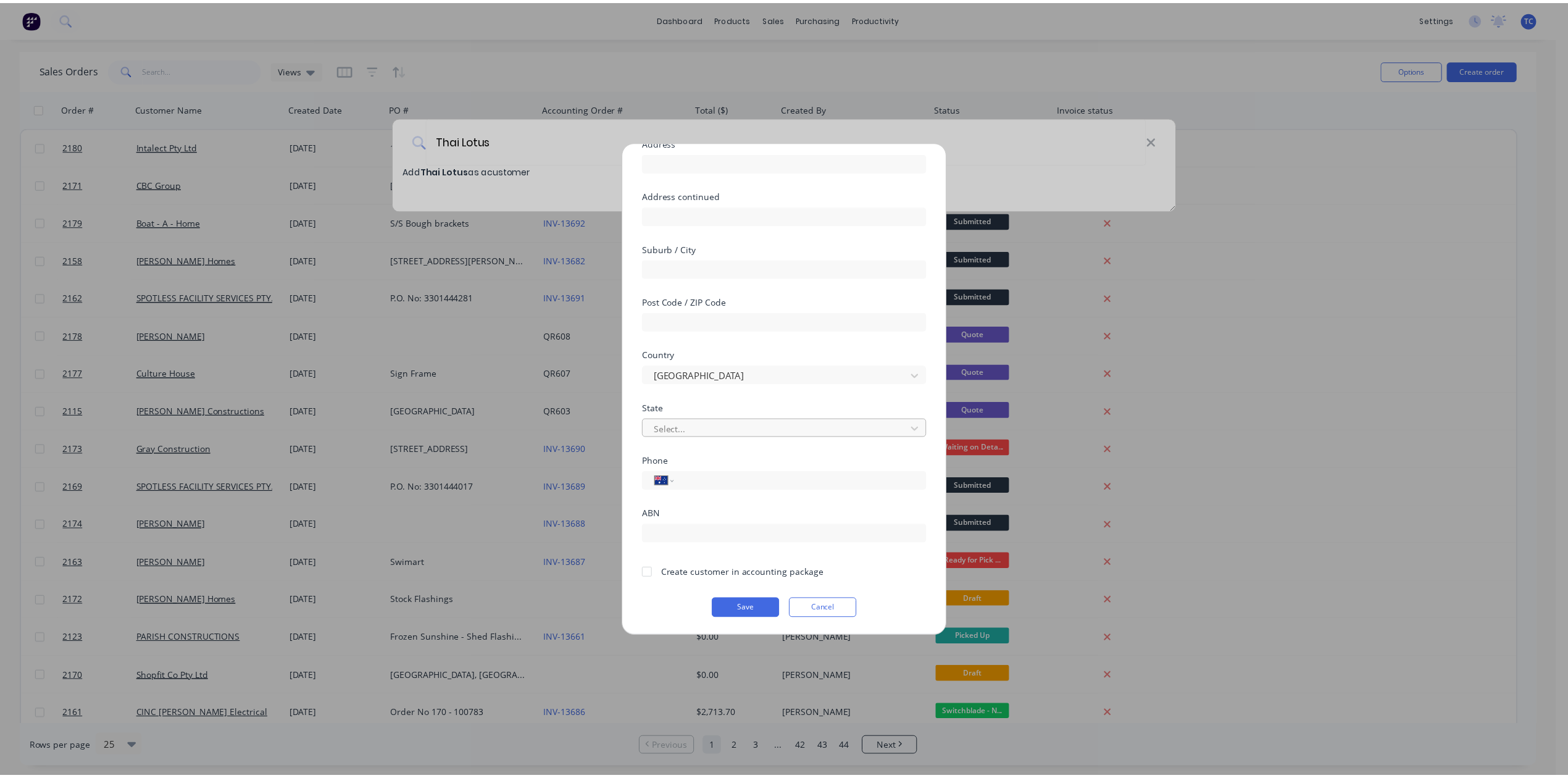
scroll to position [200, 0]
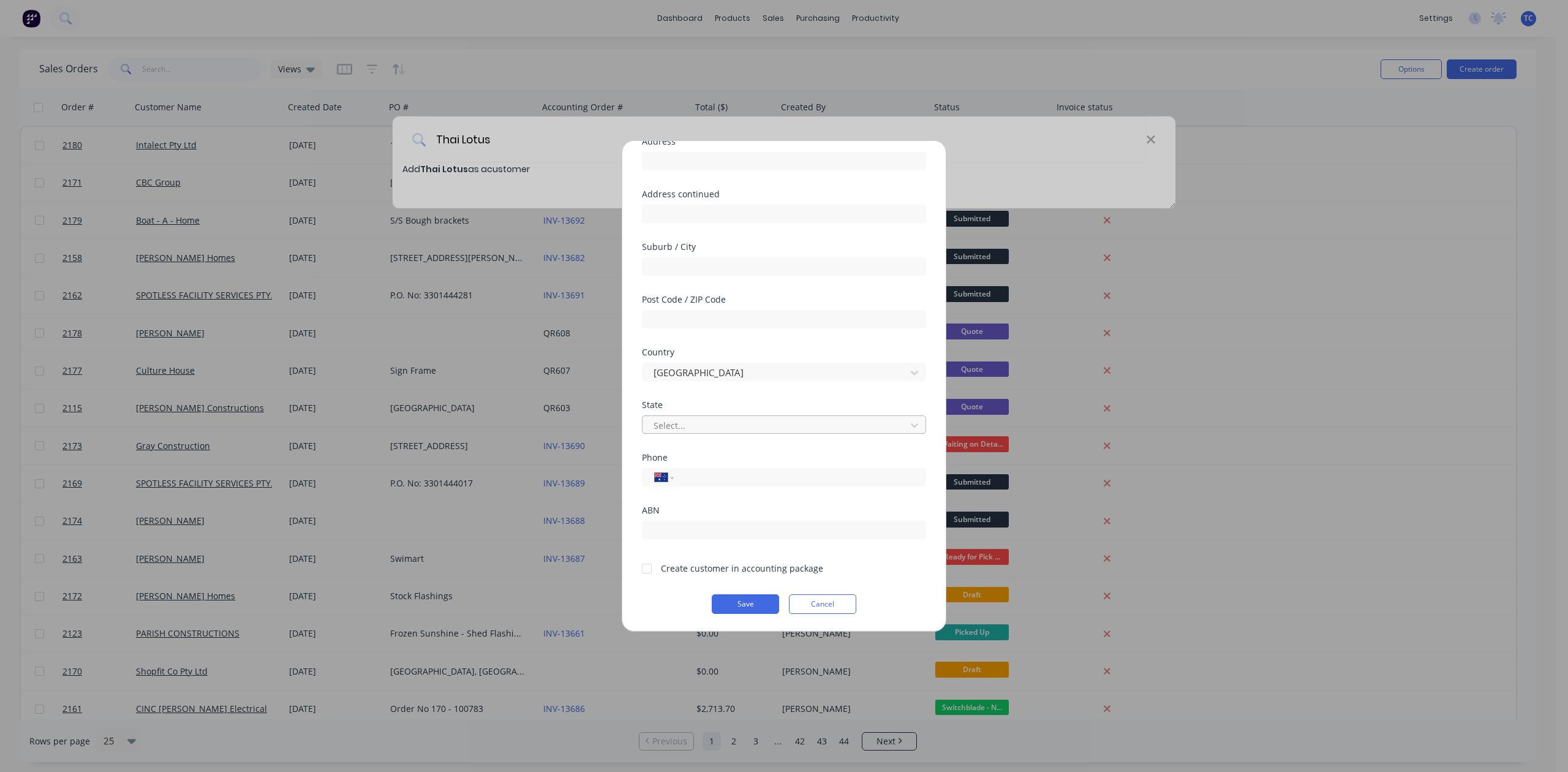
click at [704, 418] on div at bounding box center [776, 425] width 247 height 16
click at [710, 499] on div "[GEOGRAPHIC_DATA]" at bounding box center [778, 487] width 261 height 23
click at [740, 471] on input "tel" at bounding box center [798, 477] width 231 height 14
type input "0488 955 351"
click at [653, 559] on div at bounding box center [647, 568] width 24 height 24
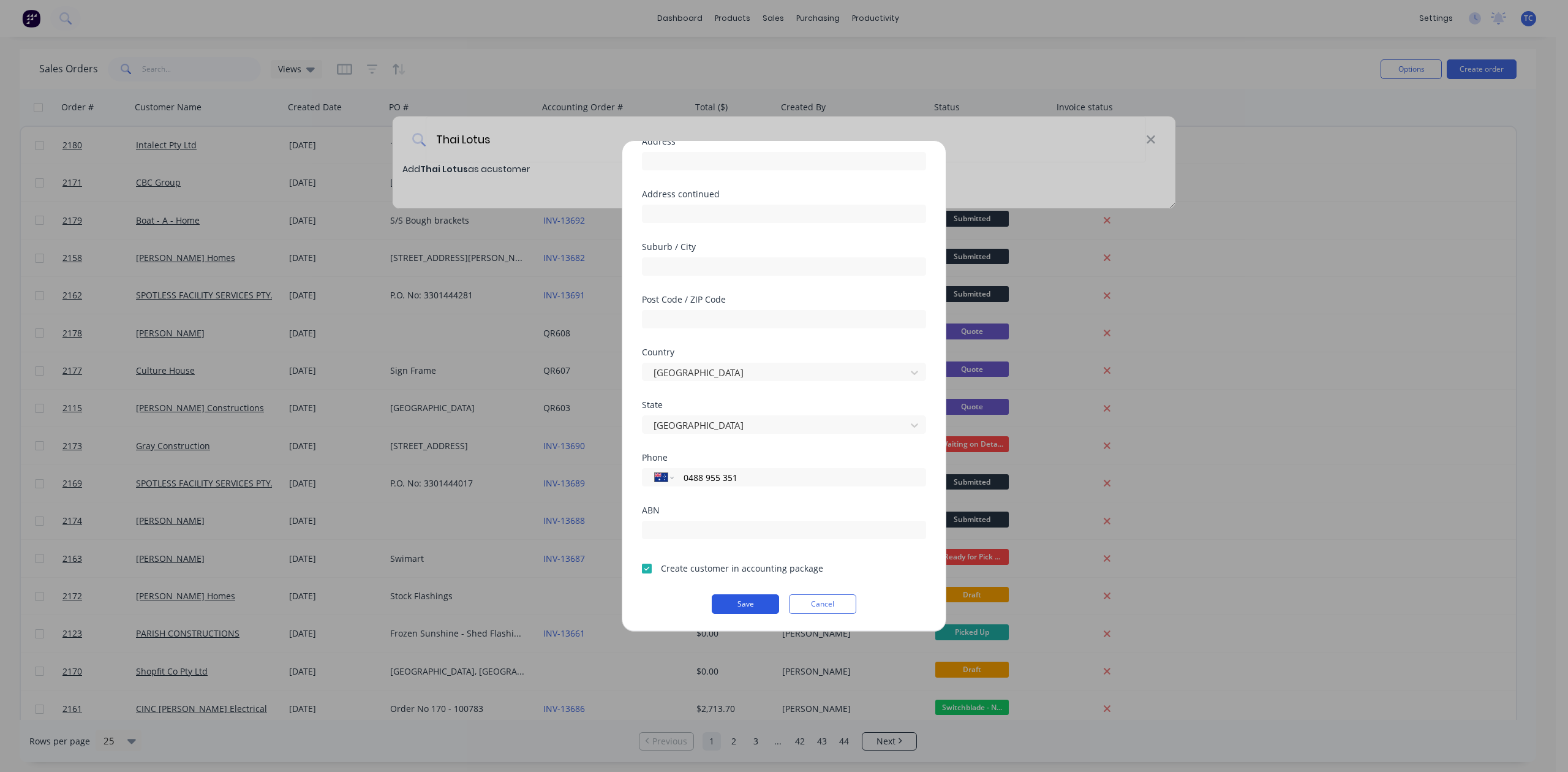
click at [723, 597] on button "Save" at bounding box center [745, 604] width 67 height 20
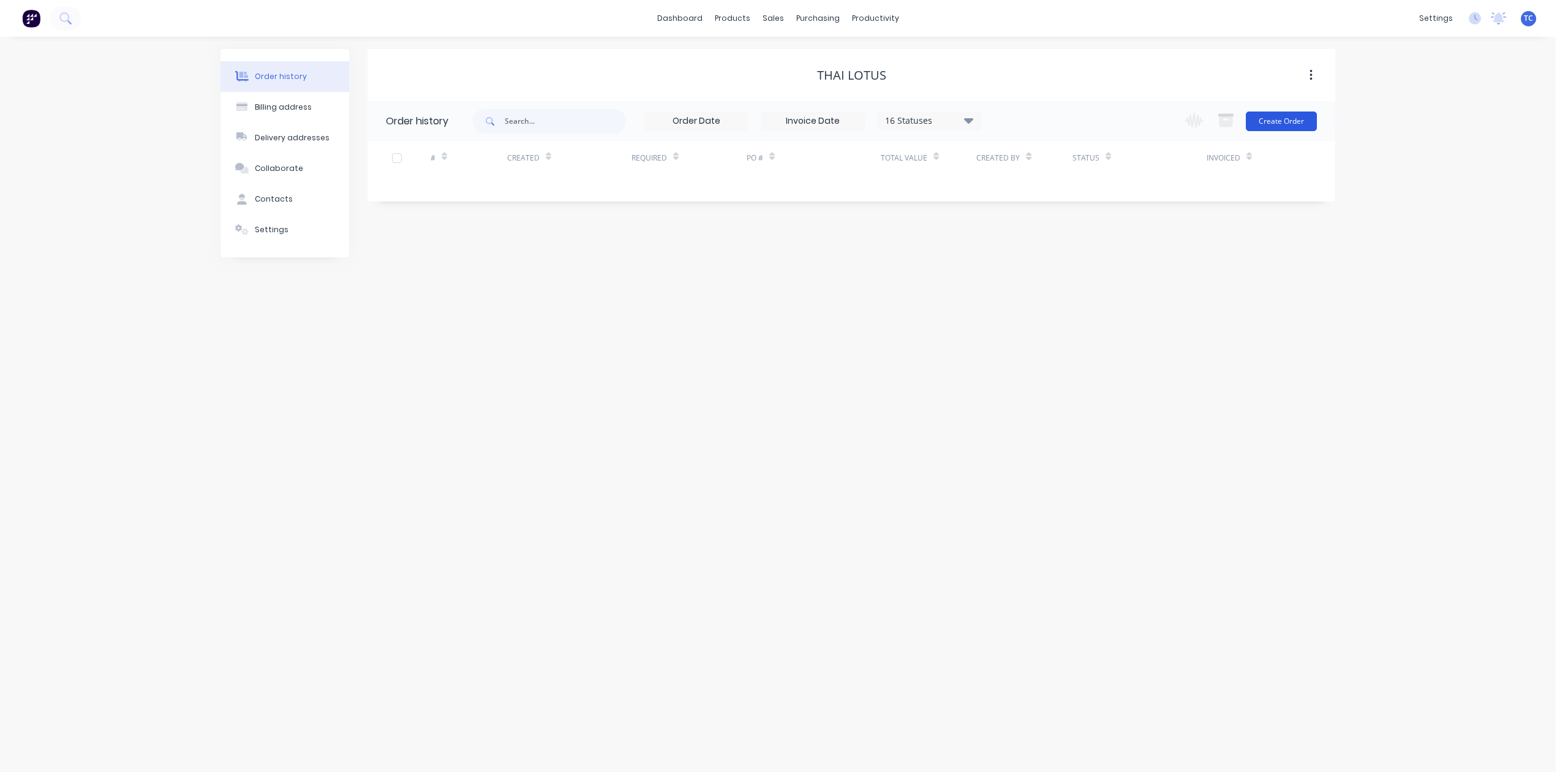
click at [1282, 118] on button "Create Order" at bounding box center [1281, 121] width 71 height 20
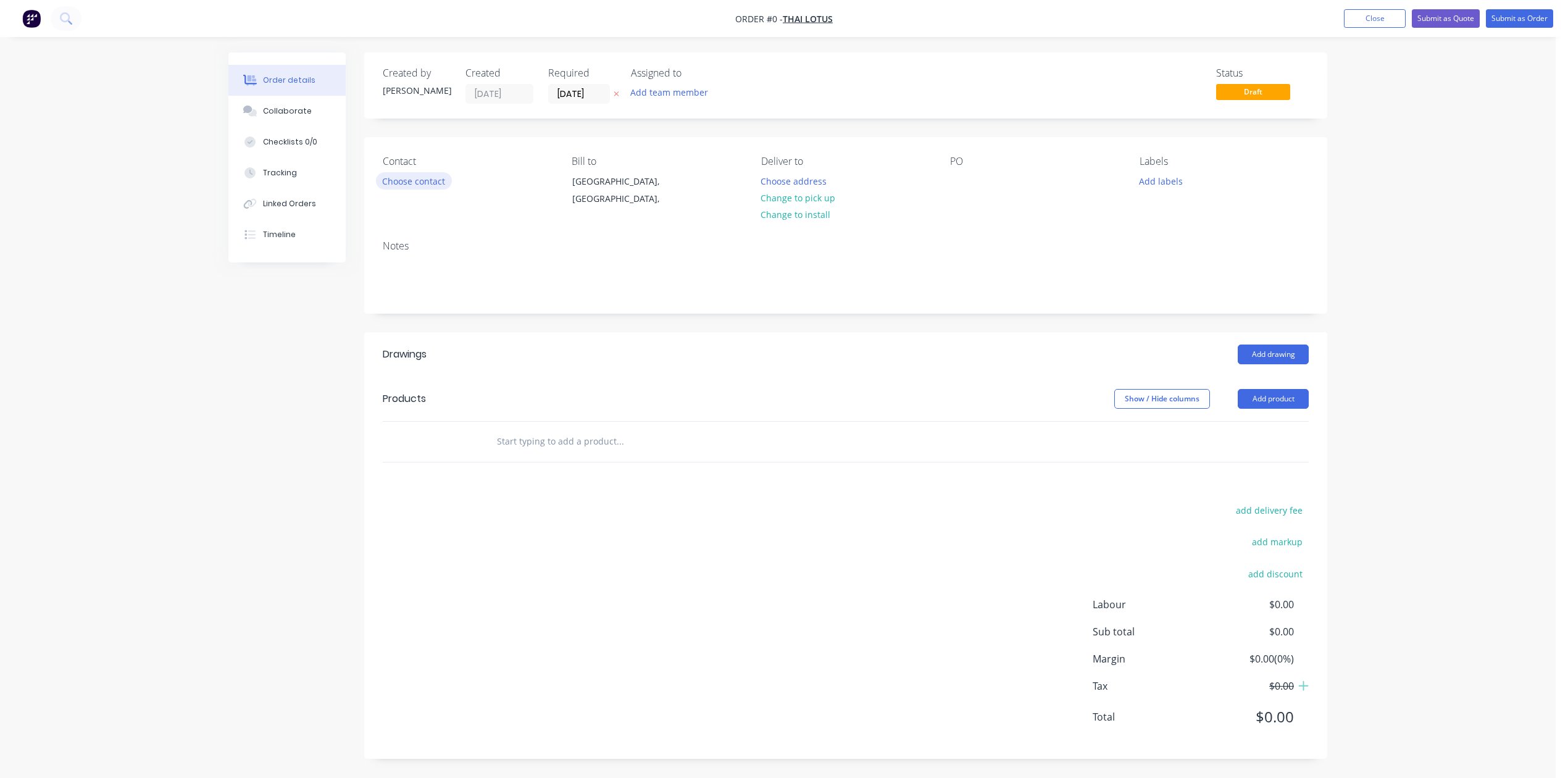
click at [452, 189] on button "Choose contact" at bounding box center [414, 181] width 76 height 17
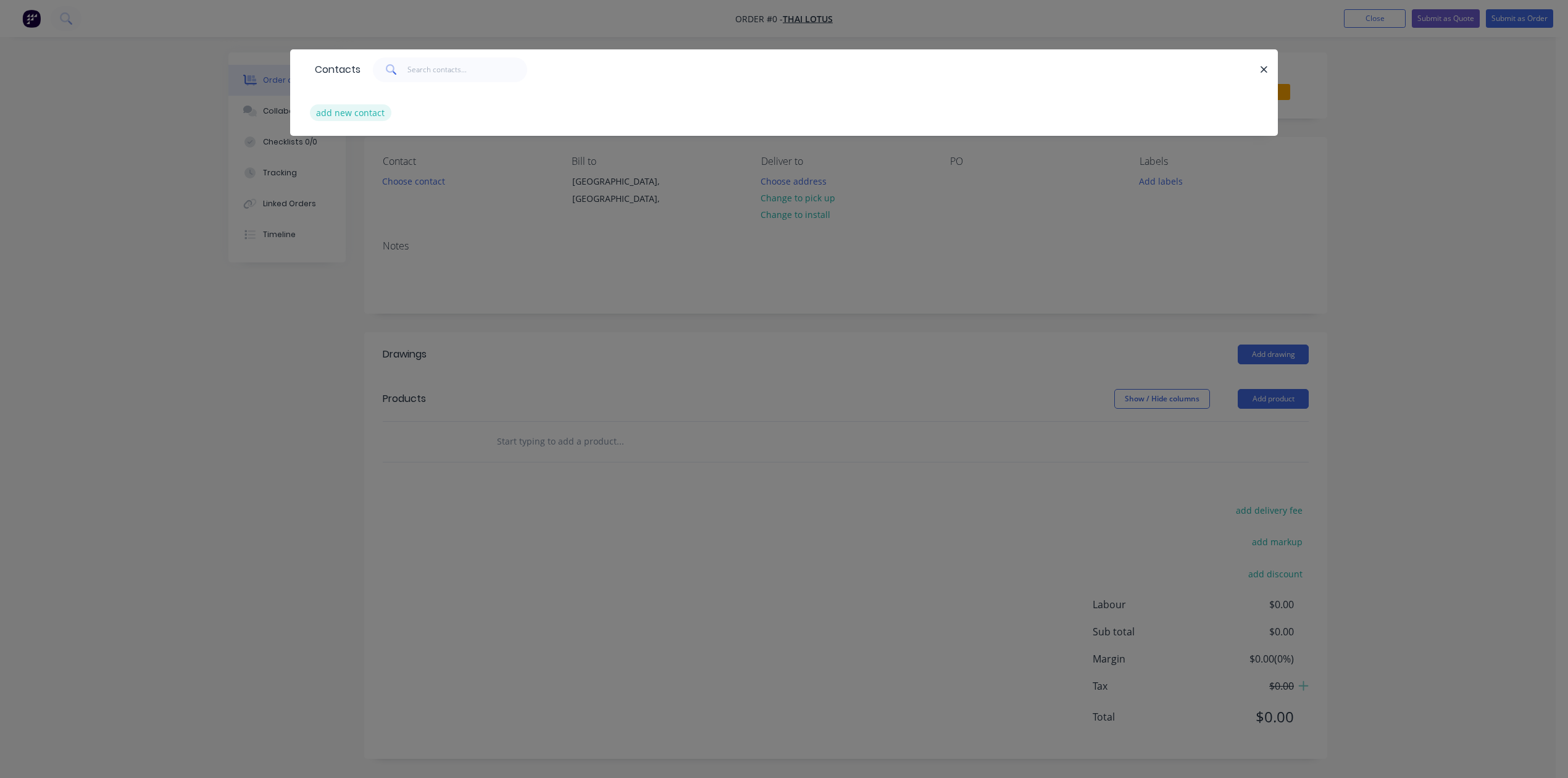
click at [371, 121] on button "add new contact" at bounding box center [350, 113] width 81 height 17
select select "AU"
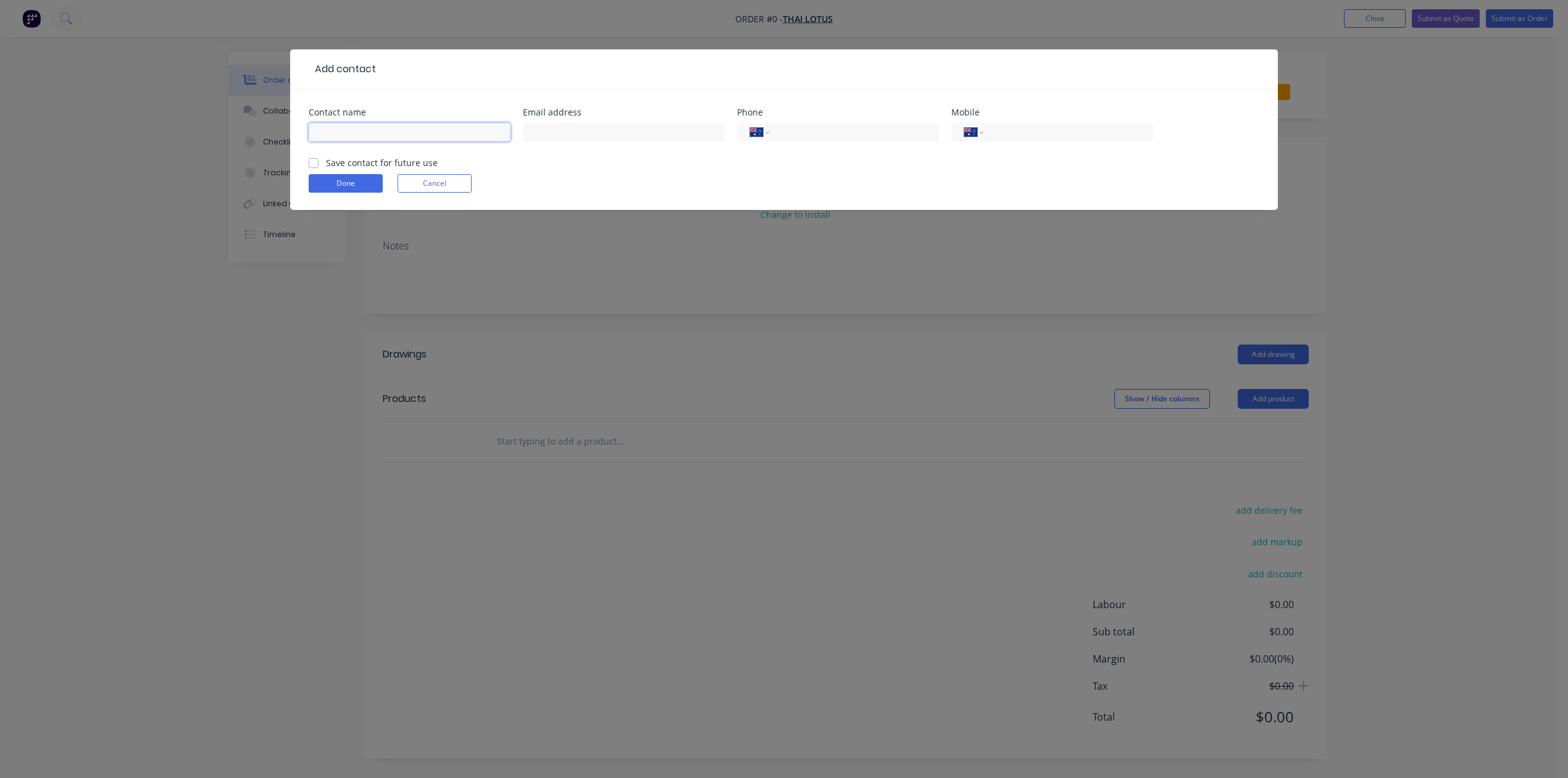
click at [393, 141] on input "text" at bounding box center [409, 132] width 202 height 18
click at [358, 141] on input "[PERSON_NAME]" at bounding box center [409, 132] width 202 height 18
type input "[PERSON_NAME]"
type input "T"
type input "[EMAIL_ADDRESS][DOMAIN_NAME]"
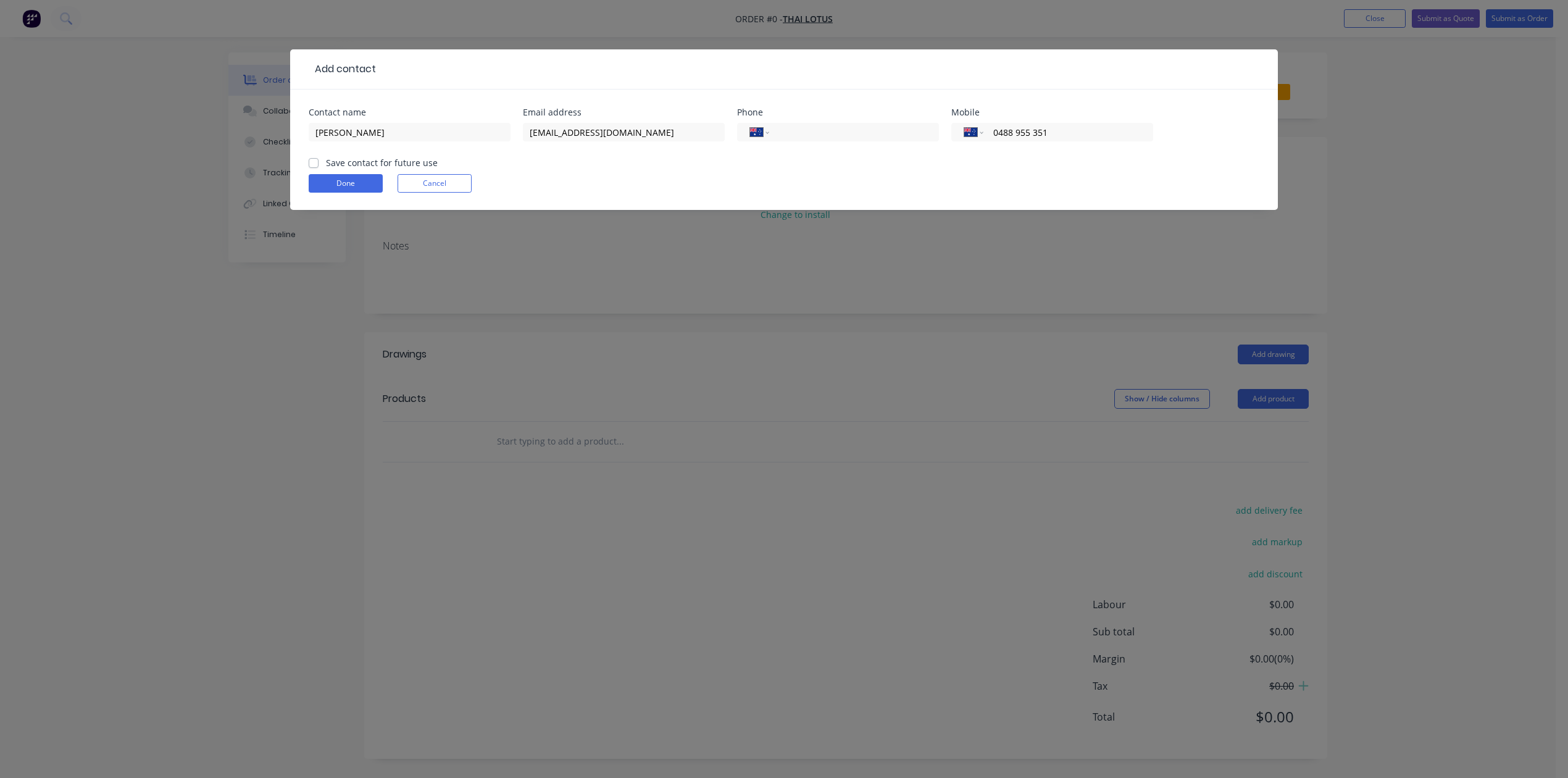
type input "0488 955 351"
click at [326, 169] on label "Save contact for future use" at bounding box center [382, 162] width 112 height 13
click at [314, 168] on input "Save contact for future use" at bounding box center [313, 162] width 10 height 12
checkbox input "true"
click at [327, 193] on button "Done" at bounding box center [345, 183] width 74 height 18
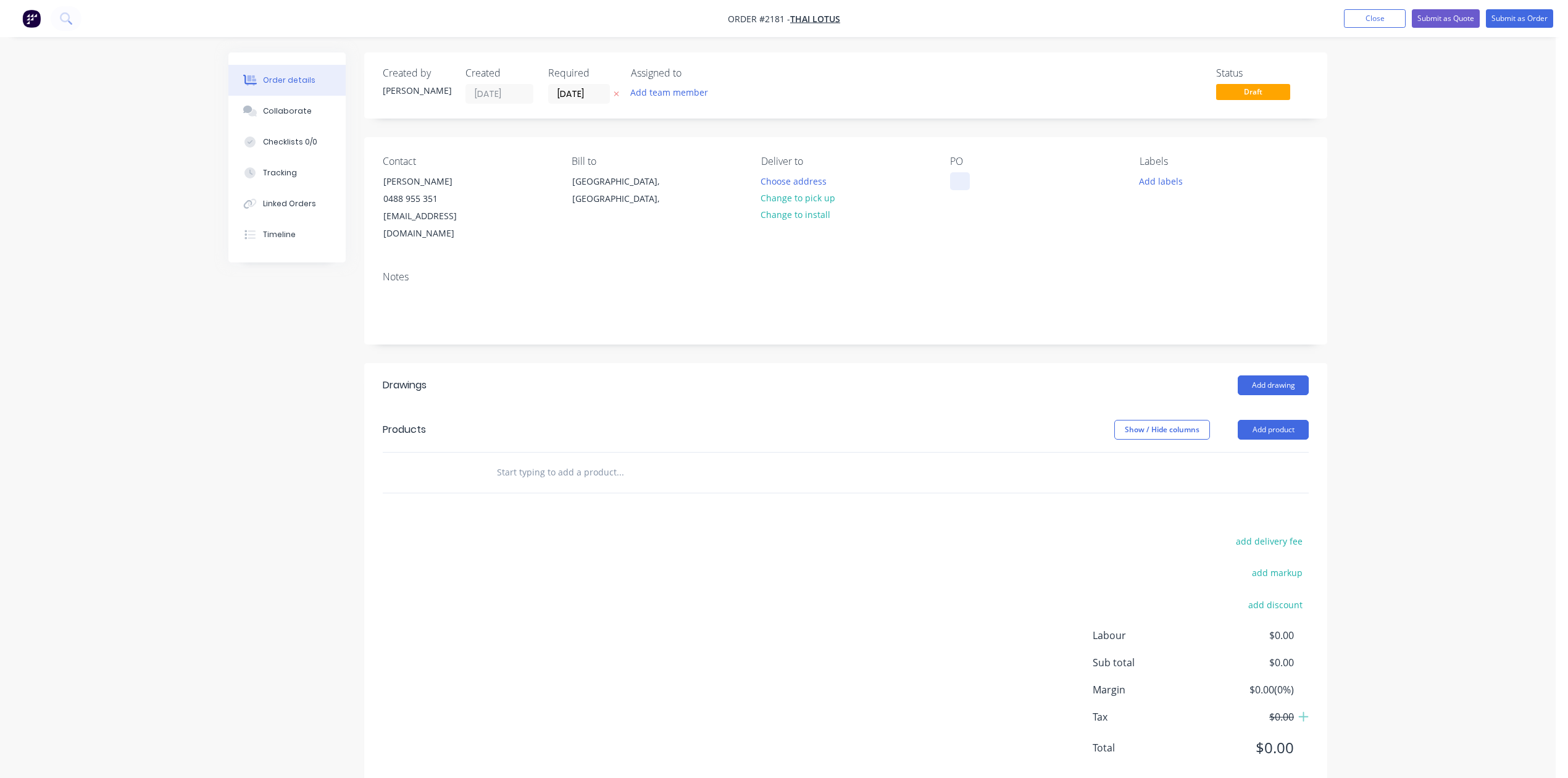
click at [962, 190] on div at bounding box center [960, 181] width 20 height 18
click at [1171, 189] on button "Add labels" at bounding box center [1161, 181] width 57 height 17
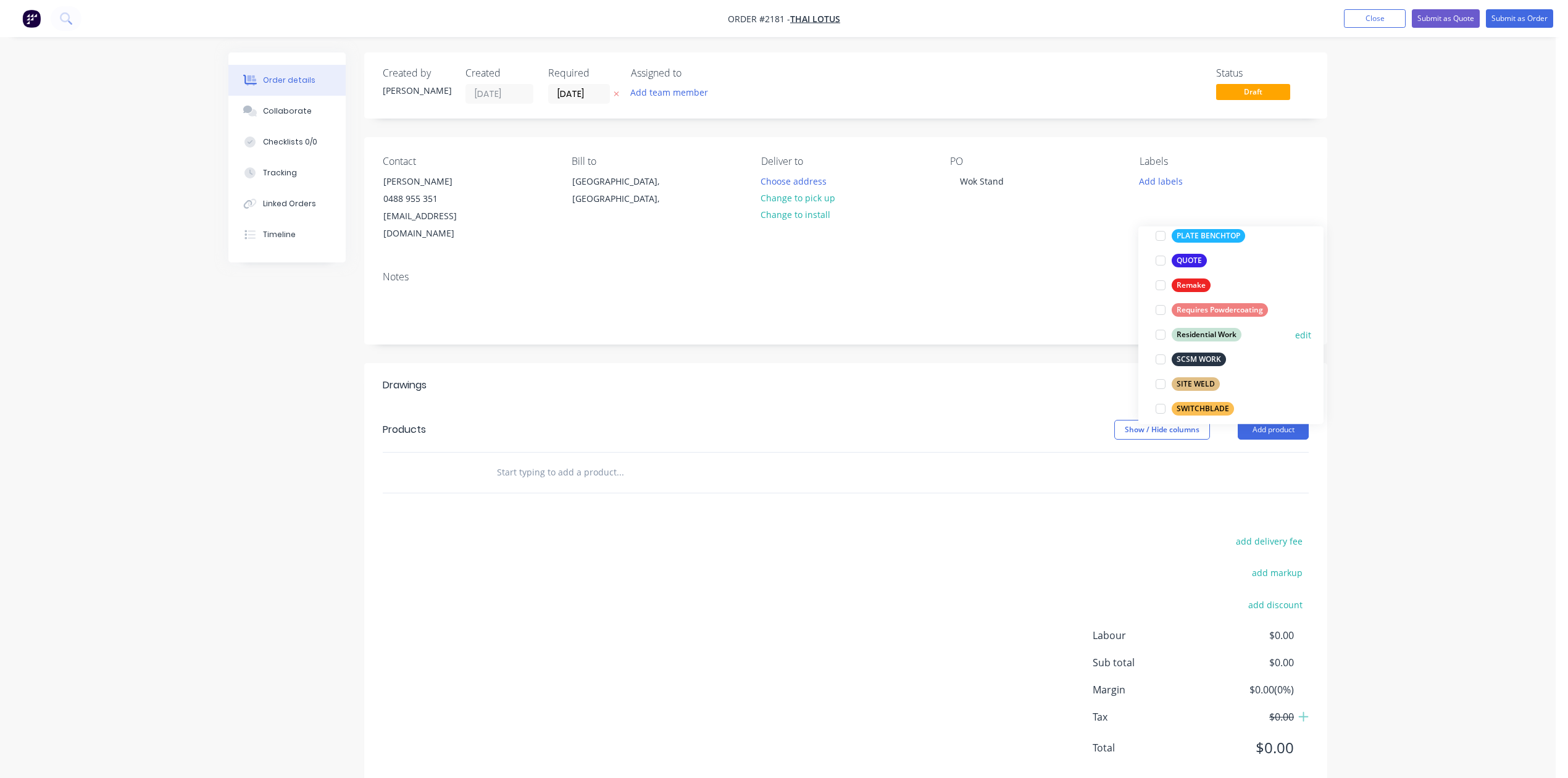
scroll to position [411, 0]
click at [1159, 267] on div at bounding box center [1161, 260] width 24 height 24
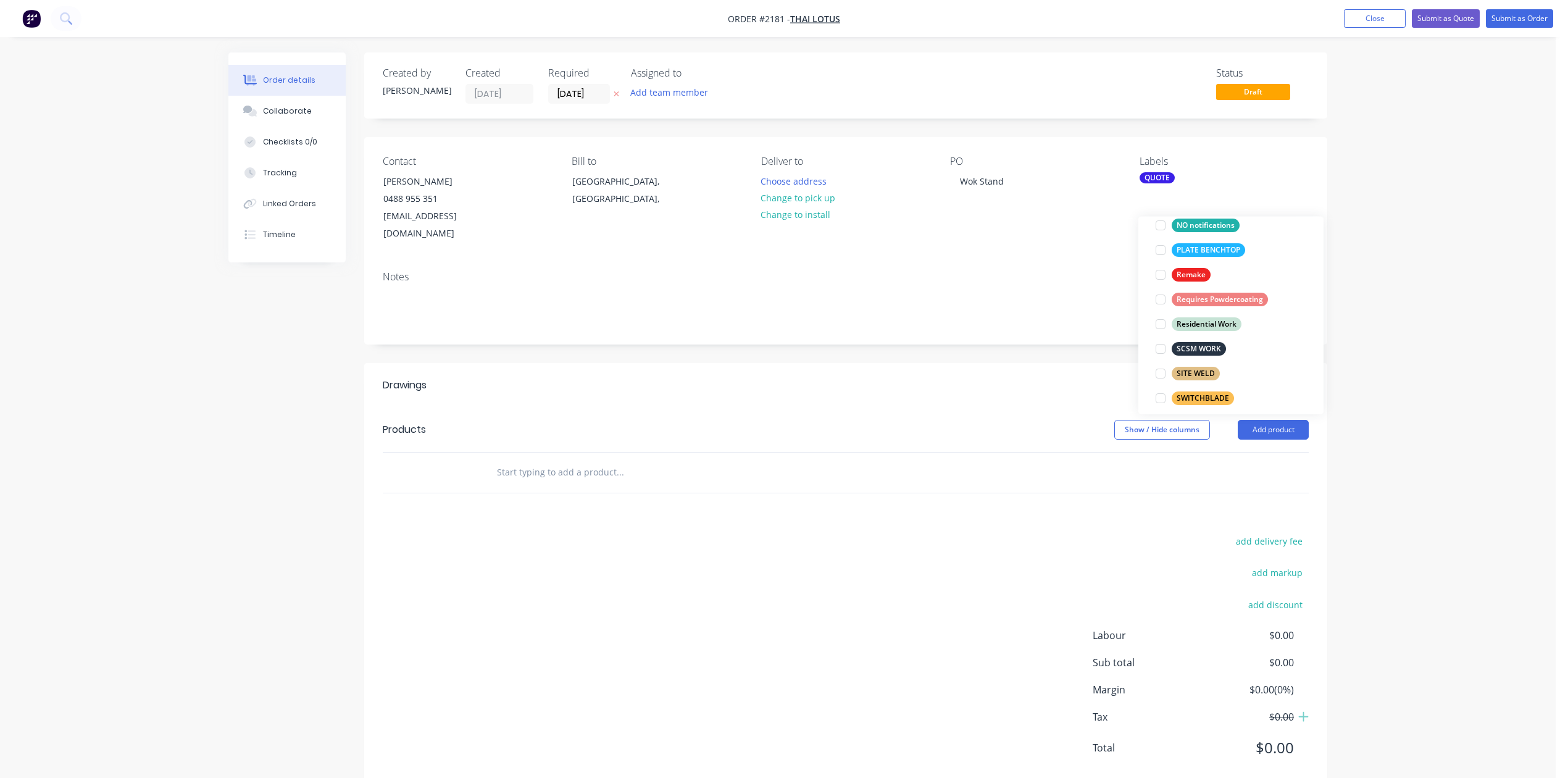
scroll to position [65, 0]
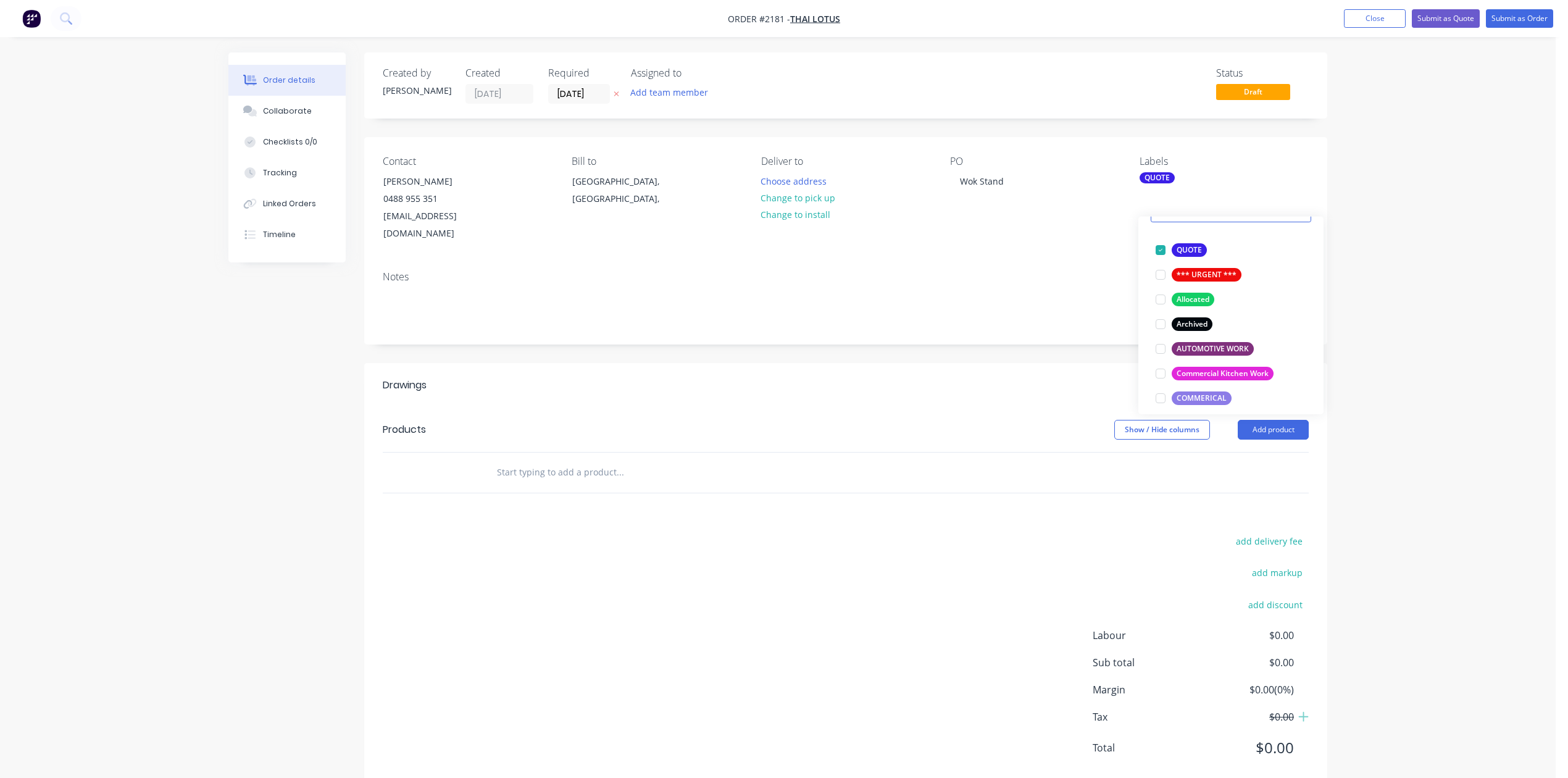
click at [677, 485] on input "text" at bounding box center [620, 472] width 247 height 24
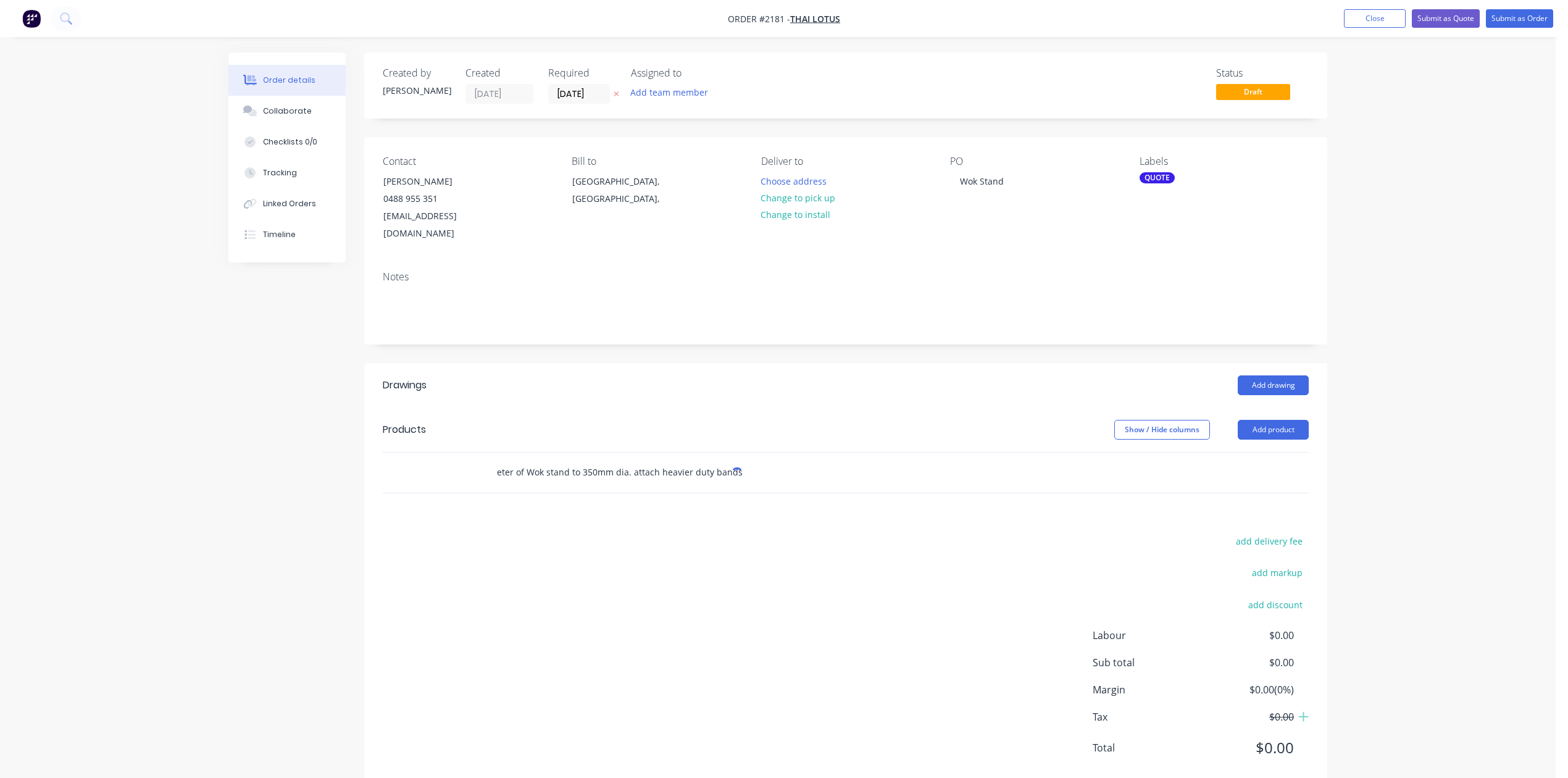
scroll to position [0, 268]
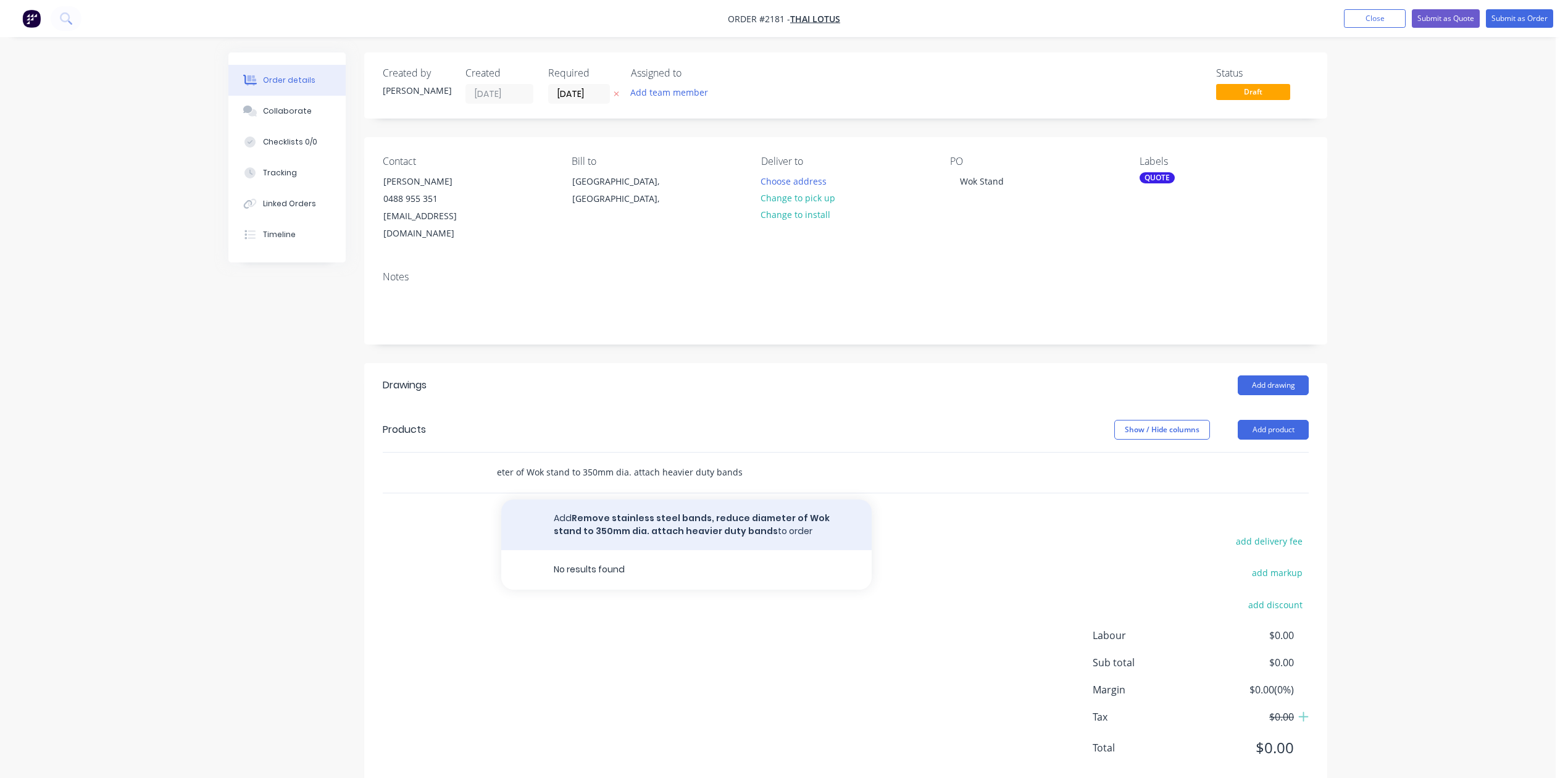
type input "Remove stainless steel bands, reduce diameter of Wok stand to 350mm dia. attach…"
click at [763, 550] on button "Add Remove stainless steel bands, reduce diameter of Wok stand to 350mm dia. at…" at bounding box center [686, 525] width 370 height 51
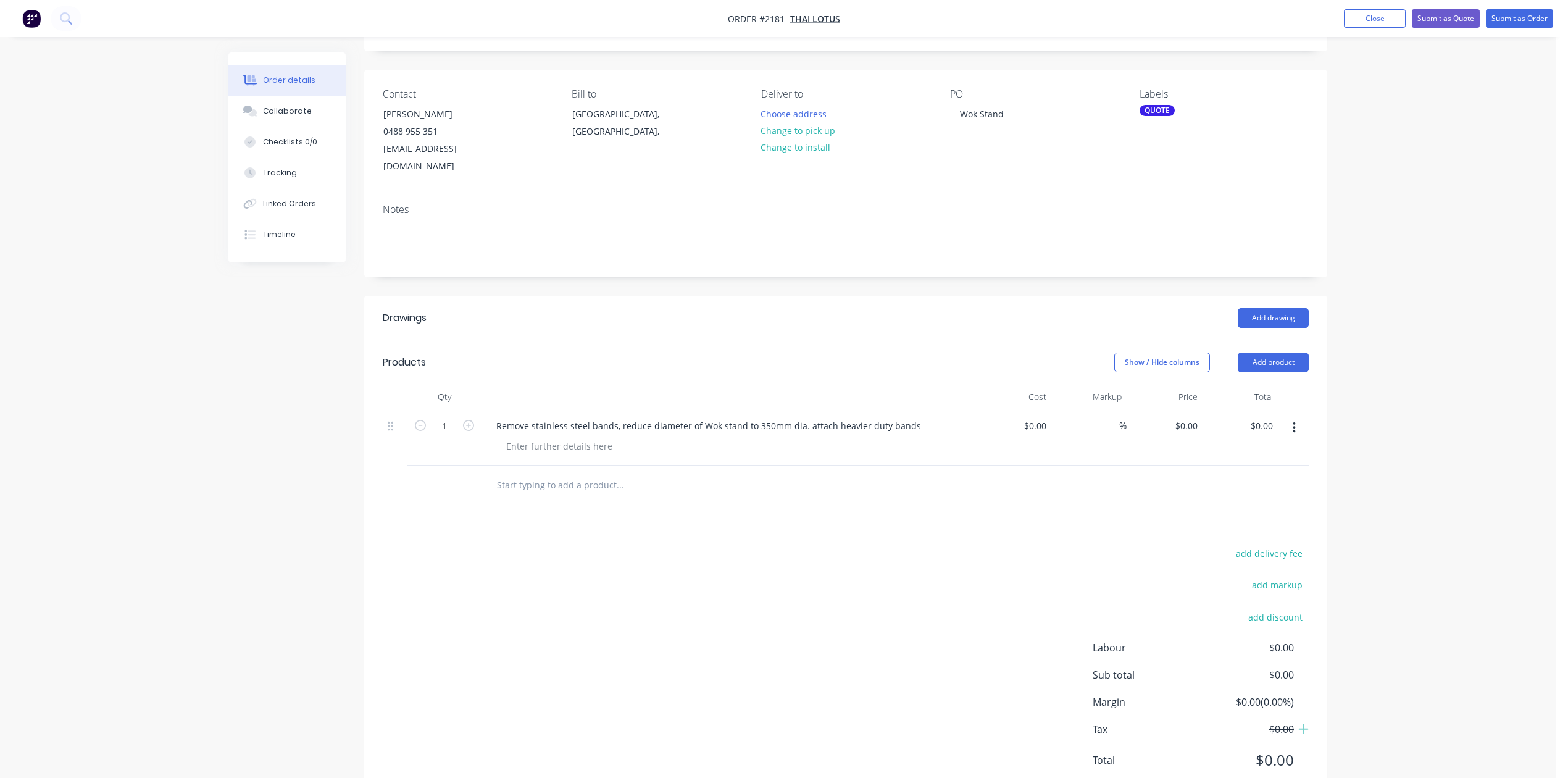
scroll to position [247, 0]
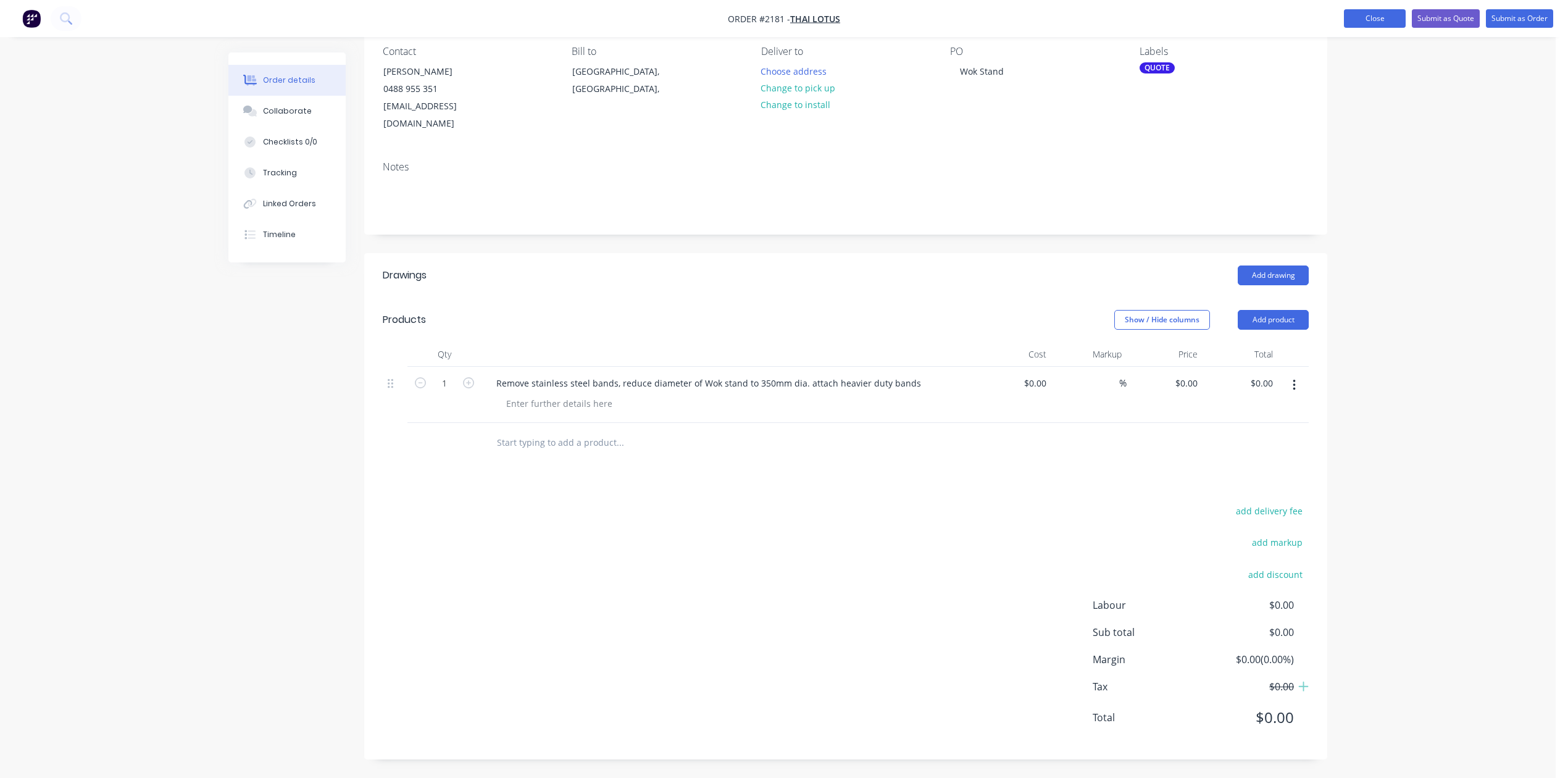
click at [1344, 20] on button "Close" at bounding box center [1374, 18] width 62 height 18
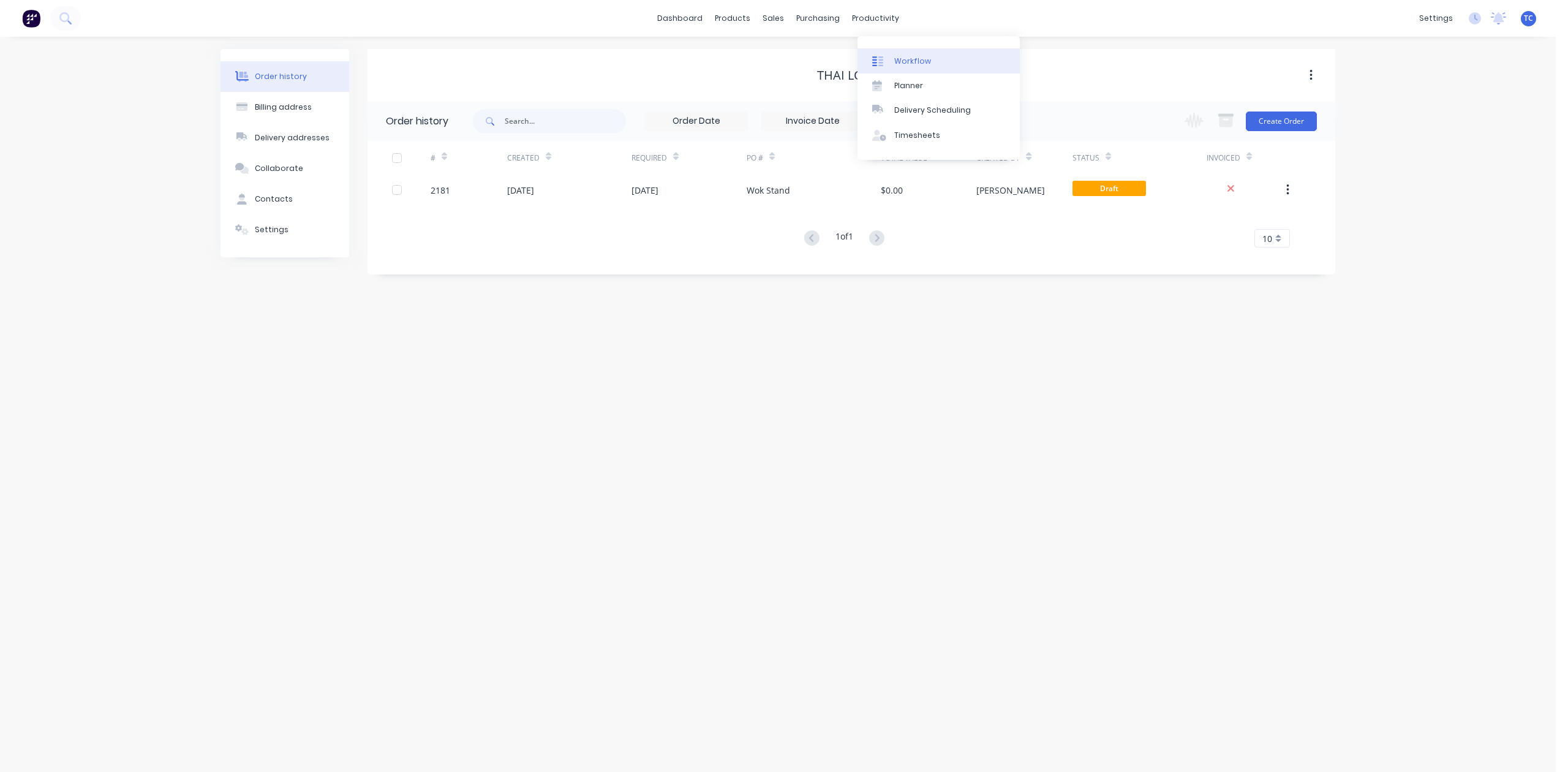
click at [927, 66] on div "Workflow" at bounding box center [912, 61] width 37 height 11
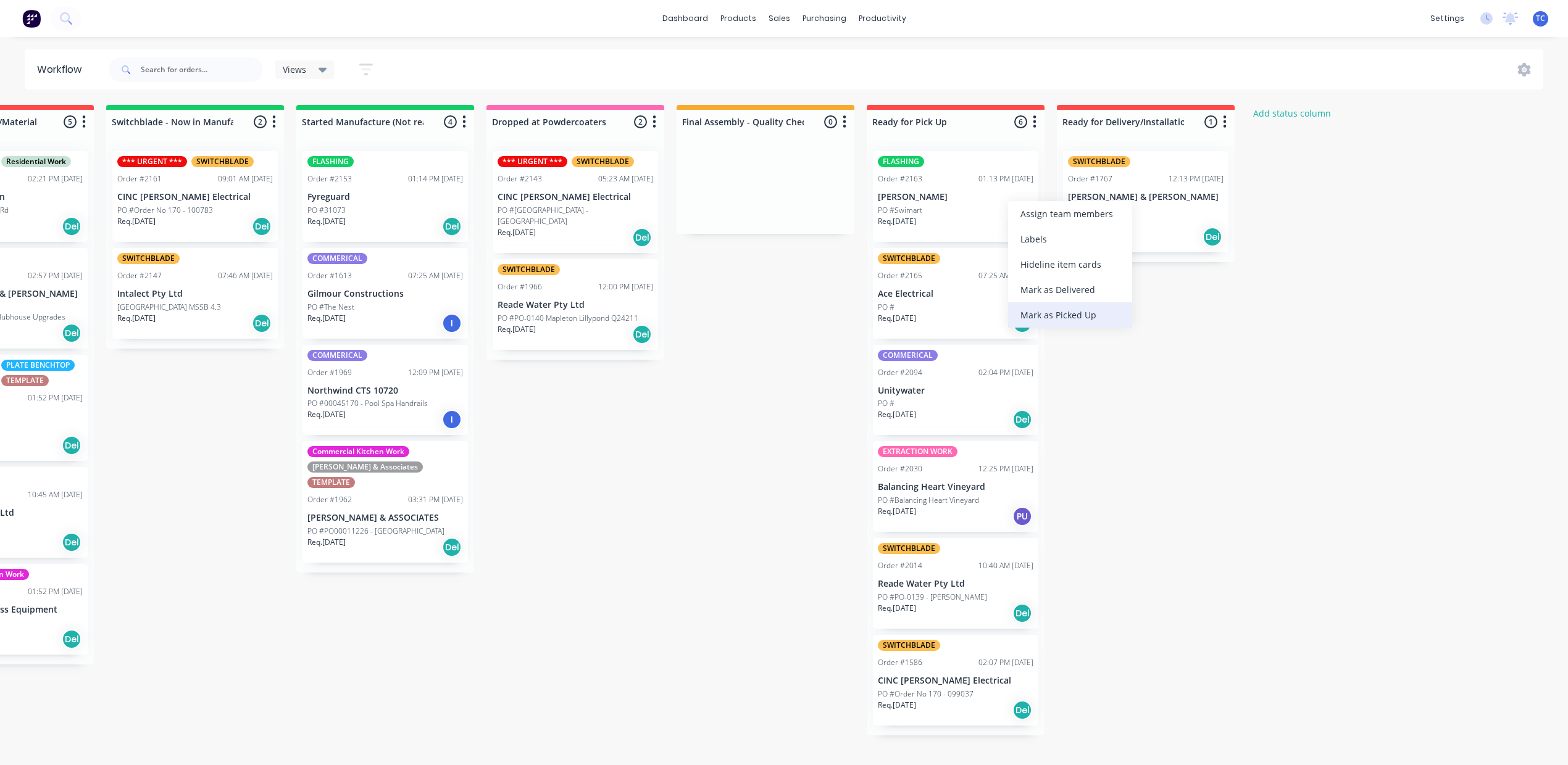
click at [1079, 328] on div "Mark as Picked Up" at bounding box center [1070, 314] width 124 height 25
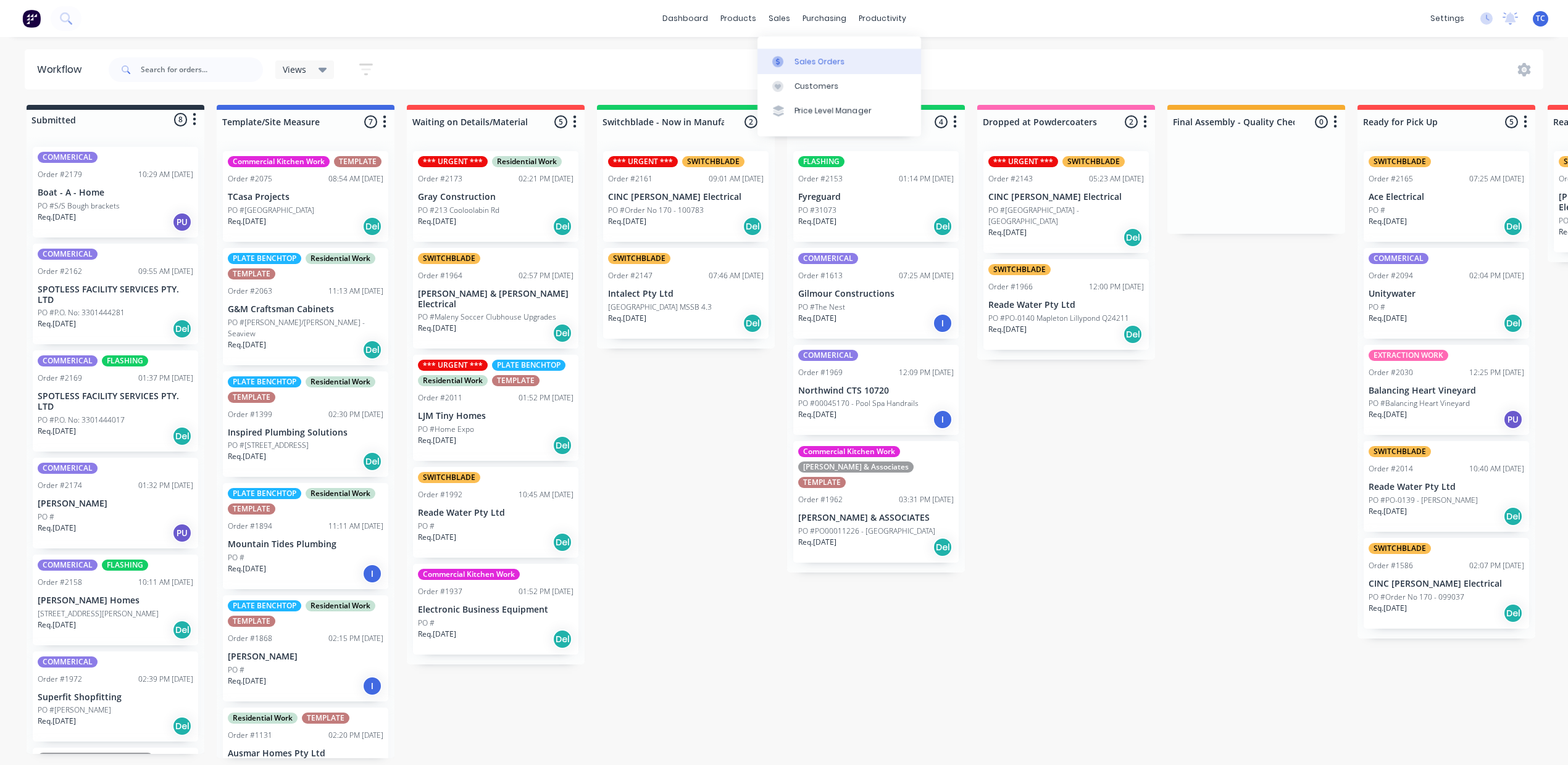
click at [826, 67] on div "Sales Orders" at bounding box center [820, 62] width 51 height 11
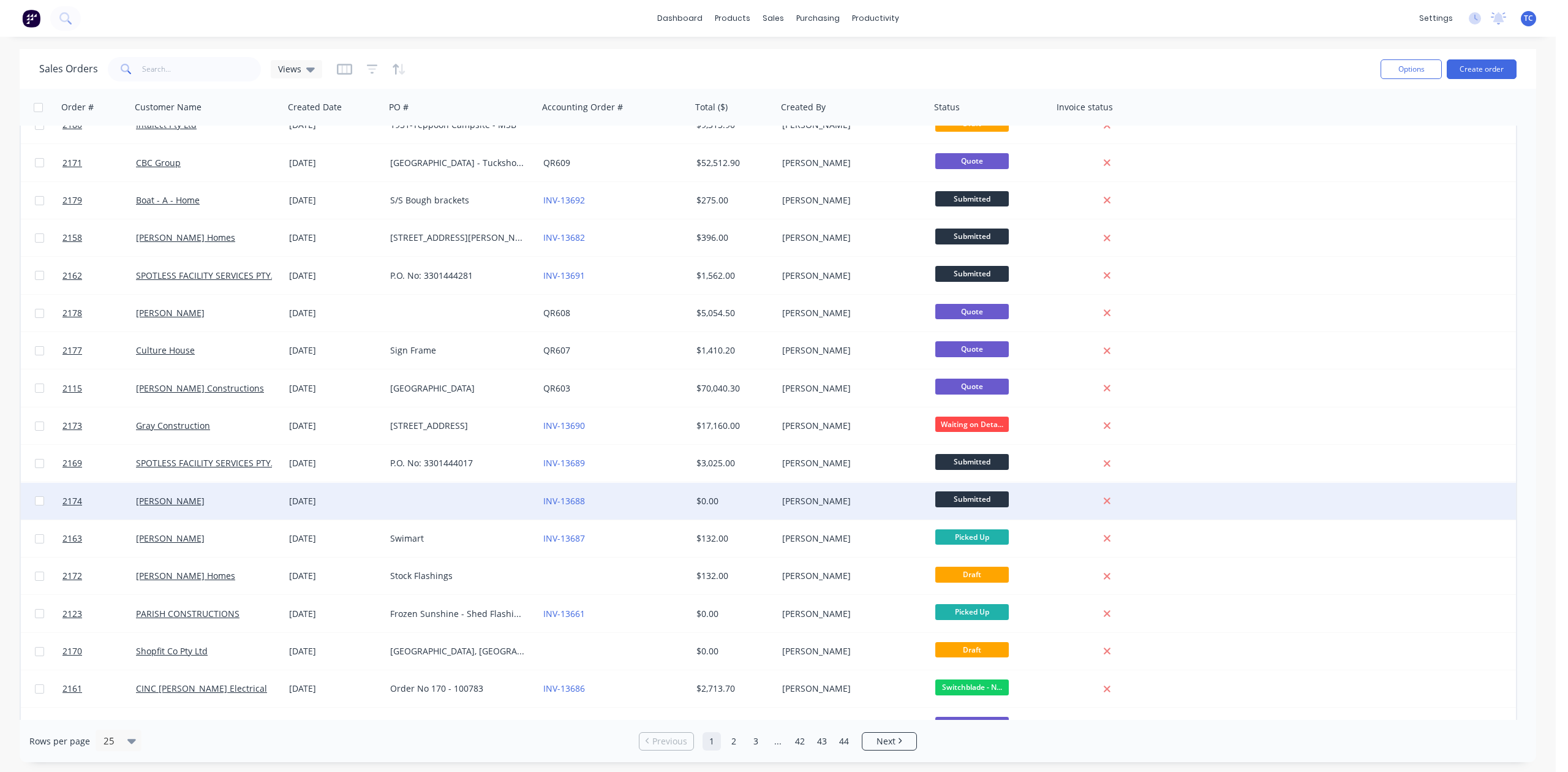
scroll to position [82, 0]
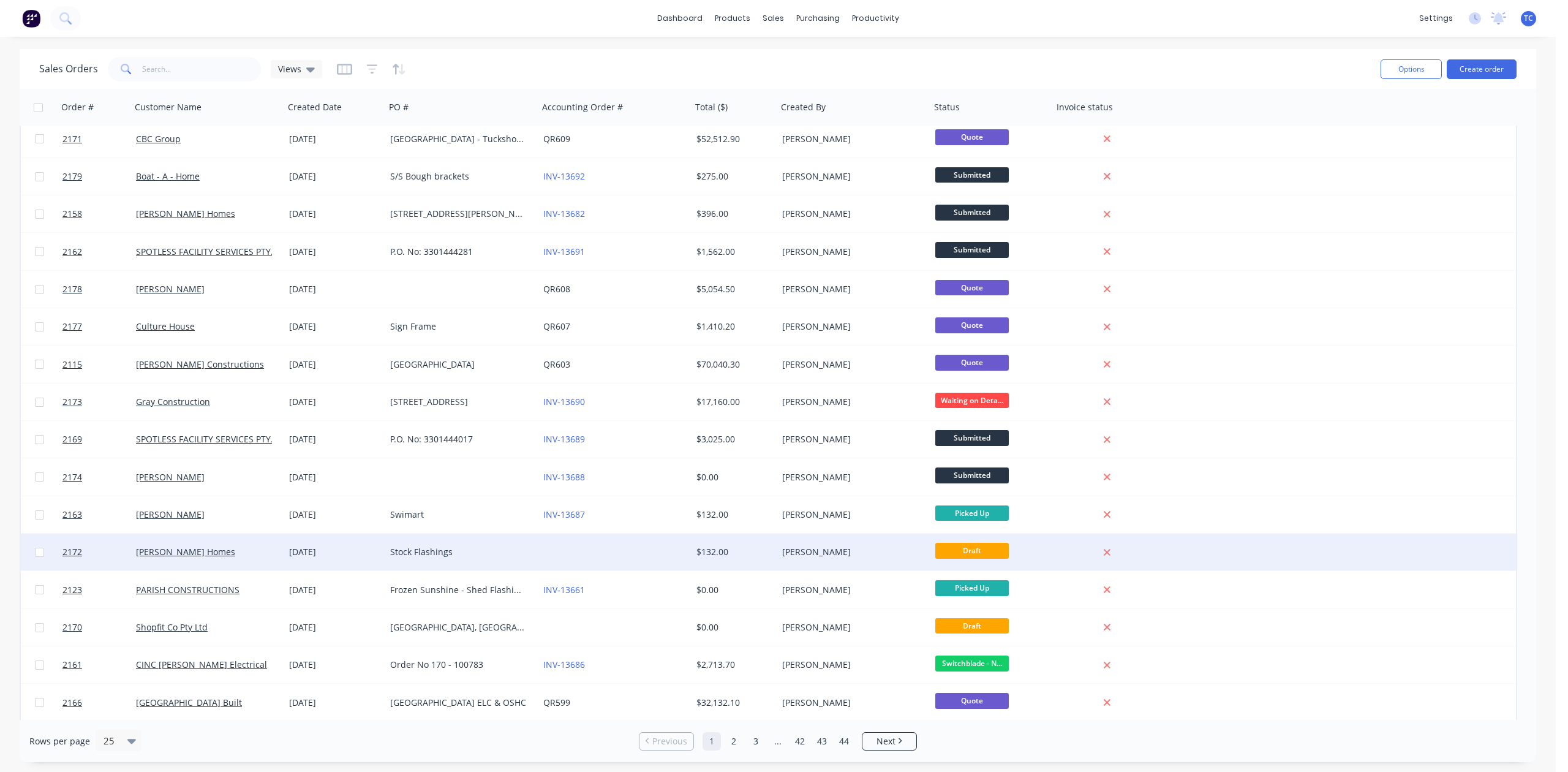
click at [427, 550] on div "Stock Flashings" at bounding box center [458, 552] width 136 height 12
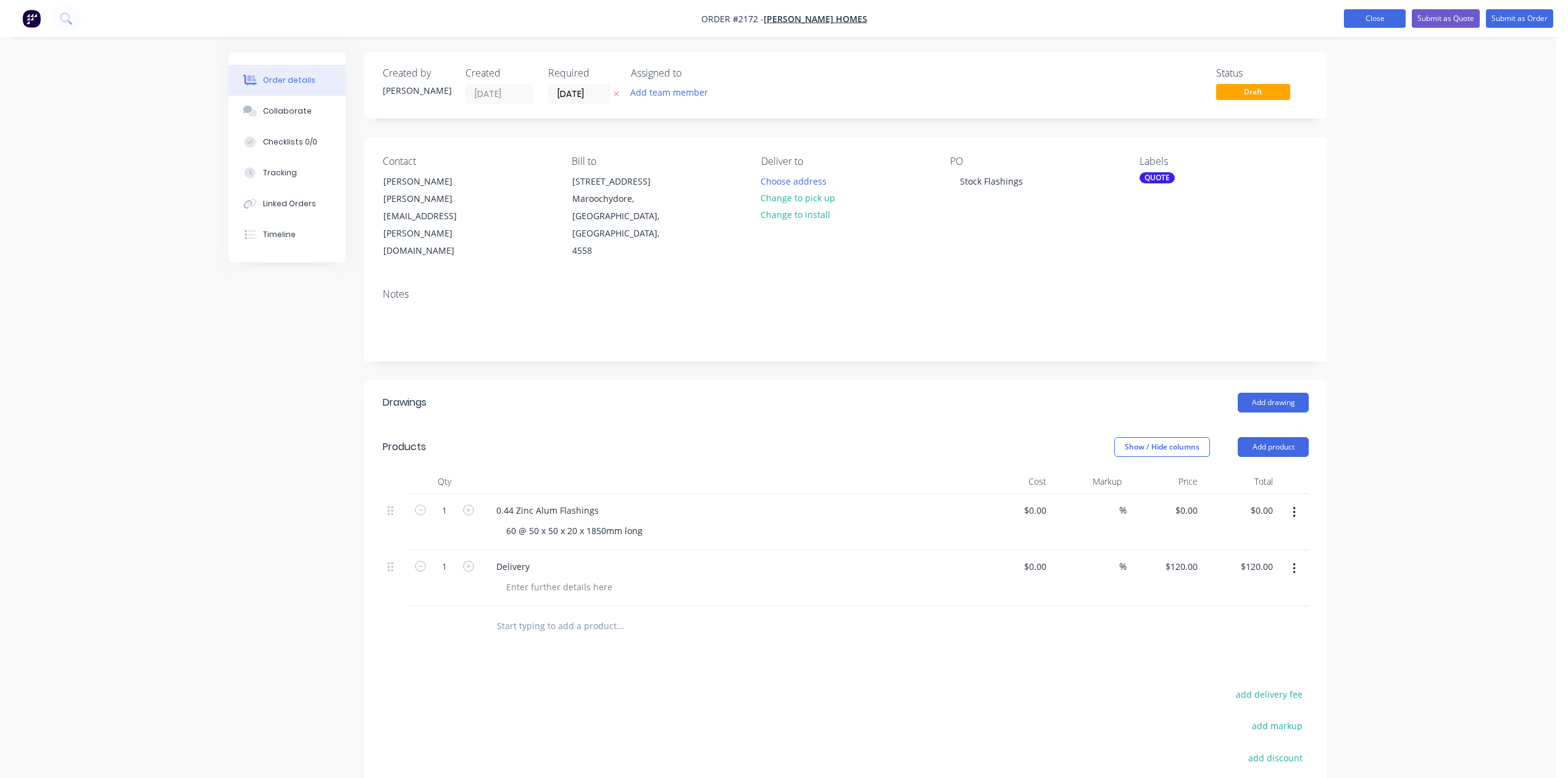
click at [1344, 15] on button "Close" at bounding box center [1374, 18] width 62 height 18
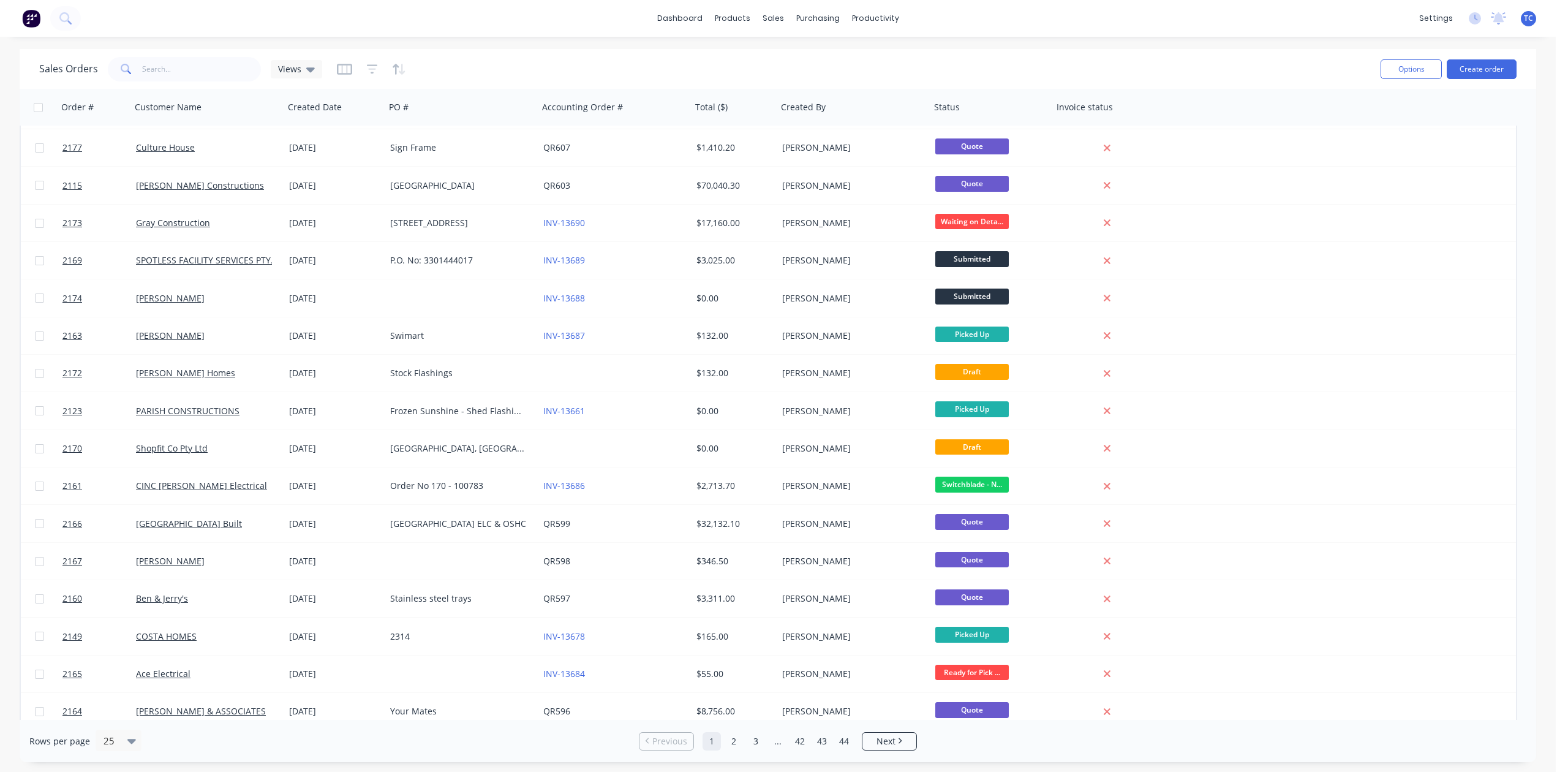
scroll to position [181, 0]
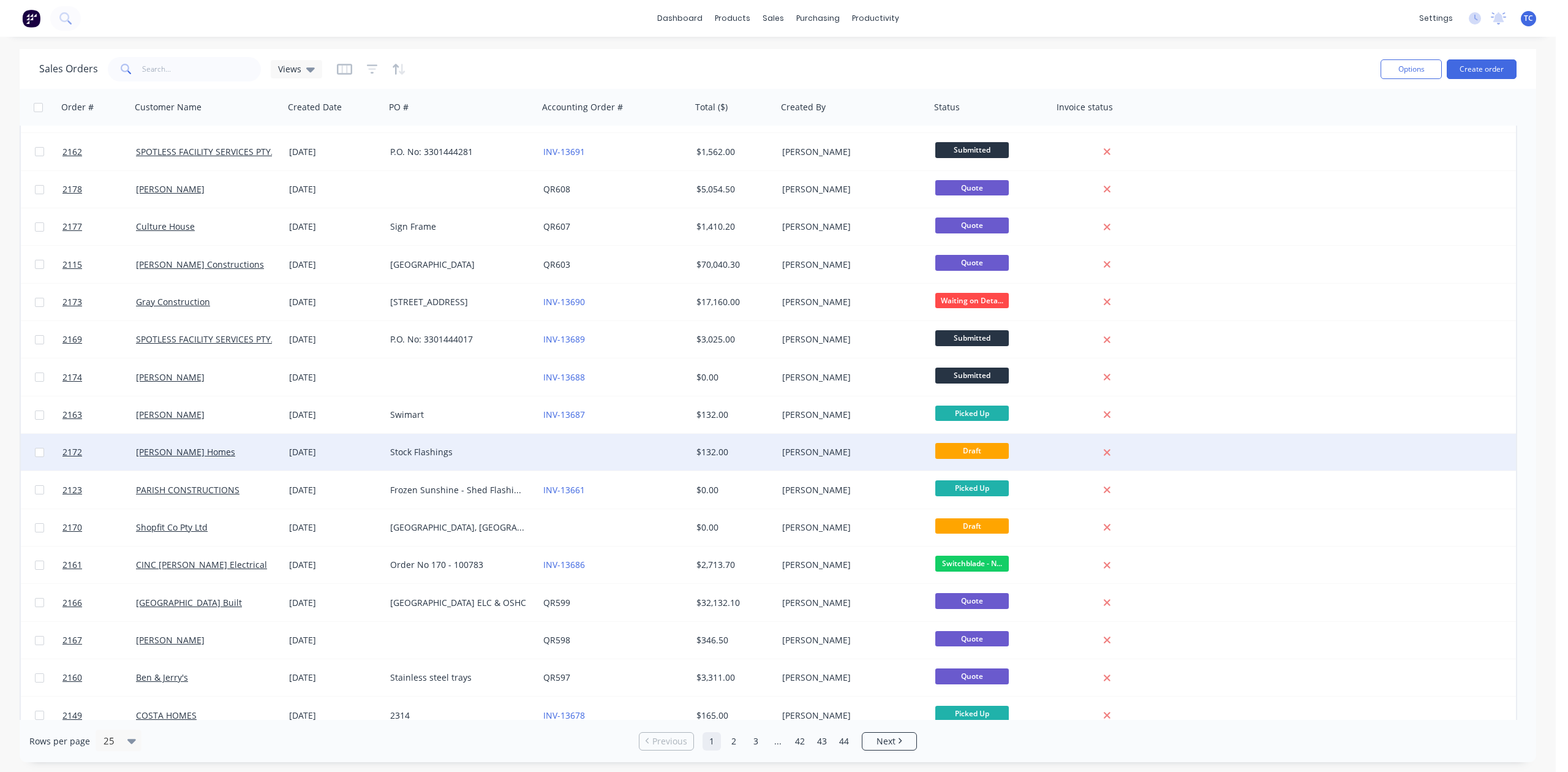
click at [991, 446] on span "Draft" at bounding box center [972, 450] width 73 height 16
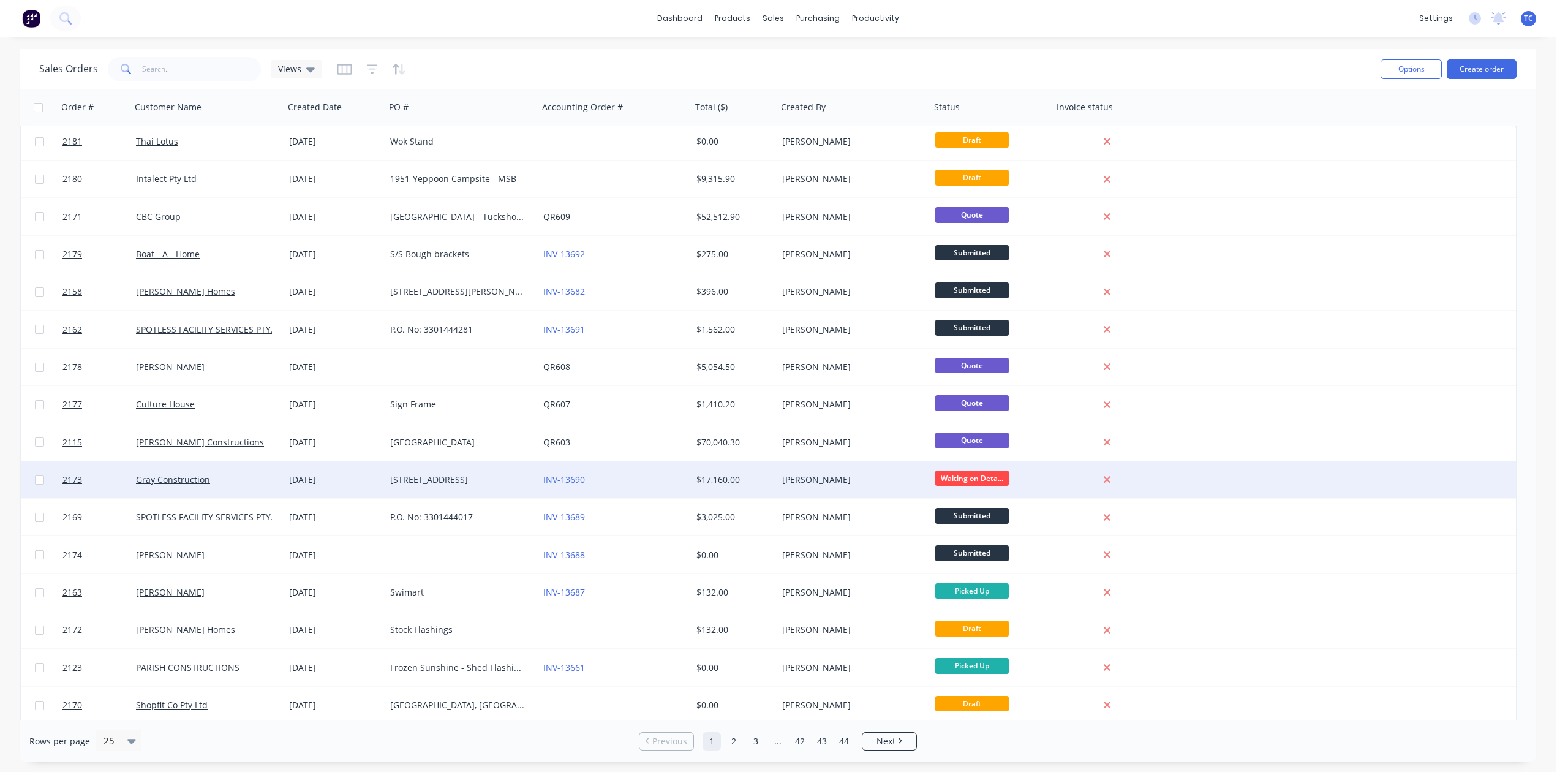
scroll to position [0, 0]
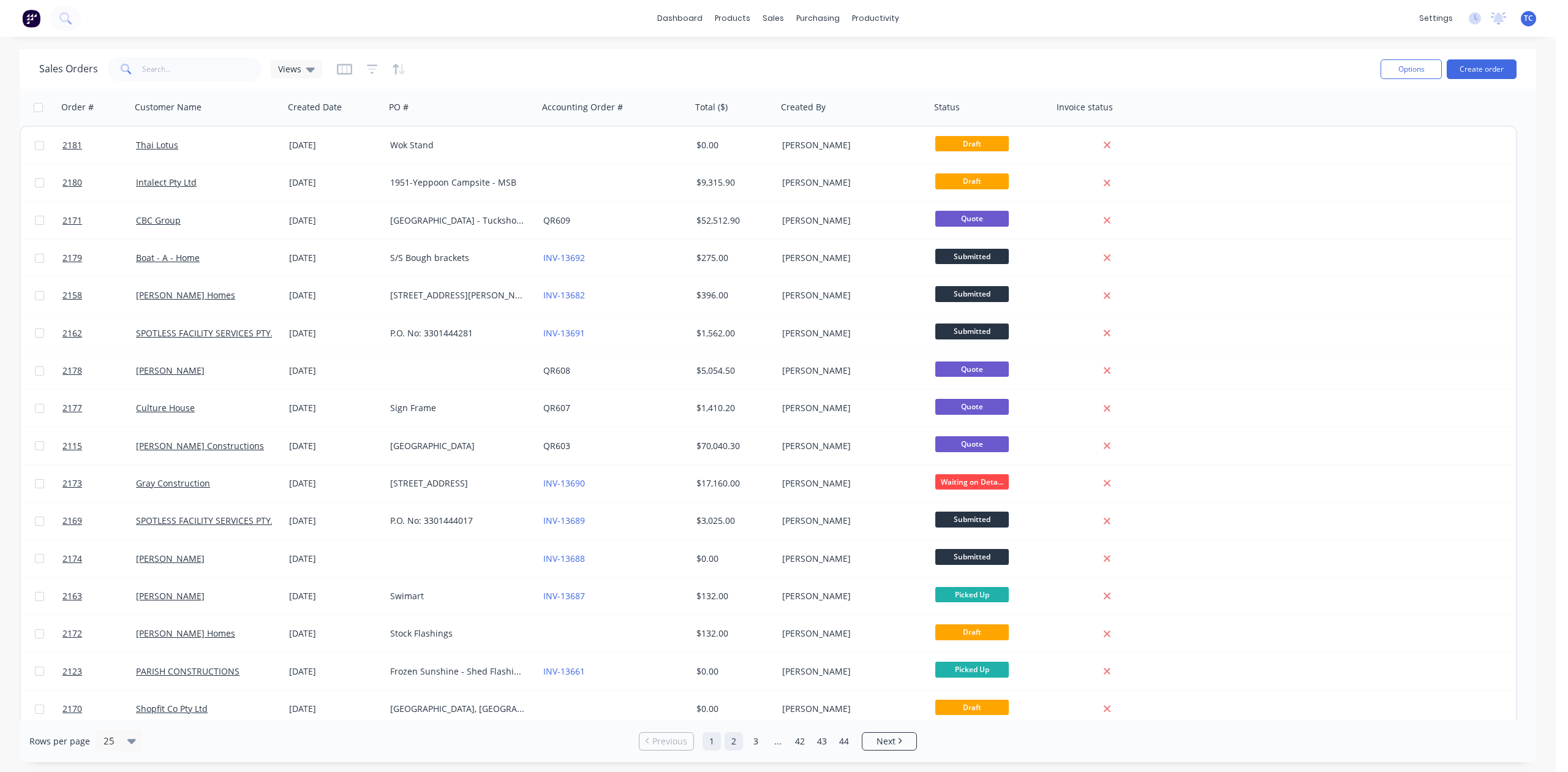
click at [734, 742] on link "2" at bounding box center [733, 741] width 18 height 18
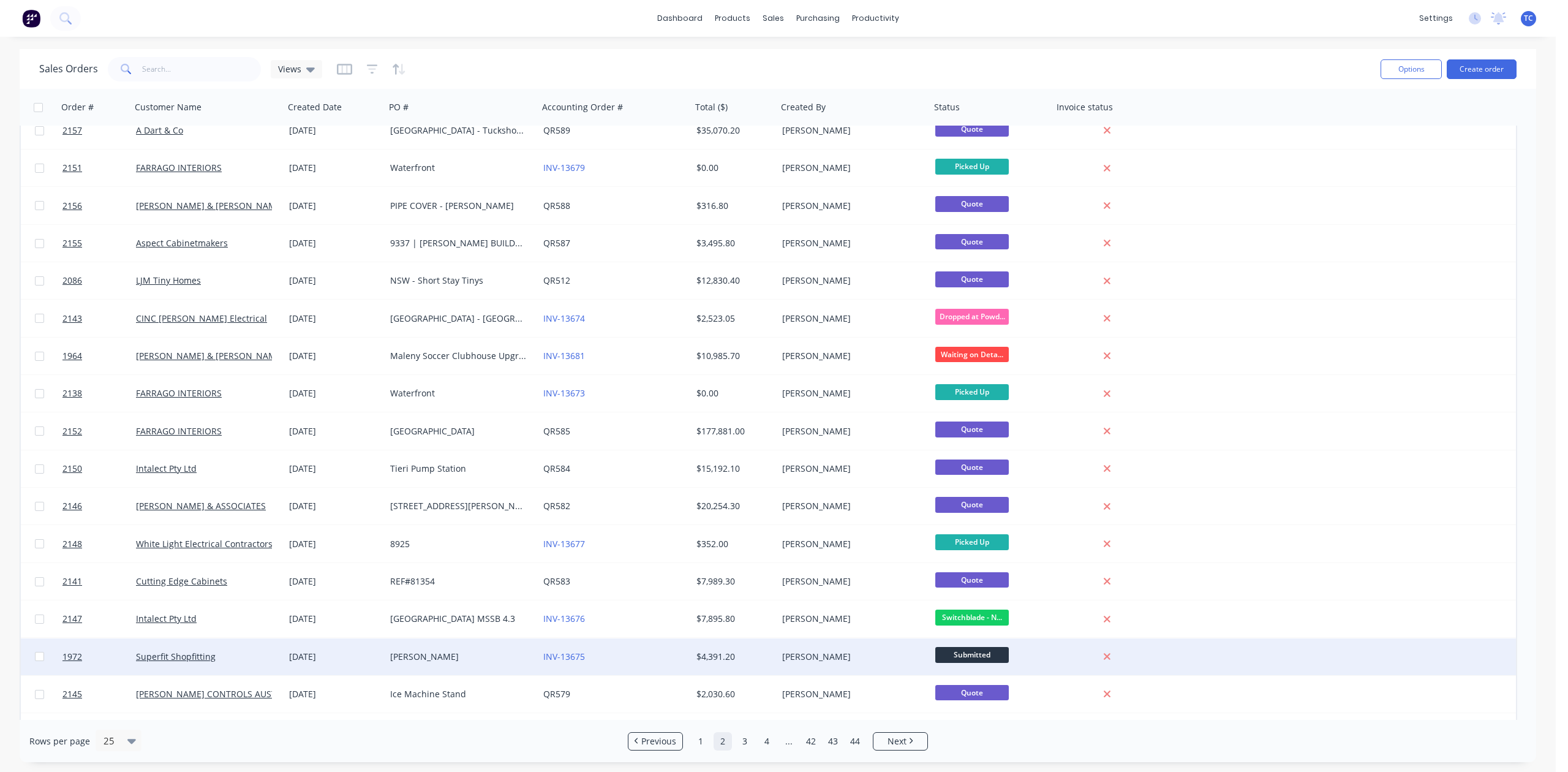
scroll to position [345, 0]
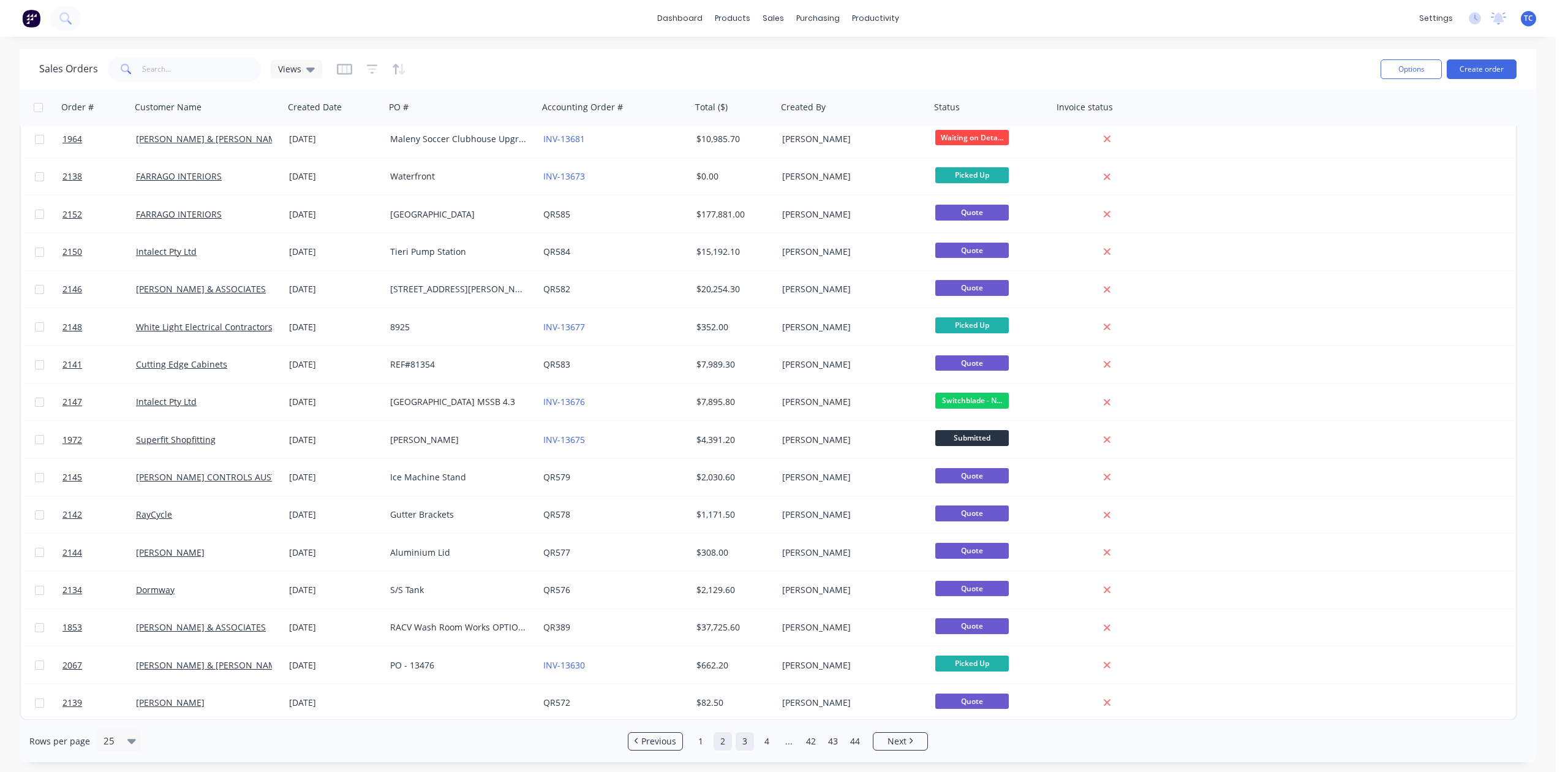
click at [741, 738] on link "3" at bounding box center [745, 741] width 18 height 18
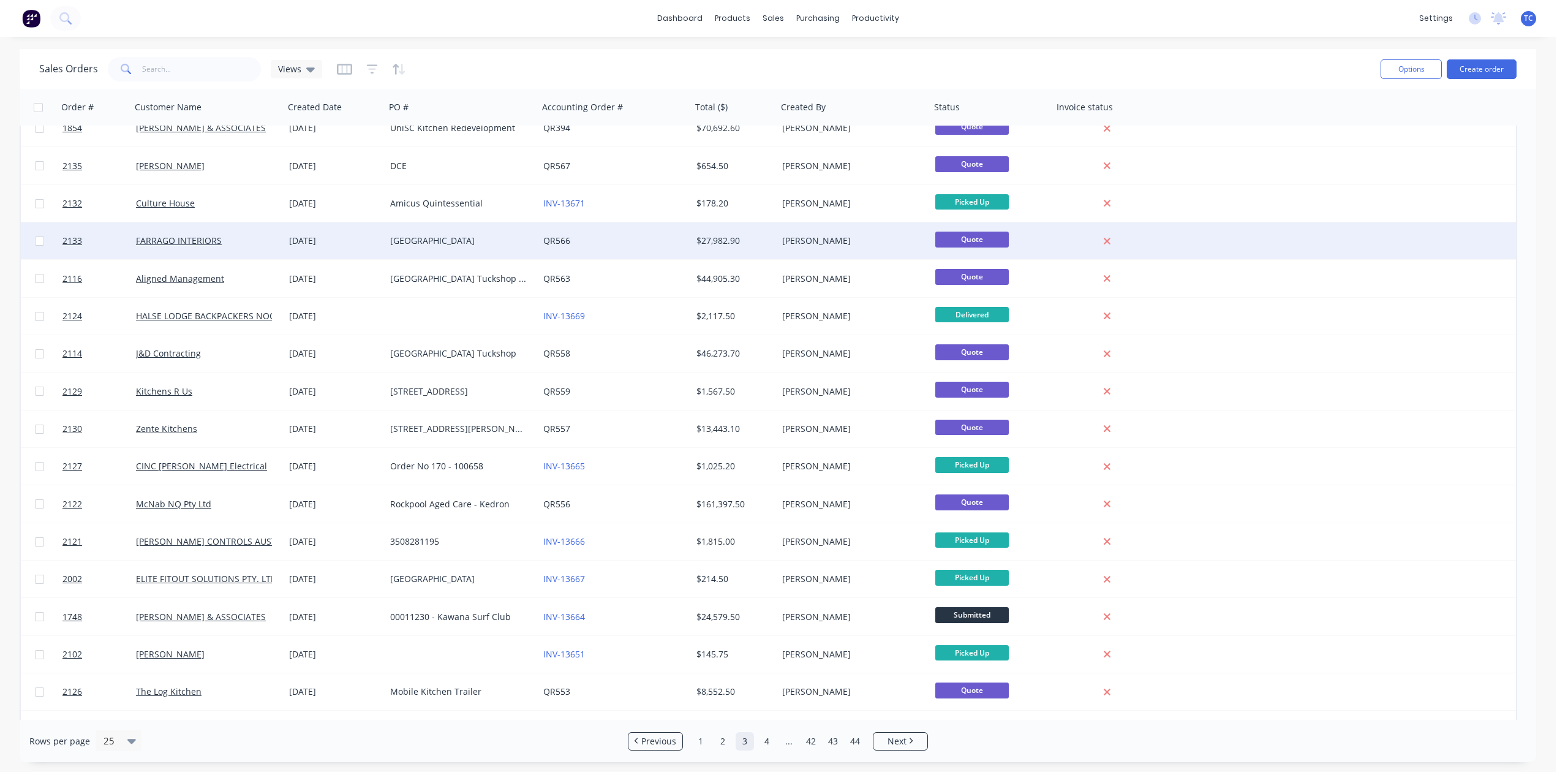
scroll to position [0, 0]
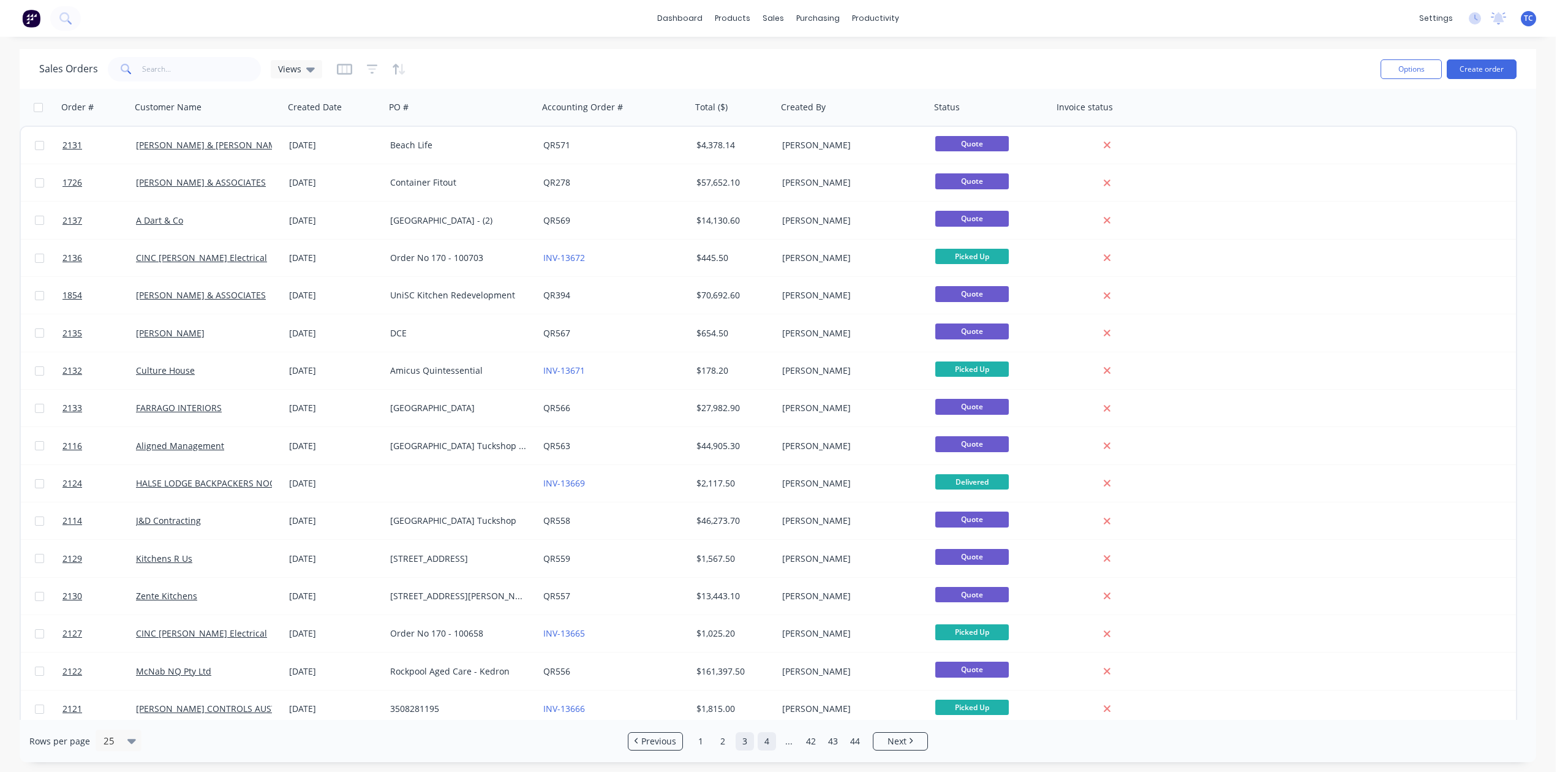
click at [770, 739] on link "4" at bounding box center [766, 741] width 18 height 18
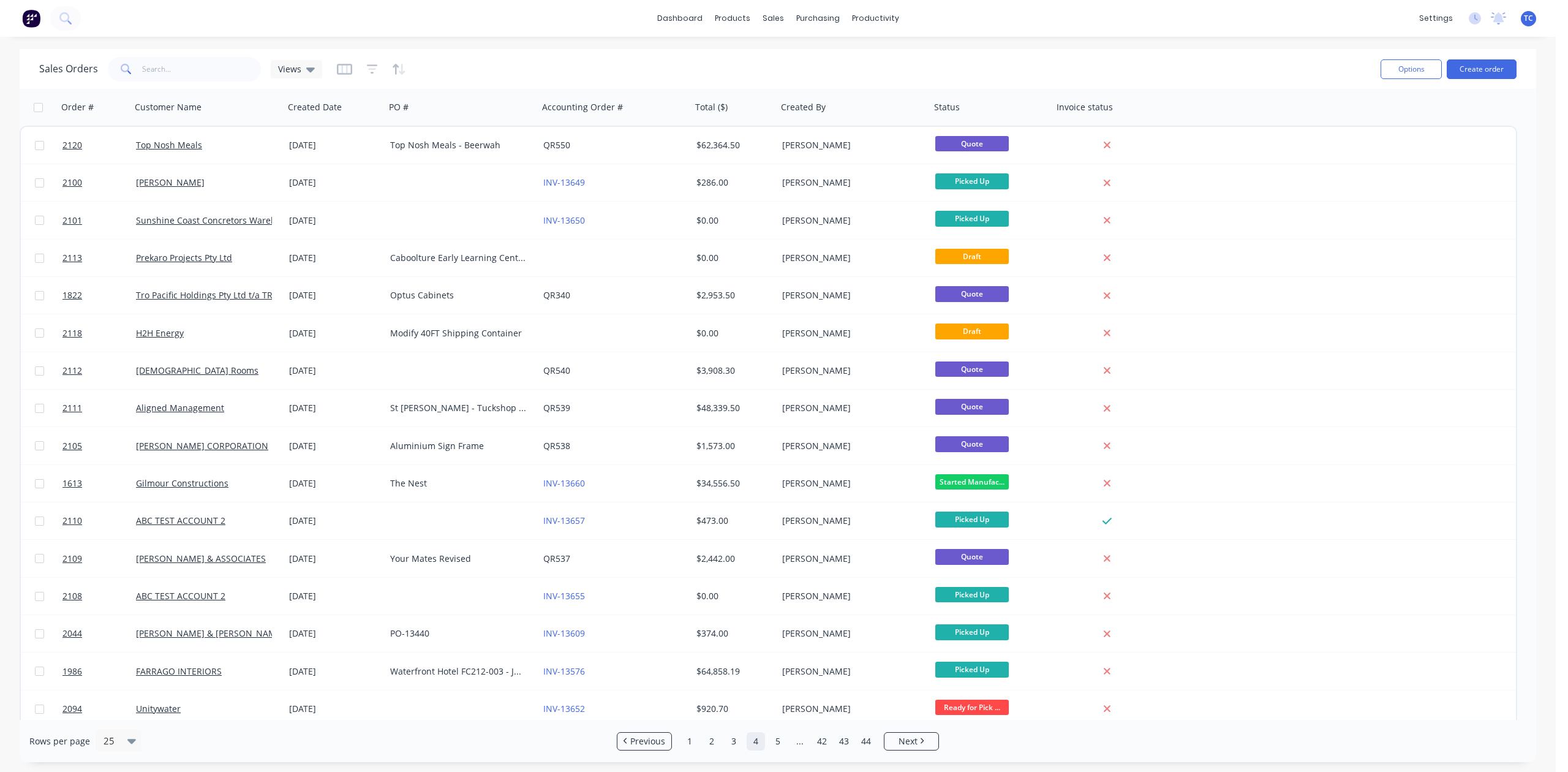
scroll to position [345, 0]
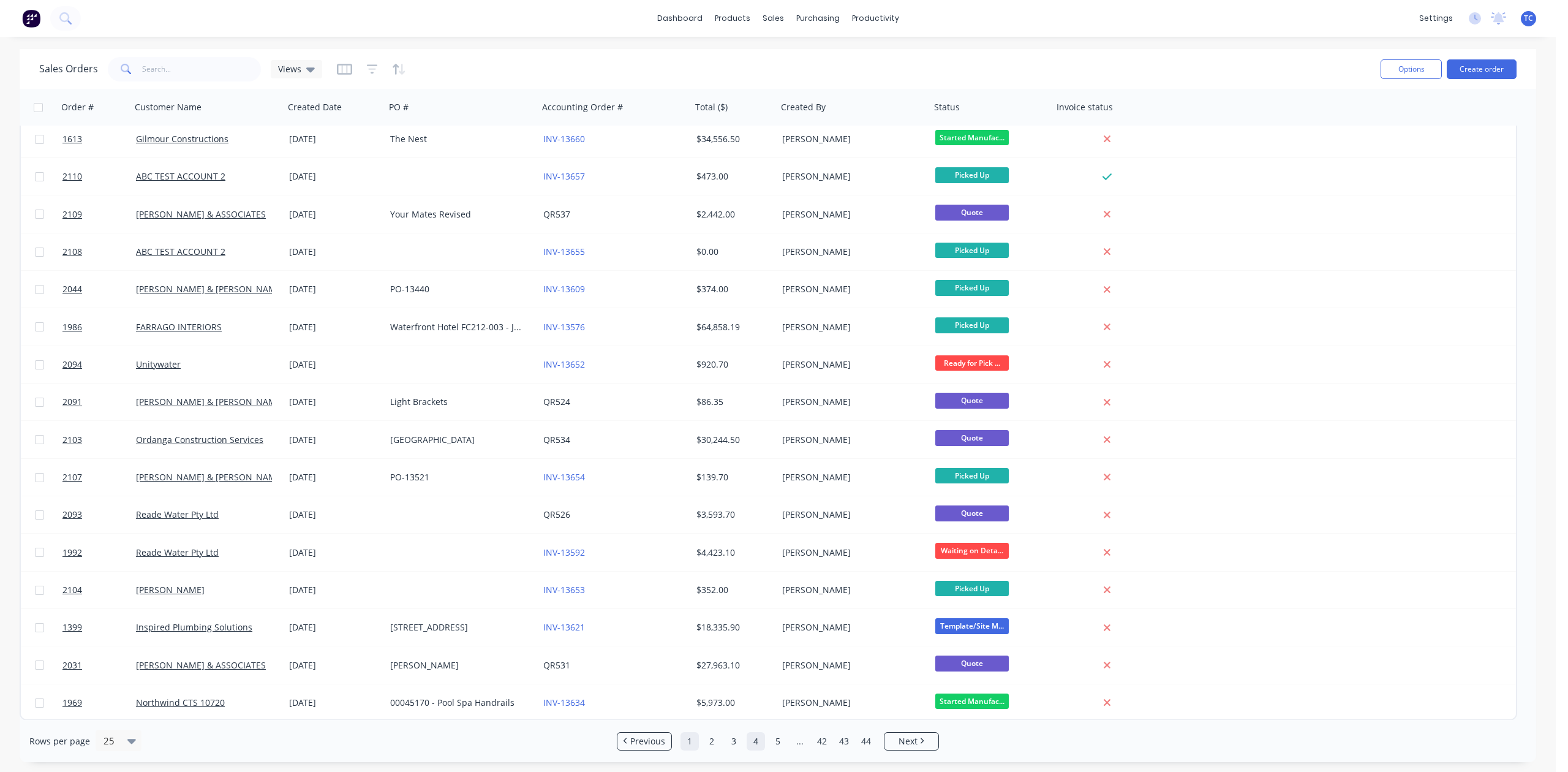
click at [687, 741] on link "1" at bounding box center [689, 741] width 18 height 18
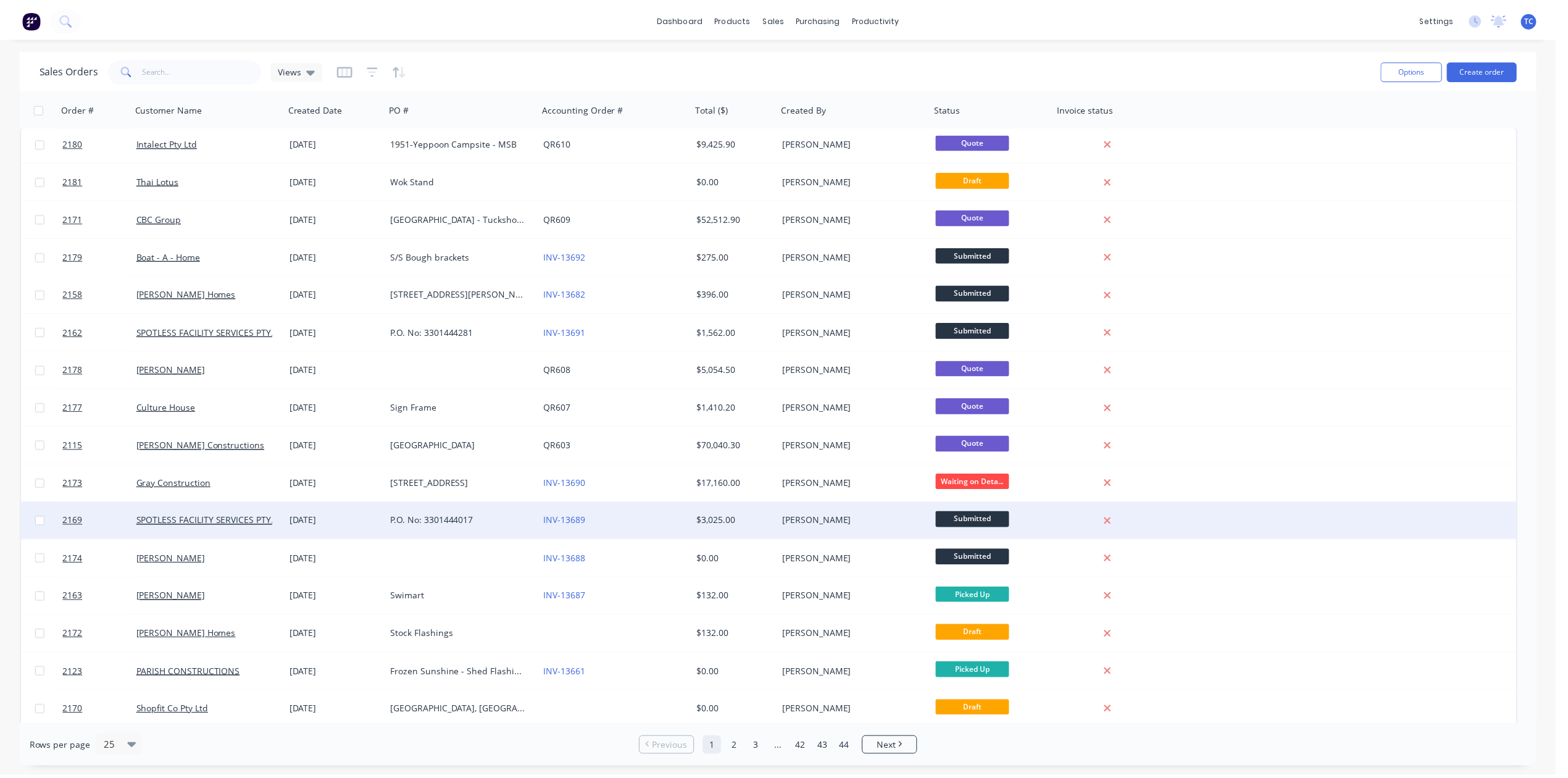
scroll to position [0, 0]
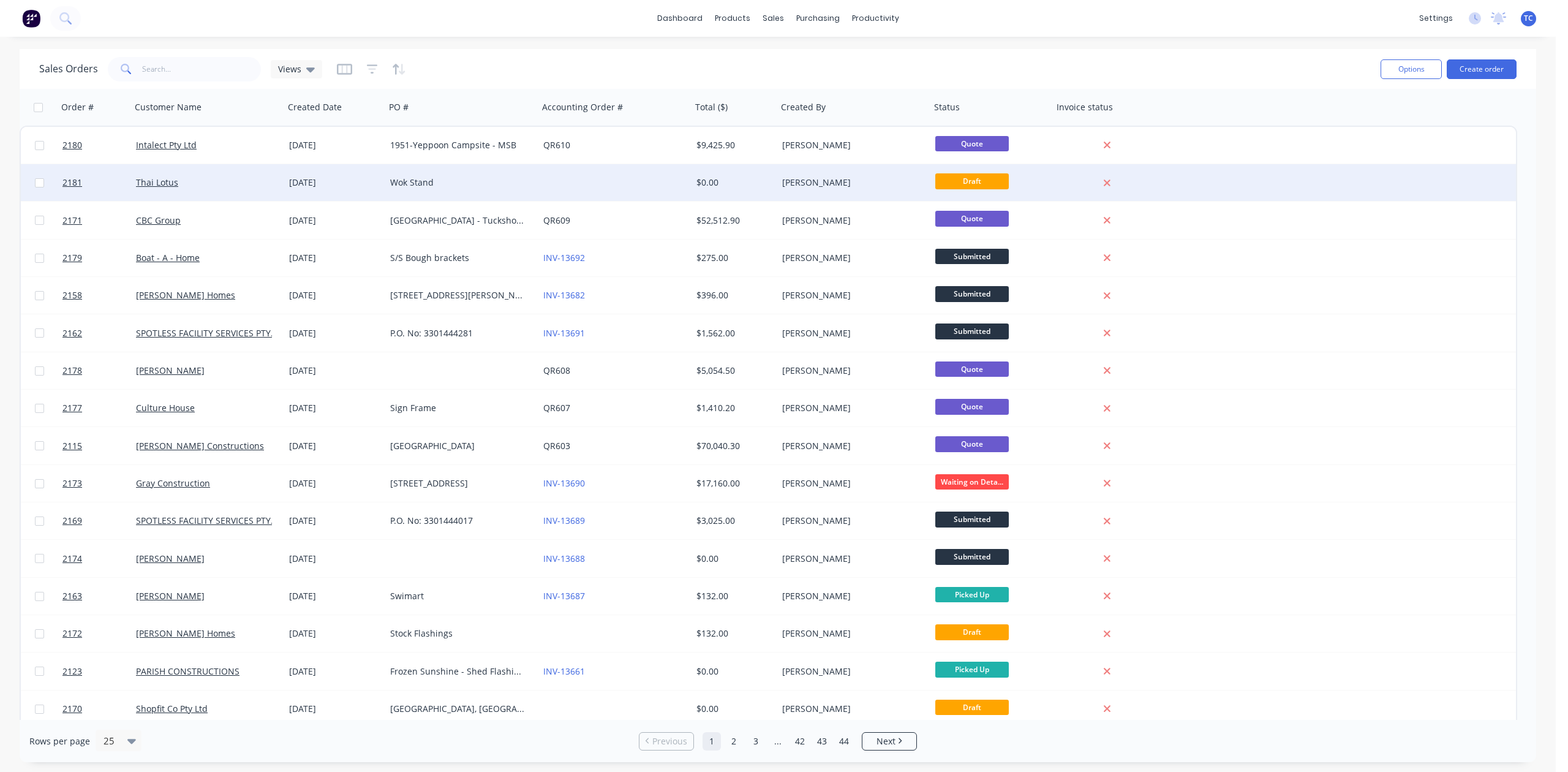
click at [398, 178] on div "Wok Stand" at bounding box center [458, 183] width 136 height 12
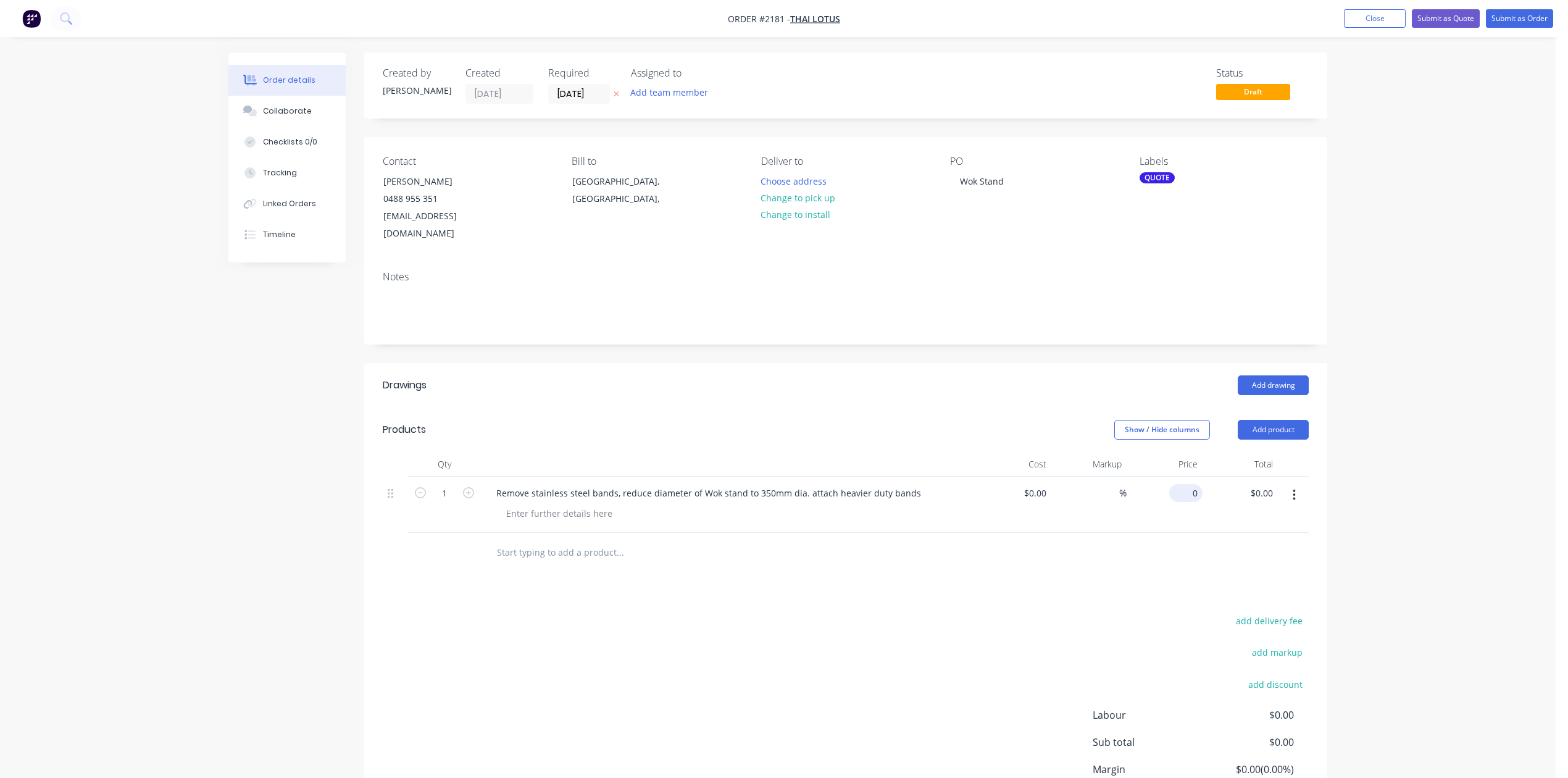
click at [1173, 533] on div "0 $0.00" at bounding box center [1165, 505] width 76 height 56
type input "$0.00"
click at [602, 565] on input "text" at bounding box center [620, 552] width 247 height 24
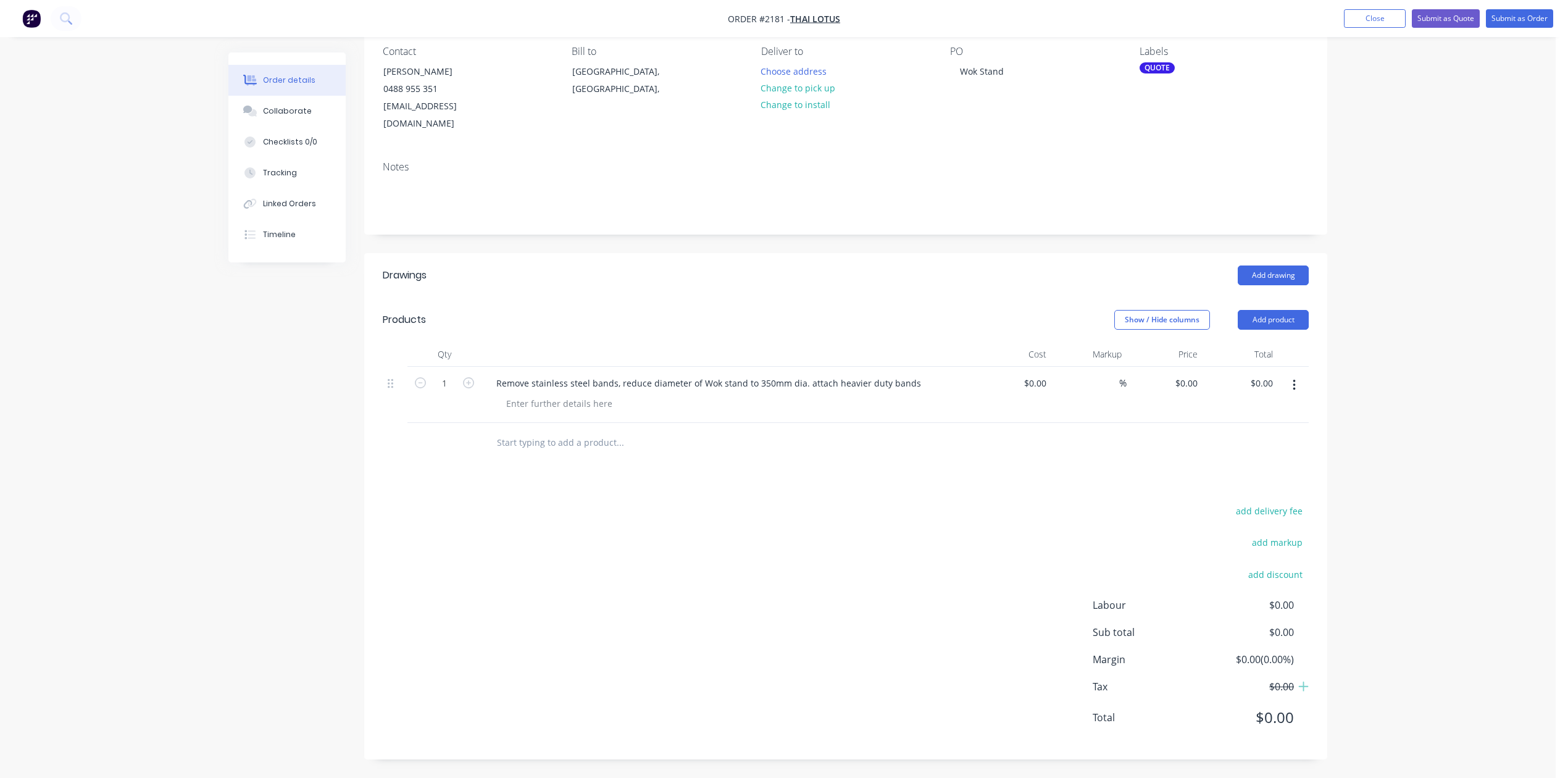
scroll to position [247, 0]
type input "M"
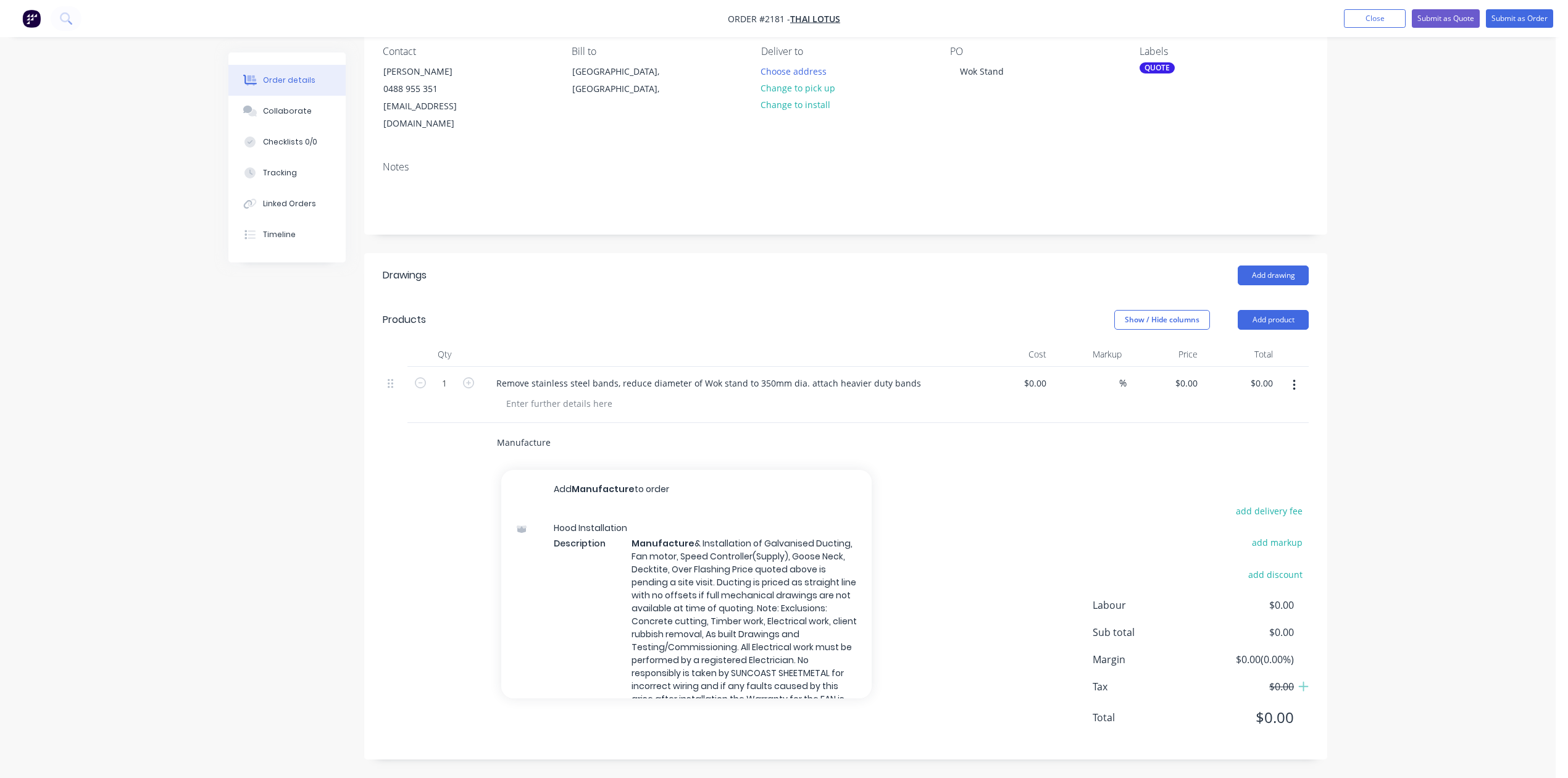
type input "Manufacture"
click at [649, 491] on button "Add Manufacture to order" at bounding box center [686, 490] width 370 height 39
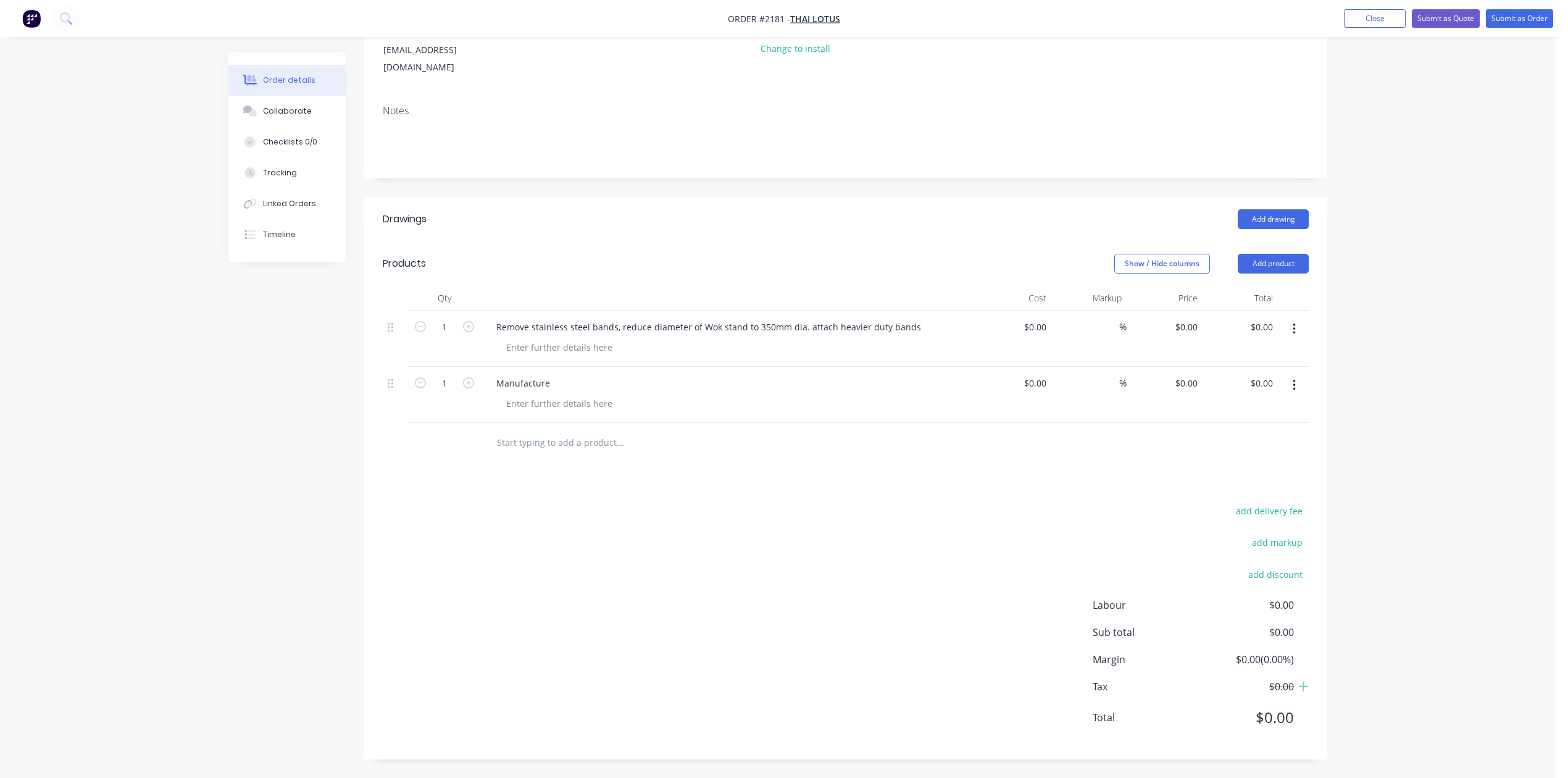
click at [1203, 423] on div "$0.00 $0.00" at bounding box center [1241, 395] width 76 height 56
click at [1186, 392] on input "0" at bounding box center [1188, 383] width 29 height 18
type input "$650.00"
click at [591, 392] on div "Manufacture" at bounding box center [728, 383] width 484 height 18
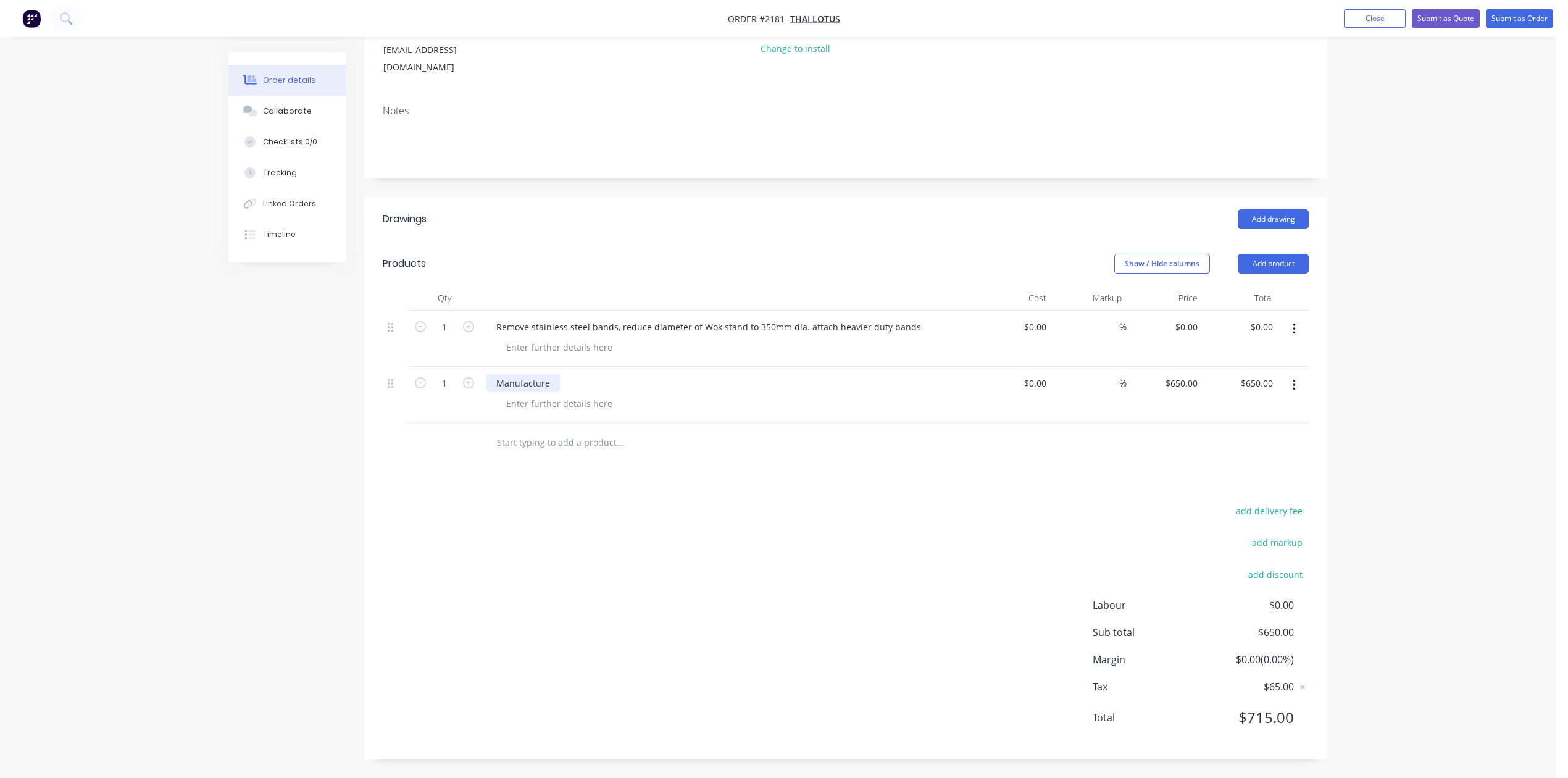
click at [560, 392] on div "Manufacture" at bounding box center [523, 383] width 73 height 18
click at [593, 392] on div "Manufacture new Wok Stand" at bounding box center [555, 383] width 139 height 18
click at [687, 392] on div "Manufacture new stainless steel Wok Stand" at bounding box center [586, 383] width 200 height 18
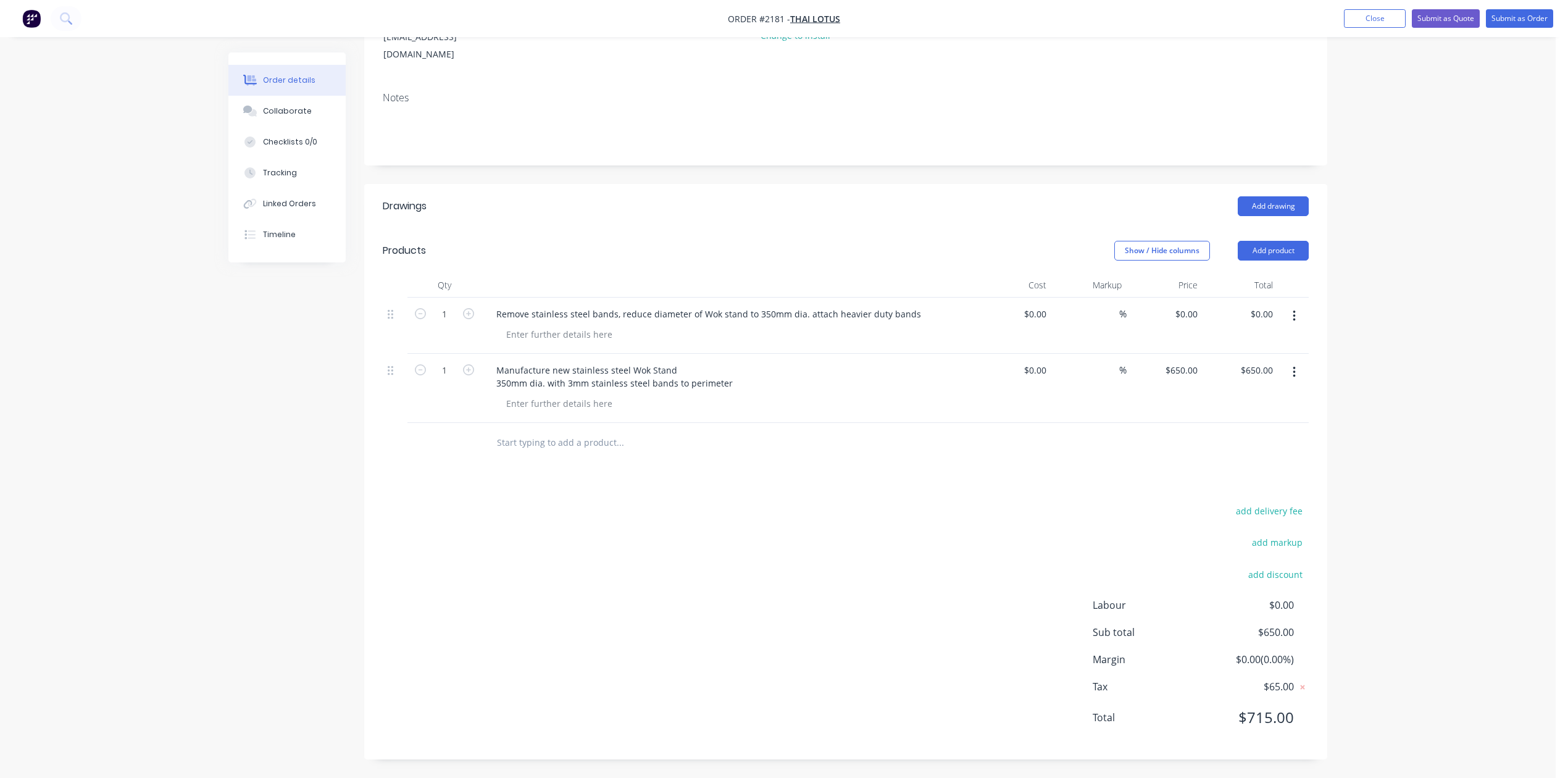
click at [1279, 328] on button "button" at bounding box center [1294, 316] width 29 height 22
click at [1209, 431] on div "Delete" at bounding box center [1250, 423] width 95 height 18
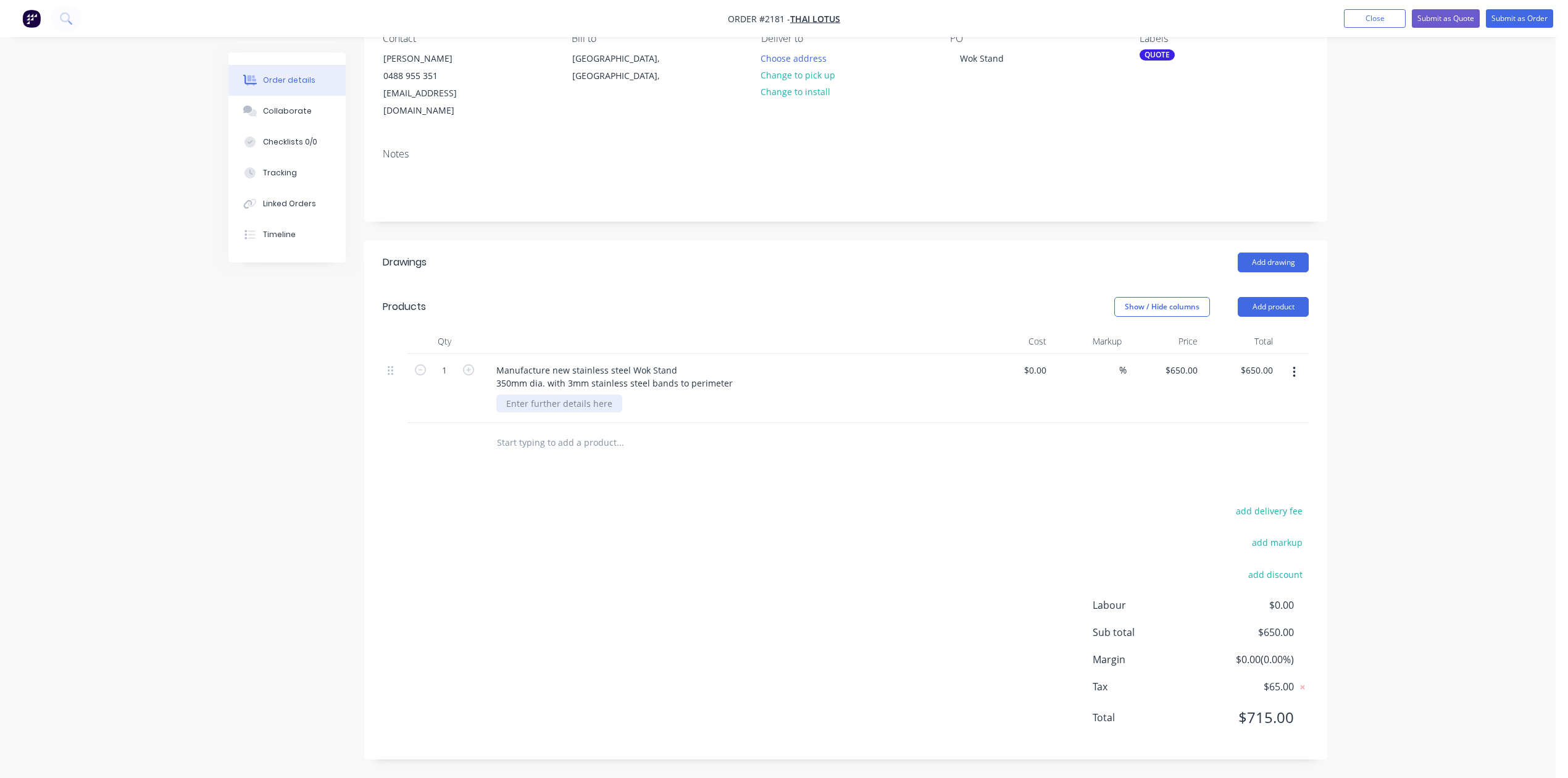
click at [583, 395] on div at bounding box center [559, 404] width 126 height 18
type input "$0.00"
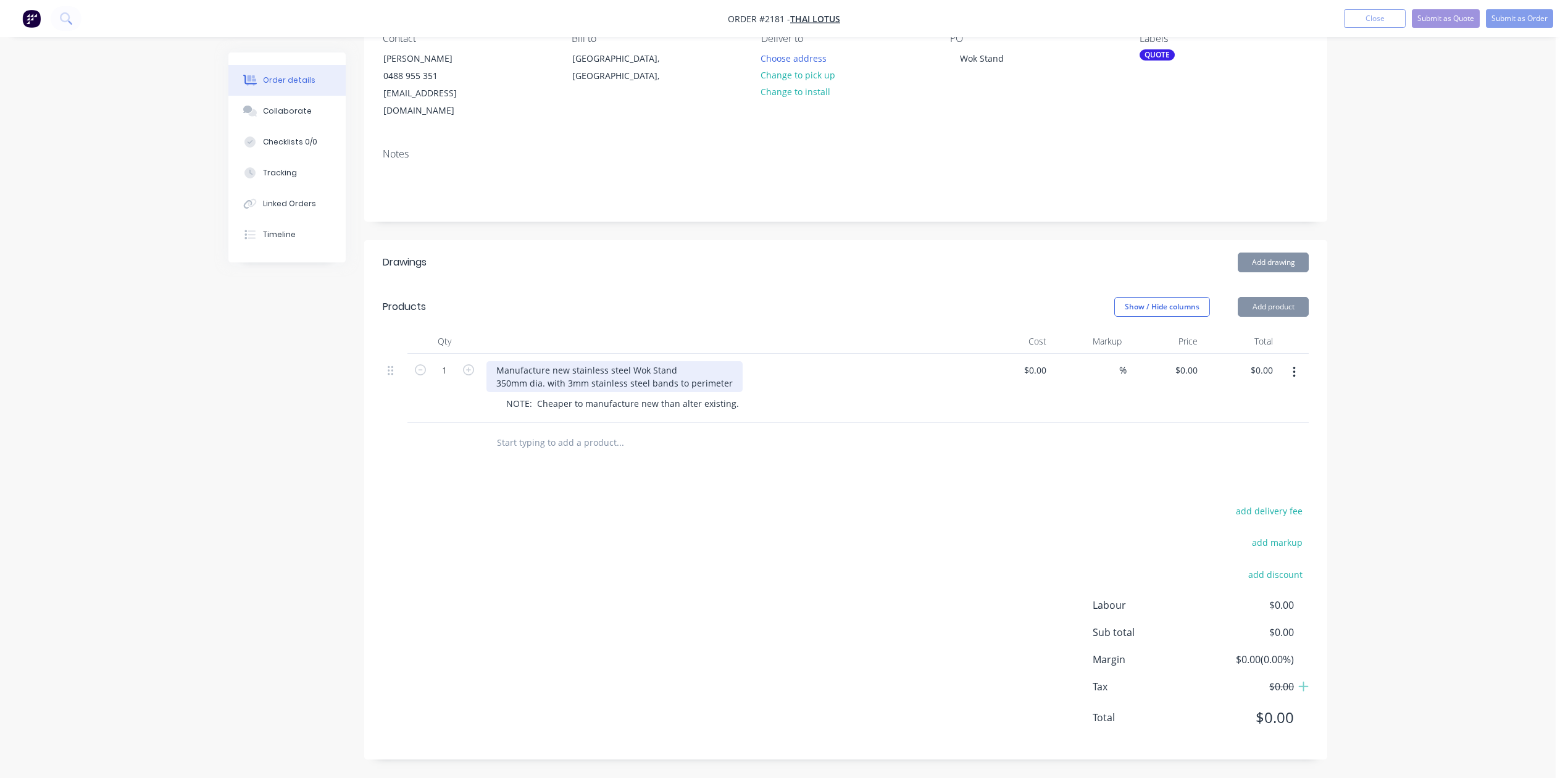
click at [740, 361] on div "Manufacture new stainless steel Wok Stand 350mm dia. with 3mm stainless steel b…" at bounding box center [614, 376] width 256 height 31
click at [1190, 361] on input "0" at bounding box center [1195, 370] width 14 height 18
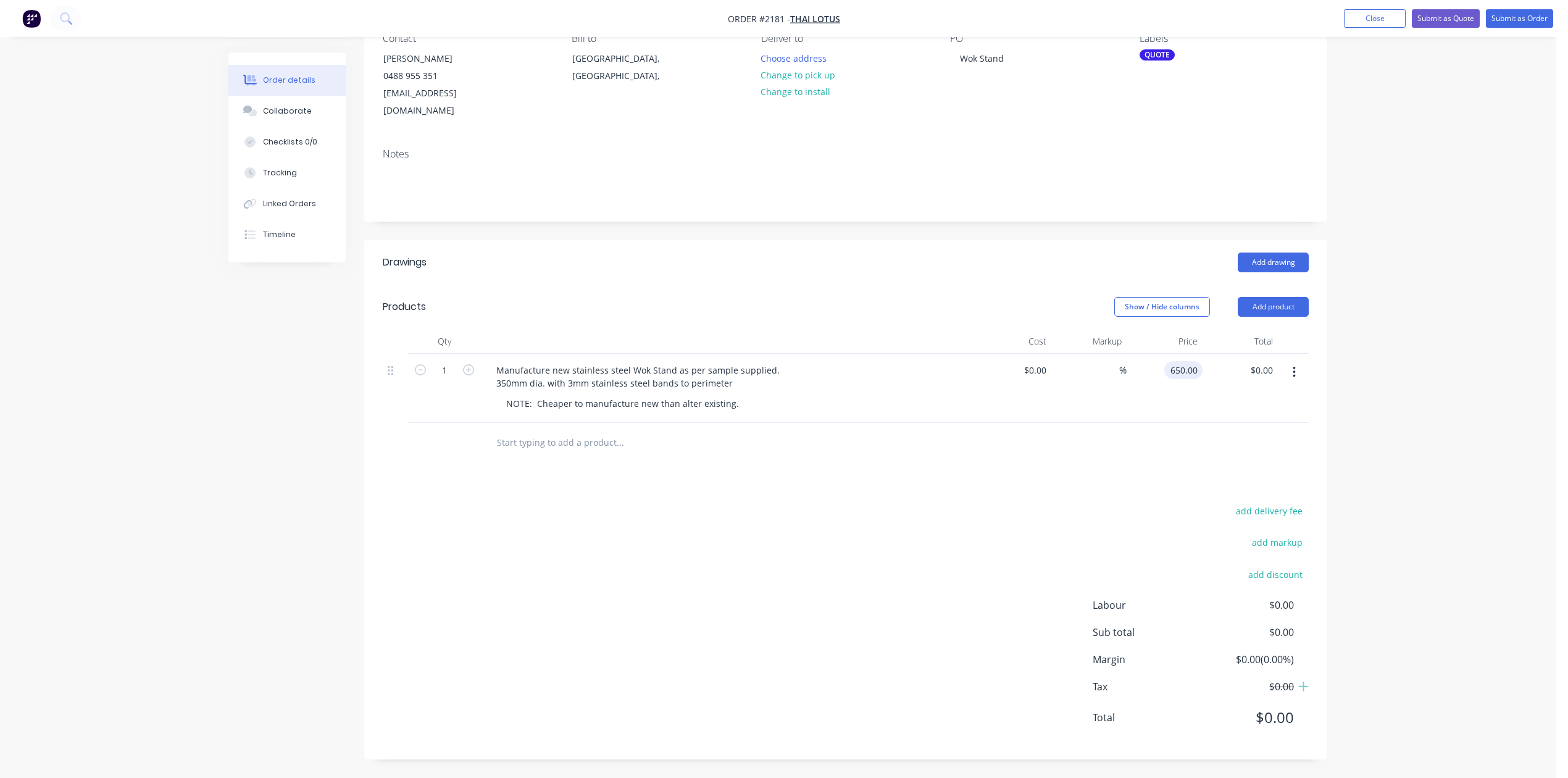
type input "$650.00"
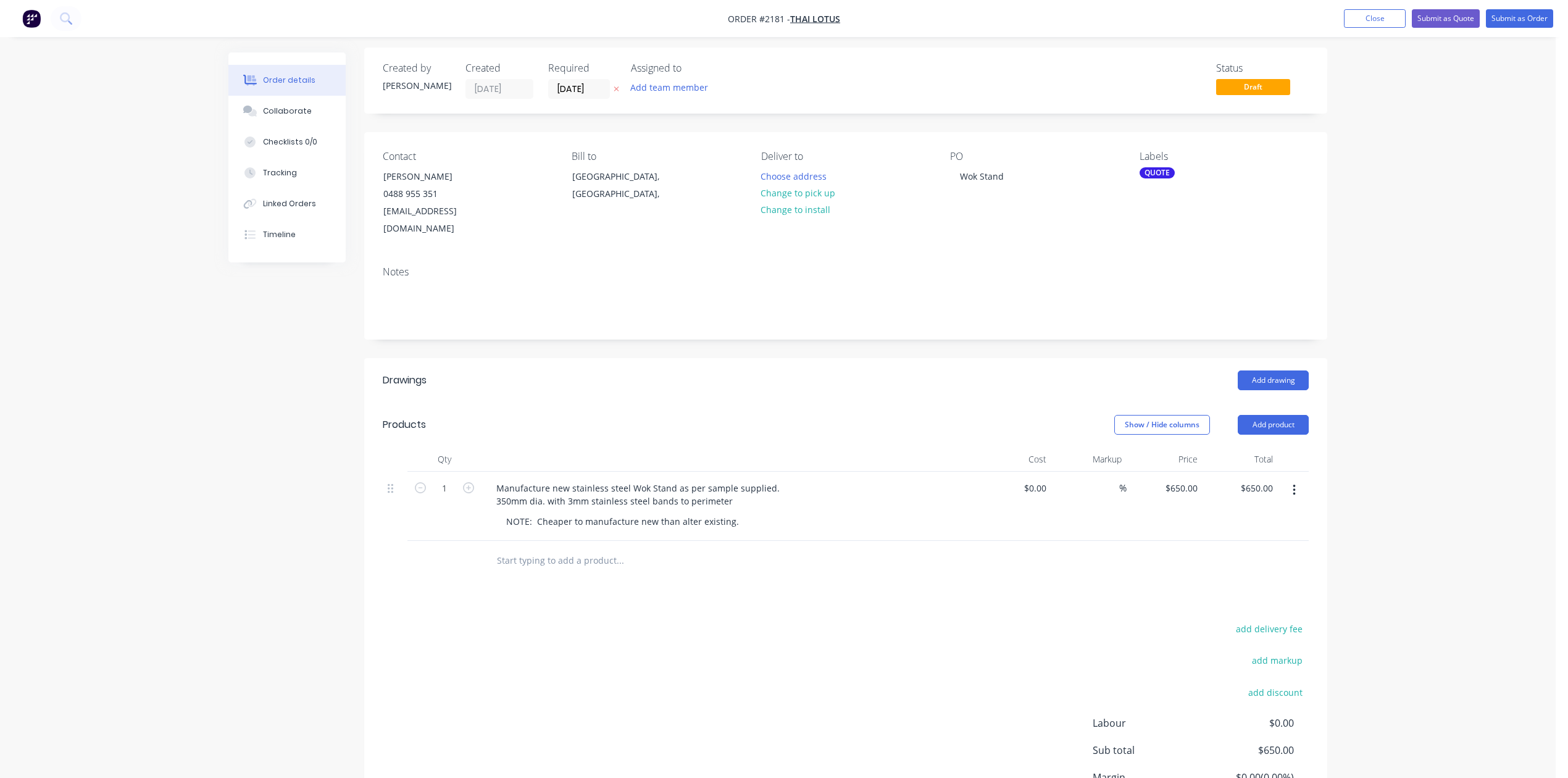
scroll to position [0, 0]
click at [1412, 14] on button "Submit as Quote" at bounding box center [1446, 18] width 68 height 18
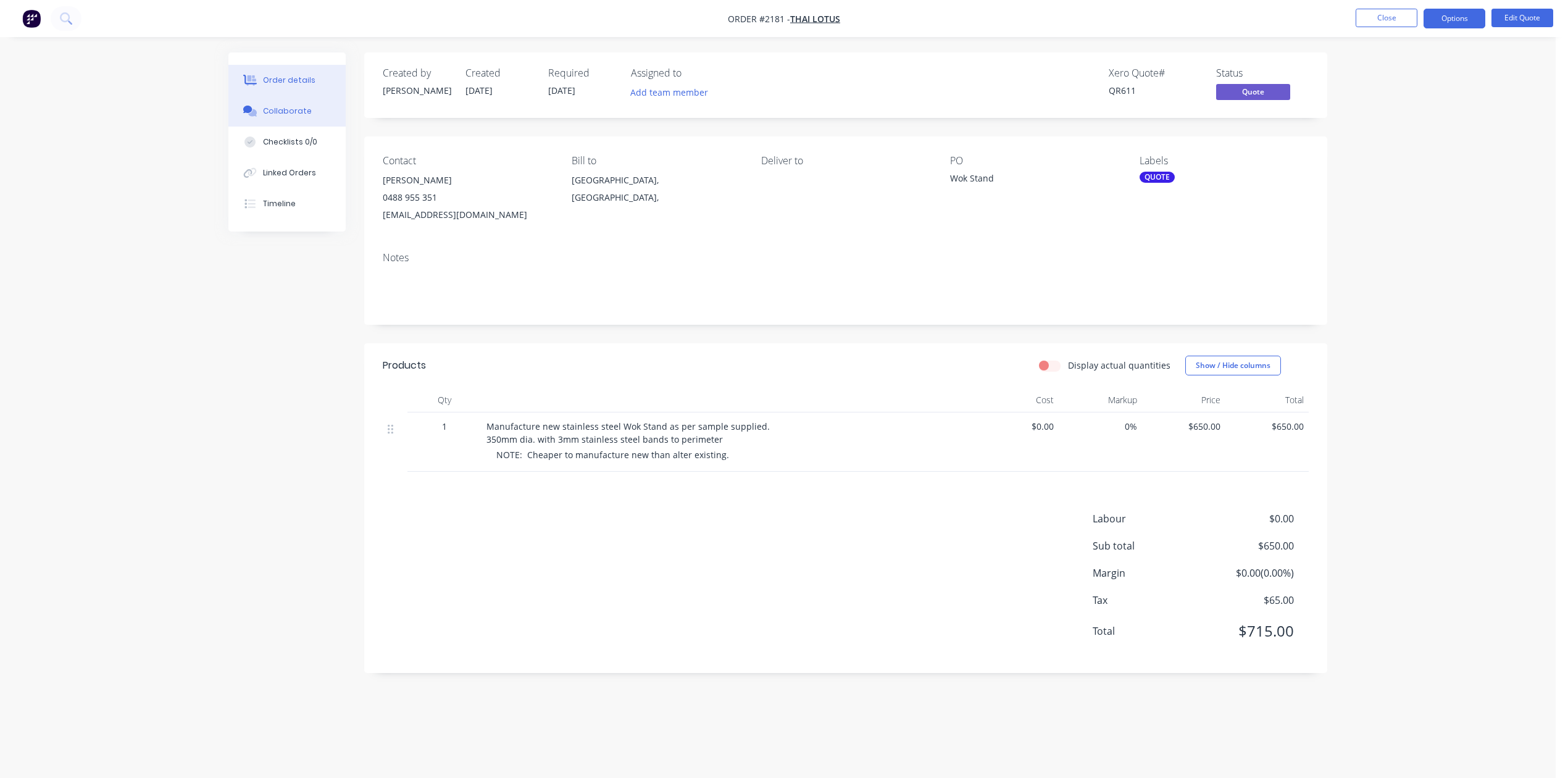
click at [312, 117] on div "Collaborate" at bounding box center [287, 111] width 49 height 11
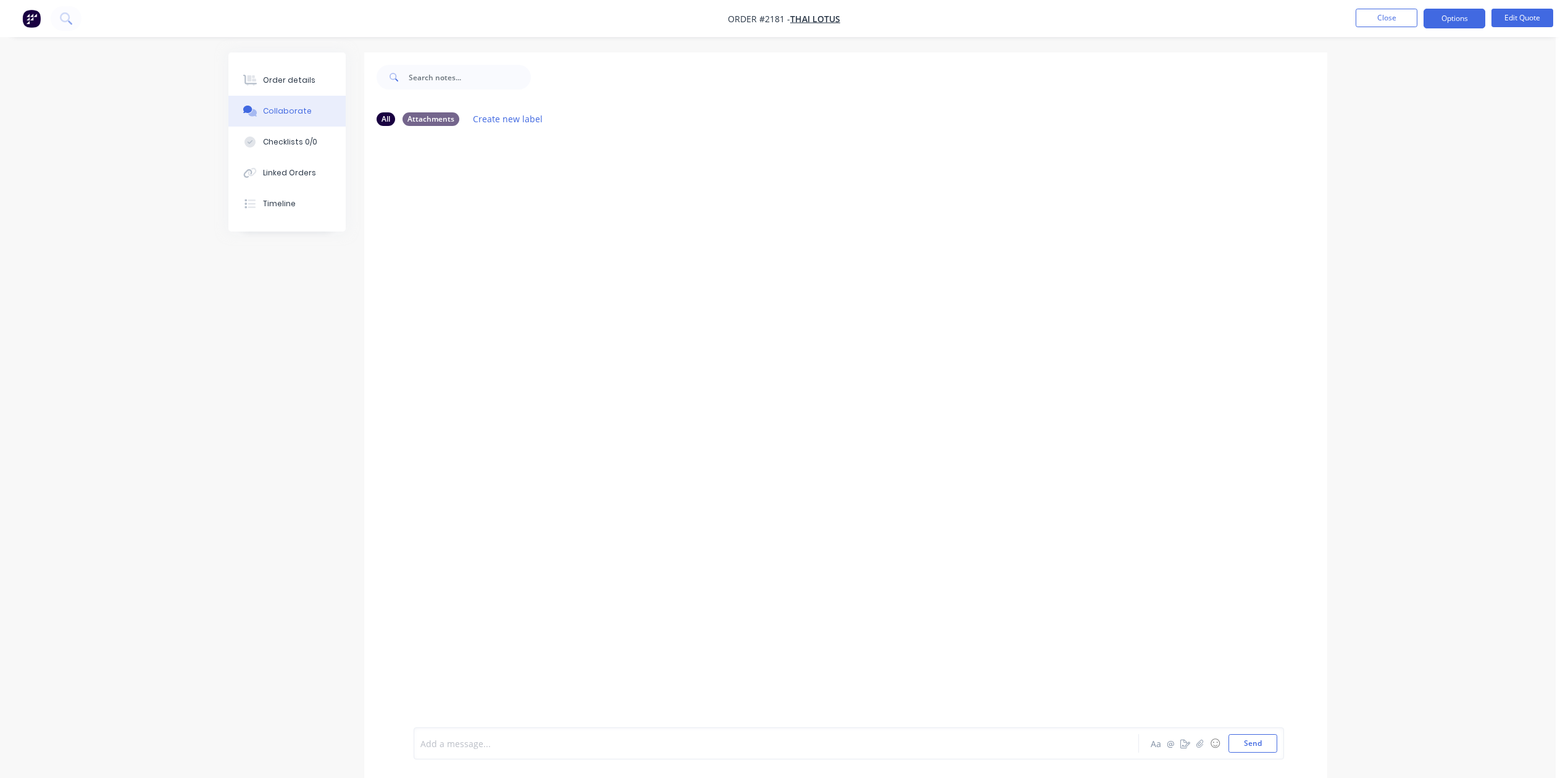
click at [549, 737] on div at bounding box center [742, 743] width 642 height 13
click at [625, 738] on span "Mark & [PERSON_NAME] advised - 4 hours to manufacture - $50 material." at bounding box center [573, 743] width 304 height 12
click at [1228, 739] on button "Send" at bounding box center [1253, 743] width 49 height 18
click at [1376, 20] on button "Close" at bounding box center [1386, 18] width 62 height 18
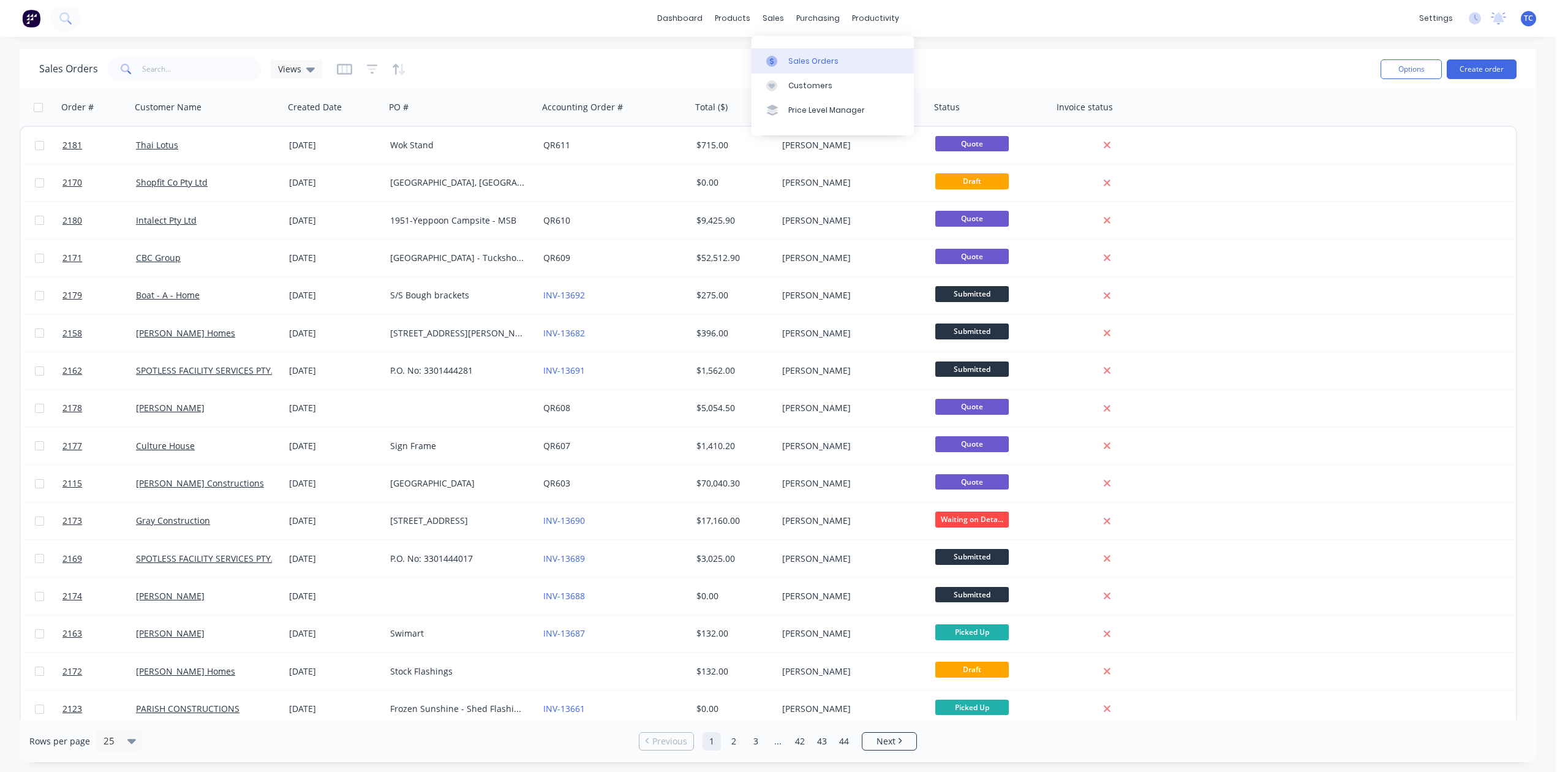
click at [804, 64] on div "Sales Orders" at bounding box center [813, 61] width 51 height 11
click at [803, 65] on div "Sales Orders" at bounding box center [813, 61] width 51 height 11
click at [912, 65] on div "Workflow" at bounding box center [912, 61] width 37 height 11
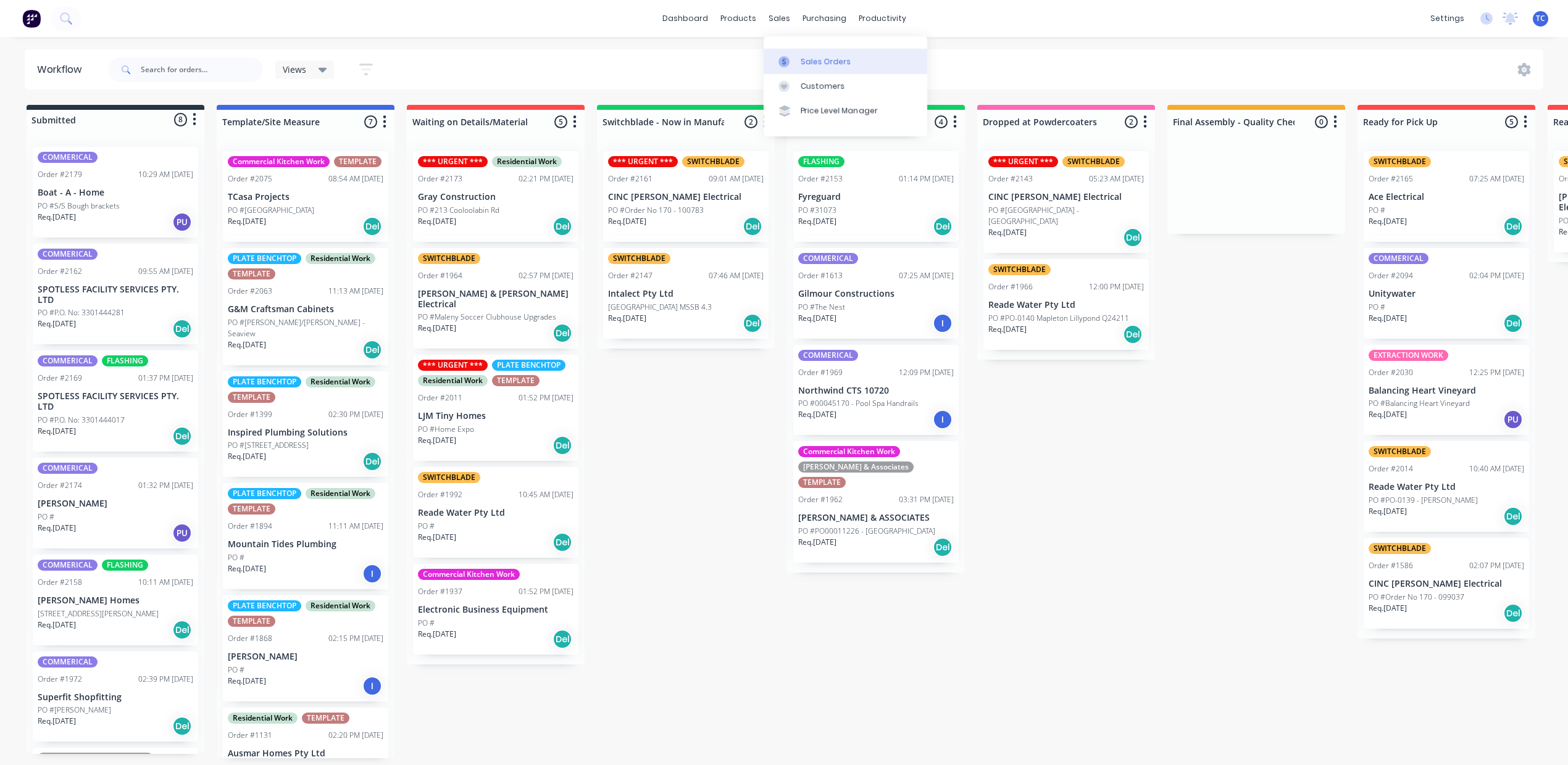
click at [833, 63] on div "Sales Orders" at bounding box center [826, 62] width 51 height 11
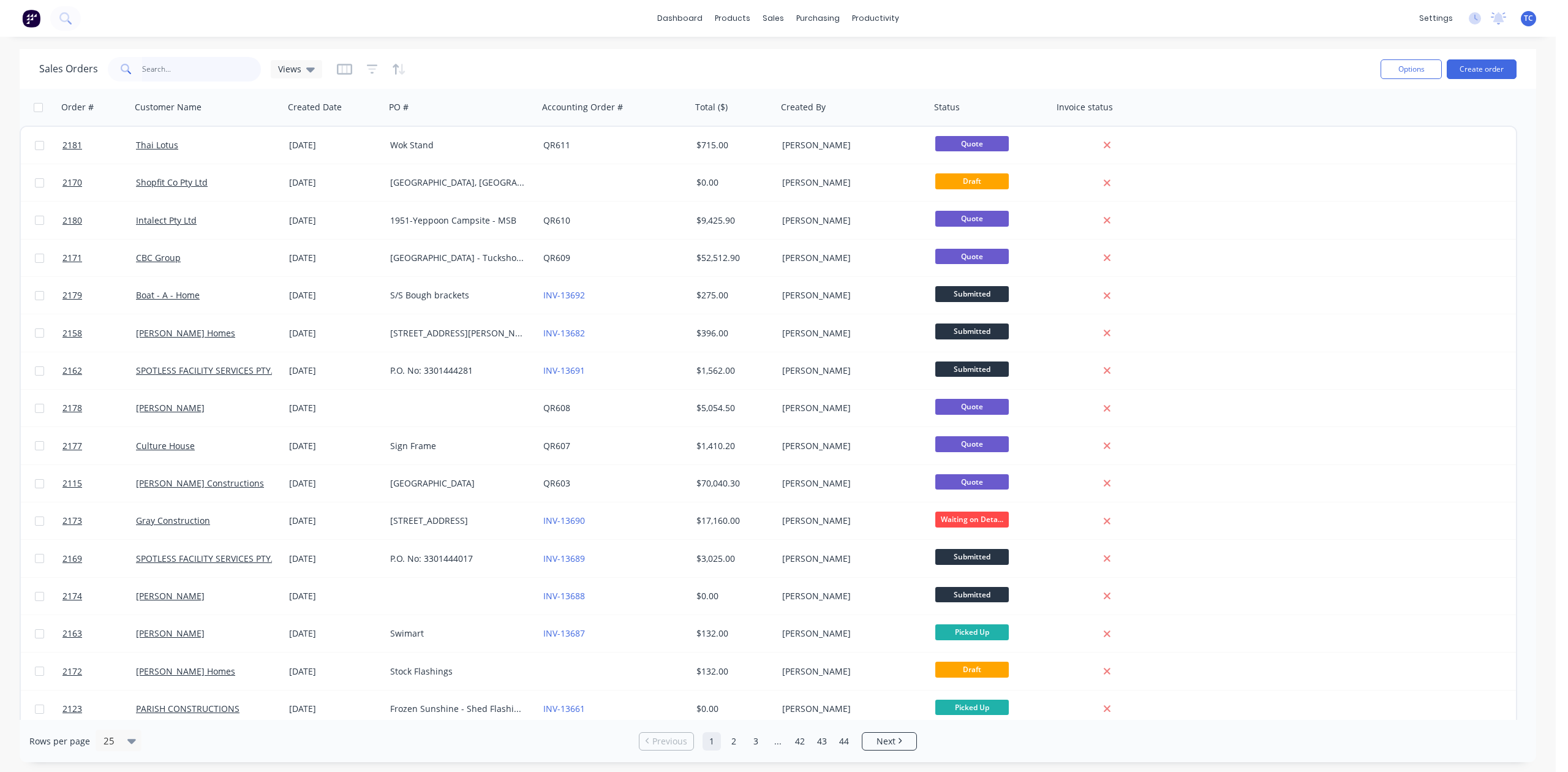
click at [175, 76] on input "text" at bounding box center [201, 69] width 119 height 24
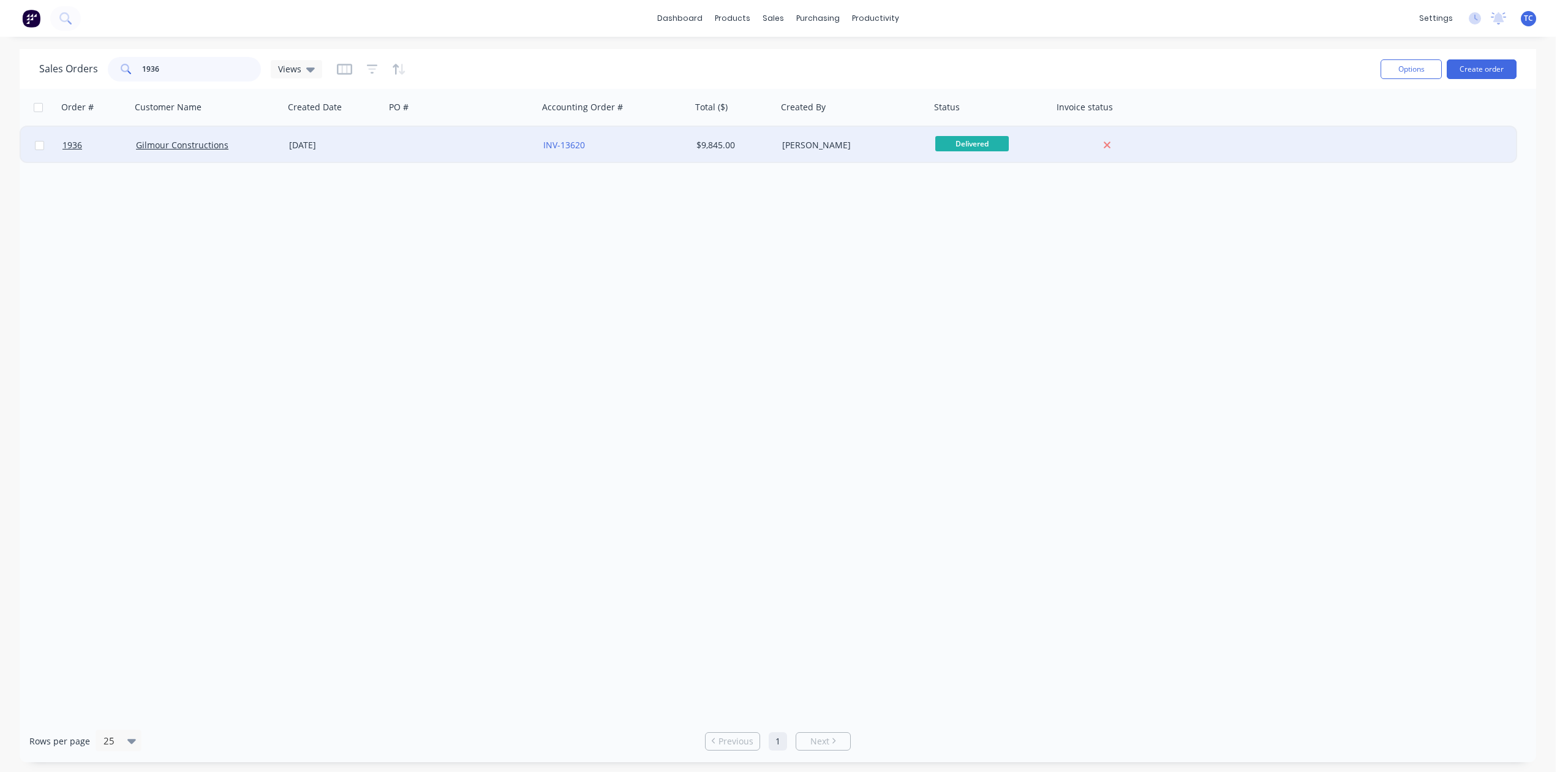
type input "1936"
click at [187, 138] on div "Gilmour Constructions" at bounding box center [208, 145] width 153 height 37
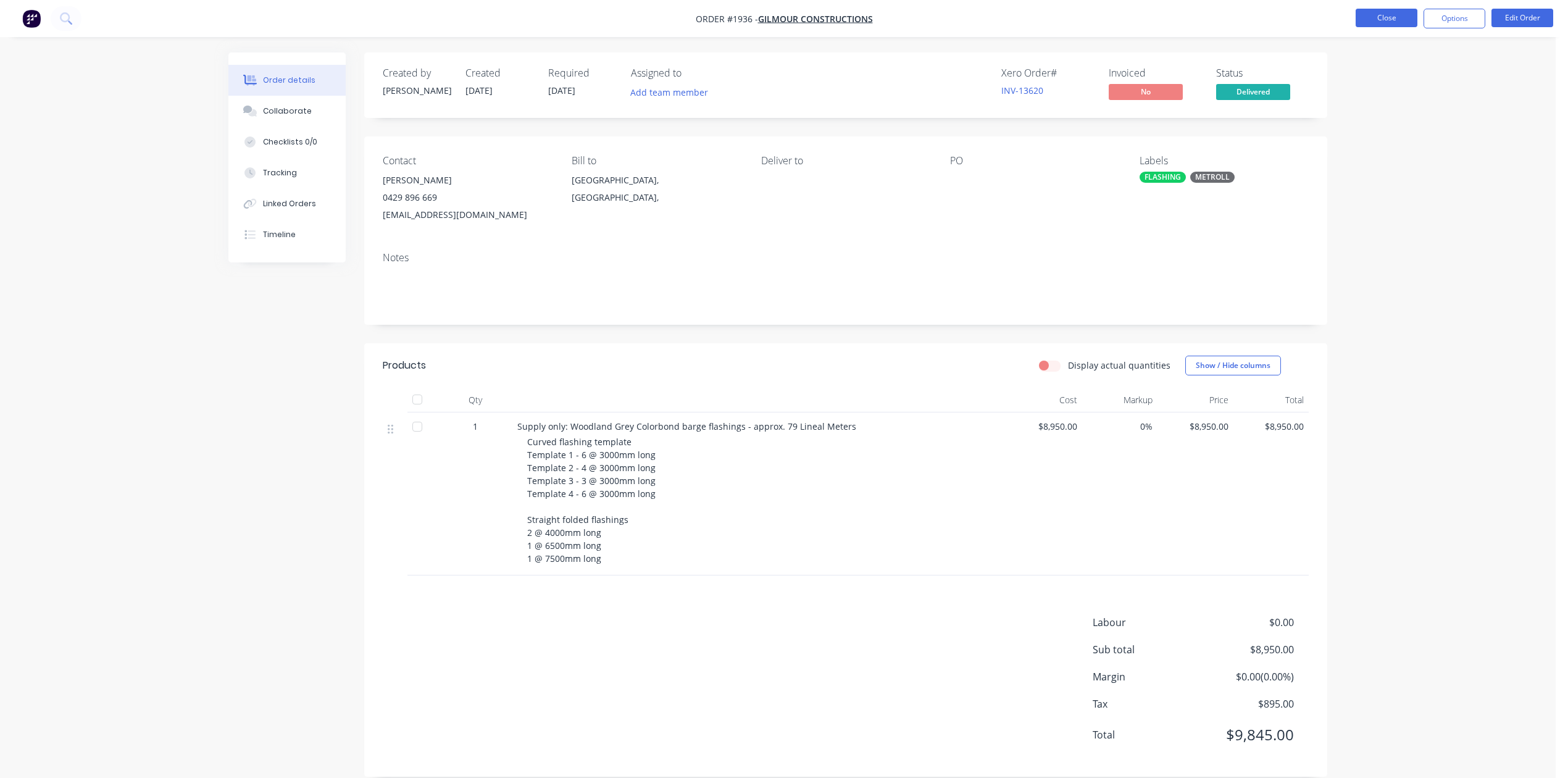
click at [1373, 18] on button "Close" at bounding box center [1386, 18] width 62 height 18
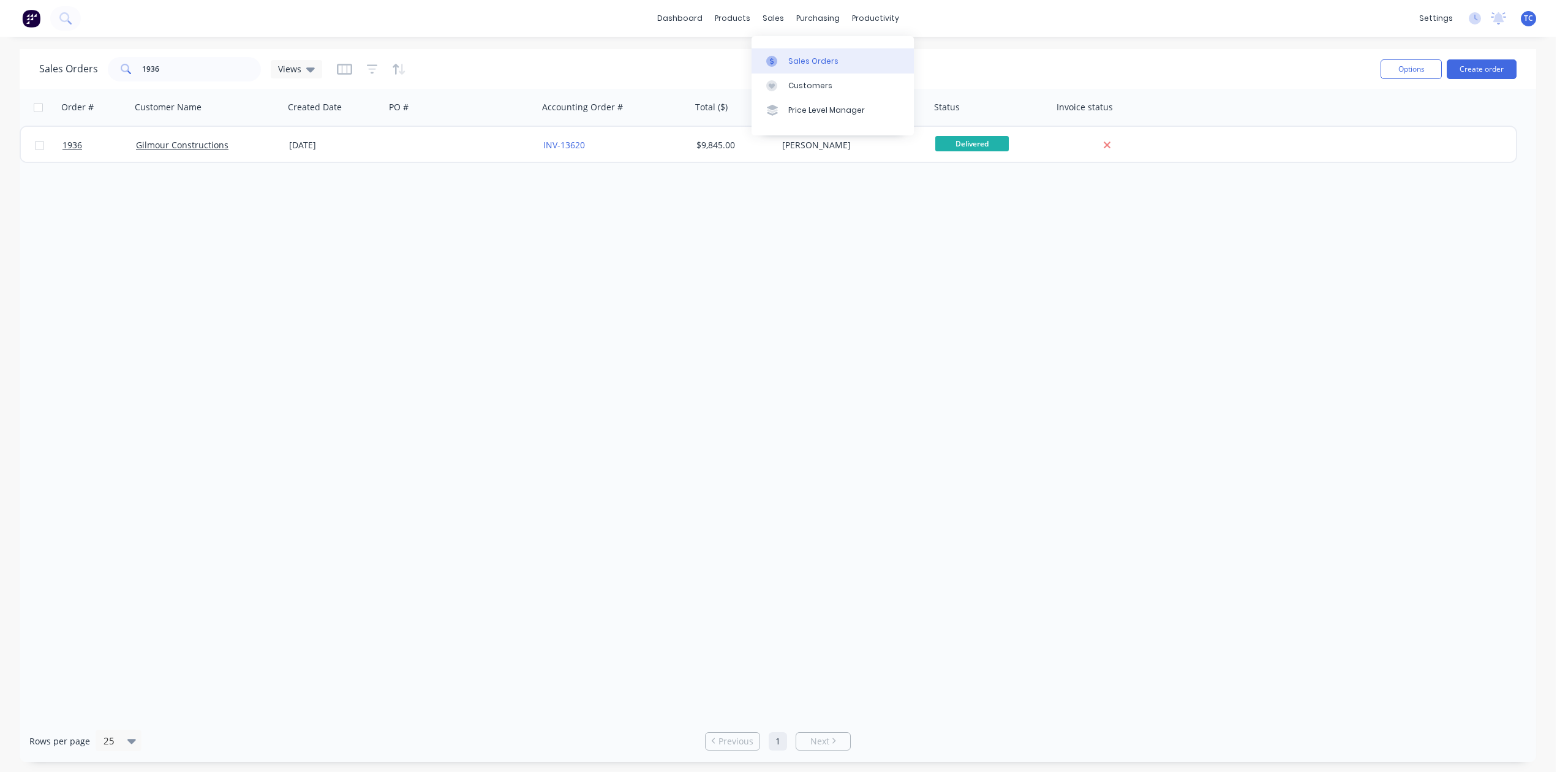
click at [807, 64] on div "Sales Orders" at bounding box center [813, 61] width 51 height 11
drag, startPoint x: 193, startPoint y: 75, endPoint x: 79, endPoint y: 74, distance: 114.0
click at [79, 74] on div "Sales Orders 1936 Views" at bounding box center [181, 69] width 283 height 24
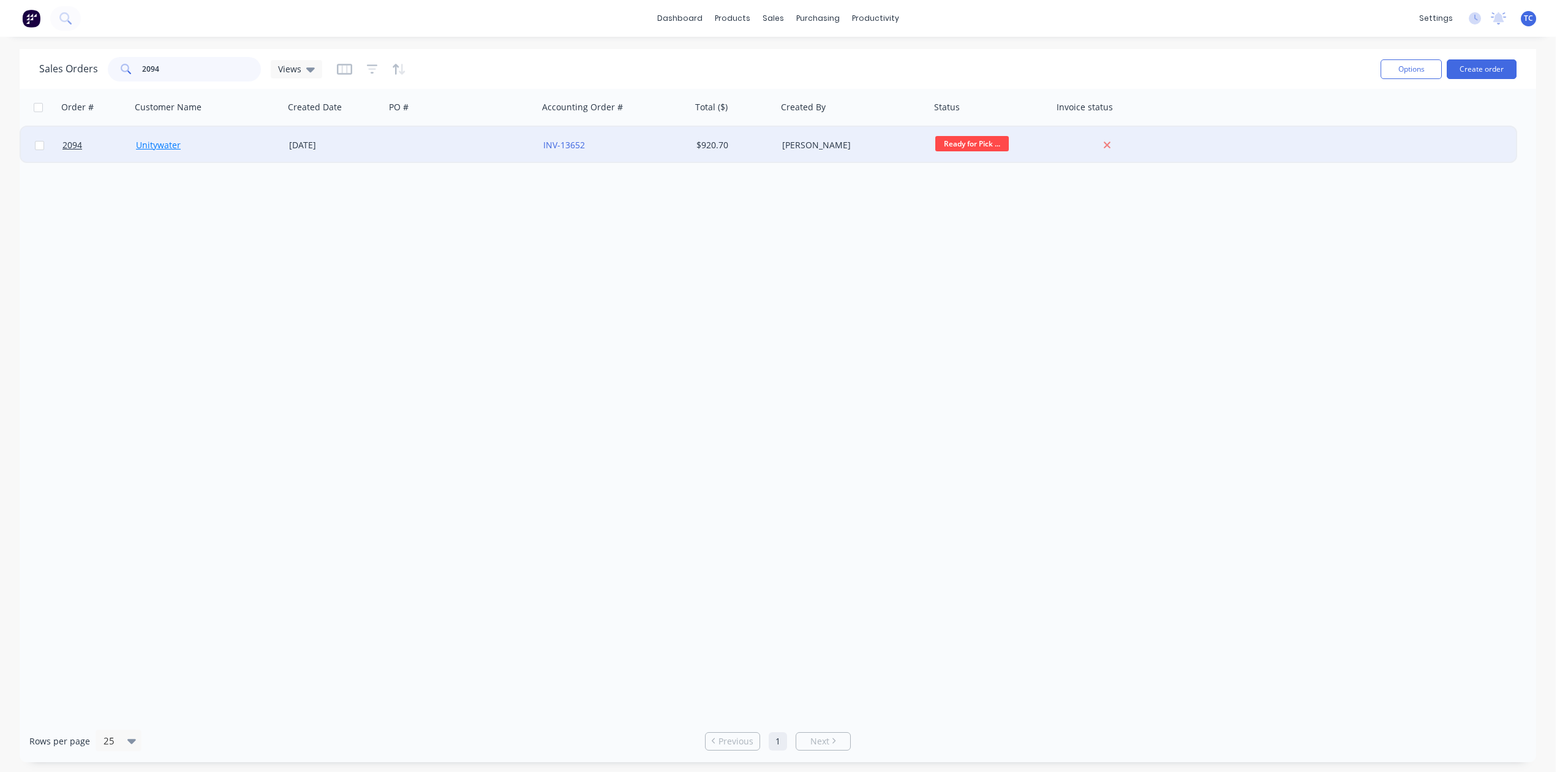
type input "2094"
click at [163, 144] on link "Unitywater" at bounding box center [158, 144] width 44 height 11
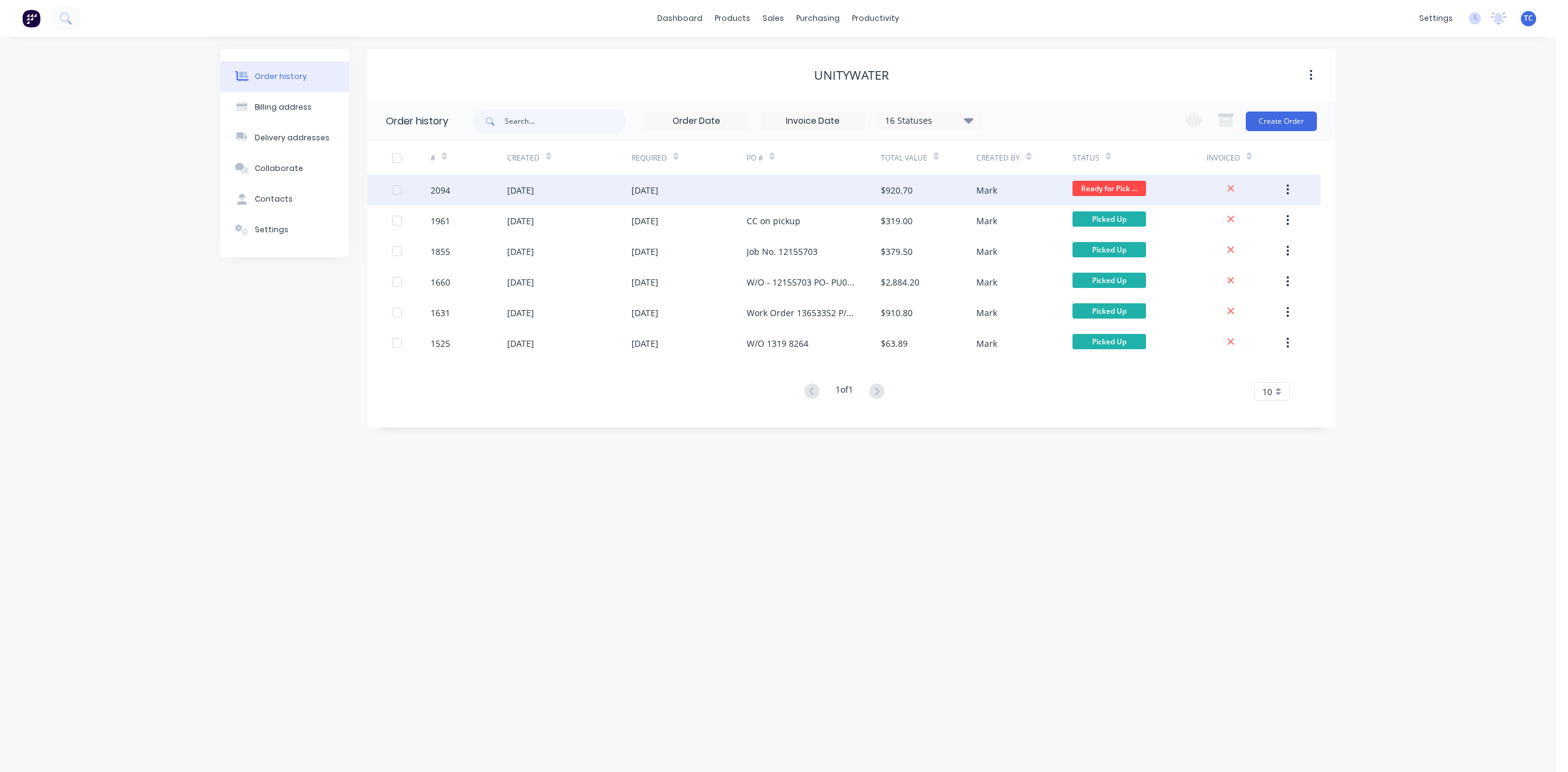
click at [520, 187] on div "[DATE]" at bounding box center [521, 190] width 27 height 13
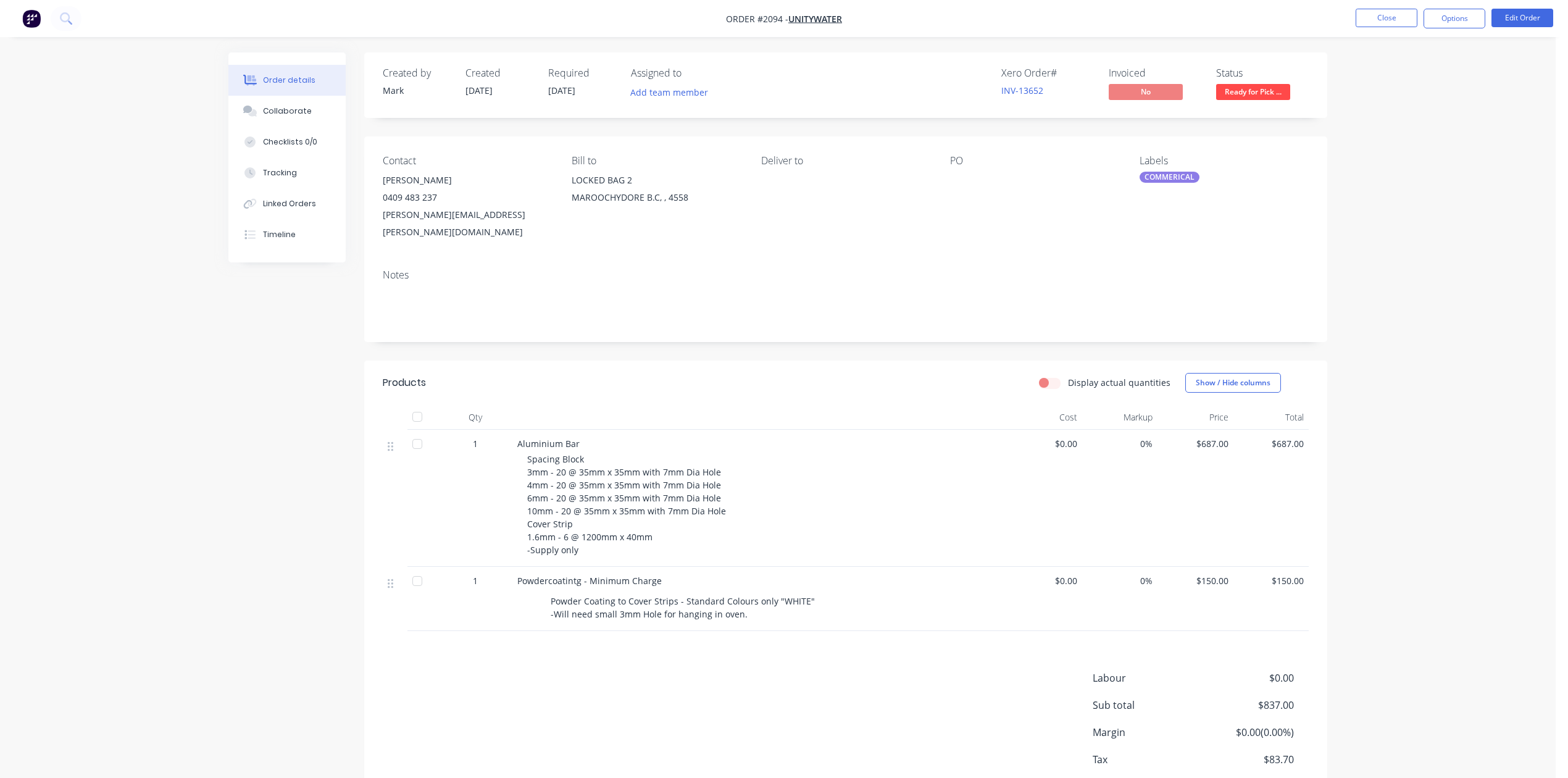
click at [966, 189] on div at bounding box center [1027, 180] width 154 height 17
click at [1507, 14] on button "Edit Order" at bounding box center [1522, 18] width 62 height 18
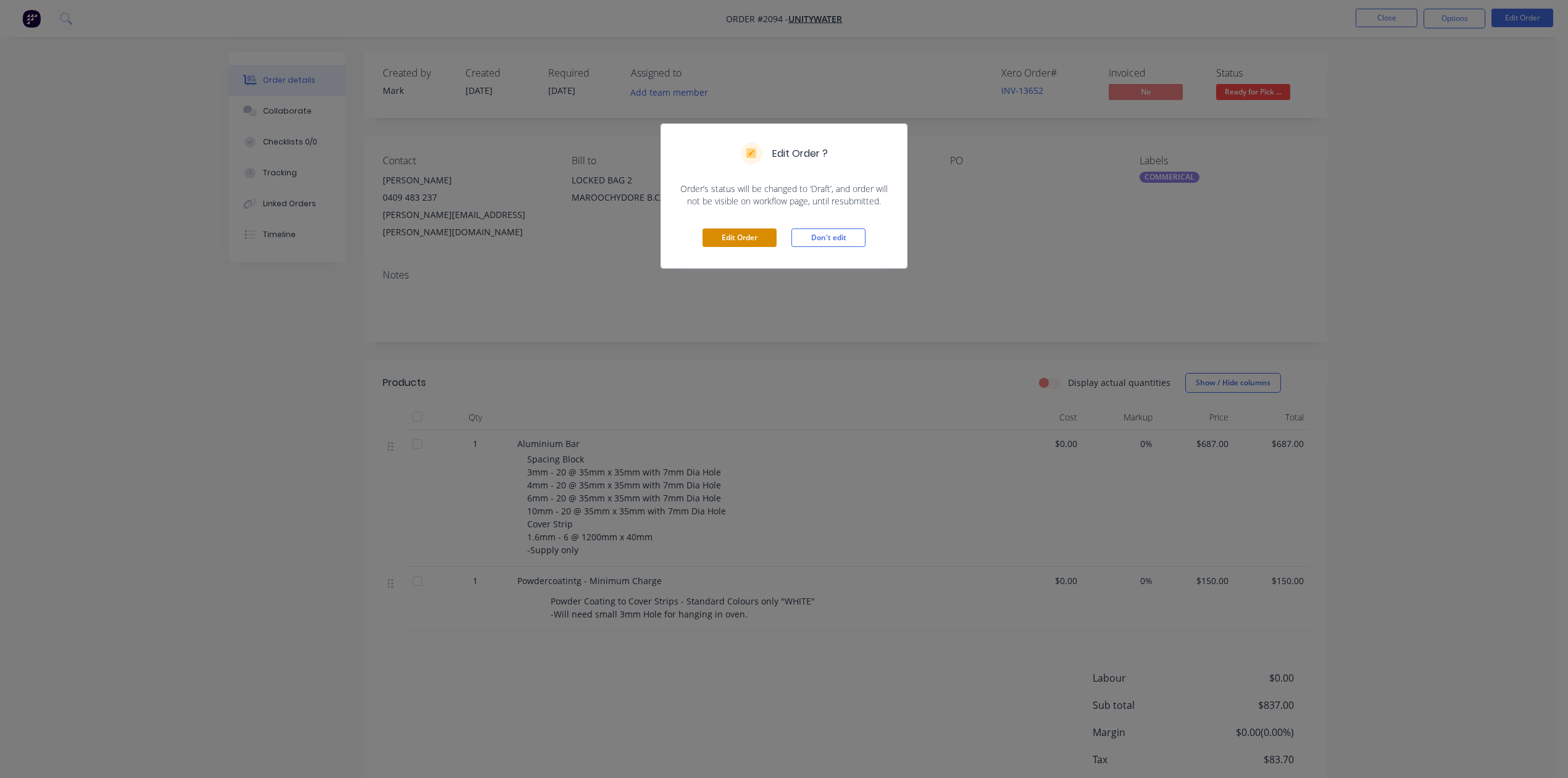
click at [727, 247] on button "Edit Order" at bounding box center [739, 237] width 74 height 18
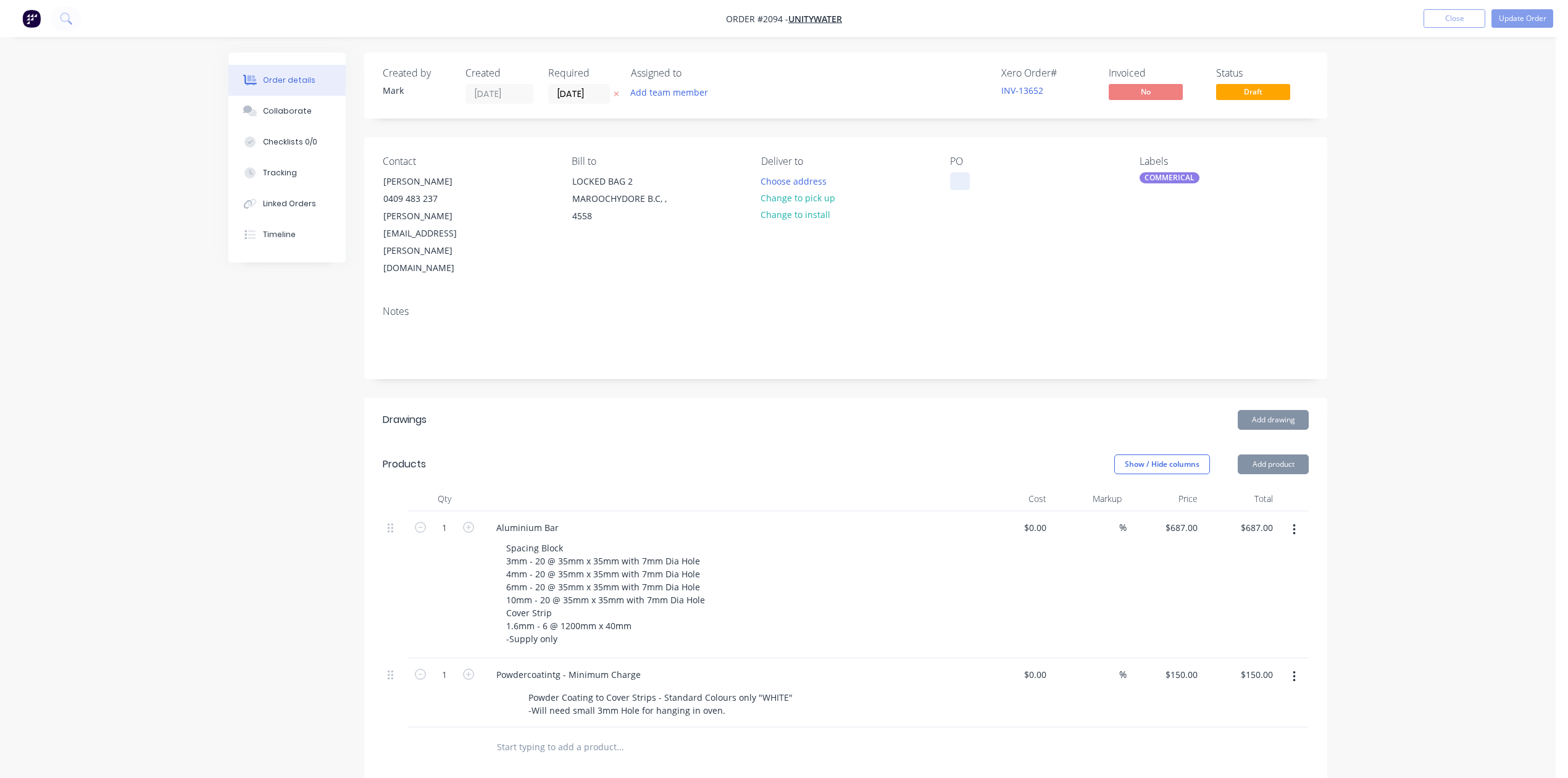
click at [966, 190] on div at bounding box center [960, 181] width 20 height 18
click at [1502, 13] on button "Update Order" at bounding box center [1522, 18] width 62 height 18
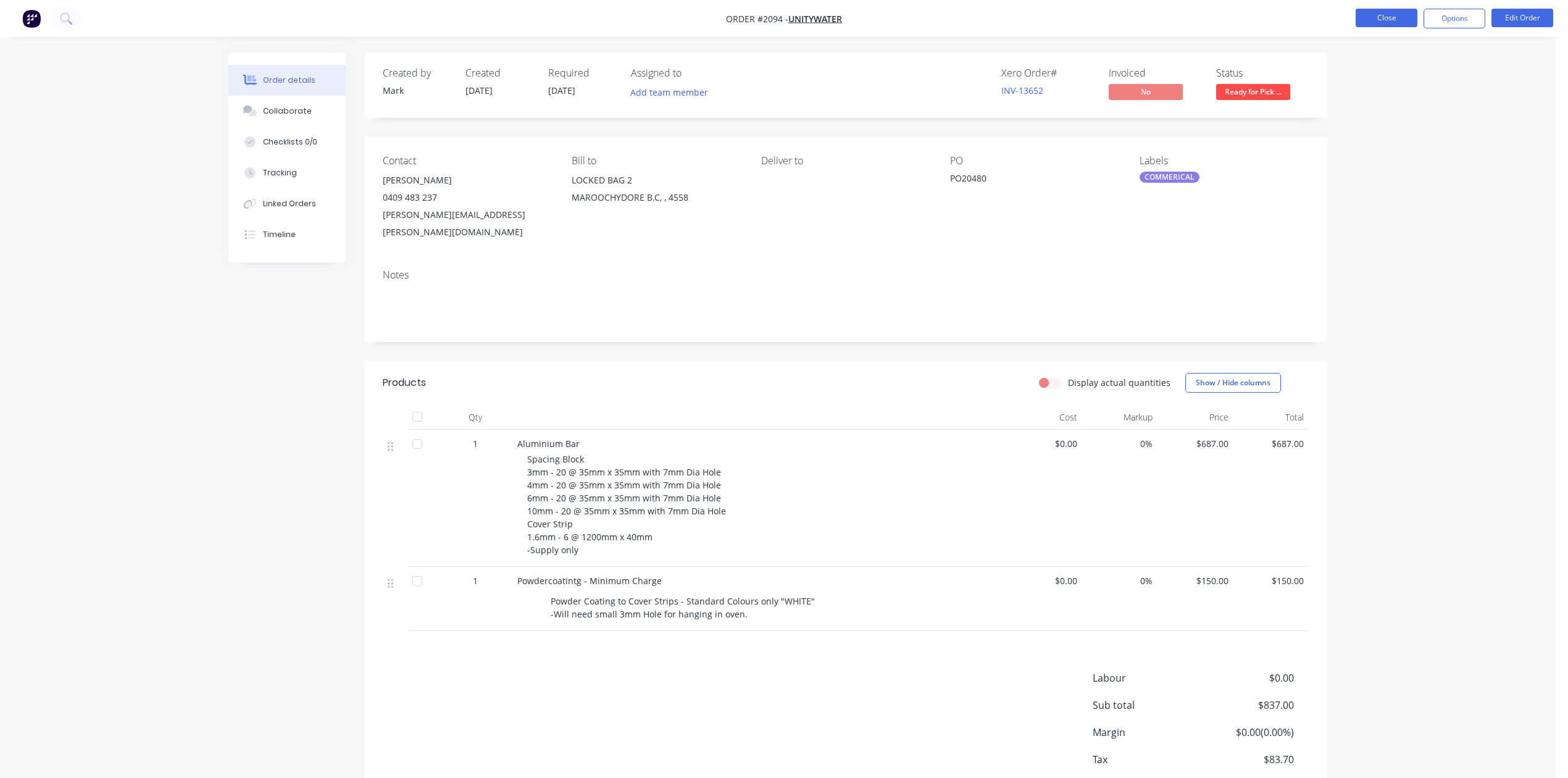
click at [1366, 12] on button "Close" at bounding box center [1386, 18] width 62 height 18
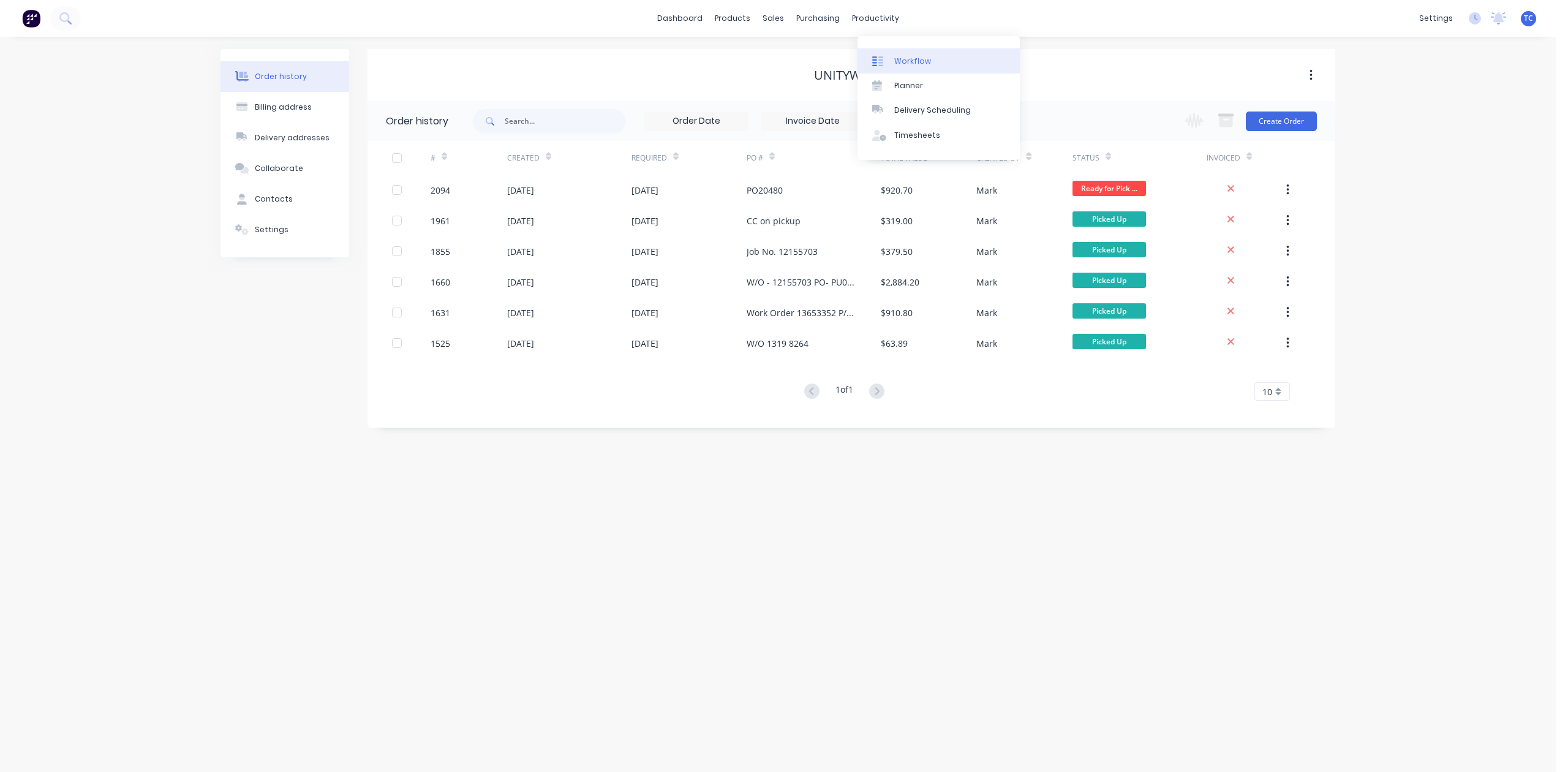
click at [917, 62] on div "Workflow" at bounding box center [912, 61] width 37 height 11
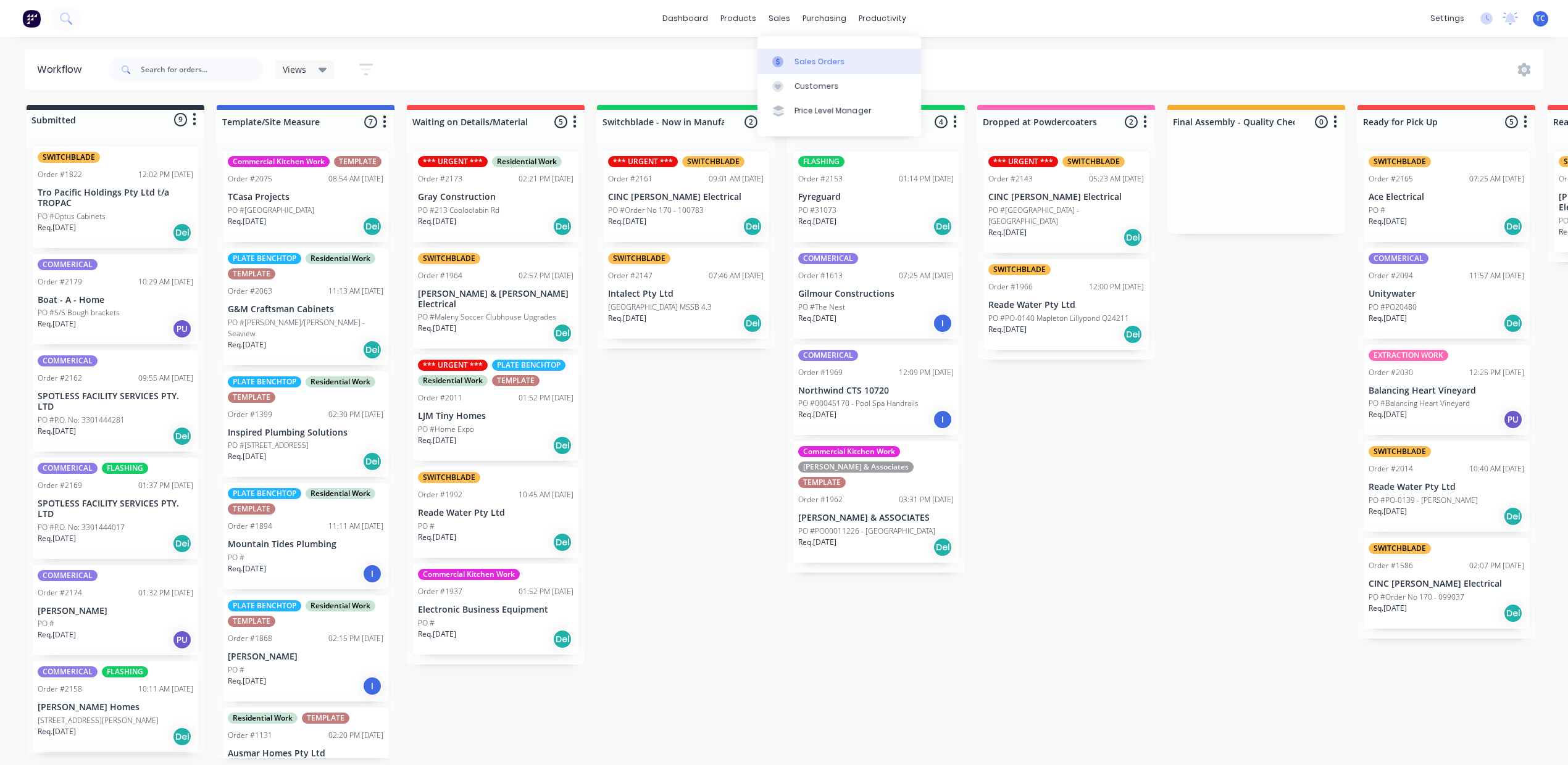
click at [812, 67] on div "Sales Orders" at bounding box center [820, 62] width 51 height 11
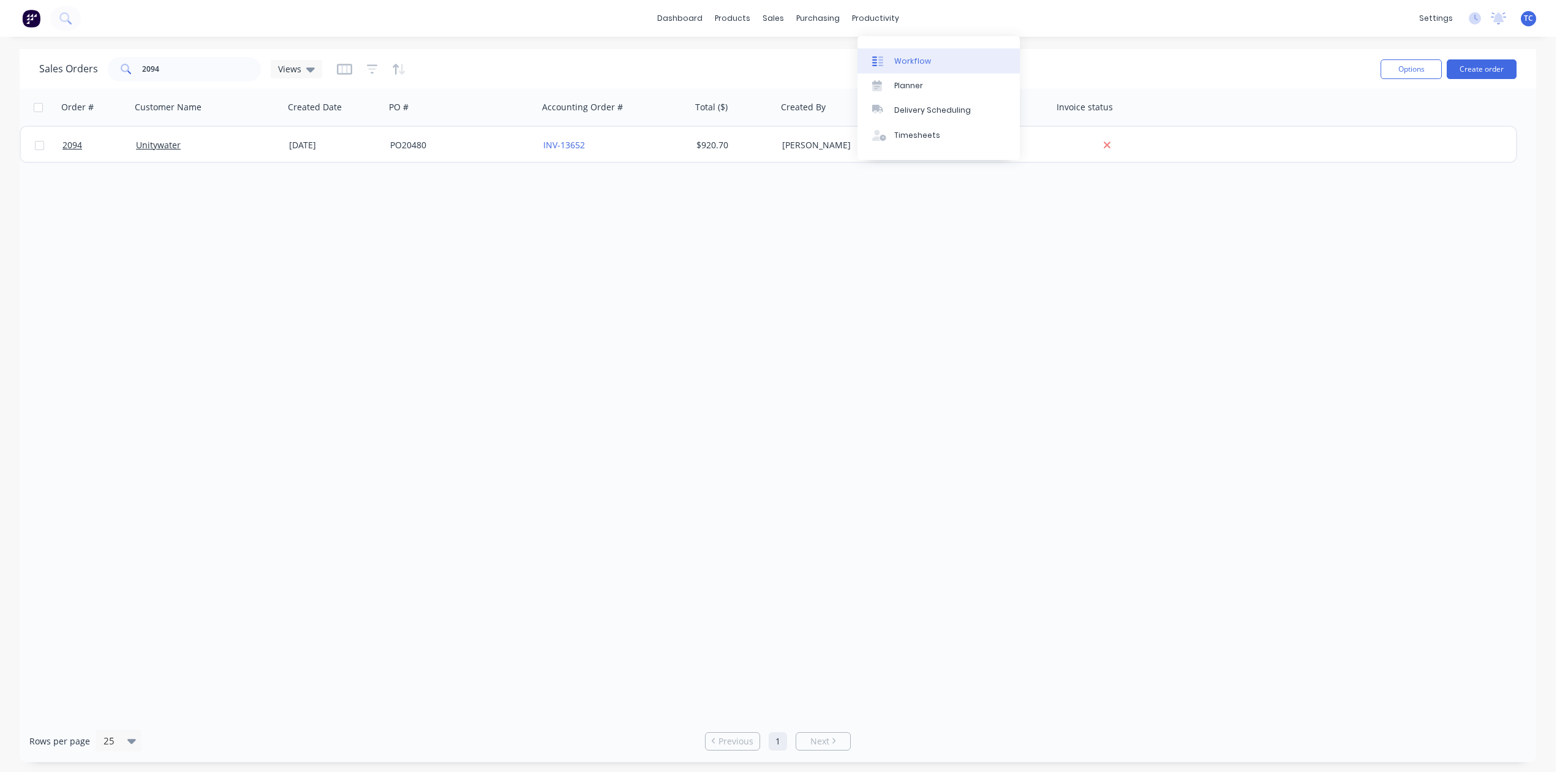
click at [916, 67] on div "Workflow" at bounding box center [912, 61] width 37 height 11
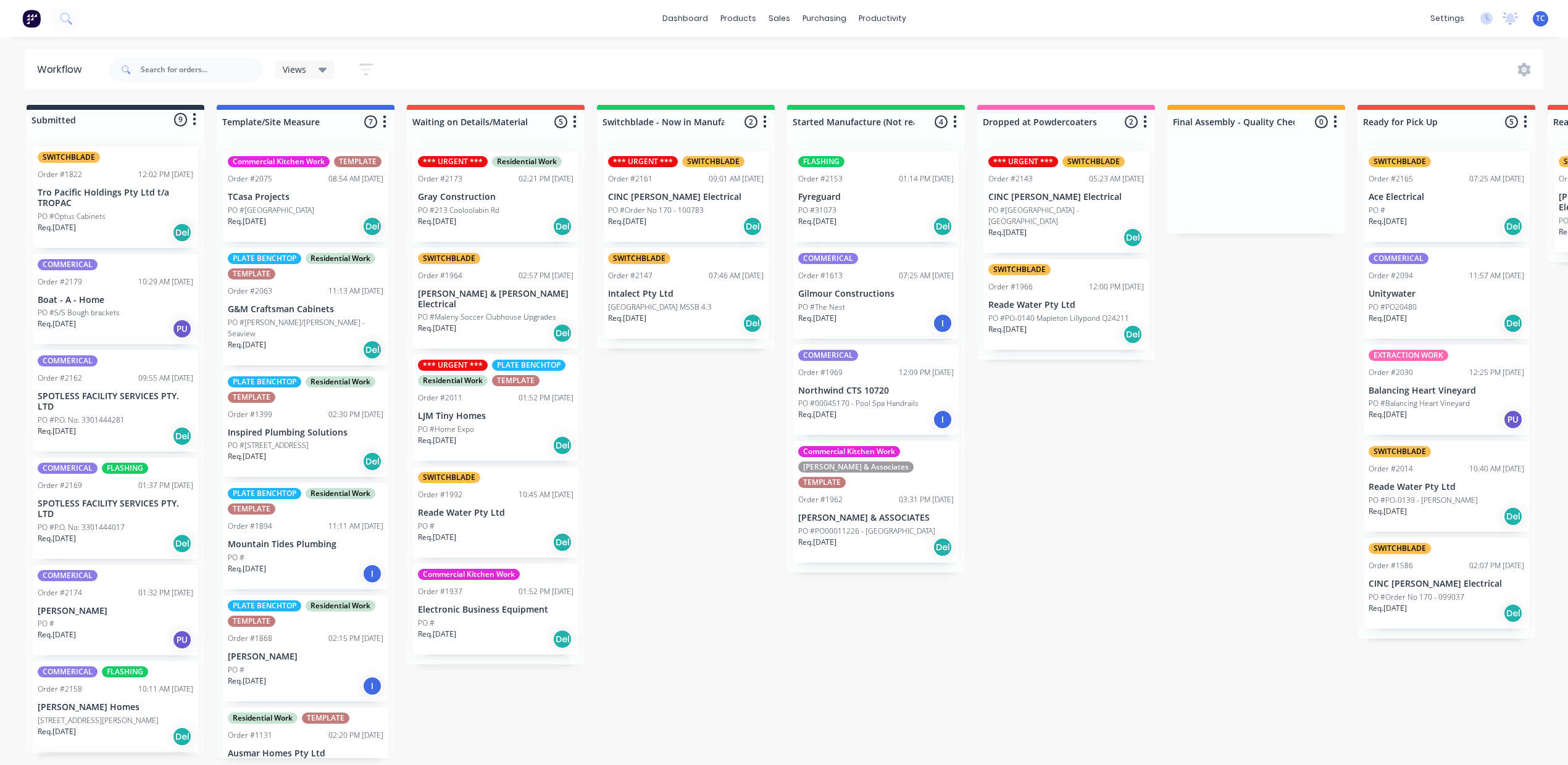
click at [145, 227] on div "SWITCHBLADE Order #1822 12:02 PM [DATE] Tro Pacific Holdings Pty Ltd t/a TROPAC…" at bounding box center [115, 197] width 166 height 101
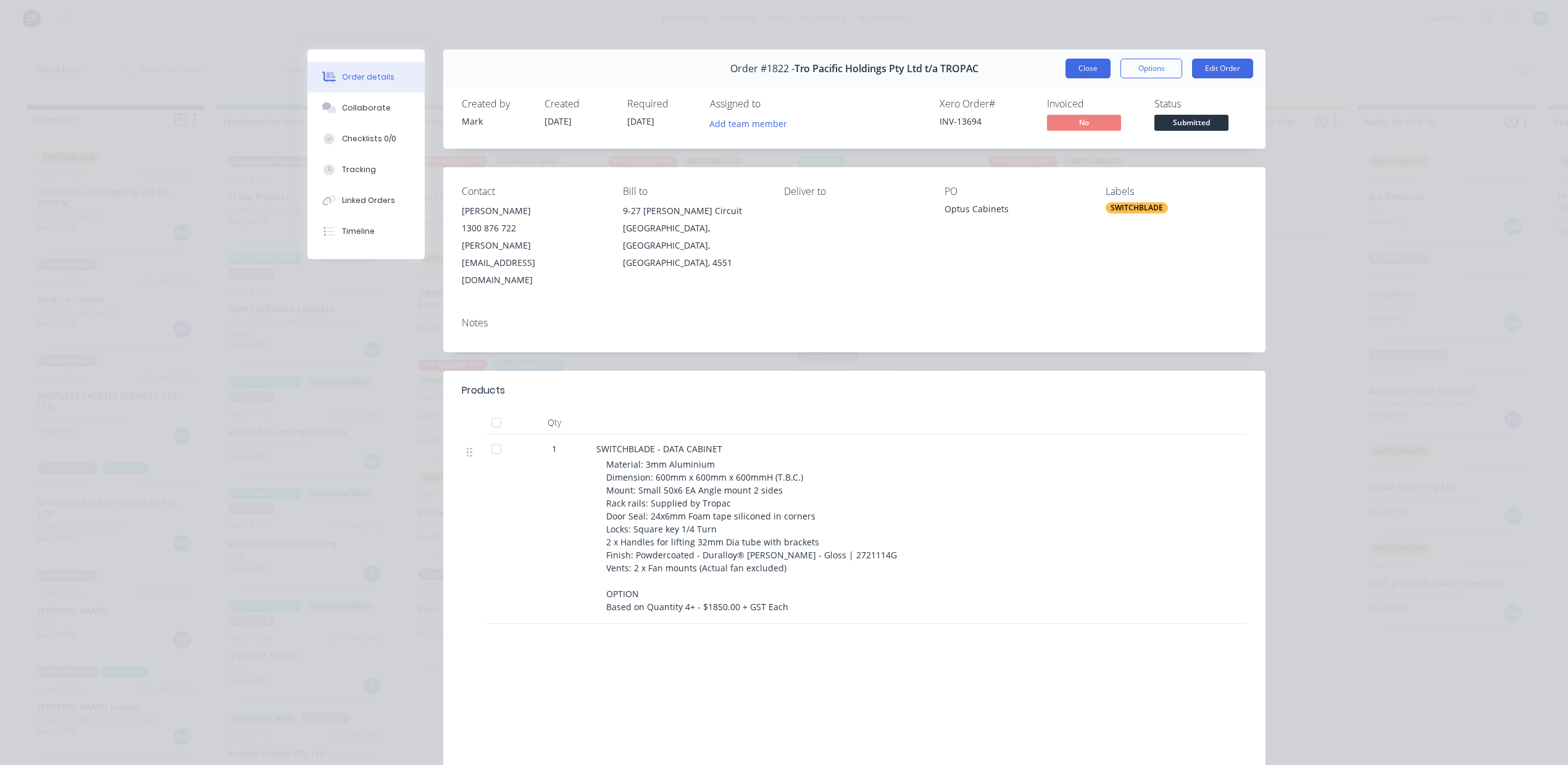
click at [1065, 78] on button "Close" at bounding box center [1088, 68] width 45 height 20
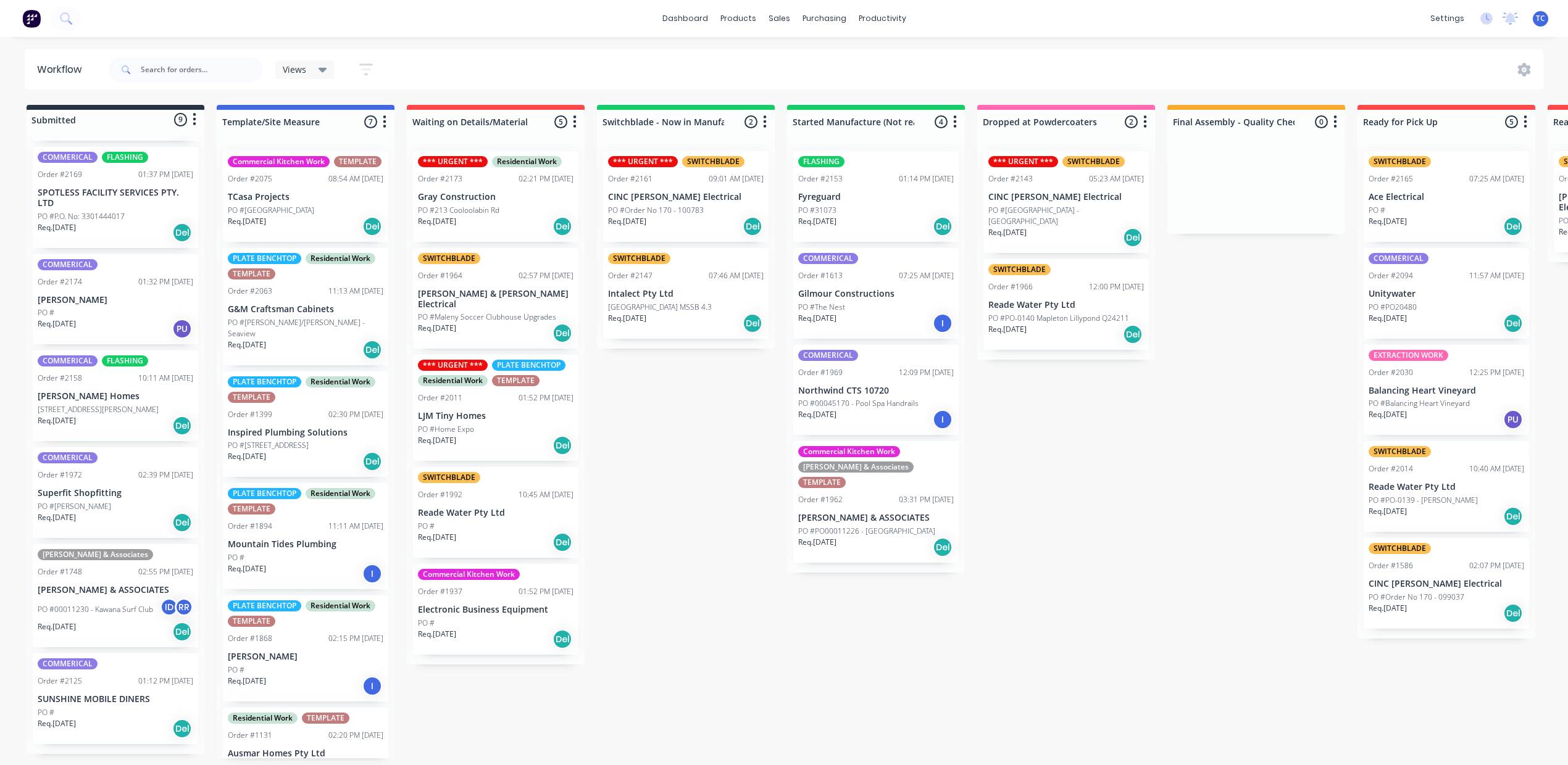
scroll to position [75, 0]
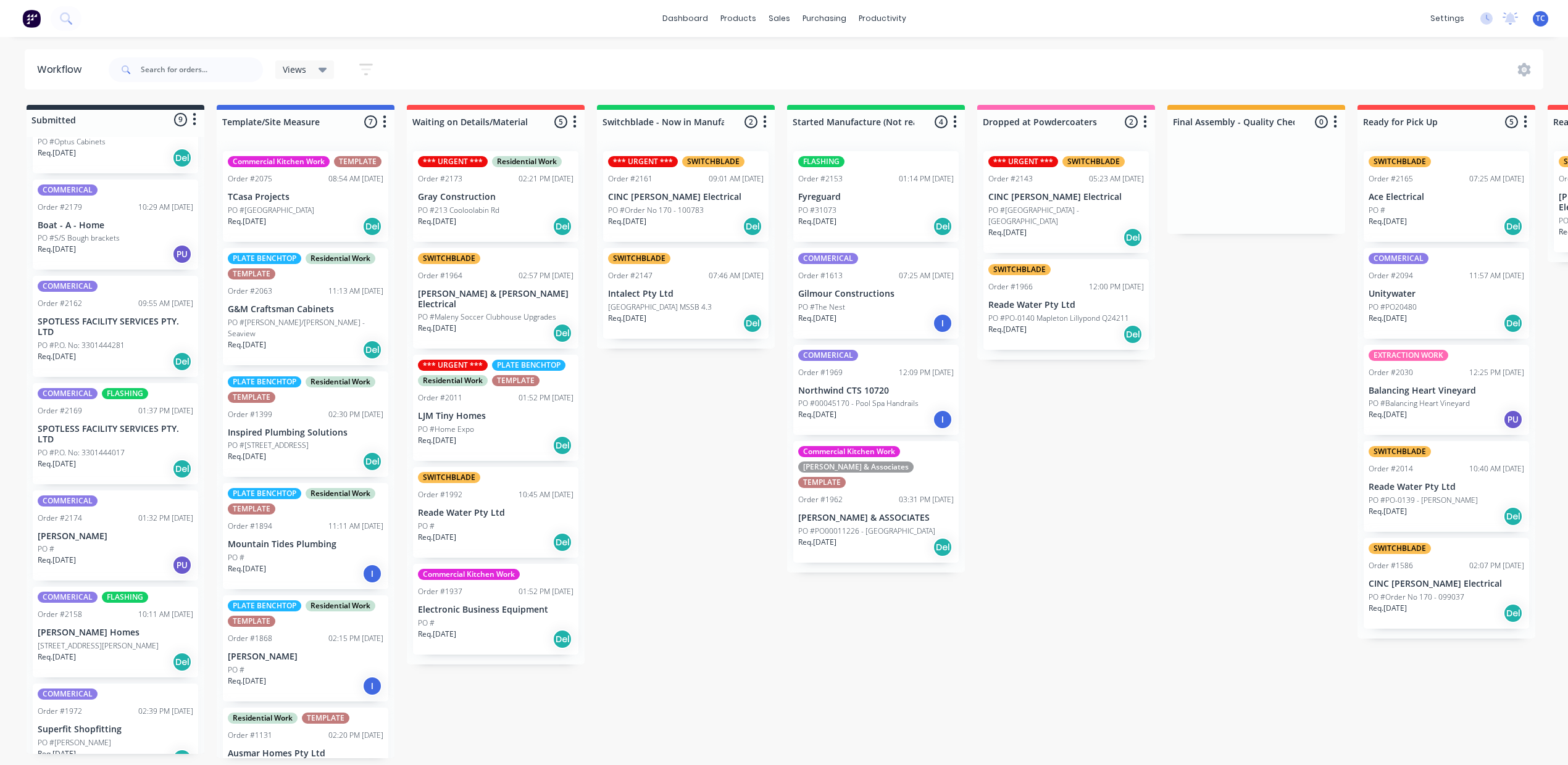
click at [169, 485] on div "COMMERICAL FLASHING Order #2169 01:37 PM [DATE] SPOTLESS FACILITY SERVICES PTY.…" at bounding box center [115, 433] width 166 height 101
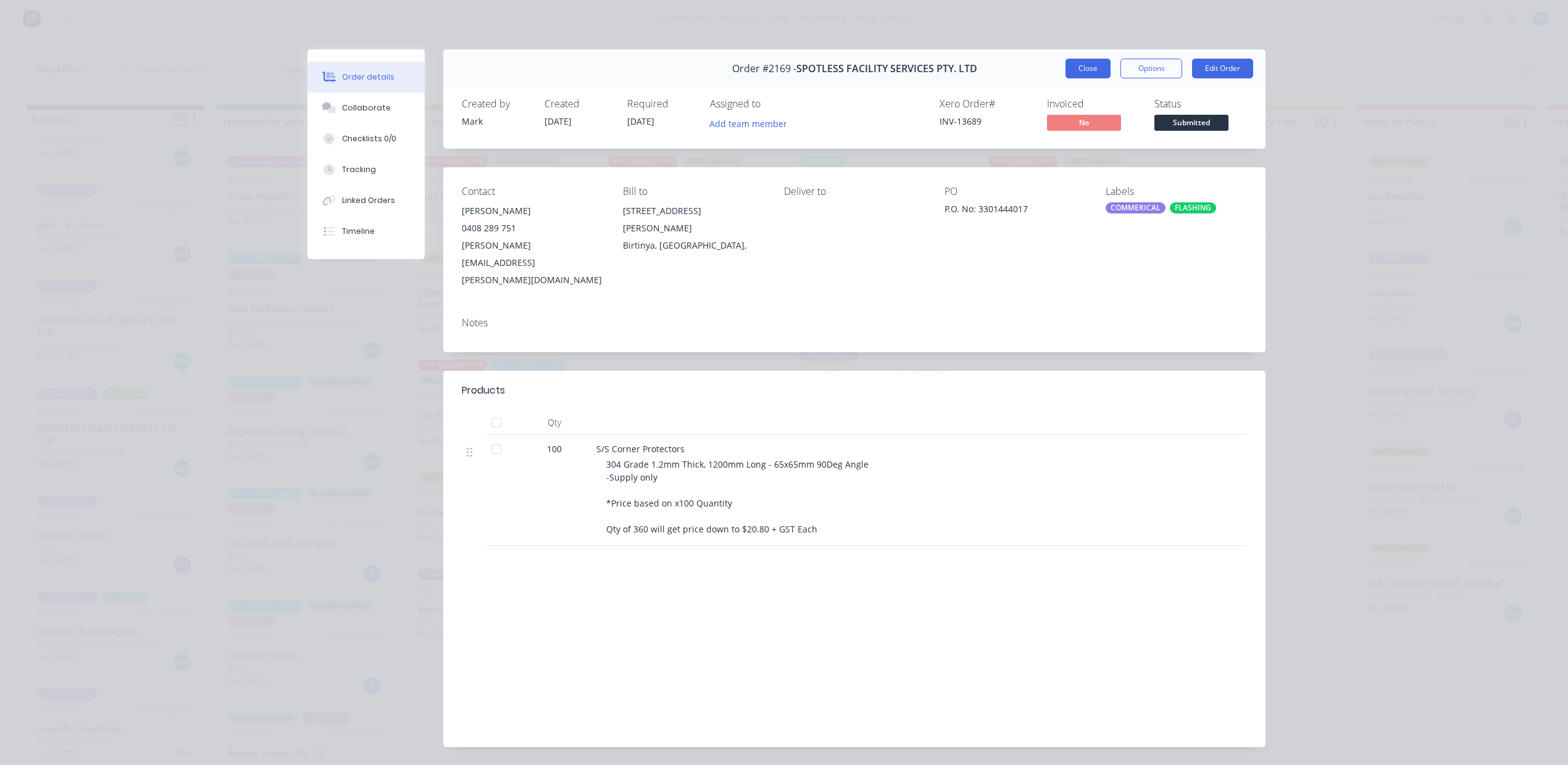
click at [1065, 78] on button "Close" at bounding box center [1088, 68] width 45 height 20
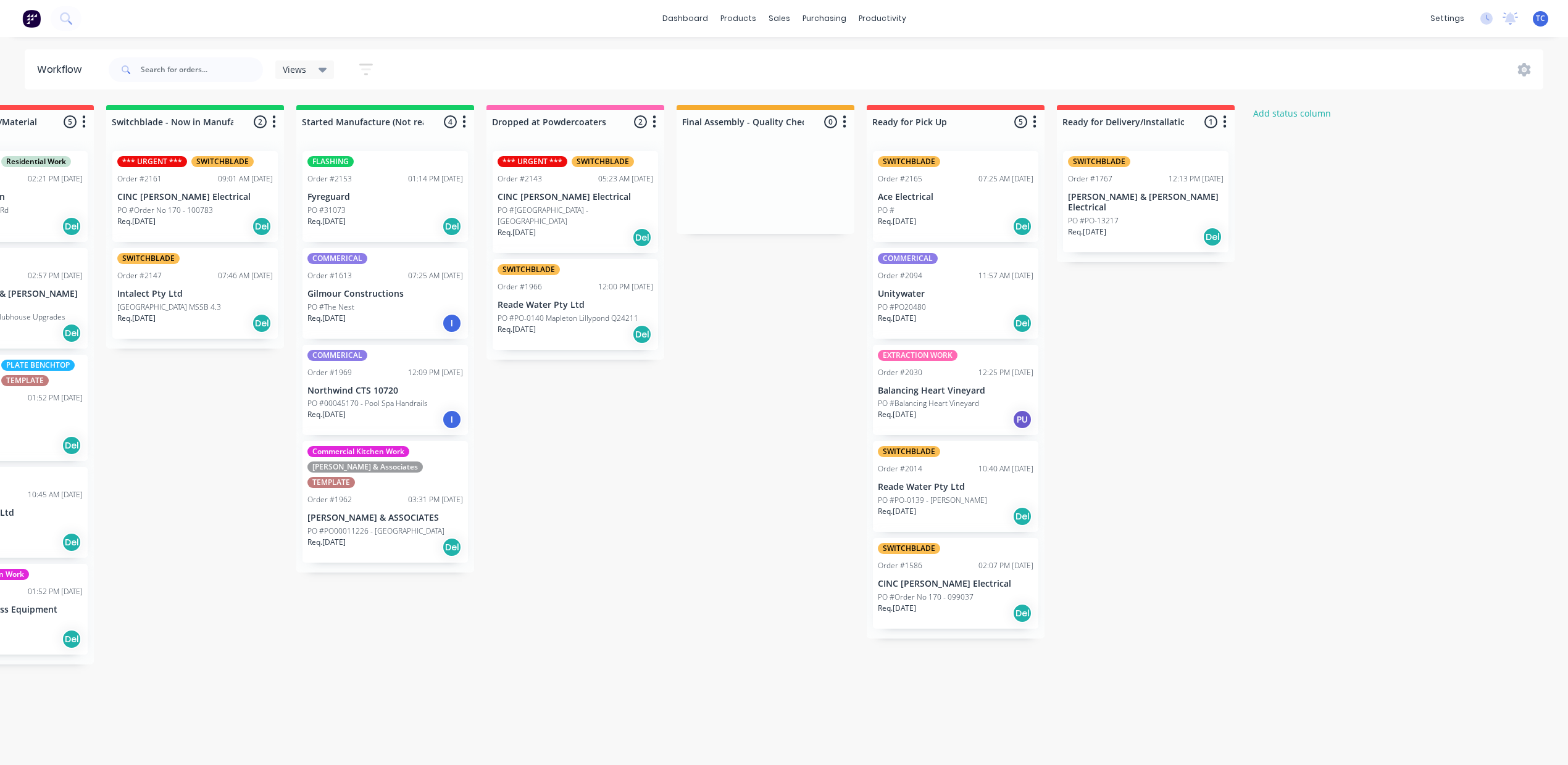
scroll to position [12, 828]
click at [783, 13] on div "sales" at bounding box center [780, 18] width 34 height 18
click at [1133, 69] on div "Sales Orders" at bounding box center [1158, 74] width 51 height 11
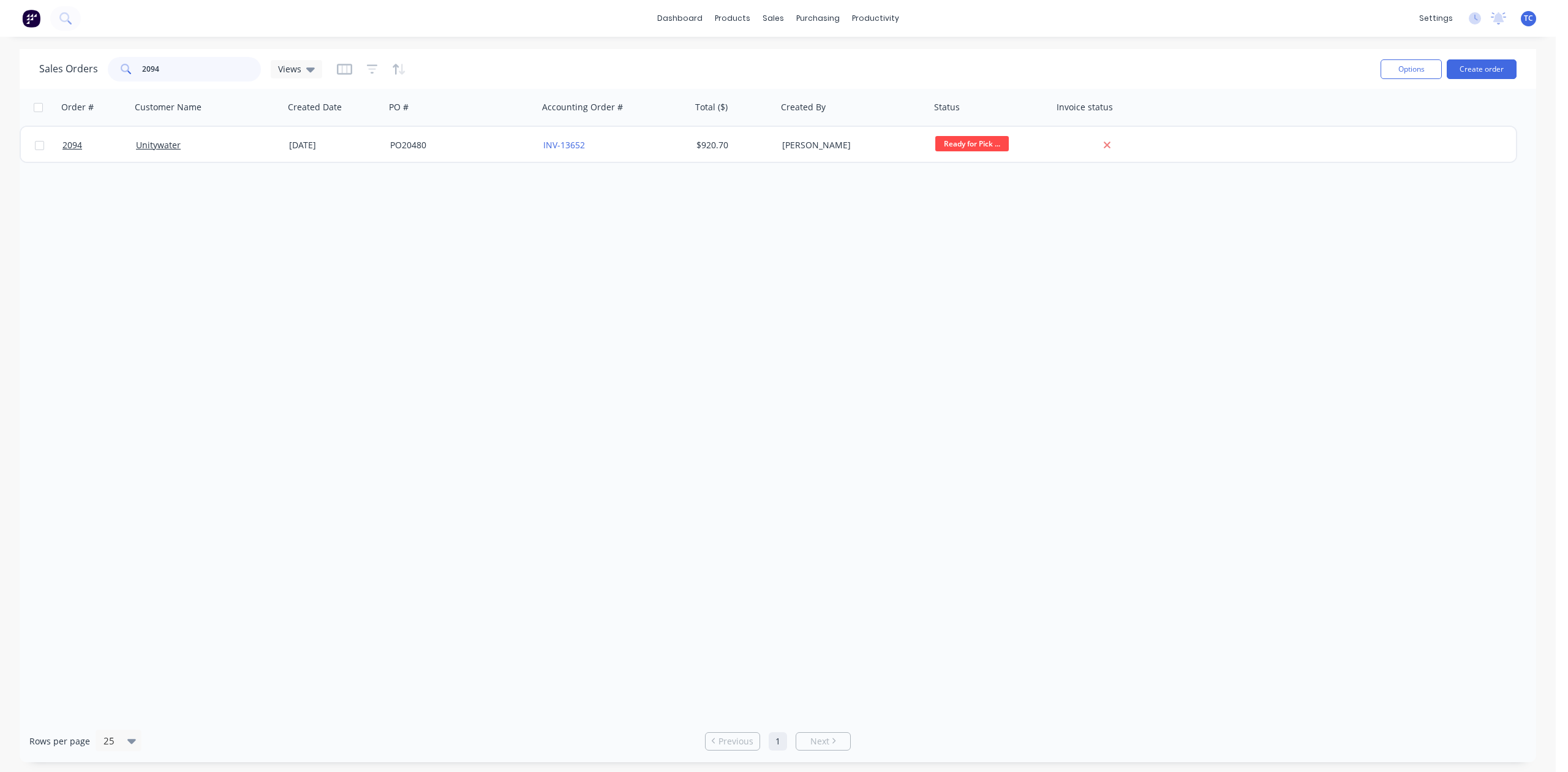
drag, startPoint x: 187, startPoint y: 67, endPoint x: 141, endPoint y: 47, distance: 50.2
click at [148, 65] on div "2094" at bounding box center [184, 69] width 153 height 24
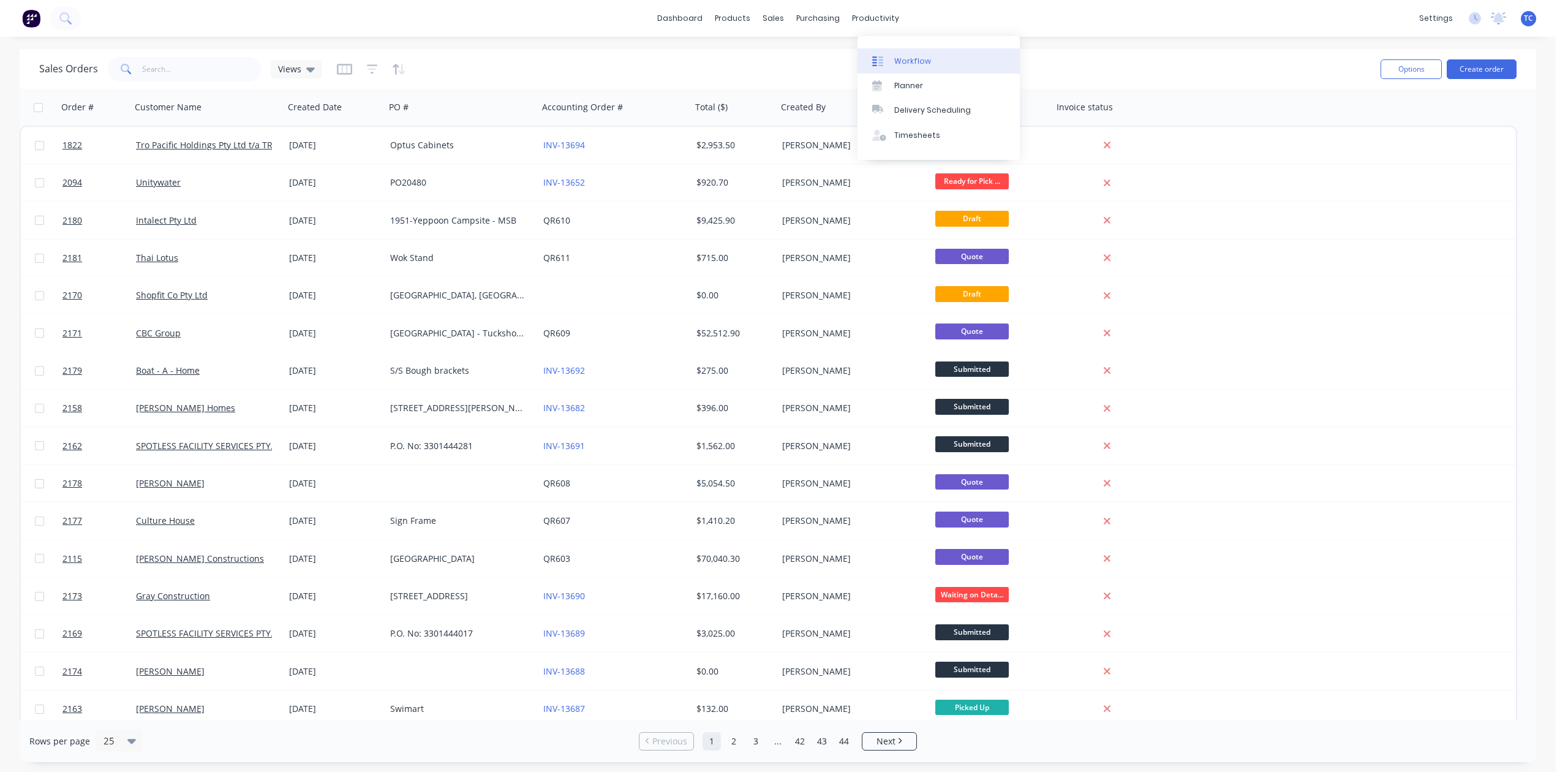
click at [912, 67] on div "Workflow" at bounding box center [912, 61] width 37 height 11
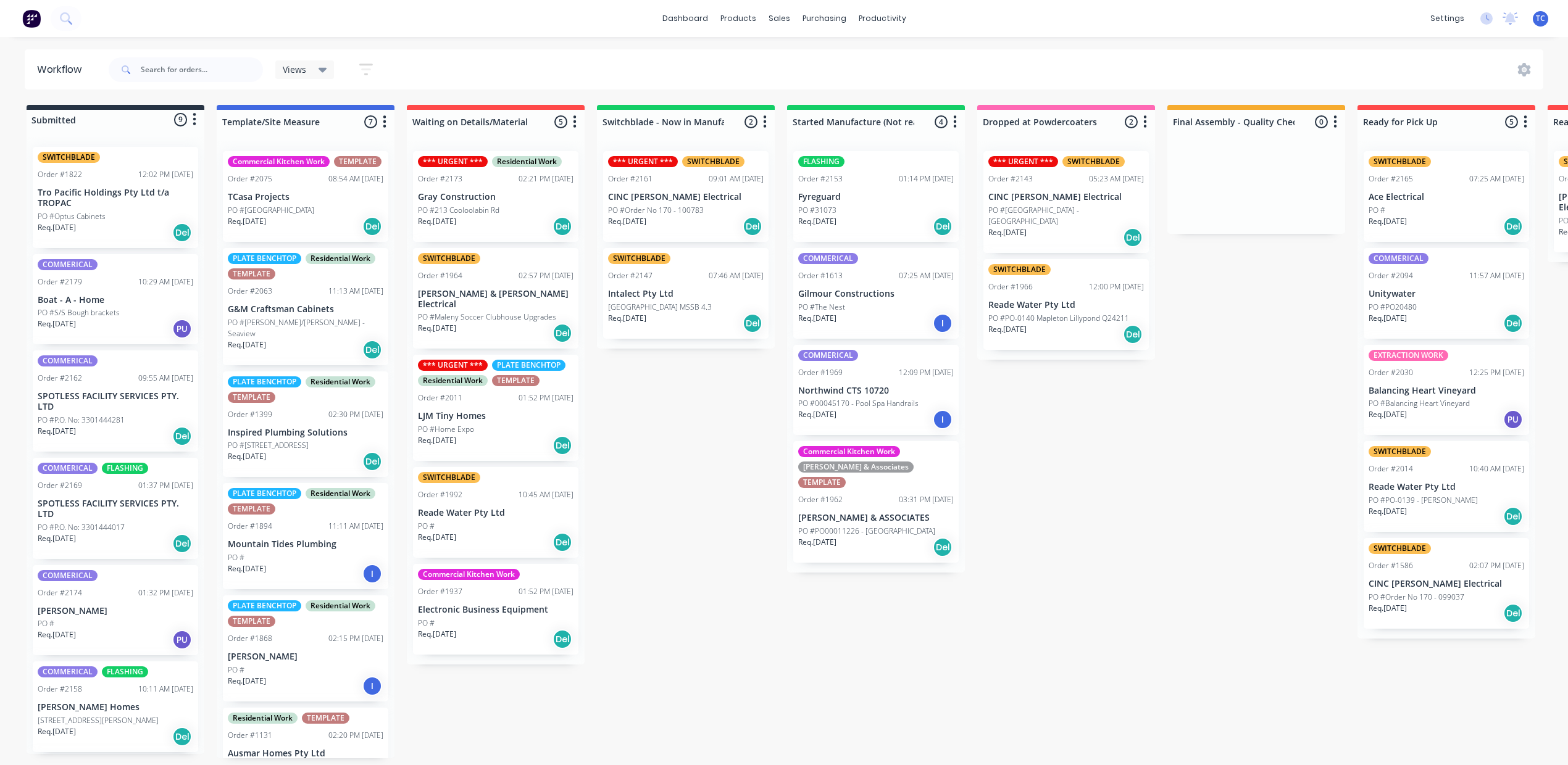
scroll to position [12, 0]
click at [810, 69] on div "Sales Orders" at bounding box center [820, 74] width 51 height 11
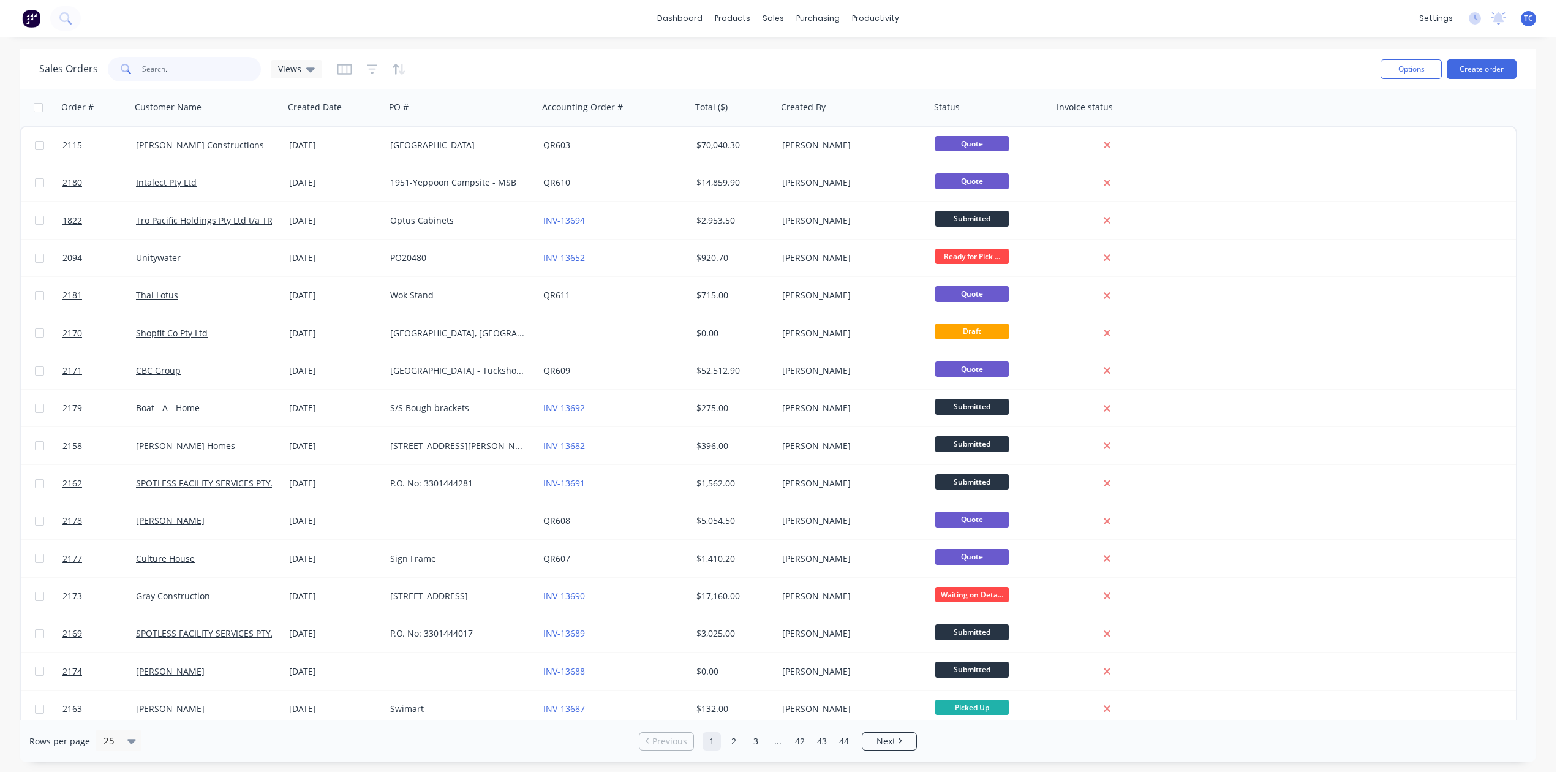
drag, startPoint x: 210, startPoint y: 73, endPoint x: 152, endPoint y: 71, distance: 58.0
click at [152, 71] on div at bounding box center [184, 69] width 153 height 24
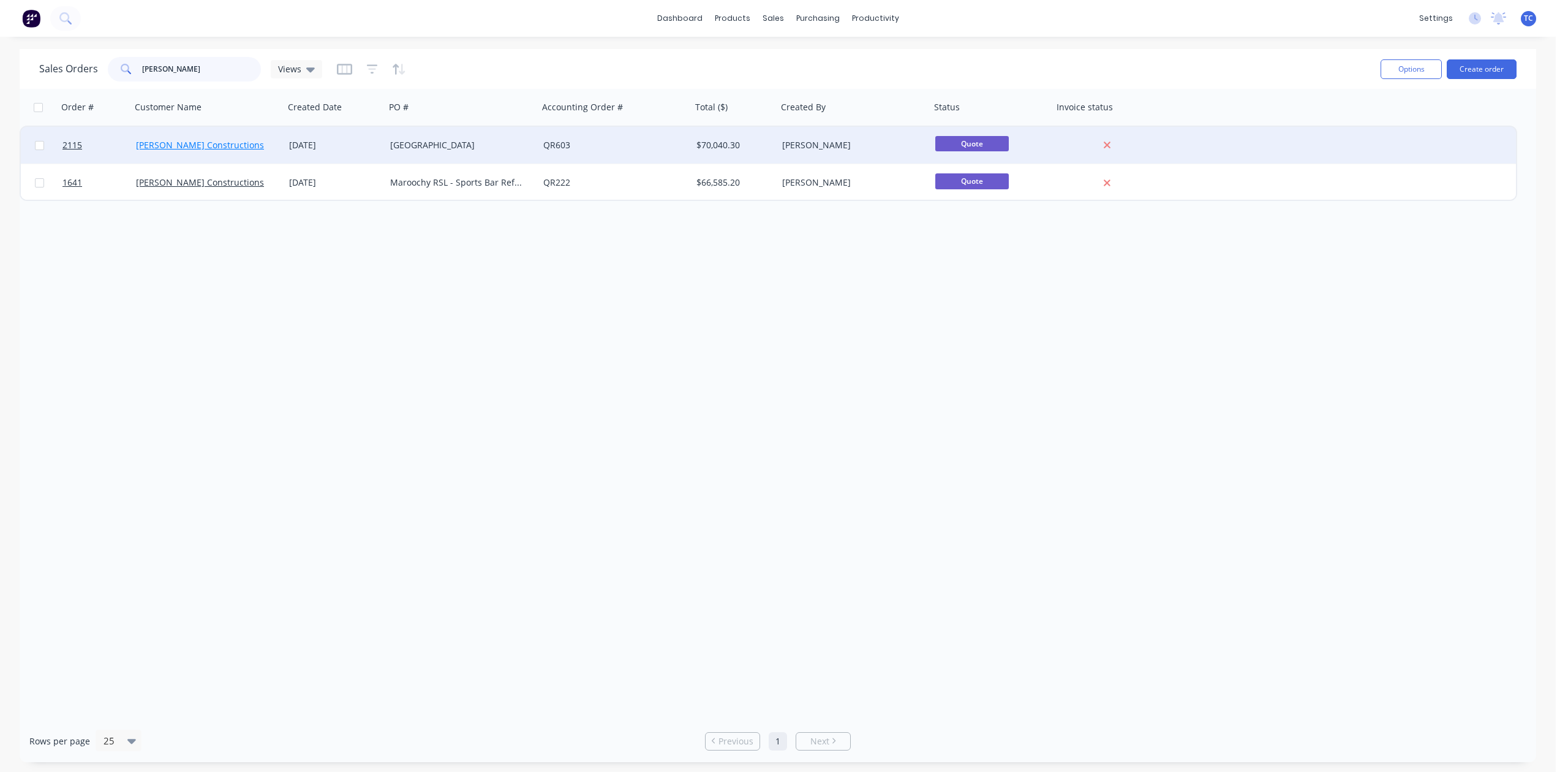
type input "[PERSON_NAME]"
click at [231, 145] on link "[PERSON_NAME] Constructions" at bounding box center [200, 144] width 128 height 11
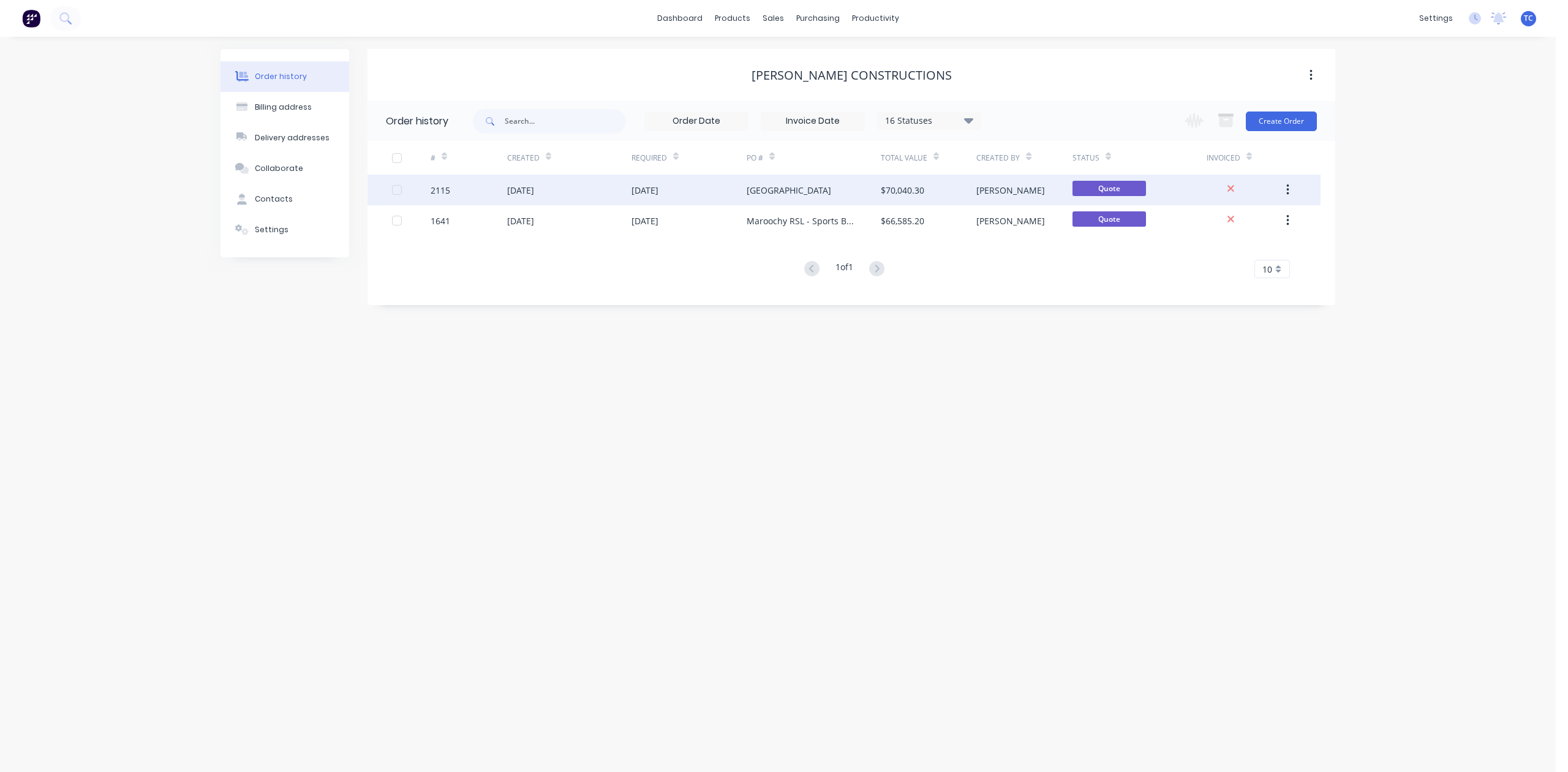
click at [534, 187] on div "[DATE]" at bounding box center [521, 190] width 27 height 13
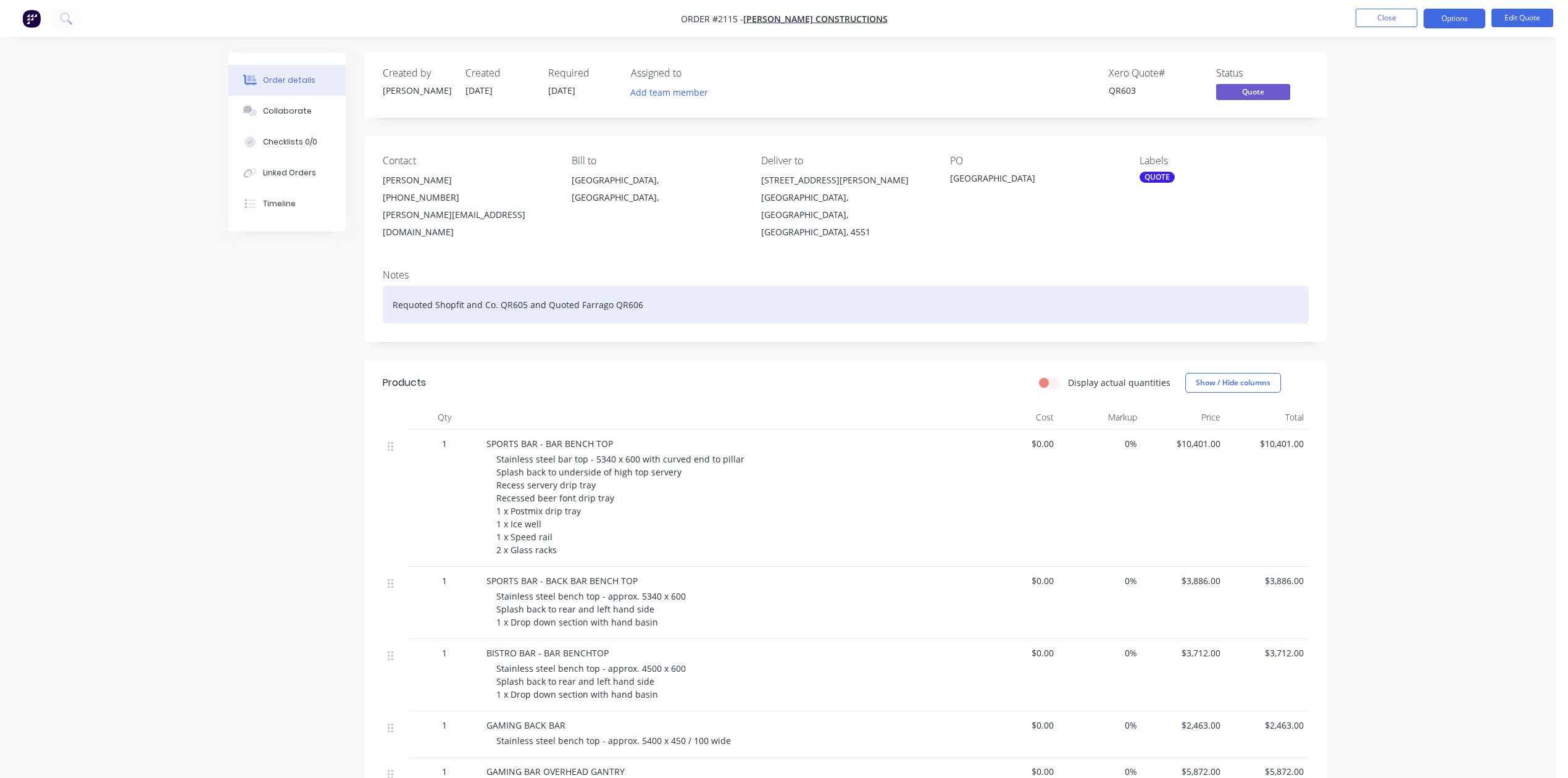
click at [756, 323] on div "Requoted Shopfit and Co. QR605 and Quoted Farrago QR606" at bounding box center [845, 304] width 926 height 37
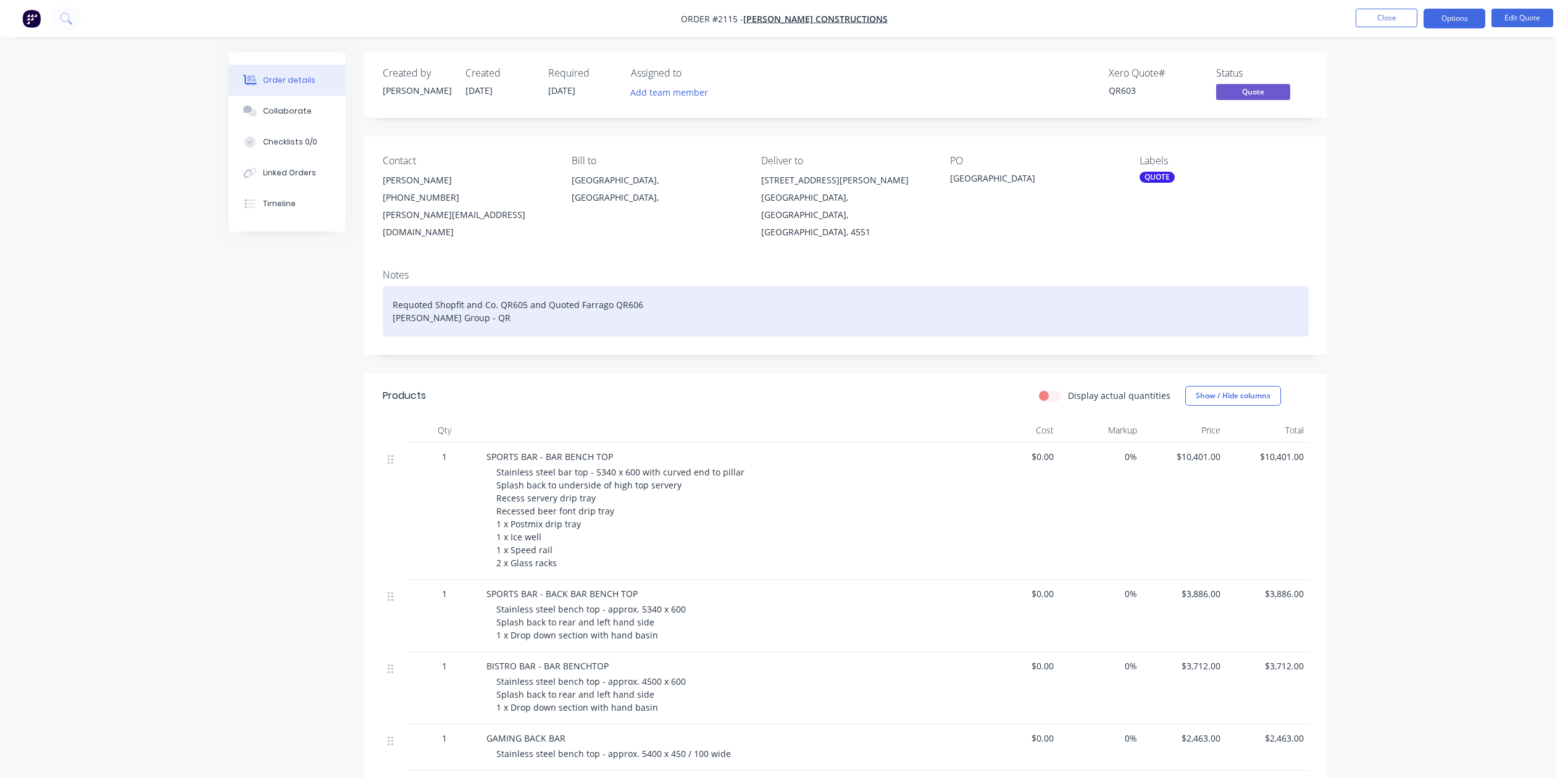
click at [503, 336] on div "Requoted Shopfit and Co. QR605 and Quoted Farrago QR606 [PERSON_NAME] Group - QR" at bounding box center [845, 311] width 926 height 51
click at [932, 336] on div "Requoted Shopfit and Co. QR605 and Quoted Farrago QR606 [PERSON_NAME] Group - Q…" at bounding box center [845, 311] width 926 height 51
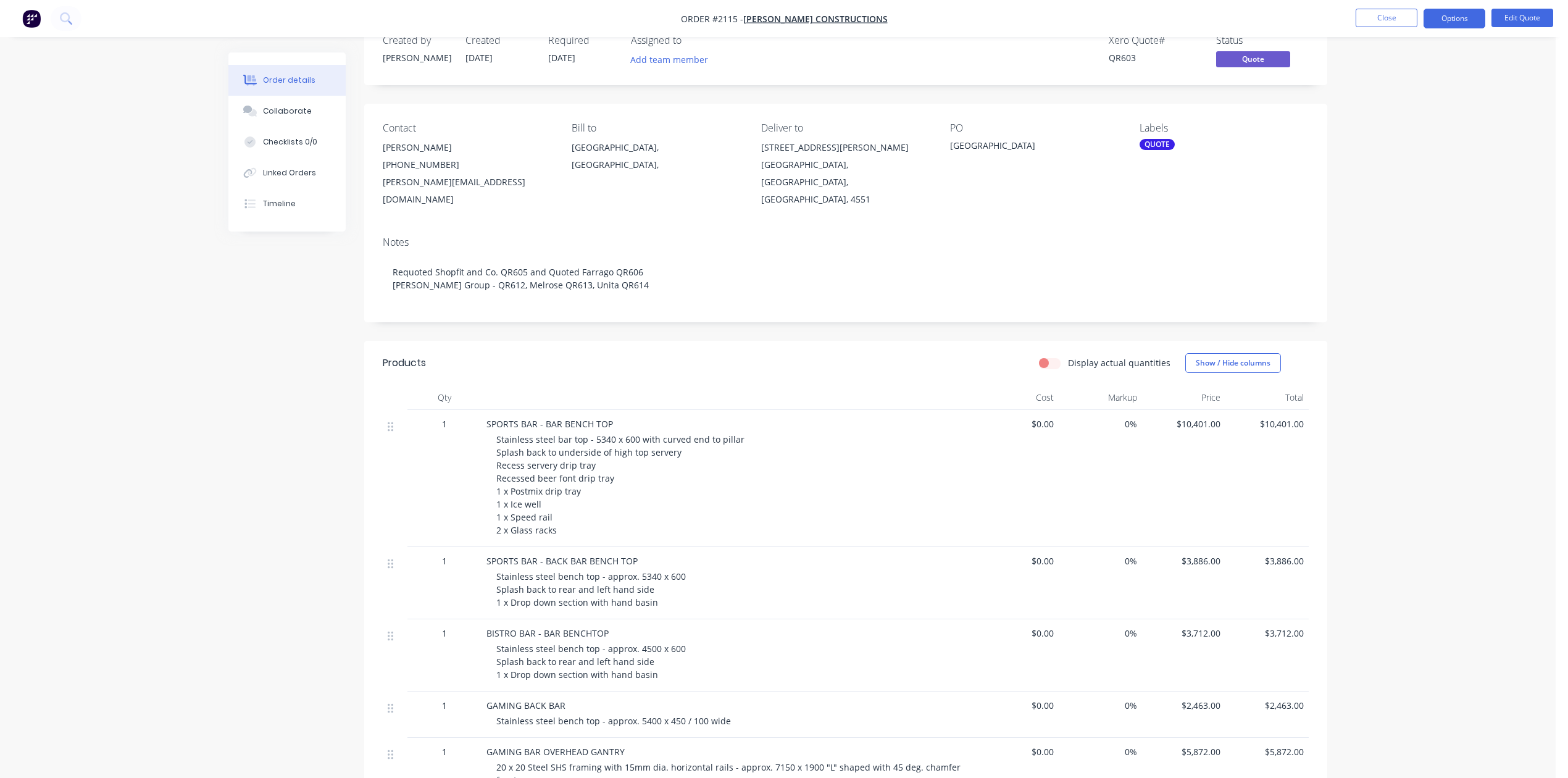
scroll to position [5, 0]
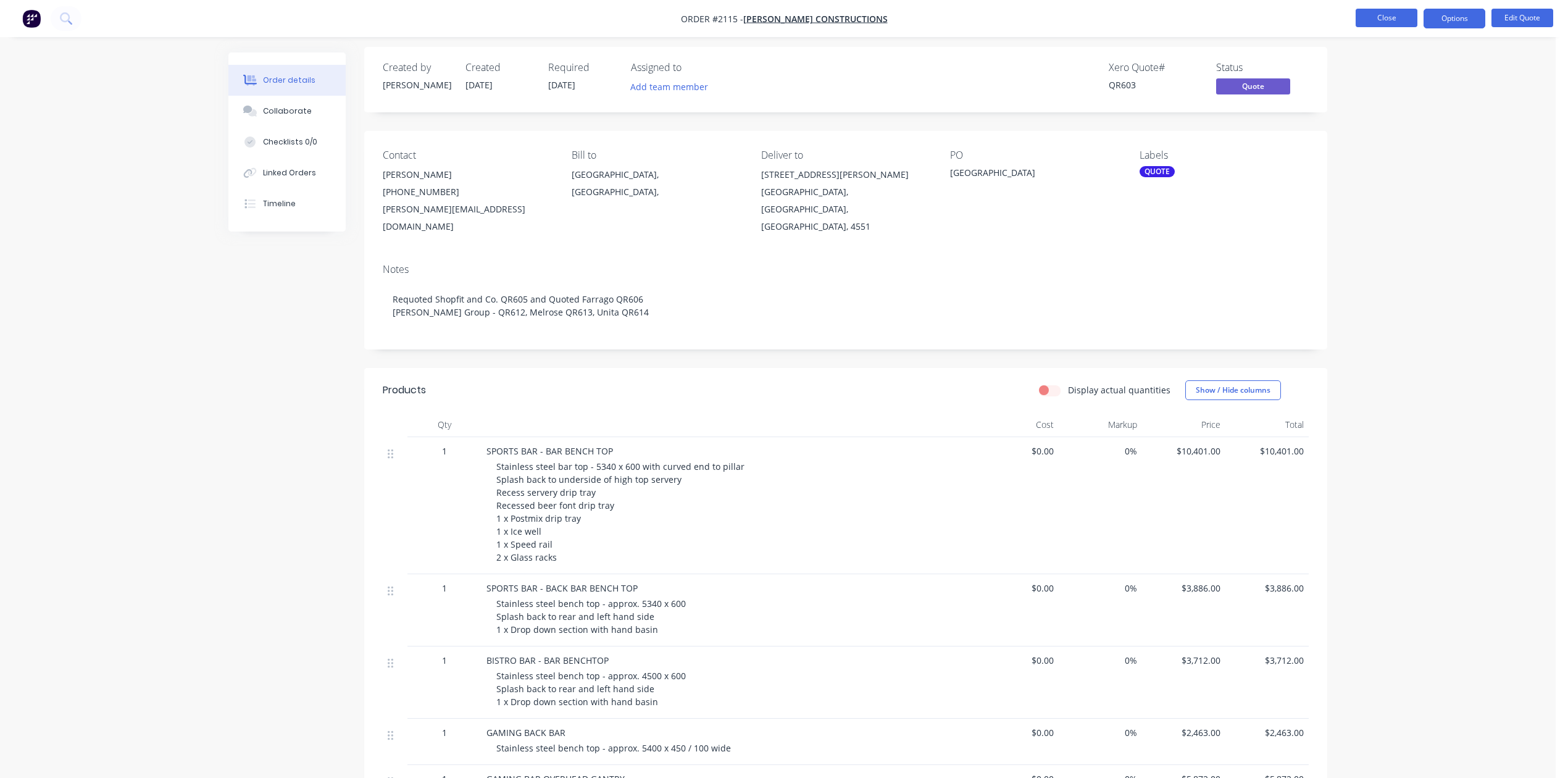
click at [1361, 14] on button "Close" at bounding box center [1386, 18] width 62 height 18
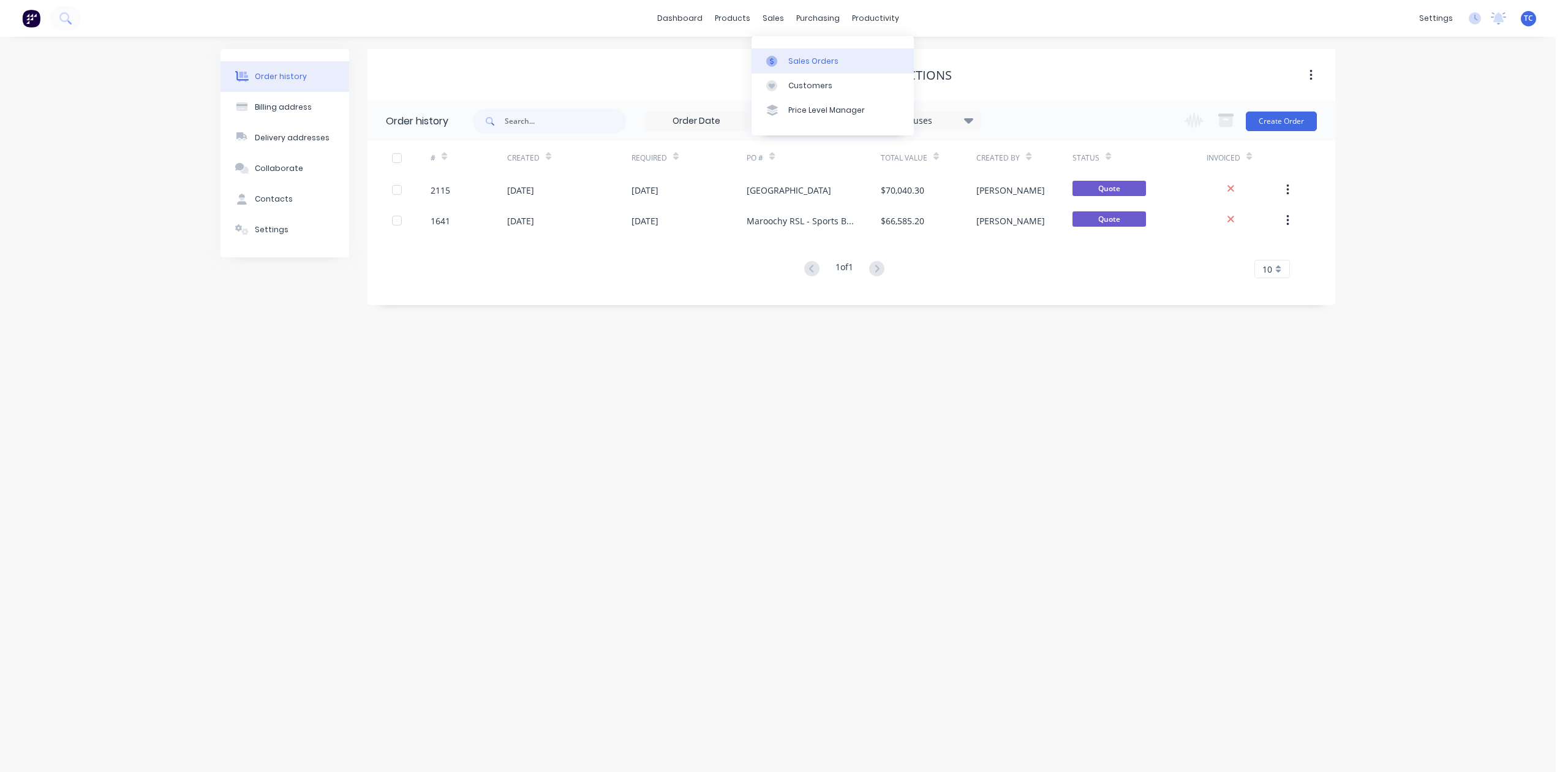
click at [807, 64] on div "Sales Orders" at bounding box center [813, 61] width 51 height 11
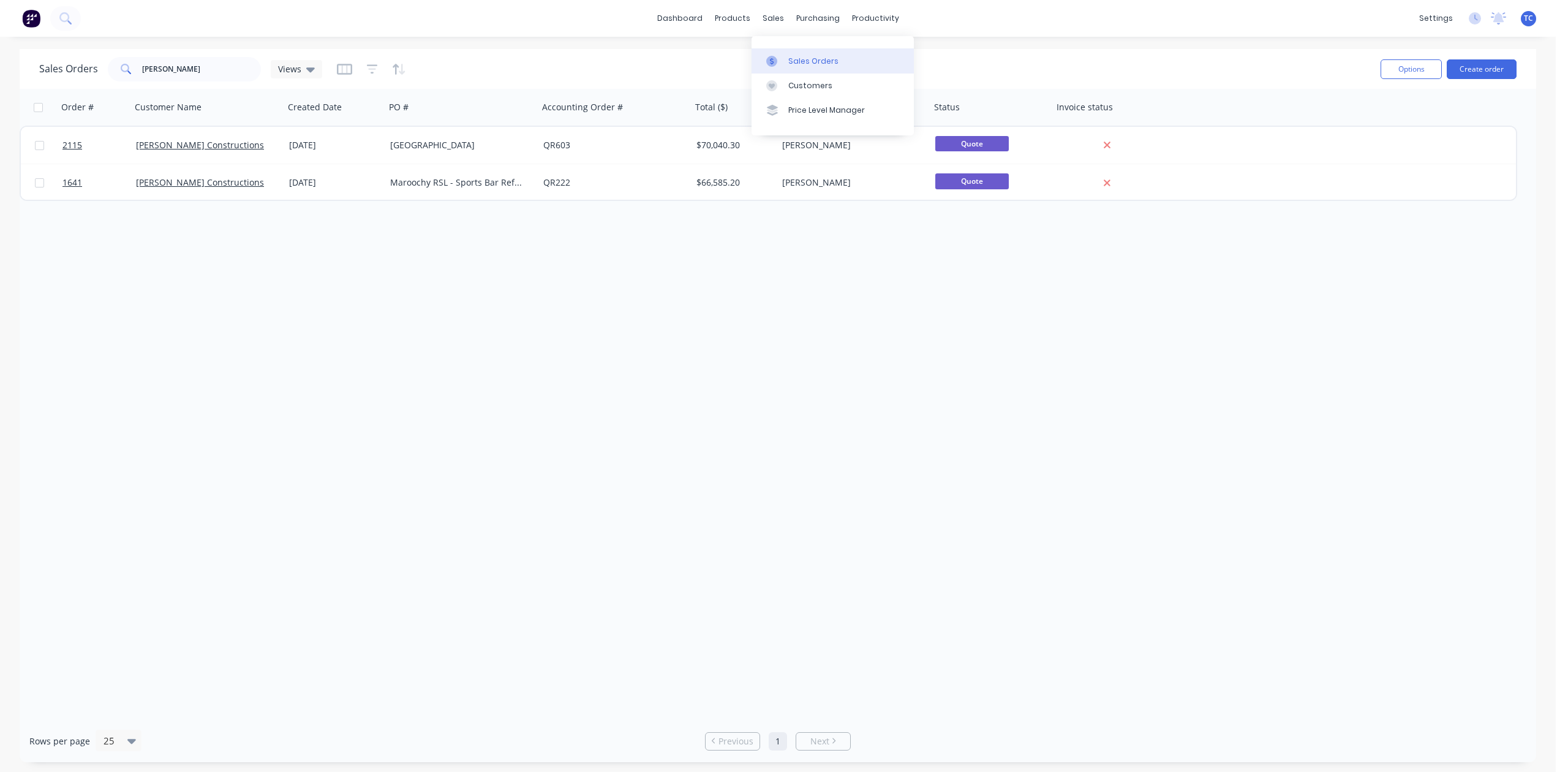
click at [814, 61] on div "Sales Orders" at bounding box center [813, 61] width 51 height 11
drag, startPoint x: 252, startPoint y: 70, endPoint x: 78, endPoint y: 69, distance: 174.0
click at [80, 69] on div "Sales Orders [PERSON_NAME] Views" at bounding box center [181, 69] width 283 height 24
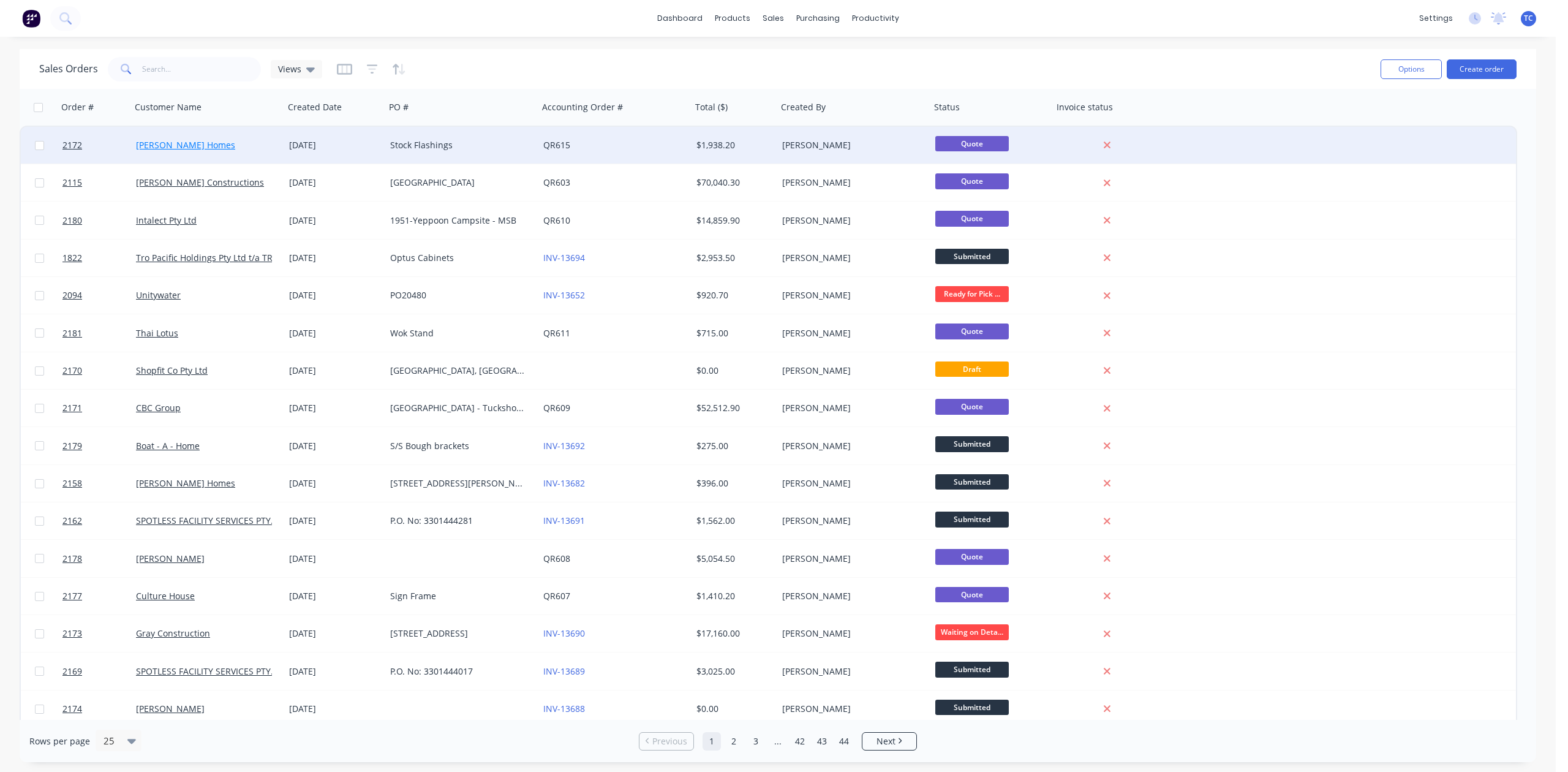
click at [165, 142] on link "[PERSON_NAME] Homes" at bounding box center [185, 144] width 99 height 11
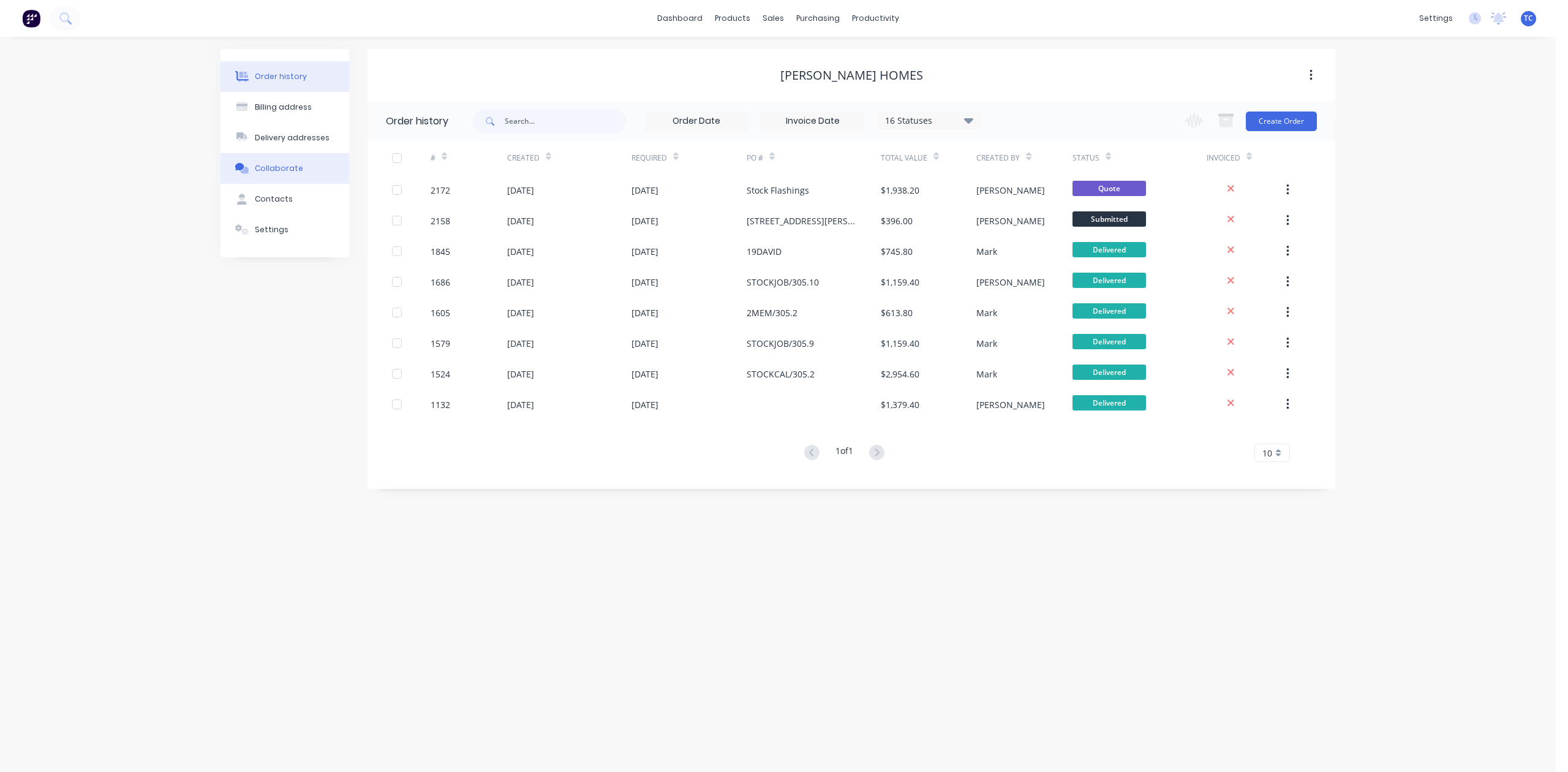
click at [282, 174] on div "Collaborate" at bounding box center [279, 169] width 49 height 11
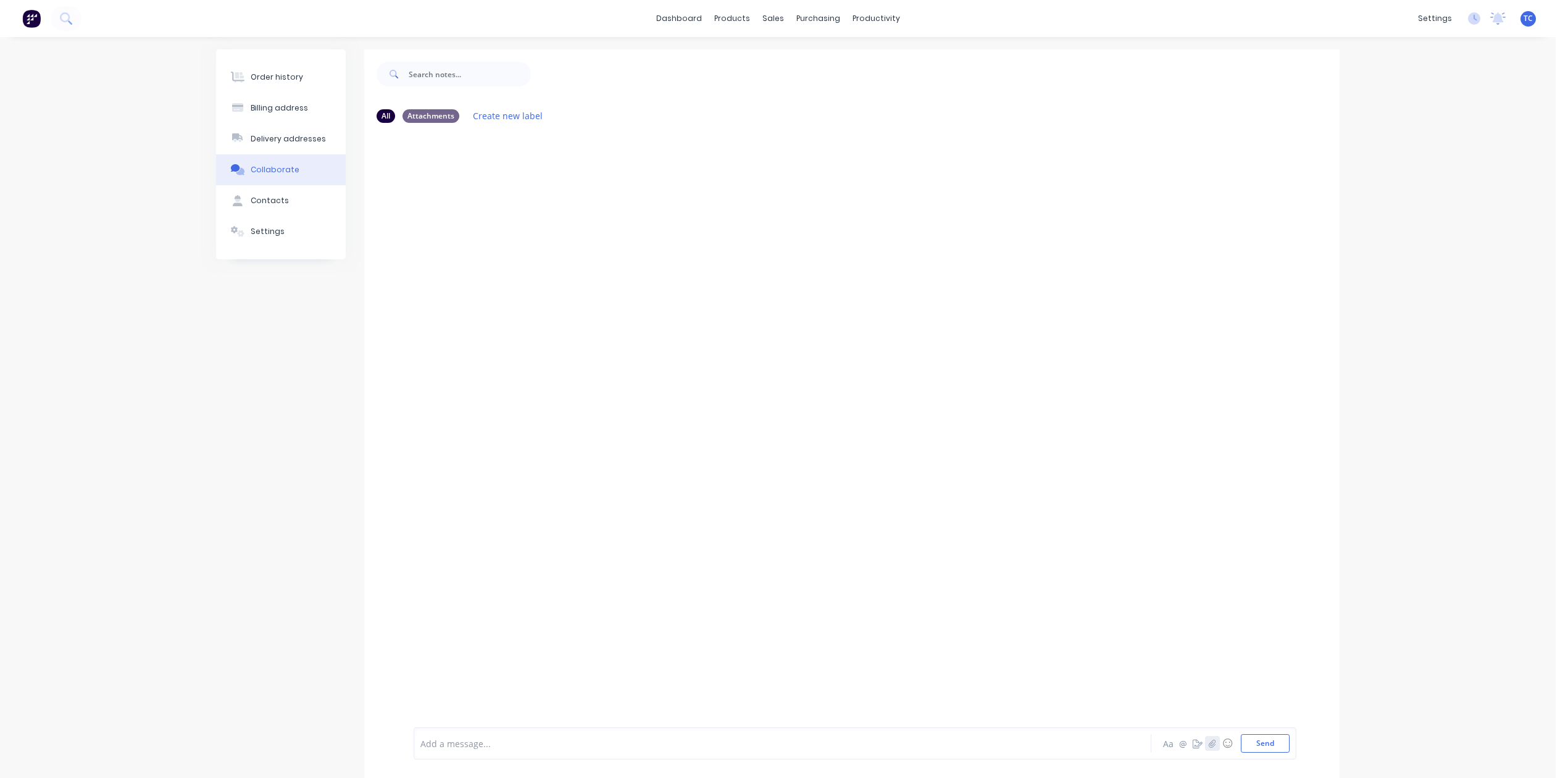
click at [1209, 739] on icon "button" at bounding box center [1212, 743] width 7 height 9
click at [1241, 739] on button "Send" at bounding box center [1265, 743] width 49 height 18
click at [451, 248] on div at bounding box center [458, 221] width 78 height 57
click at [809, 65] on div "Sales Orders" at bounding box center [814, 62] width 51 height 11
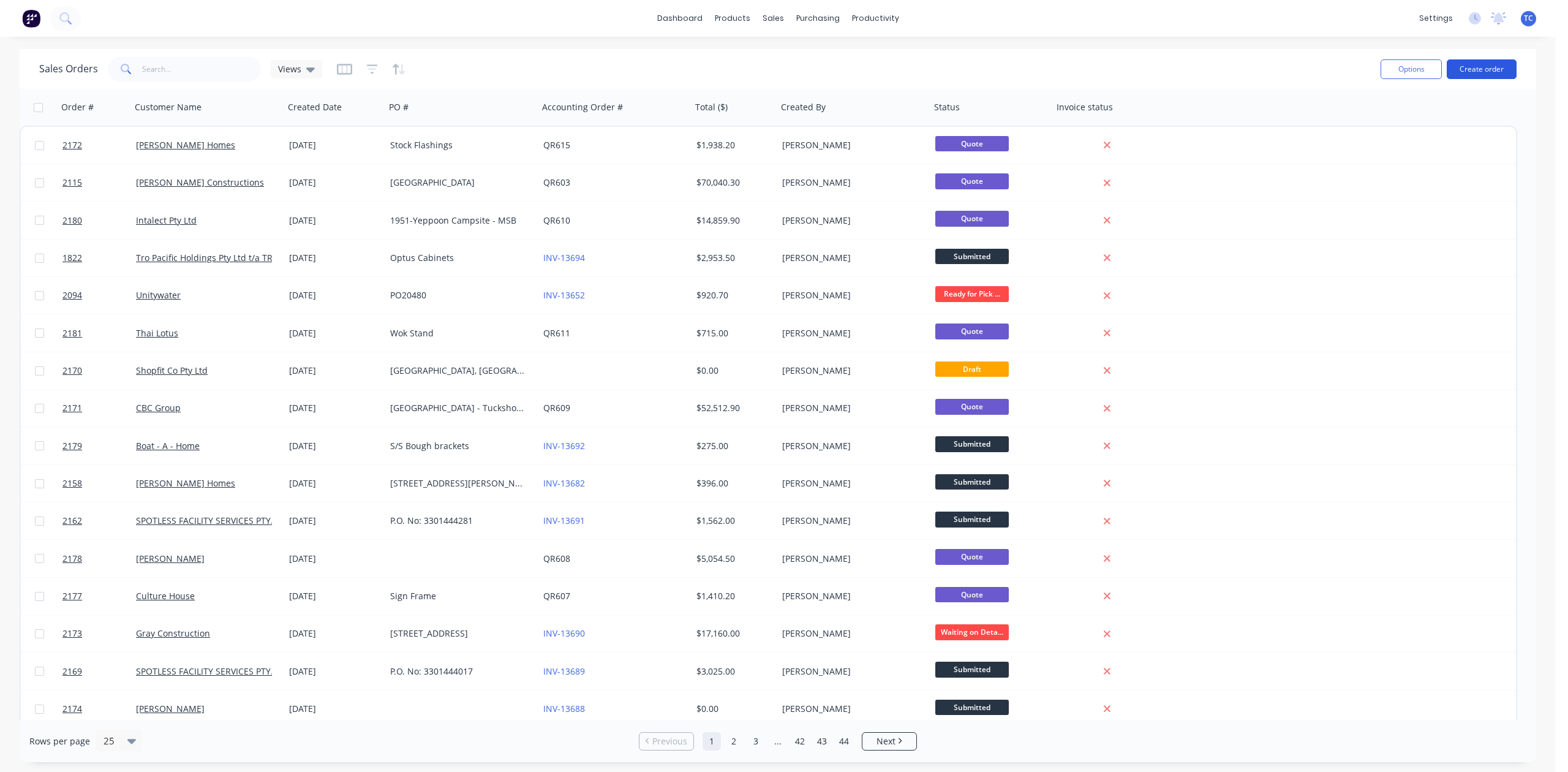
click at [1463, 67] on button "Create order" at bounding box center [1482, 69] width 70 height 20
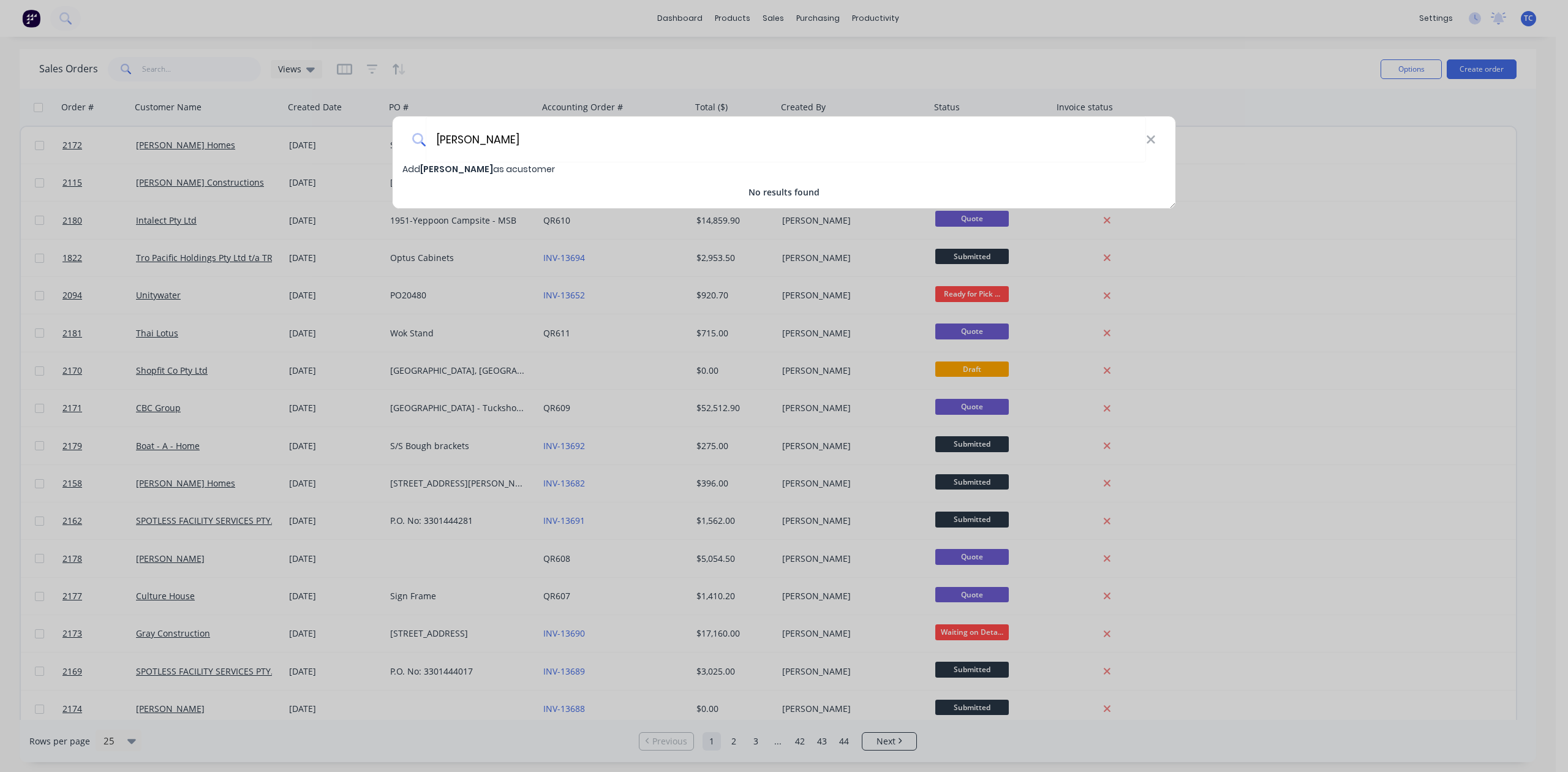
type input "[PERSON_NAME]"
click at [445, 171] on span "[PERSON_NAME]" at bounding box center [457, 169] width 73 height 12
select select "AU"
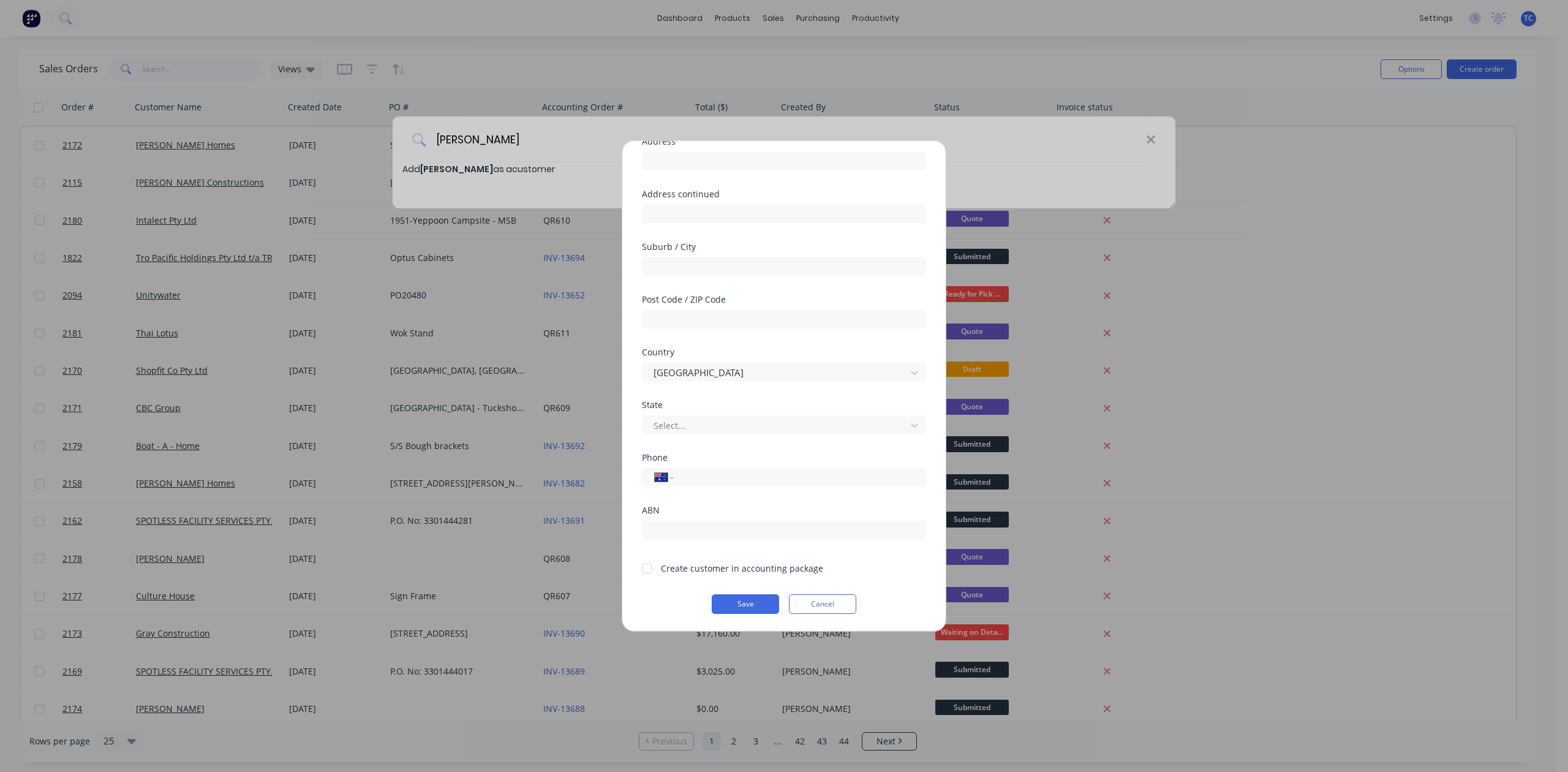
scroll to position [163, 0]
click at [682, 427] on div at bounding box center [776, 425] width 247 height 16
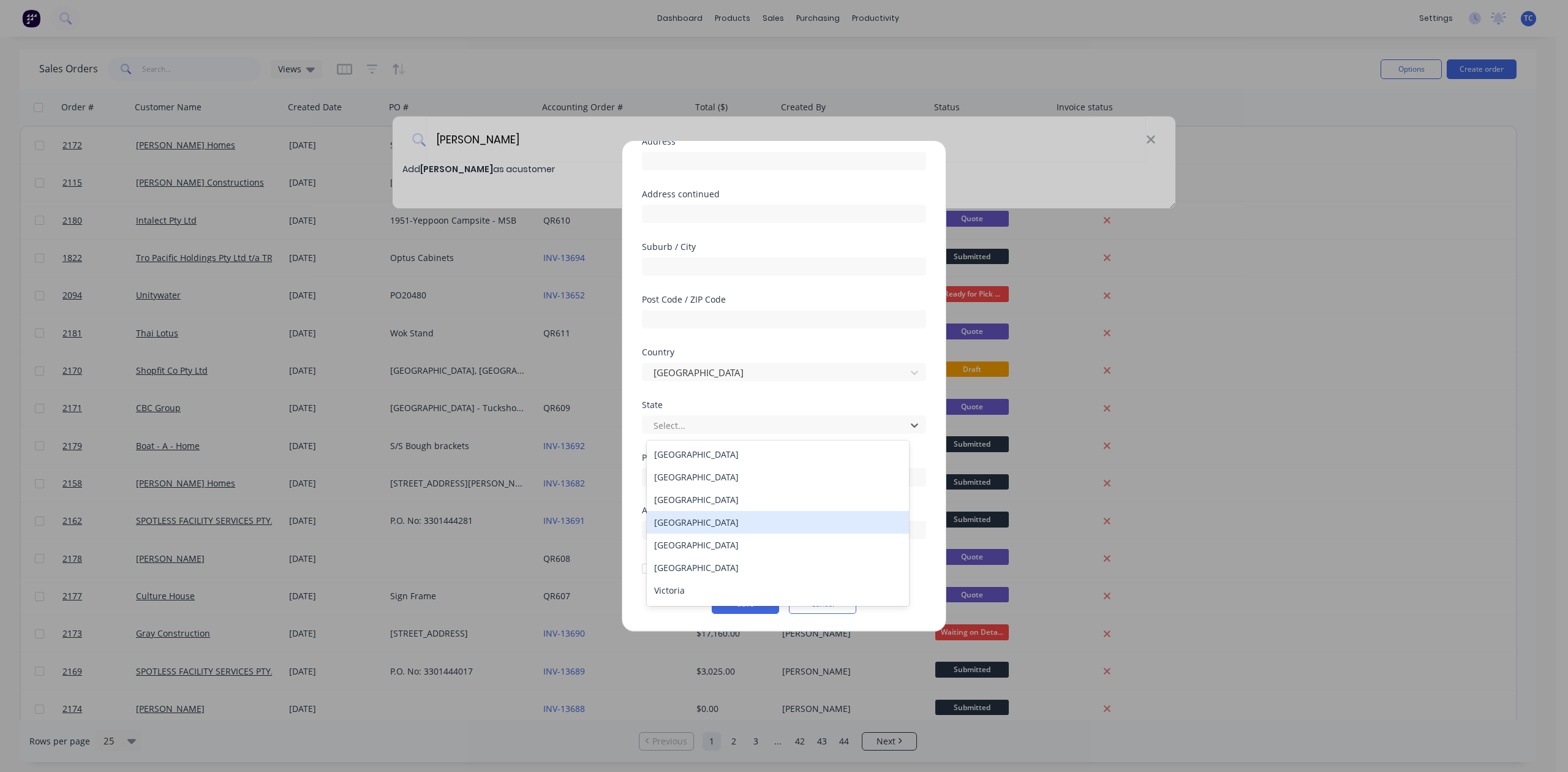
click at [714, 533] on div "[GEOGRAPHIC_DATA]" at bounding box center [778, 523] width 261 height 23
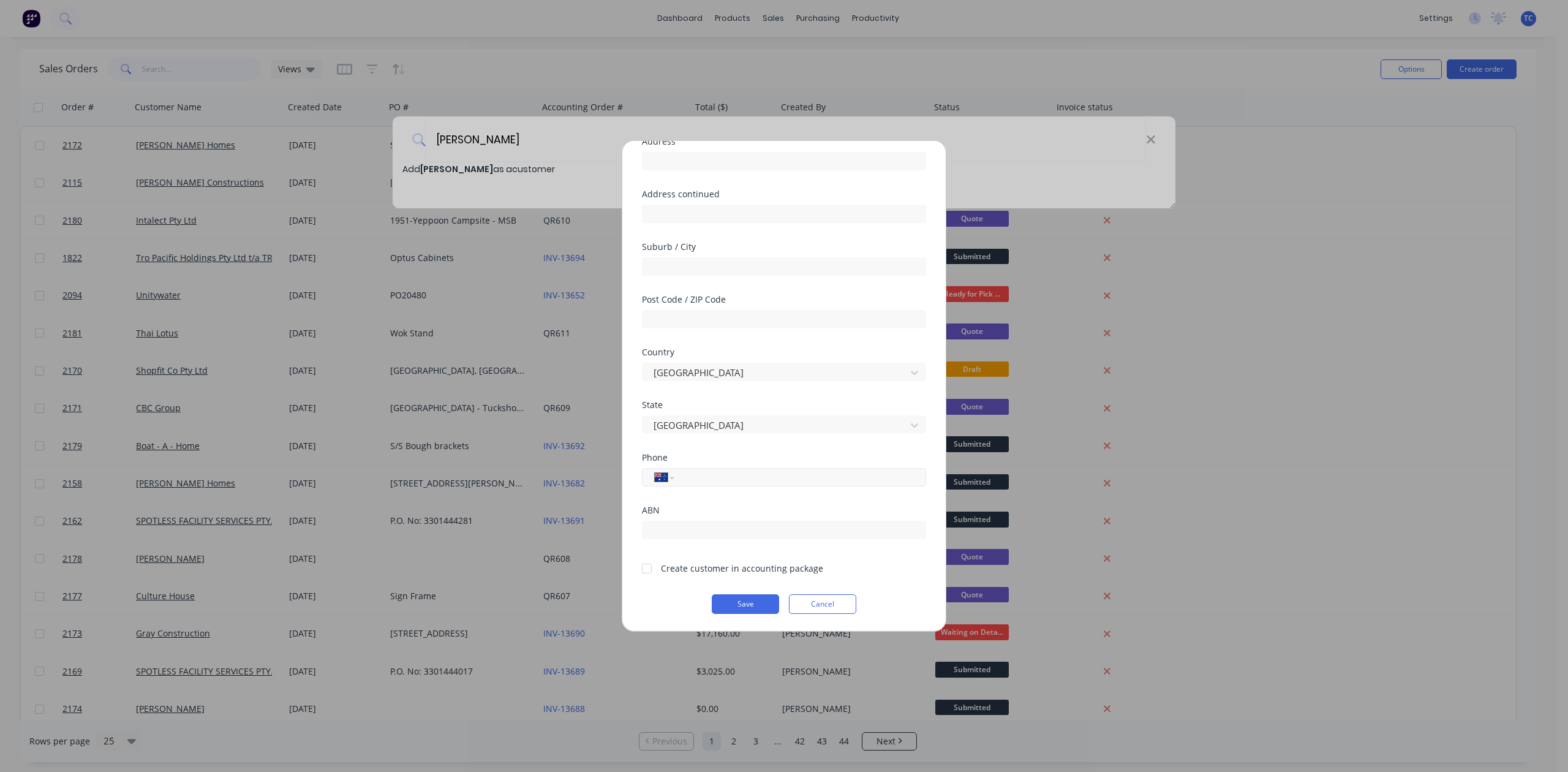
click at [710, 487] on div "International [GEOGRAPHIC_DATA] [GEOGRAPHIC_DATA] [GEOGRAPHIC_DATA] [GEOGRAPHIC…" at bounding box center [784, 477] width 284 height 18
click at [710, 485] on input "tel" at bounding box center [798, 477] width 231 height 14
type input "0458 977 770"
click at [650, 581] on div at bounding box center [647, 568] width 24 height 24
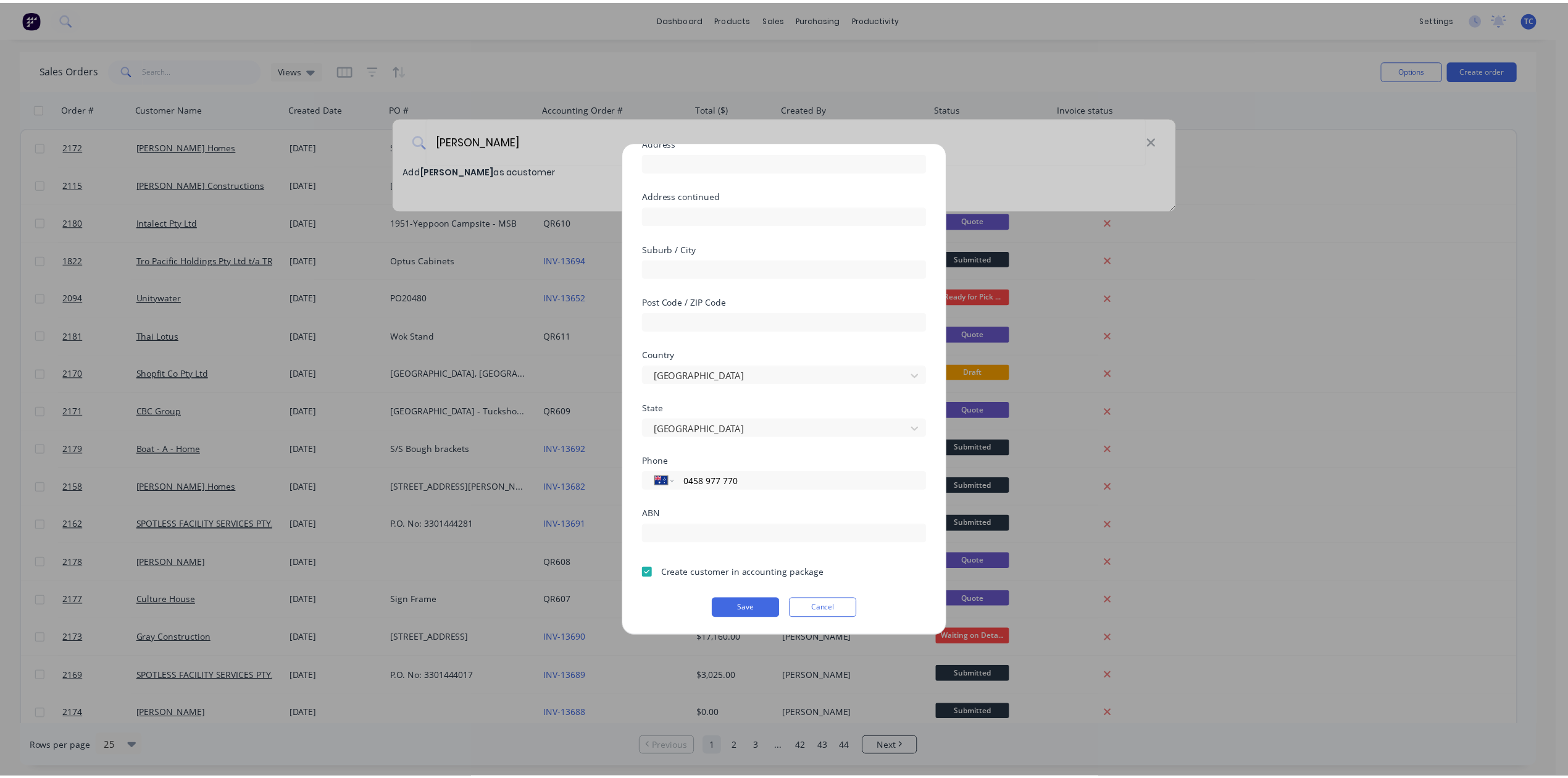
scroll to position [200, 0]
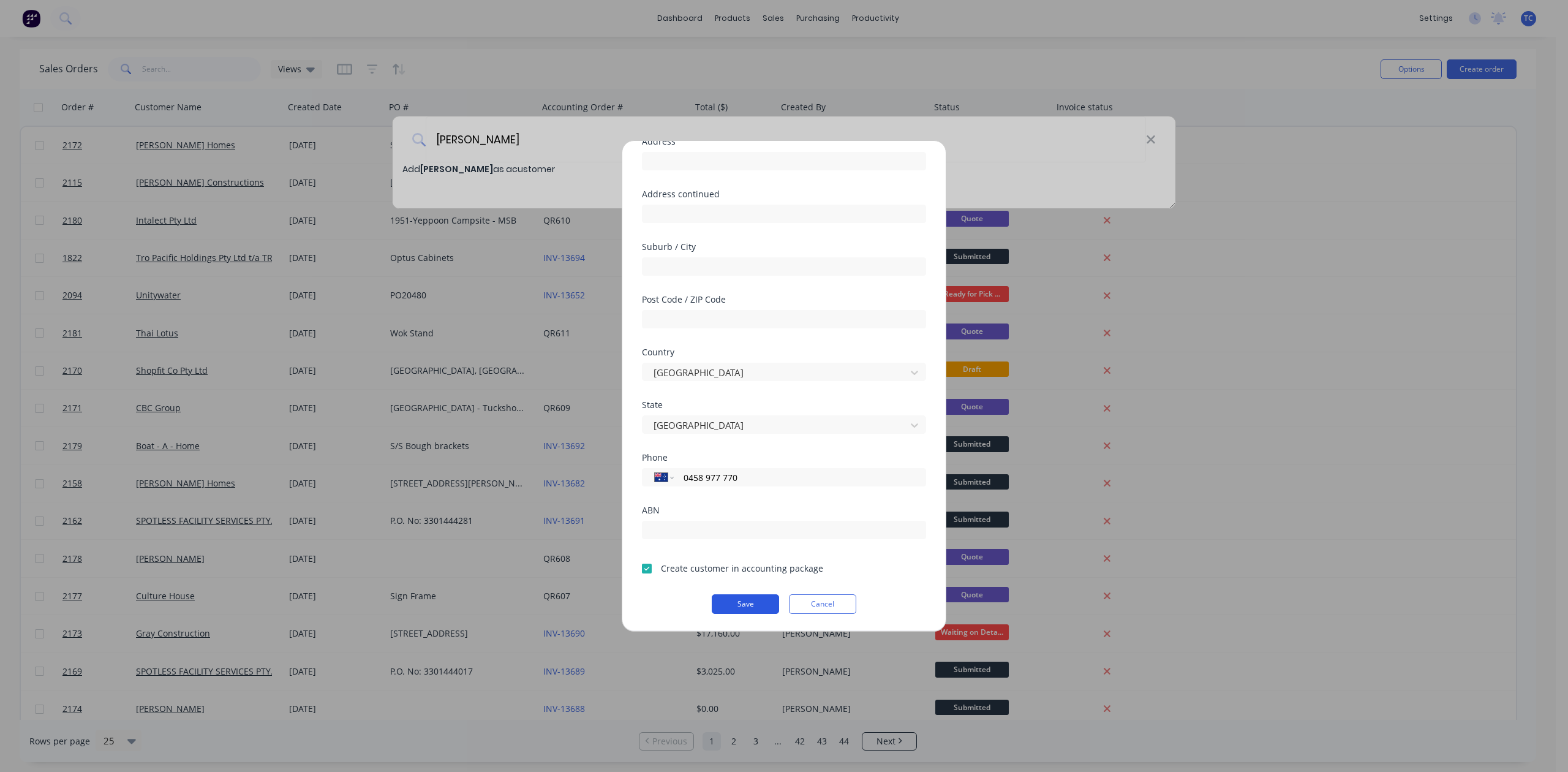
click at [741, 598] on button "Save" at bounding box center [745, 604] width 67 height 20
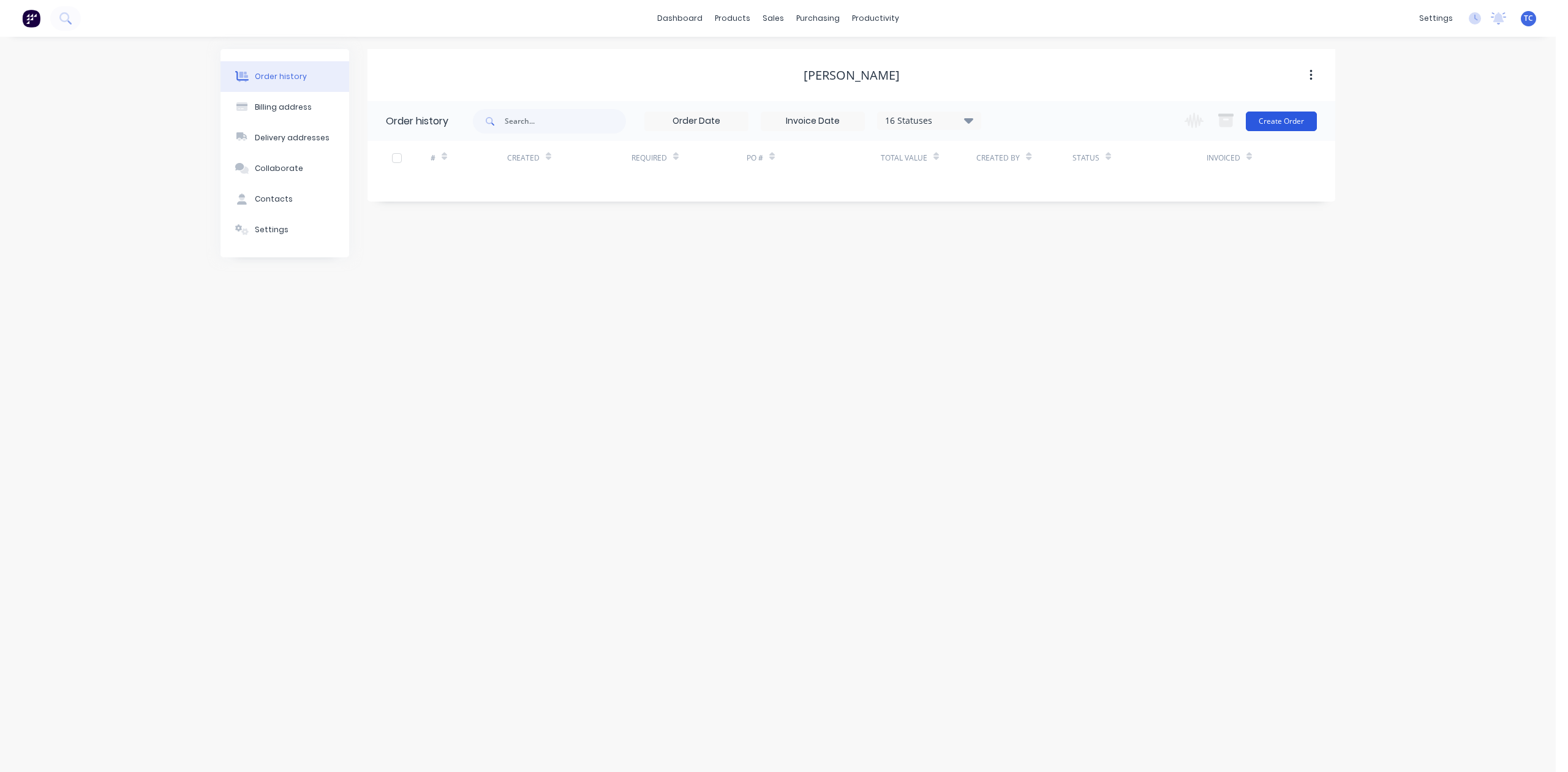
click at [1265, 113] on button "Create Order" at bounding box center [1281, 121] width 71 height 20
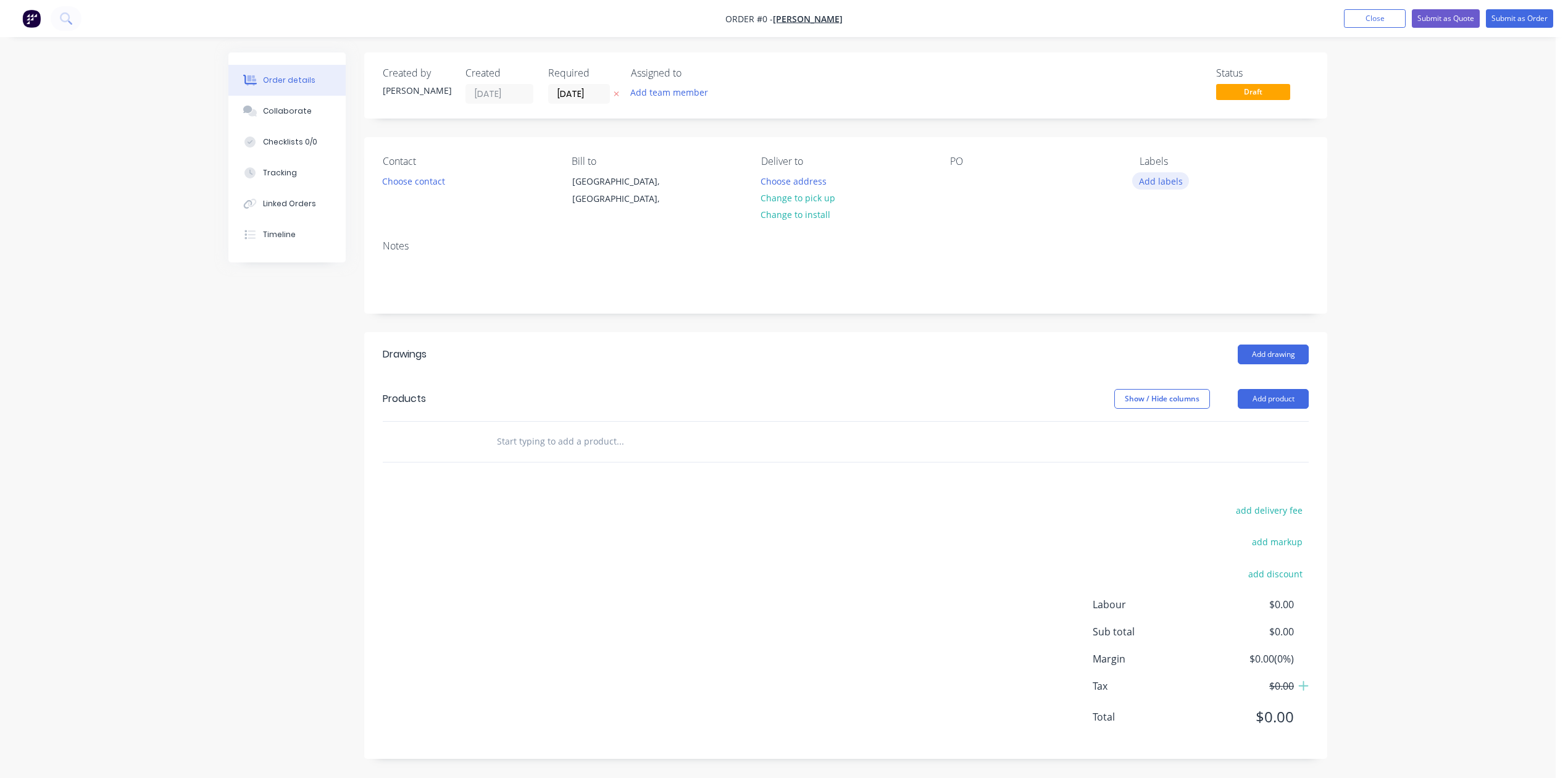
click at [1169, 189] on button "Add labels" at bounding box center [1161, 181] width 57 height 17
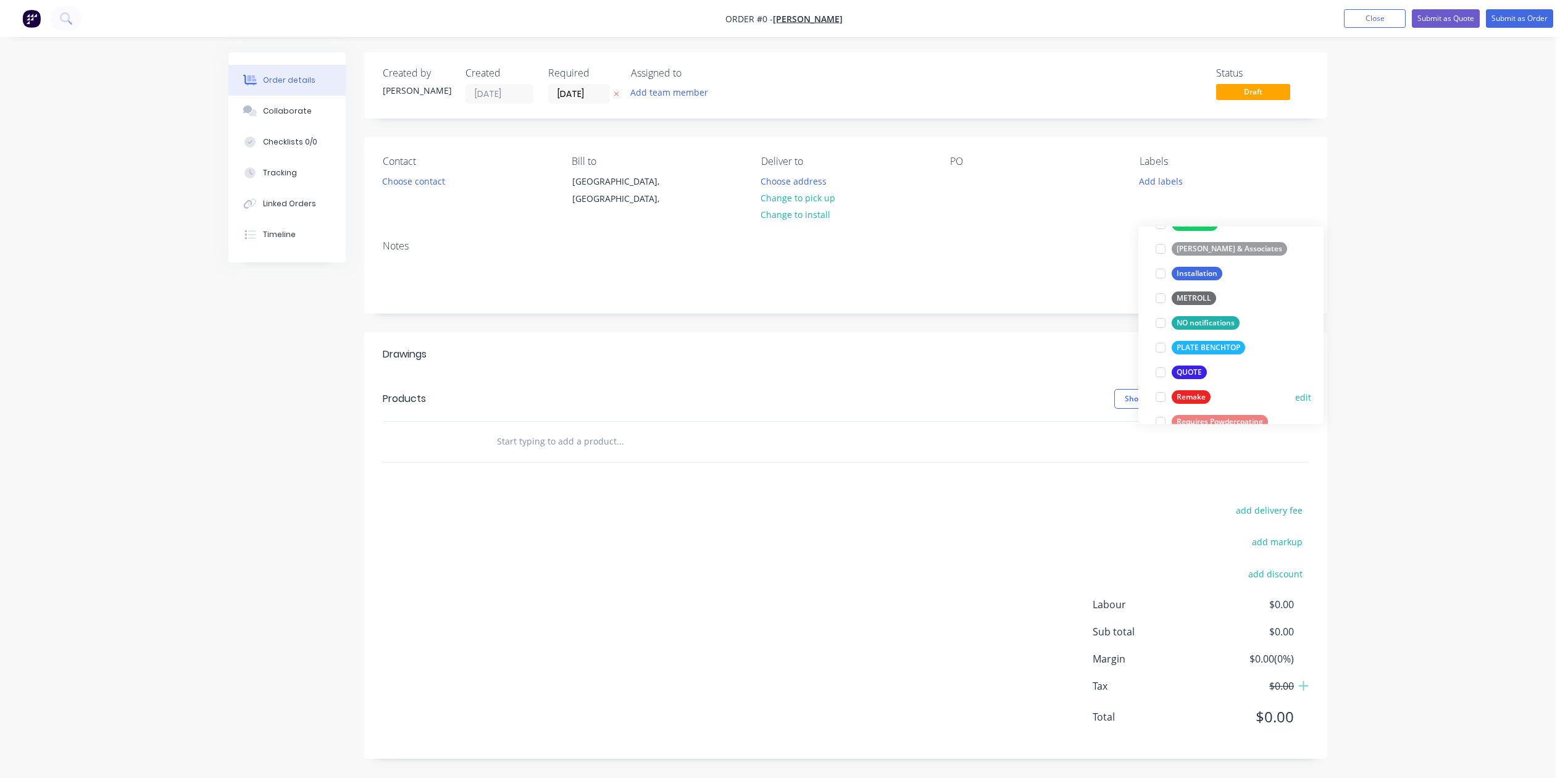
scroll to position [329, 0]
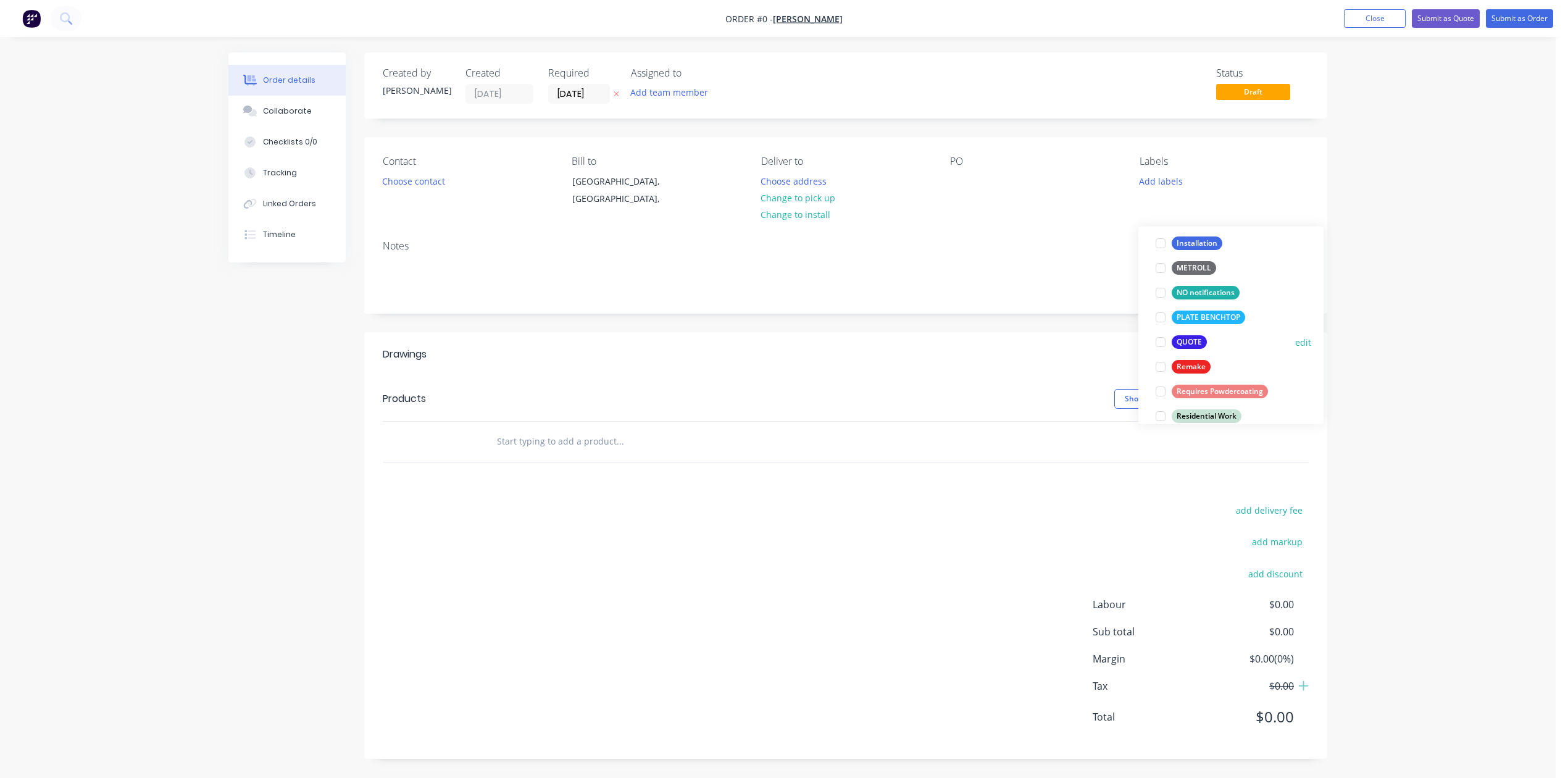
click at [1156, 344] on div at bounding box center [1161, 342] width 24 height 24
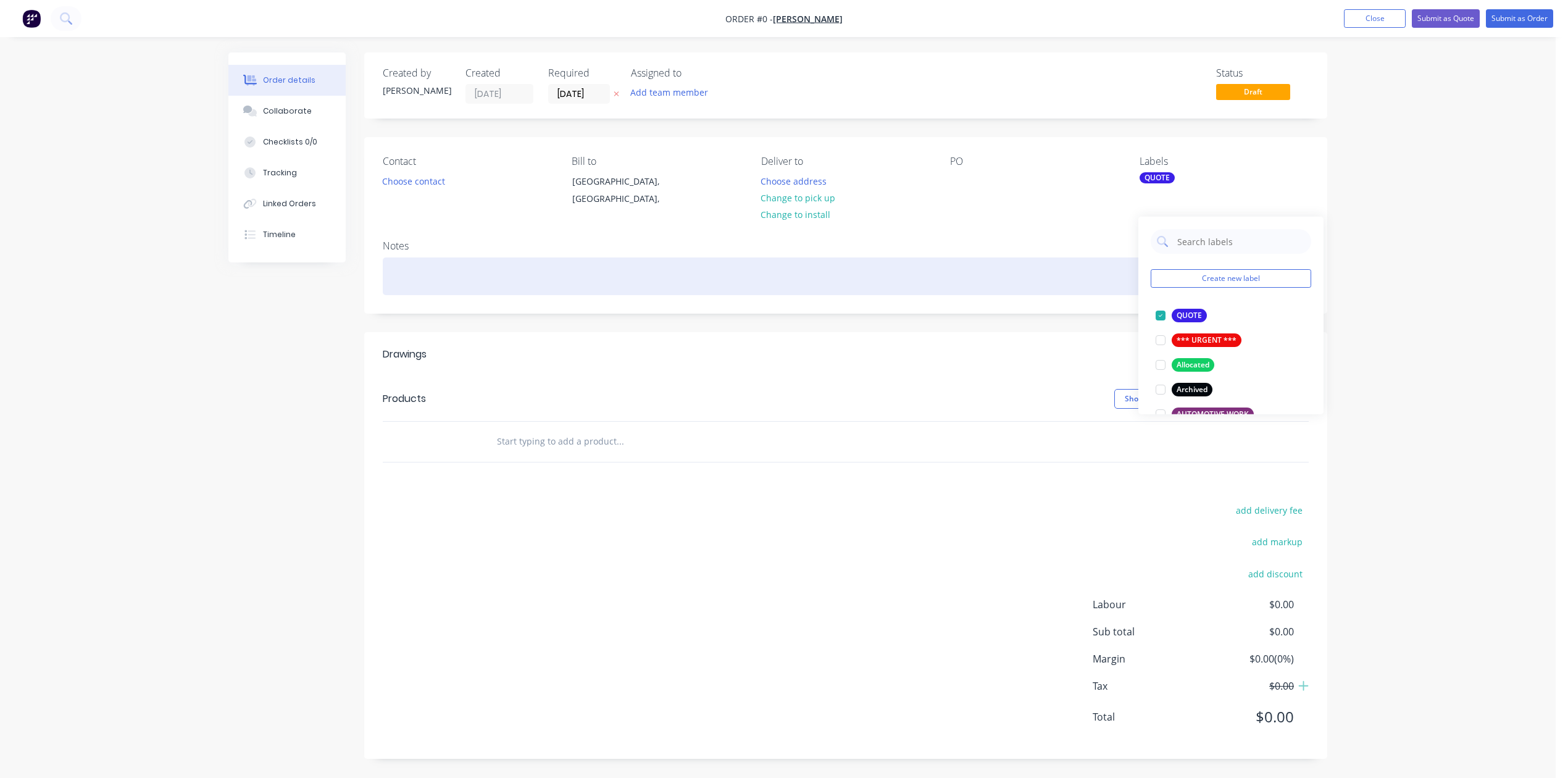
click at [979, 307] on div "Order details Collaborate Checklists 0/0 Tracking Linked Orders Timeline Order …" at bounding box center [778, 414] width 1123 height 725
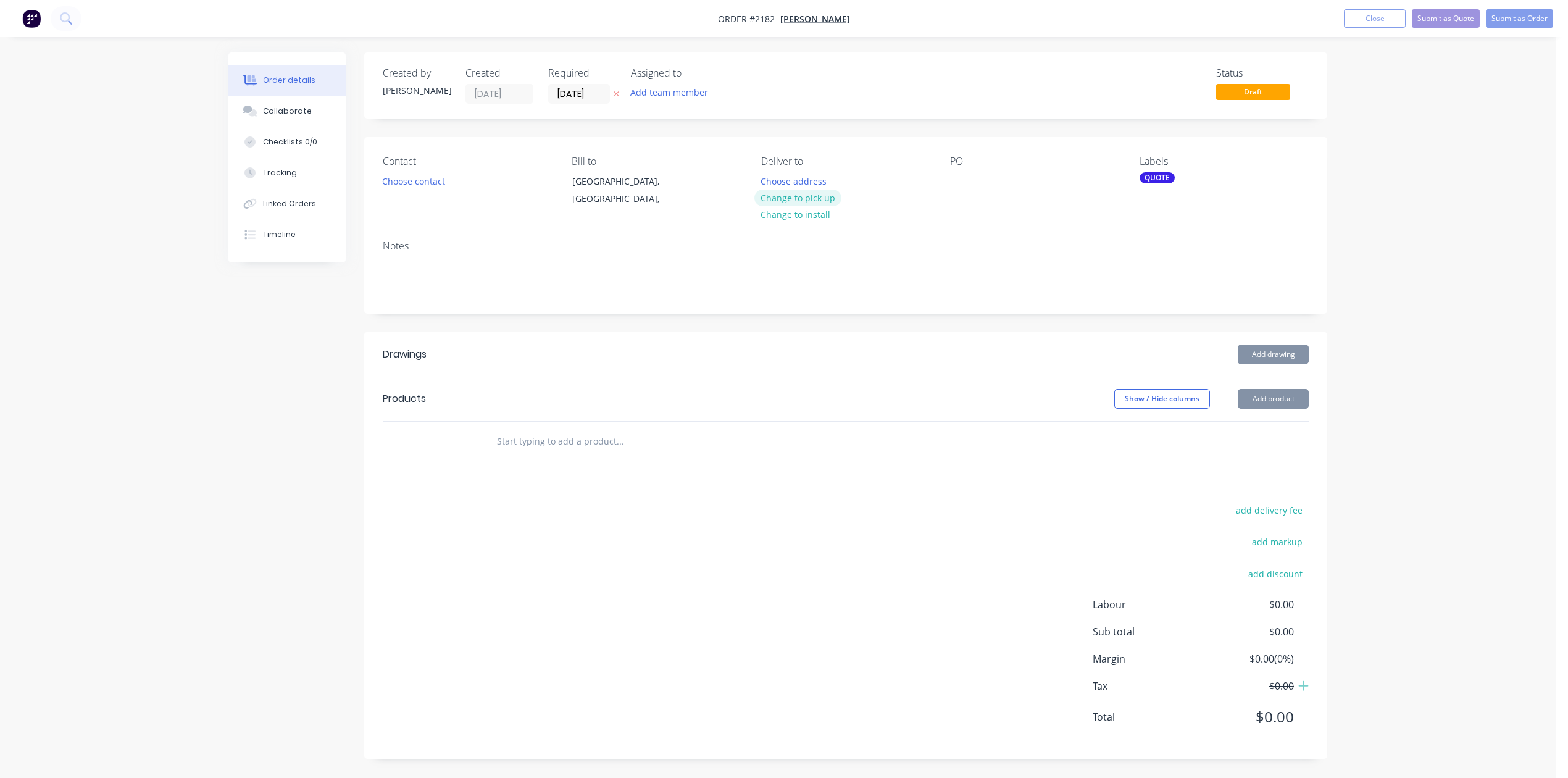
click at [842, 207] on button "Change to pick up" at bounding box center [798, 198] width 88 height 17
click at [959, 190] on div at bounding box center [960, 181] width 20 height 18
click at [431, 189] on button "Choose contact" at bounding box center [414, 181] width 76 height 17
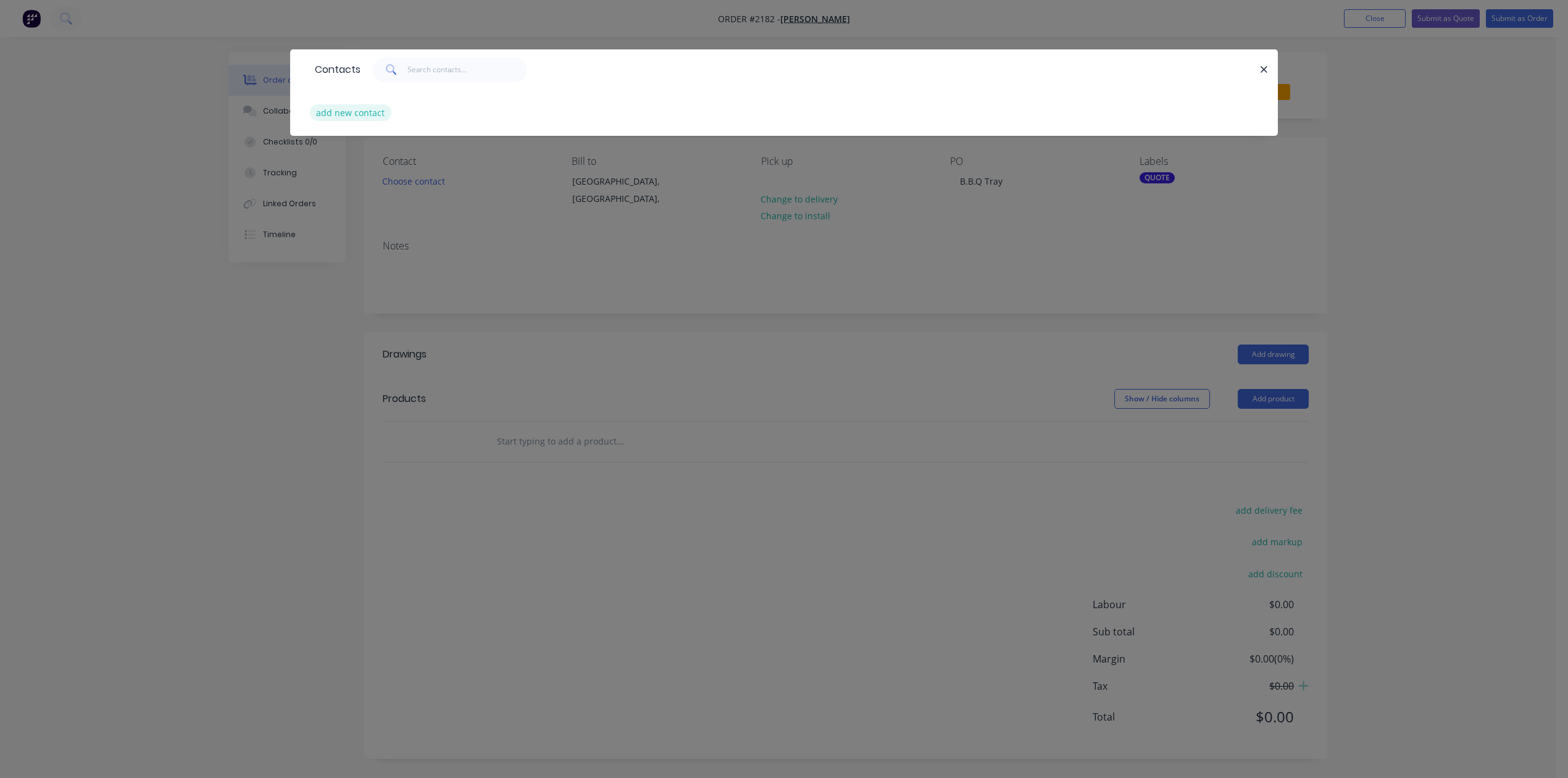
click at [374, 121] on button "add new contact" at bounding box center [350, 113] width 81 height 17
select select "AU"
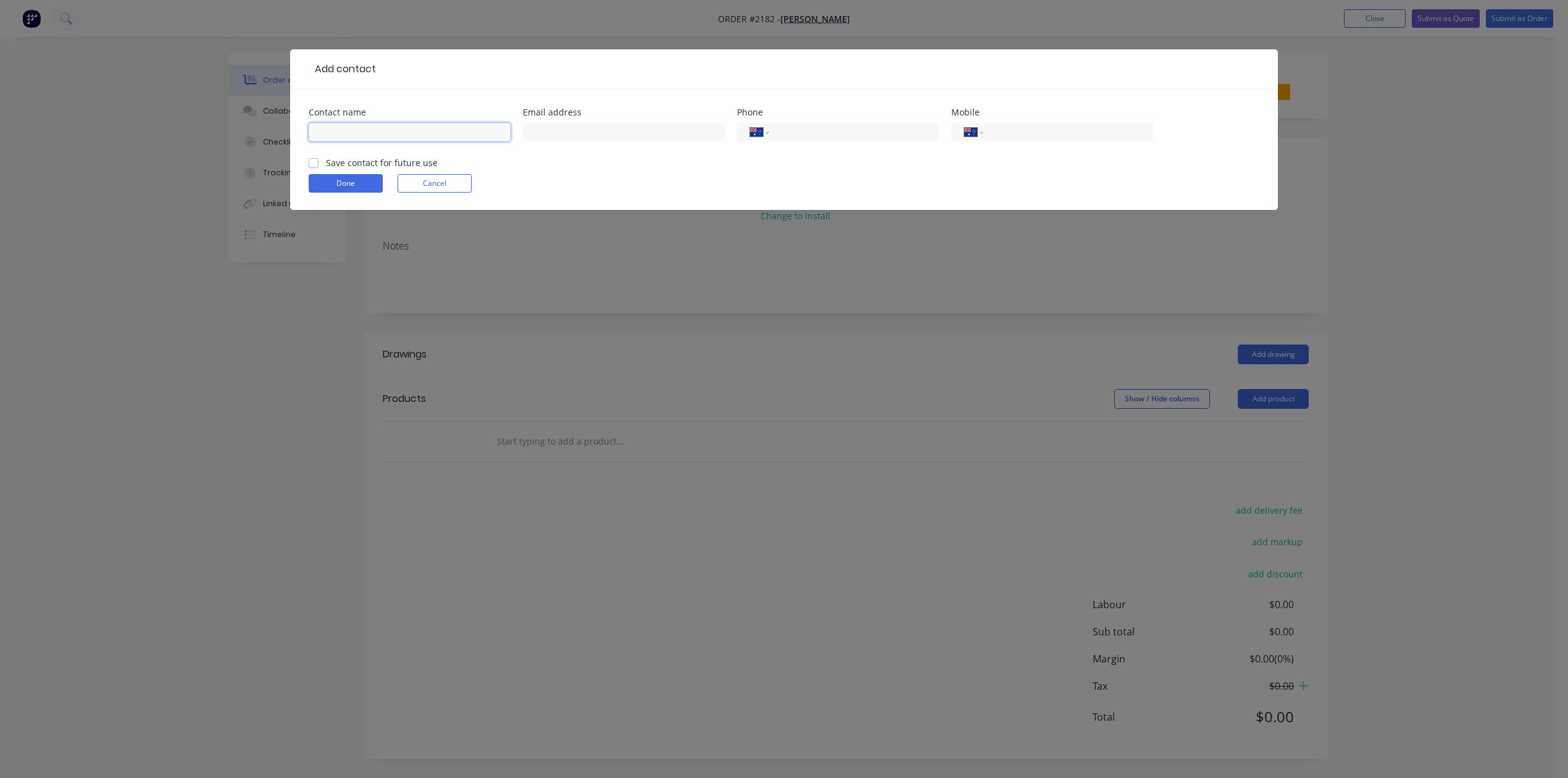
click at [373, 141] on input "text" at bounding box center [409, 132] width 202 height 18
type input "[PERSON_NAME]"
type input "[PERSON_NAME][EMAIL_ADDRESS][PERSON_NAME][DOMAIN_NAME]"
type input "0458 977 770"
click at [326, 169] on label "Save contact for future use" at bounding box center [382, 162] width 112 height 13
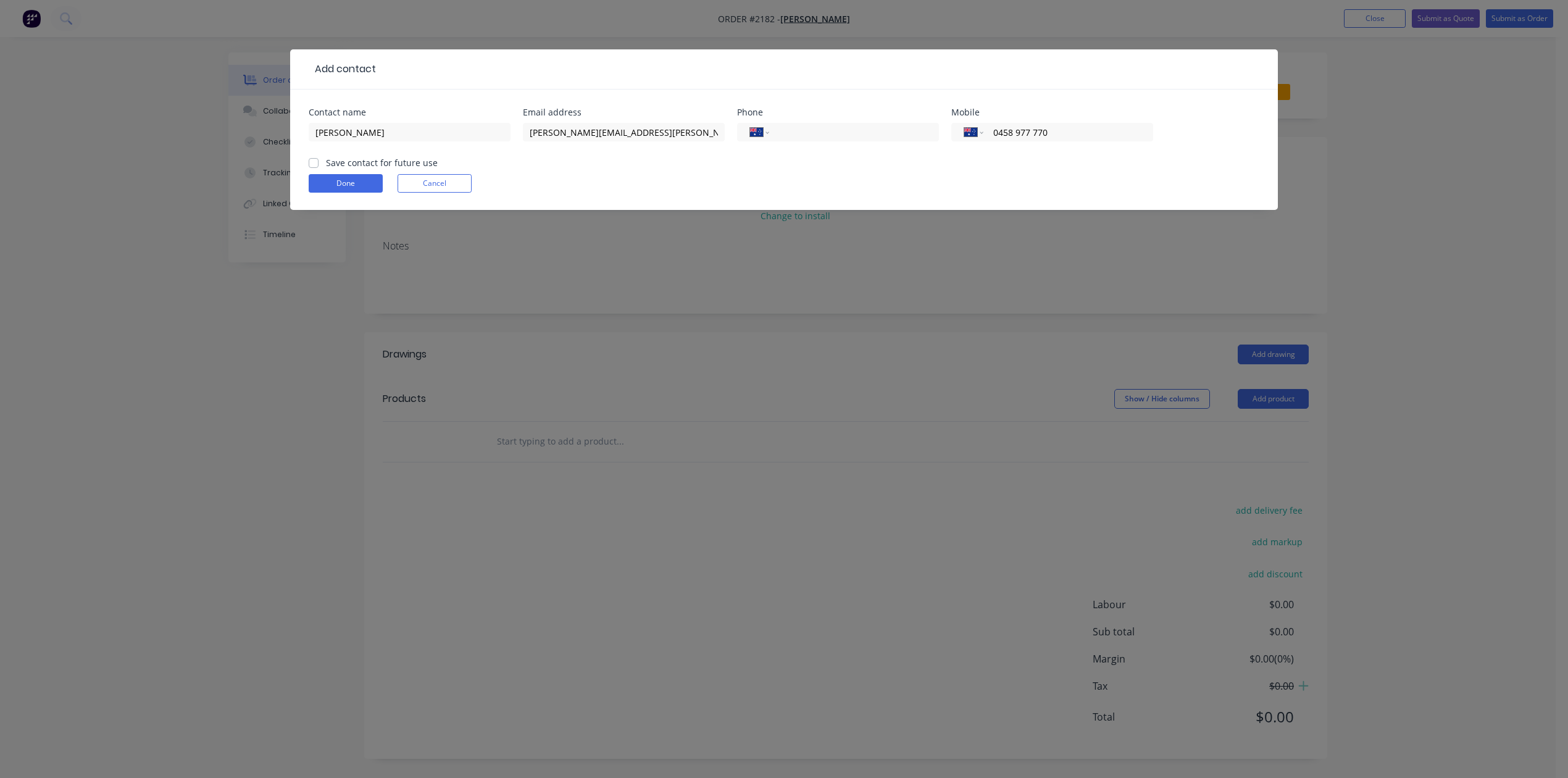
click at [316, 168] on input "Save contact for future use" at bounding box center [313, 162] width 10 height 12
checkbox input "true"
click at [376, 193] on button "Done" at bounding box center [345, 183] width 74 height 18
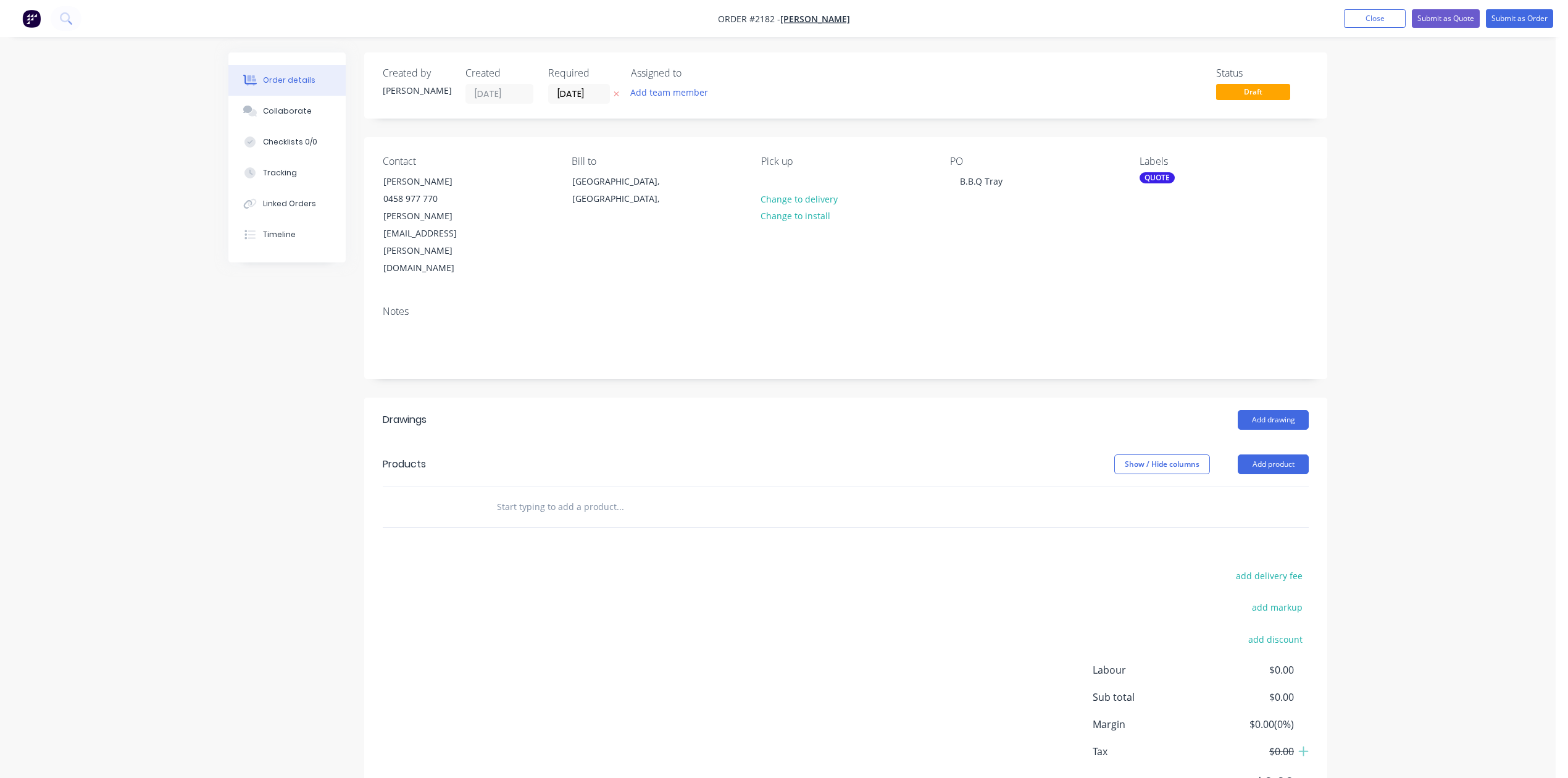
click at [559, 519] on input "text" at bounding box center [620, 507] width 247 height 24
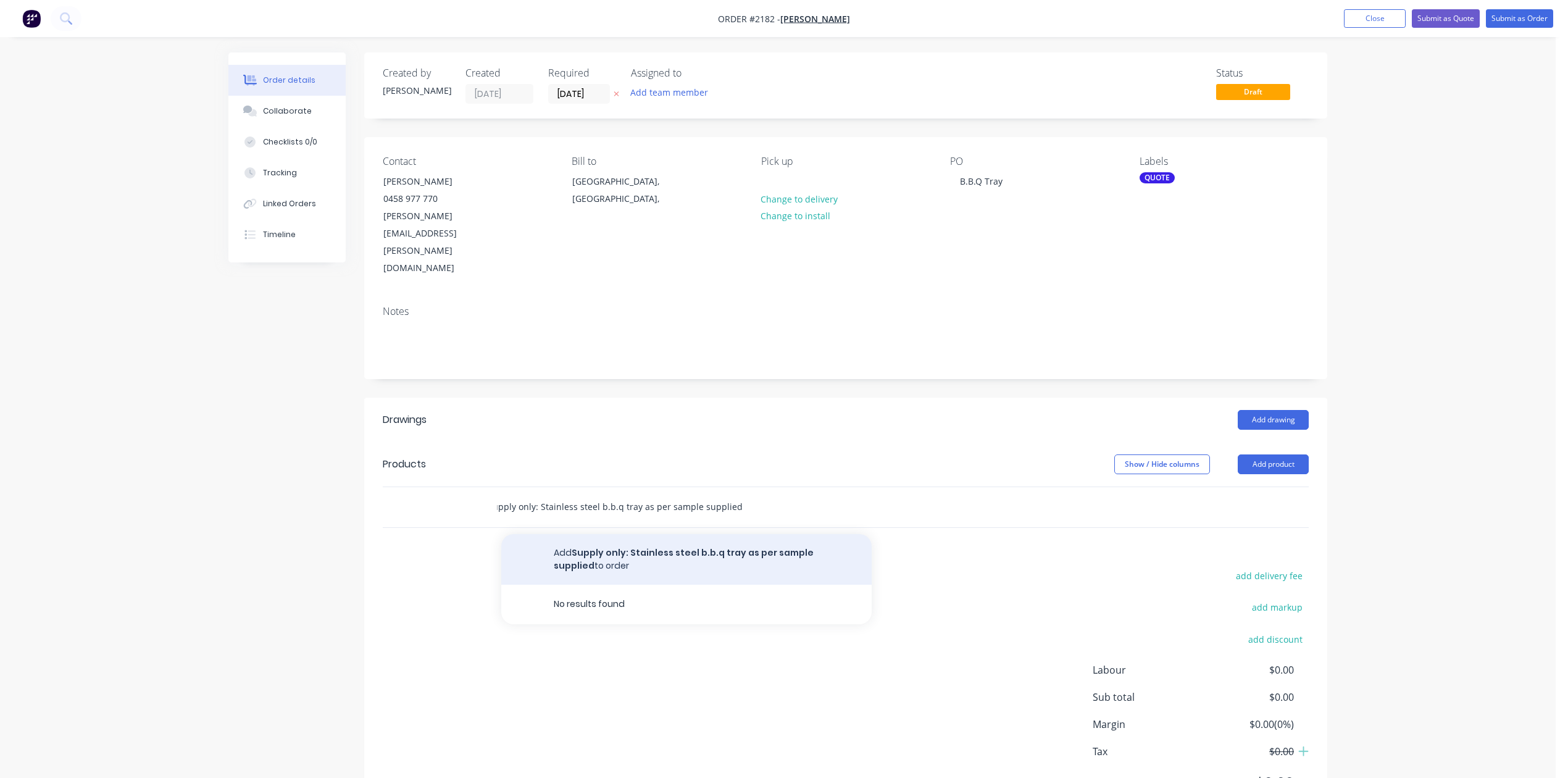
type input "Supply only: Stainless steel b.b.q tray as per sample supplied"
click at [608, 585] on button "Add Supply only: Stainless steel b.b.q tray as per sample supplied to order" at bounding box center [686, 559] width 370 height 51
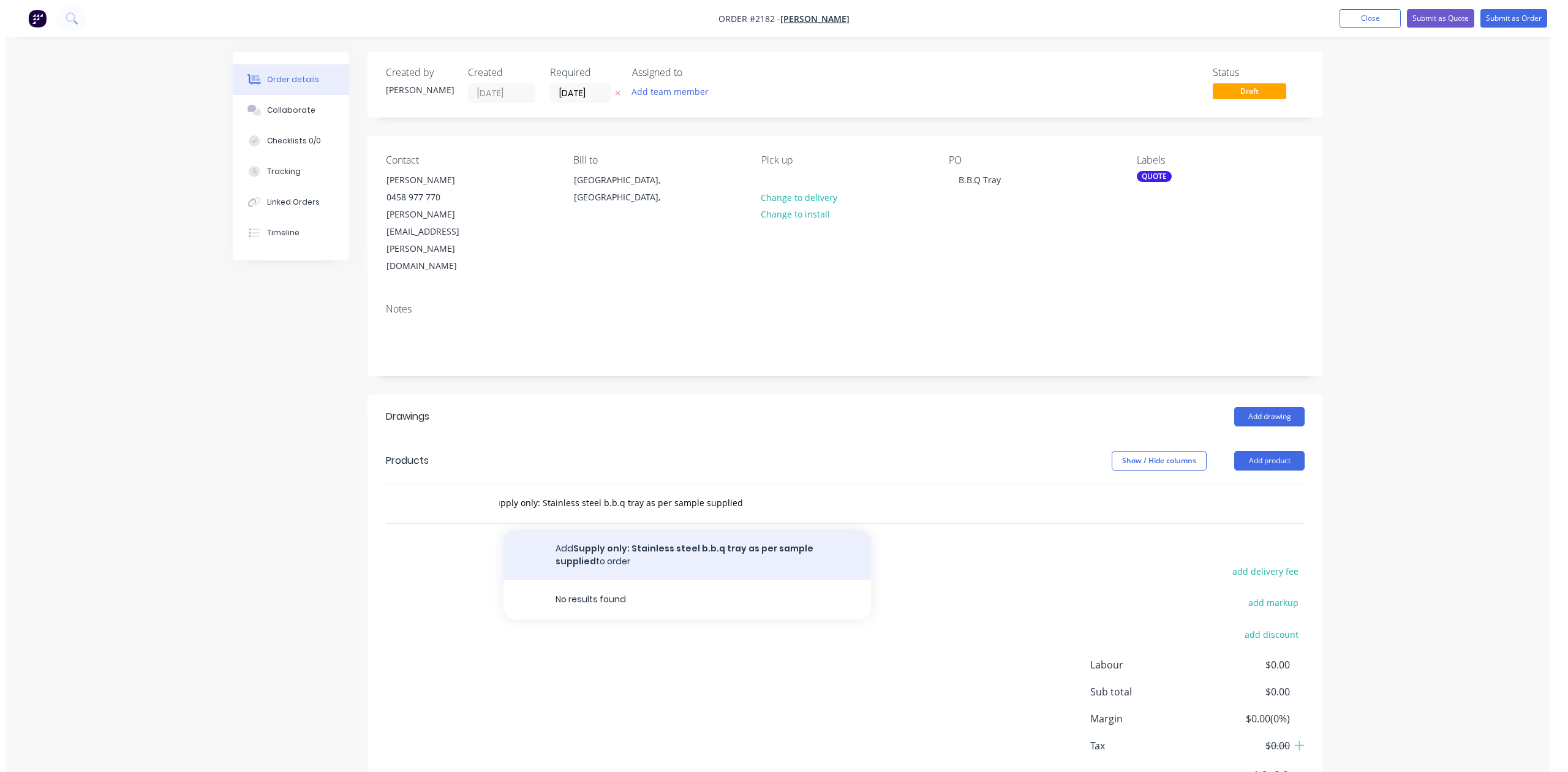
scroll to position [0, 0]
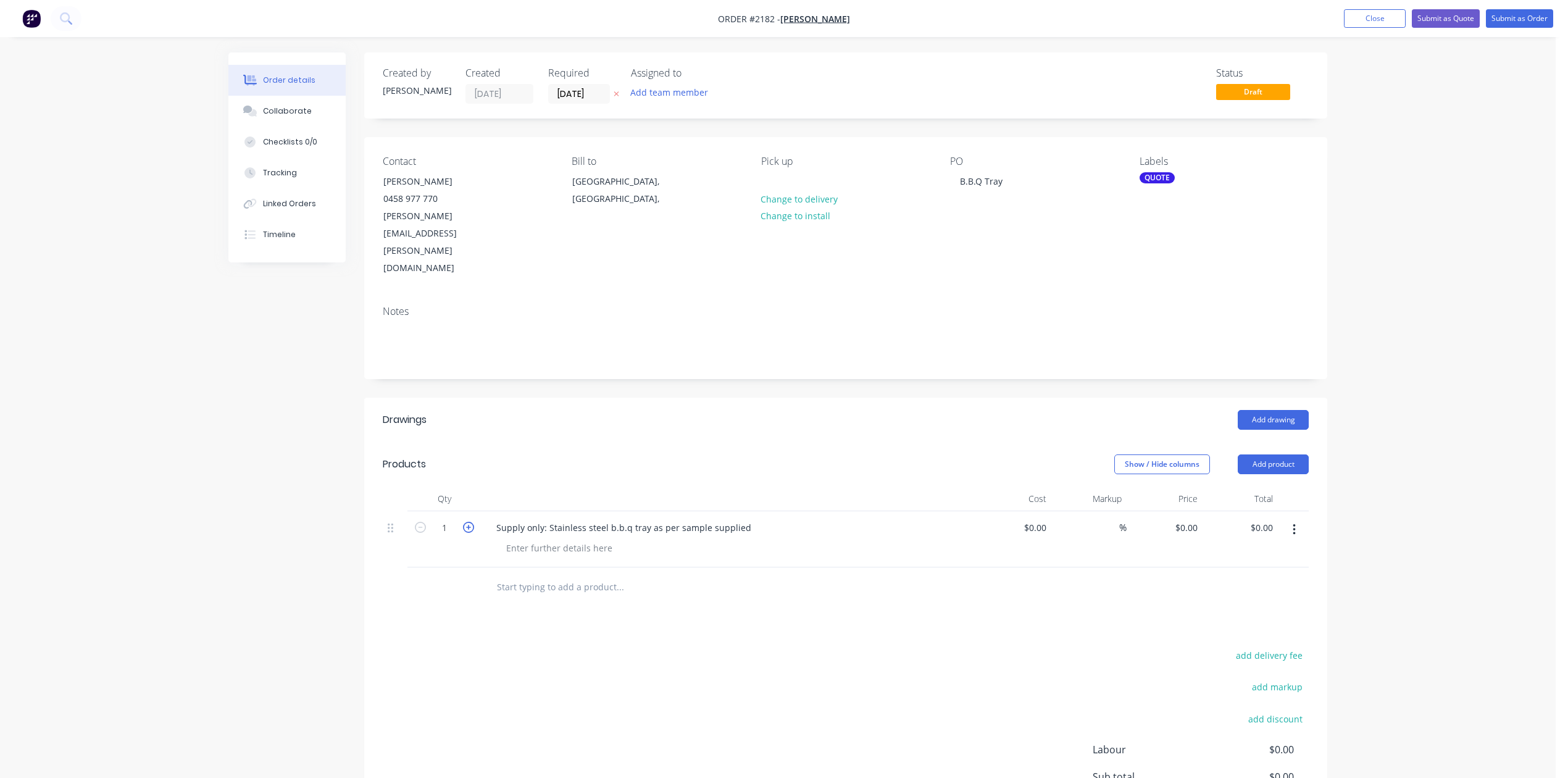
click at [472, 533] on icon "button" at bounding box center [469, 527] width 11 height 11
type input "2"
click at [742, 430] on div "Add drawing" at bounding box center [943, 420] width 729 height 20
click at [1344, 15] on button "Close" at bounding box center [1374, 18] width 62 height 18
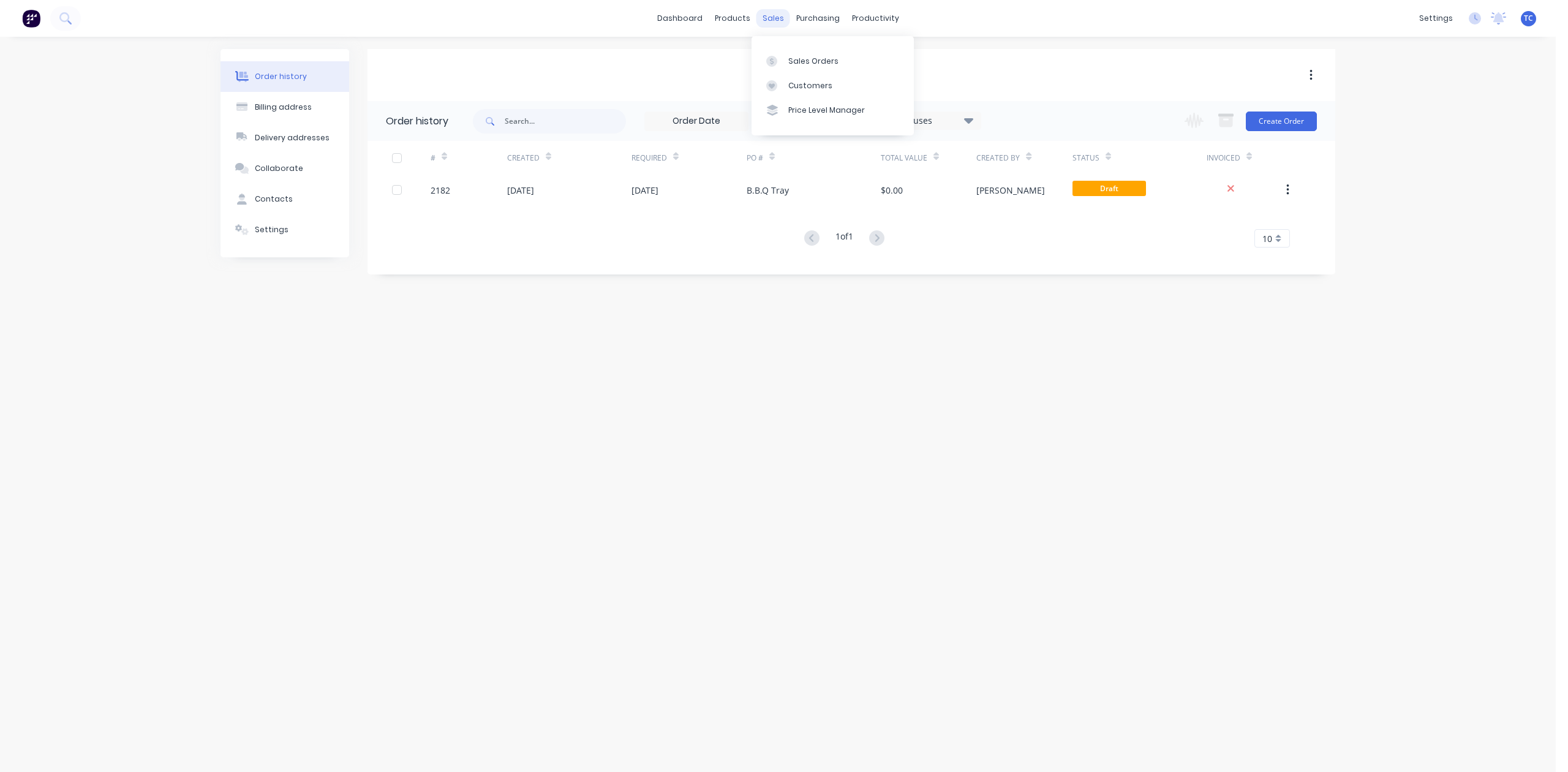
drag, startPoint x: 774, startPoint y: 17, endPoint x: 788, endPoint y: 12, distance: 14.9
click at [774, 17] on div "sales" at bounding box center [774, 18] width 34 height 18
click at [816, 67] on div "Sales Orders" at bounding box center [813, 61] width 51 height 11
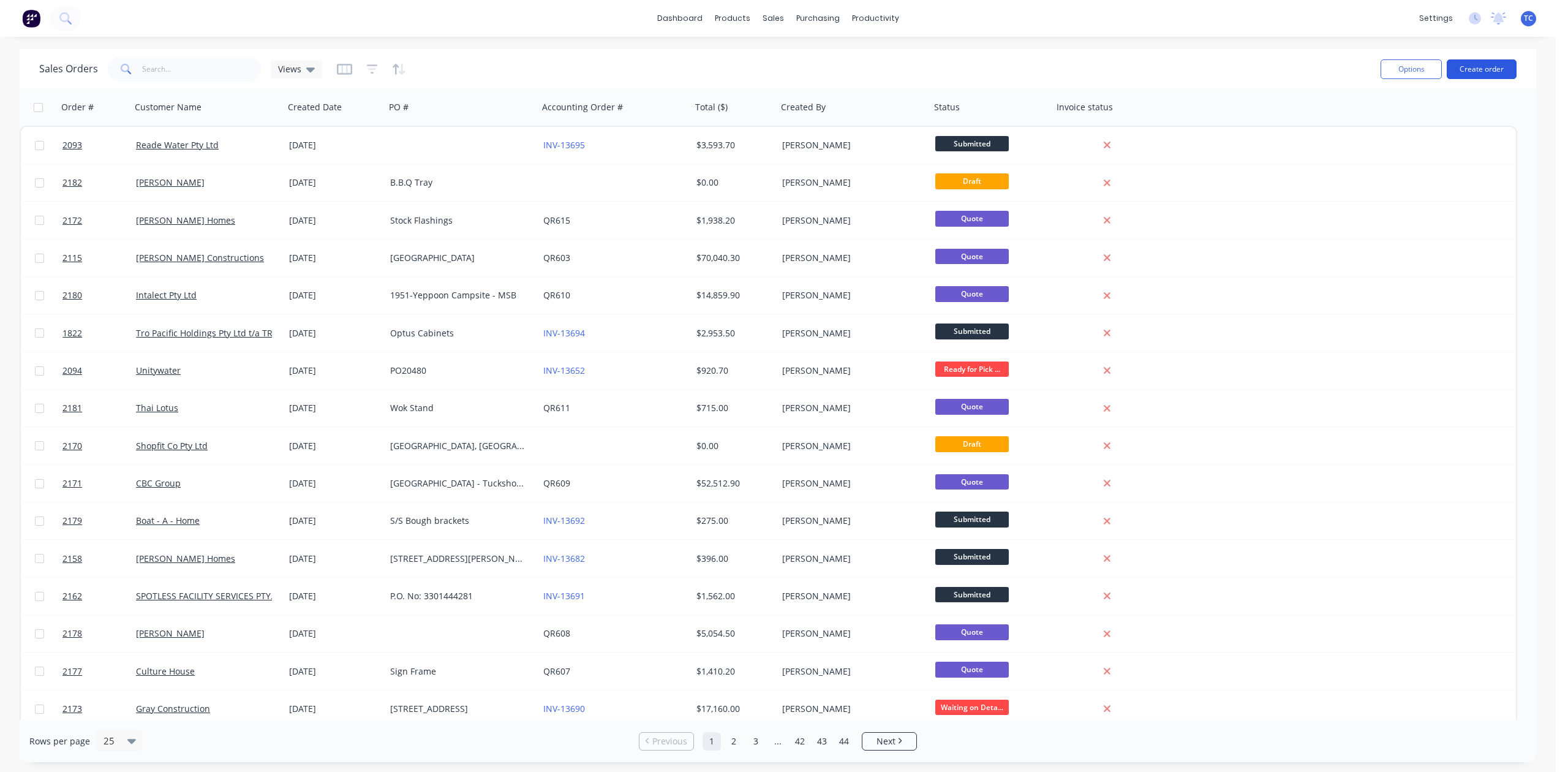
click at [1468, 63] on button "Create order" at bounding box center [1482, 69] width 70 height 20
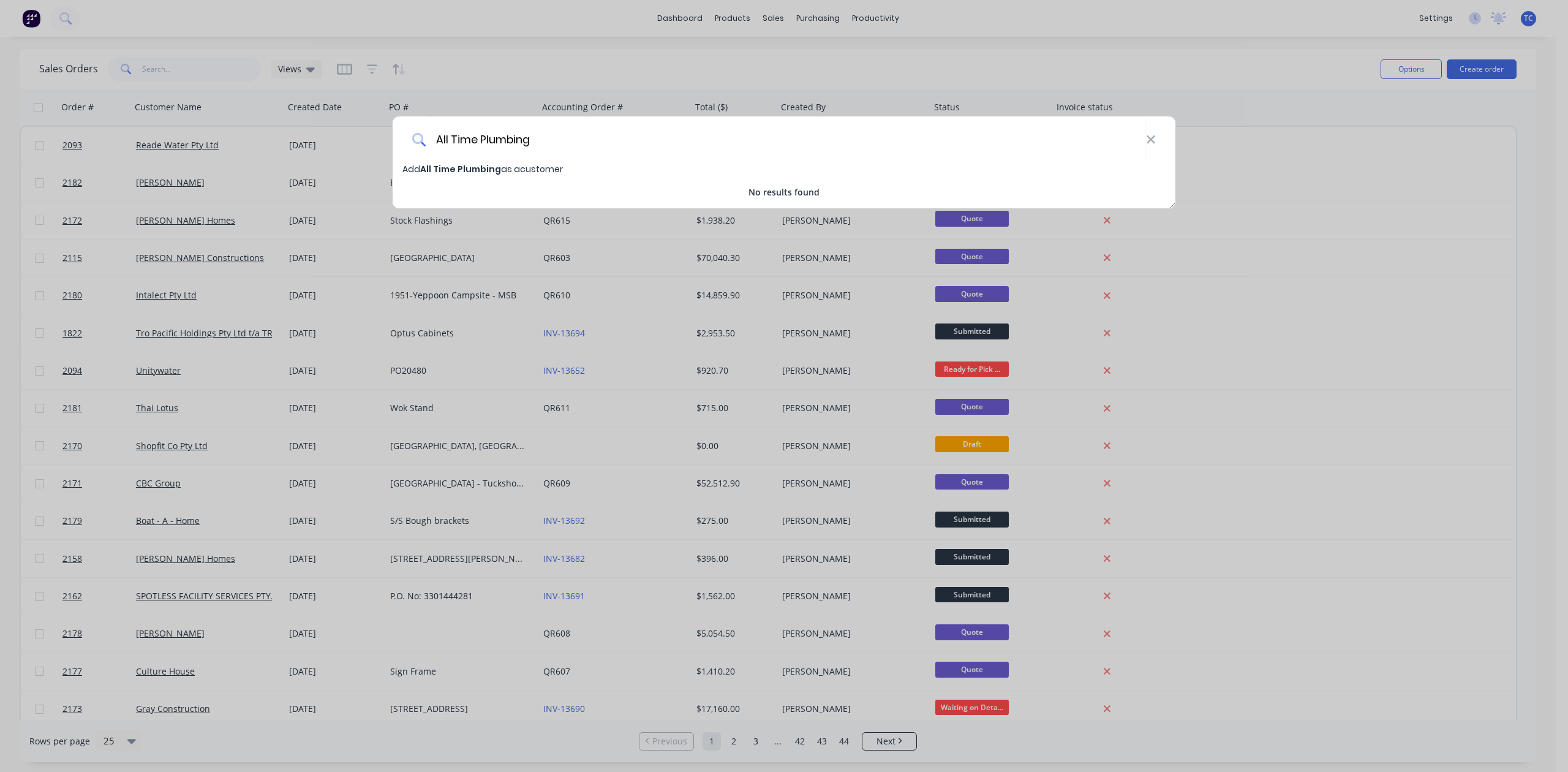
type input "All Time Plumbing"
click at [468, 172] on span "All Time Plumbing" at bounding box center [461, 169] width 81 height 12
select select "AU"
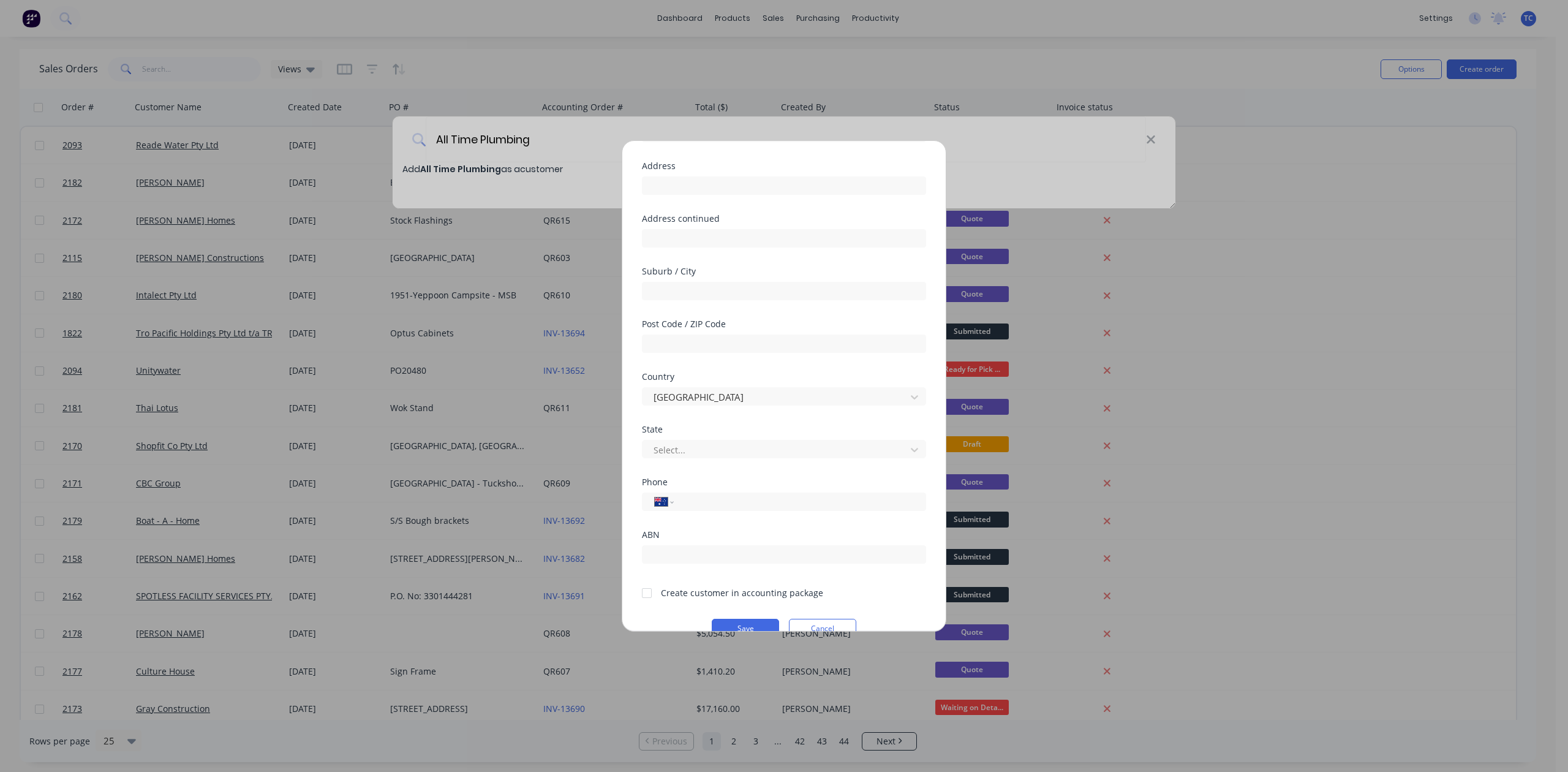
scroll to position [163, 0]
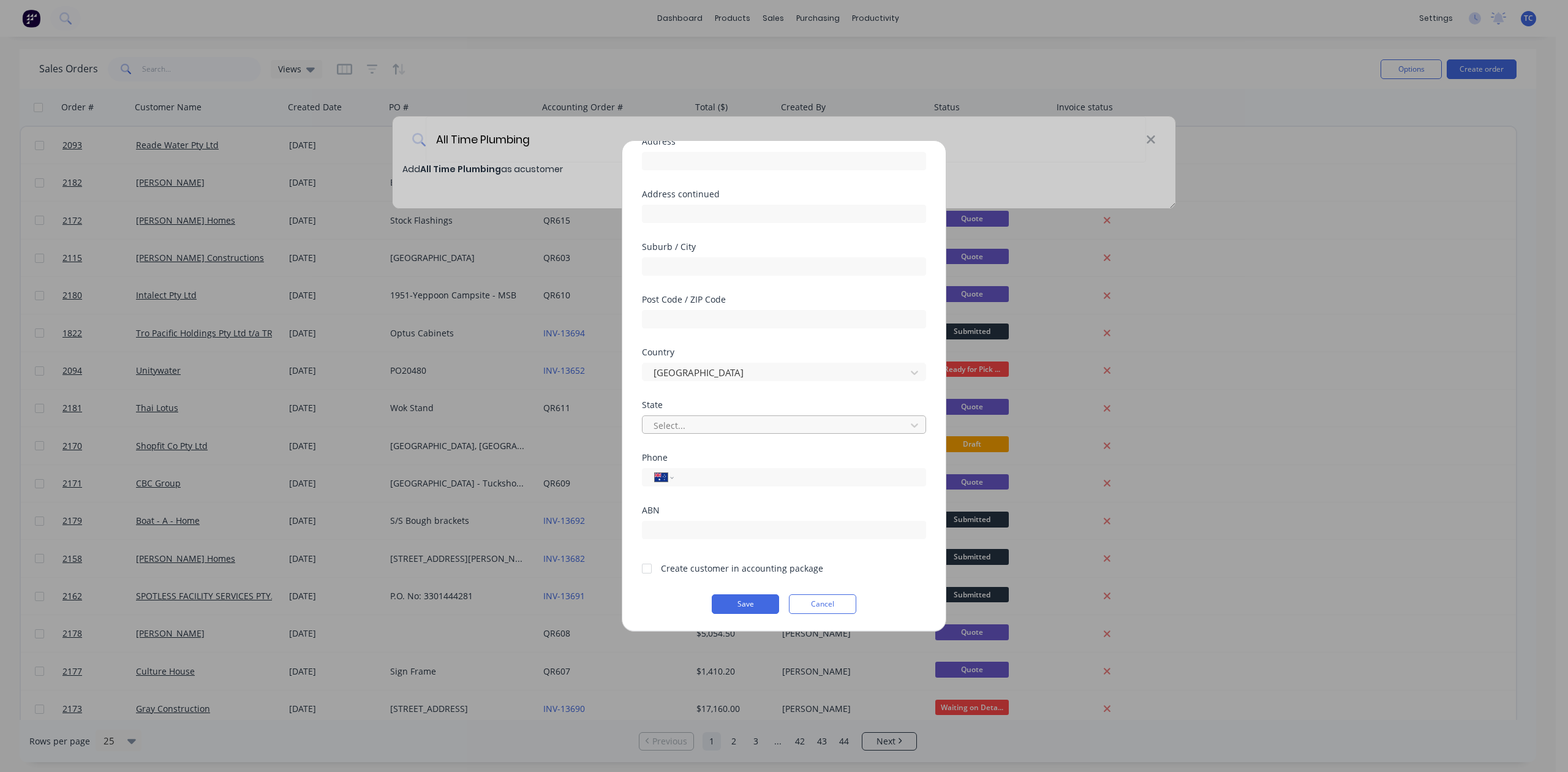
click at [701, 425] on div at bounding box center [776, 425] width 247 height 16
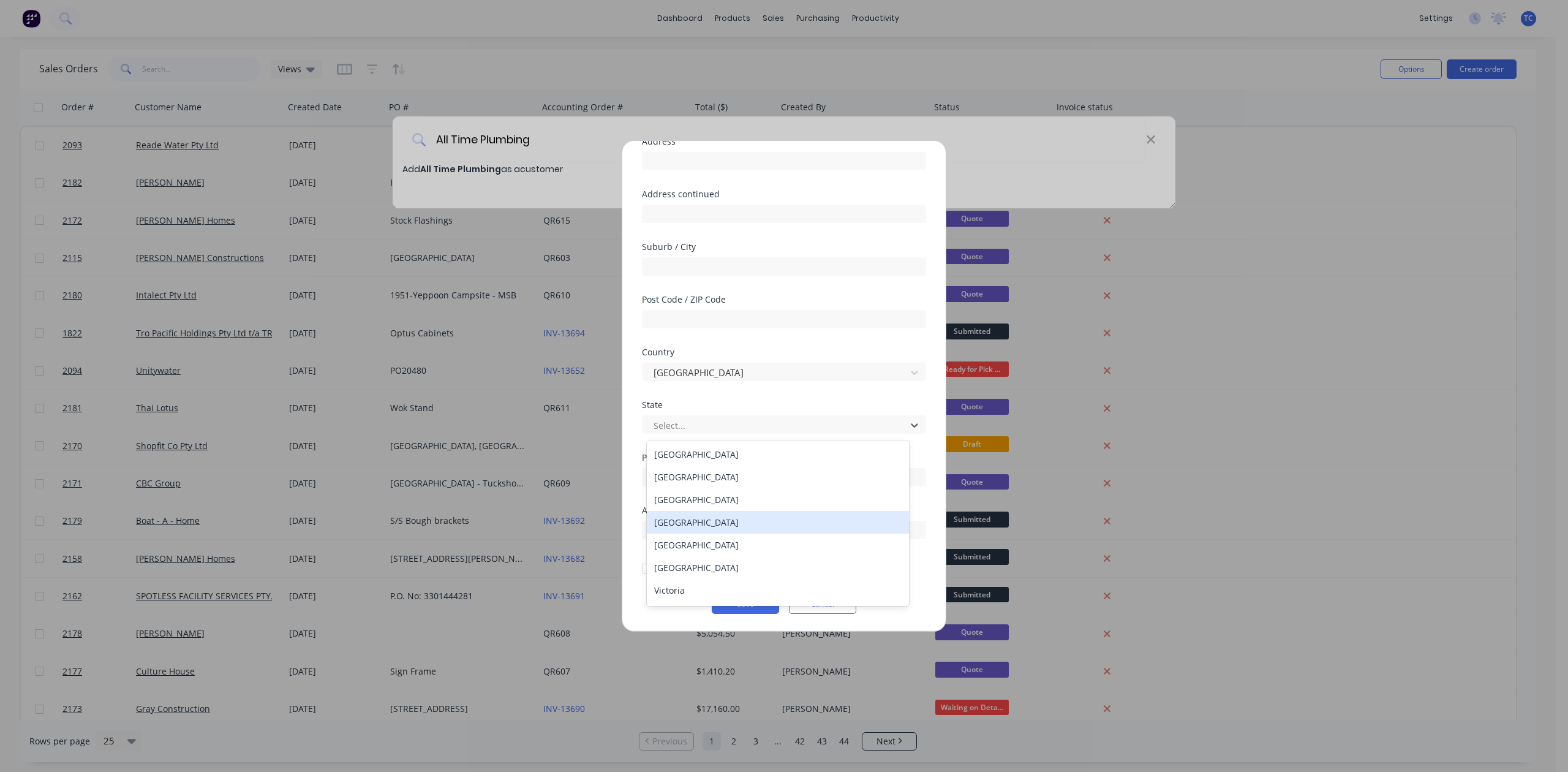
click at [707, 534] on div "[GEOGRAPHIC_DATA]" at bounding box center [778, 523] width 261 height 23
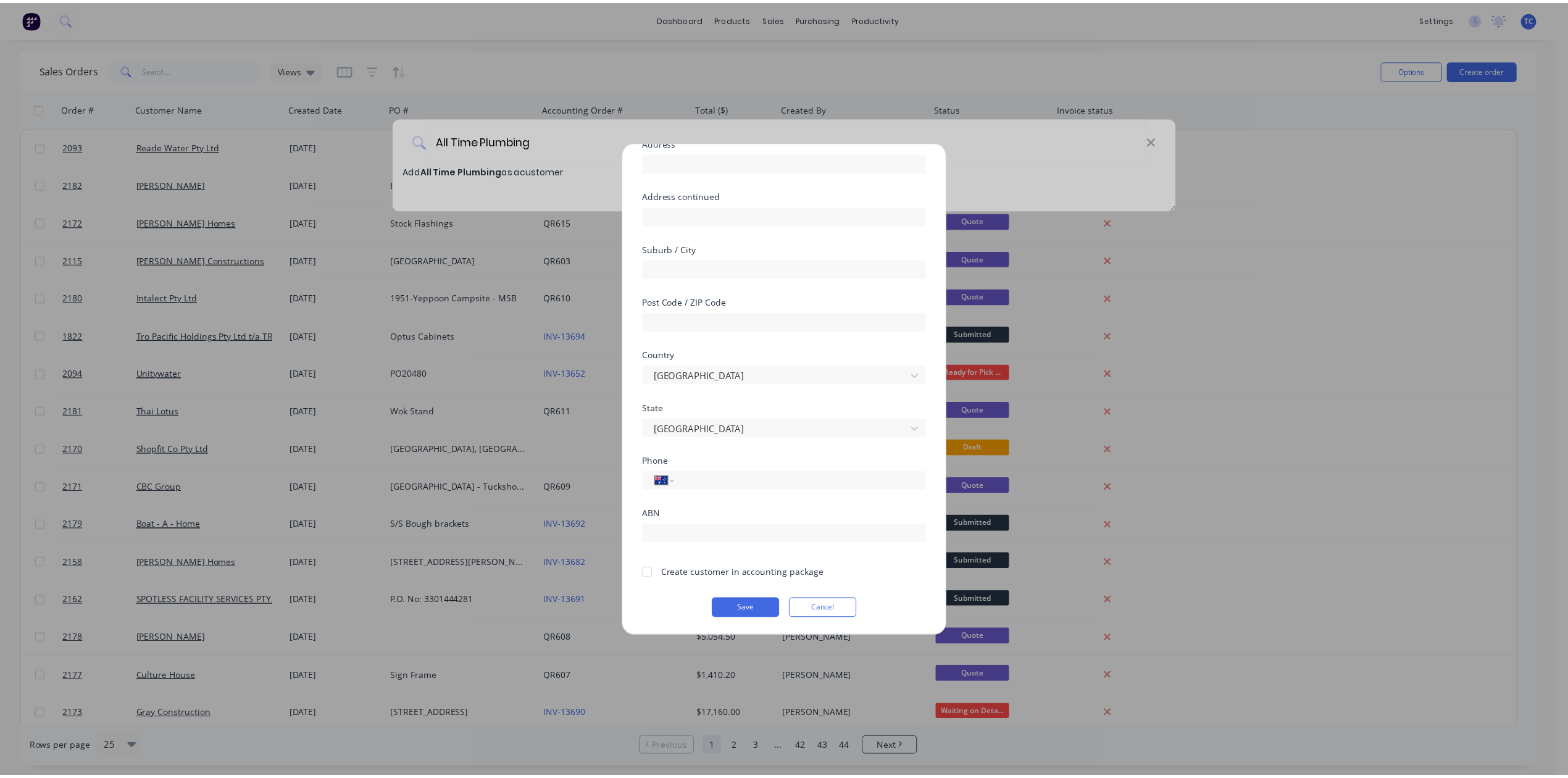
scroll to position [200, 0]
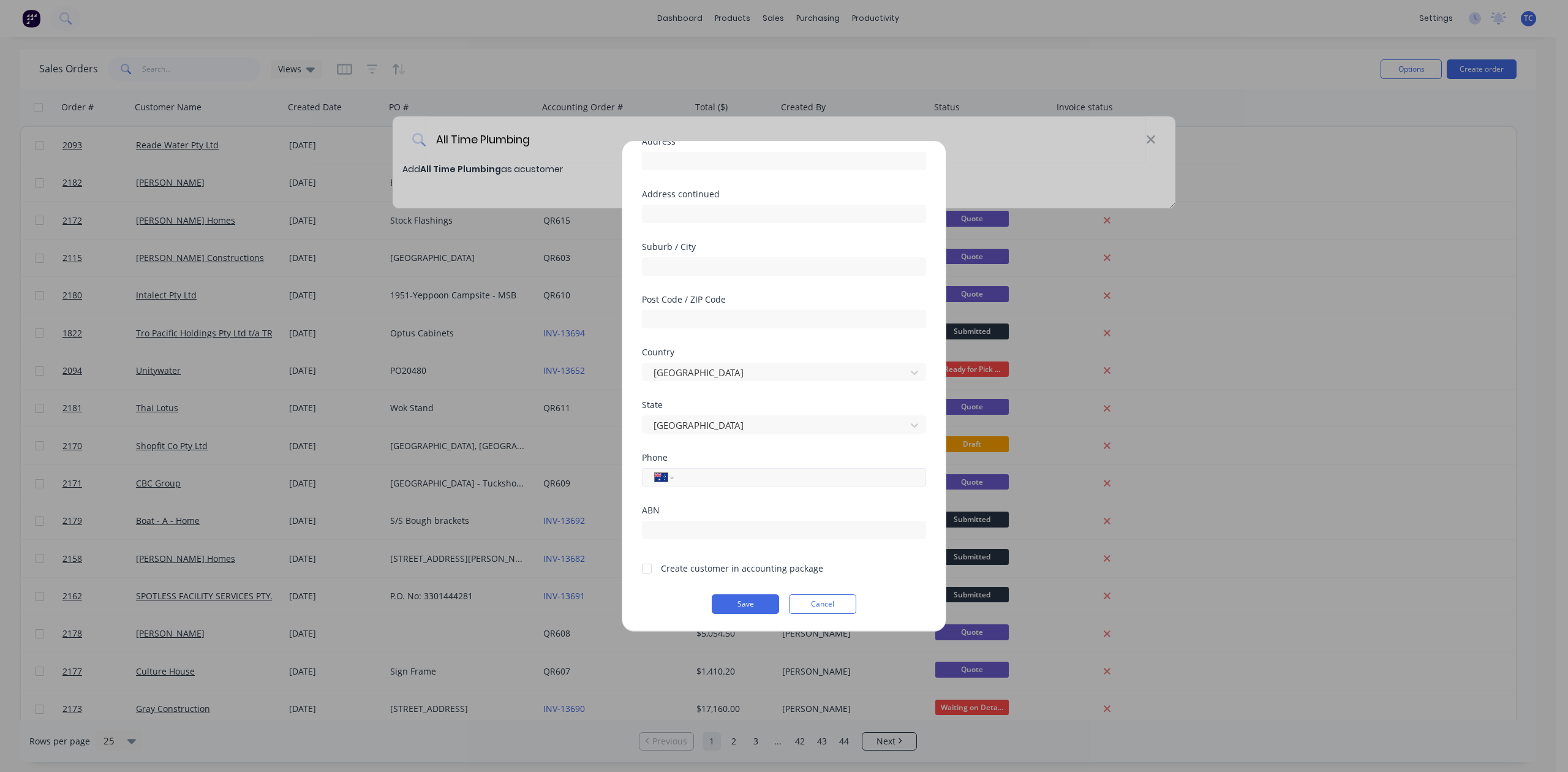
click at [729, 471] on input "tel" at bounding box center [798, 477] width 231 height 14
type input "0451 506 331"
click at [649, 556] on div at bounding box center [647, 568] width 24 height 24
drag, startPoint x: 745, startPoint y: 596, endPoint x: 736, endPoint y: 570, distance: 27.5
click at [736, 570] on form "Customer name All Time Plumbing Address Address continued Suburb / City Post Co…" at bounding box center [784, 349] width 284 height 529
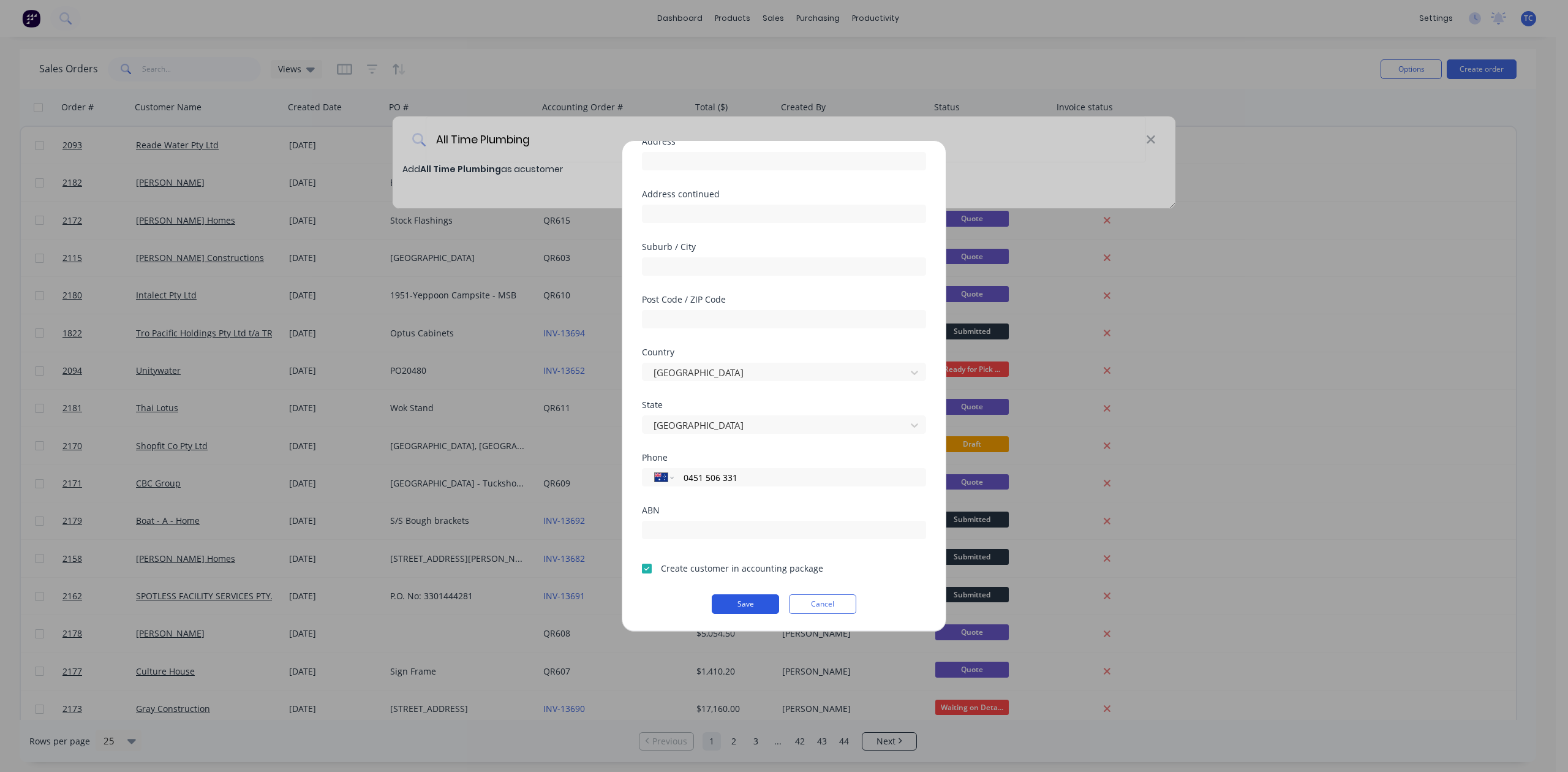
click at [736, 599] on button "Save" at bounding box center [745, 604] width 67 height 20
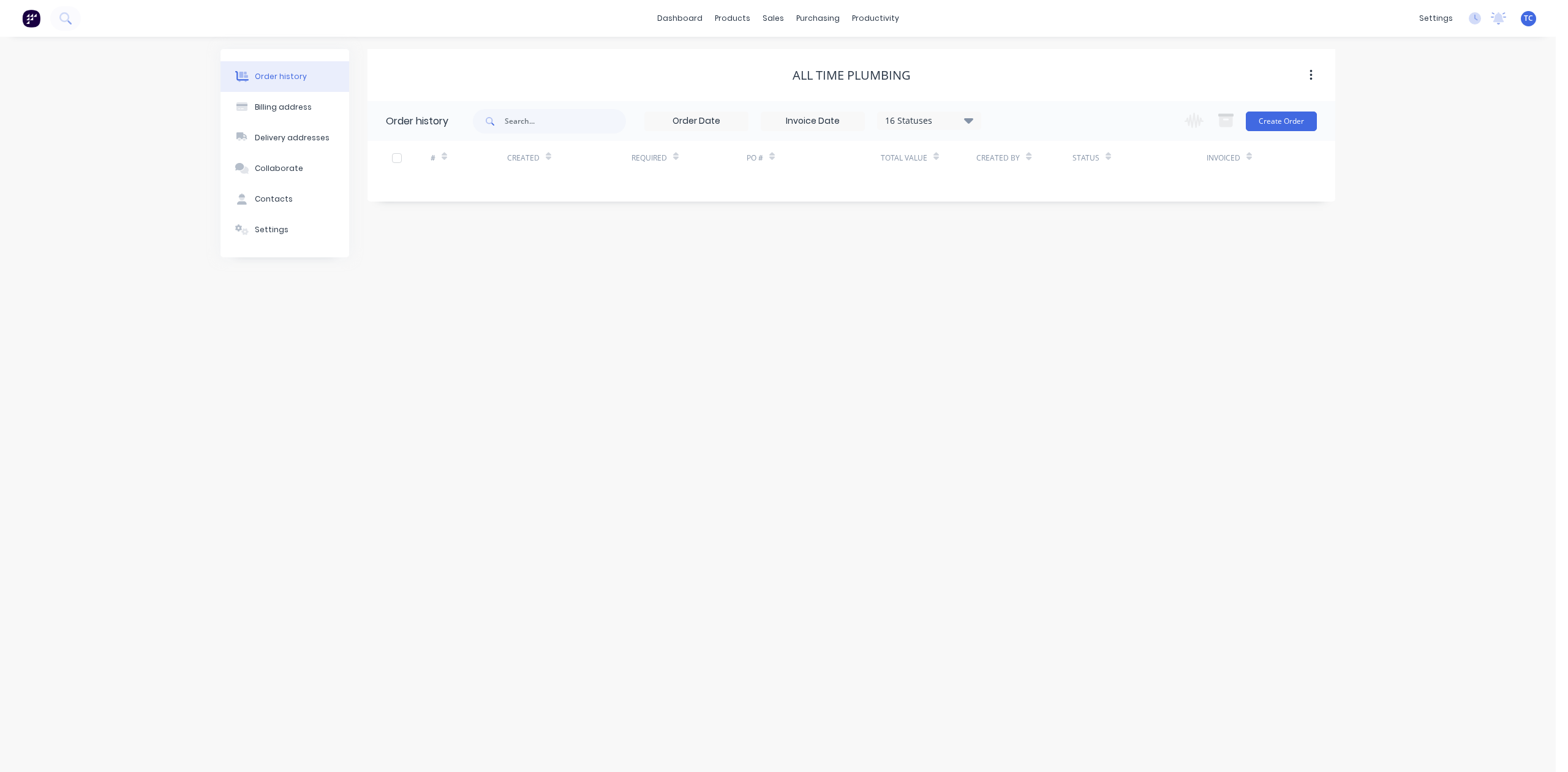
click at [1276, 109] on div "Change order status Submitted Template/Site Measure Waiting on Details/Material…" at bounding box center [1247, 121] width 139 height 40
click at [1273, 118] on button "Create Order" at bounding box center [1281, 121] width 71 height 20
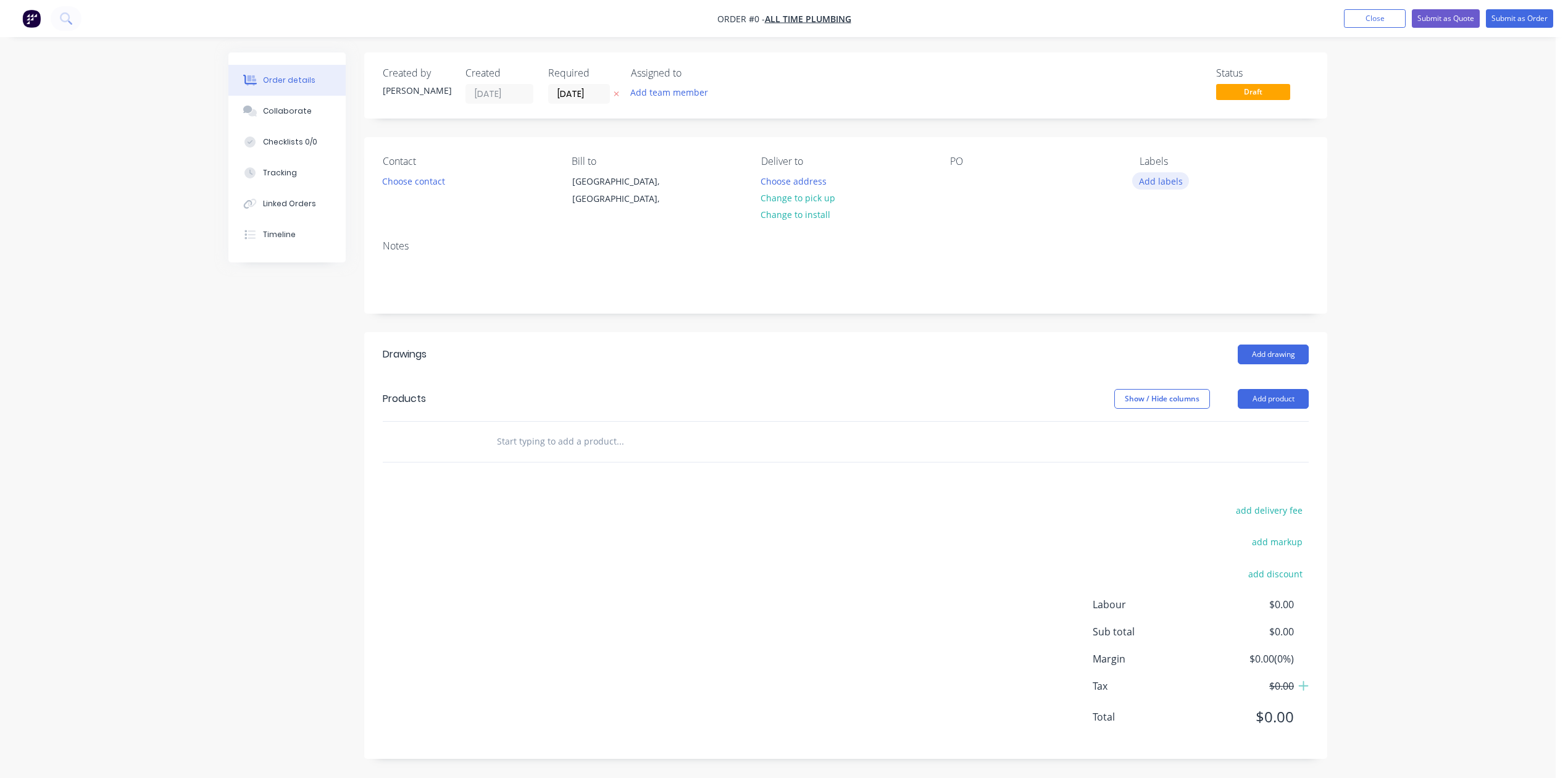
click at [1170, 189] on button "Add labels" at bounding box center [1161, 181] width 57 height 17
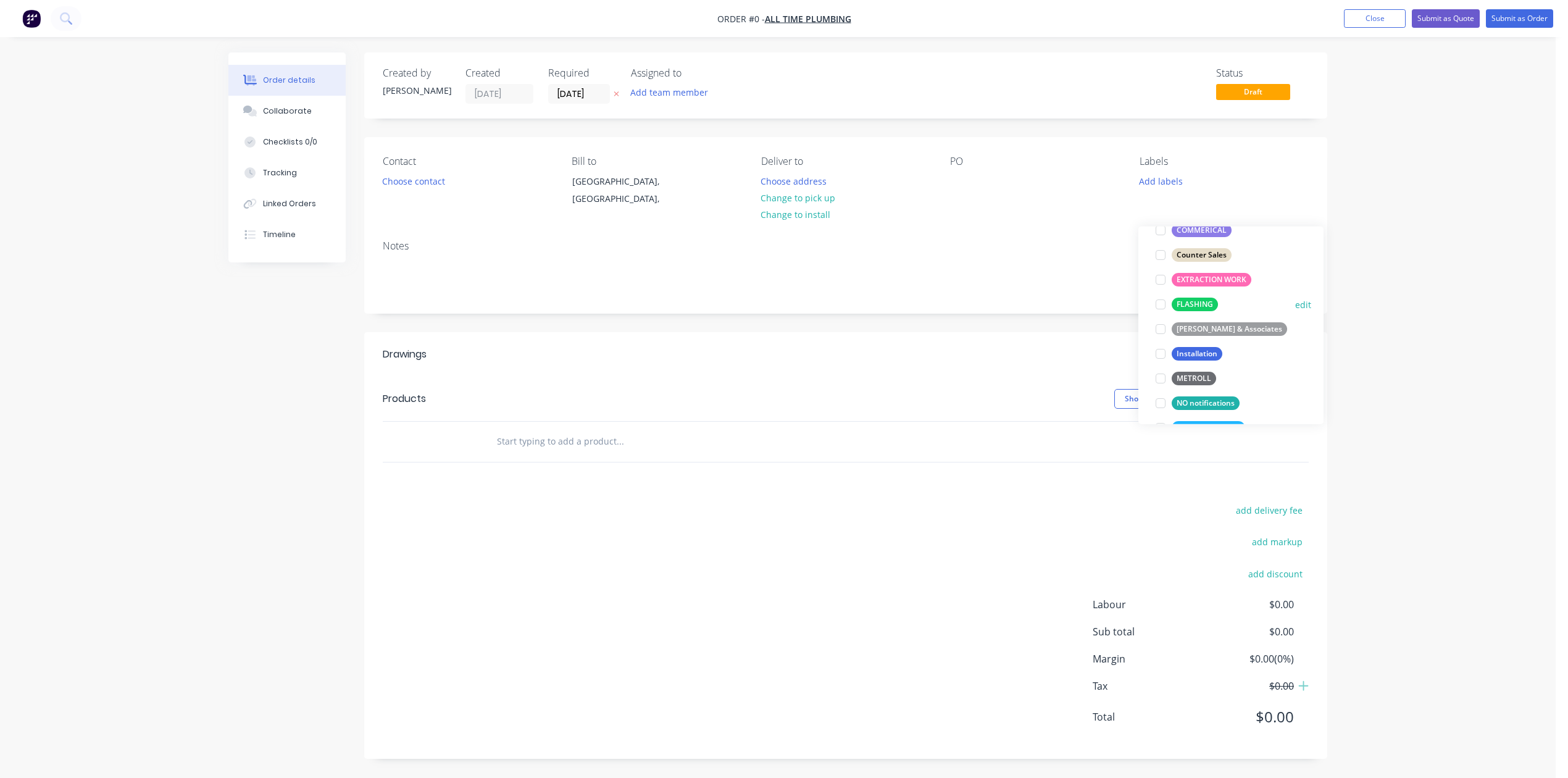
scroll to position [329, 0]
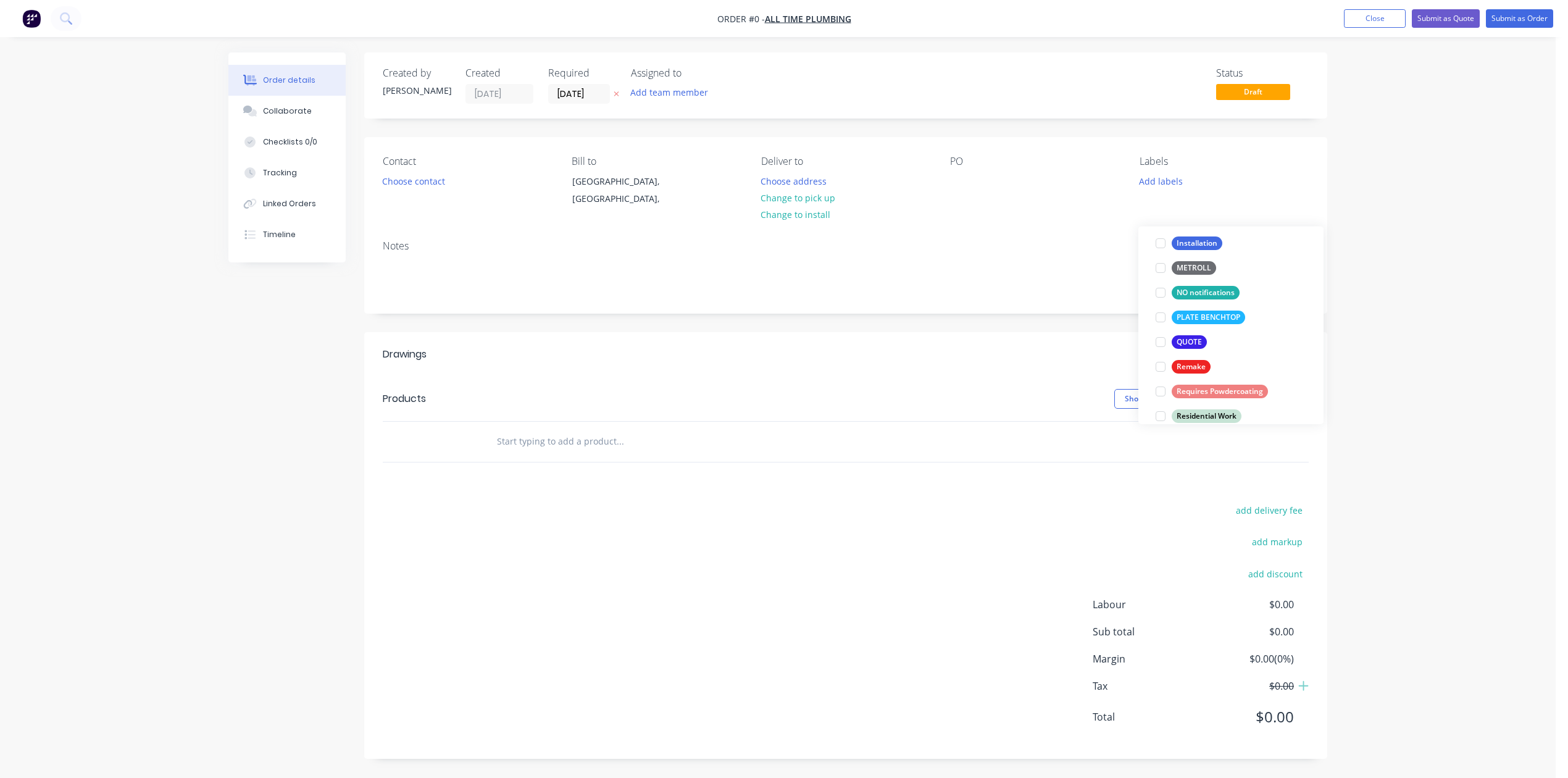
drag, startPoint x: 1163, startPoint y: 344, endPoint x: 1201, endPoint y: 340, distance: 38.2
click at [1163, 347] on div at bounding box center [1161, 342] width 24 height 24
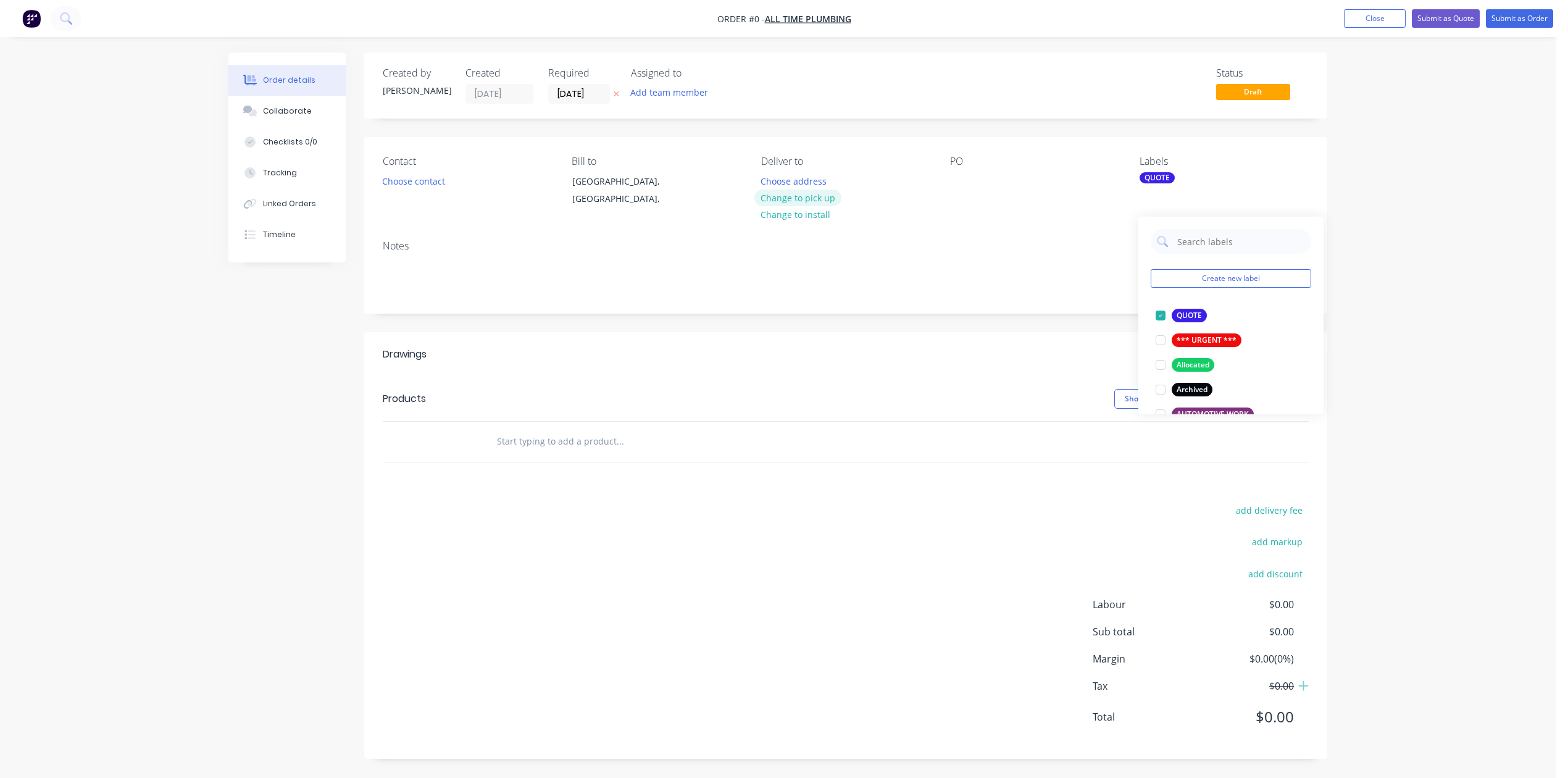
click at [810, 232] on div "Order details Collaborate Checklists 0/0 Tracking Linked Orders Timeline Order …" at bounding box center [778, 414] width 1123 height 725
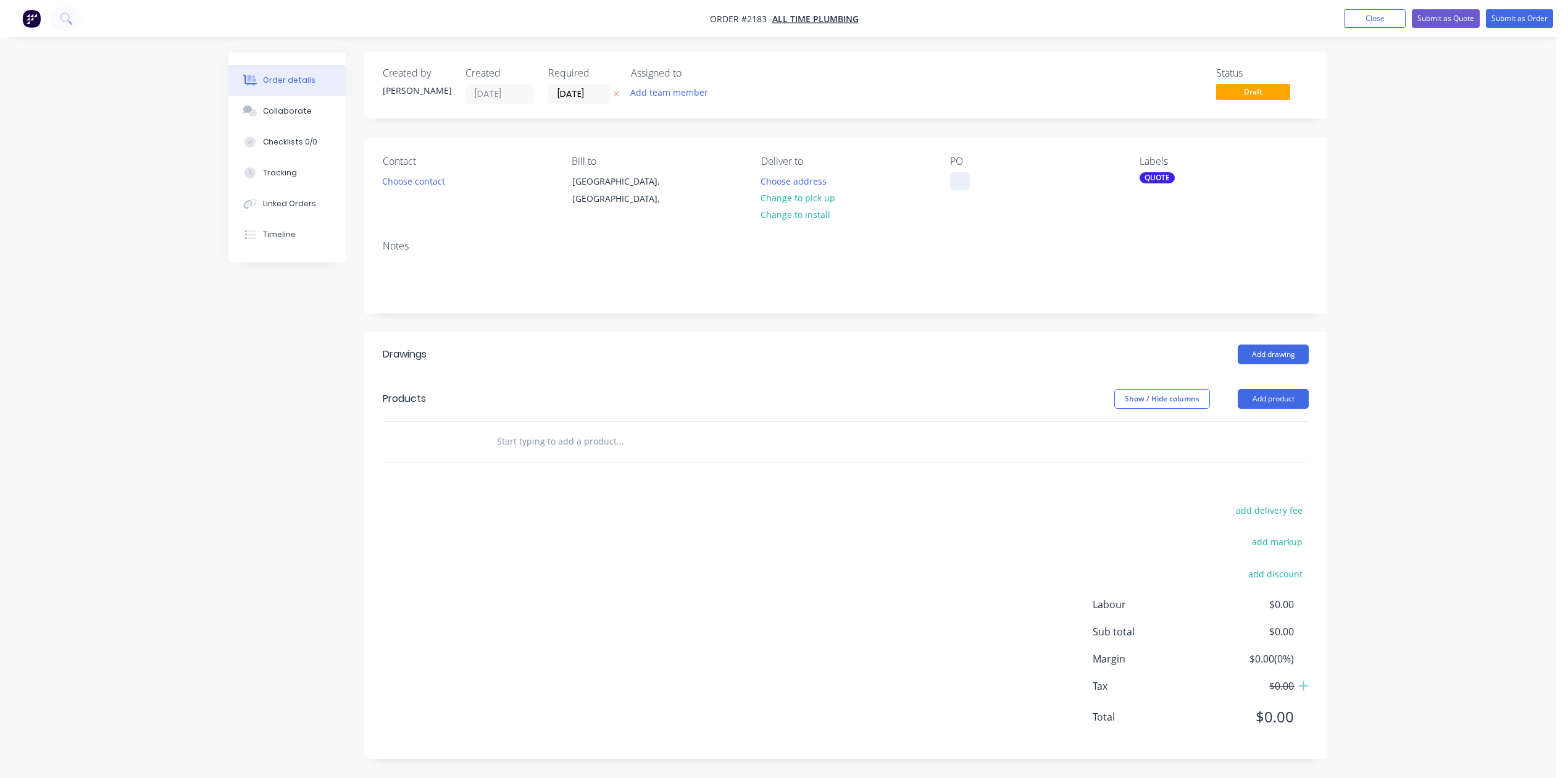
click at [958, 190] on div at bounding box center [960, 181] width 20 height 18
click at [452, 189] on button "Choose contact" at bounding box center [414, 181] width 76 height 17
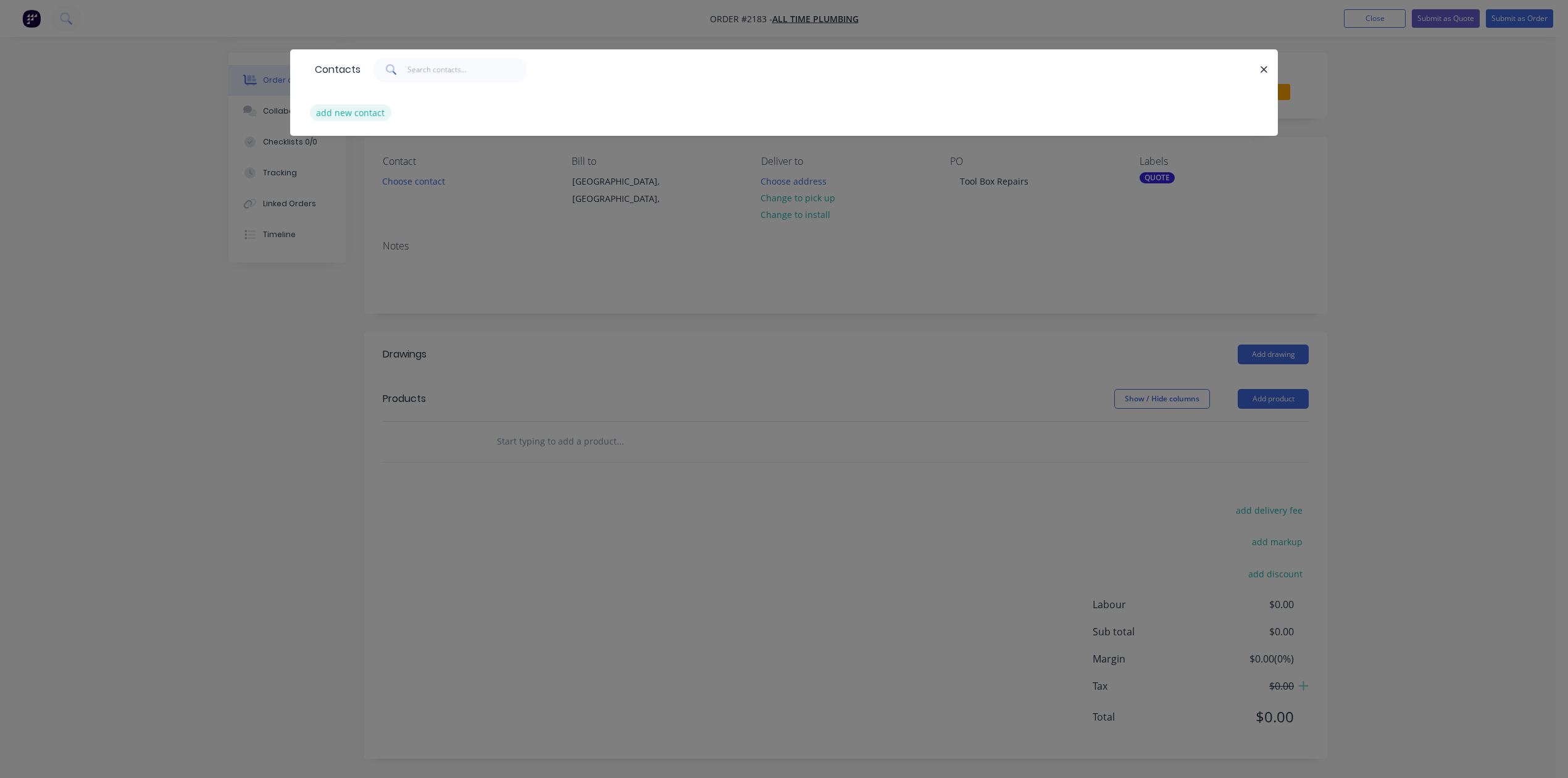
click at [383, 121] on button "add new contact" at bounding box center [350, 113] width 81 height 17
select select "AU"
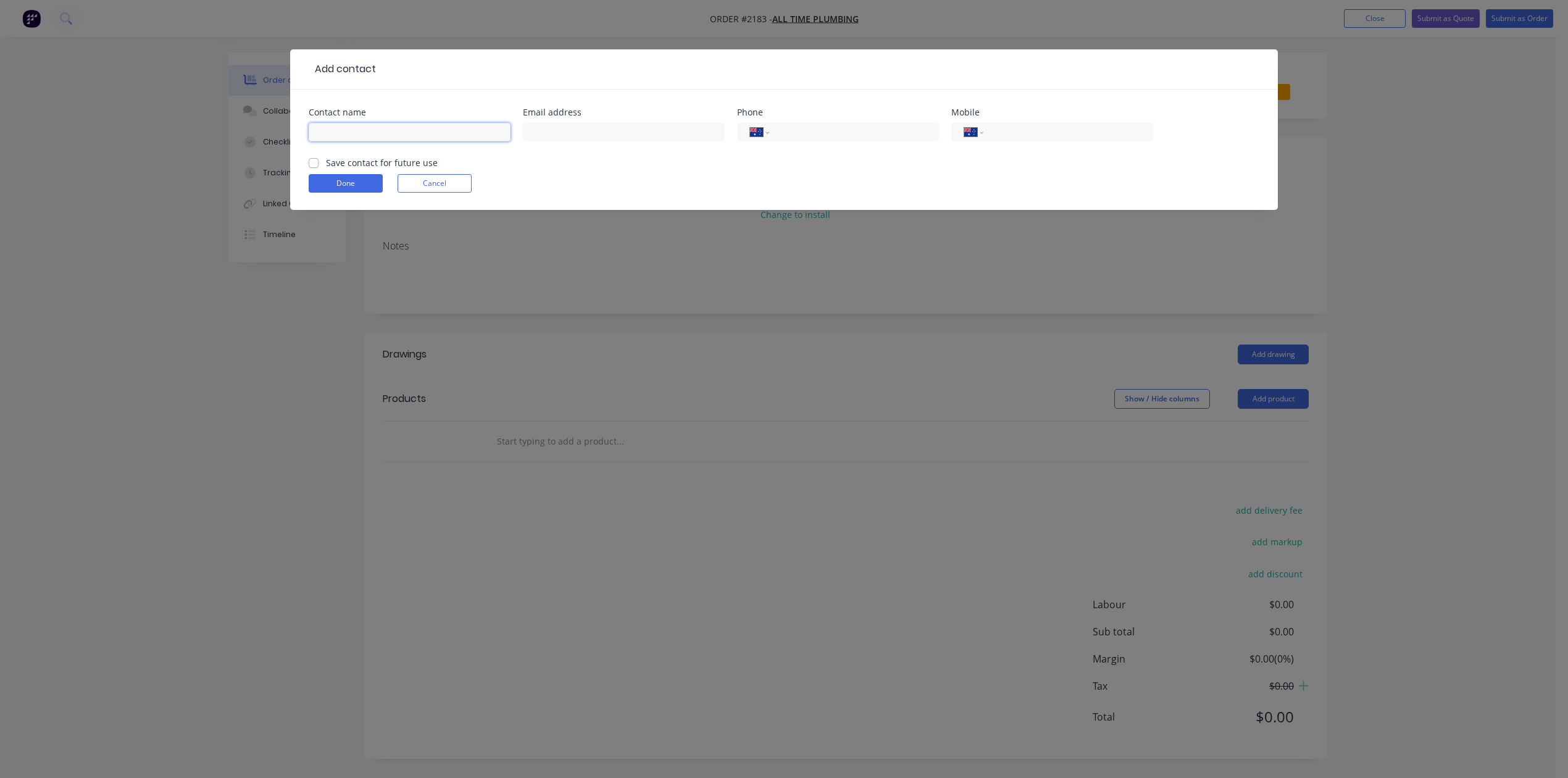
click at [403, 141] on input "text" at bounding box center [409, 132] width 202 height 18
type input "All Time Plumbing"
click at [616, 141] on input "text" at bounding box center [623, 132] width 202 height 18
type input "[EMAIL_ADDRESS][DOMAIN_NAME]"
click at [1038, 139] on input "tel" at bounding box center [1066, 132] width 148 height 14
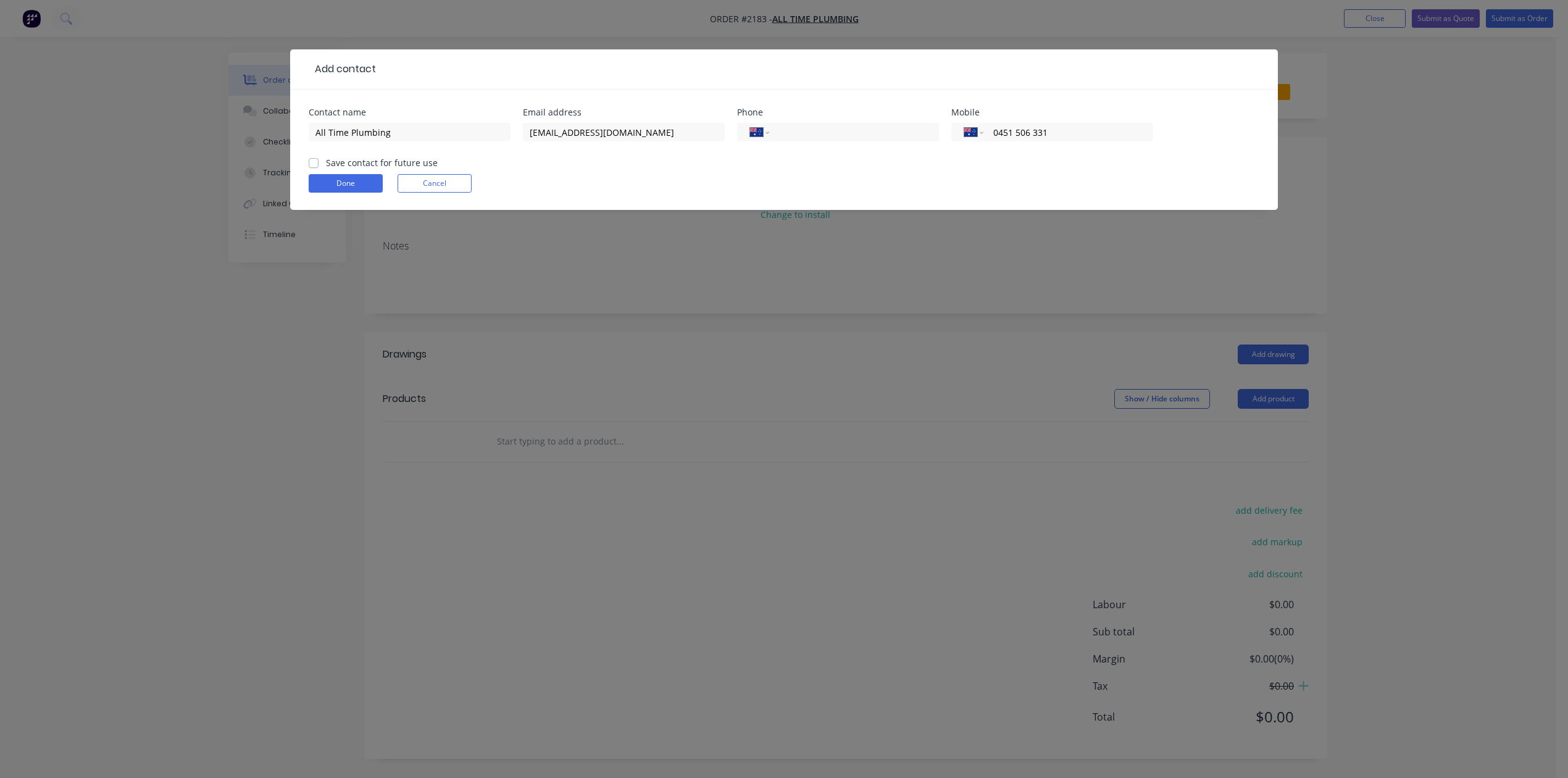
type input "0451 506 331"
click at [326, 169] on label "Save contact for future use" at bounding box center [382, 162] width 112 height 13
click at [318, 168] on input "Save contact for future use" at bounding box center [313, 162] width 10 height 12
checkbox input "true"
click at [373, 193] on button "Done" at bounding box center [345, 183] width 74 height 18
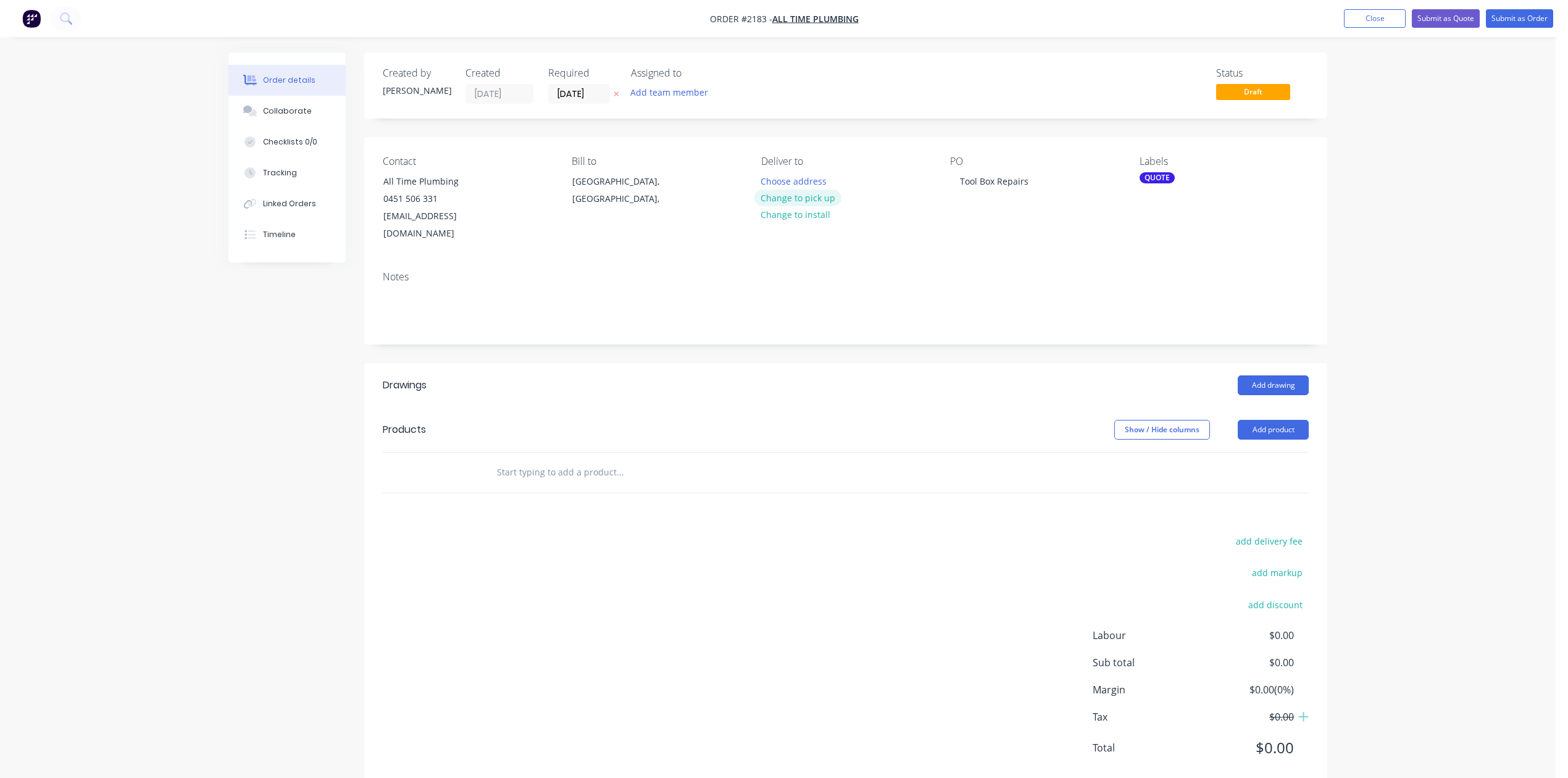
click at [836, 207] on button "Change to pick up" at bounding box center [798, 198] width 88 height 17
click at [566, 485] on input "text" at bounding box center [620, 472] width 247 height 24
type input "Repair tool box drawer"
click at [621, 539] on button "Add Repair tool box drawer to order" at bounding box center [686, 519] width 370 height 39
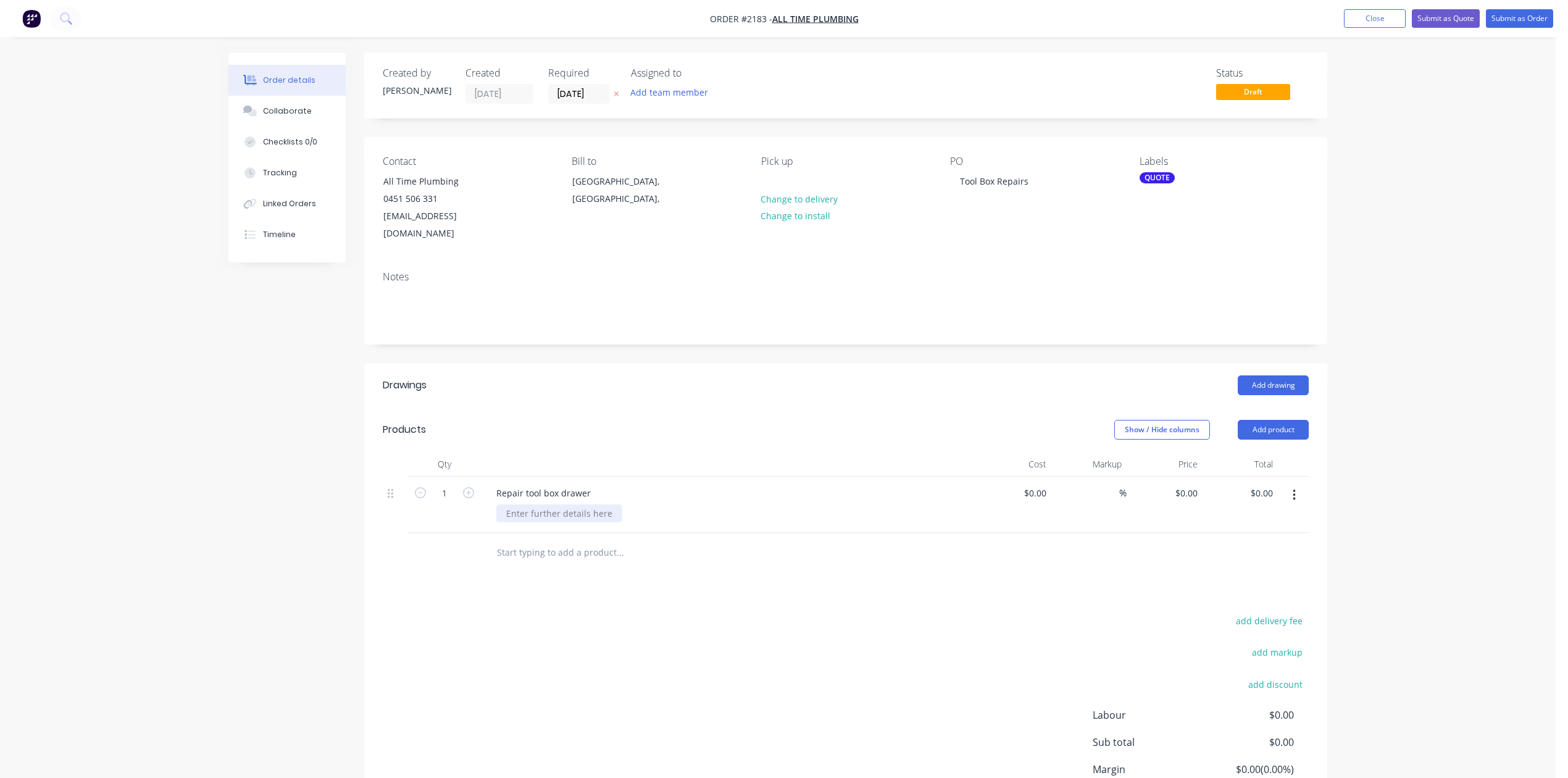
click at [591, 523] on div at bounding box center [559, 514] width 126 height 18
click at [1344, 16] on button "Close" at bounding box center [1374, 18] width 62 height 18
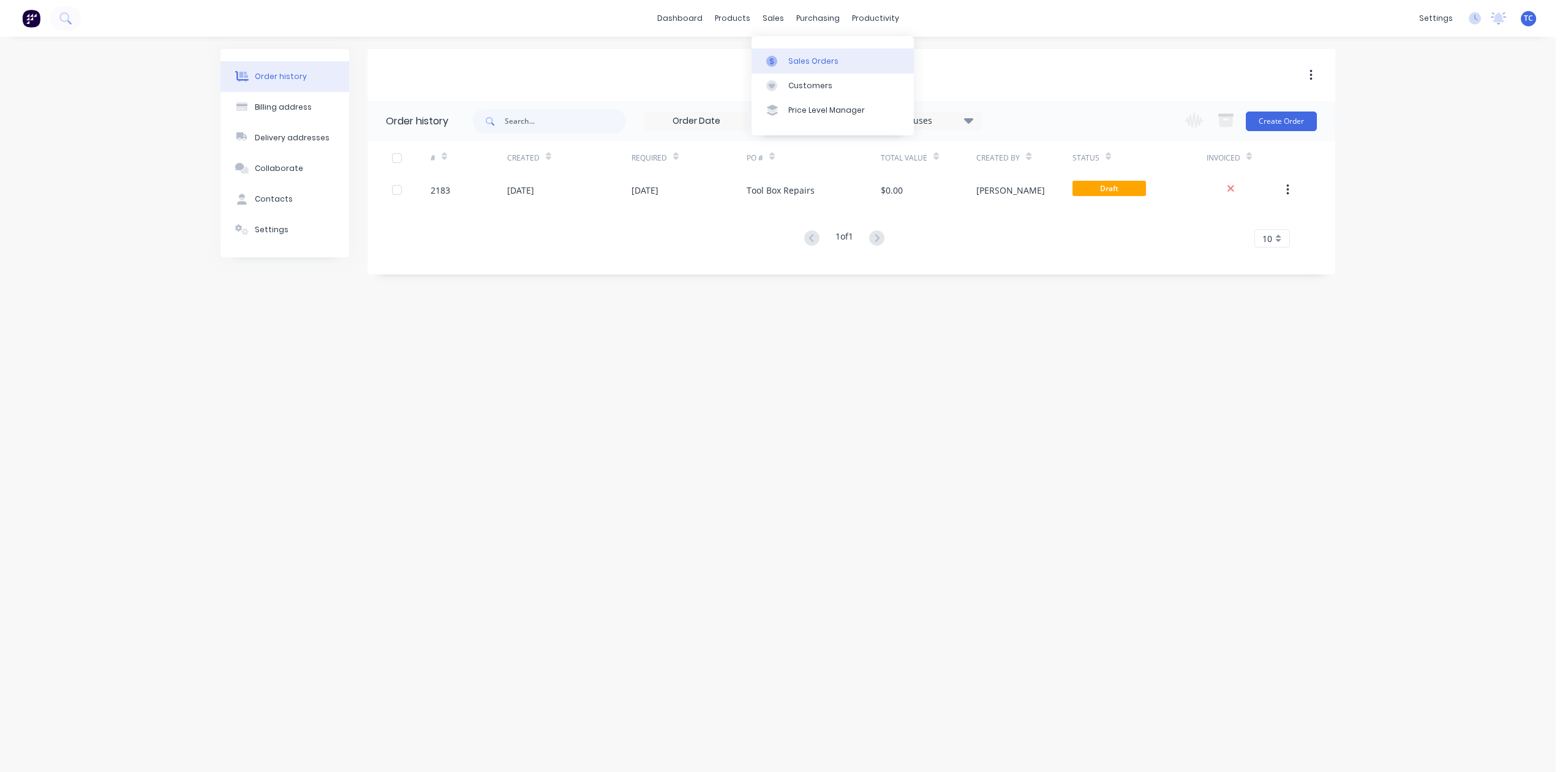
click at [838, 65] on div "Sales Orders" at bounding box center [813, 61] width 51 height 11
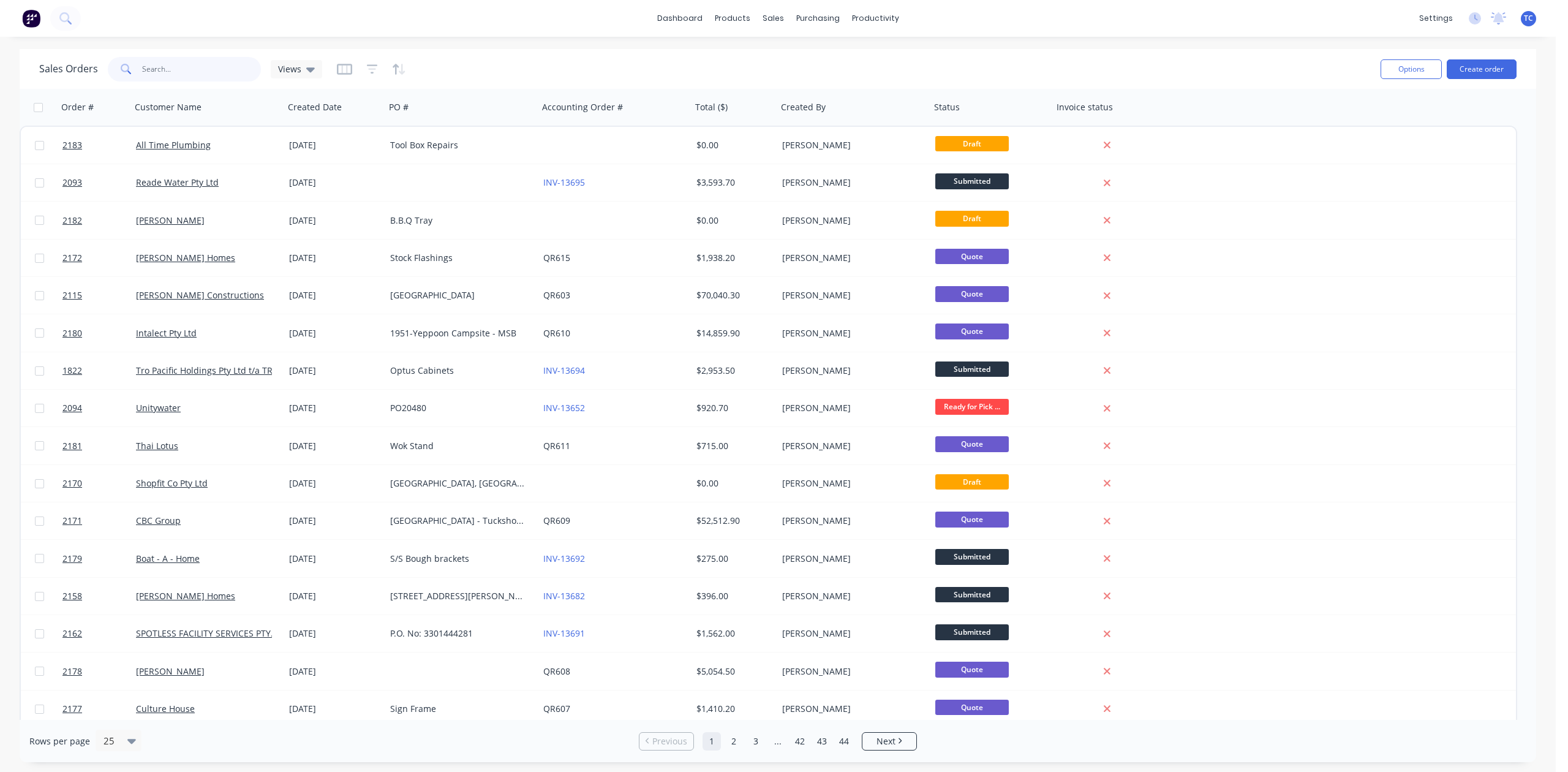
click at [212, 76] on input "text" at bounding box center [201, 69] width 119 height 24
click at [187, 67] on input "text" at bounding box center [201, 69] width 119 height 24
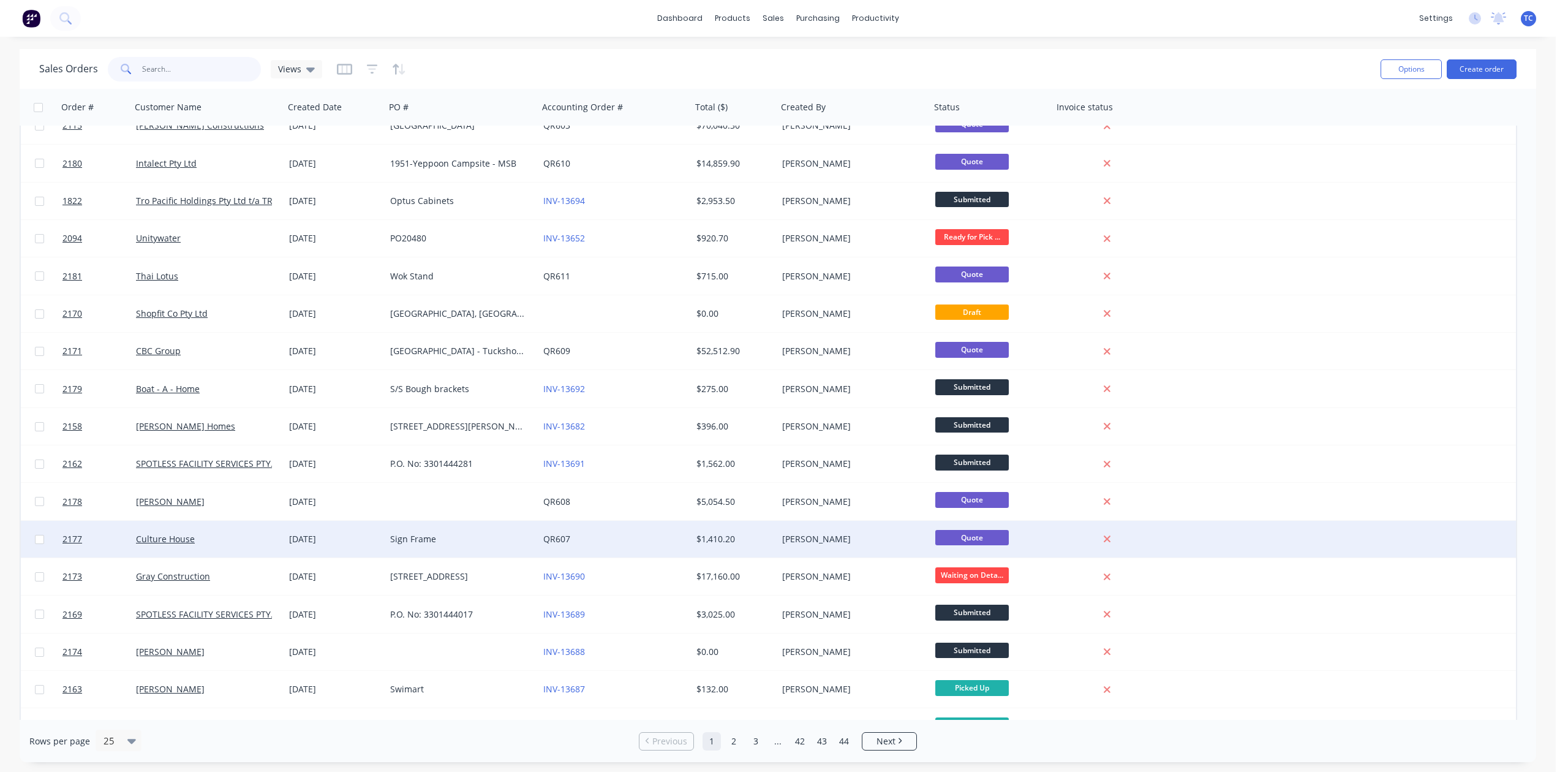
scroll to position [345, 0]
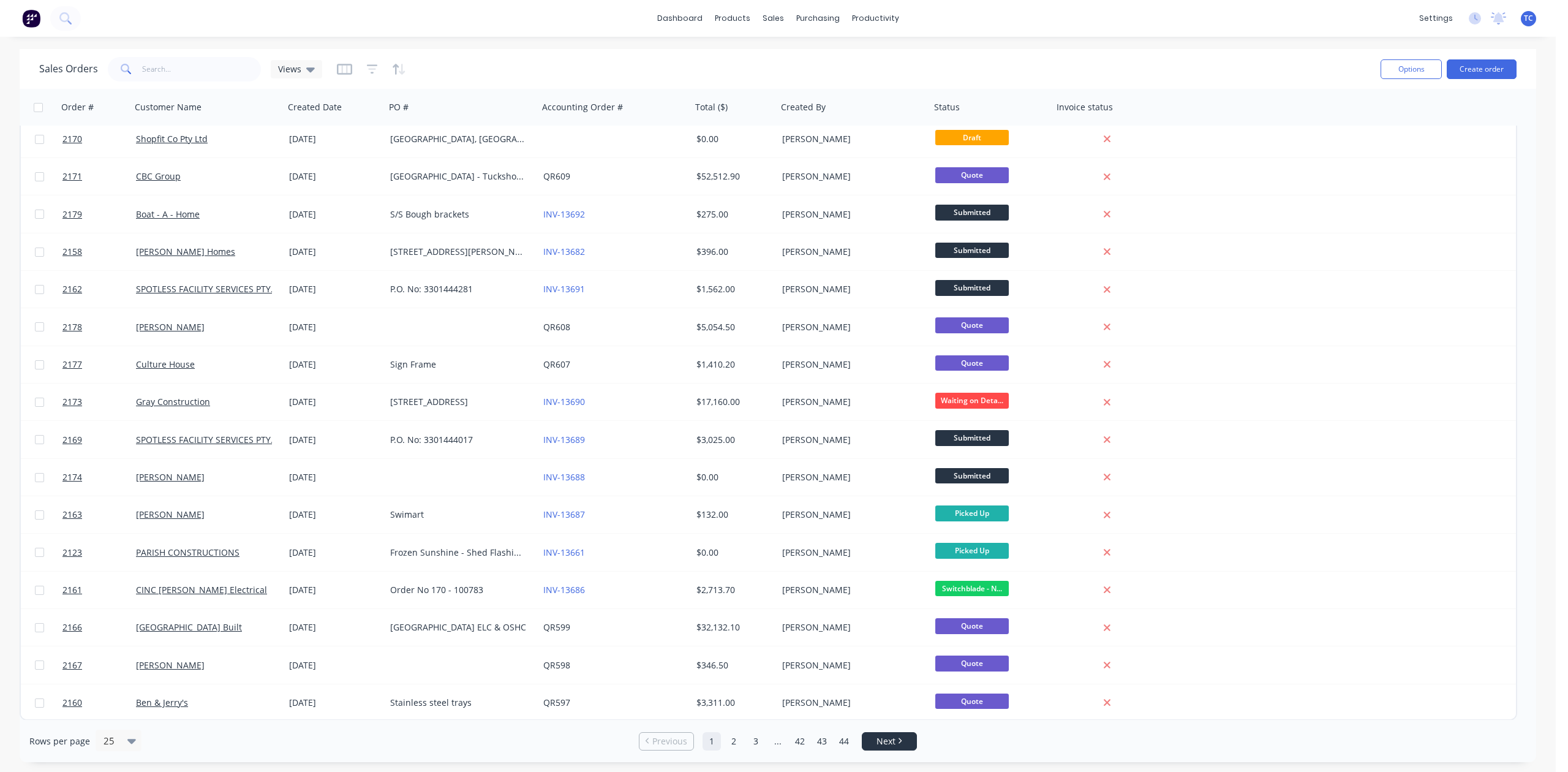
click at [896, 744] on link "Next" at bounding box center [889, 742] width 54 height 12
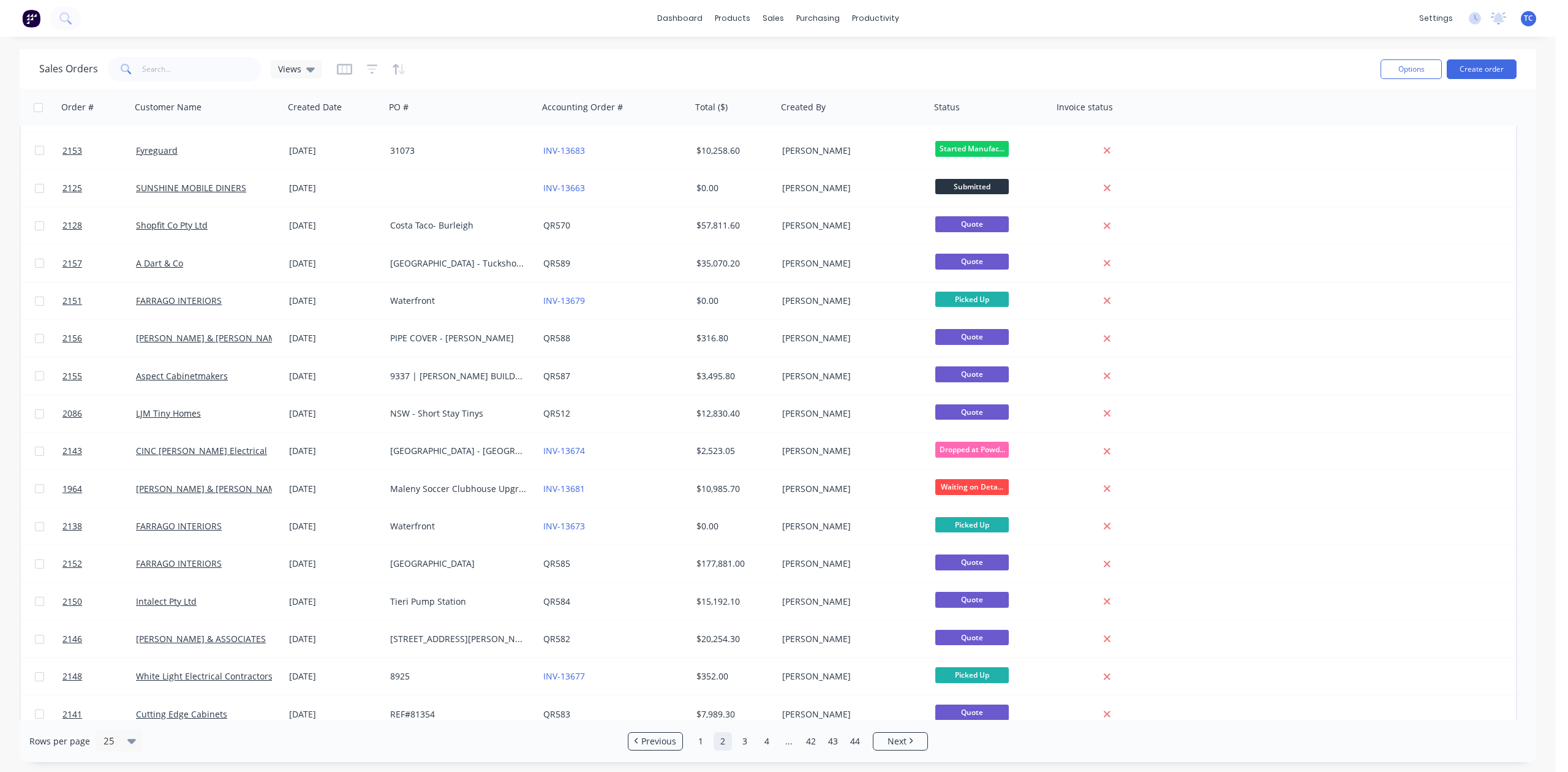
scroll to position [0, 0]
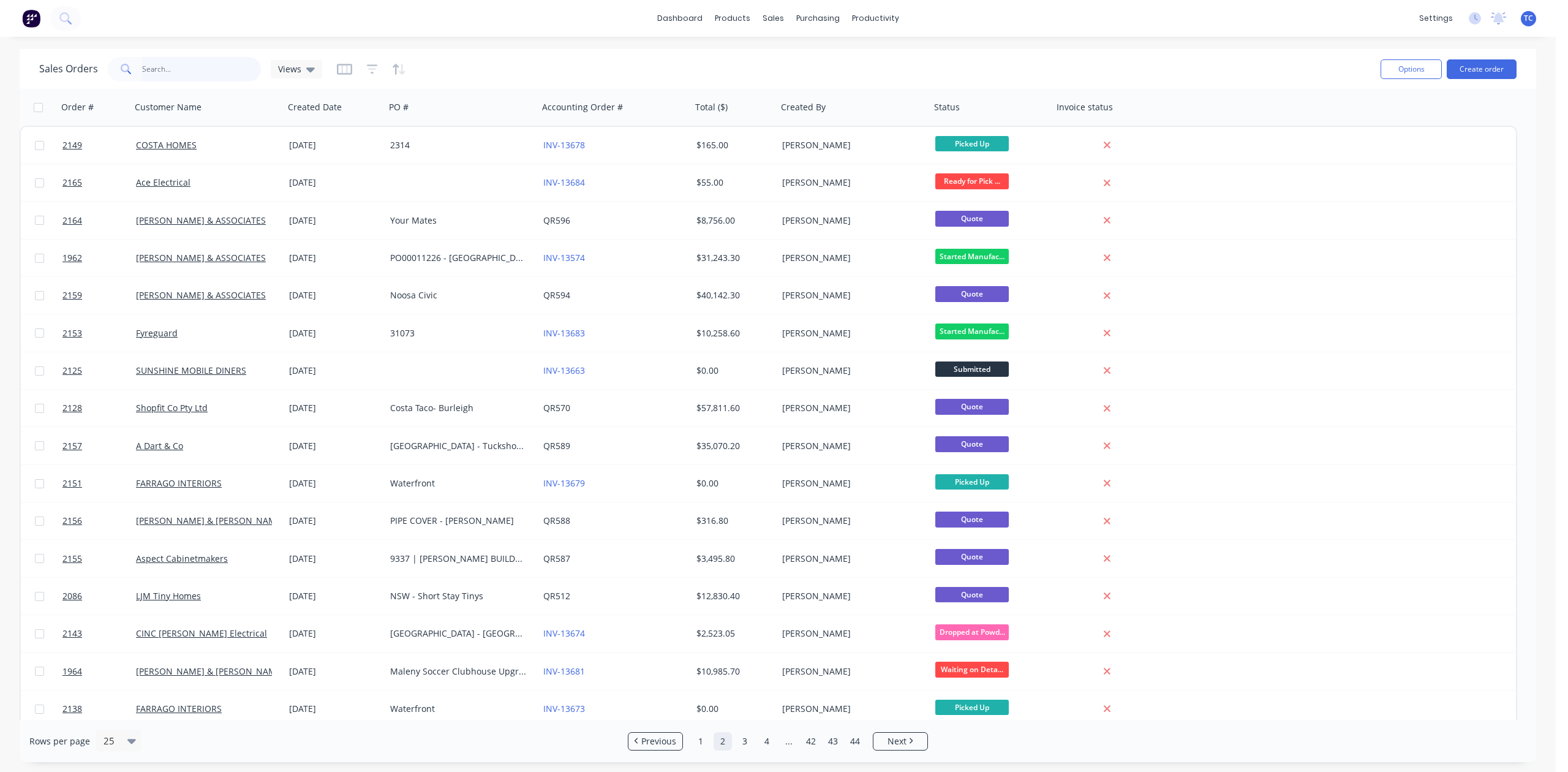
click at [222, 66] on input "text" at bounding box center [201, 69] width 119 height 24
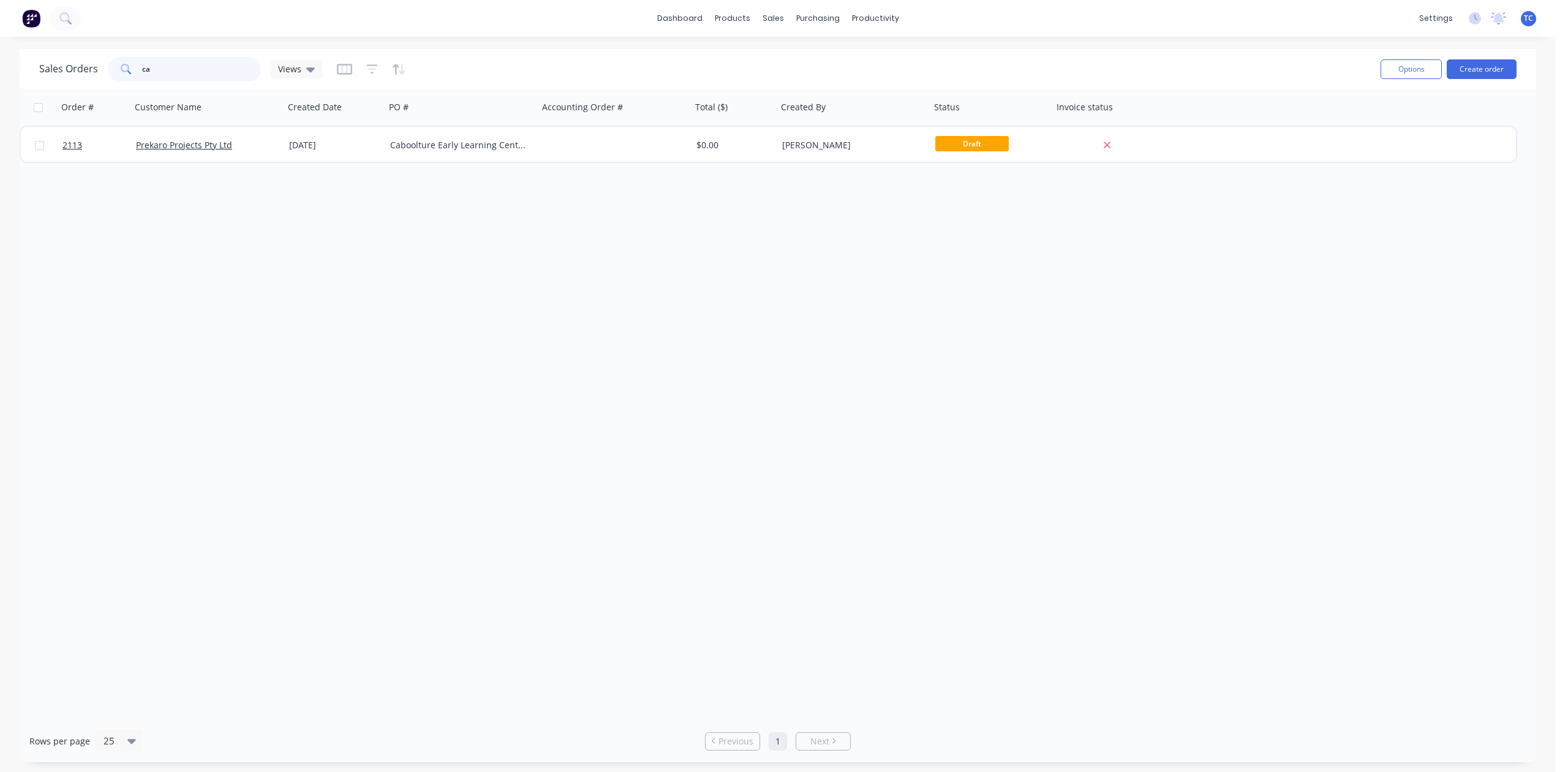
type input "c"
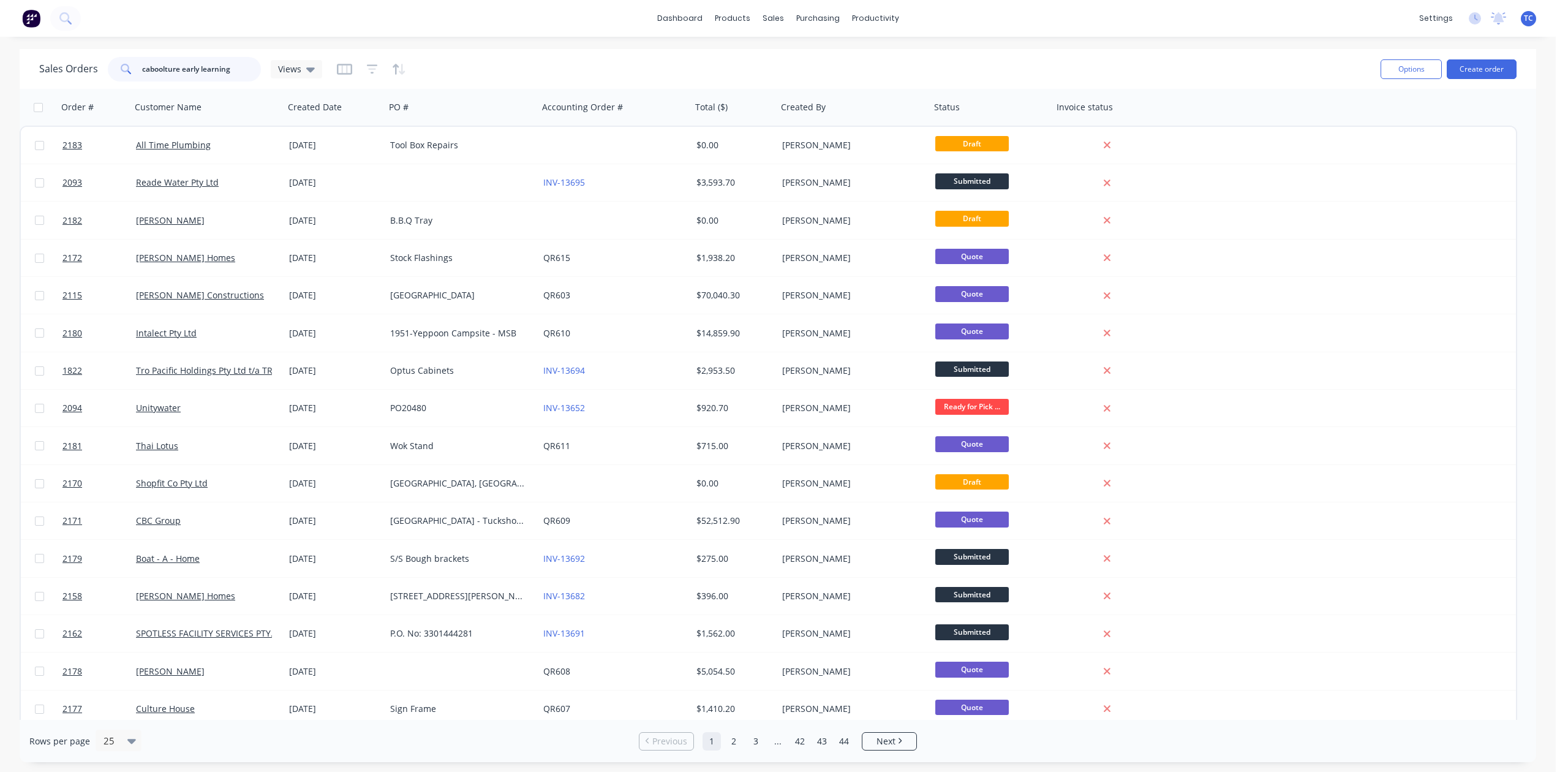
scroll to position [0, 13]
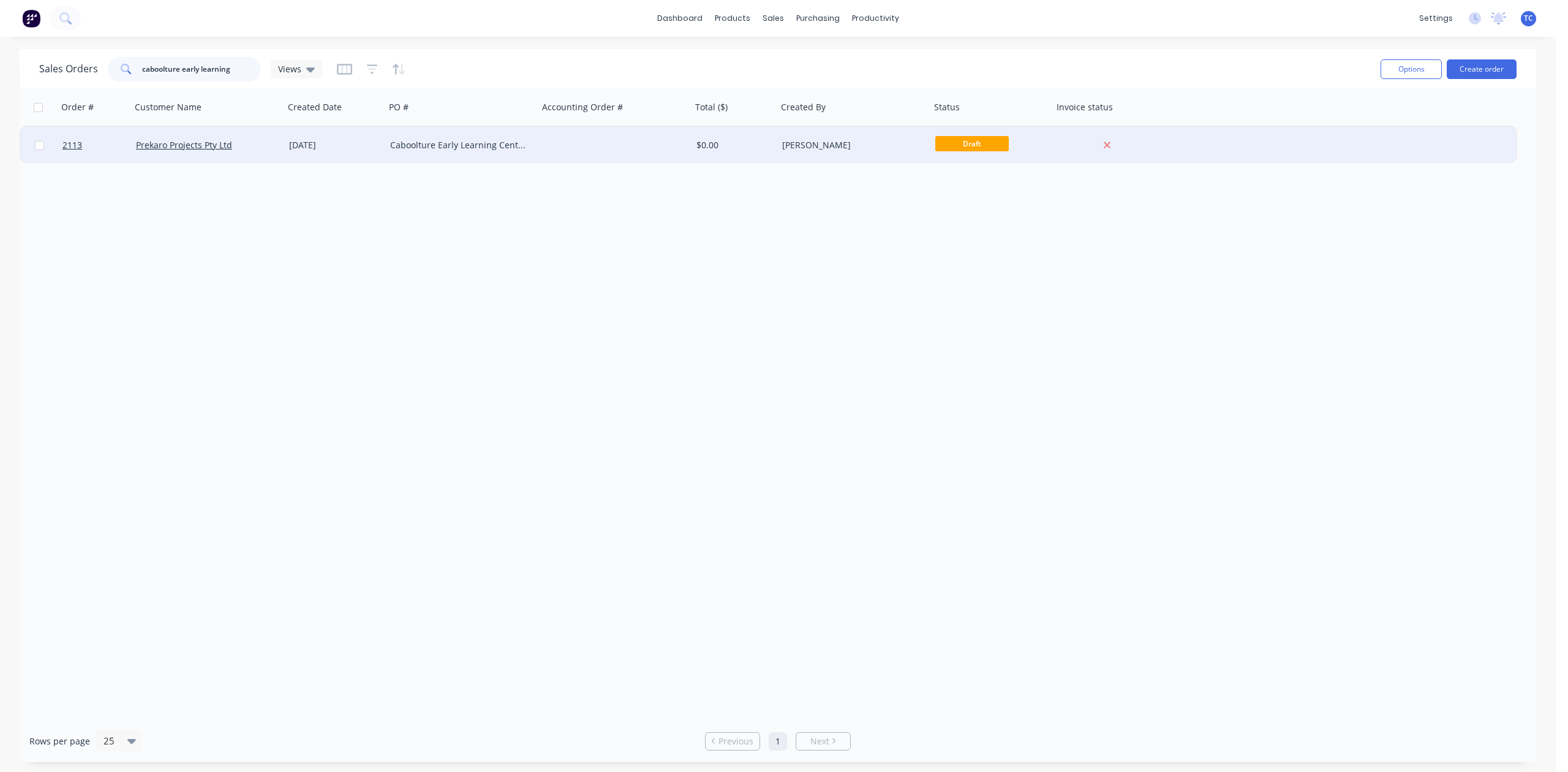
type input "caboolture early learning"
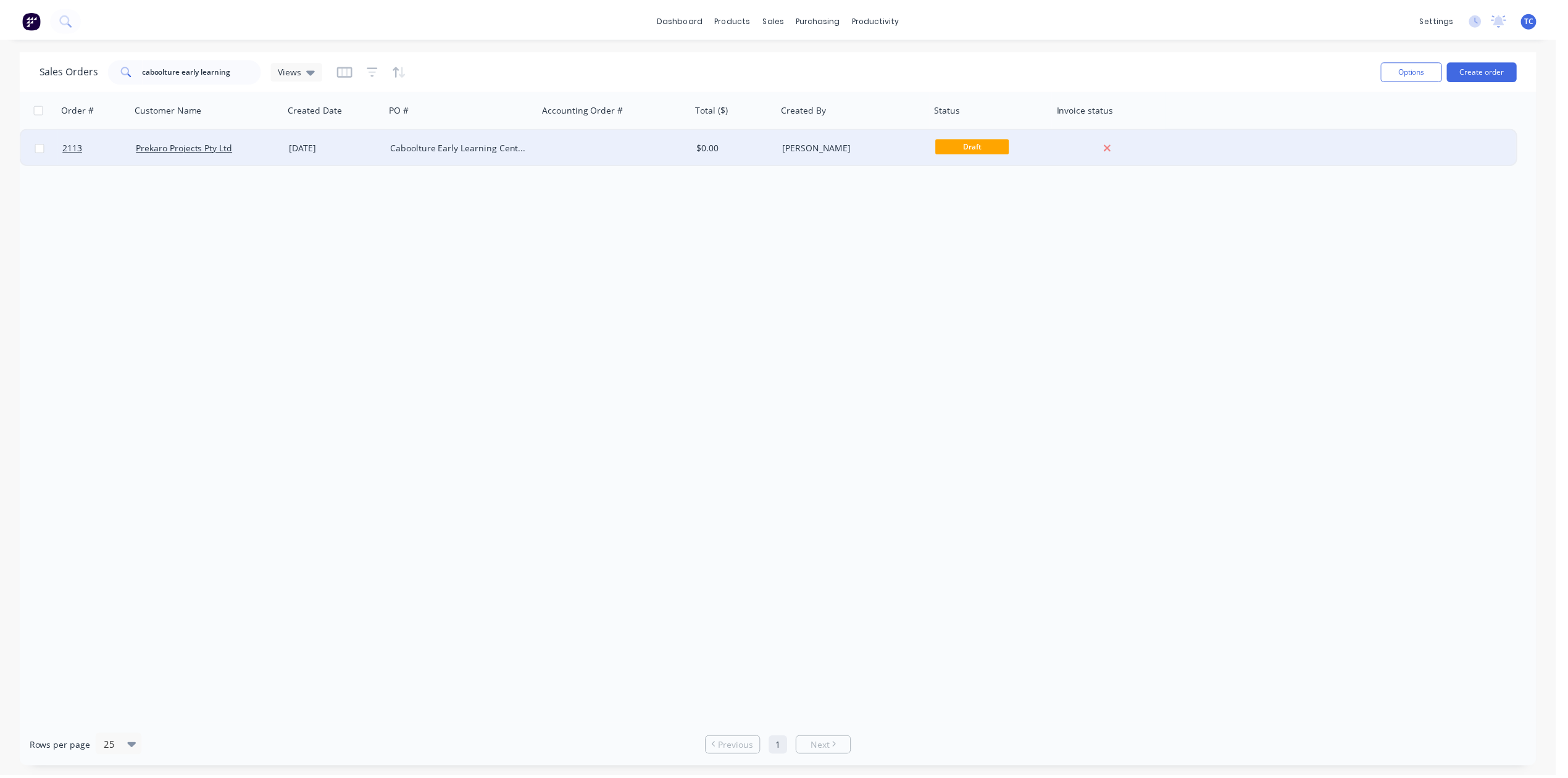
scroll to position [0, 0]
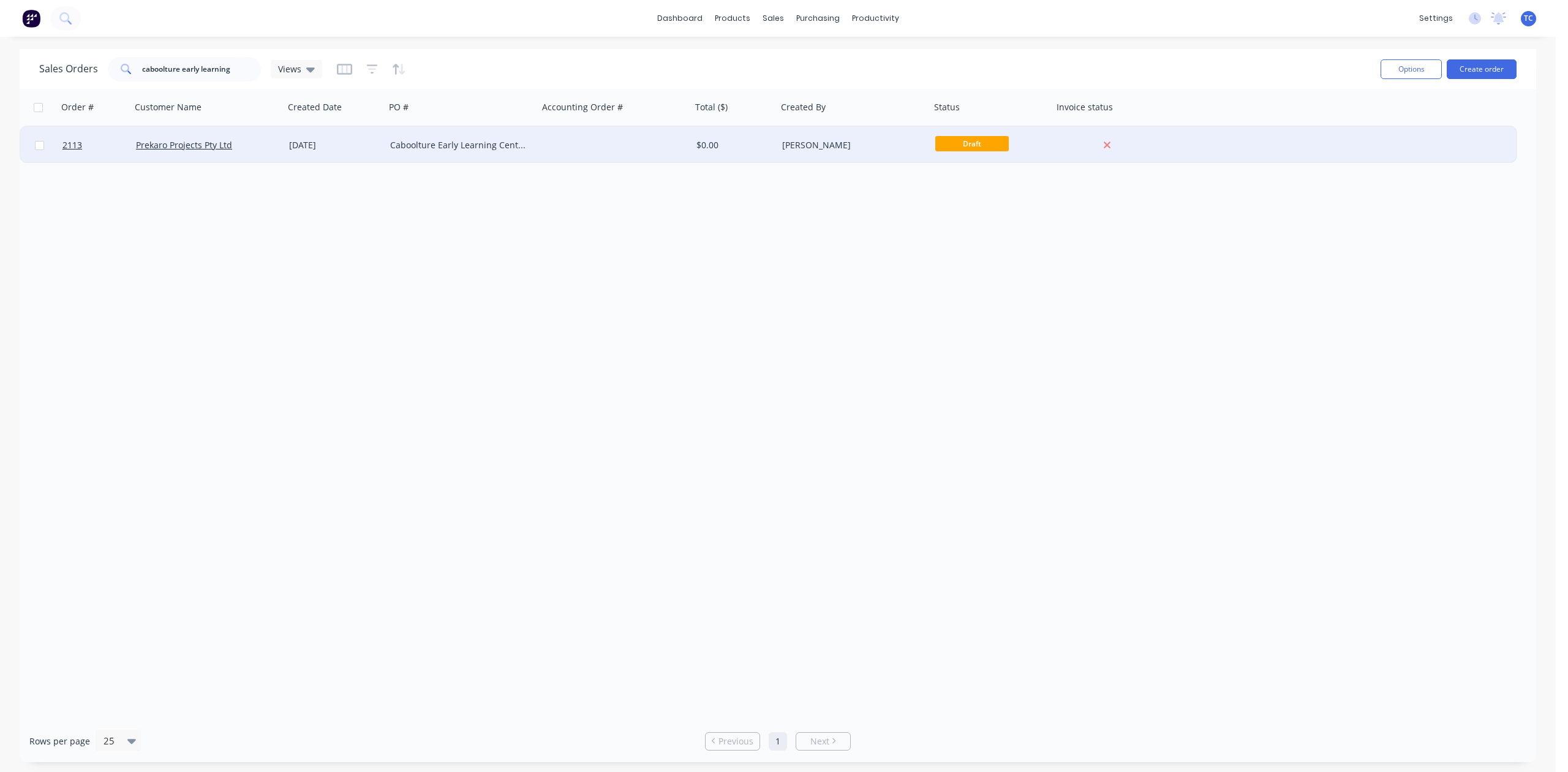
click at [437, 142] on div "Caboolture Early Learning Centre - D&C" at bounding box center [458, 145] width 136 height 12
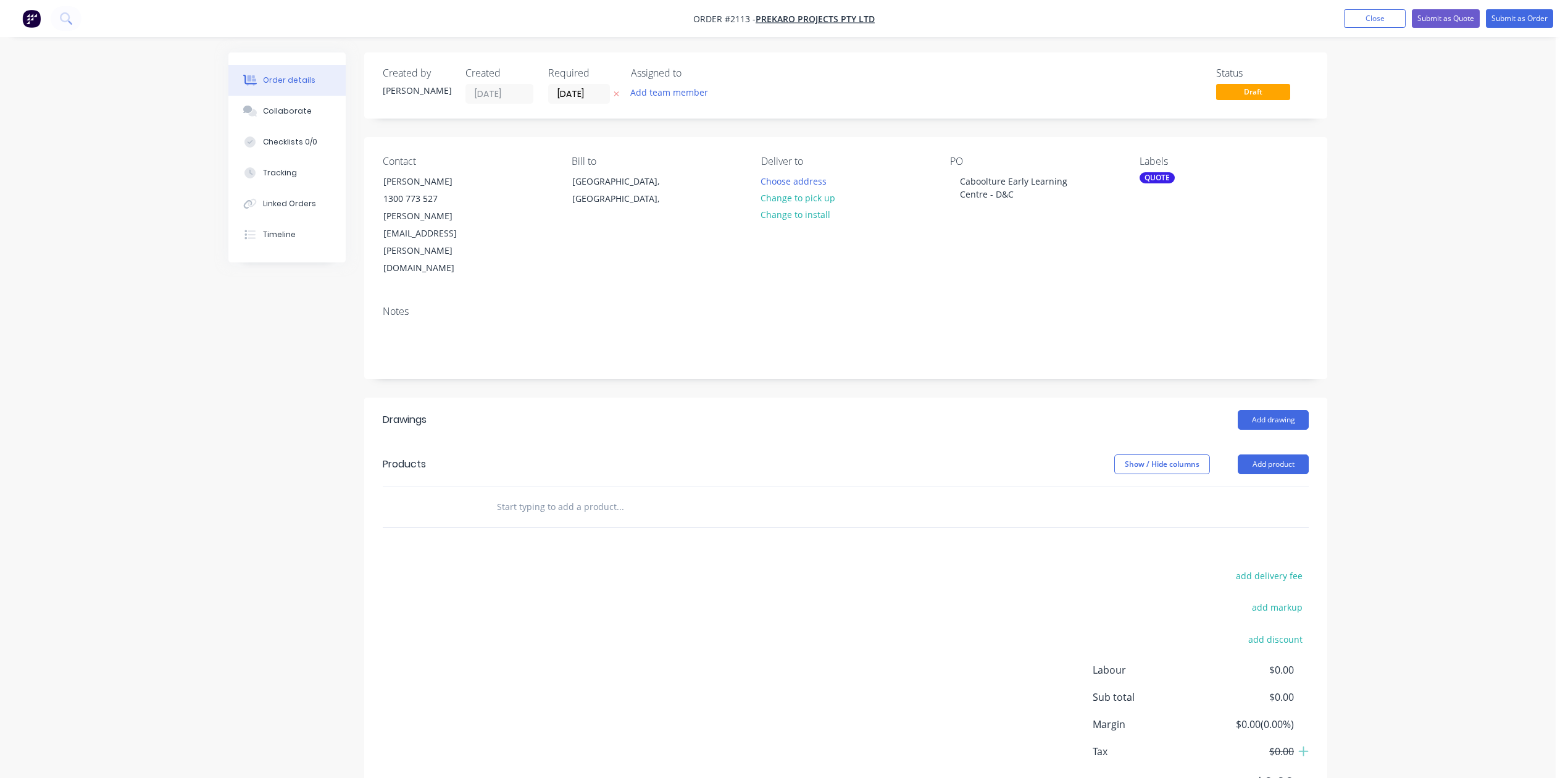
click at [585, 519] on input "text" at bounding box center [620, 507] width 247 height 24
type input "Stainless steel exhaust canopy - 1200L x 900W x 600H"
click at [591, 573] on button "Add Stainless steel exhaust canopy - 1200L x 900W x 600H to order" at bounding box center [686, 554] width 370 height 39
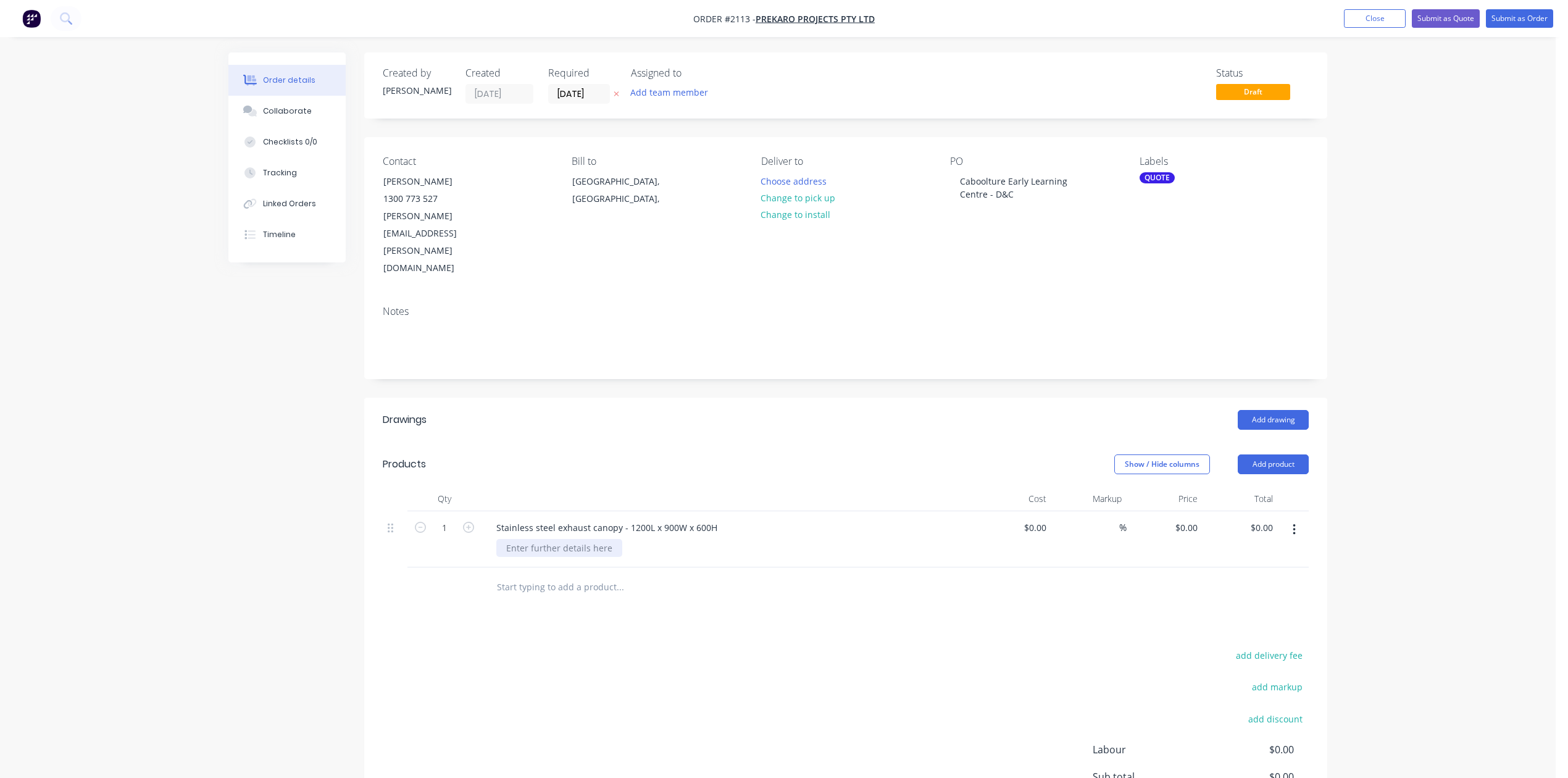
click at [581, 557] on div at bounding box center [559, 548] width 126 height 18
type input "$0.00"
type input "$4,200.00"
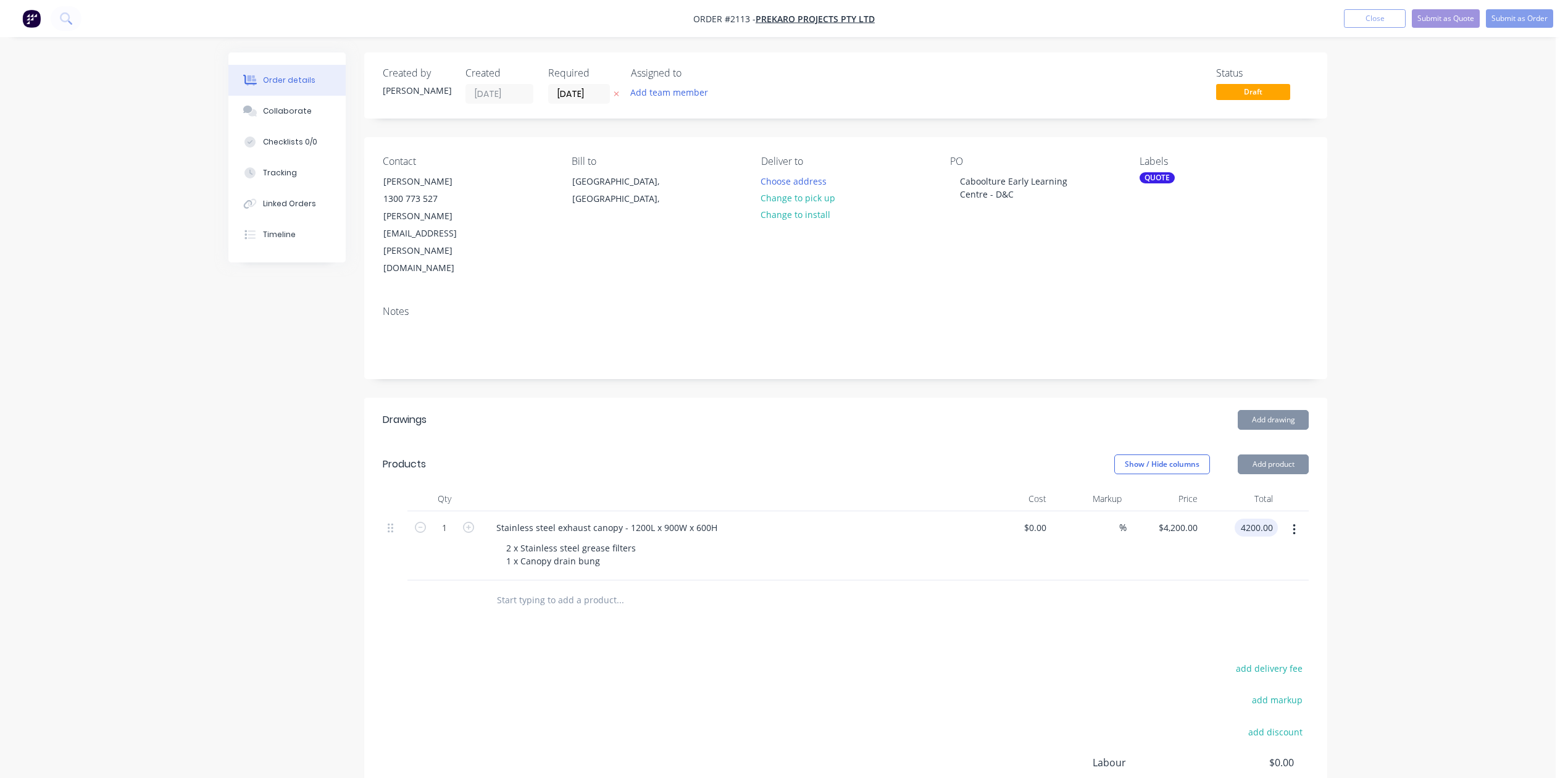
type input "$4,200.00"
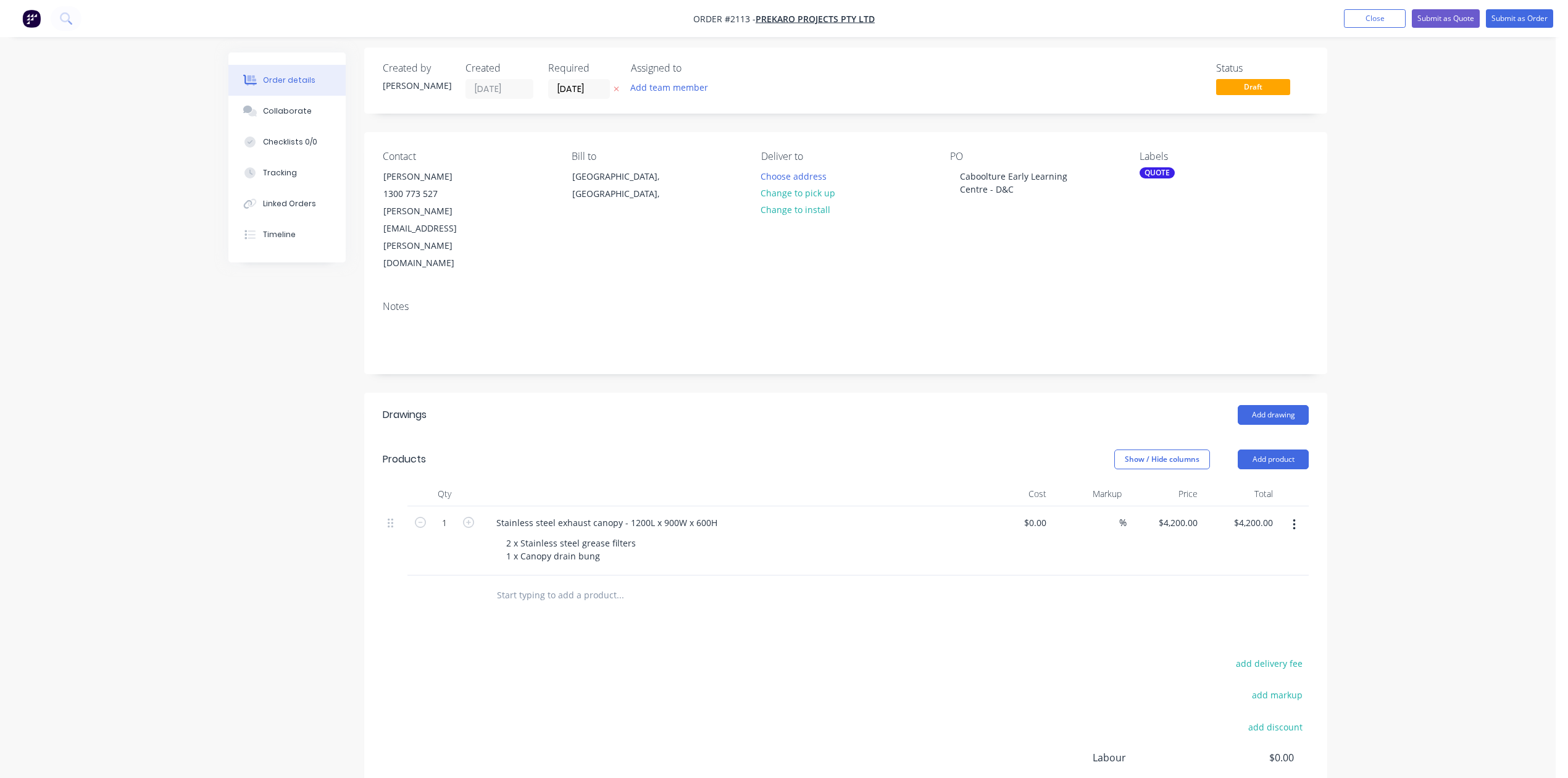
scroll to position [82, 0]
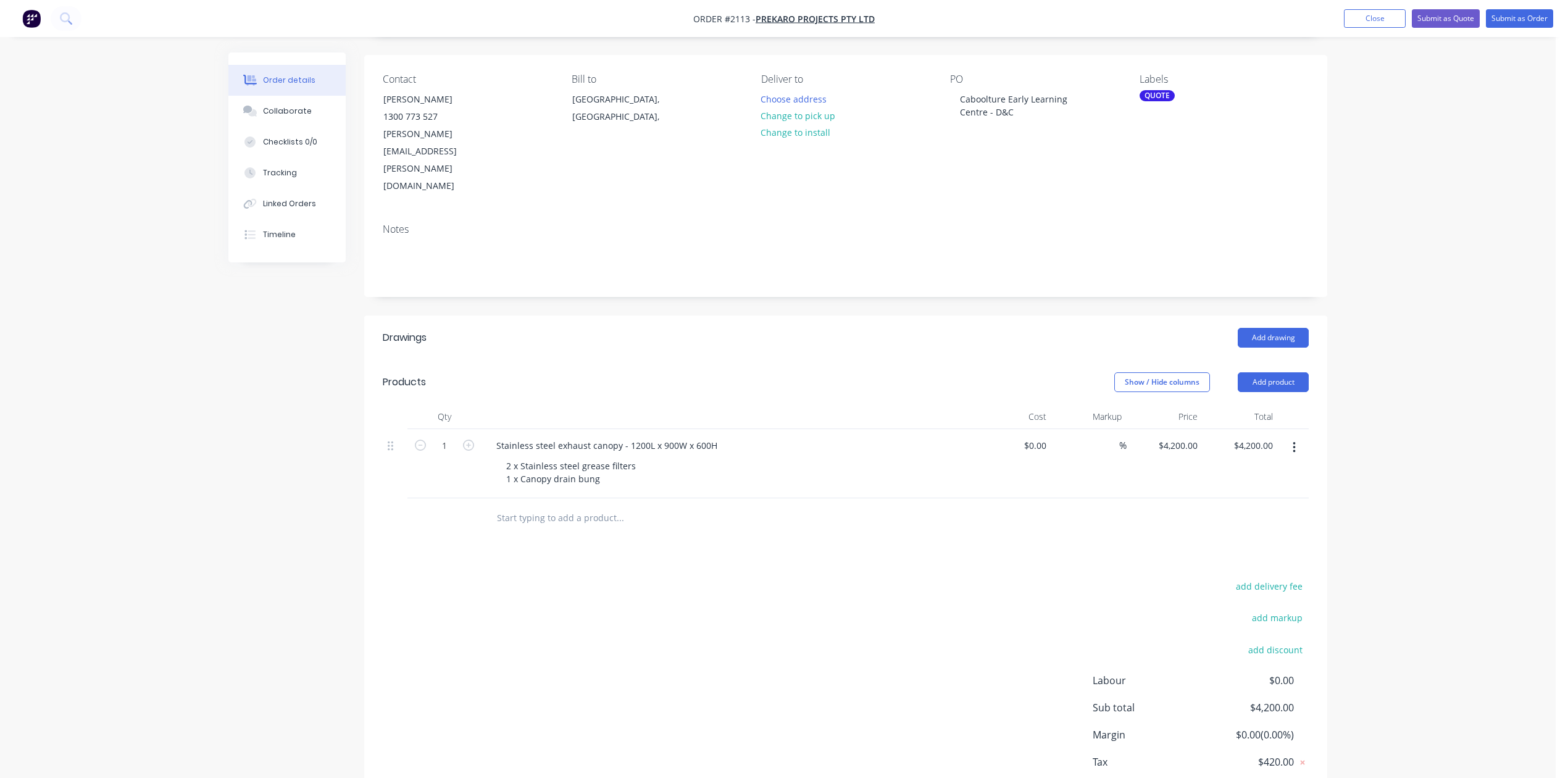
click at [634, 531] on input "text" at bounding box center [620, 518] width 247 height 24
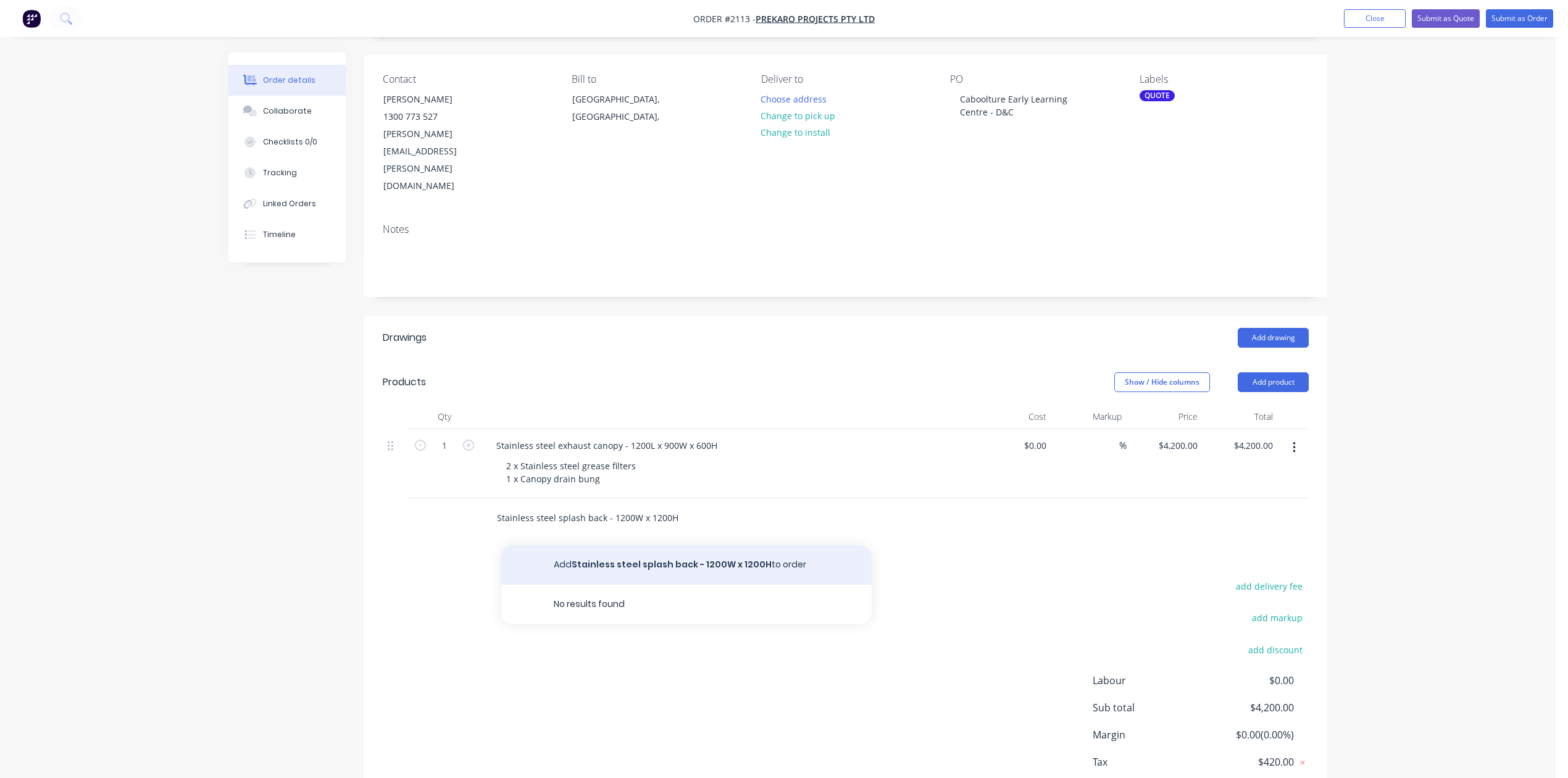
type input "Stainless steel splash back - 1200W x 1200H"
click at [638, 585] on button "Add Stainless steel splash back - 1200W x 1200H to order" at bounding box center [686, 565] width 370 height 39
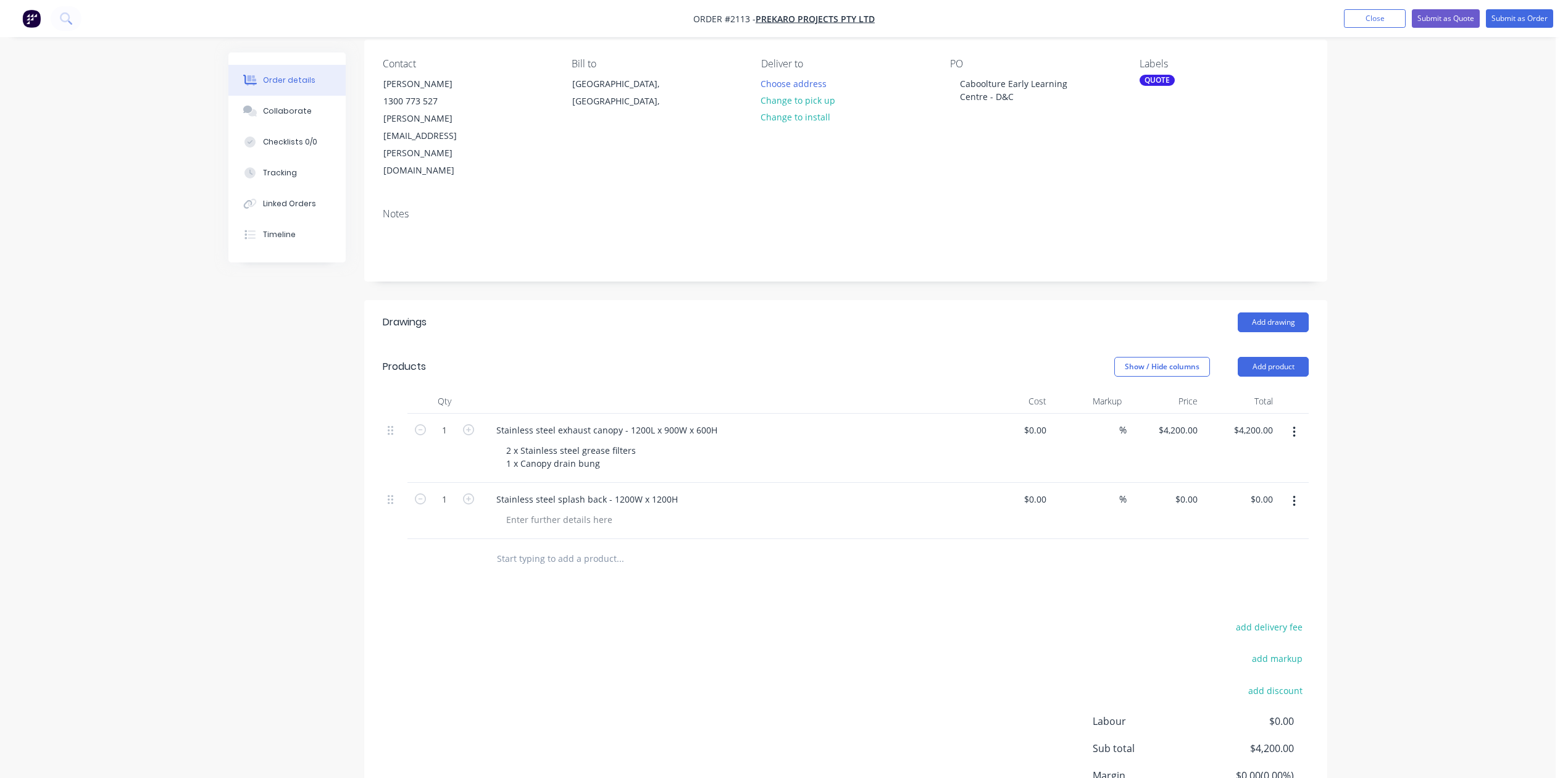
scroll to position [358, 0]
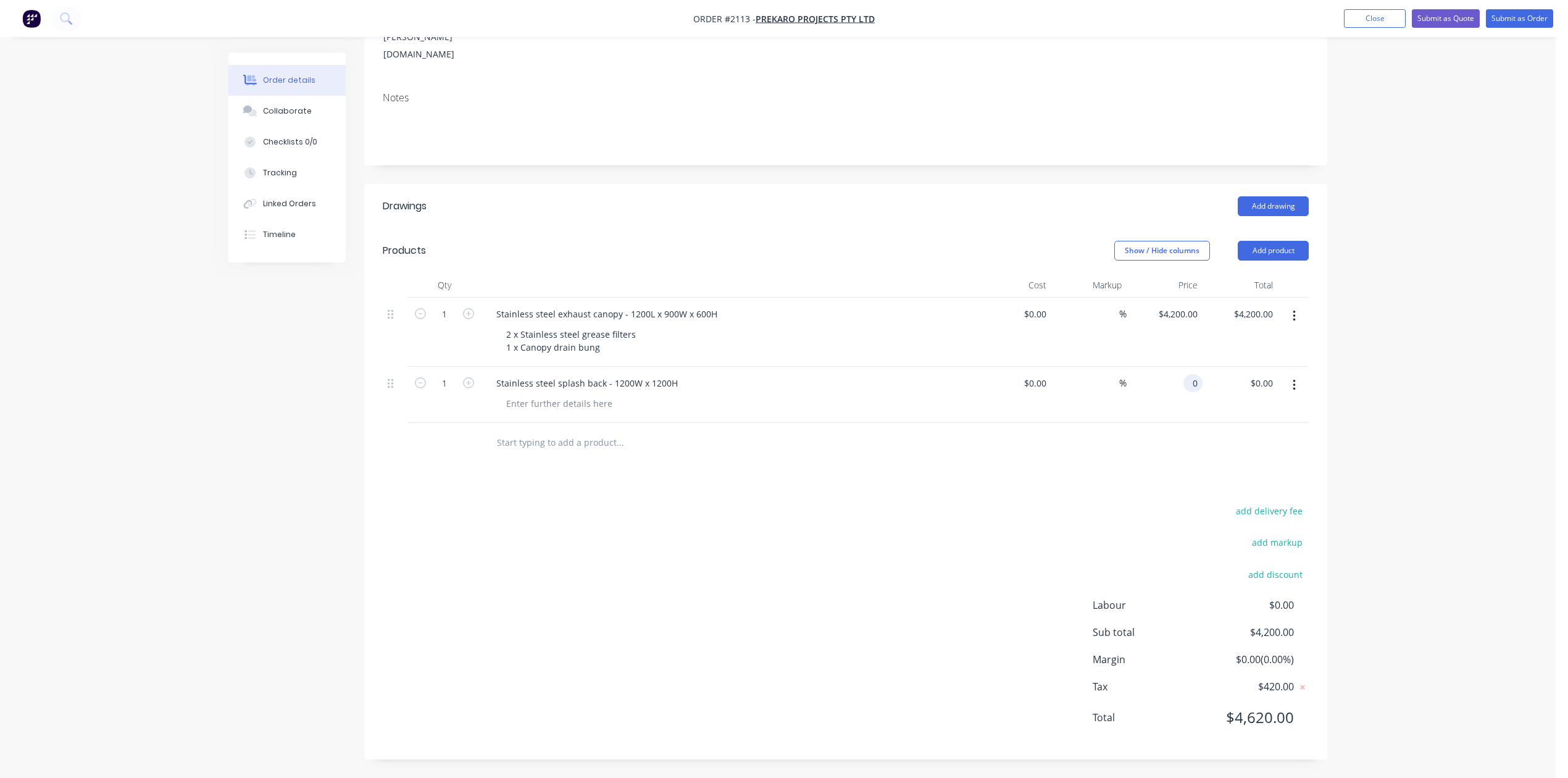
click at [1168, 367] on div "0 0" at bounding box center [1165, 395] width 76 height 56
type input "$485.00"
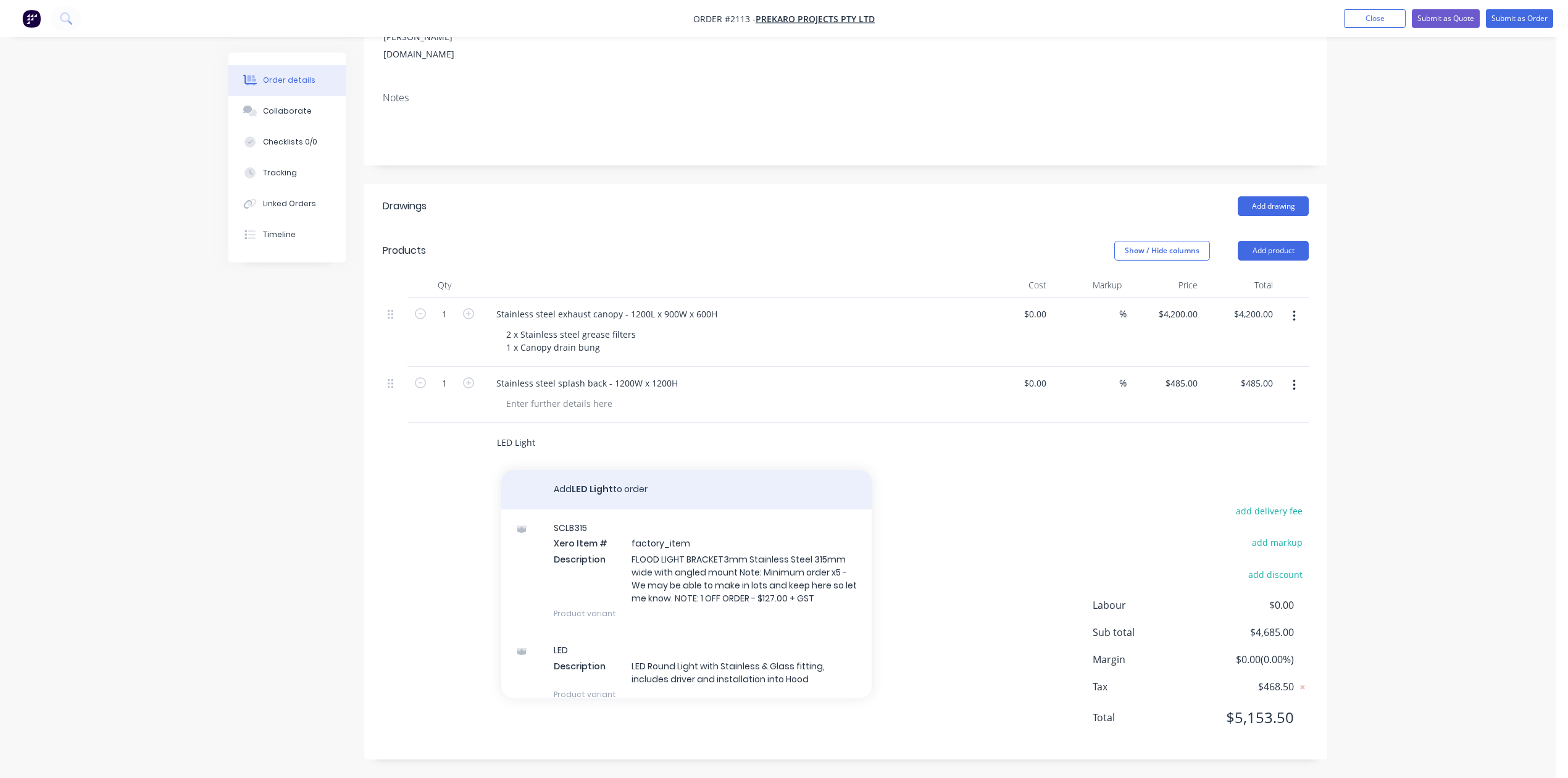
type input "LED Light"
click at [626, 470] on button "Add LED Light to order" at bounding box center [686, 490] width 370 height 39
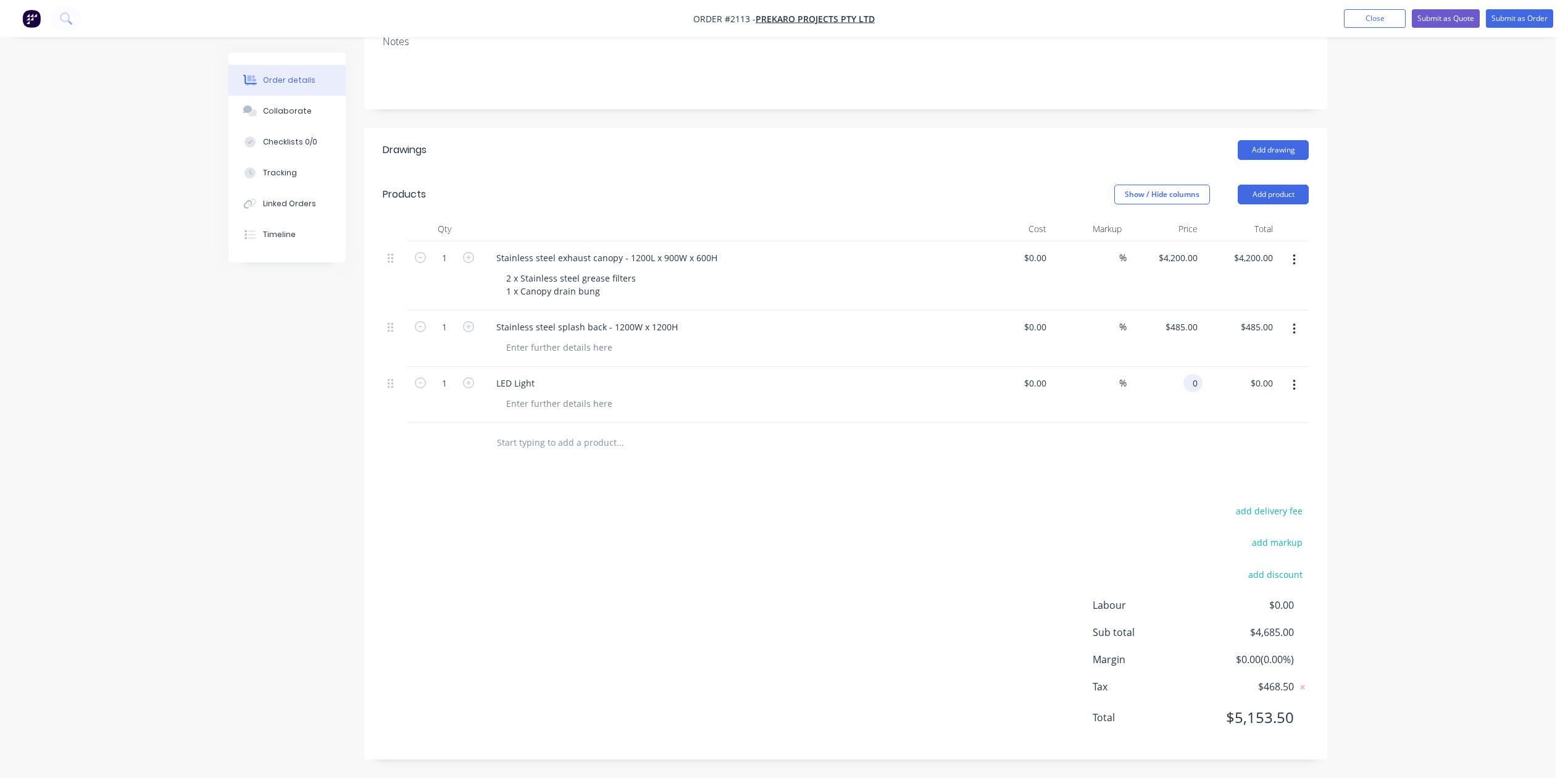
click at [1162, 387] on div "0 0" at bounding box center [1165, 395] width 76 height 56
type input "$120.00"
click at [598, 455] on input "text" at bounding box center [620, 443] width 247 height 24
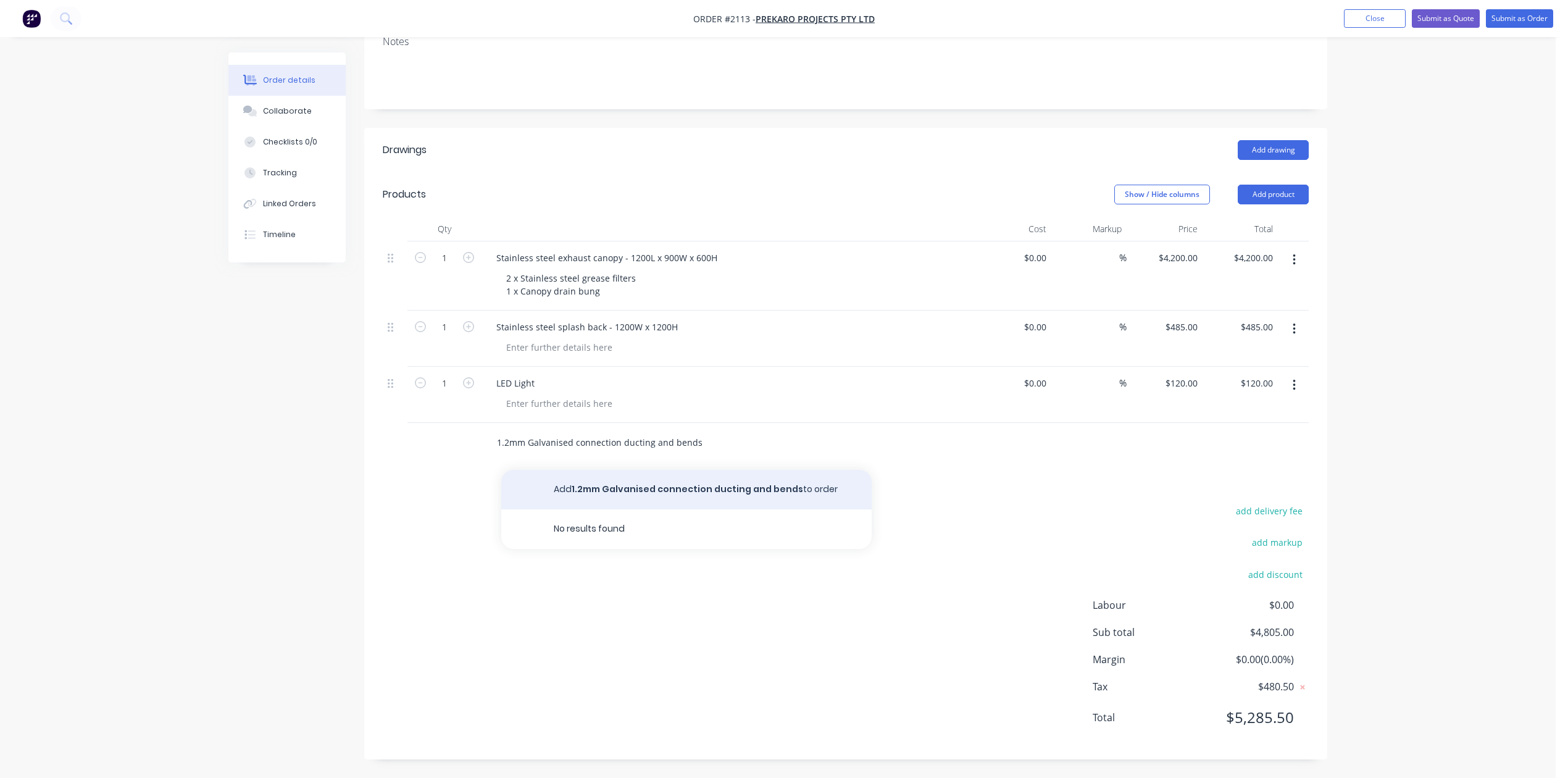
type input "1.2mm Galvanised connection ducting and bends"
click at [599, 510] on button "Add 1.2mm Galvanised connection ducting and bends to order" at bounding box center [686, 490] width 370 height 39
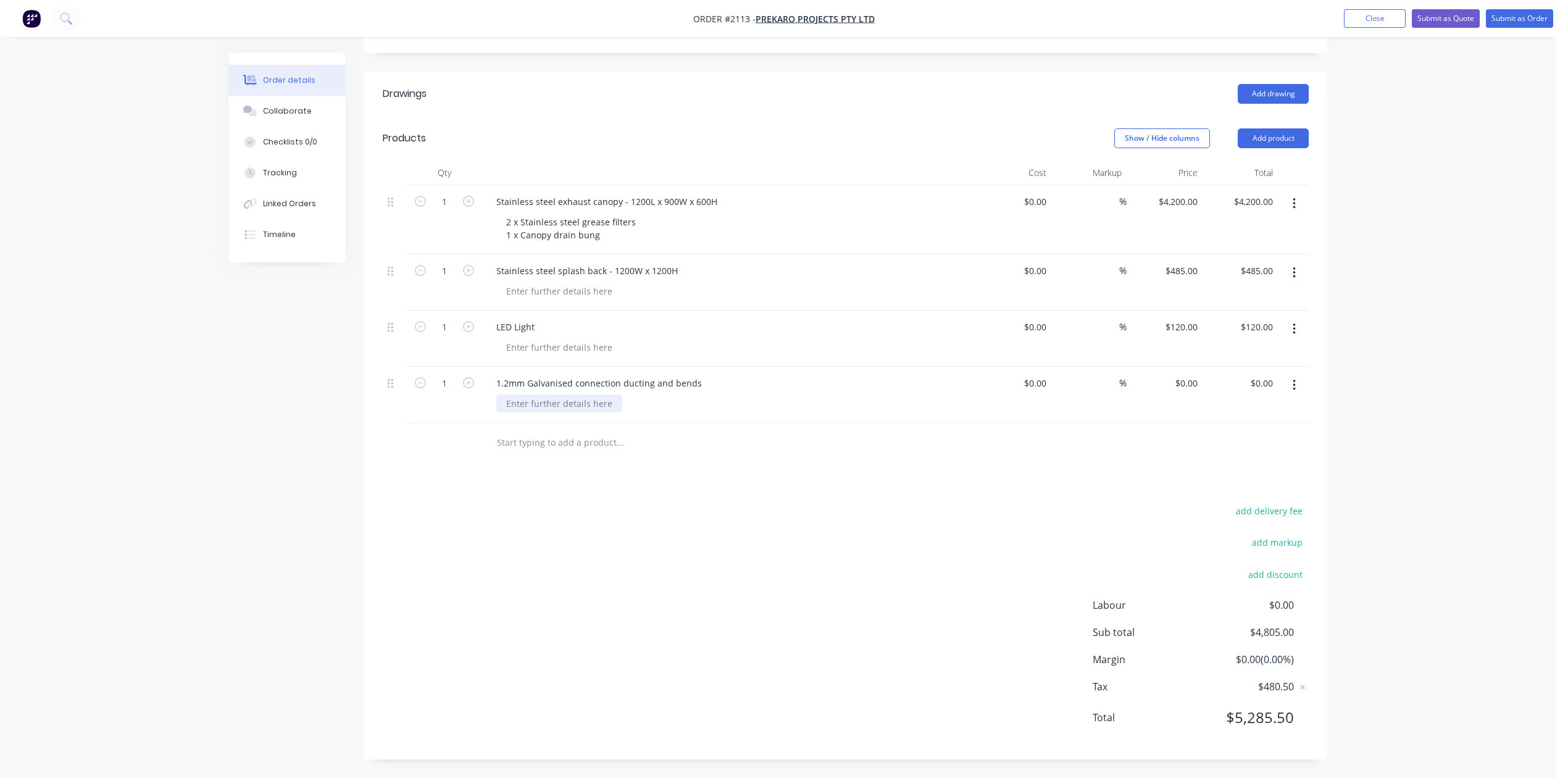
click at [587, 412] on div at bounding box center [559, 404] width 126 height 18
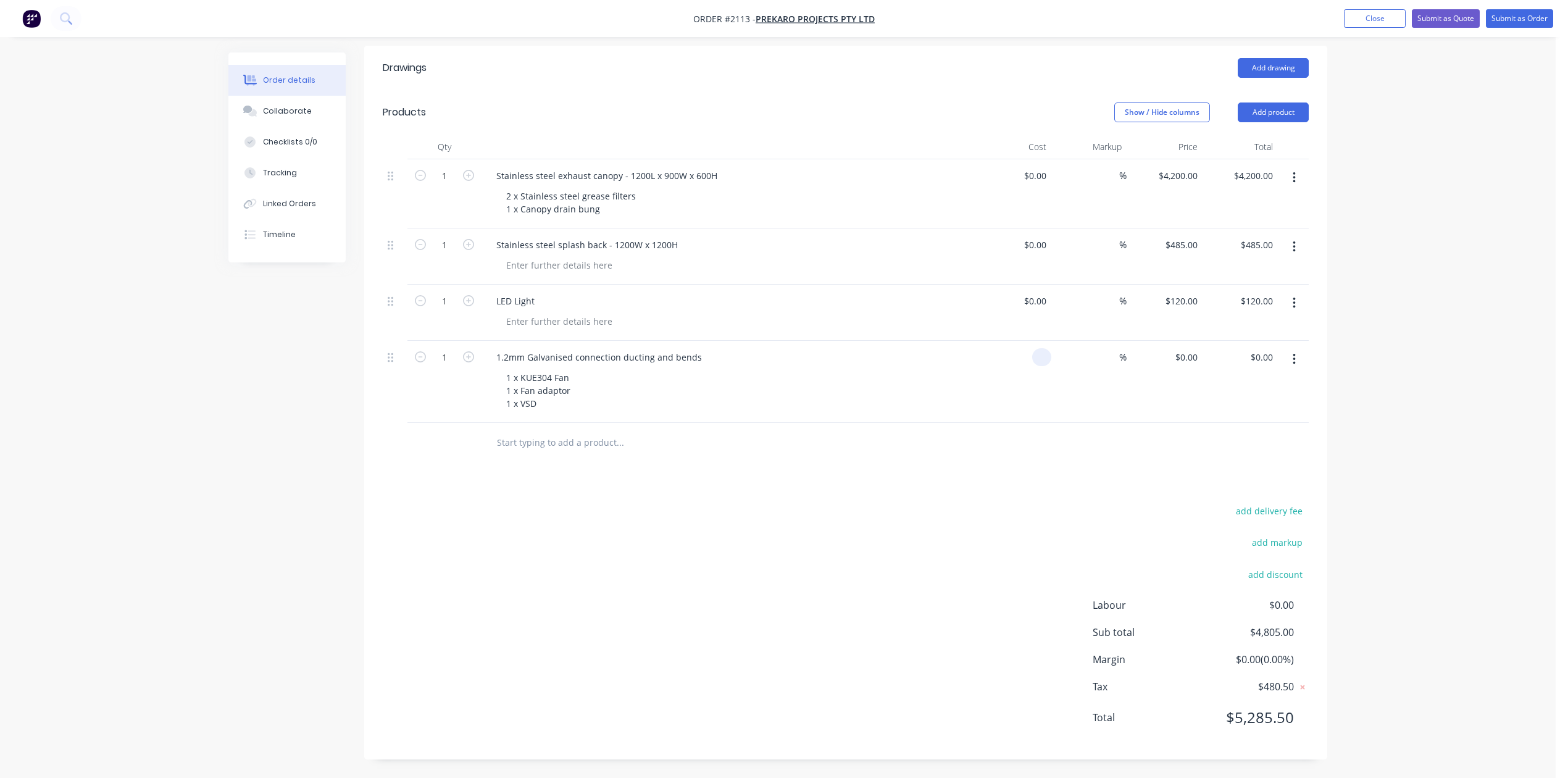
type input "$0.00"
click at [603, 455] on input "text" at bounding box center [620, 443] width 247 height 24
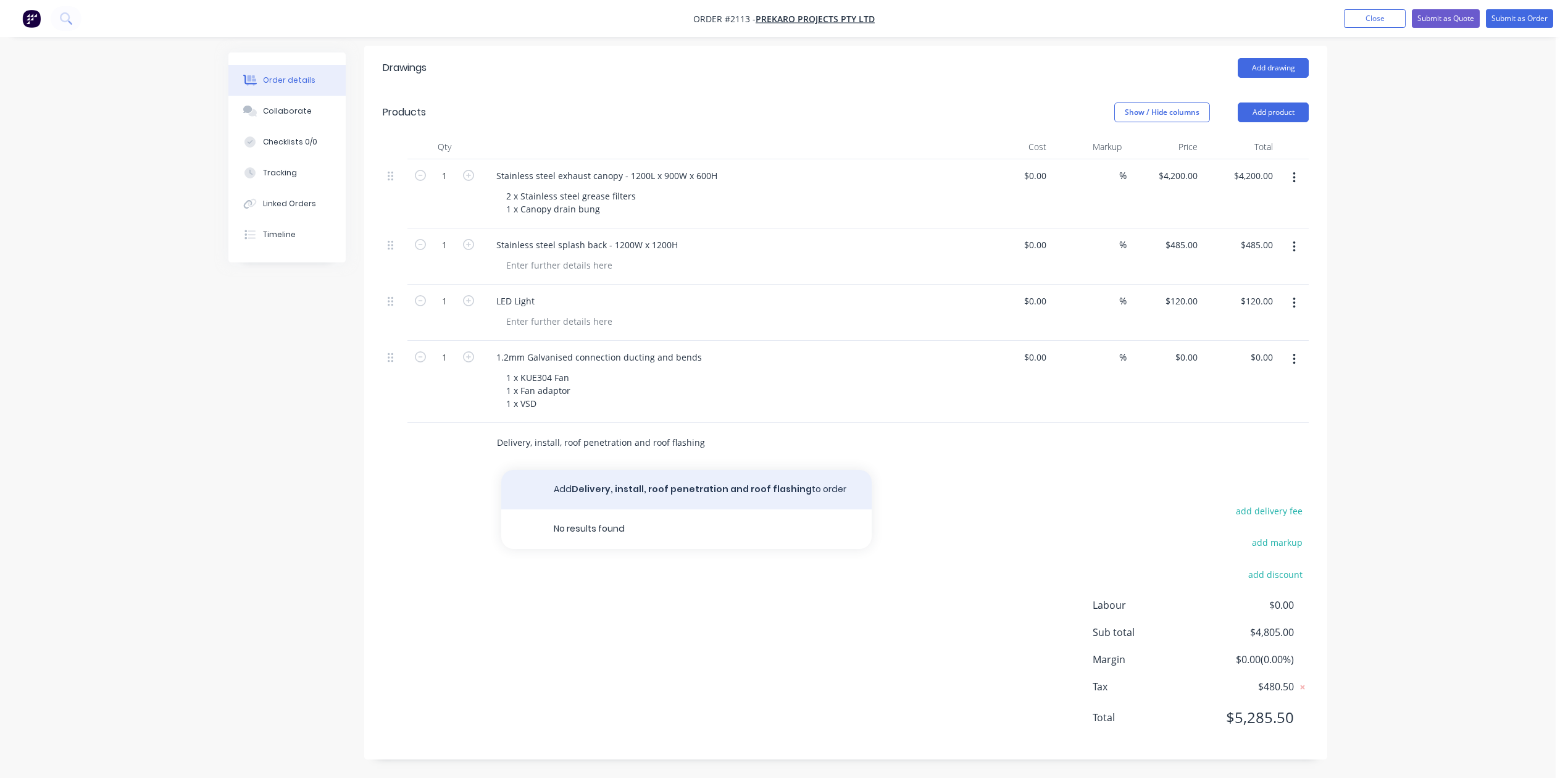
type input "Delivery, install, roof penetration and roof flashing"
click at [647, 510] on button "Add Delivery, install, roof penetration and roof flashing to order" at bounding box center [686, 490] width 370 height 39
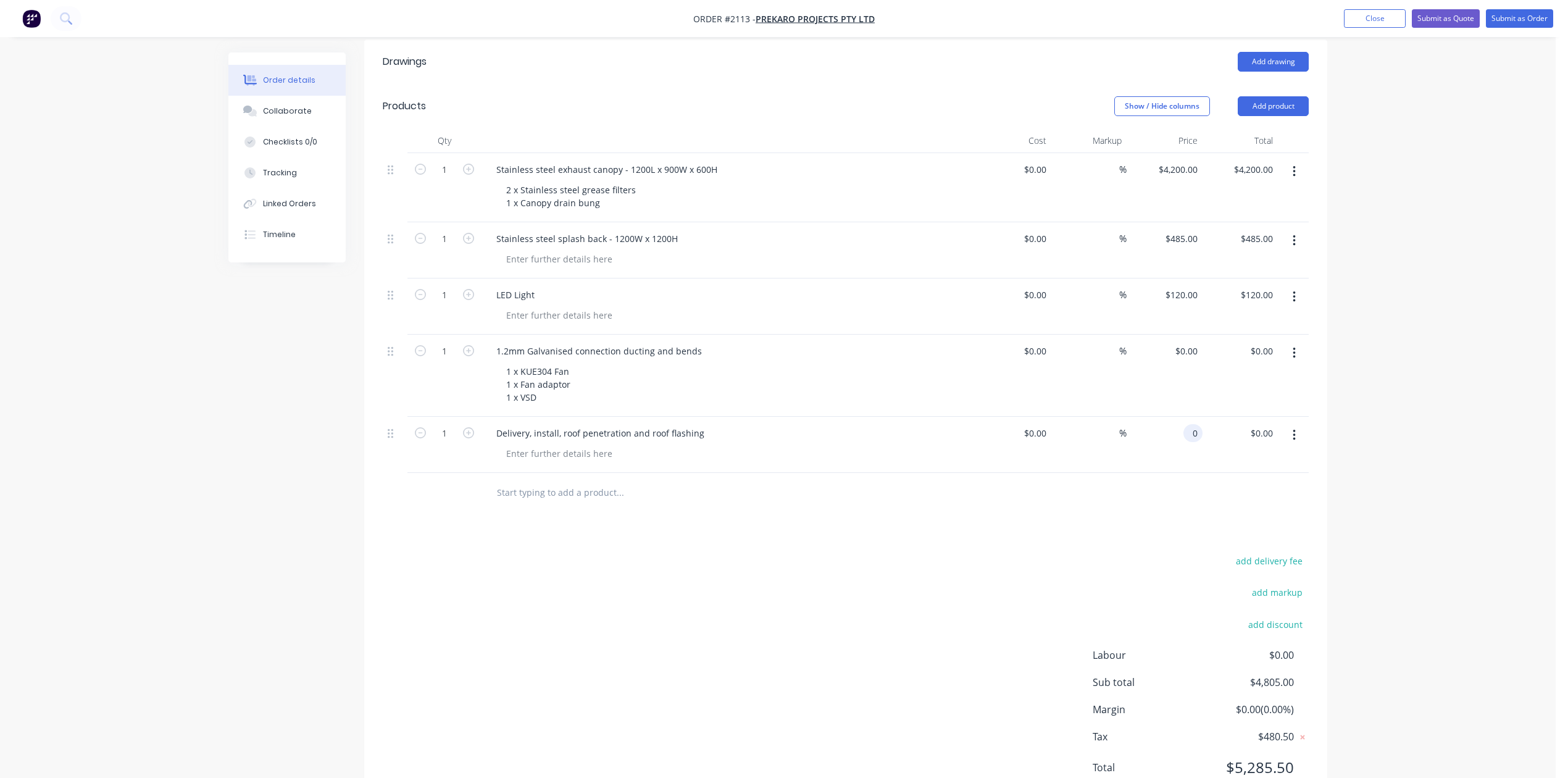
click at [1188, 442] on input "0" at bounding box center [1195, 433] width 14 height 18
type input "$7,295.00"
click at [577, 505] on input "text" at bounding box center [620, 493] width 247 height 24
type input "f"
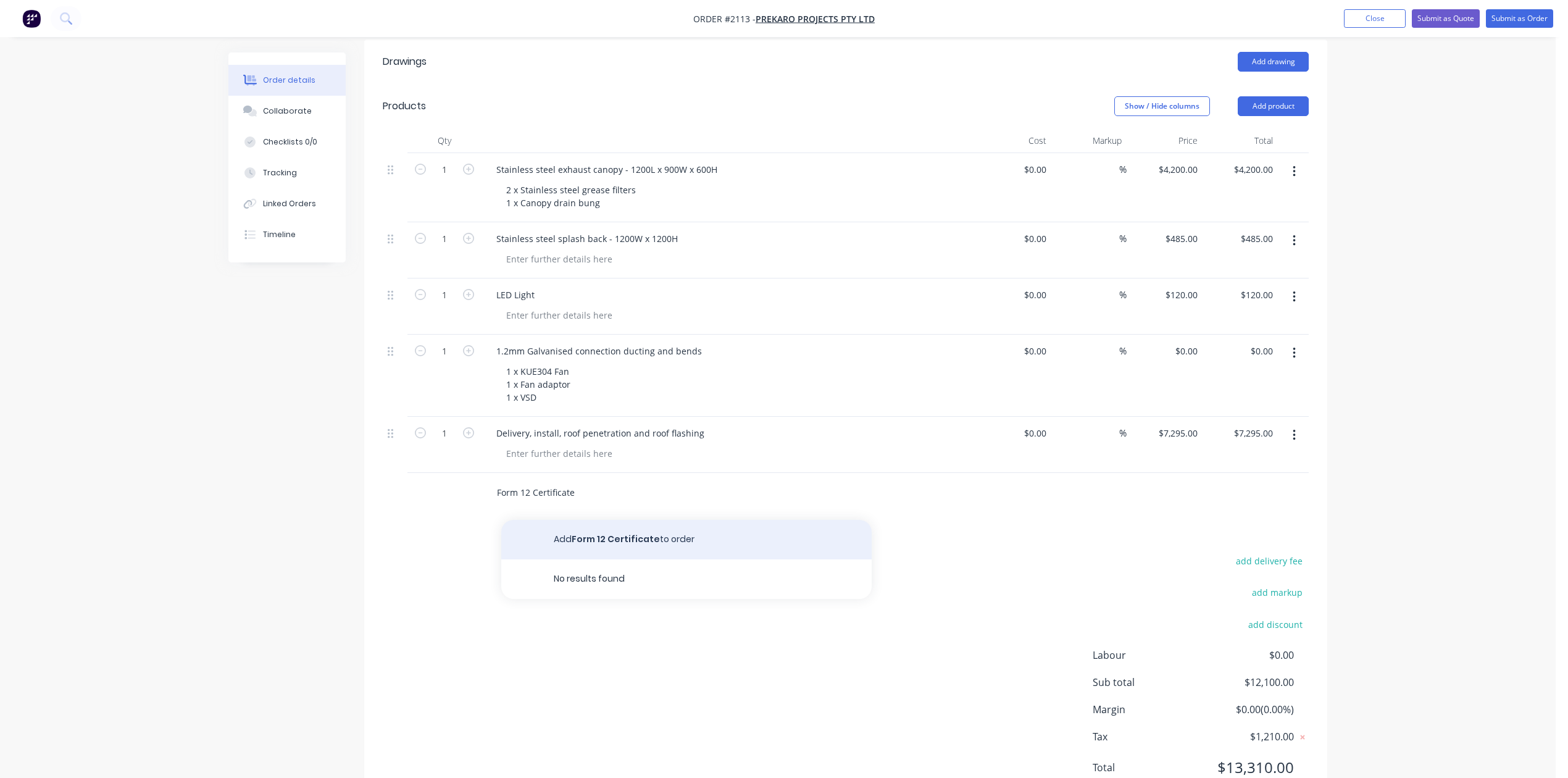
type input "Form 12 Certificate"
click at [615, 559] on button "Add Form 12 Certificate to order" at bounding box center [686, 540] width 370 height 39
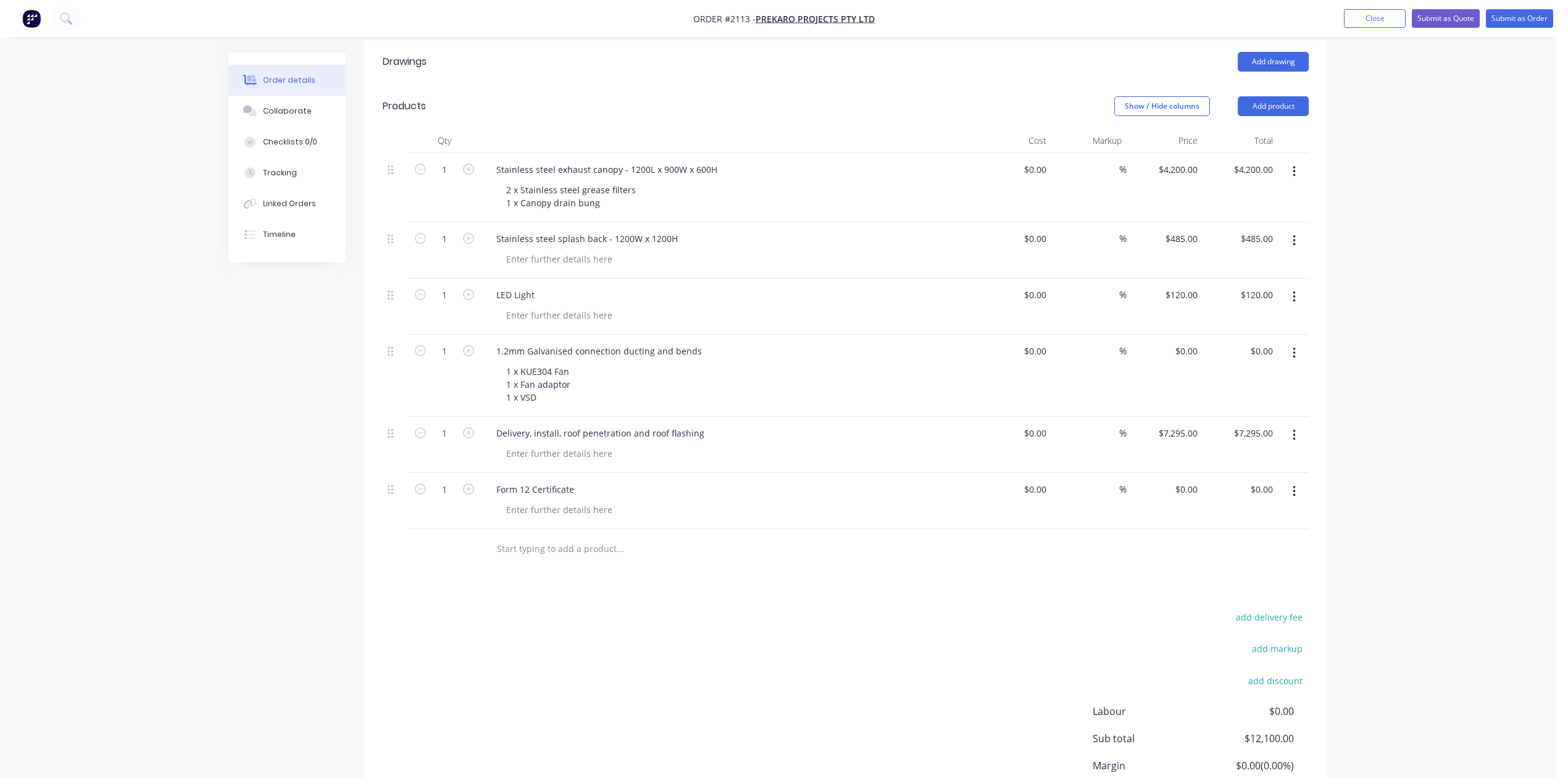
click at [579, 561] on input "text" at bounding box center [620, 549] width 247 height 24
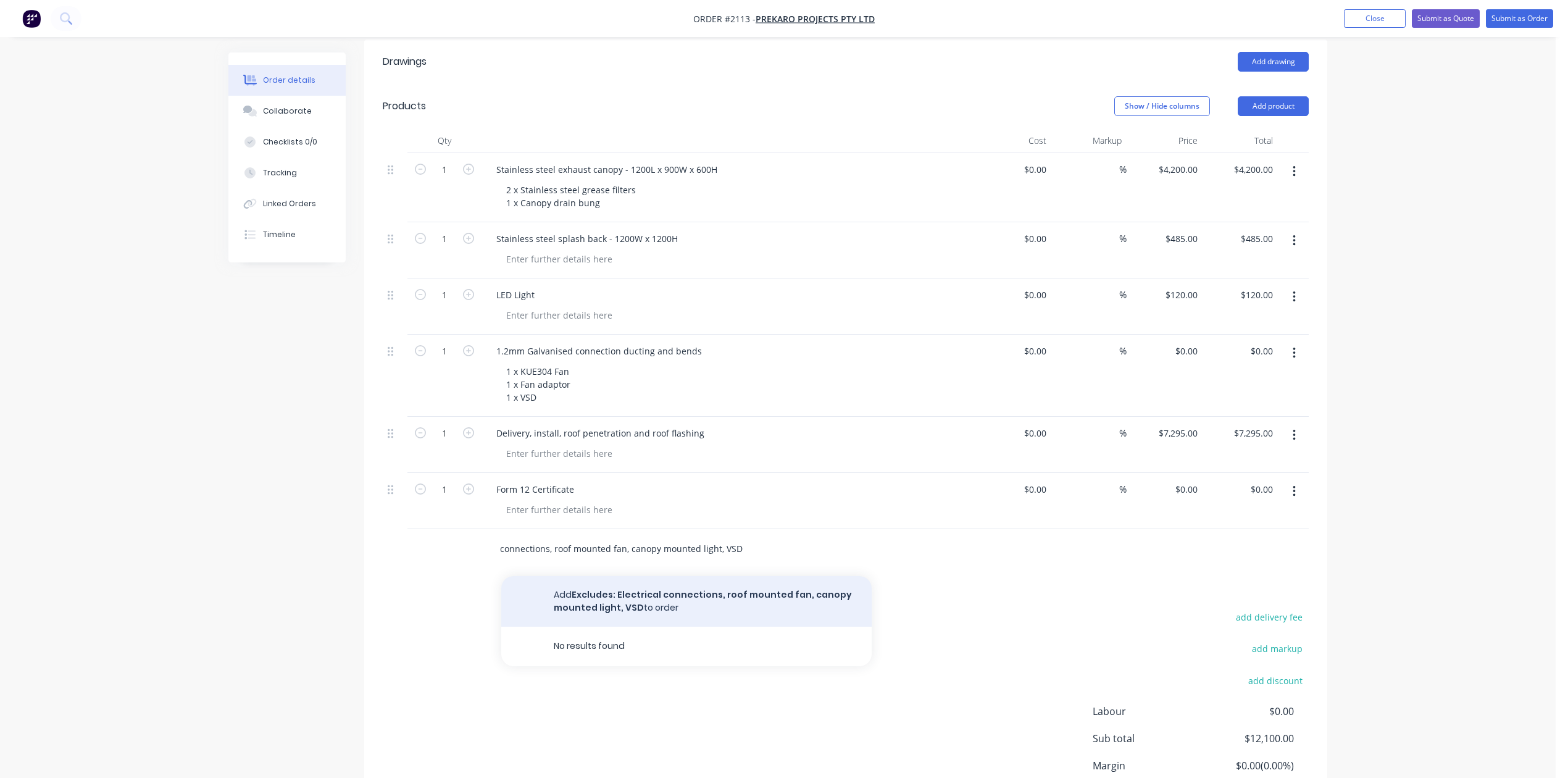
type input "Excludes: Electrical connections, roof mounted fan, canopy mounted light, VSD"
click at [613, 627] on button "Add Excludes: Electrical connections, roof mounted fan, canopy mounted light, V…" at bounding box center [686, 601] width 370 height 51
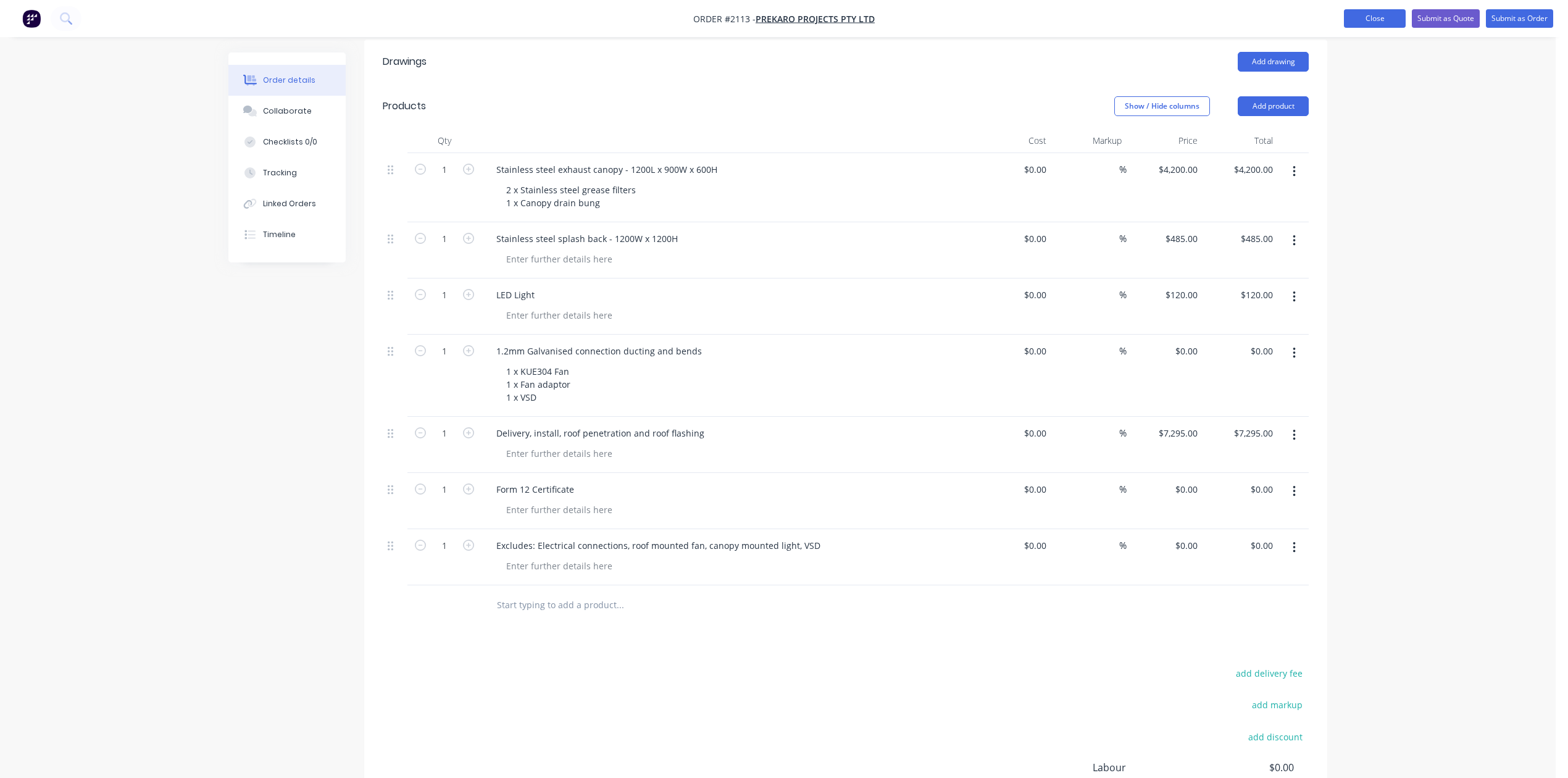
click at [1349, 18] on button "Close" at bounding box center [1374, 18] width 62 height 18
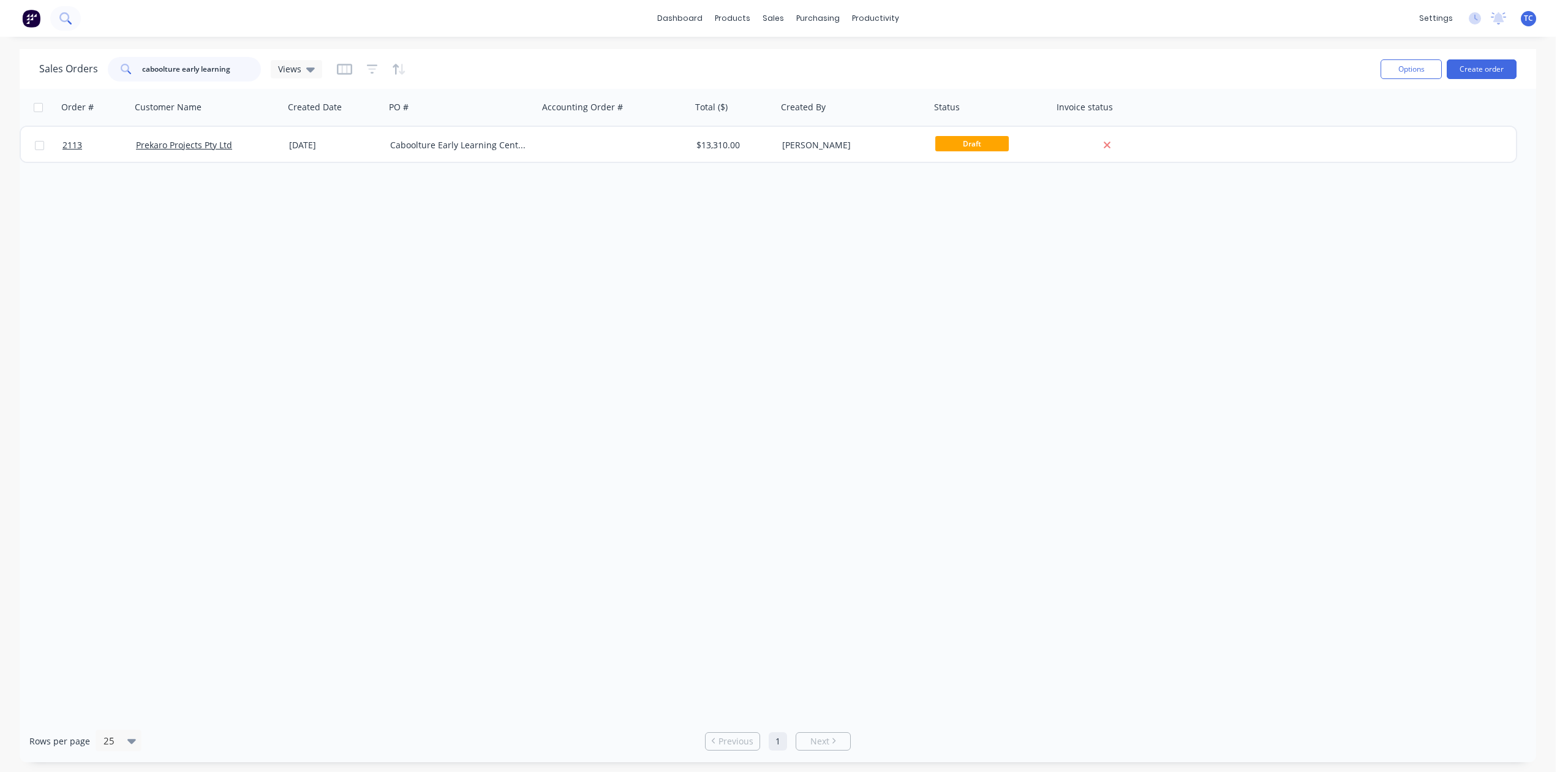
drag, startPoint x: 262, startPoint y: 64, endPoint x: 55, endPoint y: 16, distance: 212.5
click at [60, 32] on div "dashboard products sales purchasing productivity dashboard products Product Cat…" at bounding box center [778, 386] width 1556 height 772
type input "g"
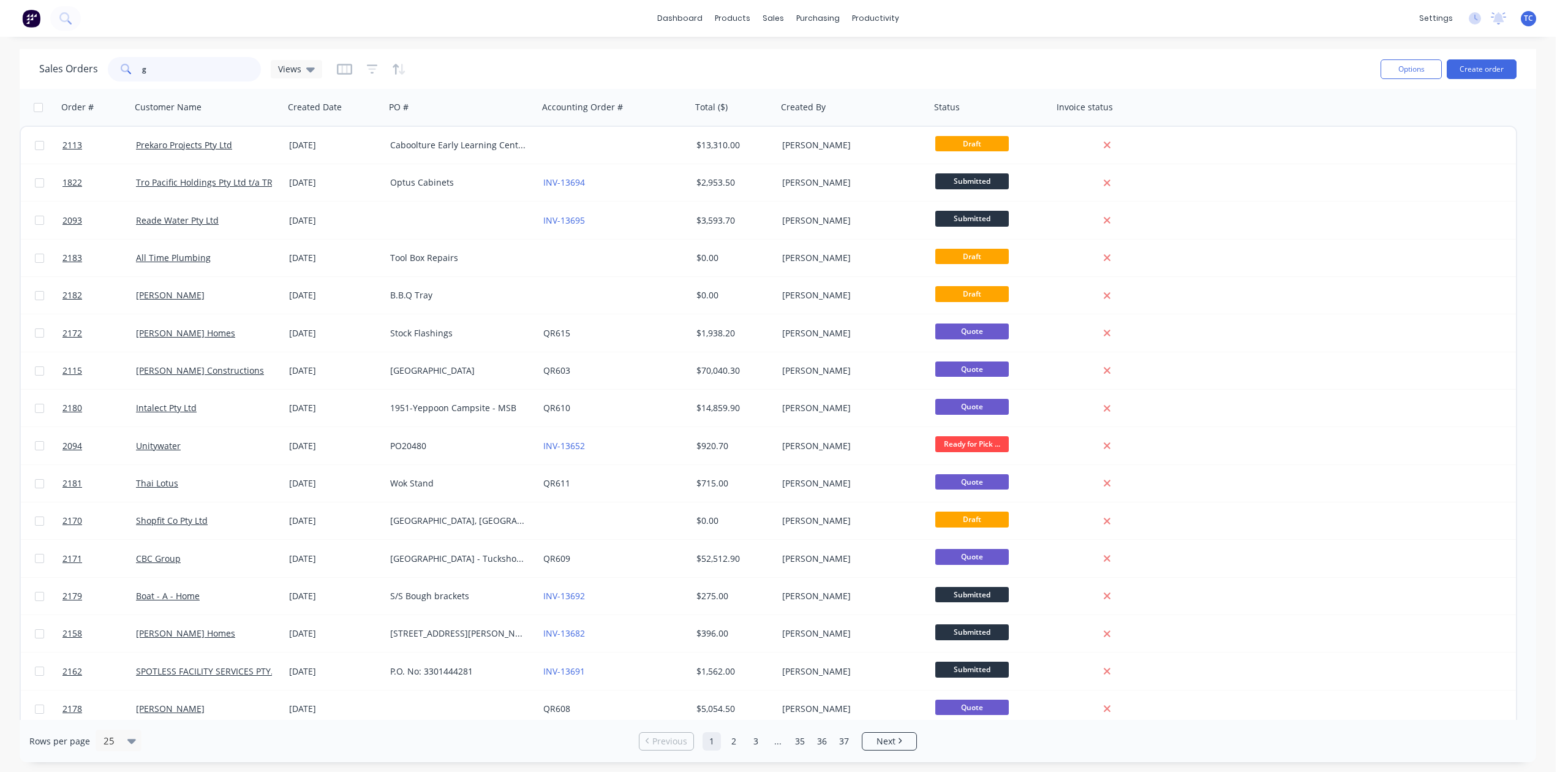
drag, startPoint x: 170, startPoint y: 75, endPoint x: 148, endPoint y: 66, distance: 23.8
click at [148, 66] on div "g" at bounding box center [184, 69] width 153 height 24
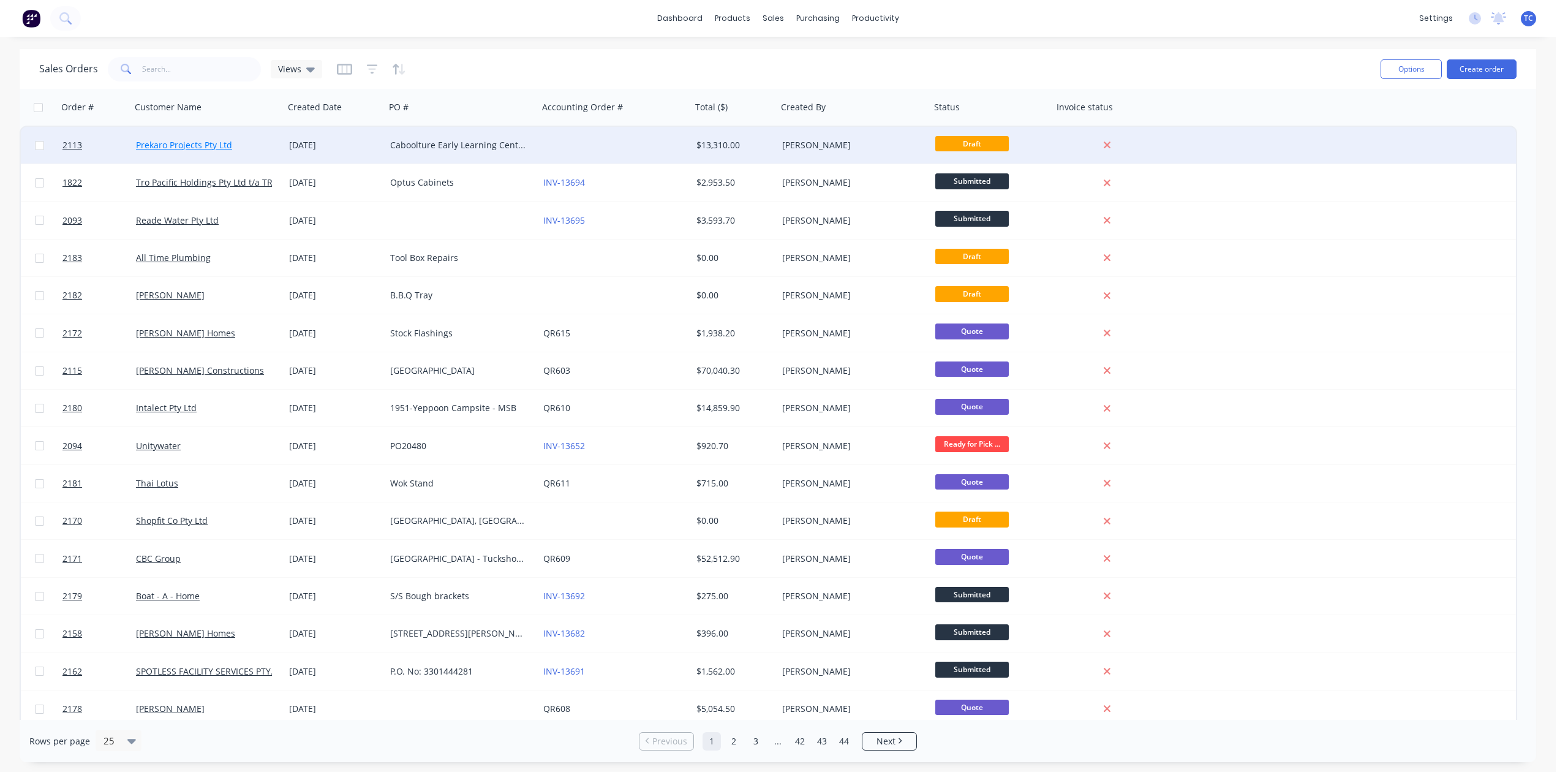
click at [221, 140] on link "Prekaro Projects Pty Ltd" at bounding box center [184, 144] width 96 height 11
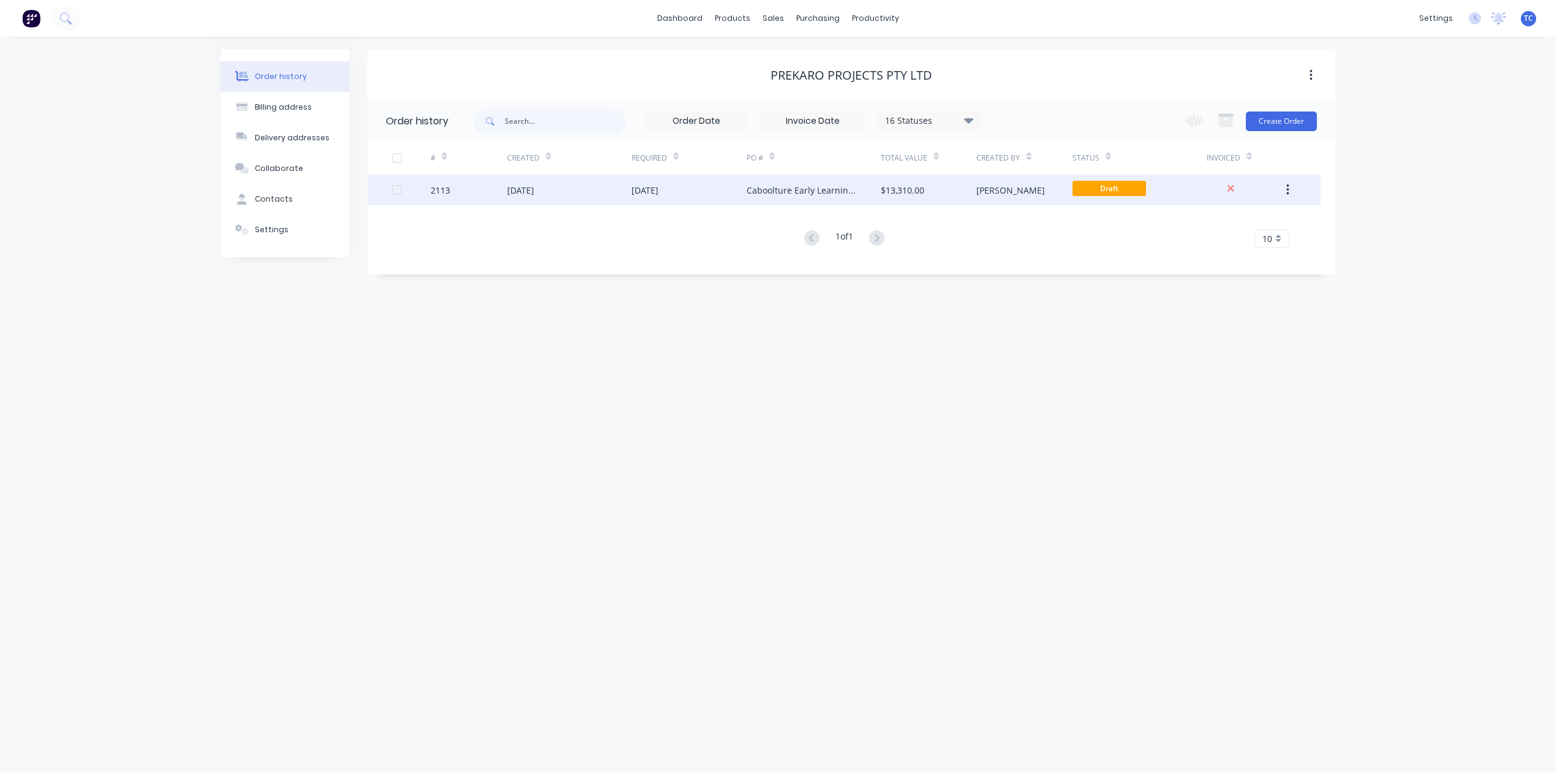
click at [757, 194] on div "Caboolture Early Learning Centre - D&C" at bounding box center [801, 190] width 110 height 13
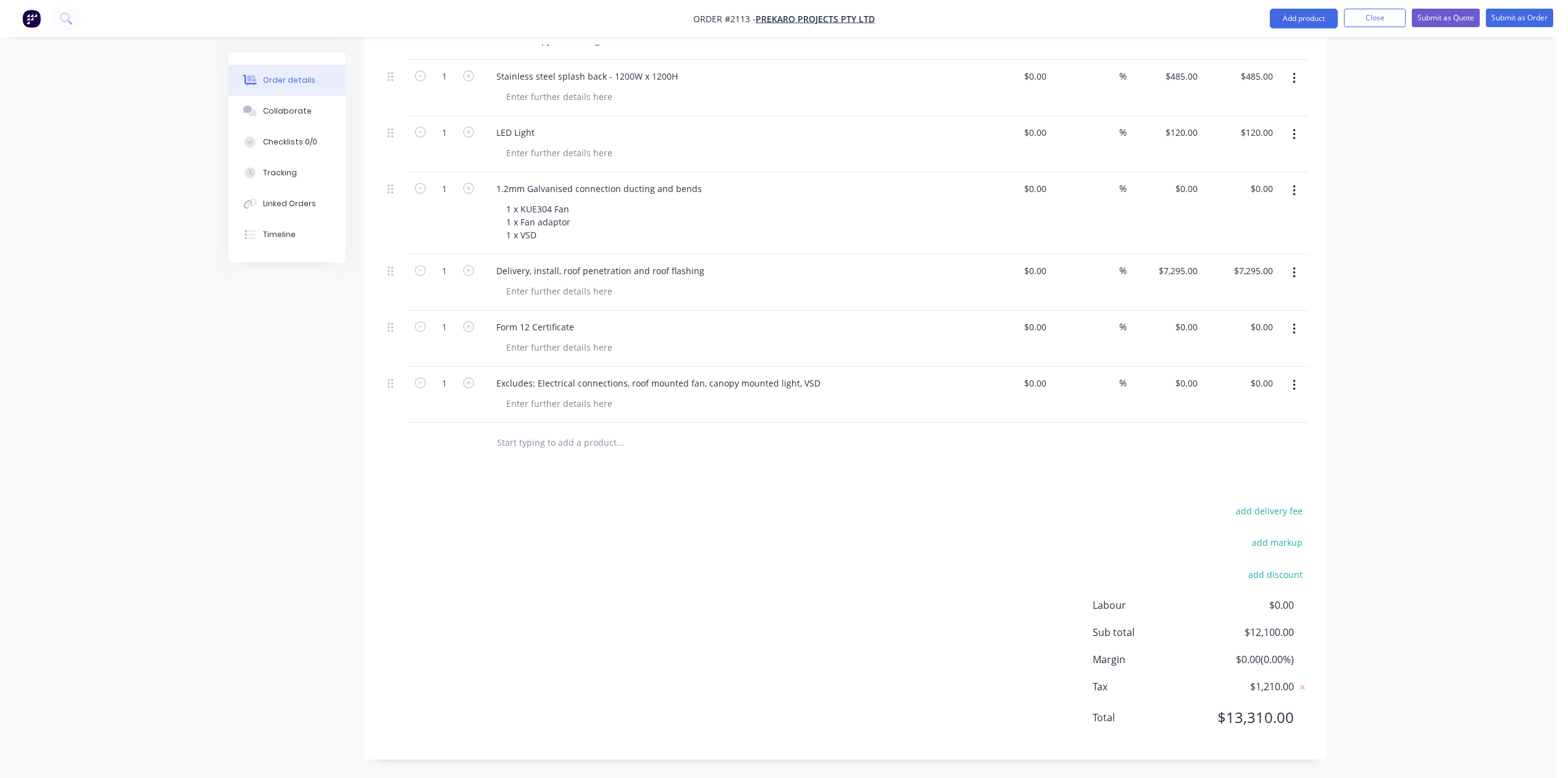
scroll to position [411, 0]
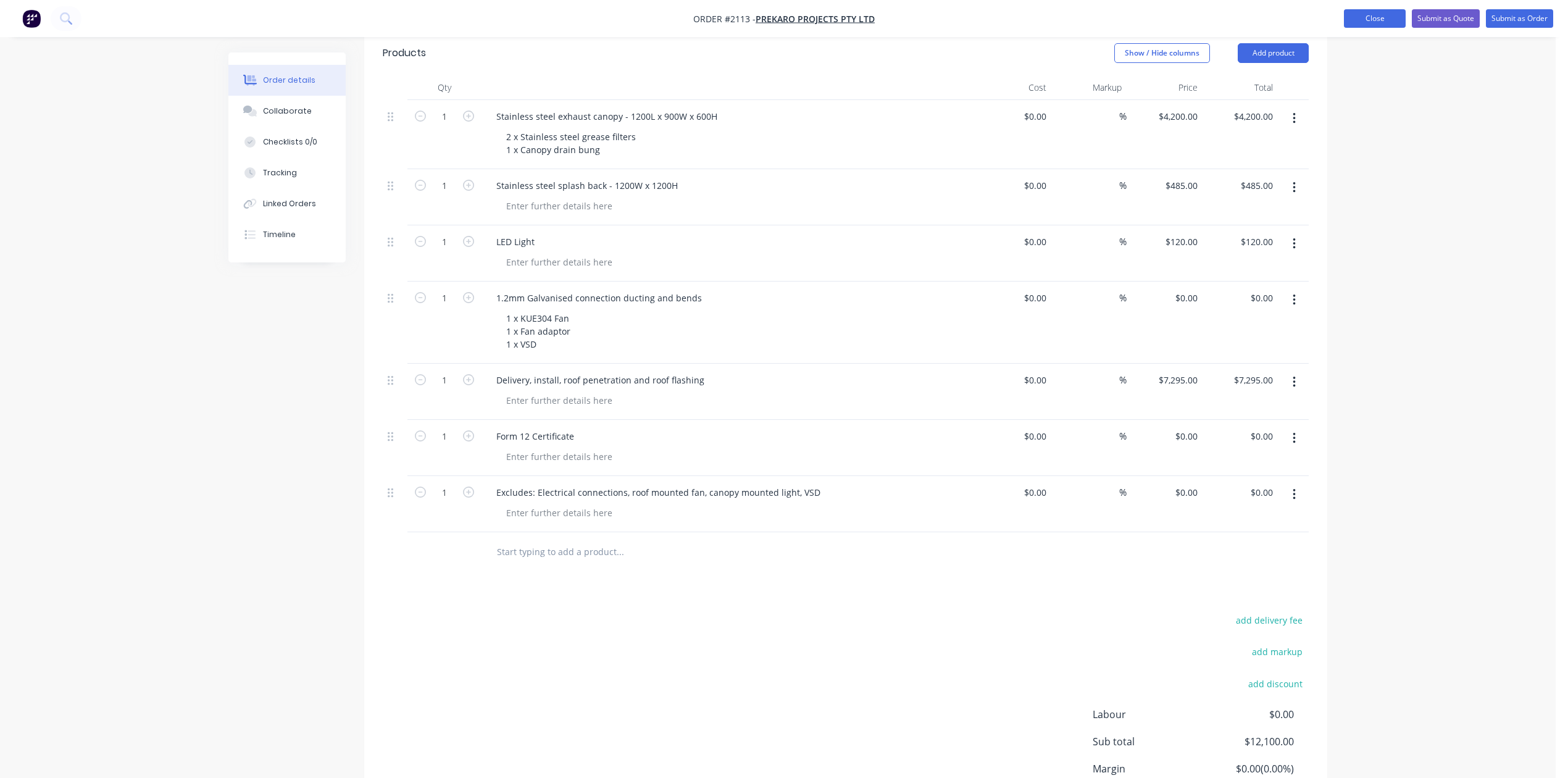
click at [1344, 17] on button "Close" at bounding box center [1374, 18] width 62 height 18
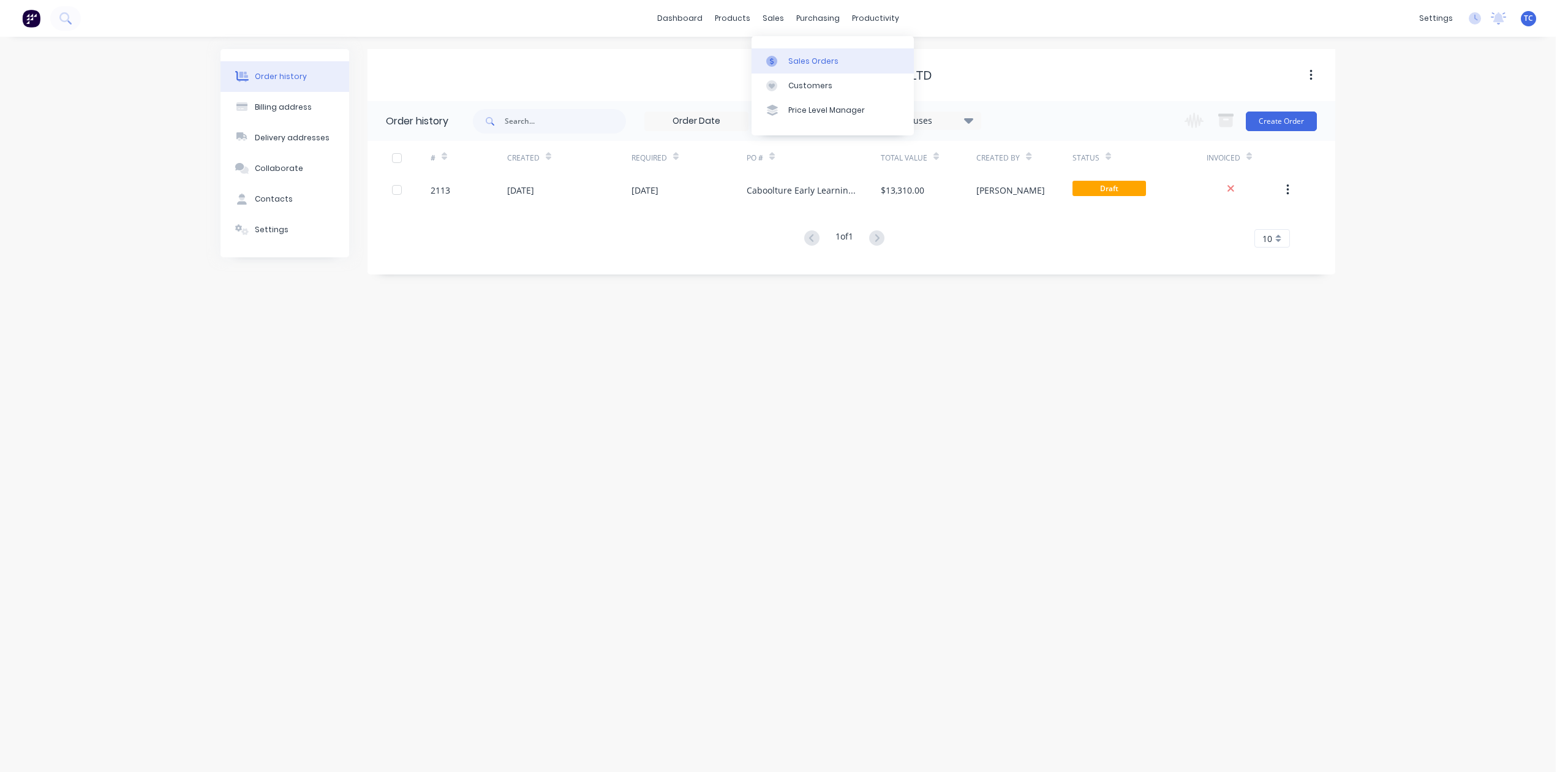
click at [838, 62] on div "Sales Orders" at bounding box center [813, 61] width 51 height 11
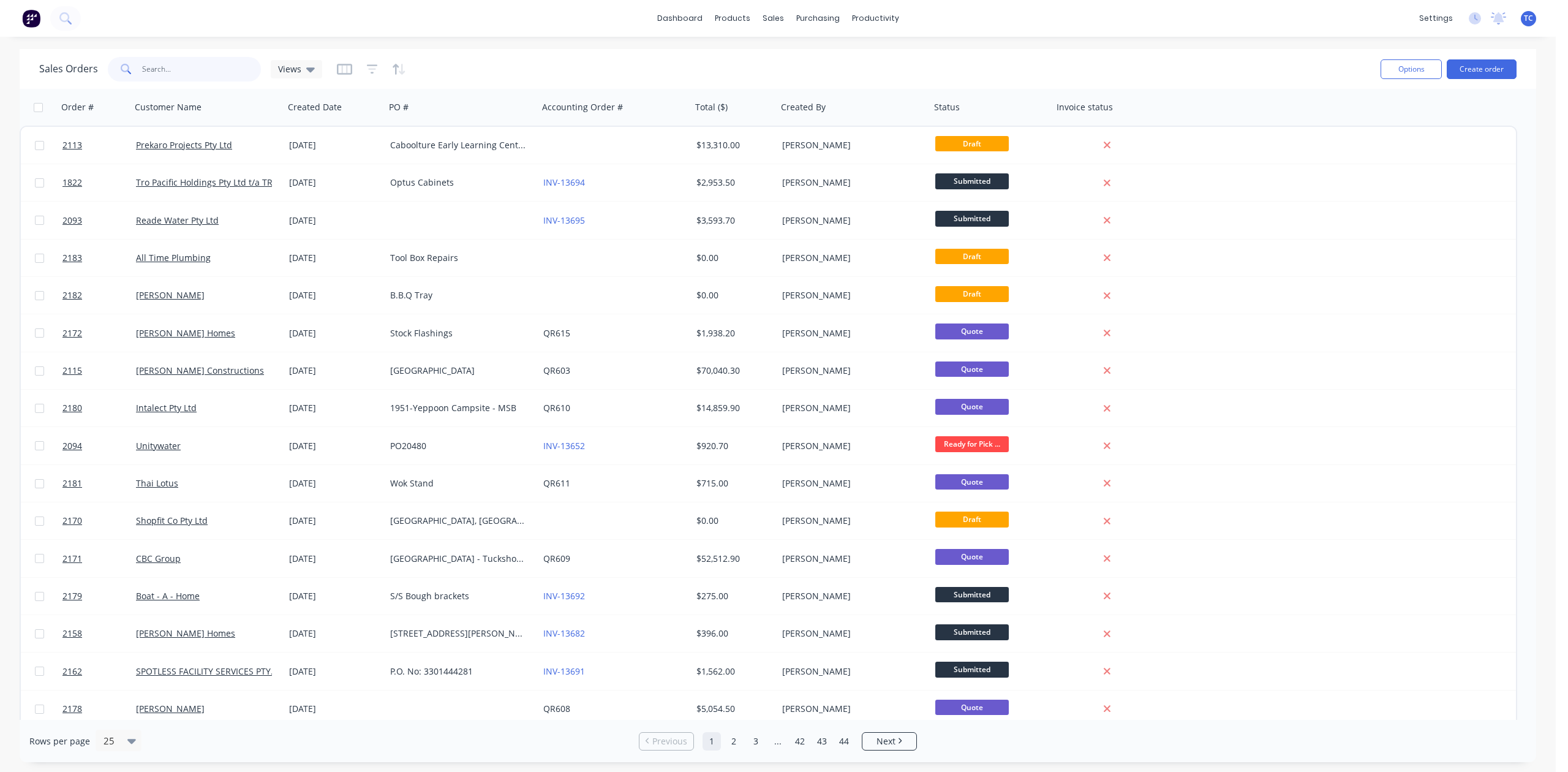
click at [210, 77] on input "text" at bounding box center [201, 69] width 119 height 24
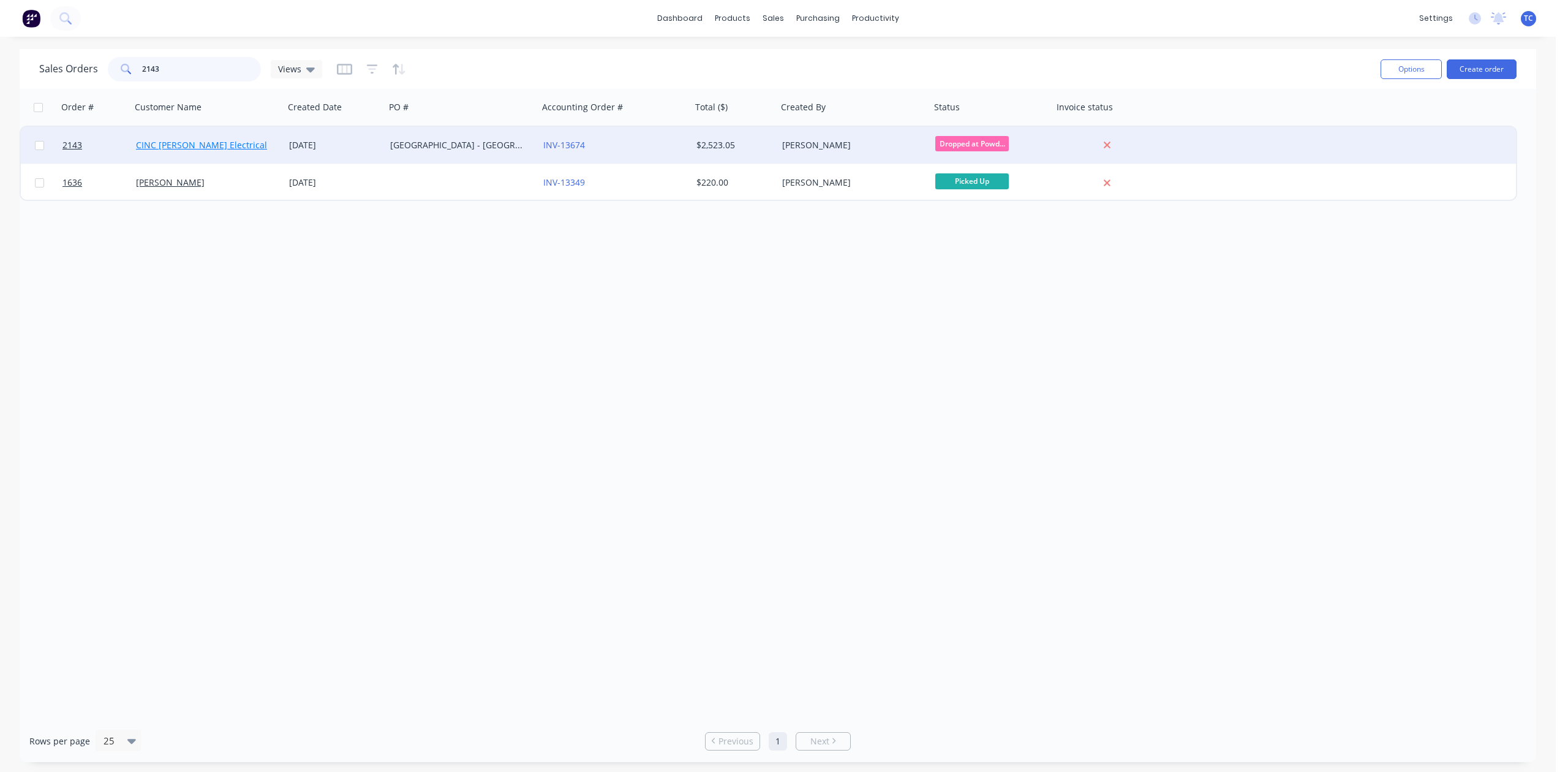
type input "2143"
click at [208, 140] on link "CINC [PERSON_NAME] Electrical" at bounding box center [201, 144] width 131 height 11
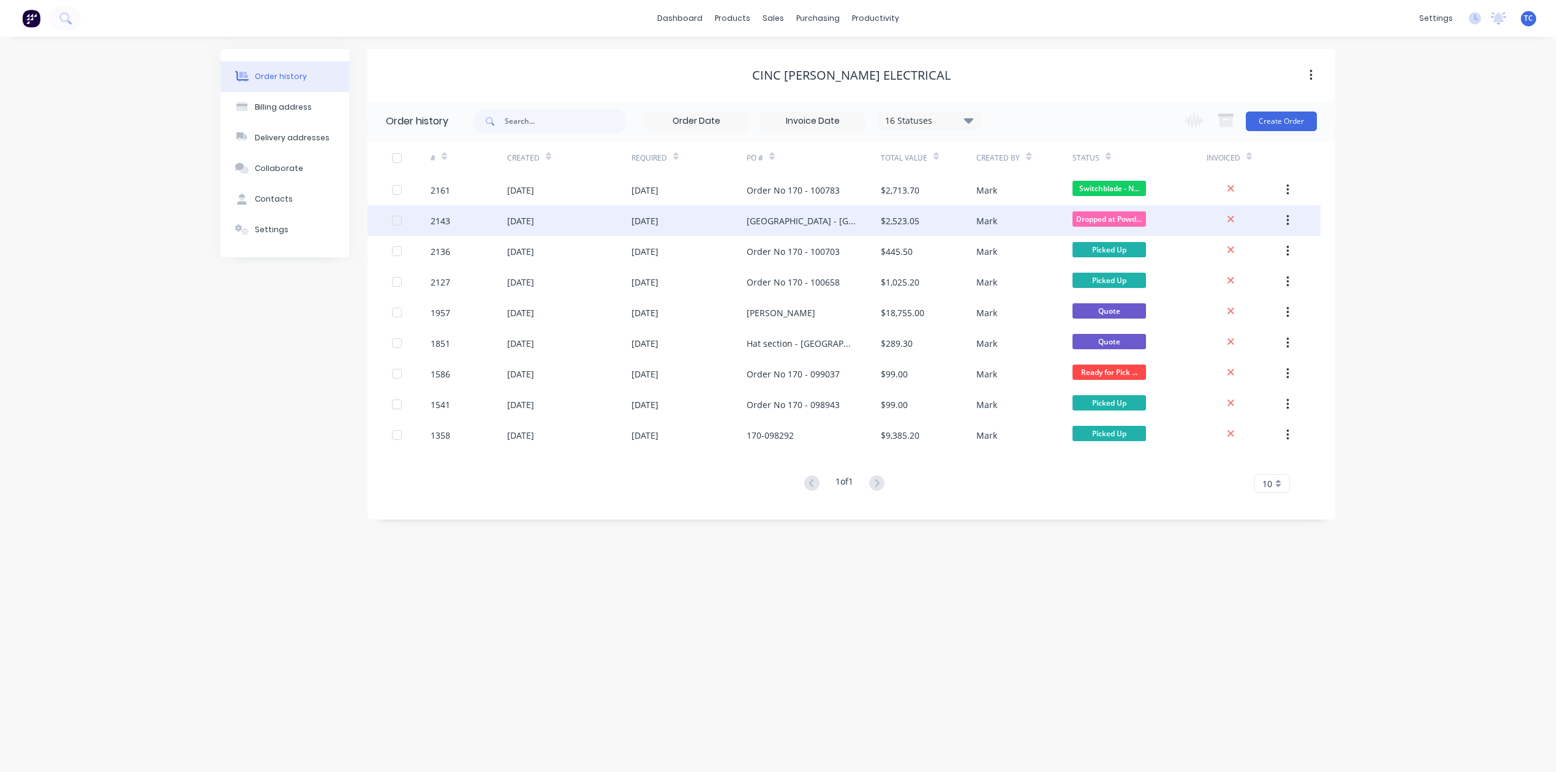
click at [534, 214] on div "[DATE]" at bounding box center [521, 220] width 27 height 13
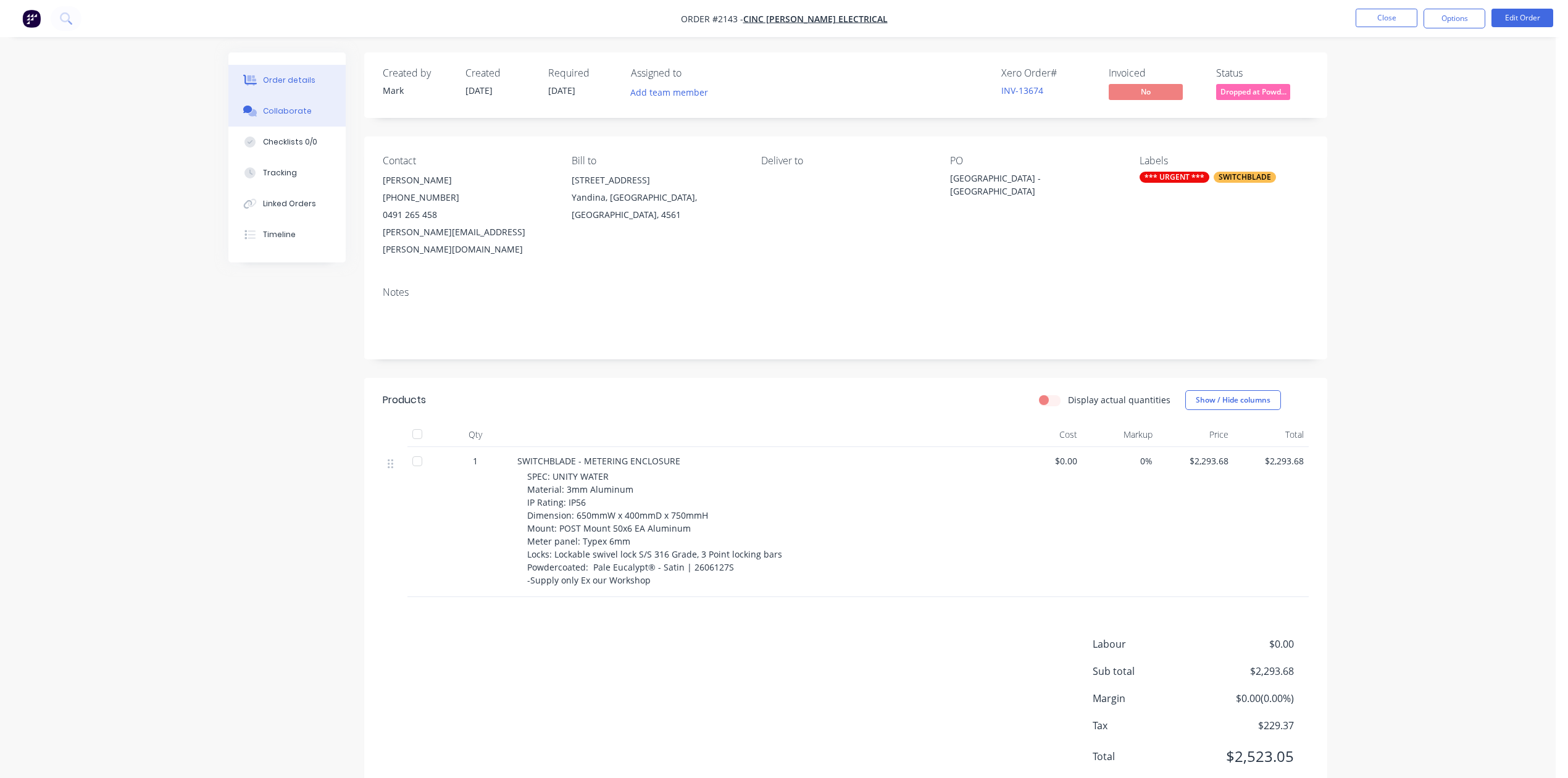
click at [305, 117] on div "Collaborate" at bounding box center [287, 111] width 49 height 11
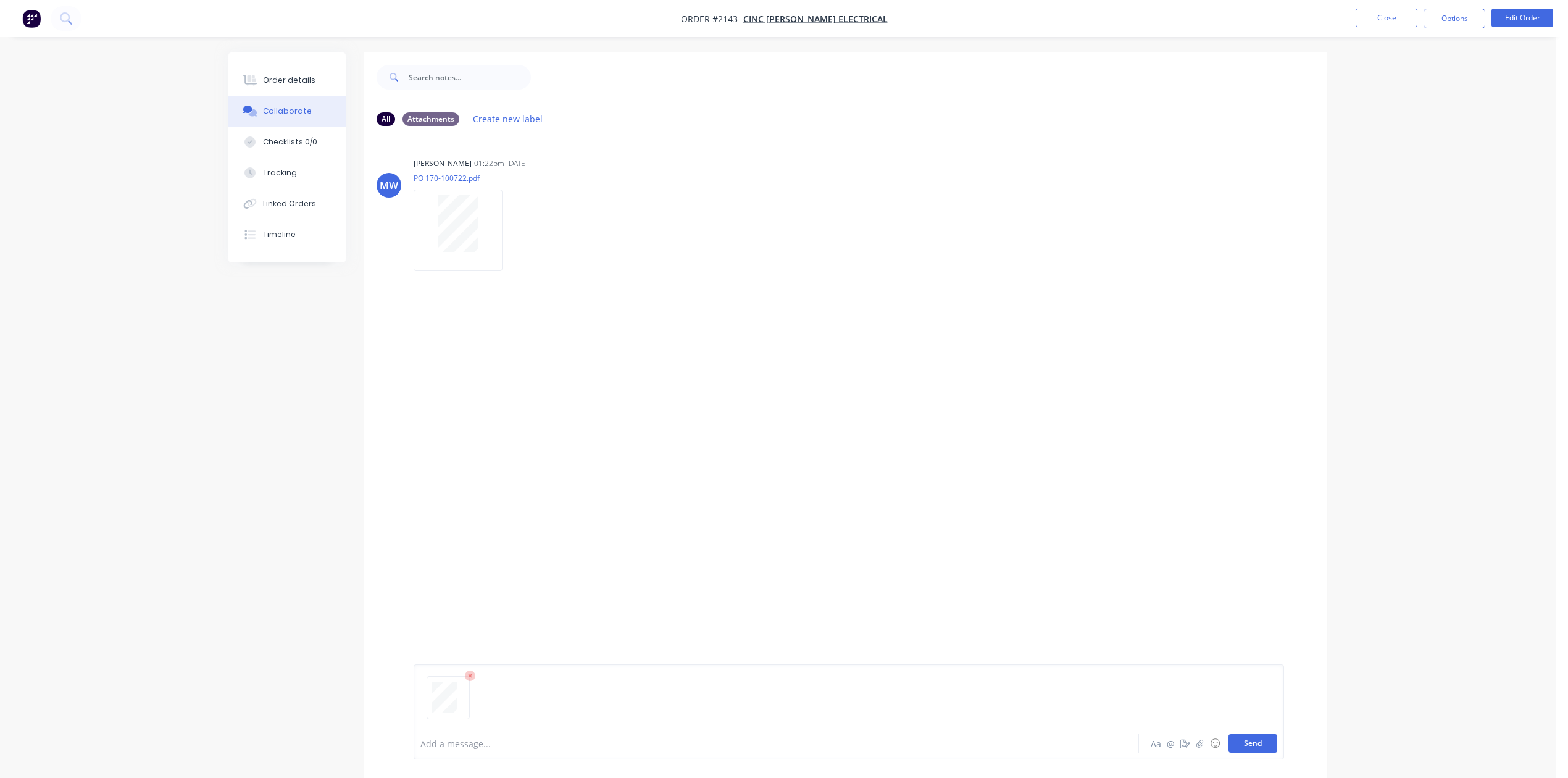
click at [1228, 735] on button "Send" at bounding box center [1253, 743] width 49 height 18
click at [1383, 14] on button "Close" at bounding box center [1386, 18] width 62 height 18
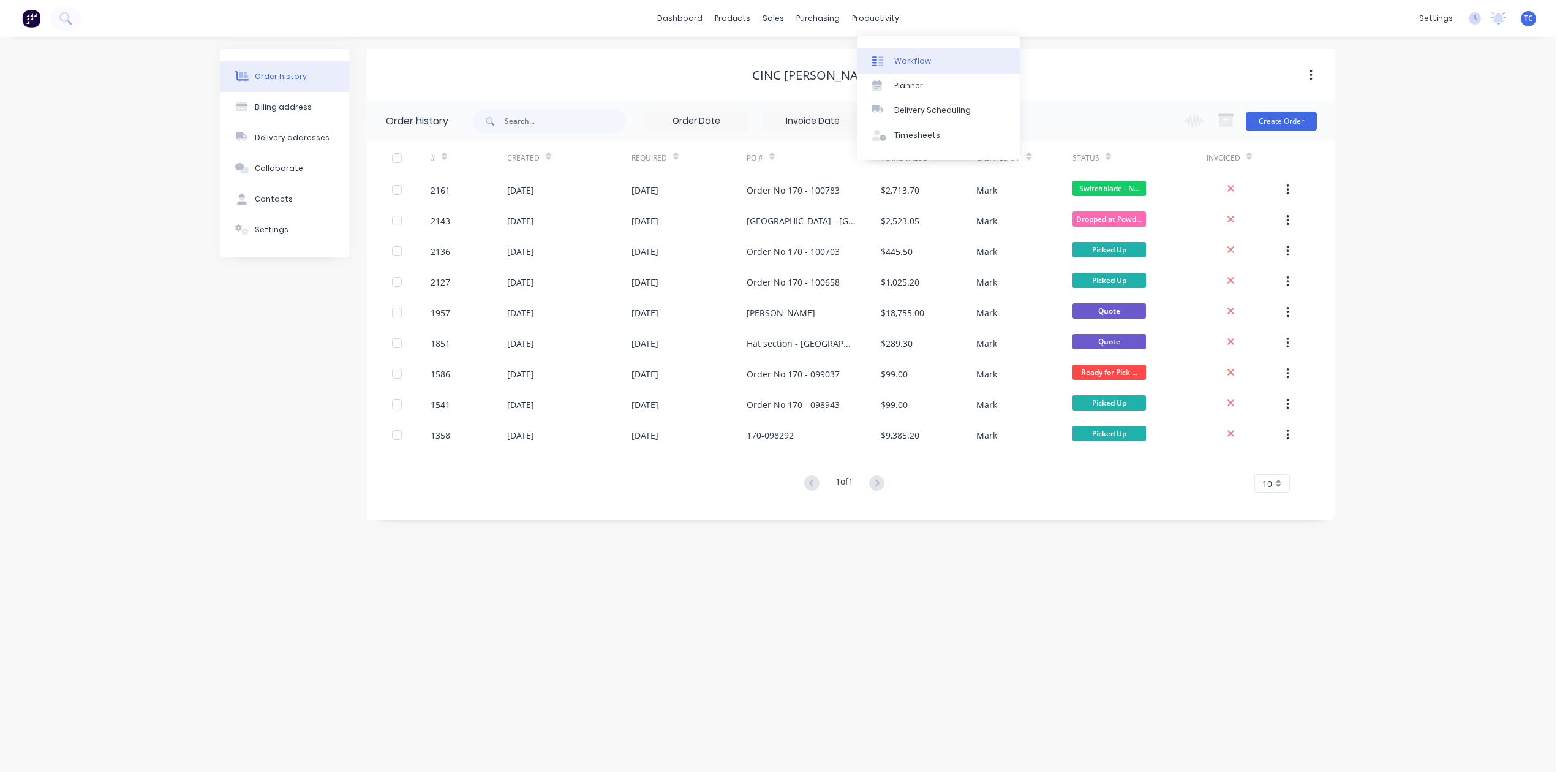
click at [915, 67] on div "Workflow" at bounding box center [912, 61] width 37 height 11
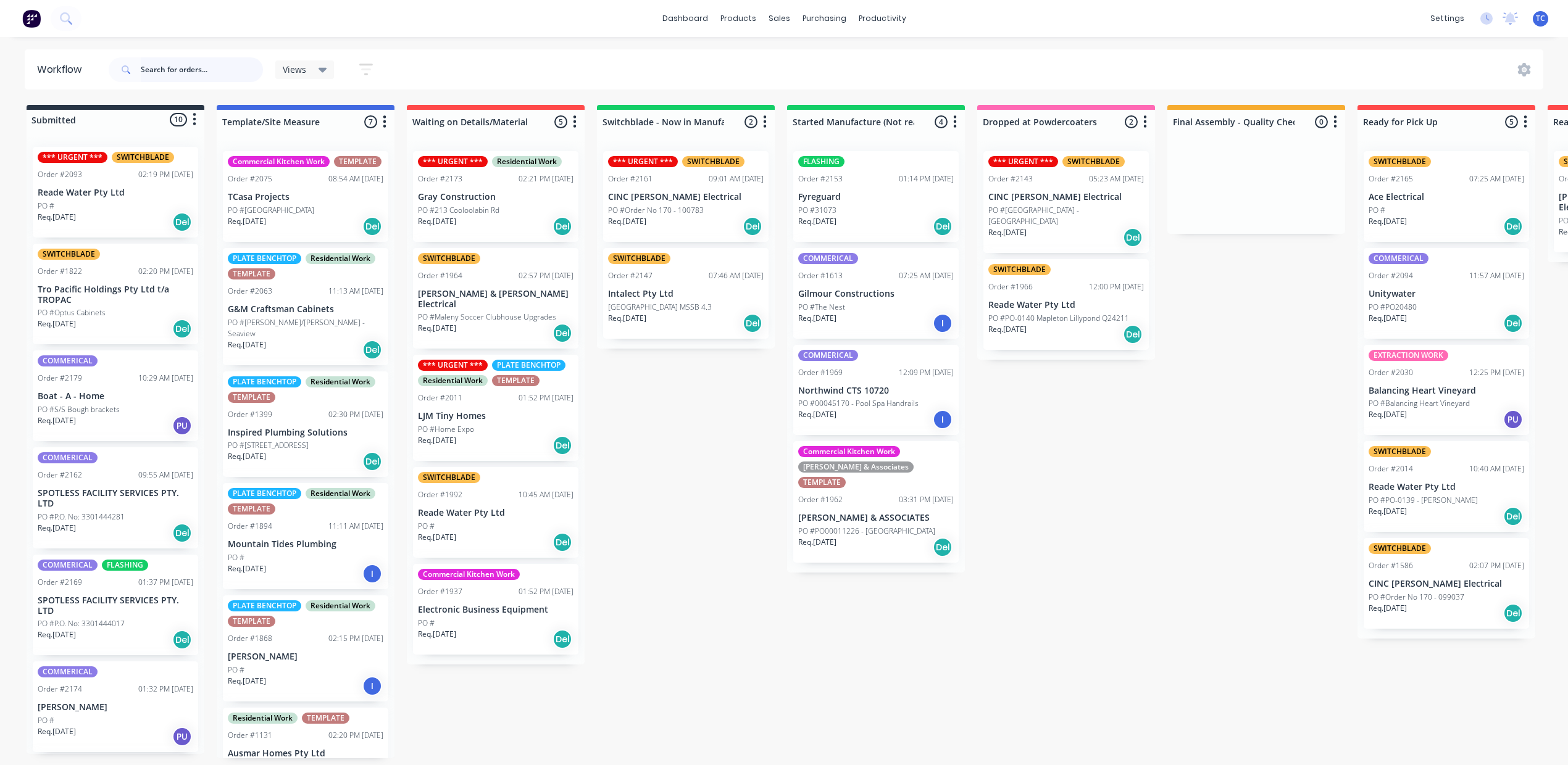
click at [198, 74] on input "text" at bounding box center [202, 70] width 122 height 24
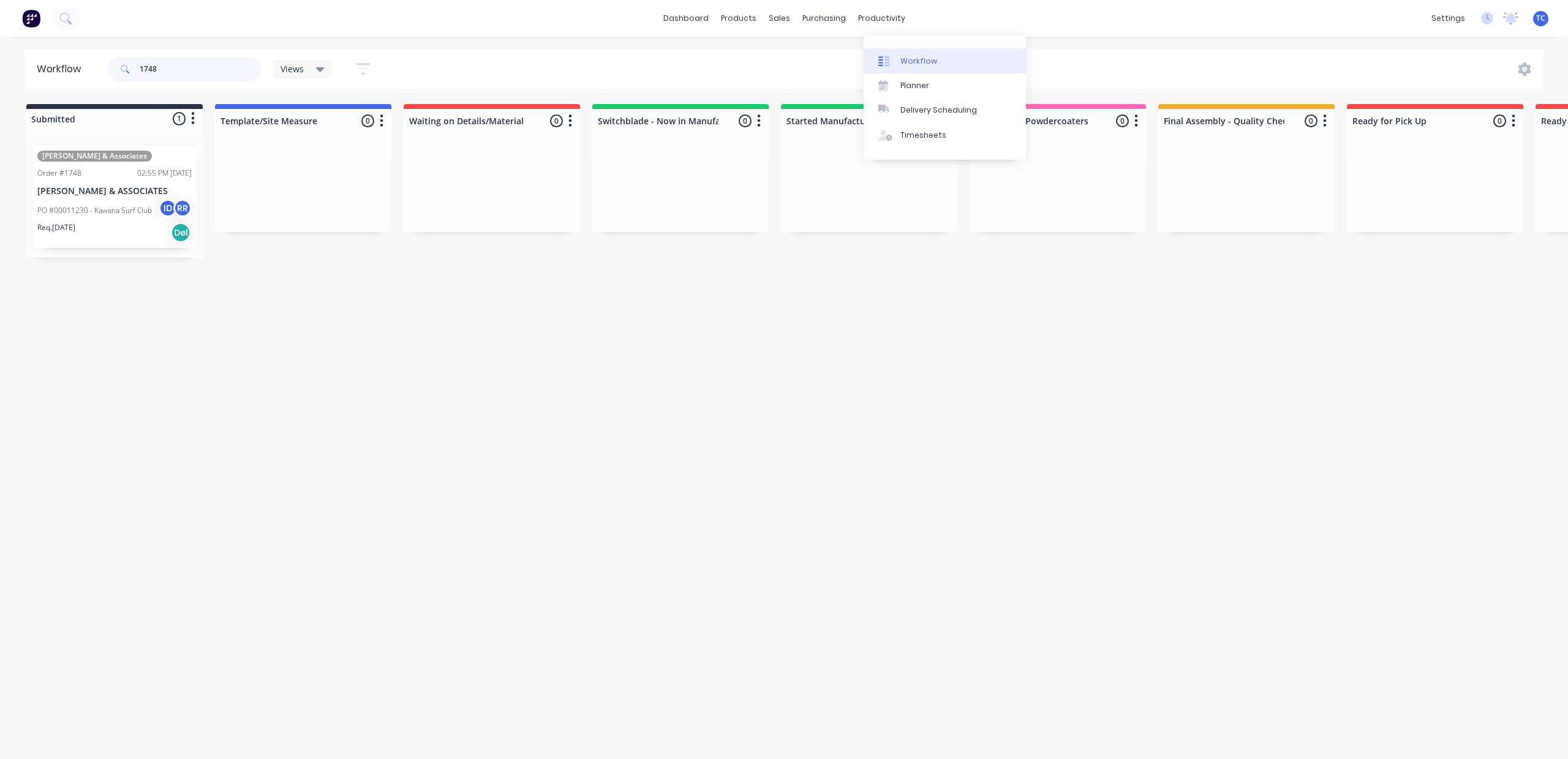
type input "1748"
click at [930, 66] on div "Workflow" at bounding box center [918, 61] width 37 height 11
click at [910, 13] on div "productivity" at bounding box center [881, 18] width 59 height 18
click at [131, 175] on div "[PERSON_NAME] & Associates Order #1748 02:55 PM [DATE] [PERSON_NAME] & ASSOCIAT…" at bounding box center [115, 197] width 164 height 102
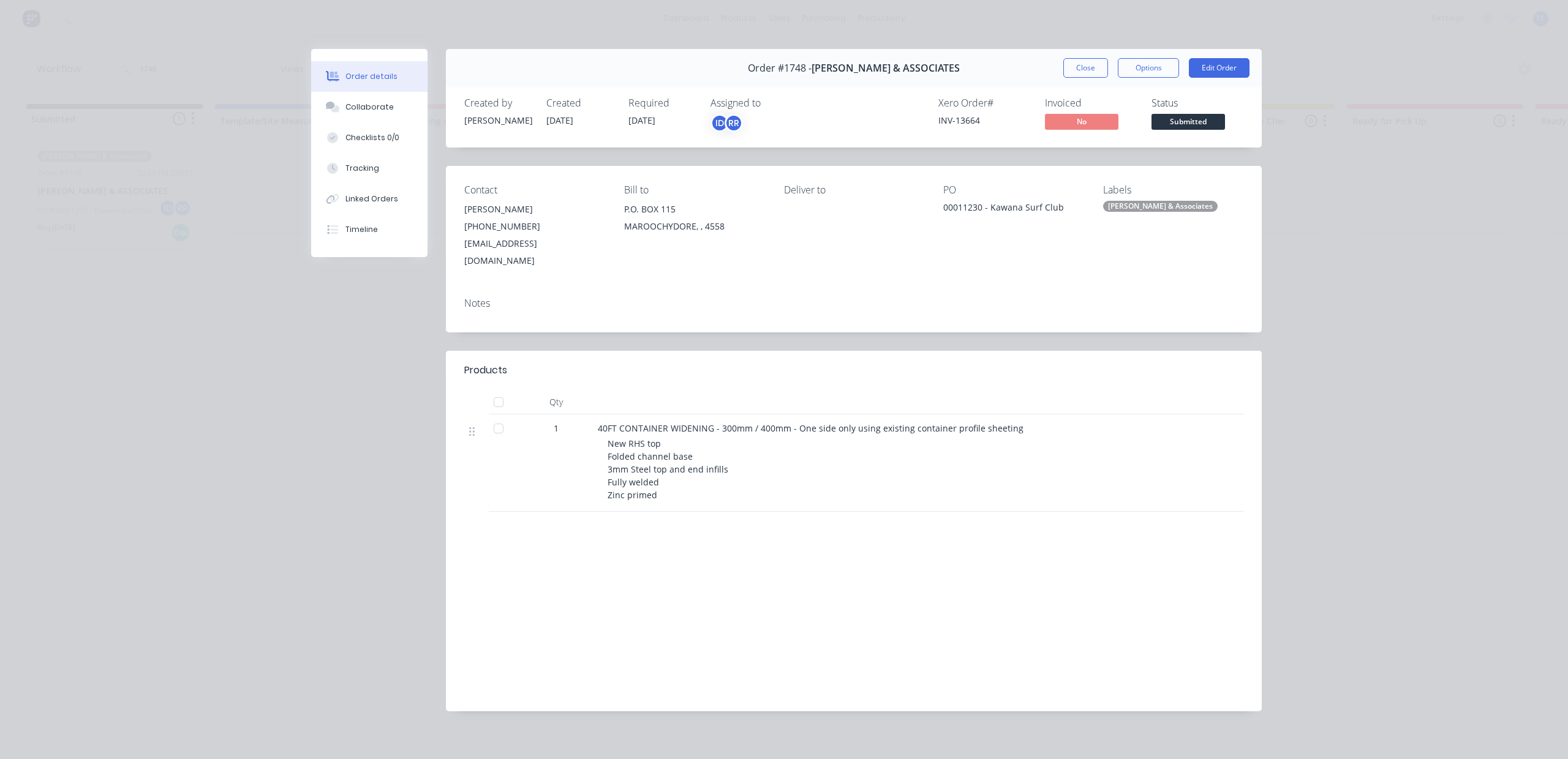
click at [1063, 77] on button "Close" at bounding box center [1086, 67] width 44 height 20
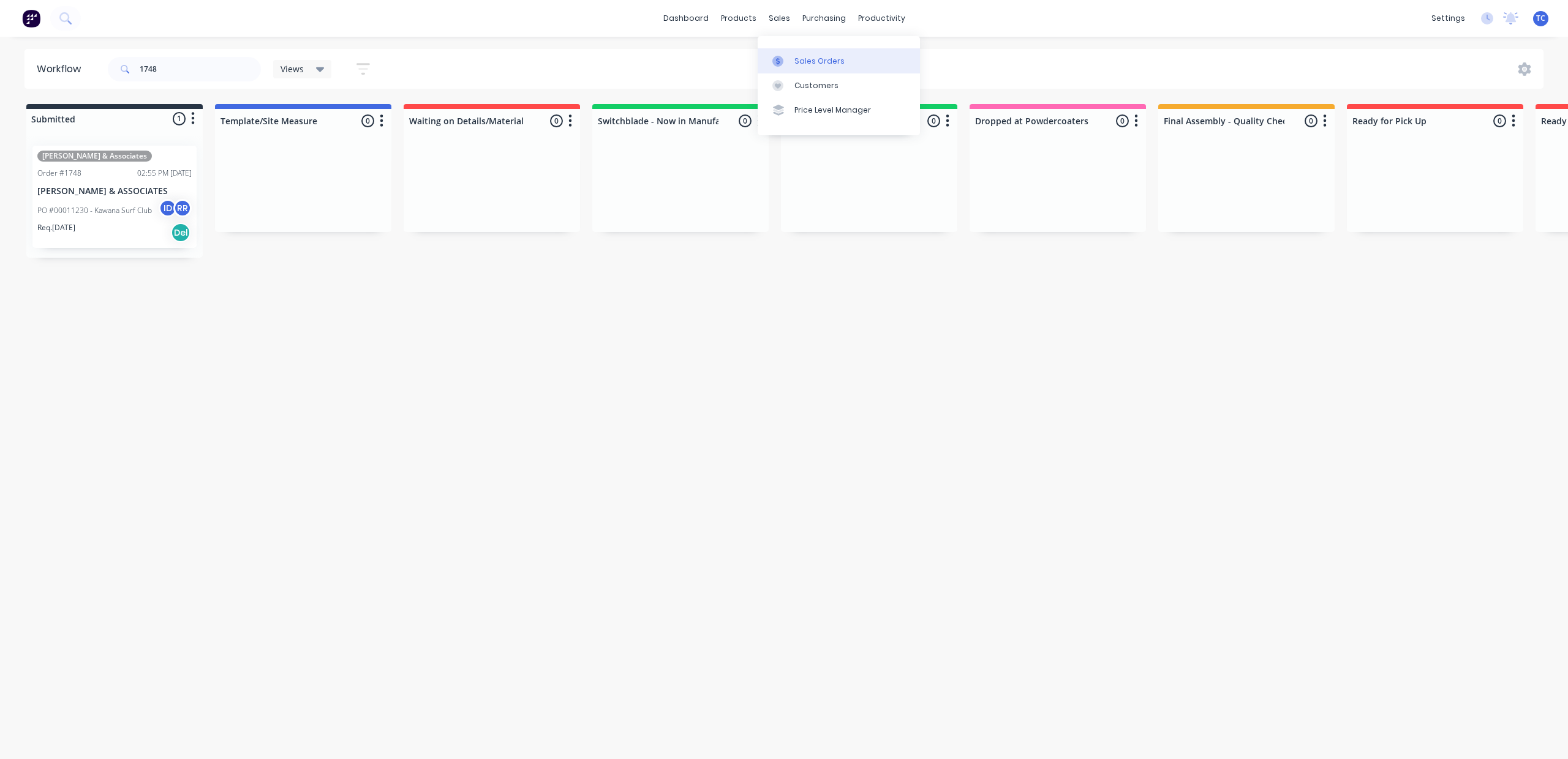
click at [807, 65] on div "Sales Orders" at bounding box center [819, 61] width 51 height 11
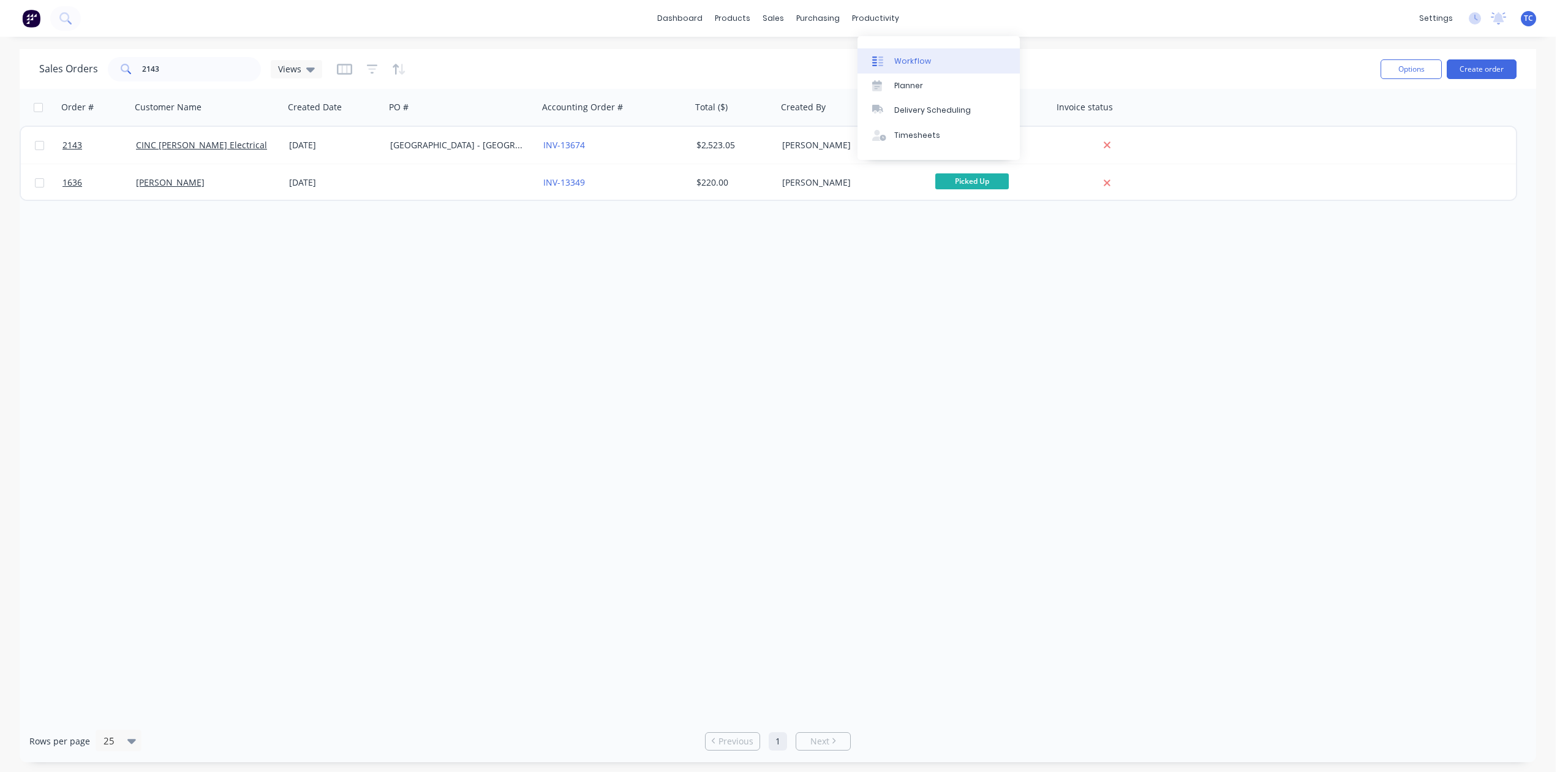
click at [914, 64] on div "Workflow" at bounding box center [912, 61] width 37 height 11
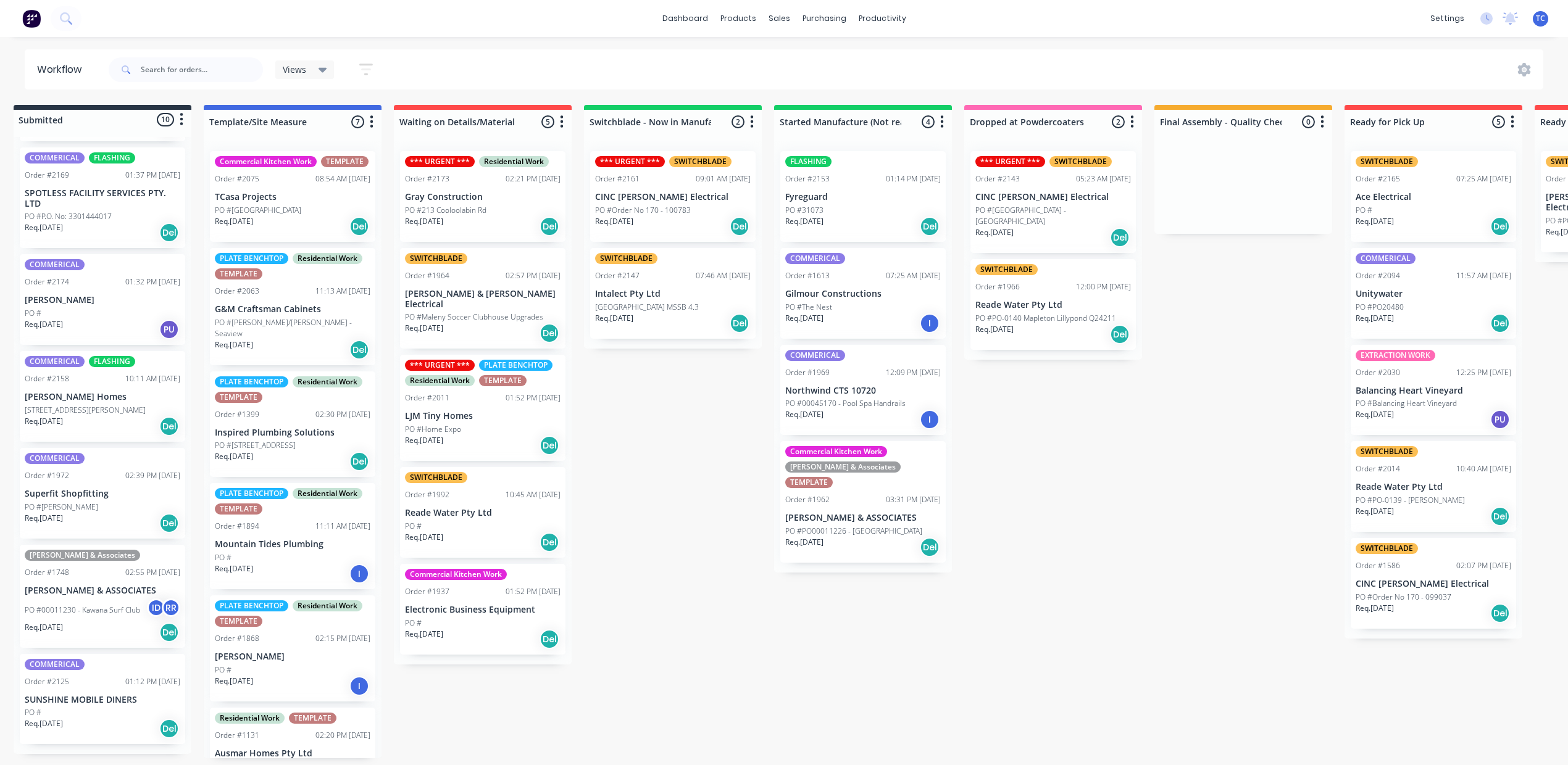
scroll to position [603, 0]
click at [140, 605] on p "PO #00011230 - Kawana Surf Club" at bounding box center [82, 610] width 115 height 11
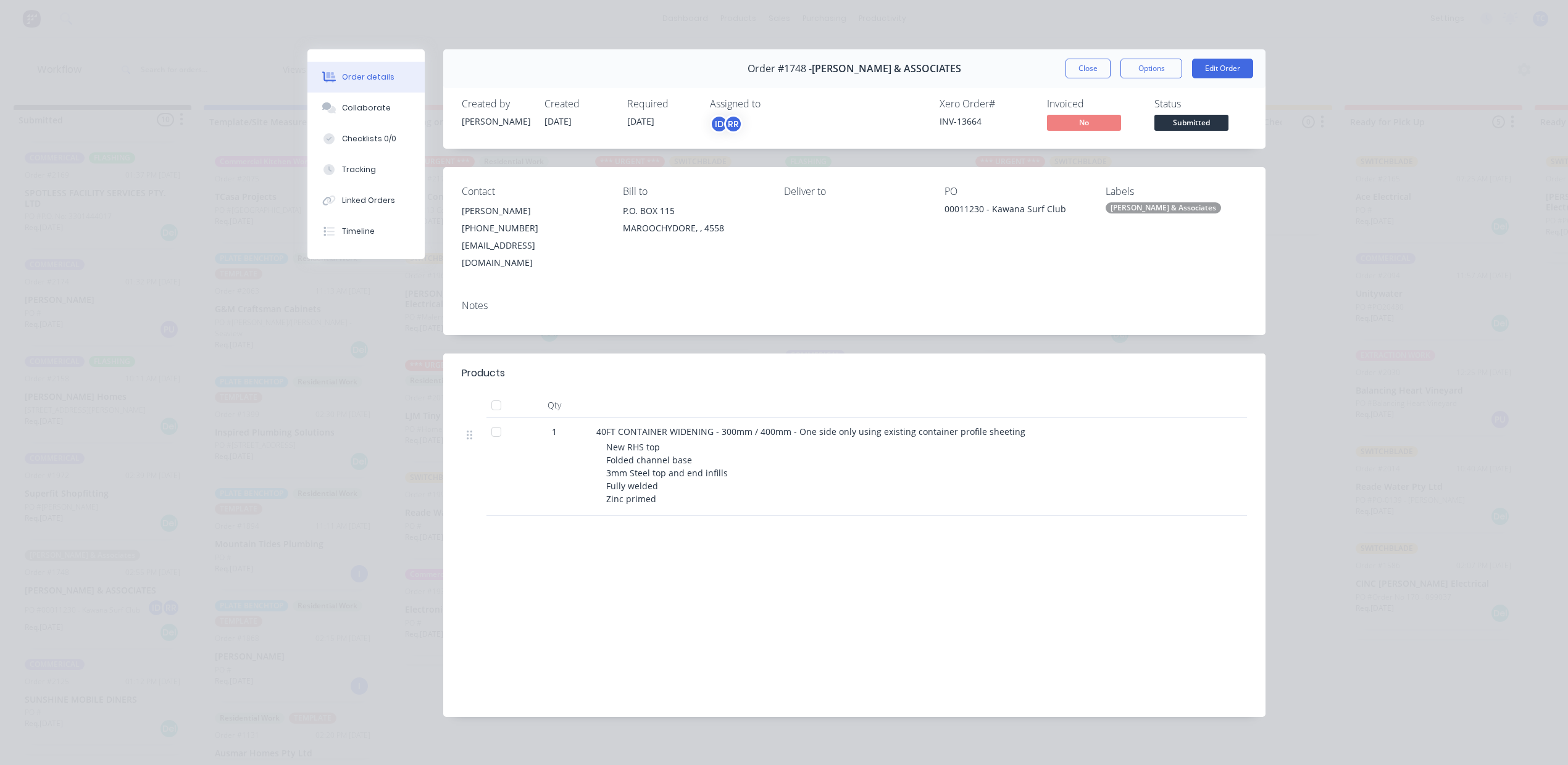
click at [1074, 78] on button "Close" at bounding box center [1088, 68] width 45 height 20
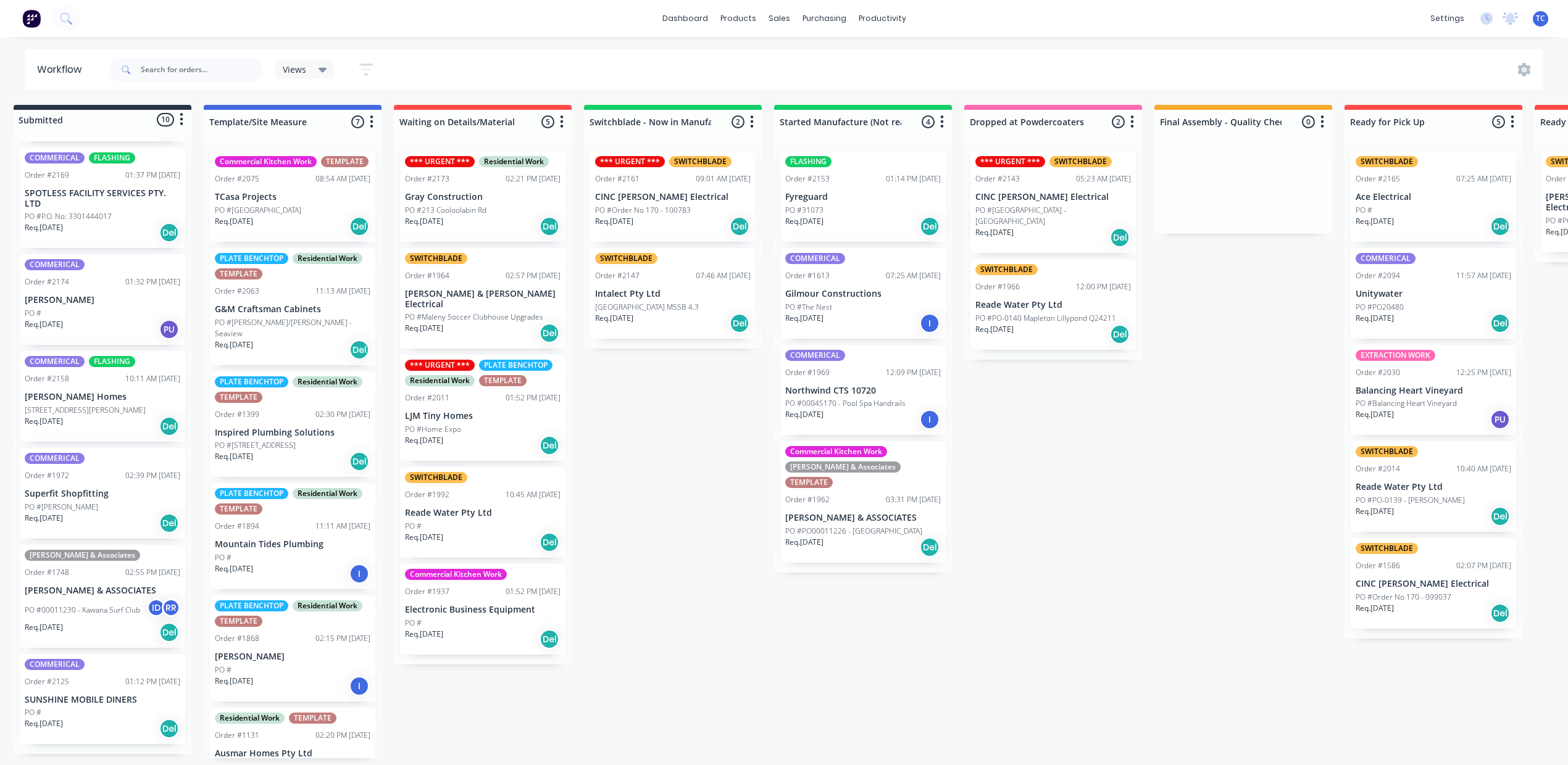
scroll to position [12, 13]
click at [830, 71] on div "Sales Orders" at bounding box center [820, 74] width 51 height 11
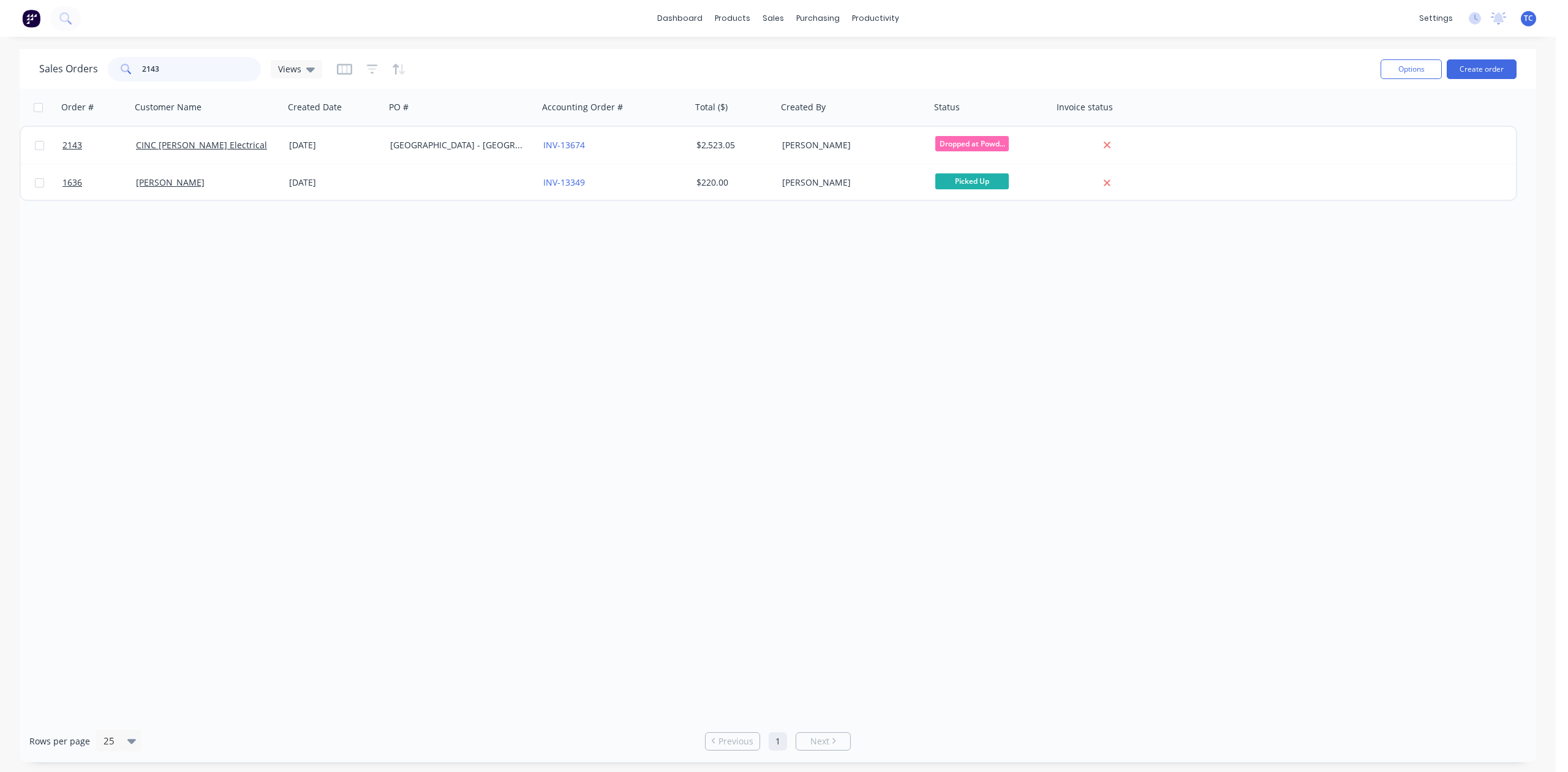
drag, startPoint x: 186, startPoint y: 71, endPoint x: 106, endPoint y: 79, distance: 80.4
click at [106, 79] on div "Sales Orders 2143 Views" at bounding box center [181, 69] width 283 height 24
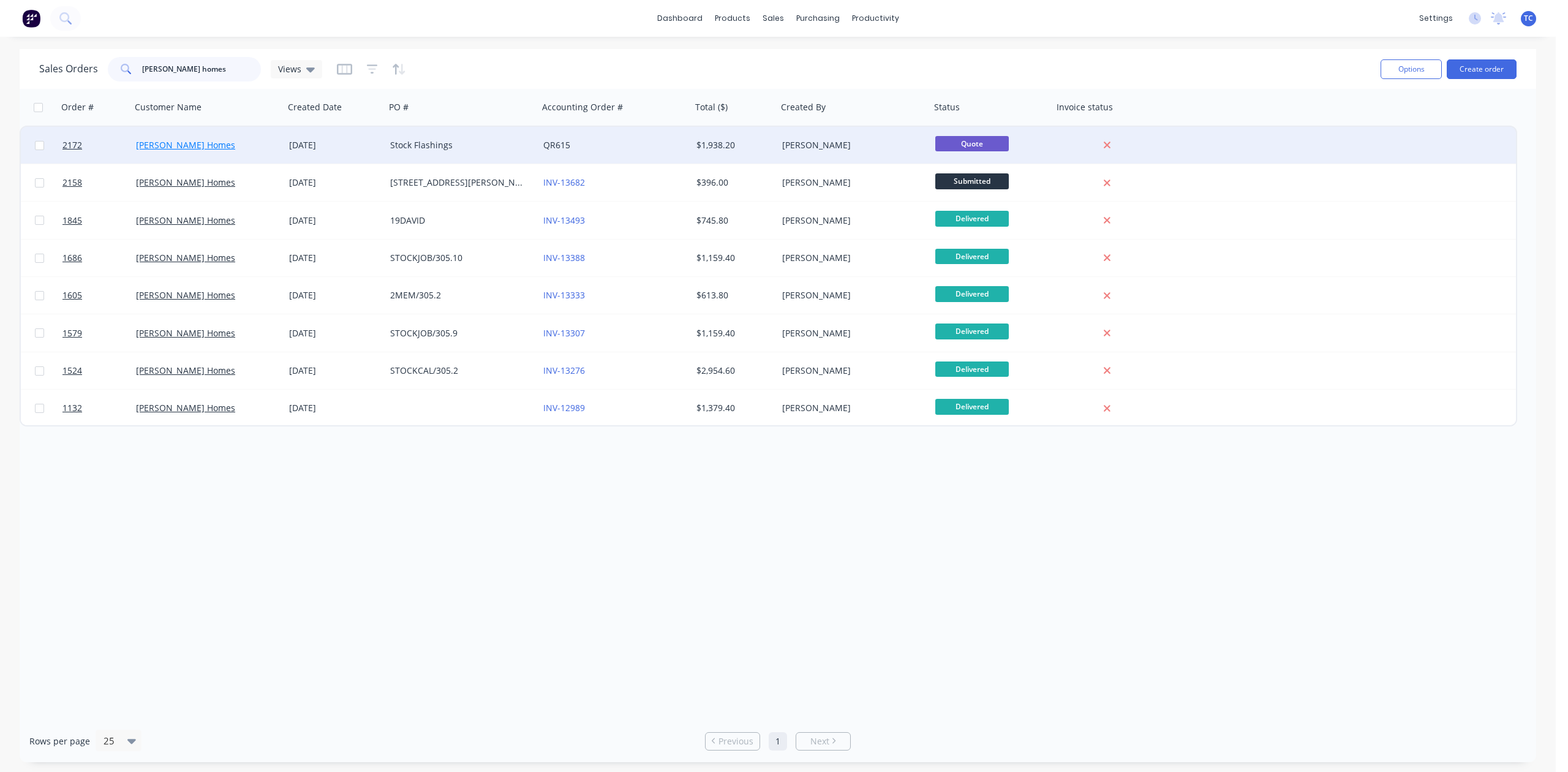
type input "[PERSON_NAME] homes"
click at [166, 143] on link "[PERSON_NAME] Homes" at bounding box center [185, 144] width 99 height 11
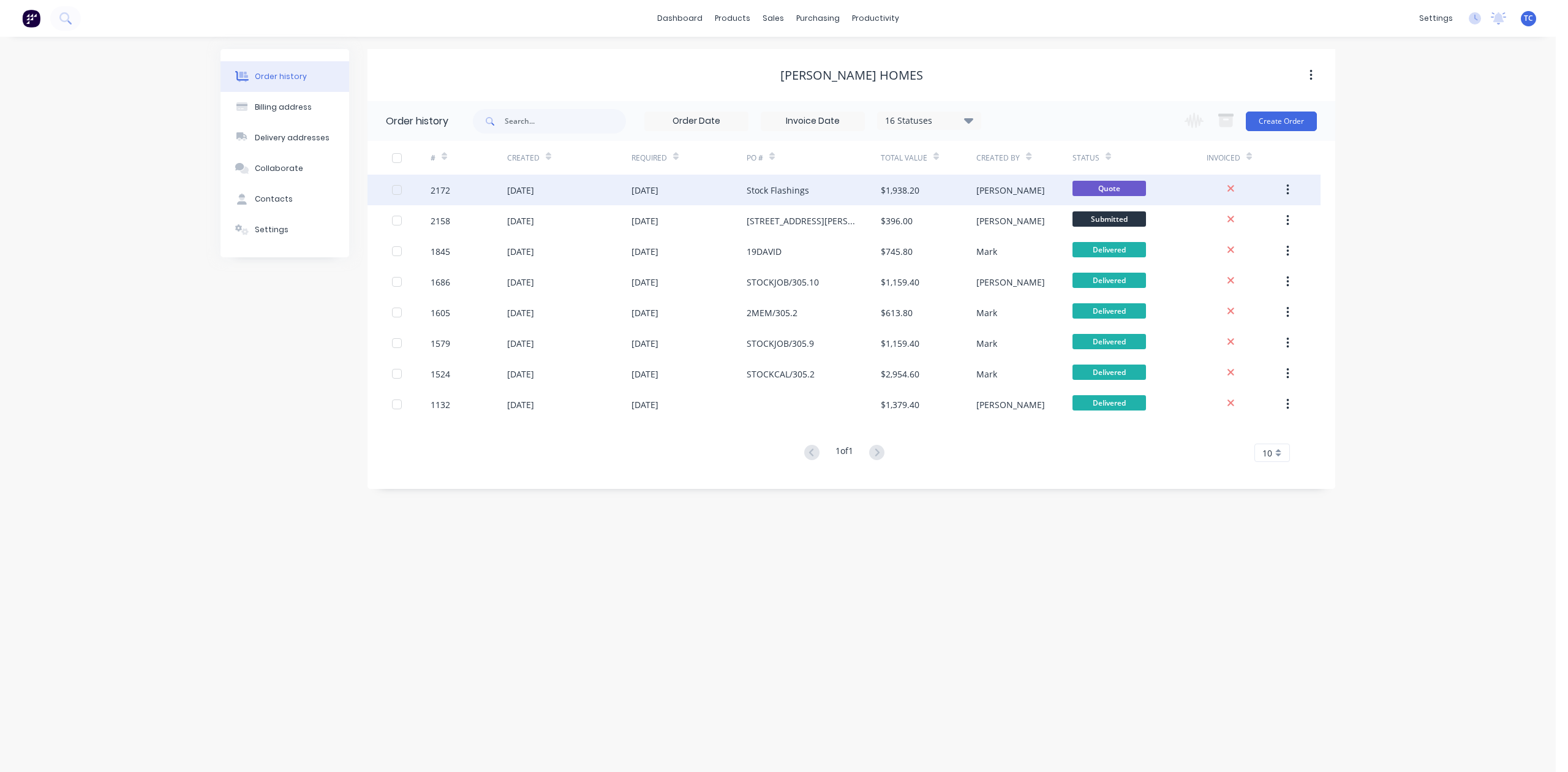
click at [658, 187] on div "[DATE]" at bounding box center [645, 190] width 27 height 13
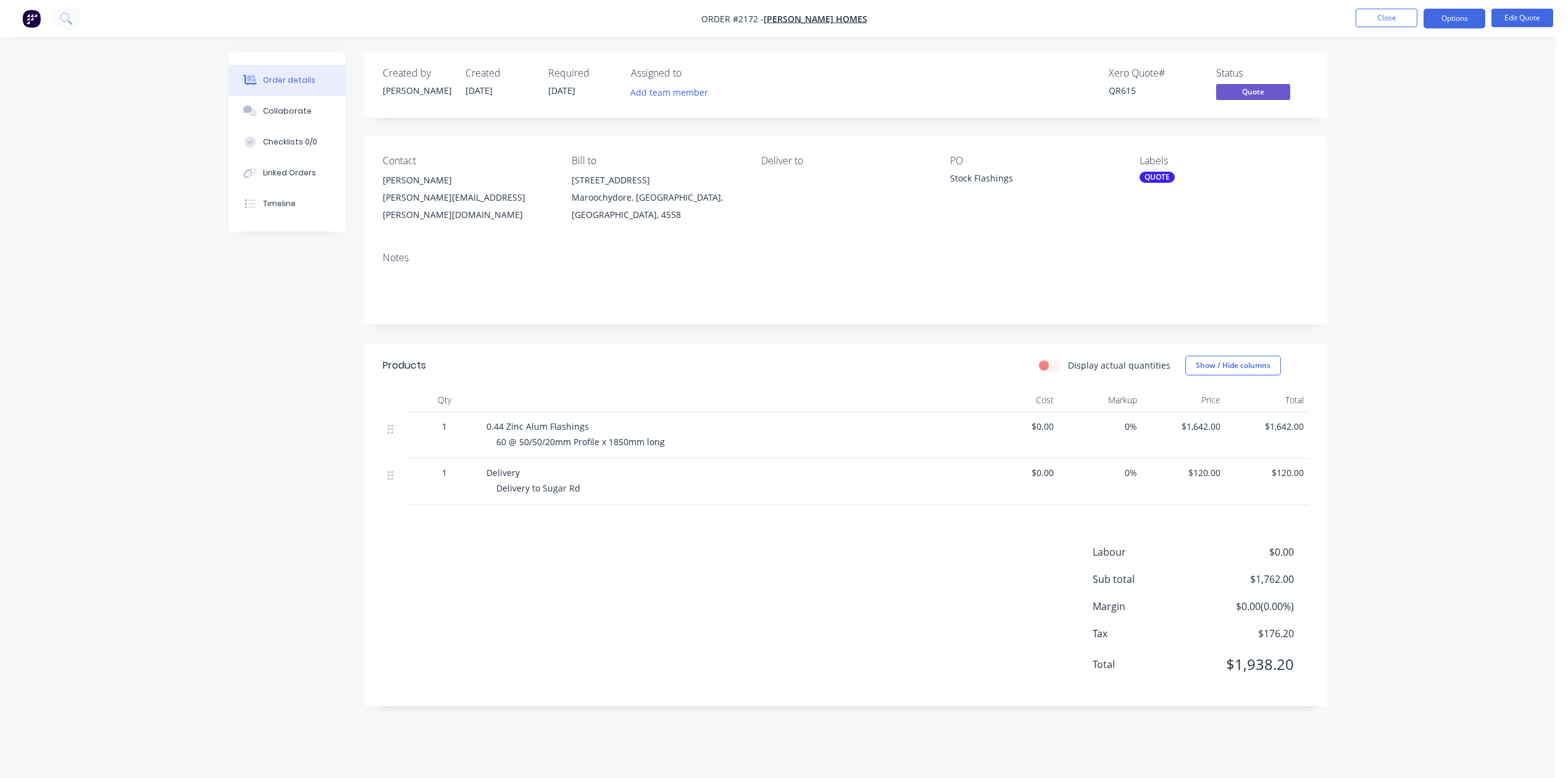
scroll to position [85, 0]
click at [299, 117] on div "Collaborate" at bounding box center [287, 111] width 49 height 11
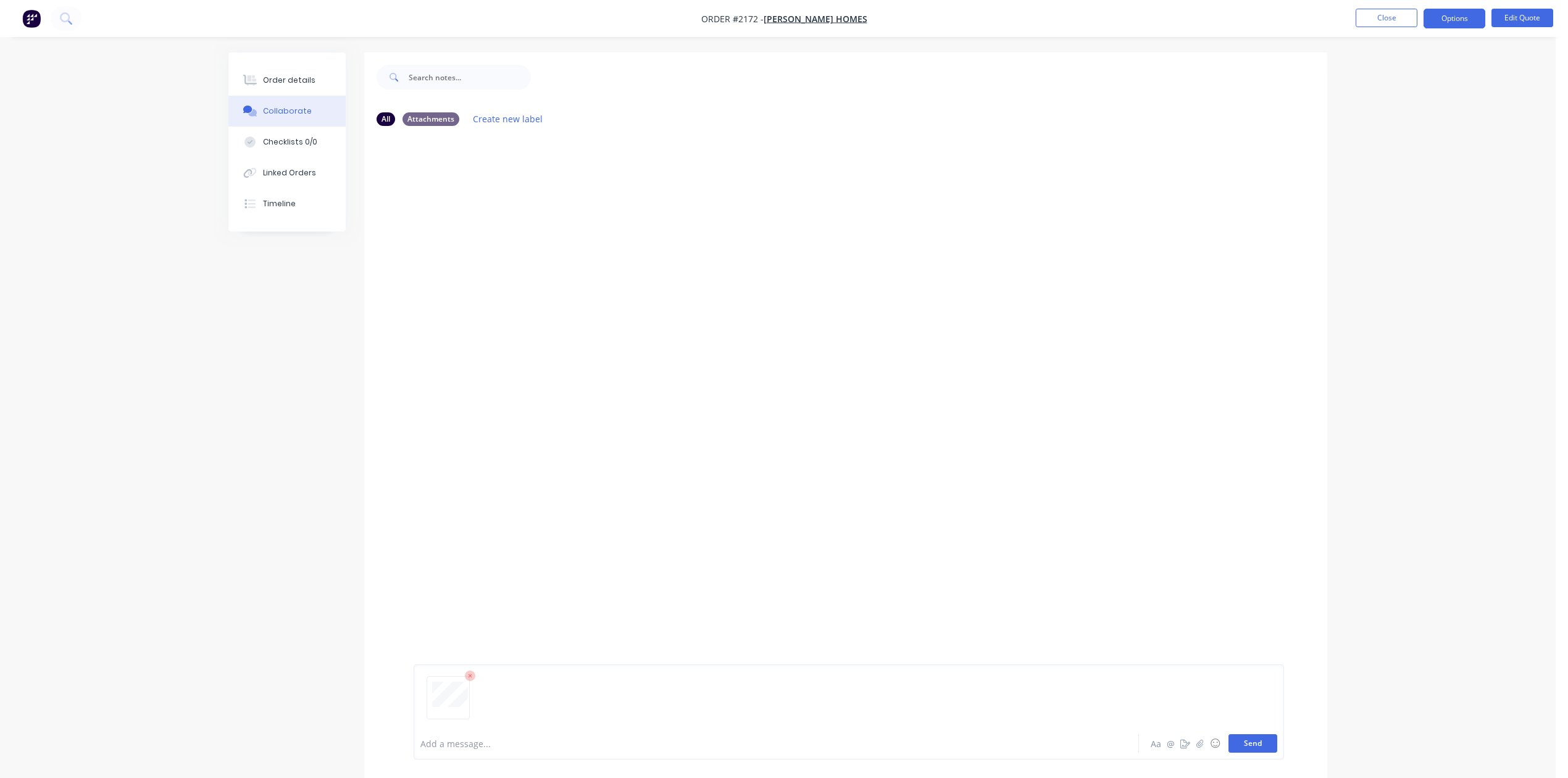
click at [1241, 735] on button "Send" at bounding box center [1253, 743] width 49 height 18
click at [290, 86] on div "Order details" at bounding box center [289, 80] width 52 height 11
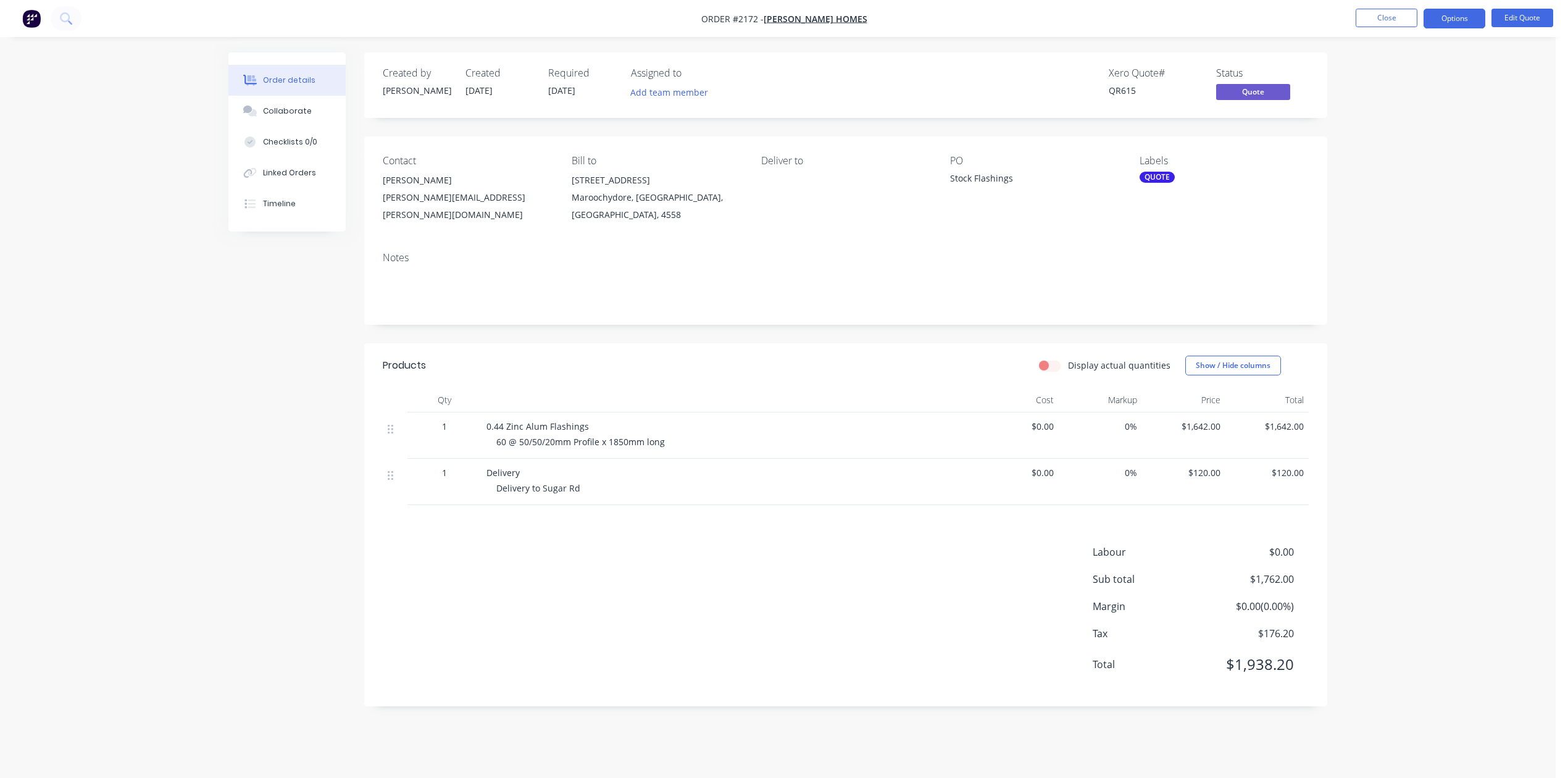
drag, startPoint x: 1453, startPoint y: 16, endPoint x: 1438, endPoint y: 74, distance: 59.9
click at [1453, 69] on div "Order #2172 - [PERSON_NAME] Homes Close Options Edit Quote Order details Collab…" at bounding box center [778, 389] width 1555 height 778
click at [572, 96] on span "[DATE]" at bounding box center [562, 90] width 27 height 12
click at [1440, 12] on button "Options" at bounding box center [1454, 18] width 62 height 20
click at [1398, 149] on div "Convert to Order" at bounding box center [1417, 149] width 113 height 18
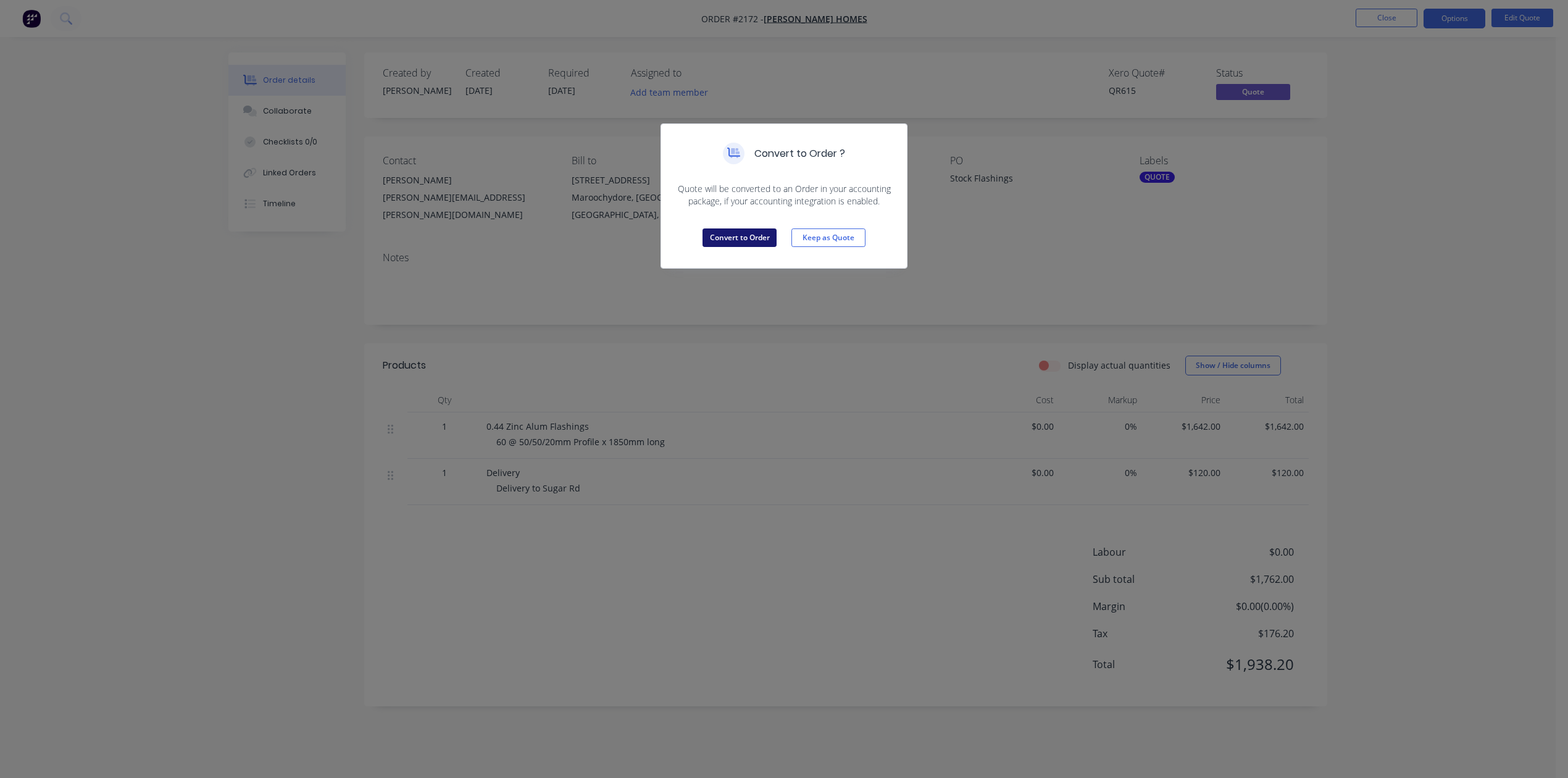
click at [752, 247] on button "Convert to Order" at bounding box center [739, 237] width 74 height 18
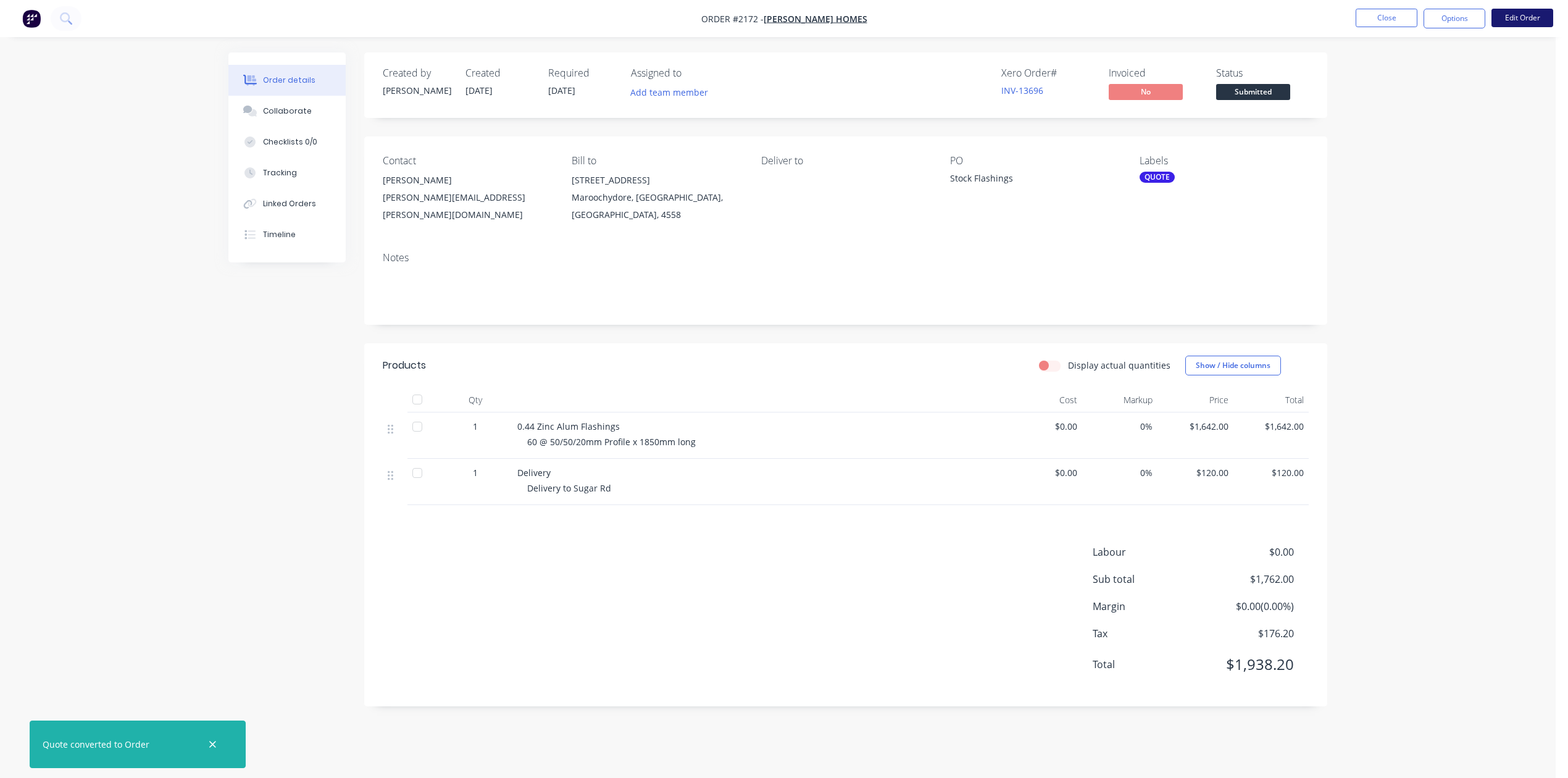
click at [1514, 18] on button "Edit Order" at bounding box center [1522, 18] width 62 height 18
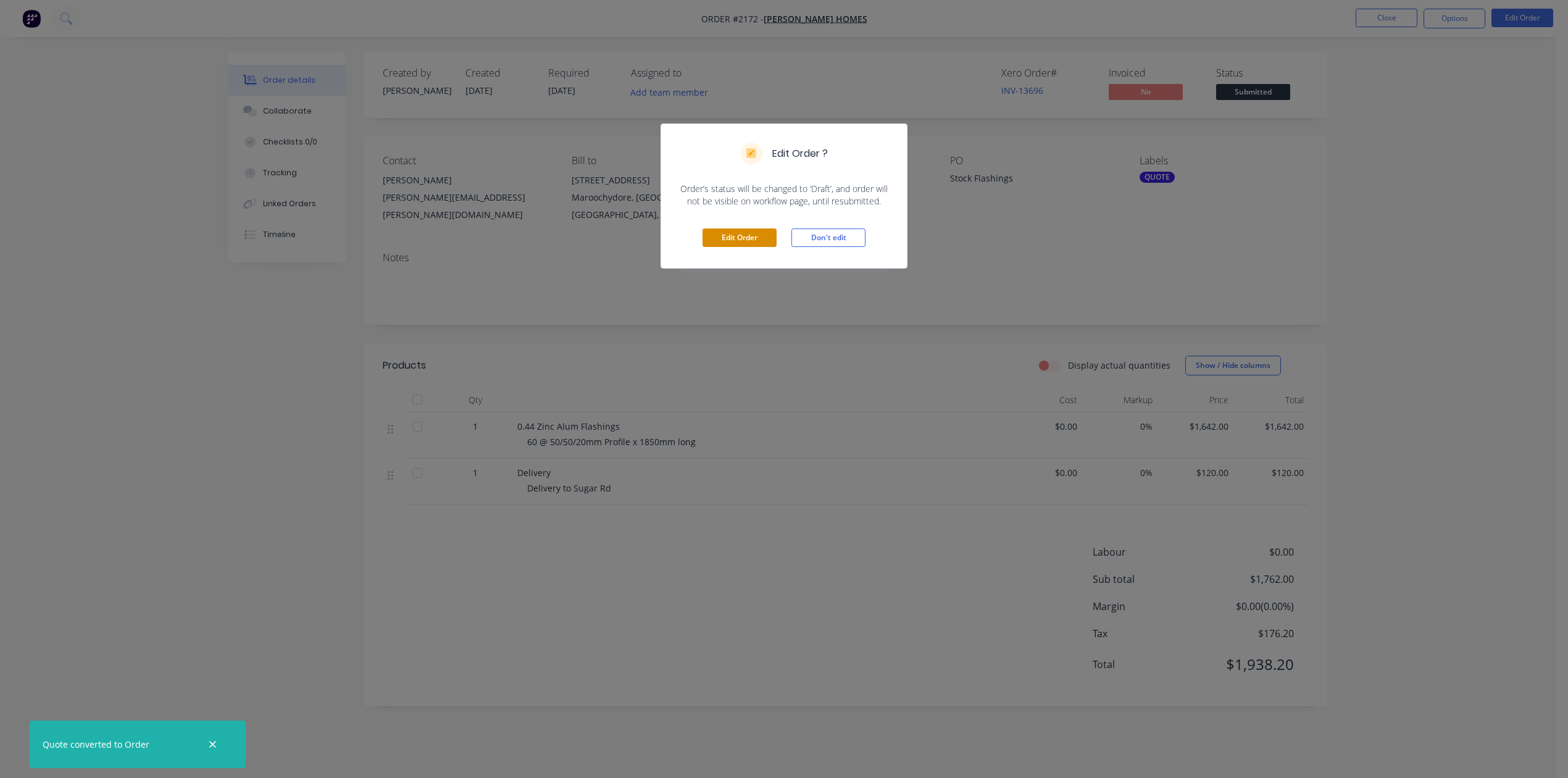
click at [752, 247] on button "Edit Order" at bounding box center [739, 237] width 74 height 18
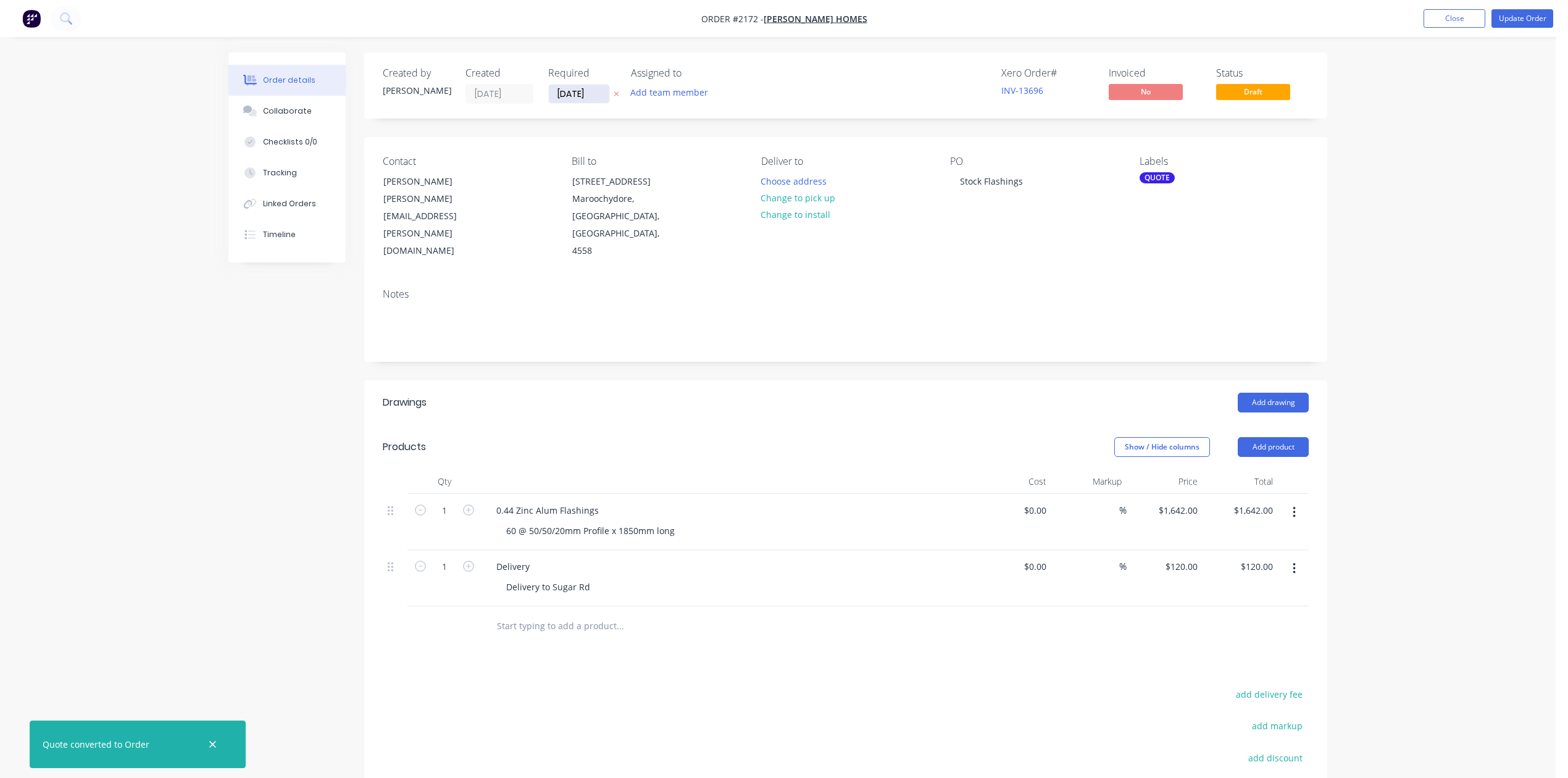
click at [596, 99] on input "[DATE]" at bounding box center [579, 94] width 60 height 18
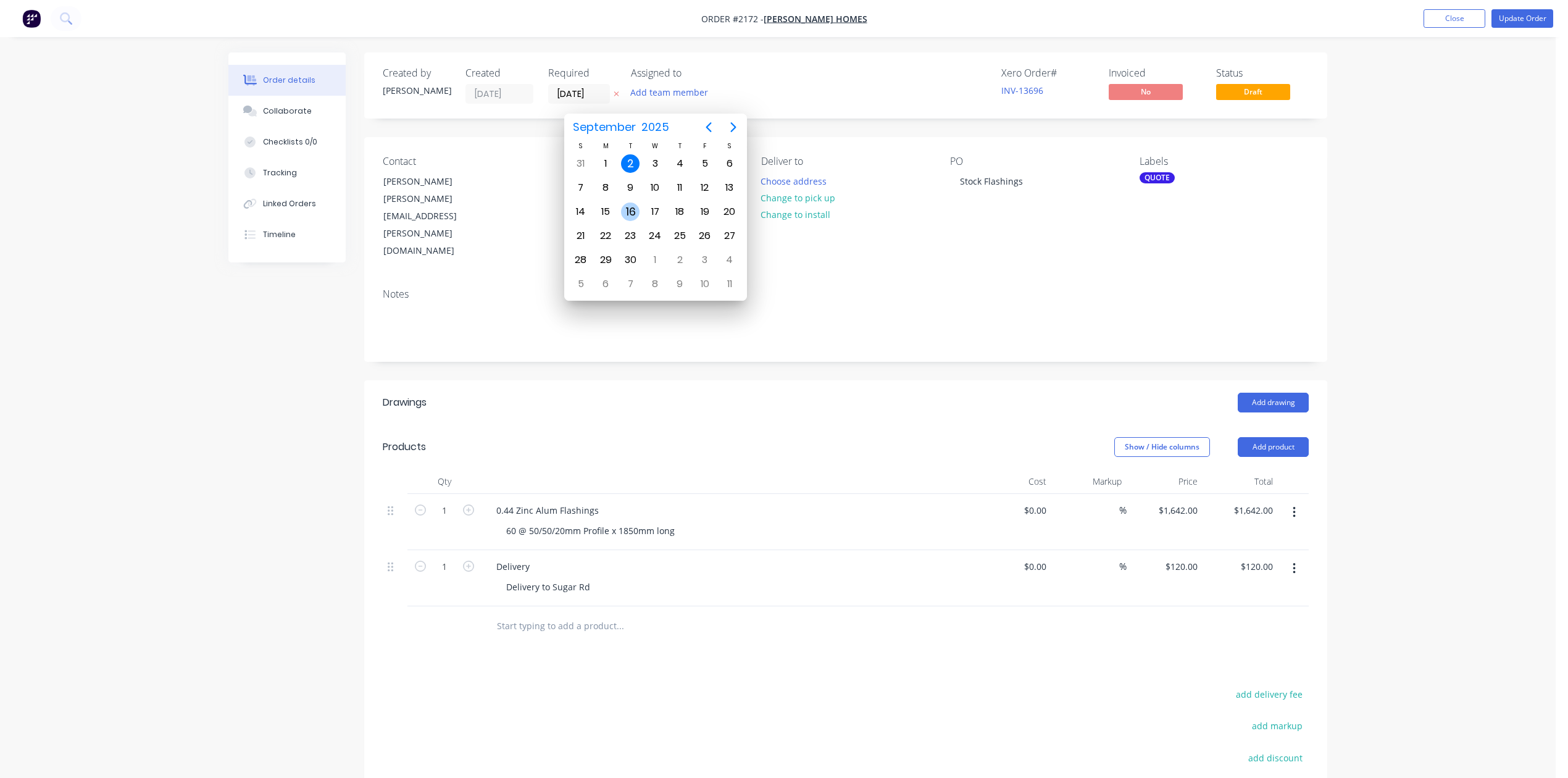
click at [630, 209] on div "16" at bounding box center [630, 211] width 18 height 18
type input "[DATE]"
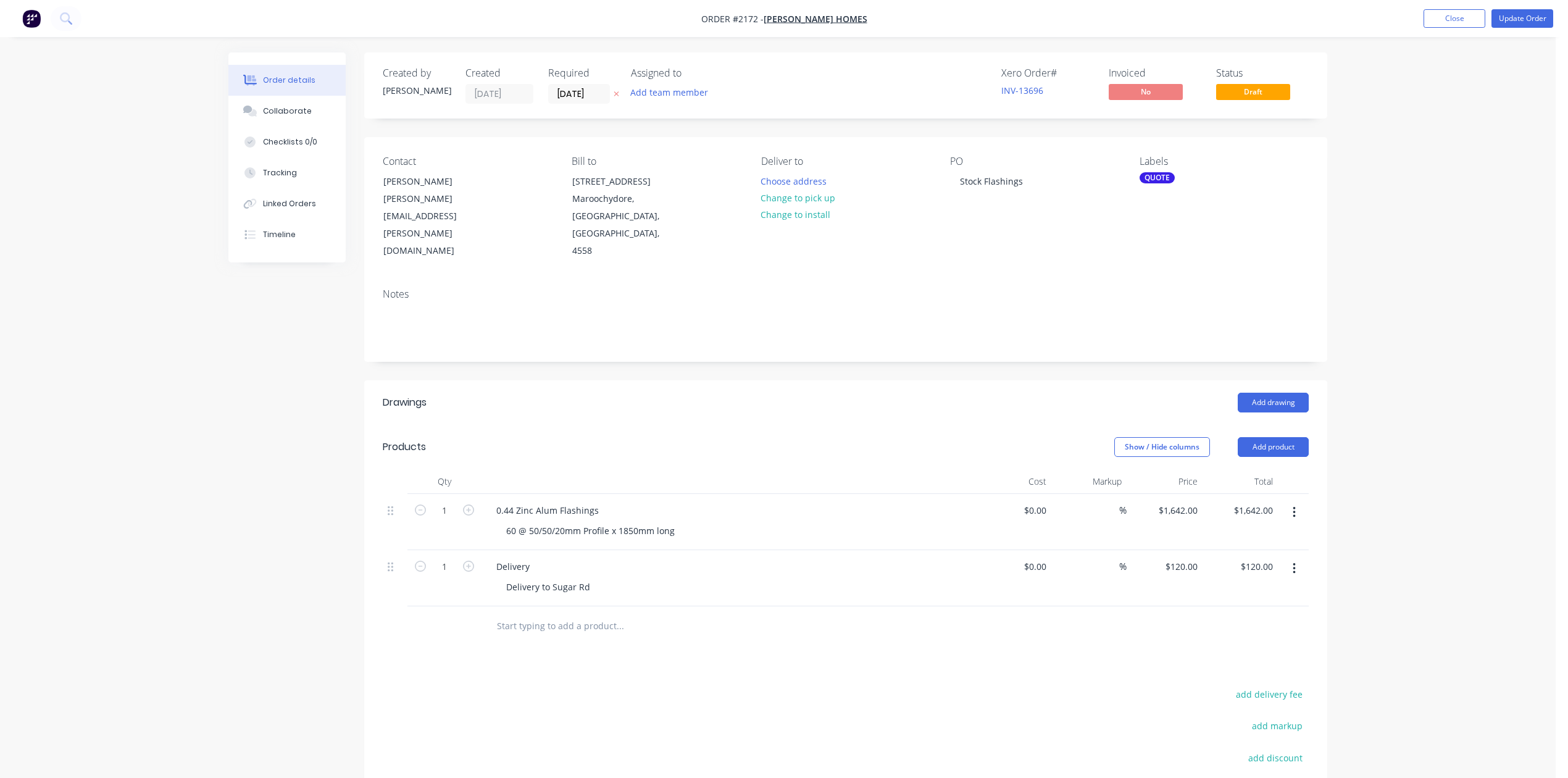
click at [1156, 200] on div "Labels QUOTE" at bounding box center [1224, 208] width 169 height 105
click at [1162, 183] on div "QUOTE" at bounding box center [1157, 178] width 35 height 11
click at [1161, 319] on div at bounding box center [1161, 315] width 24 height 24
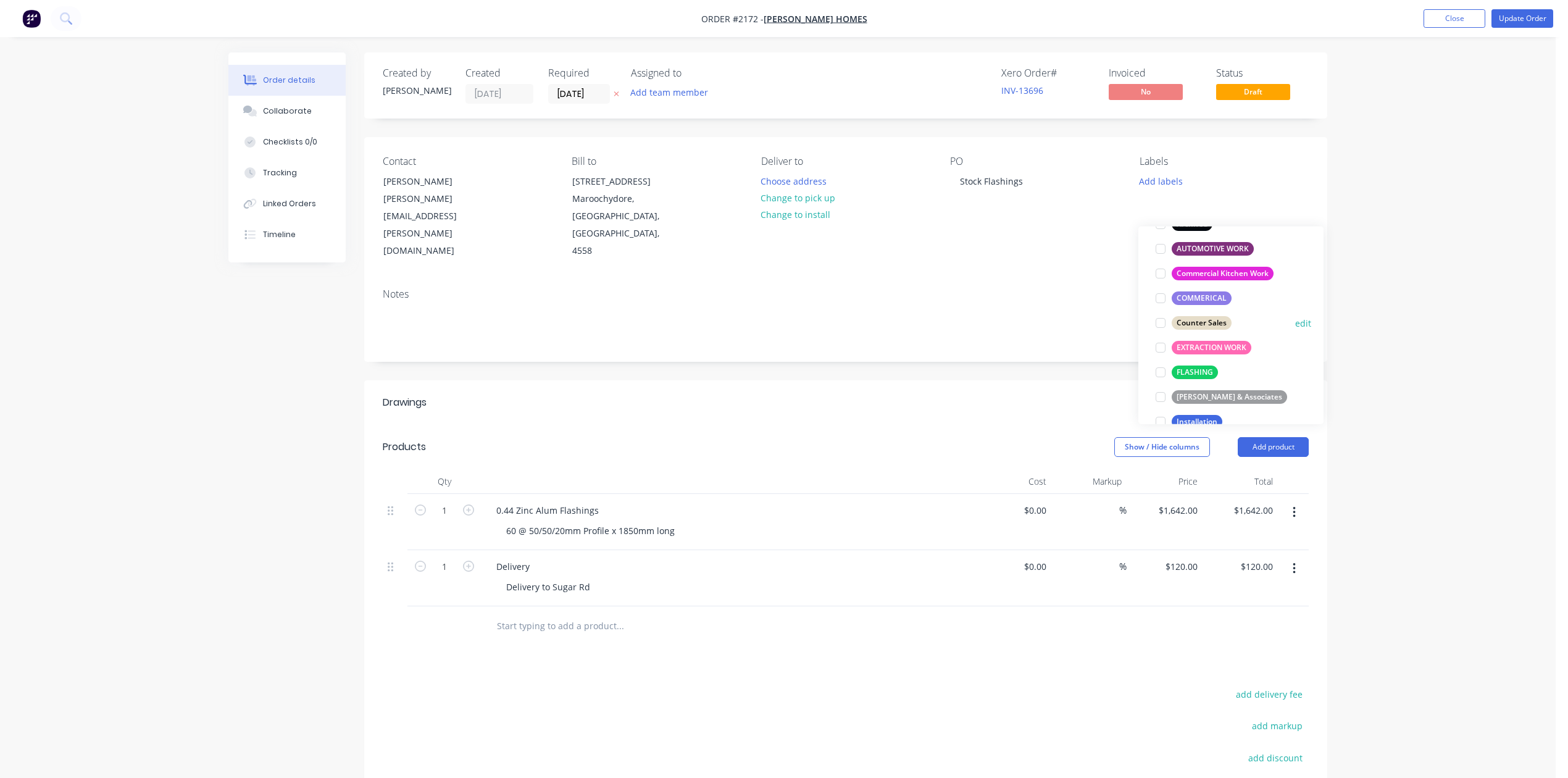
scroll to position [164, 0]
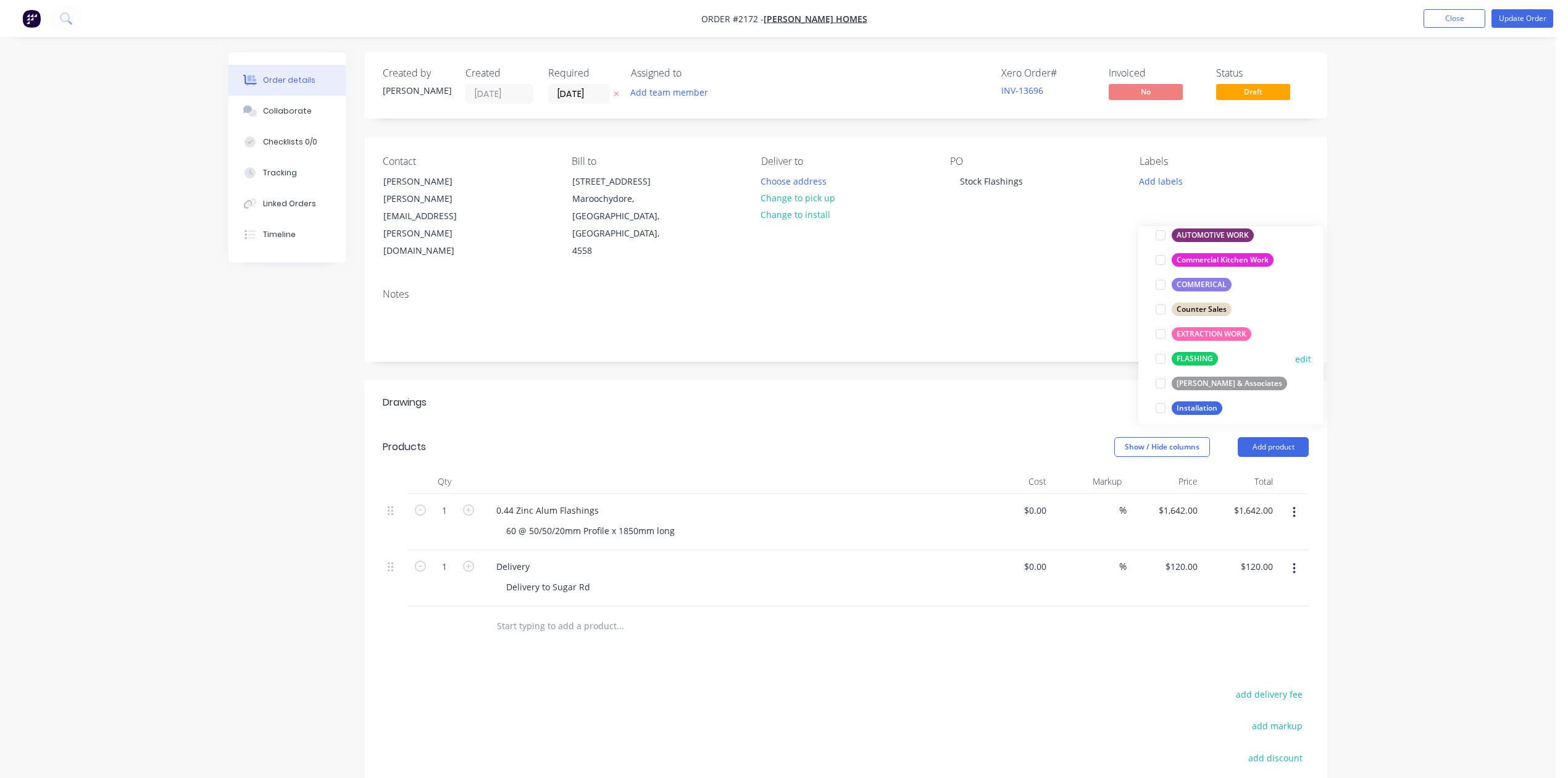
click at [1159, 364] on div at bounding box center [1161, 359] width 24 height 24
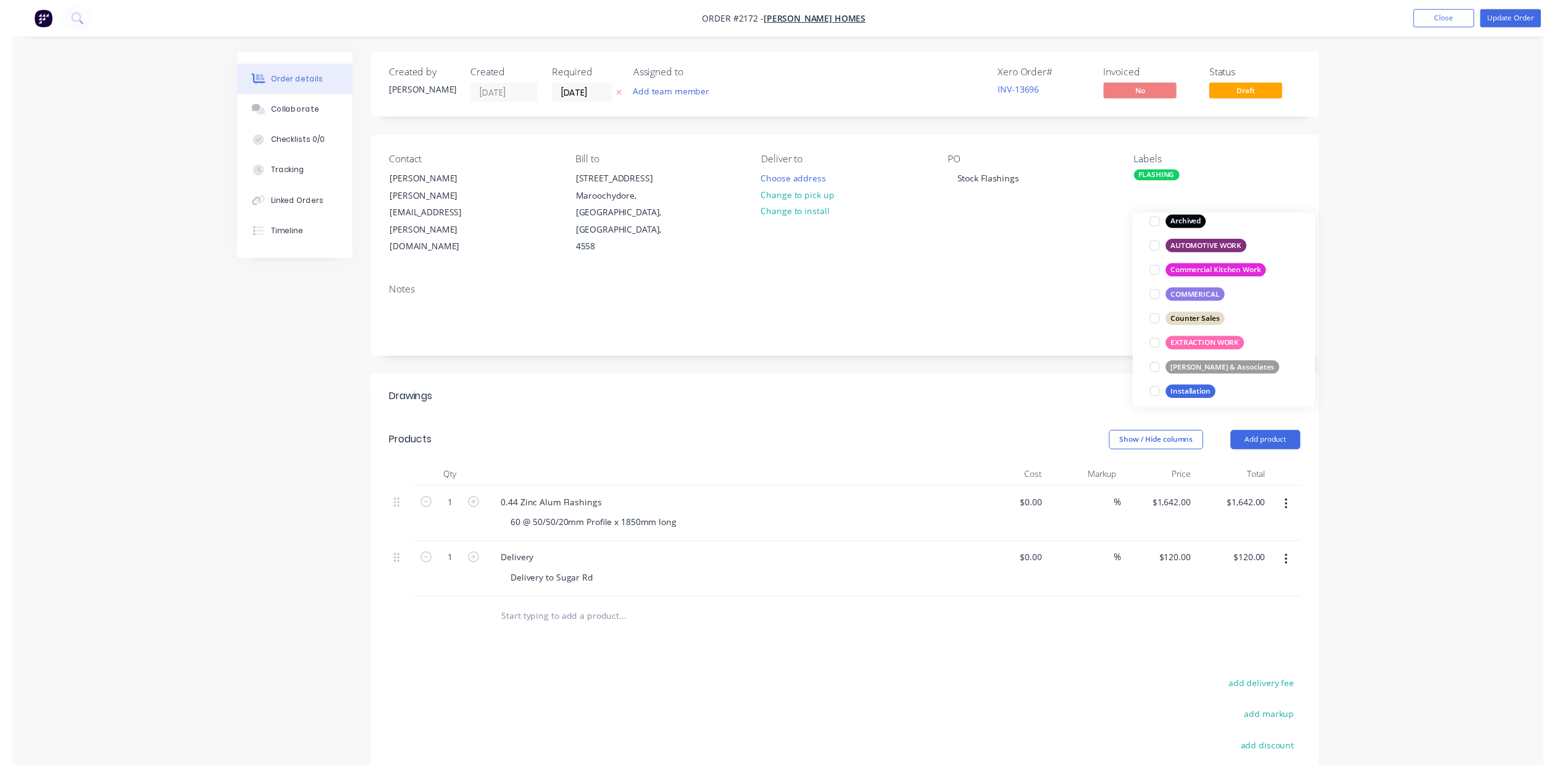
scroll to position [0, 0]
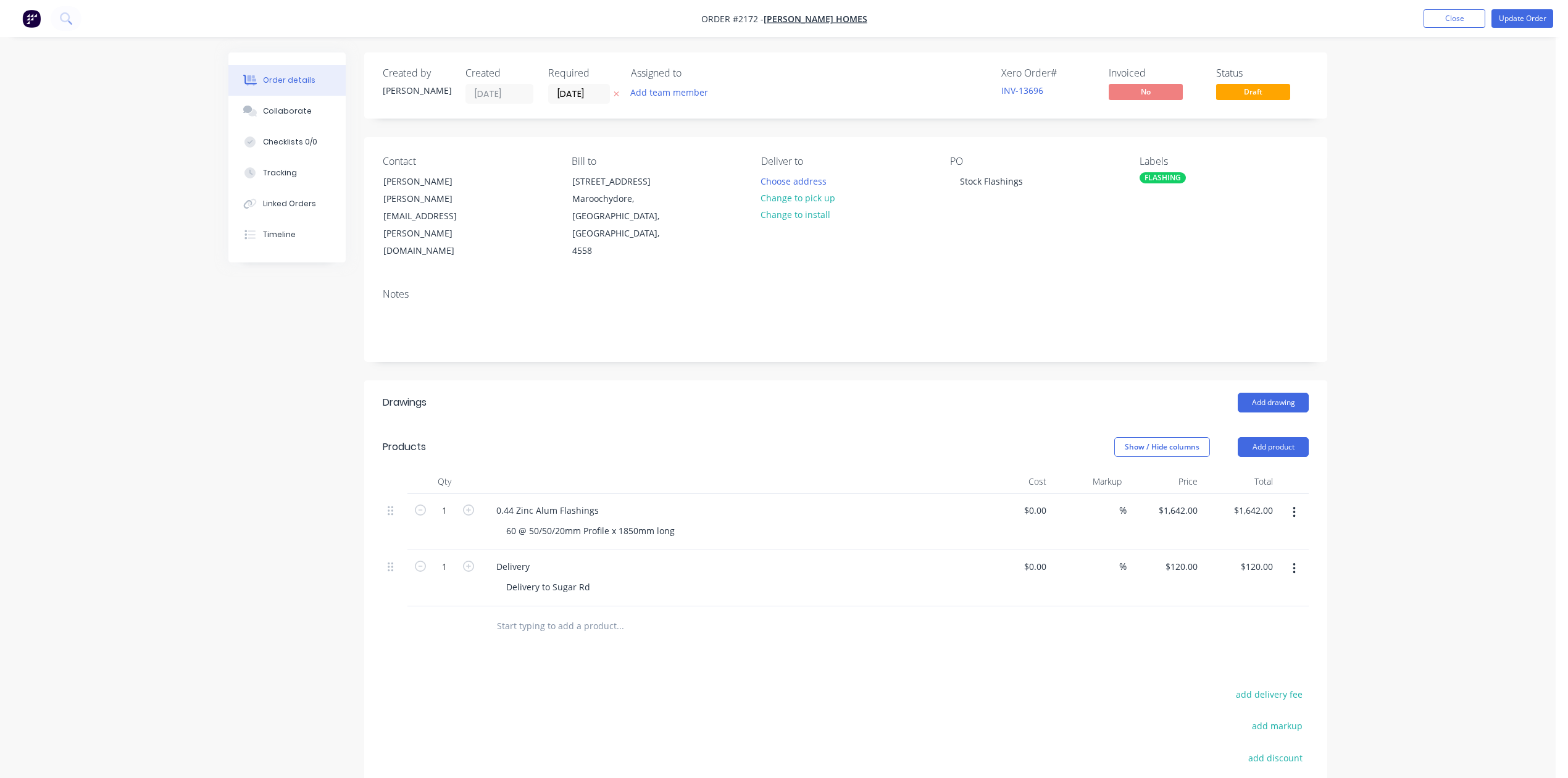
click at [1013, 260] on div "PO Stock Flashings" at bounding box center [1034, 208] width 169 height 105
click at [818, 189] on button "Choose address" at bounding box center [794, 181] width 79 height 17
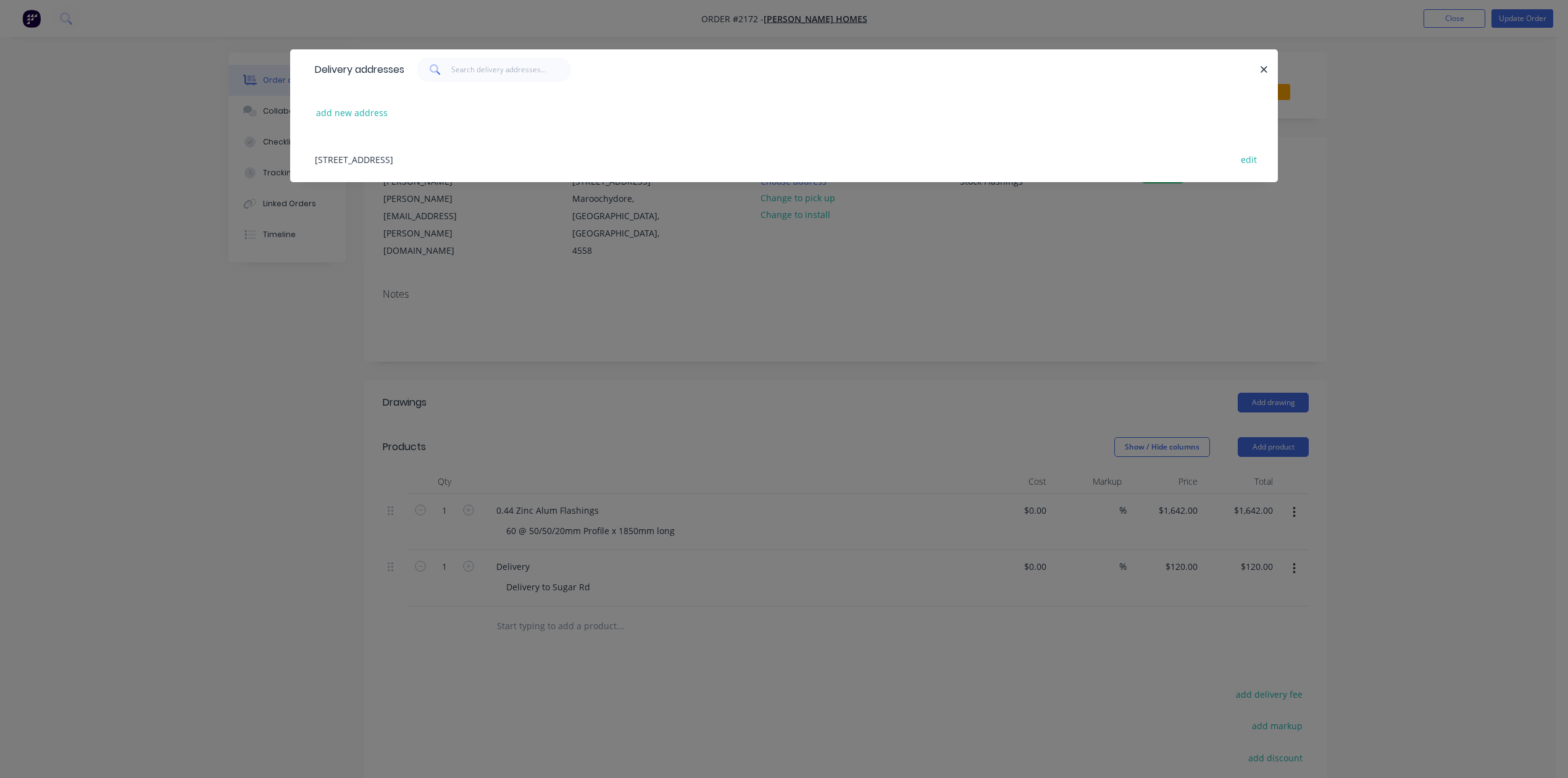
click at [489, 182] on div "[STREET_ADDRESS] edit" at bounding box center [784, 159] width 951 height 46
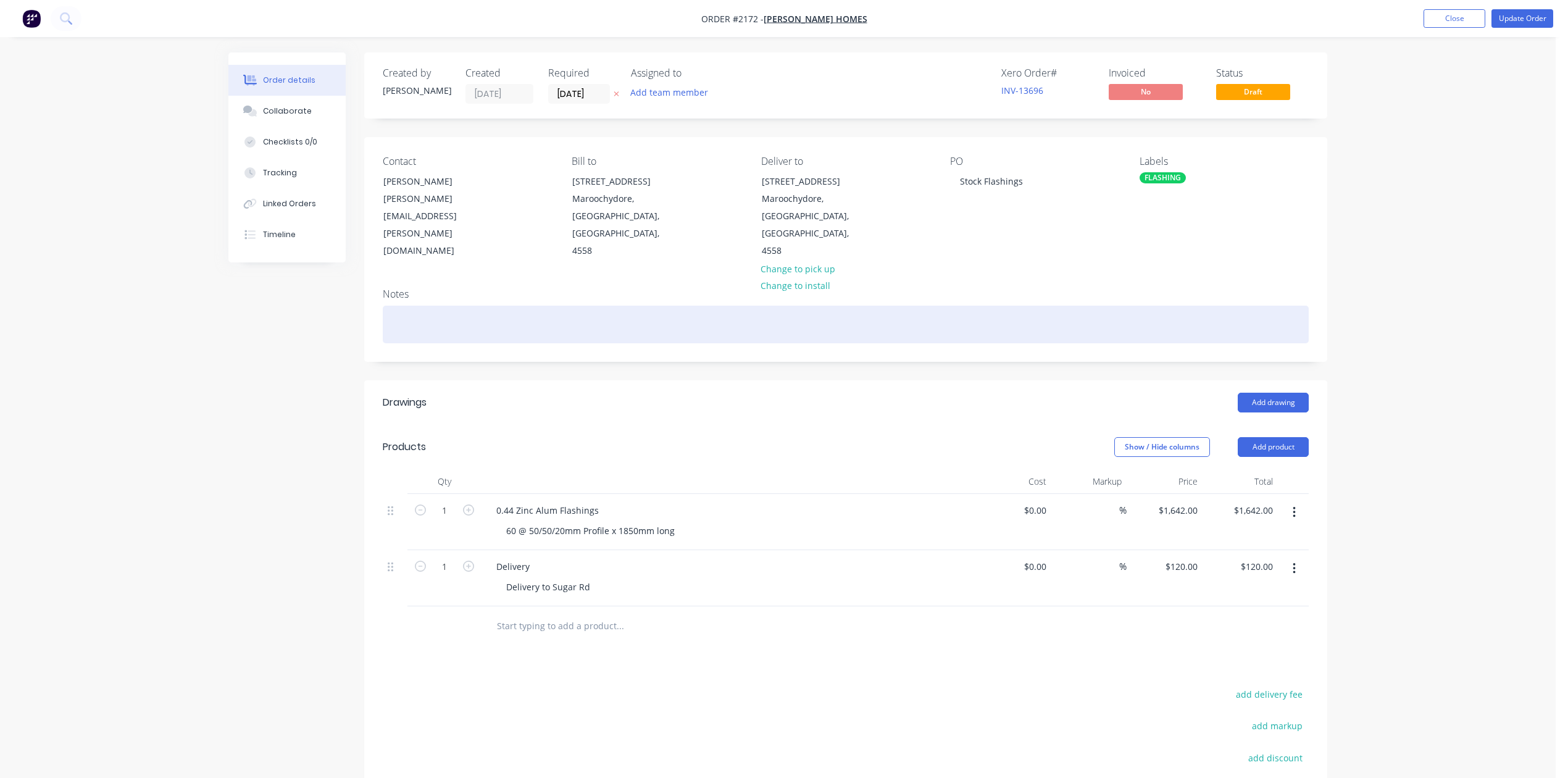
click at [469, 343] on div at bounding box center [845, 324] width 926 height 37
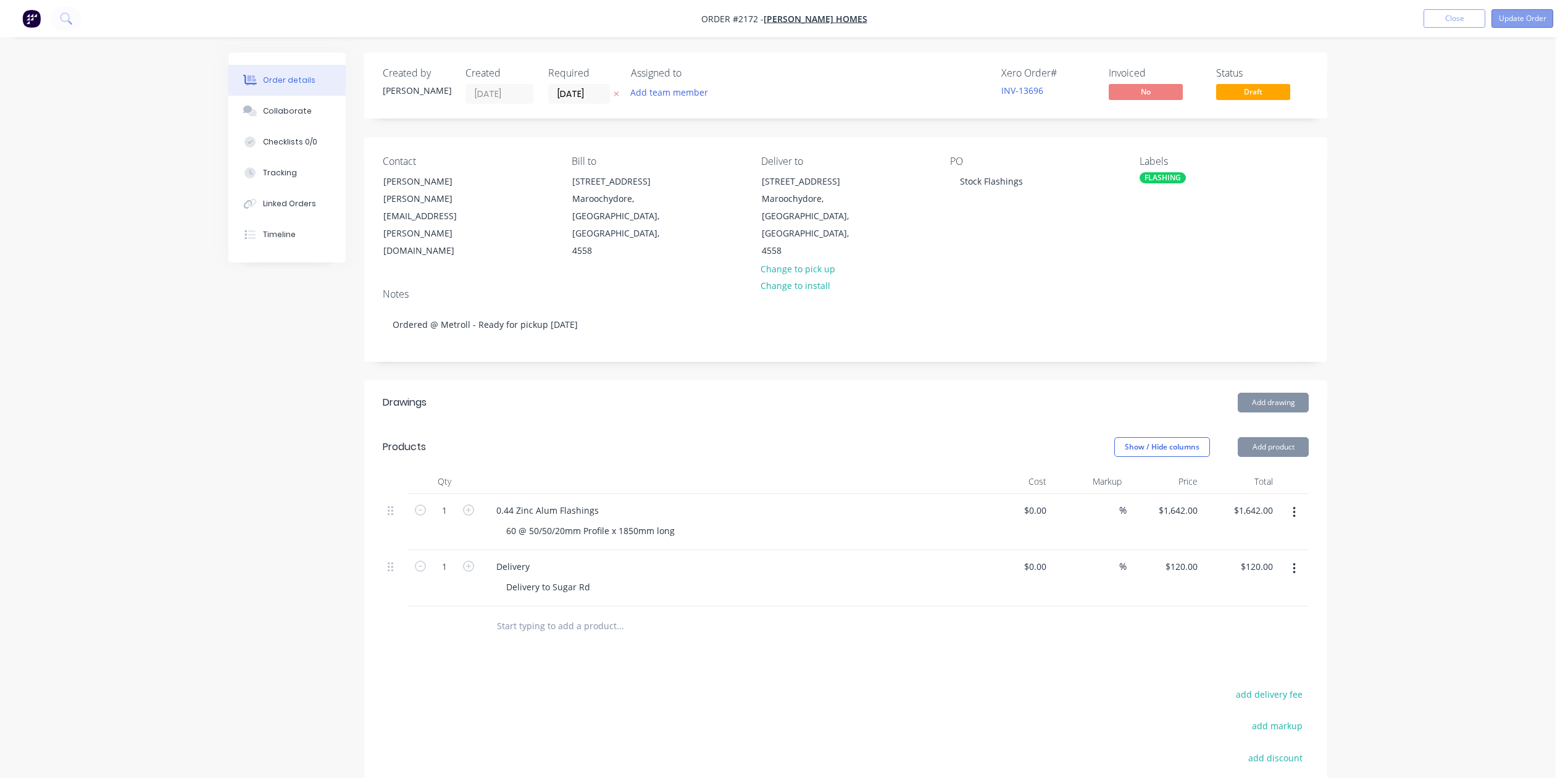
click at [1497, 17] on button "Update Order" at bounding box center [1522, 18] width 62 height 18
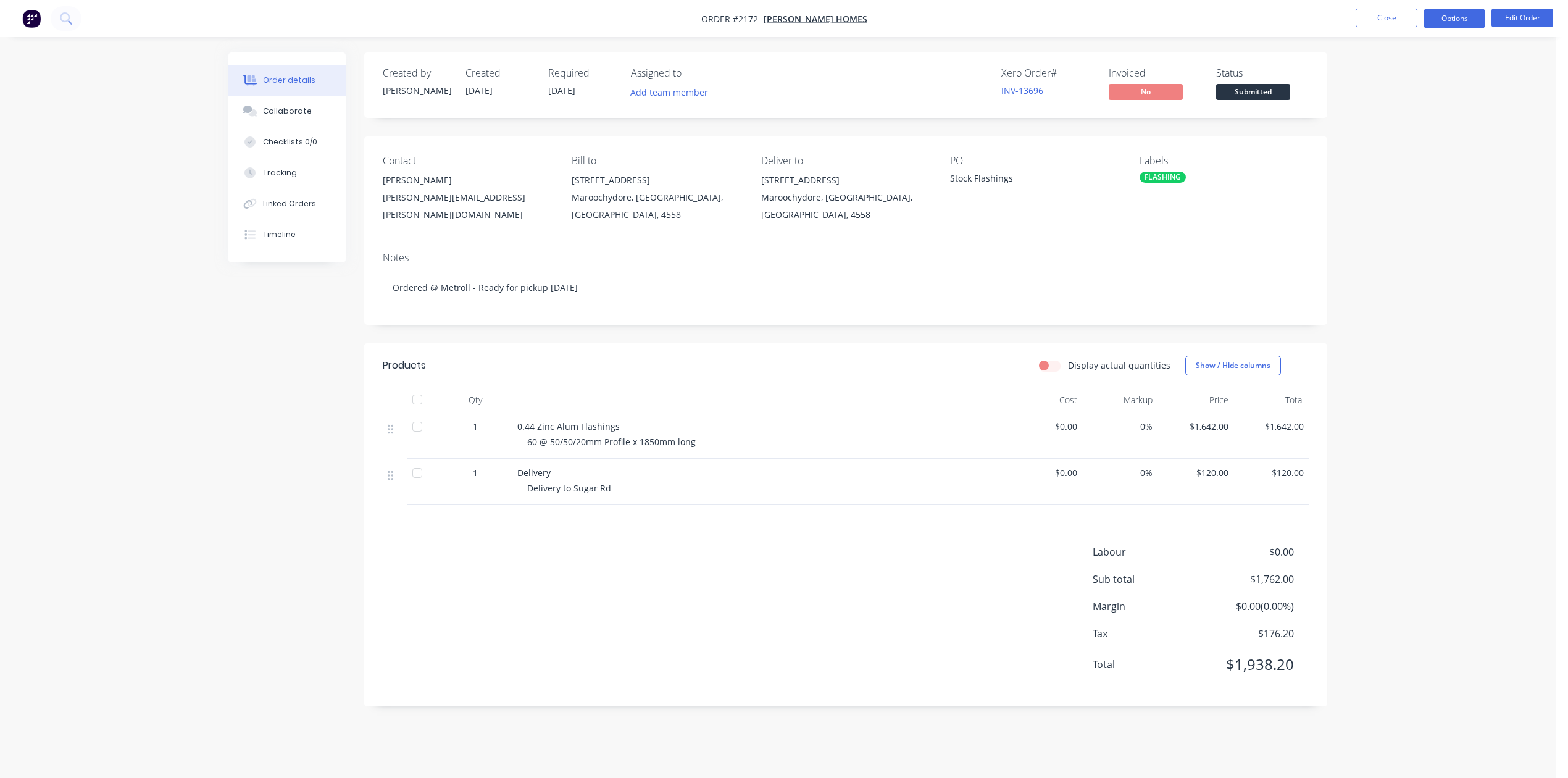
click at [1452, 15] on button "Options" at bounding box center [1454, 18] width 62 height 20
click at [1386, 144] on div "Work Order" at bounding box center [1417, 149] width 113 height 18
click at [1405, 124] on div "Without pricing" at bounding box center [1417, 124] width 113 height 18
click at [1371, 16] on button "Close" at bounding box center [1386, 18] width 62 height 18
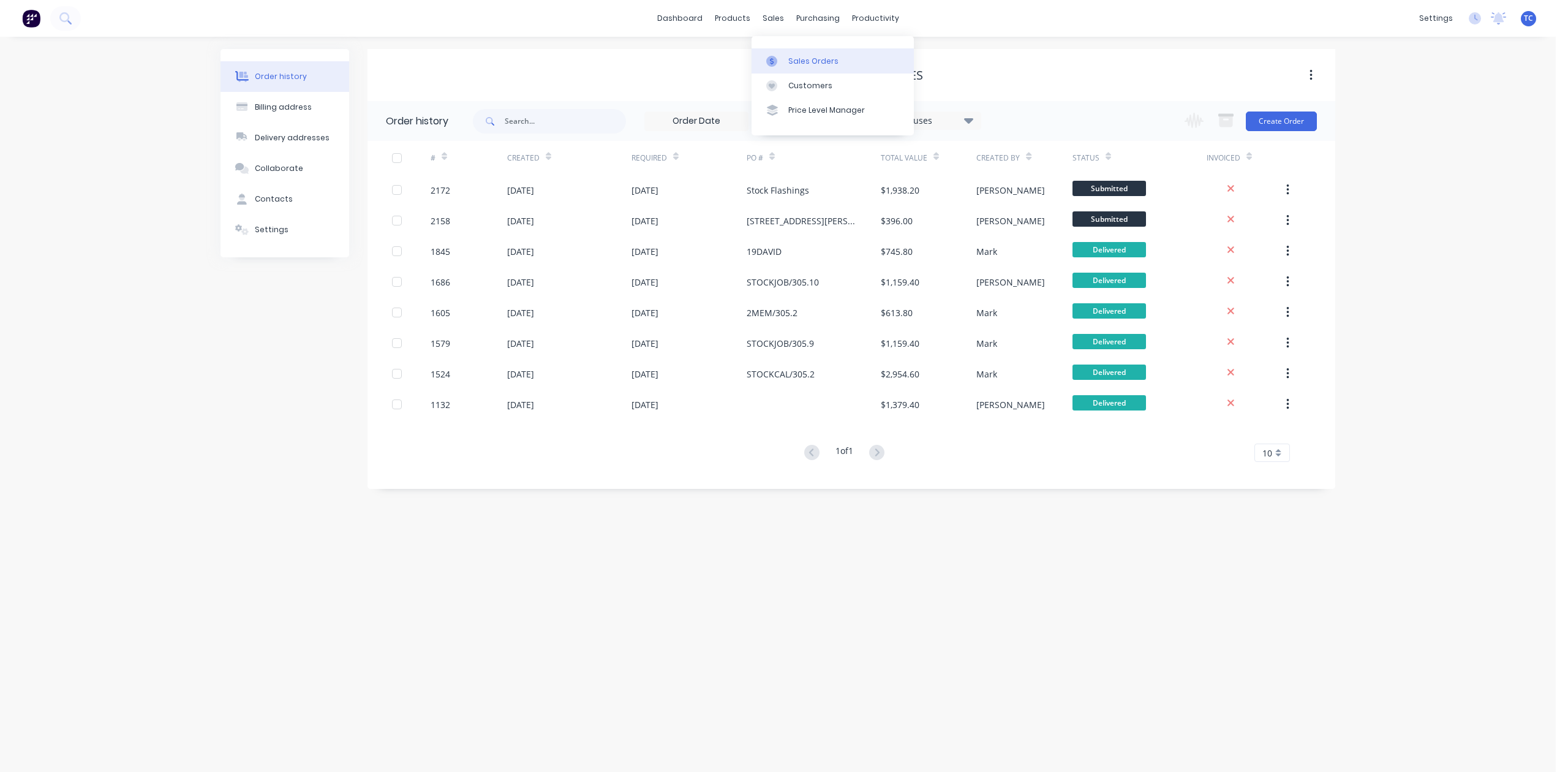
click at [821, 65] on div "Sales Orders" at bounding box center [813, 61] width 51 height 11
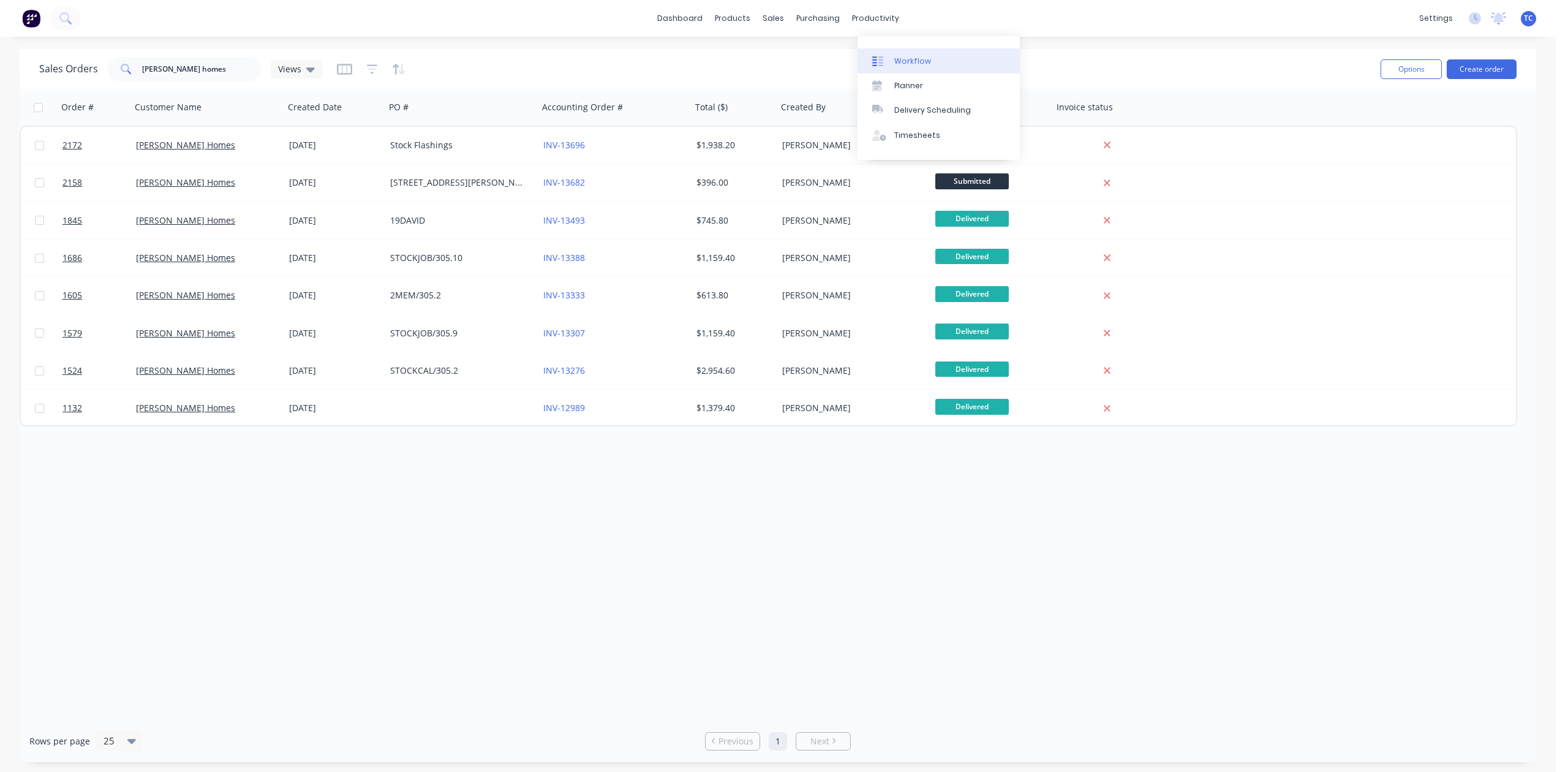
click at [911, 66] on div "Workflow" at bounding box center [912, 61] width 37 height 11
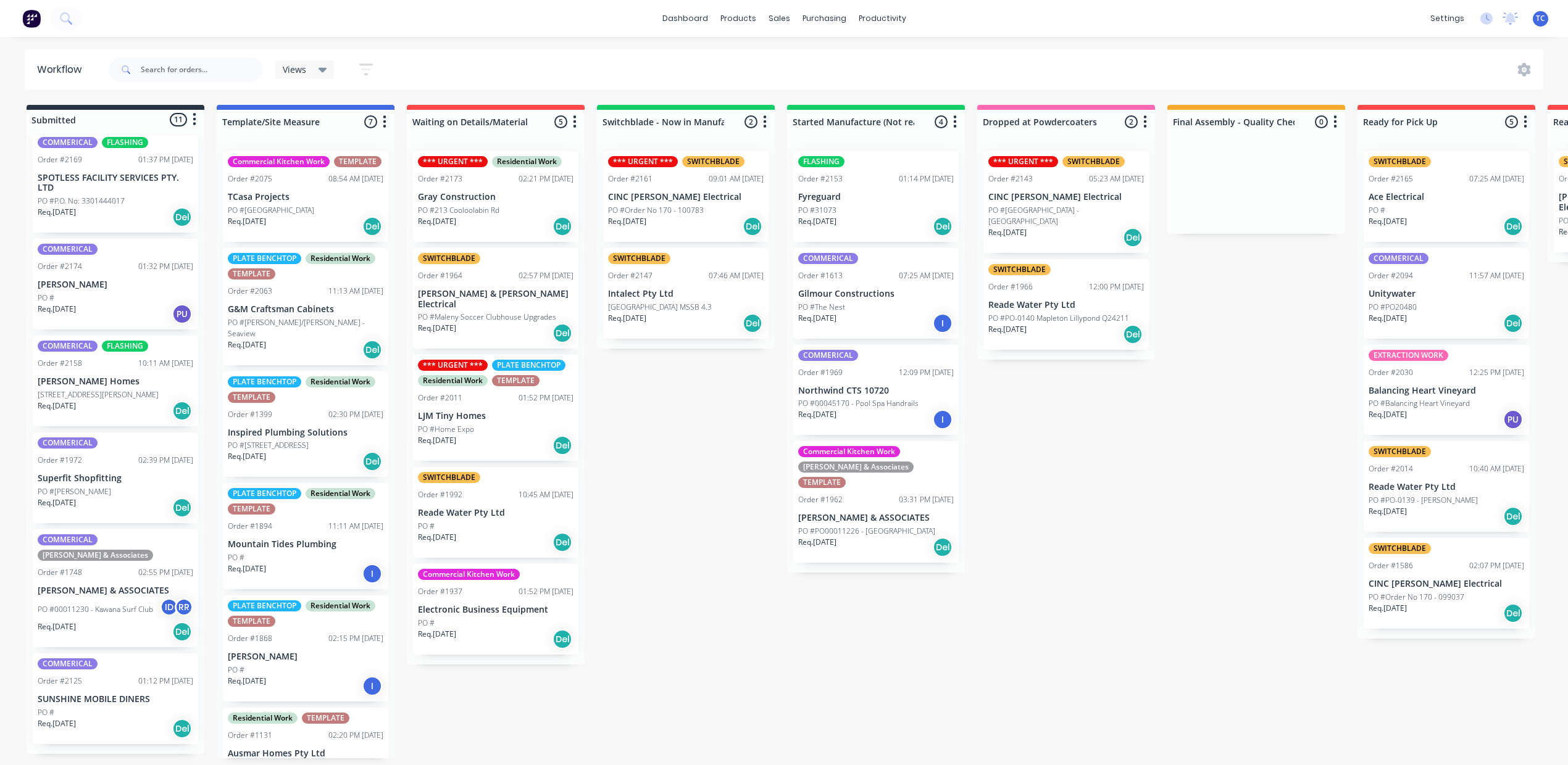
scroll to position [576, 0]
click at [132, 400] on div "[STREET_ADDRESS][PERSON_NAME]" at bounding box center [115, 395] width 156 height 11
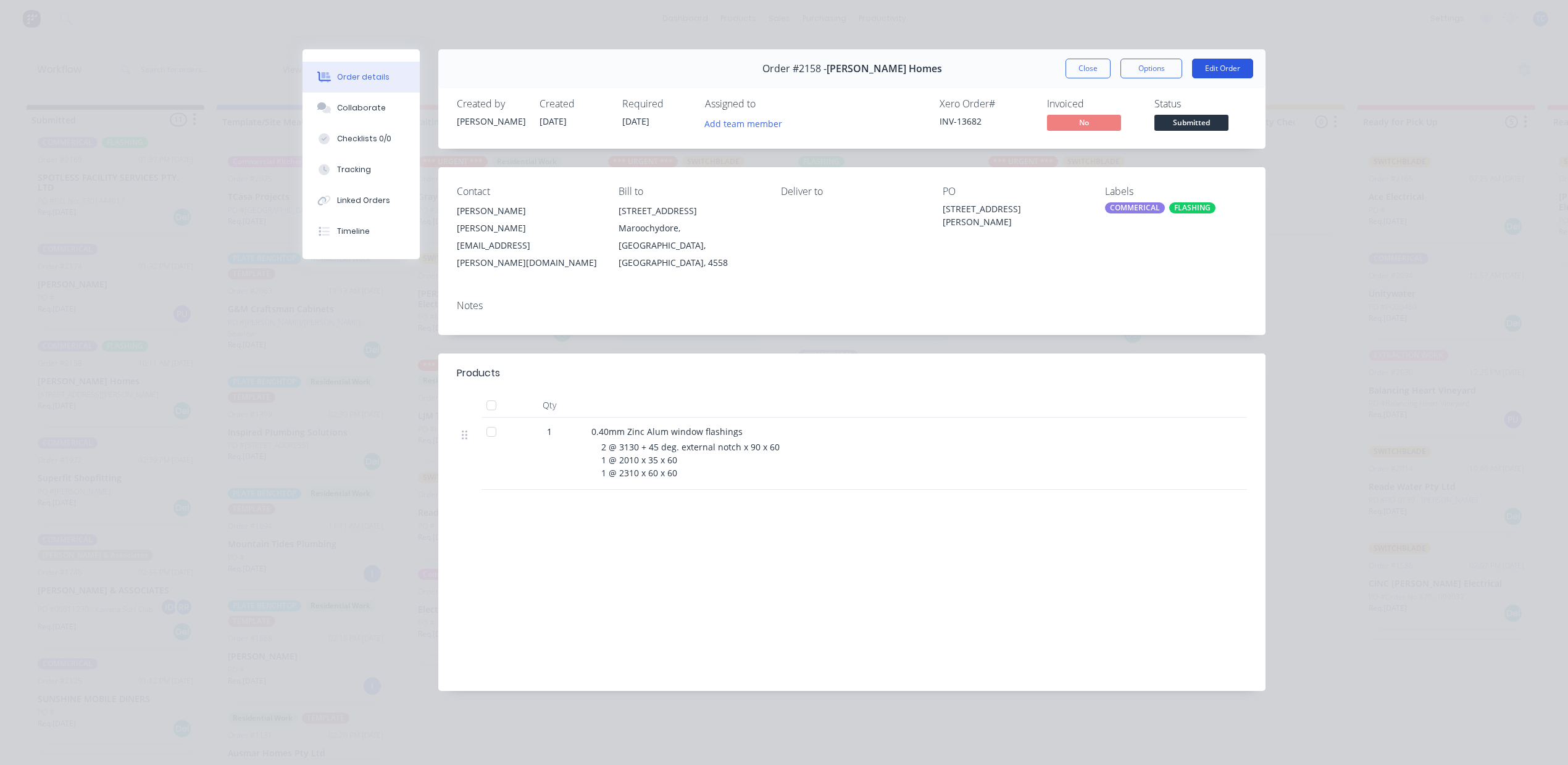
click at [1215, 78] on button "Edit Order" at bounding box center [1222, 68] width 61 height 20
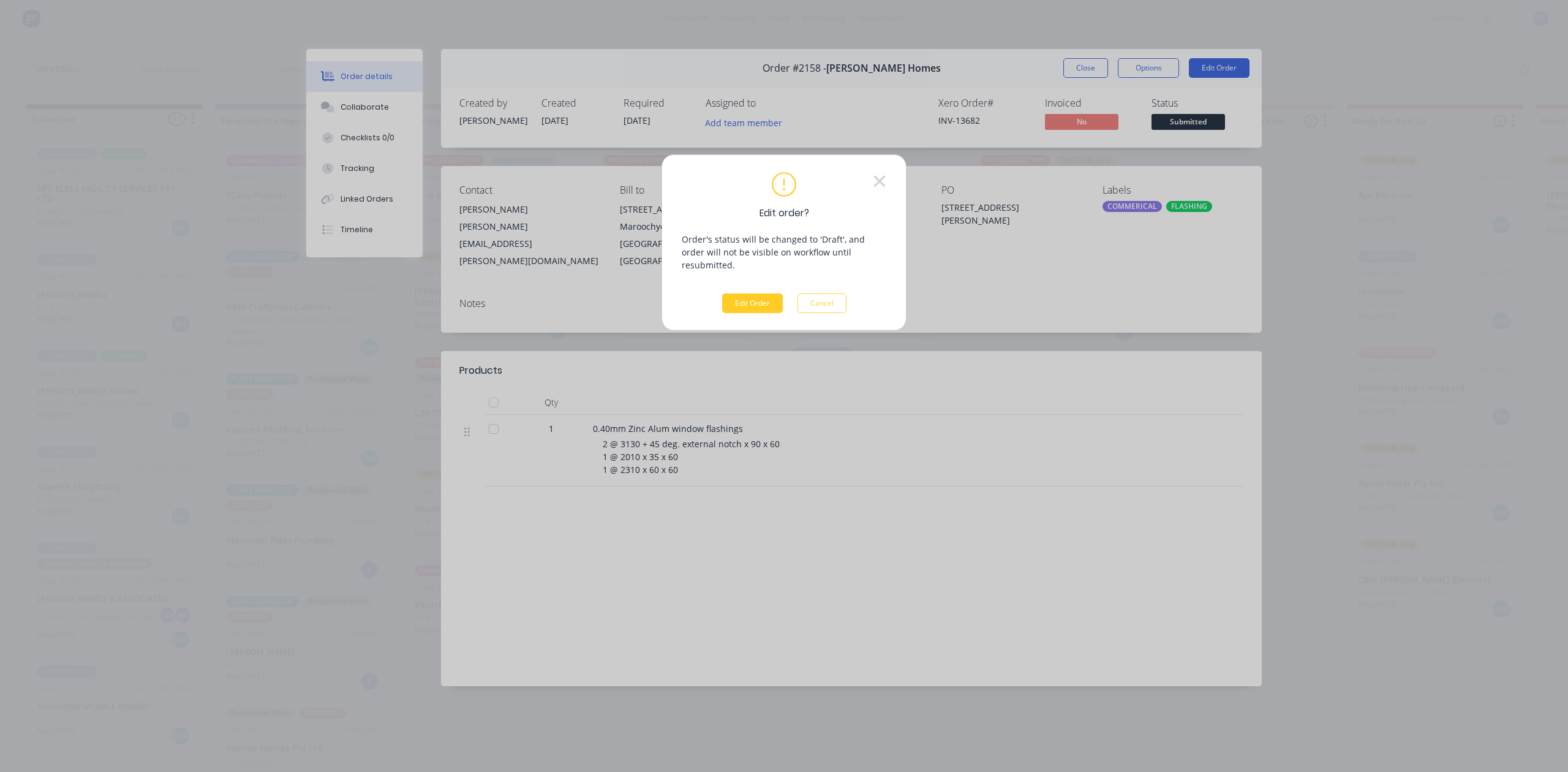
click at [736, 313] on button "Edit Order" at bounding box center [753, 303] width 61 height 20
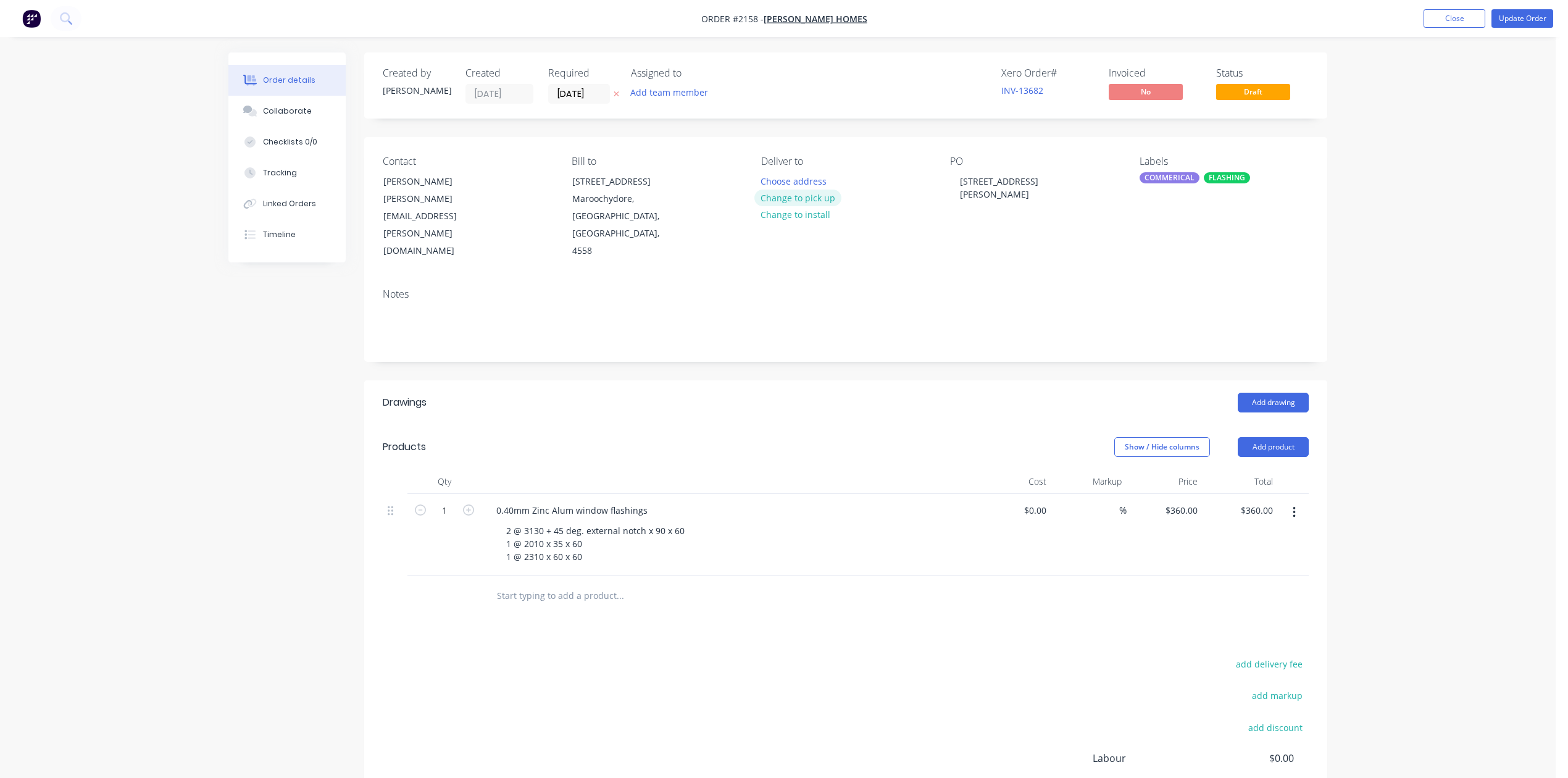
click at [842, 207] on button "Change to pick up" at bounding box center [798, 198] width 88 height 17
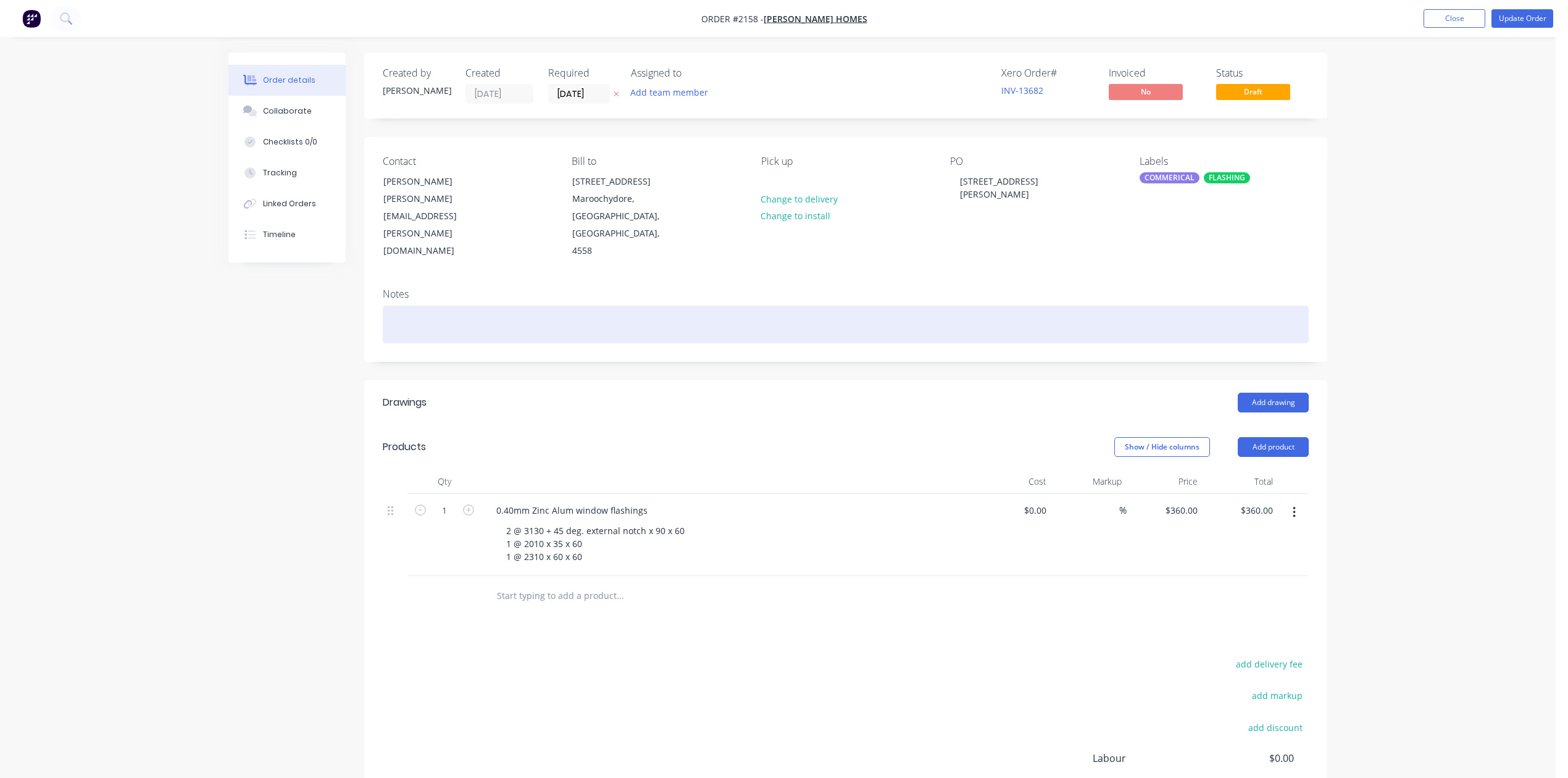
click at [475, 343] on div at bounding box center [845, 324] width 926 height 37
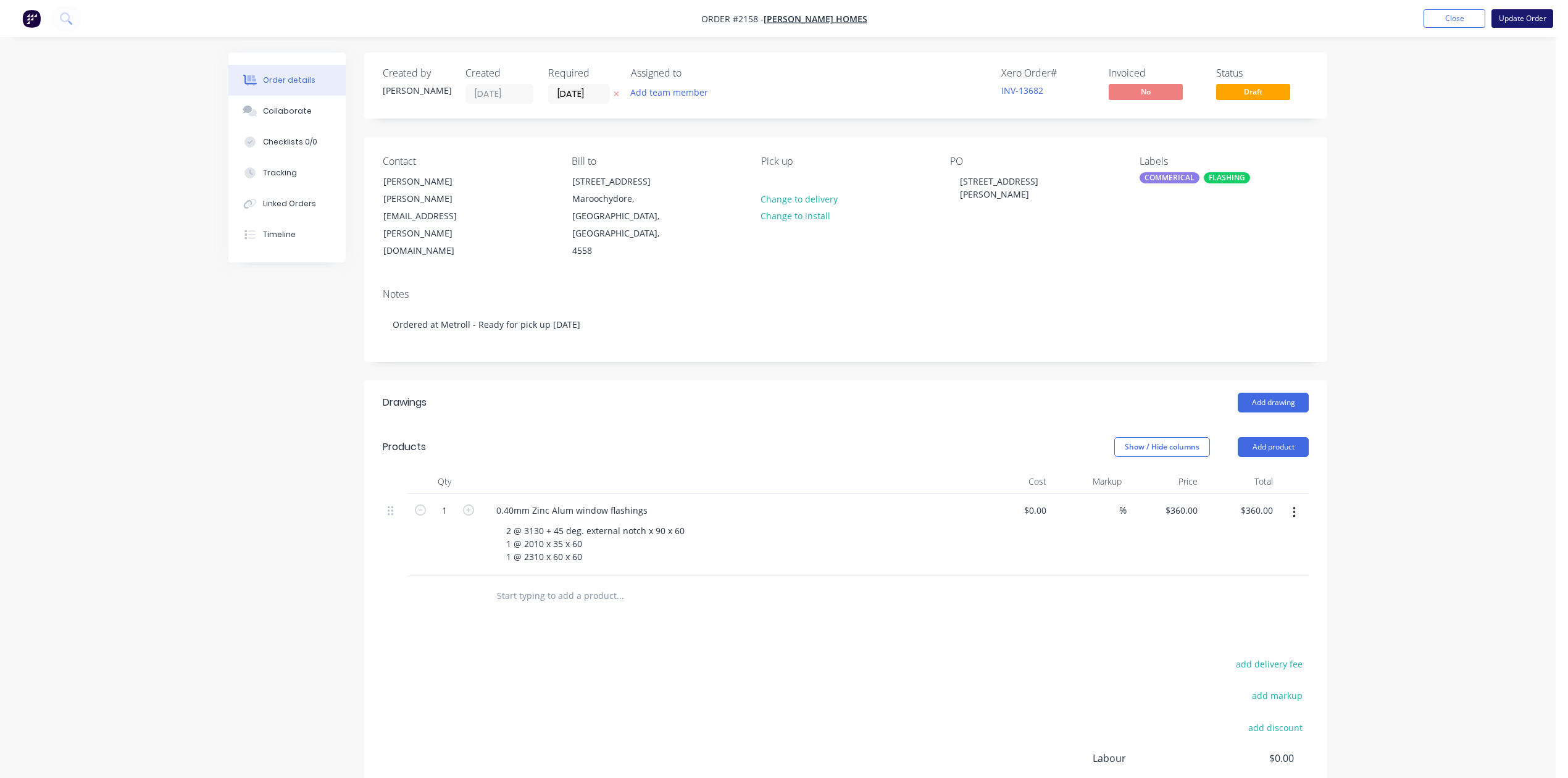
click at [1512, 18] on button "Update Order" at bounding box center [1522, 18] width 62 height 18
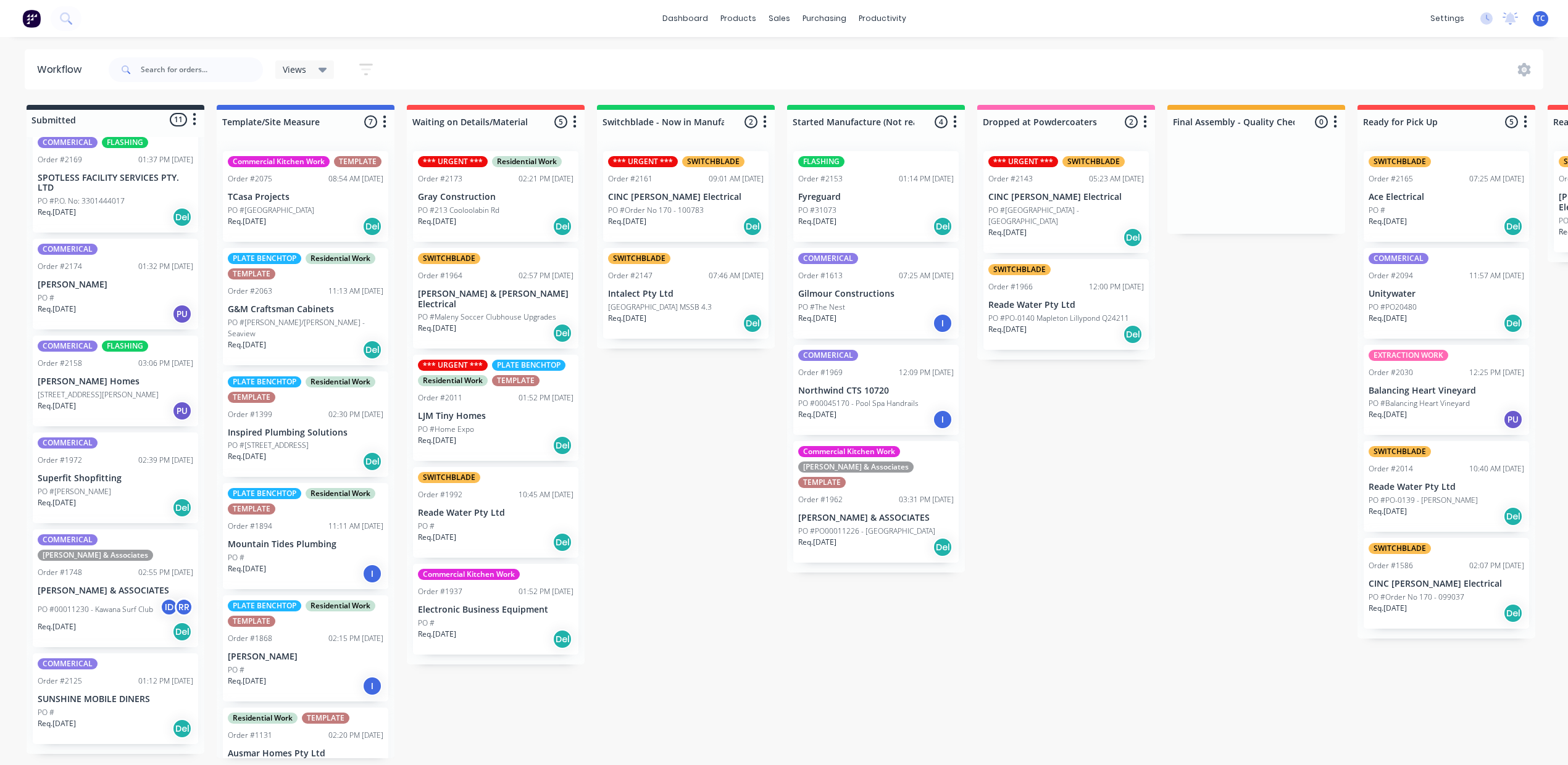
scroll to position [658, 0]
click at [148, 387] on p "[PERSON_NAME] Homes" at bounding box center [115, 381] width 156 height 10
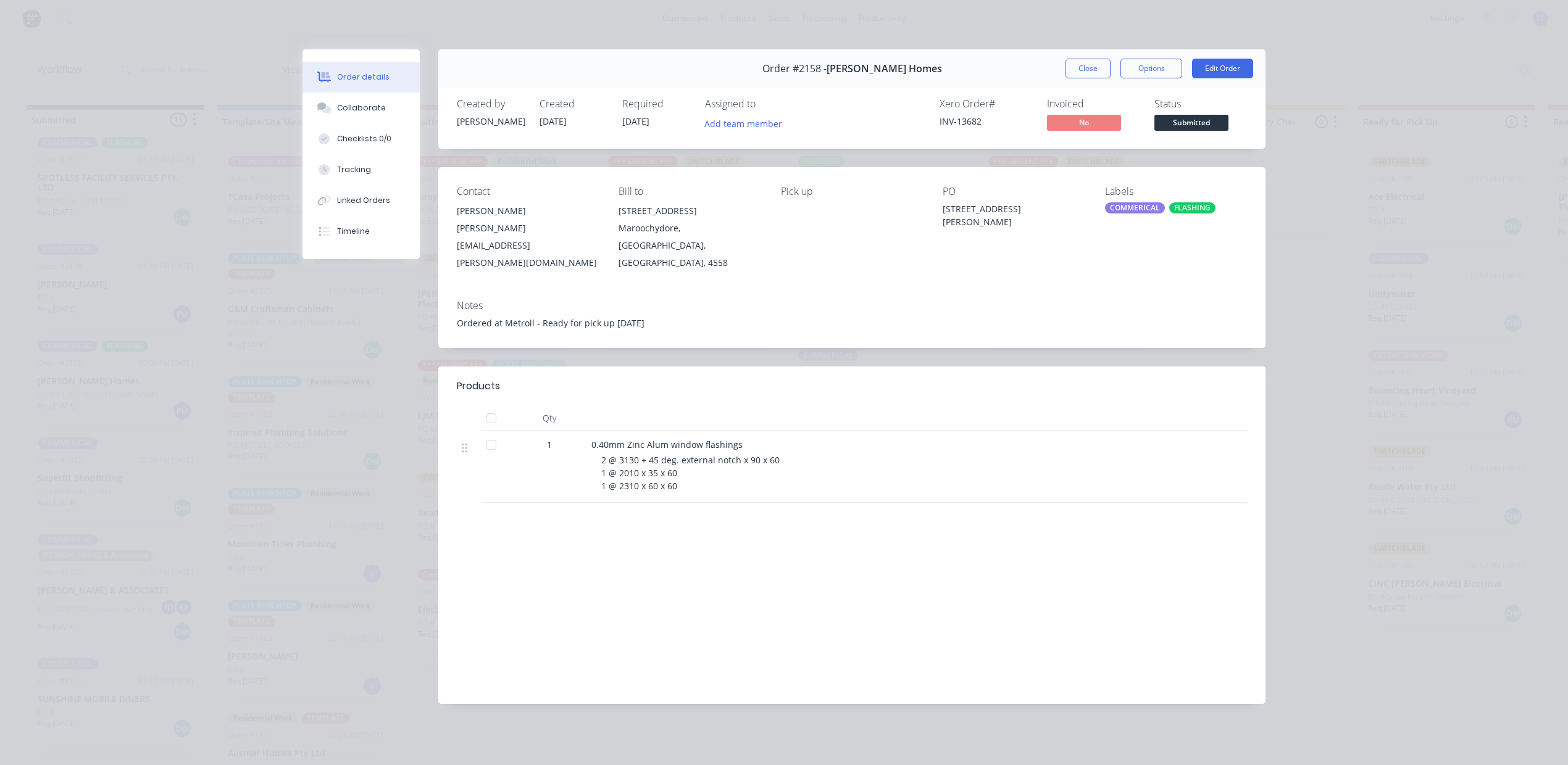
click at [1065, 78] on button "Close" at bounding box center [1088, 68] width 45 height 20
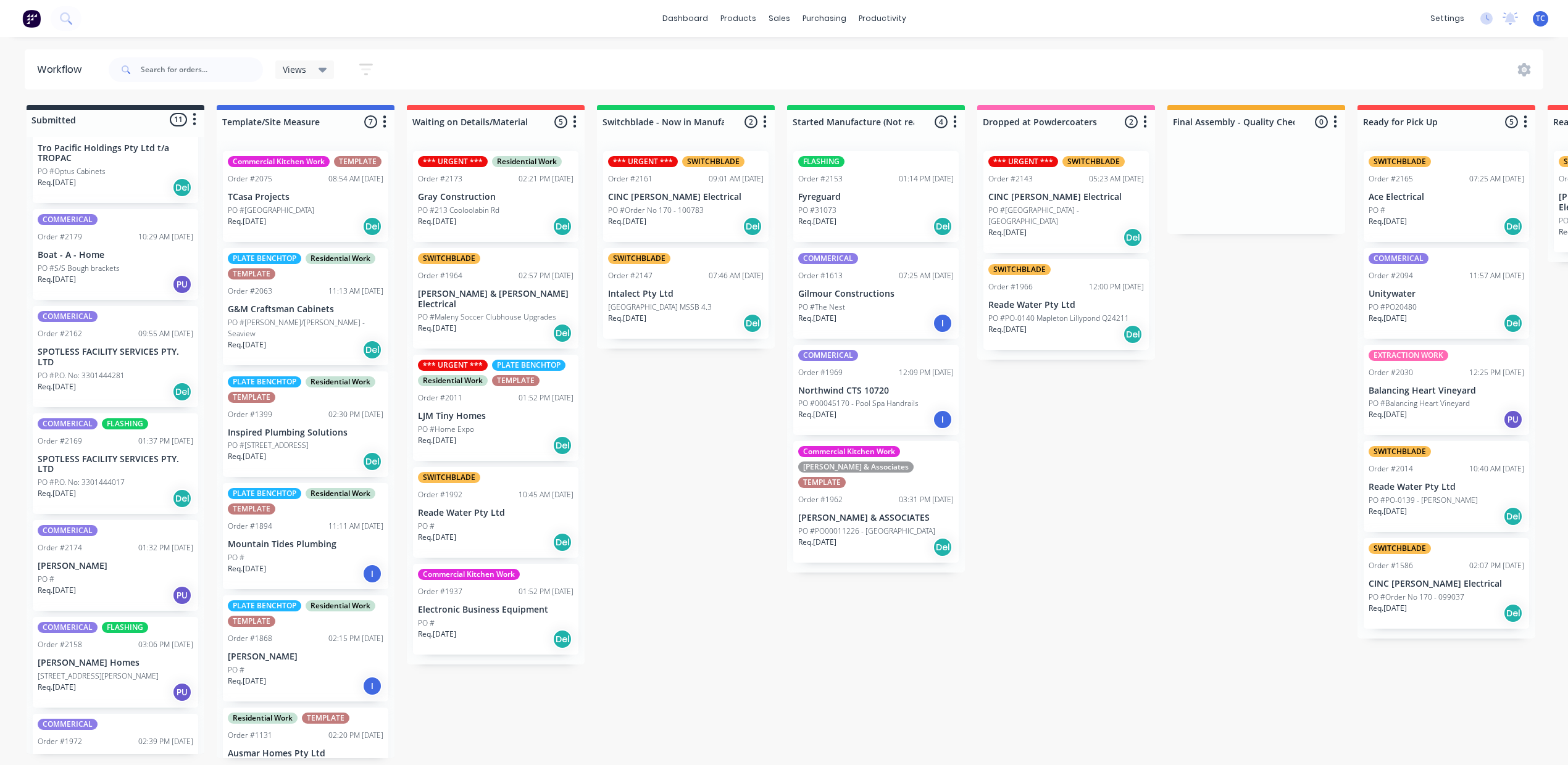
scroll to position [0, 0]
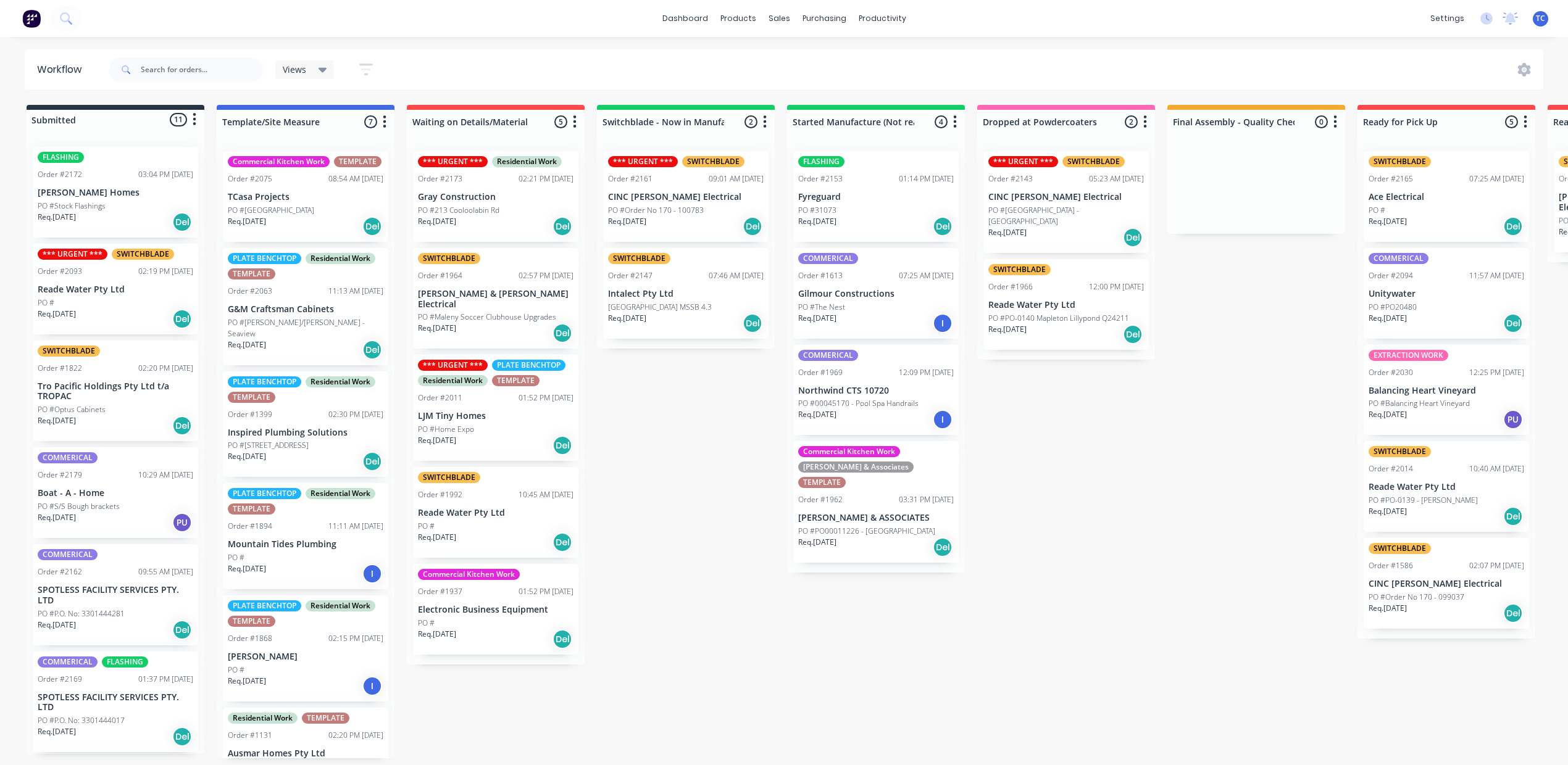
click at [168, 212] on div "PO #Stock Flashings" at bounding box center [115, 206] width 156 height 11
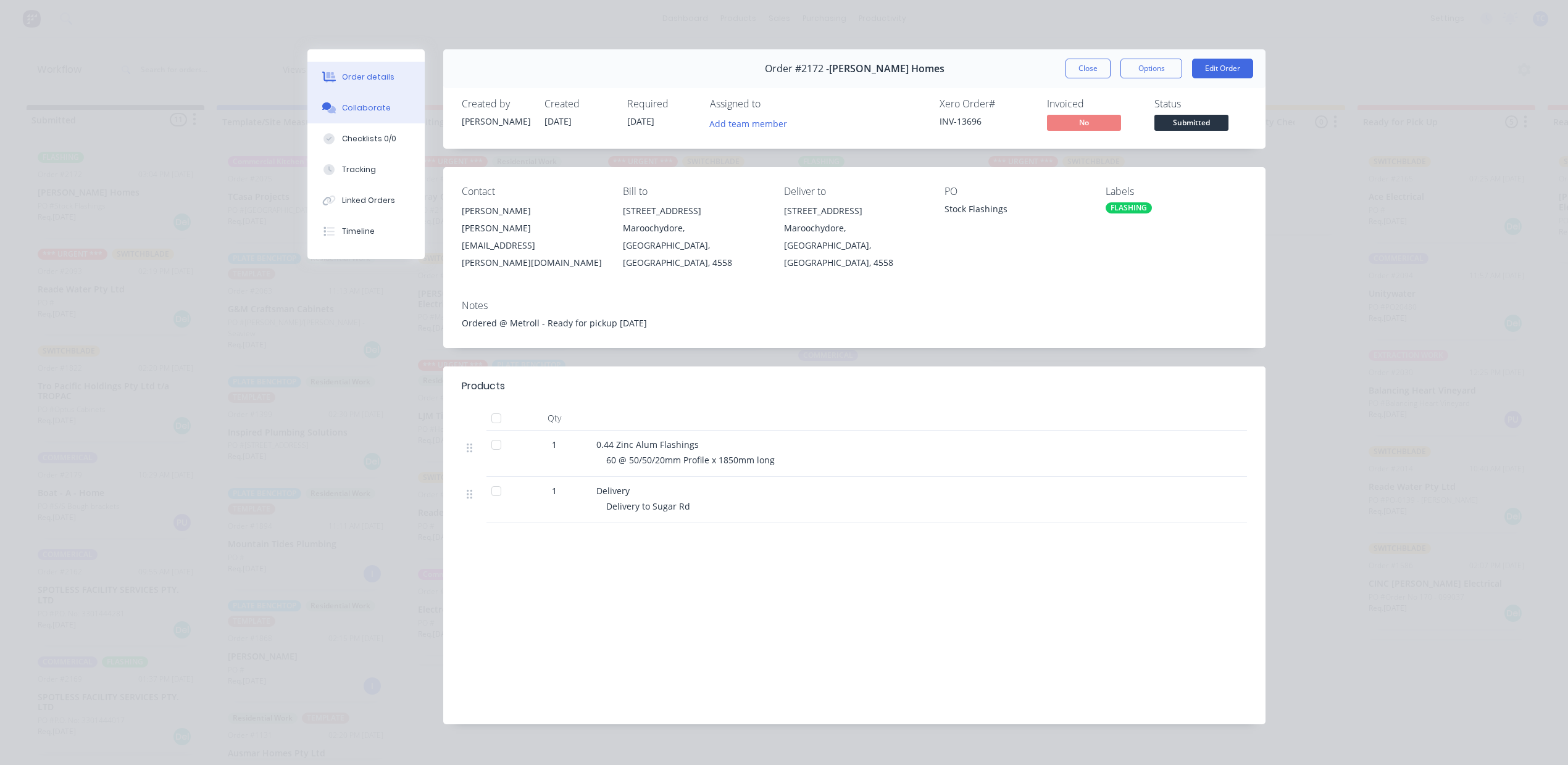
click at [368, 113] on div "Collaborate" at bounding box center [367, 108] width 49 height 11
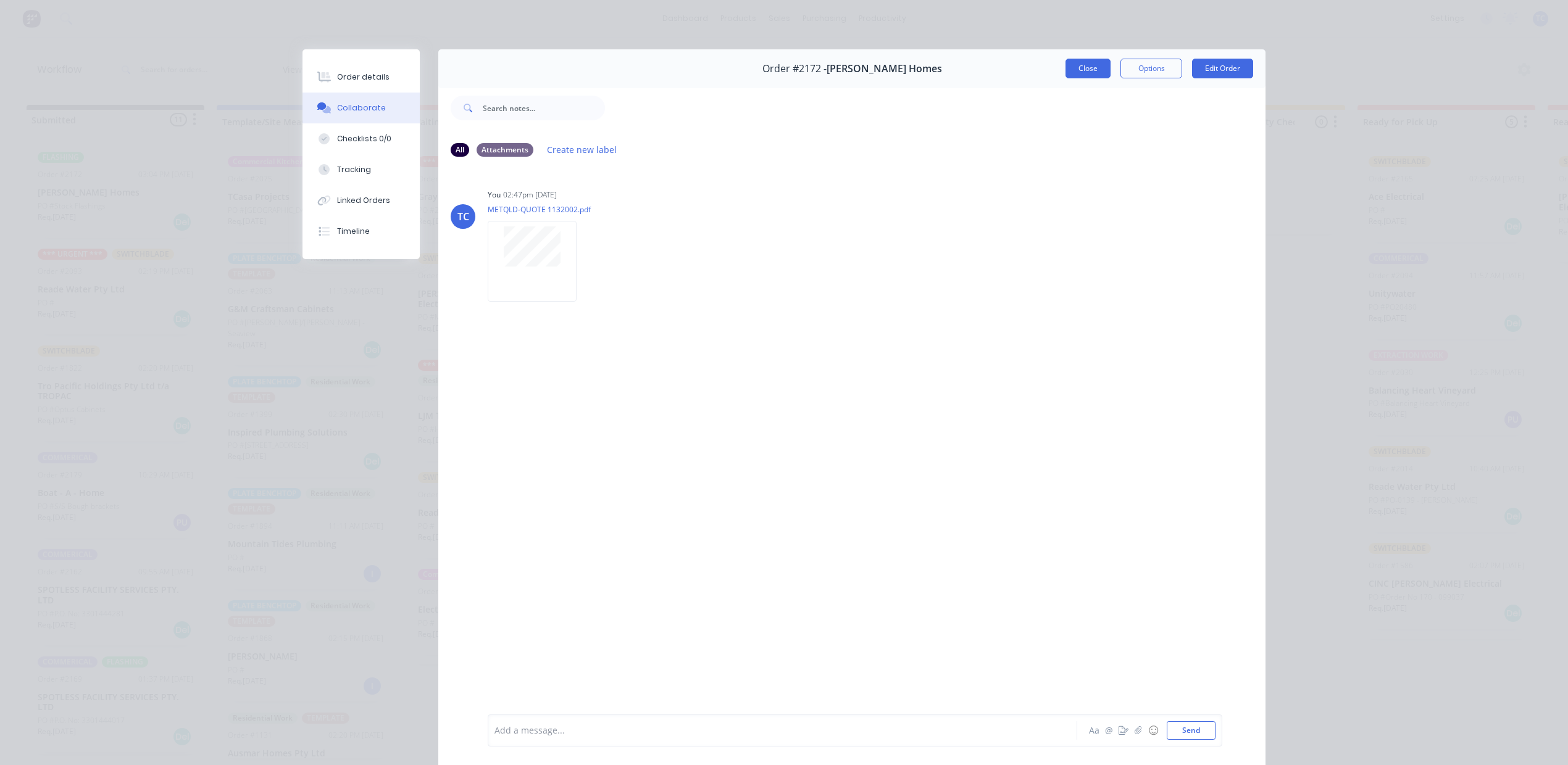
click at [1065, 78] on button "Close" at bounding box center [1088, 68] width 45 height 20
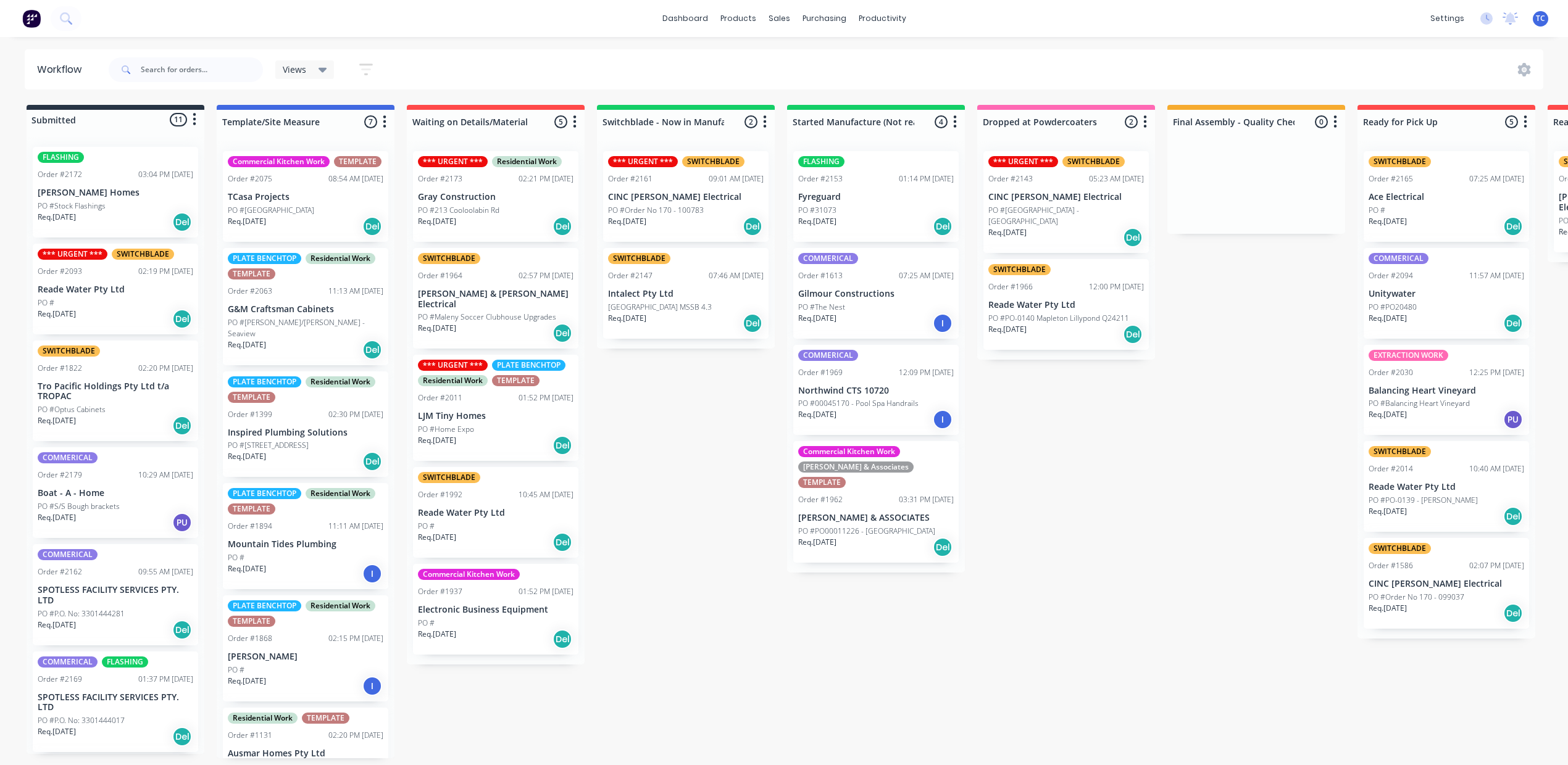
click at [160, 214] on div "FLASHING Order #2172 03:04 PM [DATE] [PERSON_NAME] Homes PO #Stock Flashings Re…" at bounding box center [115, 192] width 166 height 91
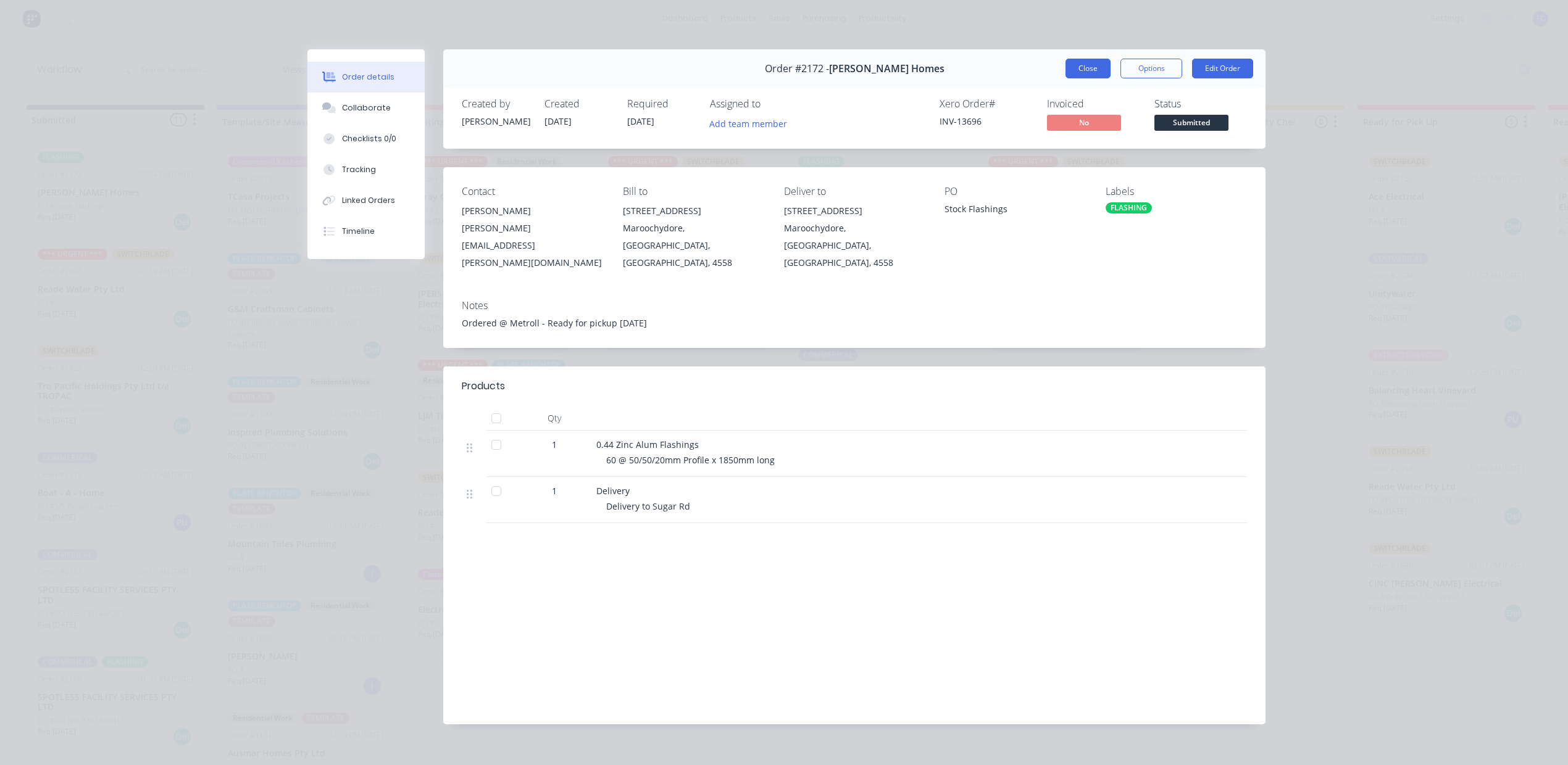
click at [1065, 77] on button "Close" at bounding box center [1088, 68] width 45 height 20
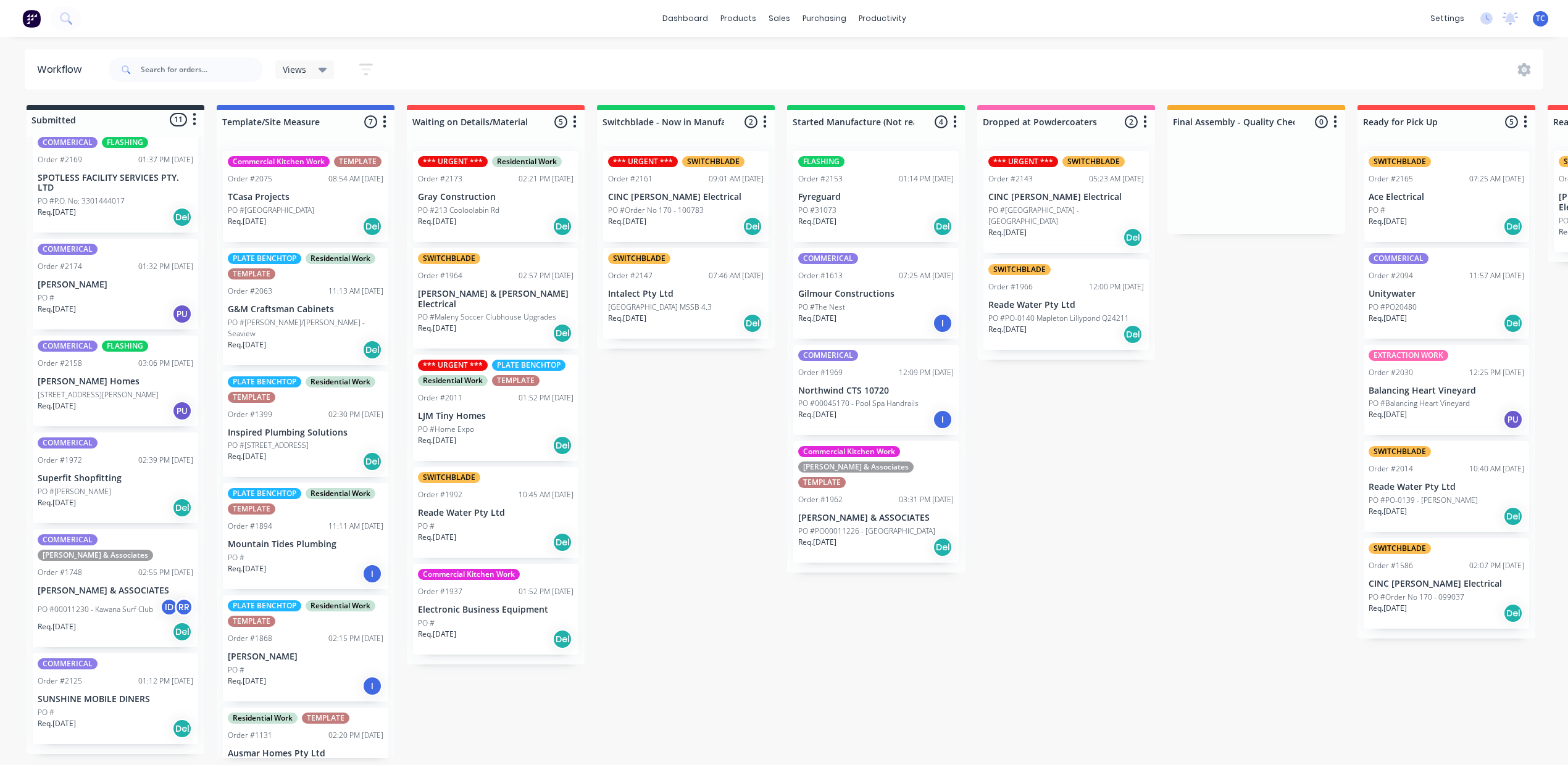
scroll to position [555, 0]
click at [127, 400] on p "[STREET_ADDRESS][PERSON_NAME]" at bounding box center [98, 395] width 121 height 11
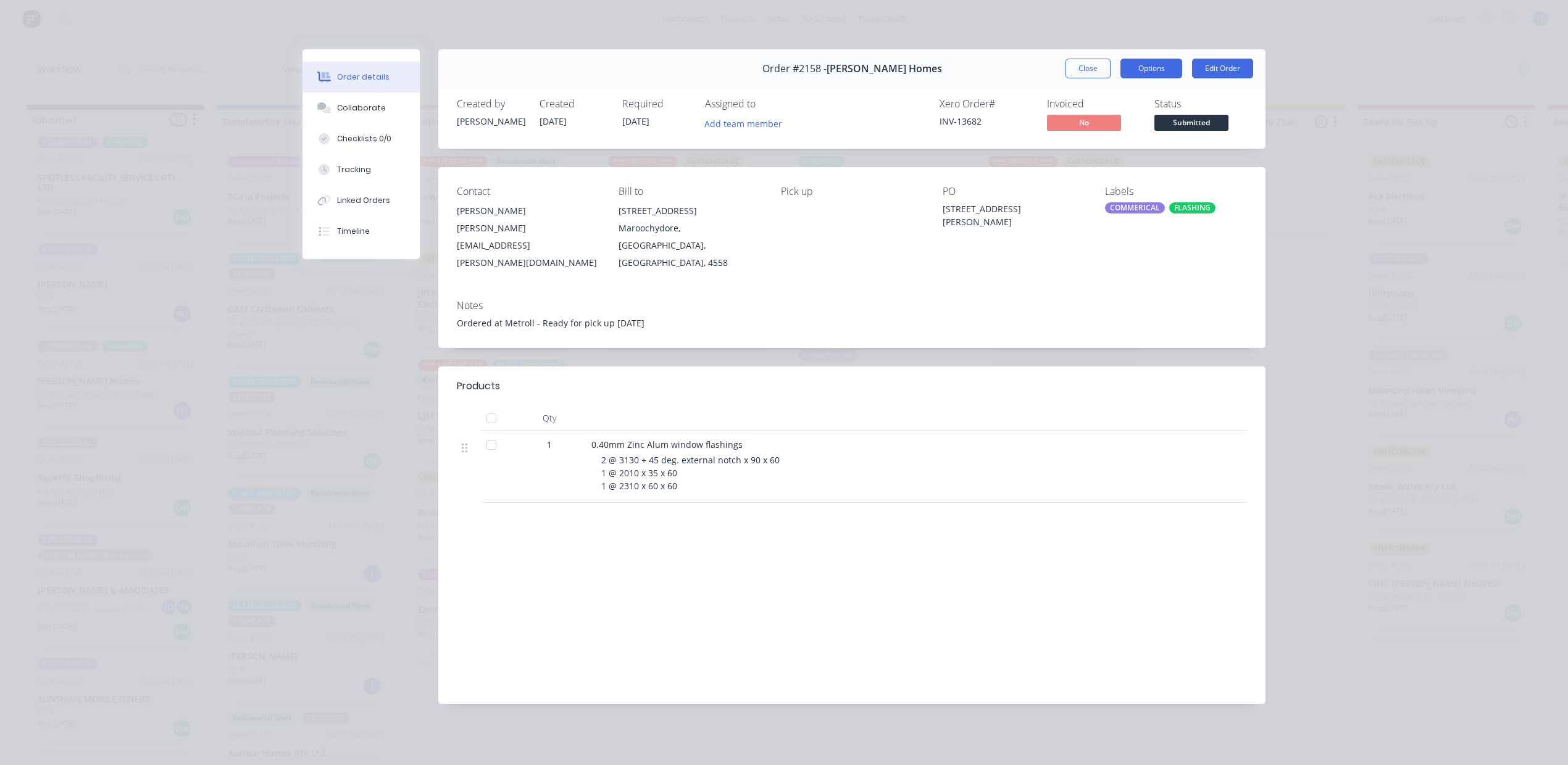
click at [1123, 72] on button "Options" at bounding box center [1151, 68] width 62 height 20
click at [1106, 134] on div "Work Order" at bounding box center [1117, 125] width 107 height 18
click at [1091, 159] on div "Standard" at bounding box center [1117, 149] width 107 height 18
click at [1072, 78] on button "Close" at bounding box center [1088, 68] width 45 height 20
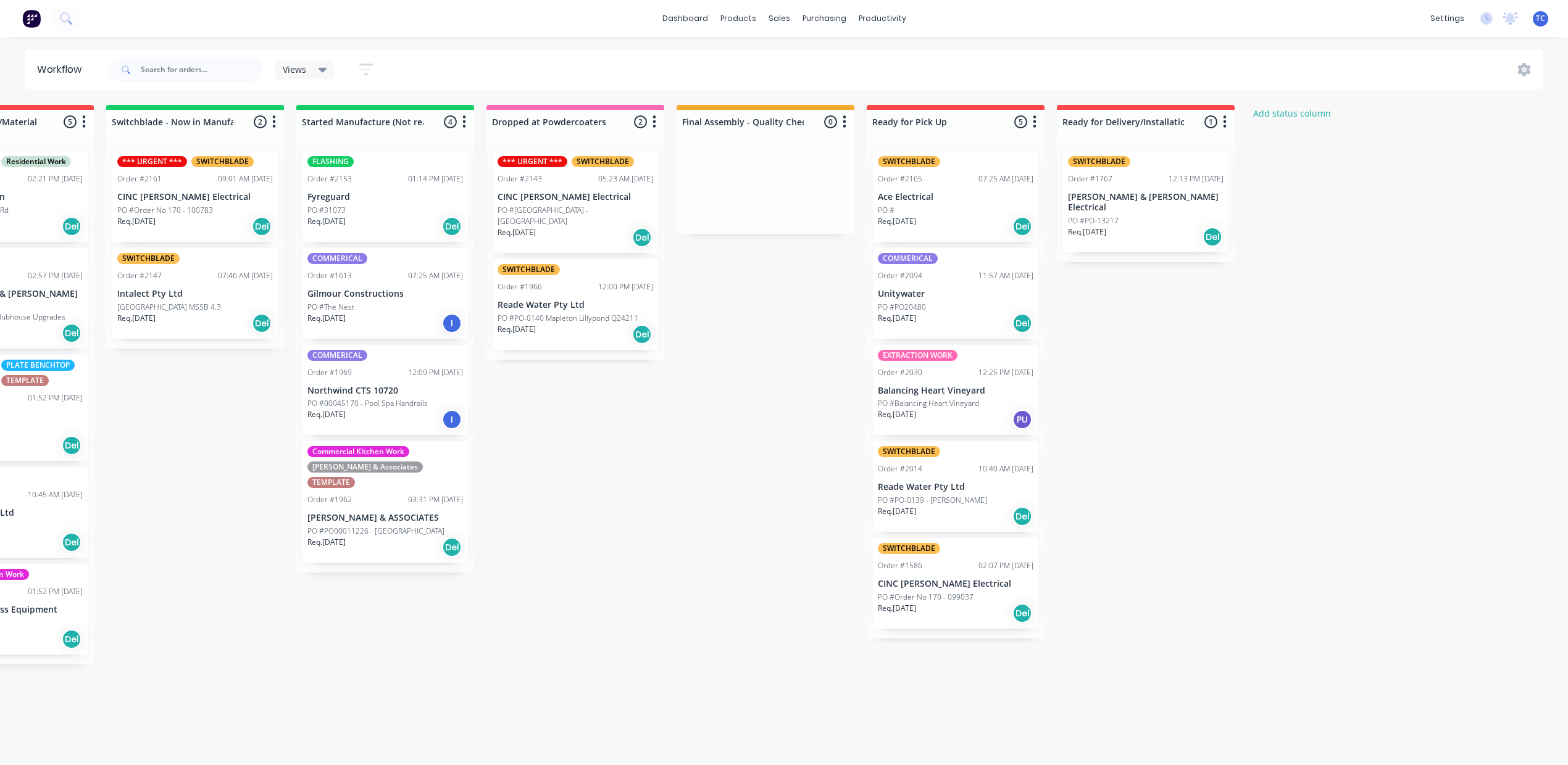
scroll to position [0, 820]
